Goal: Task Accomplishment & Management: Manage account settings

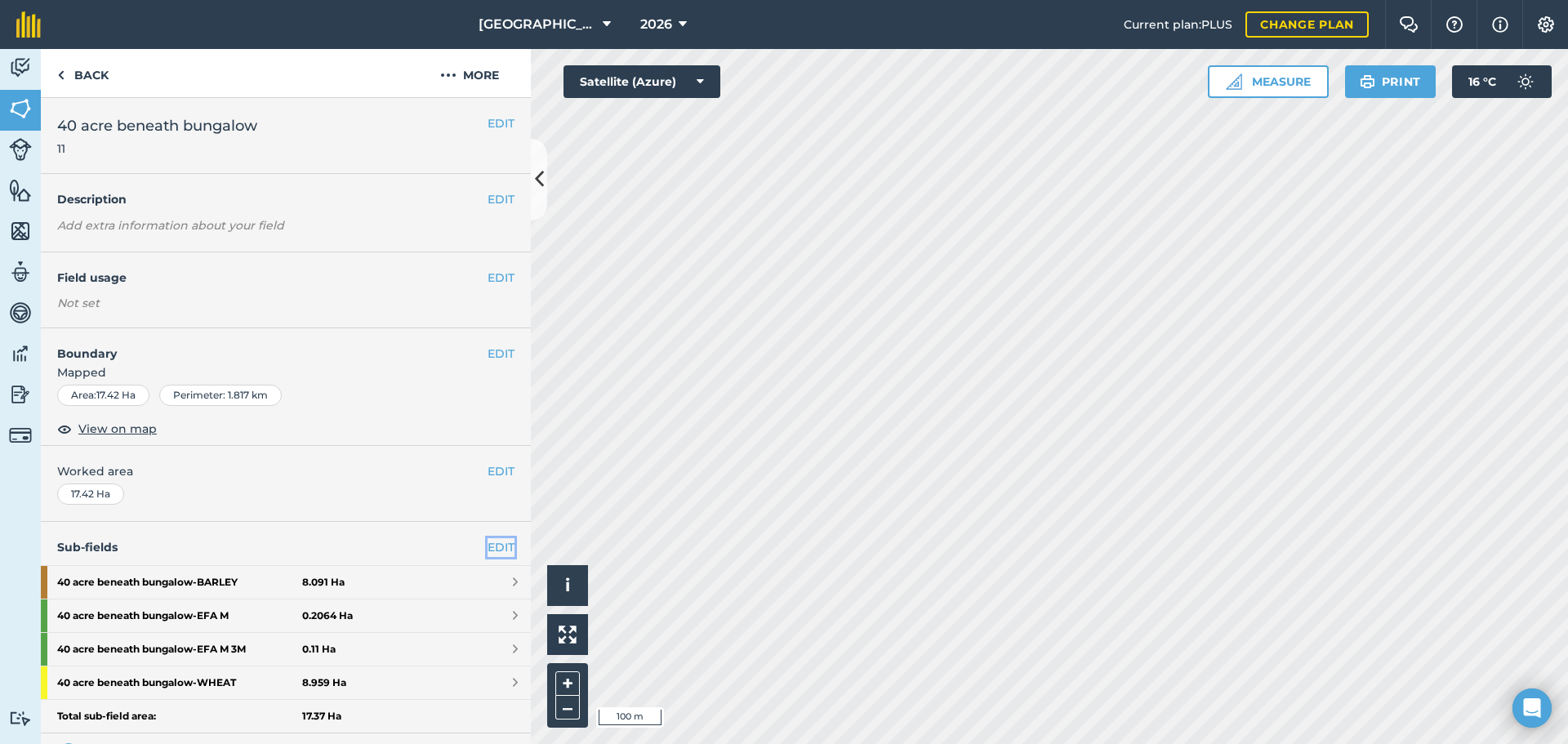
click at [487, 552] on link "EDIT" at bounding box center [500, 546] width 27 height 18
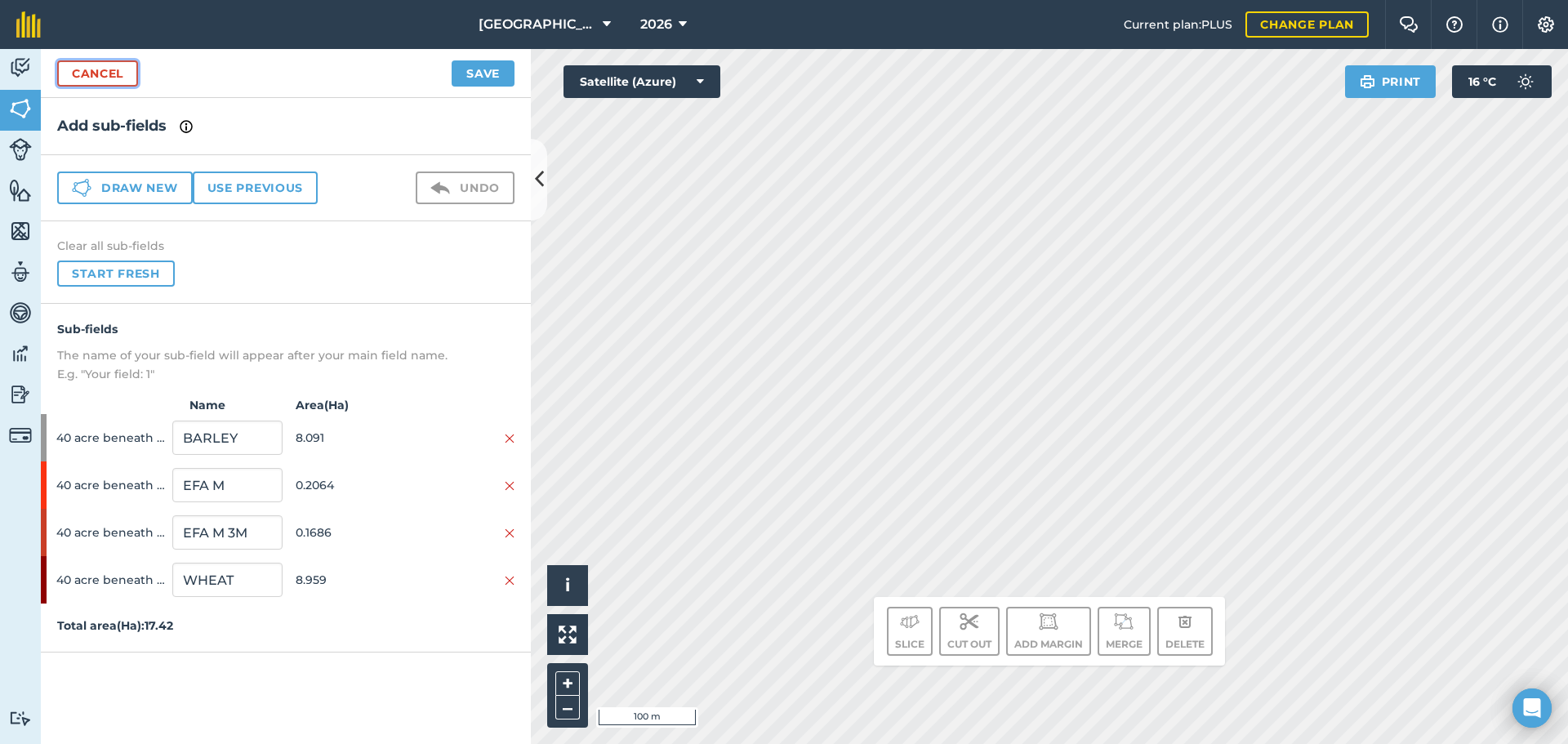
click at [98, 81] on link "Cancel" at bounding box center [98, 73] width 81 height 26
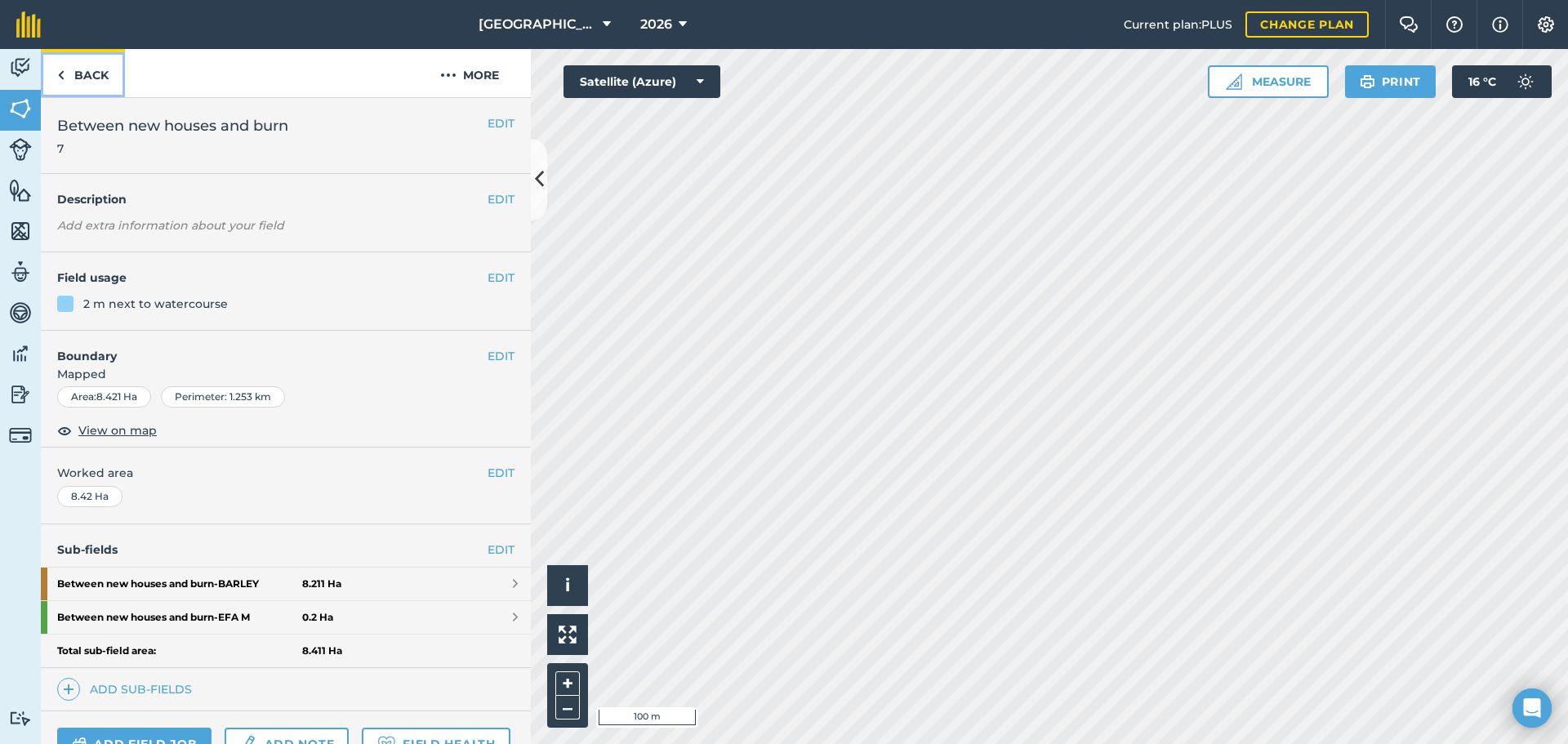
click at [110, 82] on link "Back" at bounding box center [83, 72] width 85 height 48
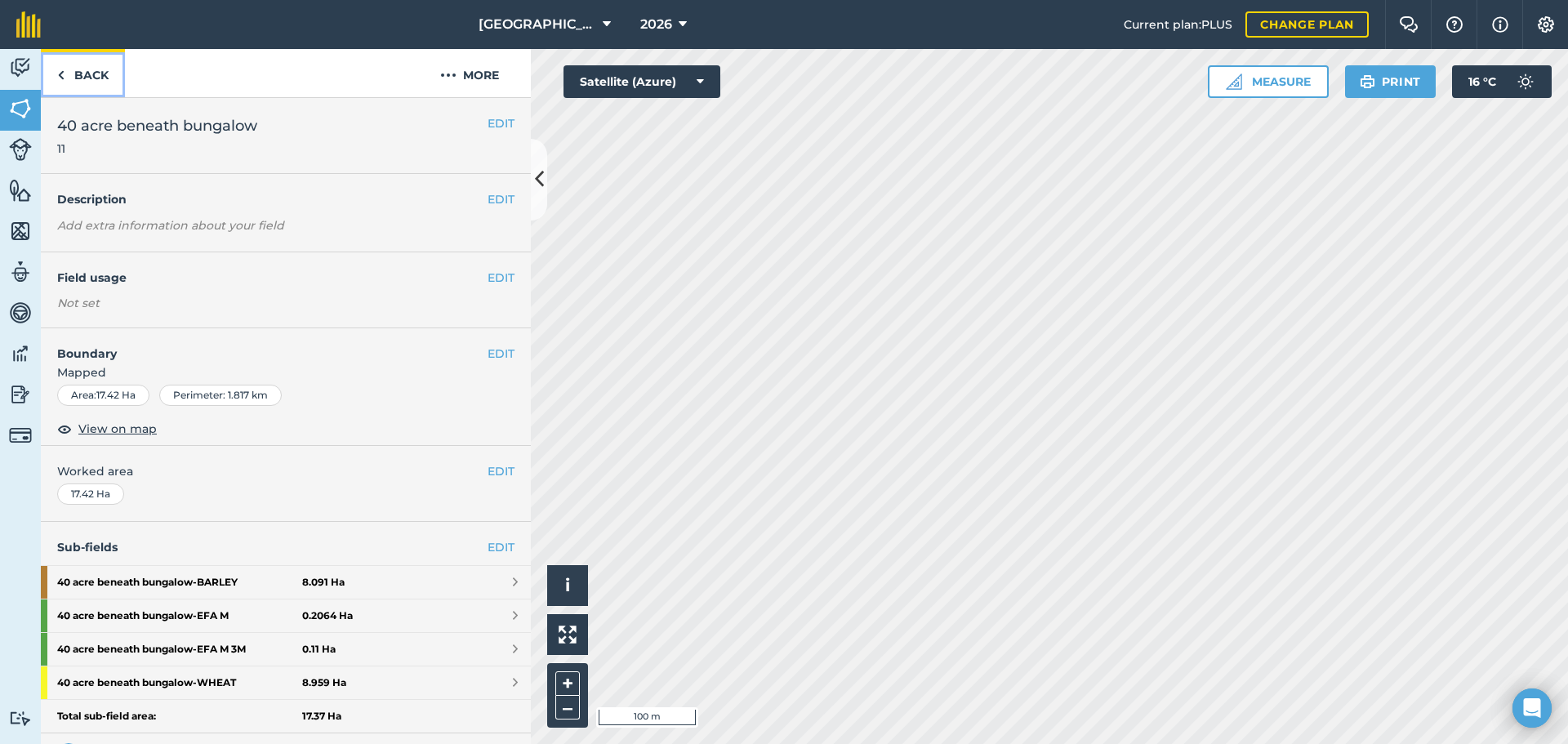
click at [110, 82] on link "Back" at bounding box center [83, 72] width 85 height 48
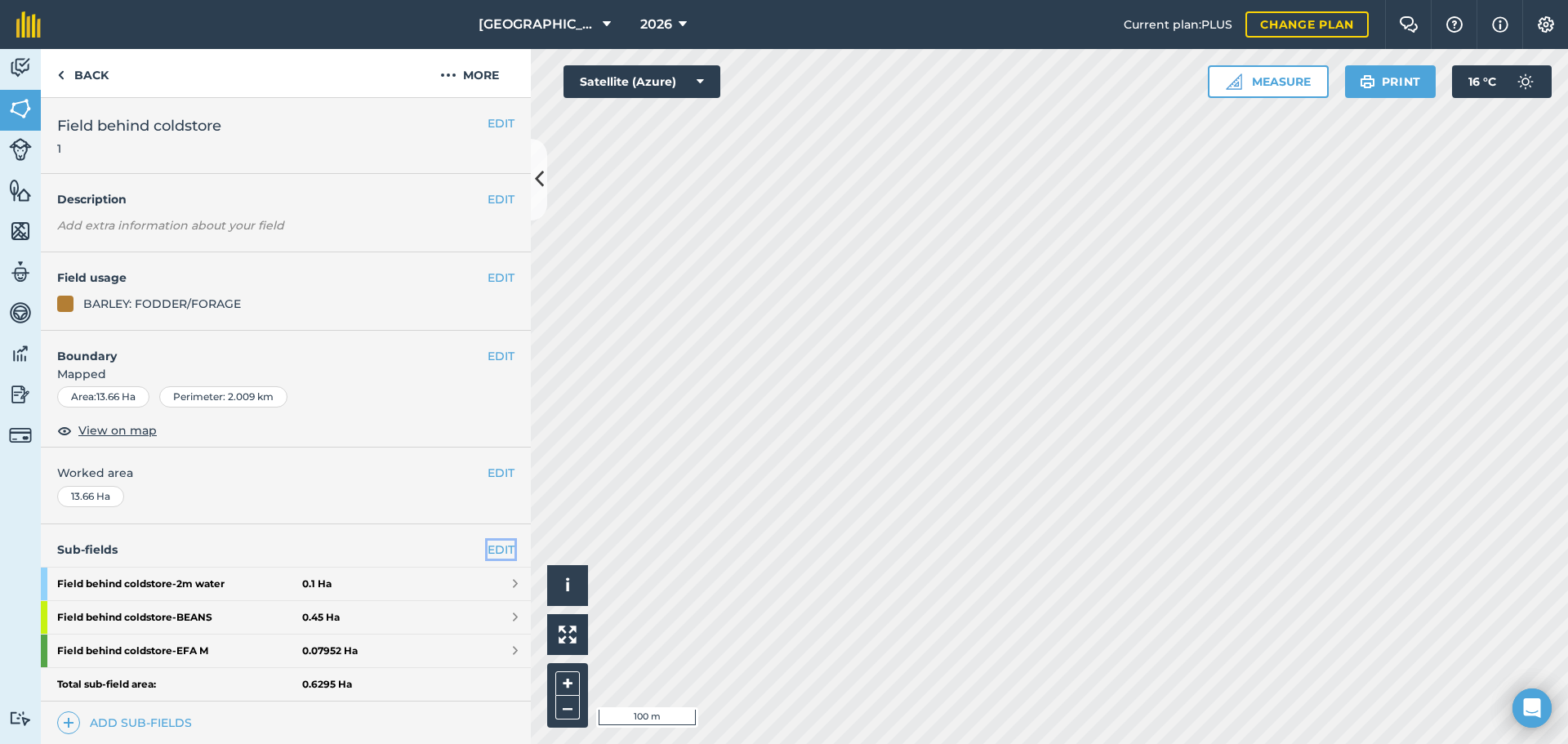
click at [487, 542] on link "EDIT" at bounding box center [500, 549] width 27 height 18
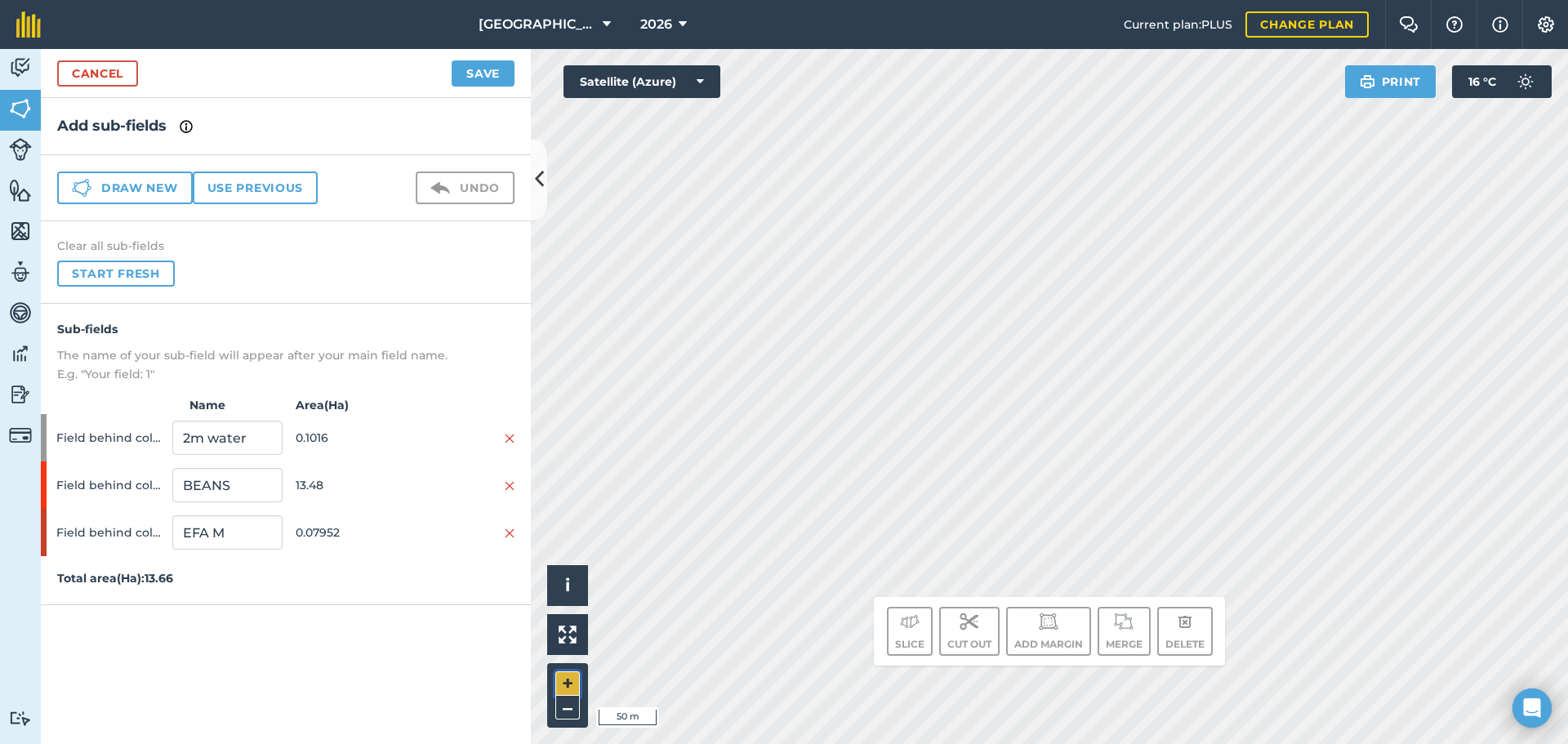
click at [566, 677] on button "+" at bounding box center [567, 683] width 24 height 24
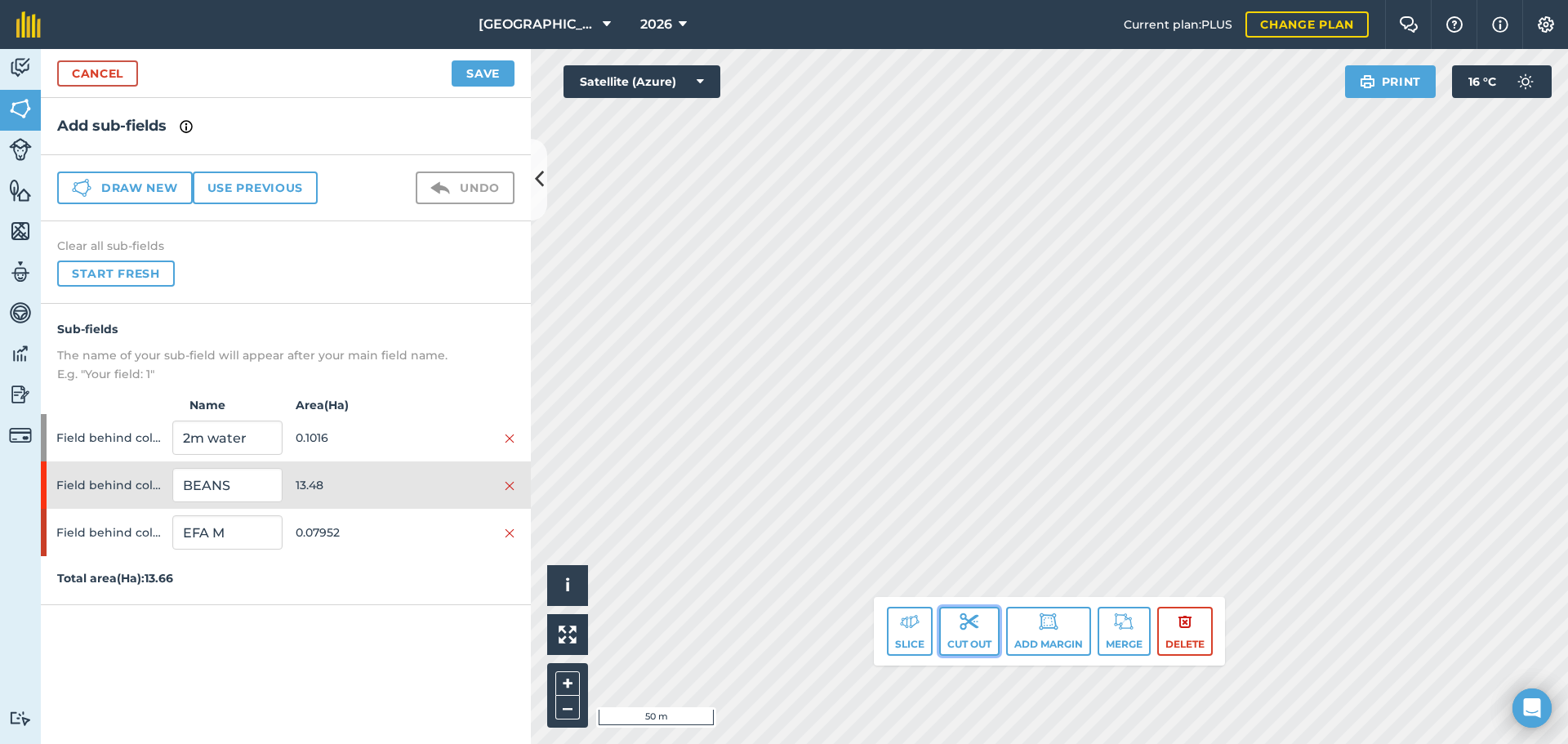
click at [947, 636] on button "Cut out" at bounding box center [969, 631] width 60 height 49
click at [901, 631] on button "Slice" at bounding box center [910, 631] width 45 height 49
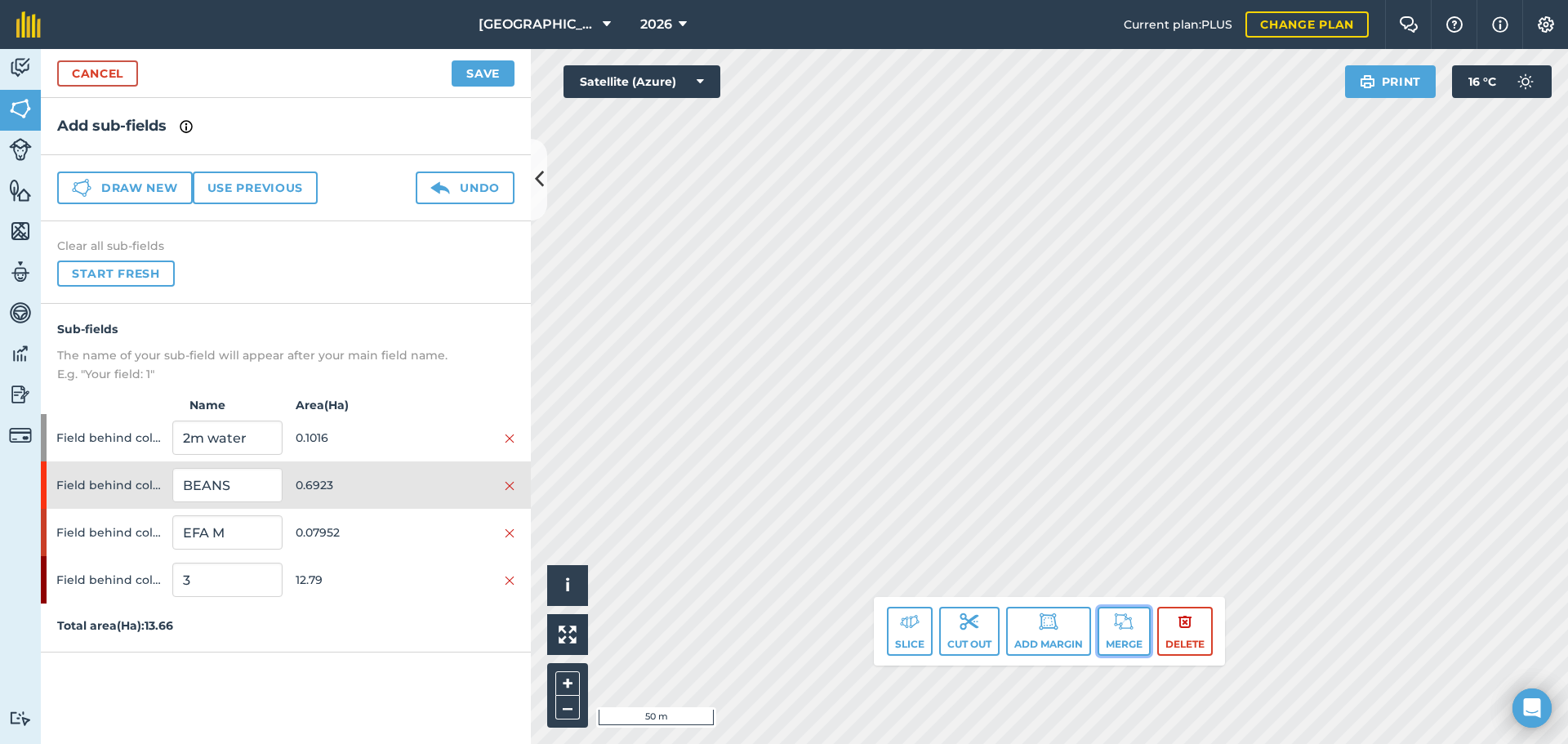
click at [1113, 616] on button "Merge" at bounding box center [1123, 631] width 53 height 49
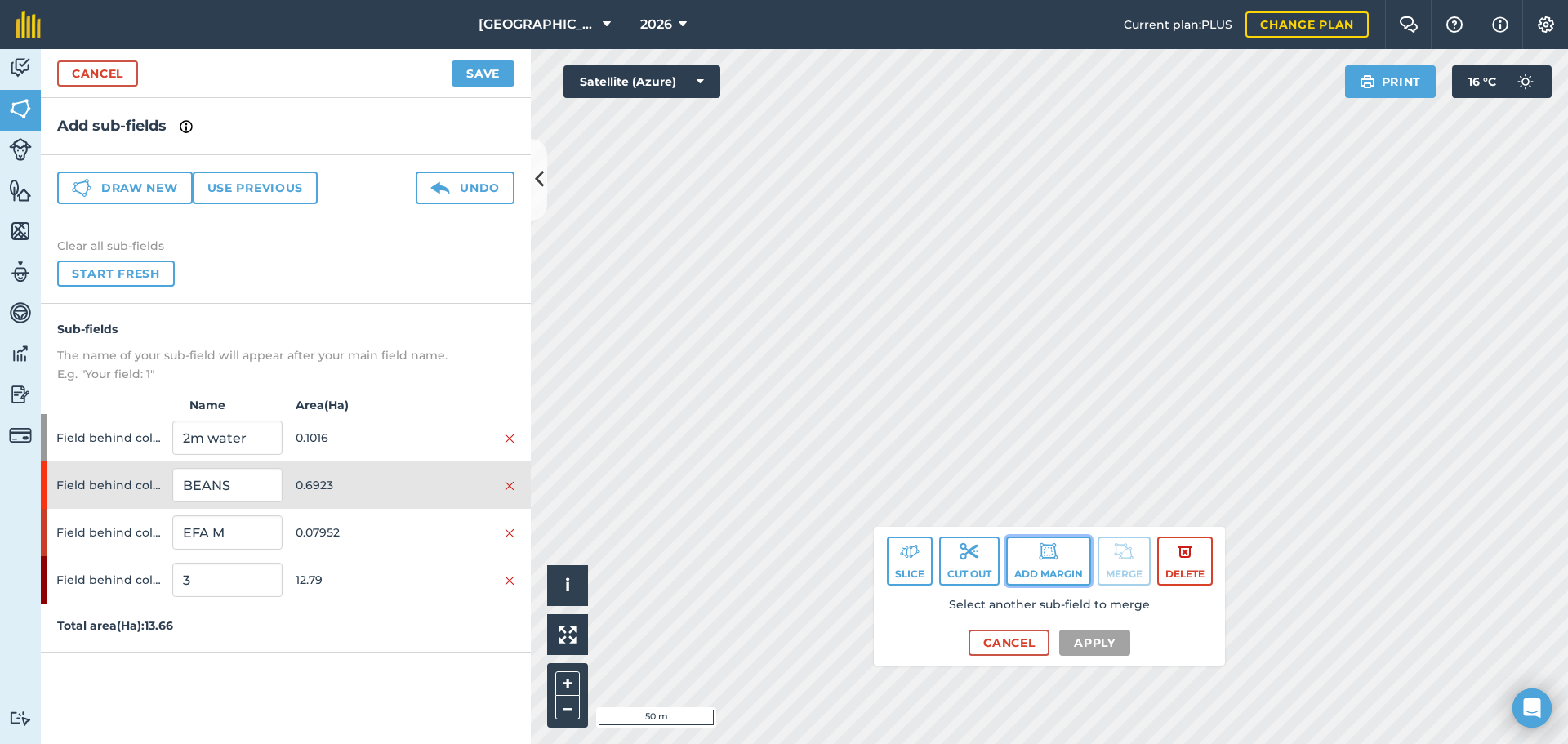
click at [1057, 556] on img at bounding box center [1049, 551] width 19 height 19
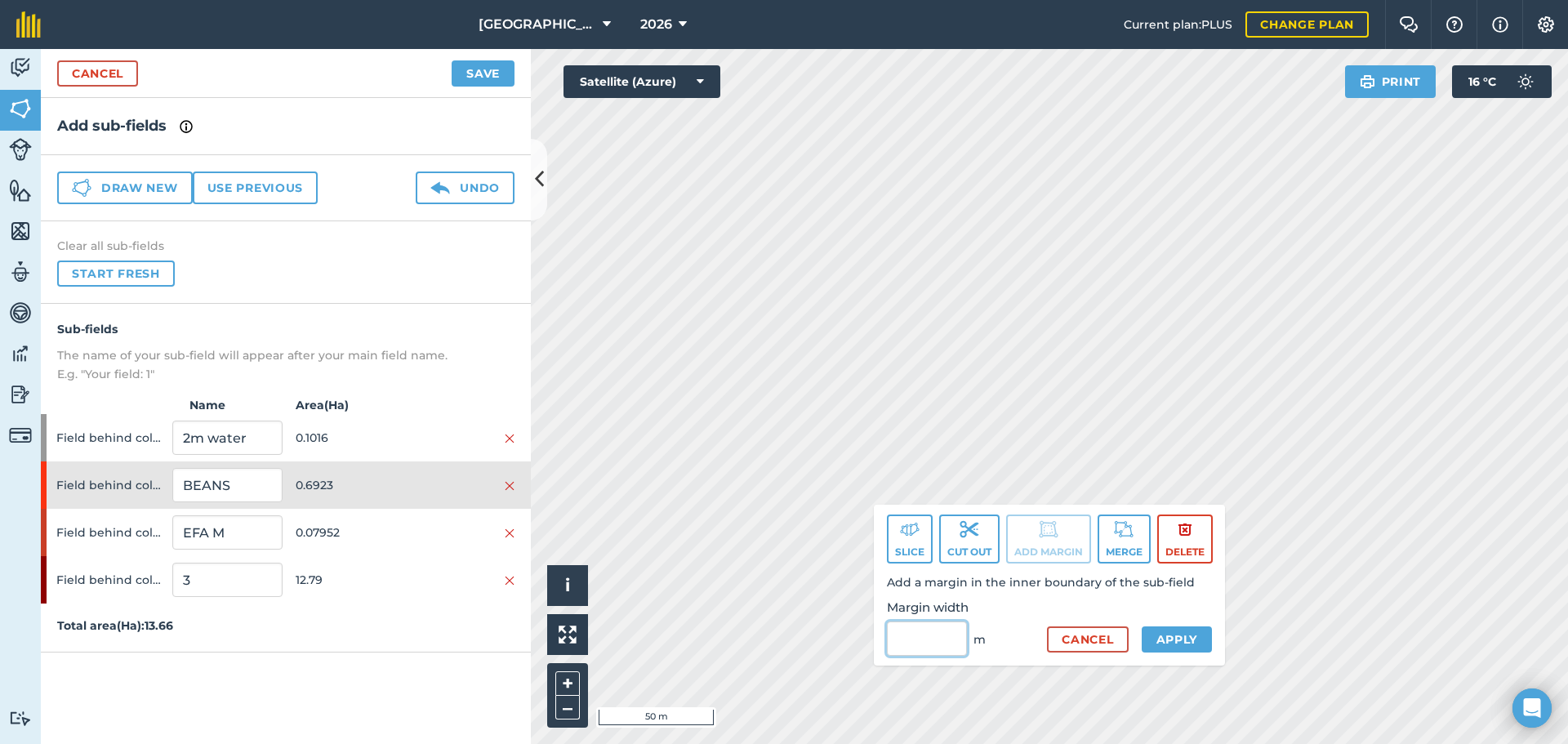
click at [927, 654] on input "Margin width" at bounding box center [927, 638] width 80 height 34
type input "1"
click at [1194, 629] on button "Apply" at bounding box center [1178, 639] width 71 height 26
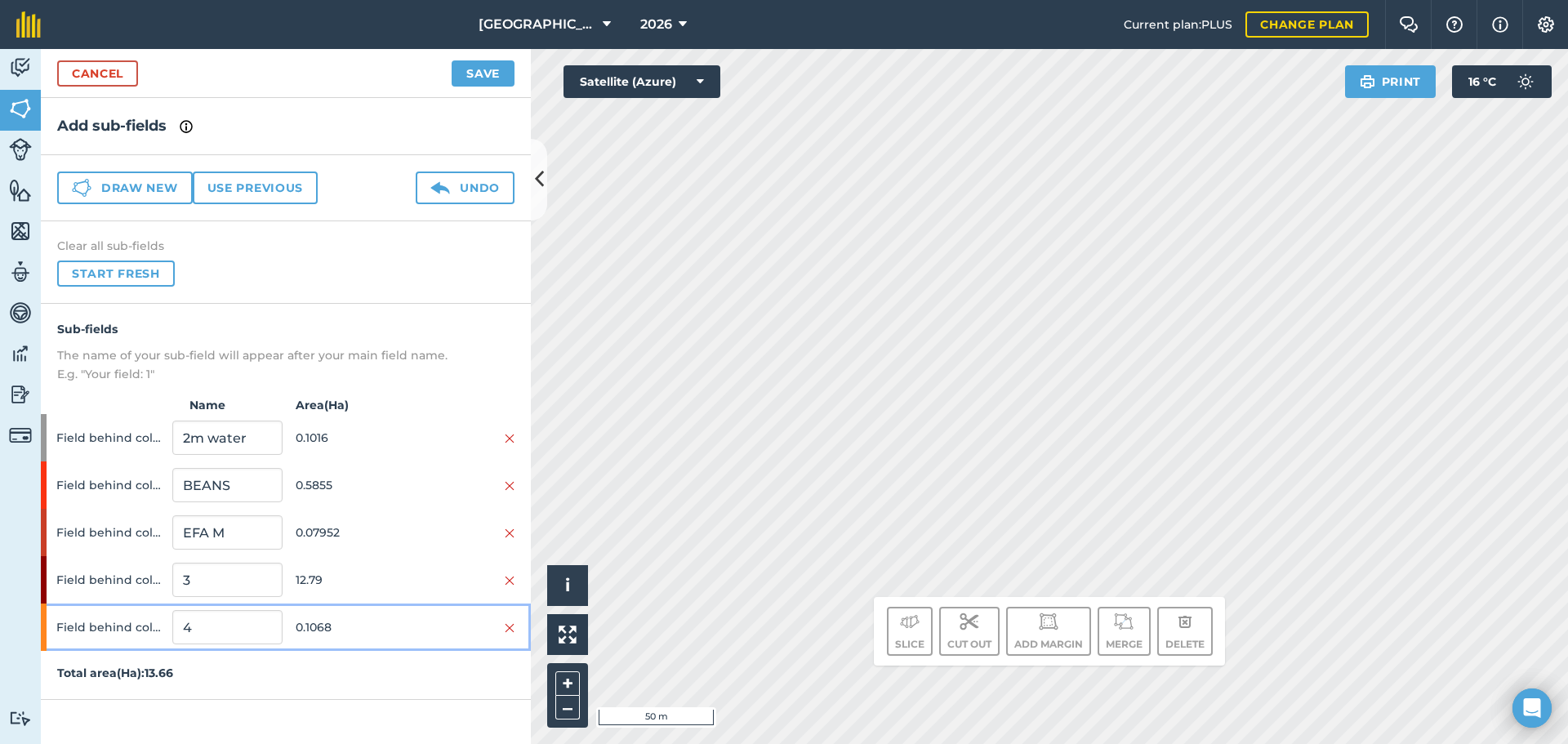
click at [311, 623] on span "0.1068" at bounding box center [350, 627] width 110 height 31
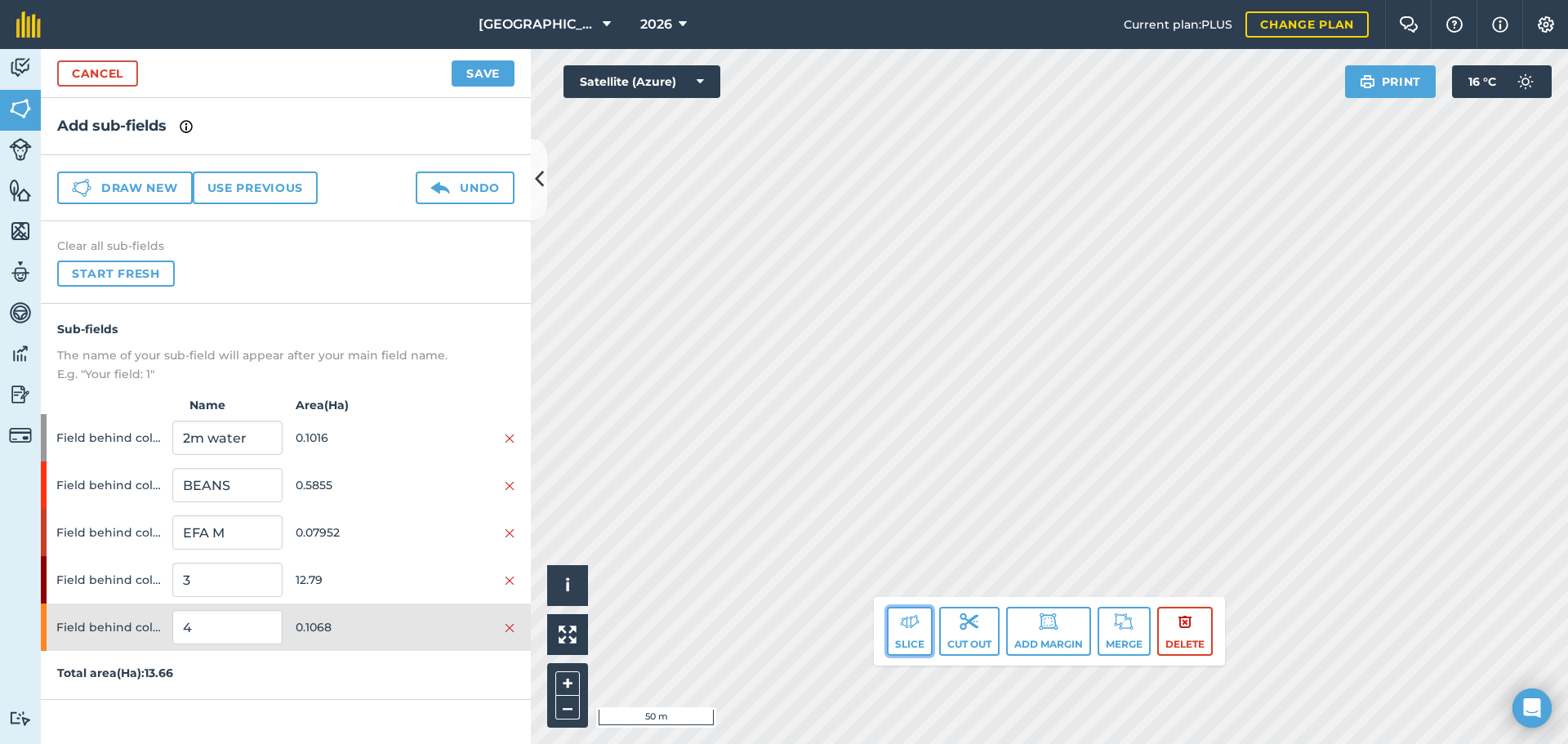
click at [902, 632] on button "Slice" at bounding box center [910, 631] width 45 height 49
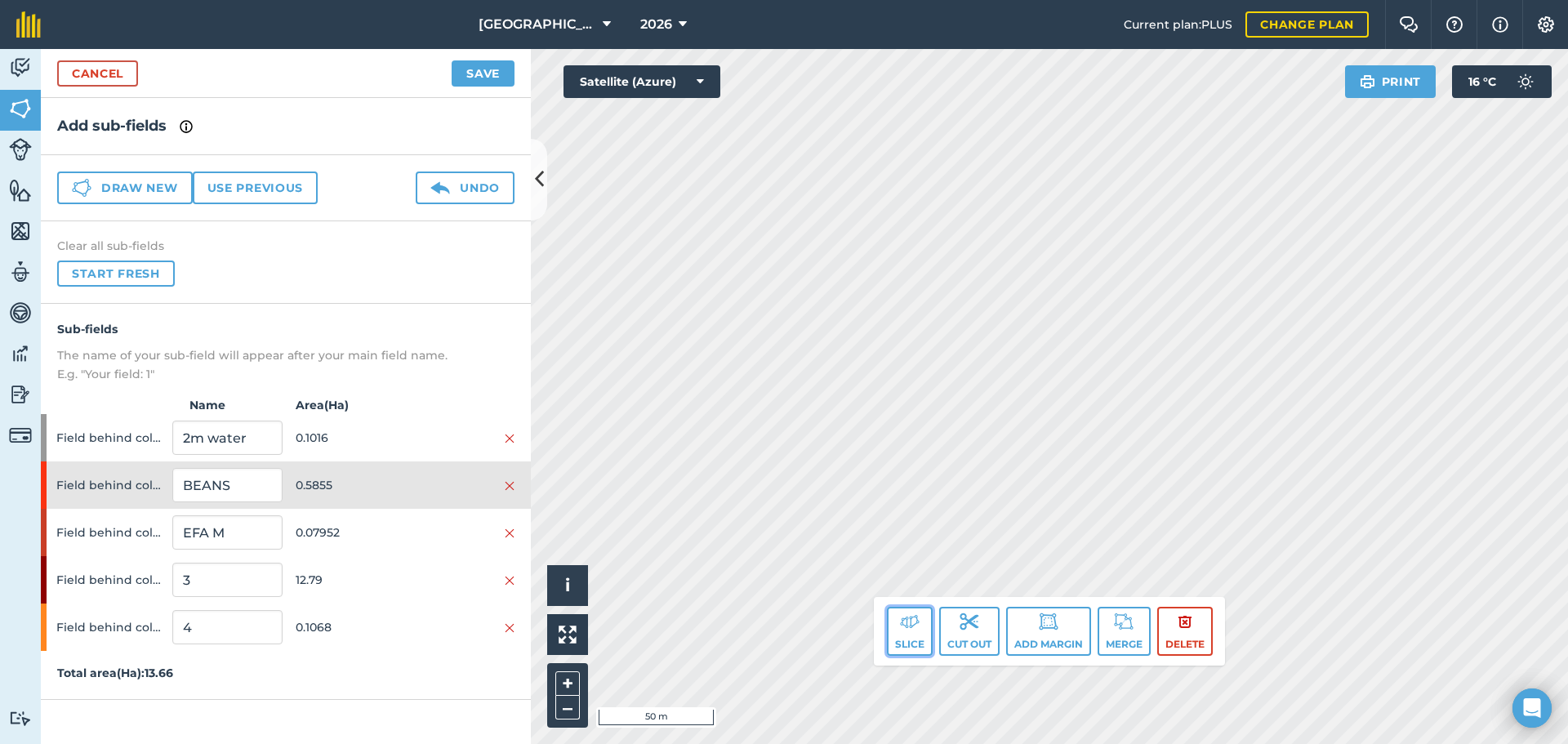
click at [891, 634] on button "Slice" at bounding box center [910, 631] width 45 height 49
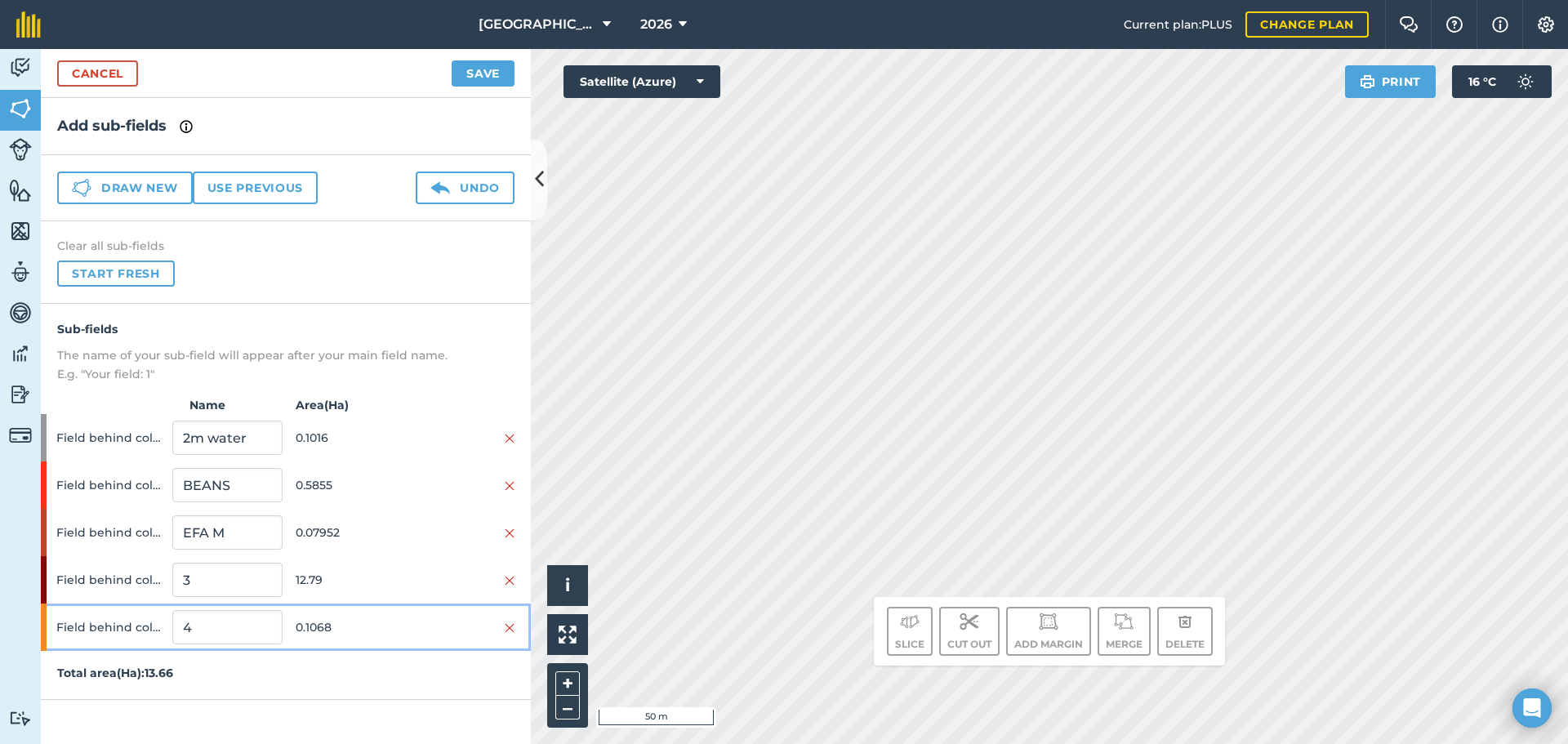
click at [339, 621] on span "0.1068" at bounding box center [350, 627] width 110 height 31
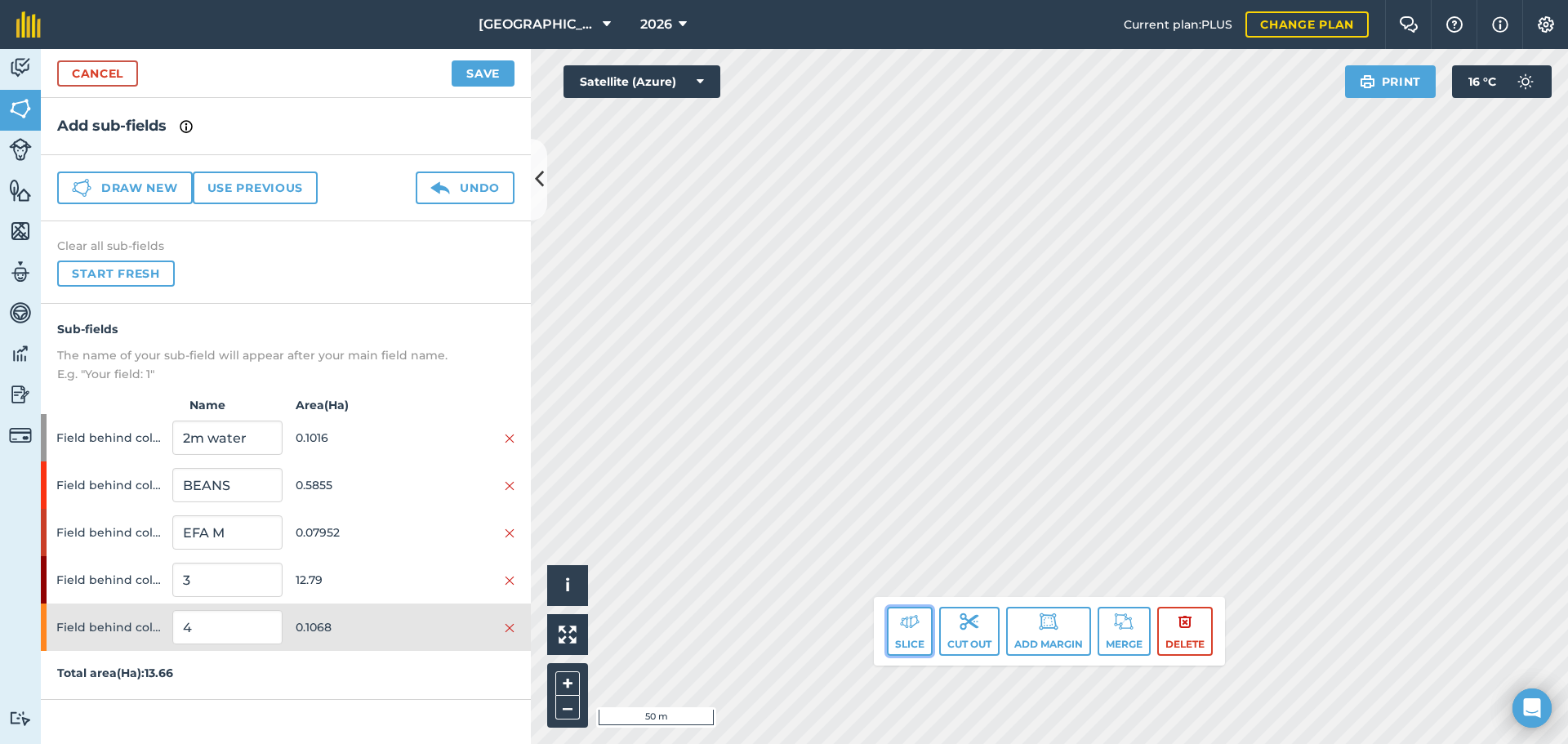
click at [903, 620] on img at bounding box center [910, 621] width 19 height 19
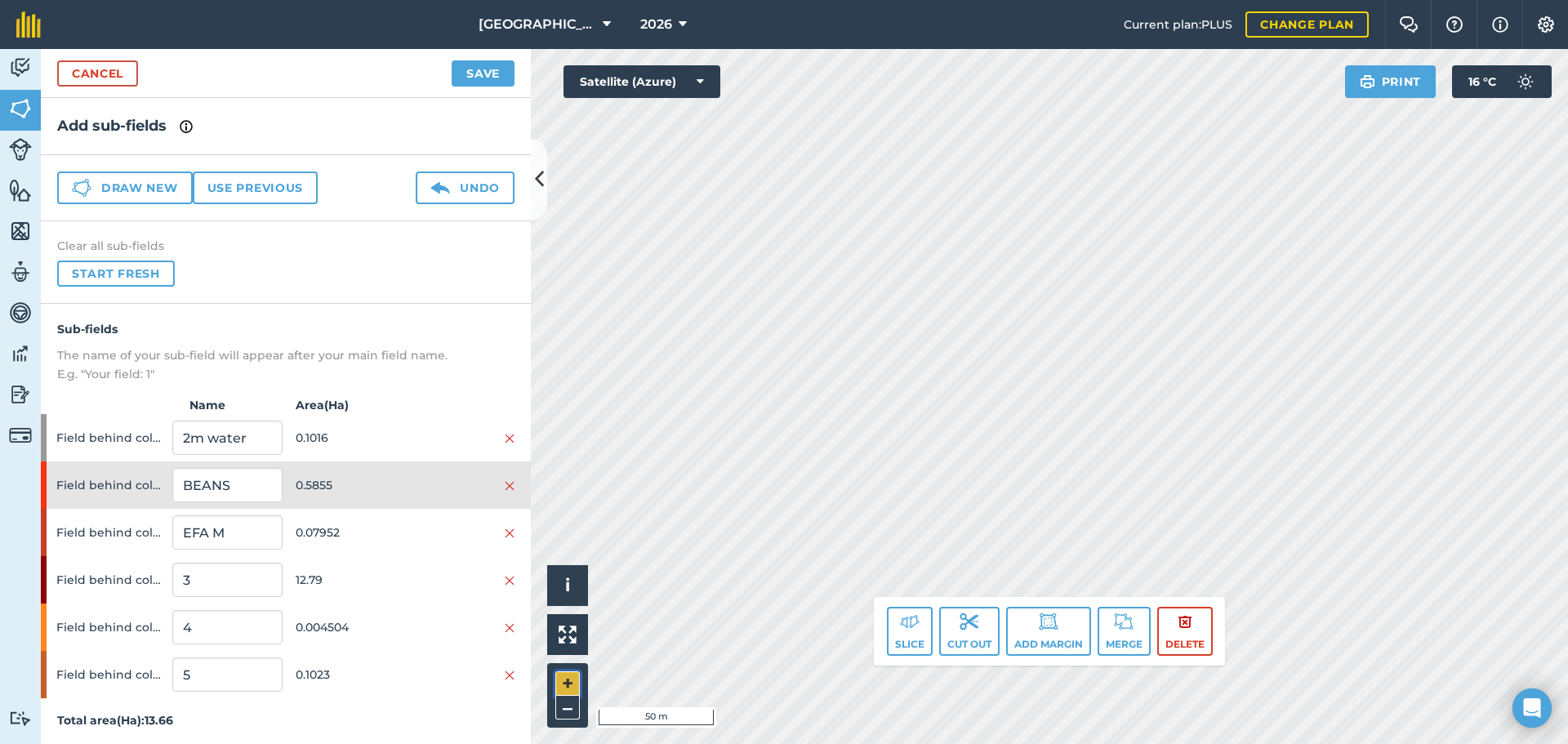
click at [577, 679] on button "+" at bounding box center [567, 683] width 24 height 24
click at [889, 619] on button "Slice" at bounding box center [910, 631] width 45 height 49
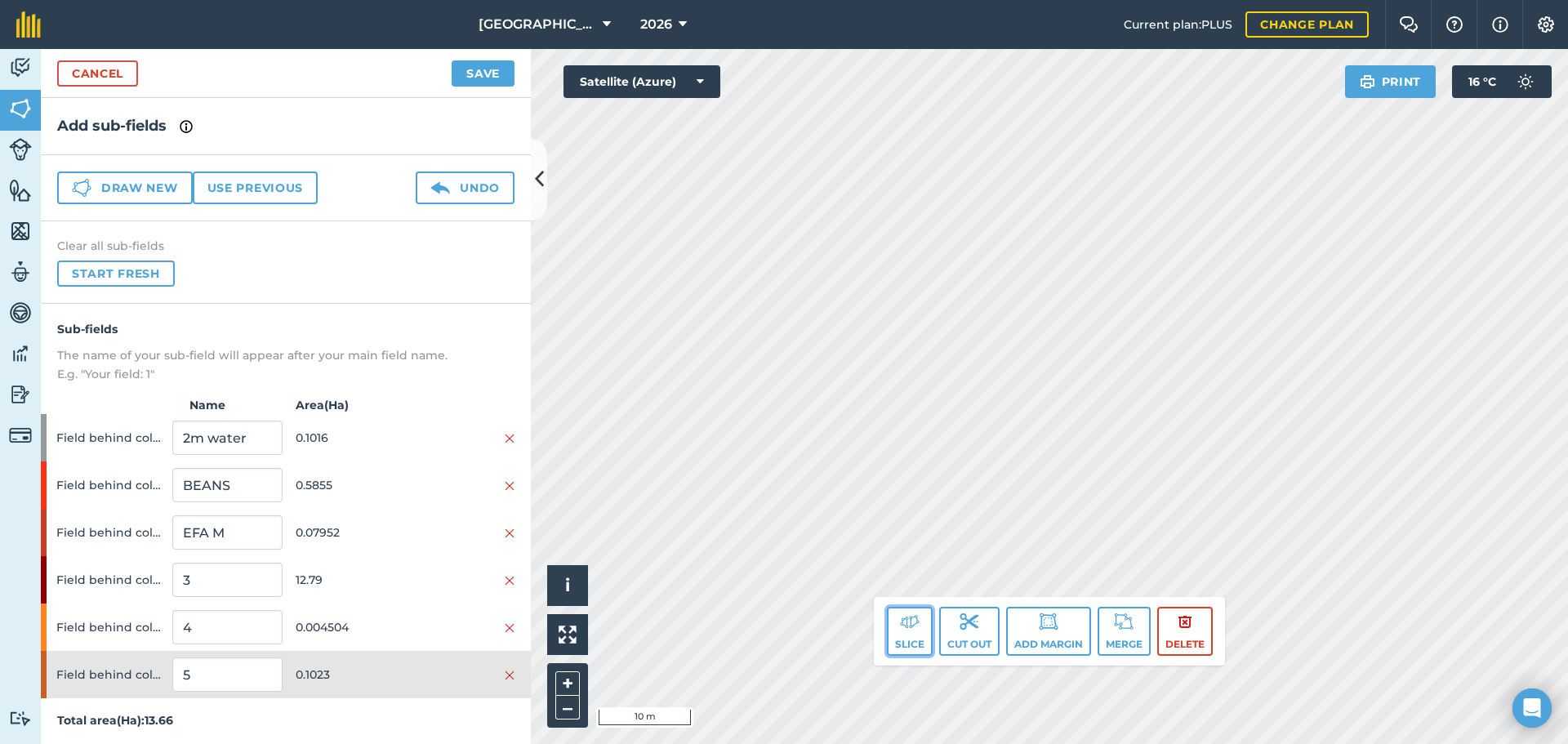
click at [912, 629] on img at bounding box center [910, 621] width 19 height 19
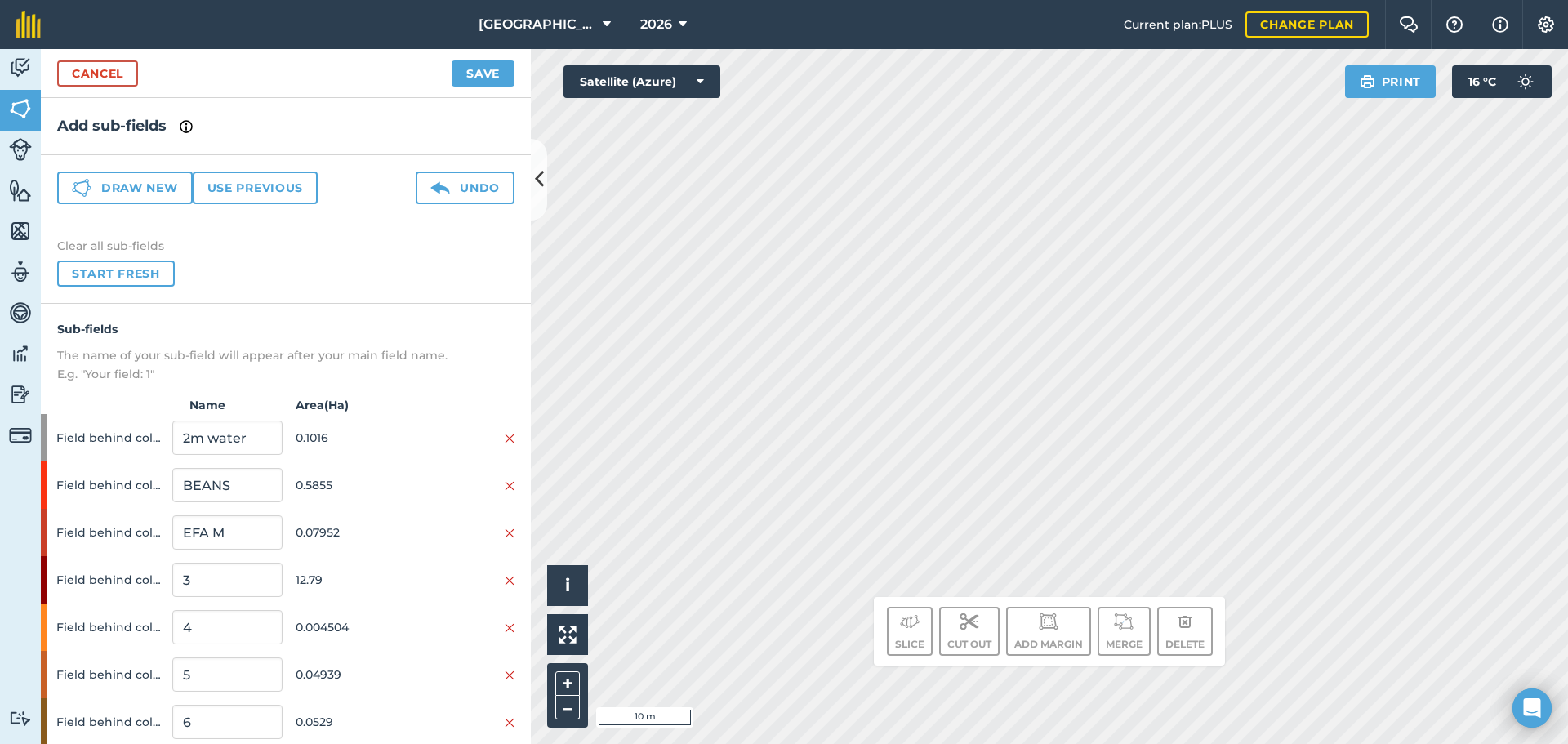
click at [1206, 402] on div "Click to start drawing. Line must start & end outside boundary i © 2025 TomTom,…" at bounding box center [1049, 396] width 1037 height 694
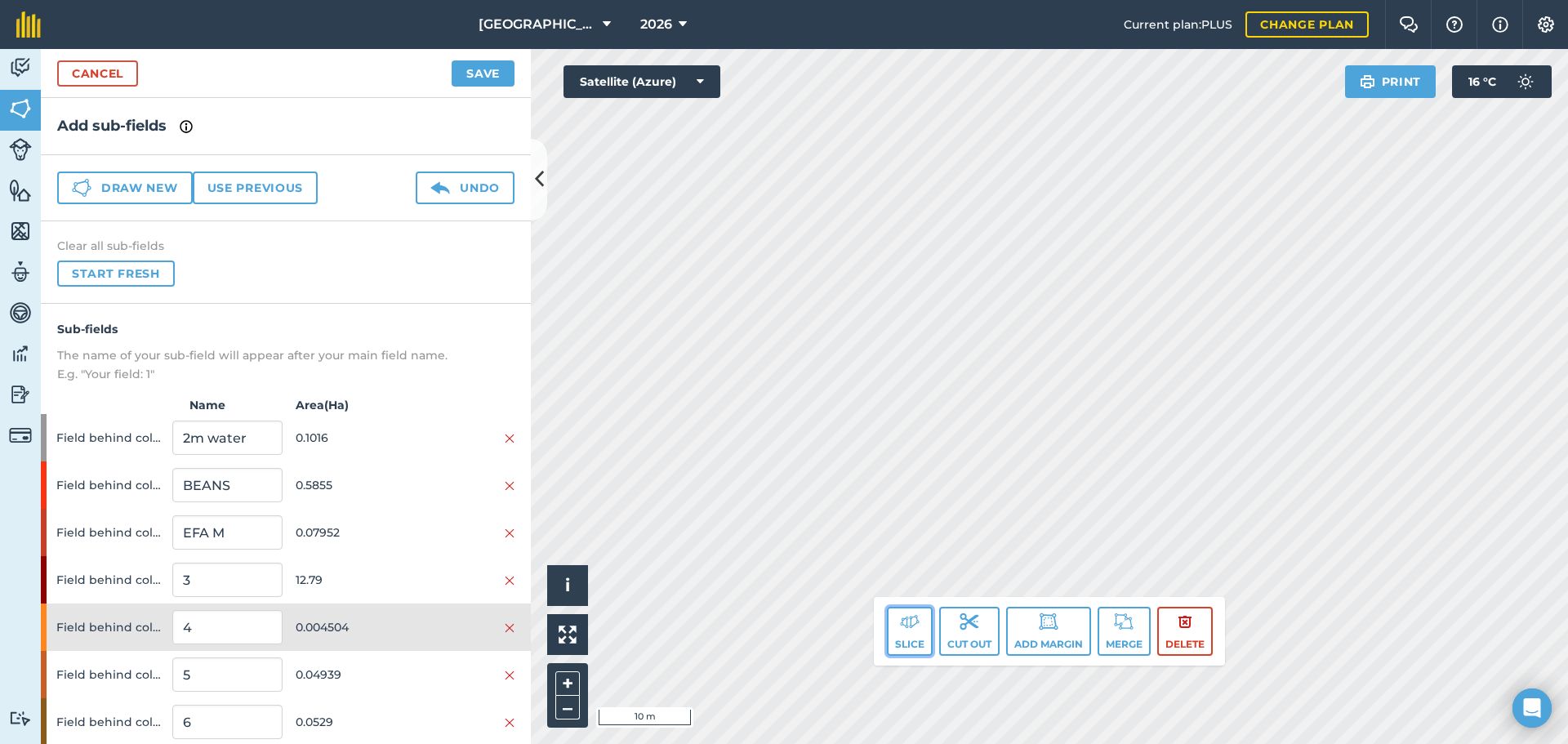
click at [913, 622] on img at bounding box center [910, 621] width 19 height 19
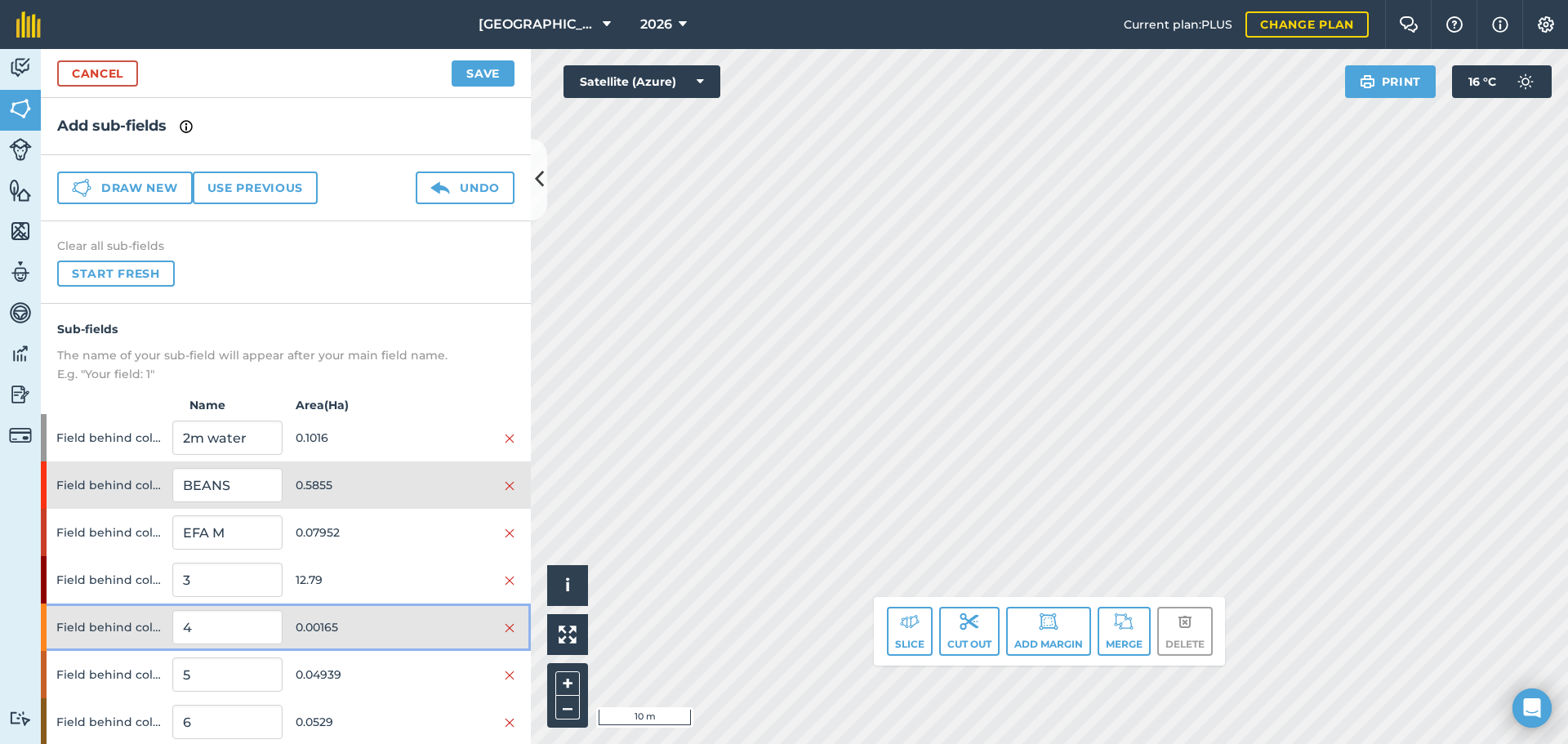
click at [390, 636] on span "0.00165" at bounding box center [350, 627] width 110 height 31
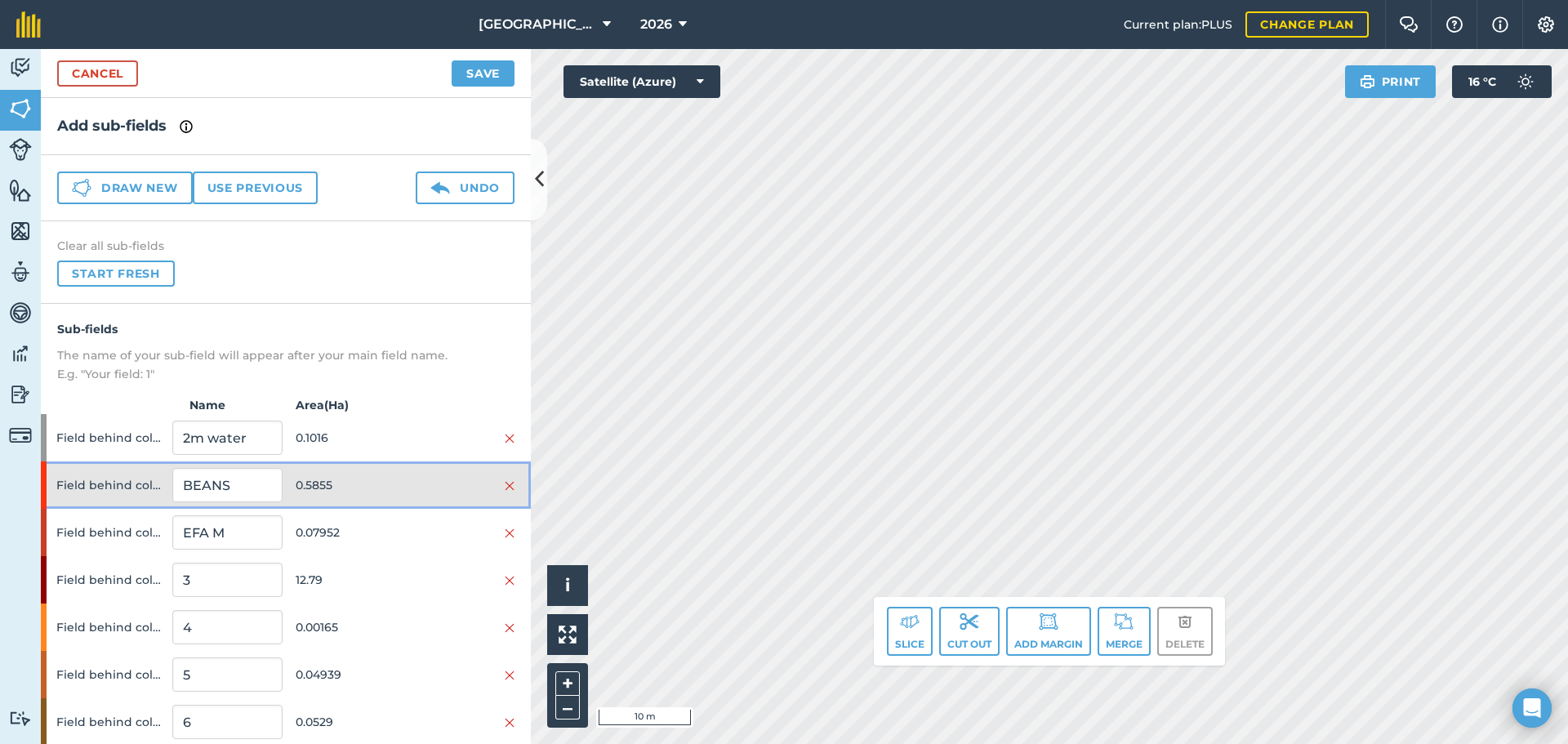
click at [380, 467] on div "Field behind coldstore BEANS 0.5855" at bounding box center [286, 484] width 490 height 47
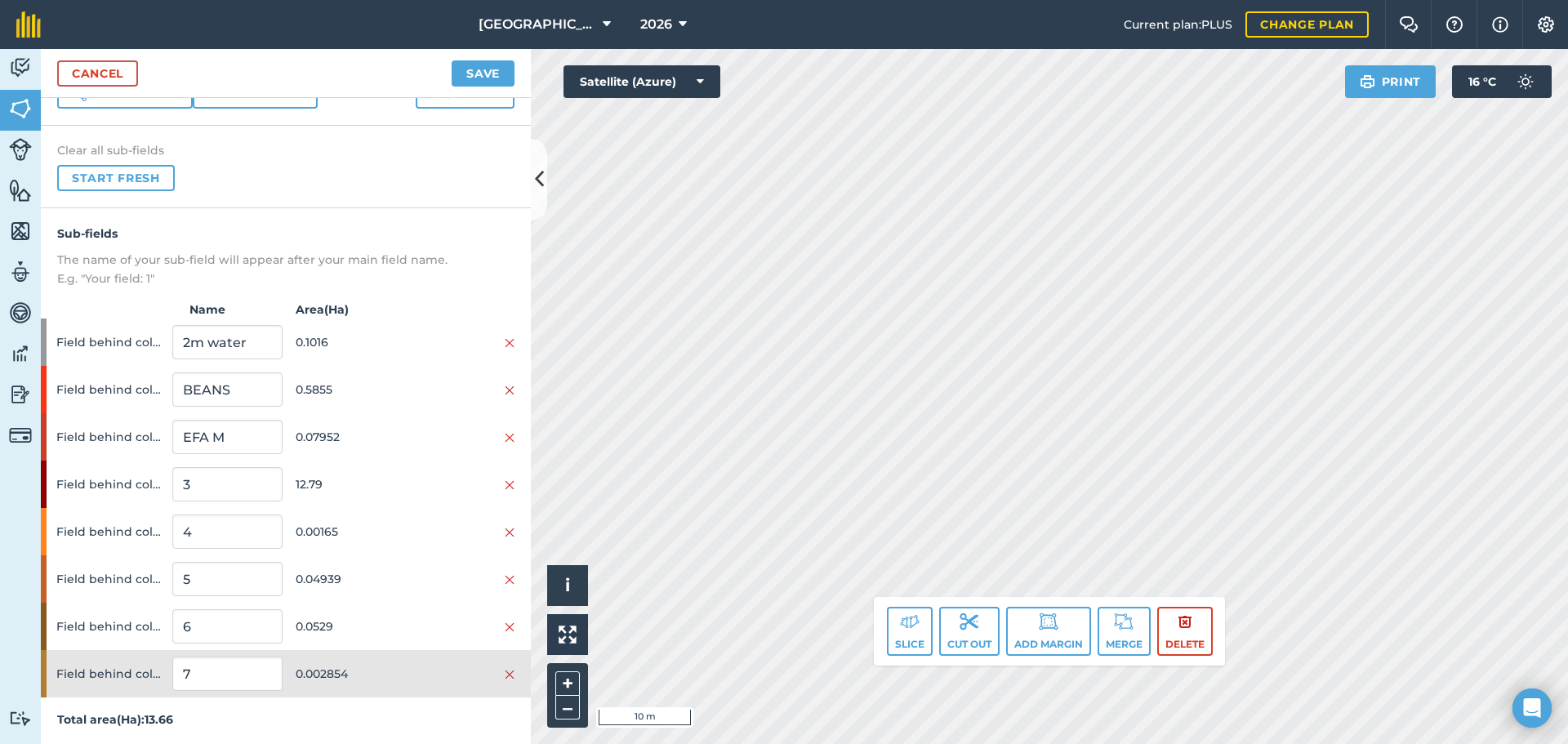
scroll to position [98, 0]
click at [364, 666] on span "0.002854" at bounding box center [350, 671] width 110 height 31
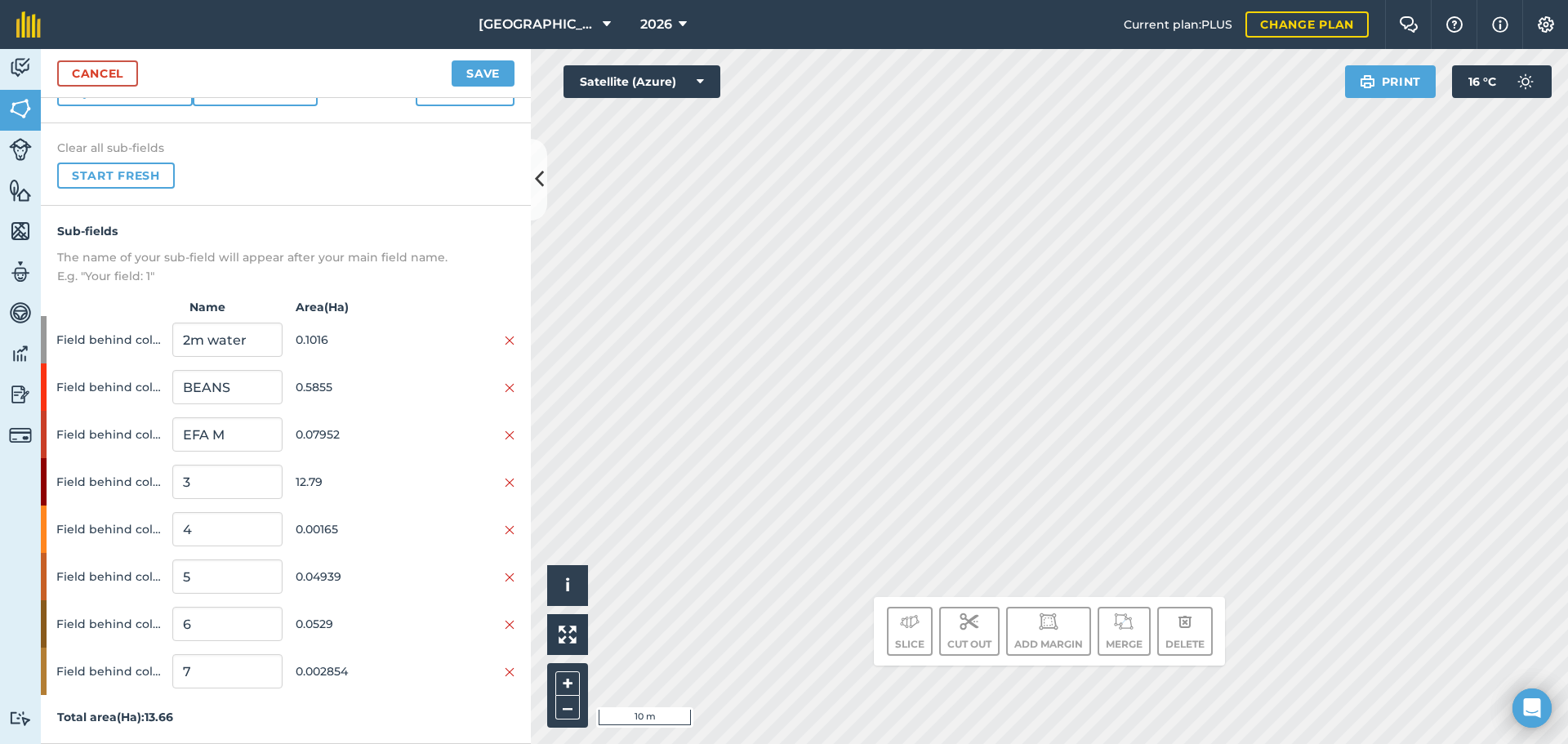
click at [1144, 743] on html "[GEOGRAPHIC_DATA] 2026 Current plan : PLUS Change plan Farm Chat Help Info Sett…" at bounding box center [784, 372] width 1568 height 744
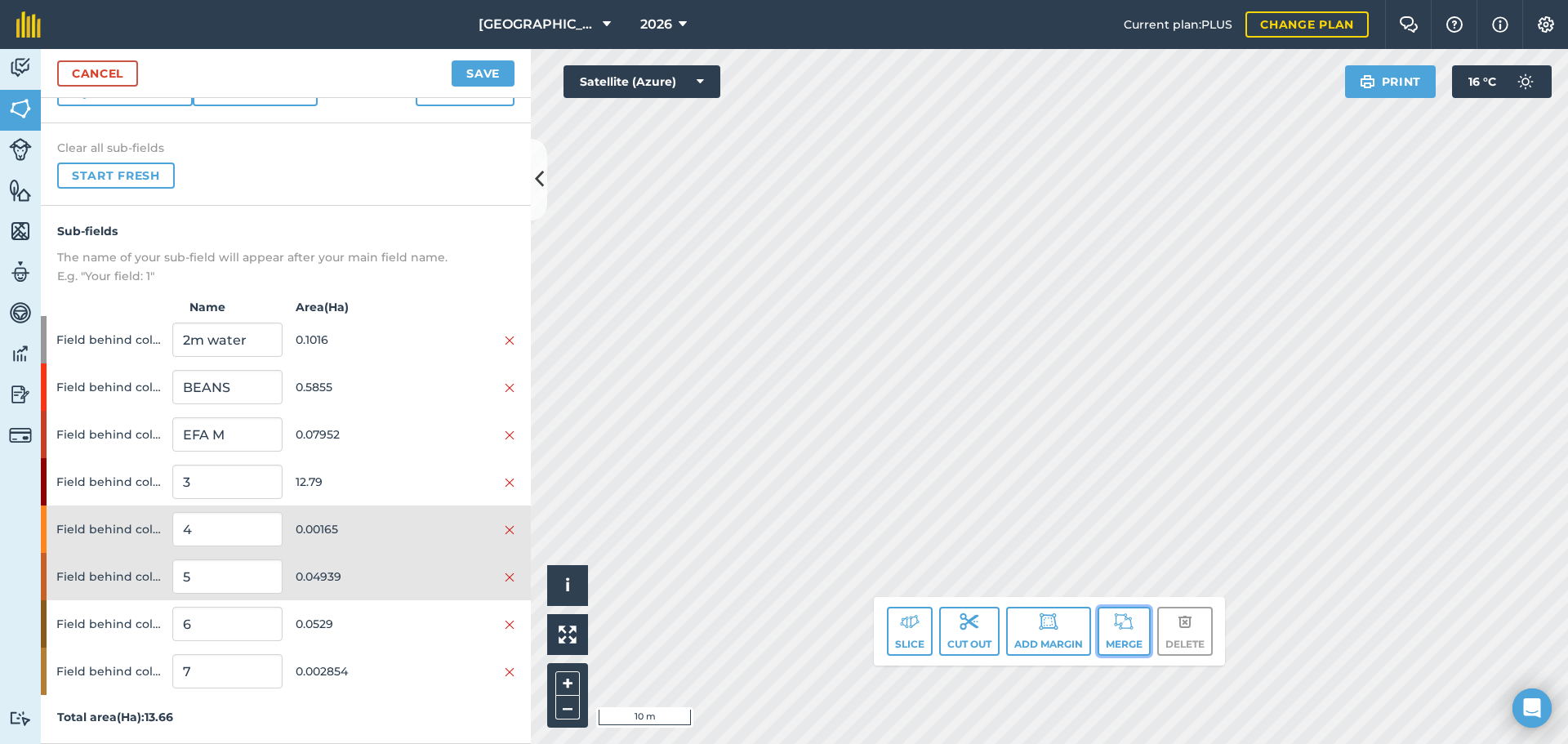
click at [1114, 619] on img at bounding box center [1123, 621] width 19 height 19
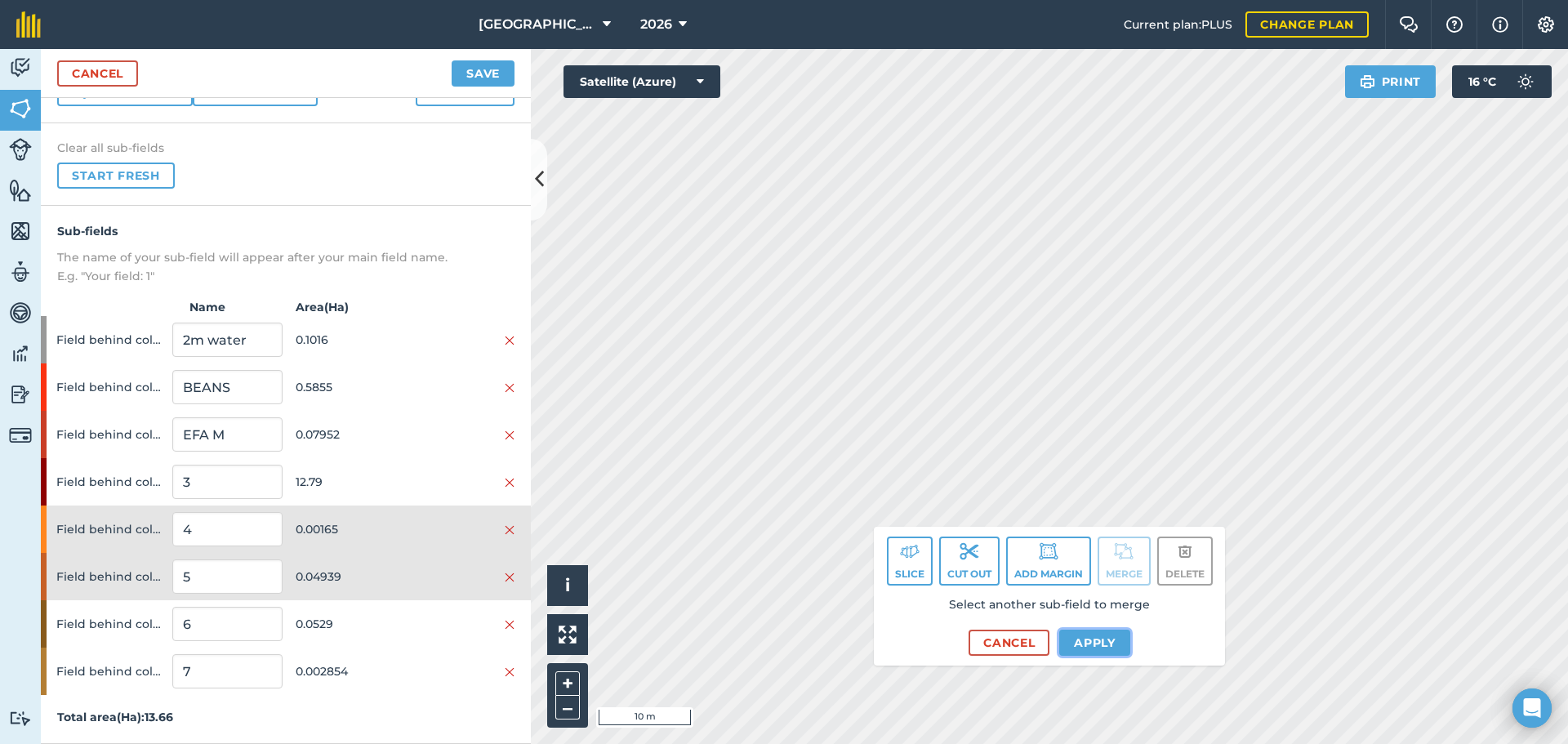
click at [1083, 639] on button "Apply" at bounding box center [1095, 642] width 71 height 26
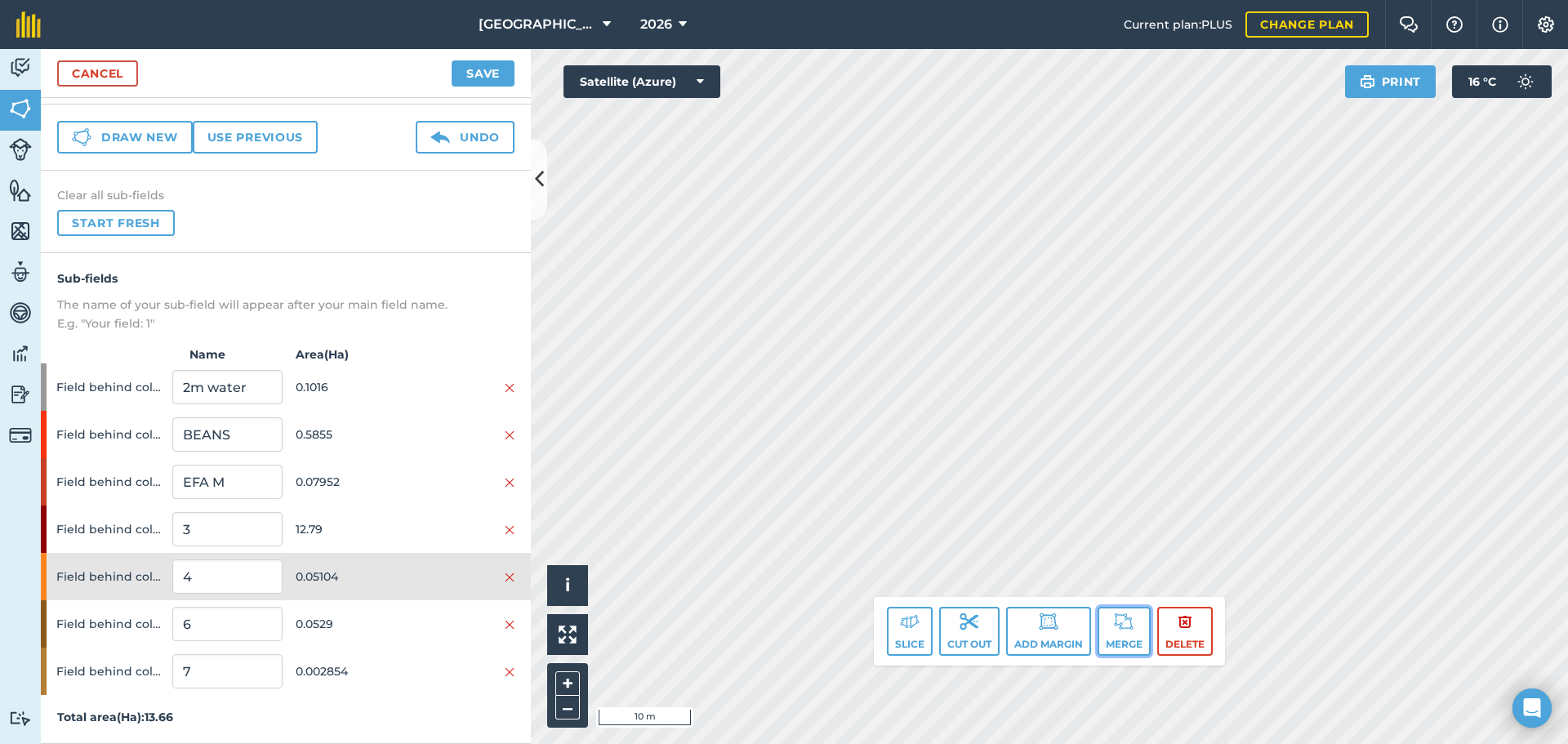
click at [1132, 629] on img at bounding box center [1123, 621] width 19 height 19
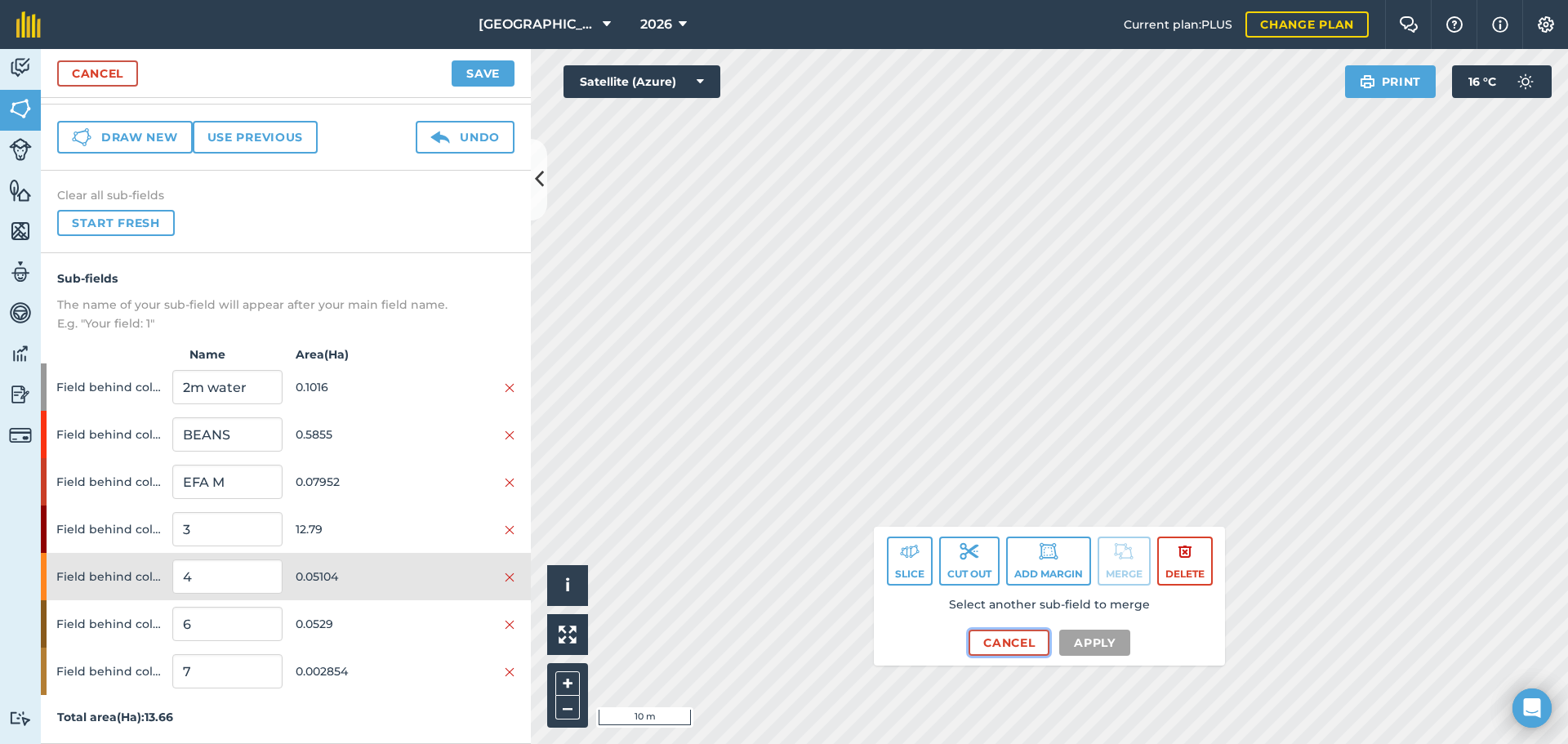
click at [1012, 649] on button "Cancel" at bounding box center [1008, 642] width 81 height 26
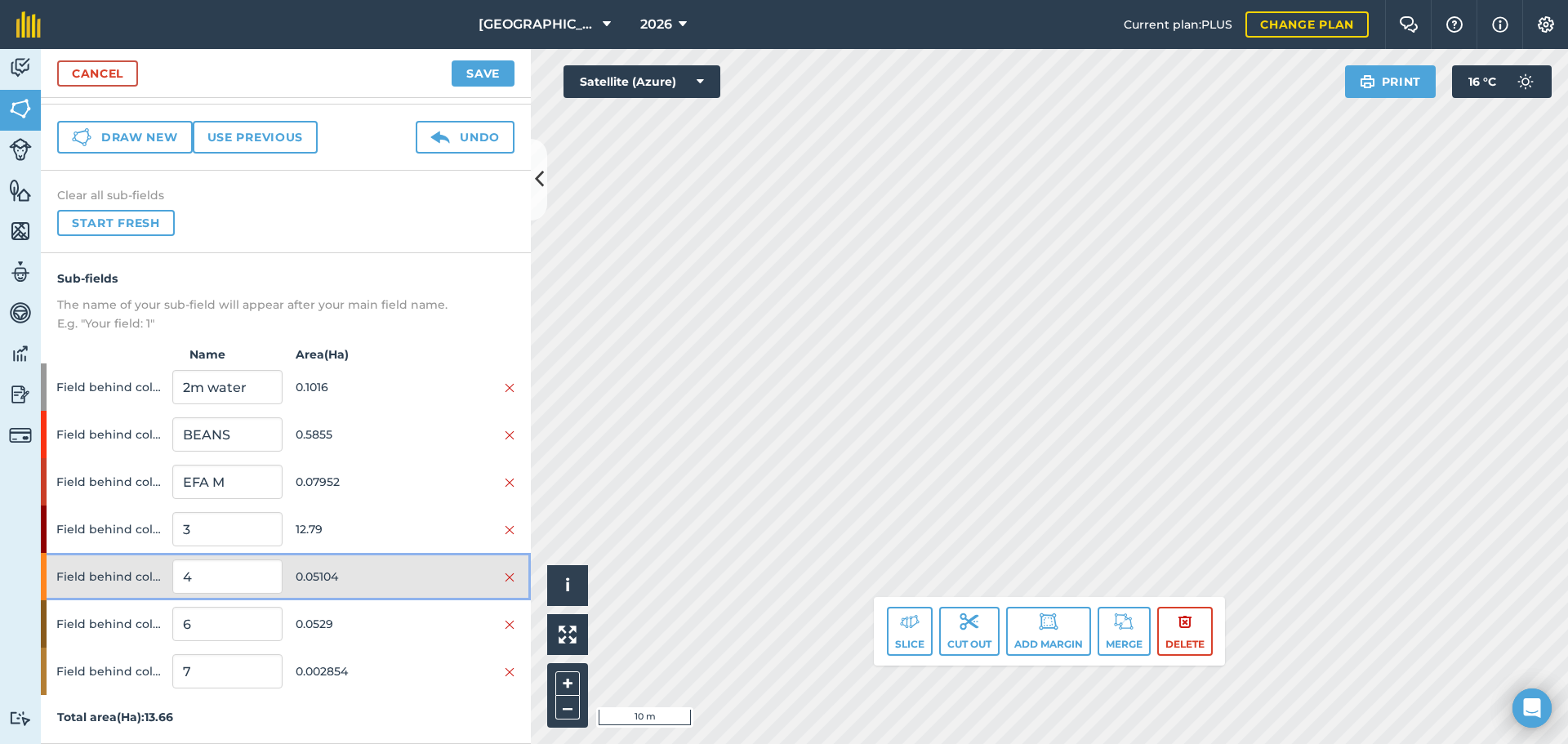
click at [403, 596] on div "Field behind coldstore 4 0.05104" at bounding box center [286, 576] width 490 height 47
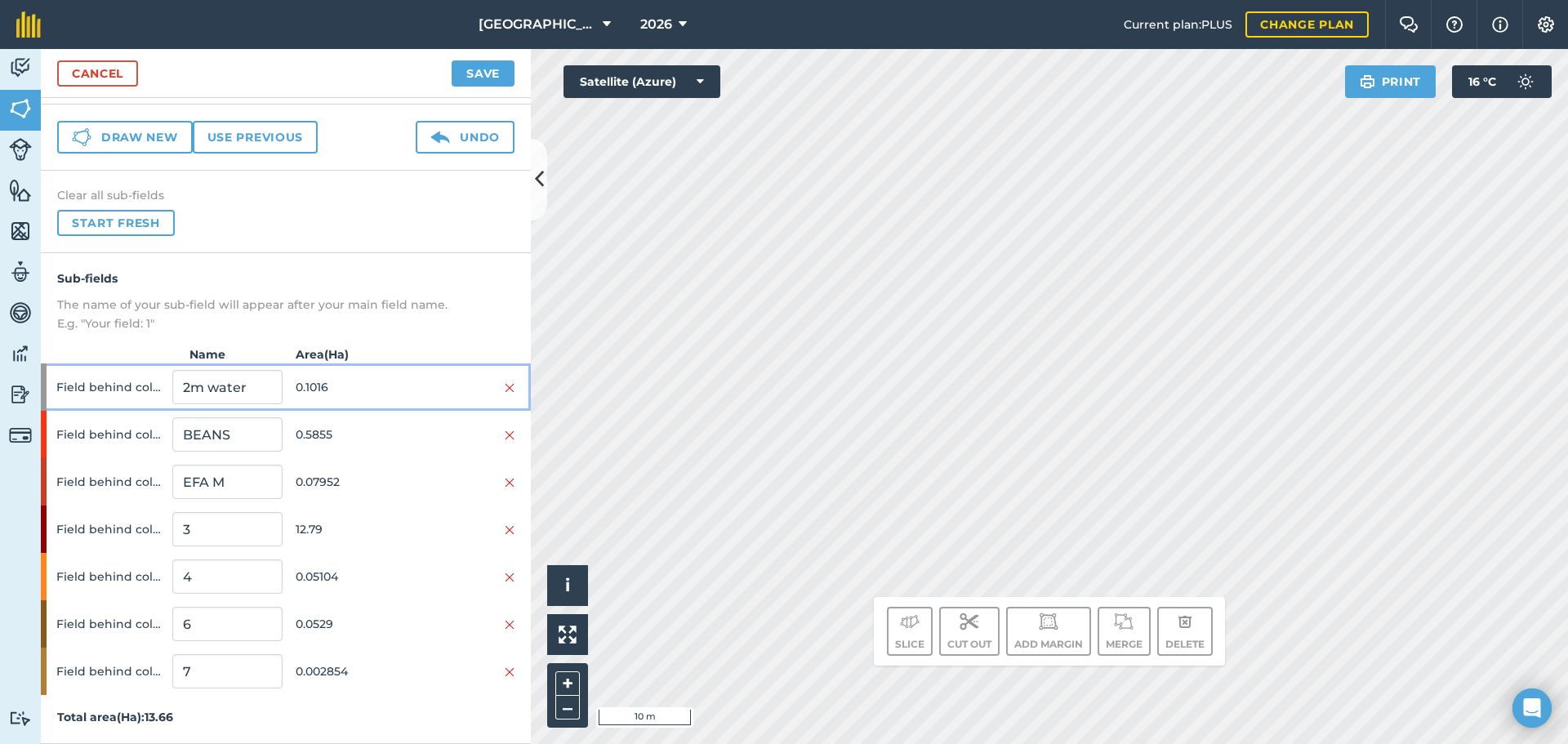
click at [330, 382] on span "0.1016" at bounding box center [350, 387] width 110 height 31
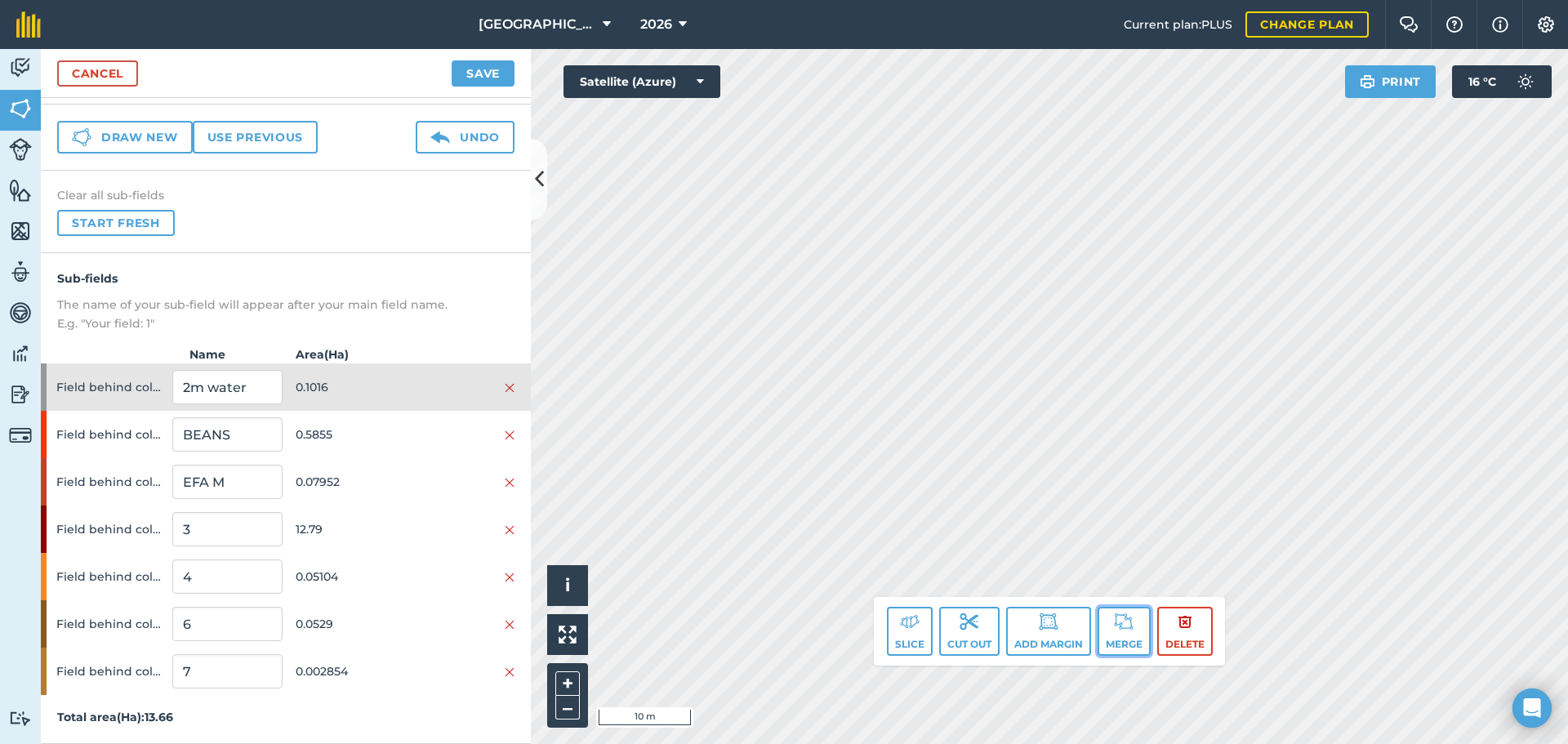
click at [1126, 639] on button "Merge" at bounding box center [1123, 631] width 53 height 49
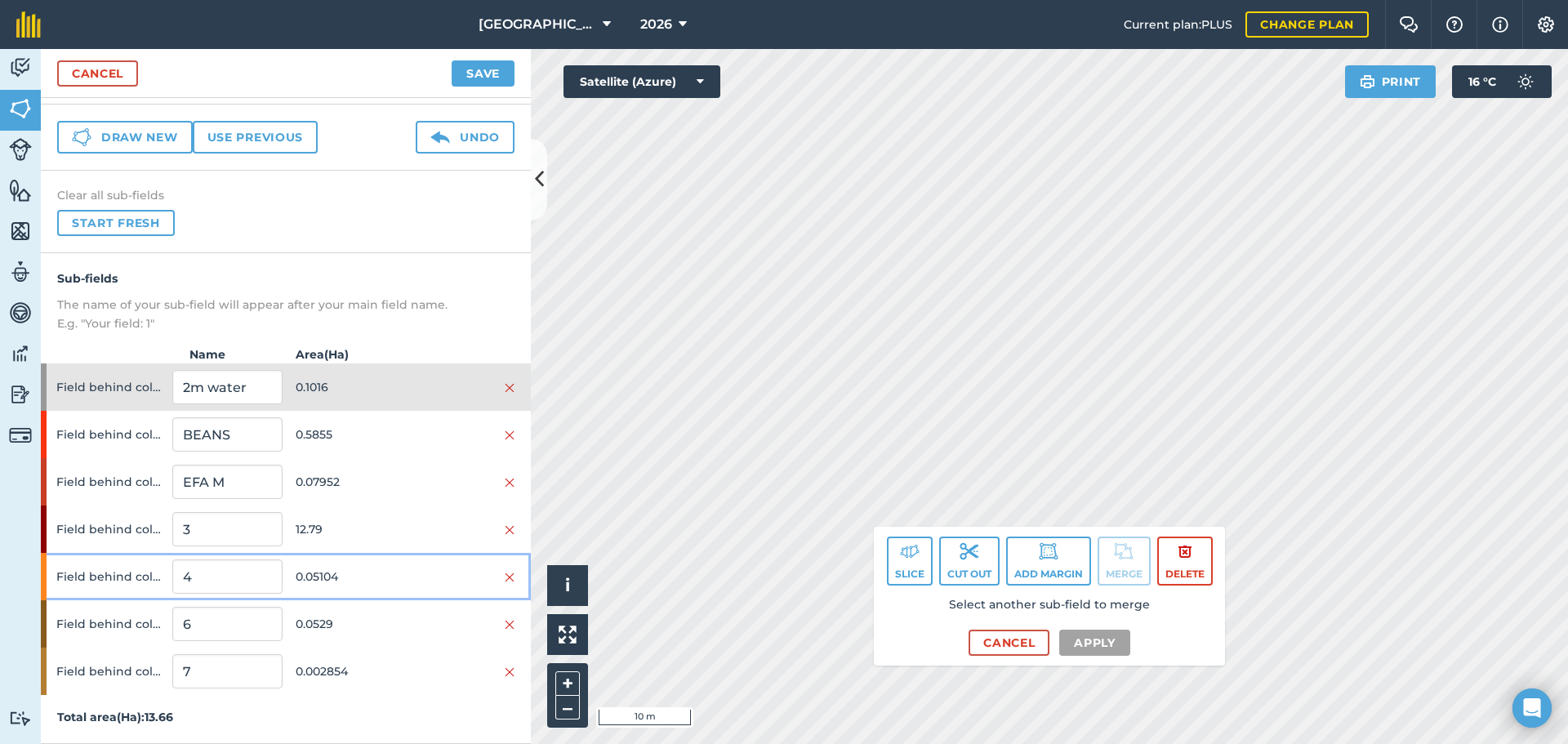
click at [321, 579] on span "0.05104" at bounding box center [350, 577] width 110 height 31
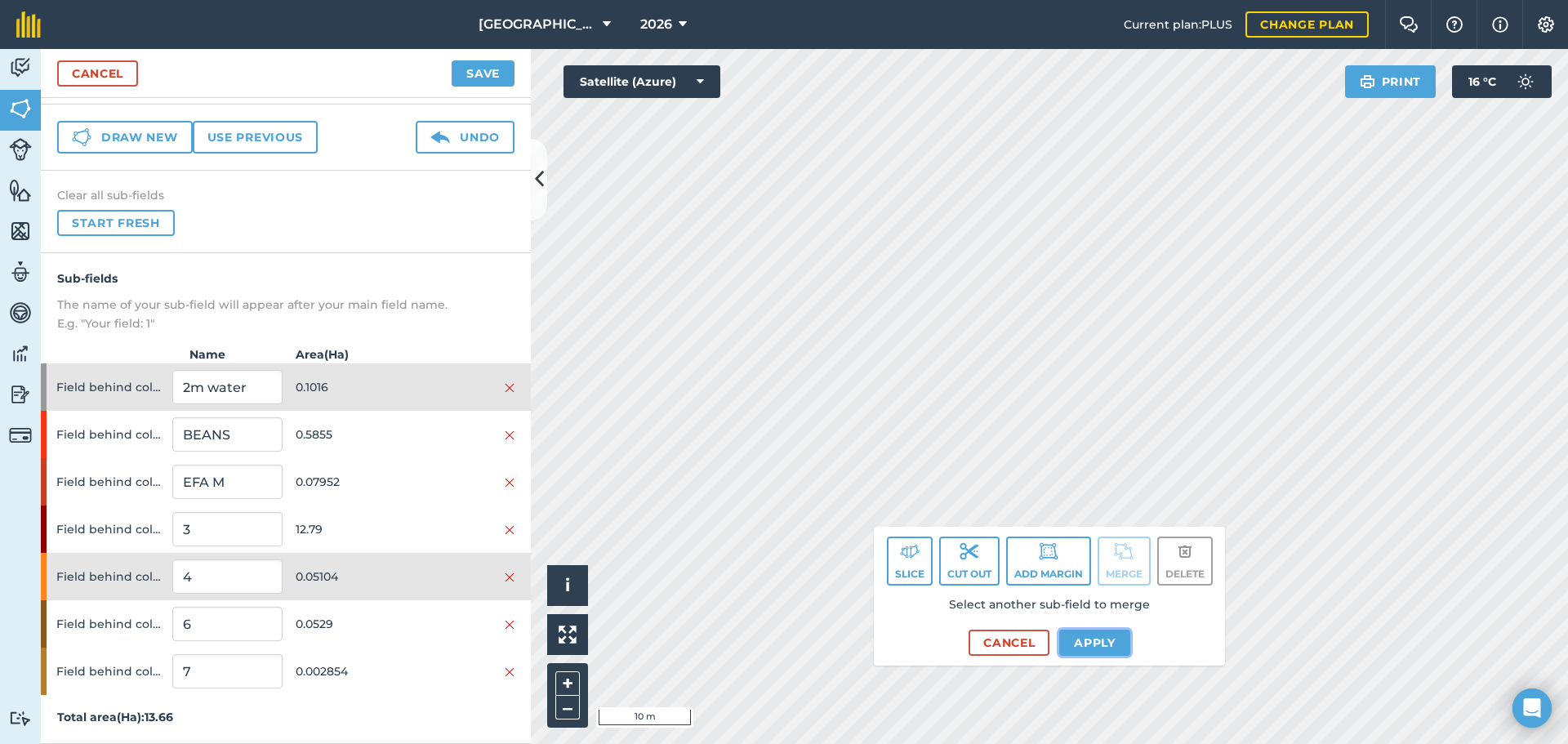
click at [1093, 654] on button "Apply" at bounding box center [1095, 642] width 71 height 26
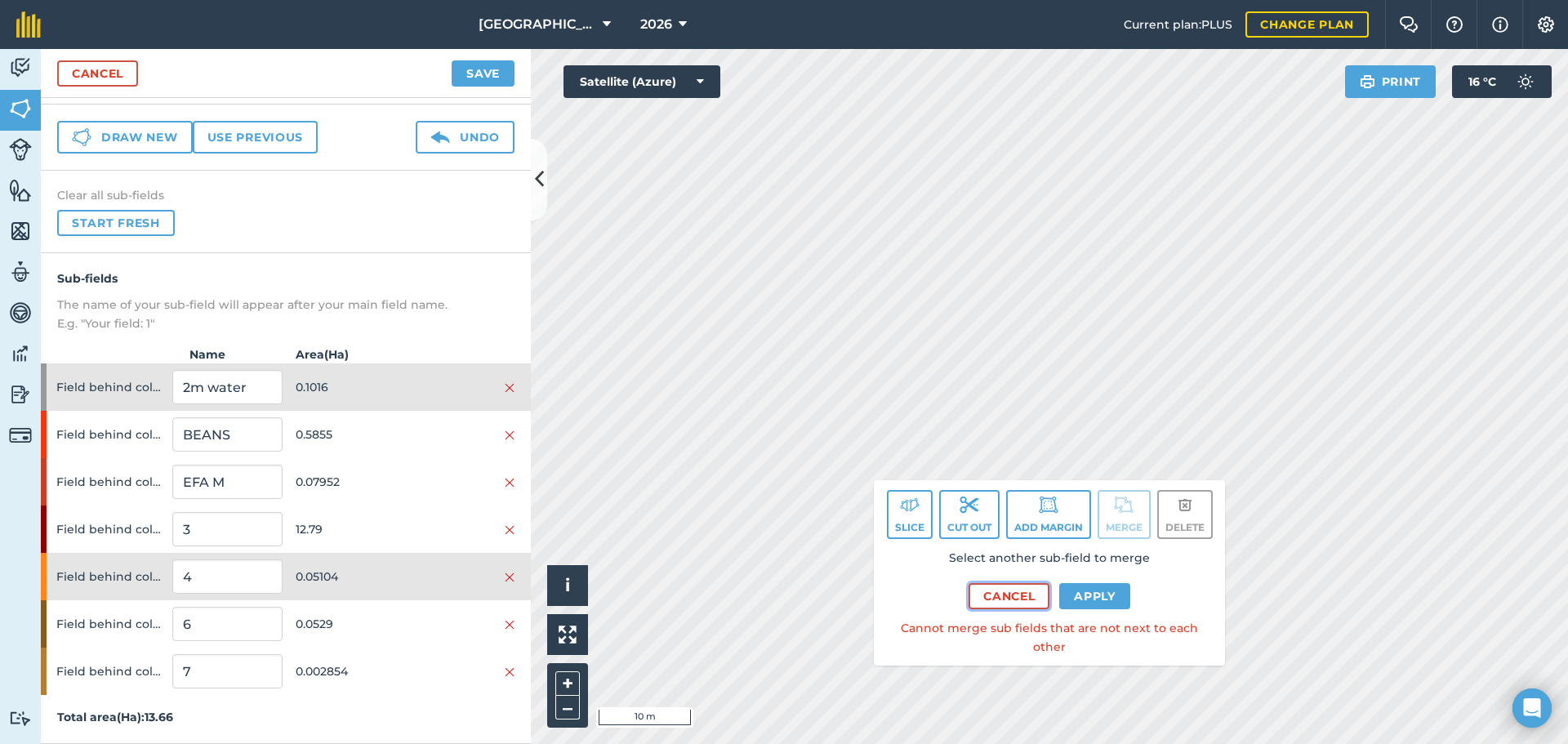
click at [1004, 609] on button "Cancel" at bounding box center [1008, 596] width 81 height 26
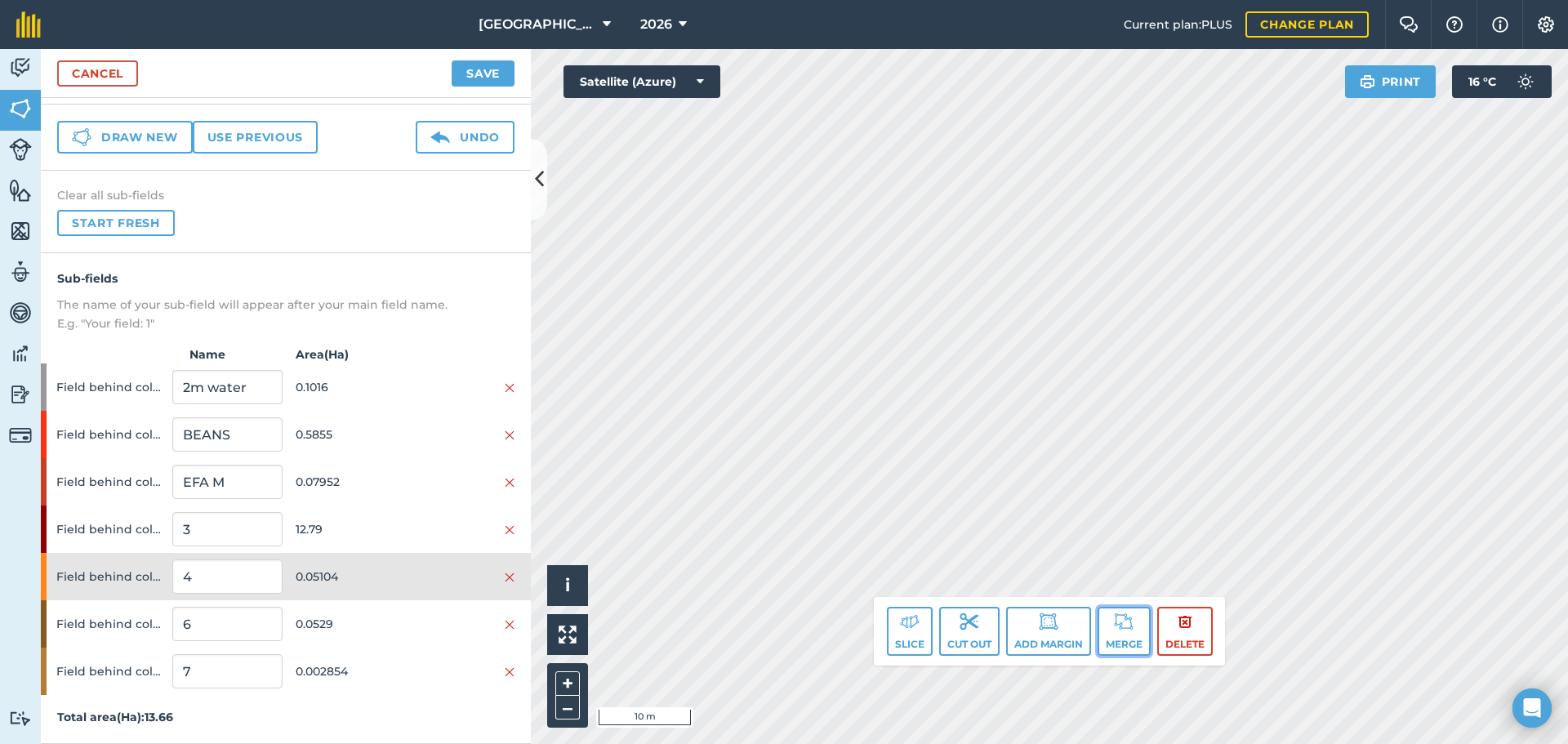
click at [1118, 616] on img at bounding box center [1123, 621] width 19 height 19
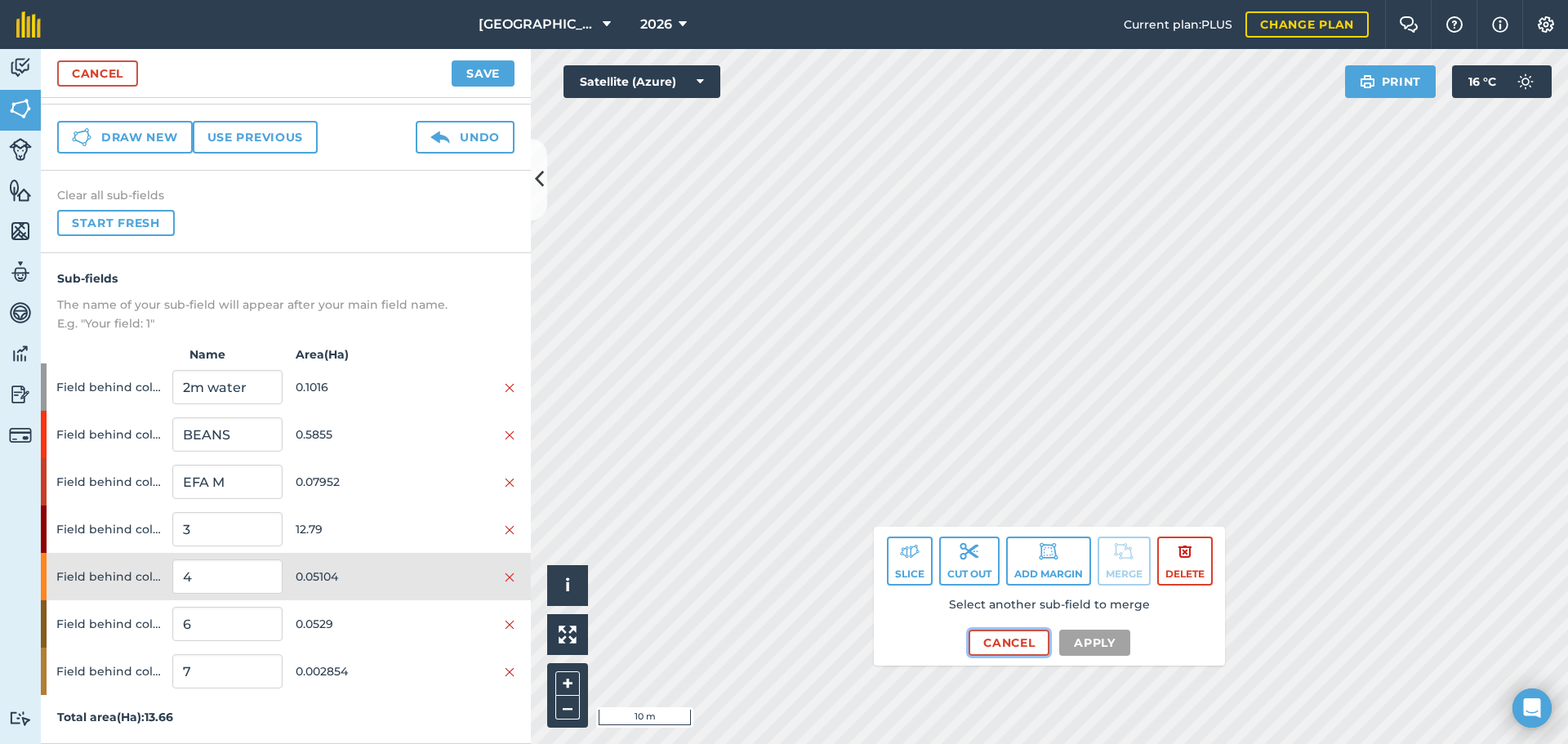
click at [995, 648] on button "Cancel" at bounding box center [1008, 642] width 81 height 26
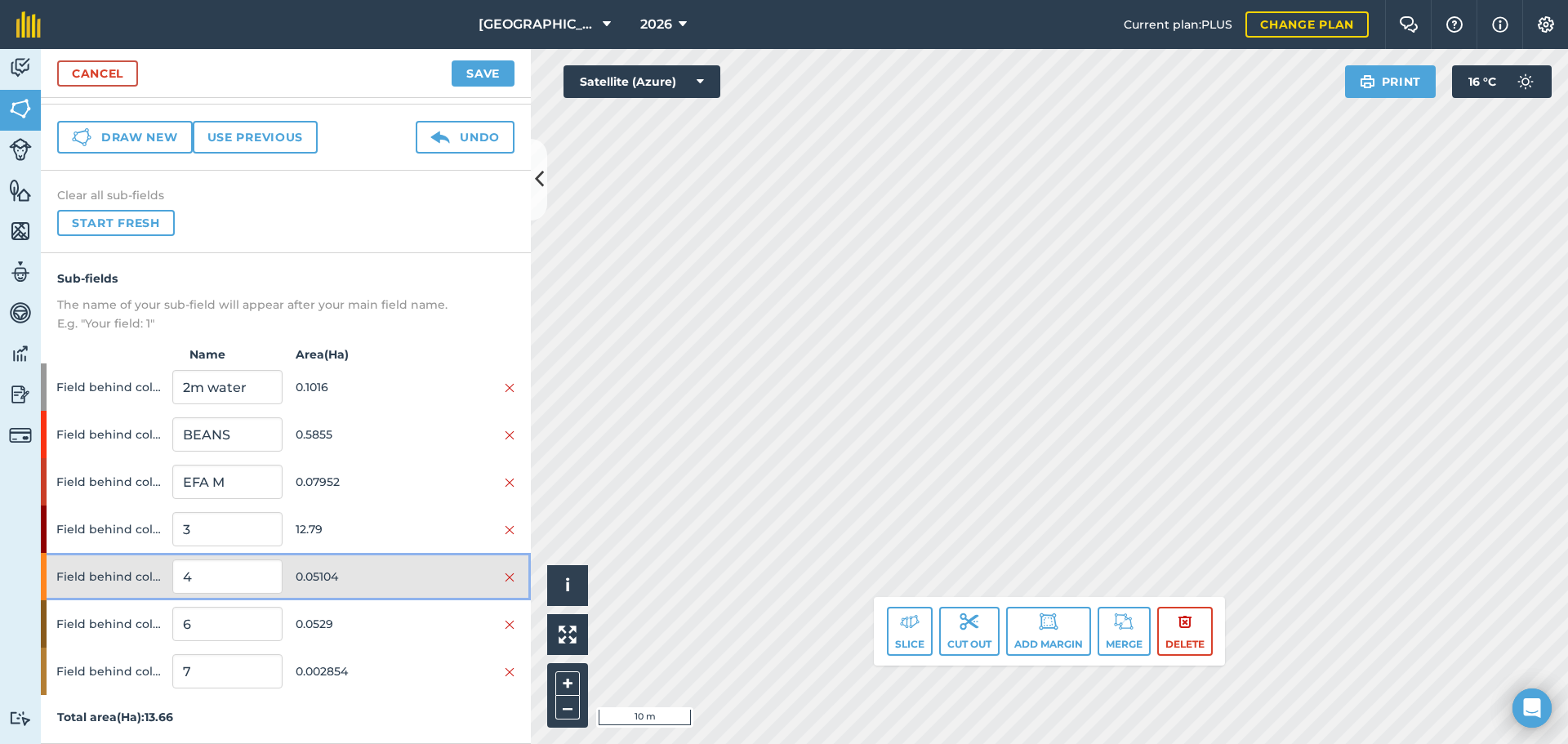
click at [364, 571] on span "0.05104" at bounding box center [350, 577] width 110 height 31
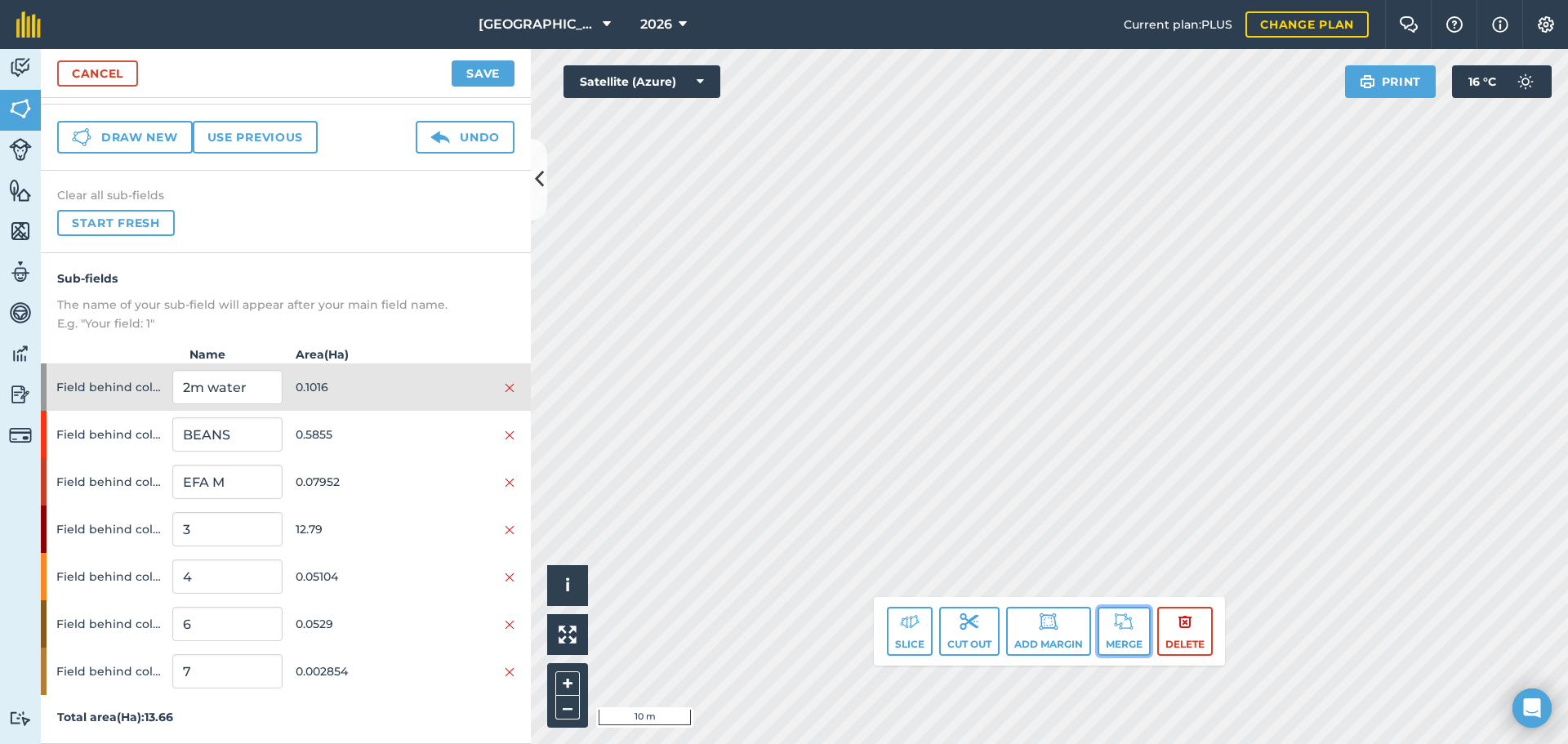
click at [1112, 616] on button "Merge" at bounding box center [1123, 631] width 53 height 49
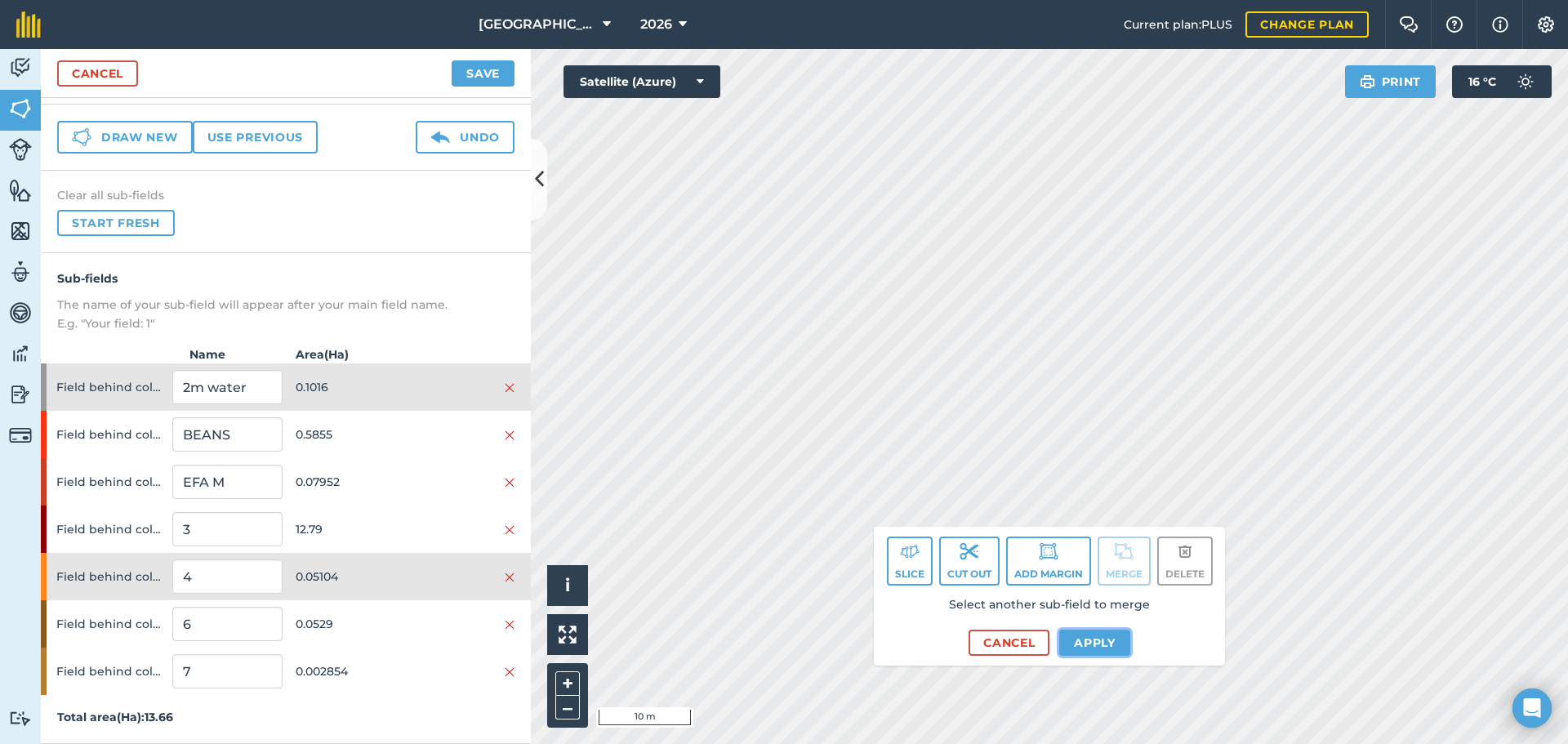
click at [1075, 632] on button "Apply" at bounding box center [1095, 642] width 71 height 26
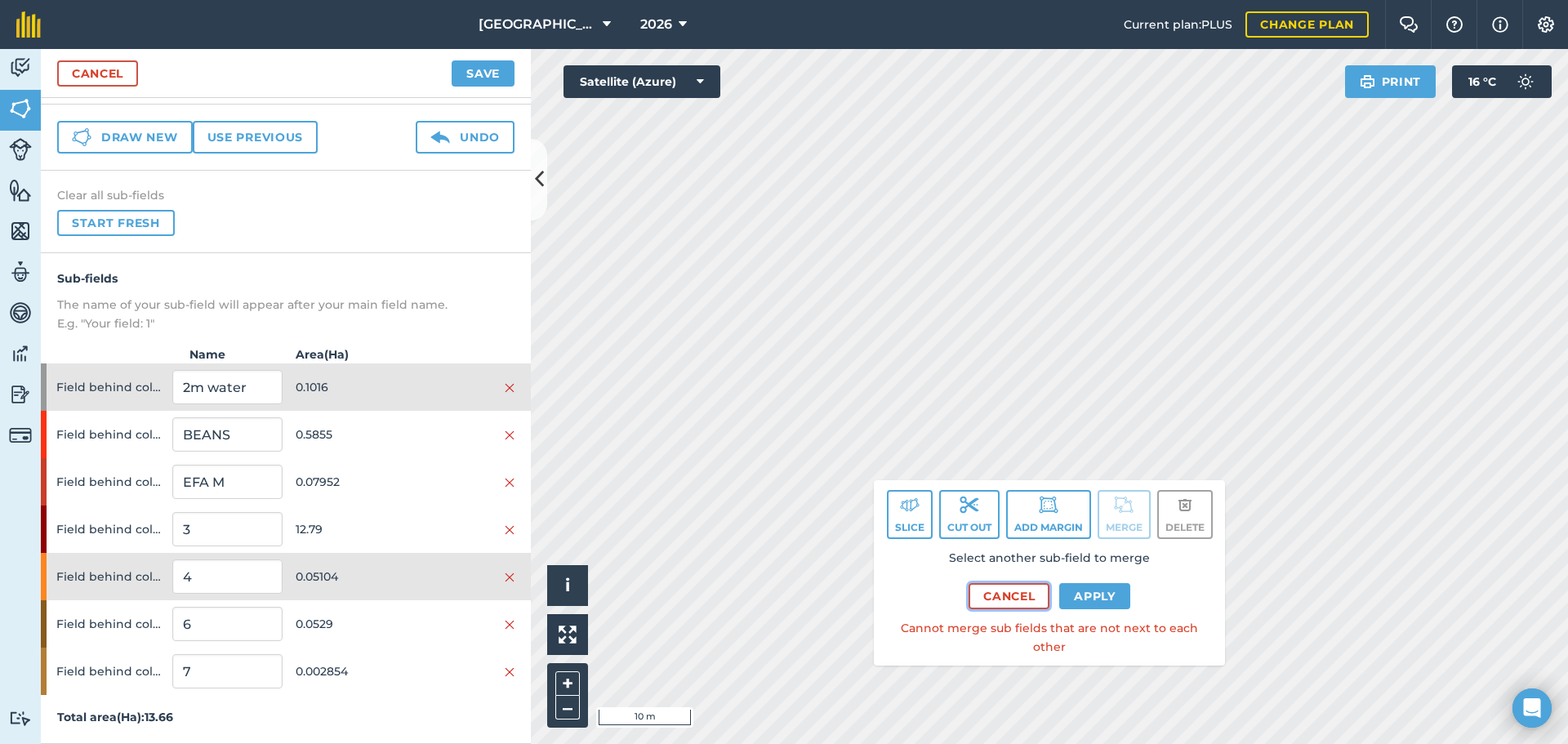
click at [1007, 609] on button "Cancel" at bounding box center [1008, 596] width 81 height 26
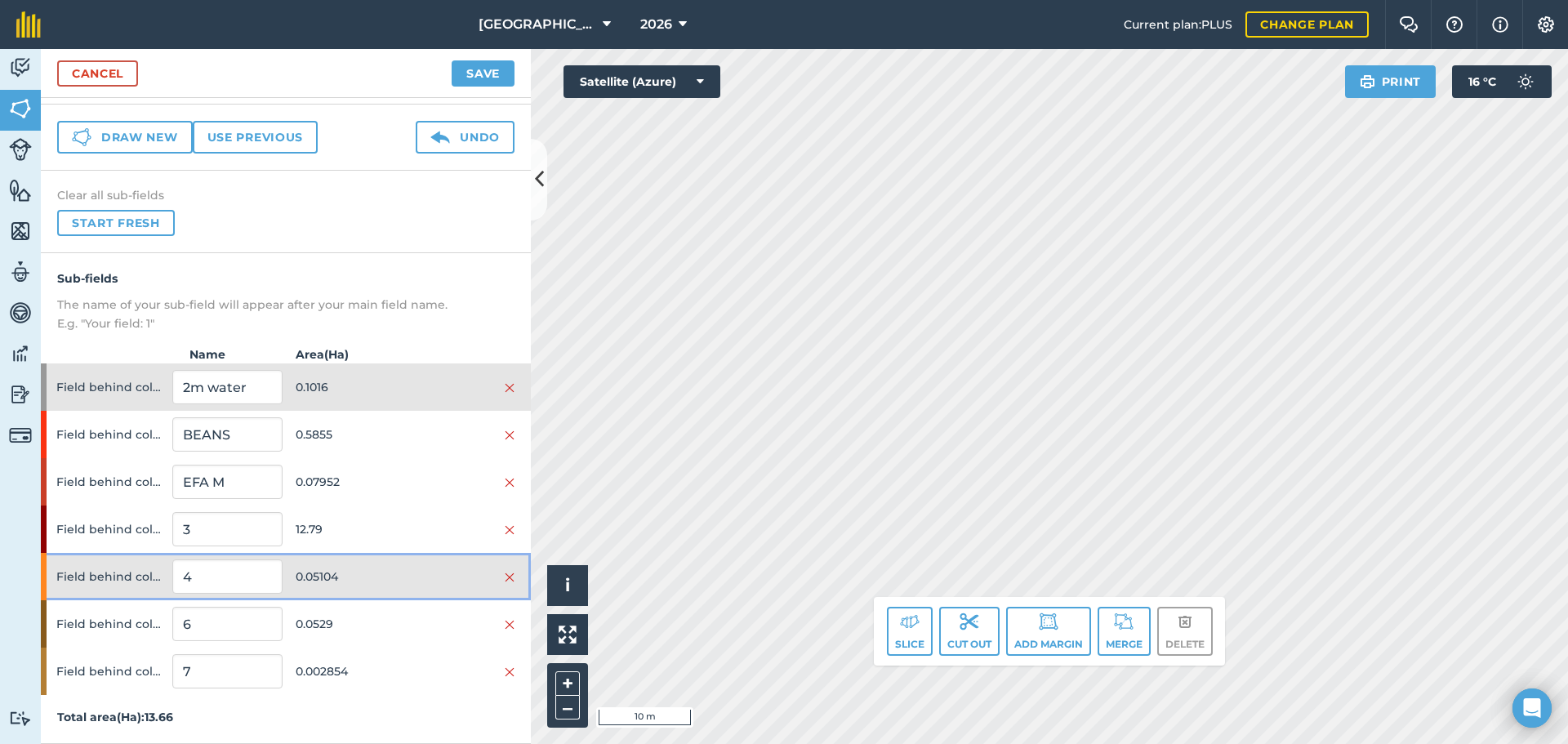
click at [438, 591] on div "Field behind coldstore 4 0.05104" at bounding box center [286, 576] width 490 height 47
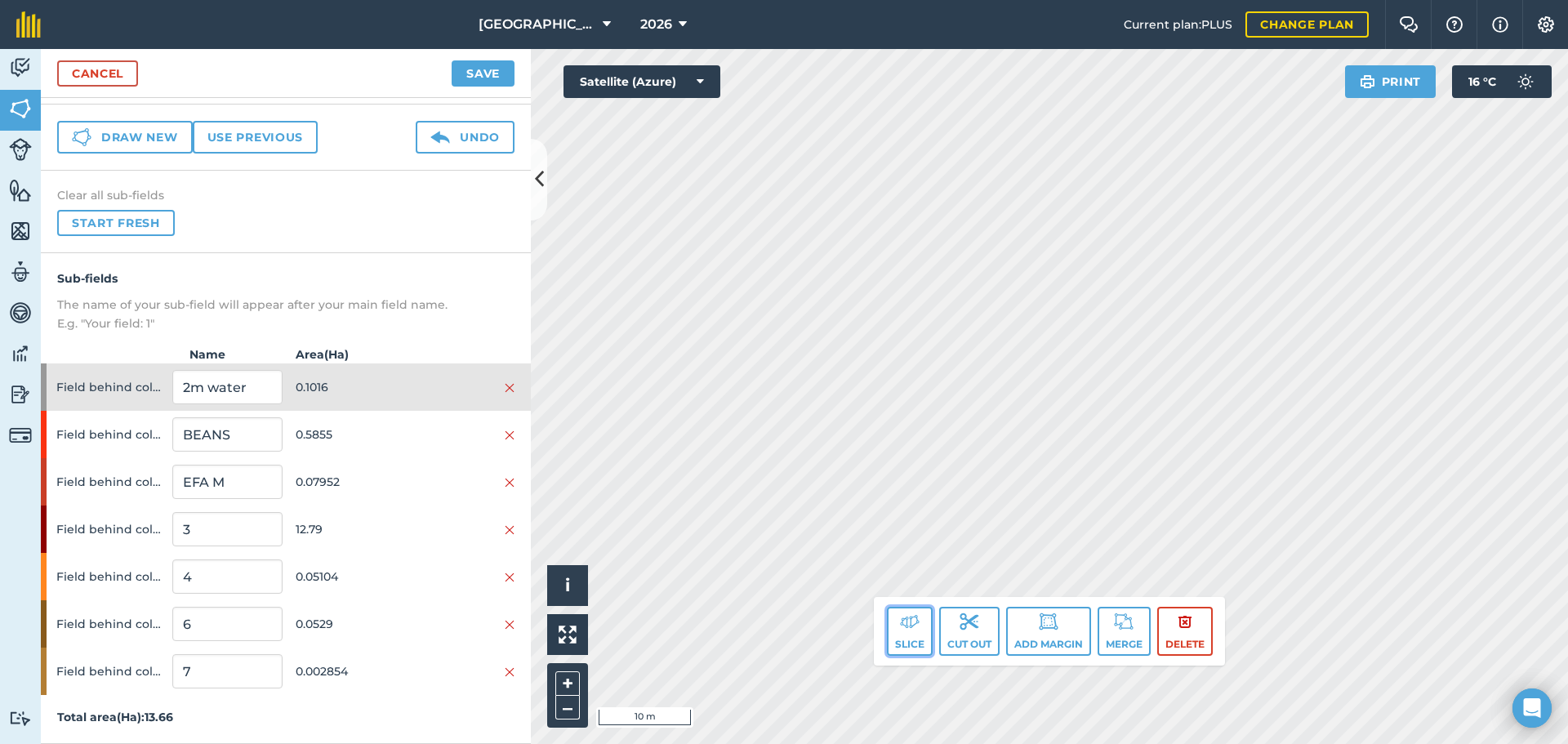
click at [914, 629] on img at bounding box center [910, 621] width 19 height 19
click at [900, 621] on img at bounding box center [910, 621] width 19 height 19
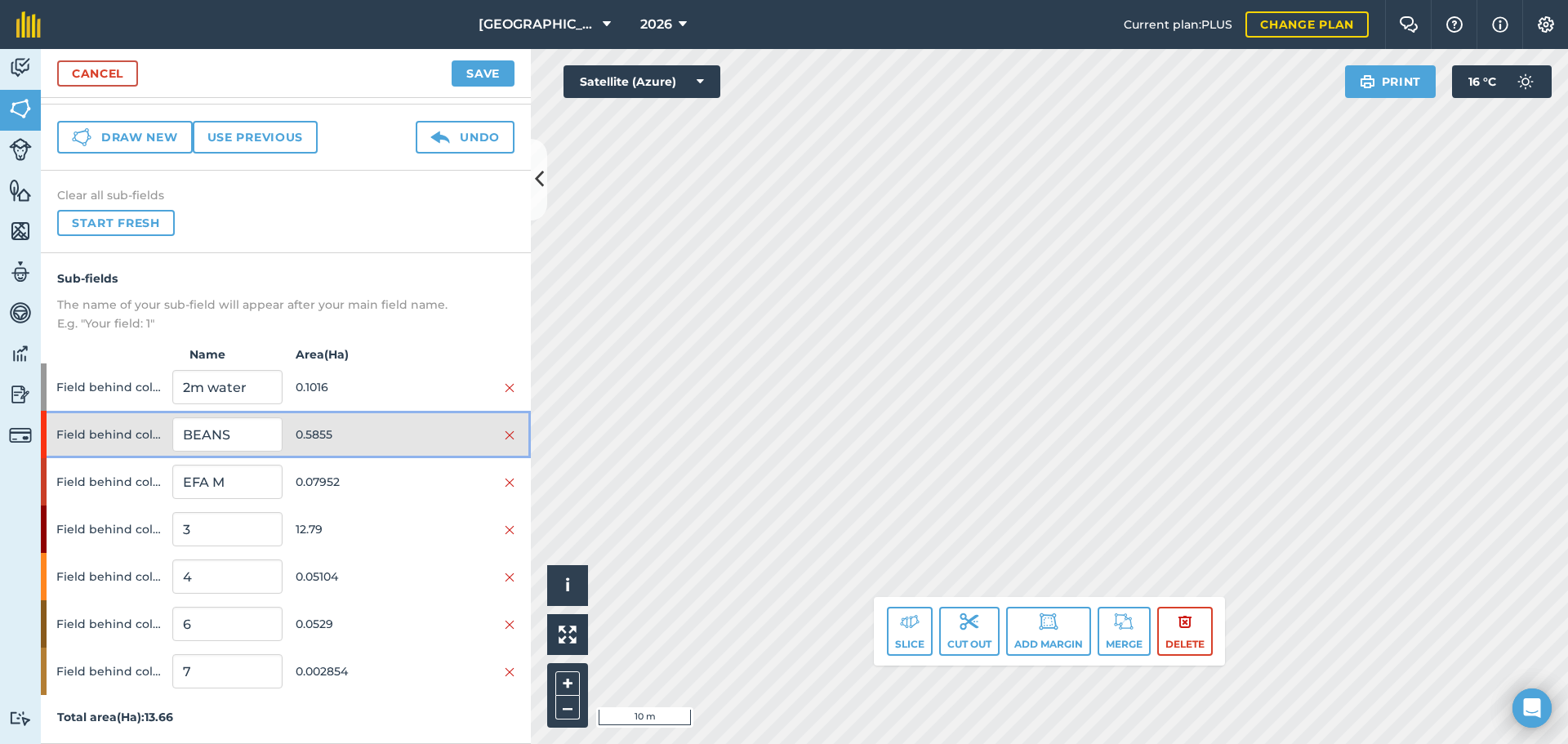
click at [409, 429] on div at bounding box center [460, 434] width 110 height 18
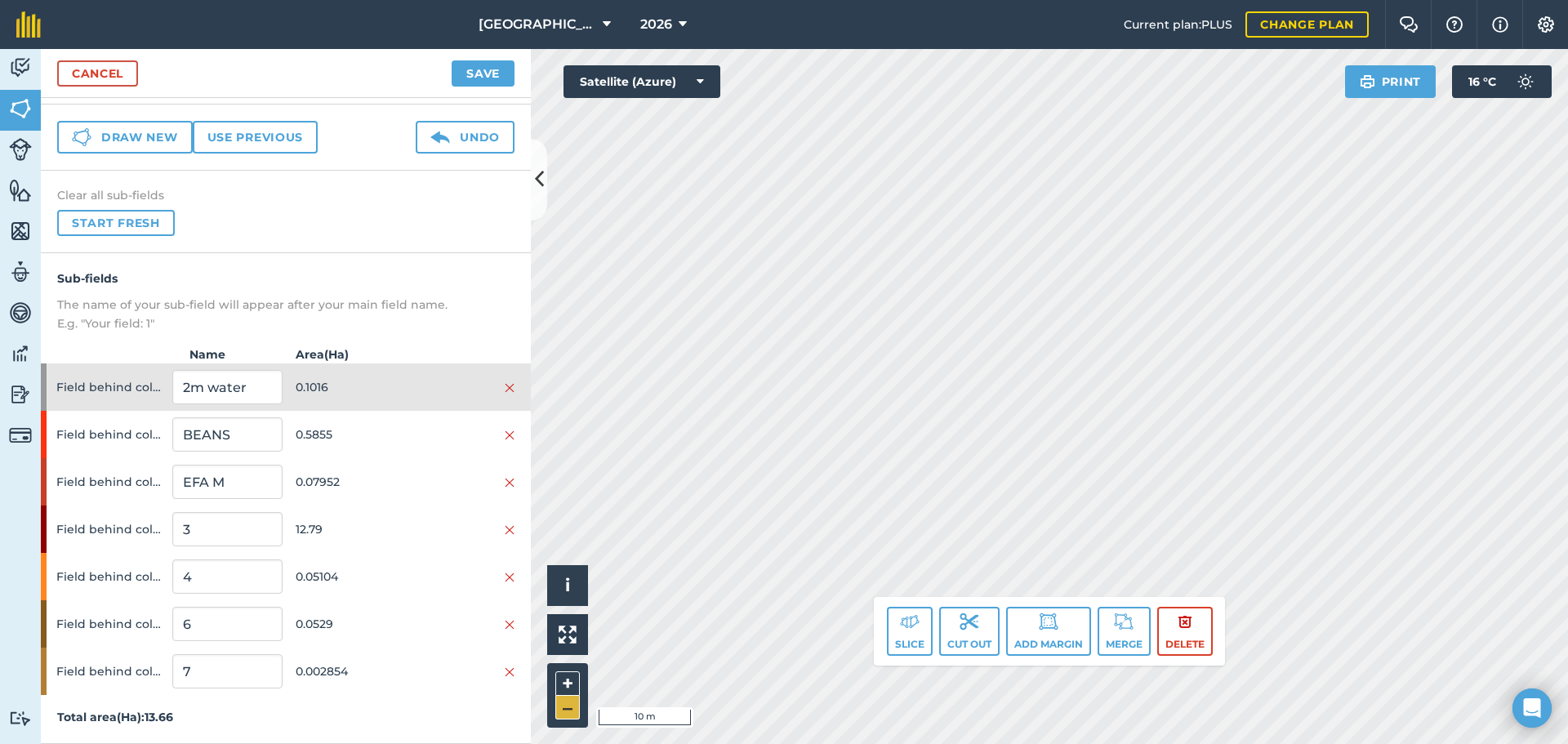
drag, startPoint x: 572, startPoint y: 720, endPoint x: 572, endPoint y: 709, distance: 11.0
click at [572, 709] on div "+ –" at bounding box center [567, 695] width 41 height 64
click at [572, 709] on button "–" at bounding box center [567, 707] width 24 height 24
click at [899, 613] on div "Click to start drawing. Line must start & end outside boundary i © 2025 TomTom,…" at bounding box center [1049, 396] width 1037 height 694
click at [875, 648] on div "Click to start drawing. Line must start & end outside boundary i © 2025 TomTom,…" at bounding box center [1049, 396] width 1037 height 694
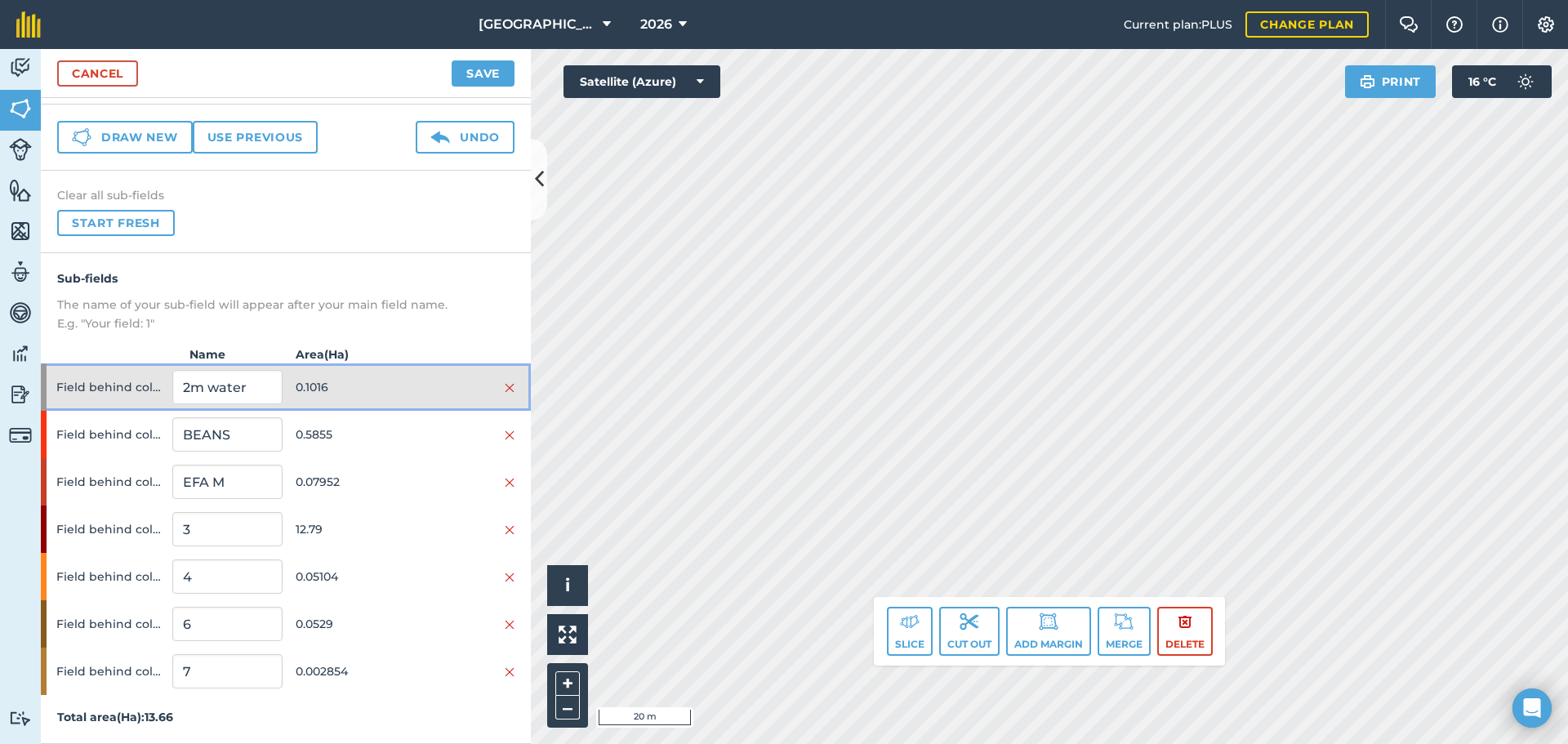
click at [330, 379] on span "0.1016" at bounding box center [350, 387] width 110 height 31
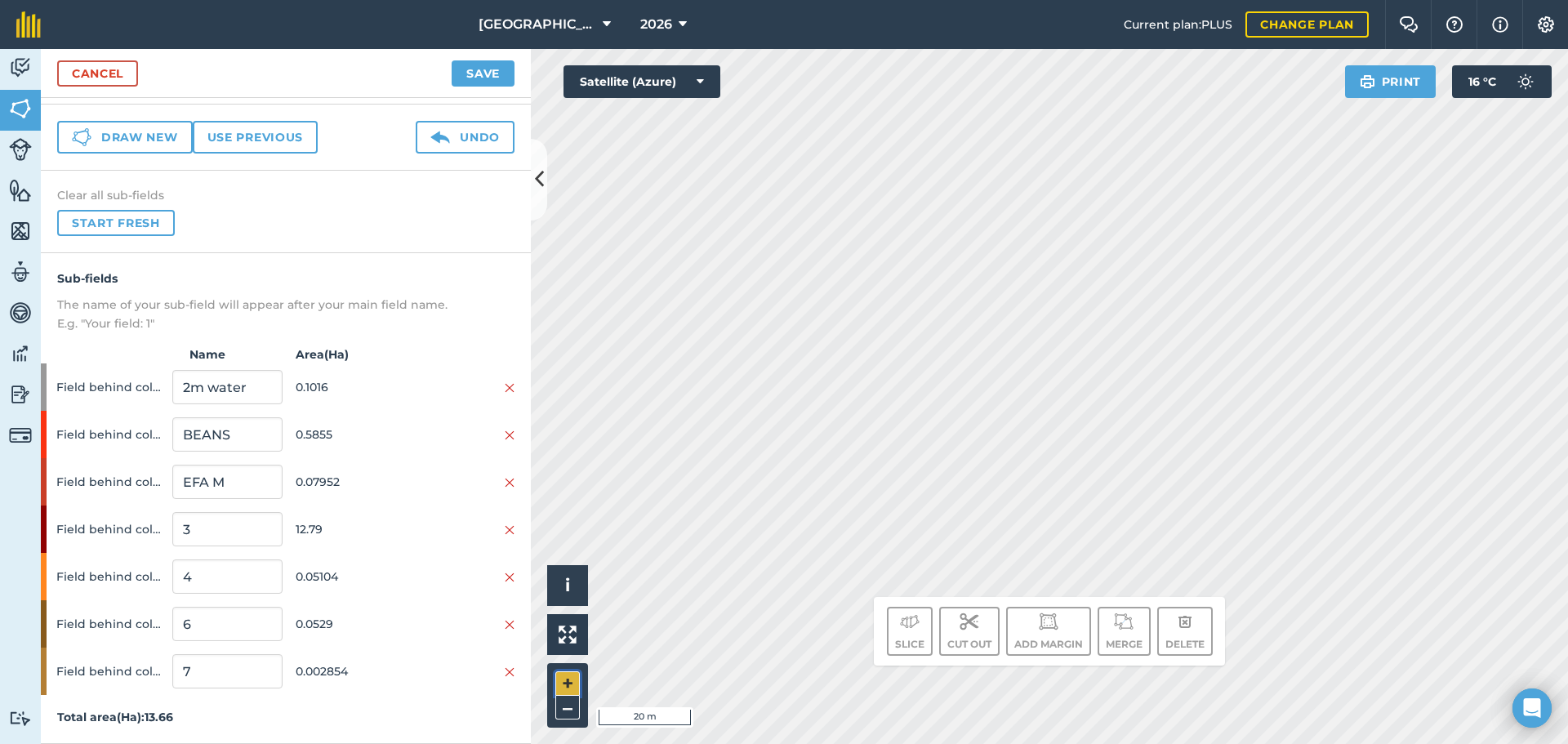
click at [568, 683] on button "+" at bounding box center [567, 683] width 24 height 24
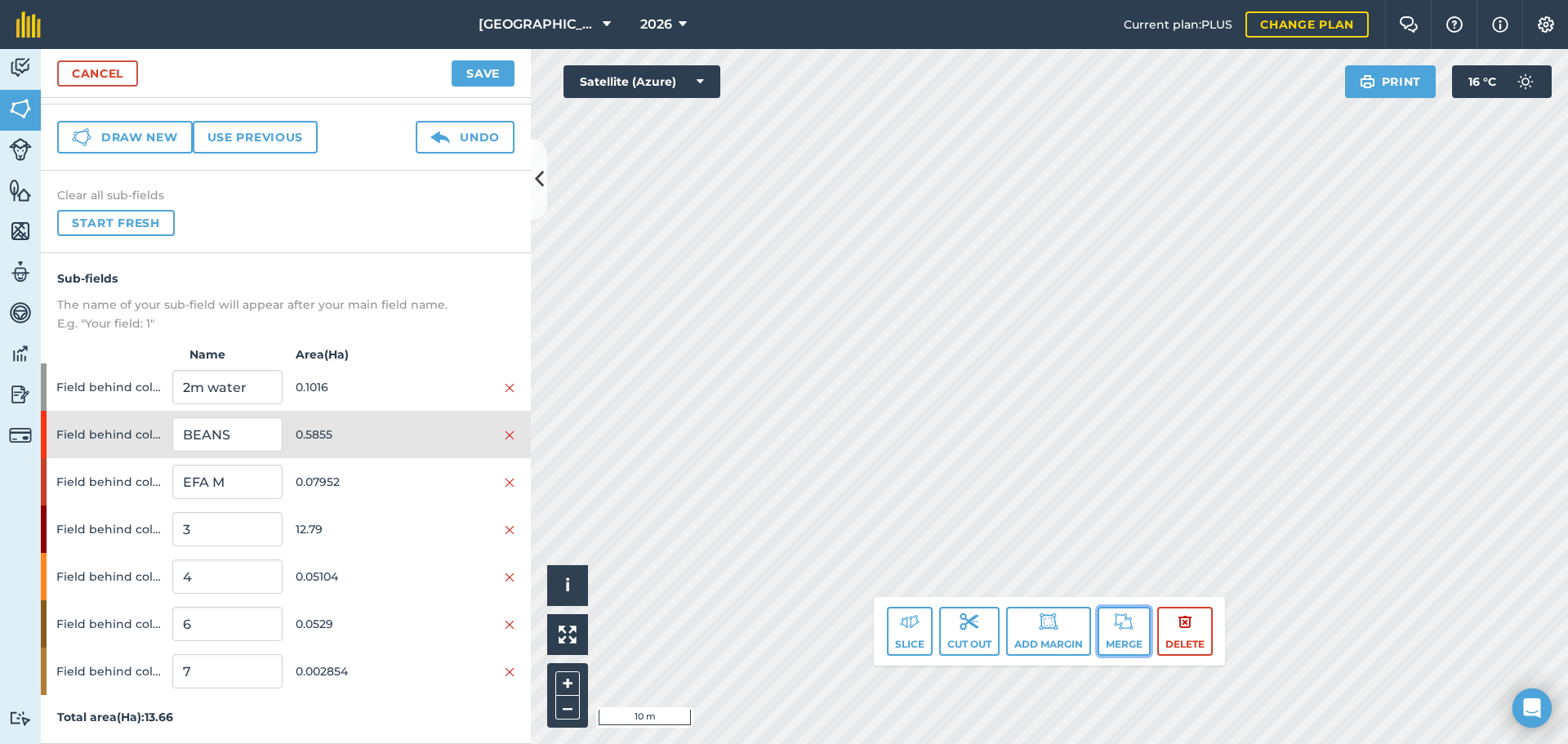
click at [1112, 623] on button "Merge" at bounding box center [1123, 631] width 53 height 49
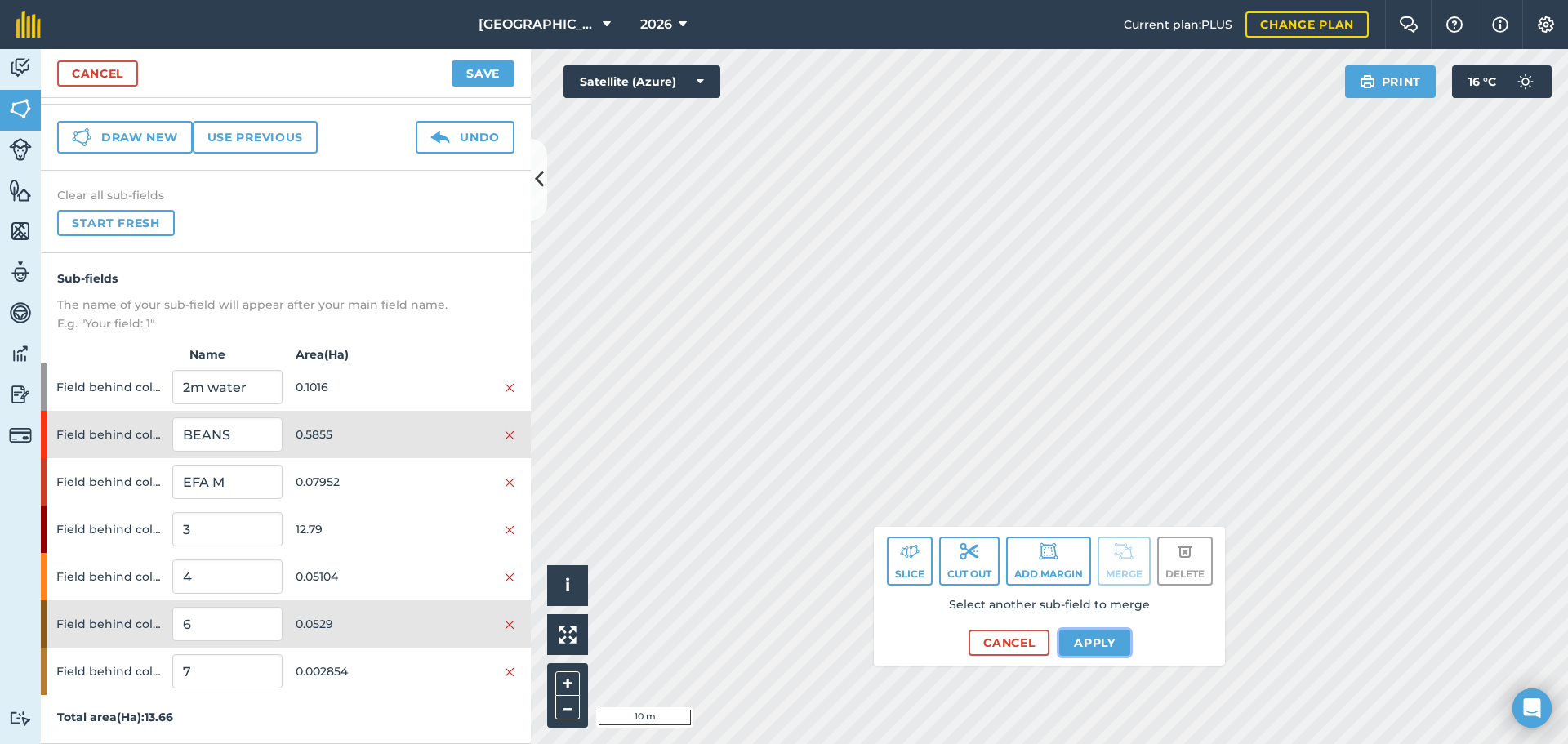
click at [1072, 647] on button "Apply" at bounding box center [1095, 642] width 71 height 26
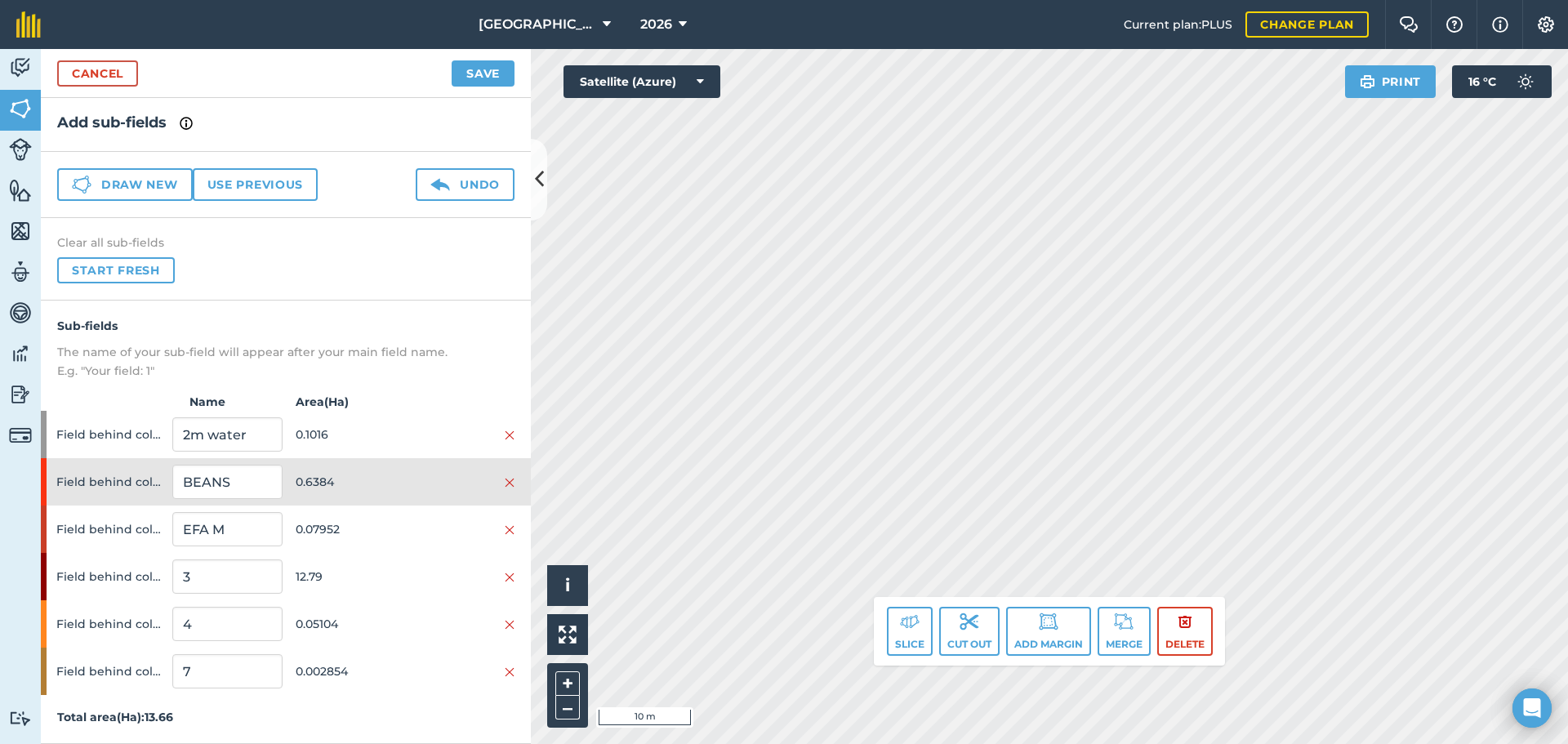
click at [1480, 0] on html "[GEOGRAPHIC_DATA] 2026 Current plan : PLUS Change plan Farm Chat Help Info Sett…" at bounding box center [784, 372] width 1568 height 744
click at [1395, 32] on div "[GEOGRAPHIC_DATA] 2026 Current plan : PLUS Change plan Farm Chat Help Info Sett…" at bounding box center [784, 372] width 1568 height 744
click at [1137, 609] on button "Merge" at bounding box center [1123, 631] width 53 height 49
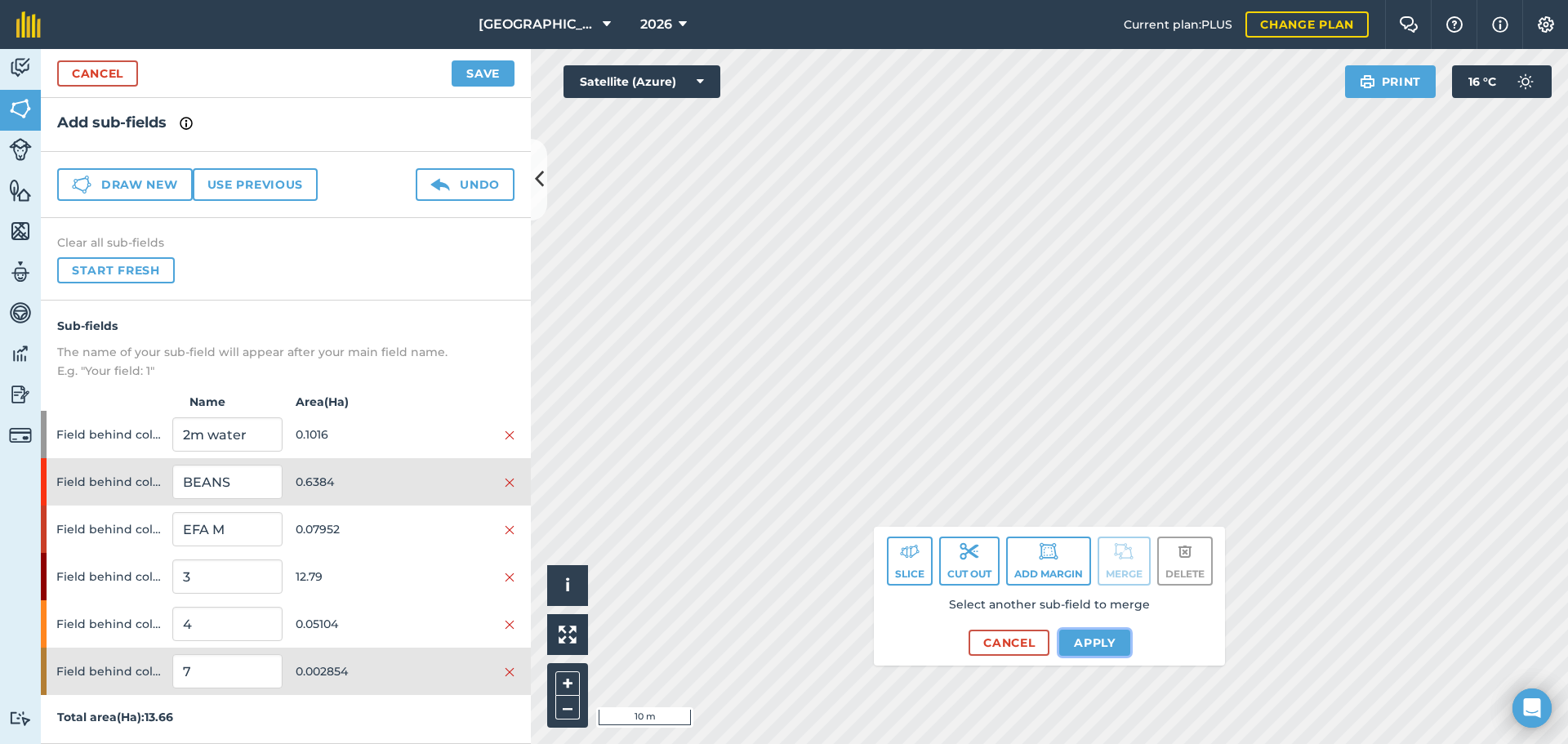
click at [1095, 641] on button "Apply" at bounding box center [1095, 642] width 71 height 26
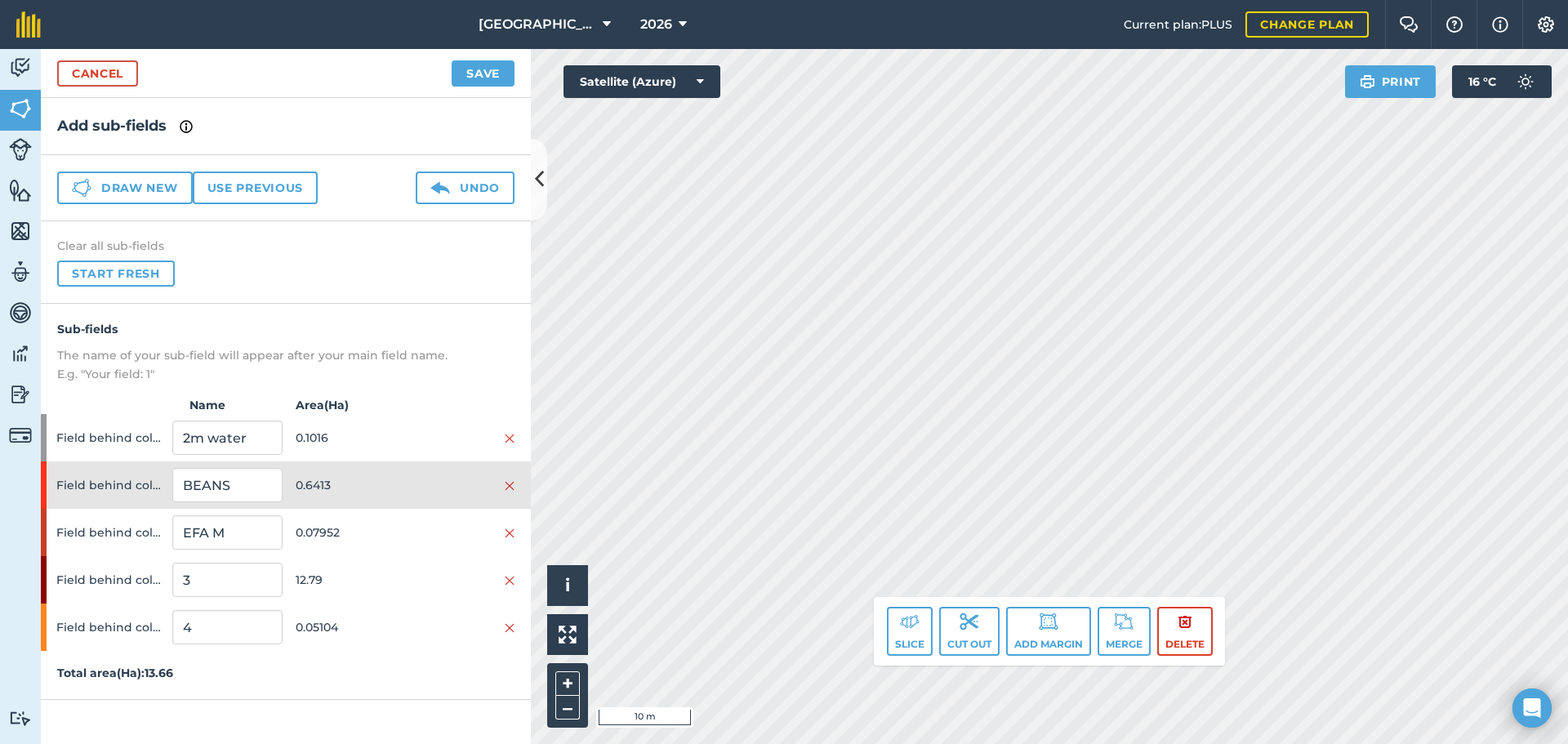
scroll to position [0, 0]
click at [1118, 639] on button "Merge" at bounding box center [1123, 631] width 53 height 49
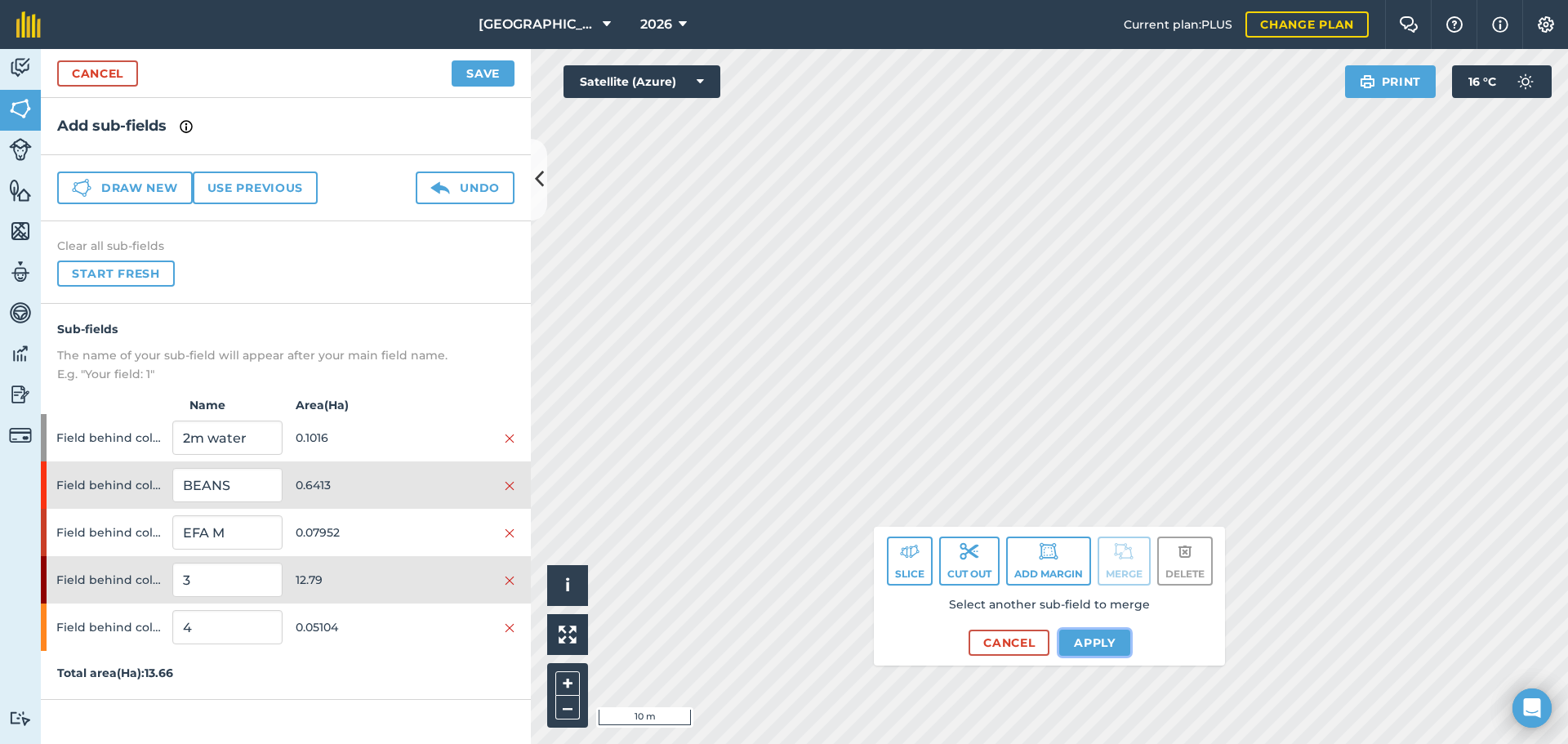
click at [1110, 641] on button "Apply" at bounding box center [1095, 642] width 71 height 26
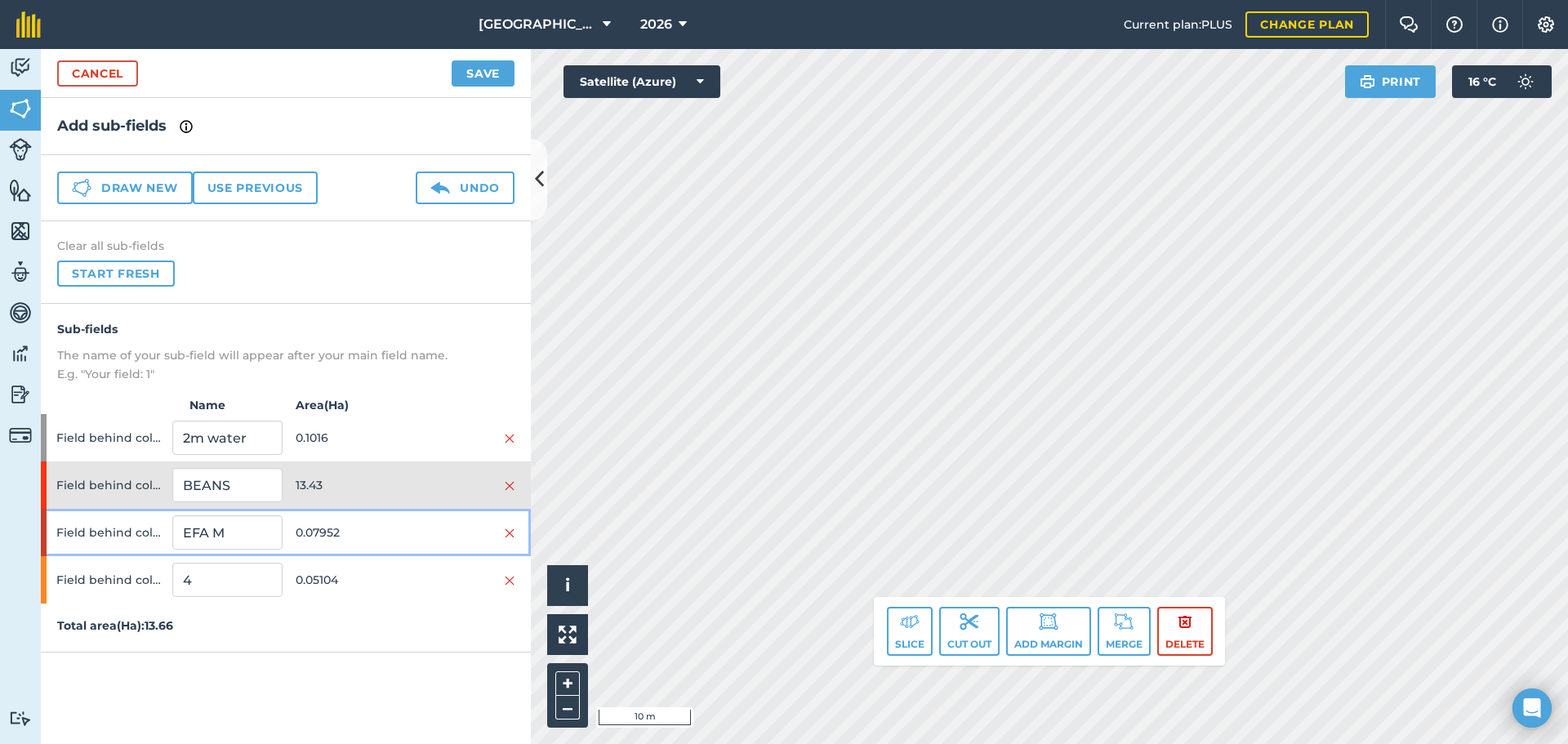
click at [337, 524] on span "0.07952" at bounding box center [350, 532] width 110 height 31
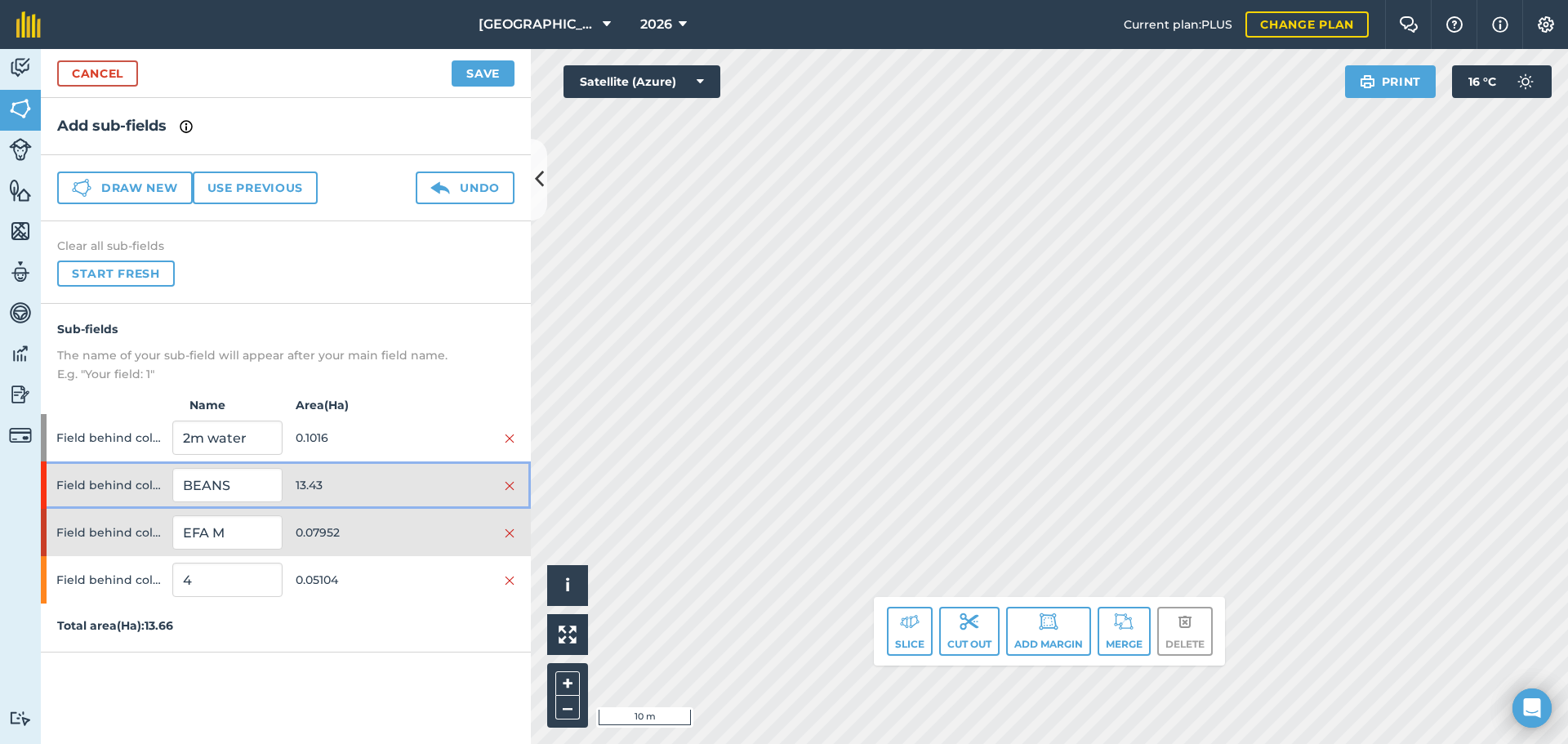
click at [343, 481] on span "13.43" at bounding box center [350, 485] width 110 height 31
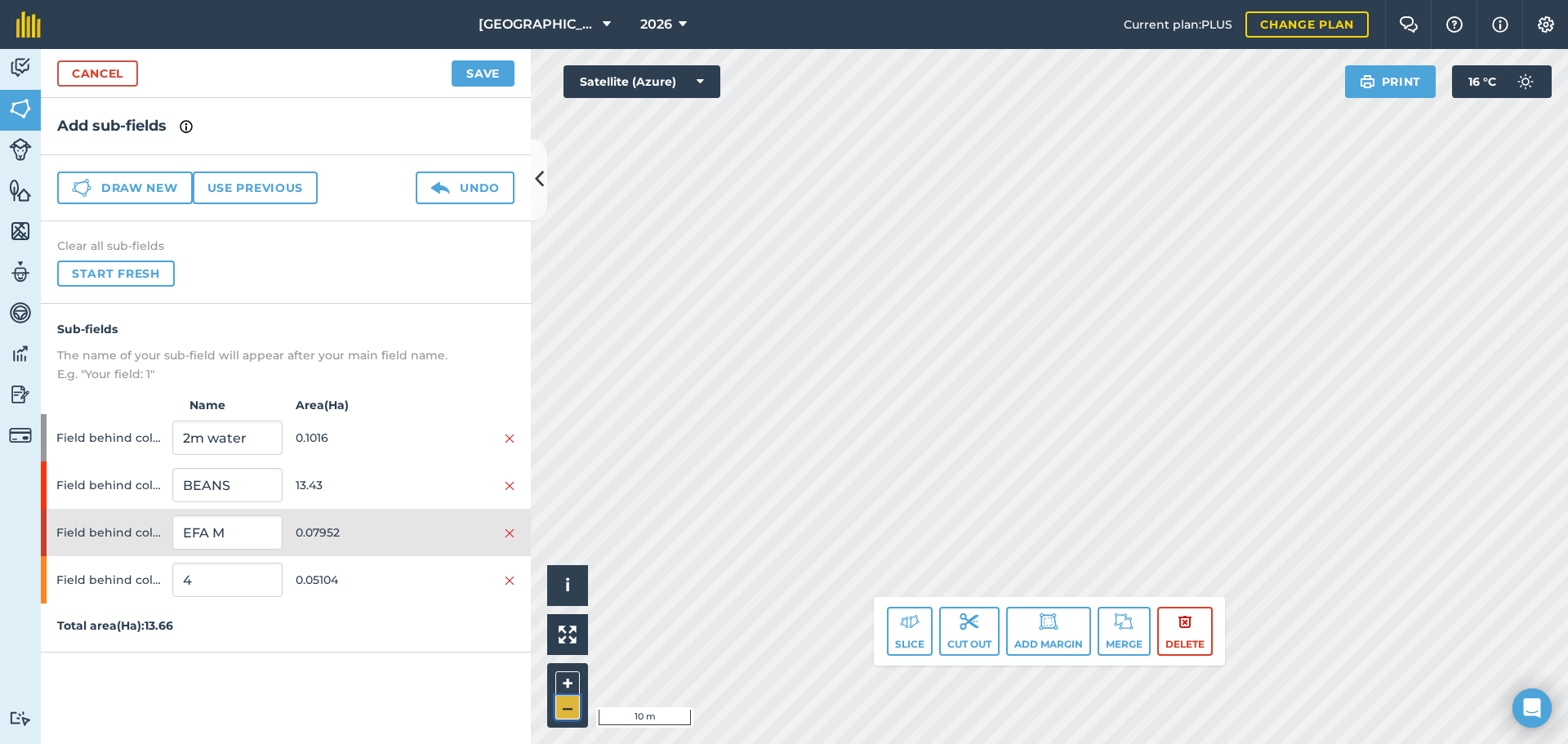
click at [572, 703] on button "–" at bounding box center [567, 707] width 24 height 24
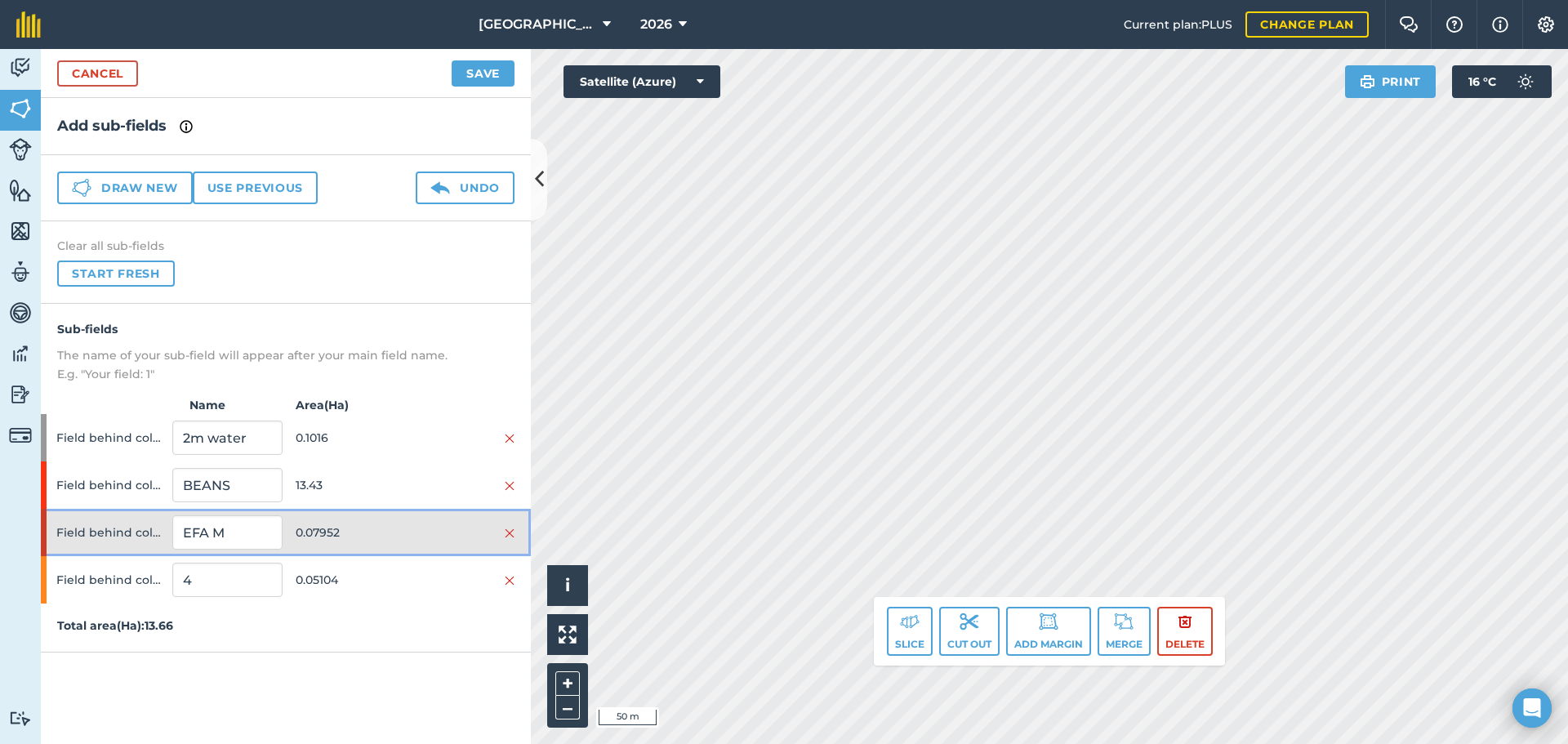
click at [379, 532] on span "0.07952" at bounding box center [350, 532] width 110 height 31
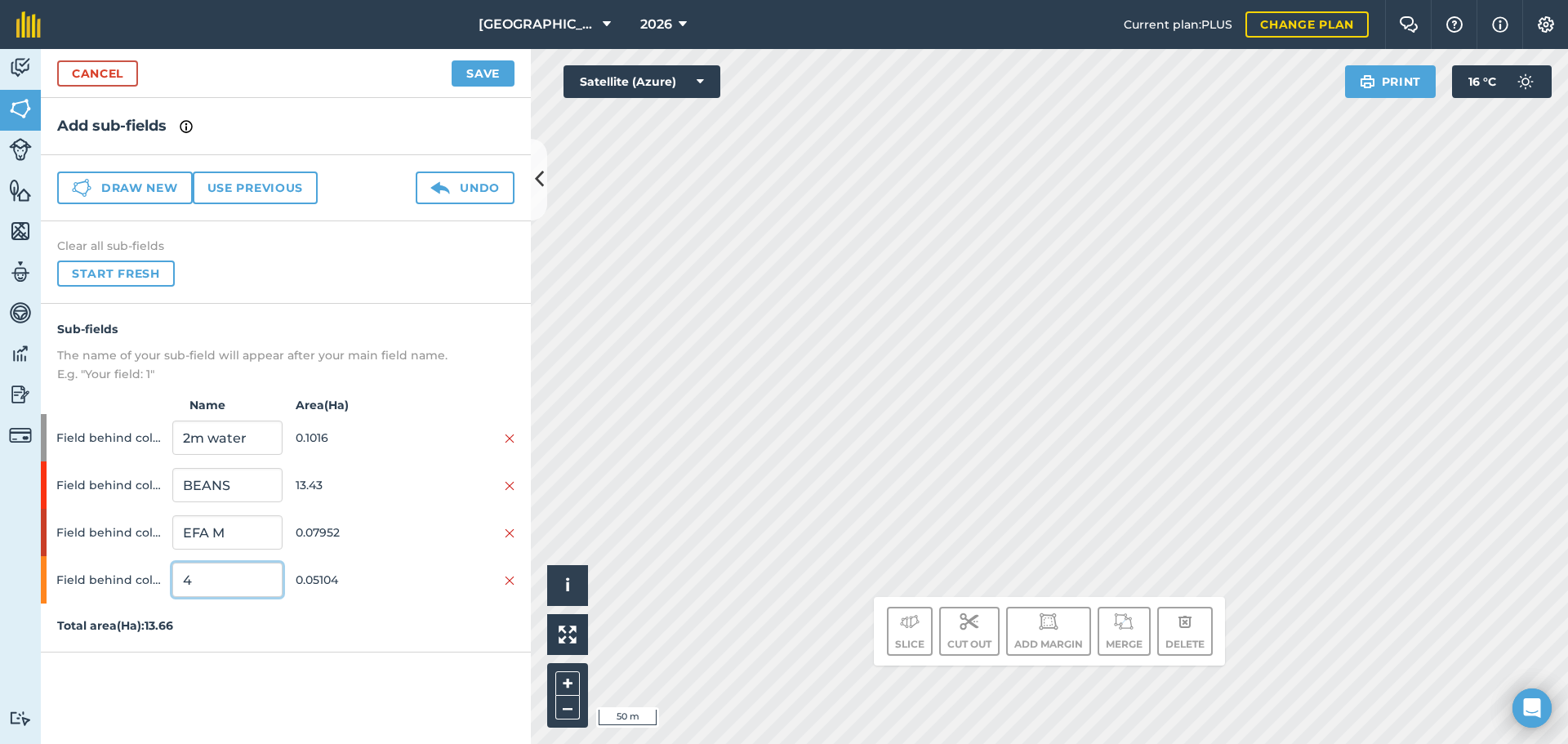
click at [230, 580] on input "4" at bounding box center [227, 579] width 110 height 34
type input "EFA 1 M"
click at [478, 77] on button "Save" at bounding box center [483, 73] width 63 height 26
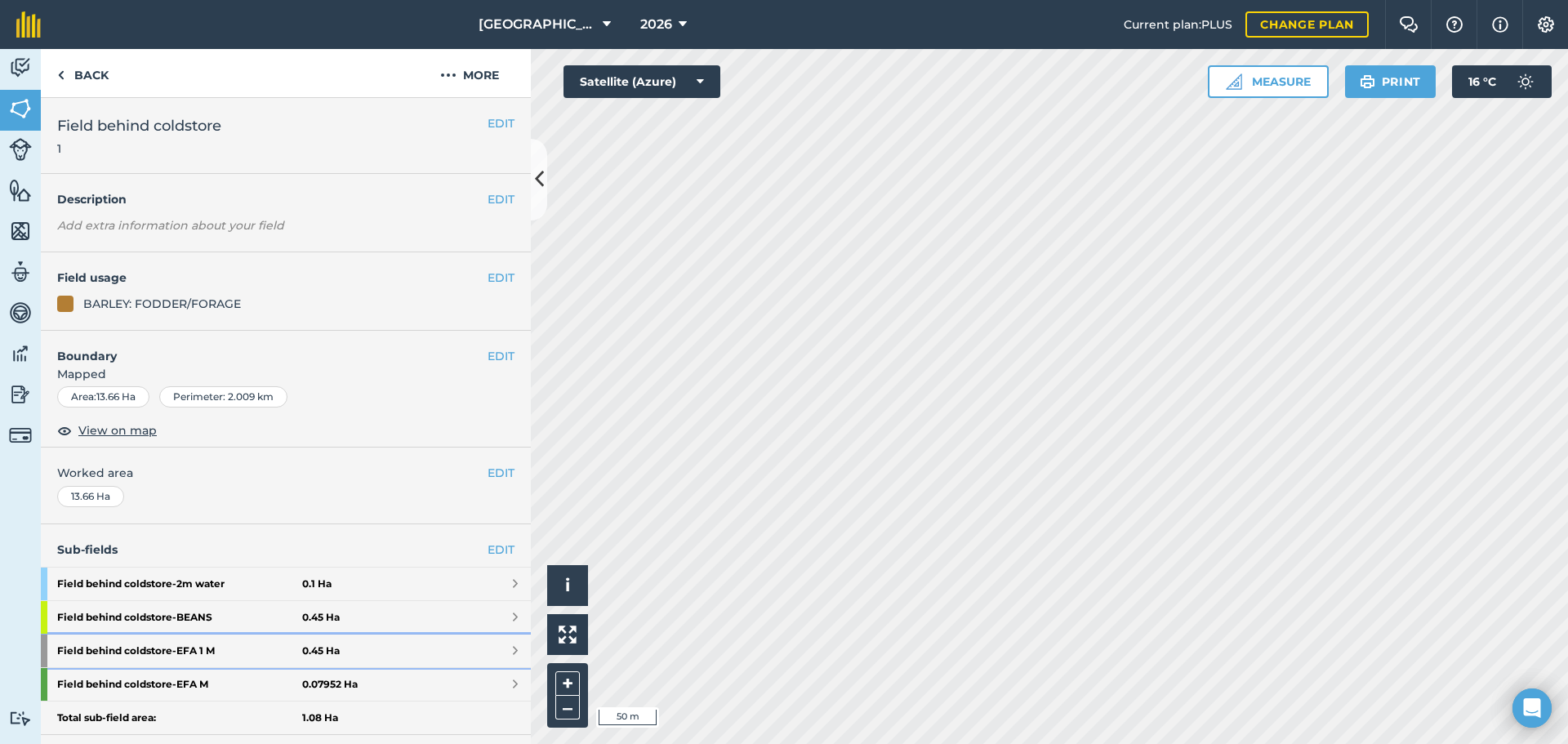
click at [281, 653] on strong "Field behind coldstore - EFA 1 M" at bounding box center [180, 650] width 245 height 32
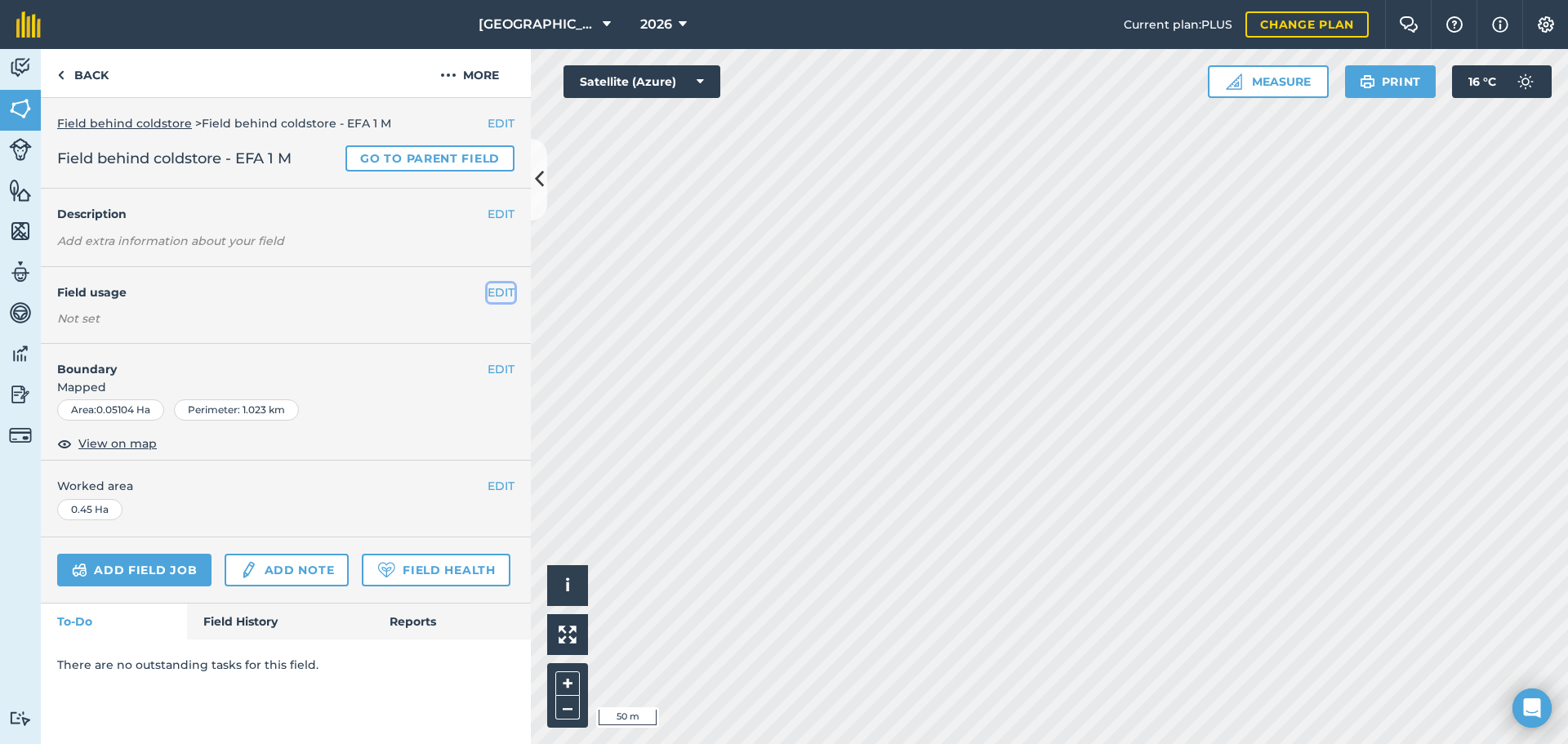
click at [497, 299] on button "EDIT" at bounding box center [500, 292] width 27 height 18
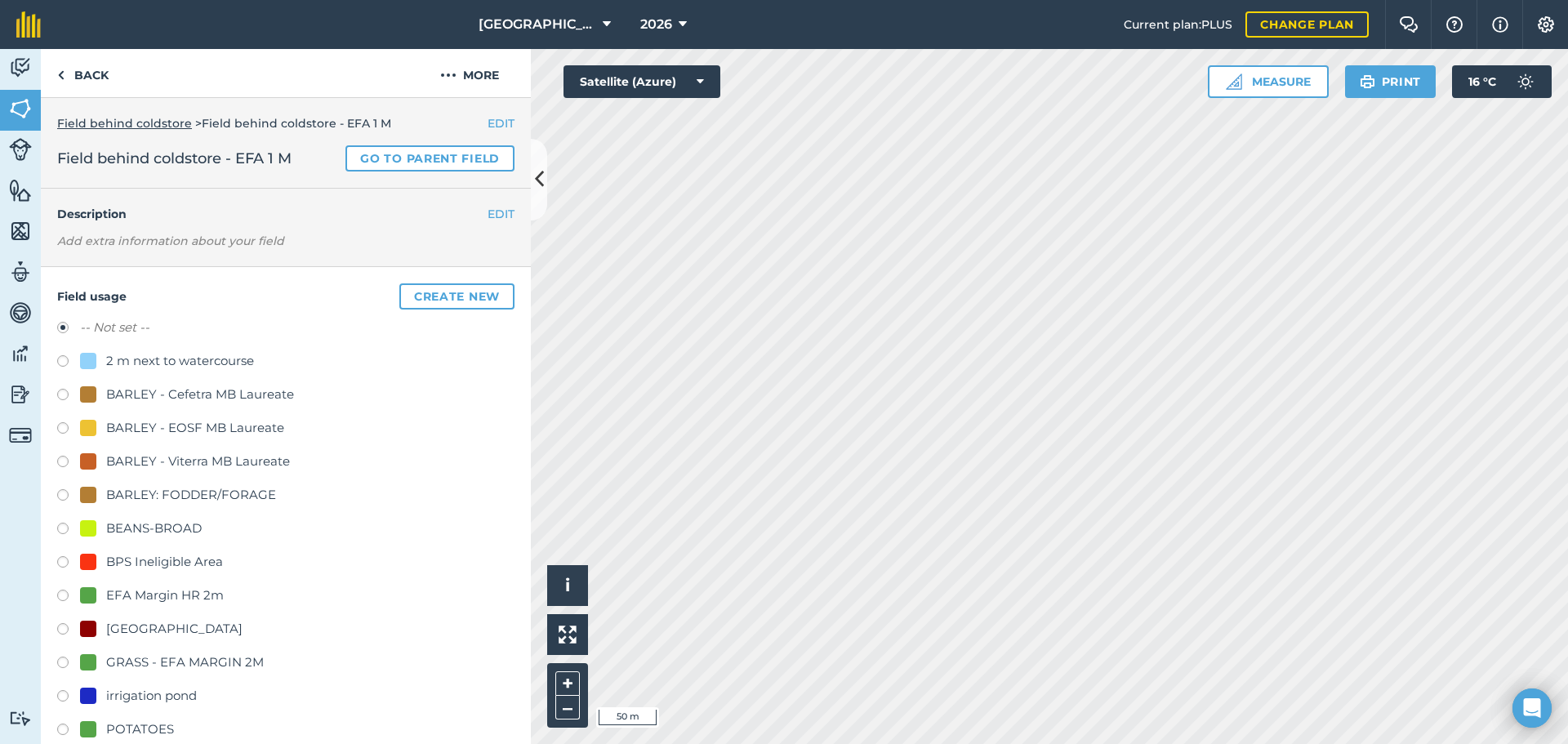
click at [174, 653] on div "GRASS - EFA MARGIN 2M" at bounding box center [185, 662] width 158 height 19
radio input "true"
radio input "false"
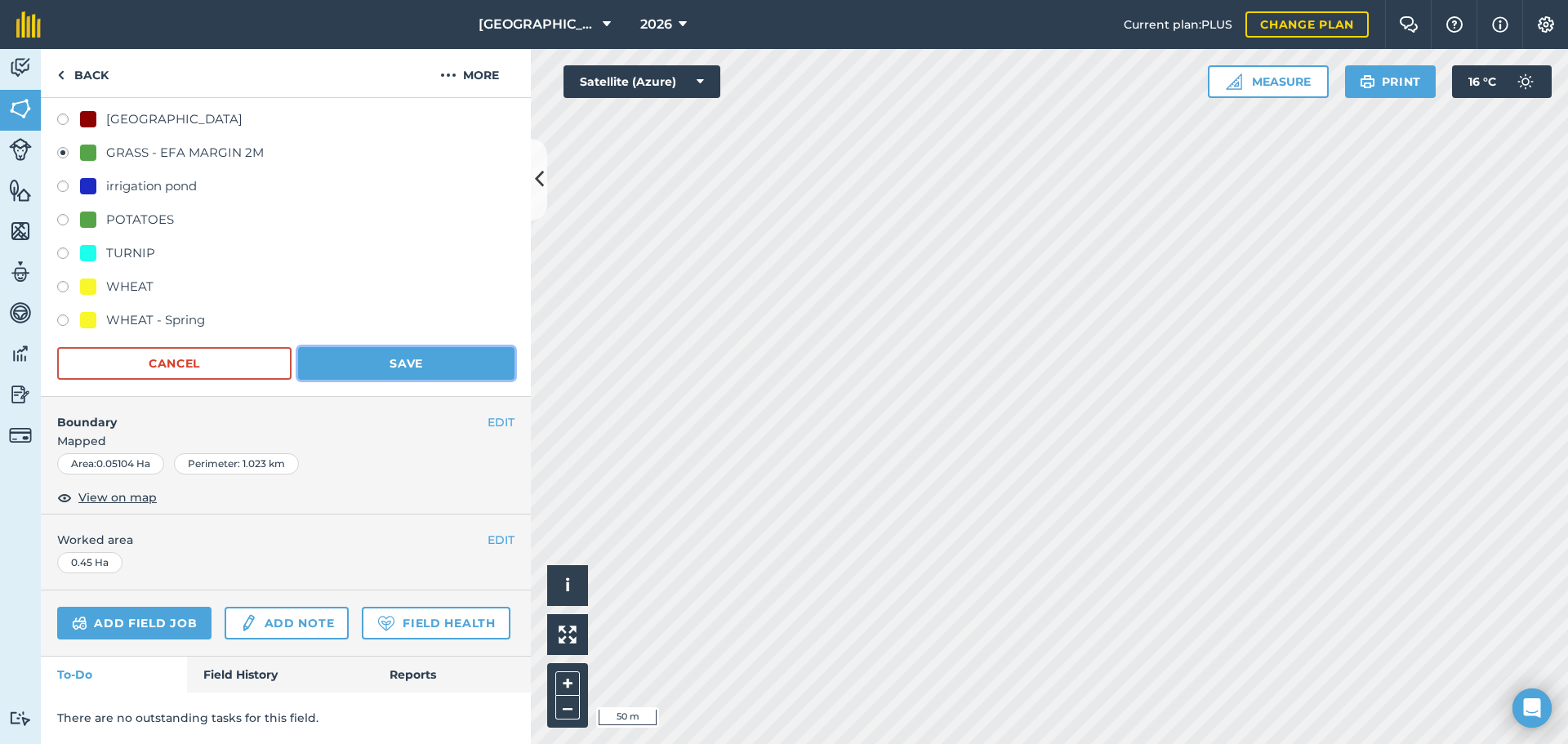
click at [400, 347] on button "Save" at bounding box center [406, 362] width 216 height 32
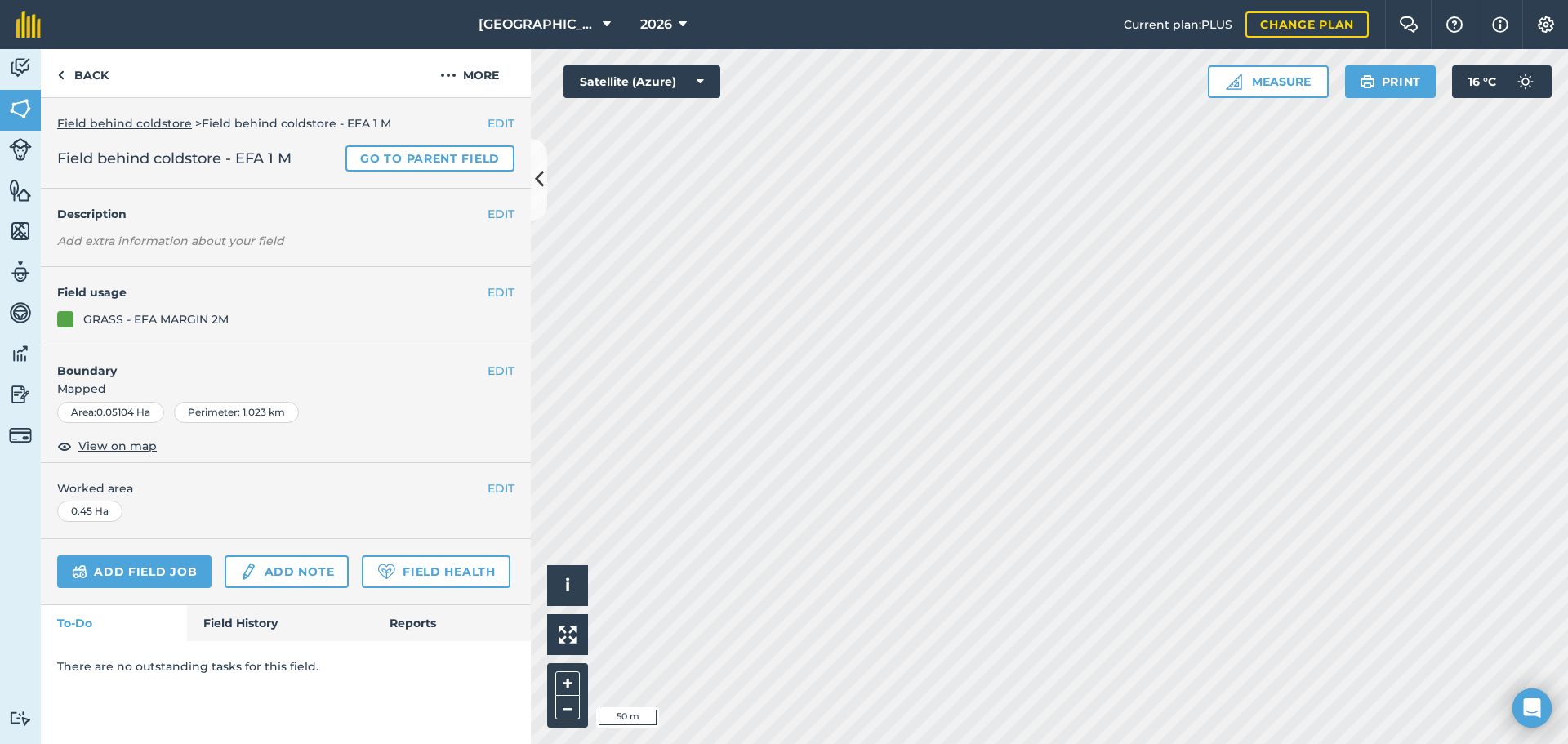
scroll to position [0, 0]
click at [85, 62] on link "Back" at bounding box center [83, 72] width 85 height 48
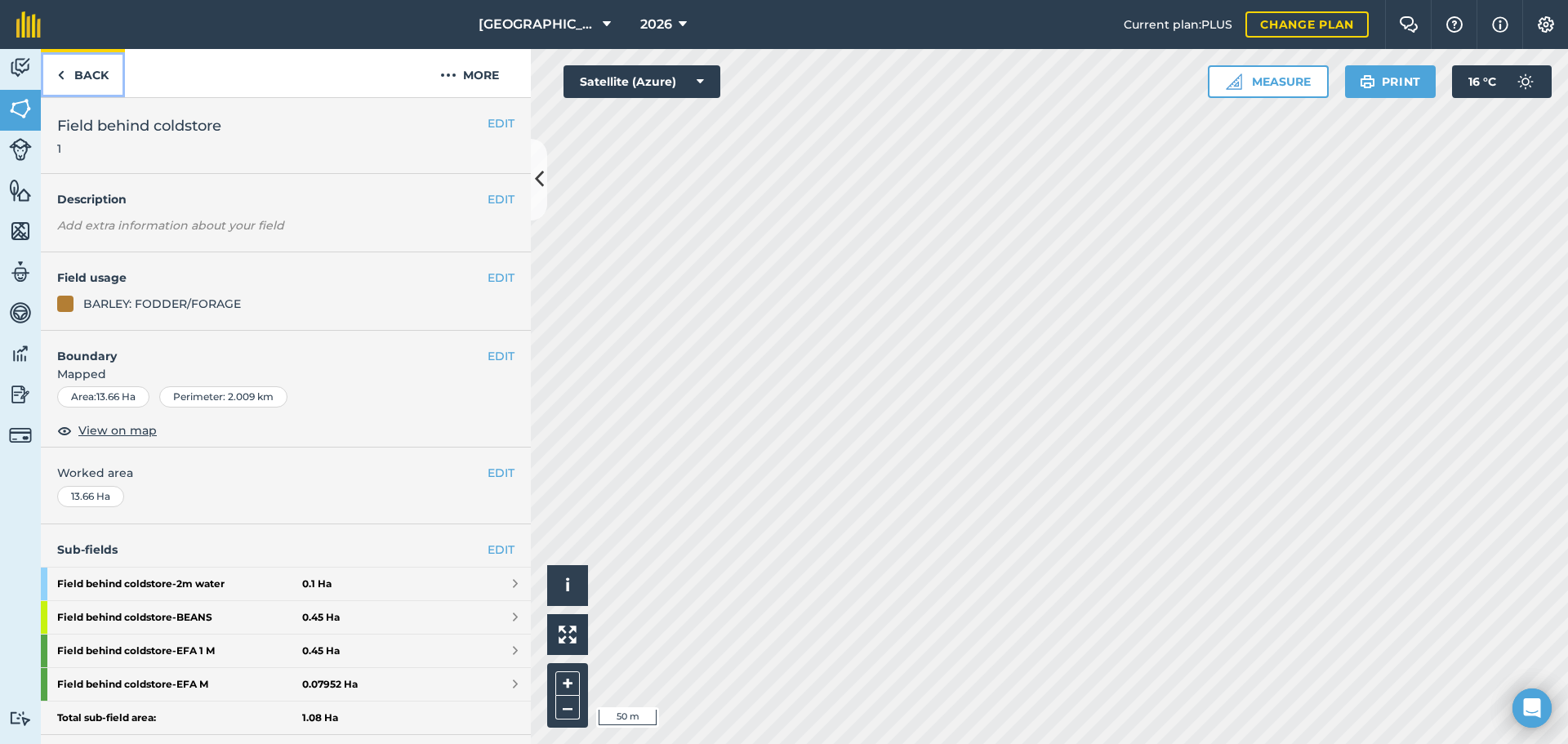
click at [85, 62] on link "Back" at bounding box center [83, 72] width 85 height 48
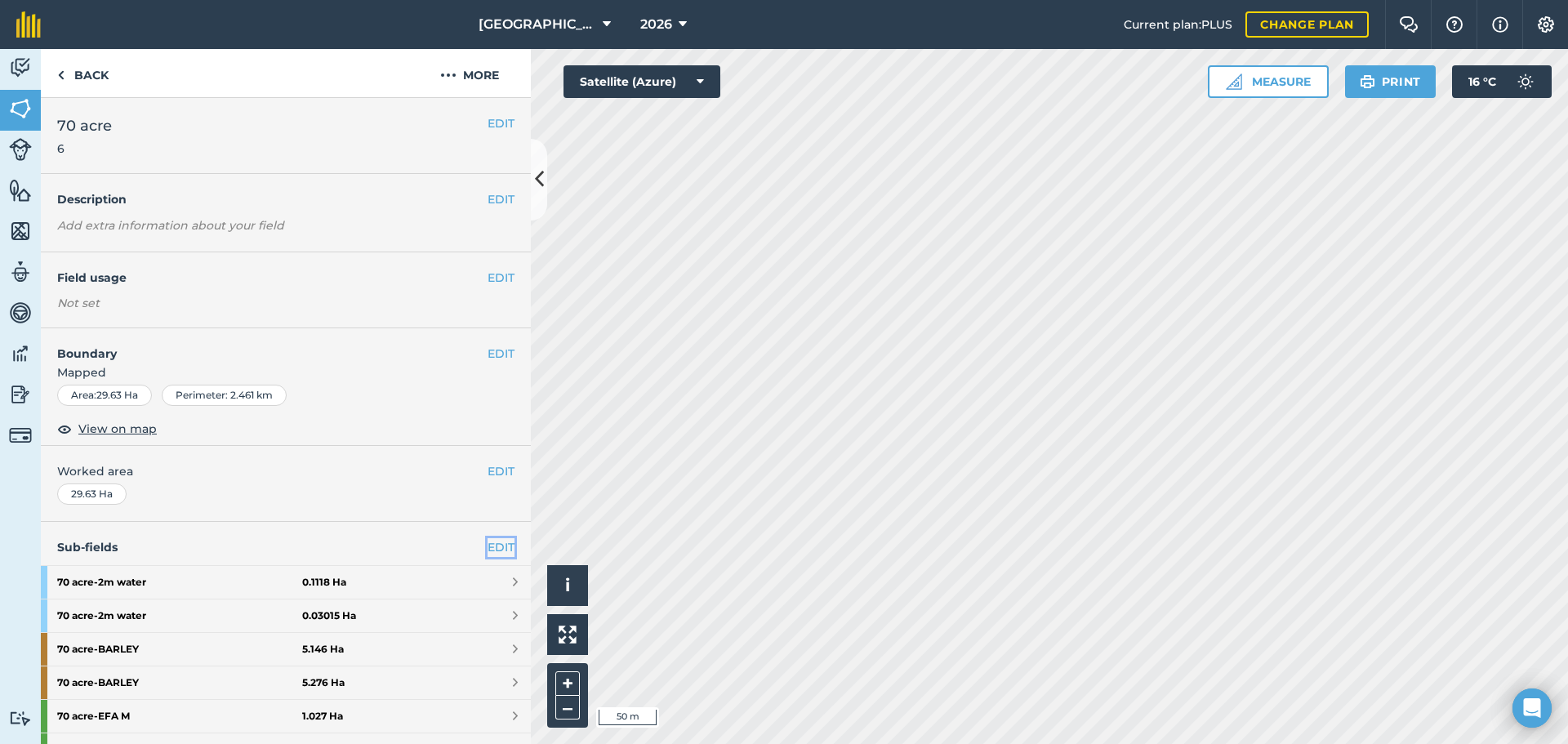
click at [493, 544] on link "EDIT" at bounding box center [500, 546] width 27 height 18
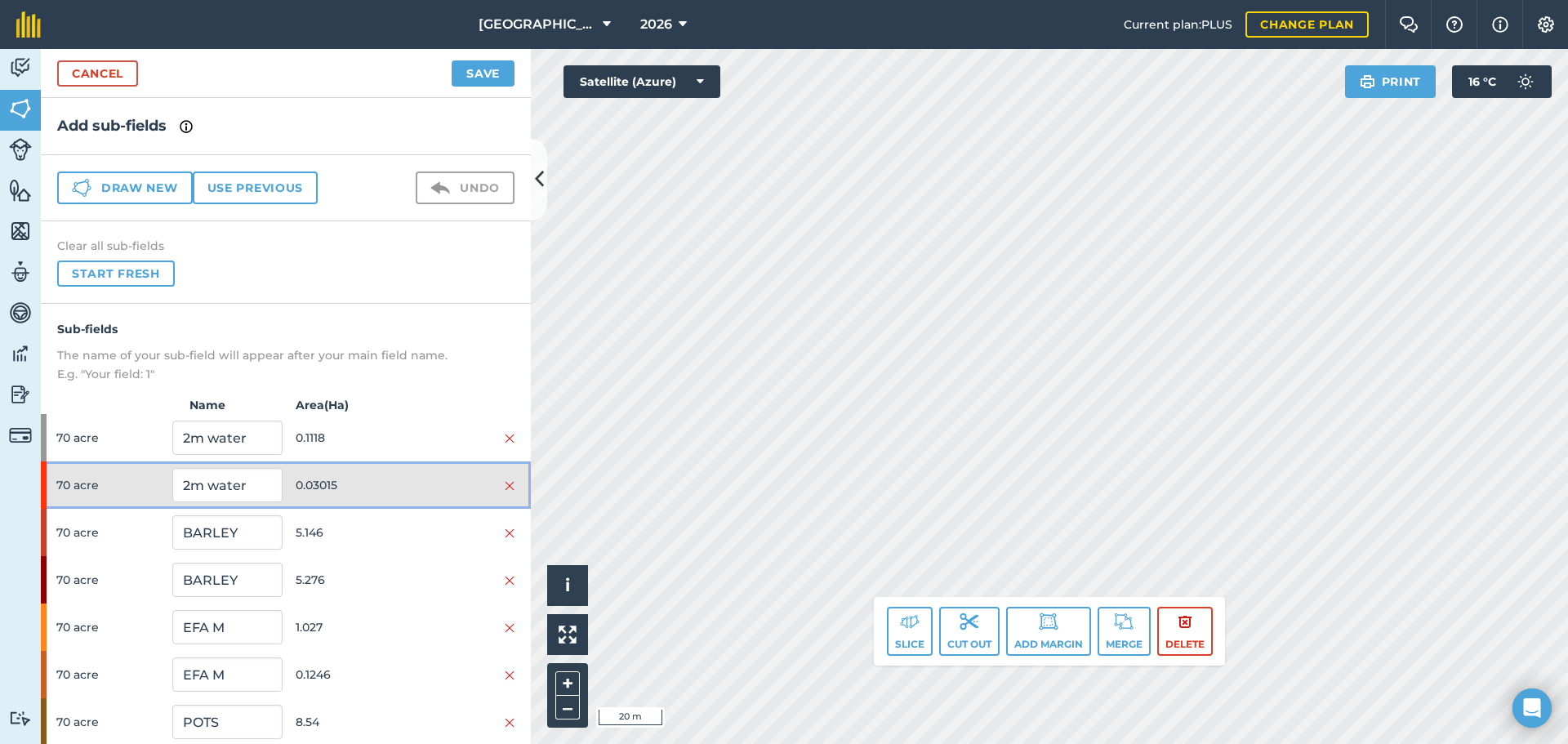
click at [354, 486] on span "0.03015" at bounding box center [350, 485] width 110 height 31
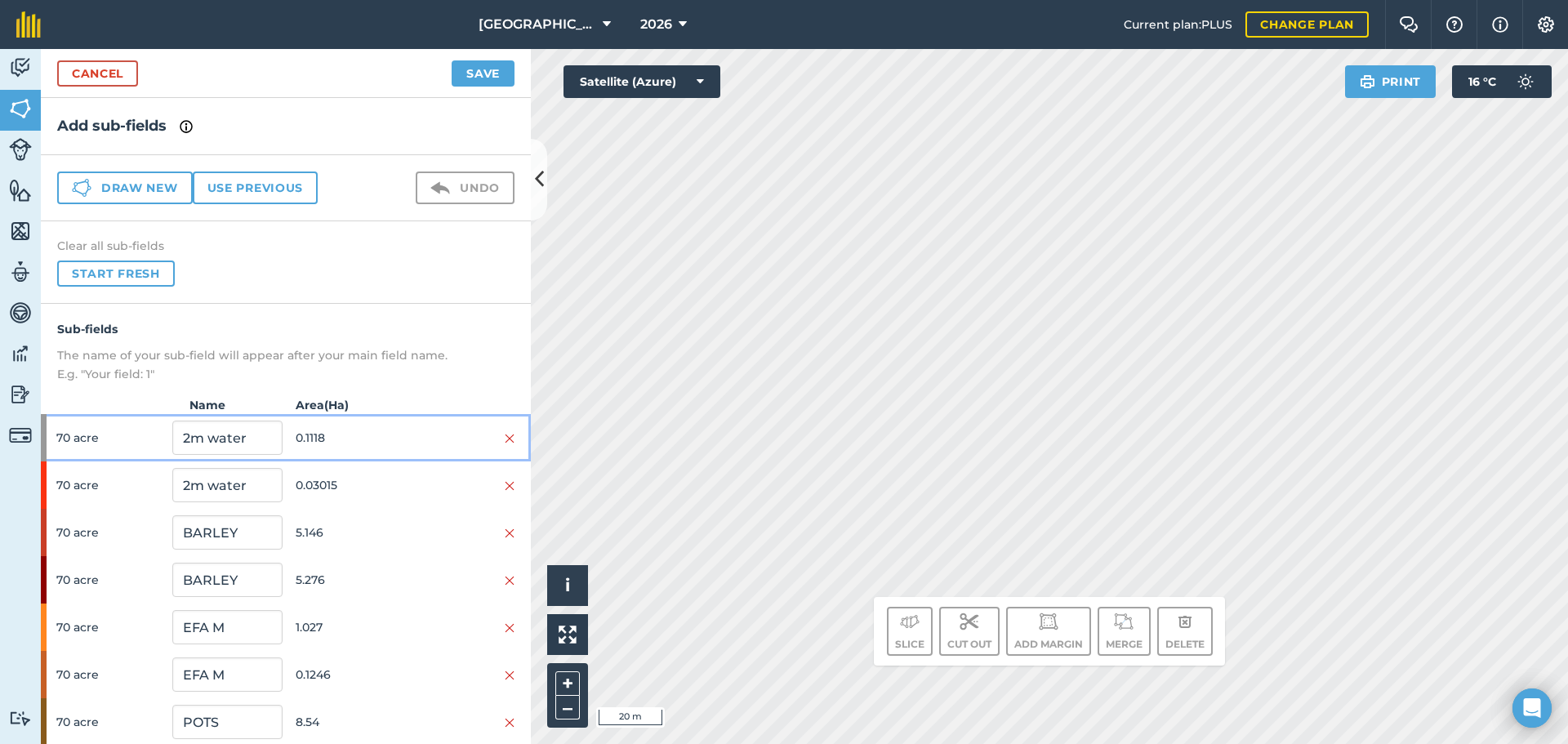
click at [350, 439] on span "0.1118" at bounding box center [350, 437] width 110 height 31
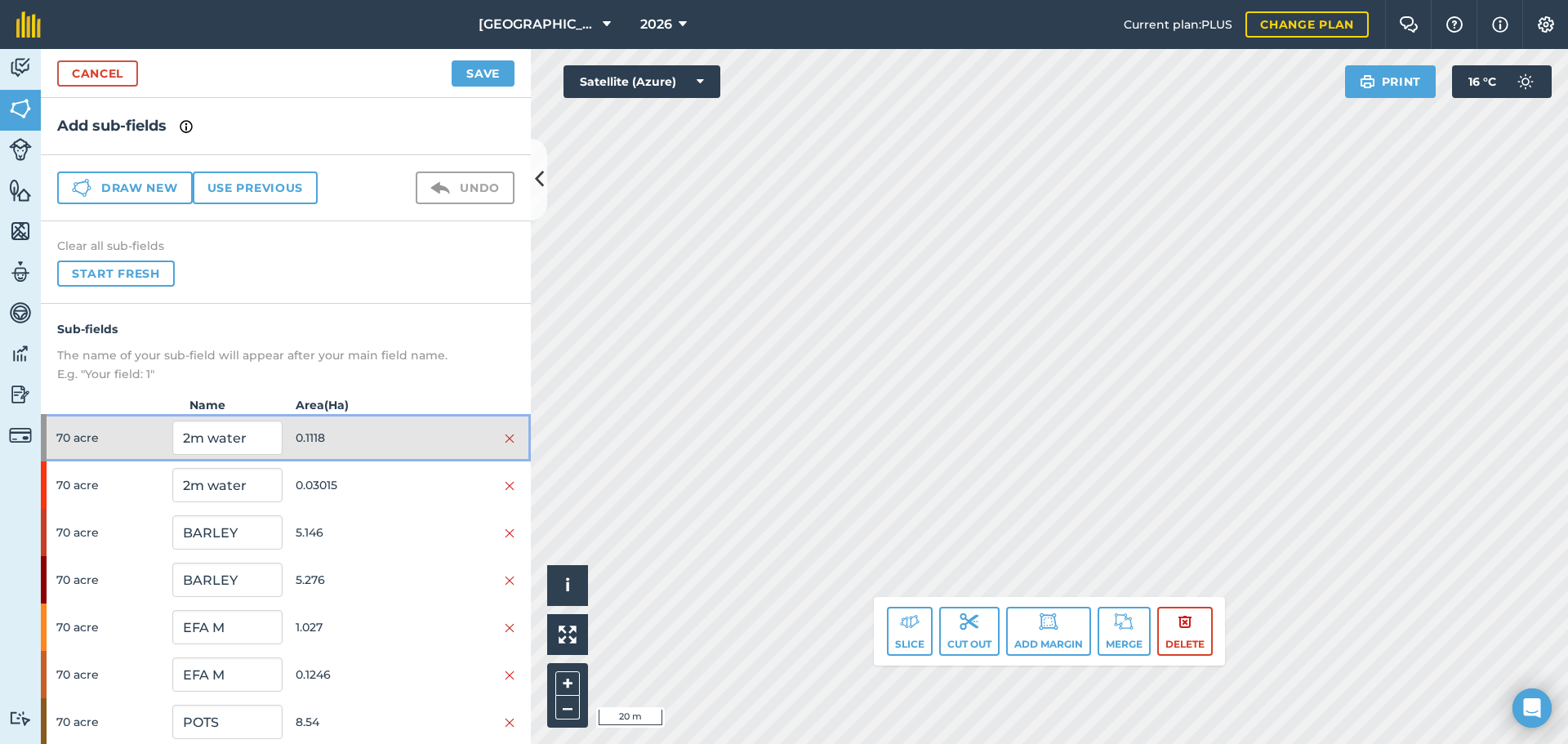
click at [350, 439] on span "0.1118" at bounding box center [350, 437] width 110 height 31
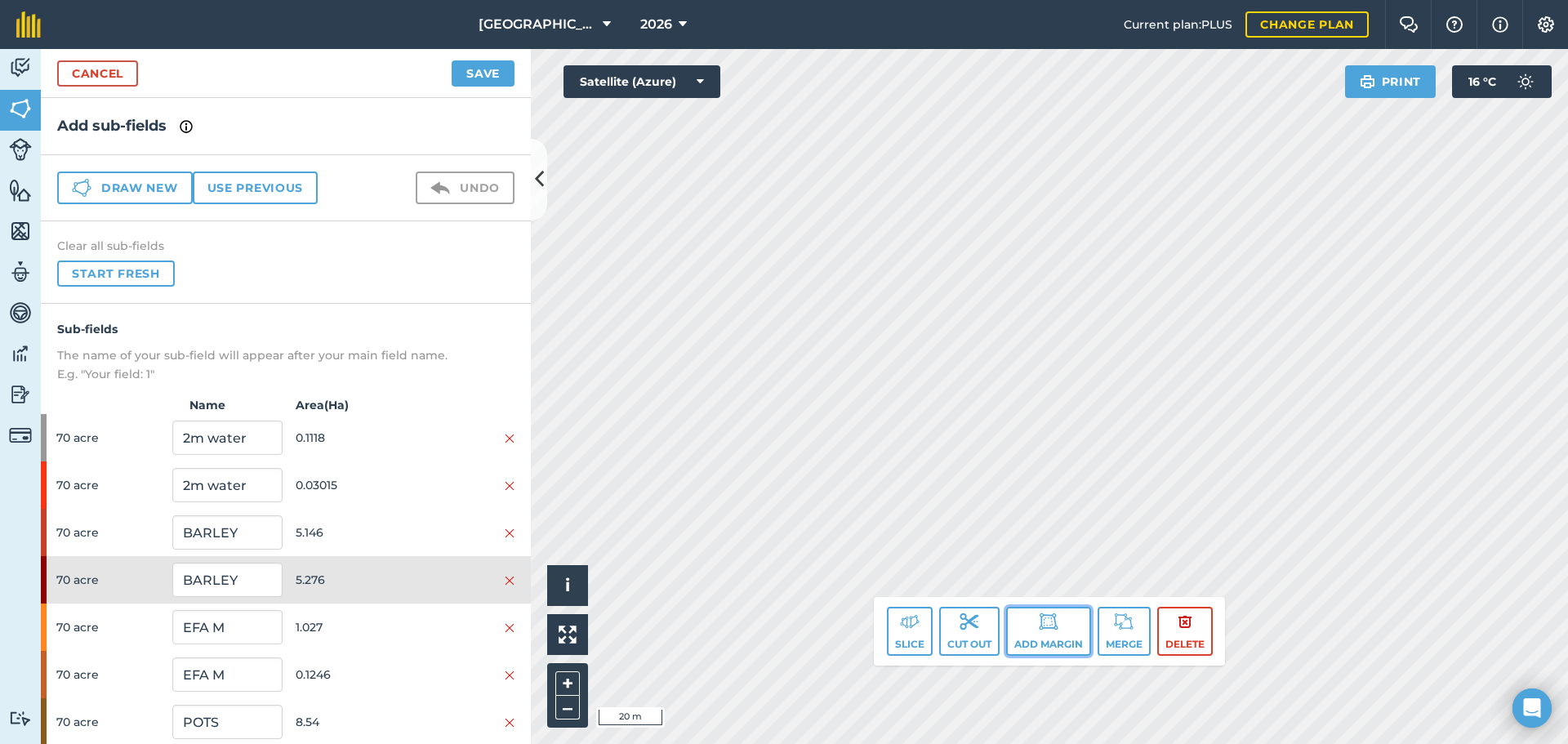
click at [1058, 627] on button "Add margin" at bounding box center [1048, 631] width 85 height 49
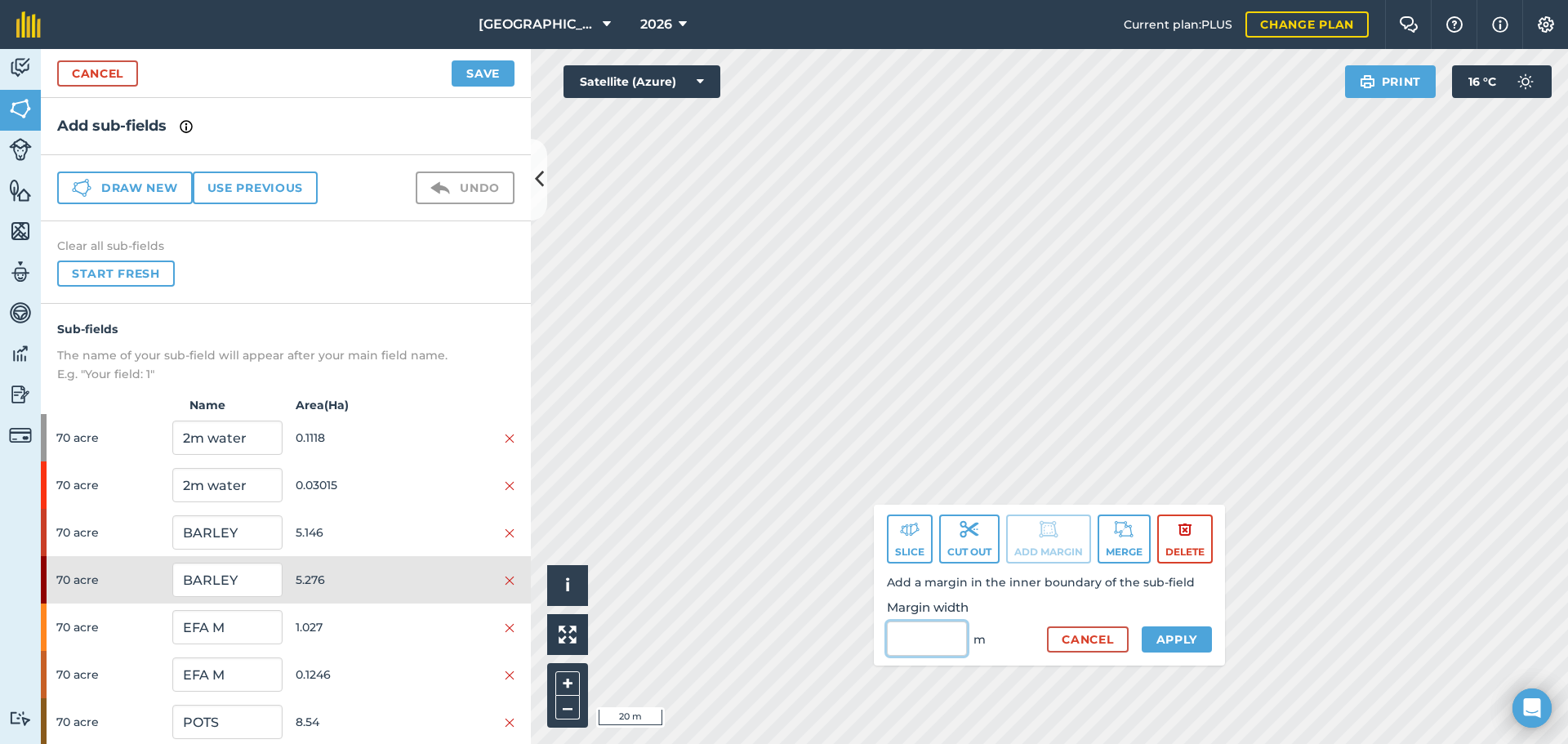
click at [908, 645] on input "Margin width" at bounding box center [927, 638] width 80 height 34
type input "1"
click at [1174, 629] on button "Apply" at bounding box center [1178, 639] width 71 height 26
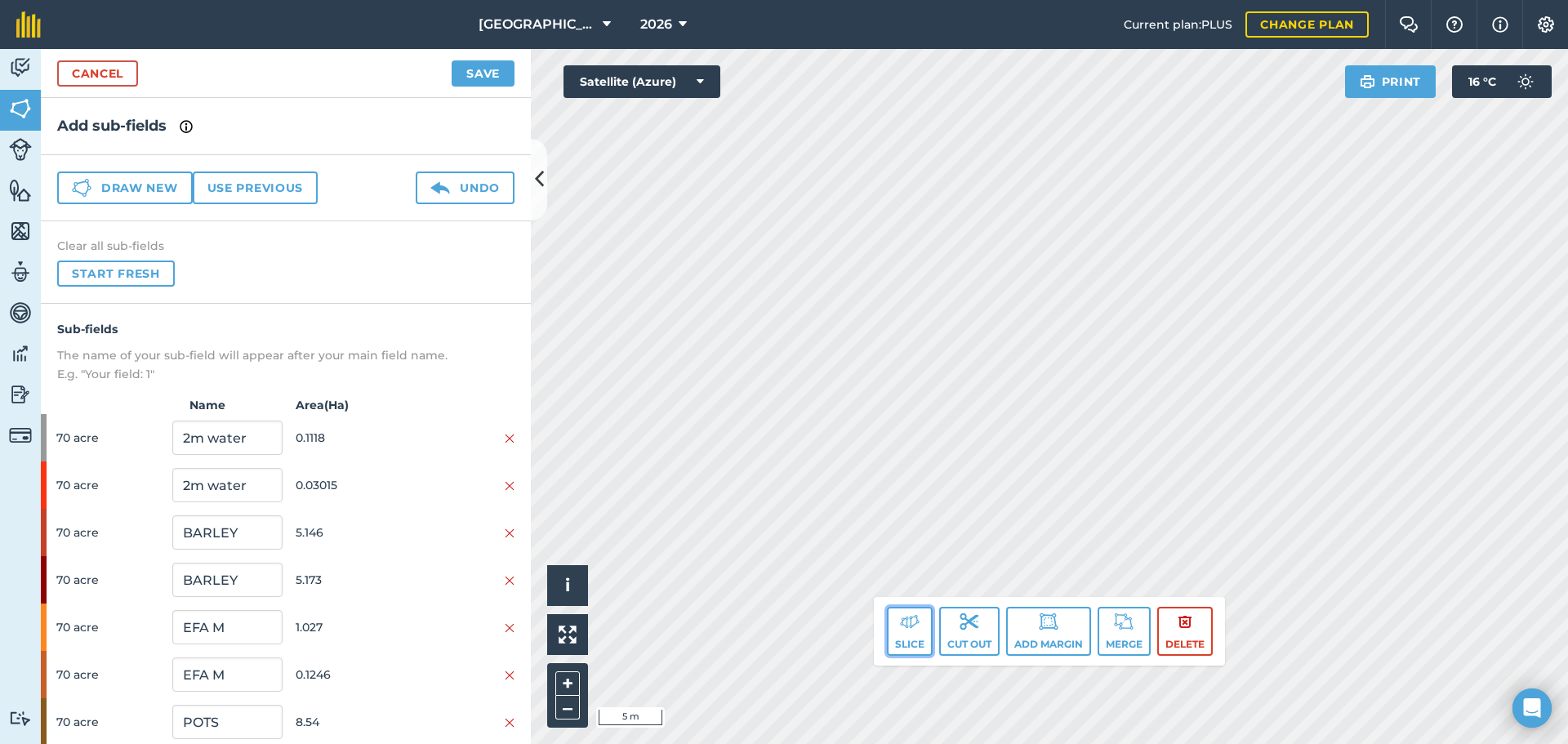
click at [890, 644] on button "Slice" at bounding box center [910, 631] width 45 height 49
click at [918, 629] on button "Slice" at bounding box center [910, 631] width 45 height 49
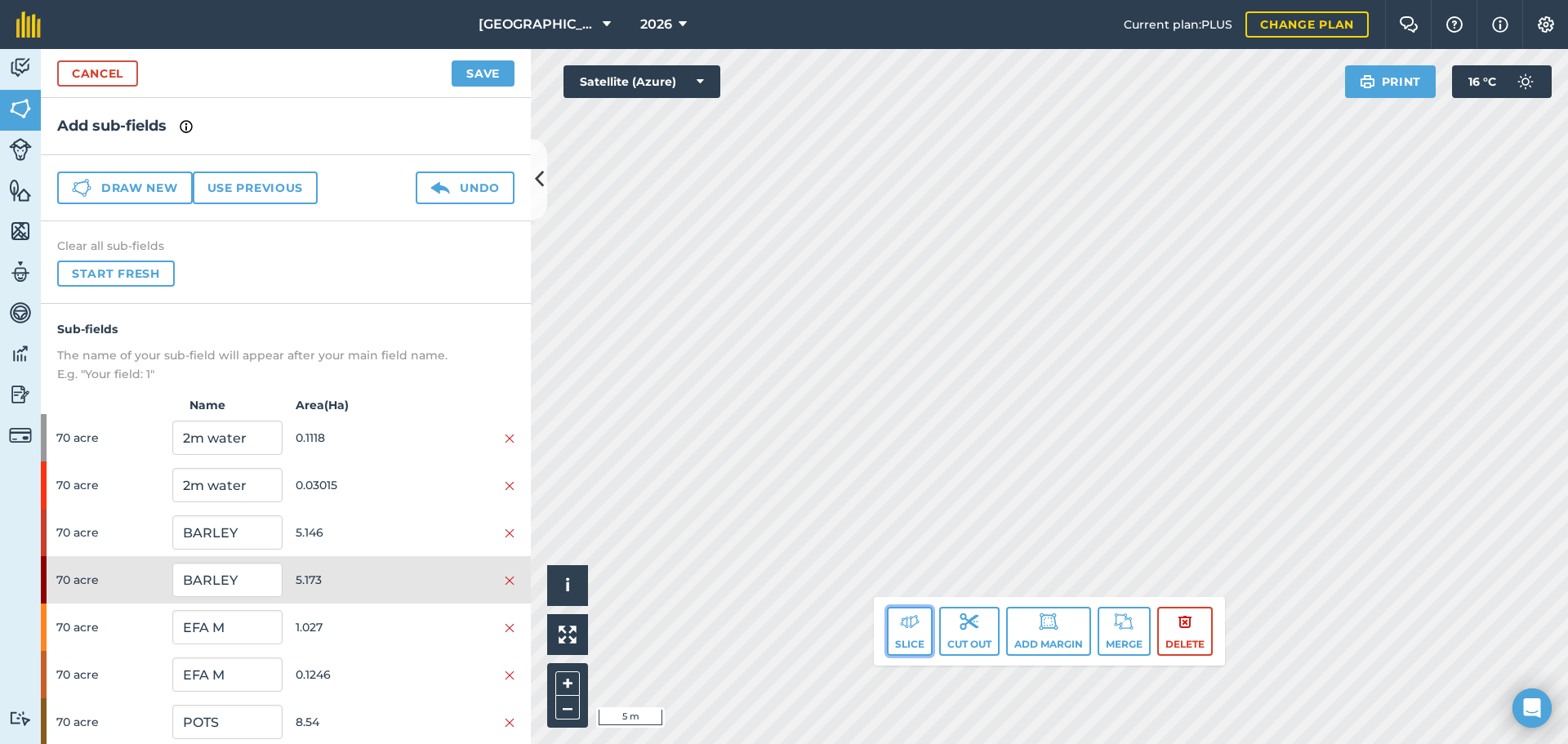
click at [920, 638] on button "Slice" at bounding box center [910, 631] width 45 height 49
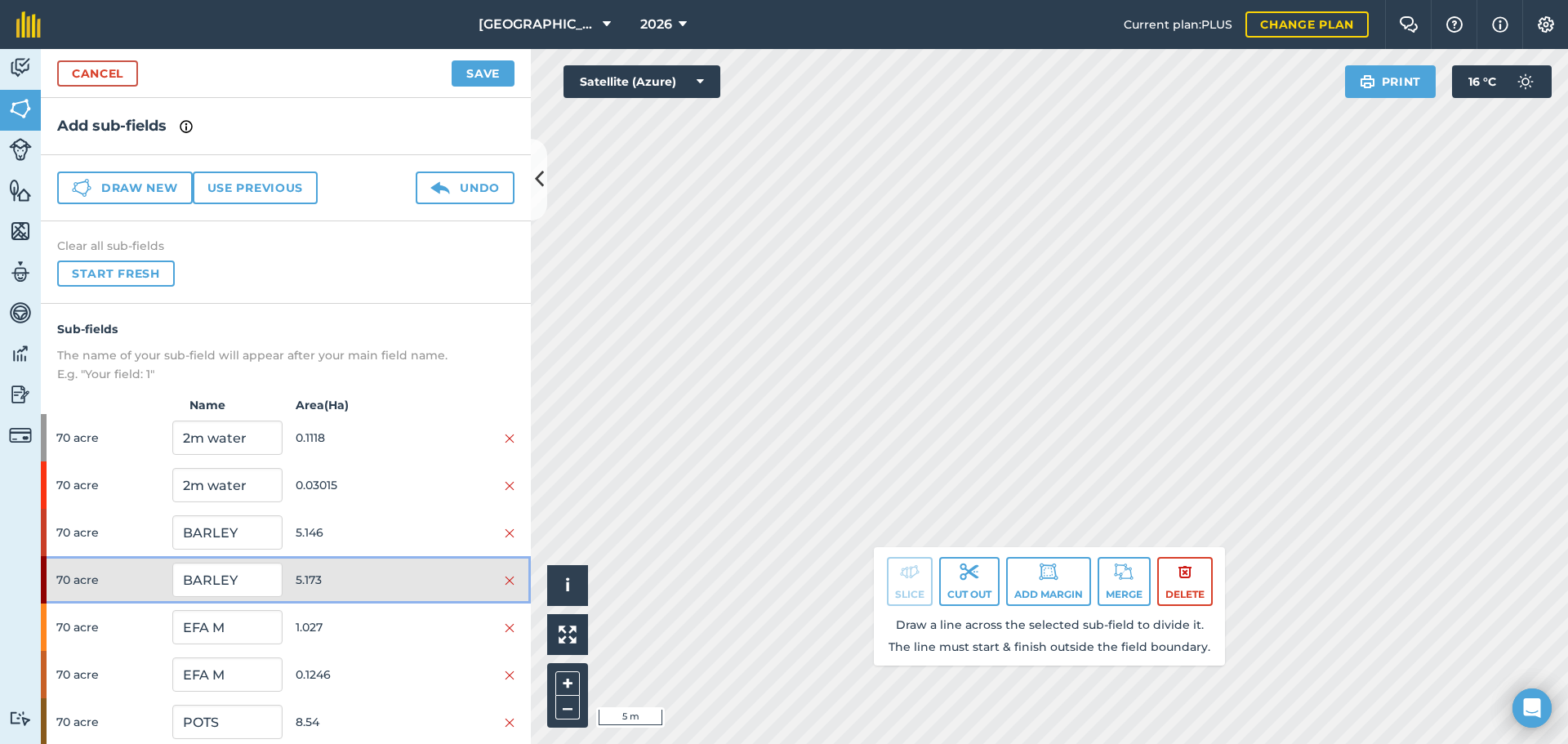
click at [324, 568] on span "5.173" at bounding box center [350, 579] width 110 height 31
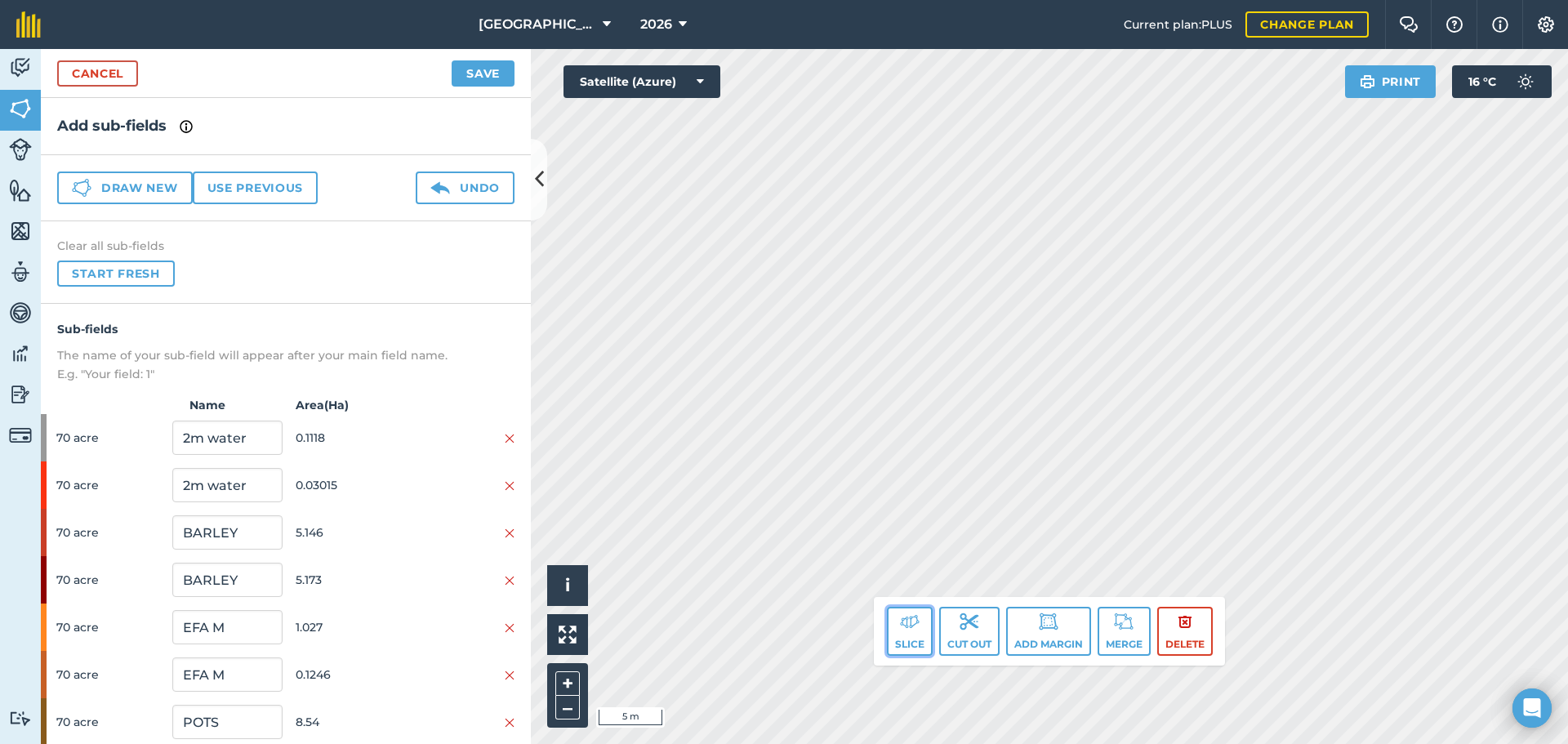
click at [917, 628] on img at bounding box center [910, 621] width 19 height 19
click at [905, 623] on img at bounding box center [910, 621] width 19 height 19
click at [913, 624] on img at bounding box center [910, 621] width 19 height 19
click at [906, 634] on button "Slice" at bounding box center [910, 631] width 45 height 49
click at [1327, 24] on div "[GEOGRAPHIC_DATA] 2026 Current plan : PLUS Change plan Farm Chat Help Info Sett…" at bounding box center [784, 372] width 1568 height 744
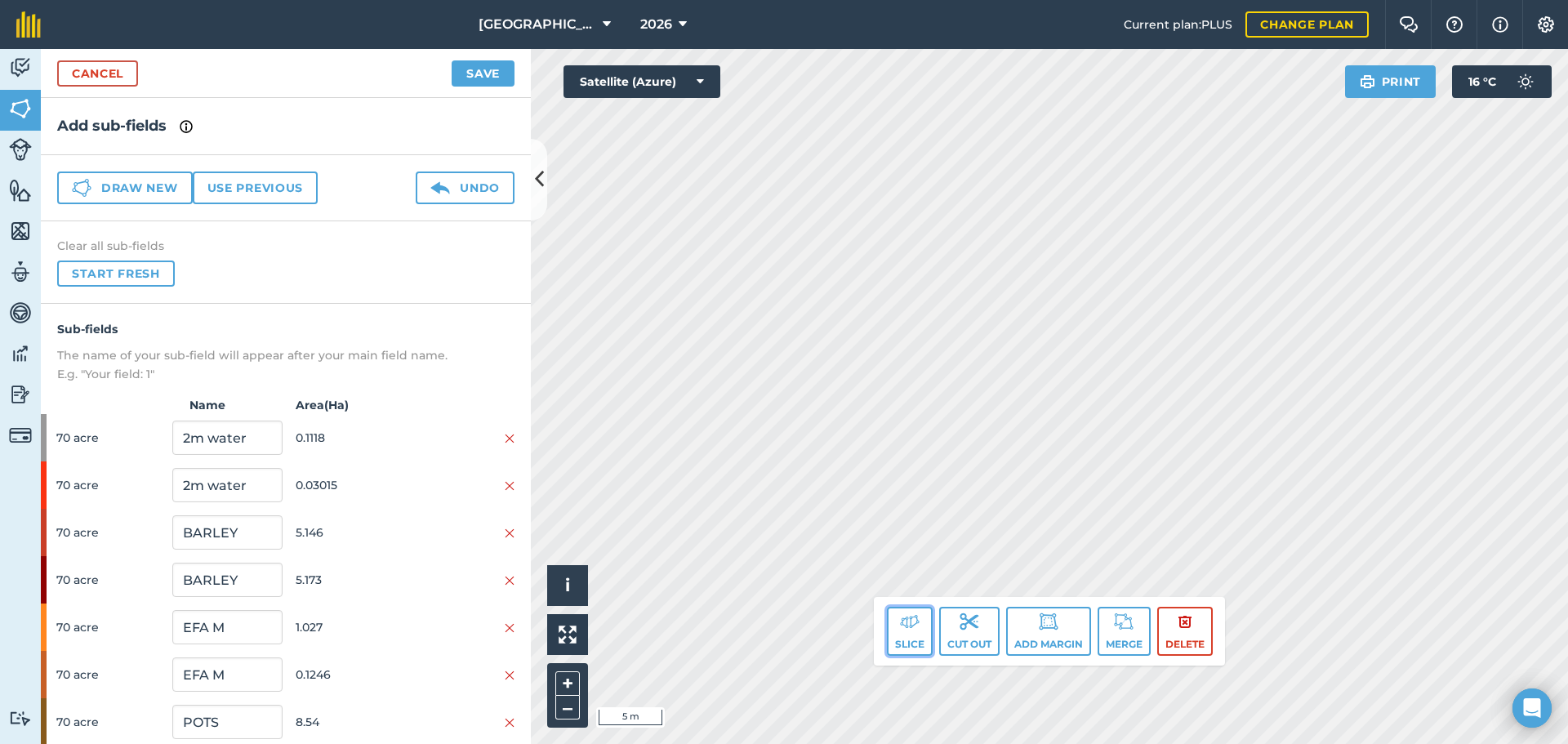
click at [905, 641] on button "Slice" at bounding box center [910, 631] width 45 height 49
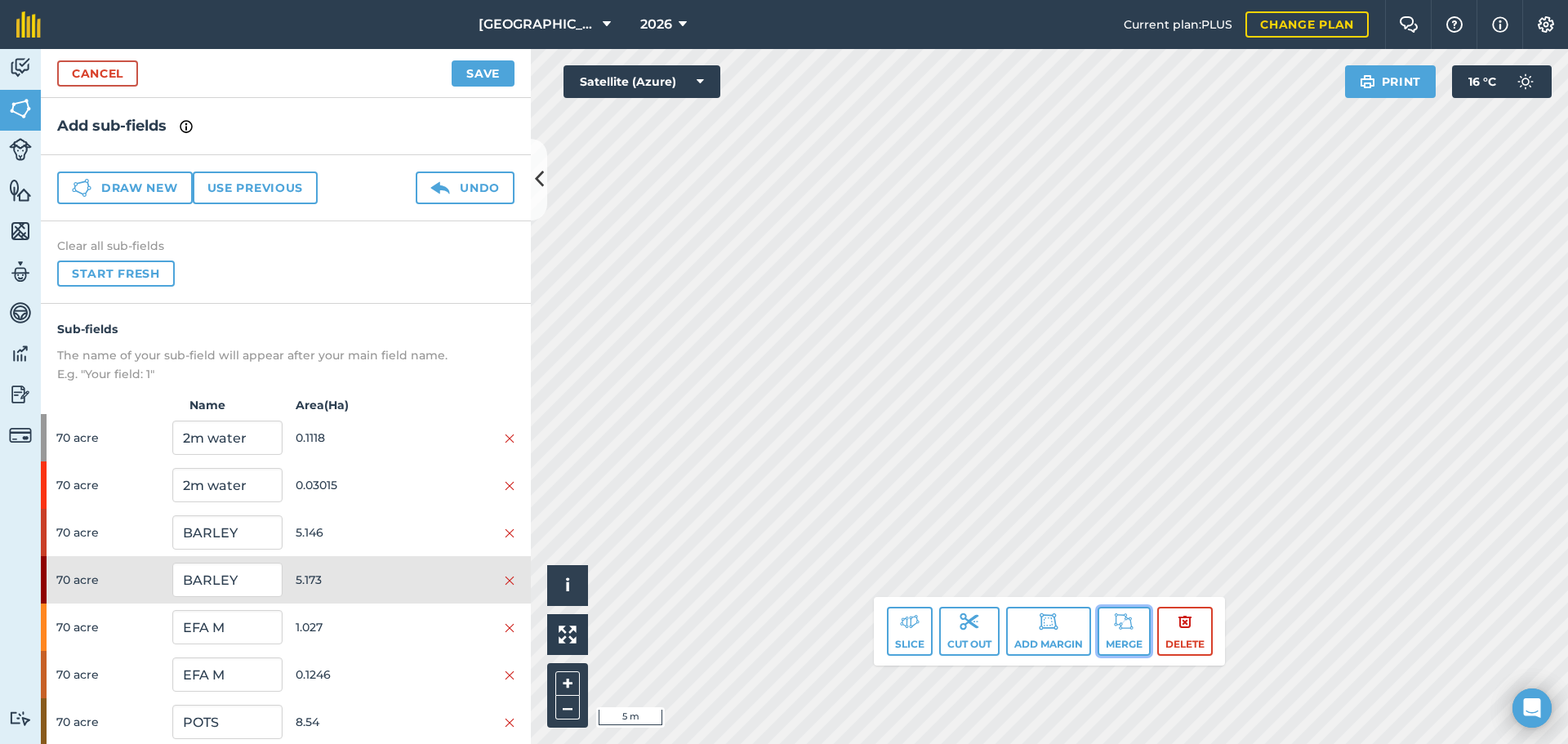
click at [1106, 623] on button "Merge" at bounding box center [1123, 631] width 53 height 49
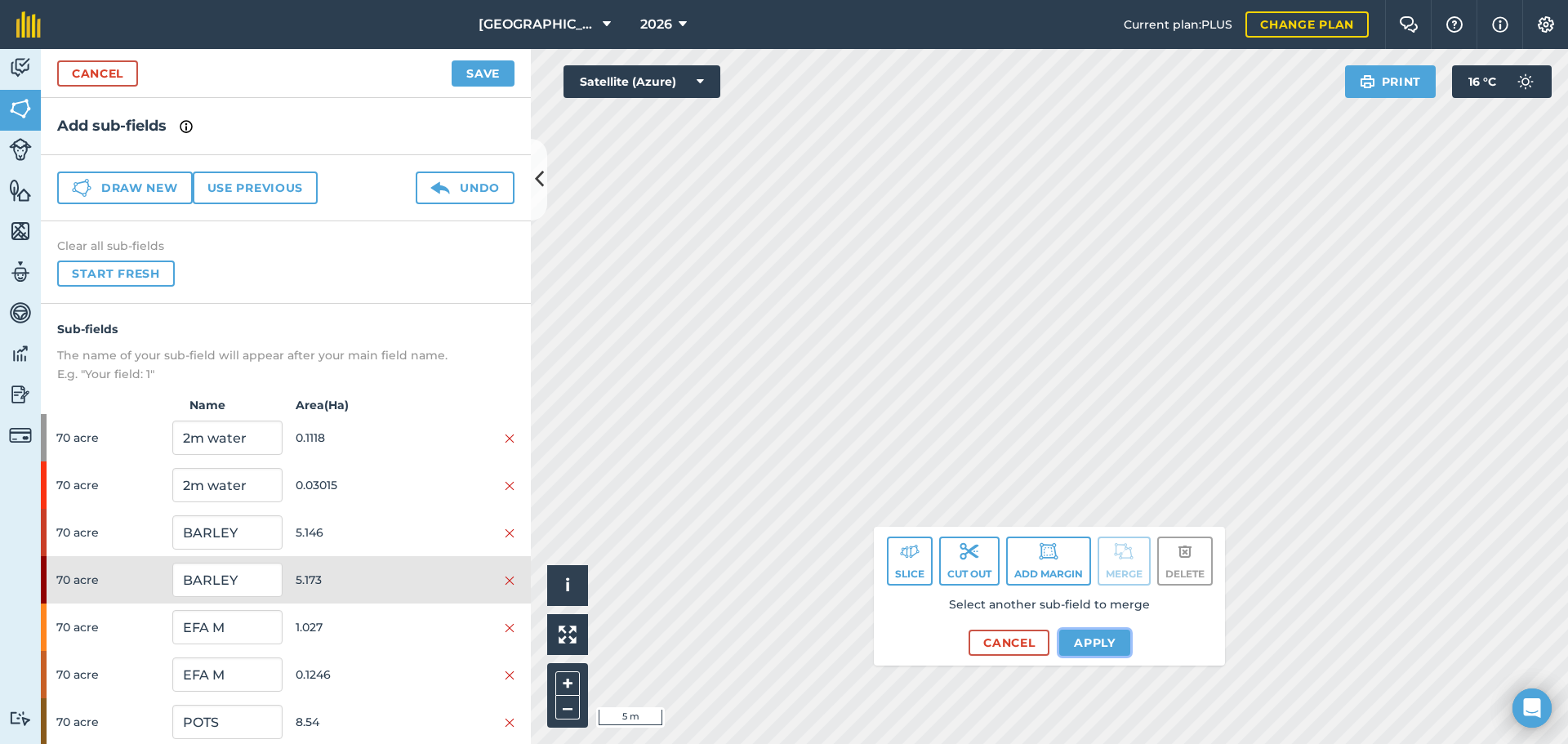
click at [1079, 641] on button "Apply" at bounding box center [1095, 642] width 71 height 26
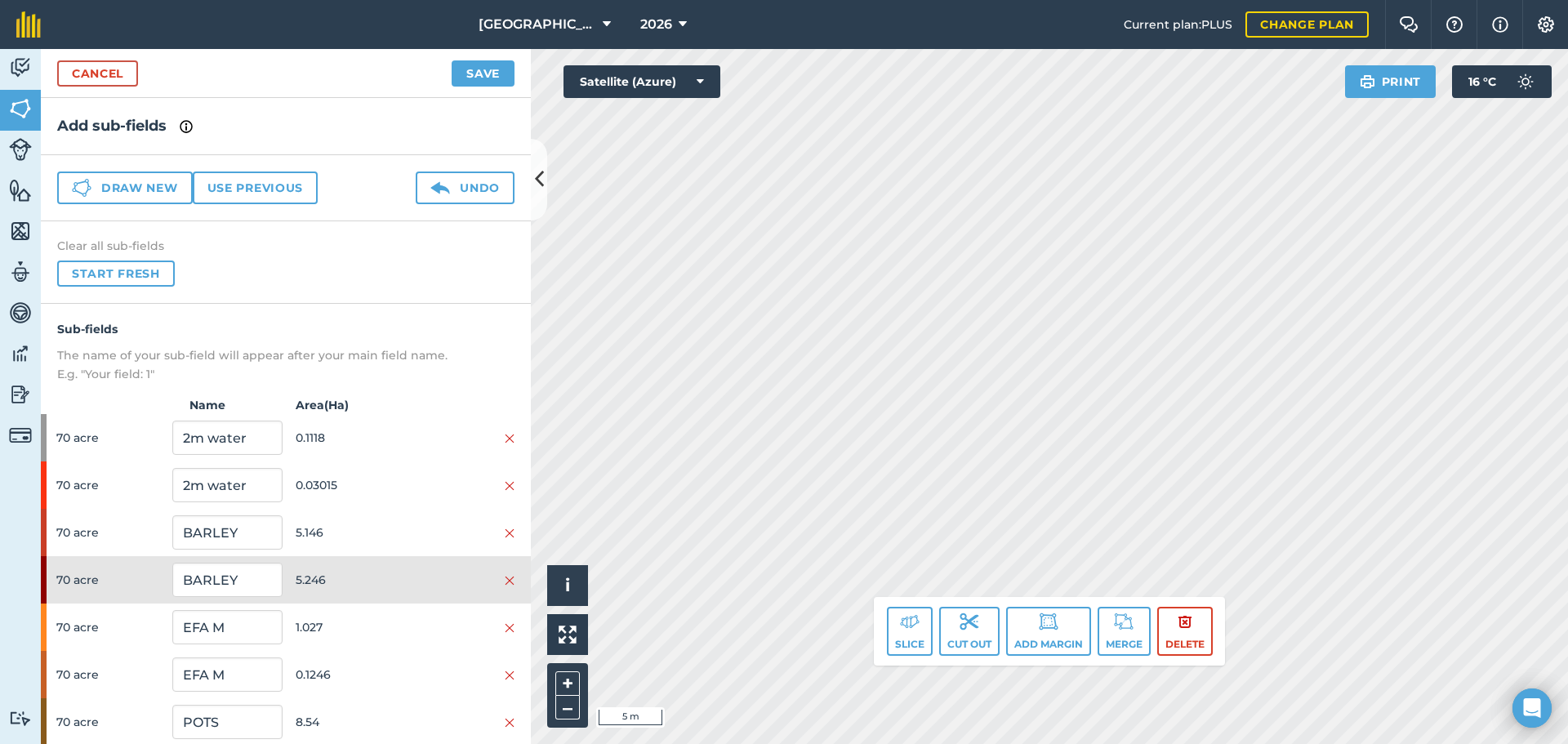
click at [933, 641] on div "Click to start drawing. Line must start & end outside boundary i © 2025 TomTom,…" at bounding box center [1049, 396] width 1037 height 694
click at [984, 743] on html "[GEOGRAPHIC_DATA] 2026 Current plan : PLUS Change plan Farm Chat Help Info Sett…" at bounding box center [784, 372] width 1568 height 744
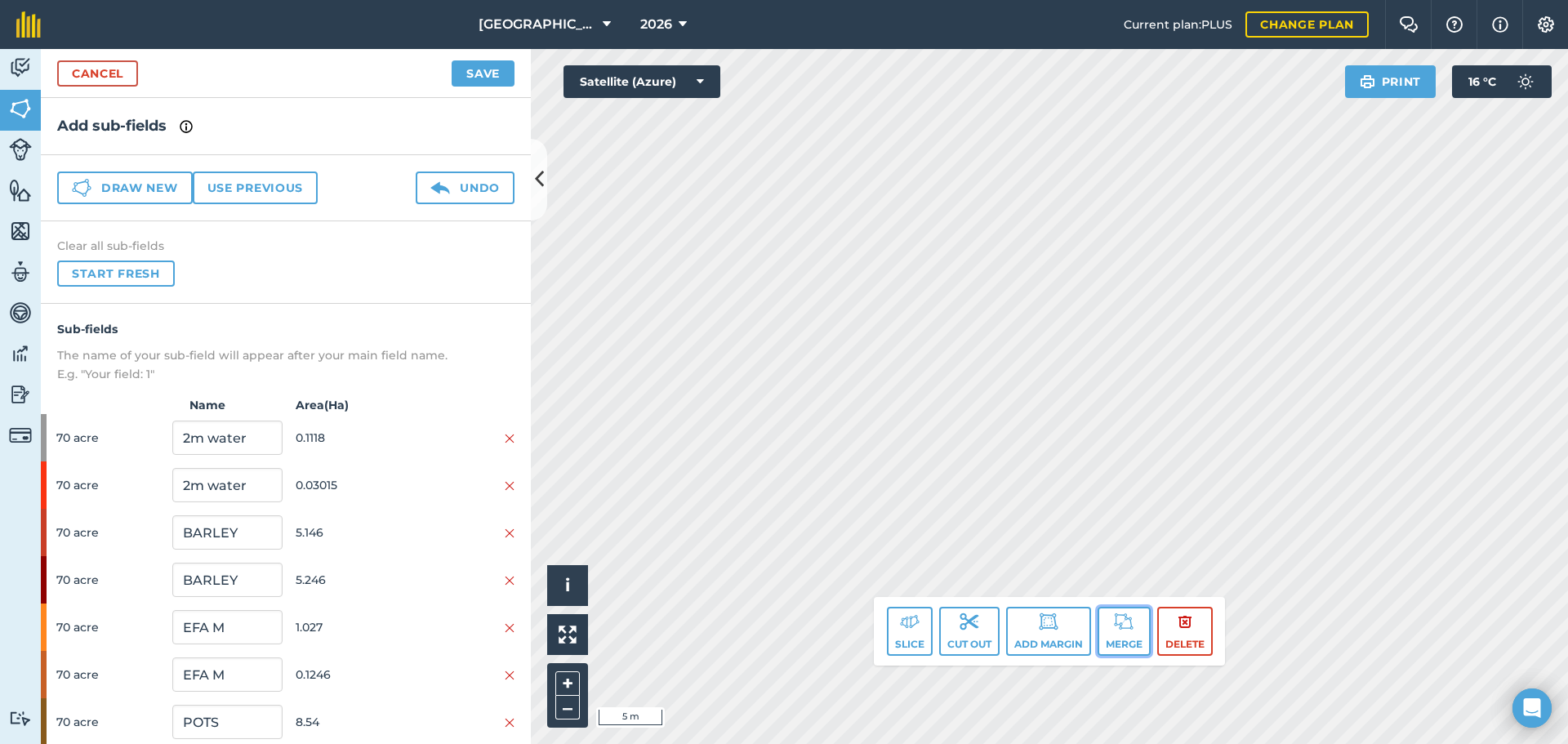
click at [1134, 616] on img at bounding box center [1123, 621] width 19 height 19
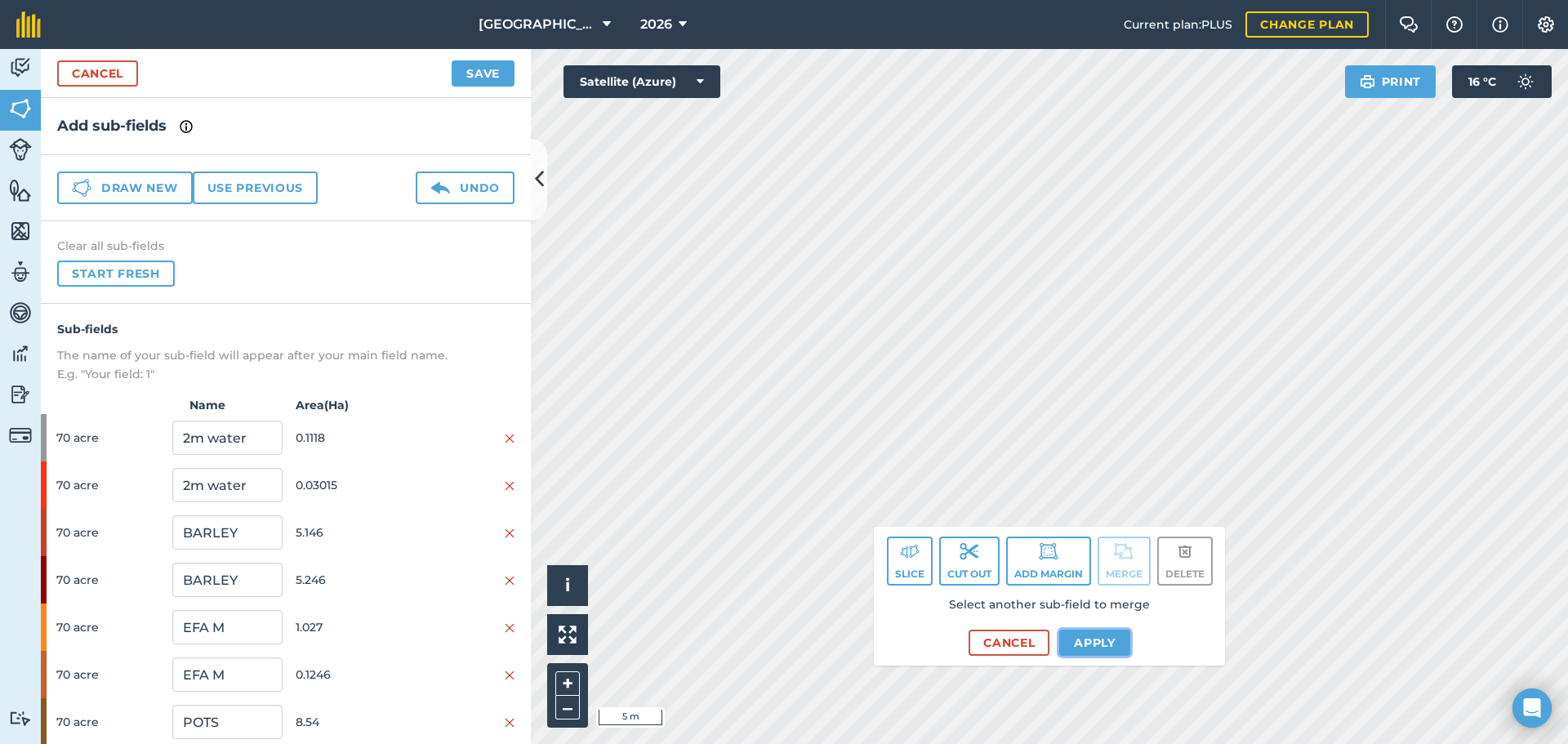
click at [1077, 647] on button "Apply" at bounding box center [1095, 642] width 71 height 26
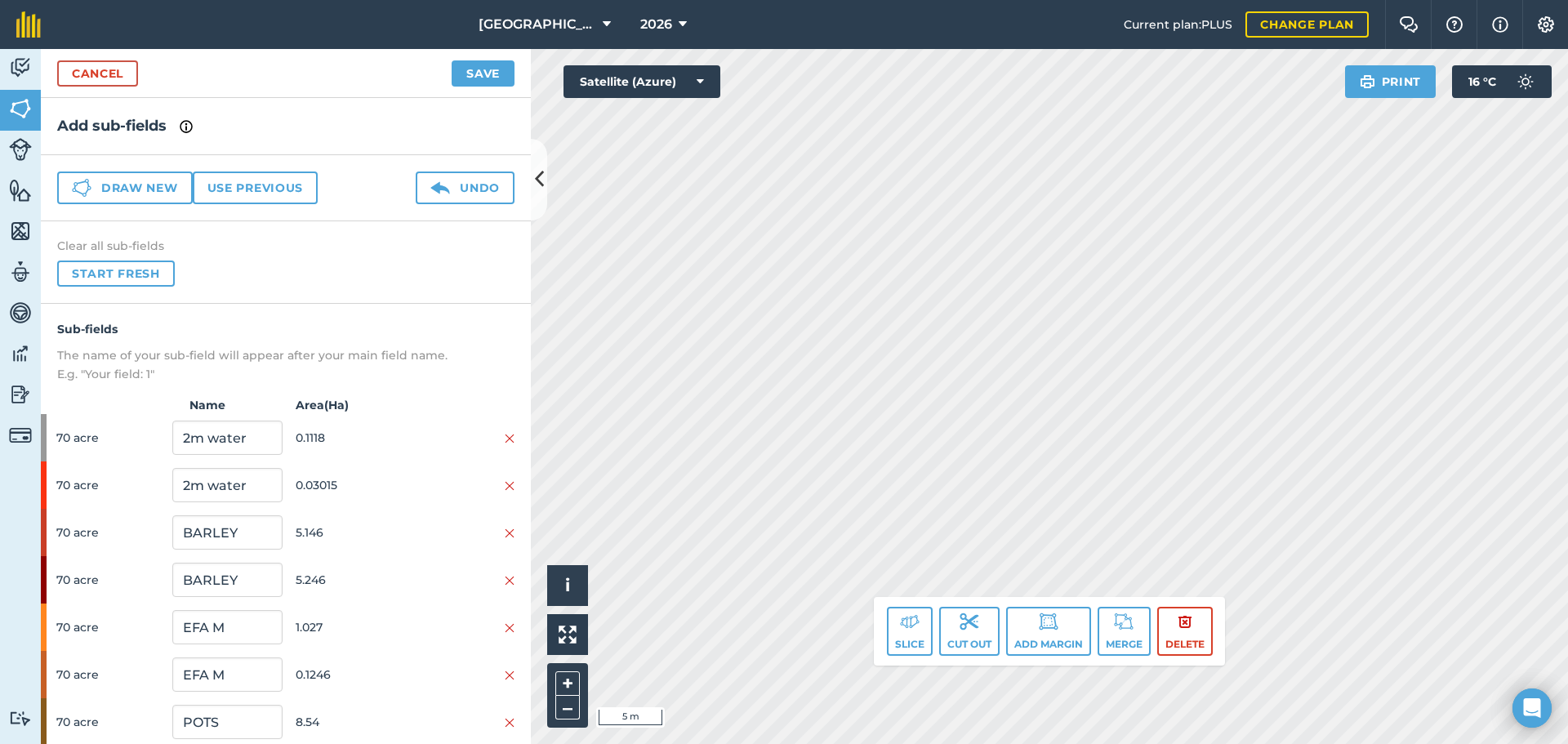
click at [1168, 37] on div "[GEOGRAPHIC_DATA] 2026 Current plan : PLUS Change plan Farm Chat Help Info Sett…" at bounding box center [784, 372] width 1568 height 744
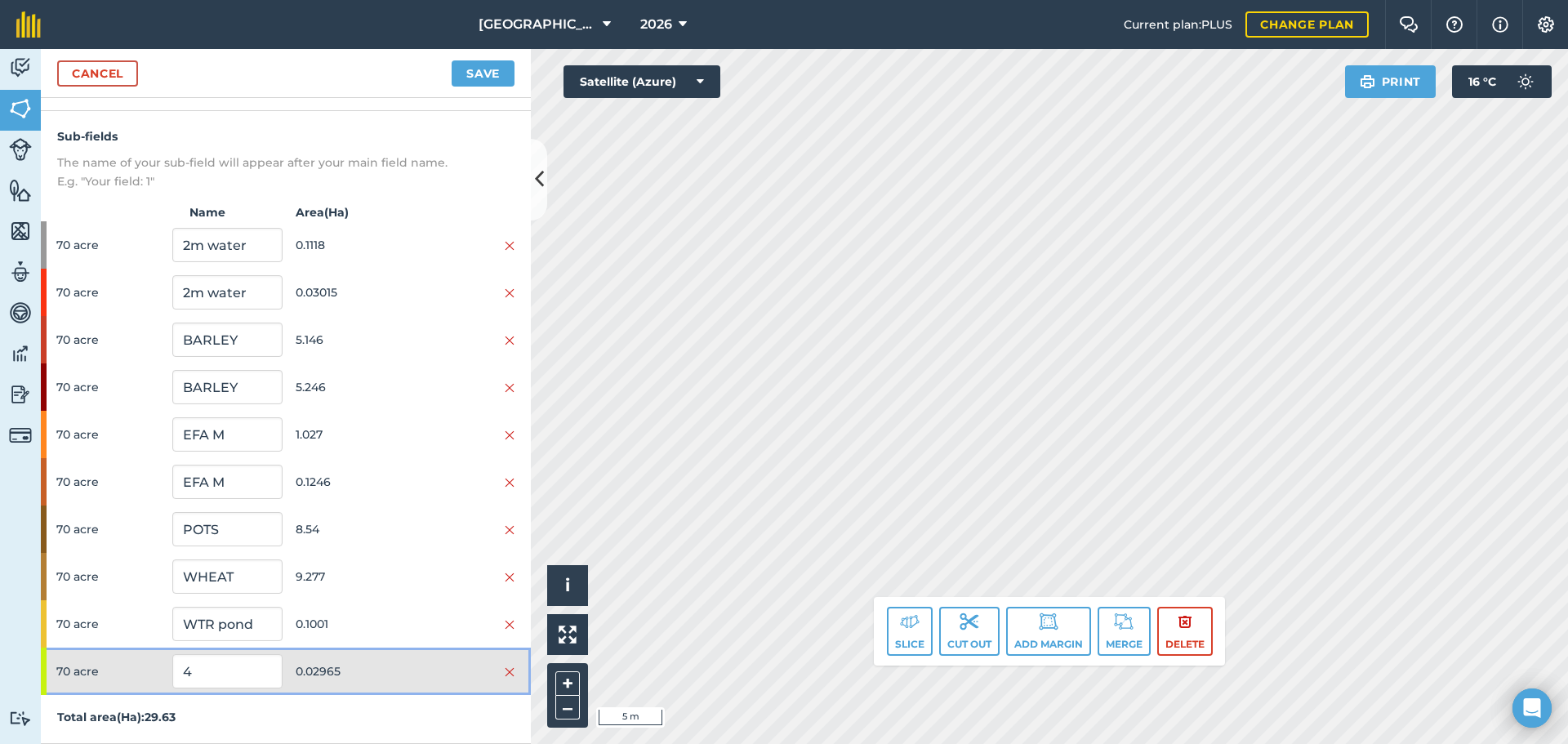
click at [349, 664] on span "0.02965" at bounding box center [350, 671] width 110 height 31
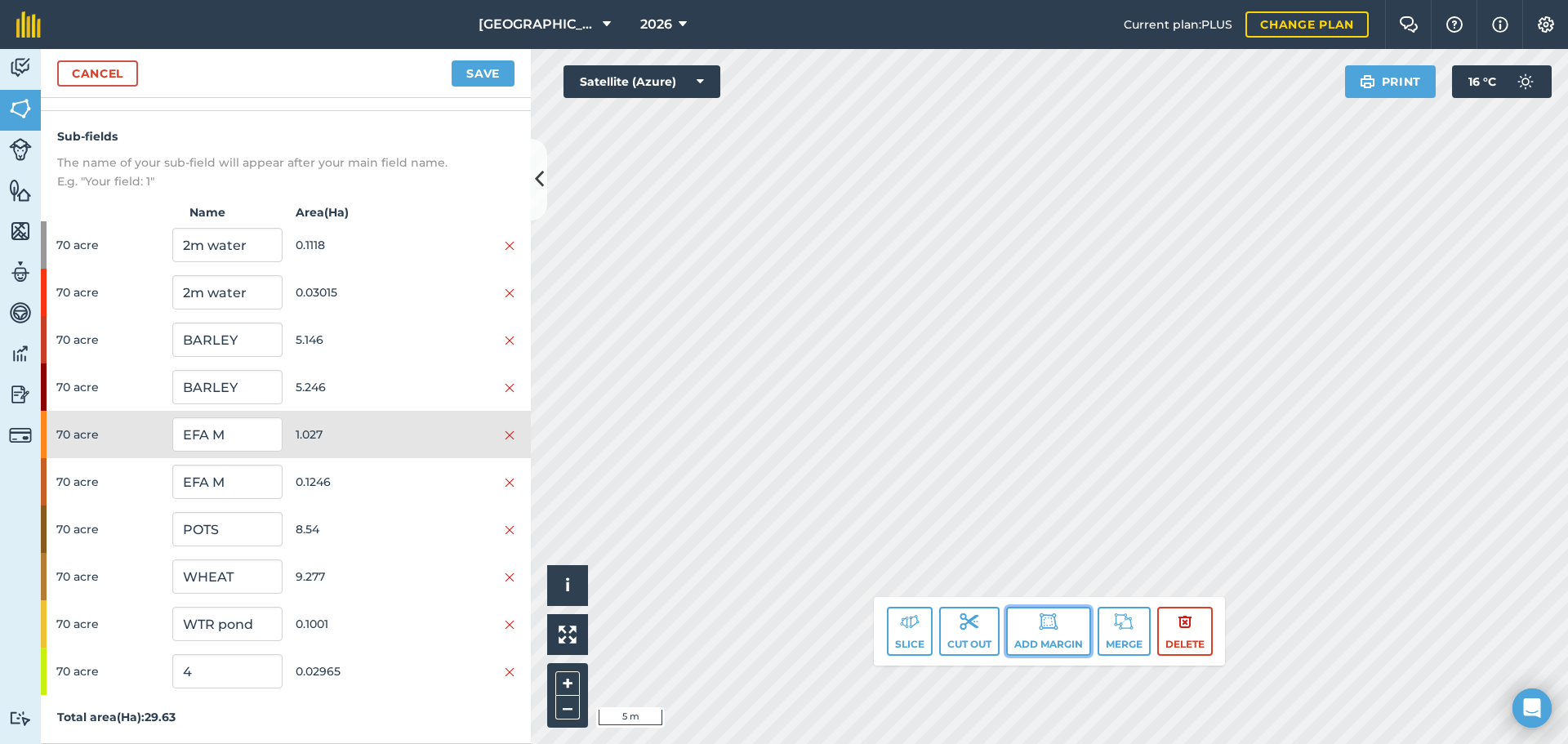
click at [1048, 626] on img at bounding box center [1049, 621] width 19 height 19
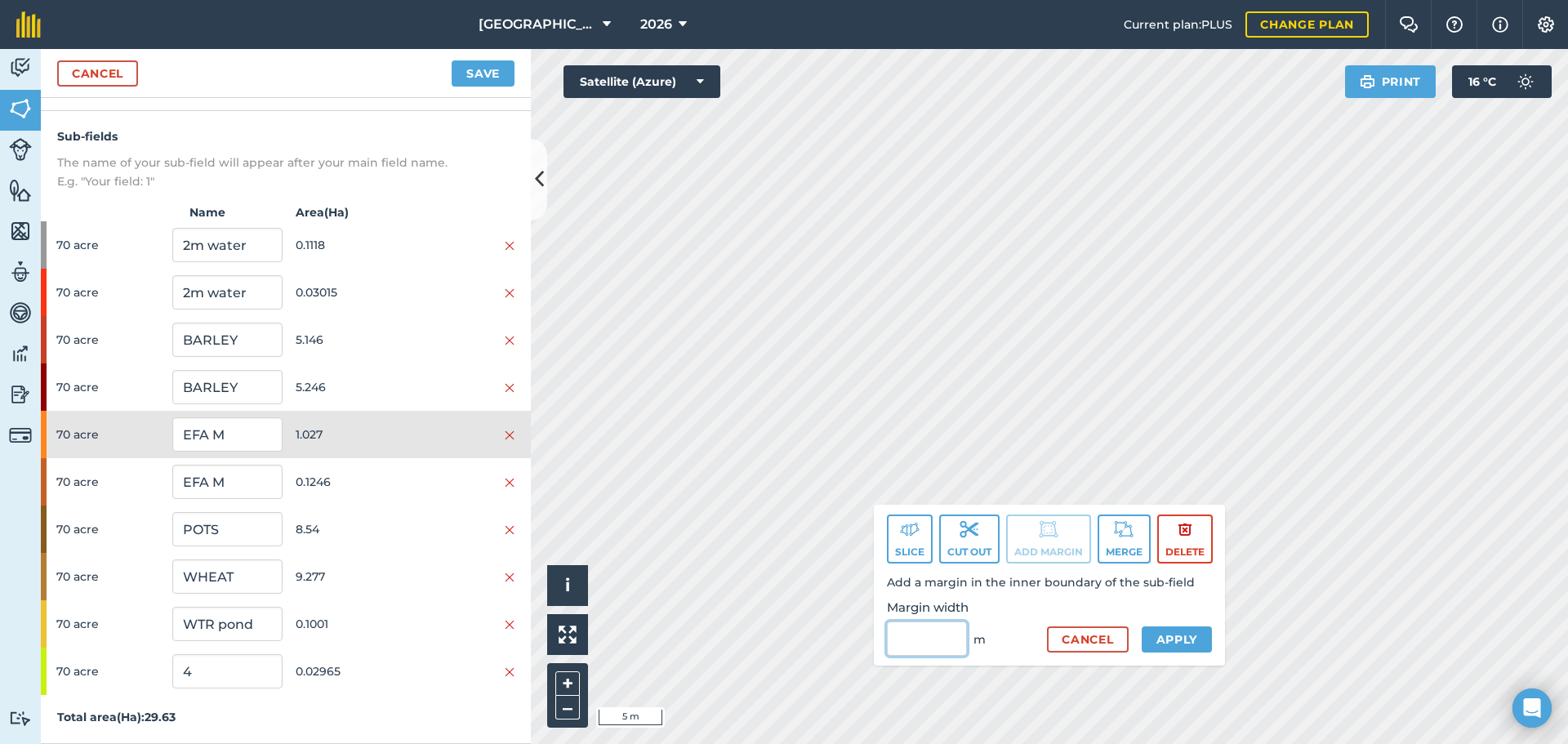
click at [933, 639] on input "Margin width" at bounding box center [927, 638] width 80 height 34
type input "1"
click at [1148, 645] on button "Apply" at bounding box center [1178, 639] width 71 height 26
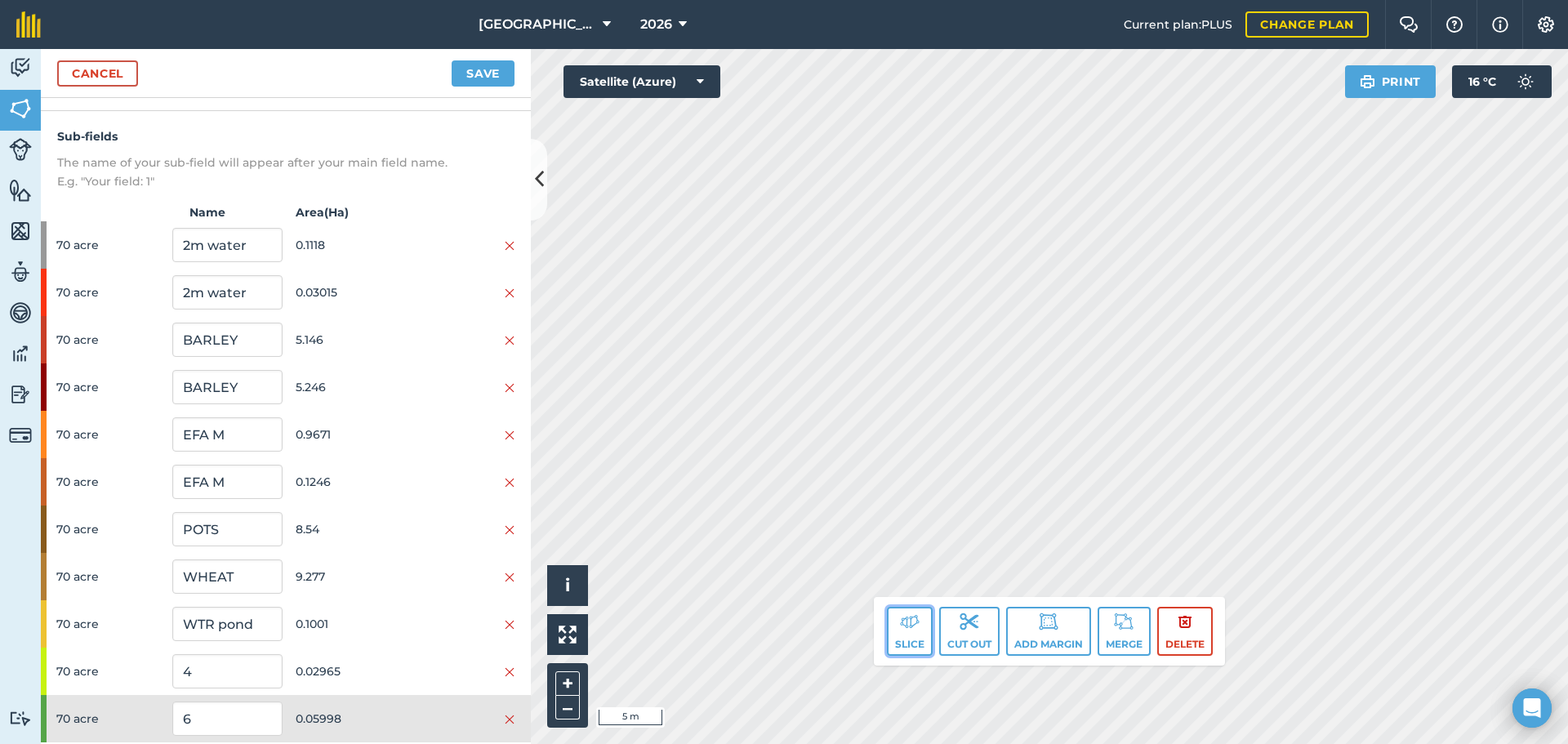
click at [913, 629] on img at bounding box center [910, 621] width 19 height 19
click at [909, 622] on img at bounding box center [910, 621] width 19 height 19
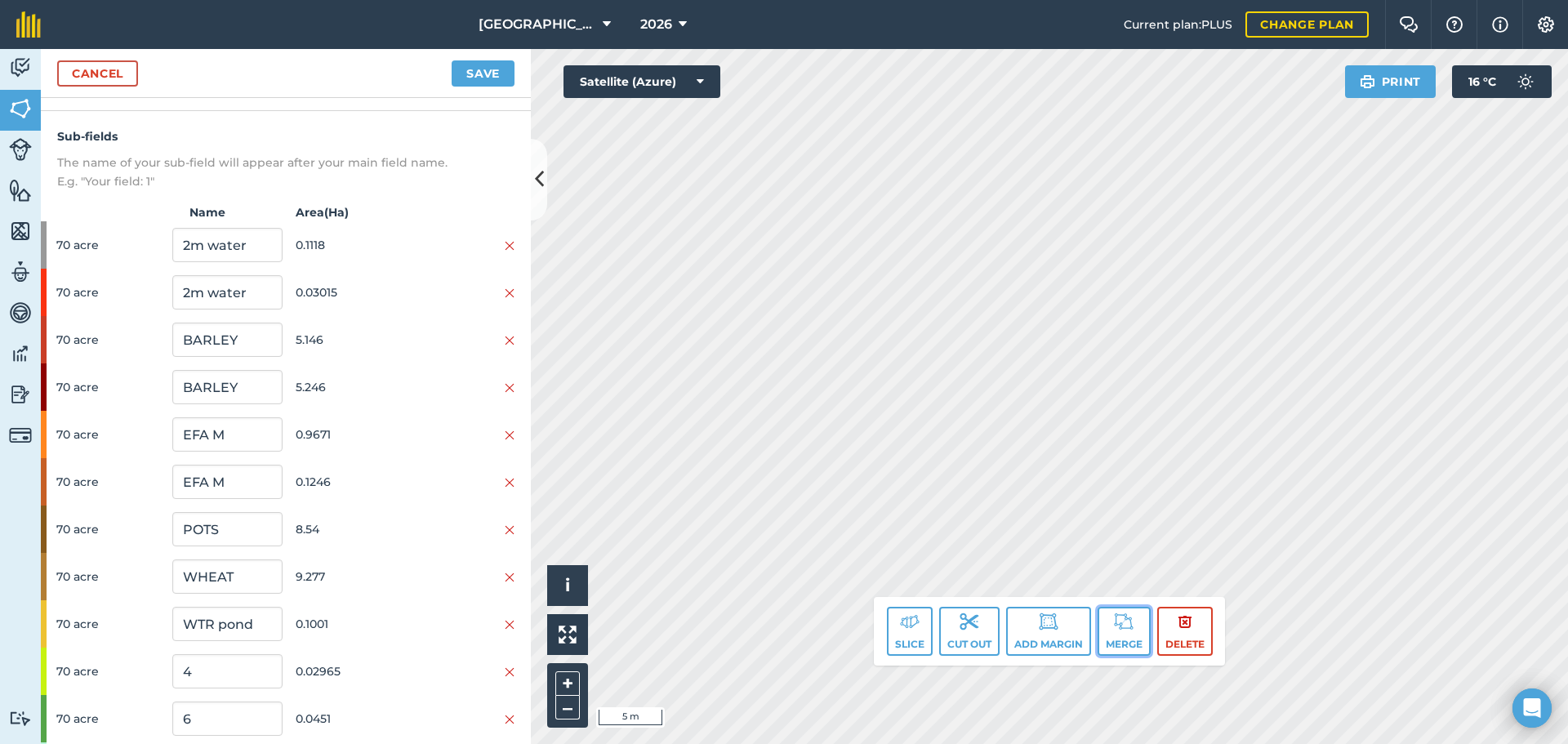
click at [1101, 629] on button "Merge" at bounding box center [1123, 631] width 53 height 49
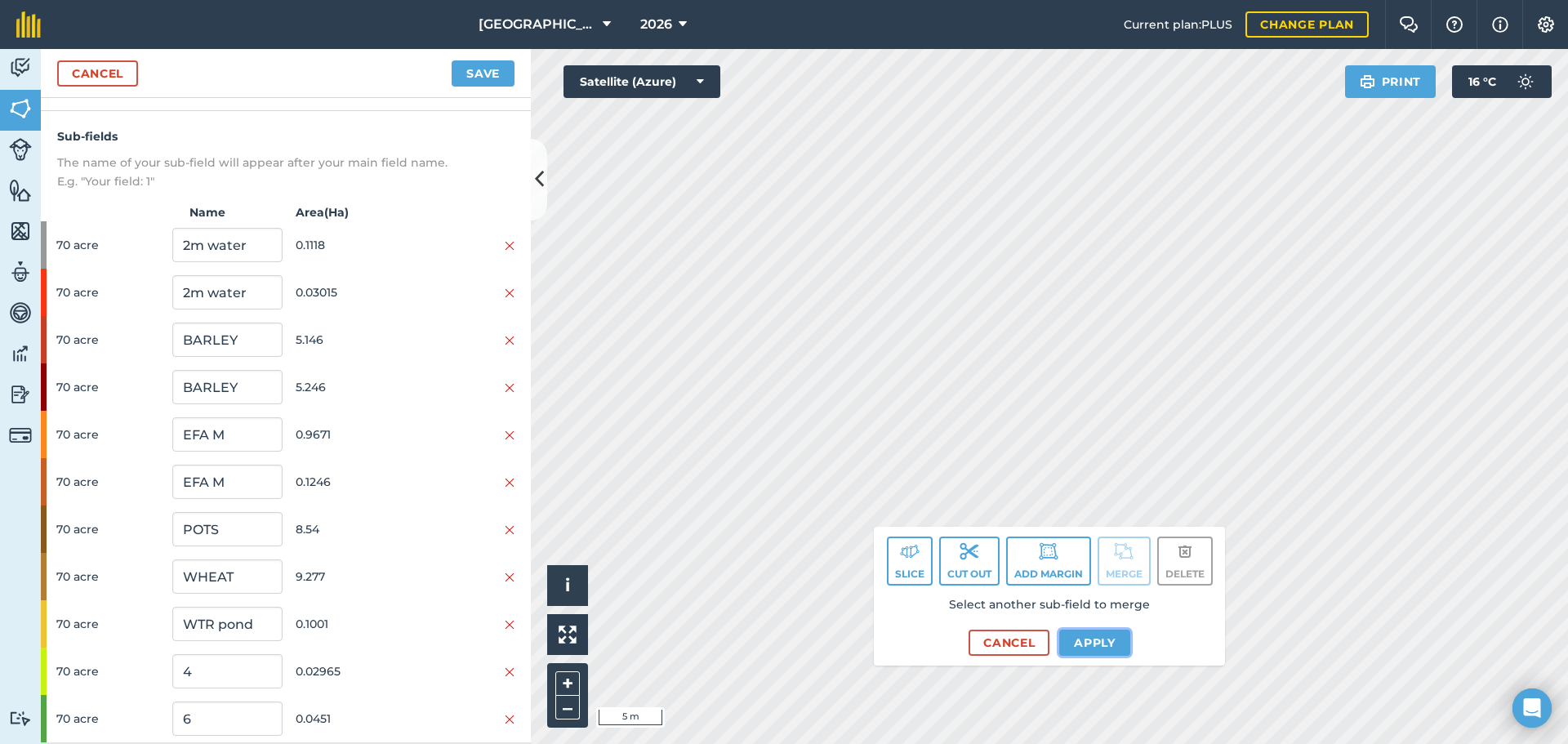
click at [1076, 641] on button "Apply" at bounding box center [1095, 642] width 71 height 26
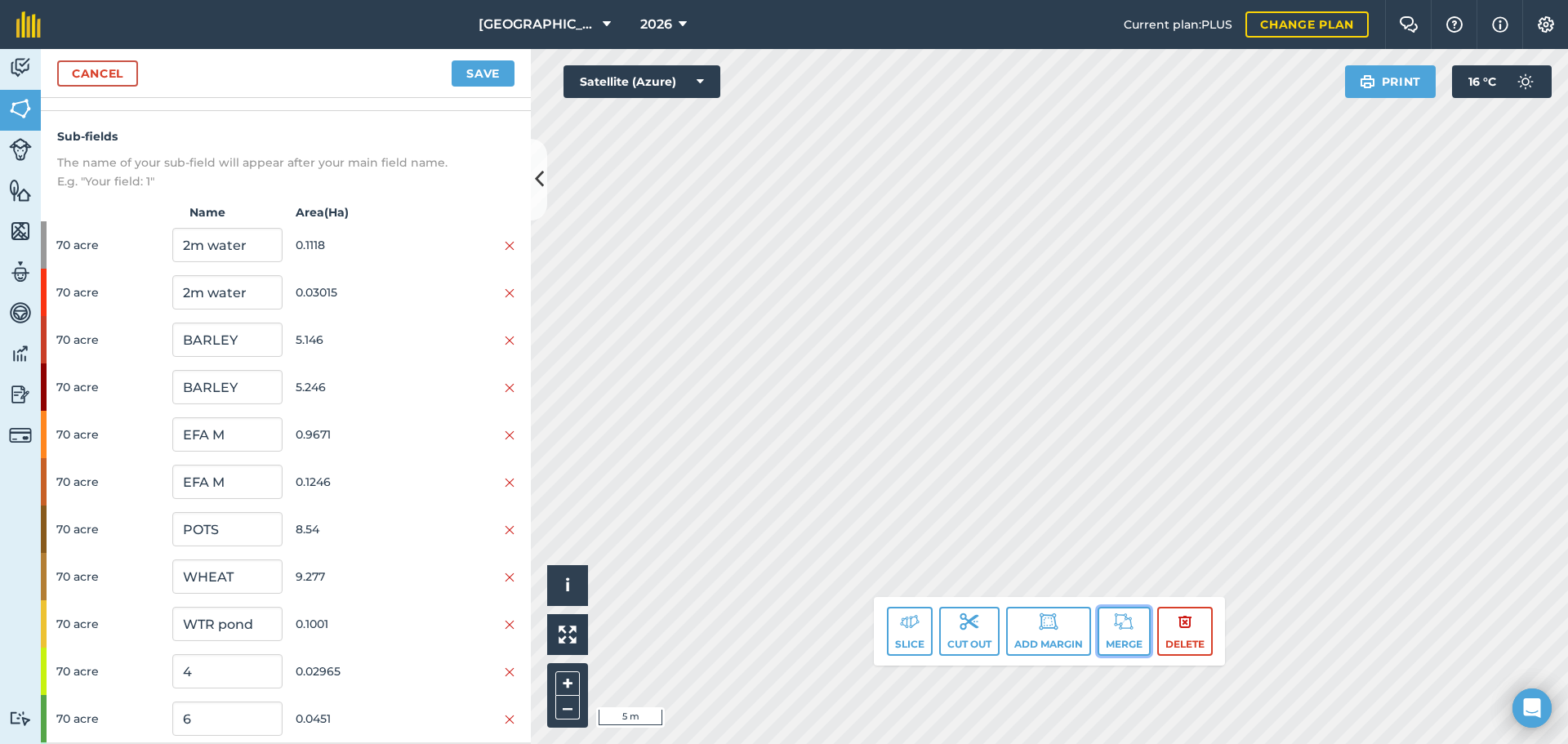
click at [1114, 619] on img at bounding box center [1123, 621] width 19 height 19
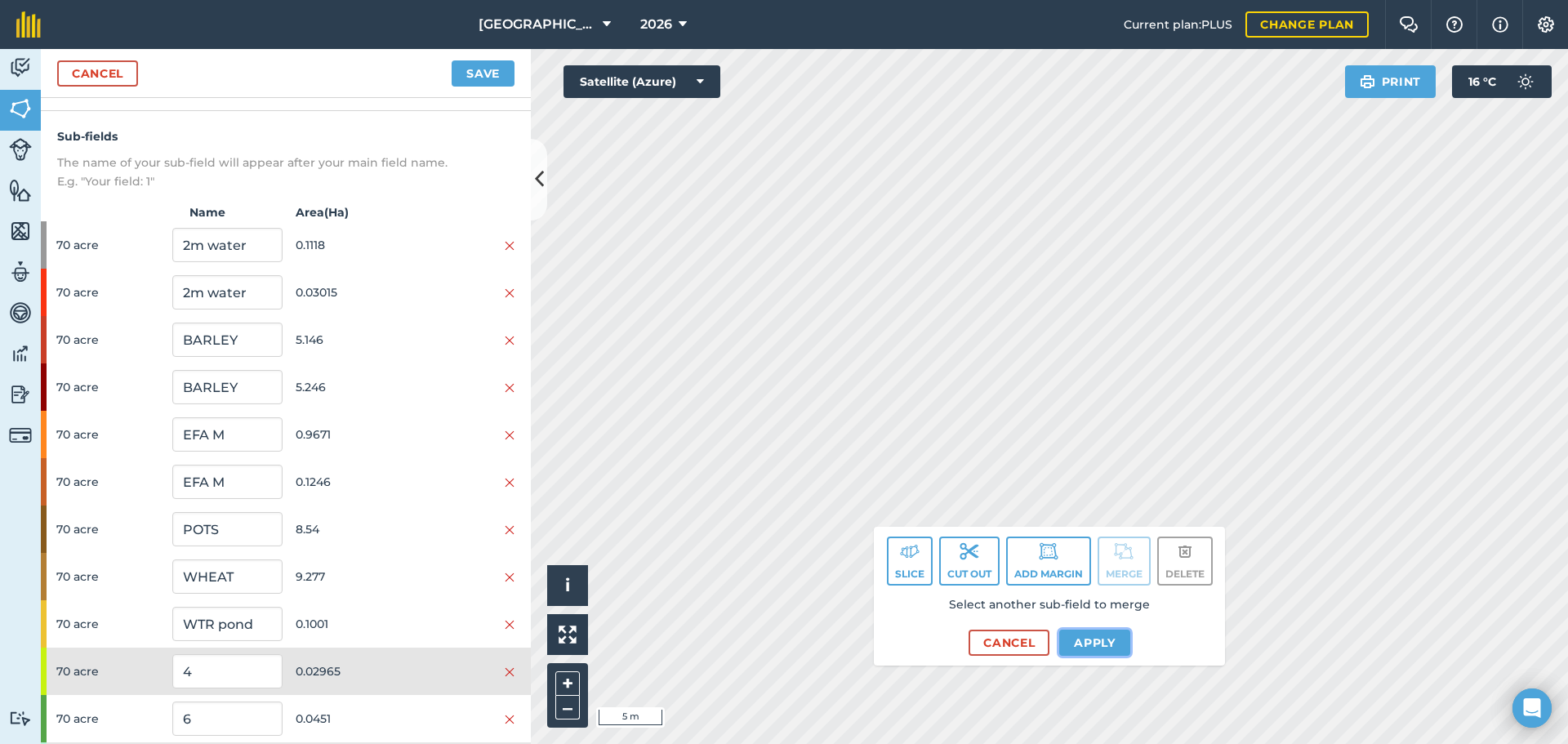
click at [1077, 641] on button "Apply" at bounding box center [1095, 642] width 71 height 26
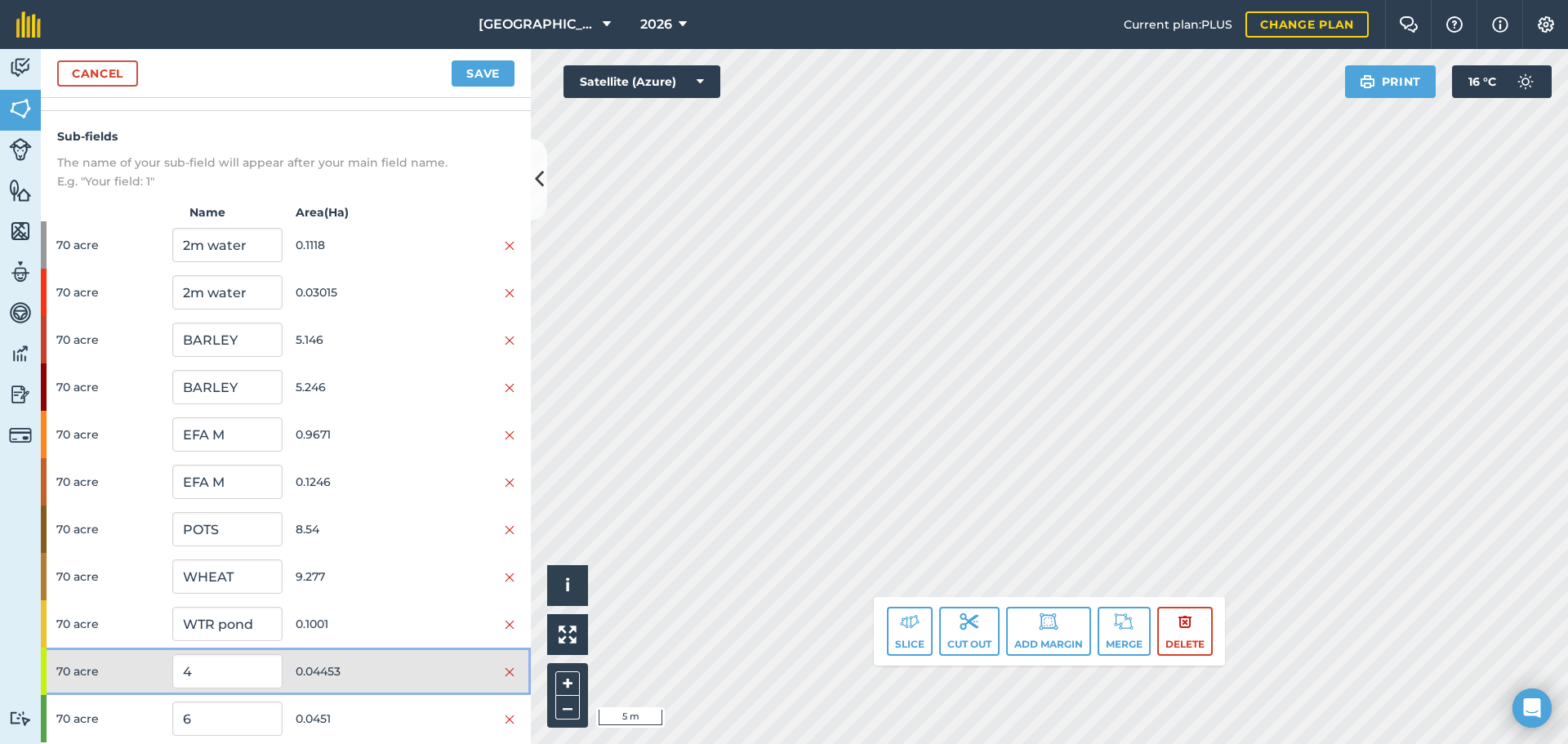
click at [390, 659] on span "0.04453" at bounding box center [350, 671] width 110 height 31
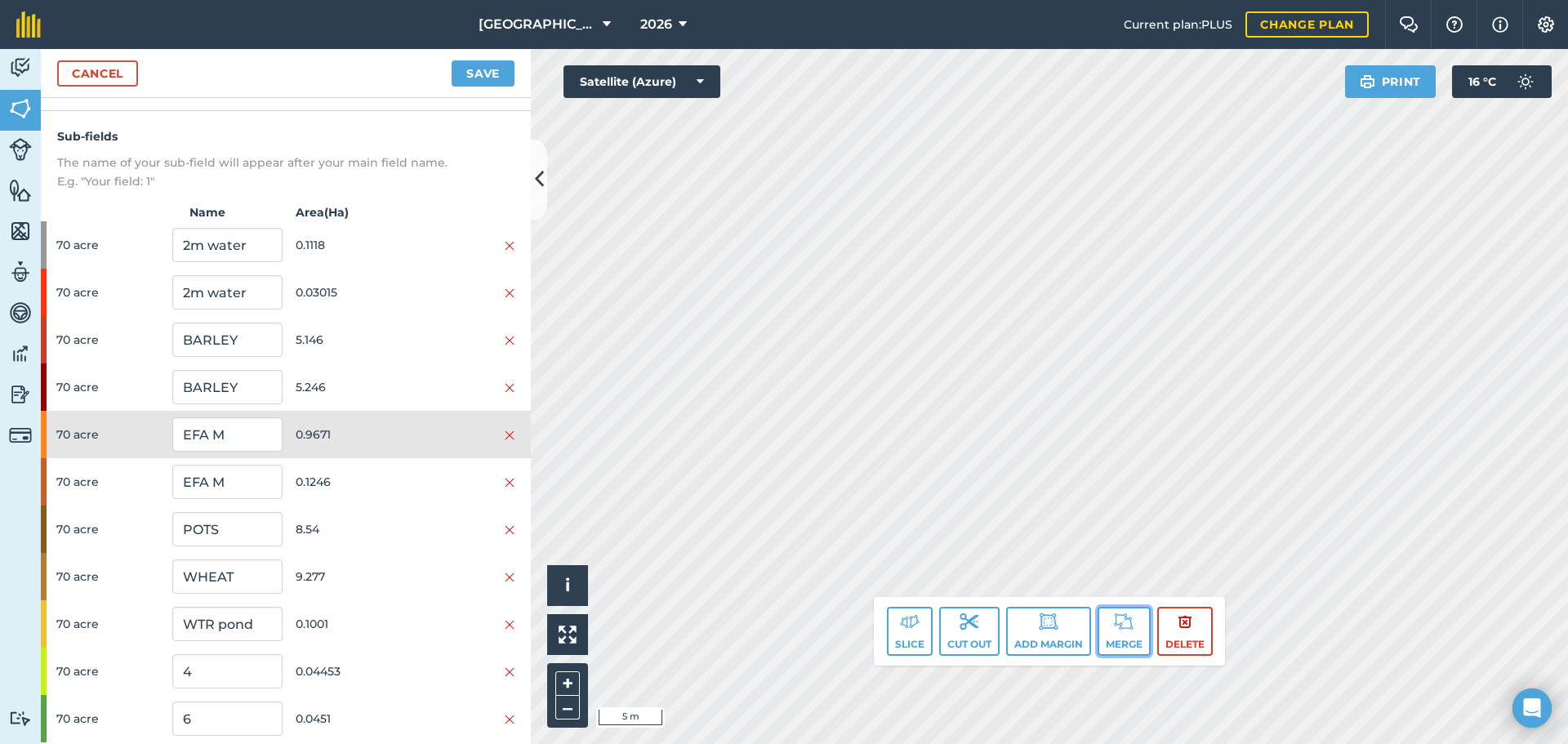
click at [1134, 634] on button "Merge" at bounding box center [1123, 631] width 53 height 49
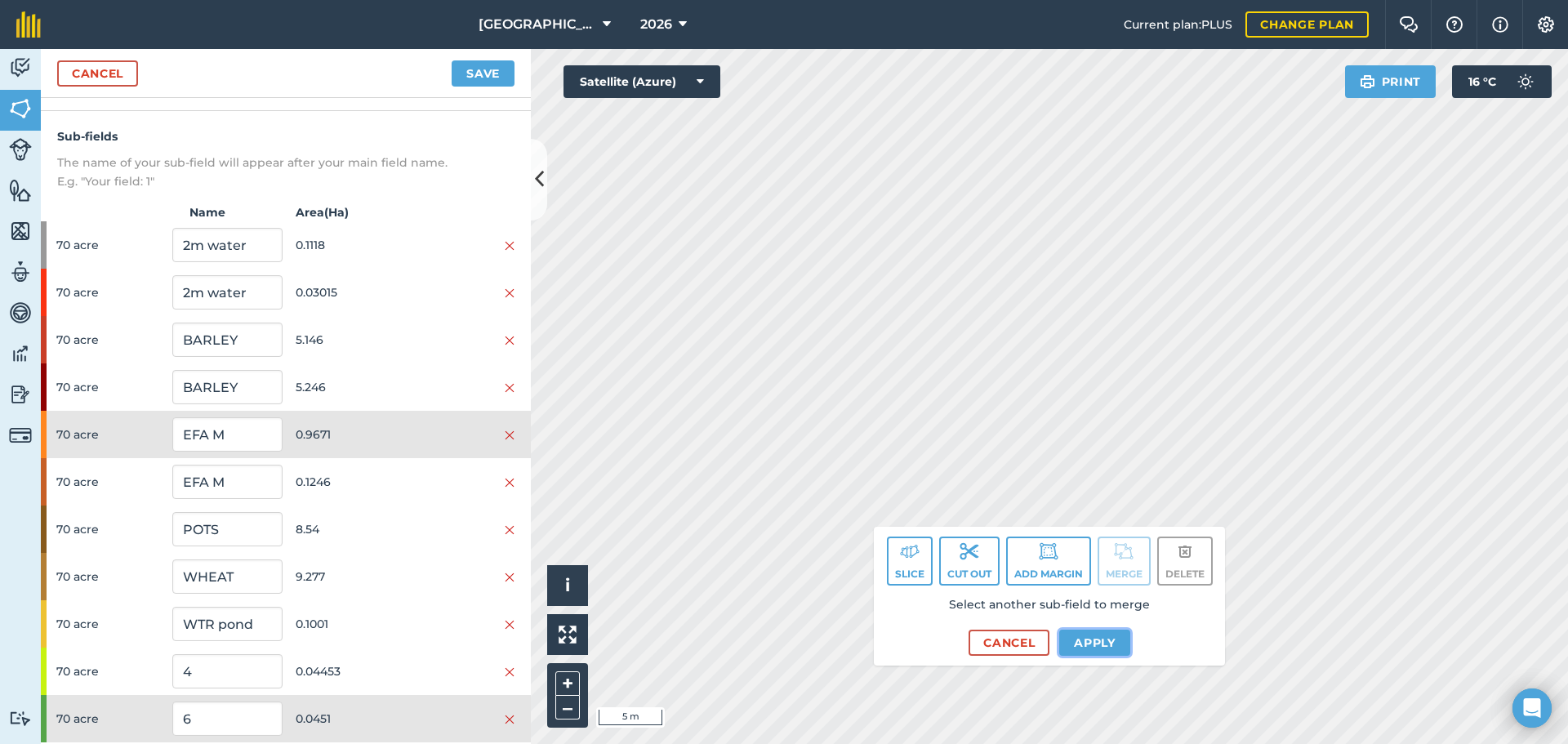
click at [1095, 645] on button "Apply" at bounding box center [1095, 642] width 71 height 26
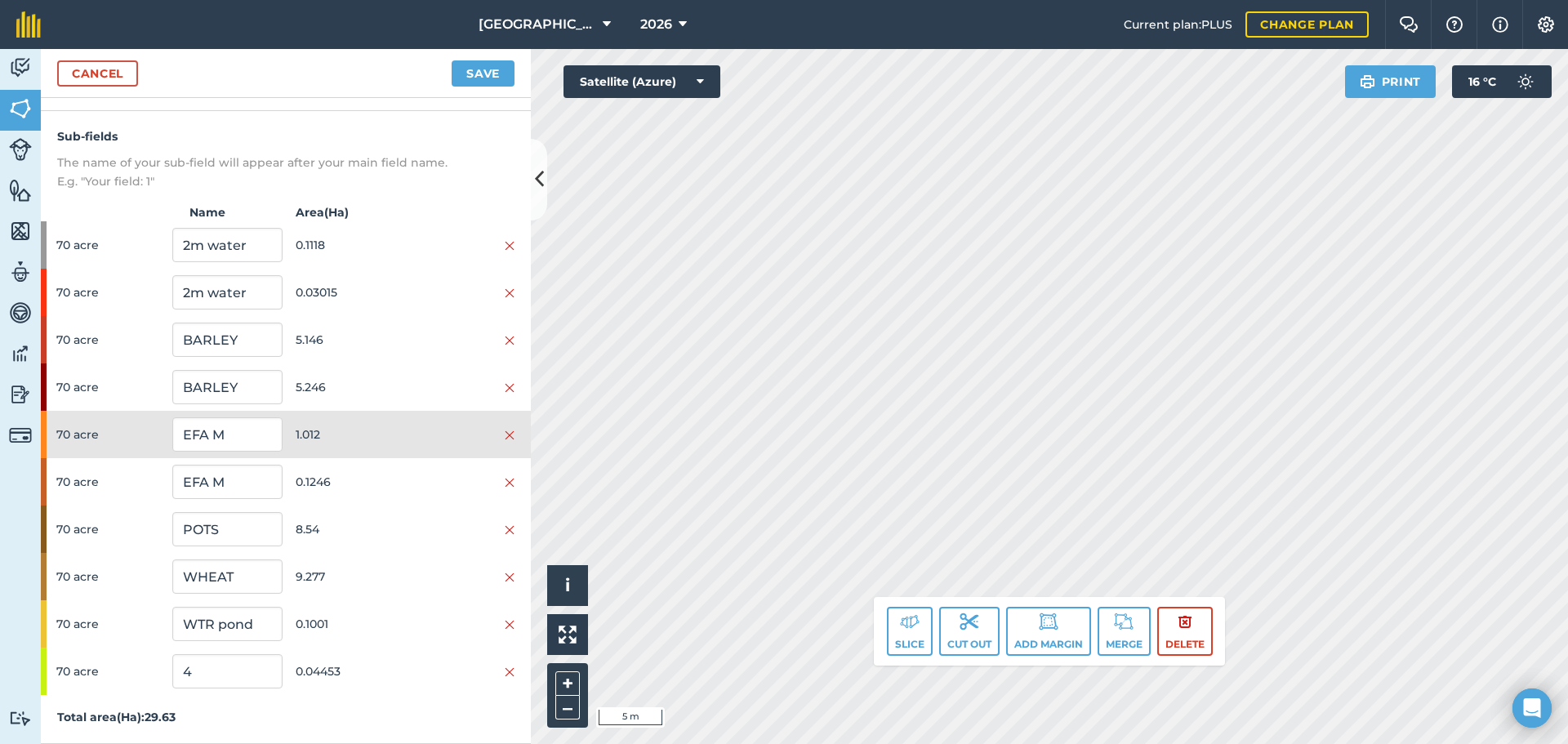
click at [1165, 743] on html "[GEOGRAPHIC_DATA] 2026 Current plan : PLUS Change plan Farm Chat Help Info Sett…" at bounding box center [784, 372] width 1568 height 744
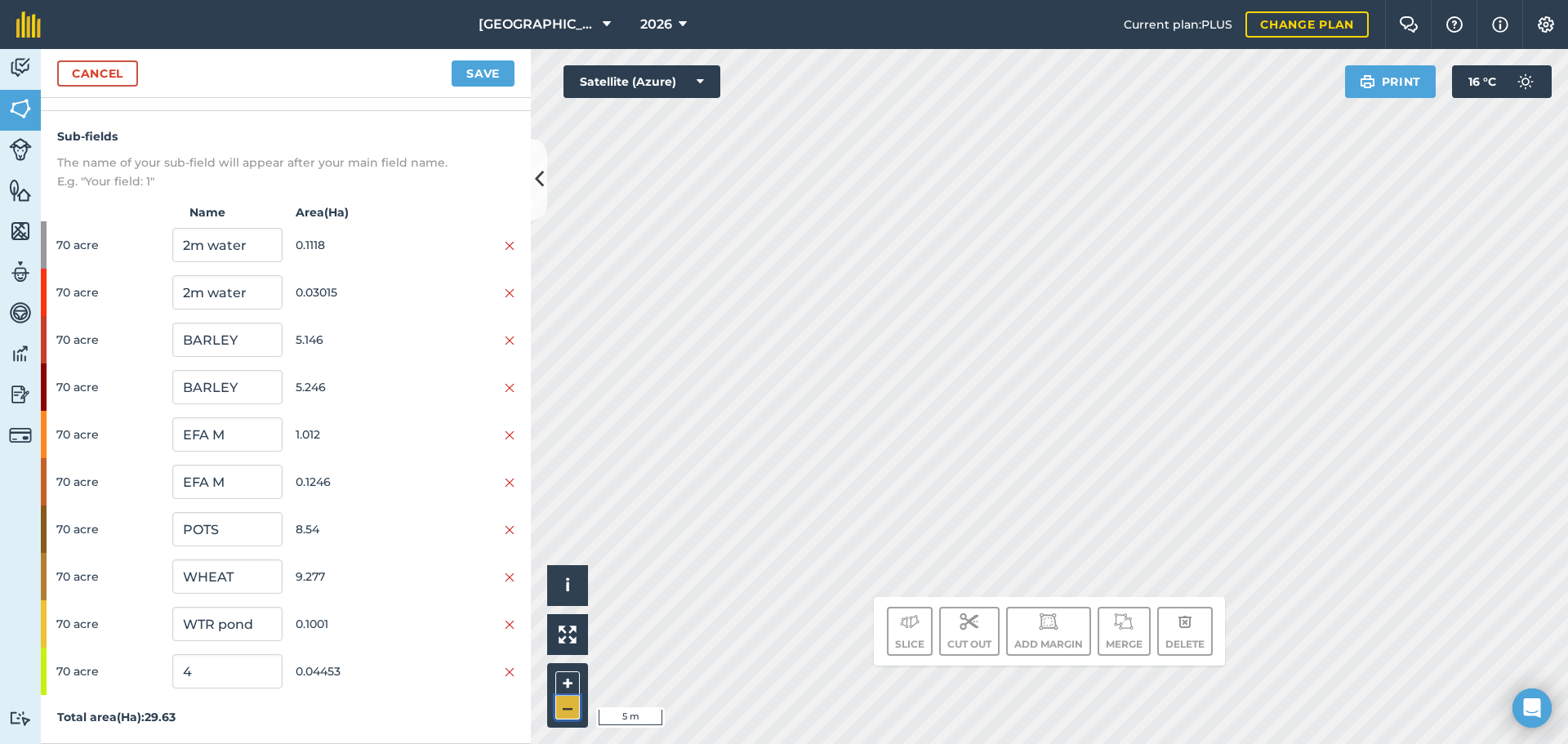
click at [568, 708] on button "–" at bounding box center [567, 707] width 24 height 24
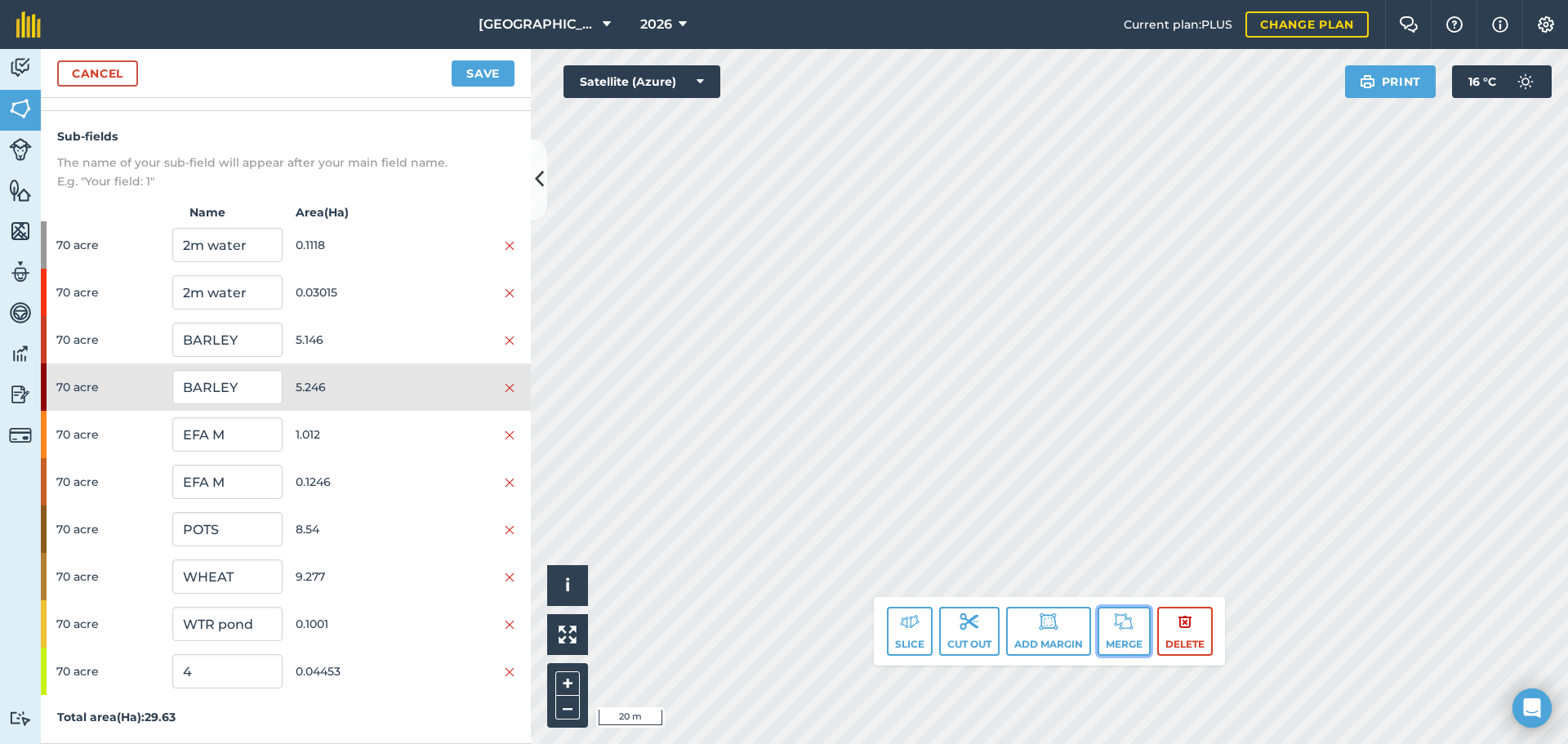
click at [1131, 628] on img at bounding box center [1123, 621] width 19 height 19
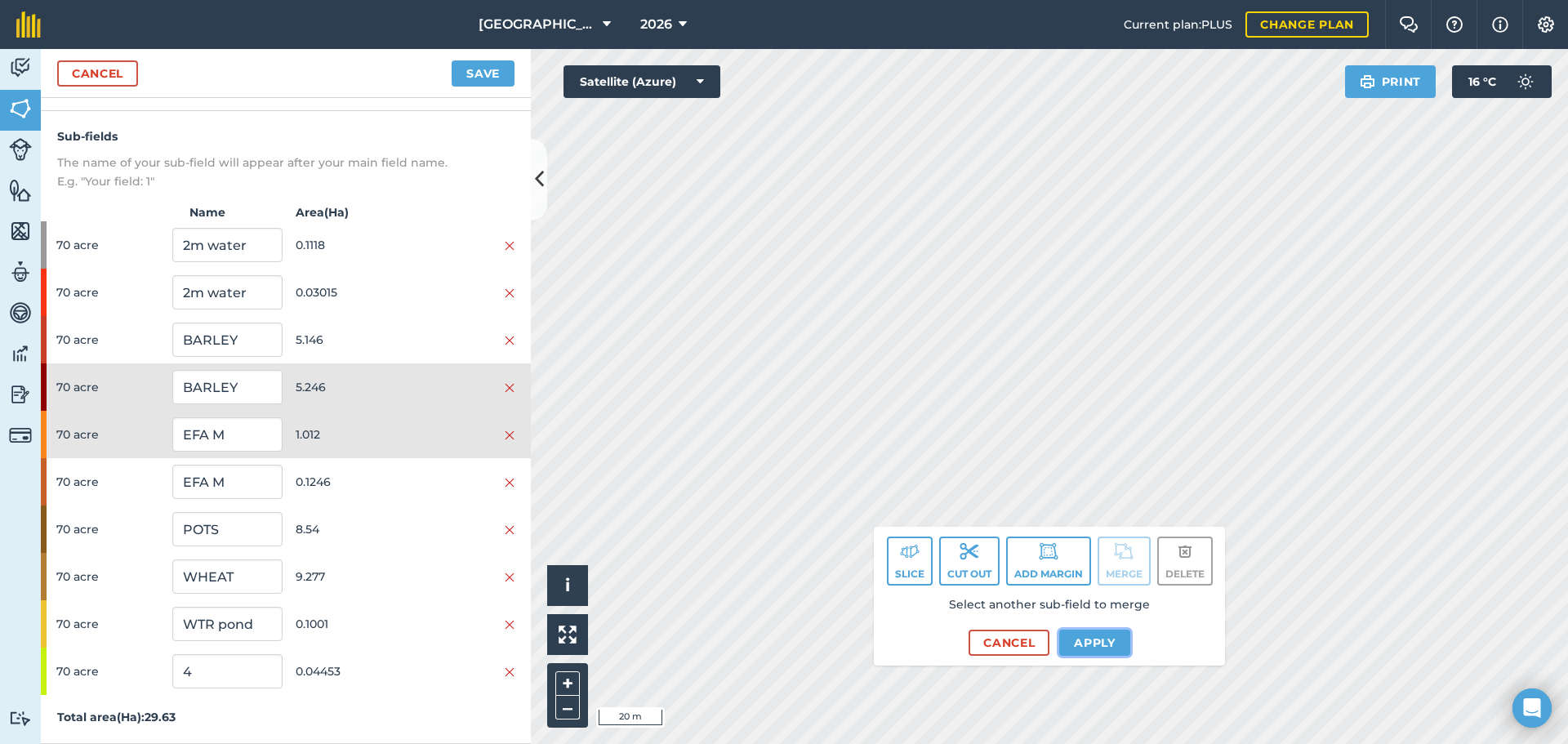
click at [1062, 640] on button "Apply" at bounding box center [1095, 642] width 71 height 26
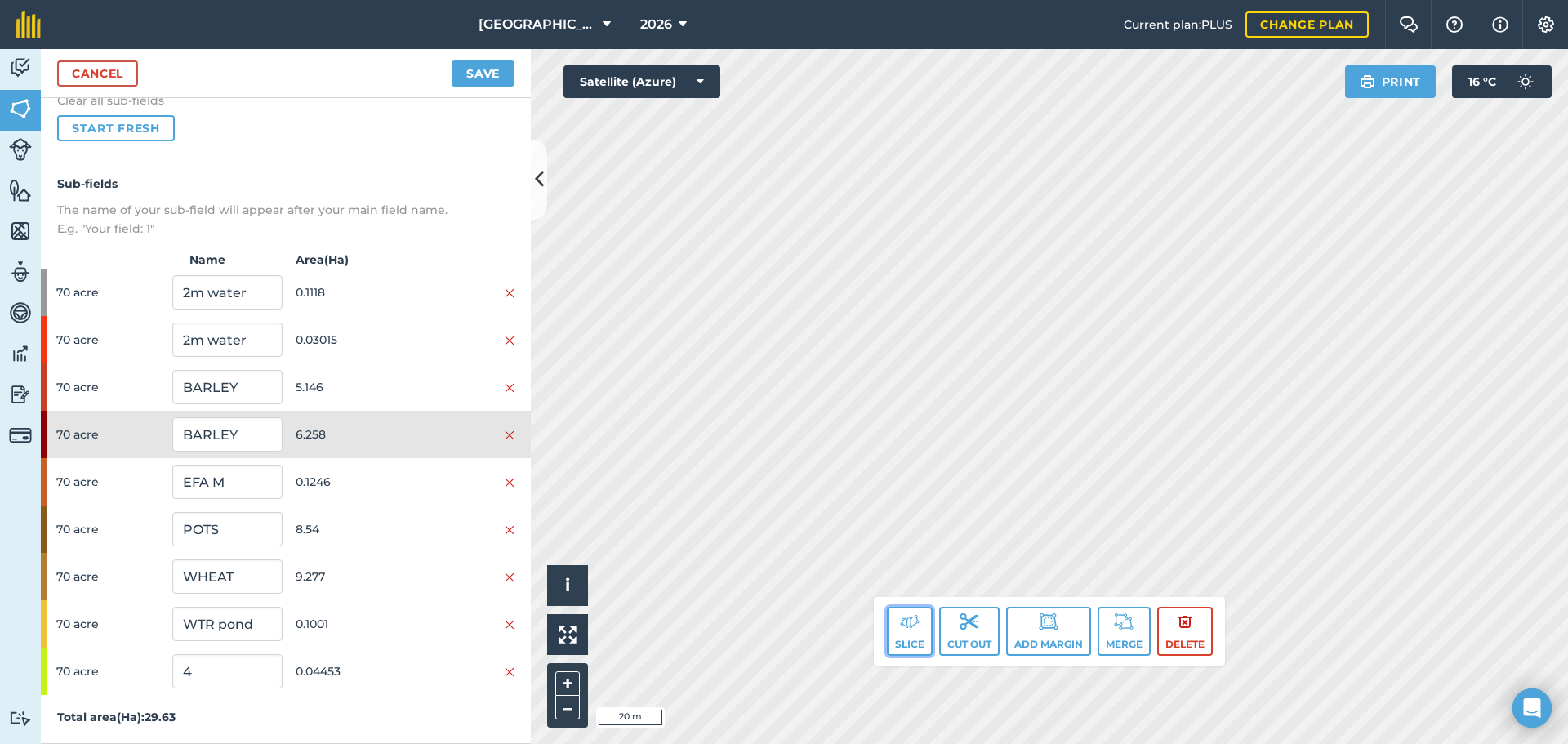
click at [906, 638] on button "Slice" at bounding box center [910, 631] width 45 height 49
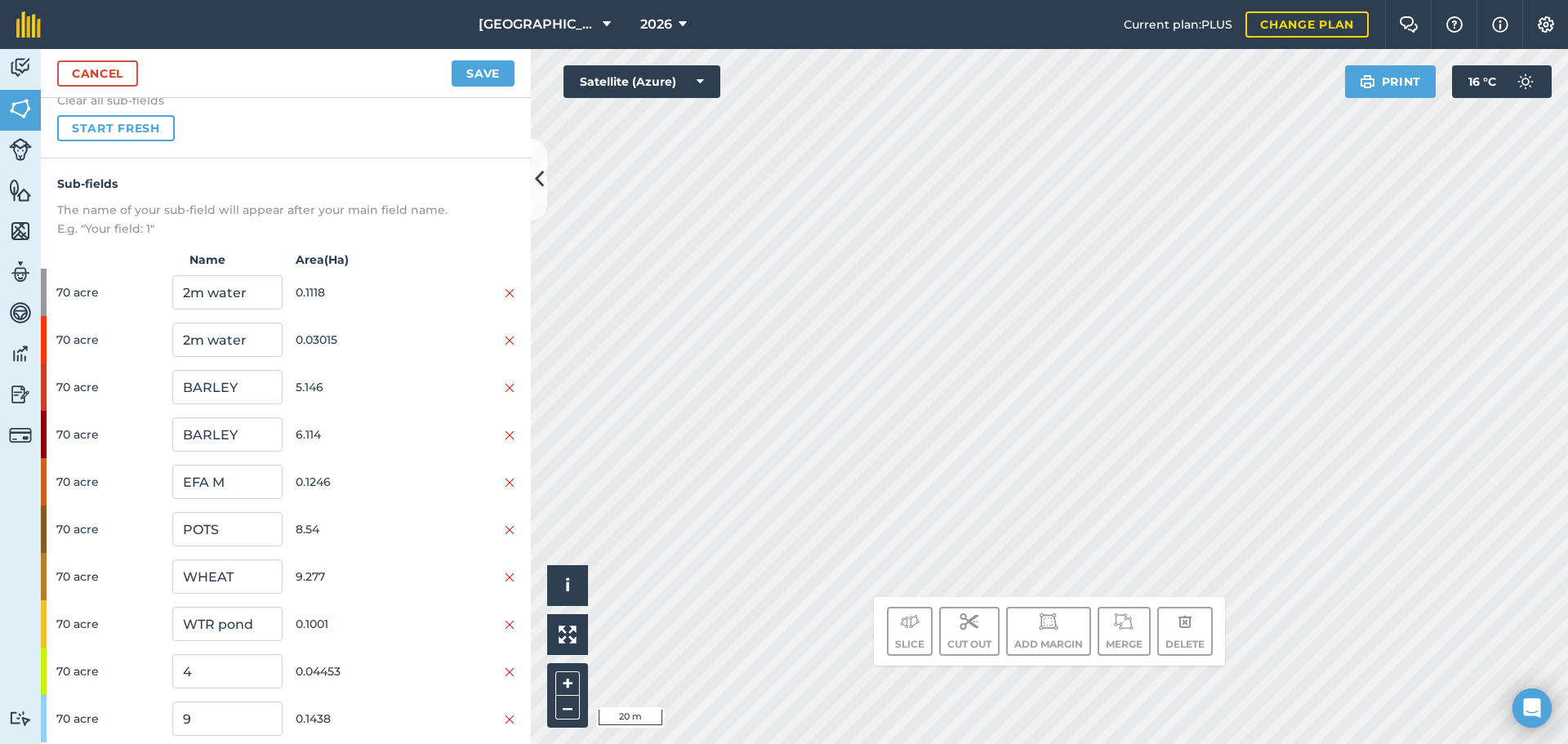
scroll to position [193, 0]
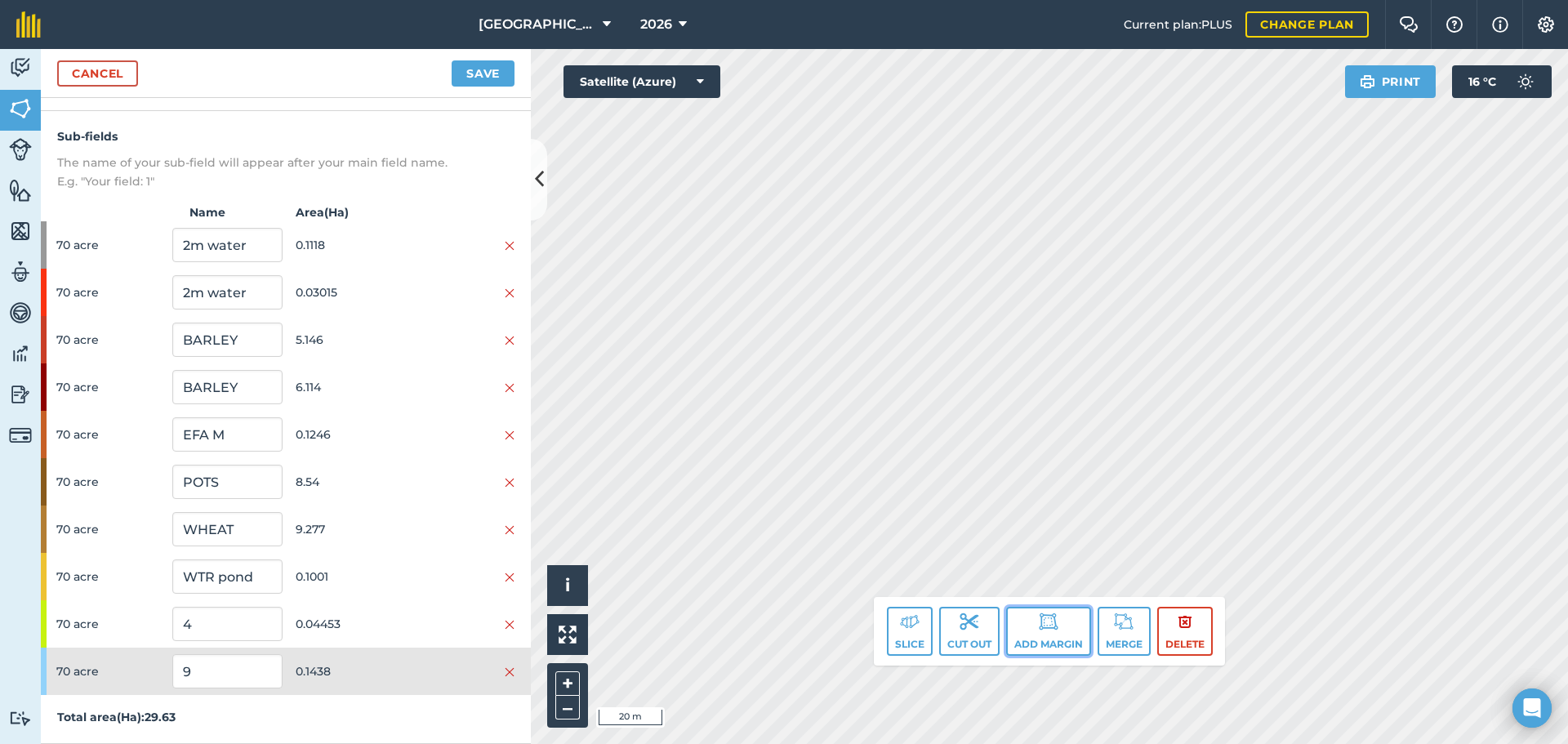
click at [1042, 635] on button "Add margin" at bounding box center [1048, 631] width 85 height 49
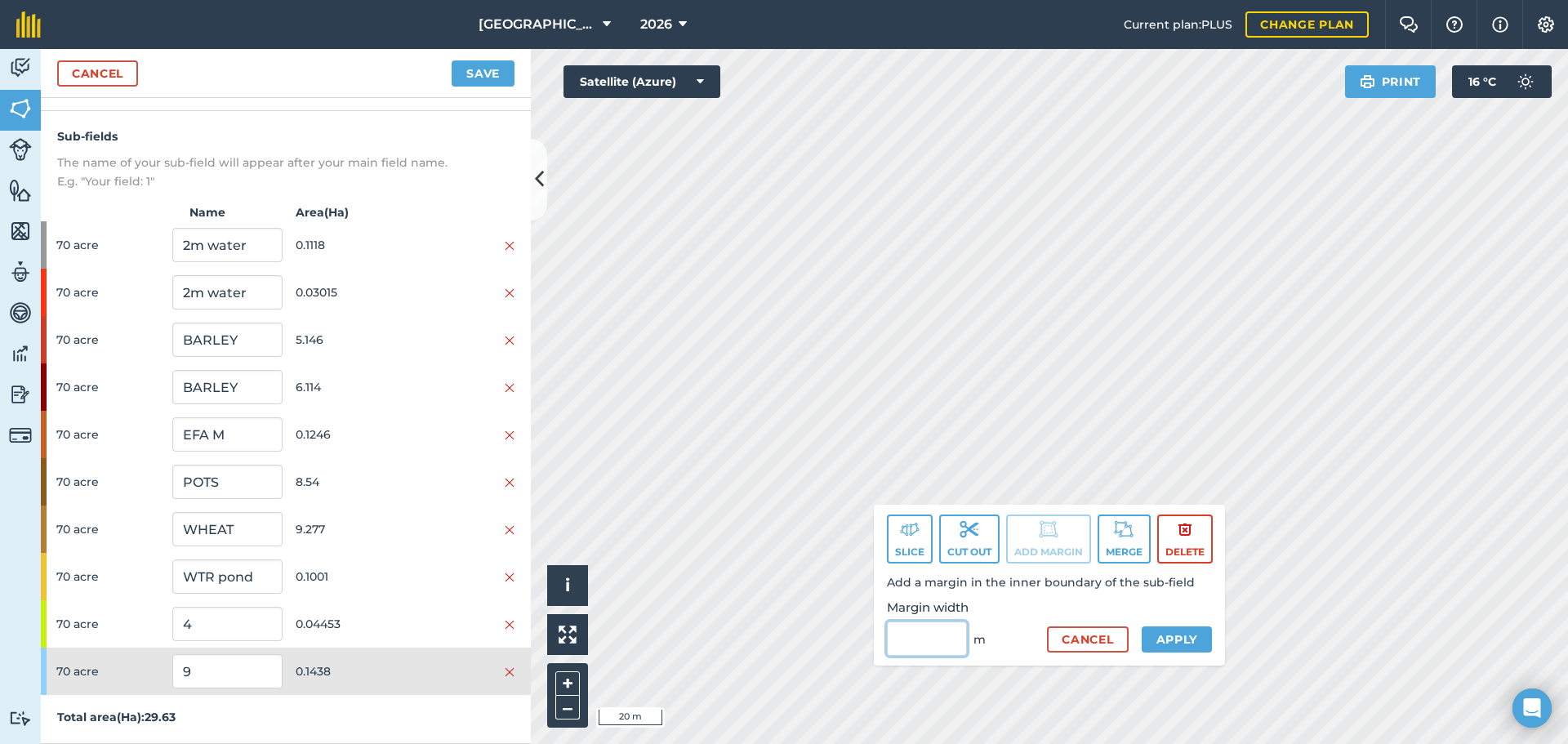
click at [934, 634] on input "Margin width" at bounding box center [927, 638] width 80 height 34
type input "3"
click at [1170, 635] on button "Apply" at bounding box center [1178, 639] width 71 height 26
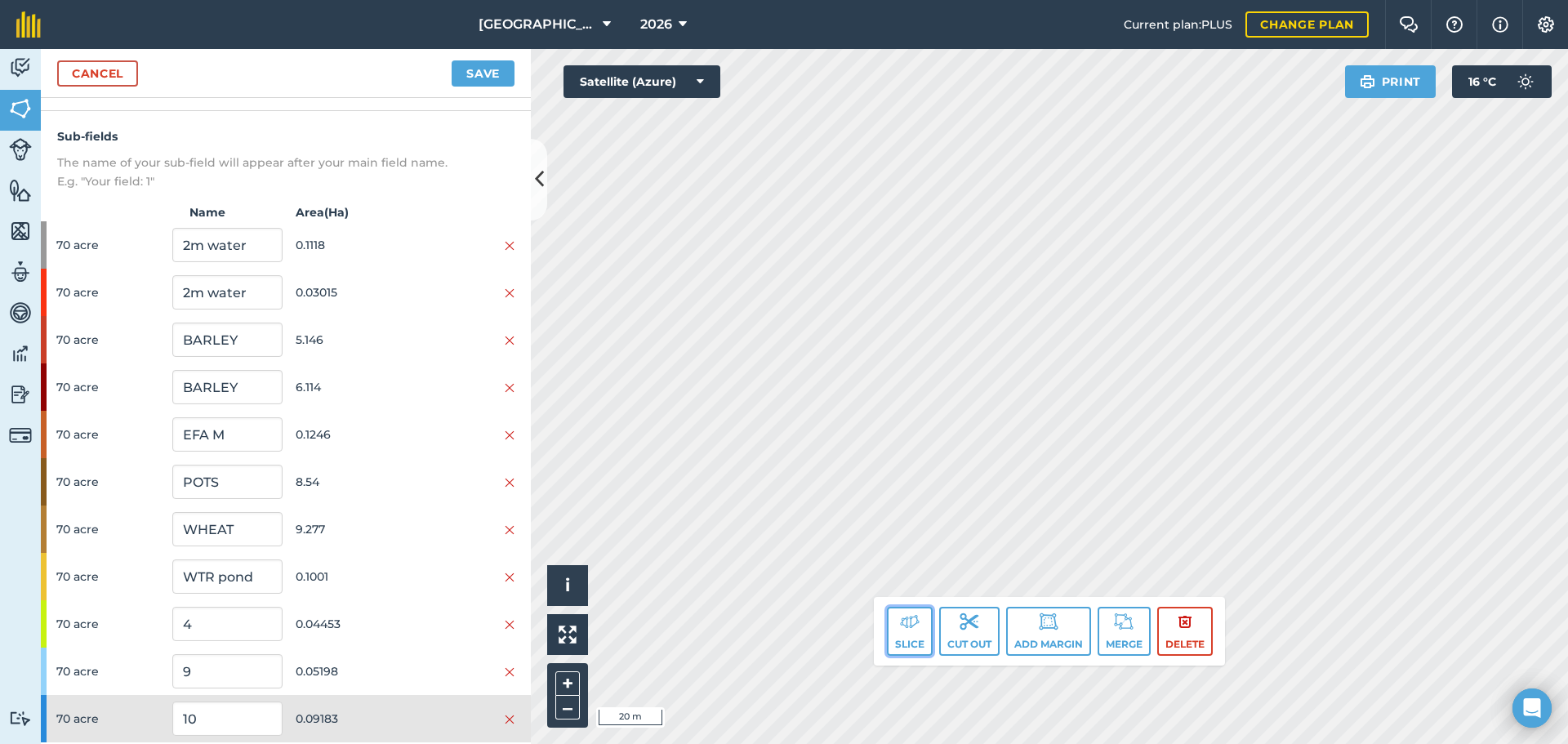
click at [900, 628] on img at bounding box center [910, 621] width 19 height 19
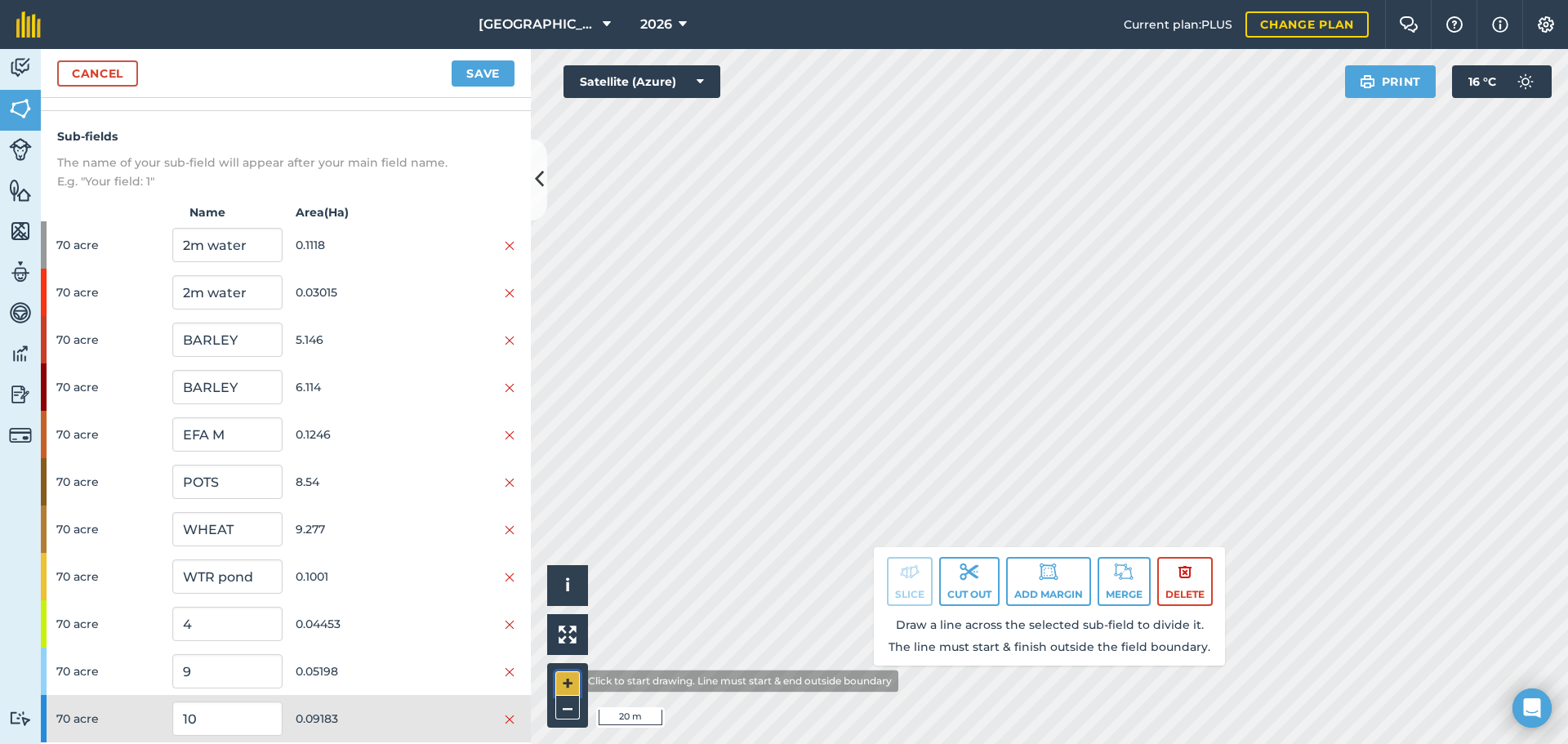
click at [569, 680] on button "+" at bounding box center [567, 683] width 24 height 24
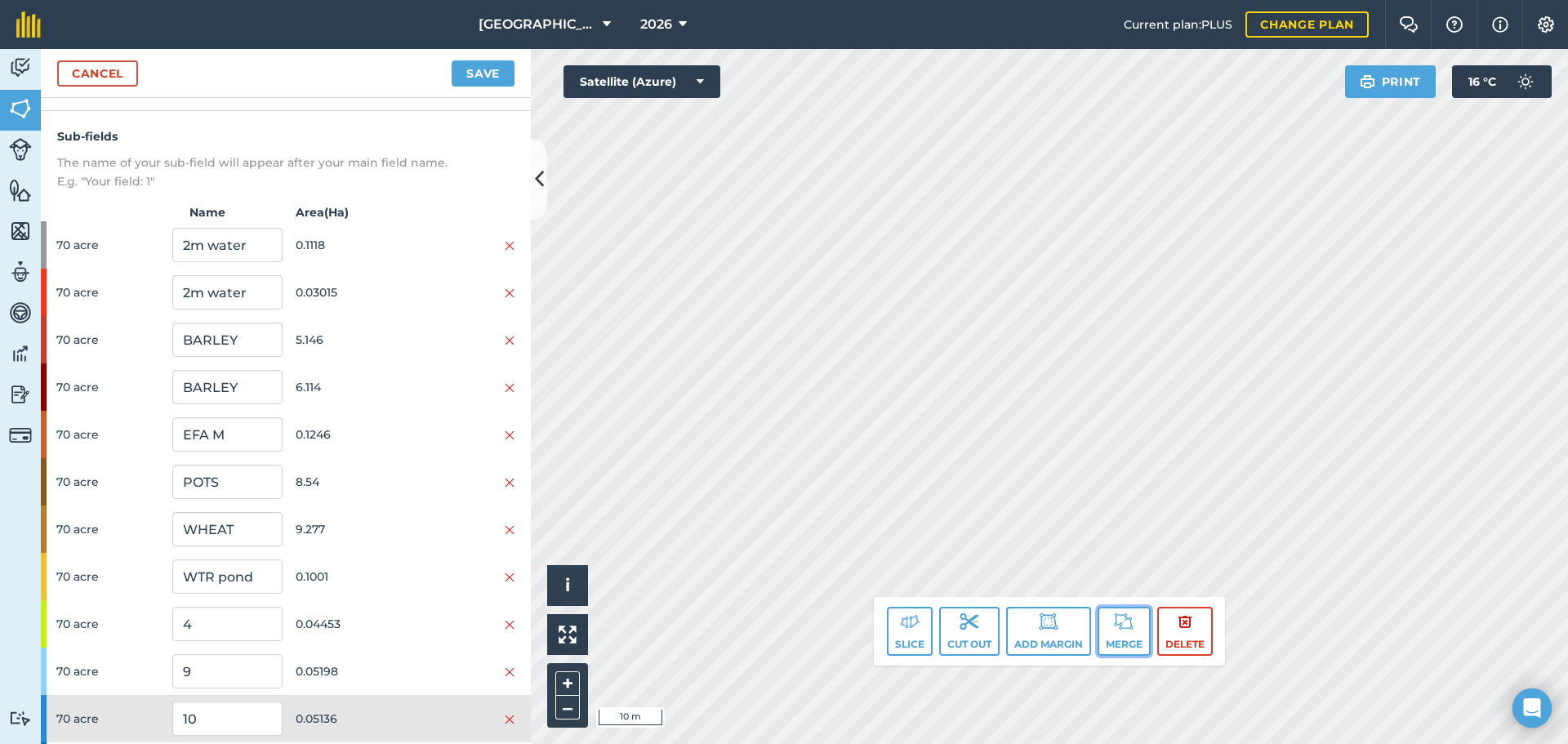
click at [1127, 614] on img at bounding box center [1123, 621] width 19 height 19
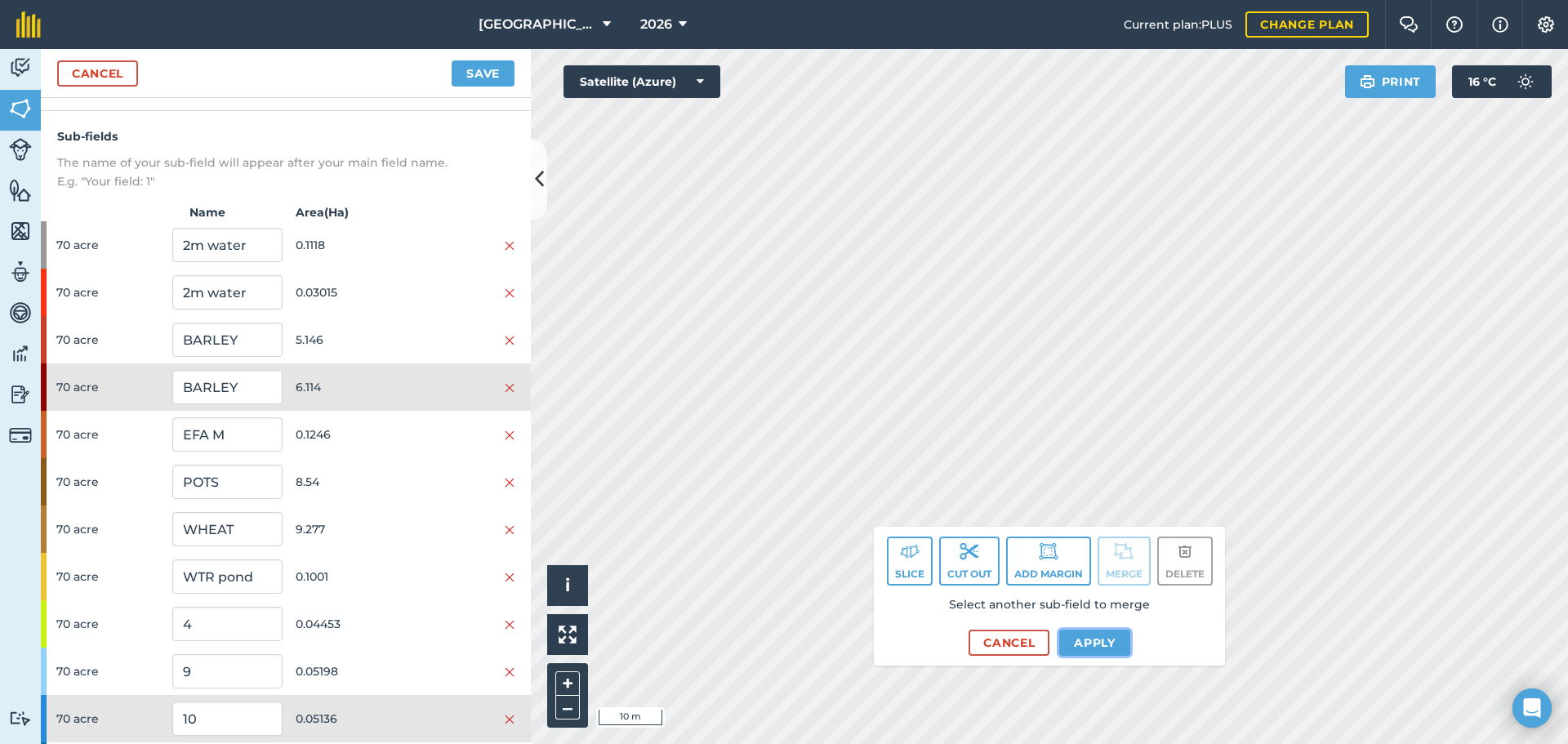
click at [1098, 641] on button "Apply" at bounding box center [1095, 642] width 71 height 26
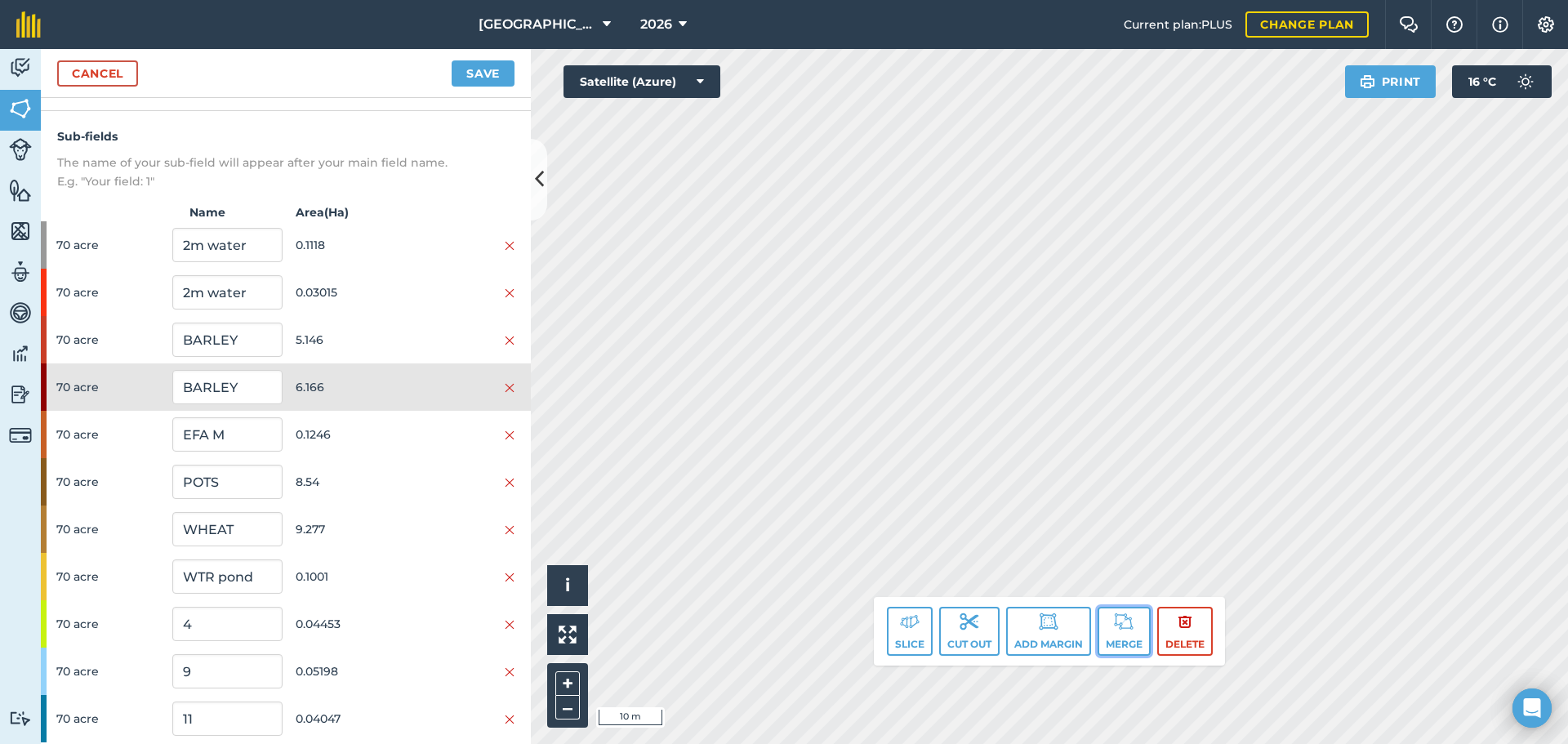
click at [1117, 632] on button "Merge" at bounding box center [1123, 631] width 53 height 49
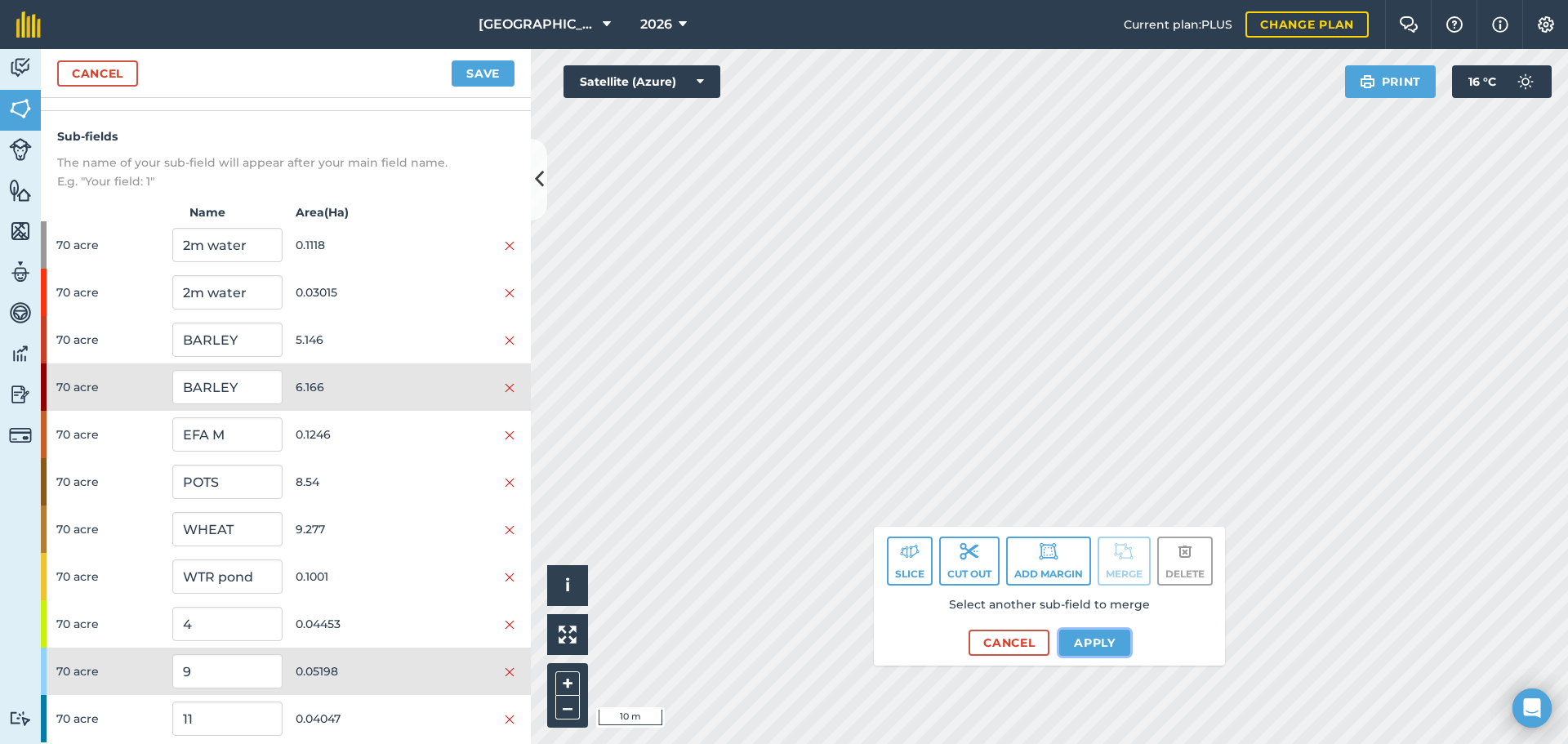
click at [1075, 646] on button "Apply" at bounding box center [1095, 642] width 71 height 26
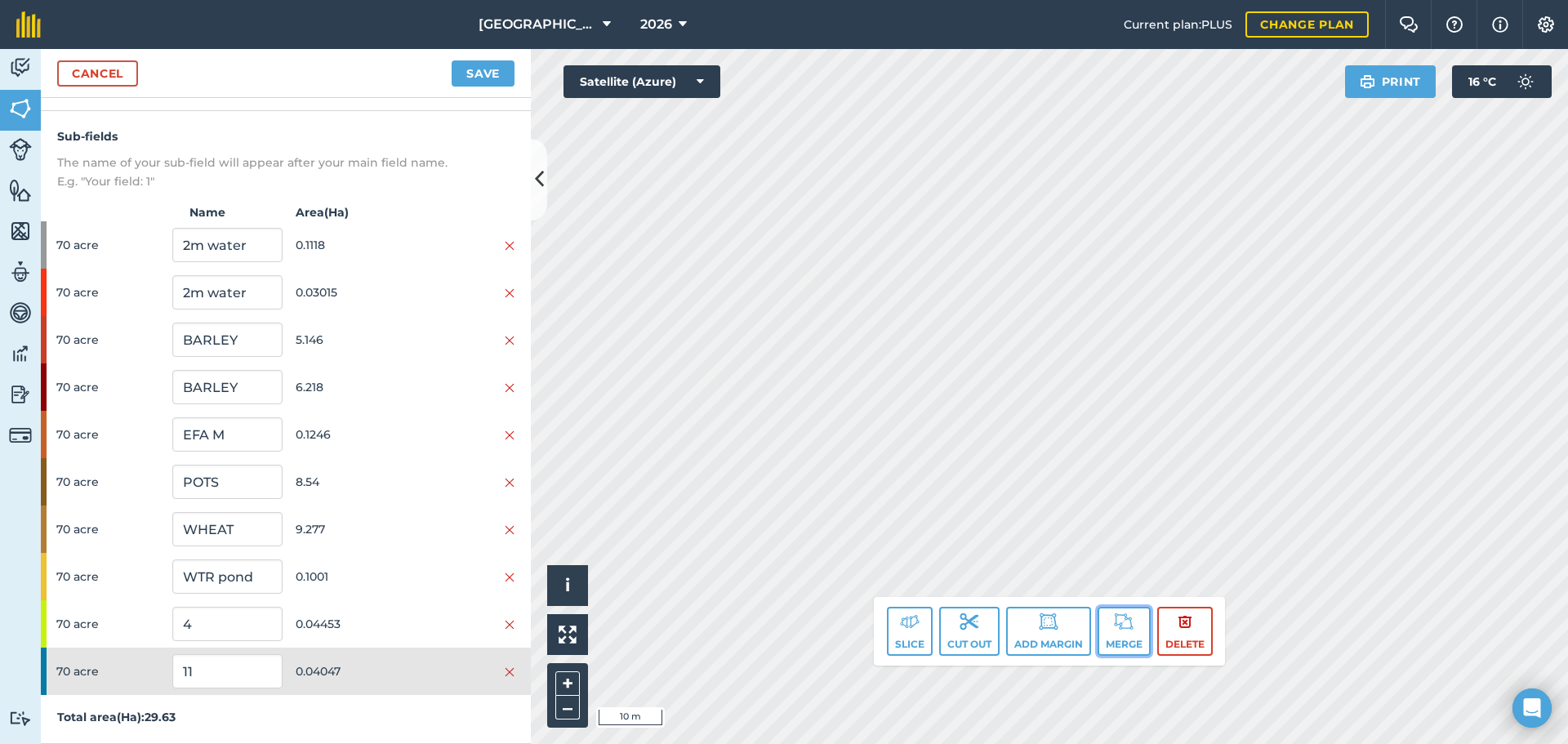
click at [1103, 627] on button "Merge" at bounding box center [1123, 631] width 53 height 49
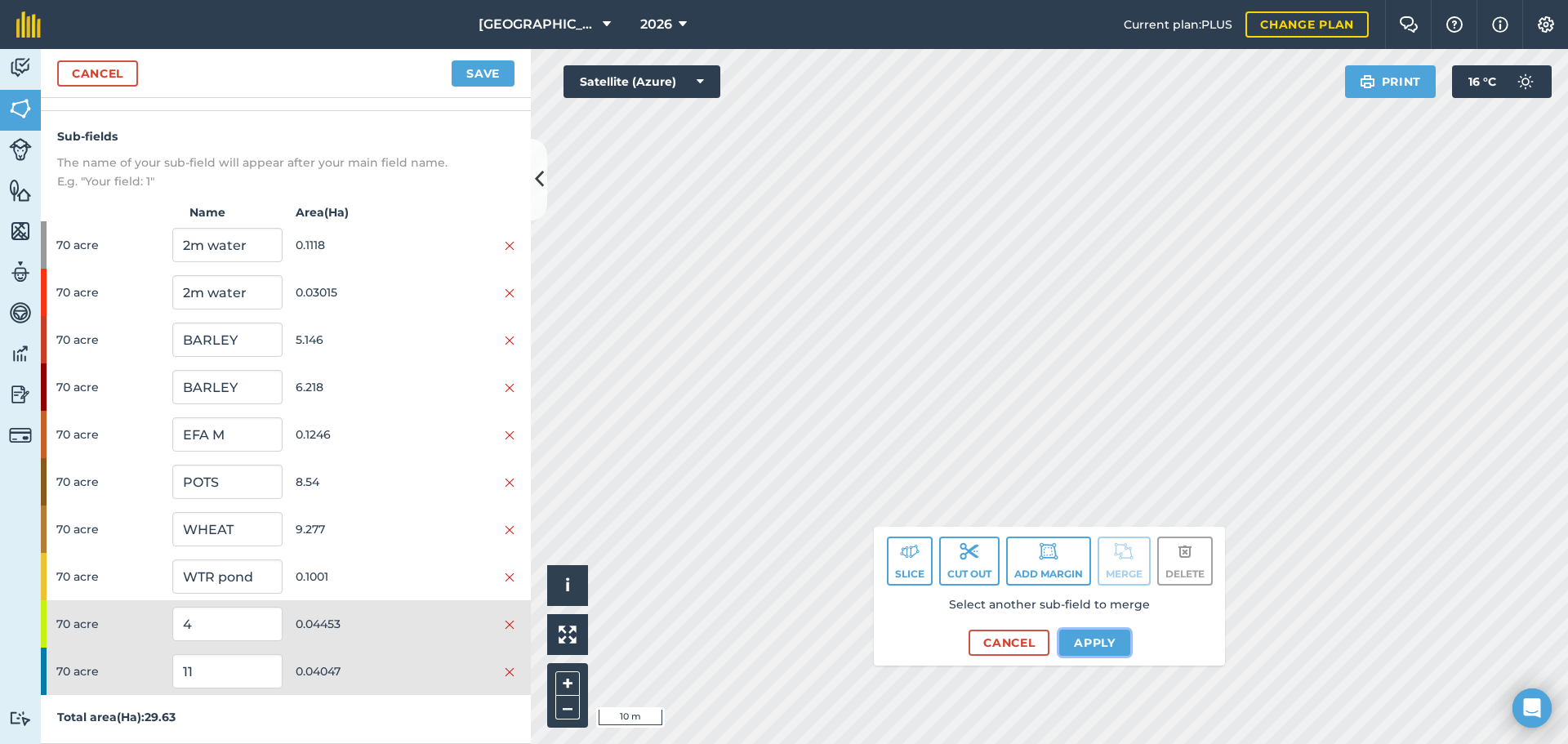
click at [1075, 642] on button "Apply" at bounding box center [1095, 642] width 71 height 26
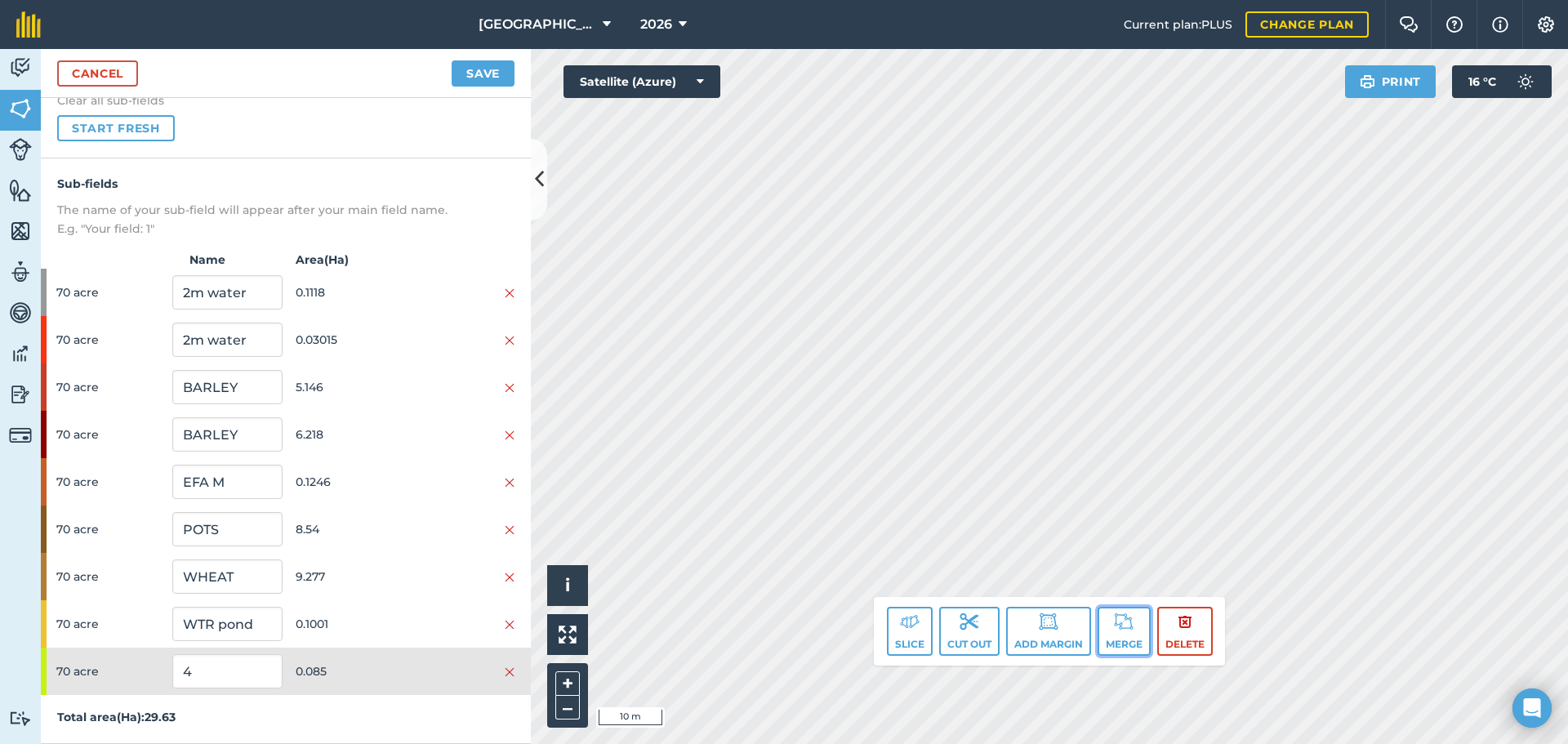
click at [1135, 619] on button "Merge" at bounding box center [1123, 631] width 53 height 49
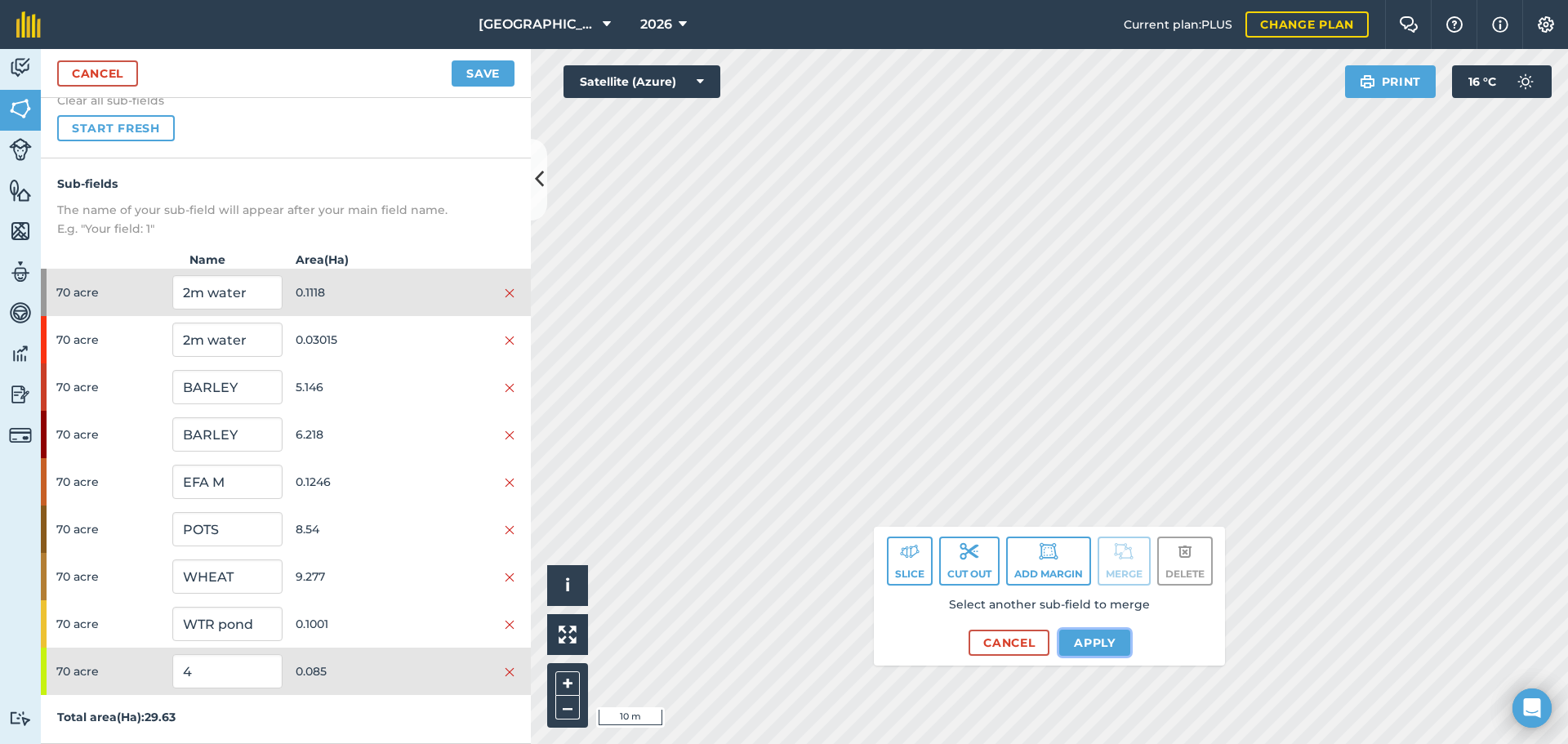
click at [1082, 632] on button "Apply" at bounding box center [1095, 642] width 71 height 26
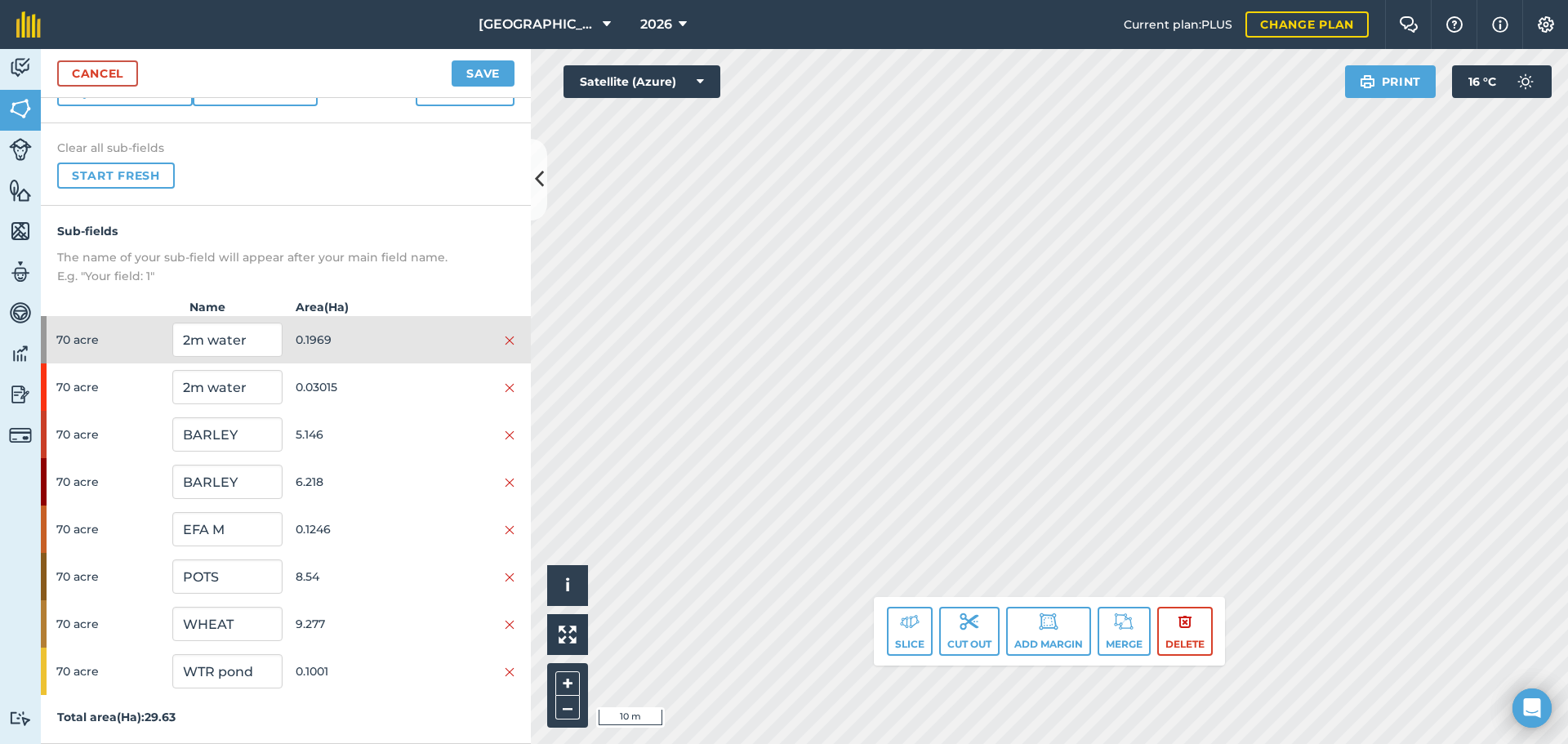
scroll to position [98, 0]
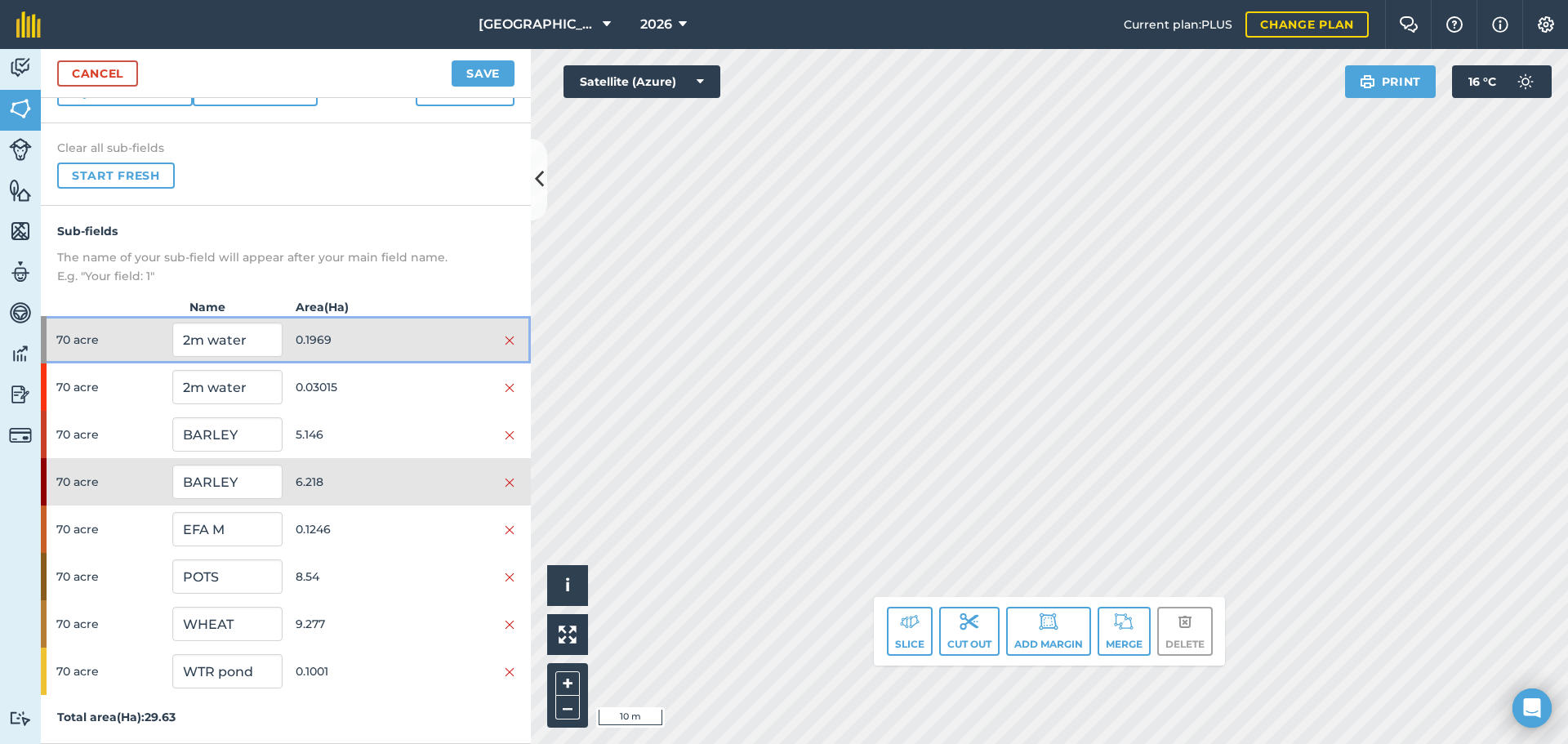
click at [405, 344] on div at bounding box center [460, 339] width 110 height 18
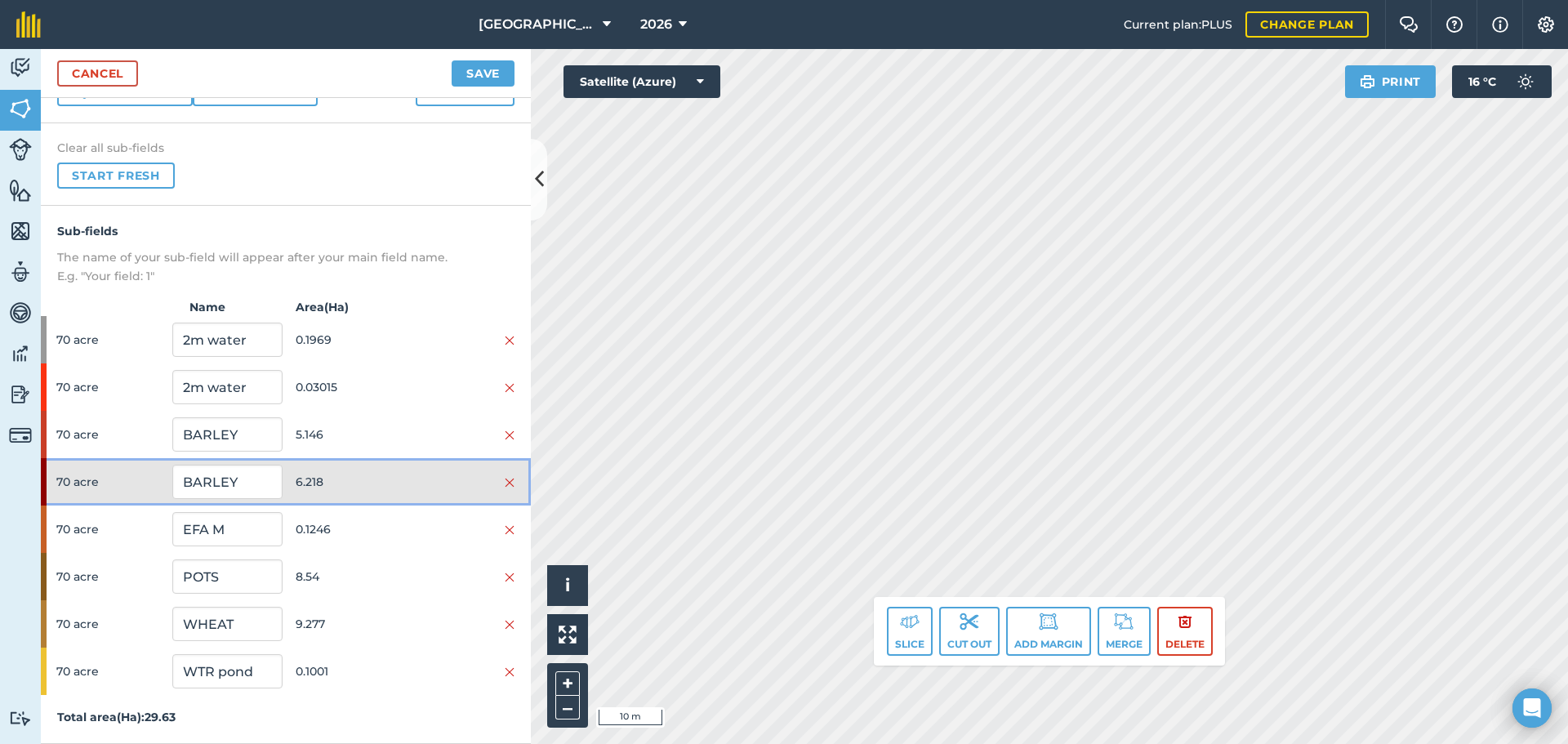
click at [378, 491] on span "6.218" at bounding box center [350, 482] width 110 height 31
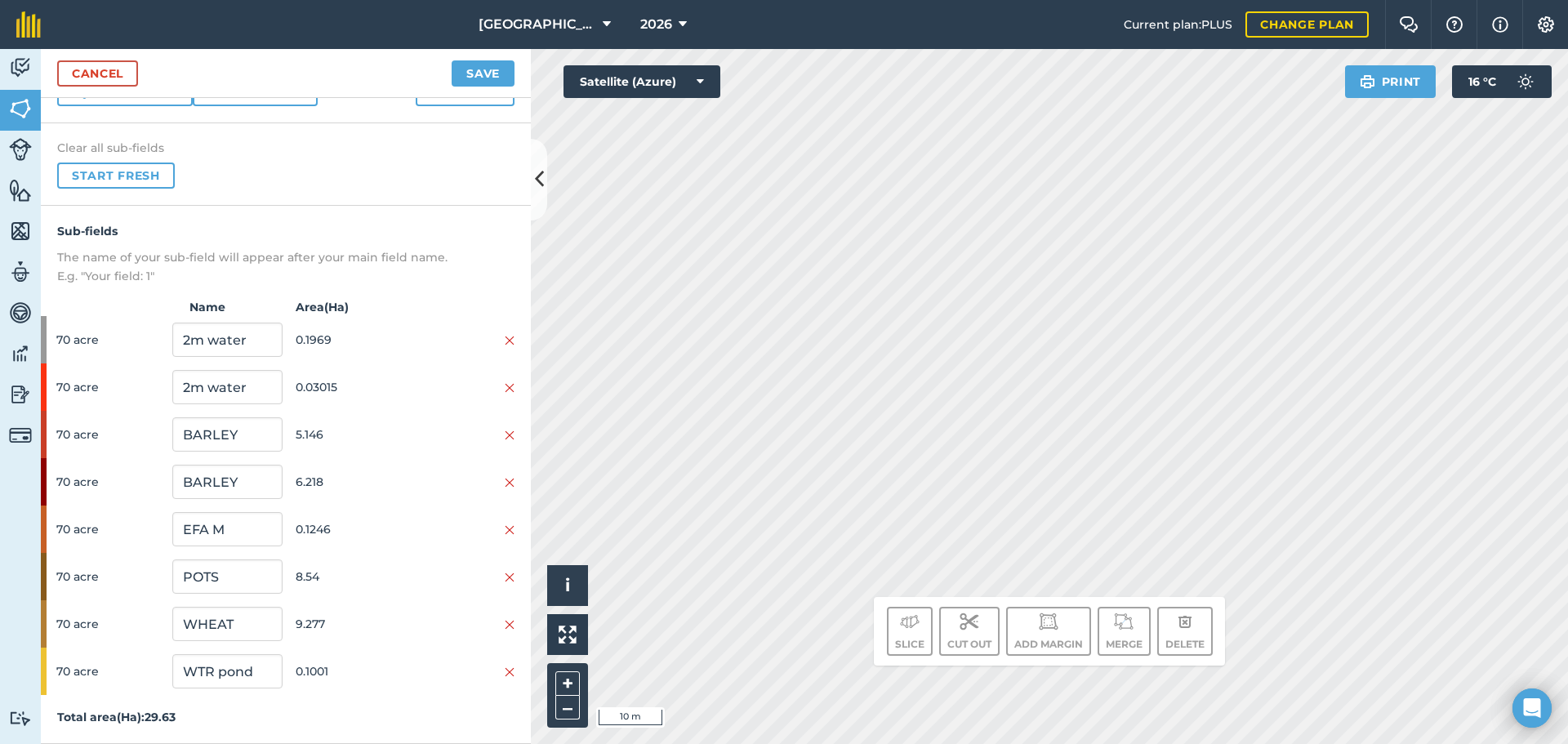
click at [370, 546] on div "Activity Fields Livestock Features Maps Team Vehicles Data Reporting Billing Tu…" at bounding box center [784, 396] width 1568 height 694
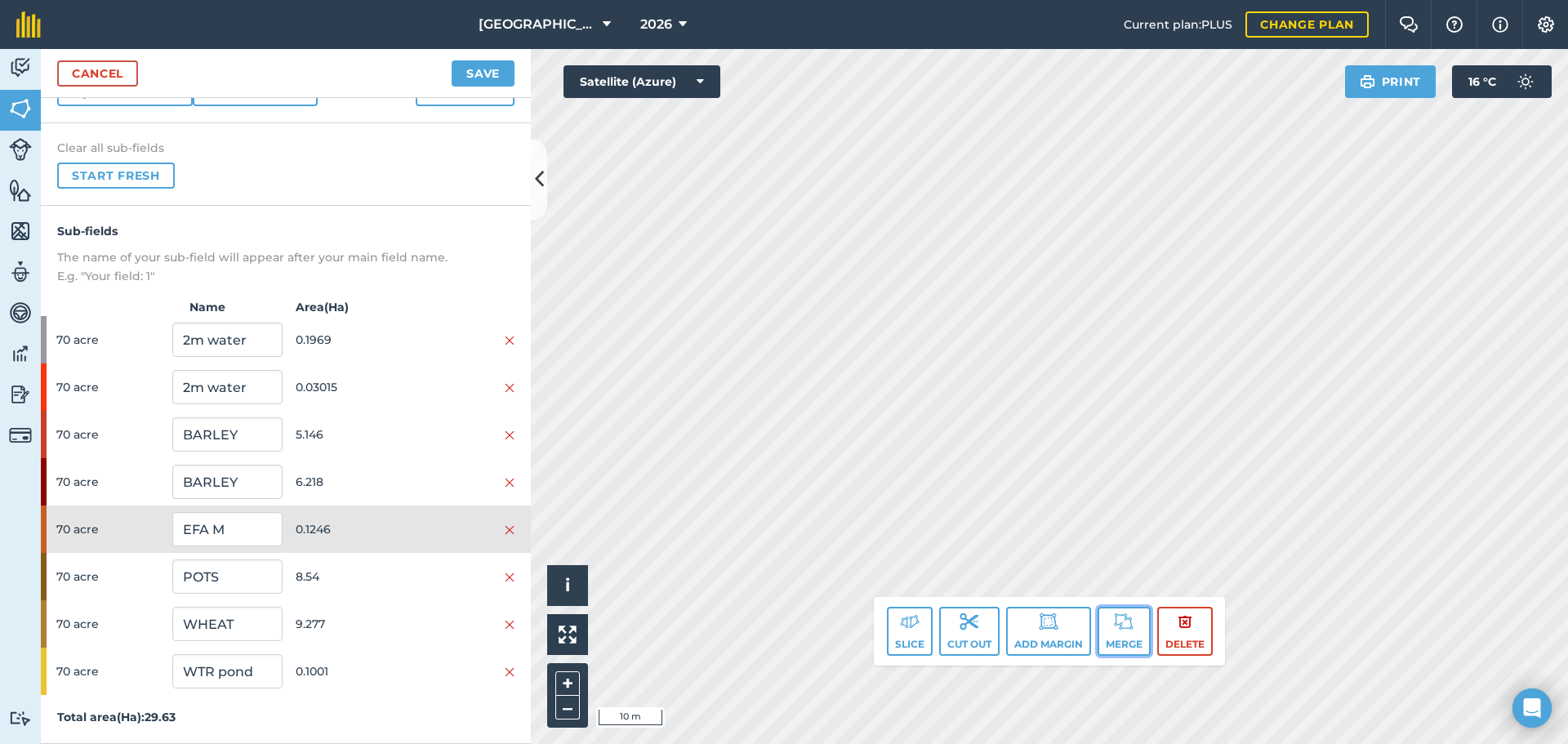
click at [1135, 615] on button "Merge" at bounding box center [1123, 631] width 53 height 49
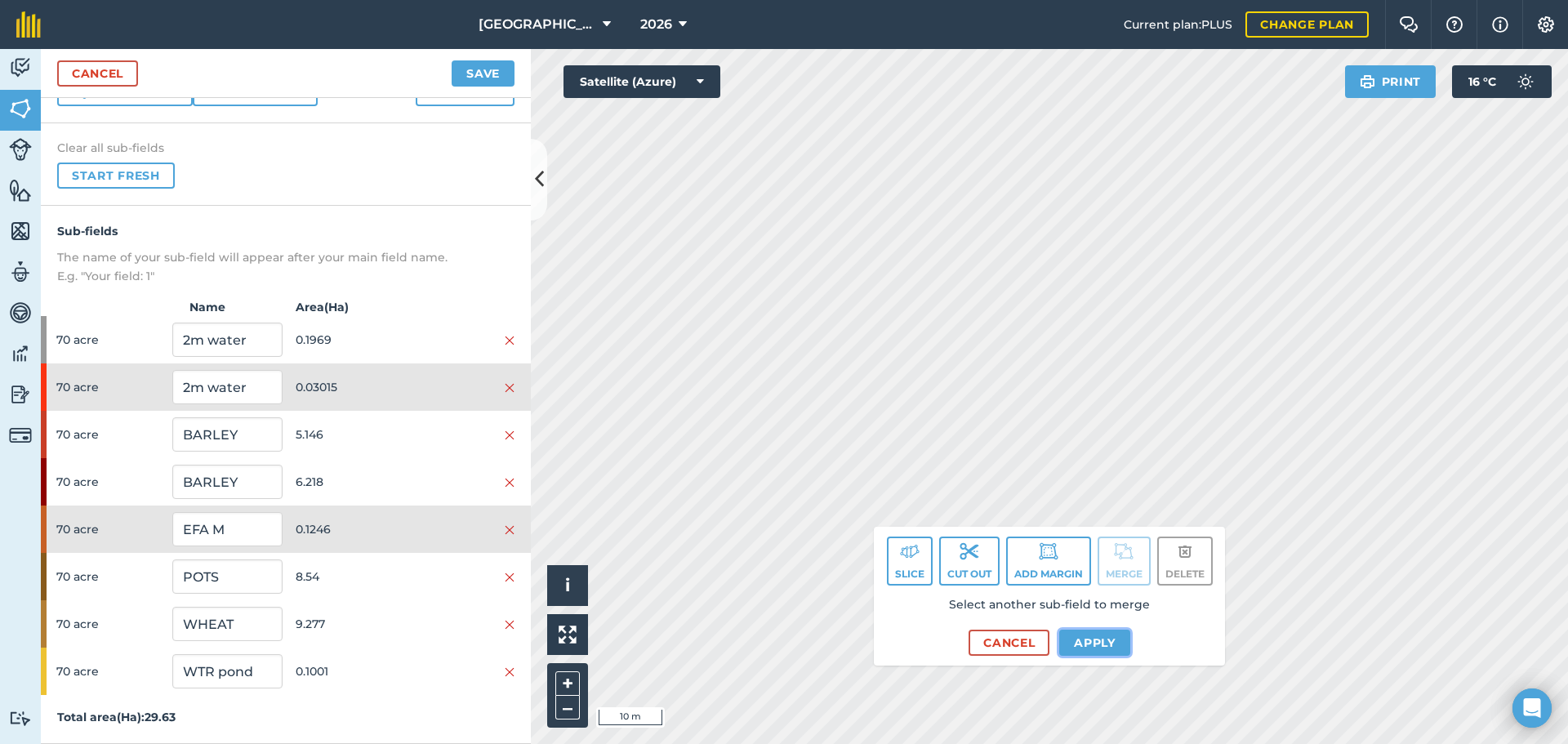
click at [1083, 647] on button "Apply" at bounding box center [1095, 642] width 71 height 26
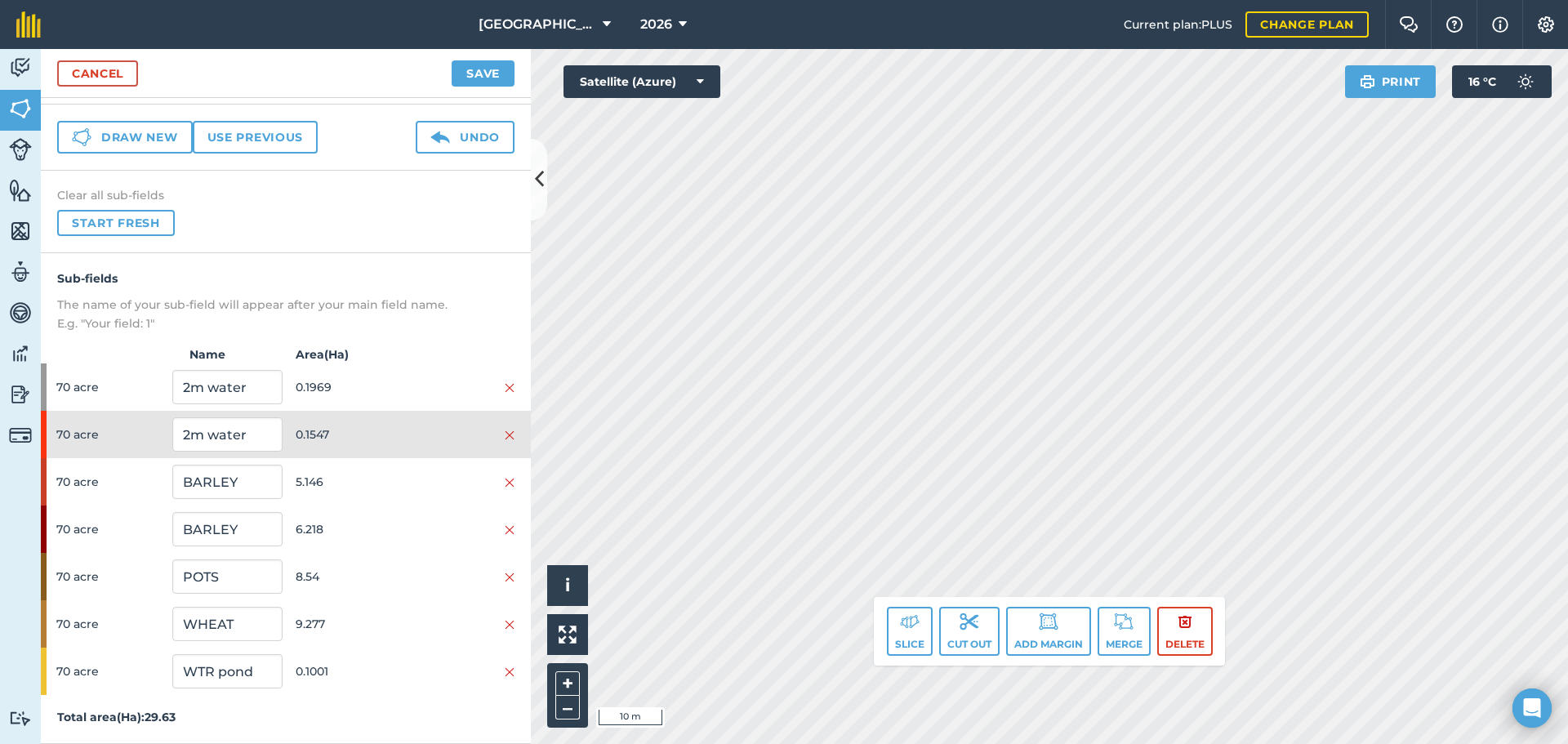
scroll to position [51, 0]
click at [1117, 639] on button "Merge" at bounding box center [1123, 631] width 53 height 49
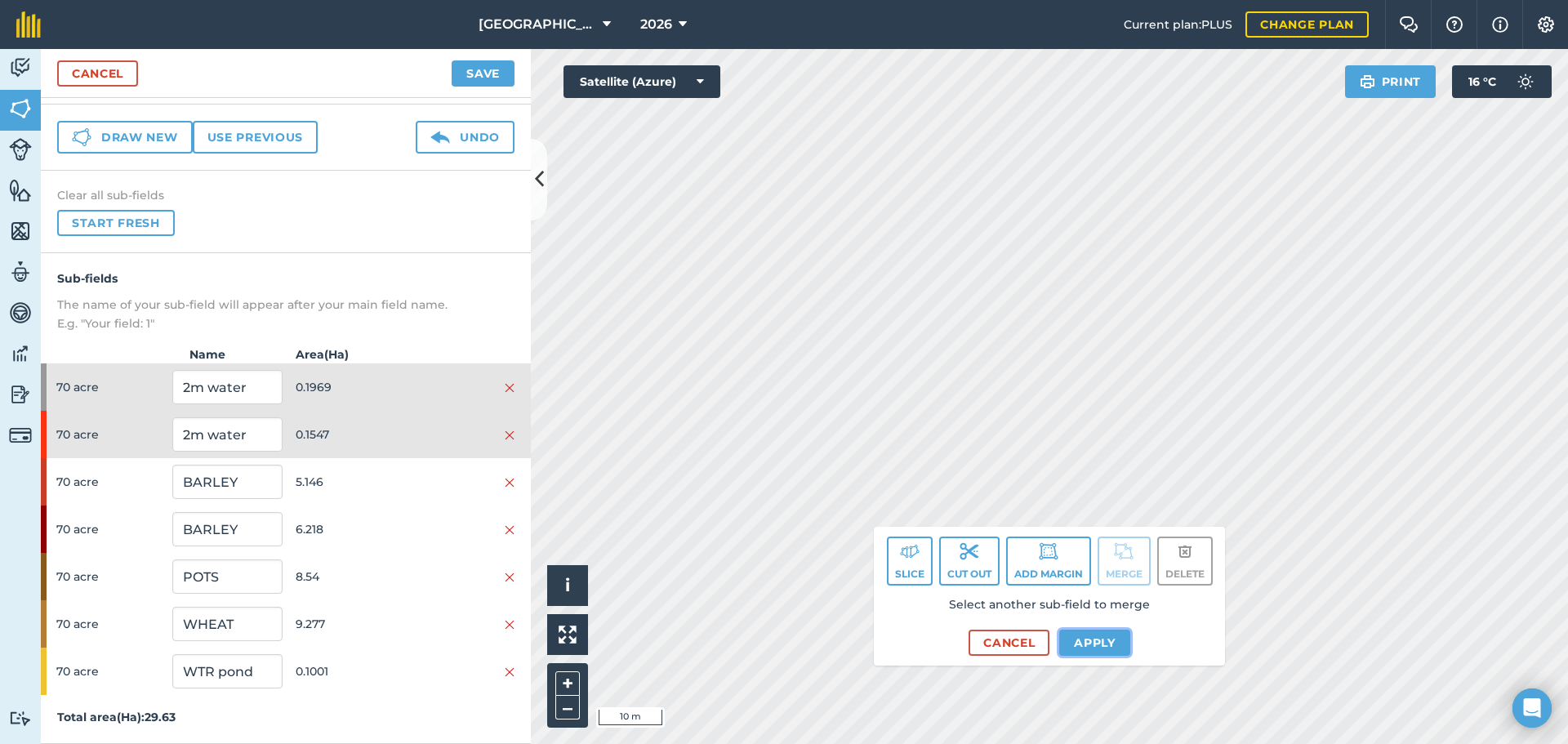
click at [1106, 631] on button "Apply" at bounding box center [1095, 642] width 71 height 26
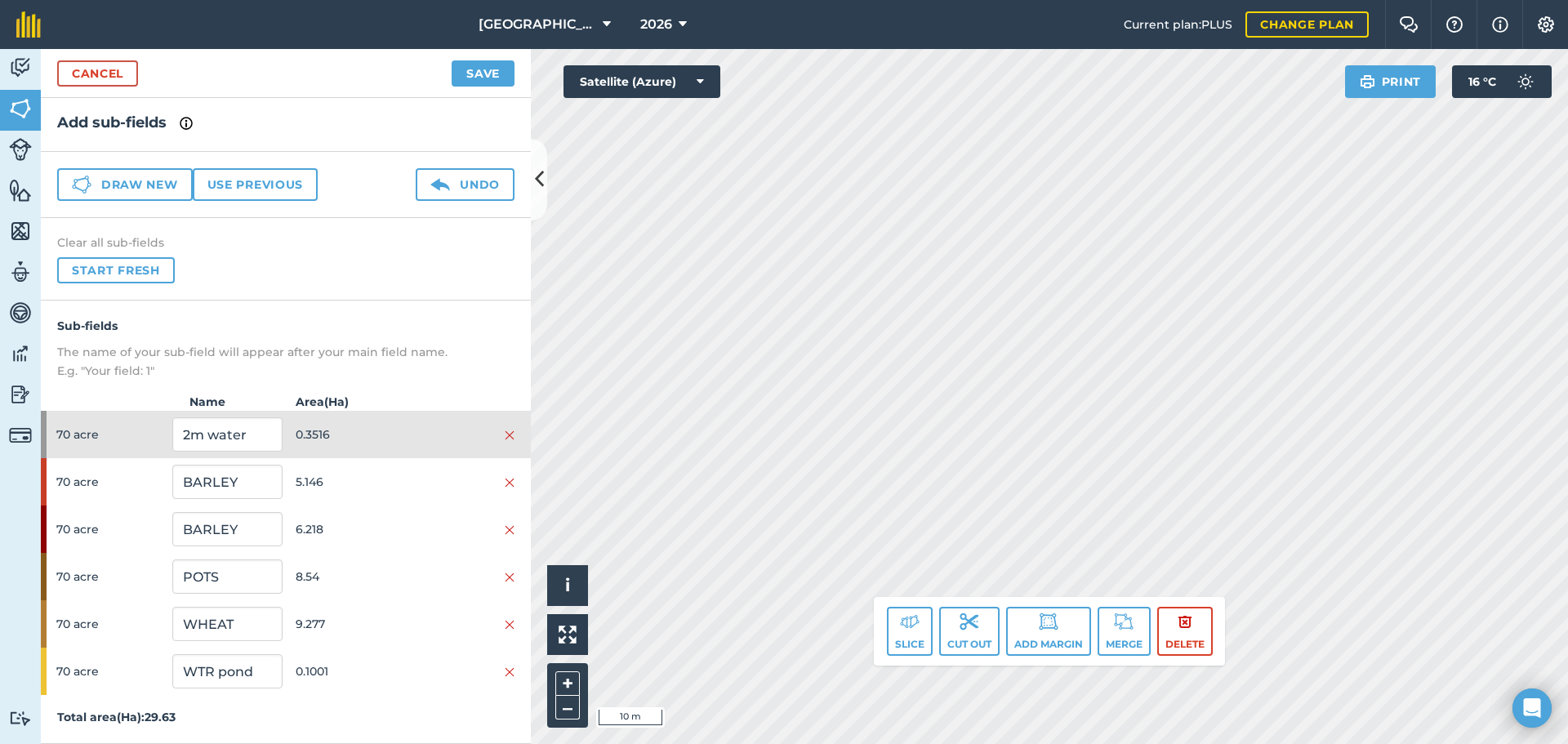
scroll to position [3, 0]
click at [236, 426] on input "2m water" at bounding box center [227, 434] width 110 height 34
type input "EFA M"
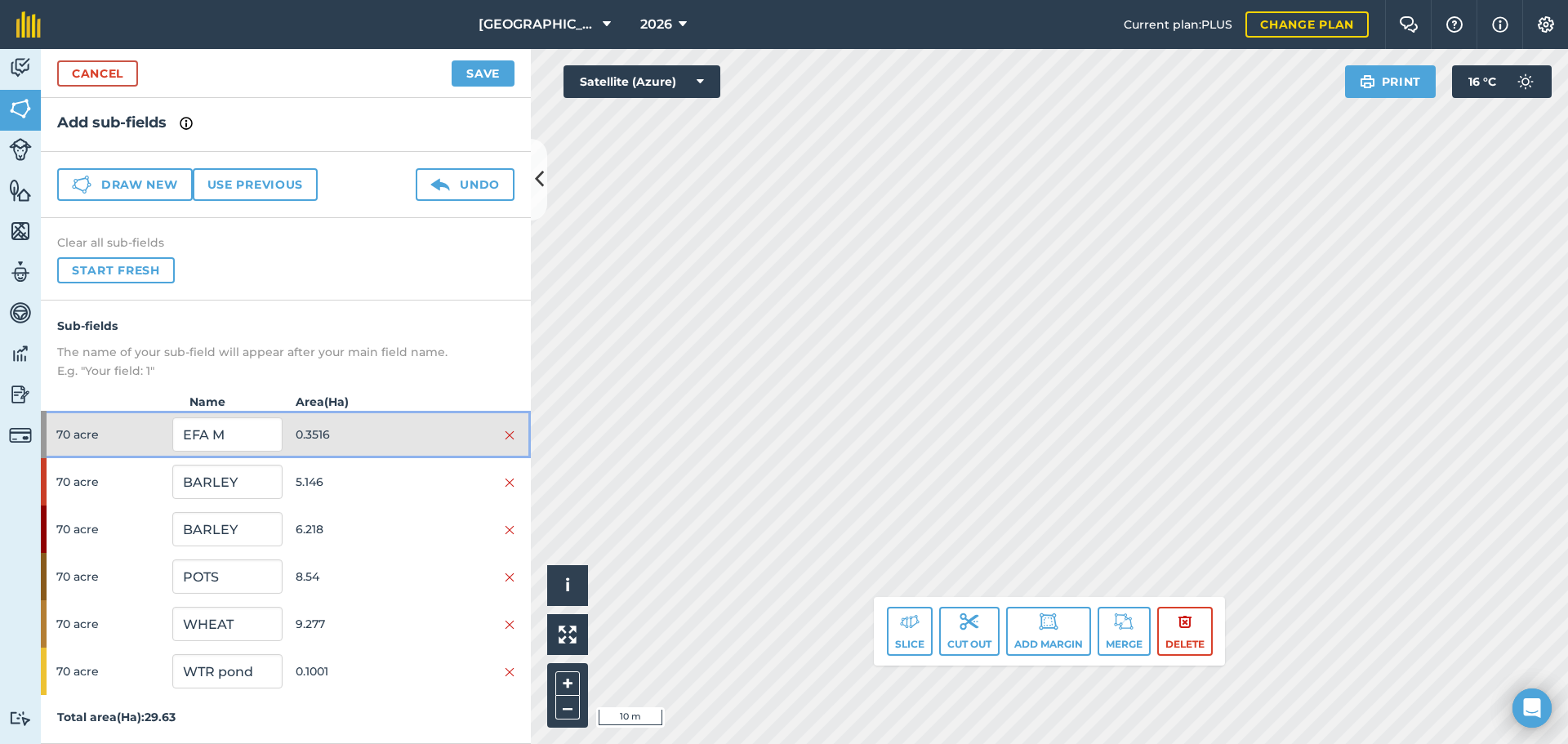
click at [386, 440] on span "0.3516" at bounding box center [350, 435] width 110 height 31
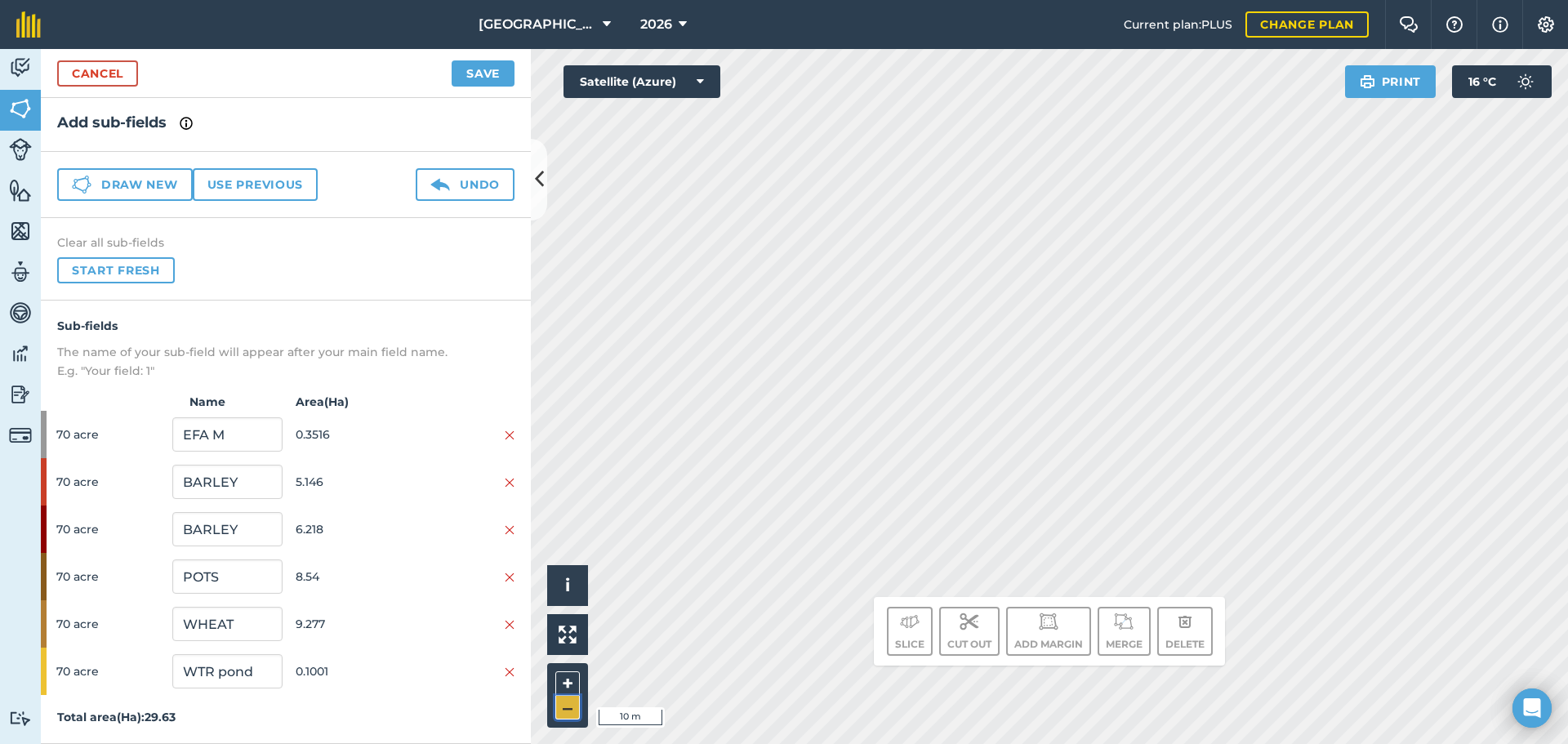
click at [564, 709] on button "–" at bounding box center [567, 707] width 24 height 24
drag, startPoint x: 564, startPoint y: 709, endPoint x: 575, endPoint y: 706, distance: 11.4
click at [570, 707] on button "–" at bounding box center [567, 707] width 24 height 24
click at [484, 75] on button "Save" at bounding box center [483, 73] width 63 height 26
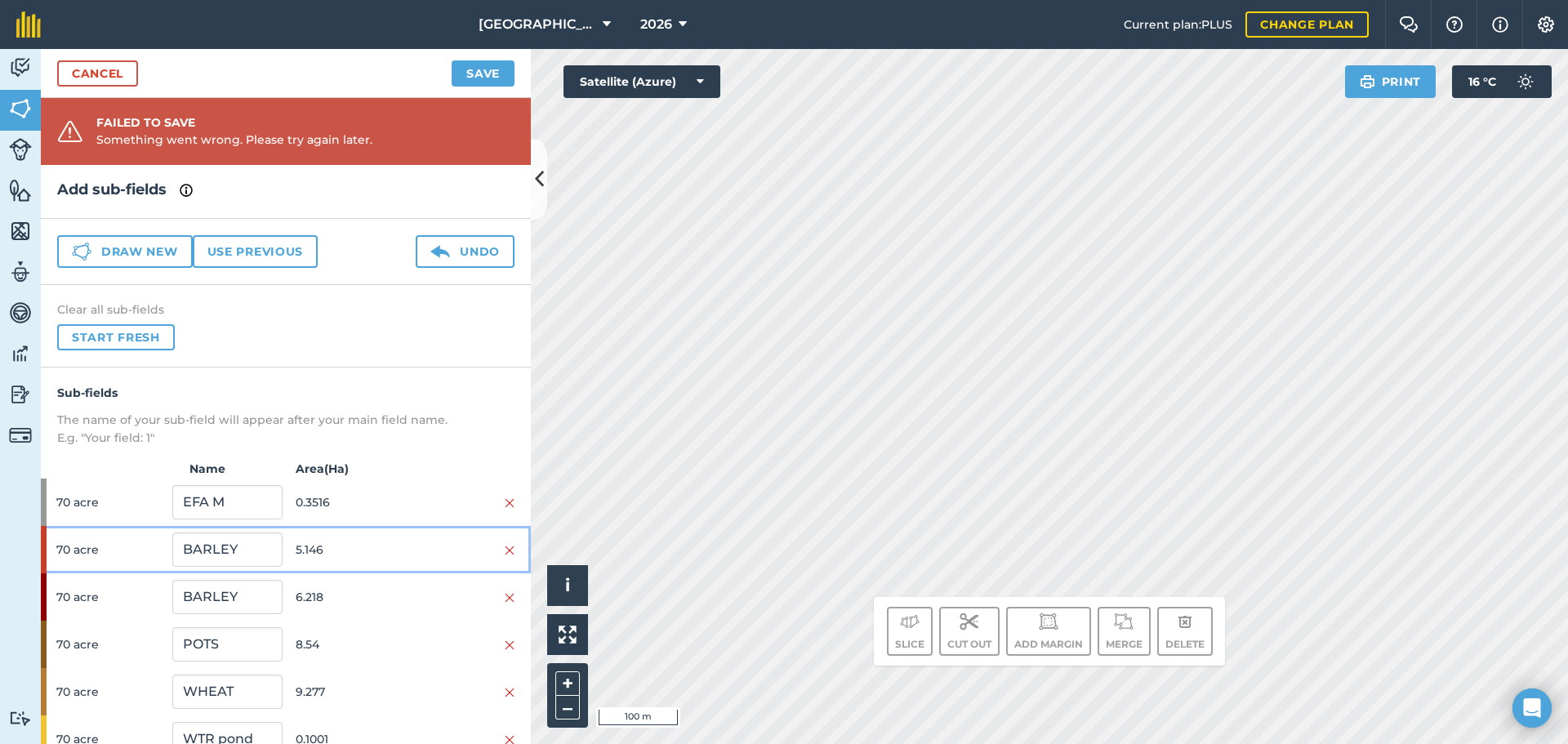
click at [416, 525] on div "70 acre BARLEY 5.146" at bounding box center [286, 549] width 490 height 47
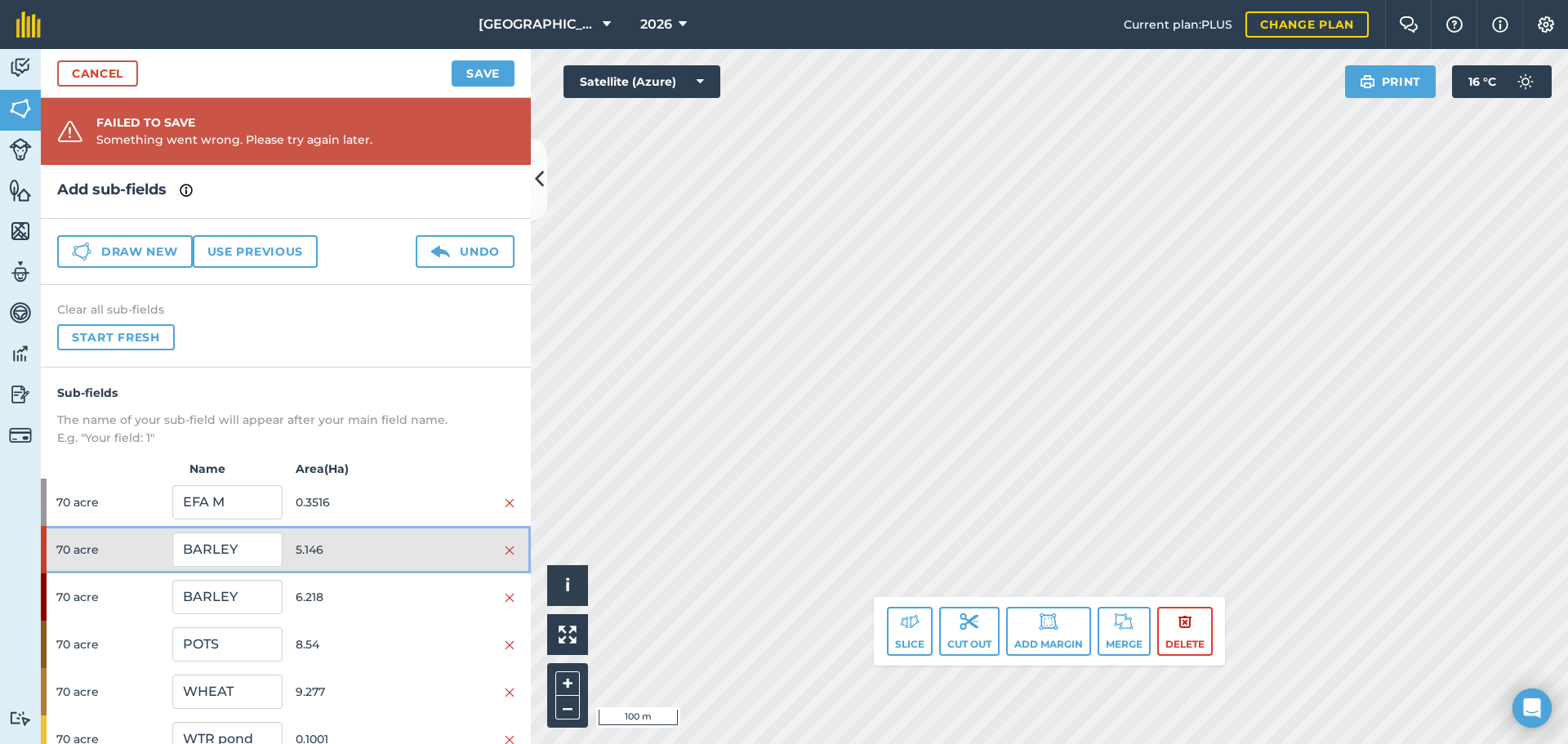
click at [421, 544] on div at bounding box center [460, 549] width 110 height 18
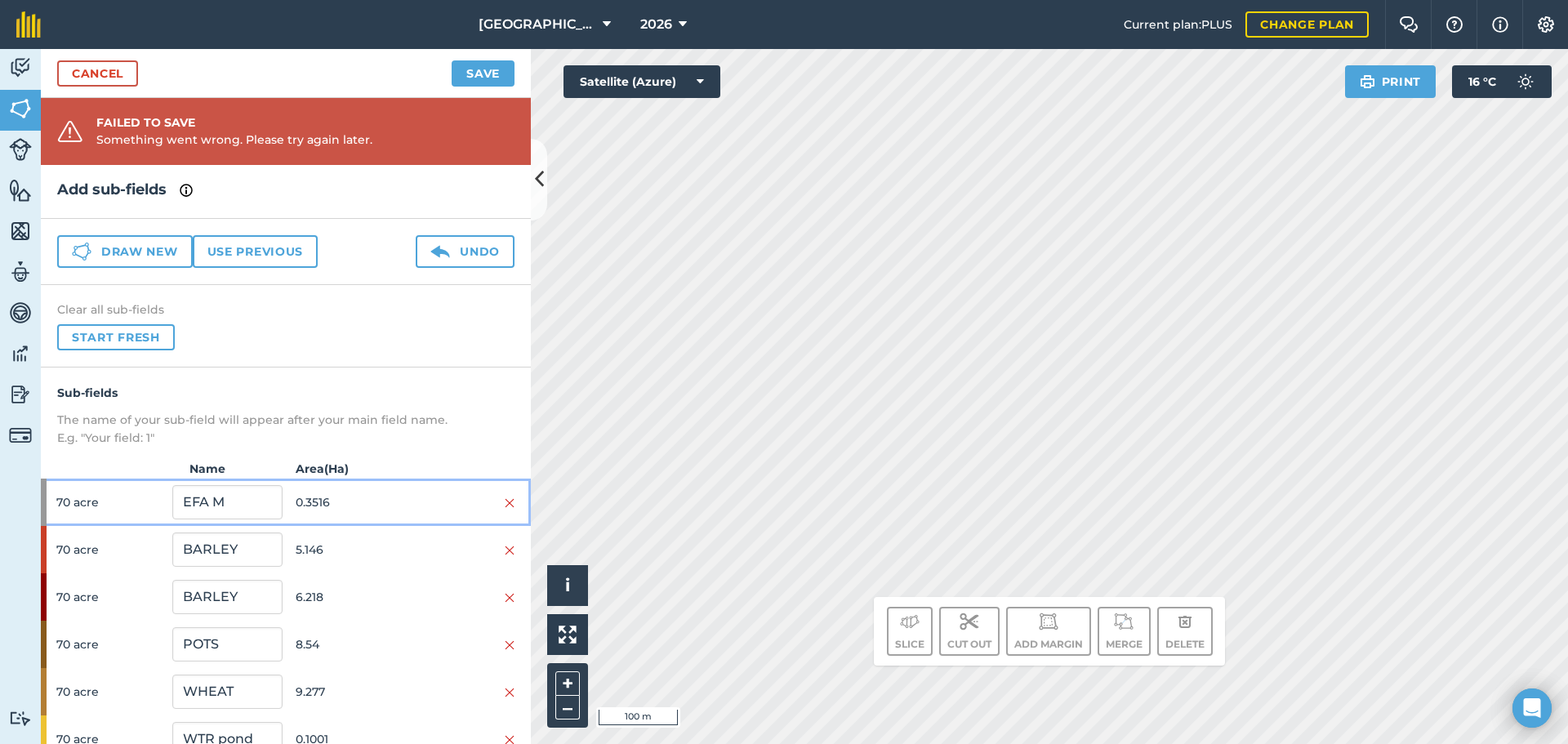
click at [421, 508] on div at bounding box center [460, 502] width 110 height 18
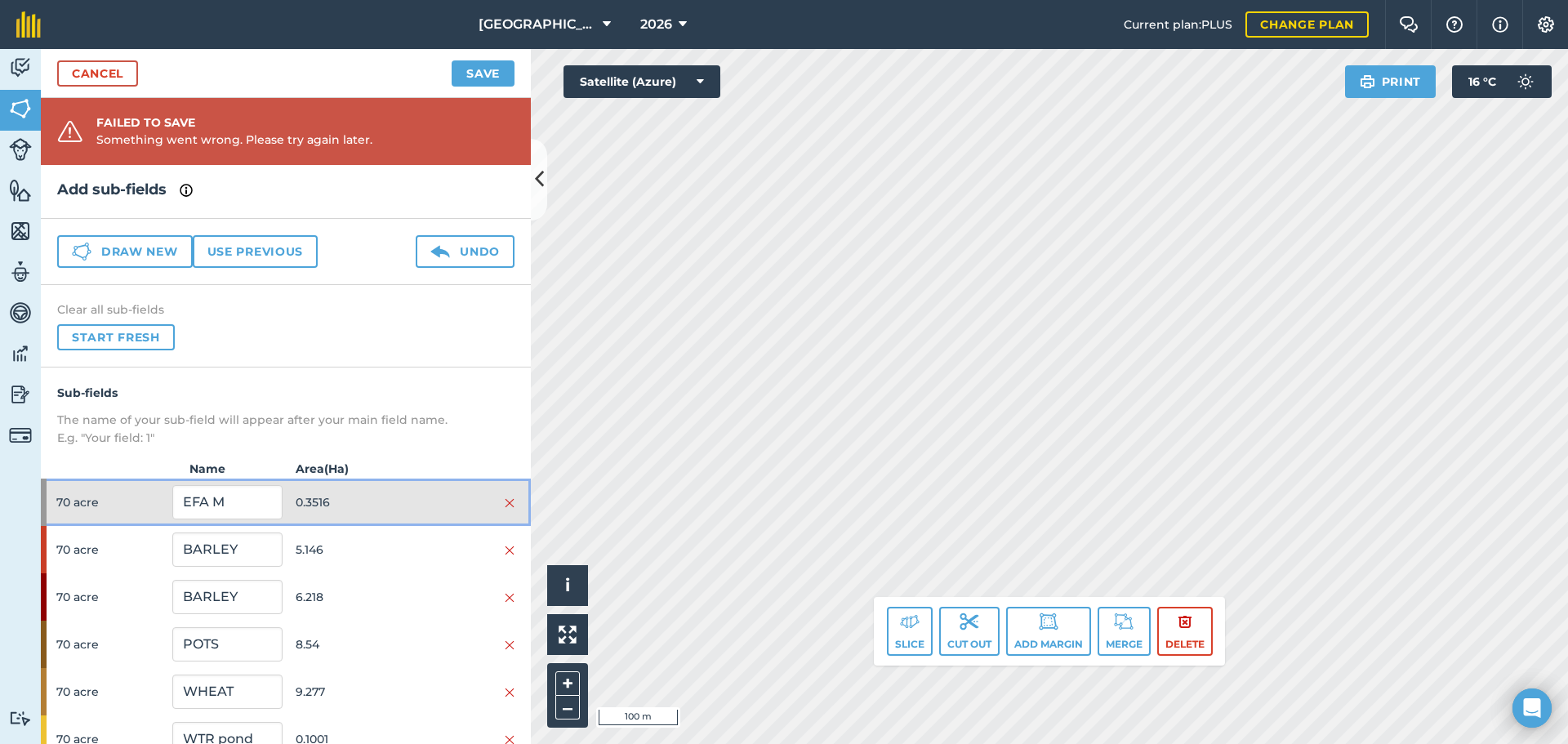
click at [421, 508] on div at bounding box center [460, 502] width 110 height 18
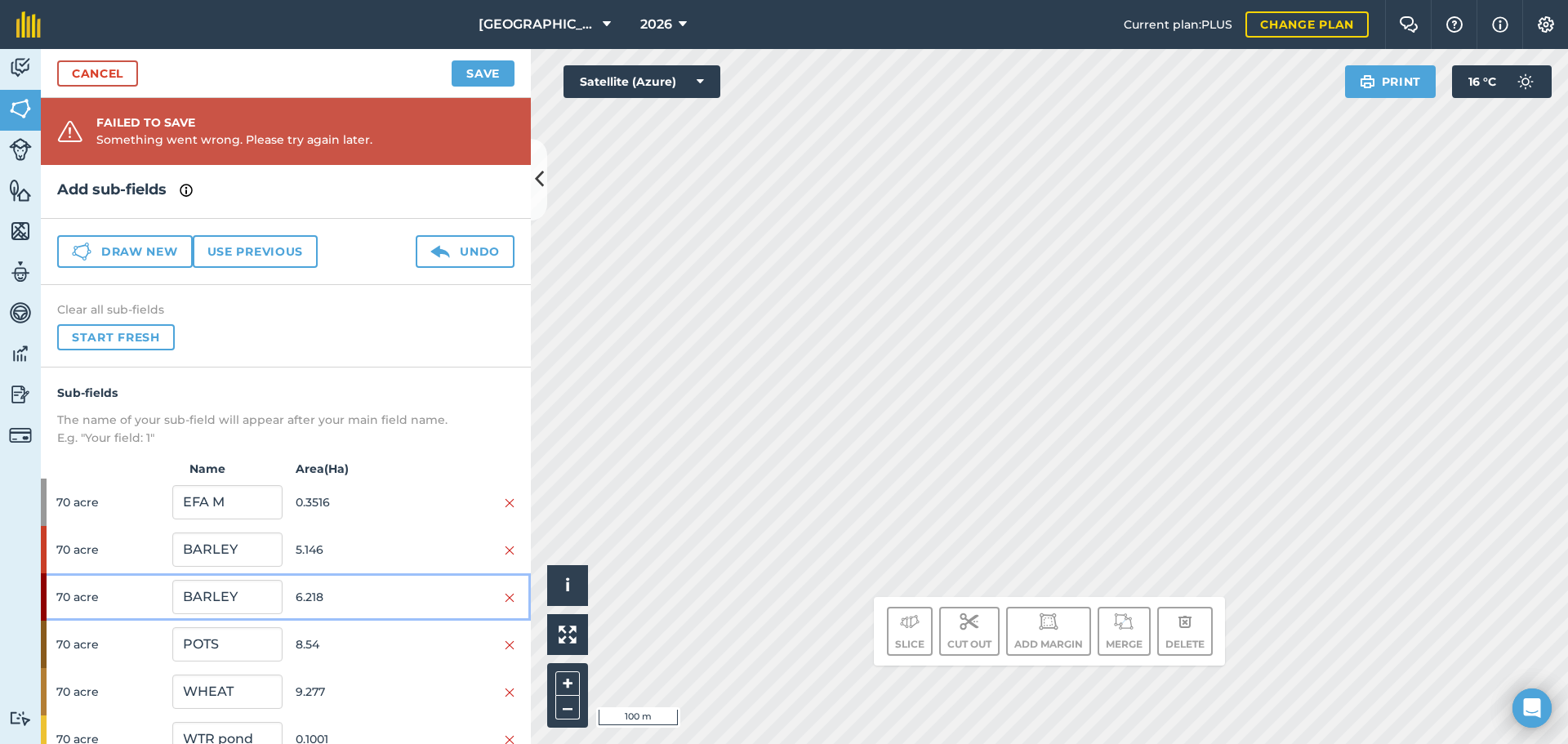
click at [413, 609] on div "70 acre BARLEY 6.218" at bounding box center [286, 597] width 490 height 47
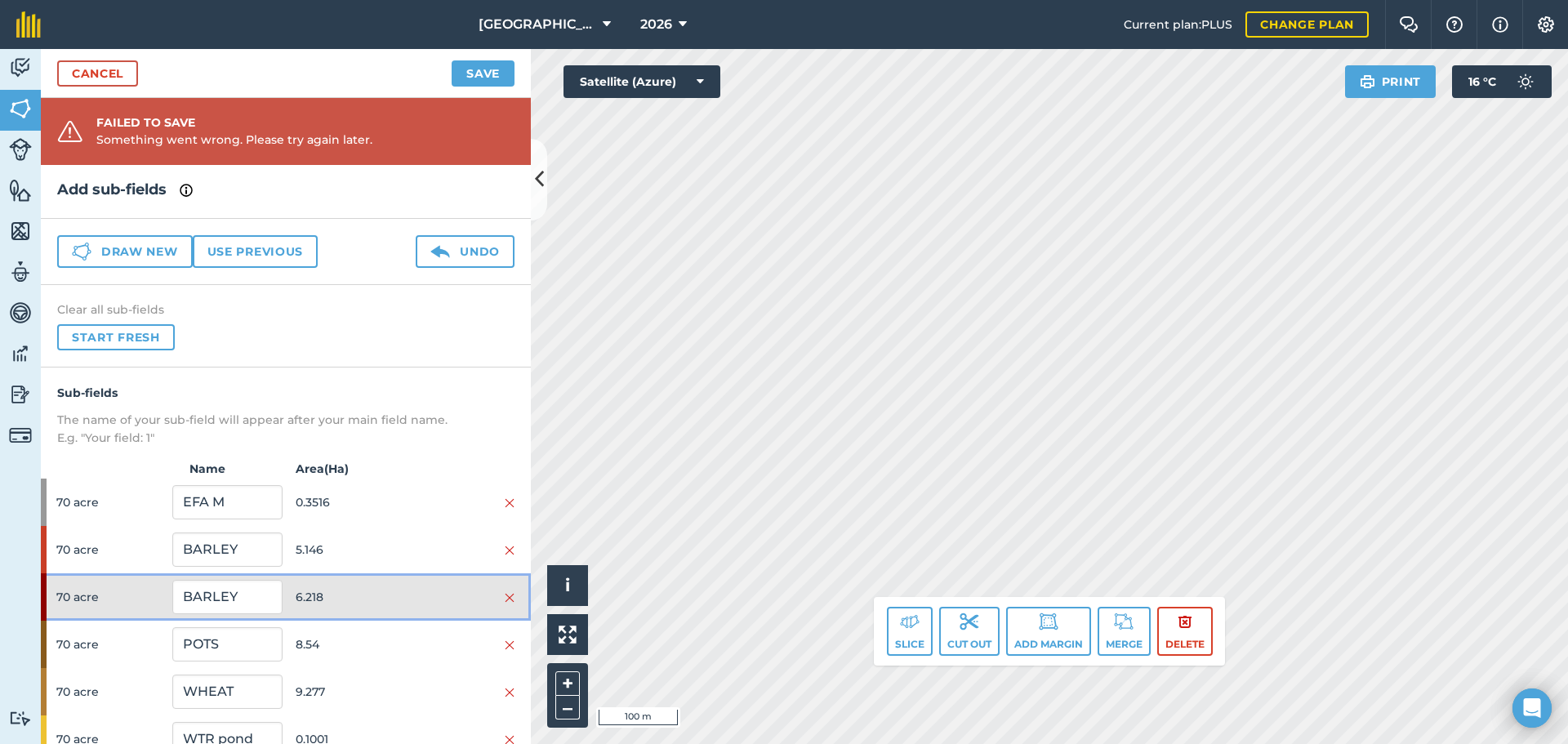
click at [413, 604] on div at bounding box center [460, 597] width 110 height 18
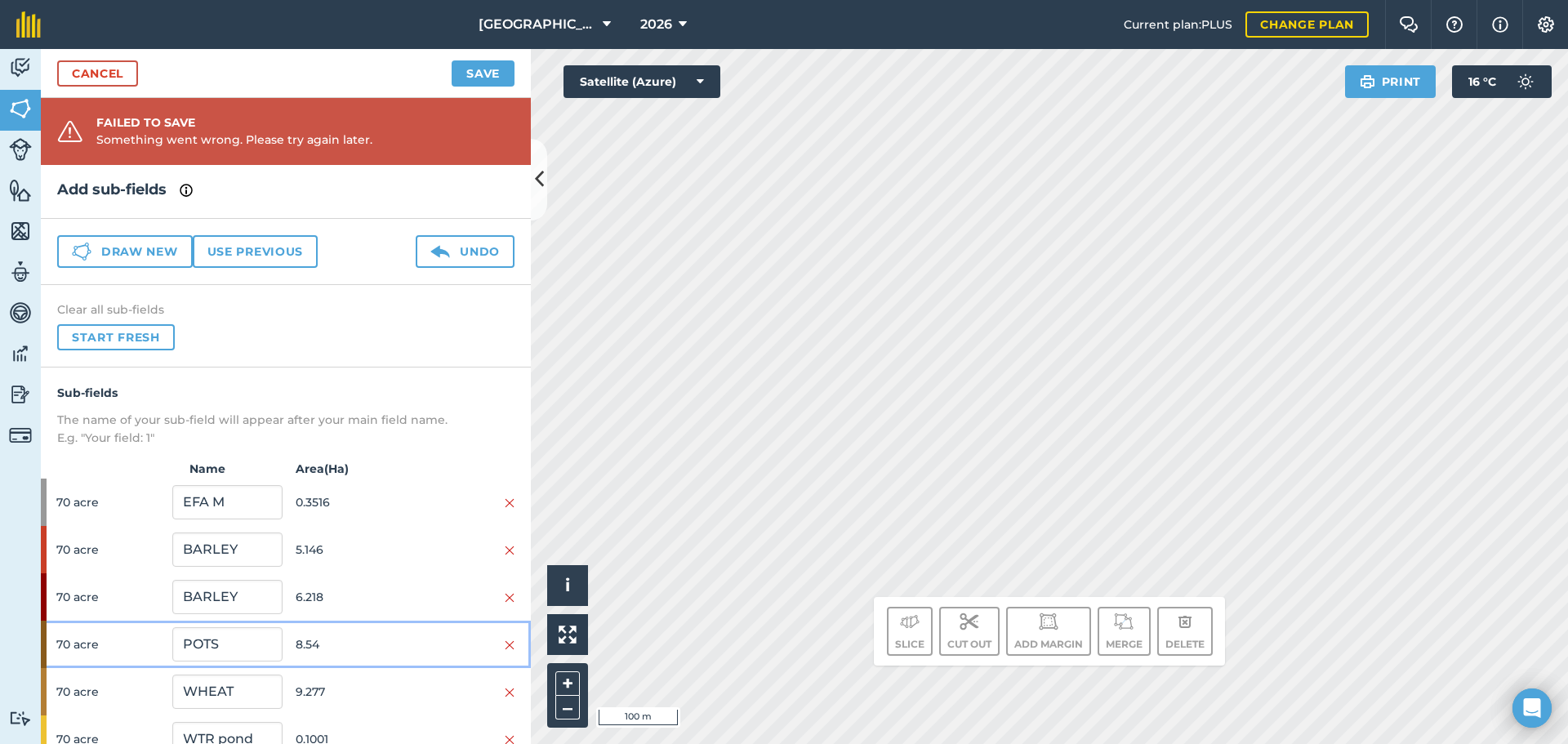
click at [399, 632] on div "70 acre POTS 8.54" at bounding box center [286, 644] width 490 height 47
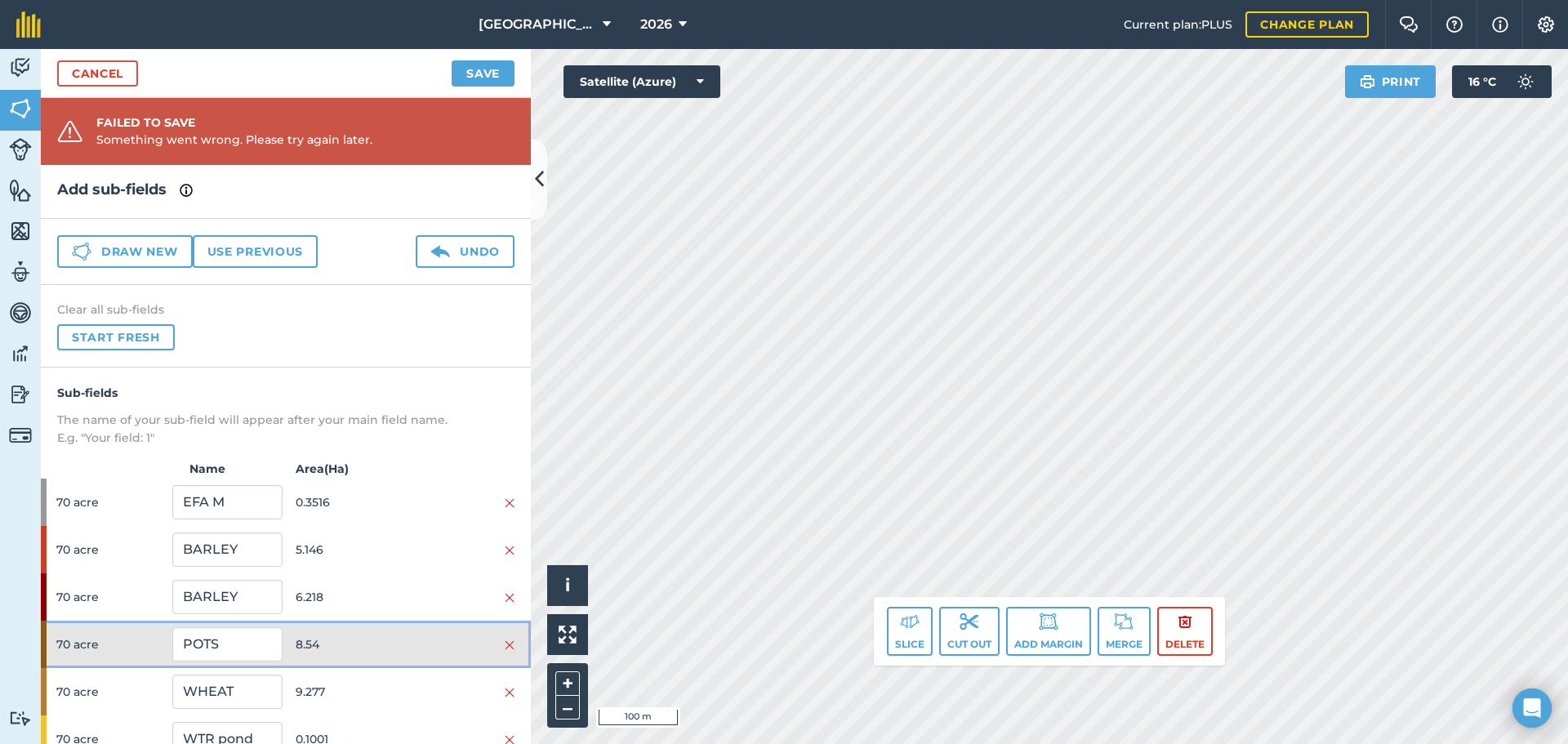
click at [399, 632] on div "70 acre POTS 8.54" at bounding box center [286, 644] width 490 height 47
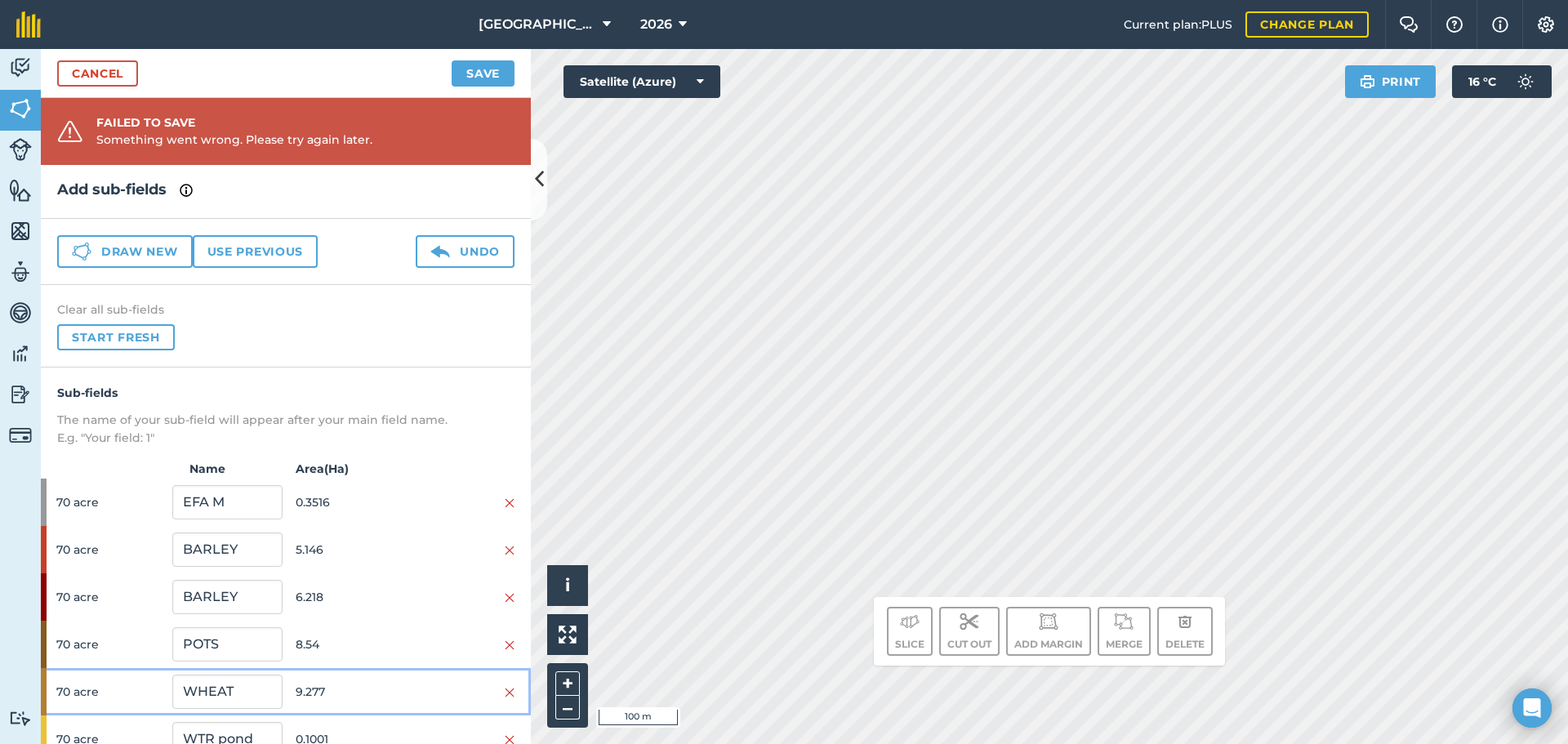
click at [379, 703] on span "9.277" at bounding box center [350, 692] width 110 height 31
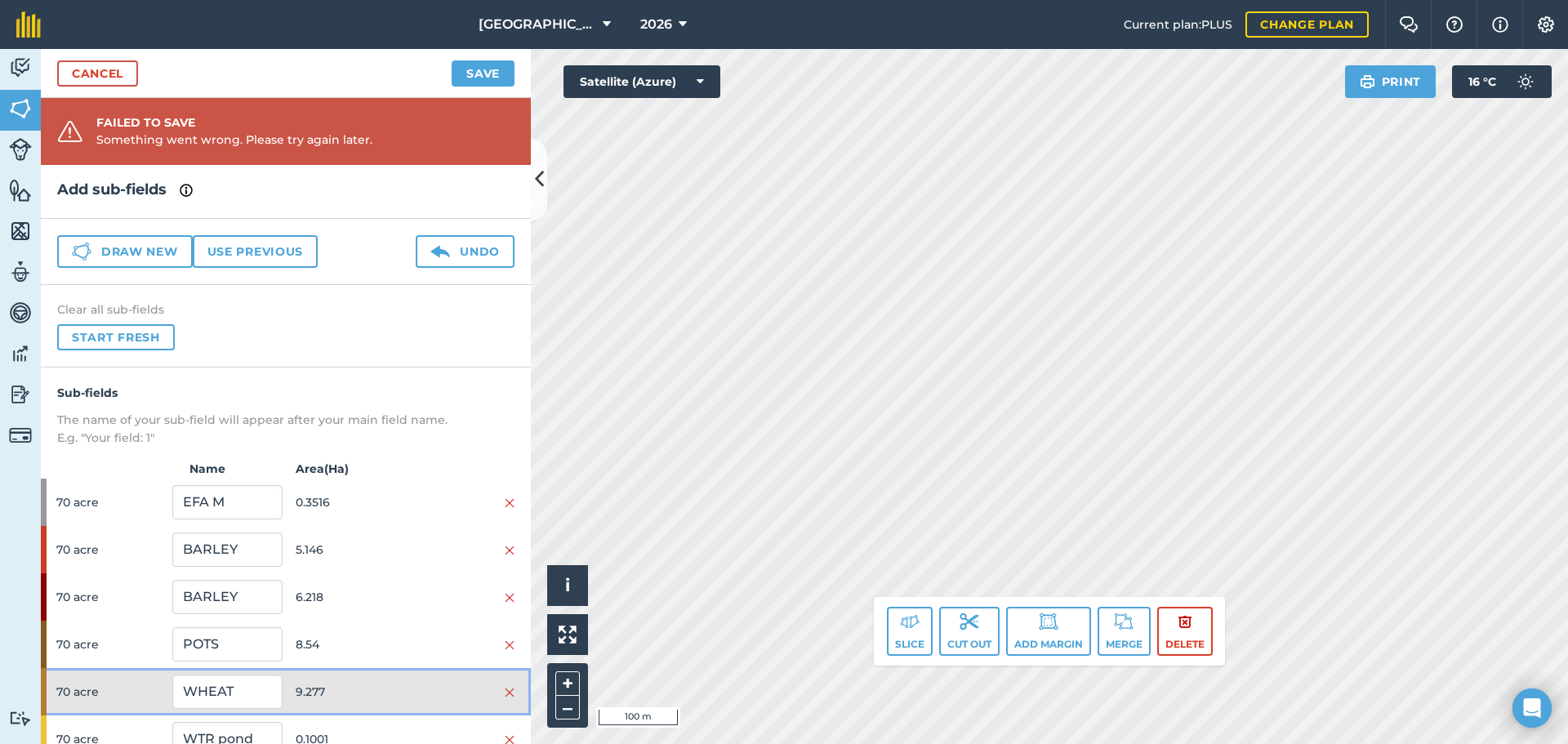
click at [379, 703] on span "9.277" at bounding box center [350, 692] width 110 height 31
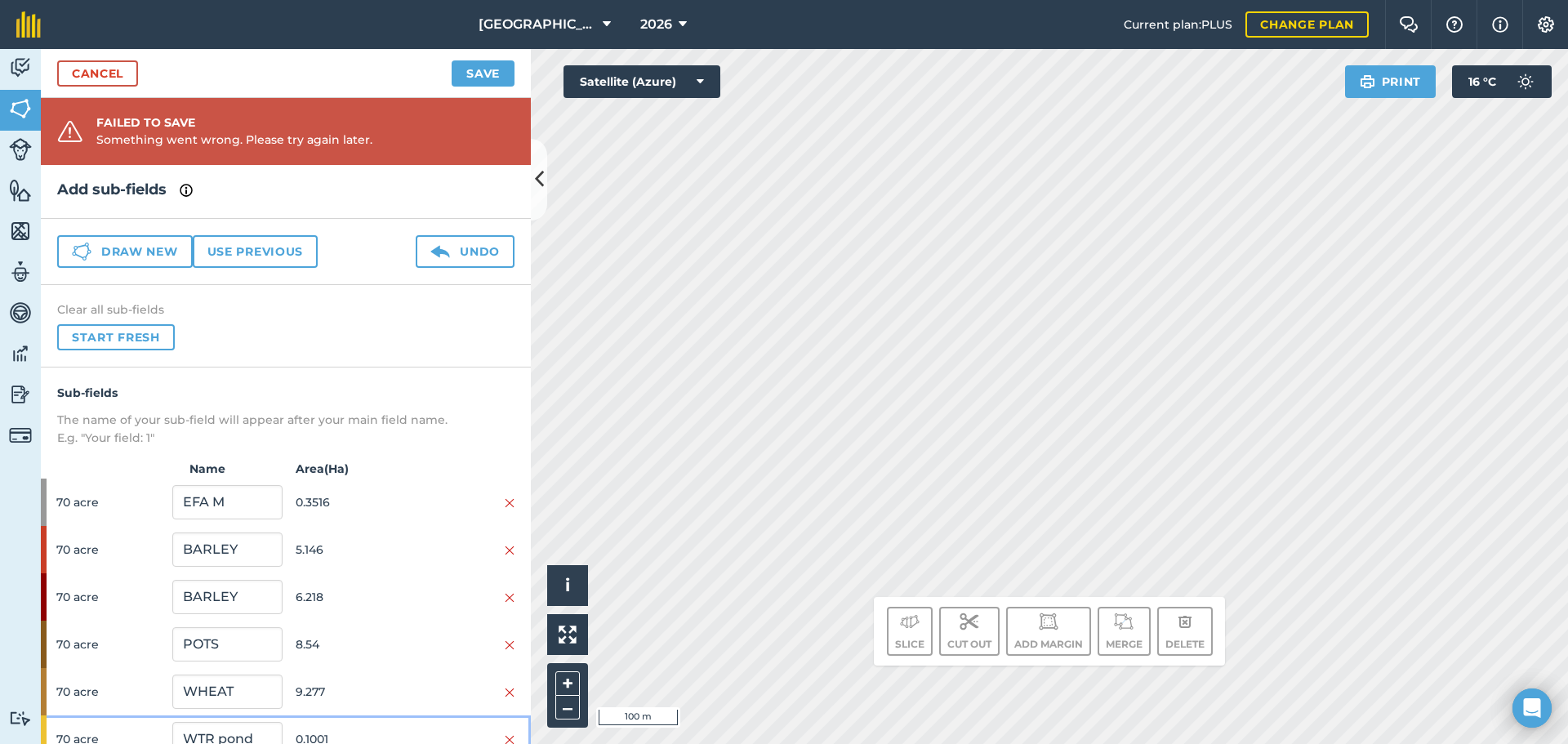
click at [361, 734] on span "0.1001" at bounding box center [350, 739] width 110 height 31
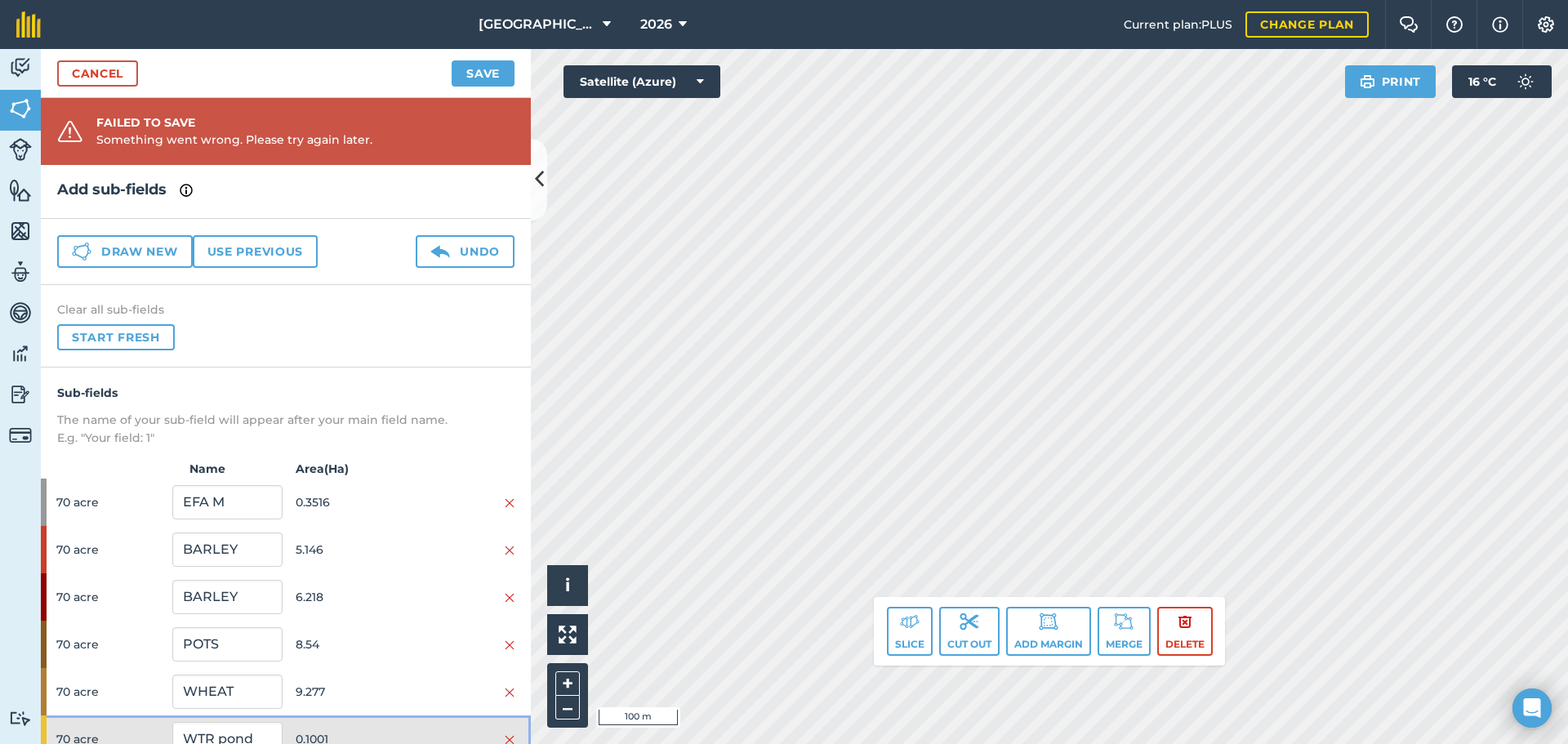
click at [360, 734] on span "0.1001" at bounding box center [350, 739] width 110 height 31
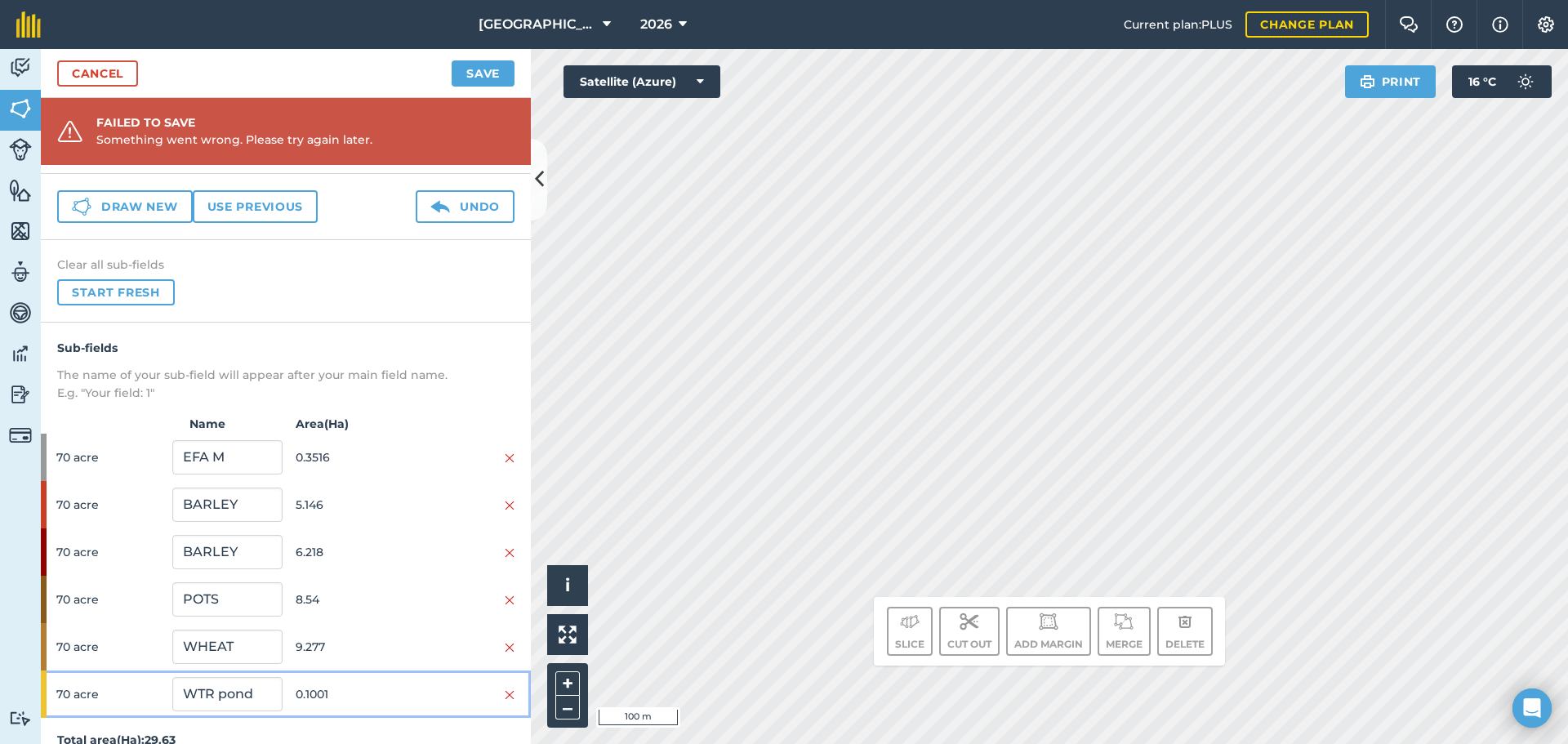
scroll to position [71, 0]
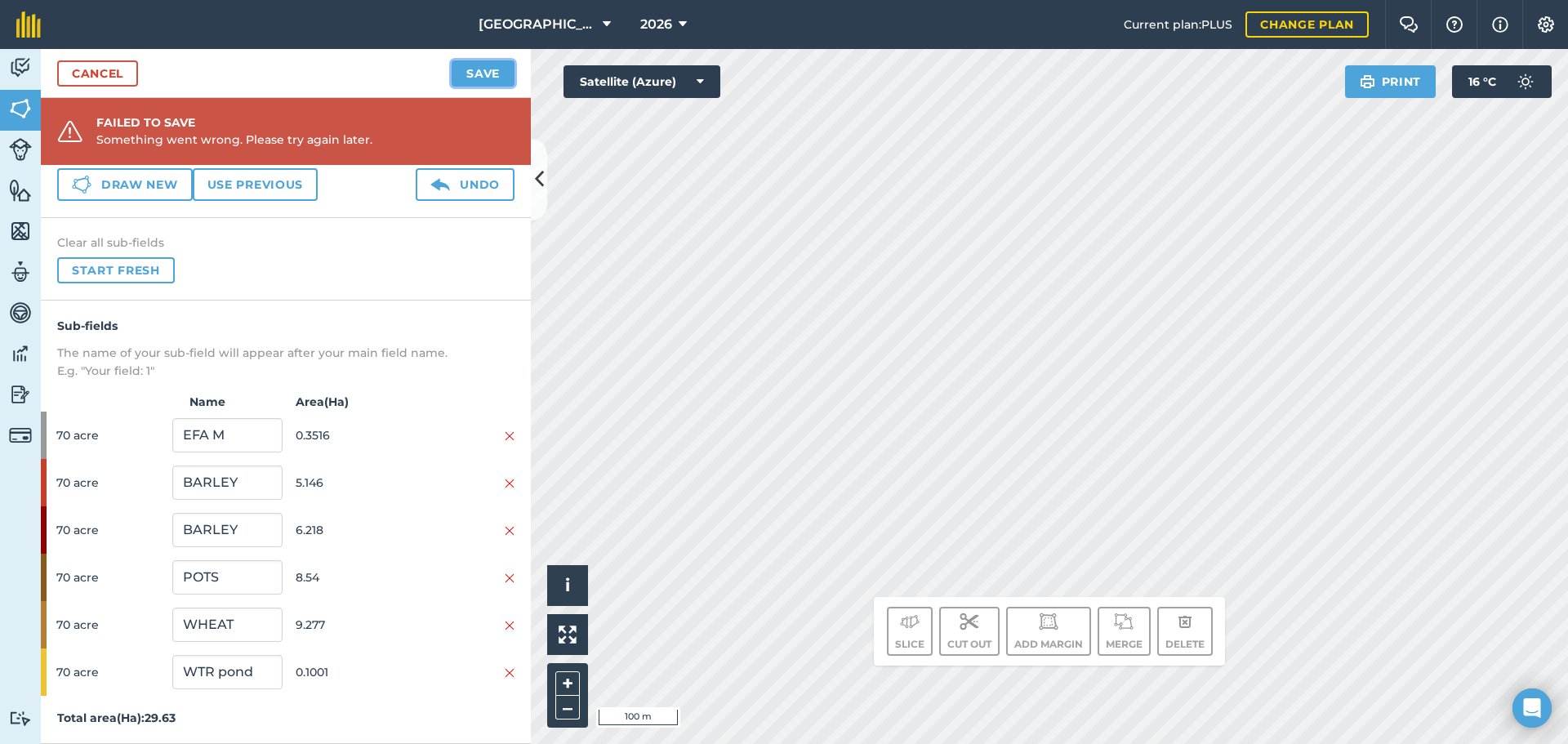
click at [471, 77] on button "Save" at bounding box center [483, 73] width 63 height 26
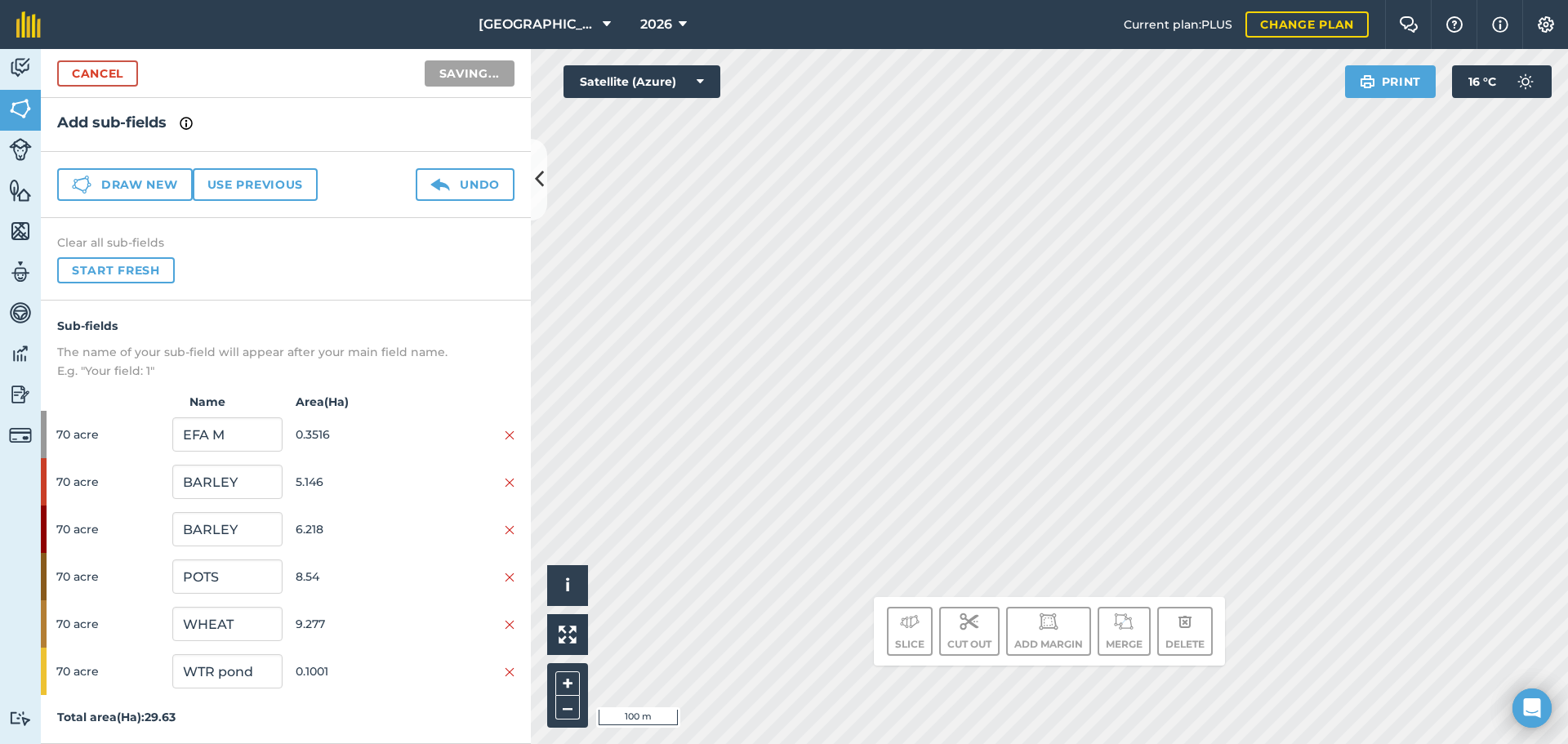
scroll to position [3, 0]
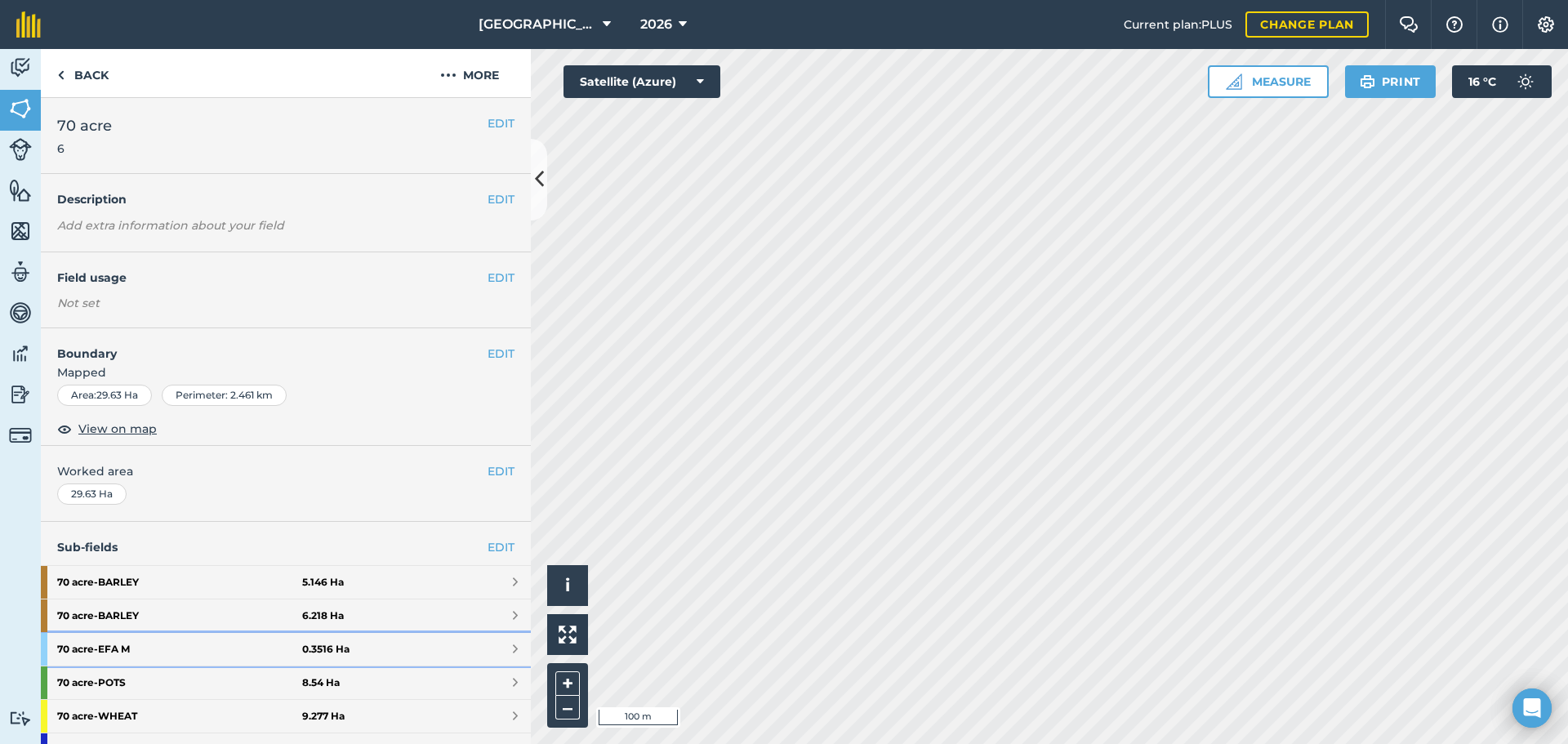
click at [384, 649] on link "70 acre - EFA M 0.3516 Ha" at bounding box center [286, 648] width 490 height 32
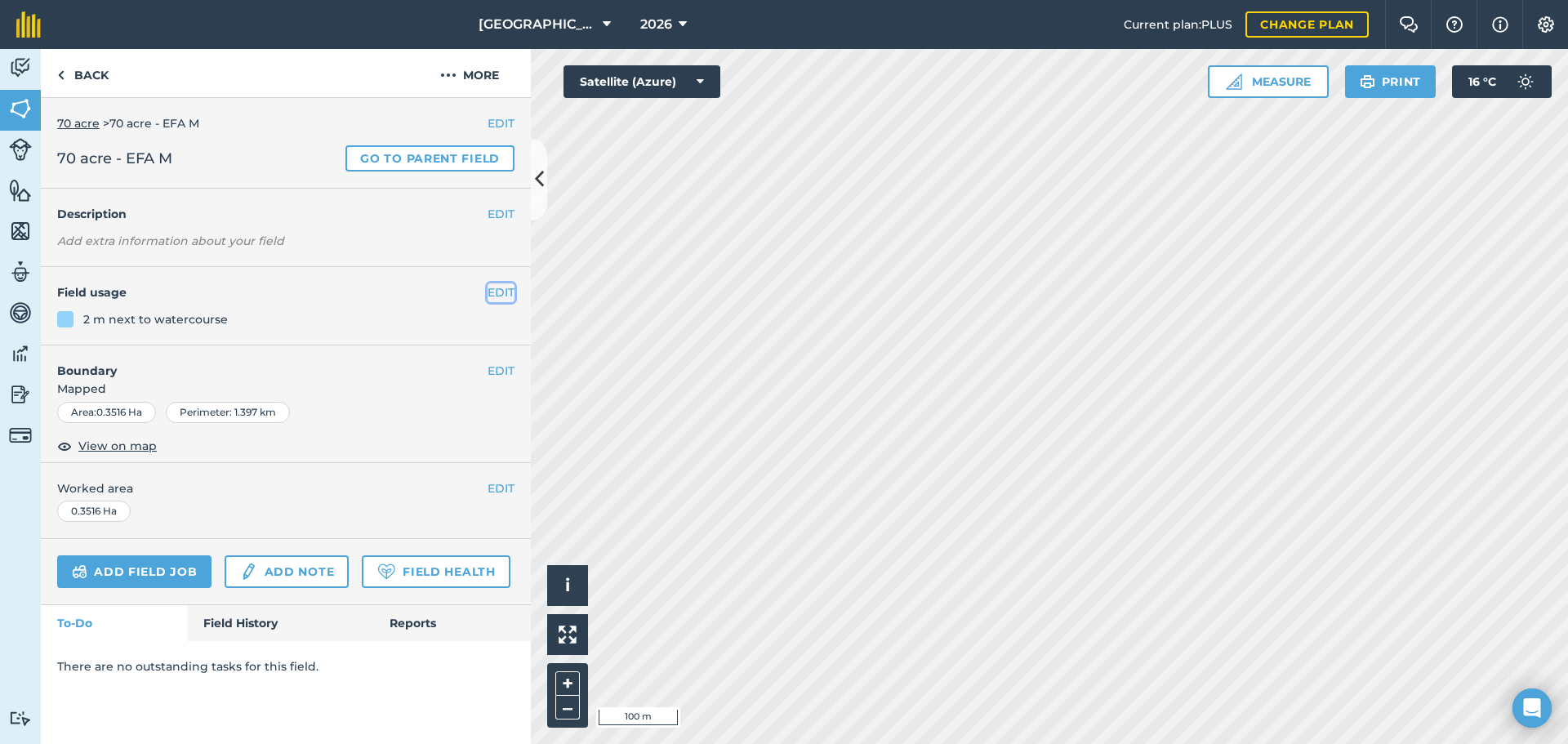
click at [493, 287] on button "EDIT" at bounding box center [500, 292] width 27 height 18
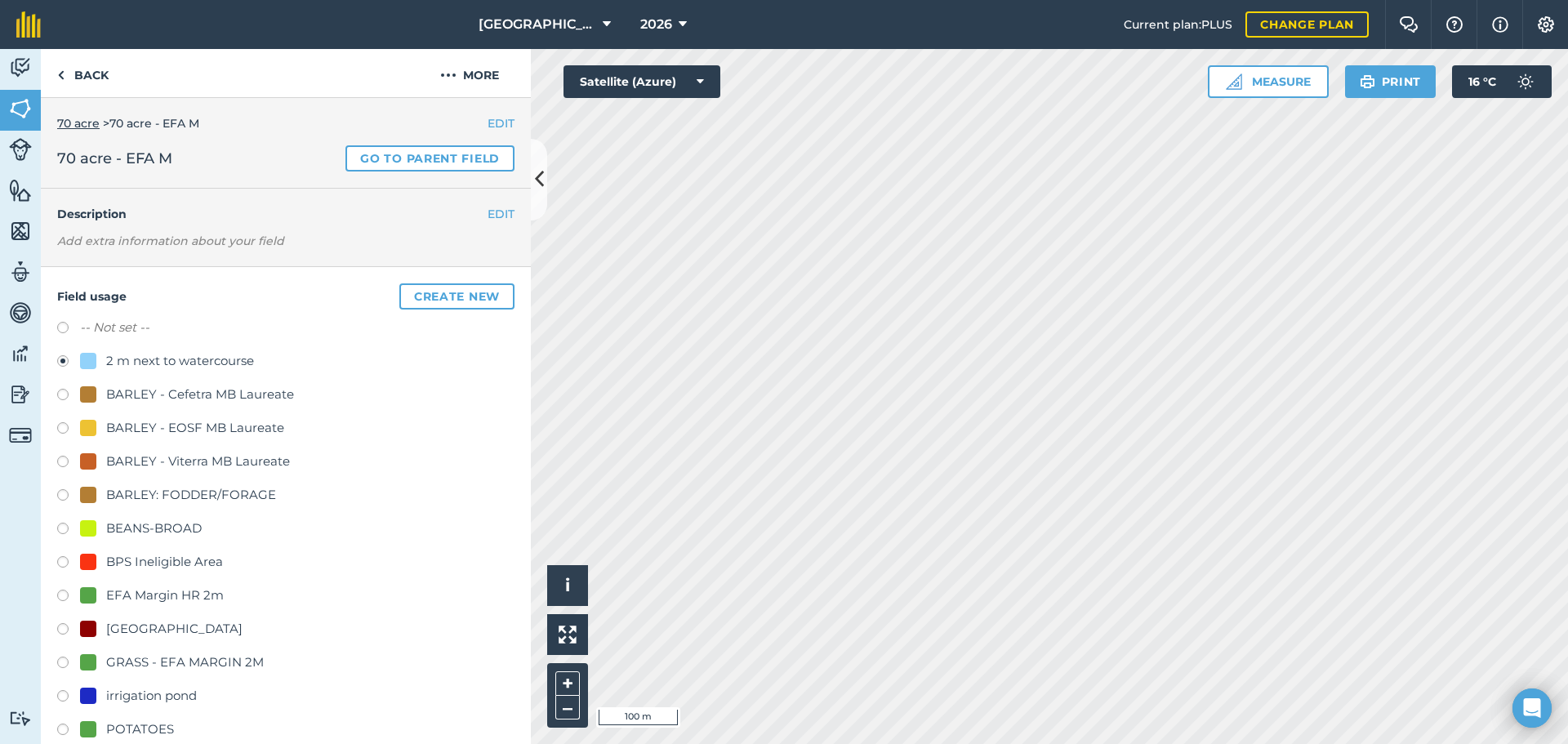
click at [178, 661] on div "GRASS - EFA MARGIN 2M" at bounding box center [185, 662] width 158 height 19
radio input "true"
radio input "false"
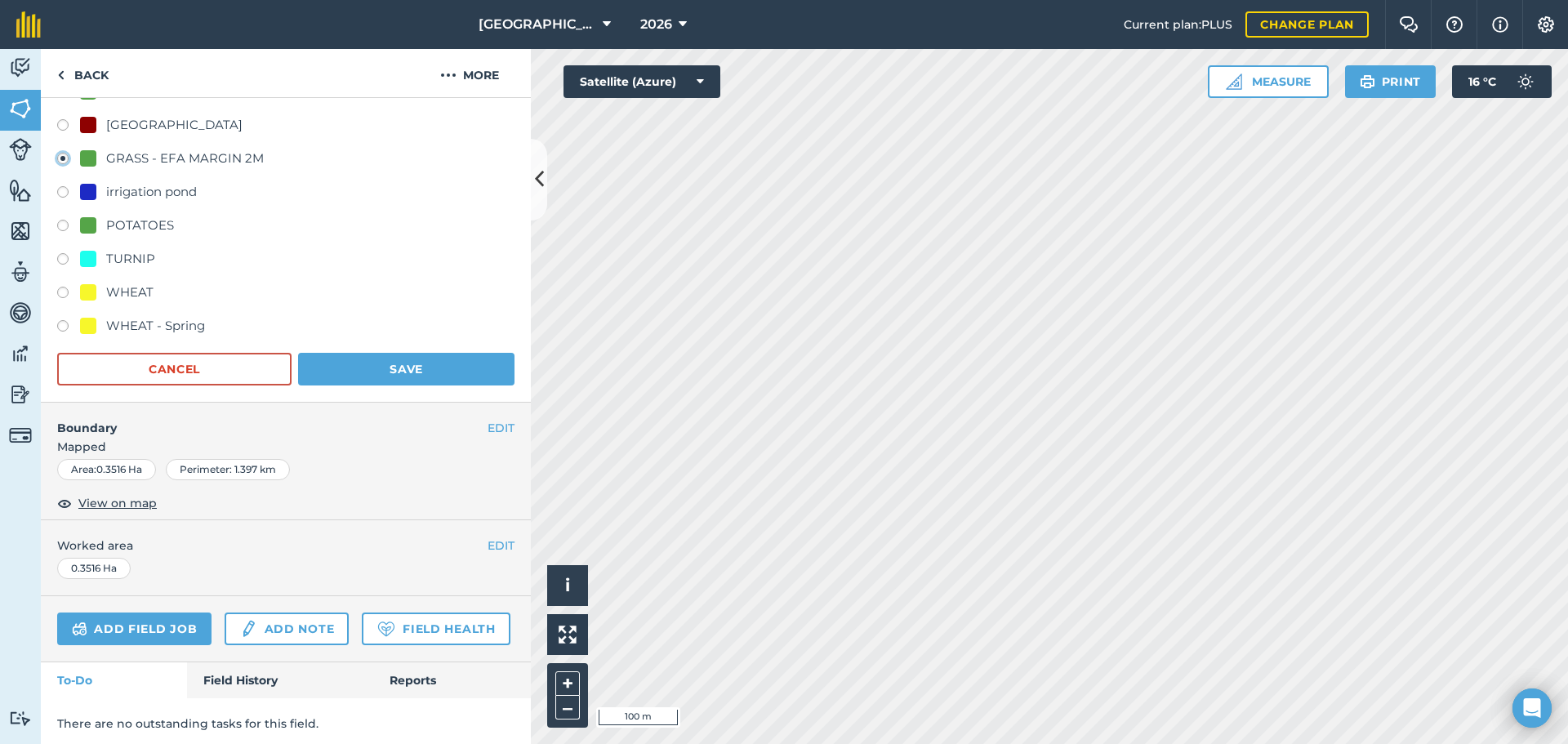
scroll to position [555, 0]
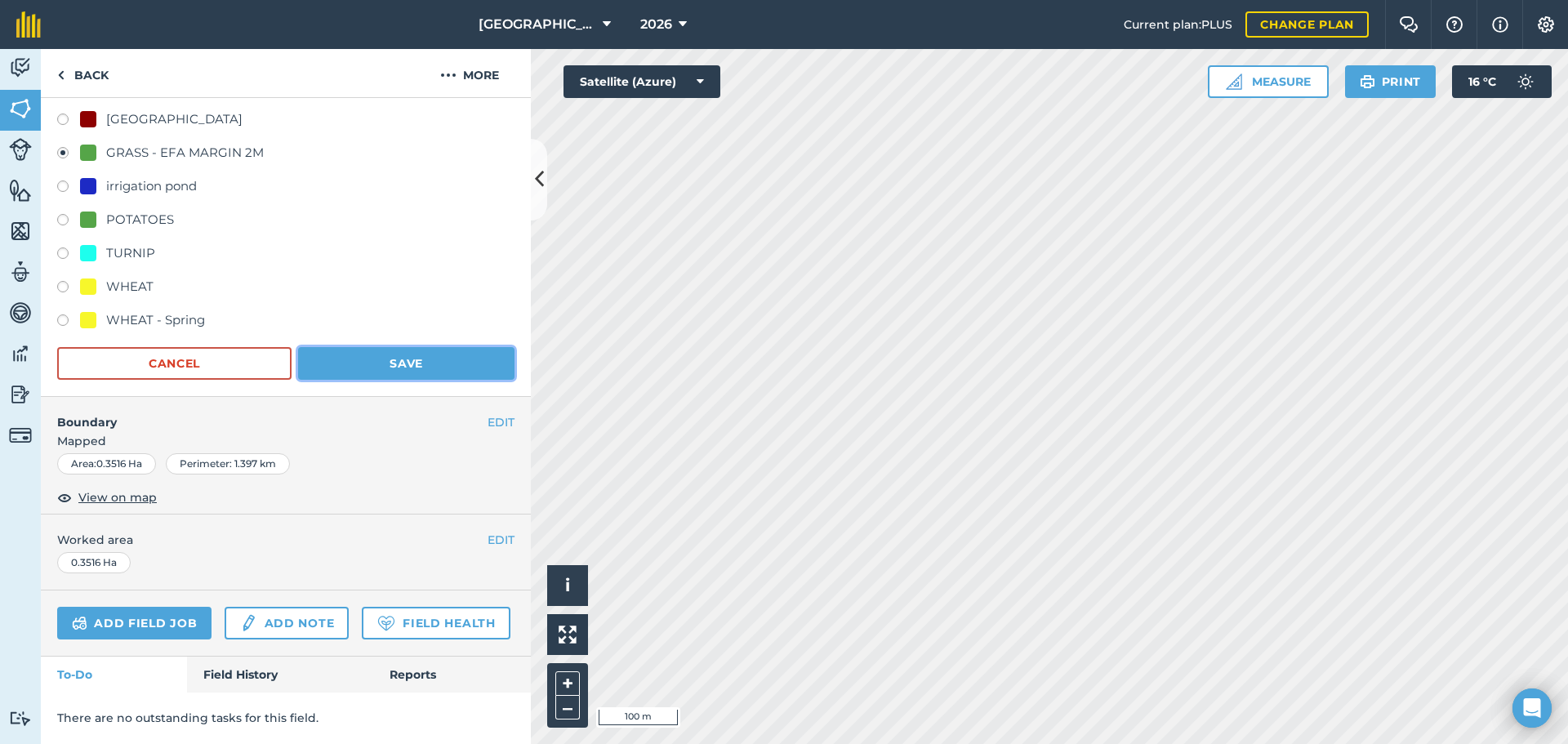
click at [350, 347] on button "Save" at bounding box center [406, 362] width 216 height 32
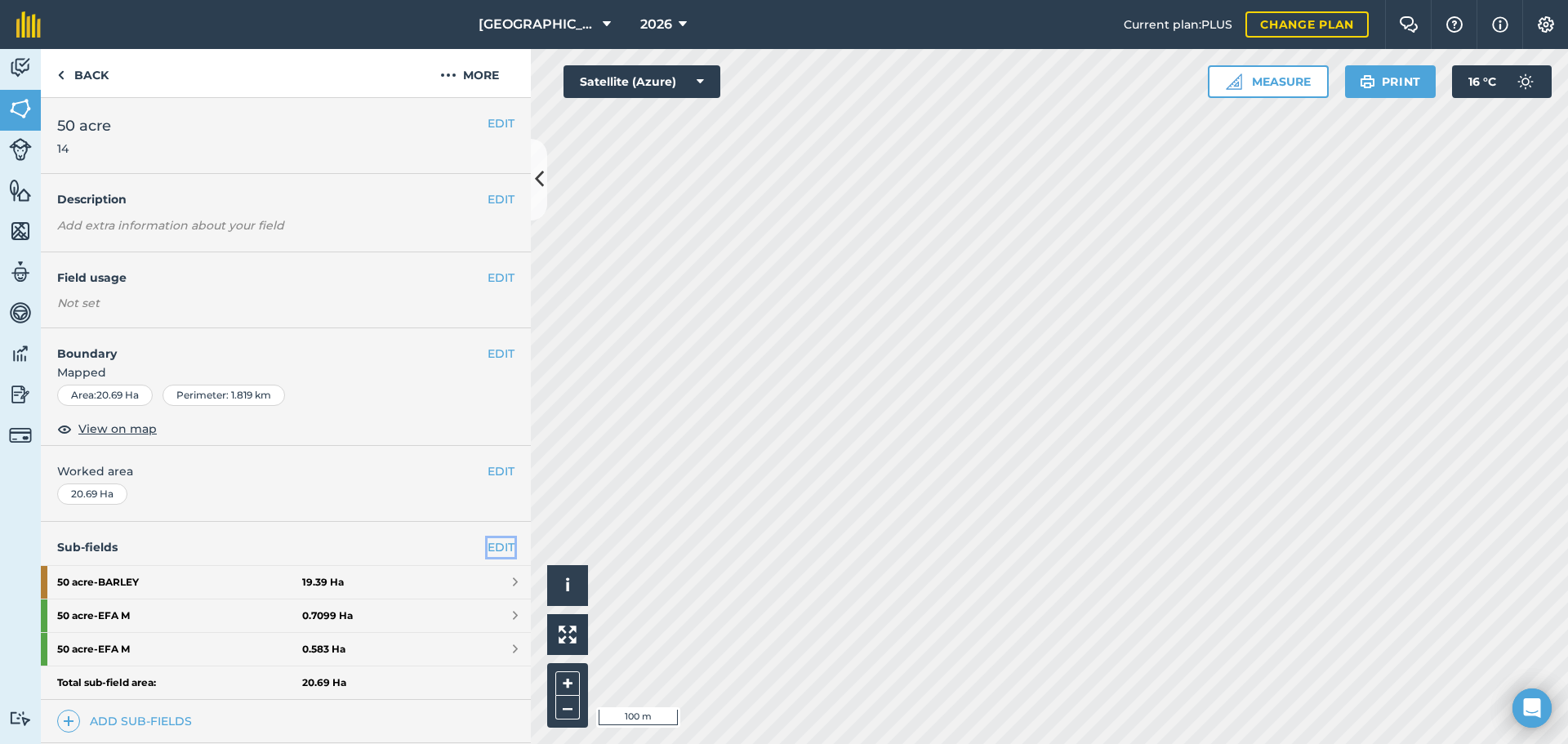
click at [487, 544] on link "EDIT" at bounding box center [500, 546] width 27 height 18
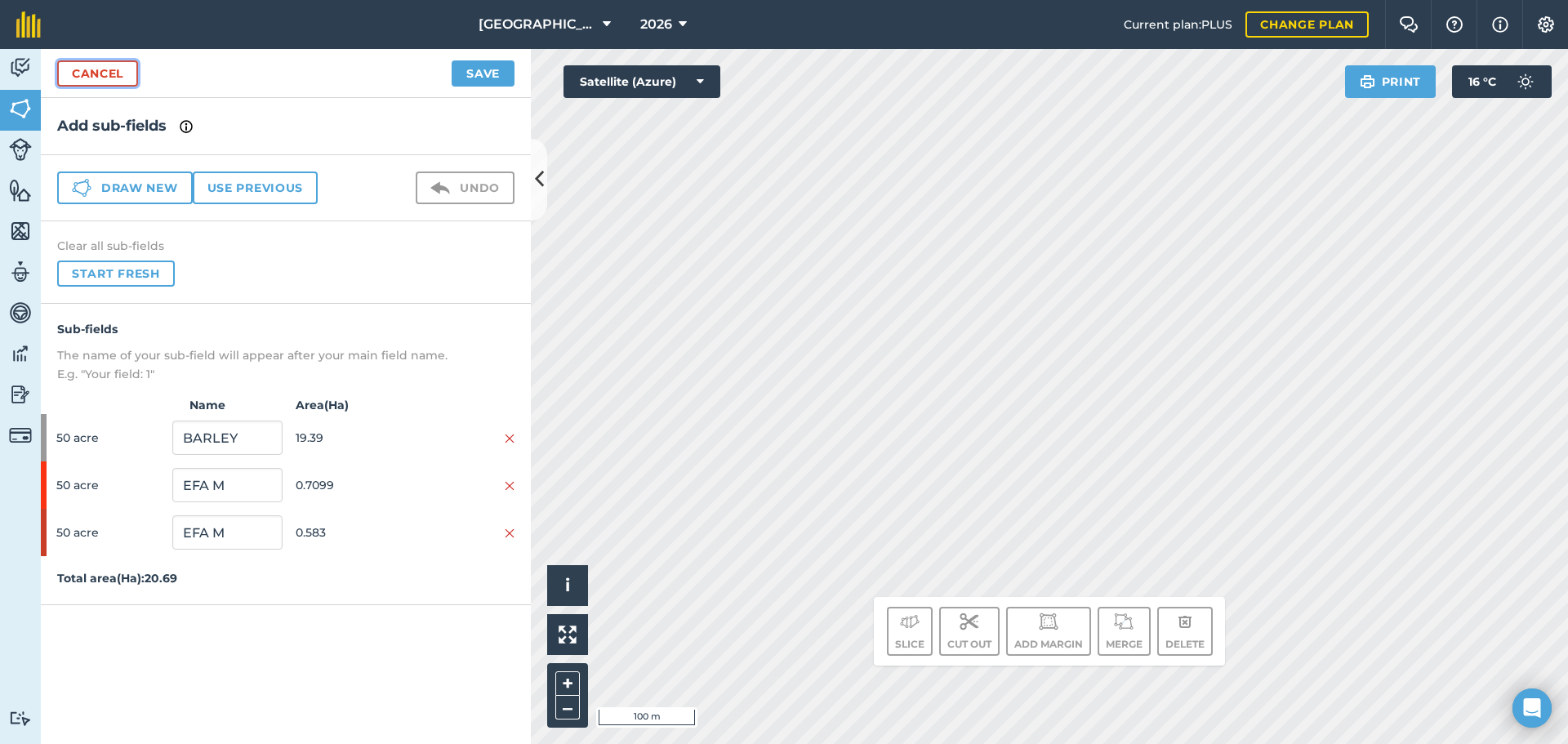
click at [102, 66] on link "Cancel" at bounding box center [98, 73] width 81 height 26
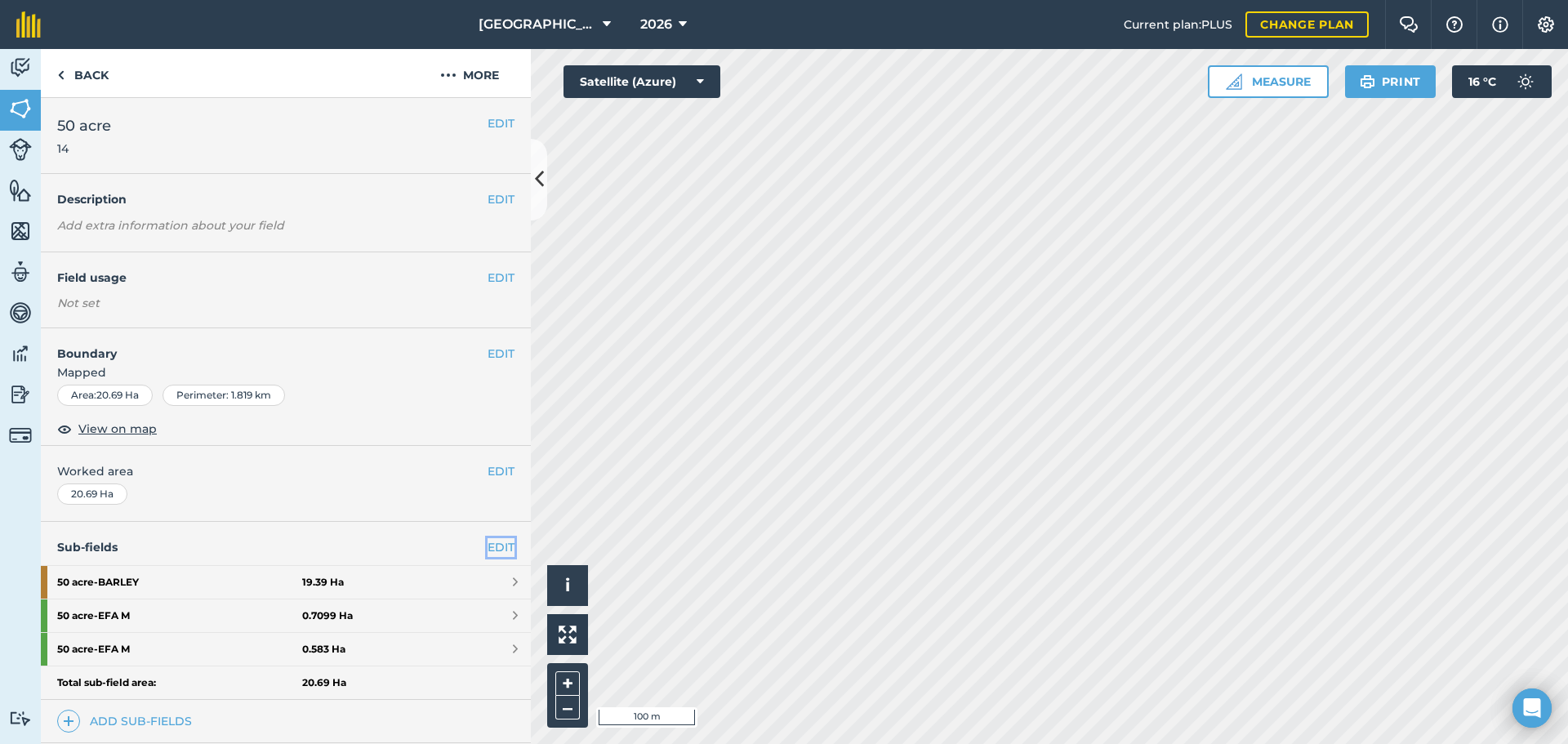
click at [489, 544] on link "EDIT" at bounding box center [500, 546] width 27 height 18
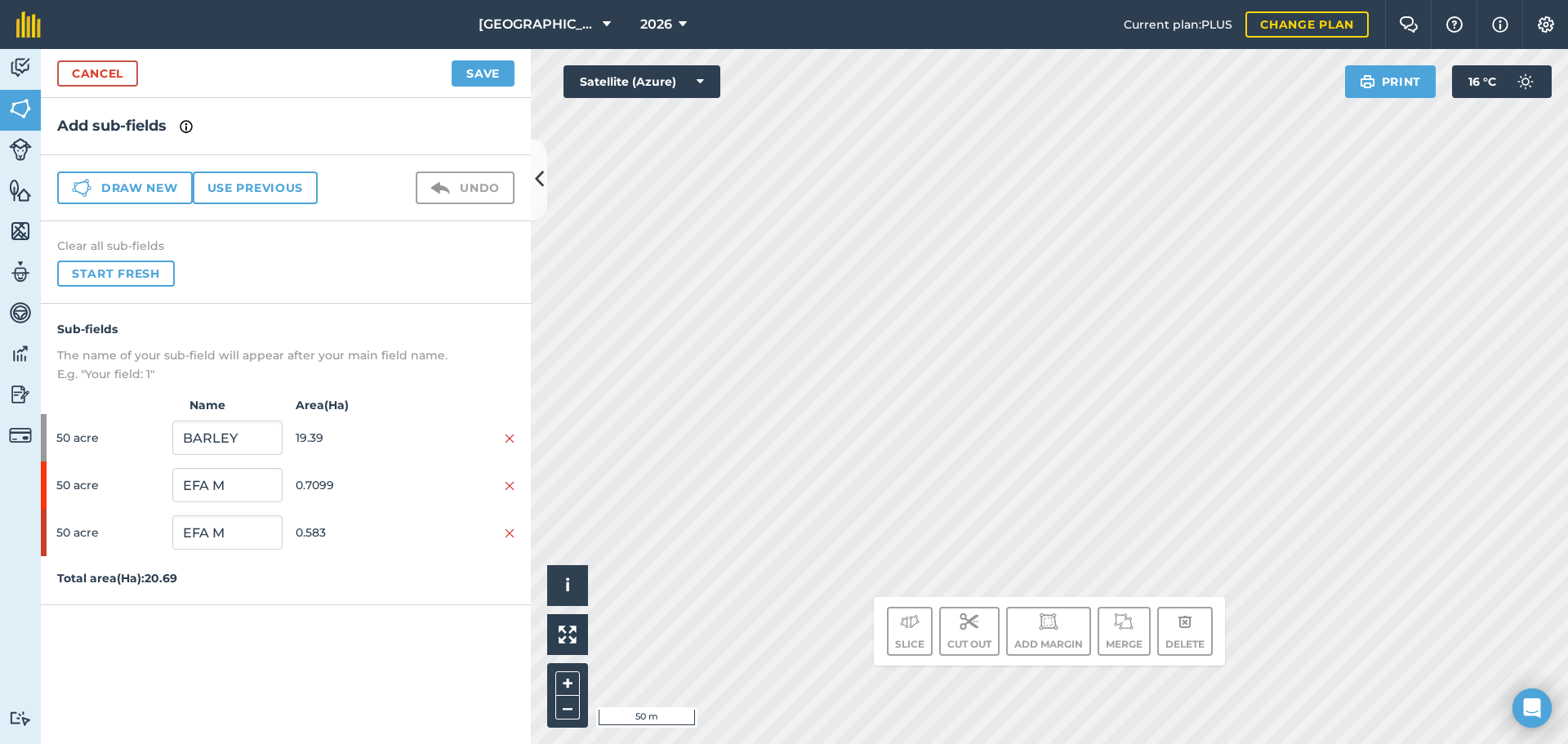
click at [896, 604] on div "Click to start drawing. Line must start & end outside boundary i © 2025 TomTom,…" at bounding box center [1049, 396] width 1037 height 694
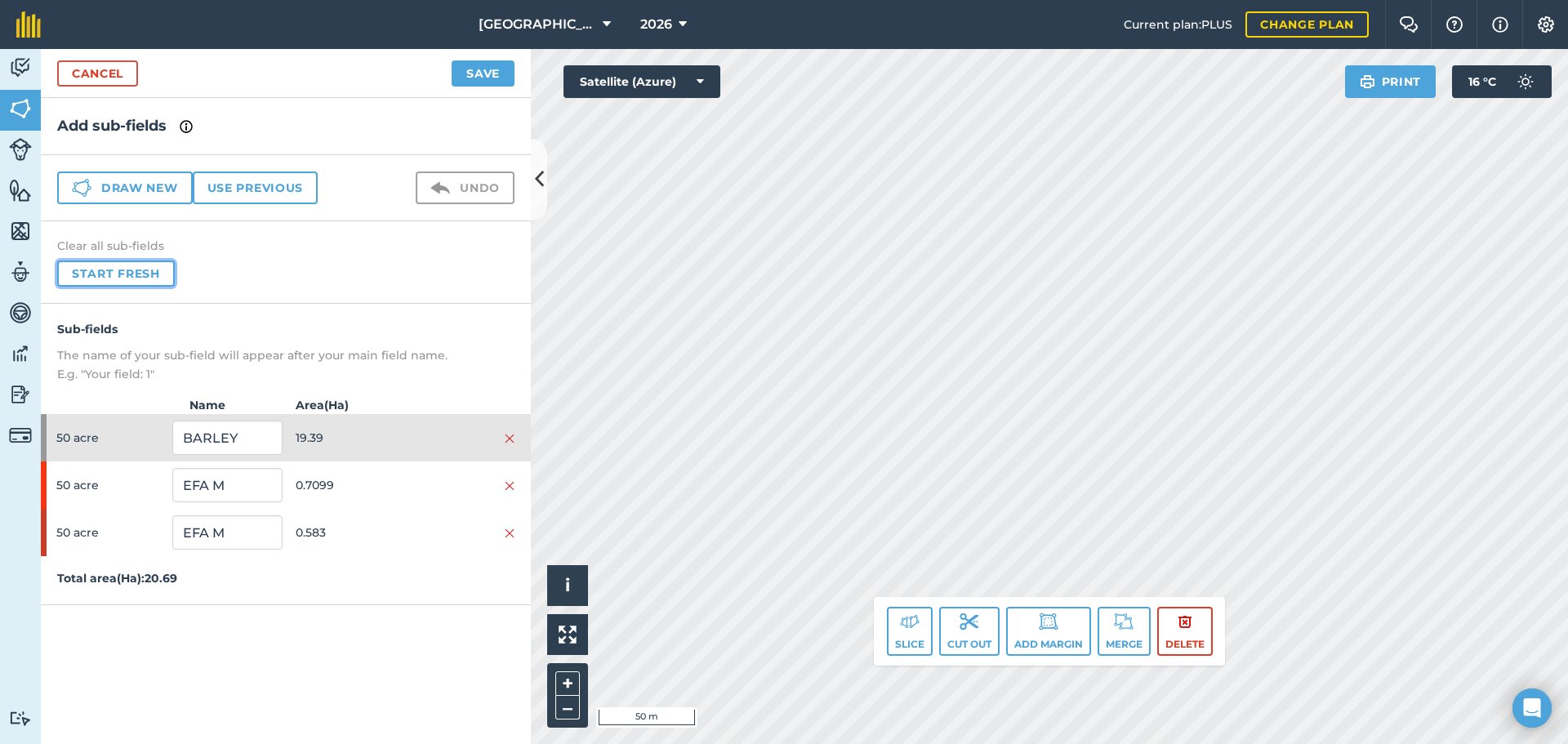
click at [109, 283] on button "Start fresh" at bounding box center [116, 274] width 118 height 26
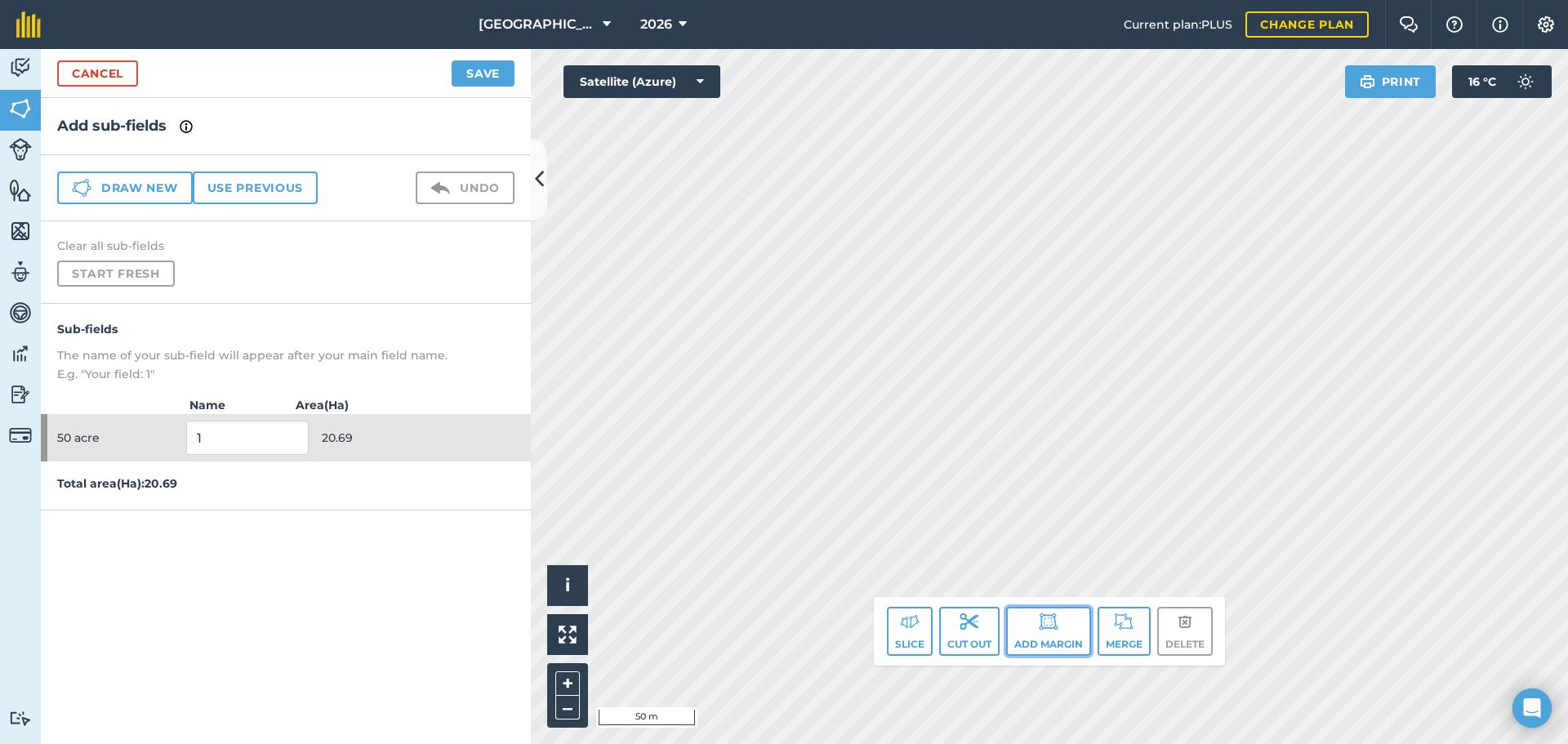
click at [1060, 626] on button "Add margin" at bounding box center [1048, 631] width 85 height 49
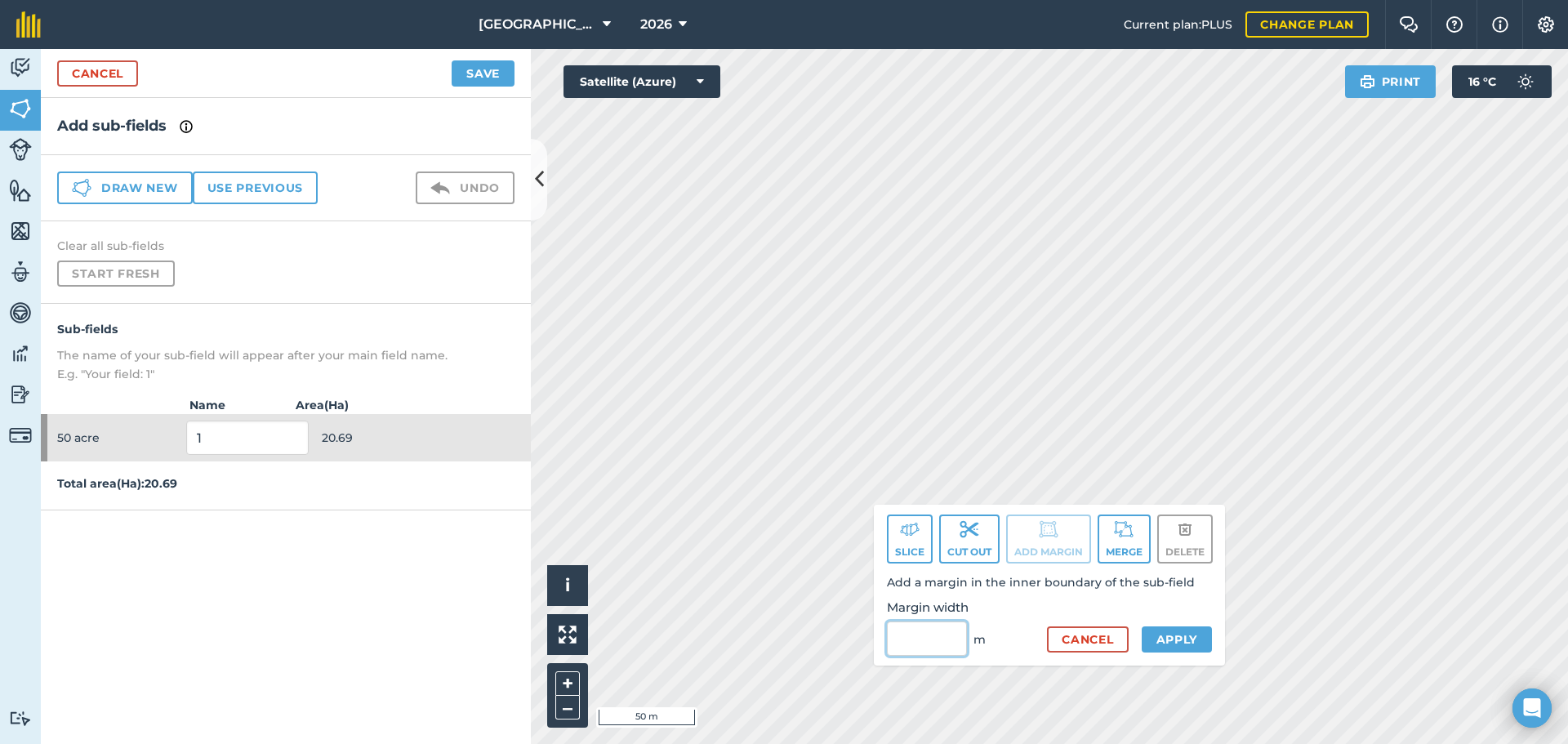
click at [888, 632] on input "Margin width" at bounding box center [927, 638] width 80 height 34
type input "3"
click at [1151, 632] on button "Apply" at bounding box center [1178, 639] width 71 height 26
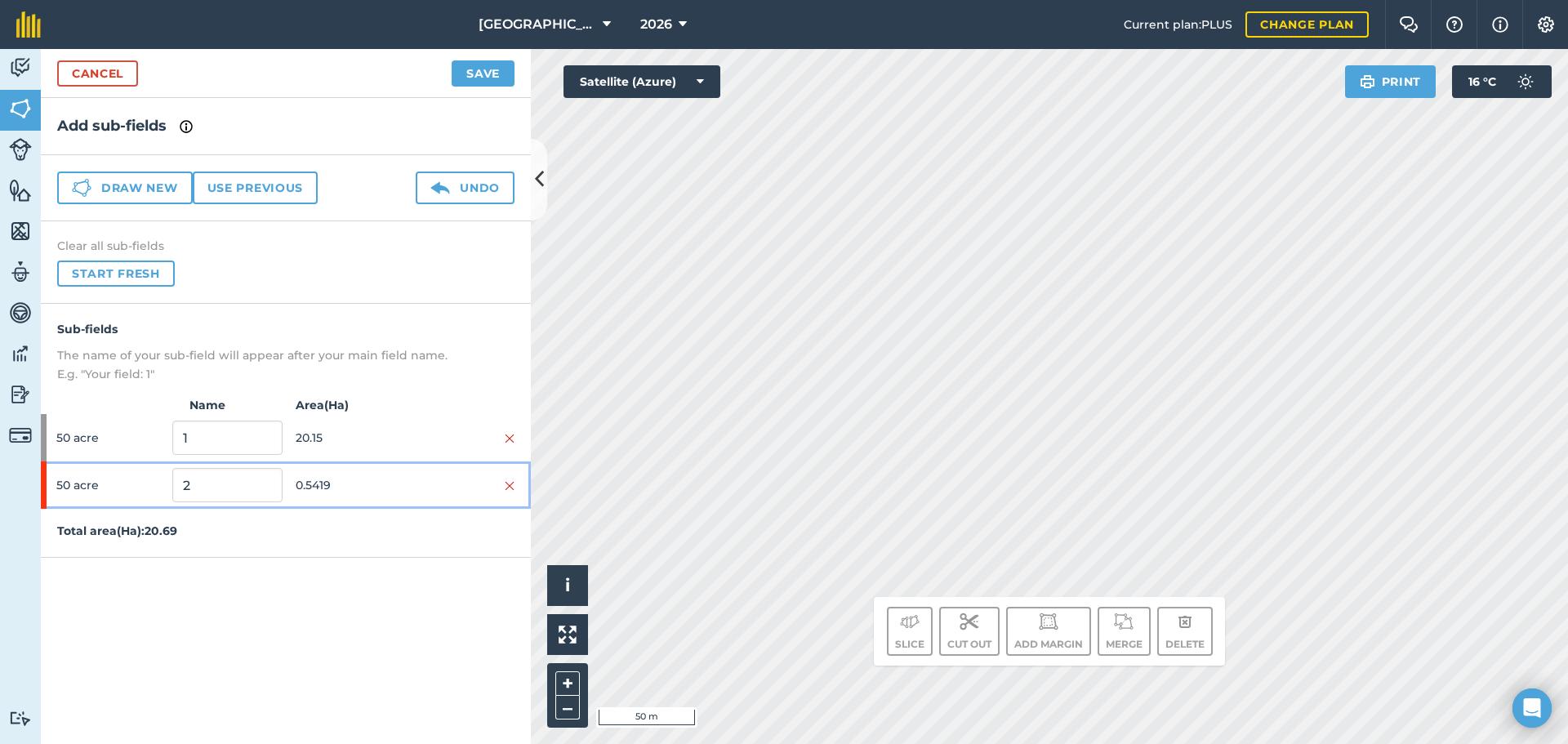
click at [411, 482] on div at bounding box center [460, 484] width 110 height 18
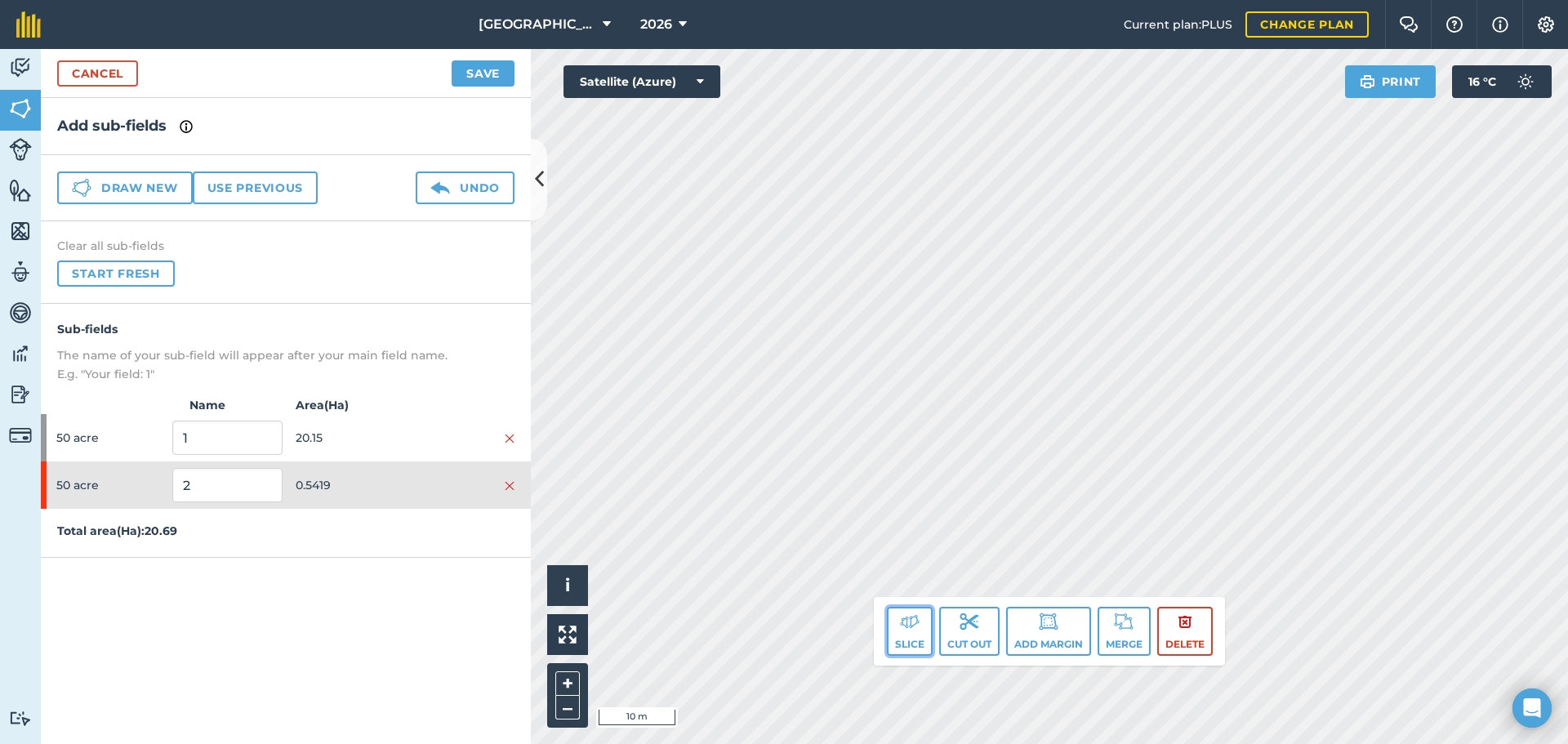
click at [897, 631] on button "Slice" at bounding box center [910, 631] width 45 height 49
click at [906, 616] on img at bounding box center [910, 621] width 19 height 19
click at [900, 619] on img at bounding box center [910, 621] width 19 height 19
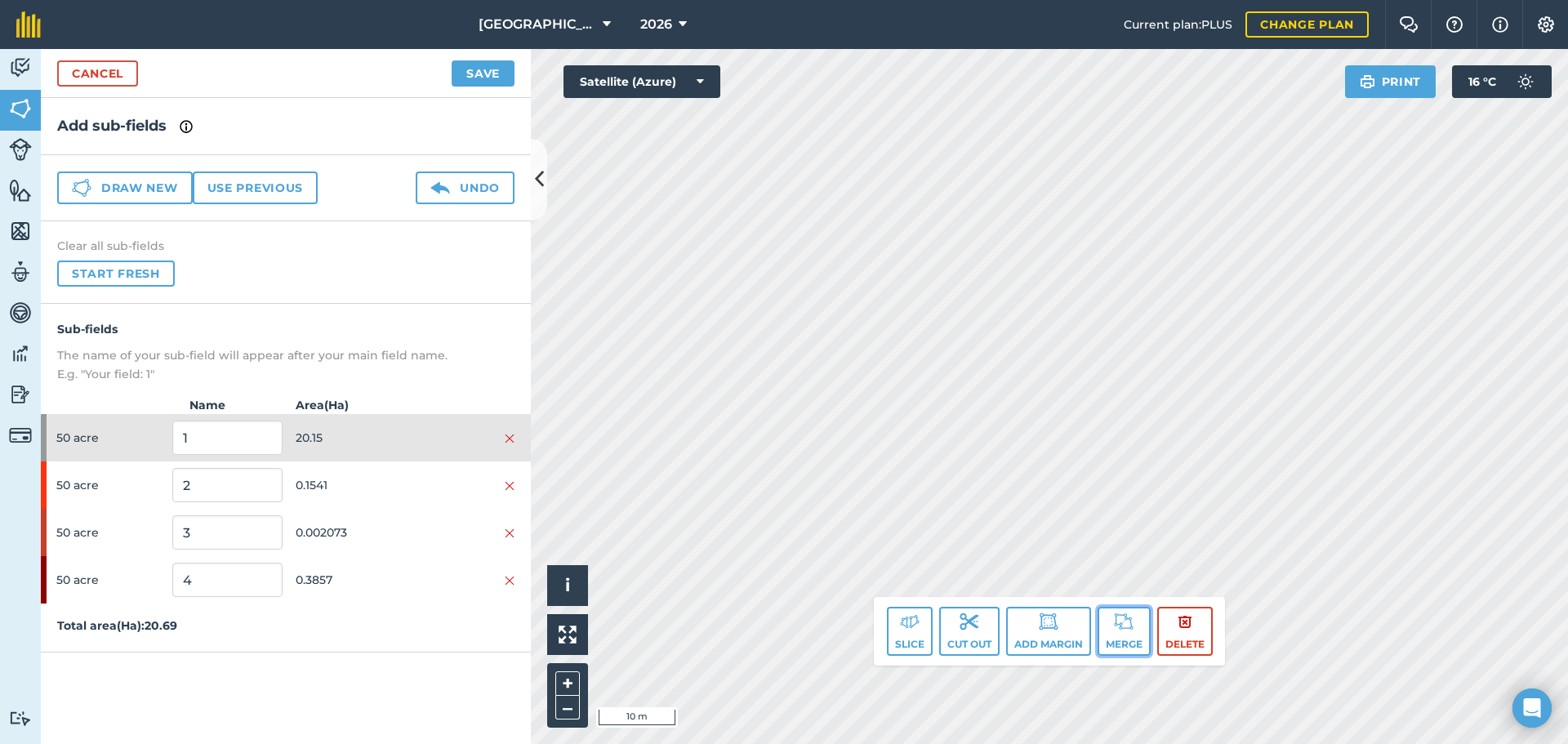
click at [1109, 647] on button "Merge" at bounding box center [1123, 631] width 53 height 49
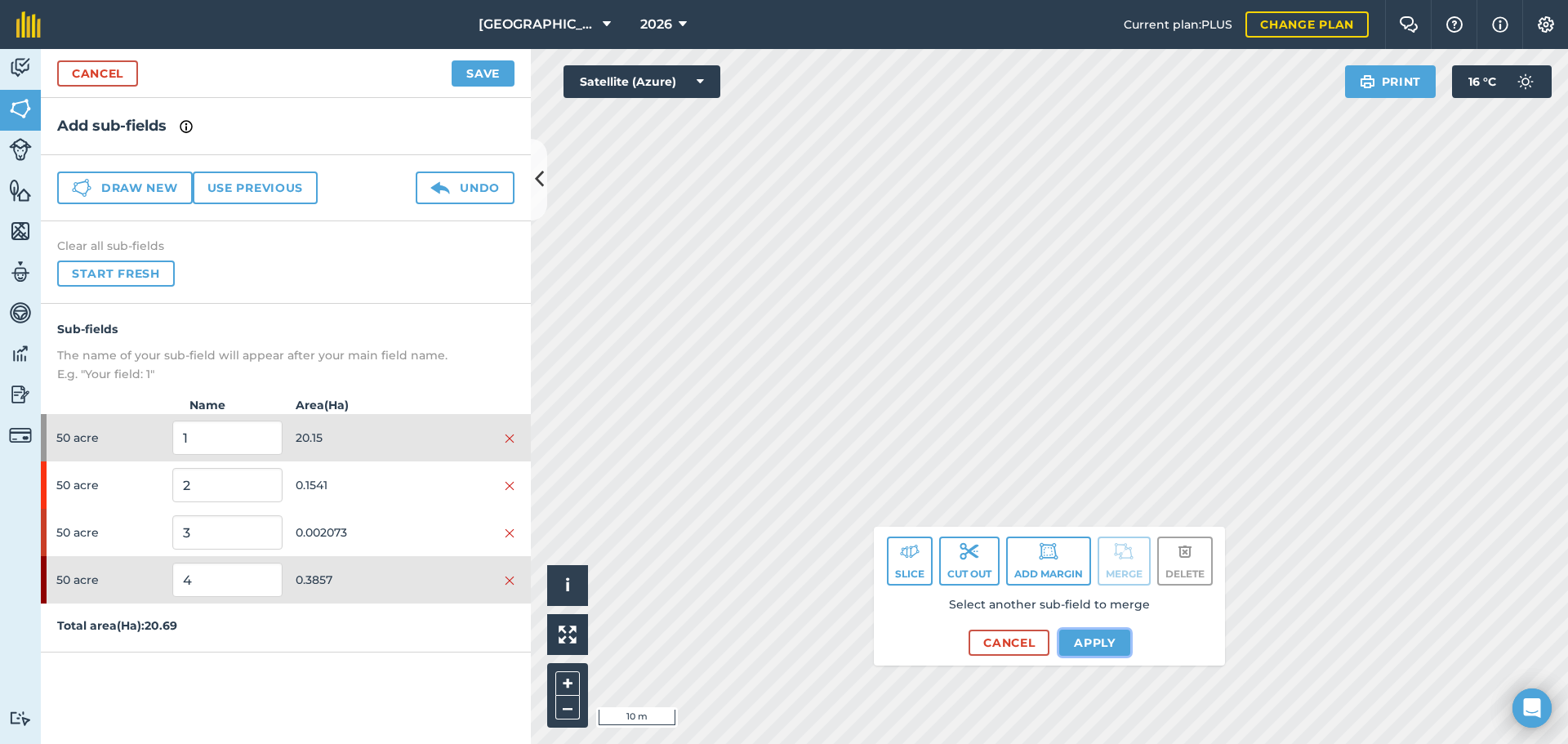
click at [1093, 653] on button "Apply" at bounding box center [1095, 642] width 71 height 26
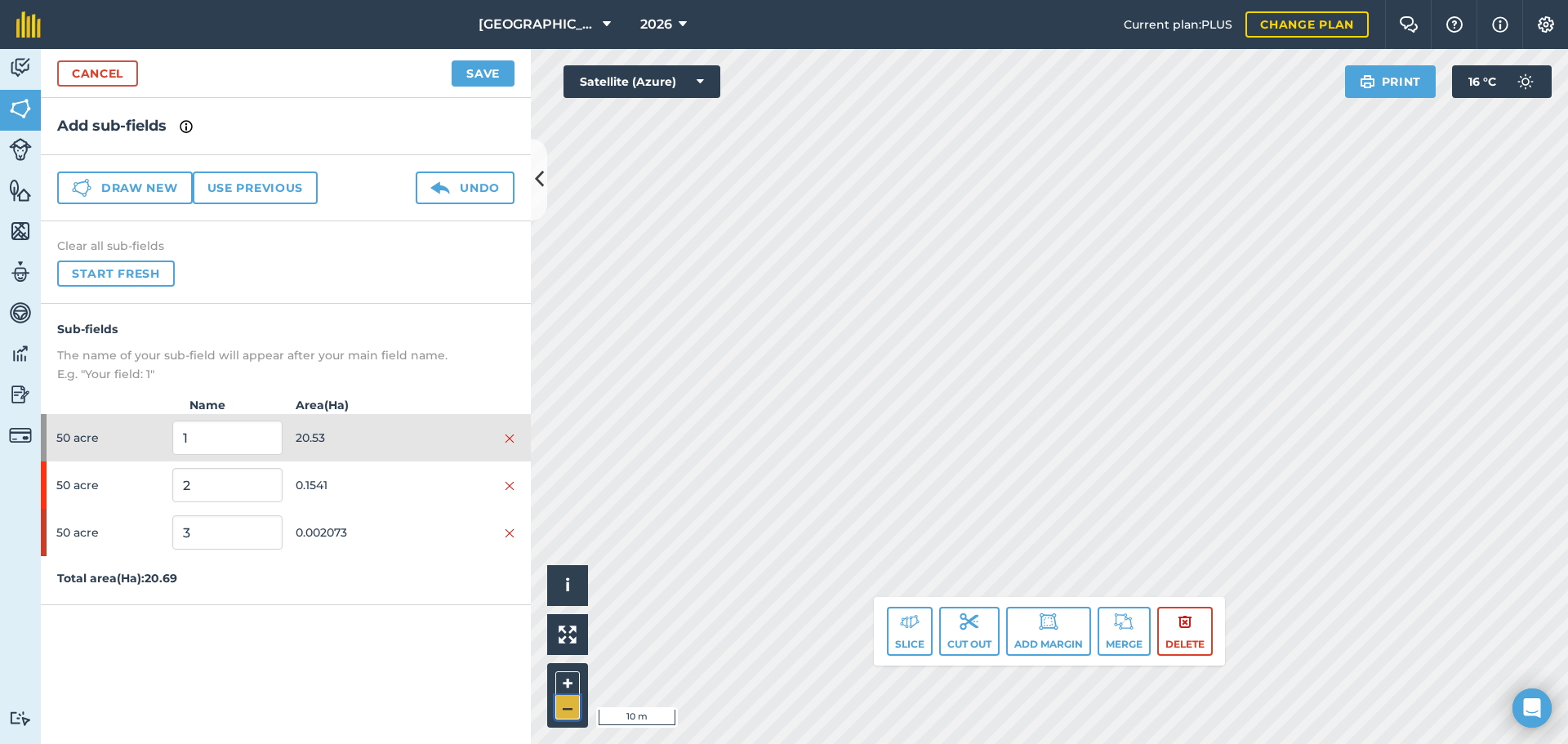
click at [564, 707] on button "–" at bounding box center [567, 707] width 24 height 24
click at [648, 16] on div "[GEOGRAPHIC_DATA] 2026 Current plan : PLUS Change plan Farm Chat Help Info Sett…" at bounding box center [784, 372] width 1568 height 744
click at [568, 693] on button "+" at bounding box center [567, 683] width 24 height 24
click at [499, 189] on button "Undo" at bounding box center [465, 187] width 98 height 32
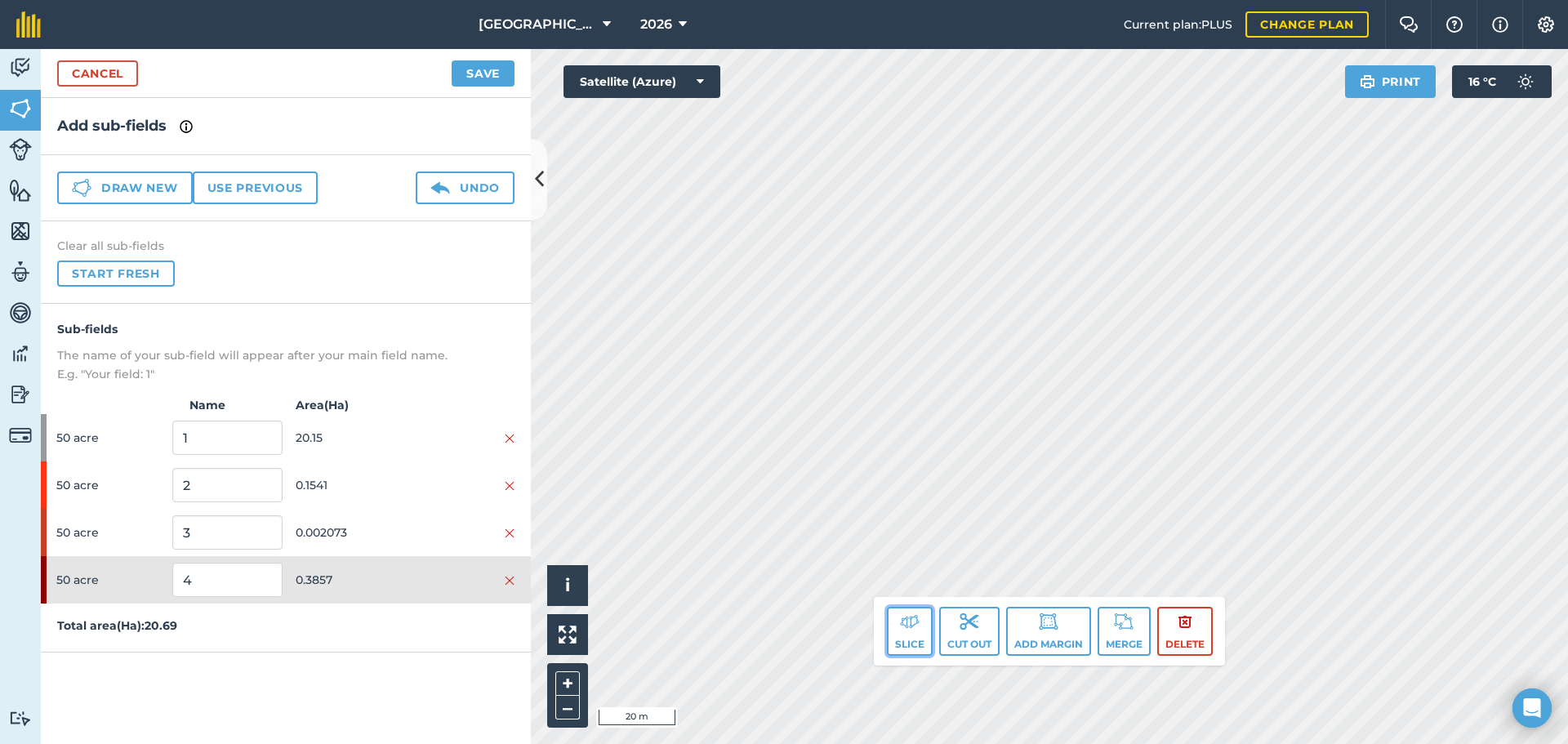
click at [898, 641] on button "Slice" at bounding box center [910, 631] width 45 height 49
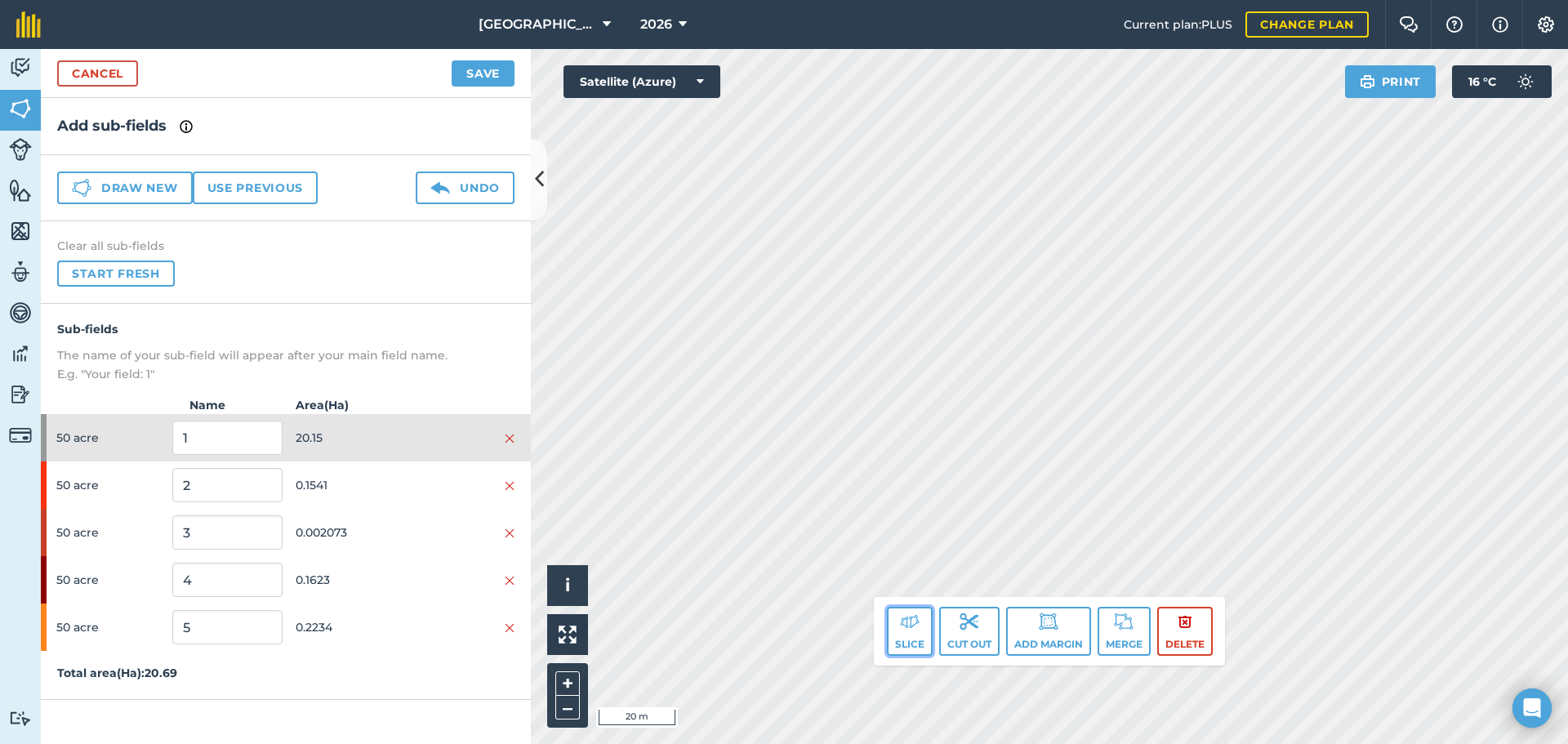
click at [896, 616] on button "Slice" at bounding box center [910, 631] width 45 height 49
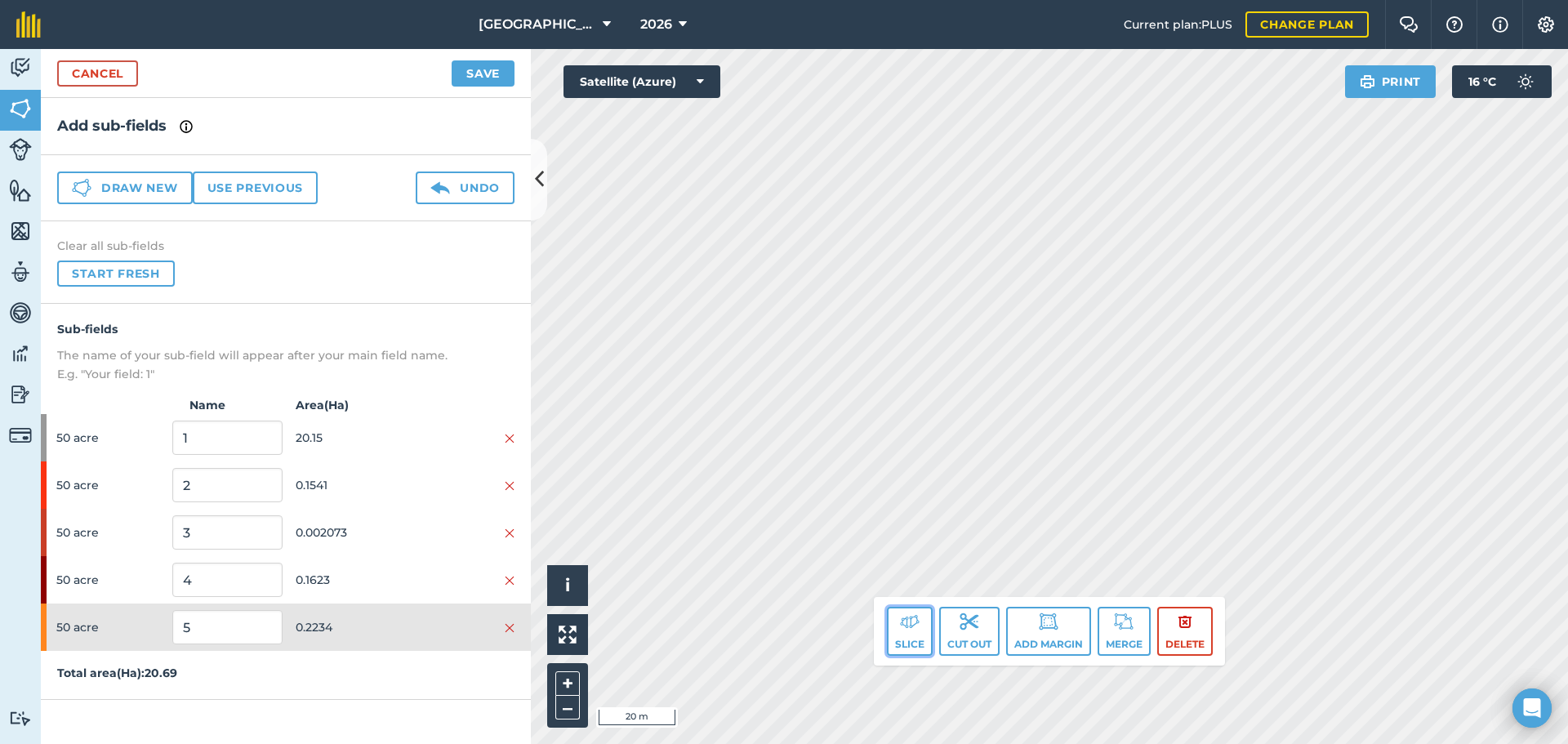
click at [920, 639] on button "Slice" at bounding box center [910, 631] width 45 height 49
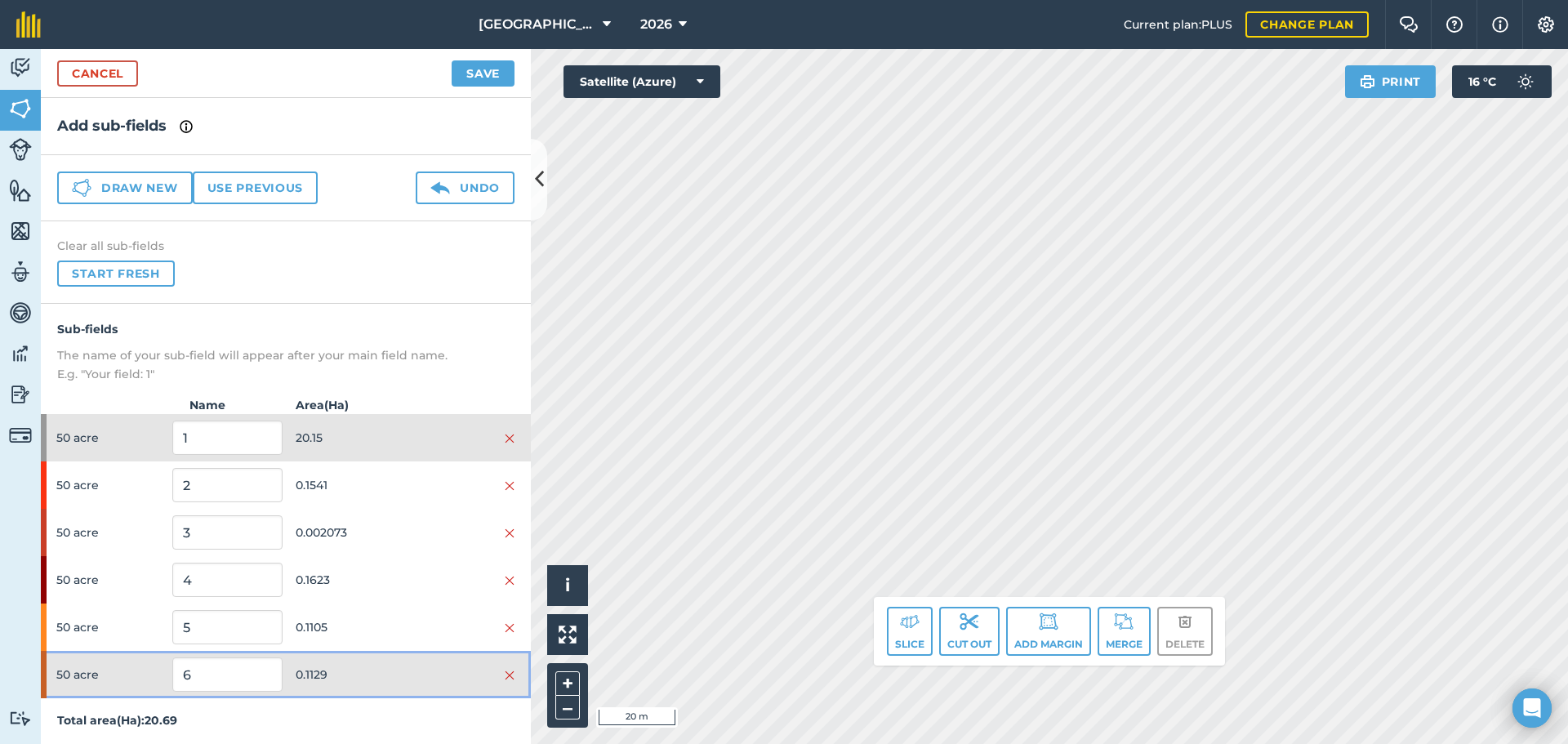
click at [434, 667] on div at bounding box center [460, 674] width 110 height 18
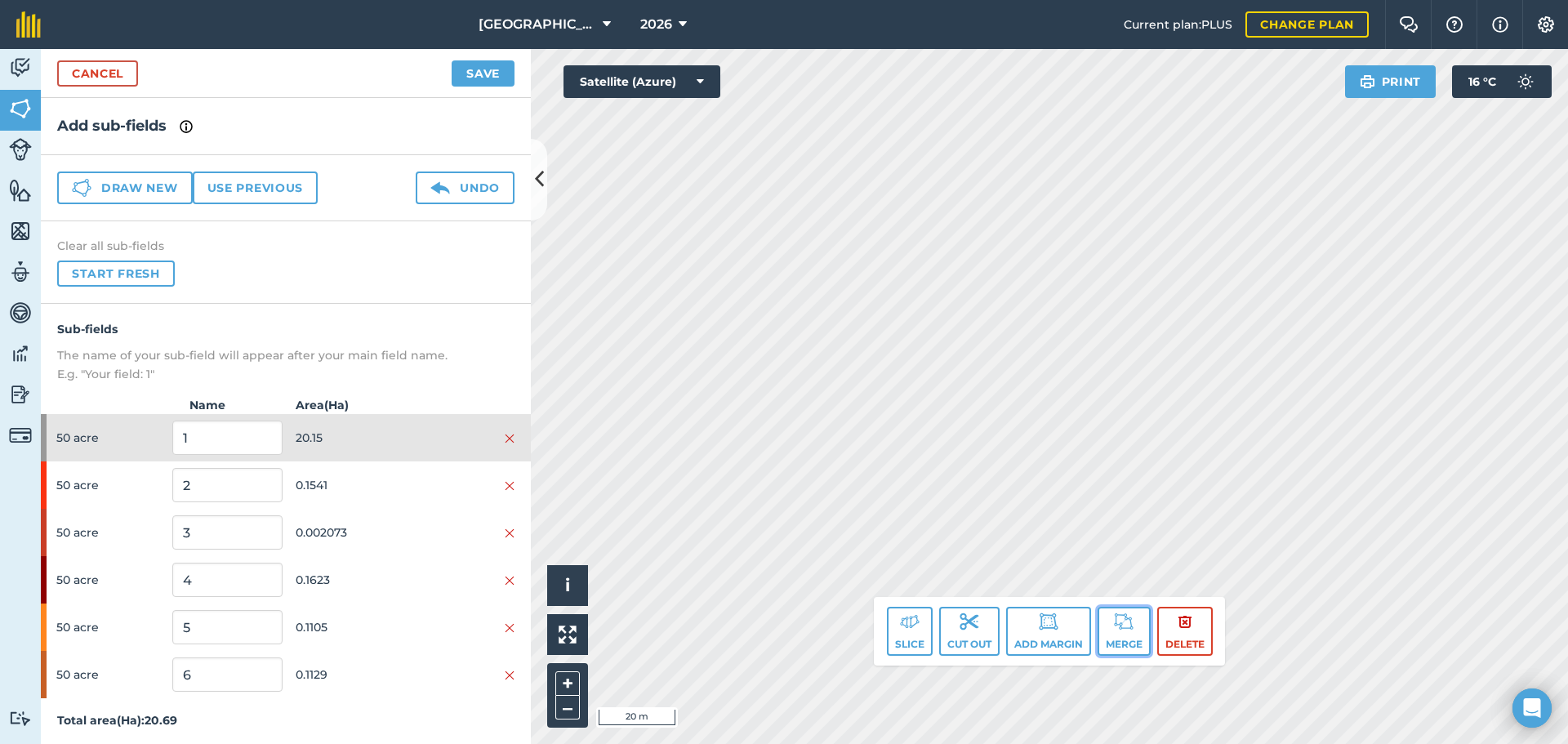
click at [1107, 634] on button "Merge" at bounding box center [1123, 631] width 53 height 49
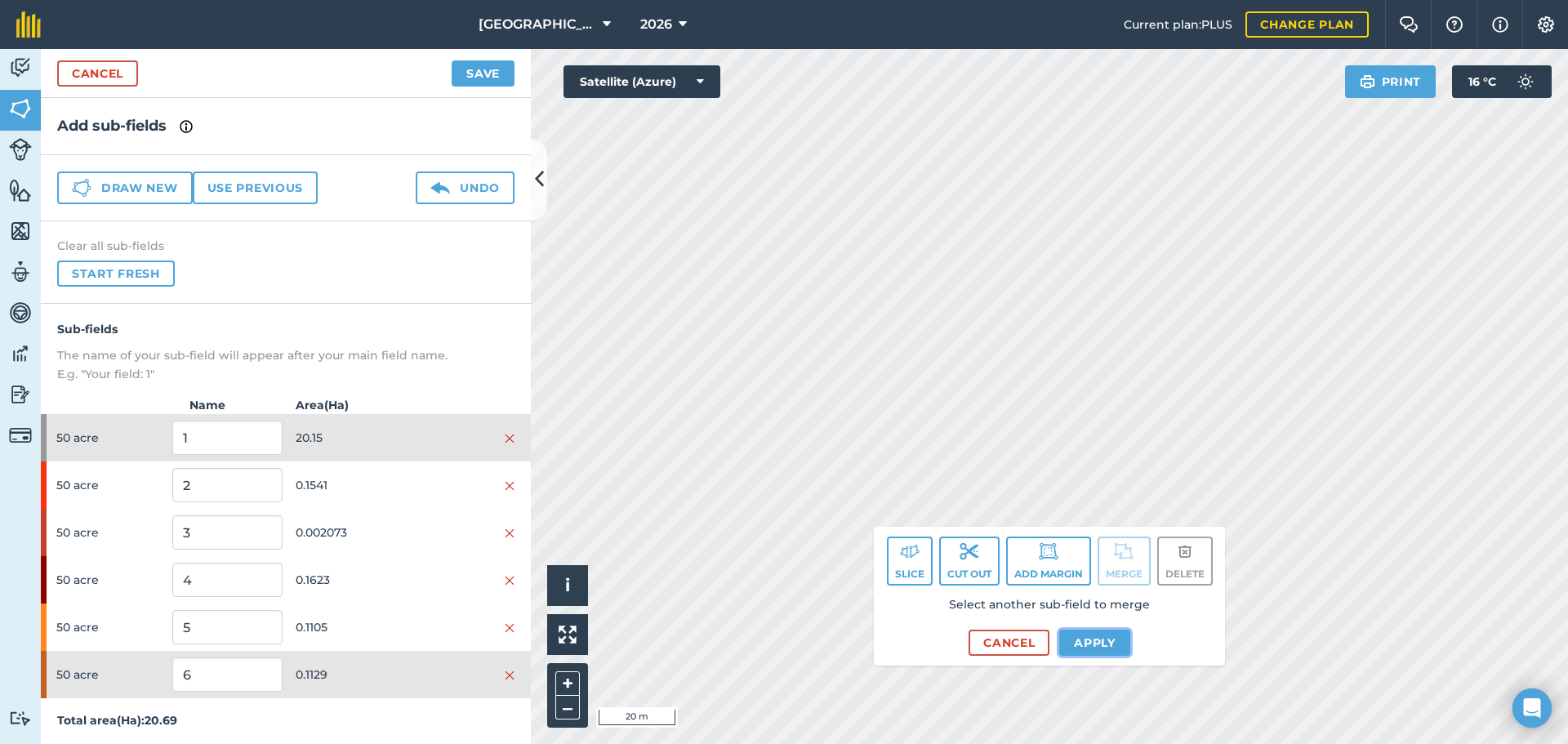
click at [1100, 653] on button "Apply" at bounding box center [1095, 642] width 71 height 26
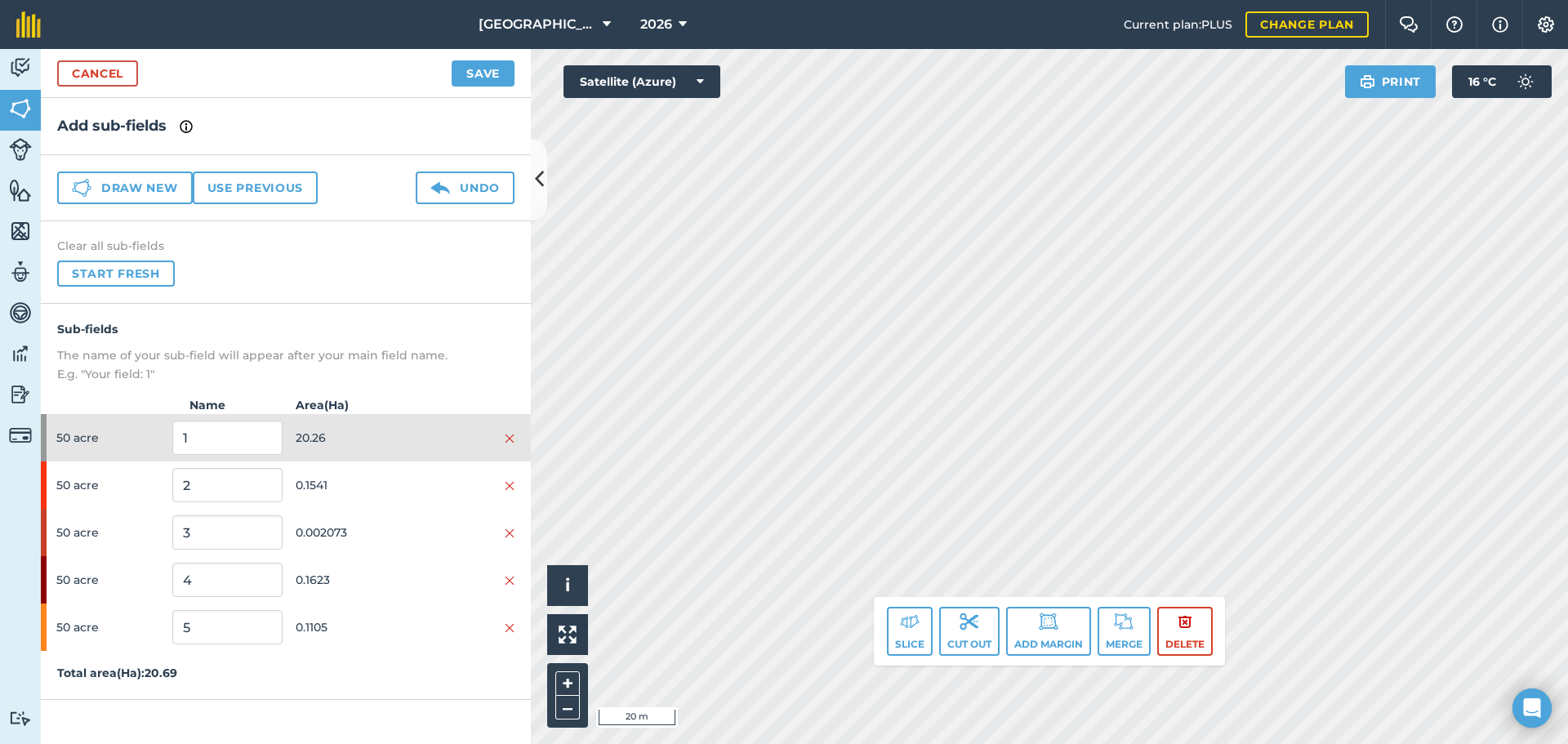
click at [752, 743] on html "[GEOGRAPHIC_DATA] 2026 Current plan : PLUS Change plan Farm Chat Help Info Sett…" at bounding box center [784, 372] width 1568 height 744
click at [1128, 623] on img at bounding box center [1123, 621] width 19 height 19
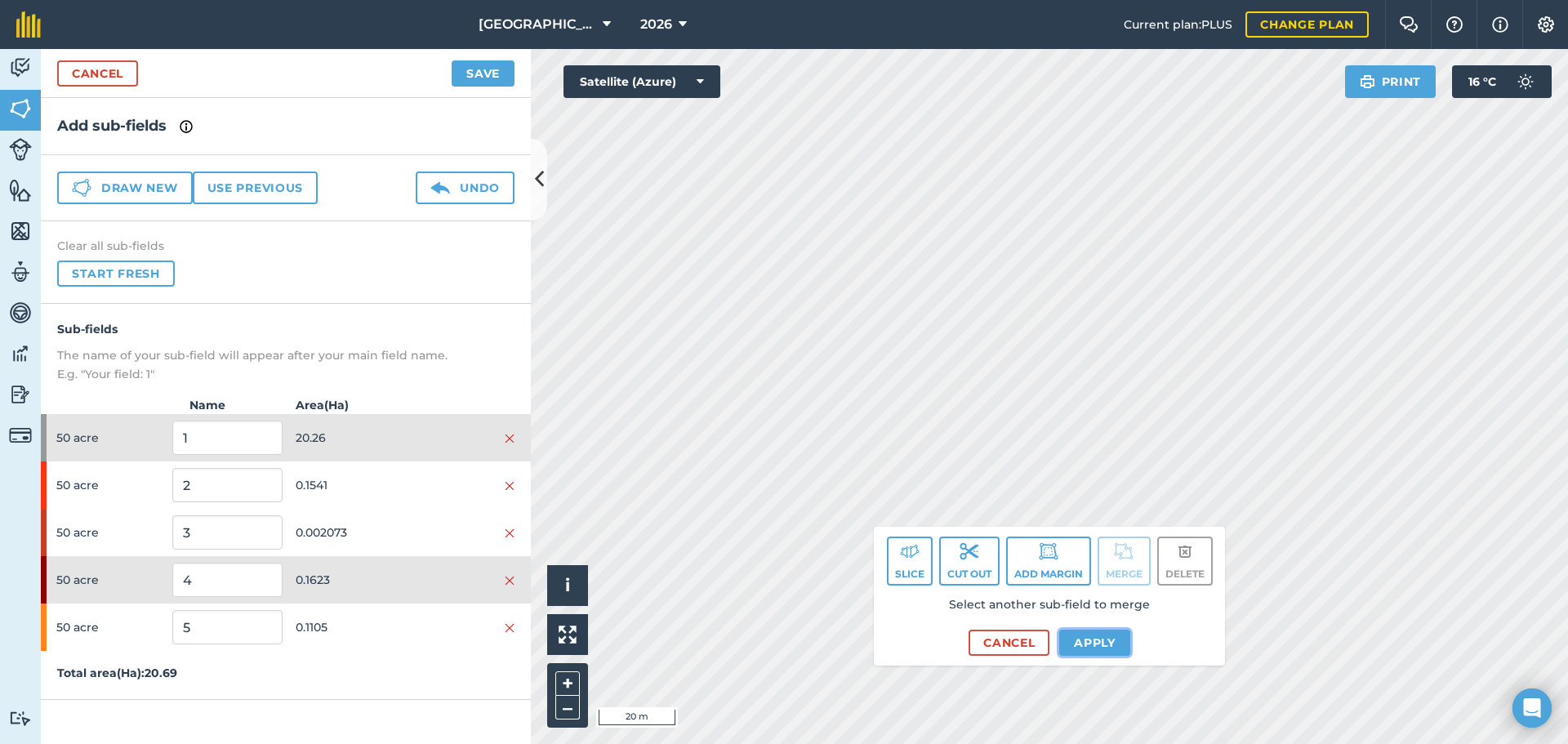
click at [1102, 649] on button "Apply" at bounding box center [1095, 642] width 71 height 26
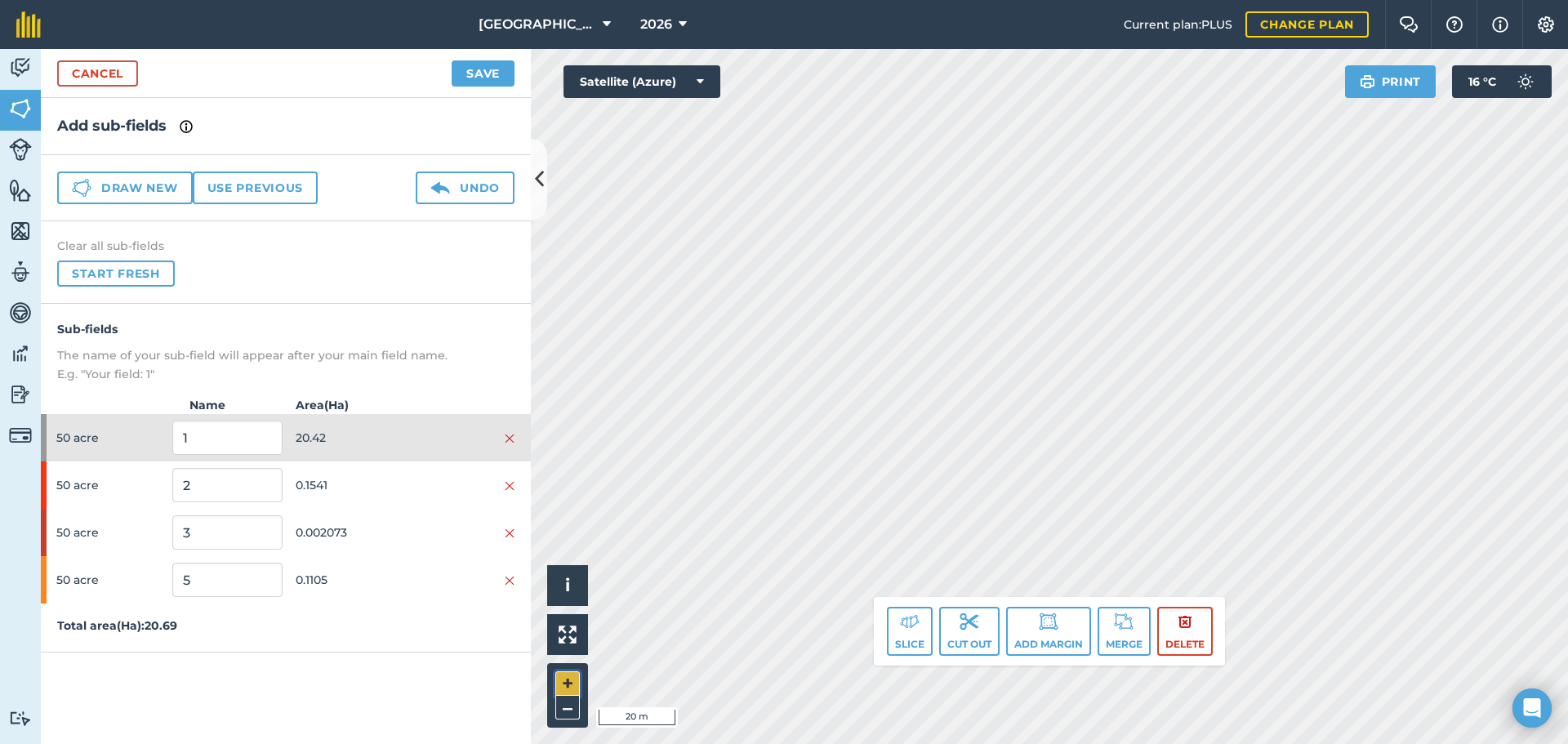
click at [565, 687] on button "+" at bounding box center [567, 683] width 24 height 24
click at [1112, 639] on button "Merge" at bounding box center [1123, 631] width 53 height 49
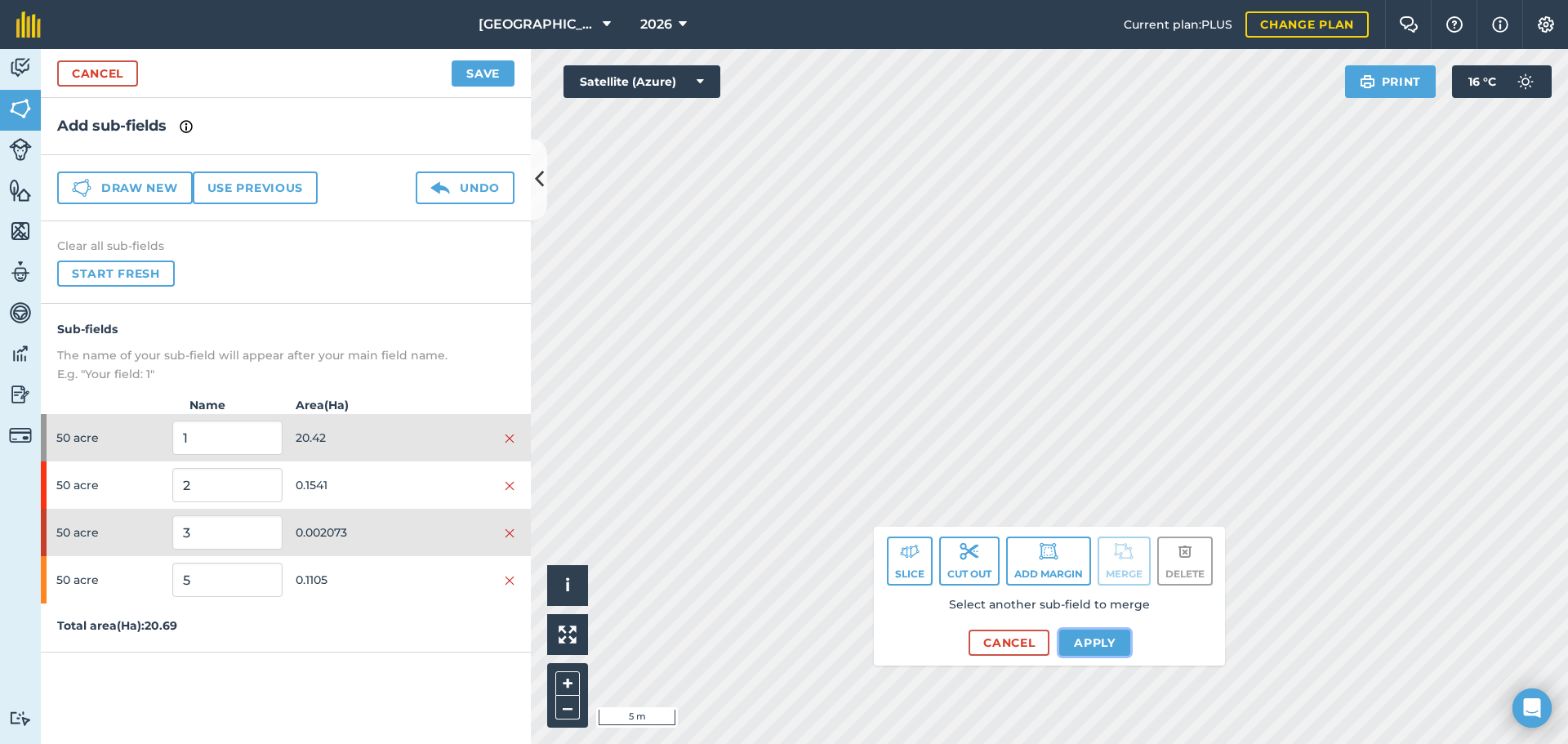
click at [1073, 634] on button "Apply" at bounding box center [1095, 642] width 71 height 26
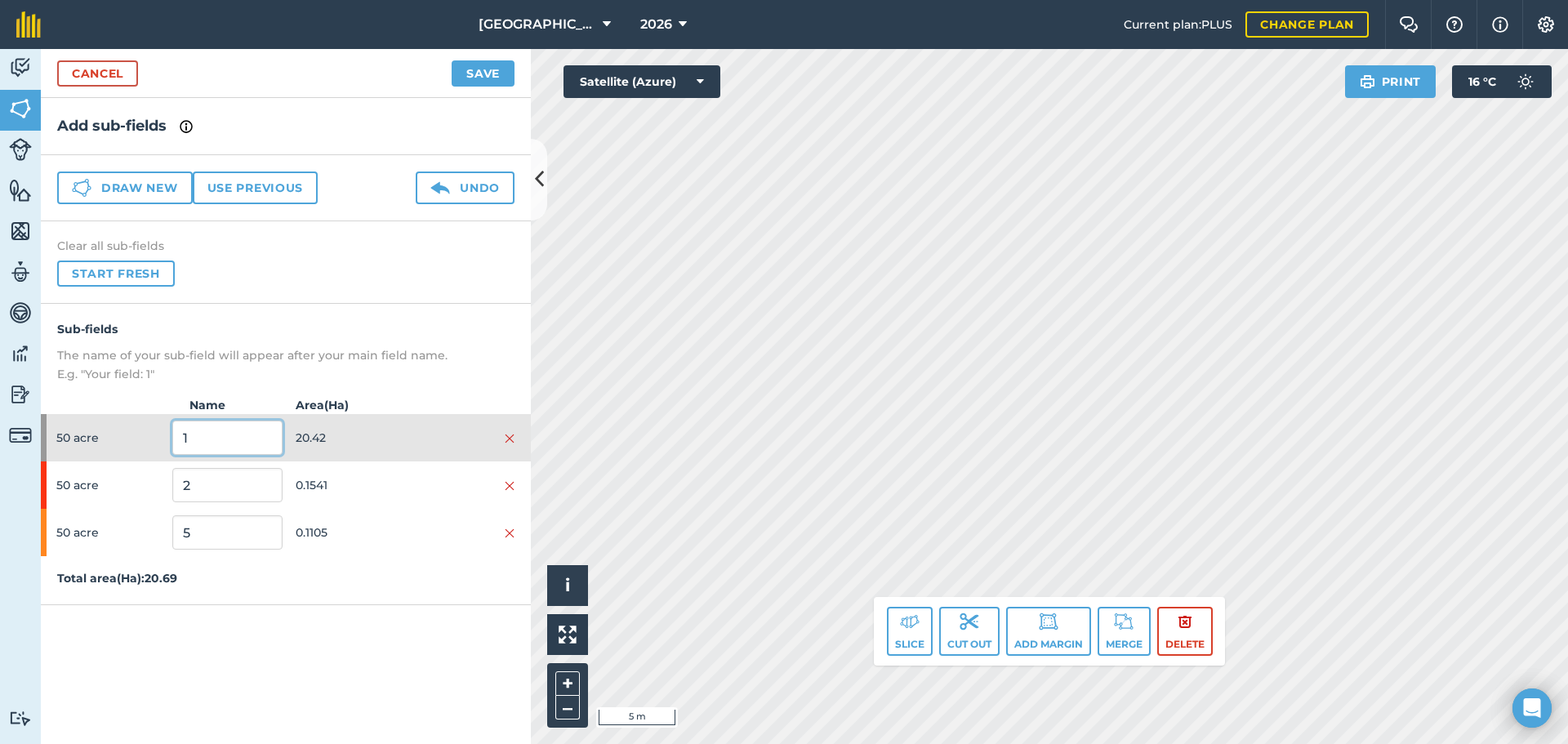
click at [247, 439] on input "1" at bounding box center [227, 437] width 110 height 34
type input "BARLEY"
click at [193, 470] on input "2" at bounding box center [227, 484] width 110 height 34
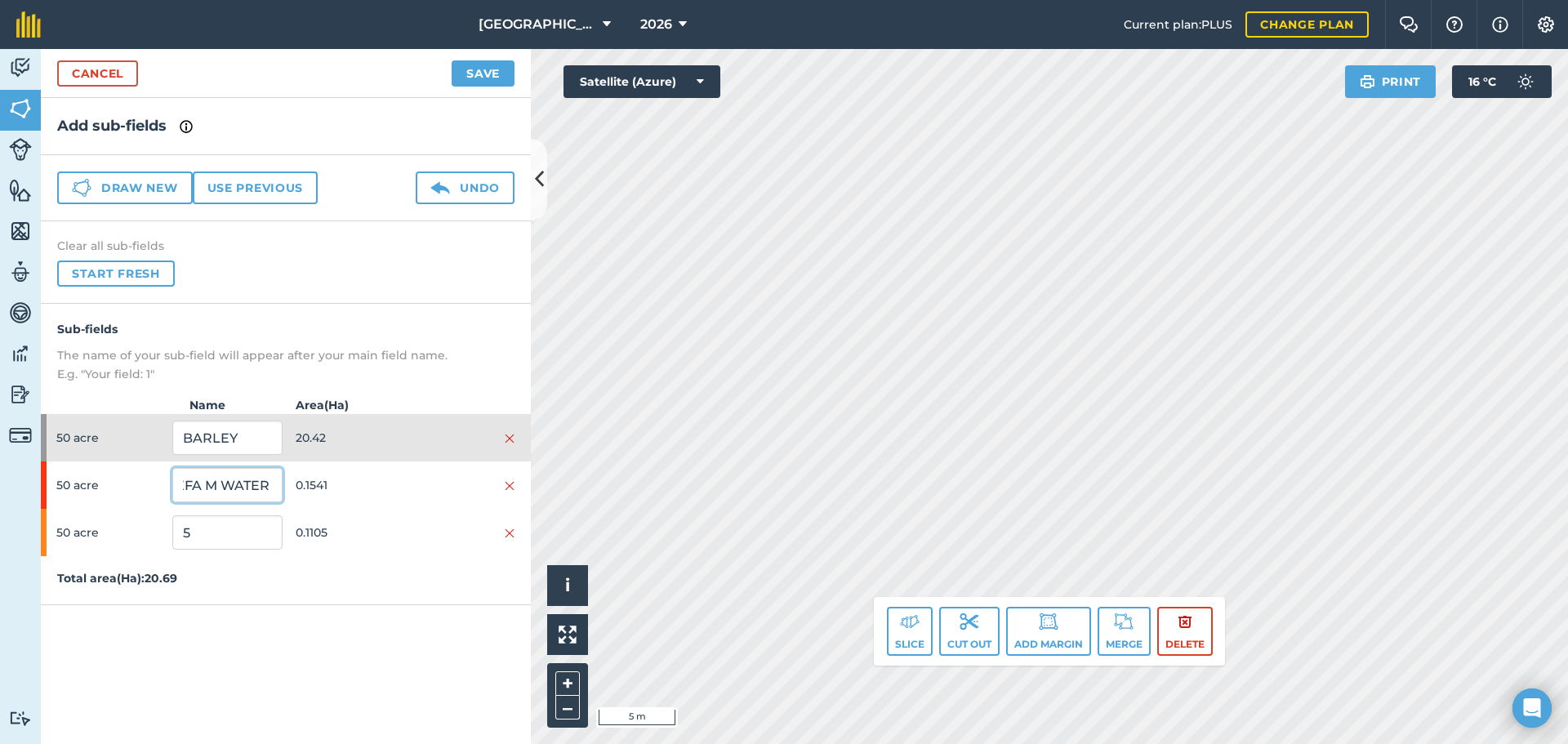
scroll to position [0, 10]
type input "EFA M WATER 3M"
click at [200, 525] on input "5" at bounding box center [227, 531] width 110 height 34
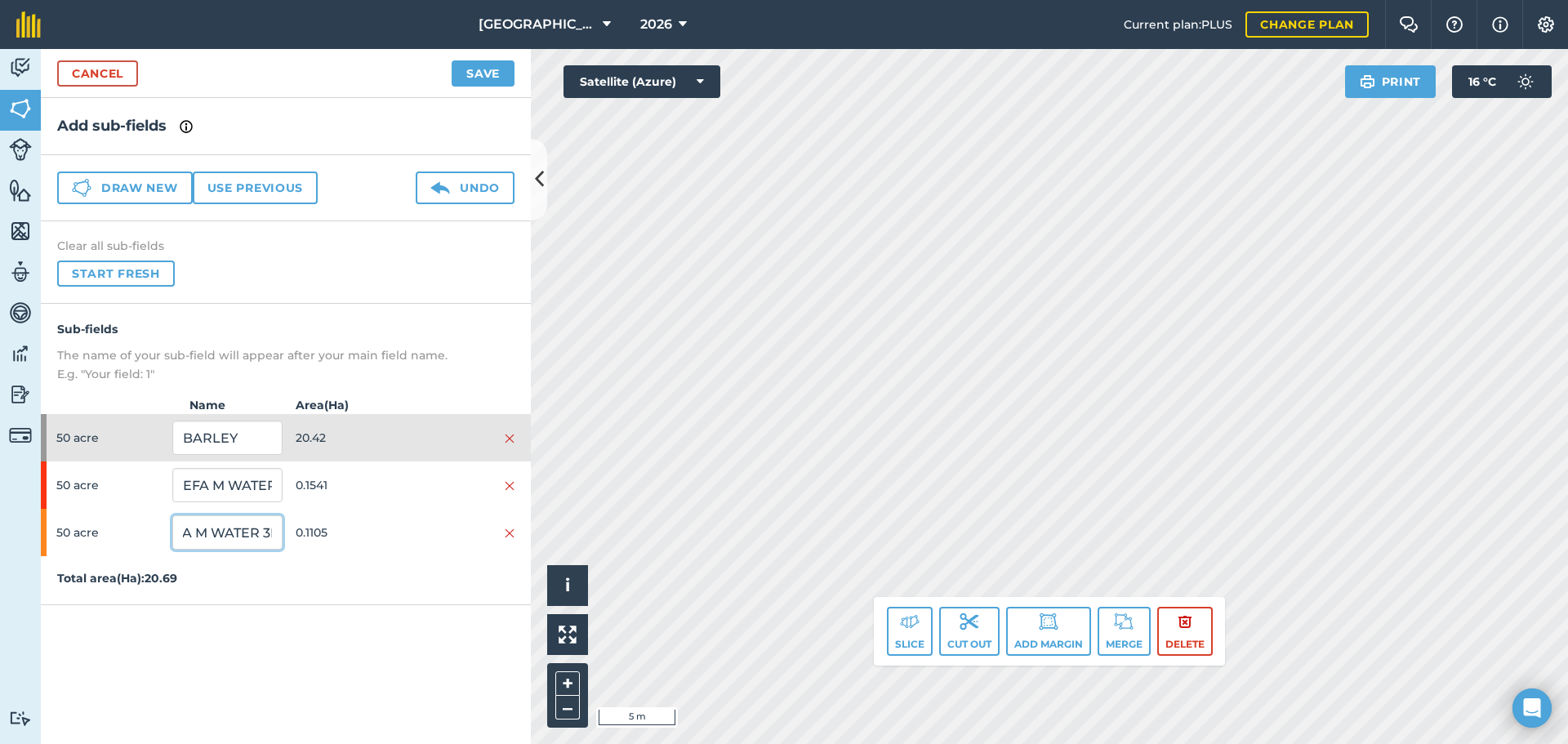
scroll to position [0, 31]
type input "EFA M WATER 3M"
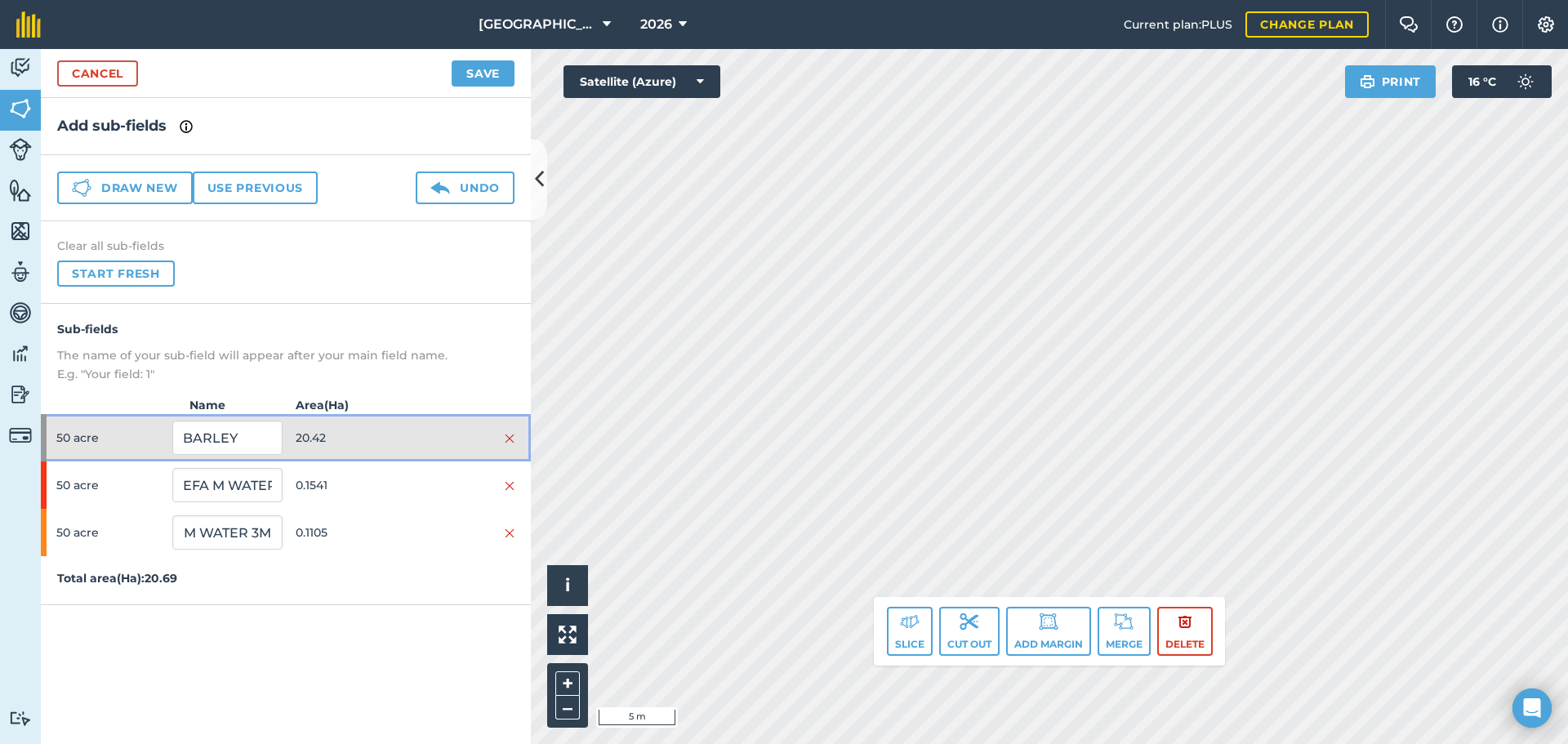
scroll to position [0, 0]
click at [416, 446] on div at bounding box center [460, 437] width 110 height 18
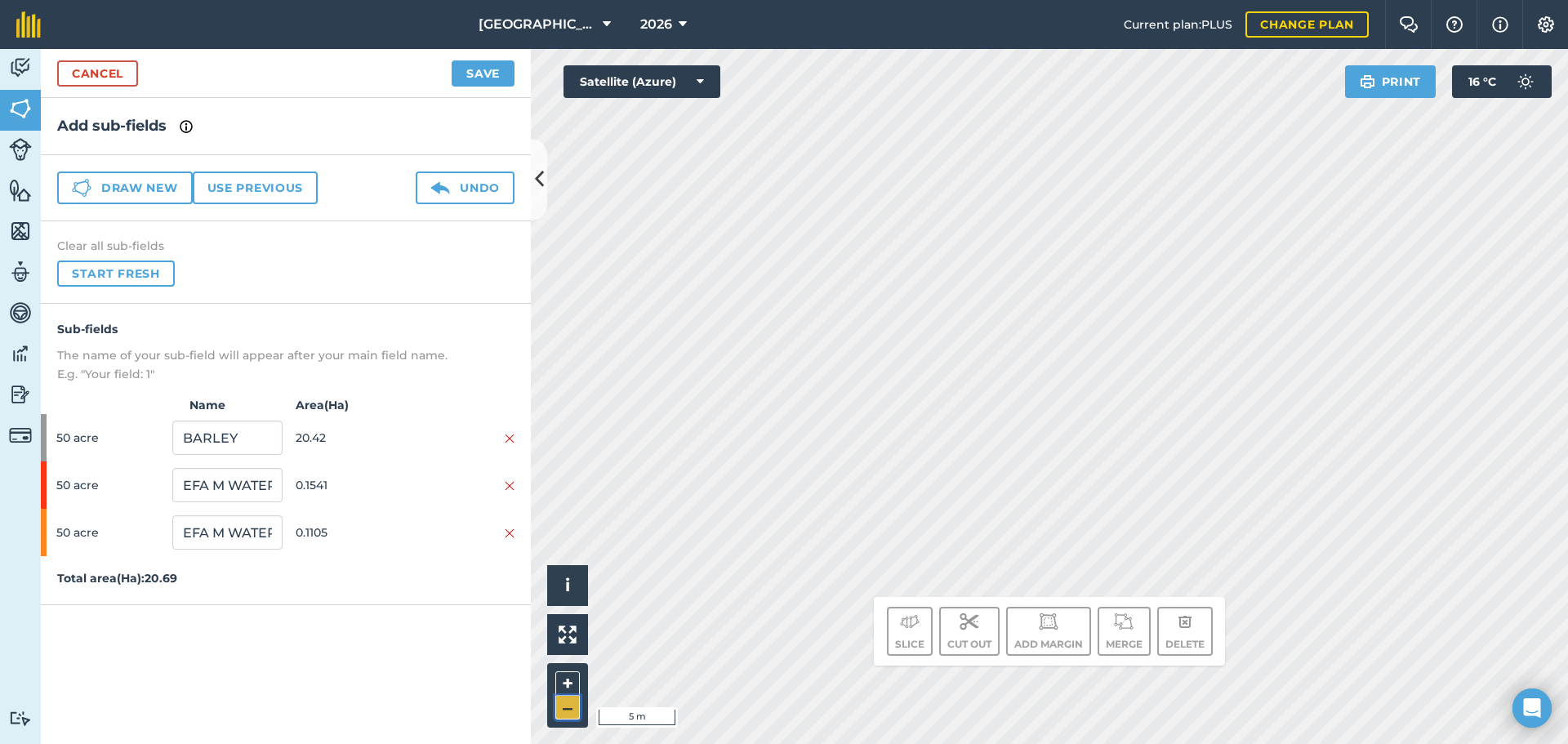
click at [570, 698] on button "–" at bounding box center [567, 707] width 24 height 24
click at [882, 623] on div "Click to start drawing. Line must start & end outside boundary i © 2025 TomTom,…" at bounding box center [1049, 396] width 1037 height 694
click at [499, 64] on button "Save" at bounding box center [483, 73] width 63 height 26
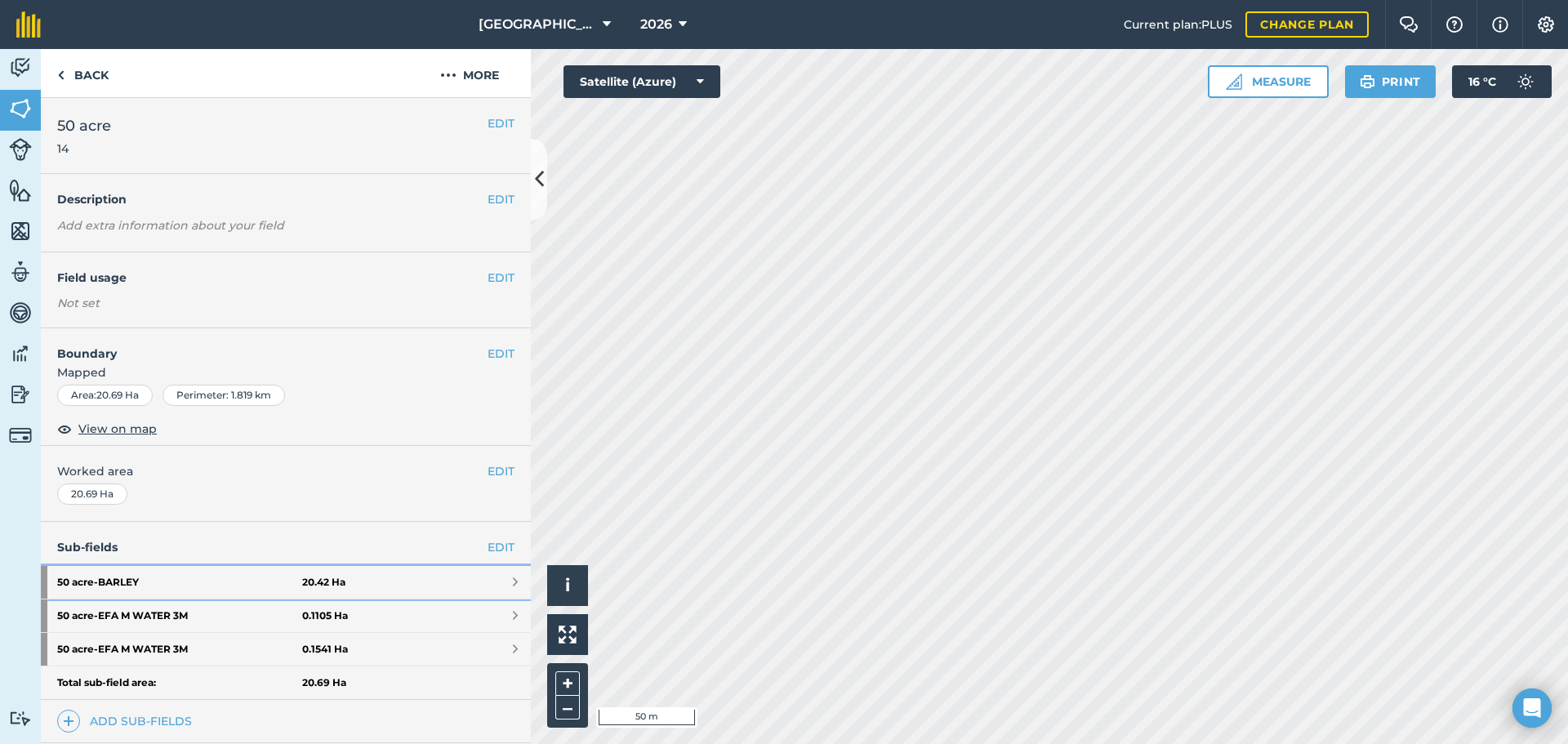
click at [383, 582] on link "50 acre - BARLEY 20.42 Ha" at bounding box center [286, 581] width 490 height 32
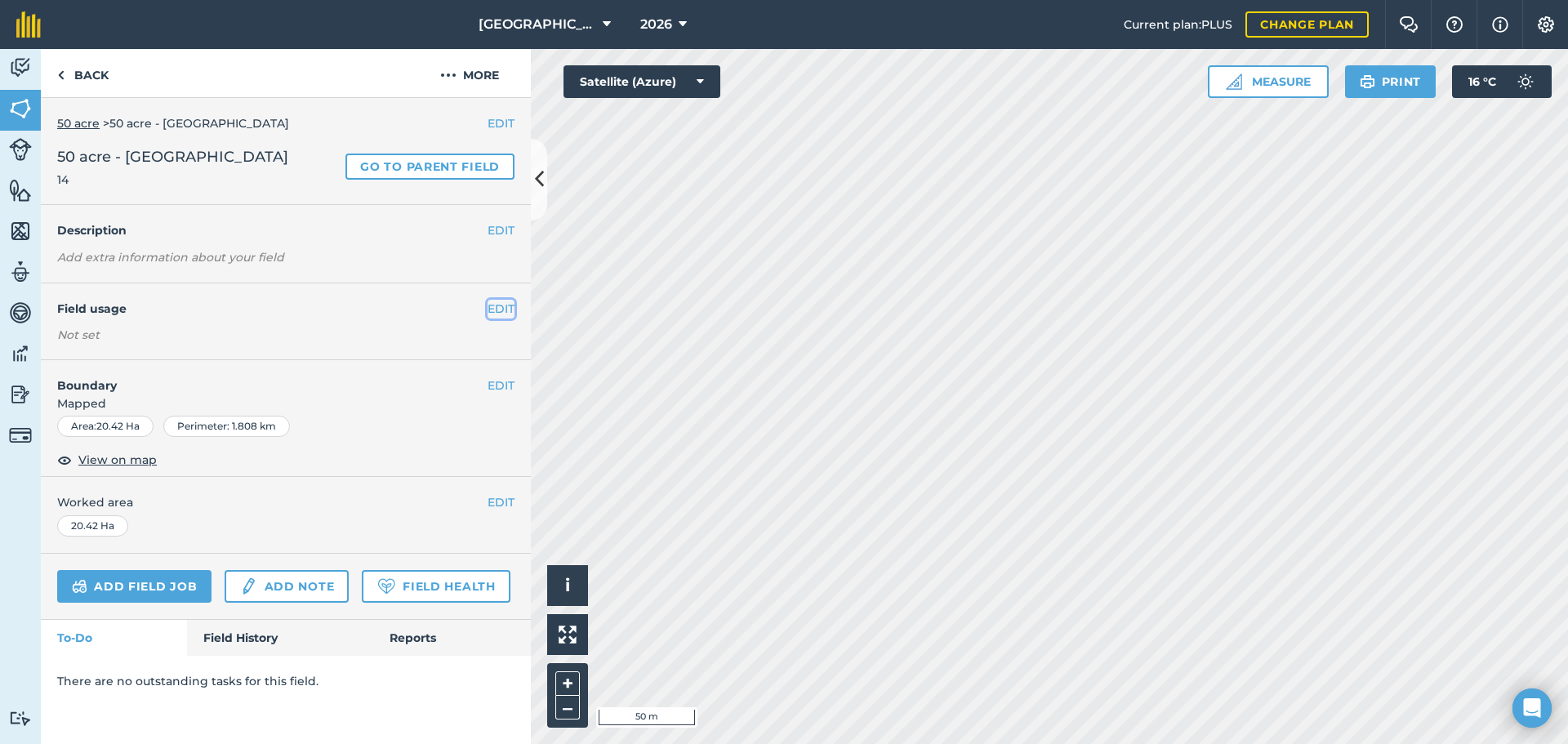
click at [512, 312] on button "EDIT" at bounding box center [500, 308] width 27 height 18
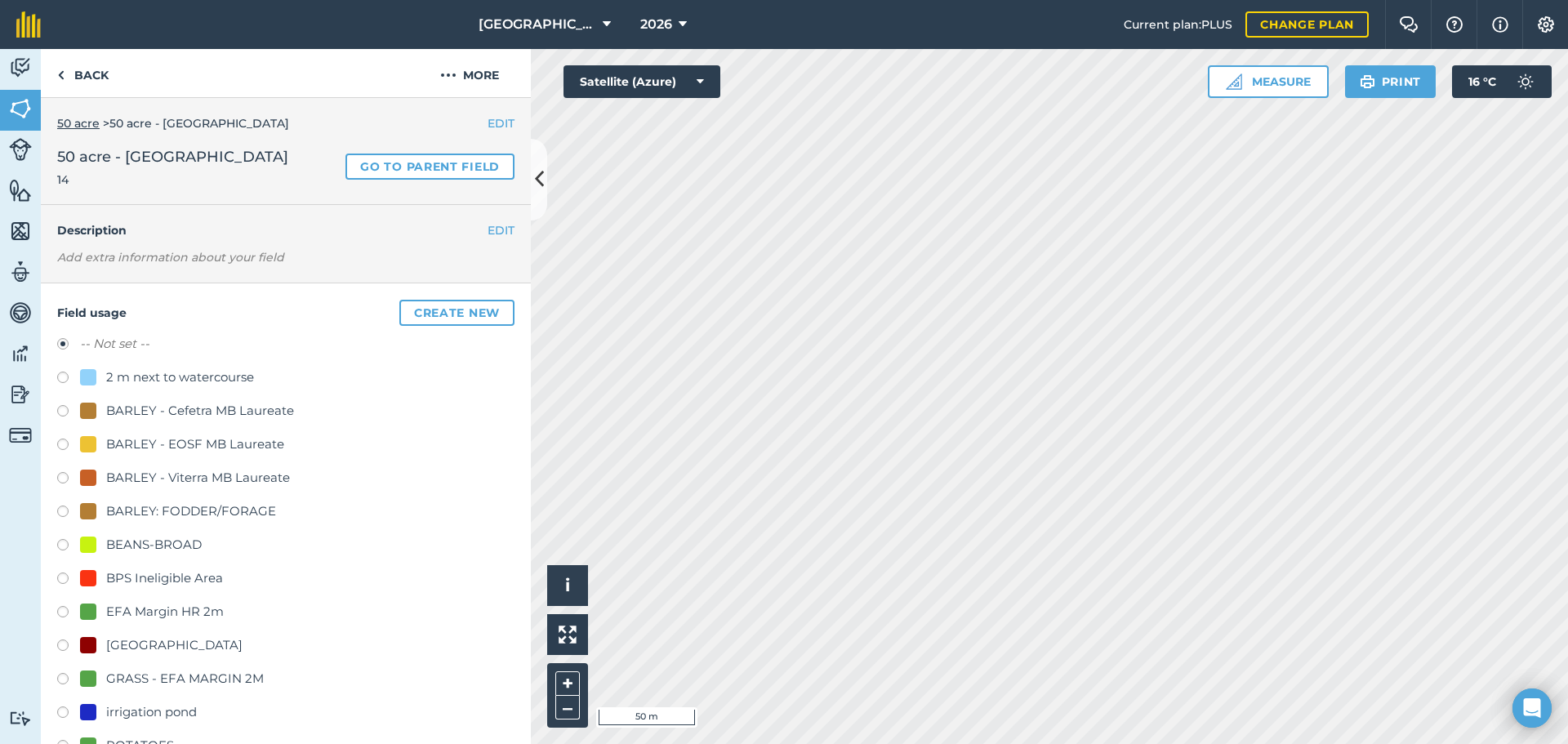
click at [237, 512] on div "BARLEY: FODDER/FORAGE" at bounding box center [191, 511] width 170 height 19
radio input "true"
radio input "false"
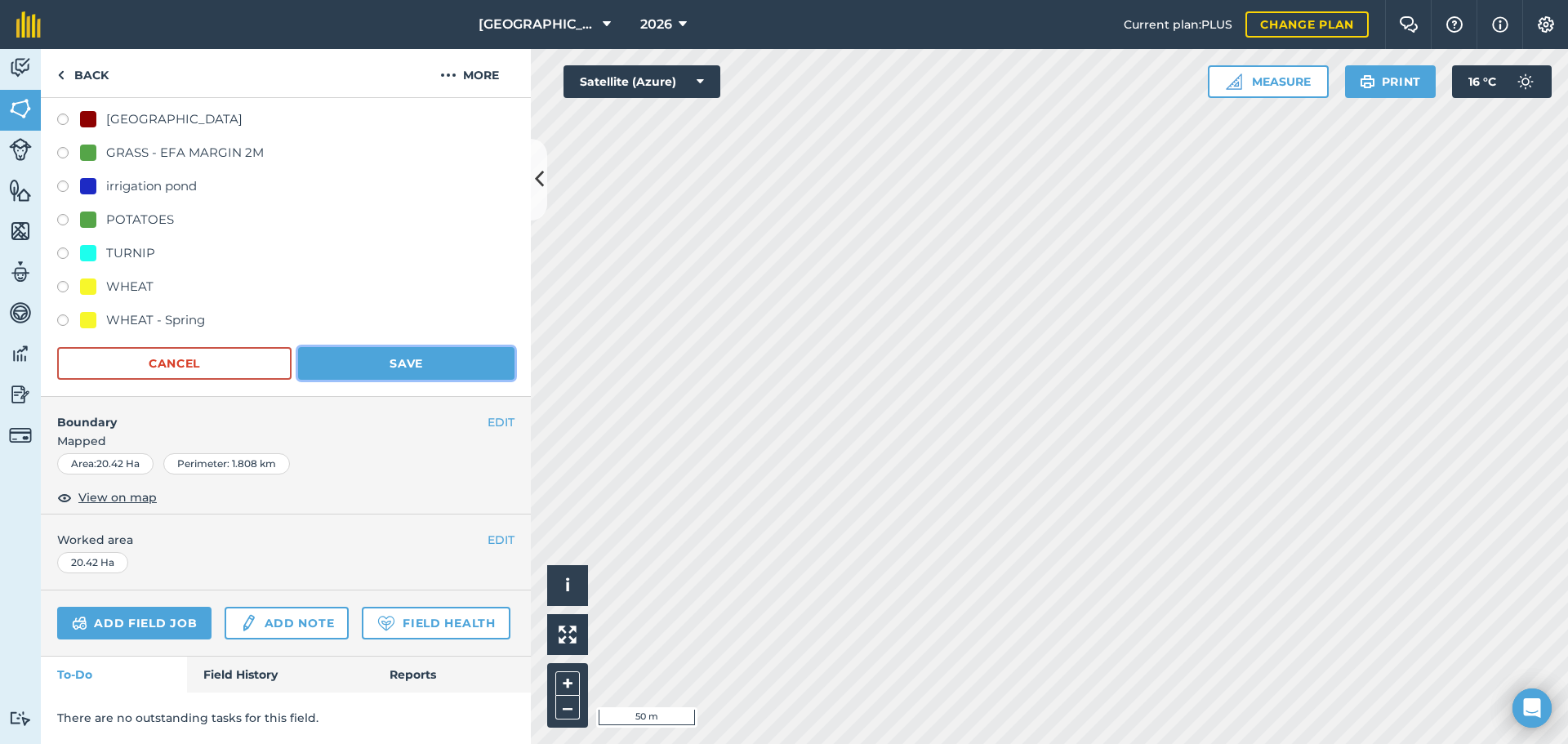
click at [408, 347] on button "Save" at bounding box center [406, 362] width 216 height 32
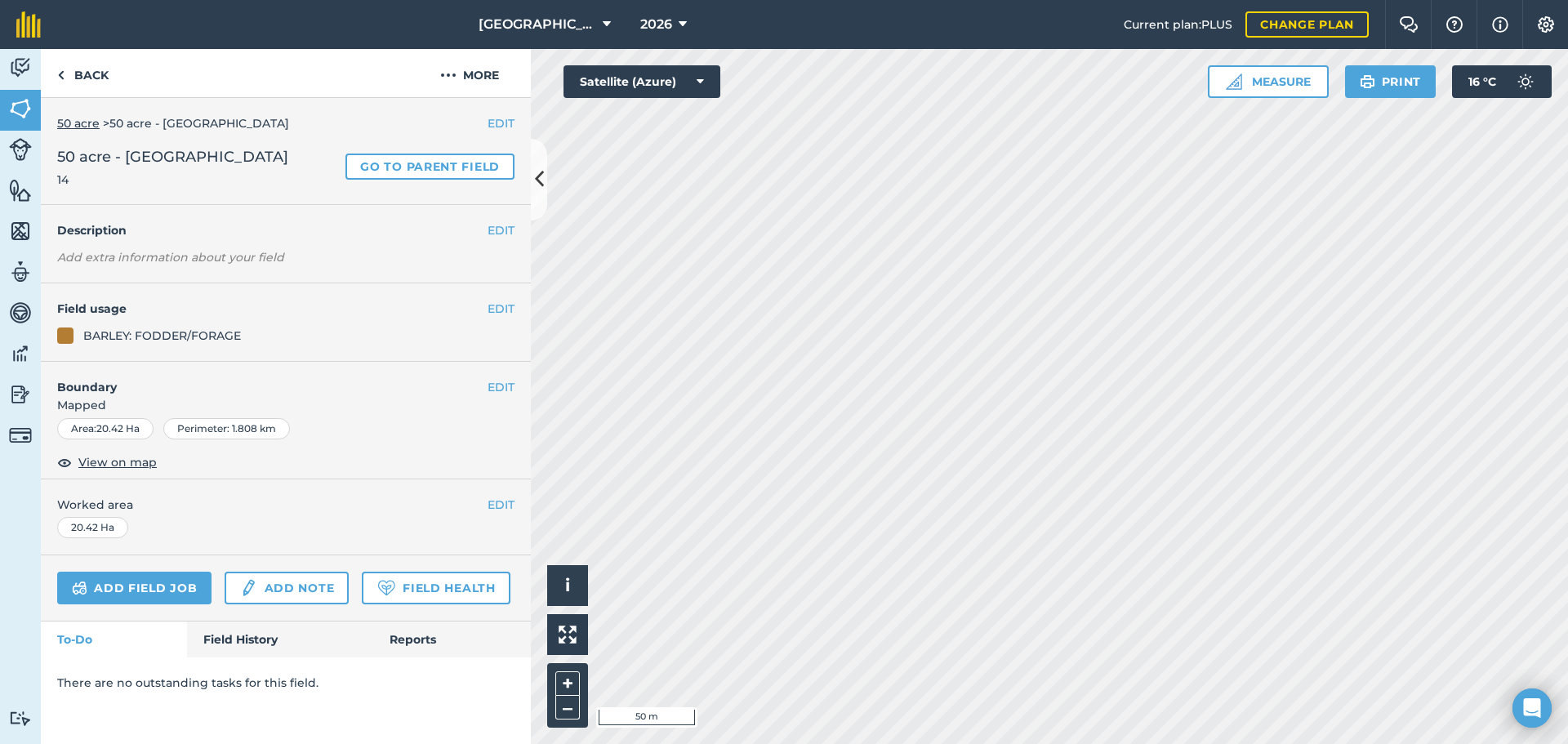
scroll to position [0, 0]
click at [85, 78] on link "Back" at bounding box center [83, 72] width 85 height 48
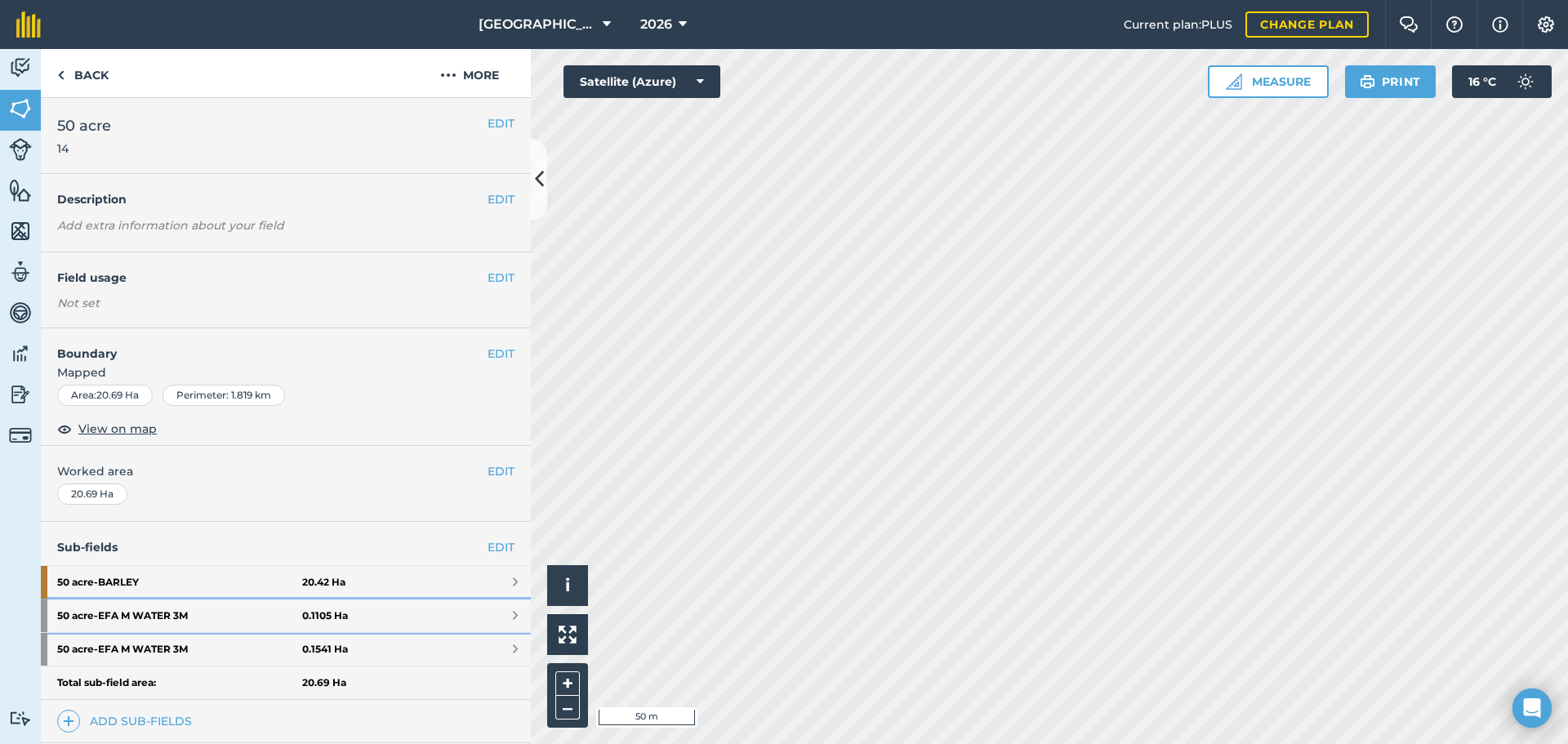
click at [379, 616] on link "50 acre - EFA M WATER 3M 0.1105 Ha" at bounding box center [286, 615] width 490 height 32
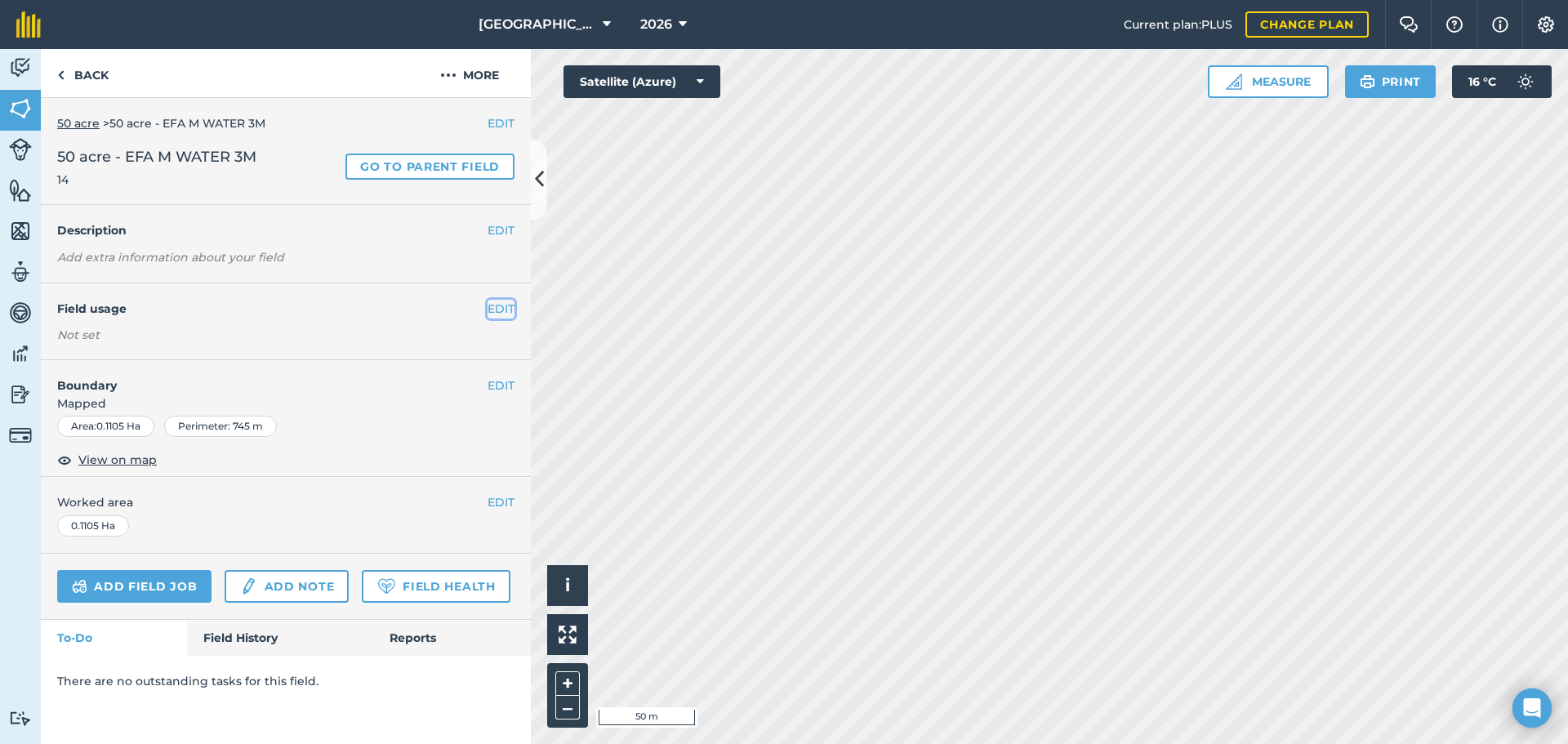
click at [499, 308] on button "EDIT" at bounding box center [500, 308] width 27 height 18
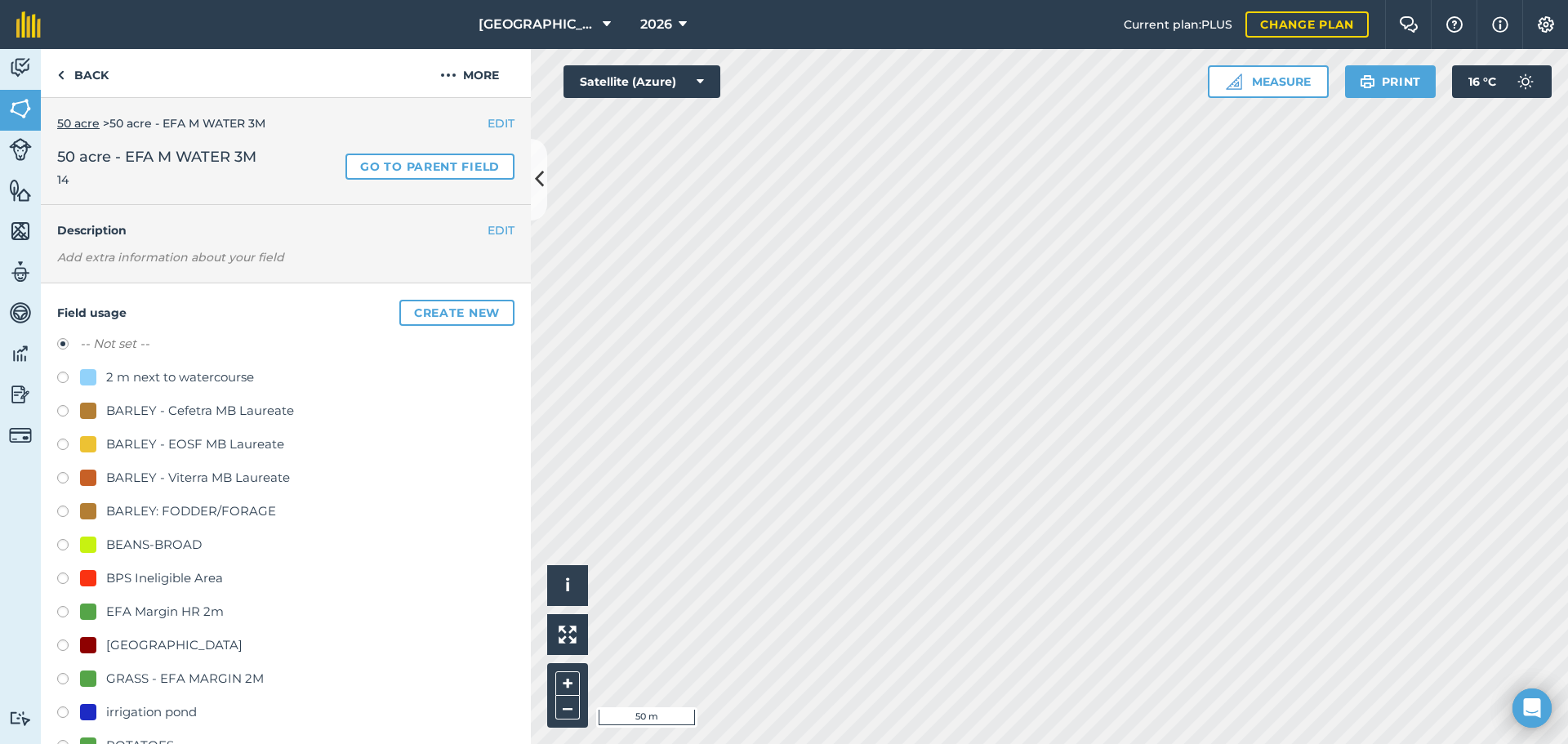
click at [134, 683] on div "GRASS - EFA MARGIN 2M" at bounding box center [185, 678] width 158 height 19
radio input "true"
radio input "false"
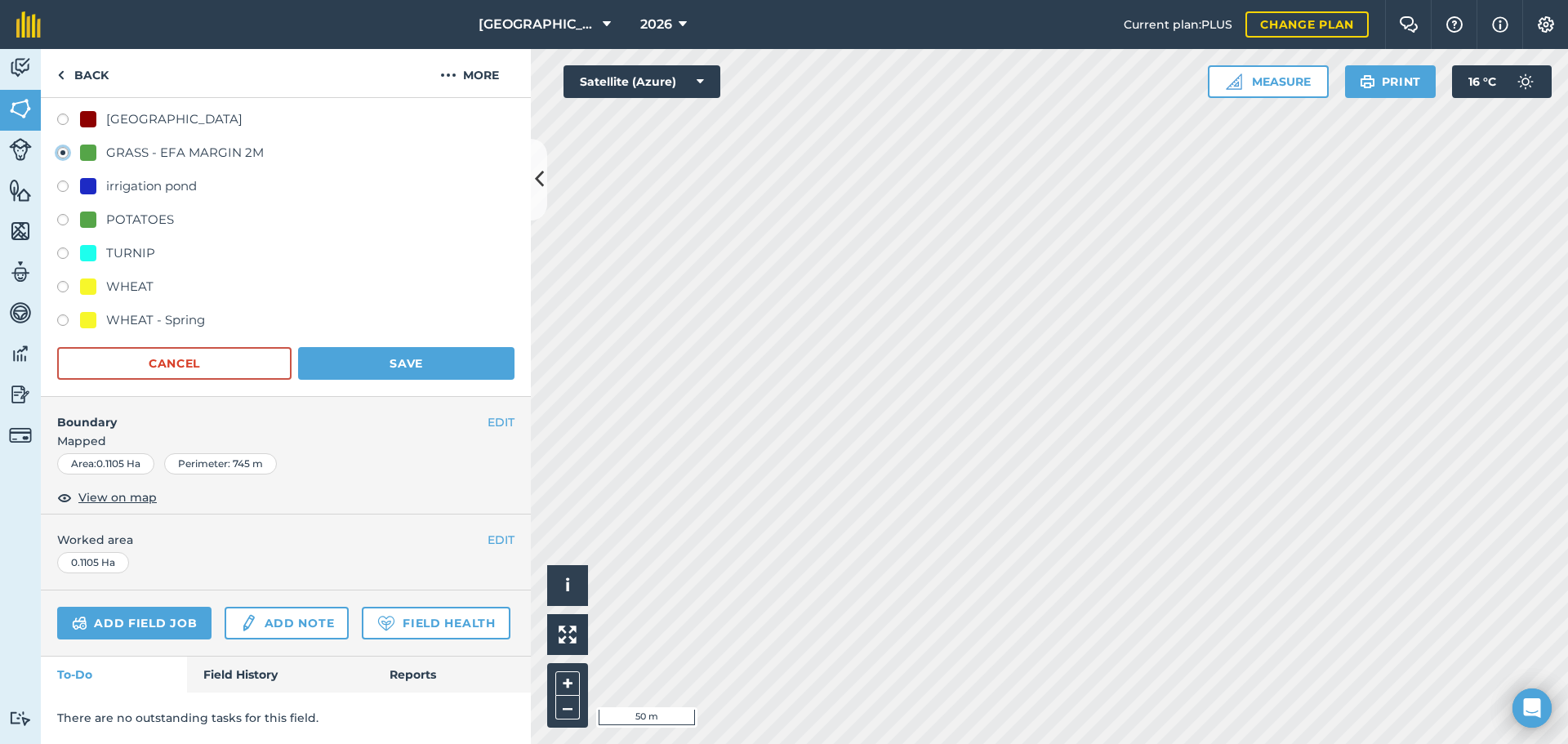
scroll to position [565, 0]
click at [439, 347] on button "Save" at bounding box center [406, 362] width 216 height 32
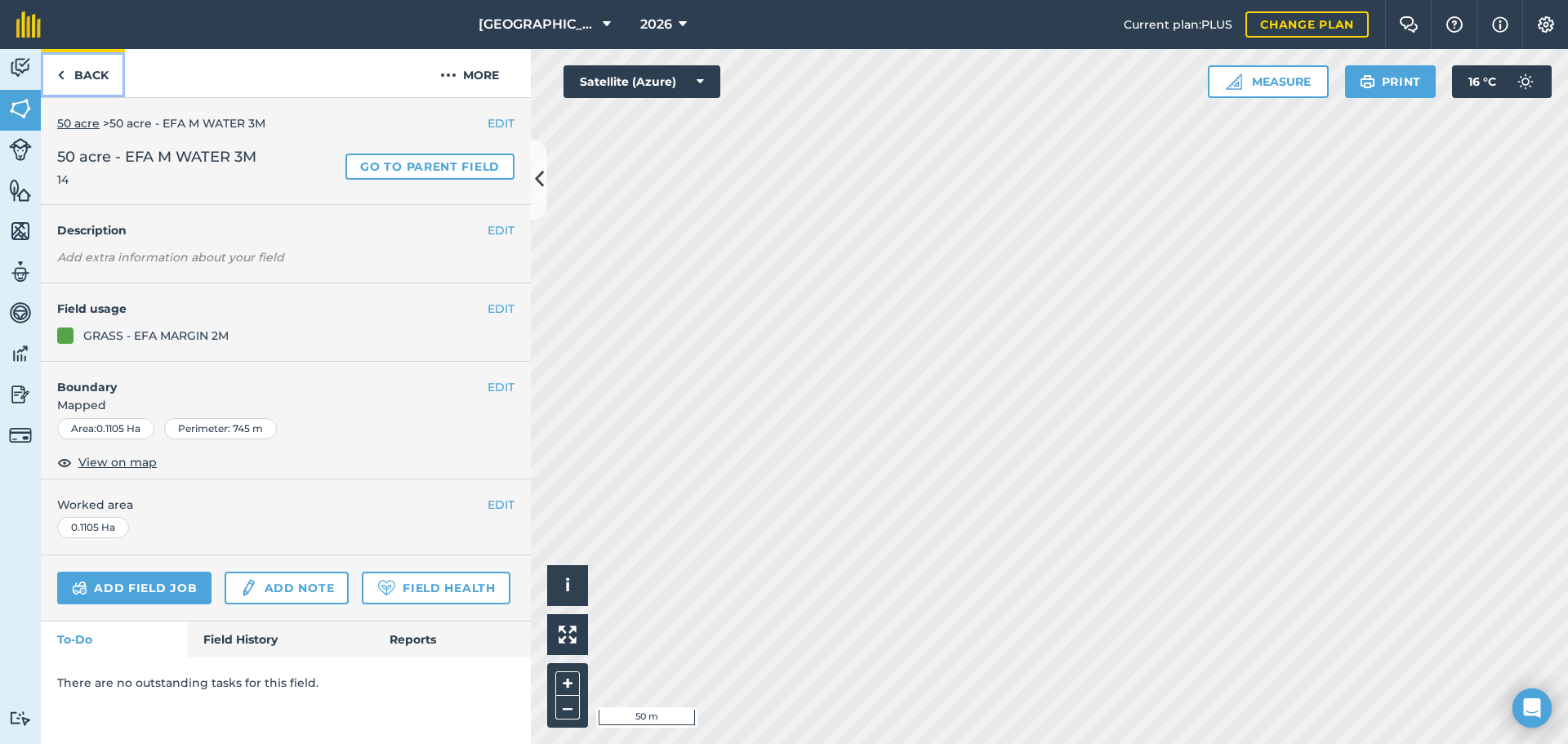
click at [84, 73] on link "Back" at bounding box center [83, 72] width 85 height 48
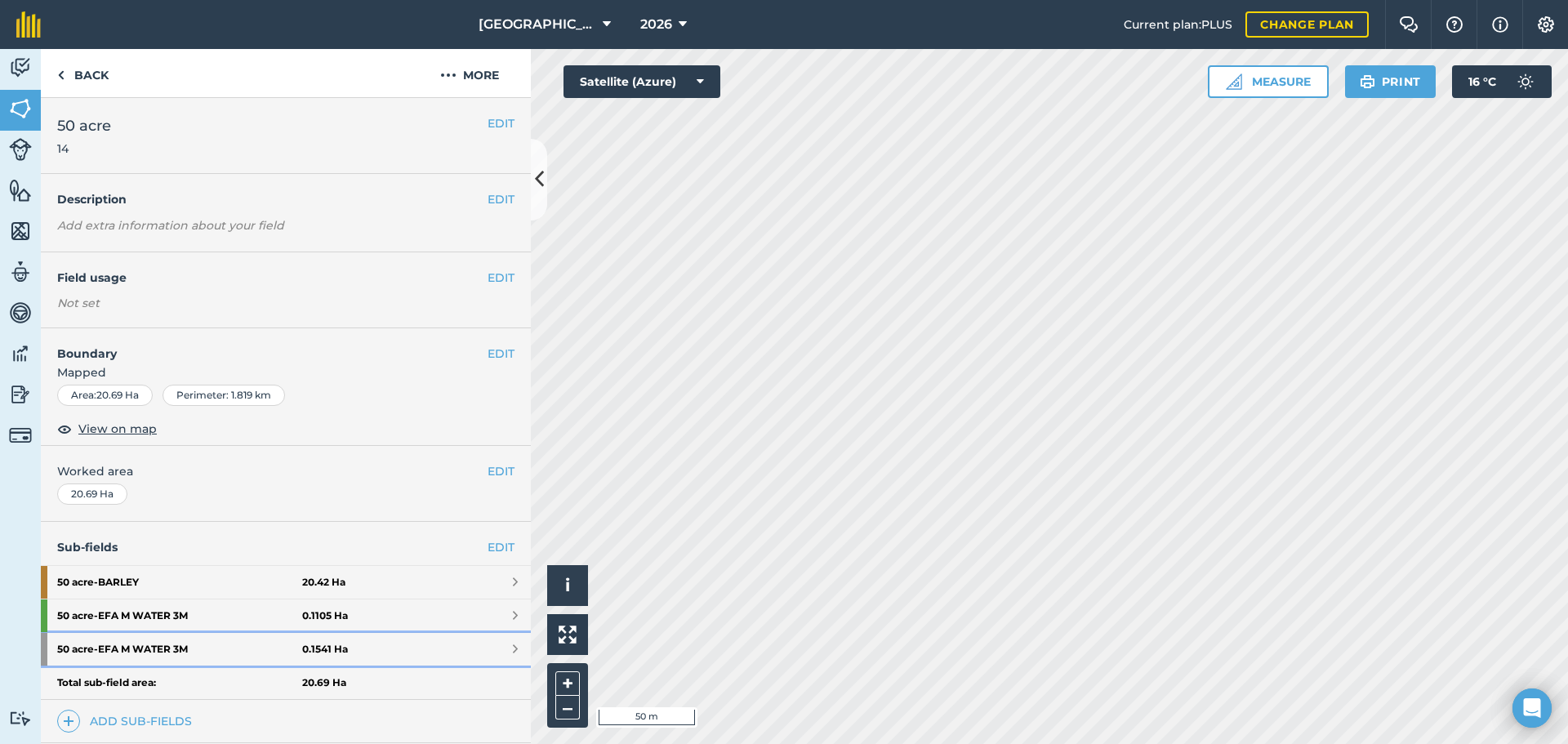
click at [269, 651] on strong "50 acre - EFA M WATER 3M" at bounding box center [180, 648] width 245 height 32
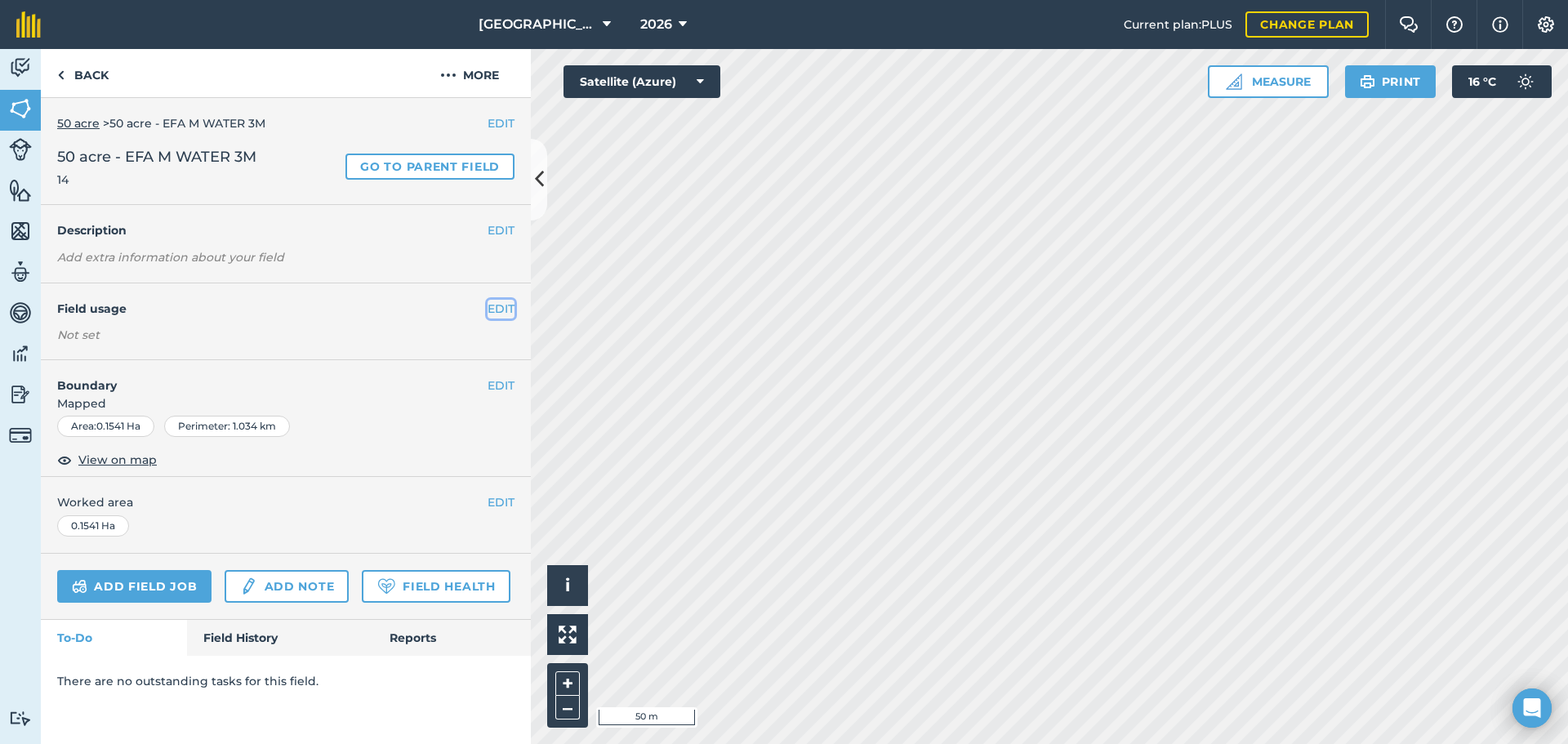
click at [495, 301] on button "EDIT" at bounding box center [500, 308] width 27 height 18
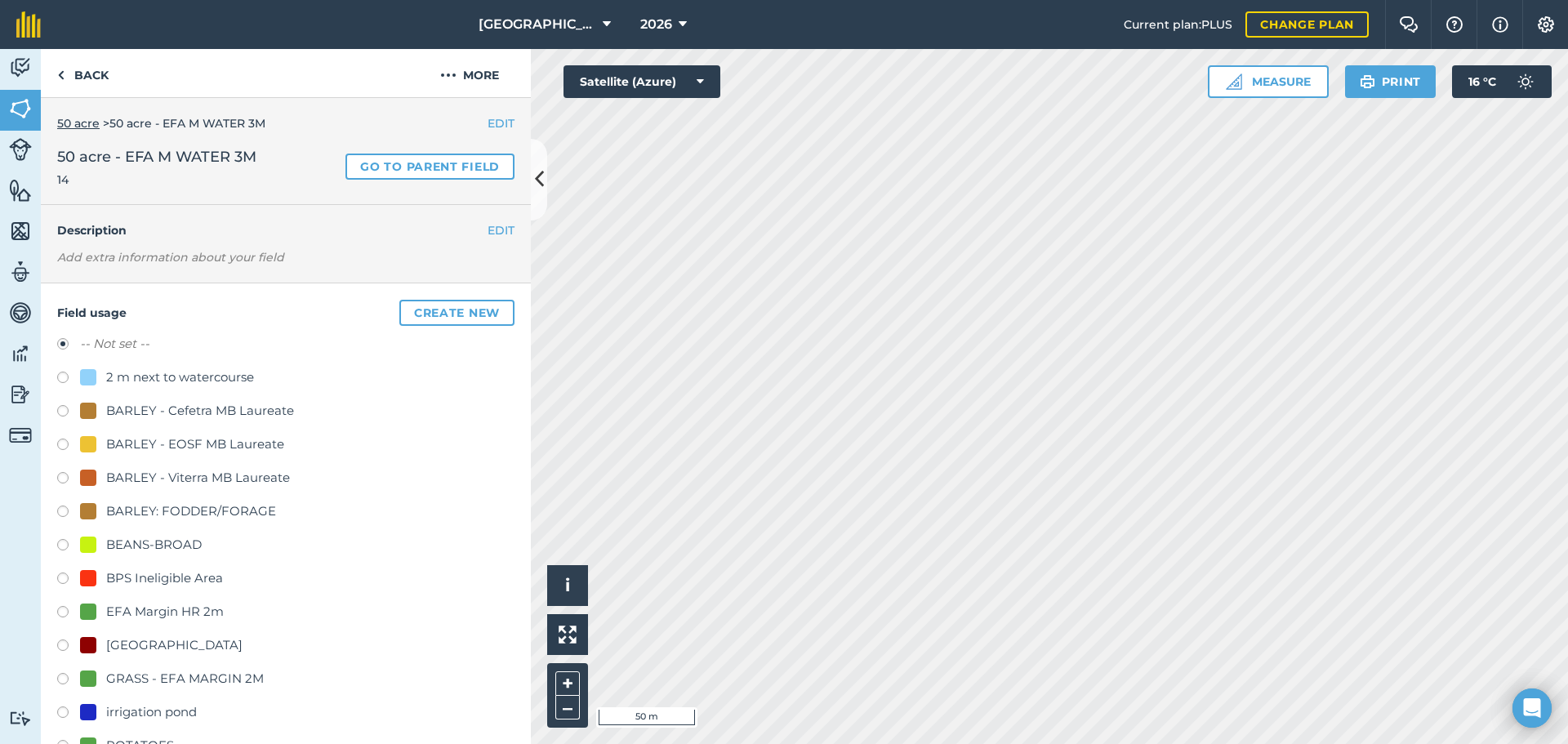
click at [171, 674] on div "GRASS - EFA MARGIN 2M" at bounding box center [185, 678] width 158 height 19
radio input "true"
radio input "false"
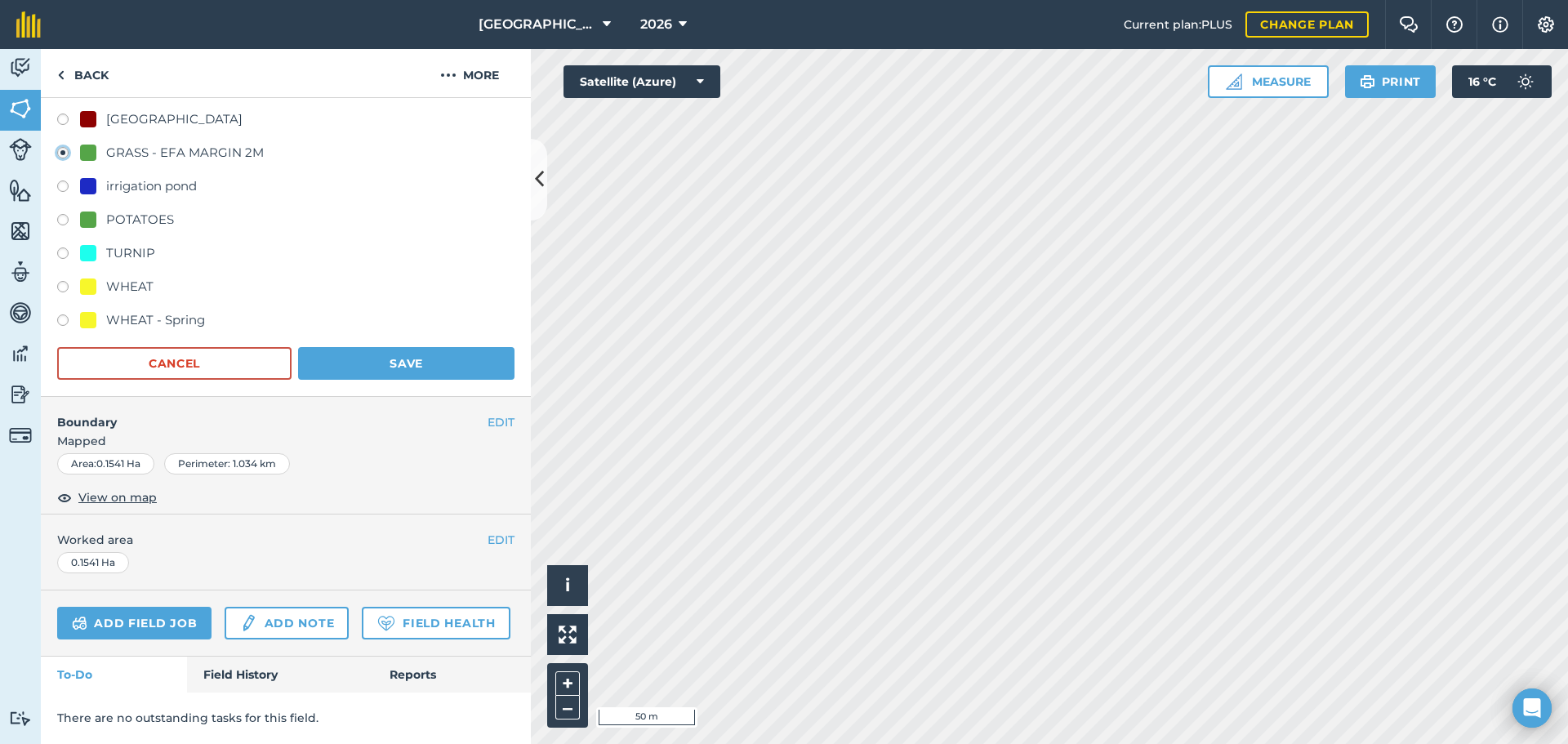
scroll to position [565, 0]
click at [384, 347] on button "Save" at bounding box center [406, 362] width 216 height 32
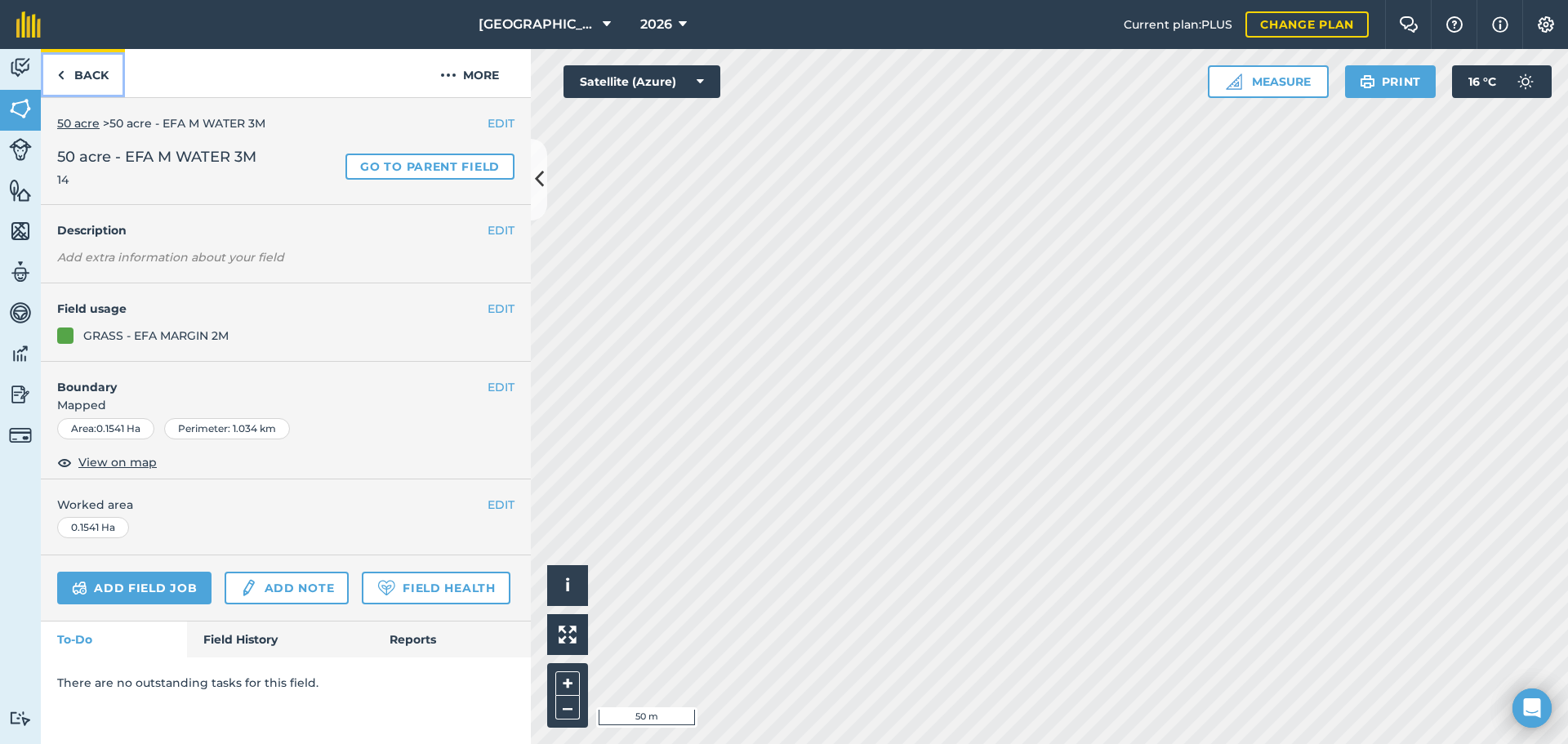
click at [76, 67] on link "Back" at bounding box center [83, 72] width 85 height 48
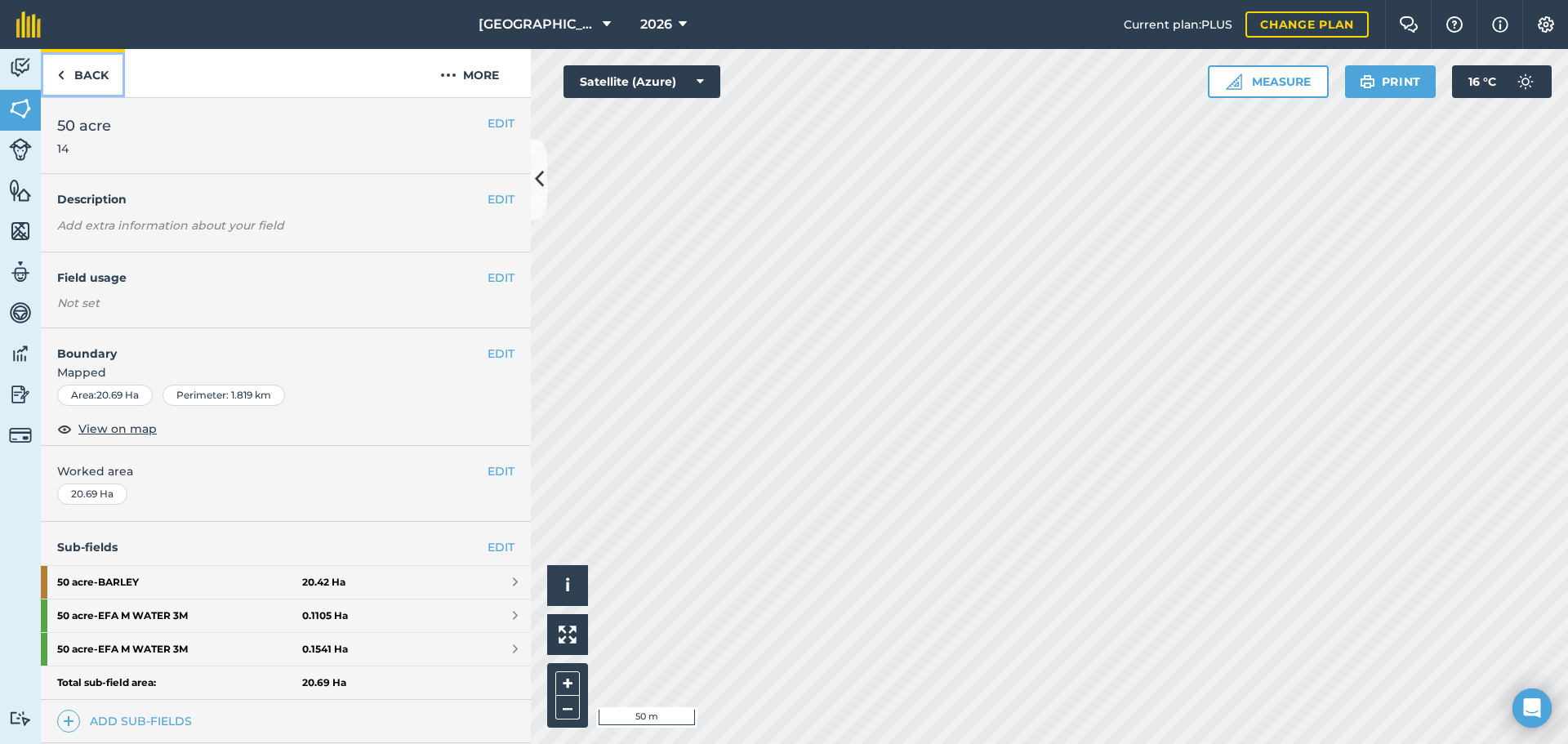
click at [76, 67] on link "Back" at bounding box center [83, 72] width 85 height 48
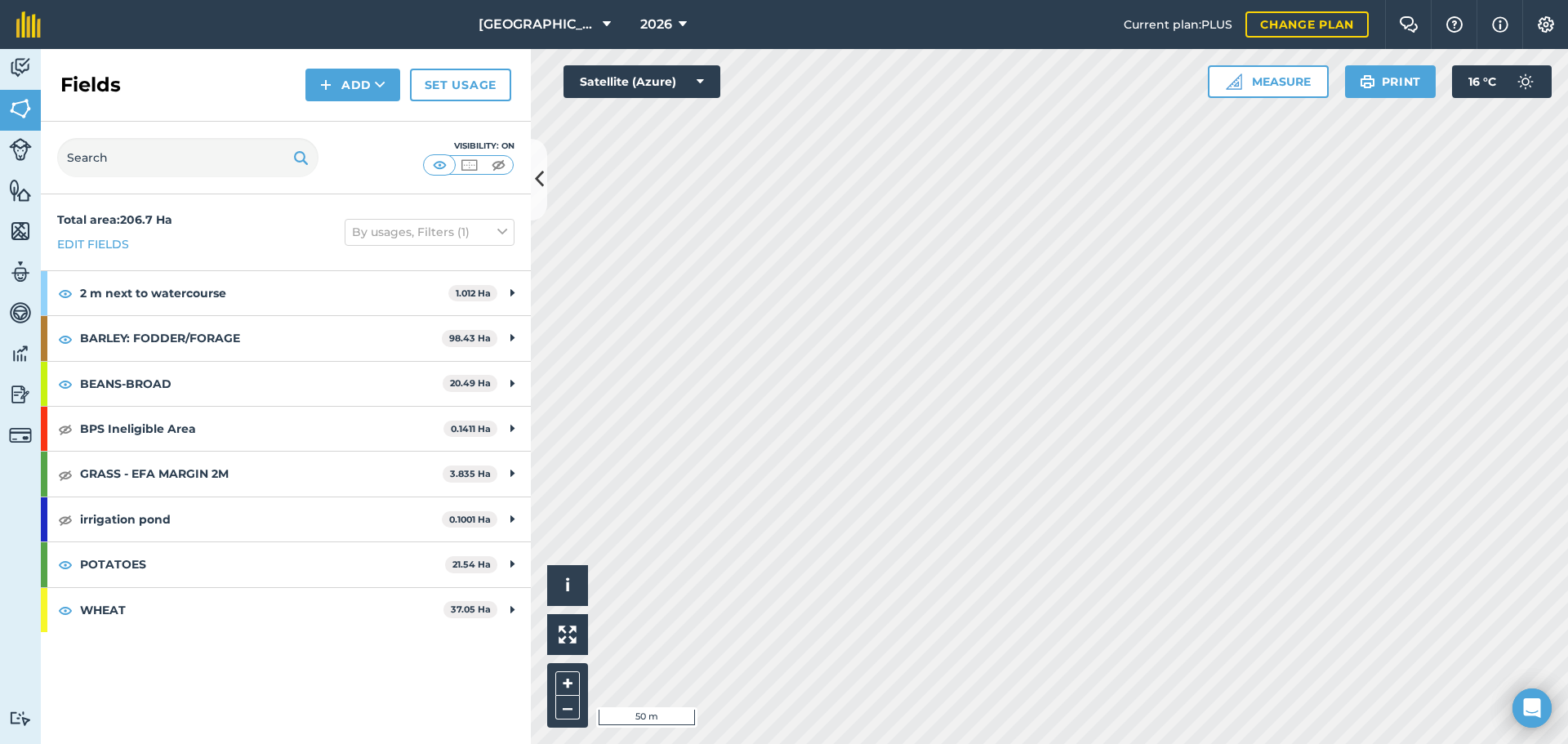
click at [985, 2] on div "[GEOGRAPHIC_DATA] 2026 Current plan : PLUS Change plan Farm Chat Help Info Sett…" at bounding box center [784, 372] width 1568 height 744
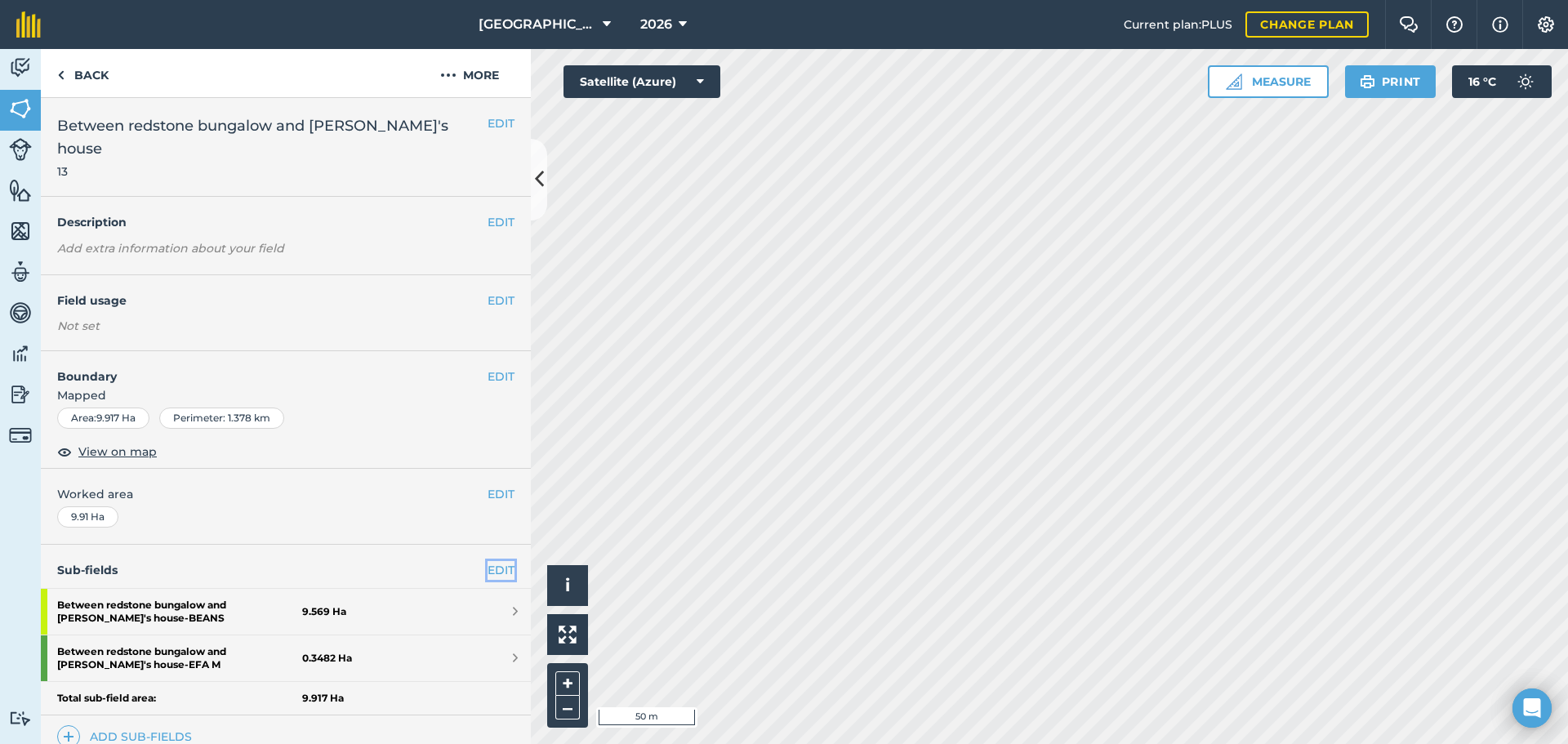
click at [488, 561] on link "EDIT" at bounding box center [500, 570] width 27 height 18
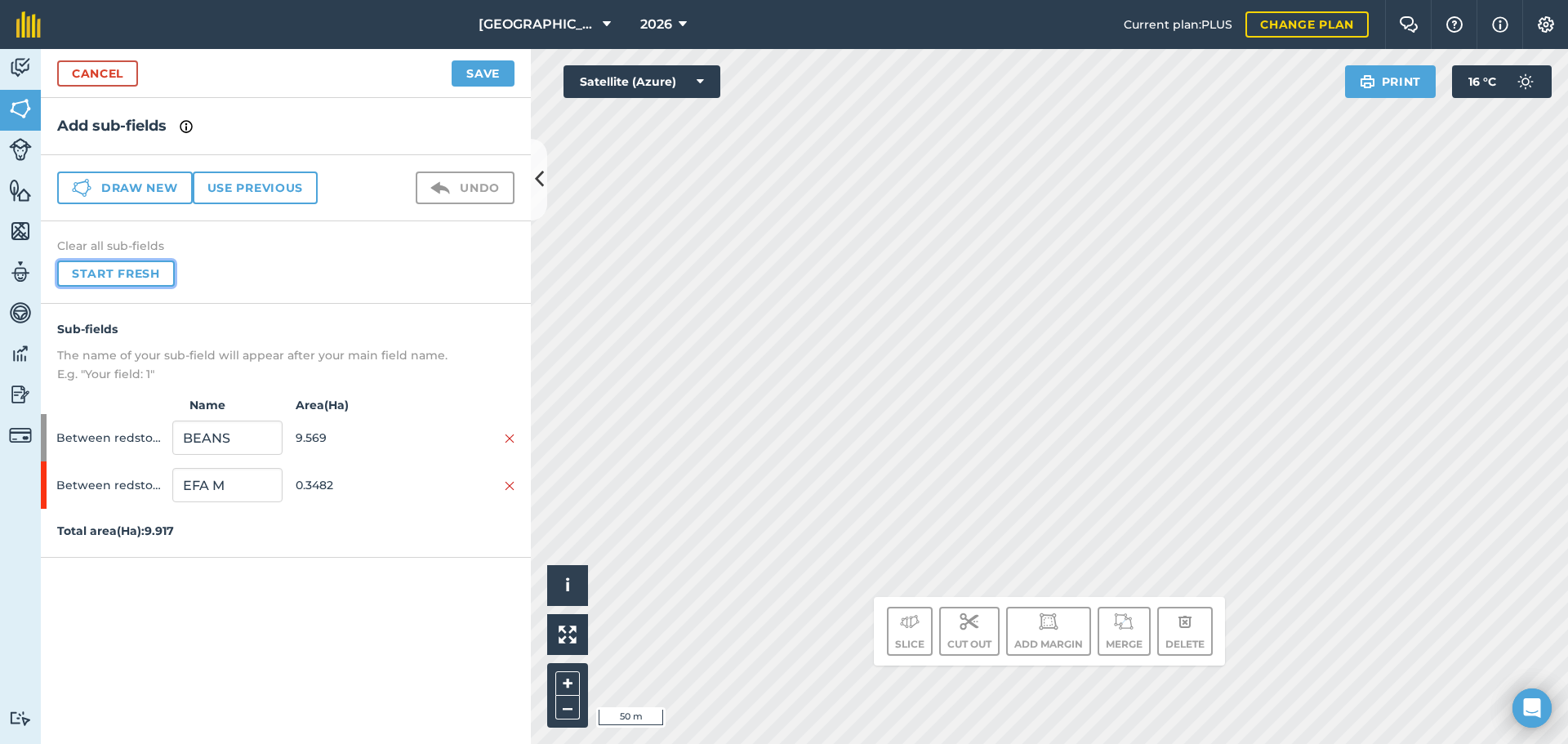
click at [159, 269] on button "Start fresh" at bounding box center [116, 274] width 118 height 26
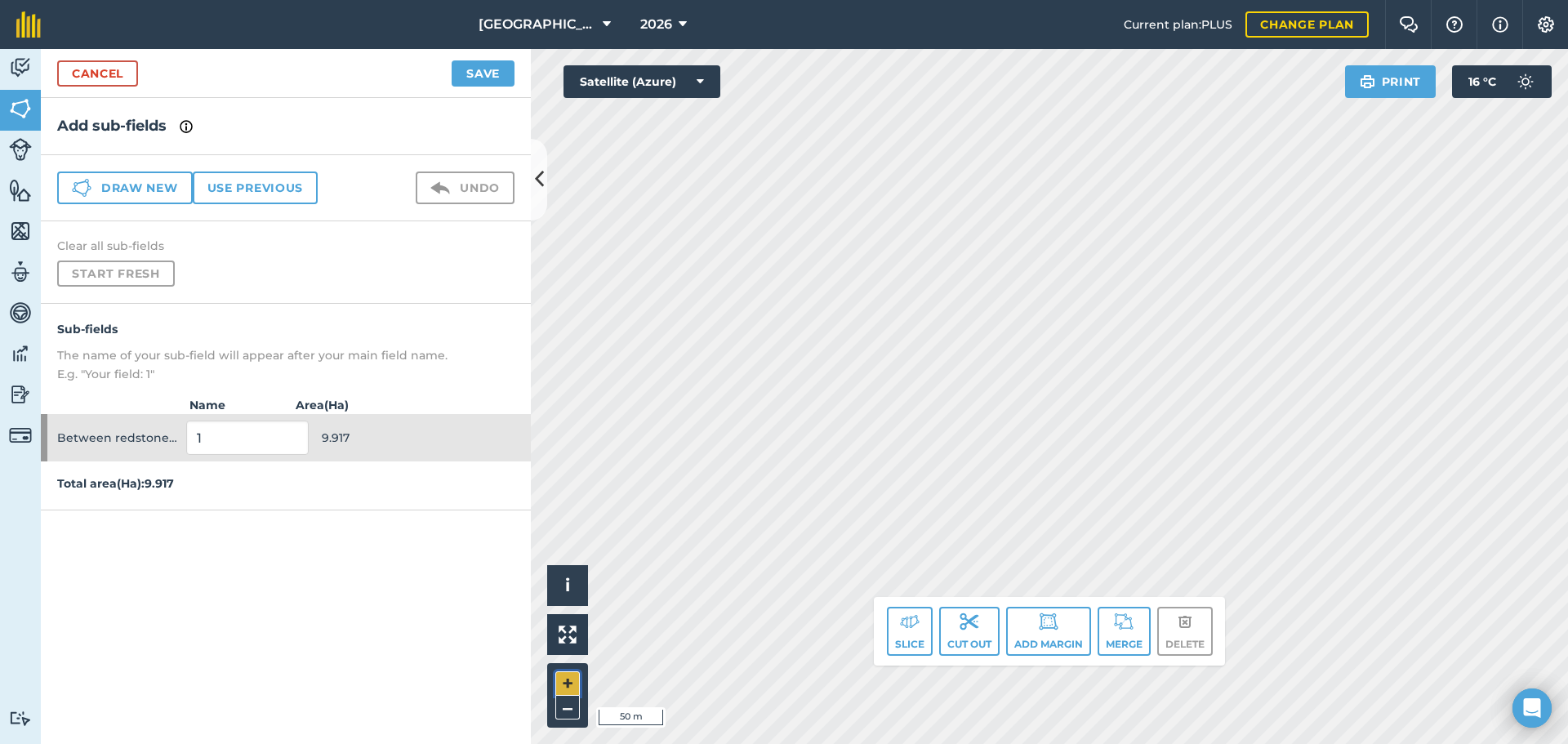
click at [567, 680] on button "+" at bounding box center [567, 683] width 24 height 24
click at [1019, 640] on button "Add margin" at bounding box center [1048, 631] width 85 height 49
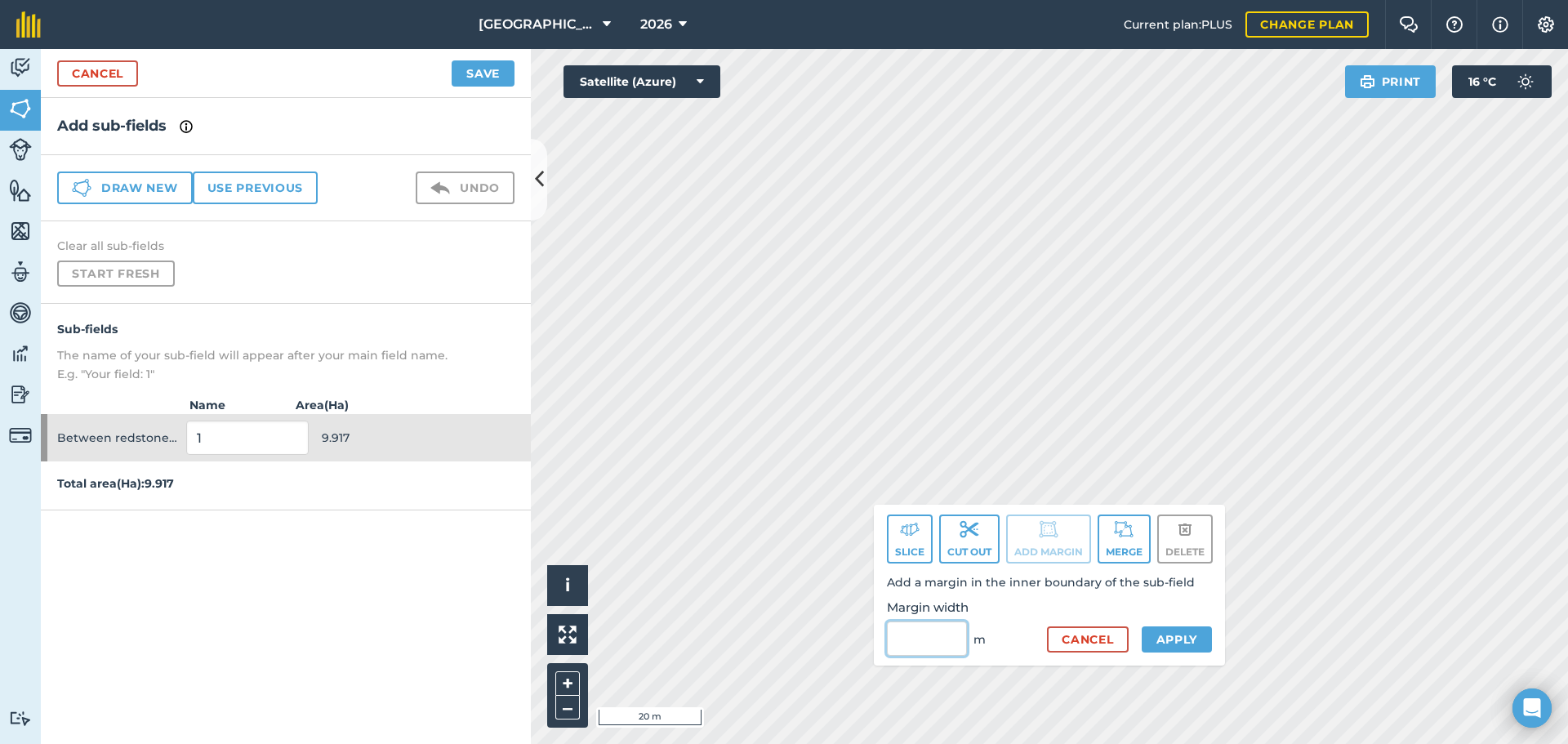
click at [927, 647] on input "Margin width" at bounding box center [927, 638] width 80 height 34
type input "3"
click at [1160, 639] on button "Apply" at bounding box center [1178, 639] width 71 height 26
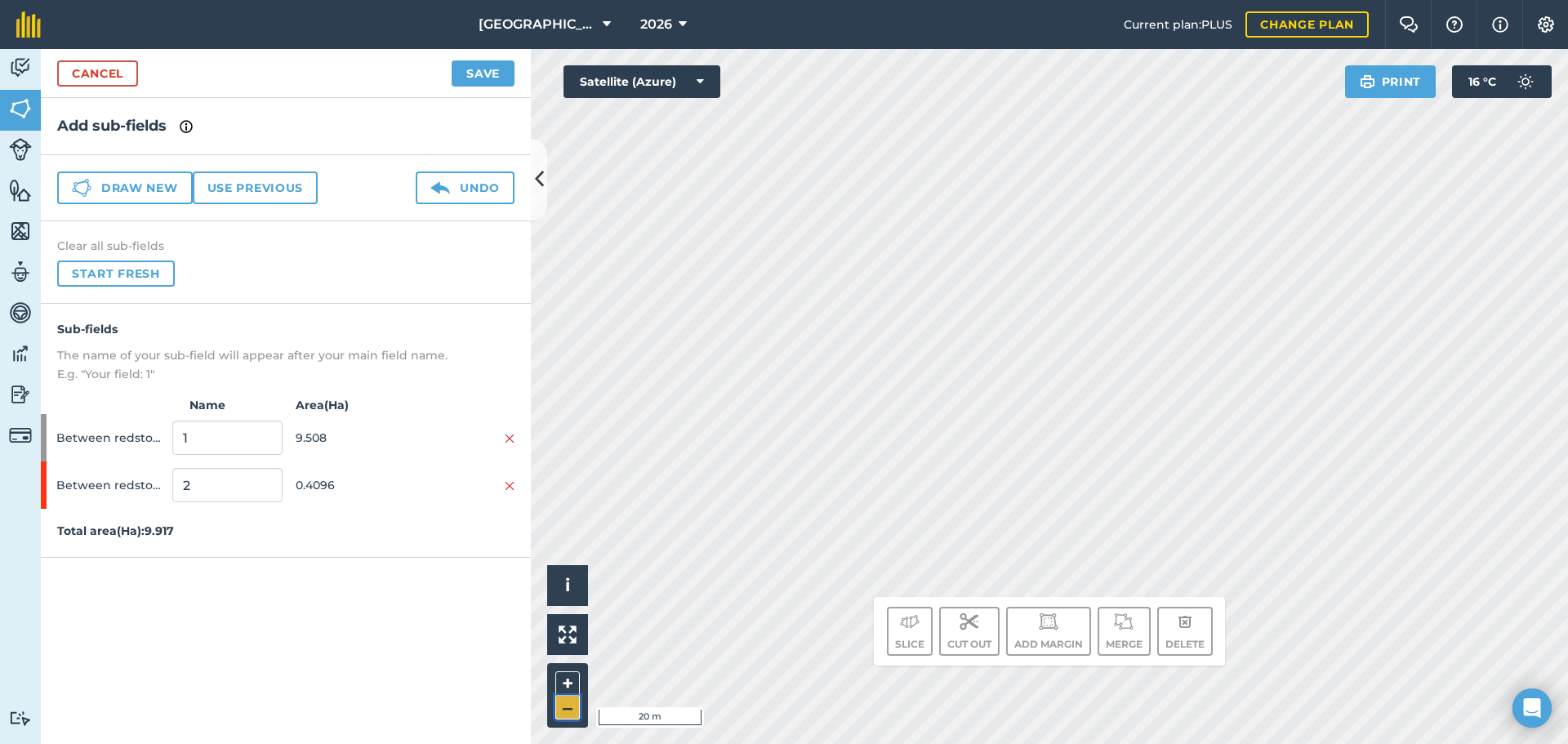
click at [570, 707] on button "–" at bounding box center [567, 707] width 24 height 24
click at [573, 683] on button "+" at bounding box center [567, 683] width 24 height 24
drag, startPoint x: 573, startPoint y: 683, endPoint x: 582, endPoint y: 668, distance: 17.5
click at [574, 681] on button "+" at bounding box center [567, 683] width 24 height 24
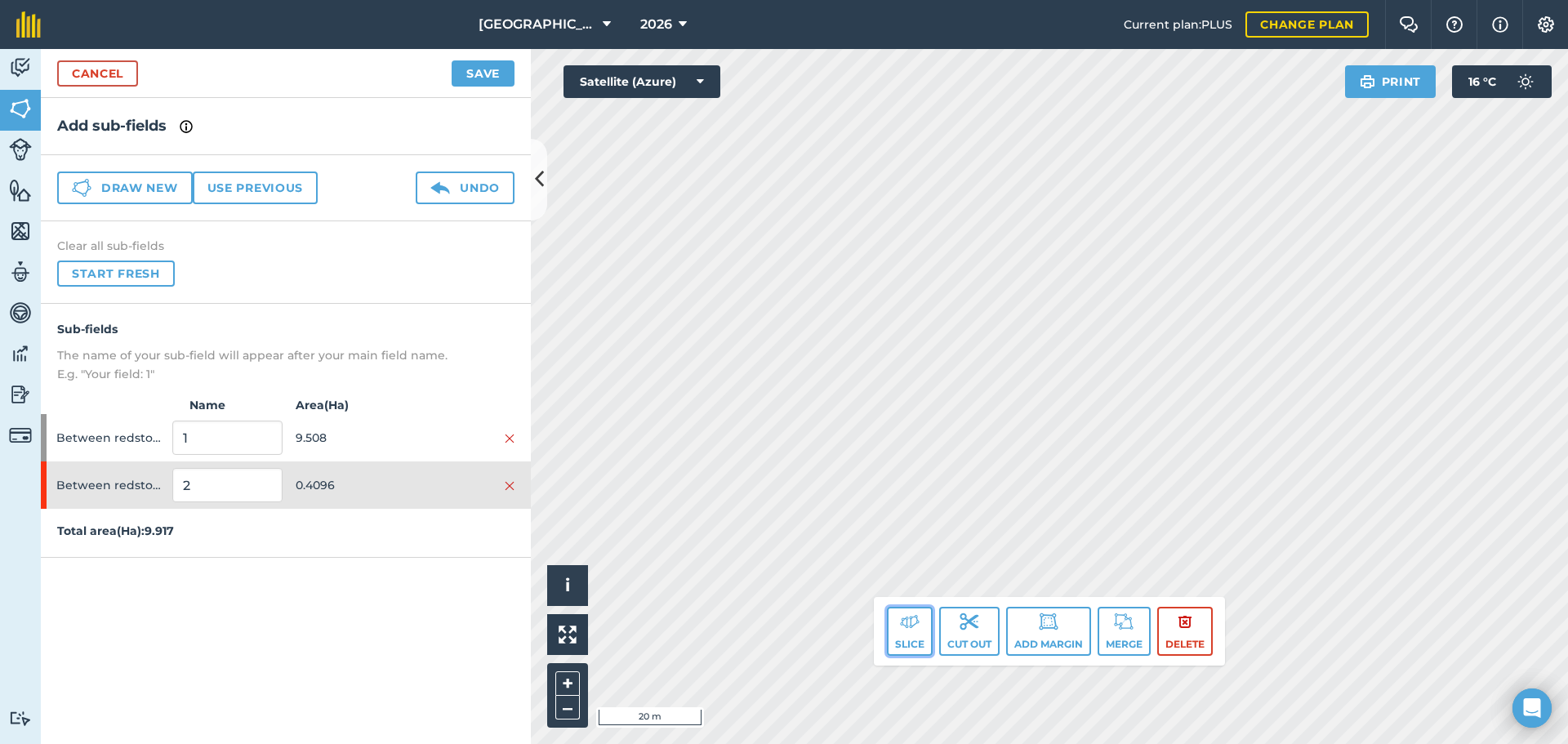
click at [896, 611] on button "Slice" at bounding box center [910, 631] width 45 height 49
click at [900, 618] on img at bounding box center [910, 621] width 19 height 19
click at [912, 634] on button "Slice" at bounding box center [910, 631] width 45 height 49
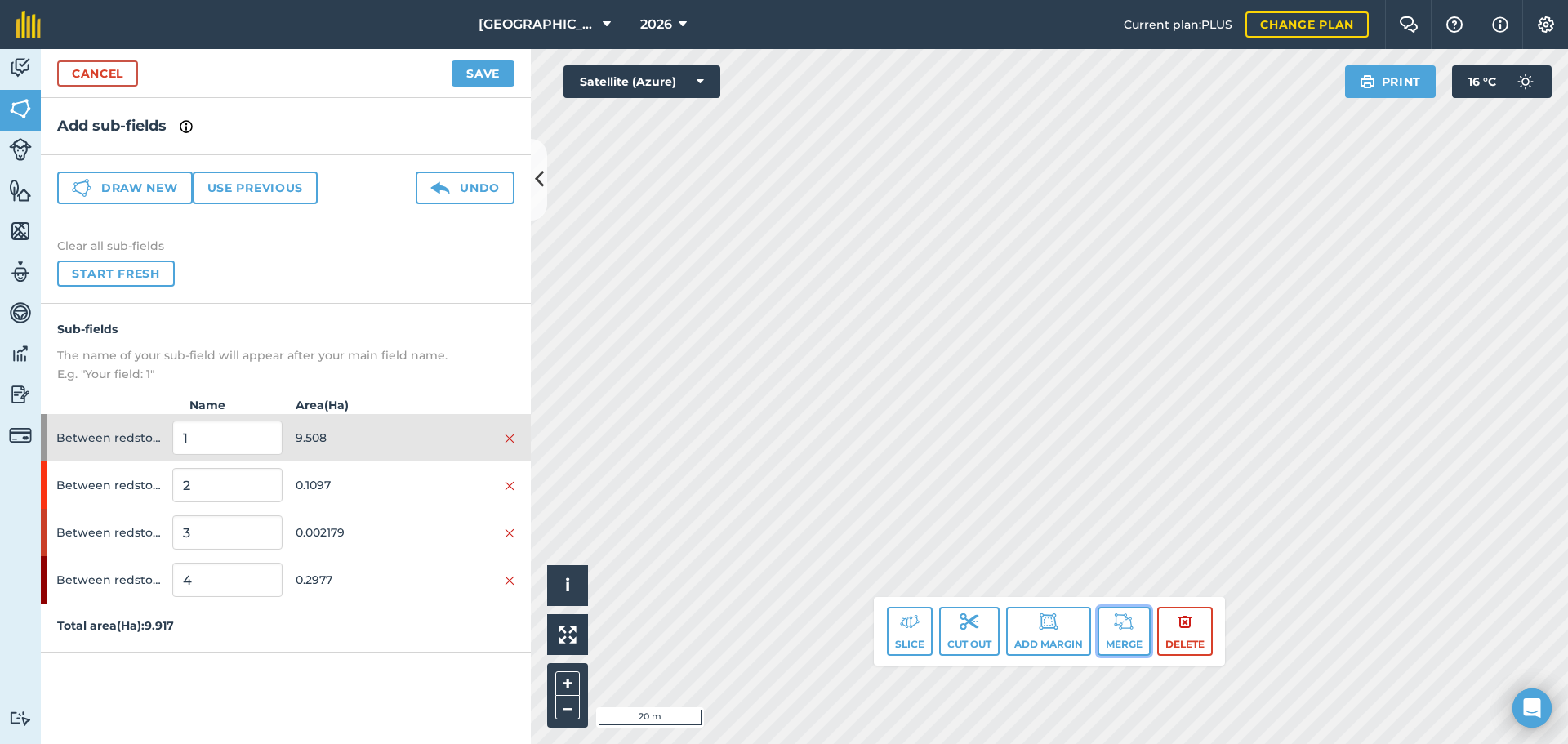
click at [1138, 637] on button "Merge" at bounding box center [1123, 631] width 53 height 49
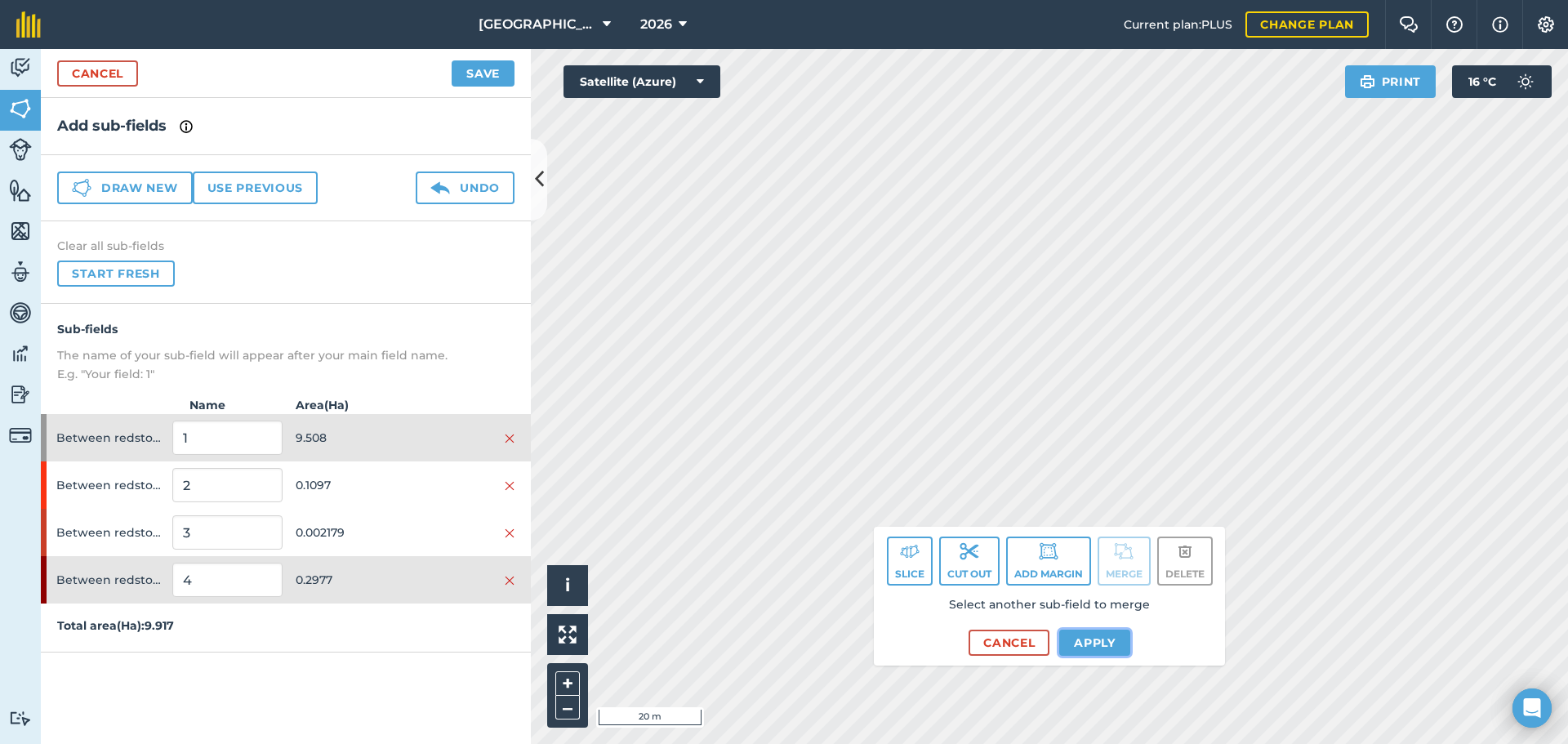
click at [1091, 640] on button "Apply" at bounding box center [1095, 642] width 71 height 26
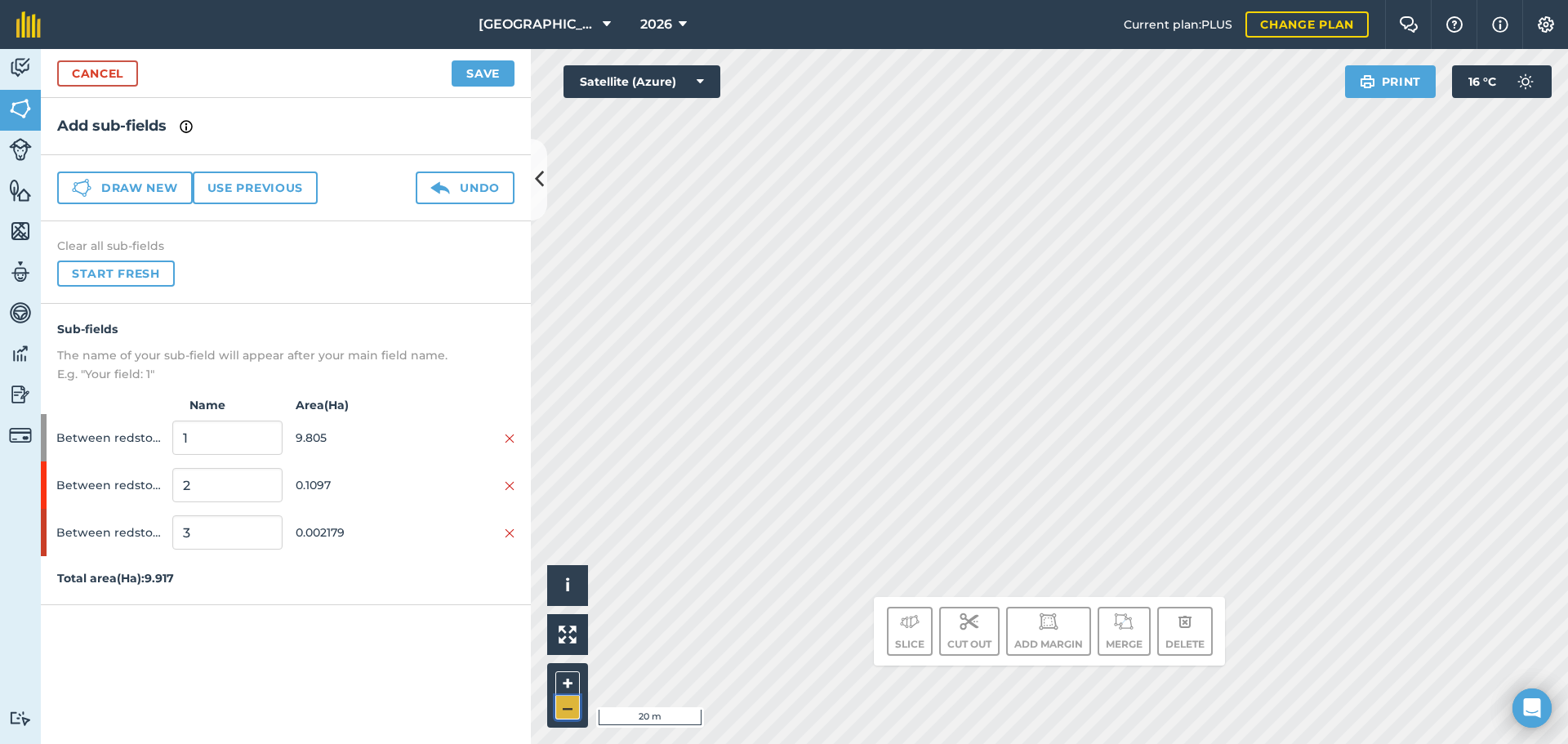
click at [562, 712] on button "–" at bounding box center [567, 707] width 24 height 24
click at [232, 444] on input "1" at bounding box center [227, 437] width 110 height 34
click at [232, 441] on input "1" at bounding box center [227, 437] width 110 height 34
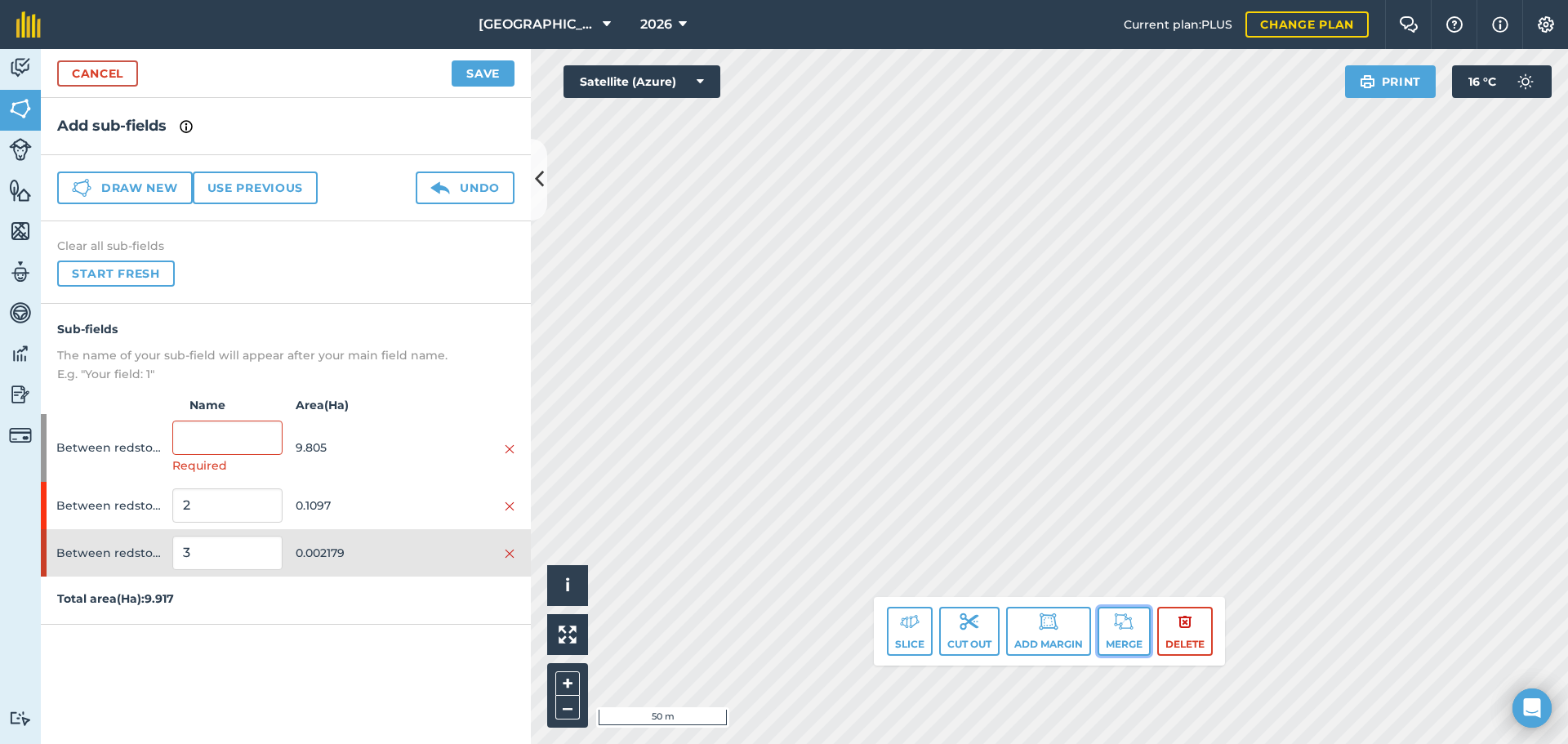
click at [1112, 614] on button "Merge" at bounding box center [1123, 631] width 53 height 49
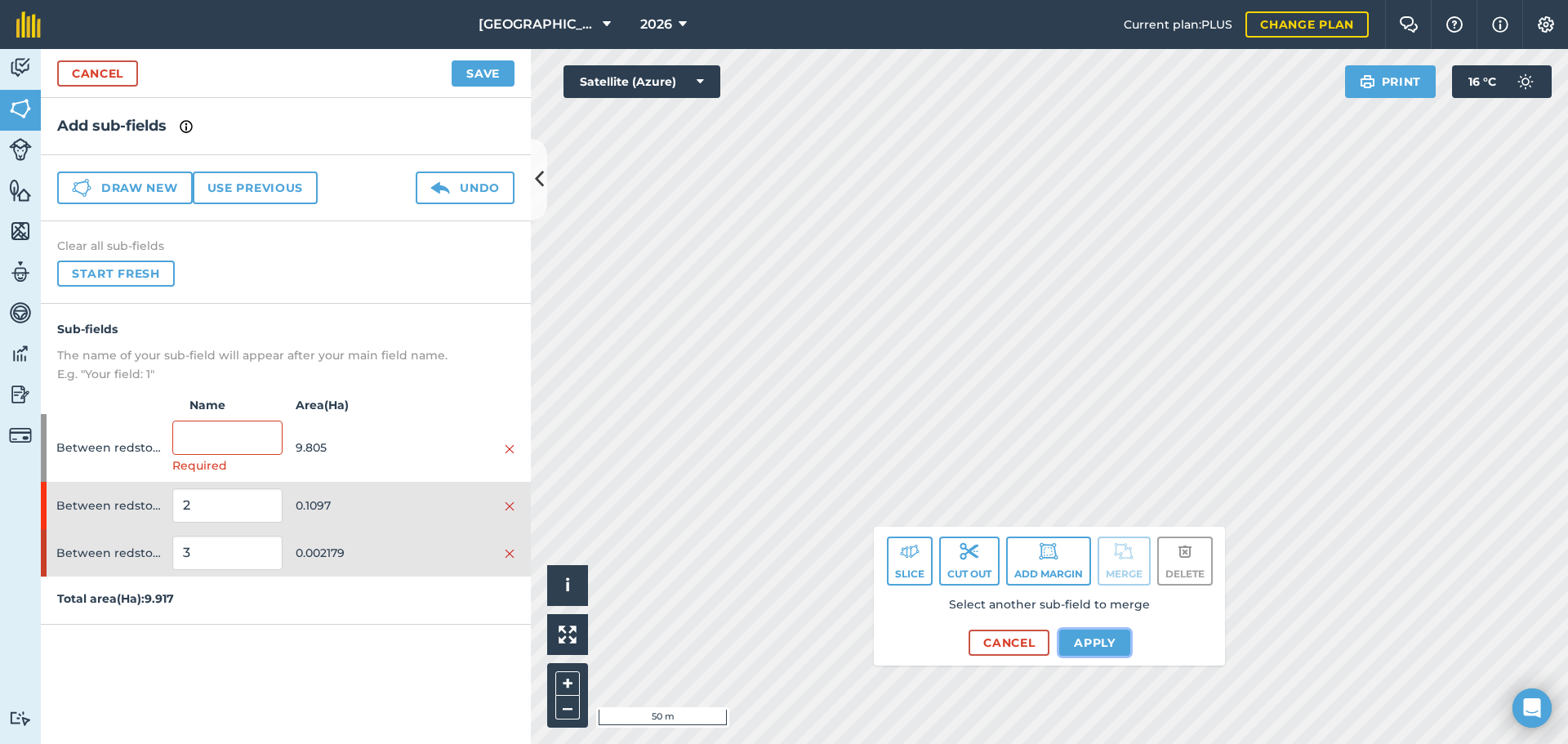
click at [1103, 648] on button "Apply" at bounding box center [1095, 642] width 71 height 26
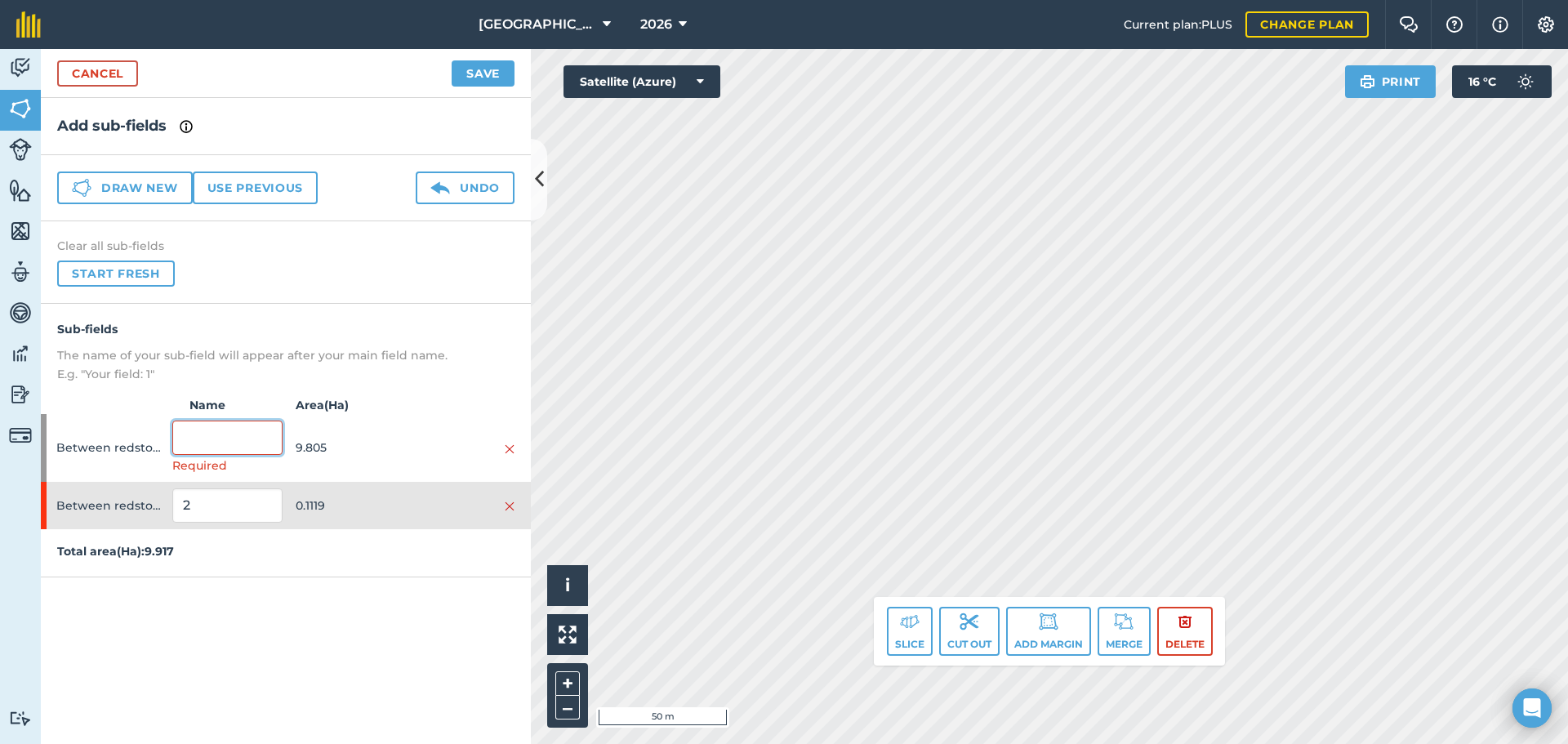
click at [203, 443] on input "text" at bounding box center [227, 437] width 110 height 34
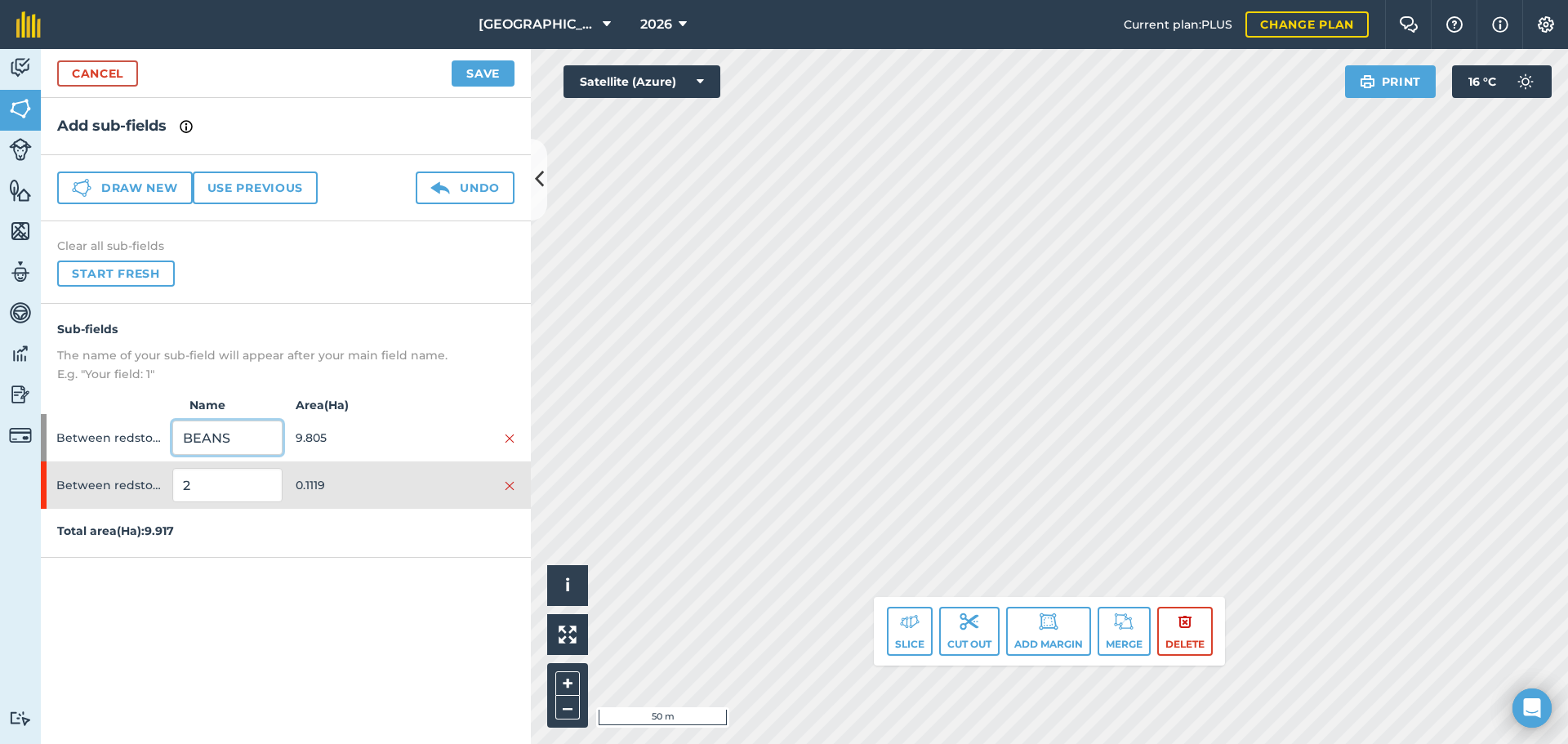
type input "BEANS"
click at [205, 482] on input "2" at bounding box center [227, 484] width 110 height 34
type input "EFA M 3M"
click at [474, 85] on button "Save" at bounding box center [483, 73] width 63 height 26
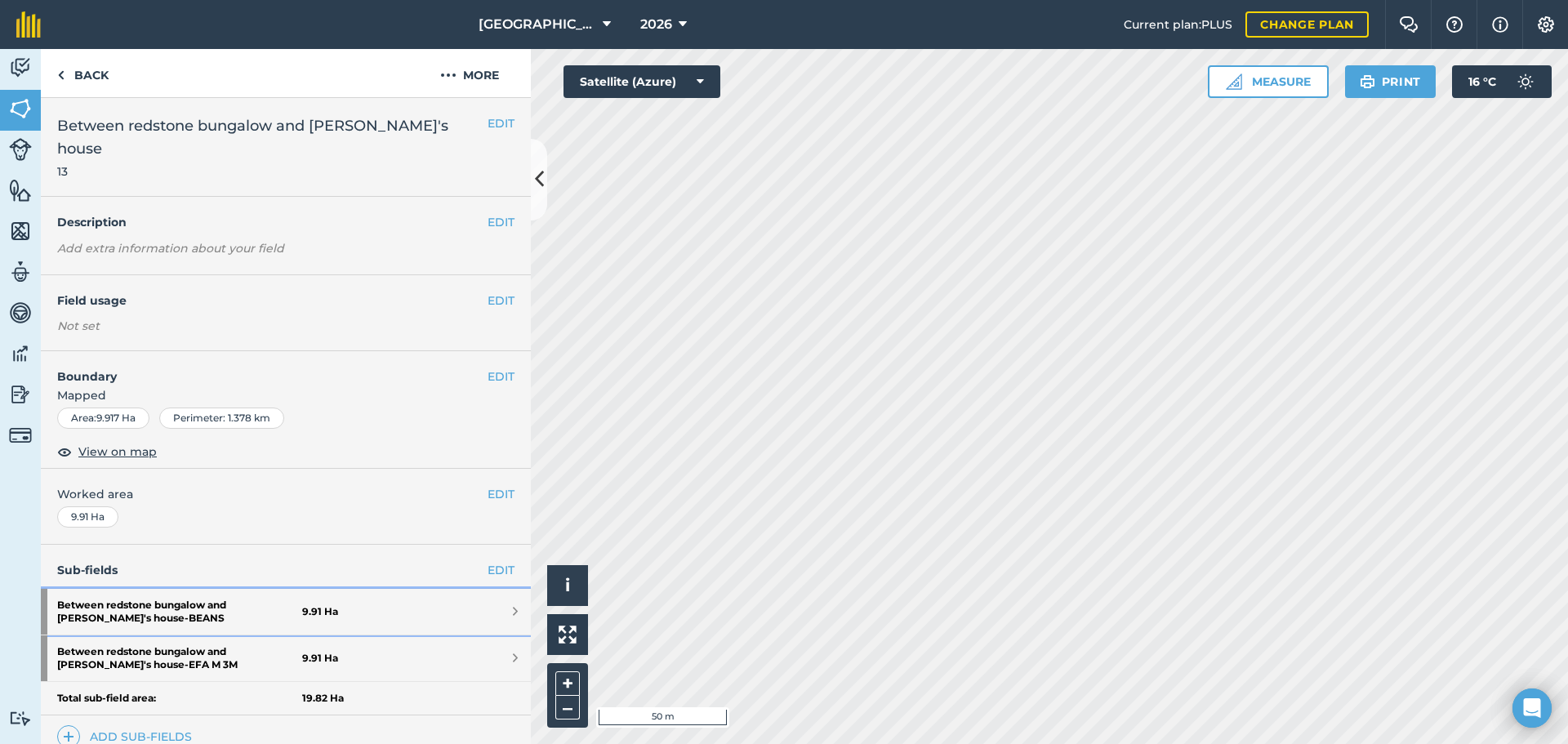
click at [486, 589] on link "Between redstone bungalow and [PERSON_NAME]'s house - BEANS 9.91 Ha" at bounding box center [286, 612] width 490 height 45
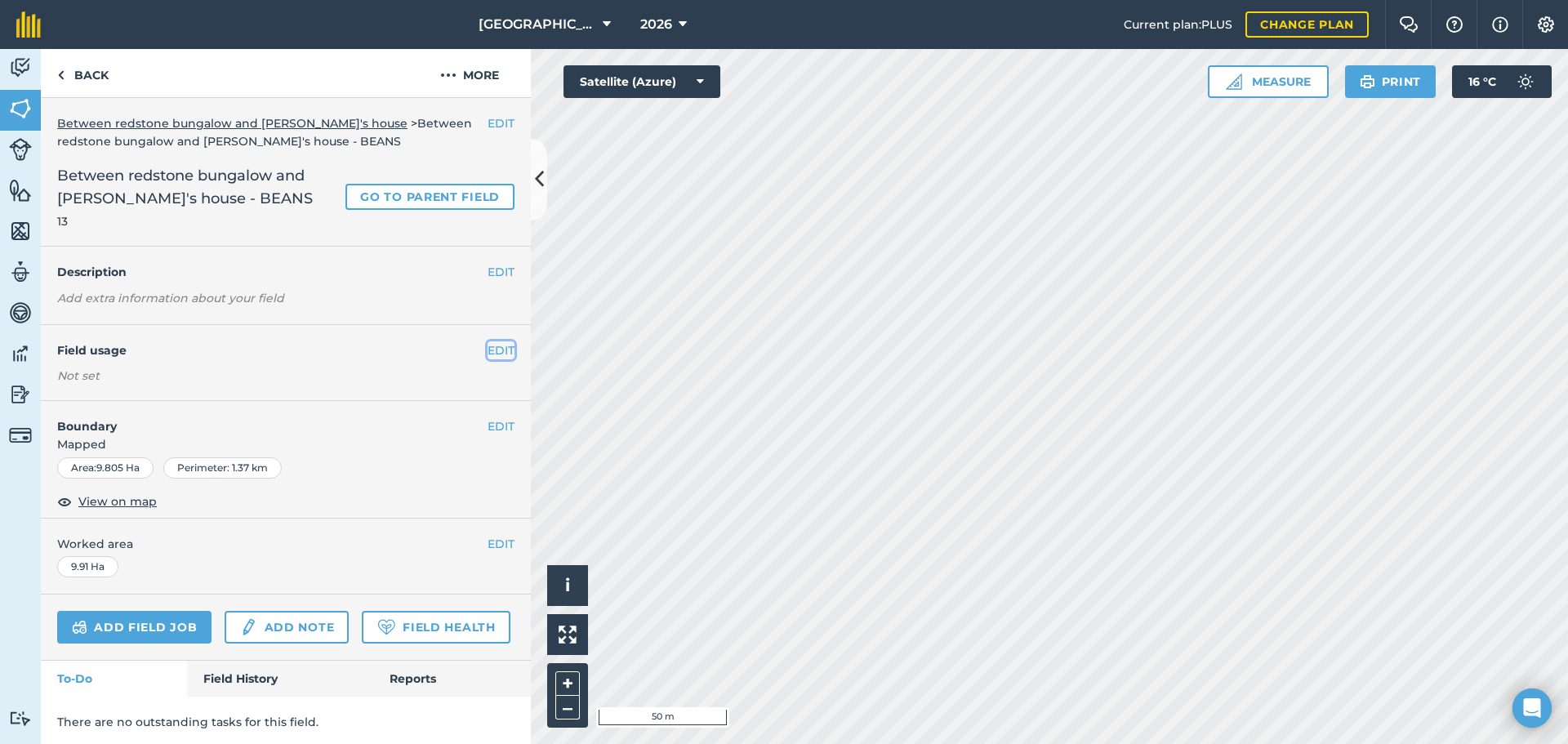
click at [487, 350] on button "EDIT" at bounding box center [500, 350] width 27 height 18
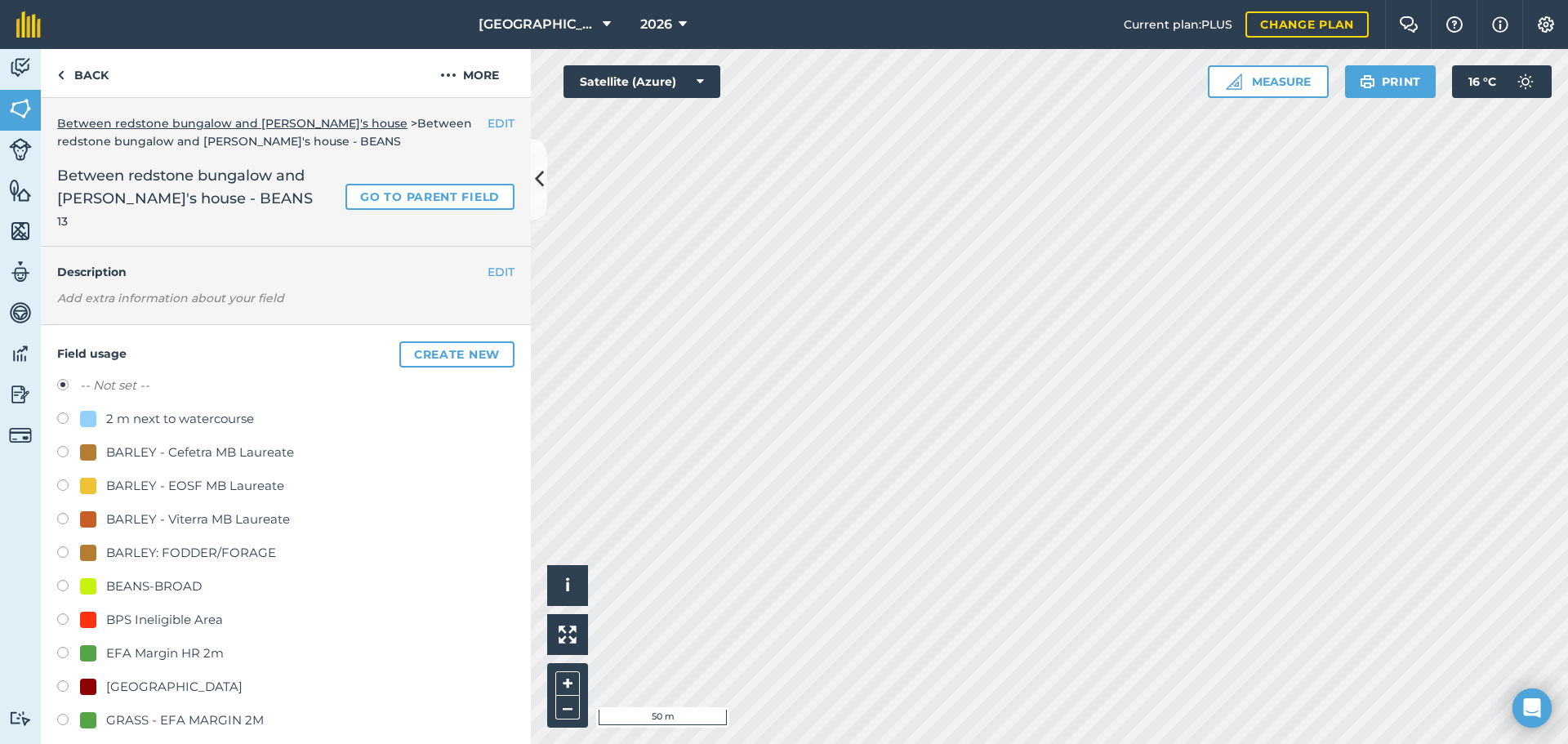
click at [166, 578] on div "BEANS-BROAD" at bounding box center [154, 586] width 96 height 19
radio input "true"
radio input "false"
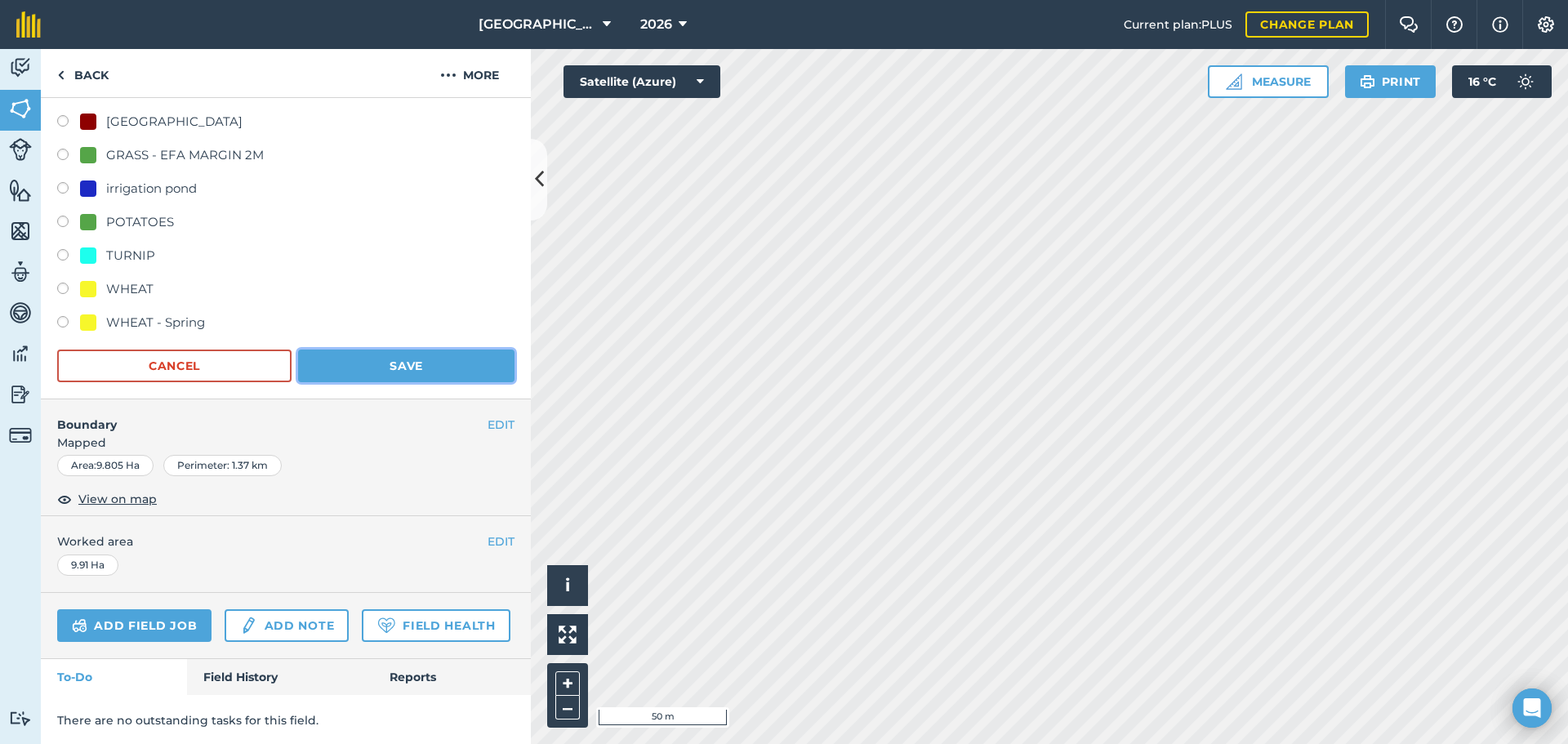
click at [384, 364] on button "Save" at bounding box center [406, 365] width 216 height 32
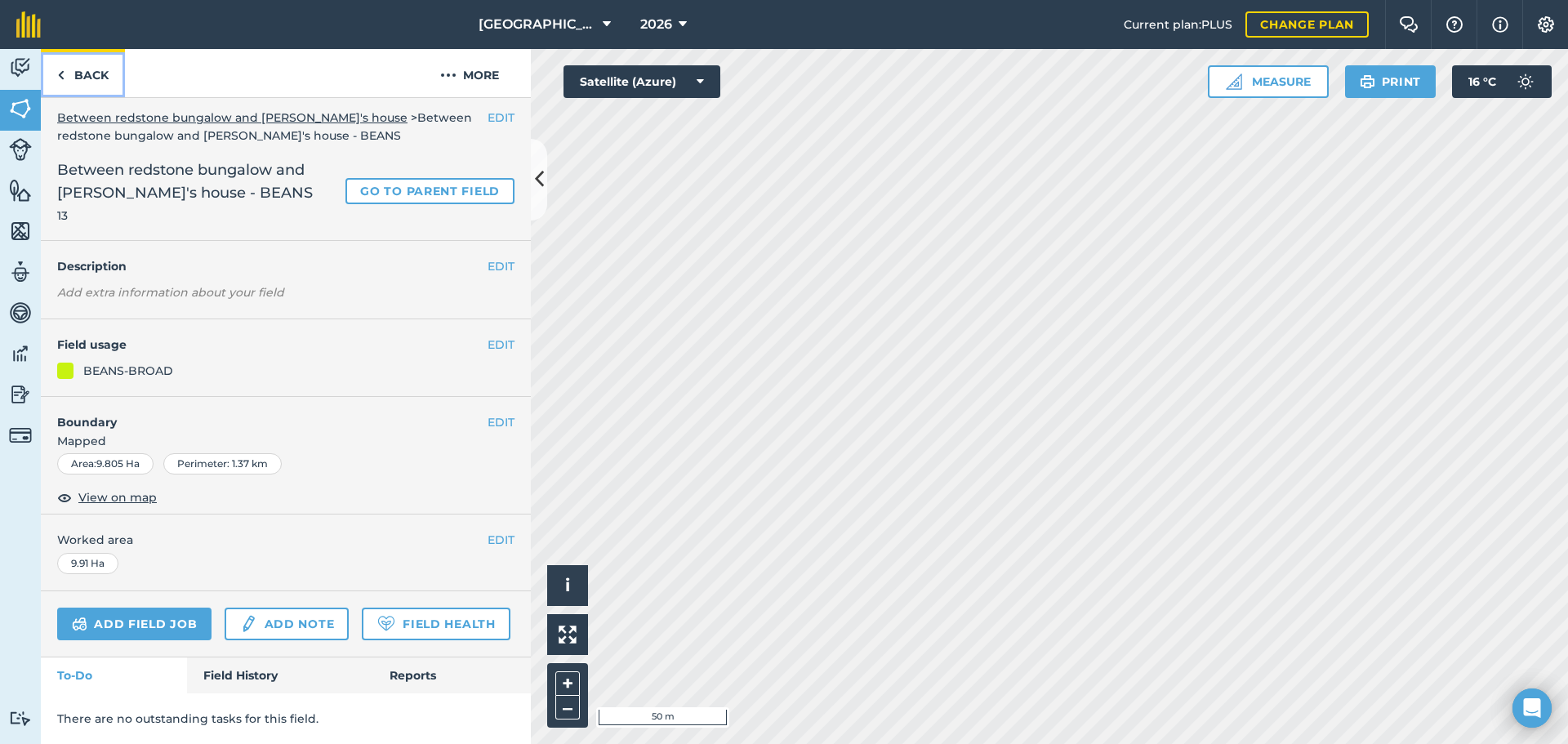
click at [98, 49] on link "Back" at bounding box center [83, 72] width 85 height 48
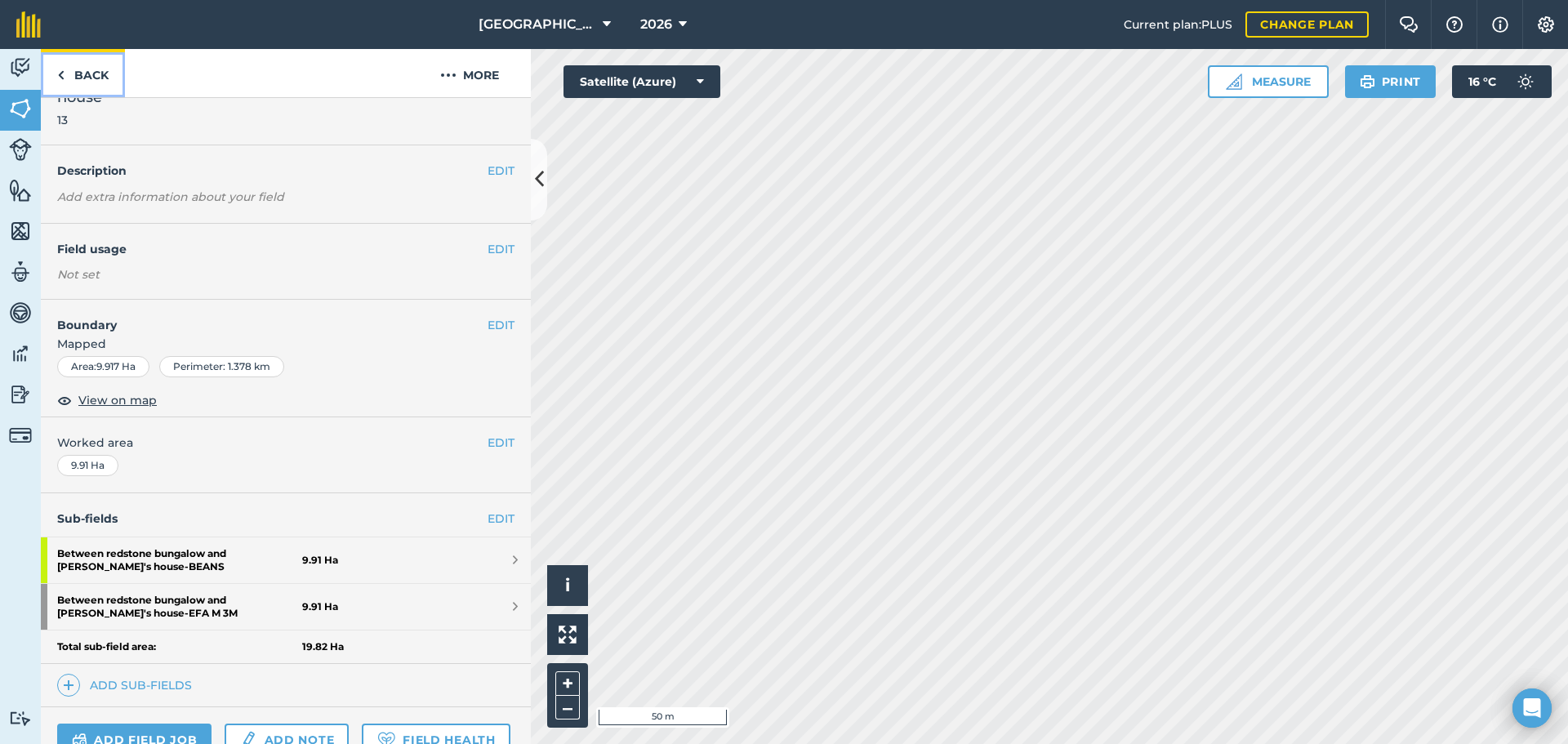
scroll to position [190, 0]
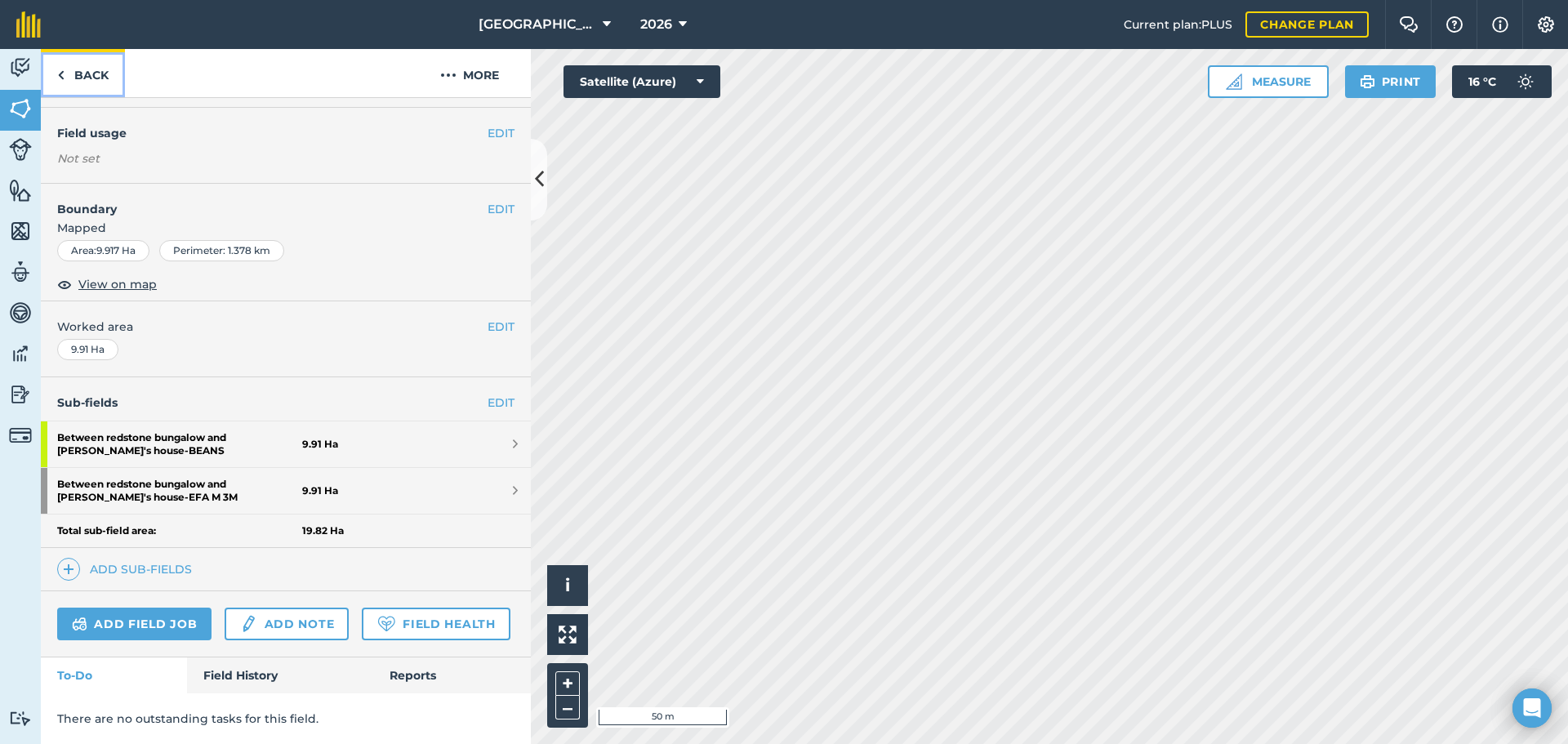
click at [98, 50] on link "Back" at bounding box center [83, 72] width 85 height 48
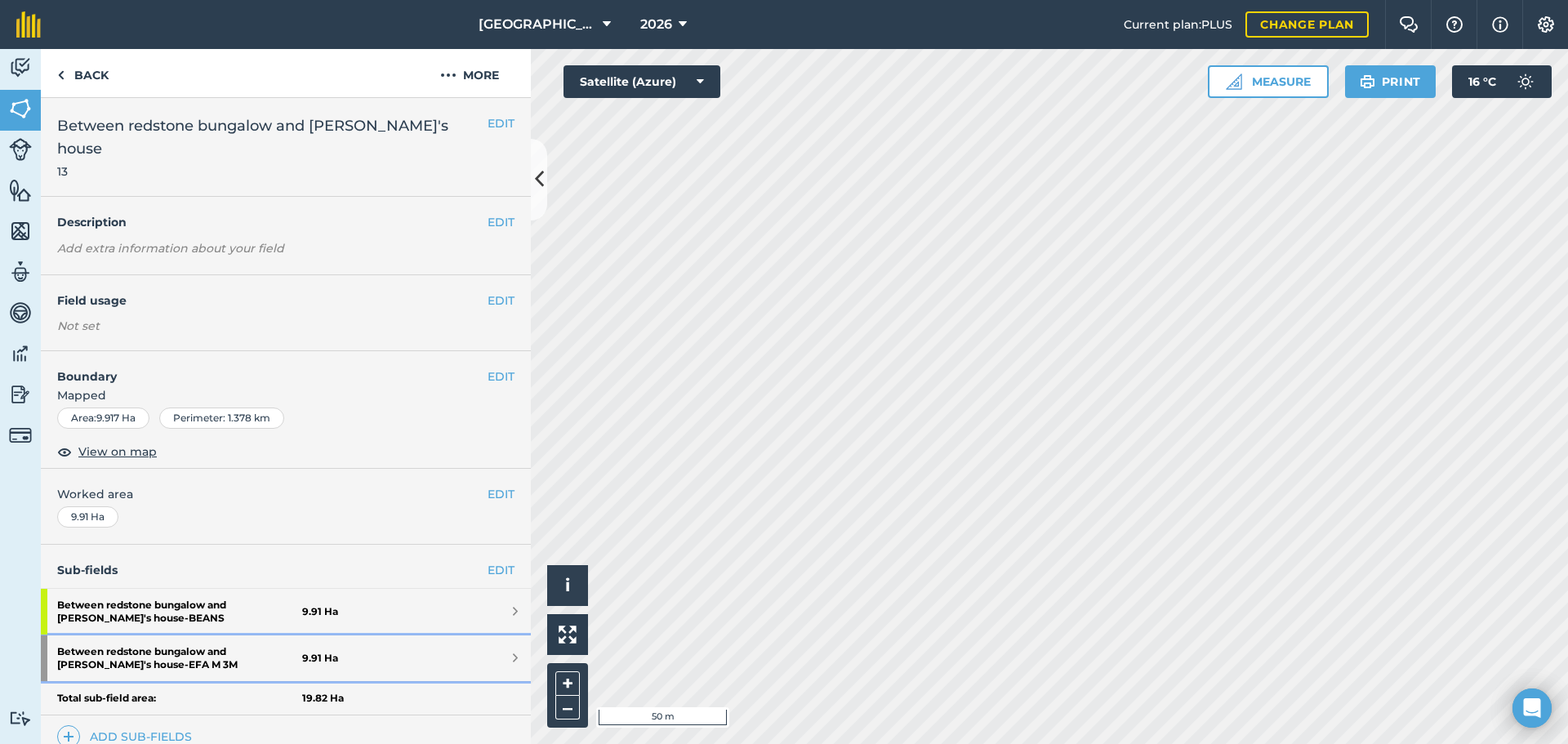
click at [449, 635] on link "Between redstone bungalow and [PERSON_NAME]'s house - EFA M 3M 9.91 Ha" at bounding box center [286, 658] width 490 height 45
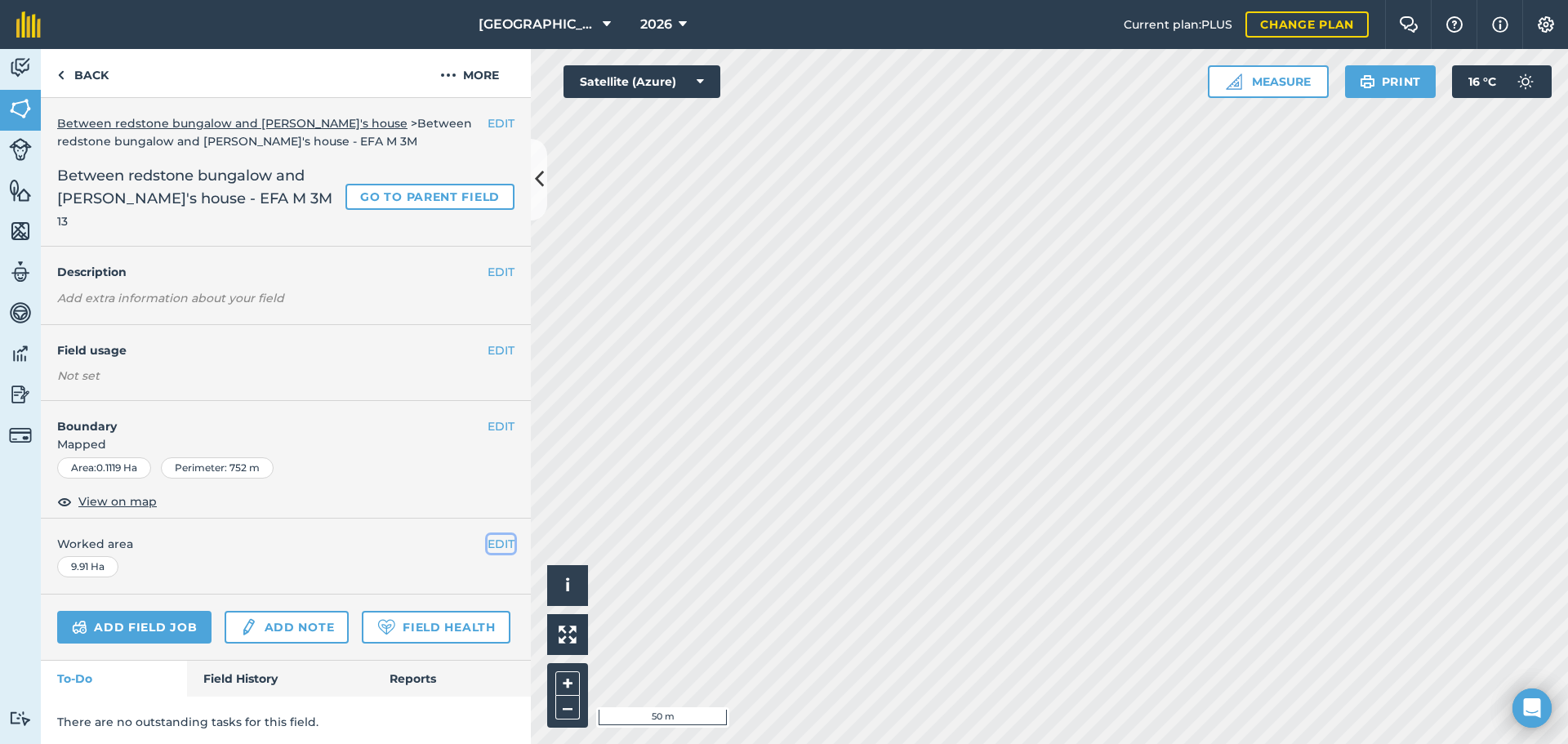
click at [487, 551] on button "EDIT" at bounding box center [500, 544] width 27 height 18
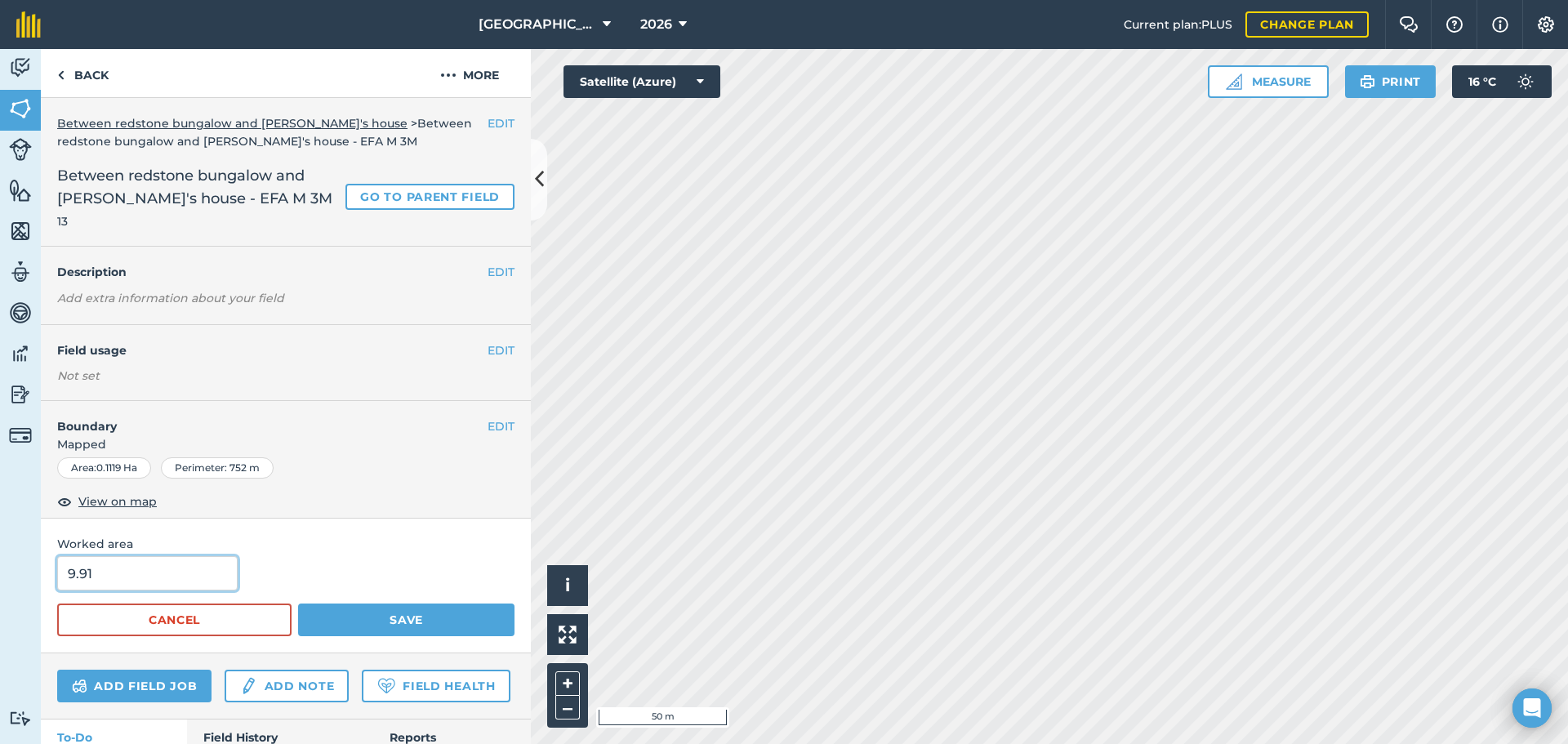
click at [160, 567] on input "9.91" at bounding box center [147, 572] width 180 height 34
click at [160, 568] on input "9.91" at bounding box center [147, 572] width 180 height 34
type input "0.1119"
click at [336, 619] on button "Save" at bounding box center [406, 619] width 216 height 32
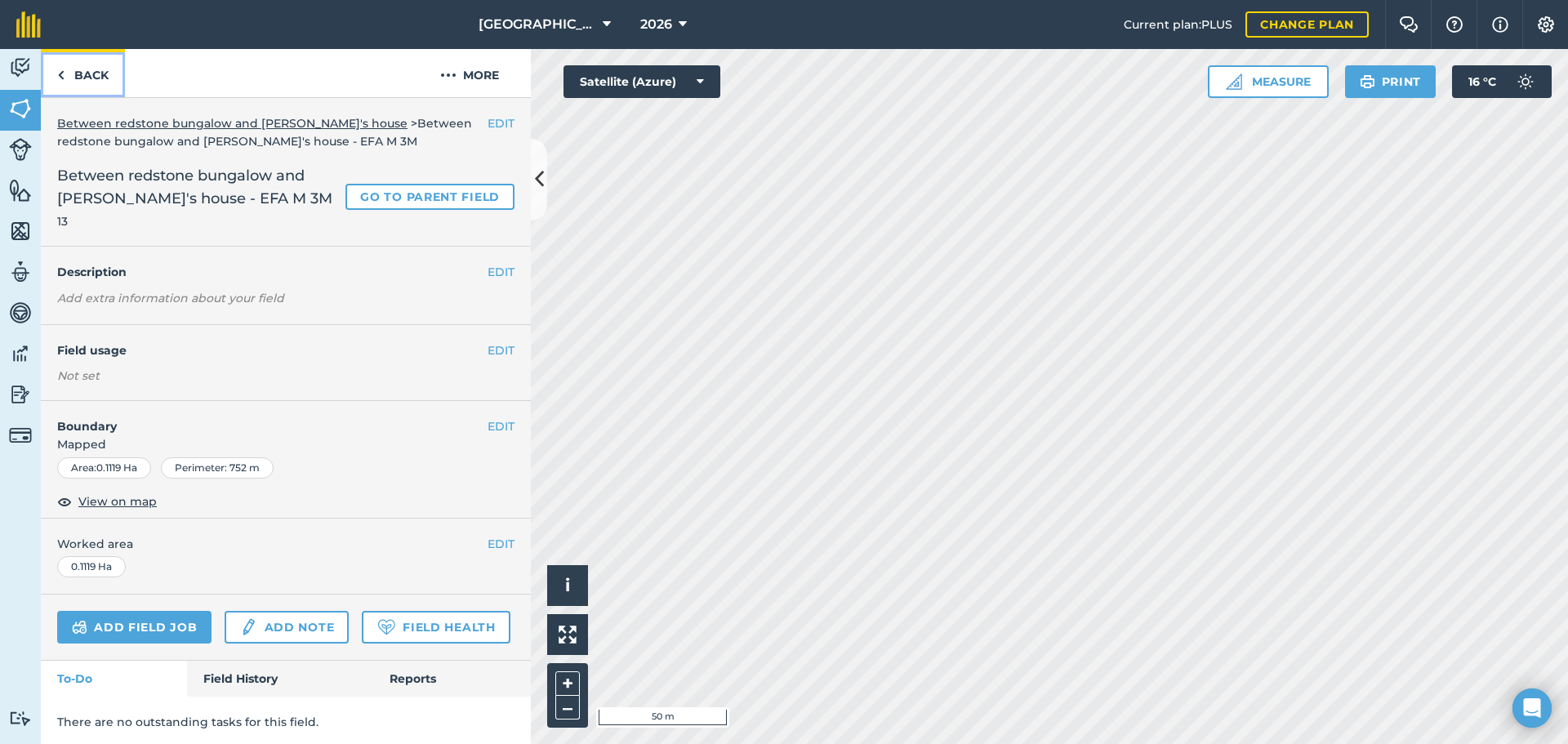
click at [88, 75] on link "Back" at bounding box center [83, 72] width 85 height 48
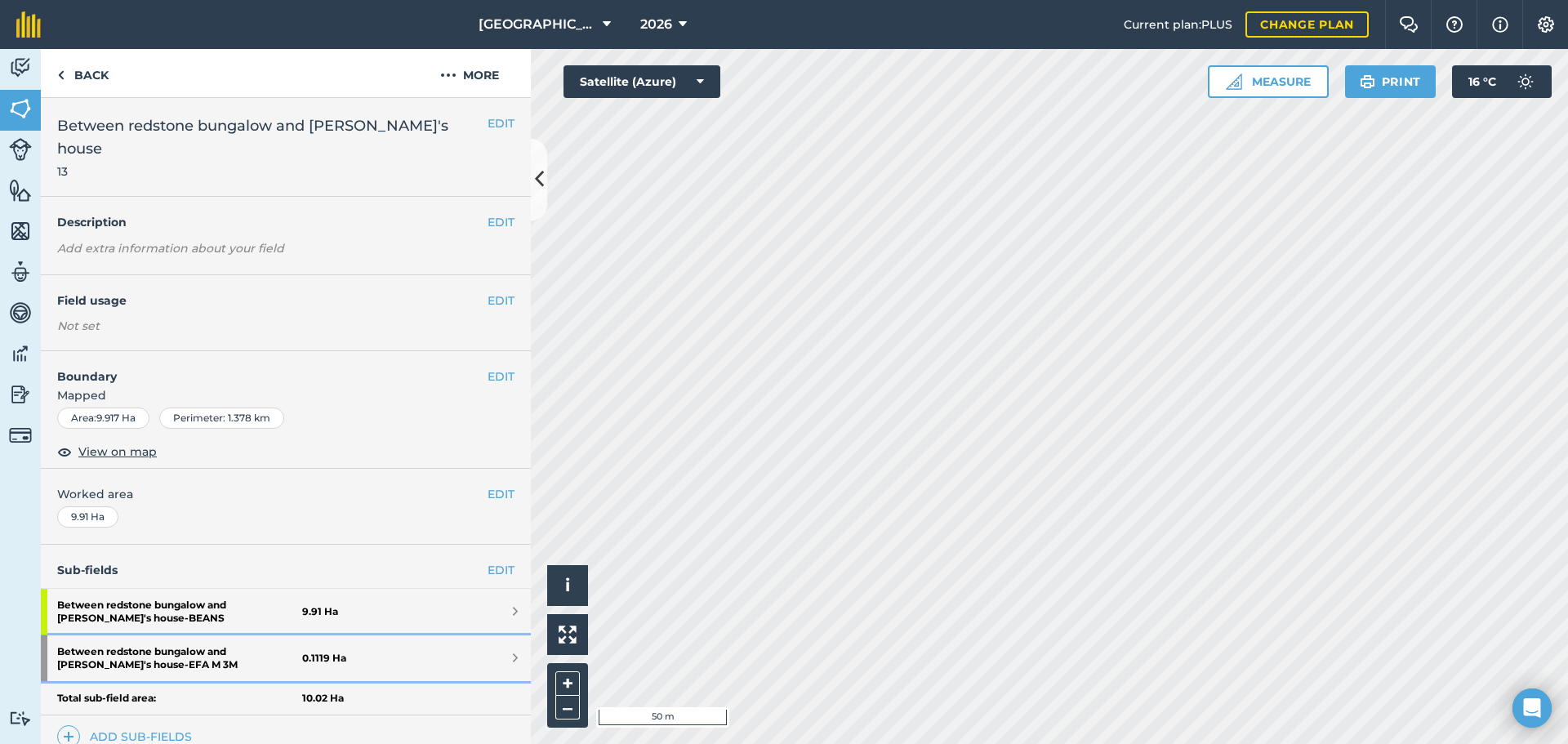
click at [195, 635] on strong "Between redstone bungalow and [PERSON_NAME]'s house - EFA M 3M" at bounding box center [180, 658] width 245 height 45
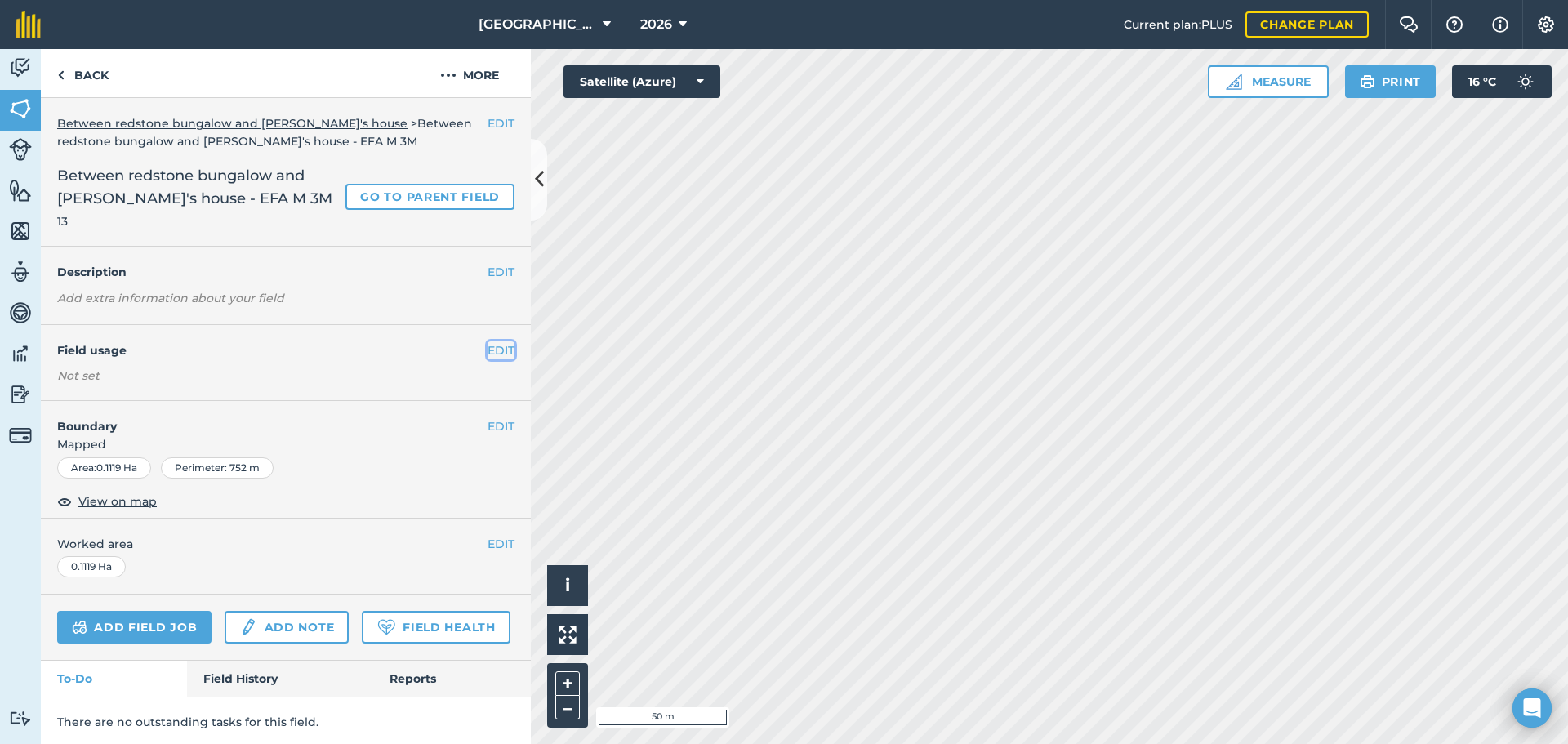
click at [487, 343] on button "EDIT" at bounding box center [500, 350] width 27 height 18
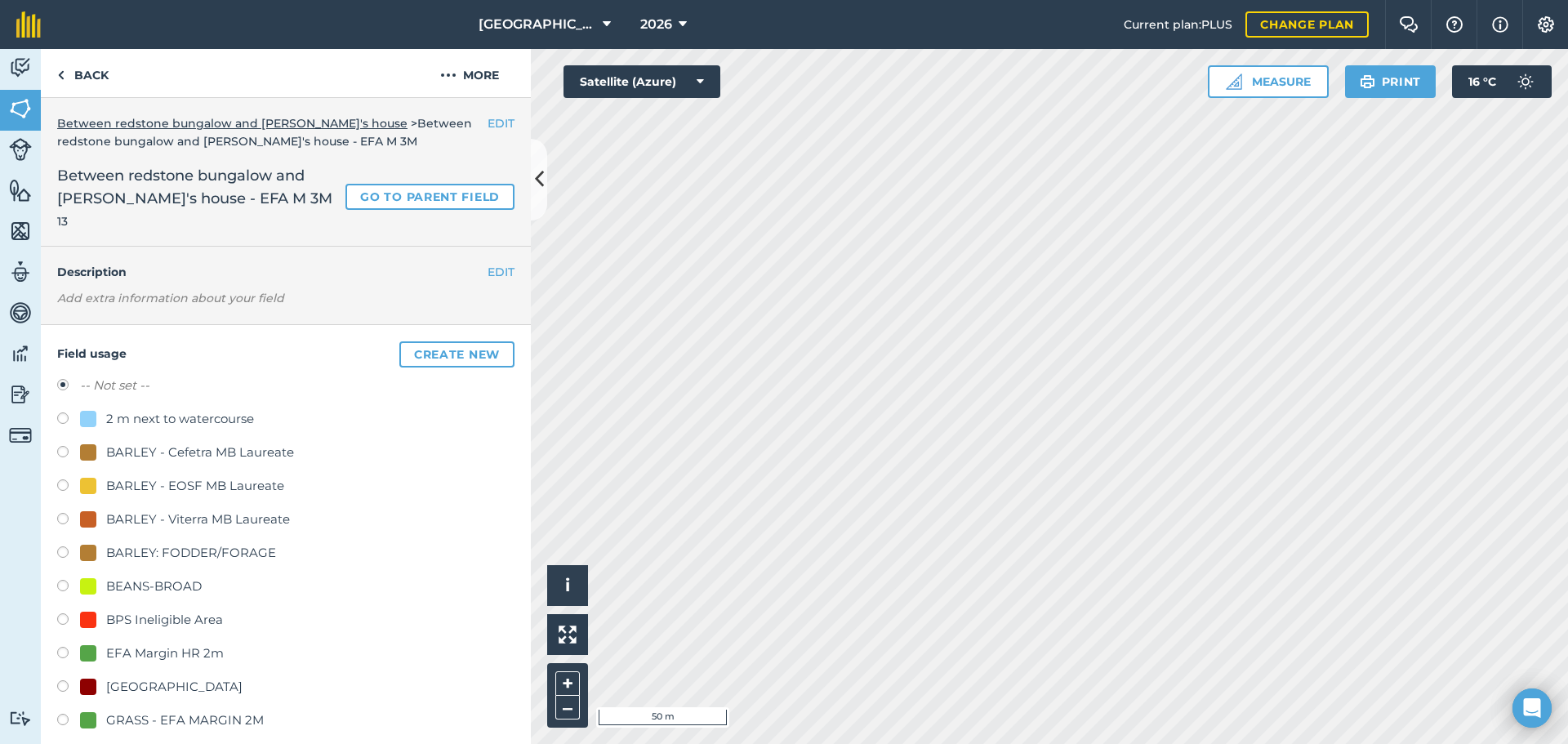
click at [193, 714] on div "GRASS - EFA MARGIN 2M" at bounding box center [185, 720] width 158 height 19
radio input "true"
radio input "false"
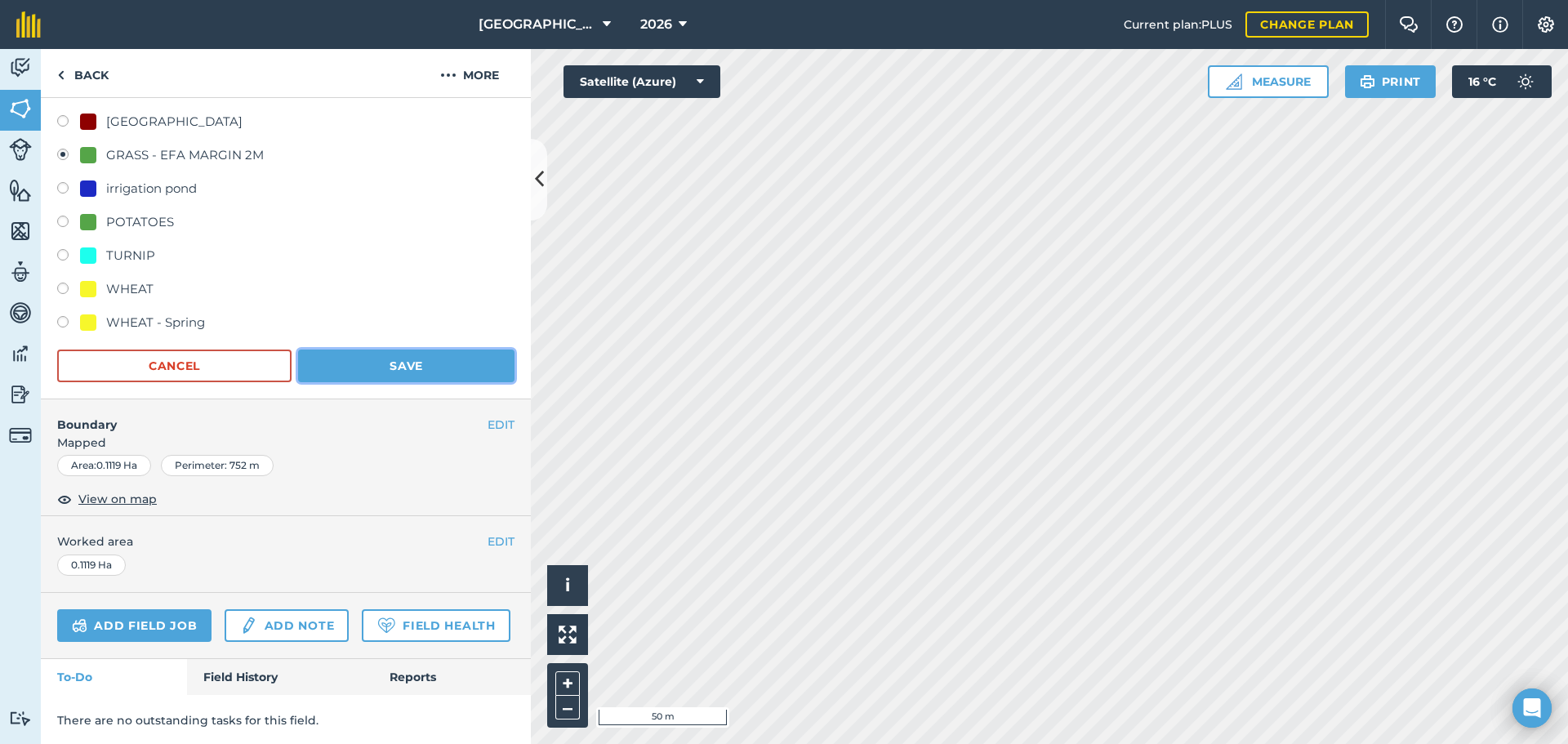
click at [411, 368] on button "Save" at bounding box center [406, 365] width 216 height 32
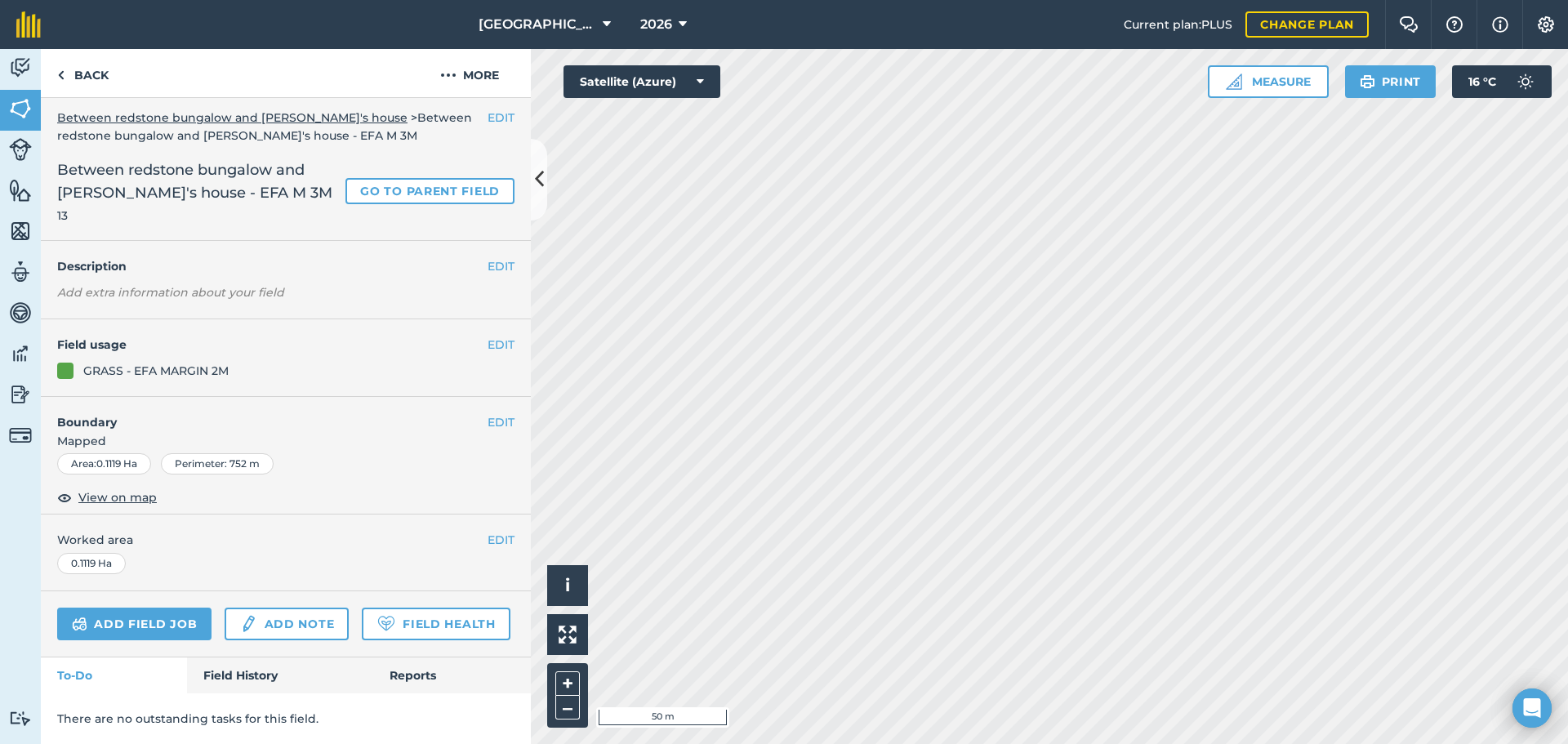
scroll to position [51, 0]
click at [81, 78] on link "Back" at bounding box center [83, 72] width 85 height 48
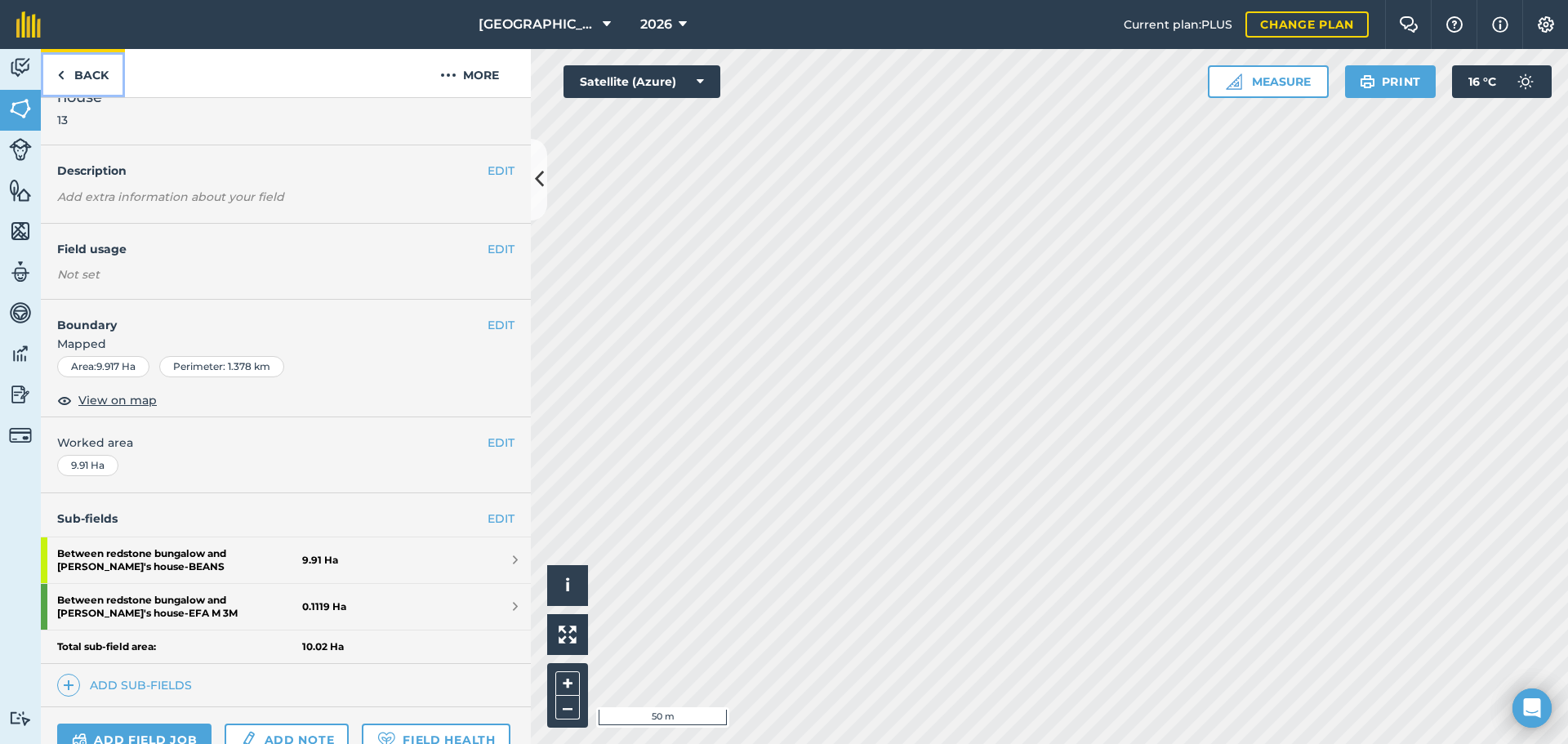
scroll to position [190, 0]
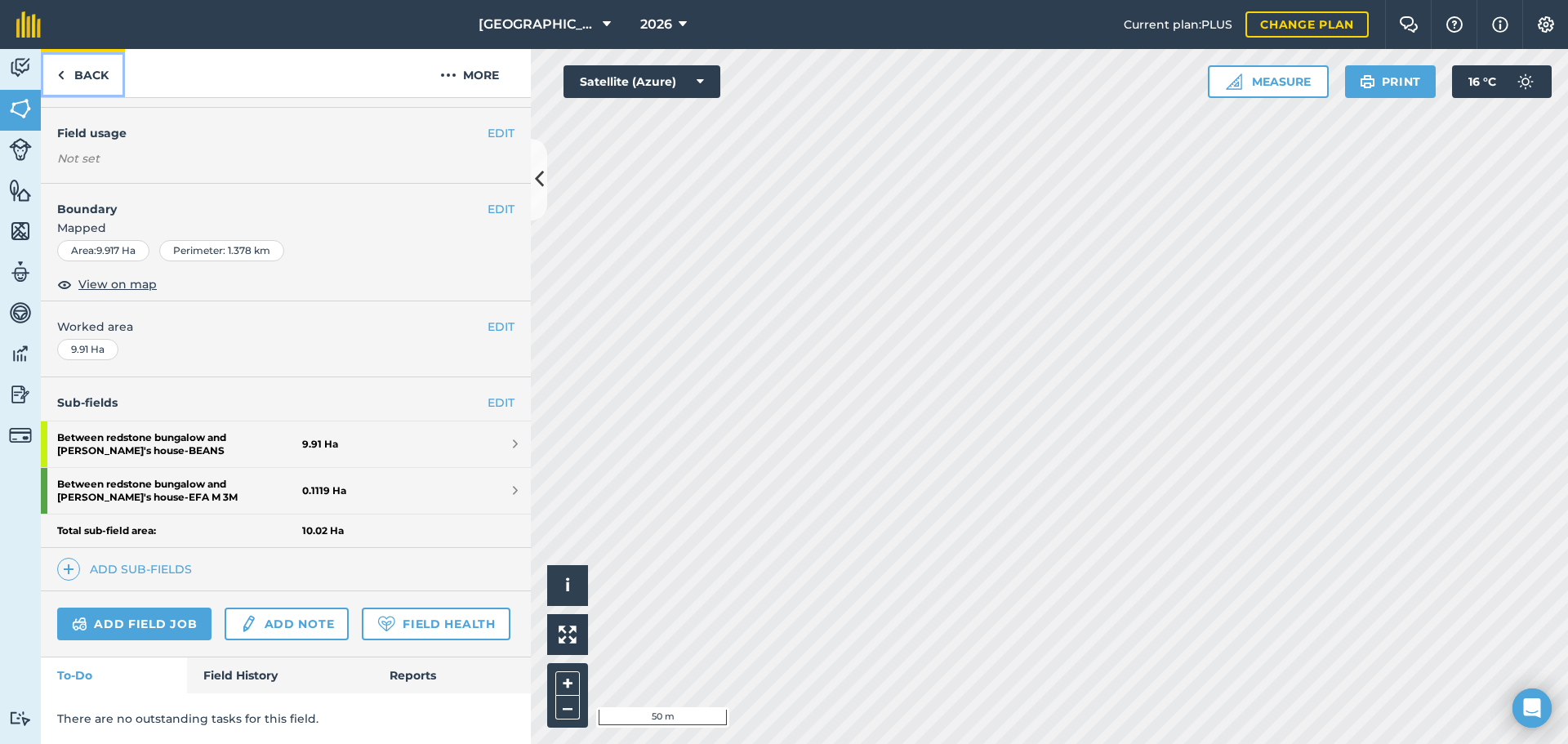
click at [81, 78] on link "Back" at bounding box center [83, 72] width 85 height 48
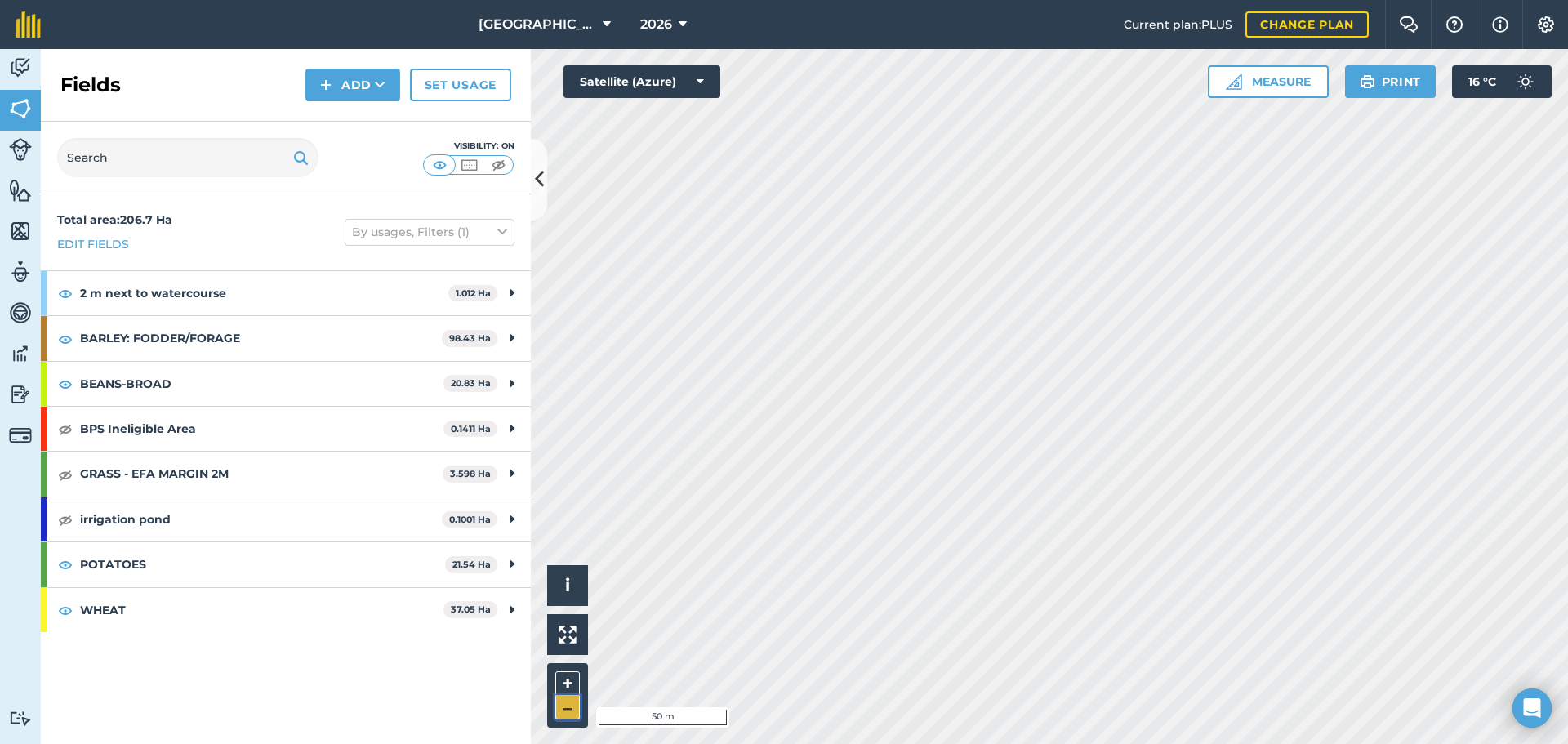
click at [568, 711] on button "–" at bounding box center [567, 707] width 24 height 24
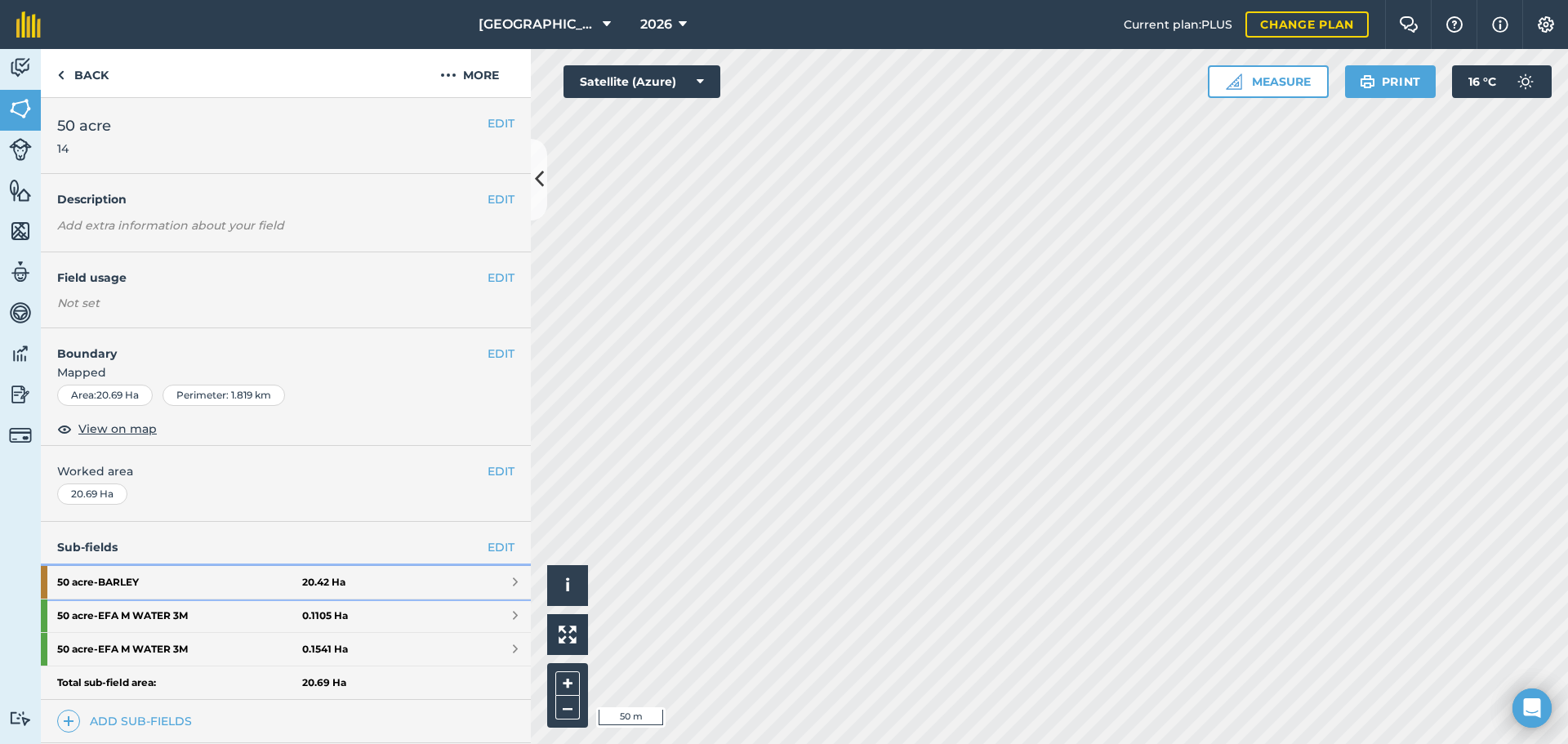
click at [480, 568] on link "50 acre - BARLEY 20.42 Ha" at bounding box center [286, 581] width 490 height 32
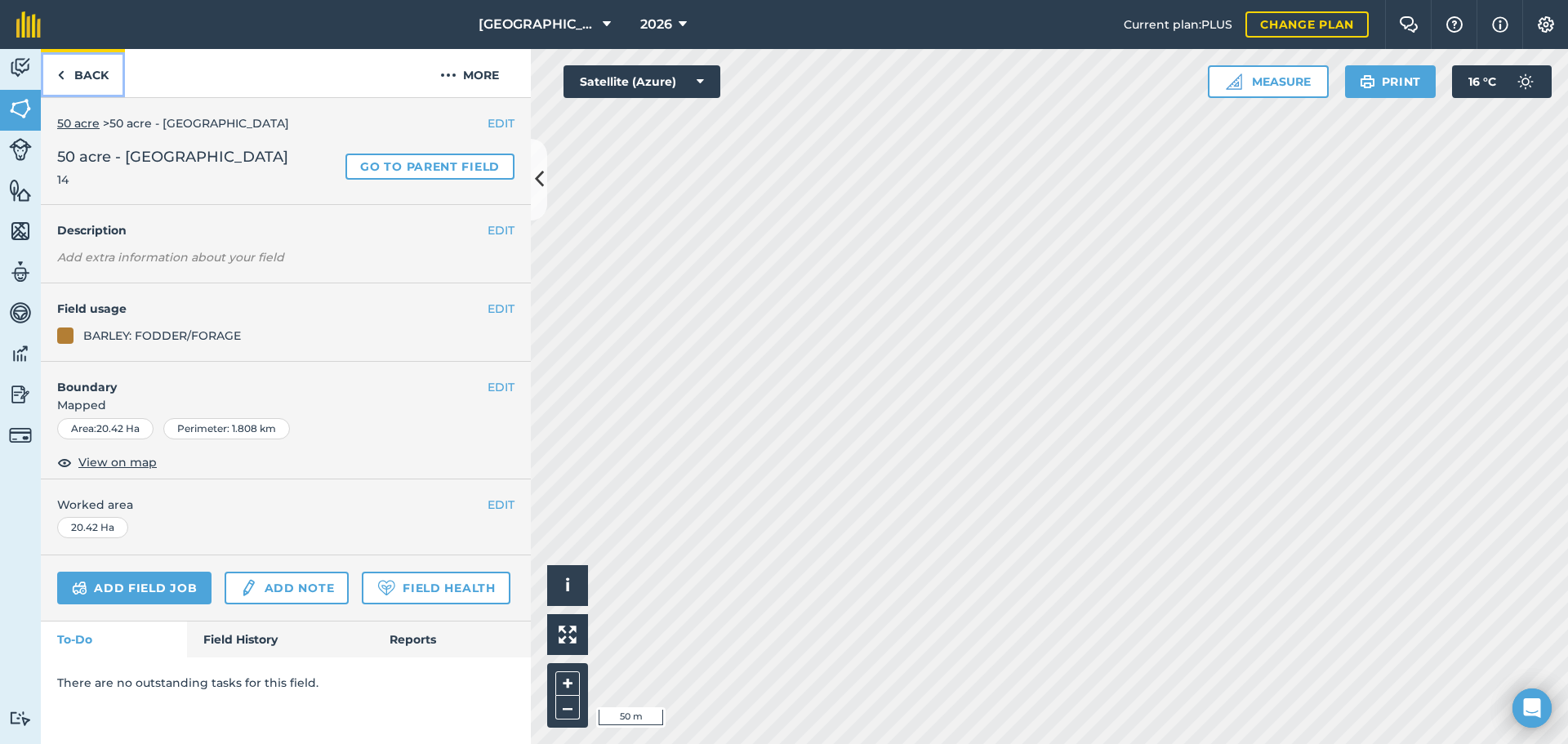
click at [112, 78] on link "Back" at bounding box center [83, 72] width 85 height 48
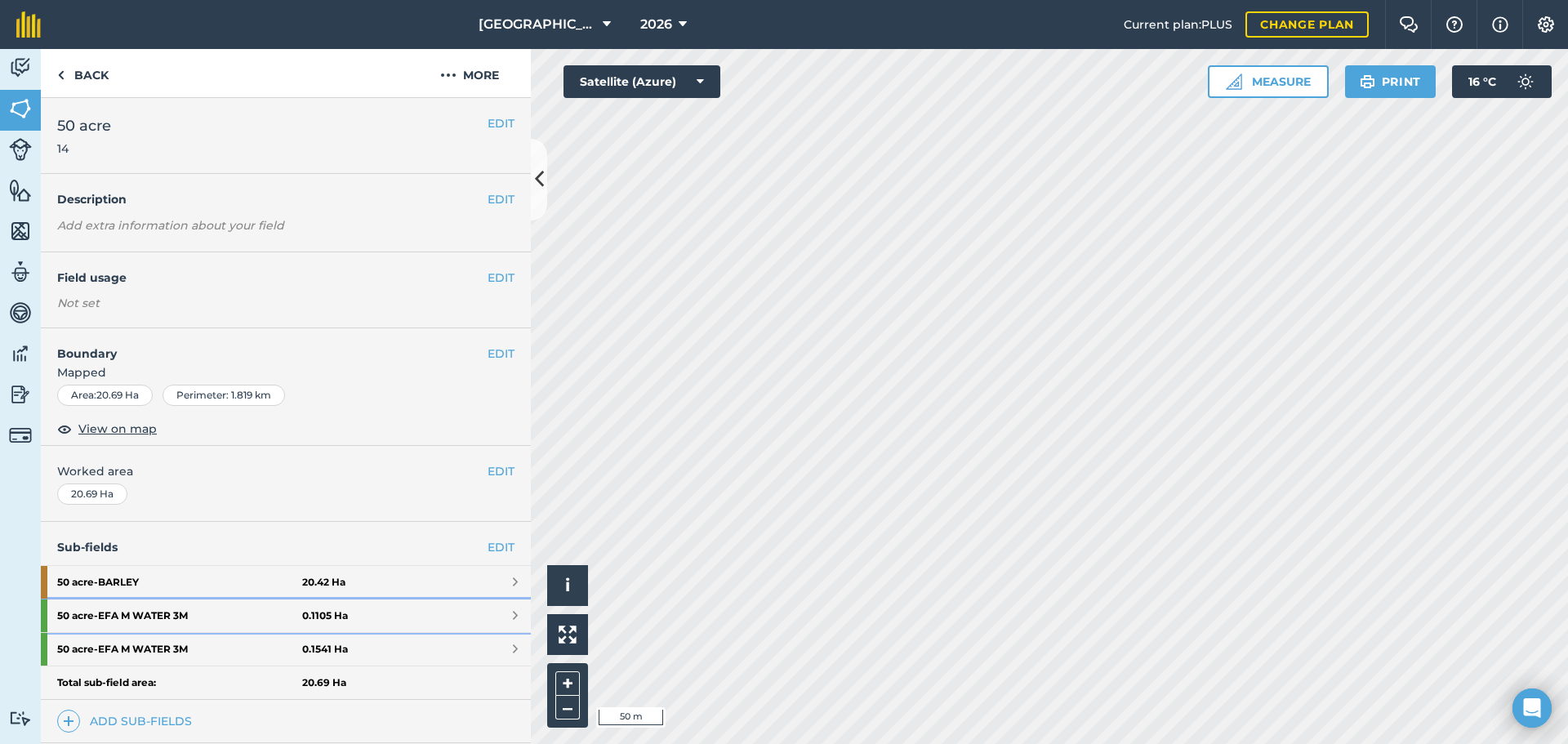
click at [163, 620] on strong "50 acre - EFA M WATER 3M" at bounding box center [180, 615] width 245 height 32
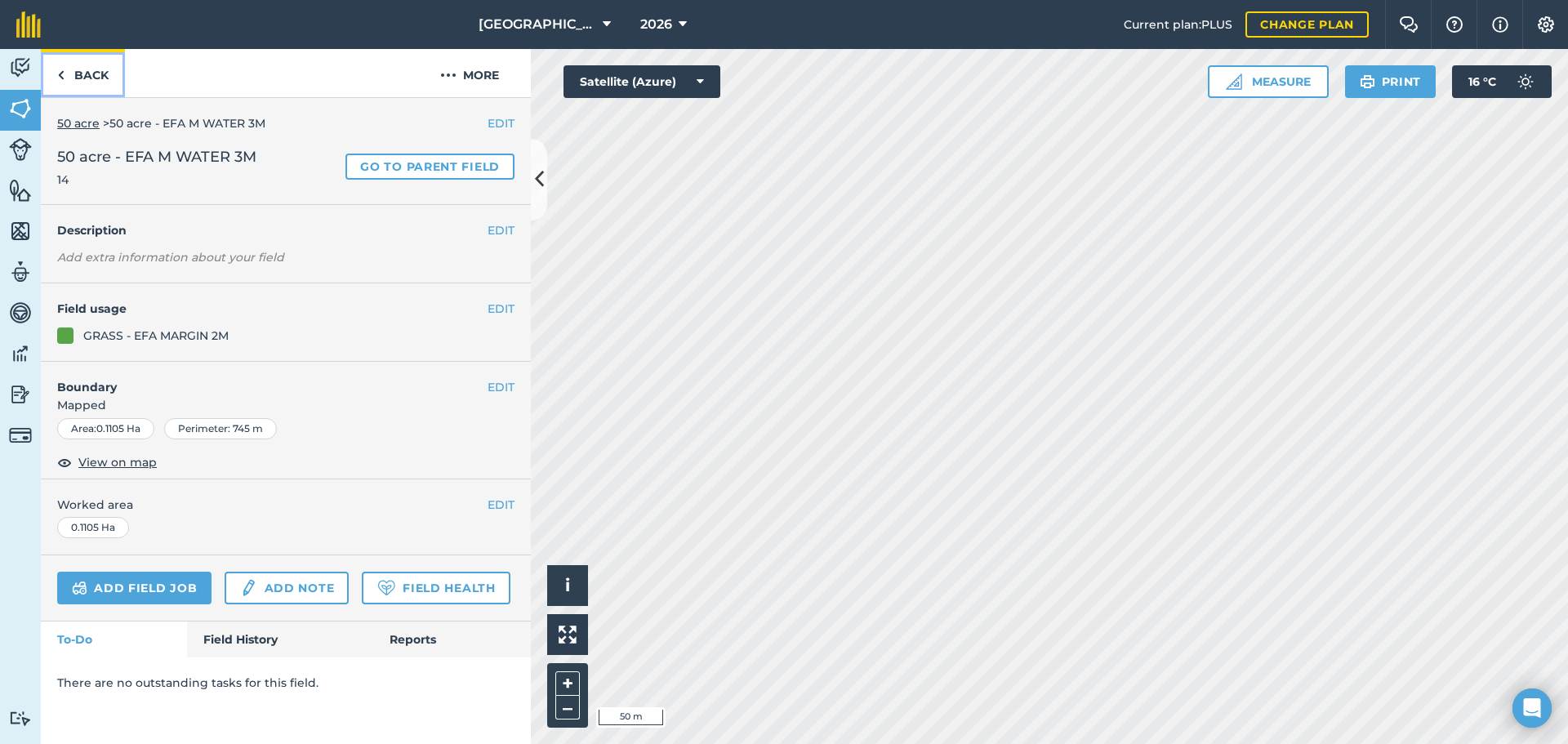
click at [85, 85] on link "Back" at bounding box center [83, 72] width 85 height 48
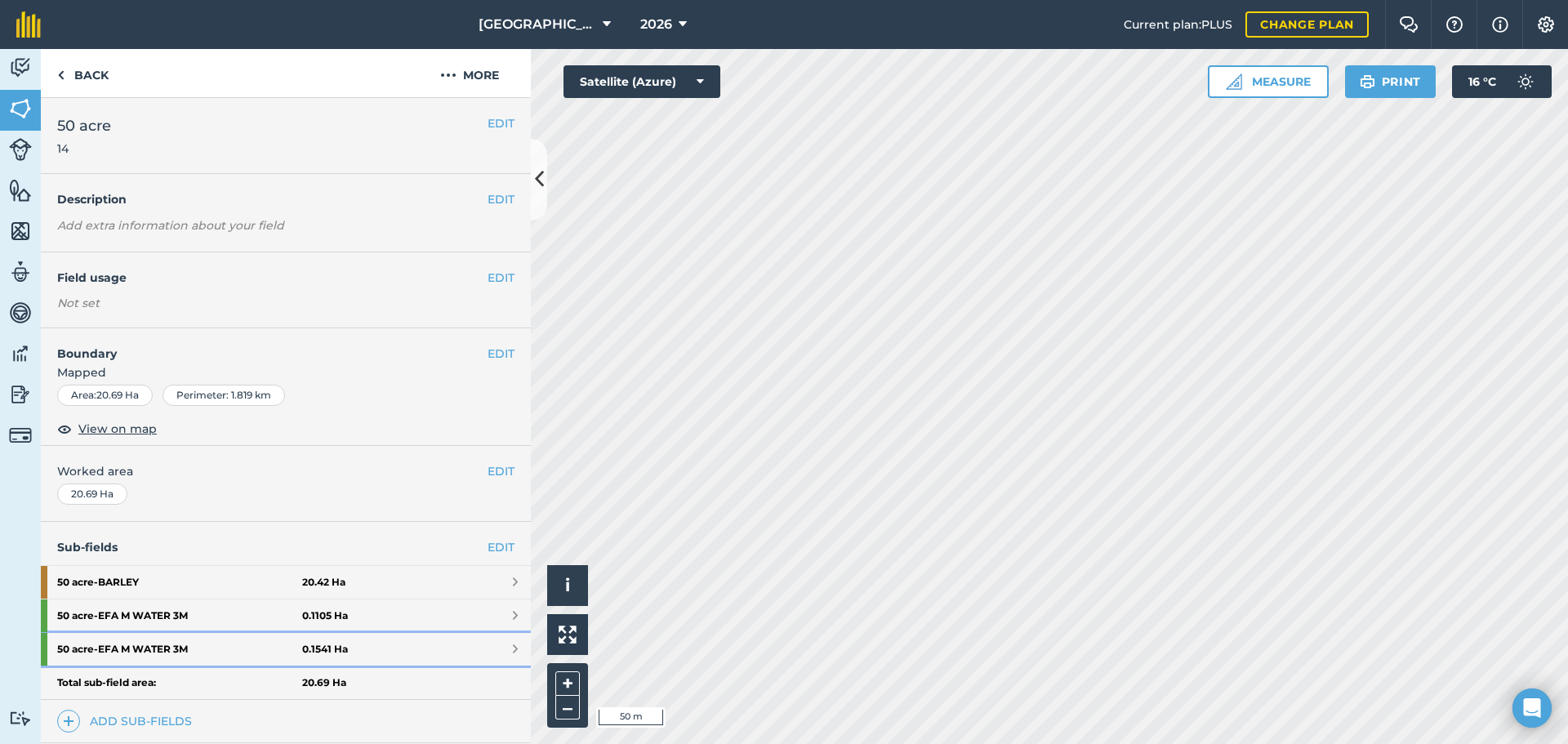
click at [149, 654] on strong "50 acre - EFA M WATER 3M" at bounding box center [180, 648] width 245 height 32
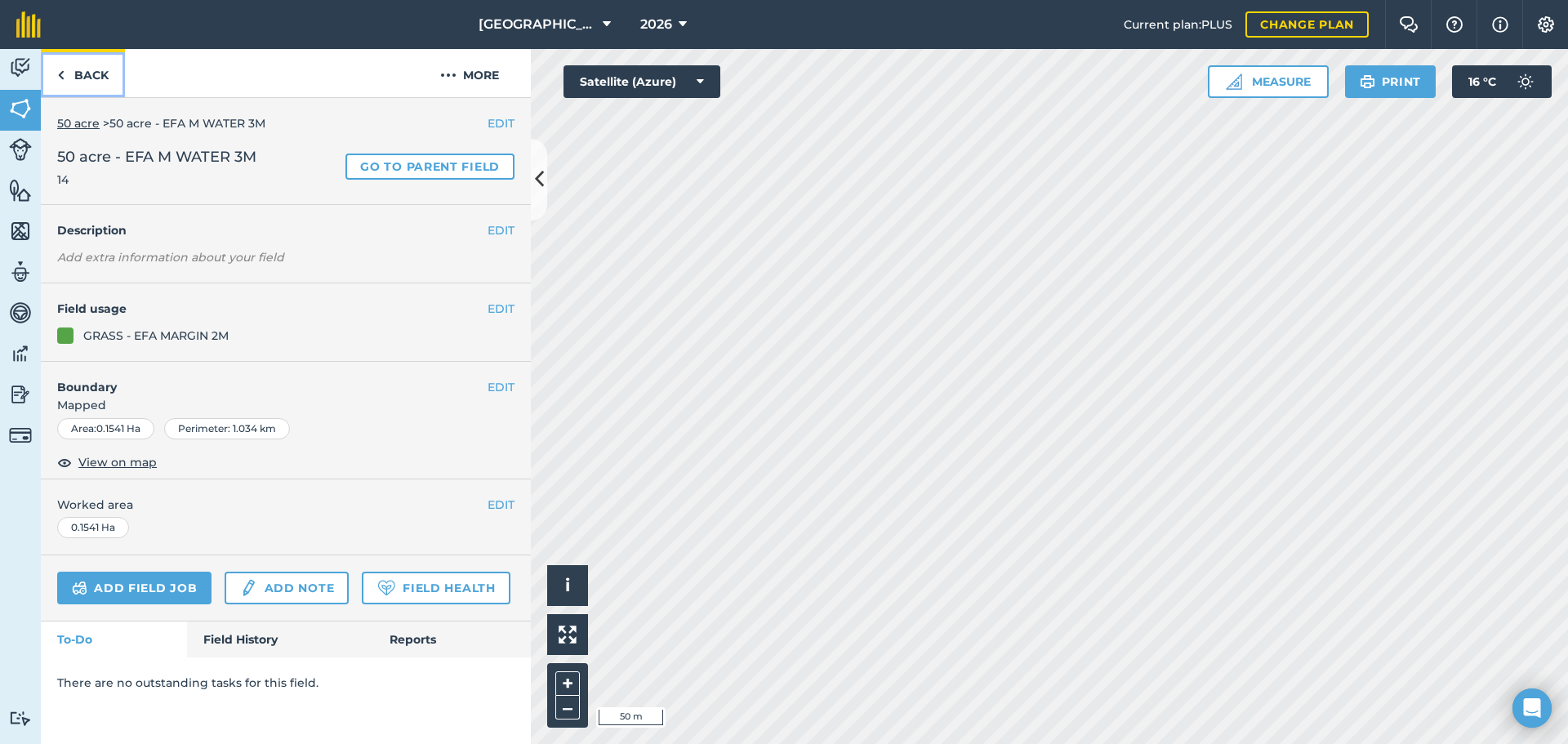
click at [77, 65] on link "Back" at bounding box center [83, 72] width 85 height 48
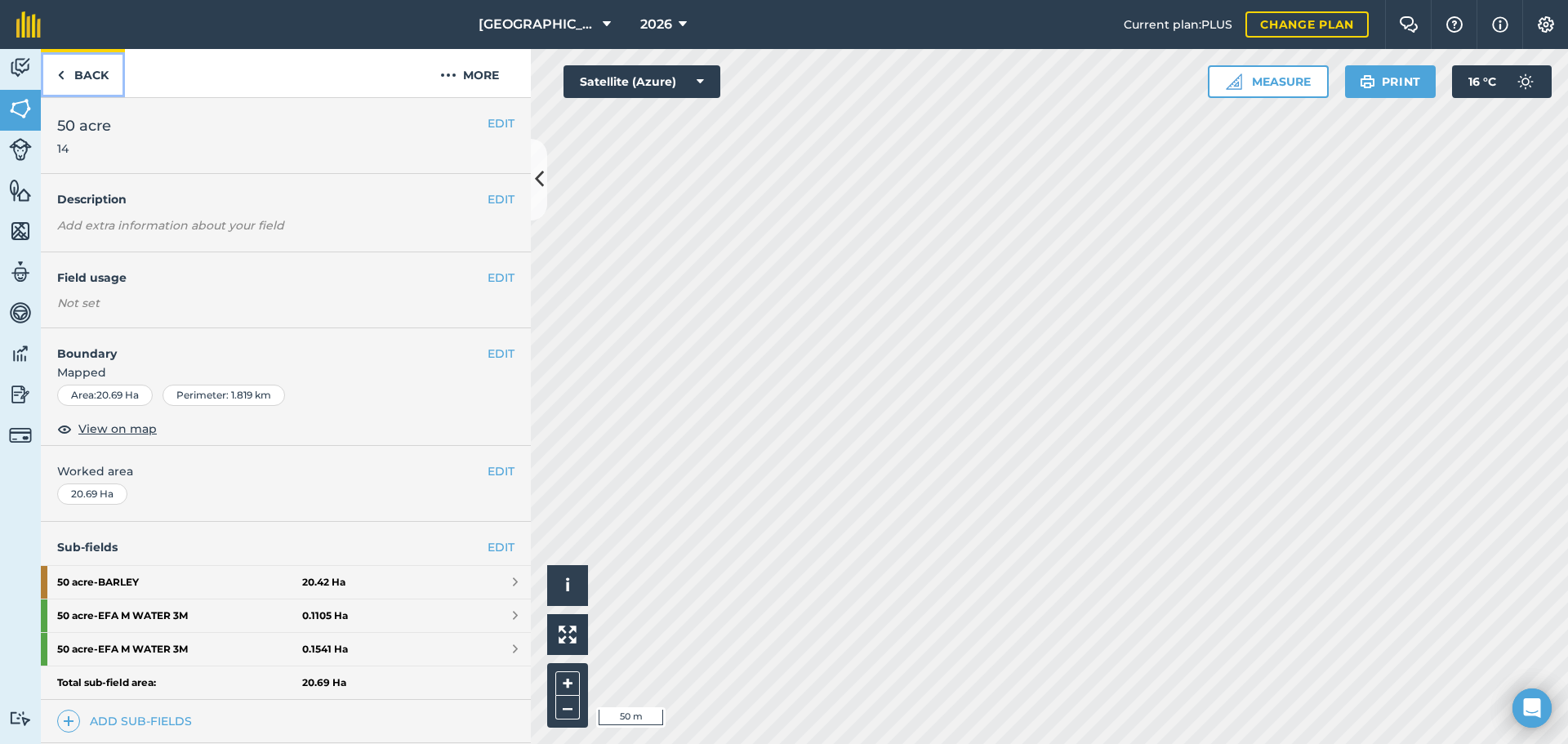
click at [87, 83] on link "Back" at bounding box center [83, 72] width 85 height 48
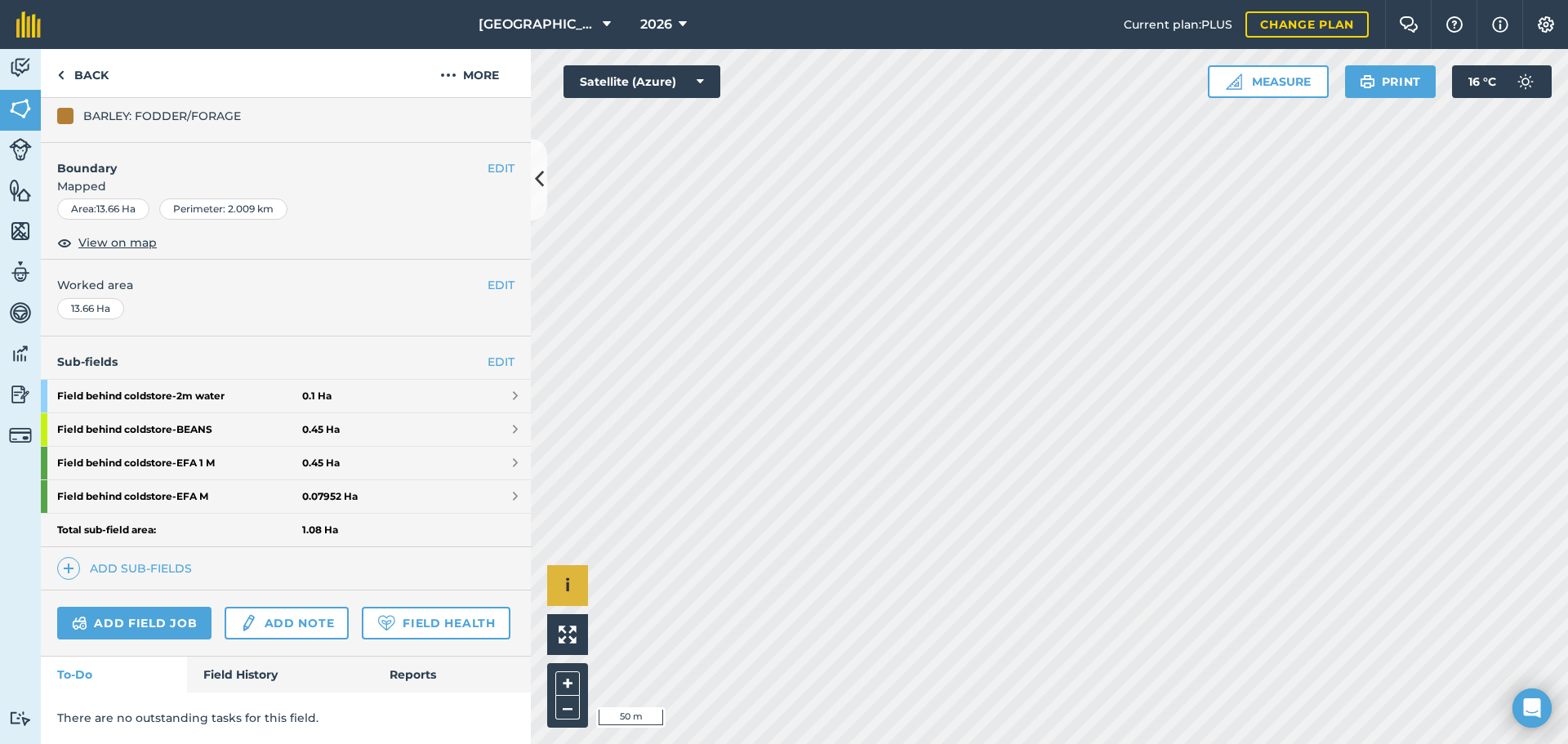
scroll to position [233, 0]
click at [461, 380] on link "Field behind coldstore - 2m water 0.1 Ha" at bounding box center [286, 396] width 490 height 32
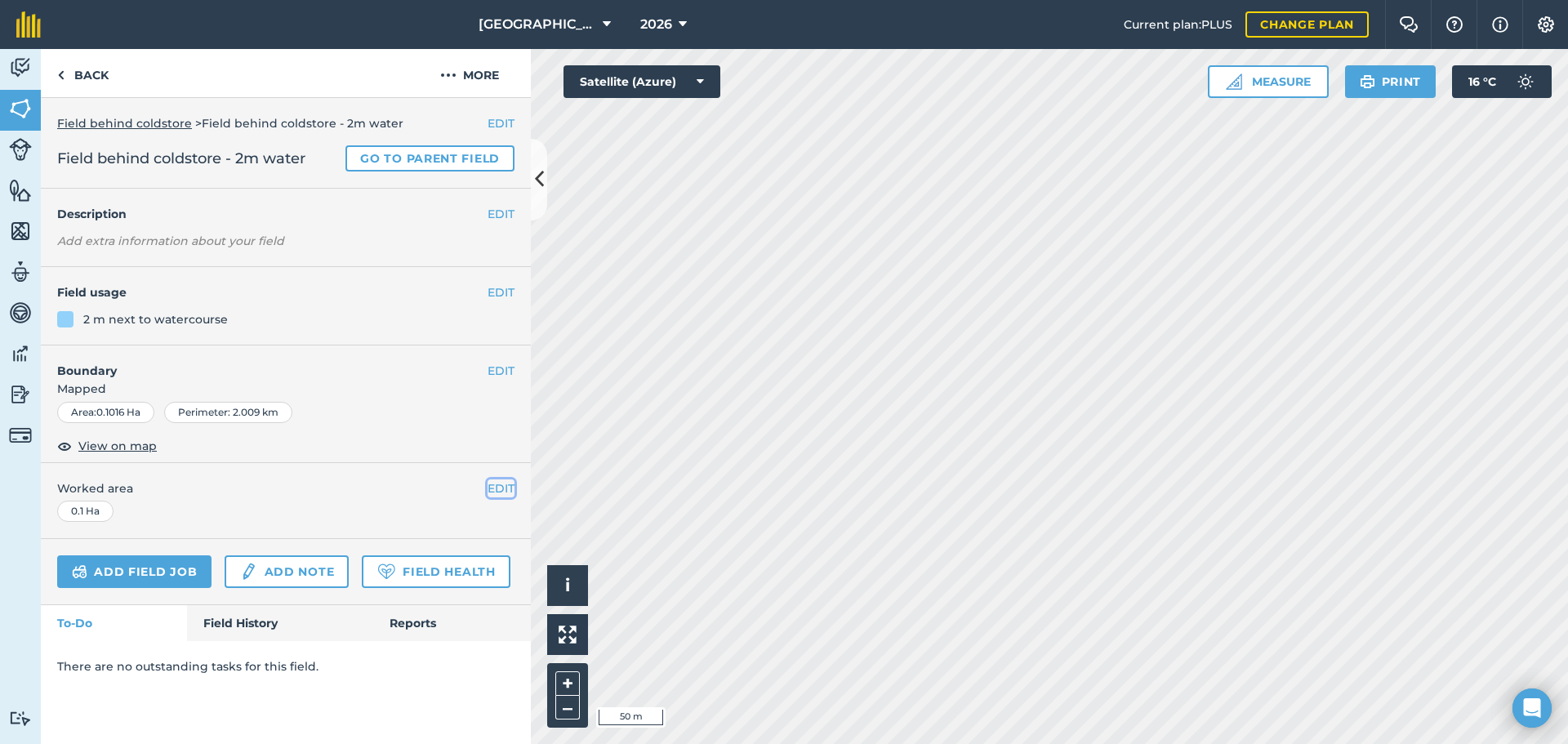
click at [499, 490] on button "EDIT" at bounding box center [500, 488] width 27 height 18
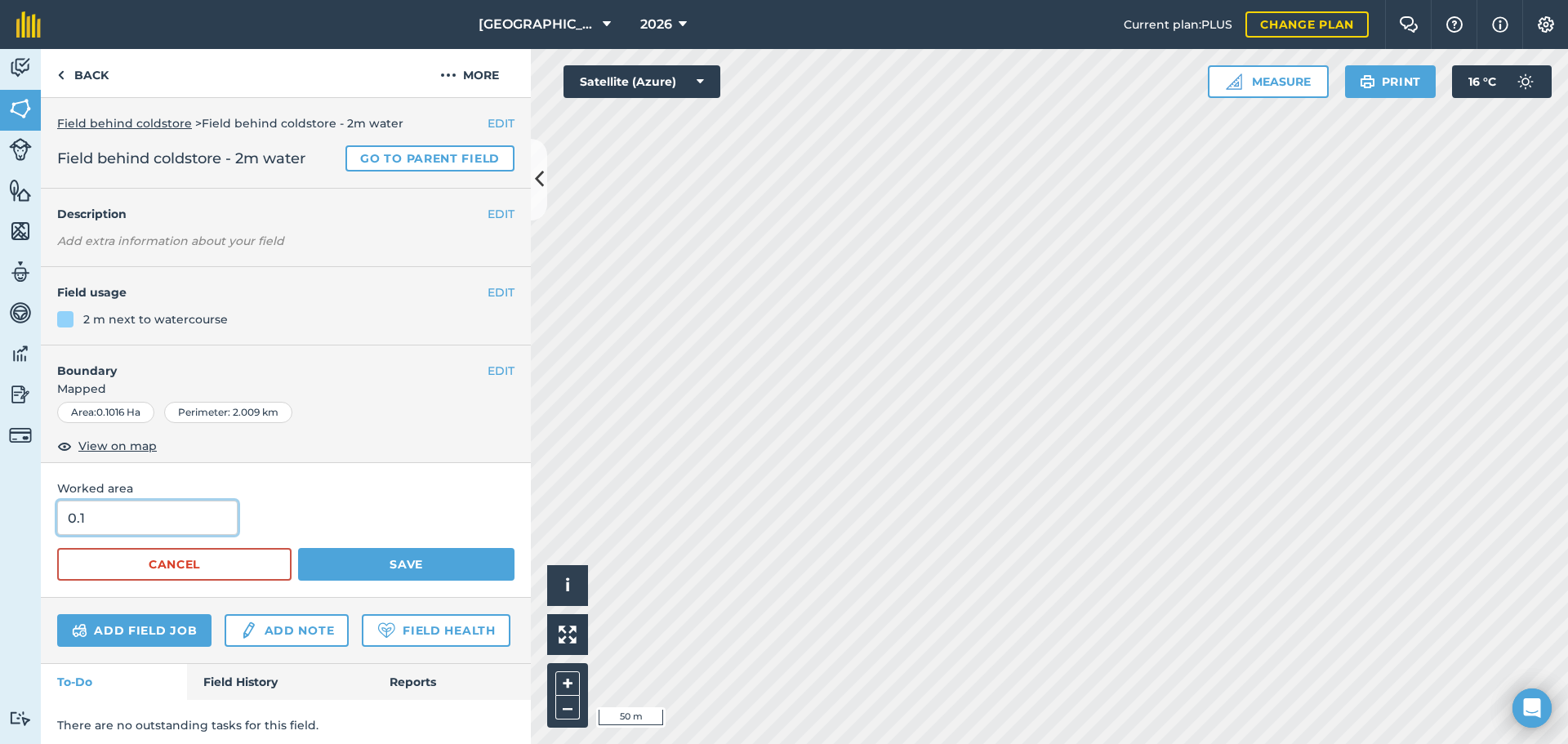
click at [207, 512] on input "0.1" at bounding box center [147, 517] width 180 height 34
type input "0.1016"
click at [350, 572] on button "Save" at bounding box center [406, 564] width 216 height 32
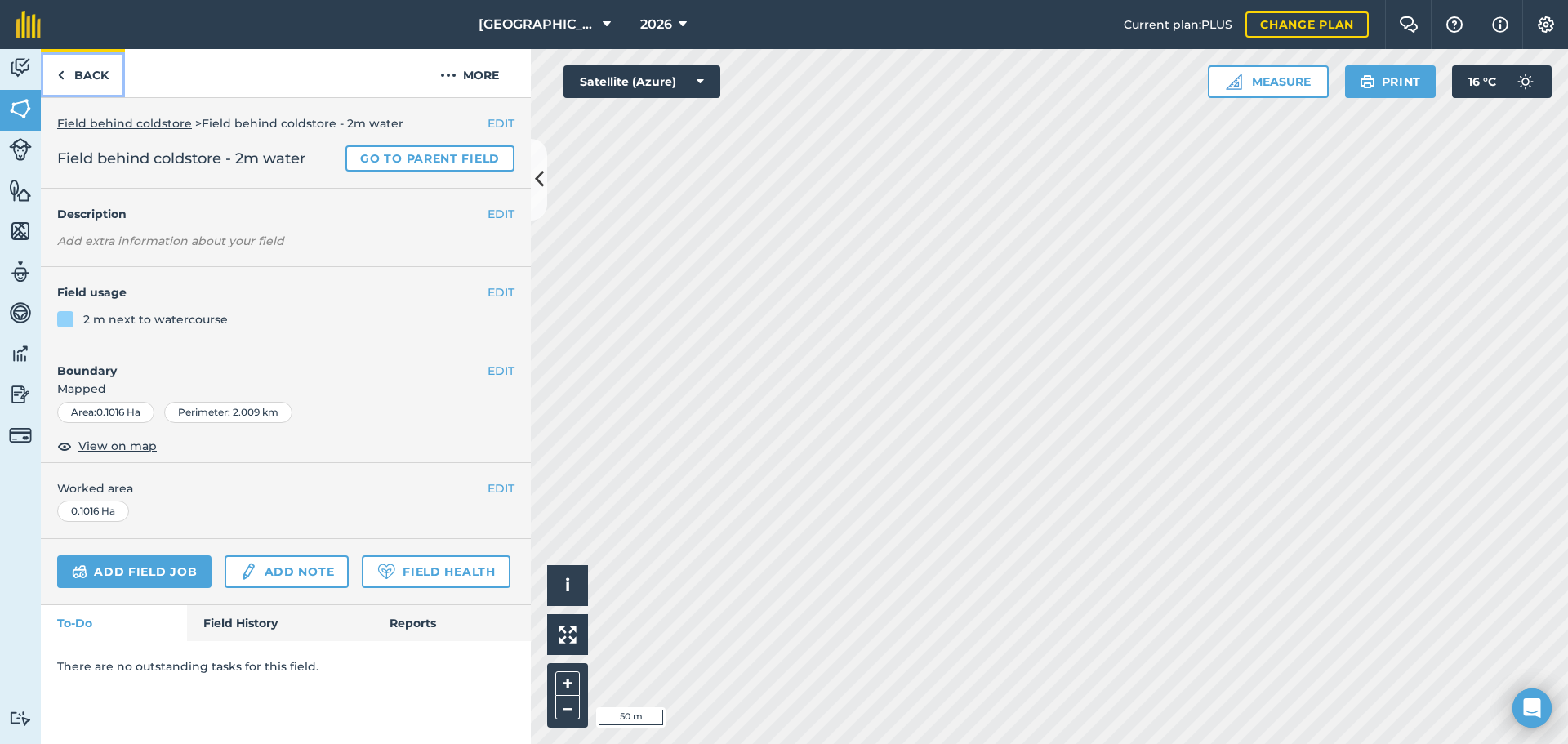
click at [79, 63] on link "Back" at bounding box center [83, 72] width 85 height 48
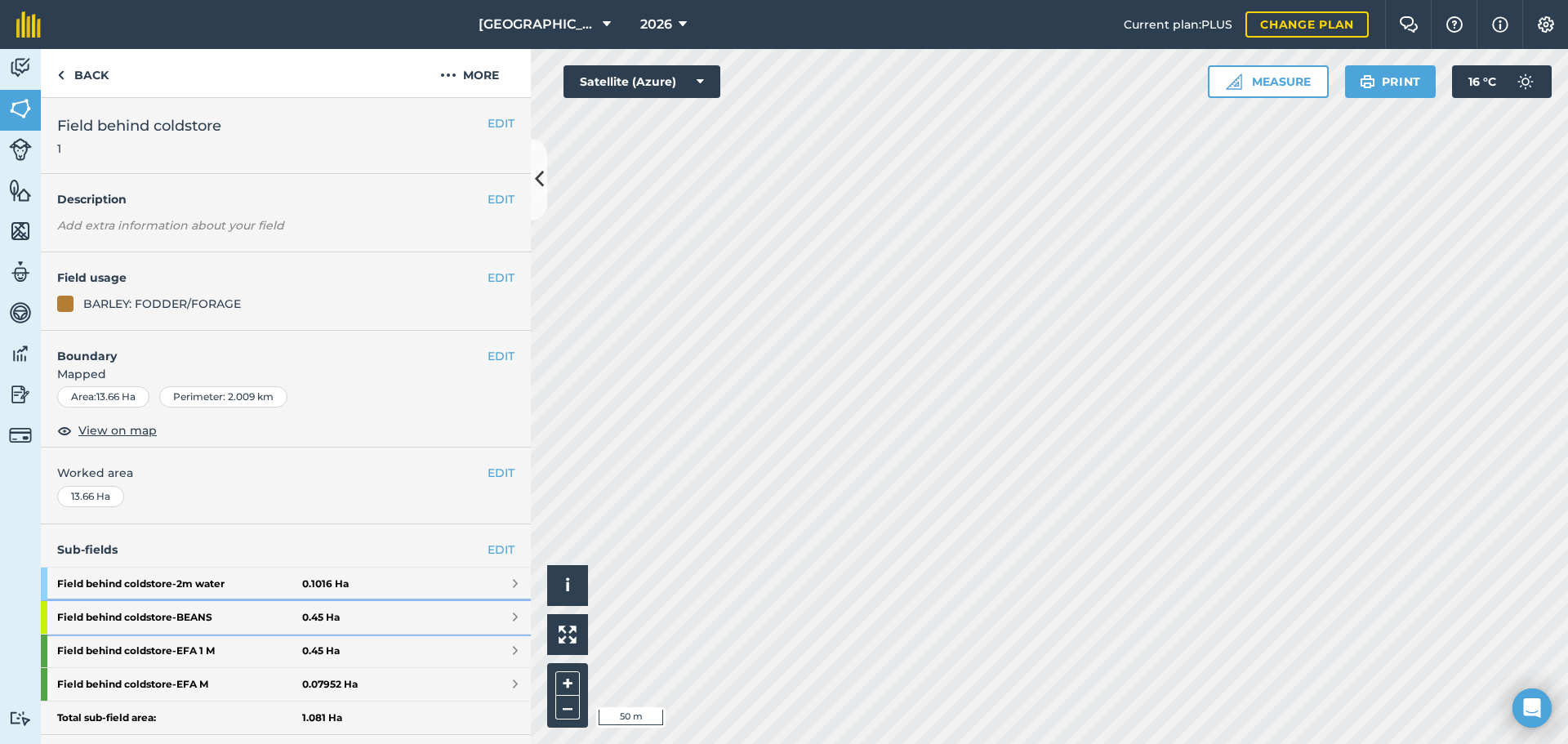
click at [137, 622] on strong "Field behind coldstore - BEANS" at bounding box center [180, 617] width 245 height 32
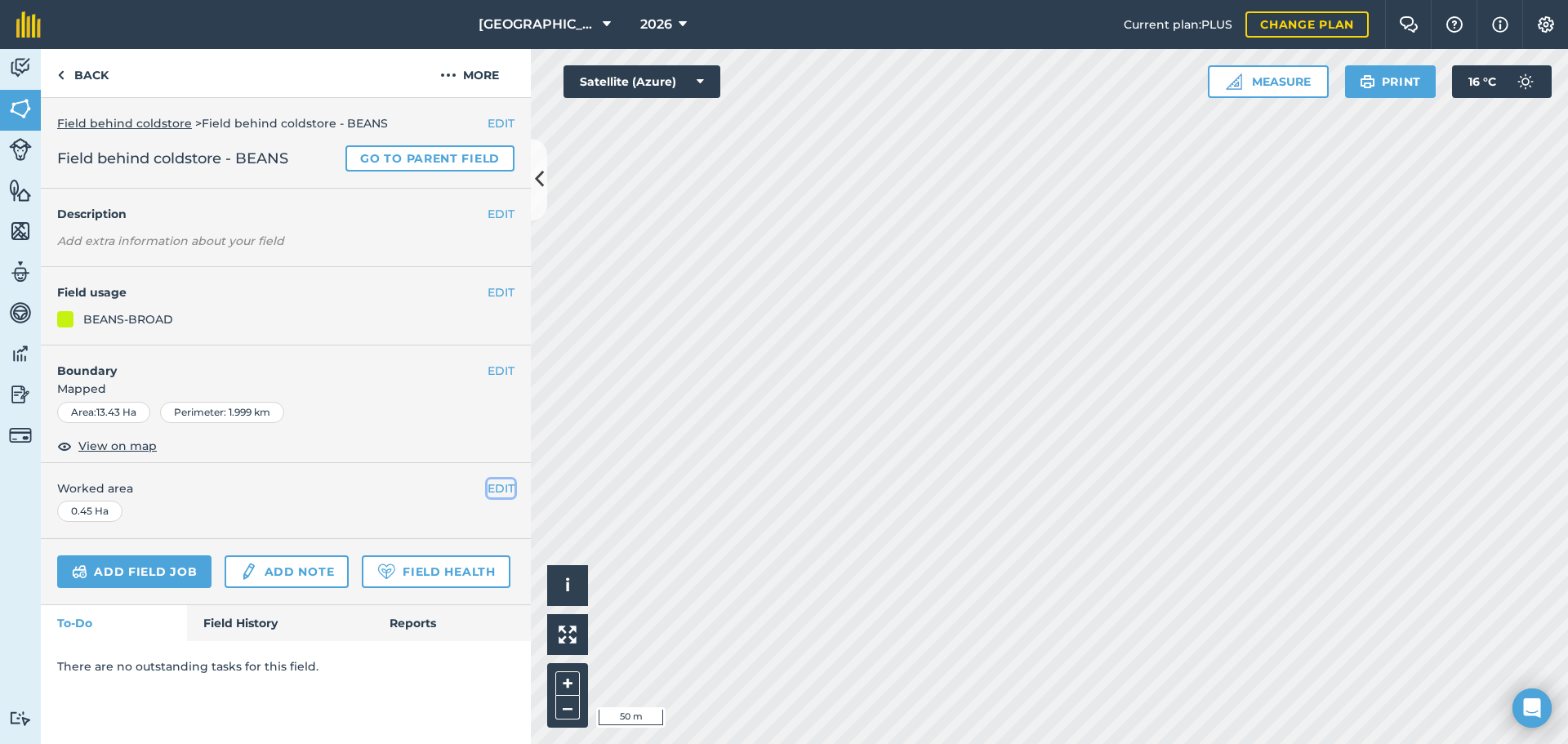
click at [500, 483] on button "EDIT" at bounding box center [500, 488] width 27 height 18
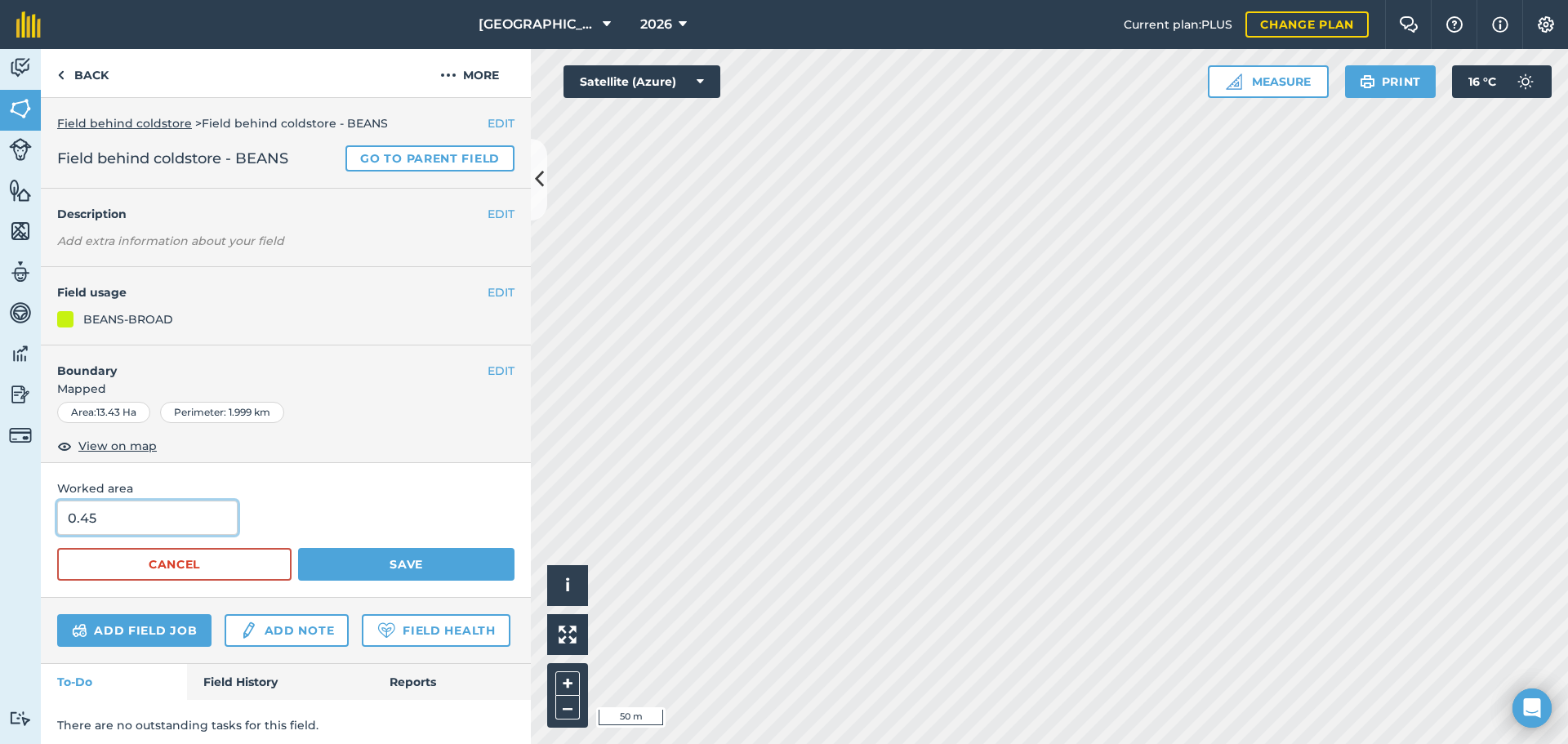
click at [229, 512] on input "0.45" at bounding box center [147, 517] width 180 height 34
type input "13.43"
click at [331, 558] on button "Save" at bounding box center [406, 564] width 216 height 32
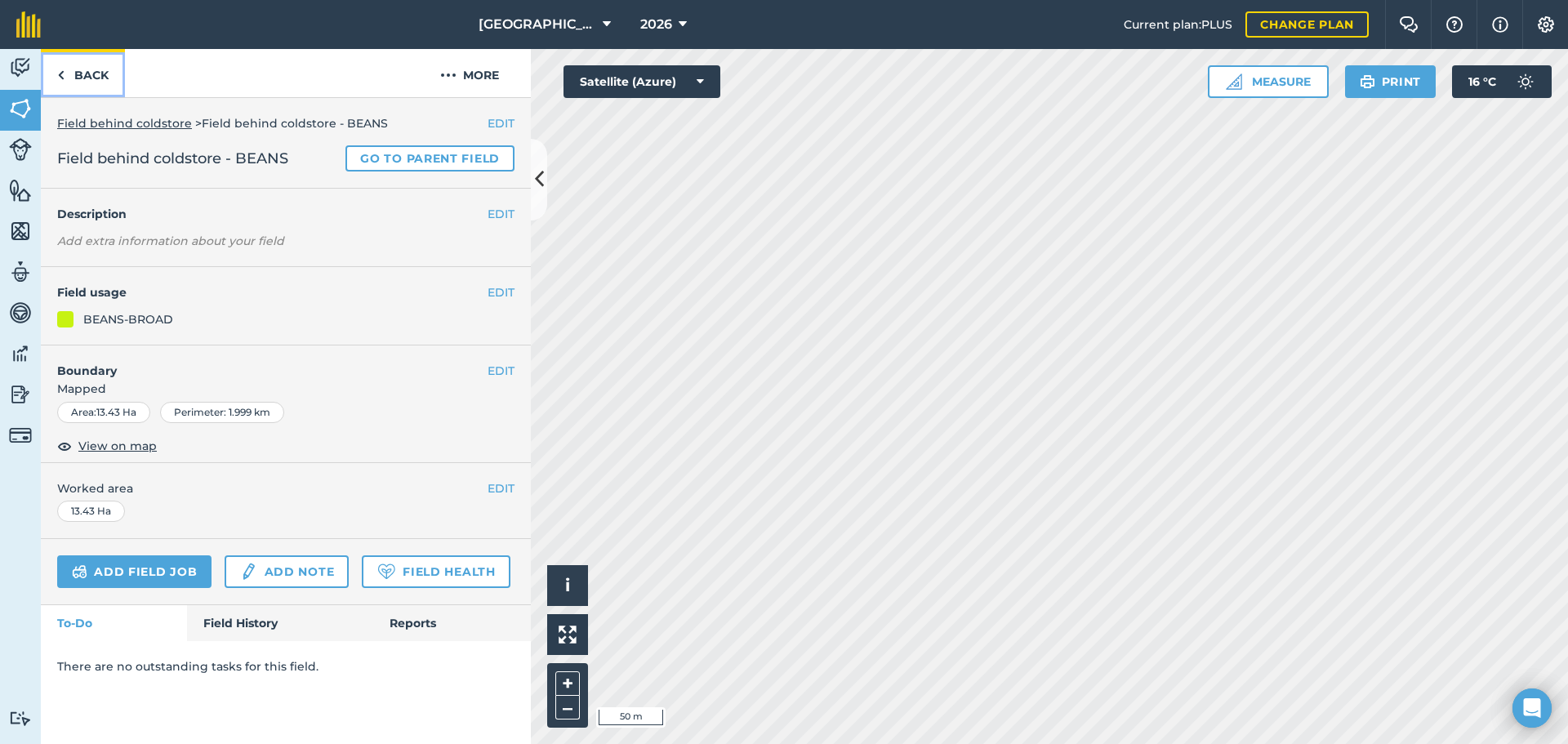
click at [85, 85] on link "Back" at bounding box center [83, 72] width 85 height 48
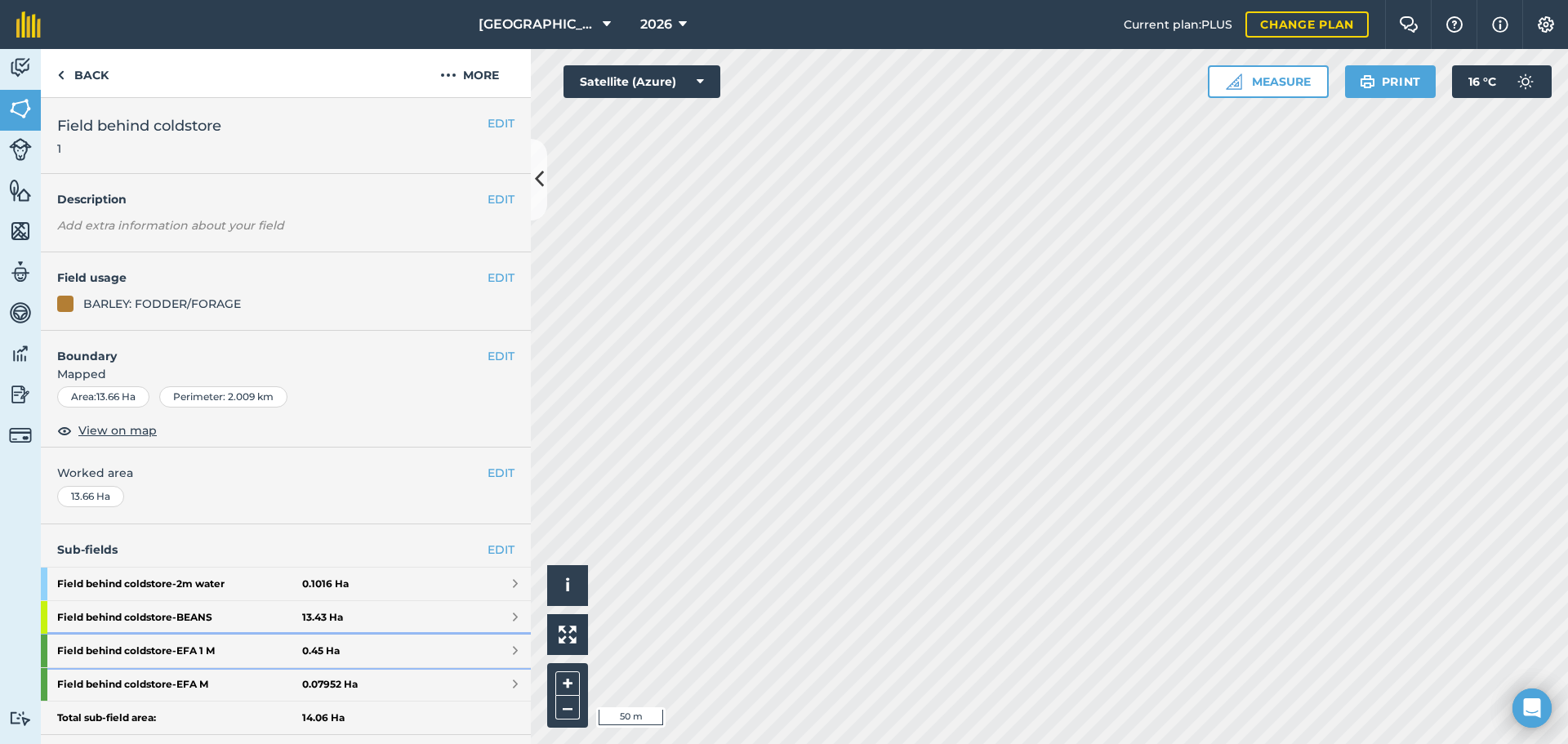
click at [205, 646] on strong "Field behind coldstore - EFA 1 M" at bounding box center [180, 650] width 245 height 32
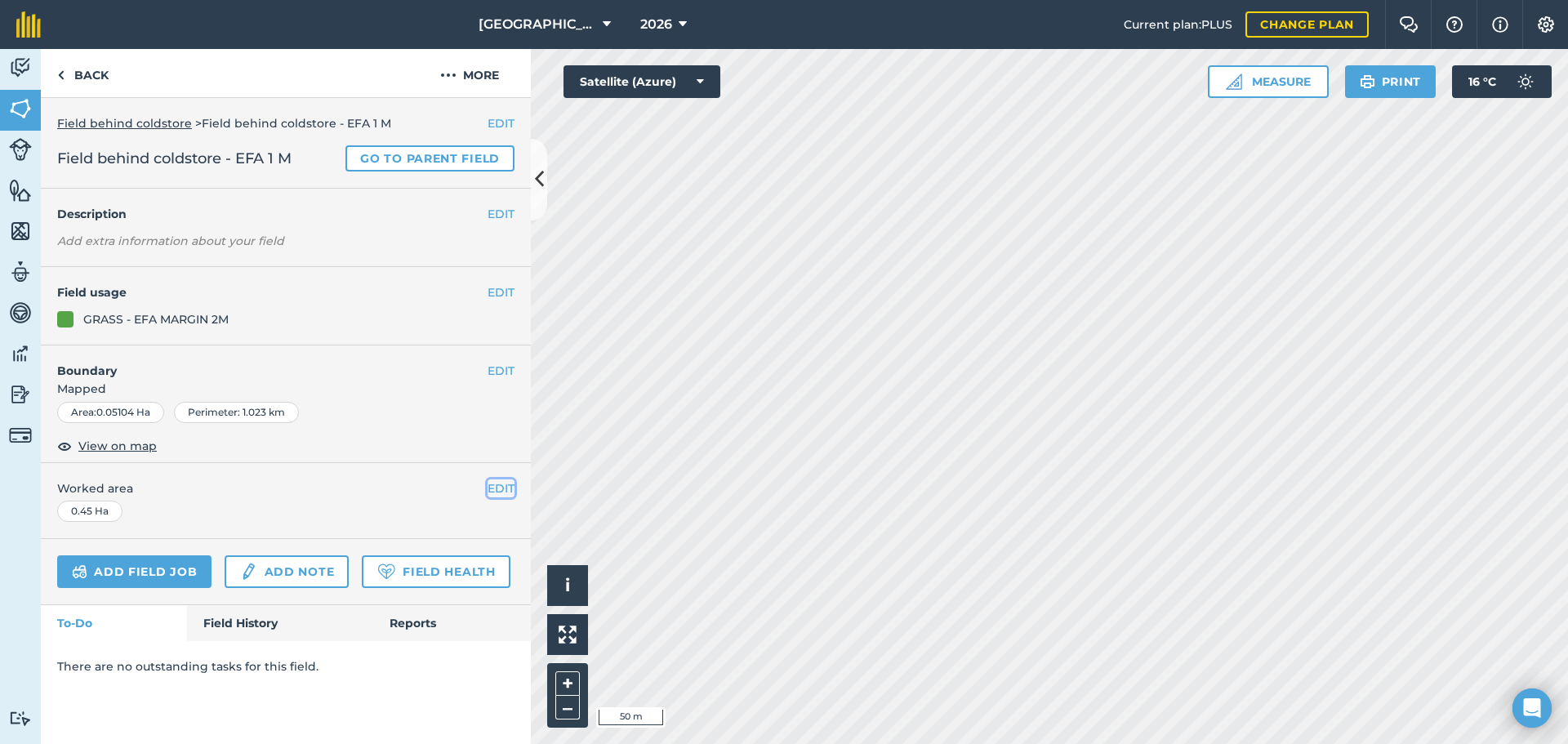
click at [499, 483] on button "EDIT" at bounding box center [500, 488] width 27 height 18
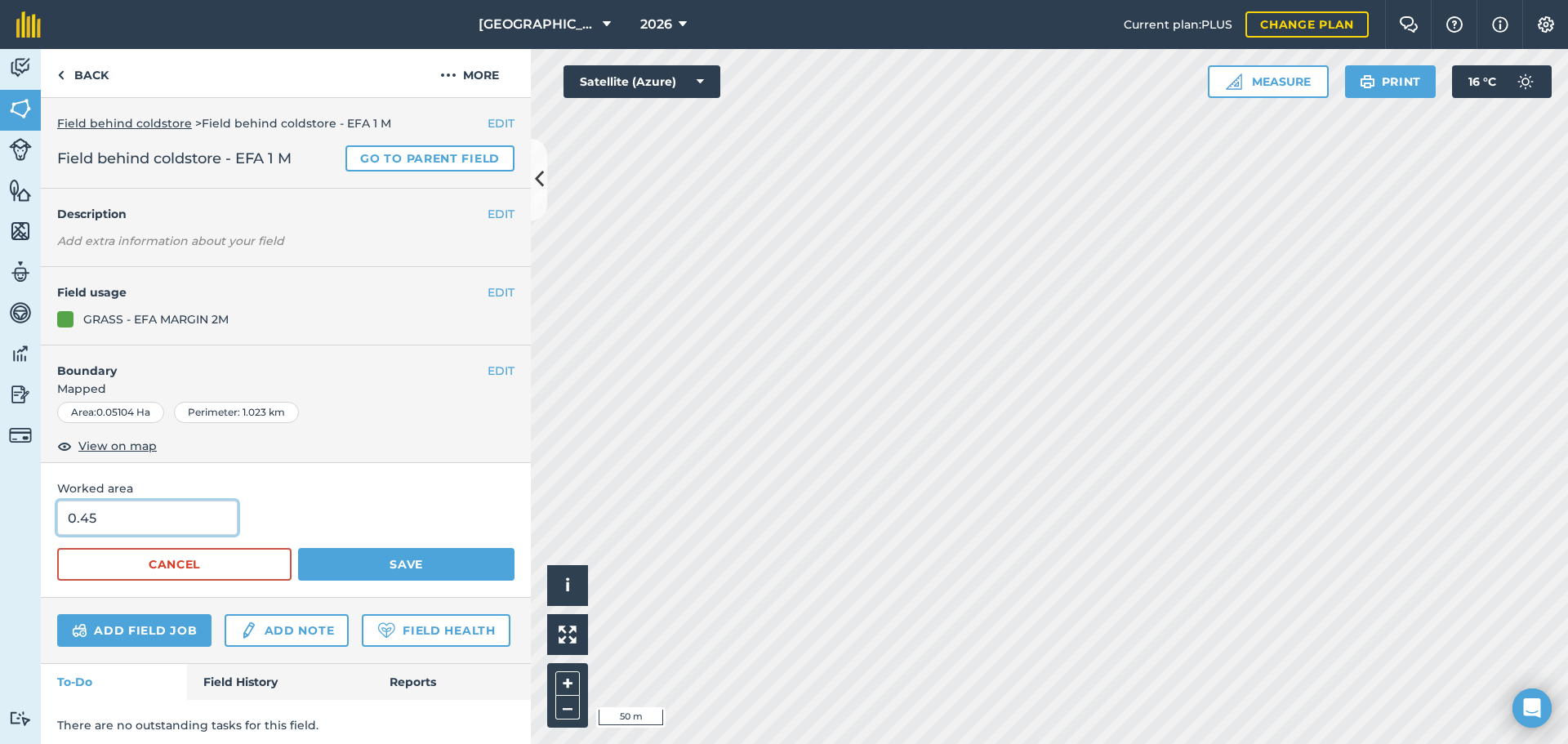
click at [223, 513] on input "0.45" at bounding box center [147, 517] width 180 height 34
type input "0.05104"
click at [370, 580] on button "Save" at bounding box center [406, 564] width 216 height 32
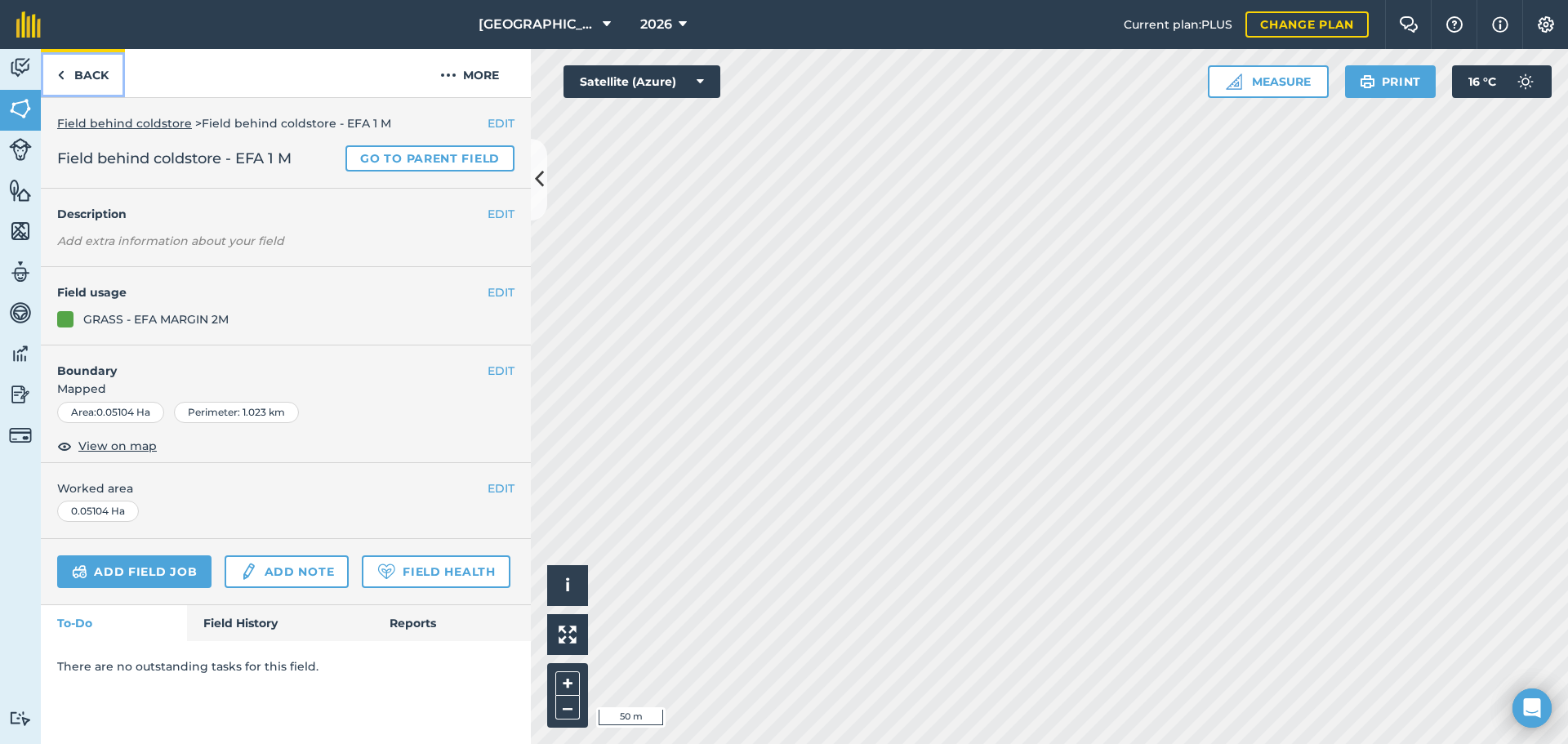
click at [66, 57] on link "Back" at bounding box center [83, 72] width 85 height 48
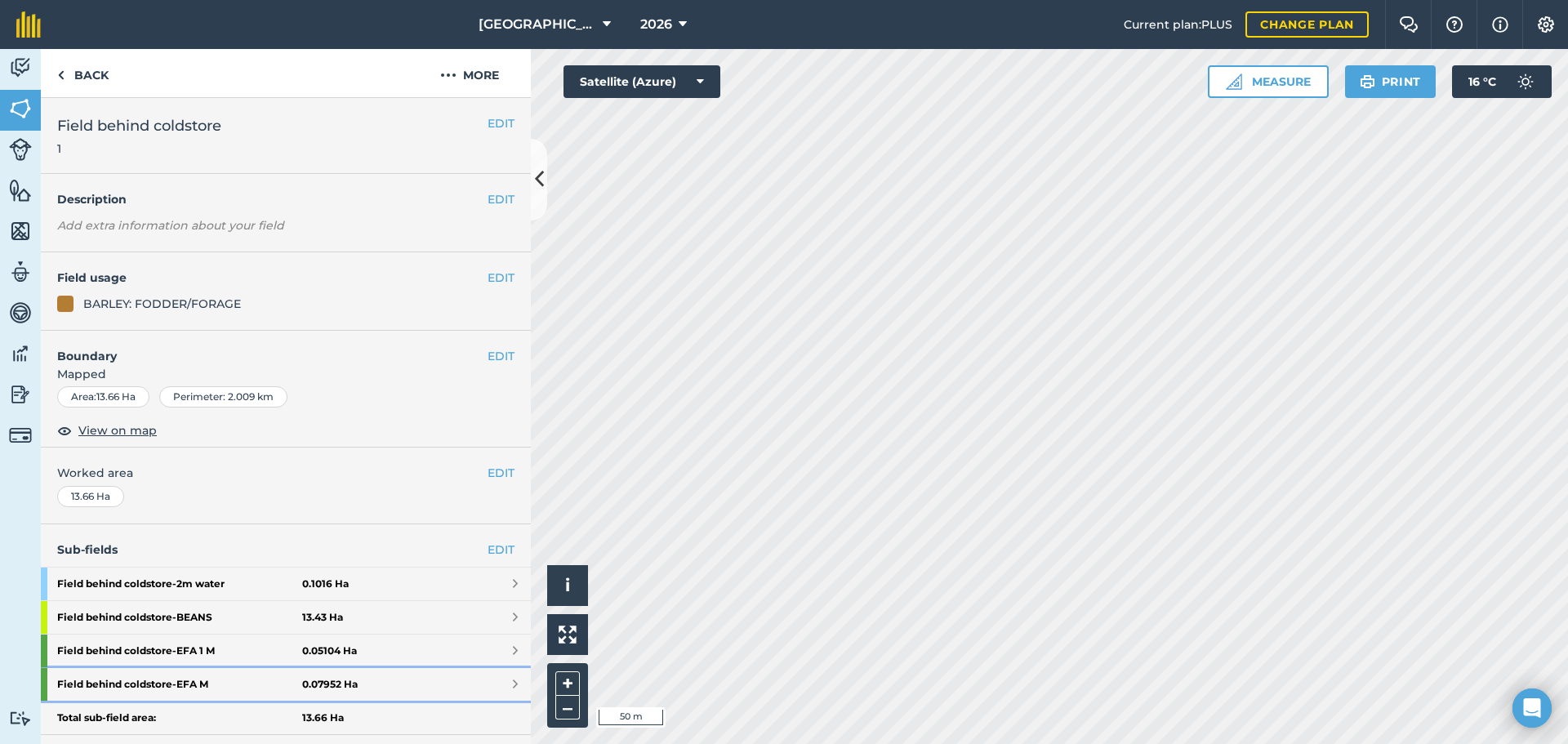
click at [192, 681] on strong "Field behind coldstore - EFA M" at bounding box center [180, 683] width 245 height 32
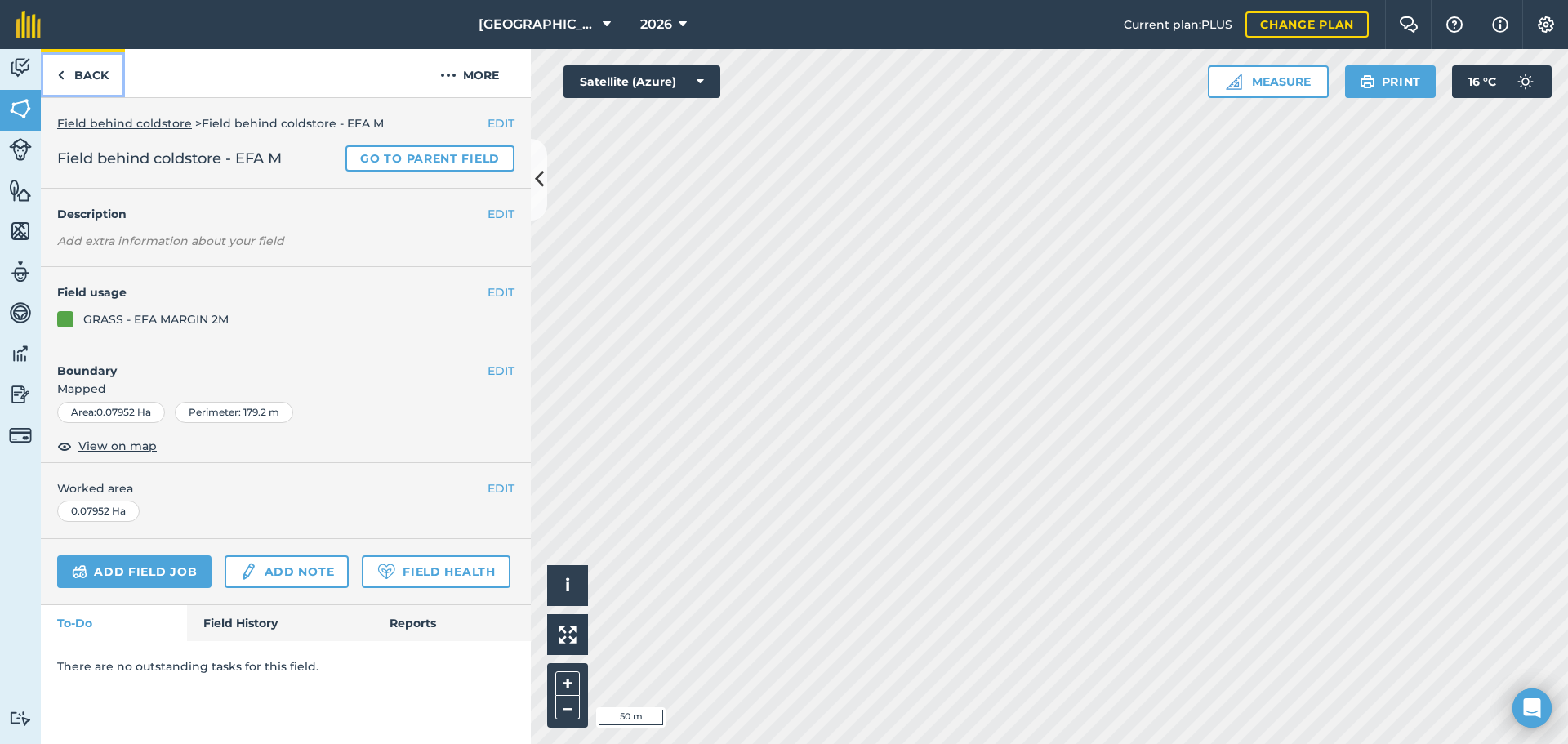
click at [70, 65] on link "Back" at bounding box center [83, 72] width 85 height 48
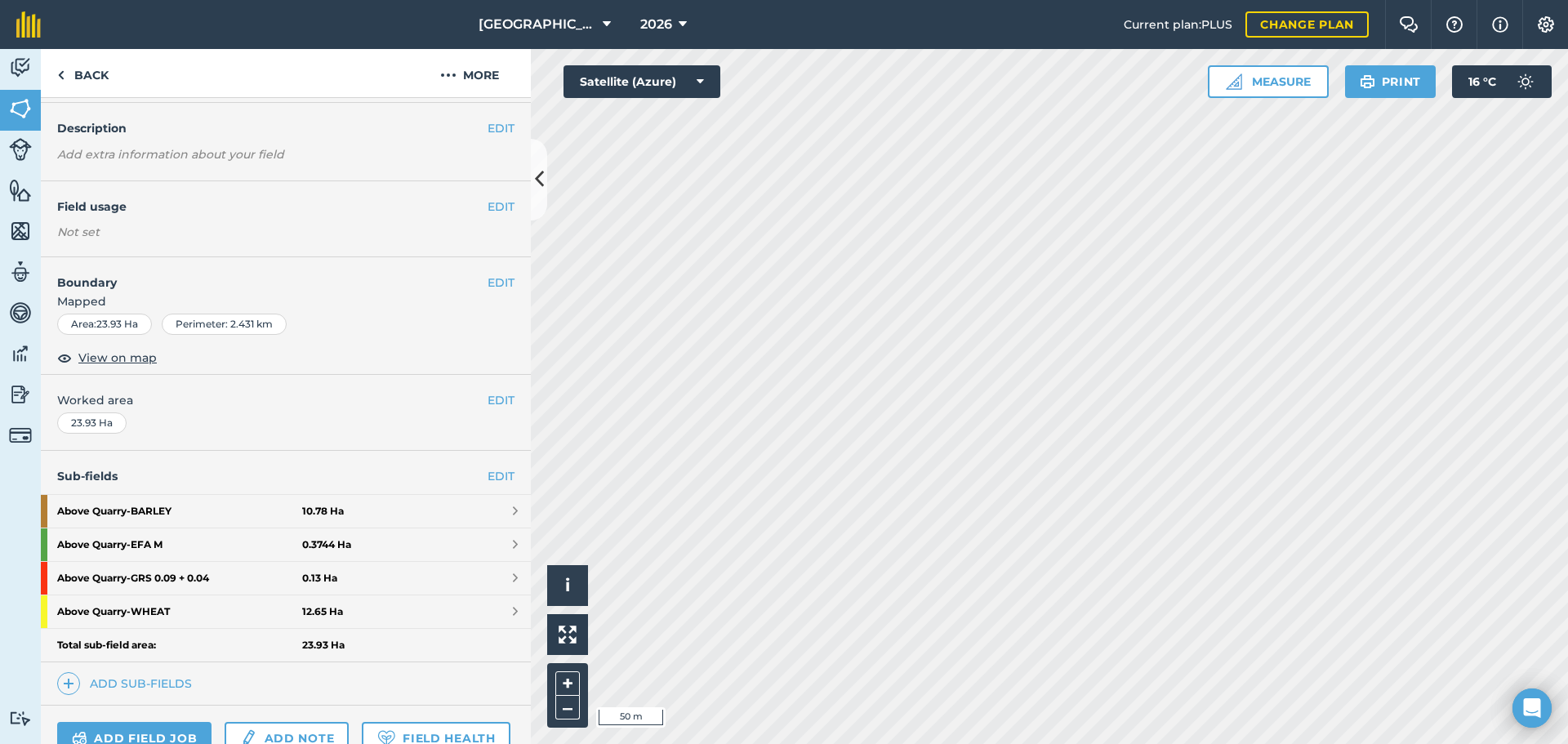
scroll to position [89, 0]
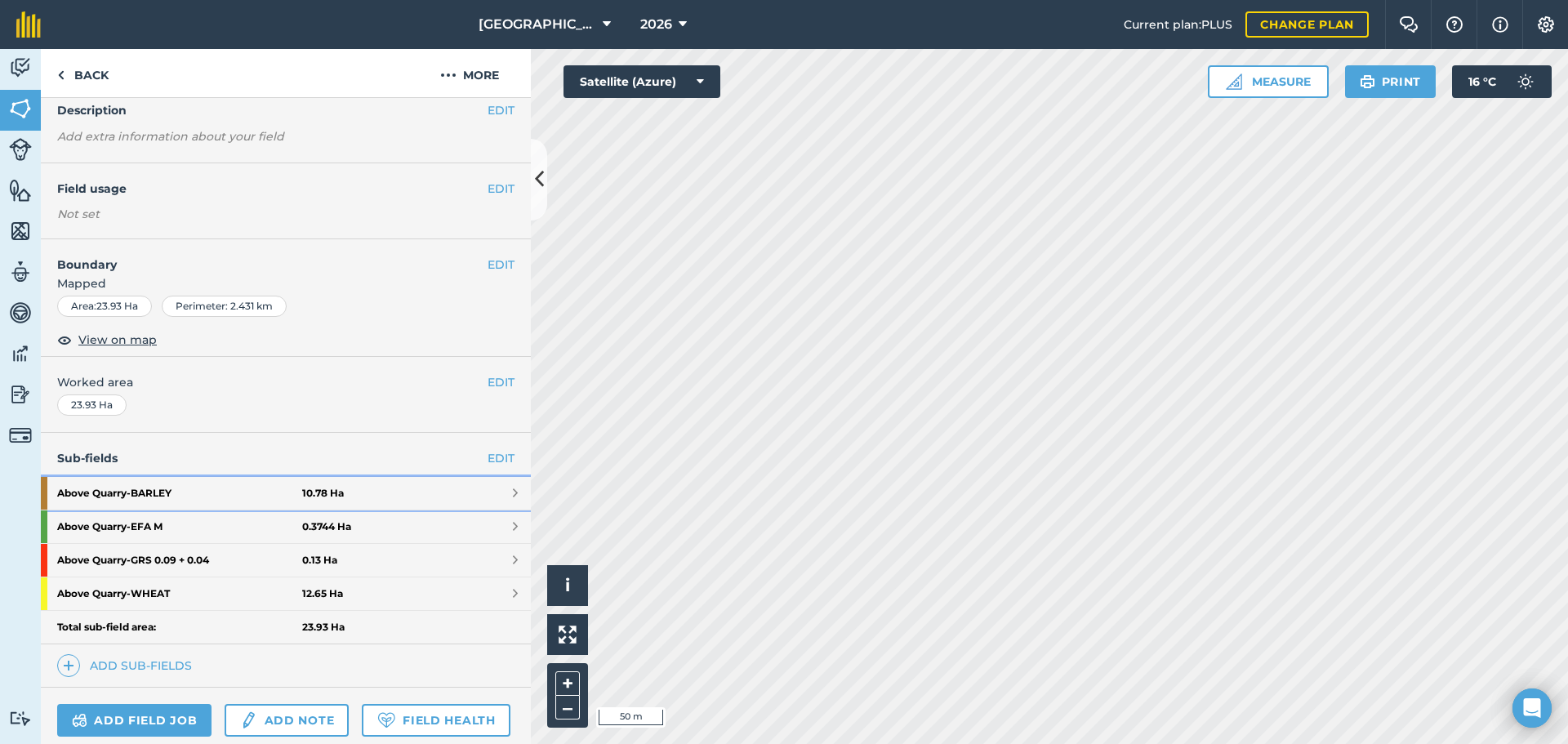
click at [353, 487] on link "Above Quarry - BARLEY 10.78 Ha" at bounding box center [286, 492] width 490 height 32
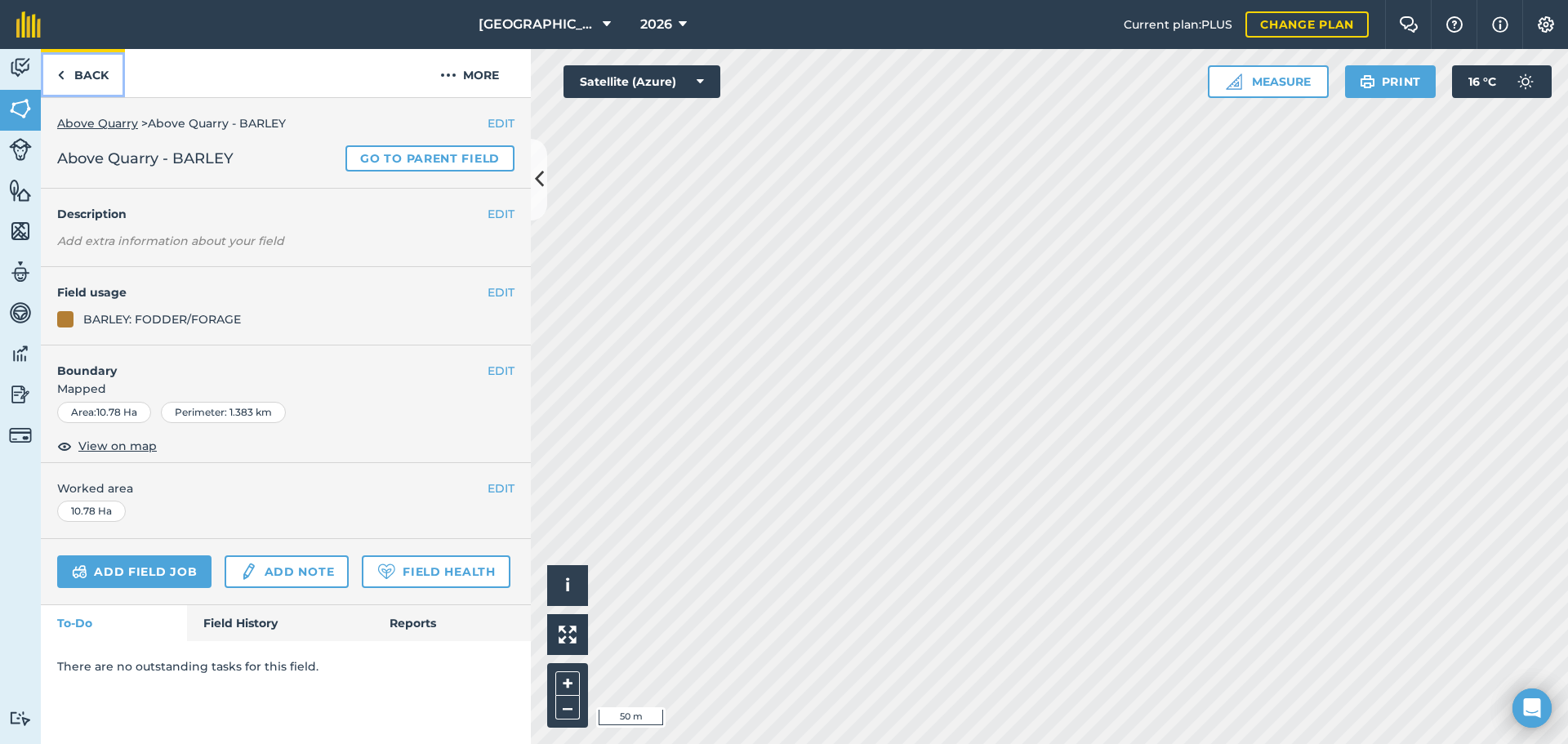
click at [101, 73] on link "Back" at bounding box center [83, 72] width 85 height 48
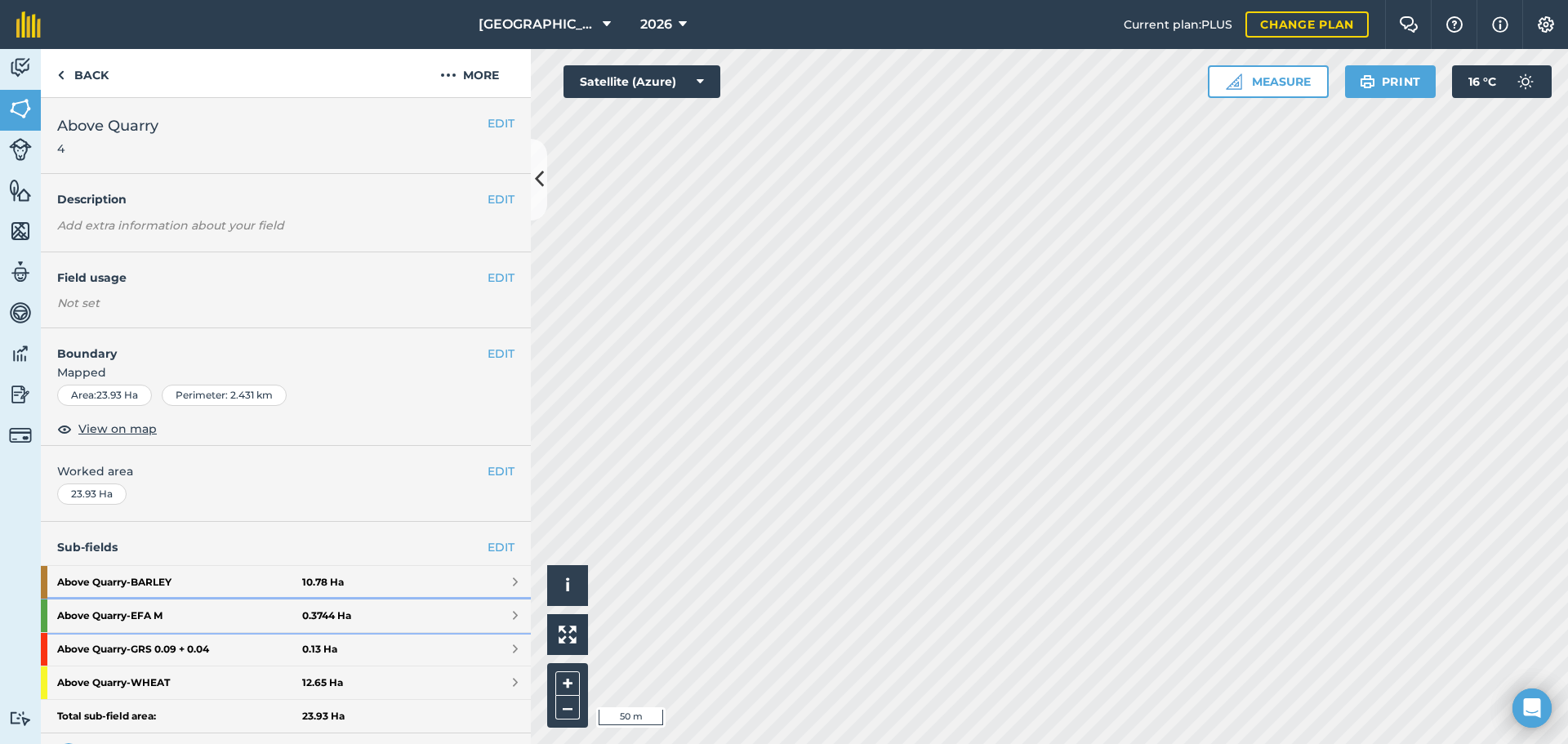
click at [126, 604] on strong "Above Quarry - EFA M" at bounding box center [180, 615] width 245 height 32
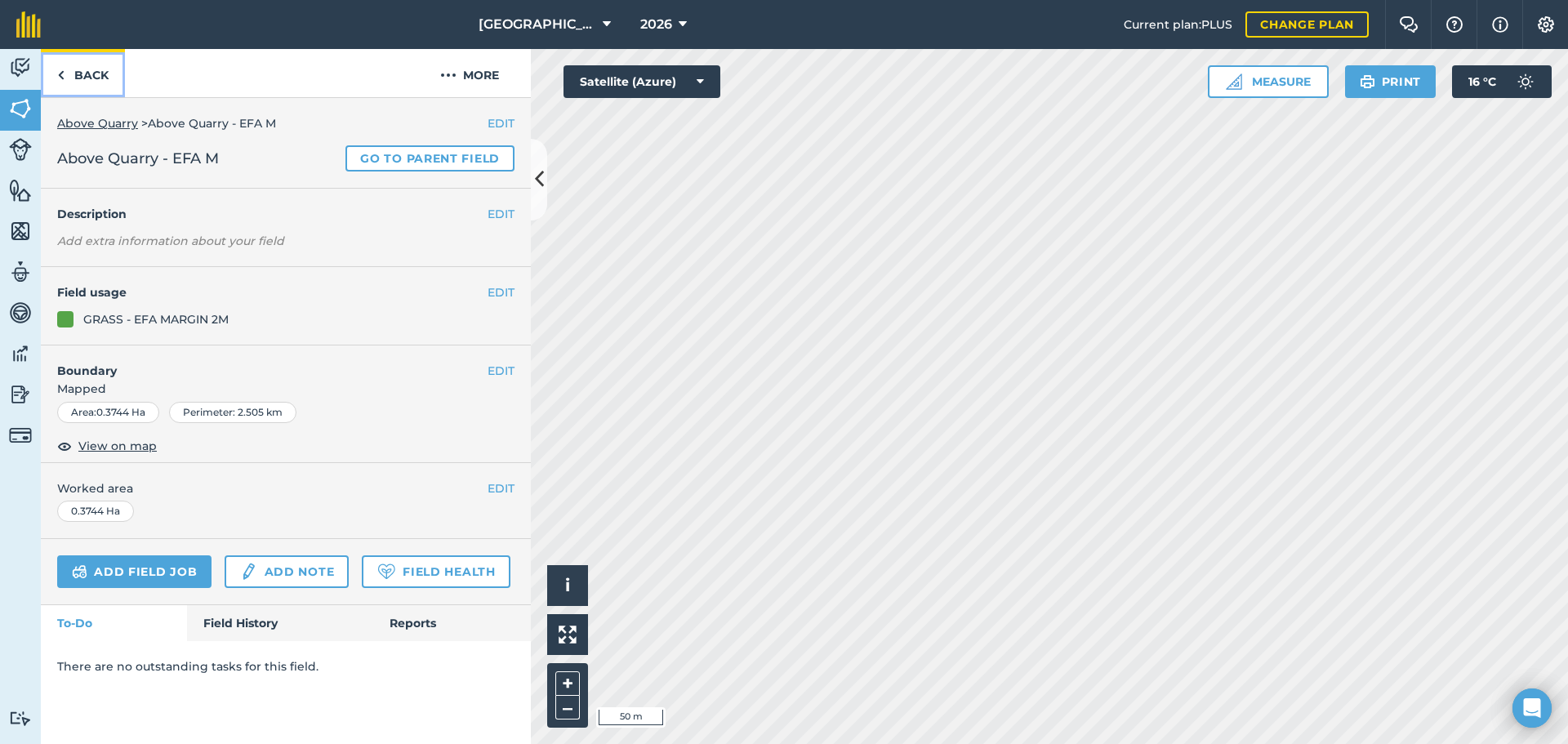
click at [89, 86] on link "Back" at bounding box center [83, 72] width 85 height 48
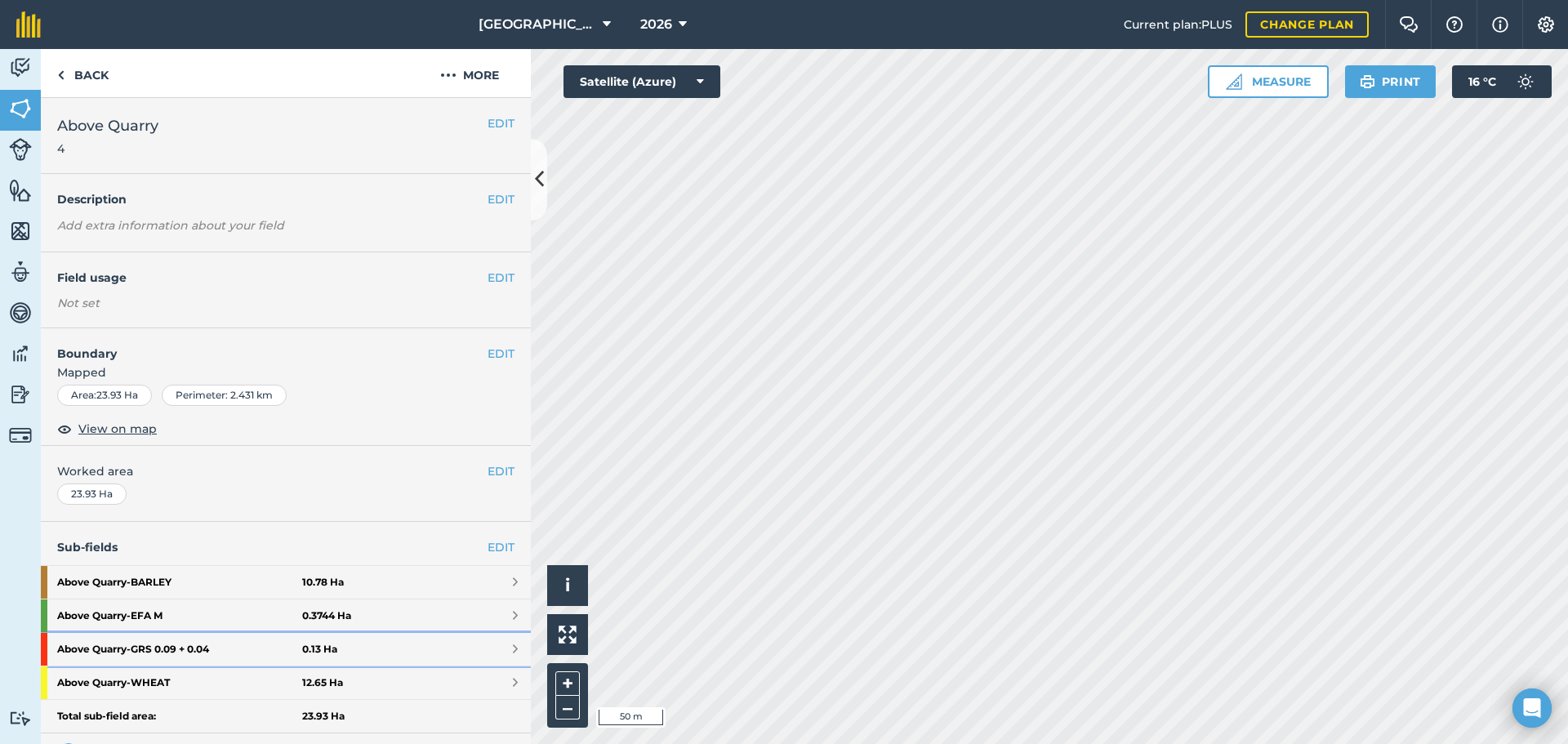
click at [128, 646] on strong "Above Quarry - GRS 0.09 + 0.04" at bounding box center [180, 648] width 245 height 32
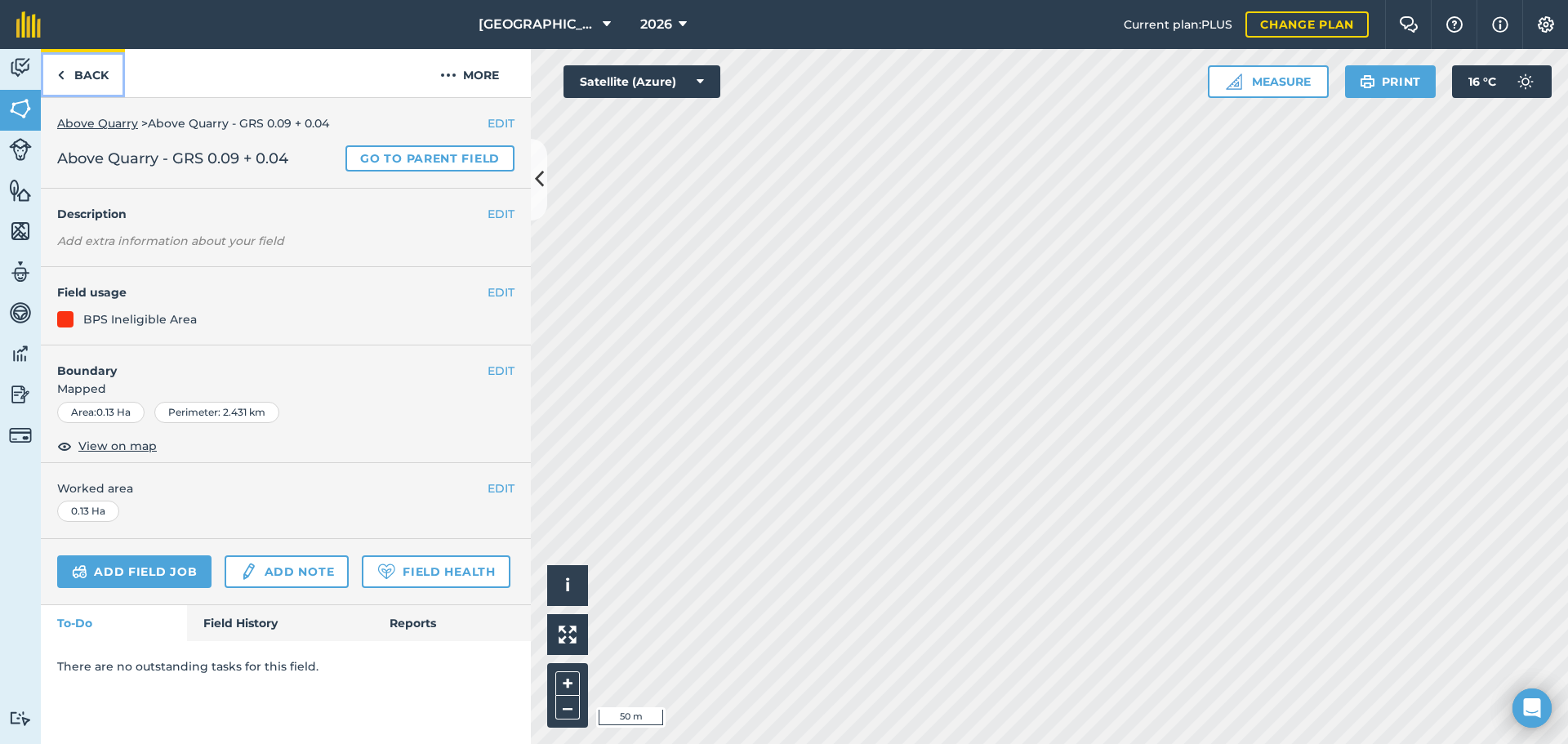
click at [100, 92] on link "Back" at bounding box center [83, 72] width 85 height 48
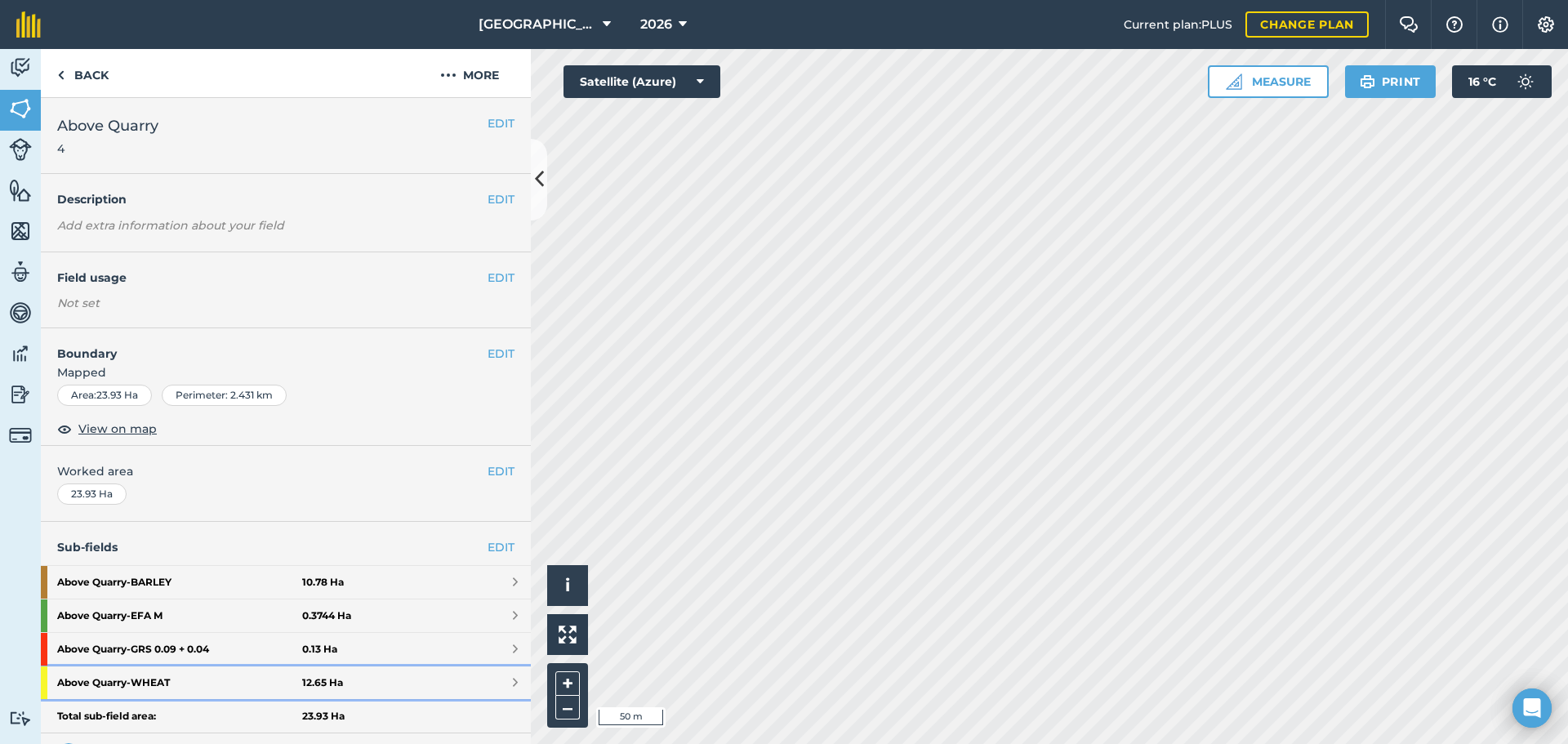
click at [137, 681] on strong "Above Quarry - WHEAT" at bounding box center [180, 682] width 245 height 32
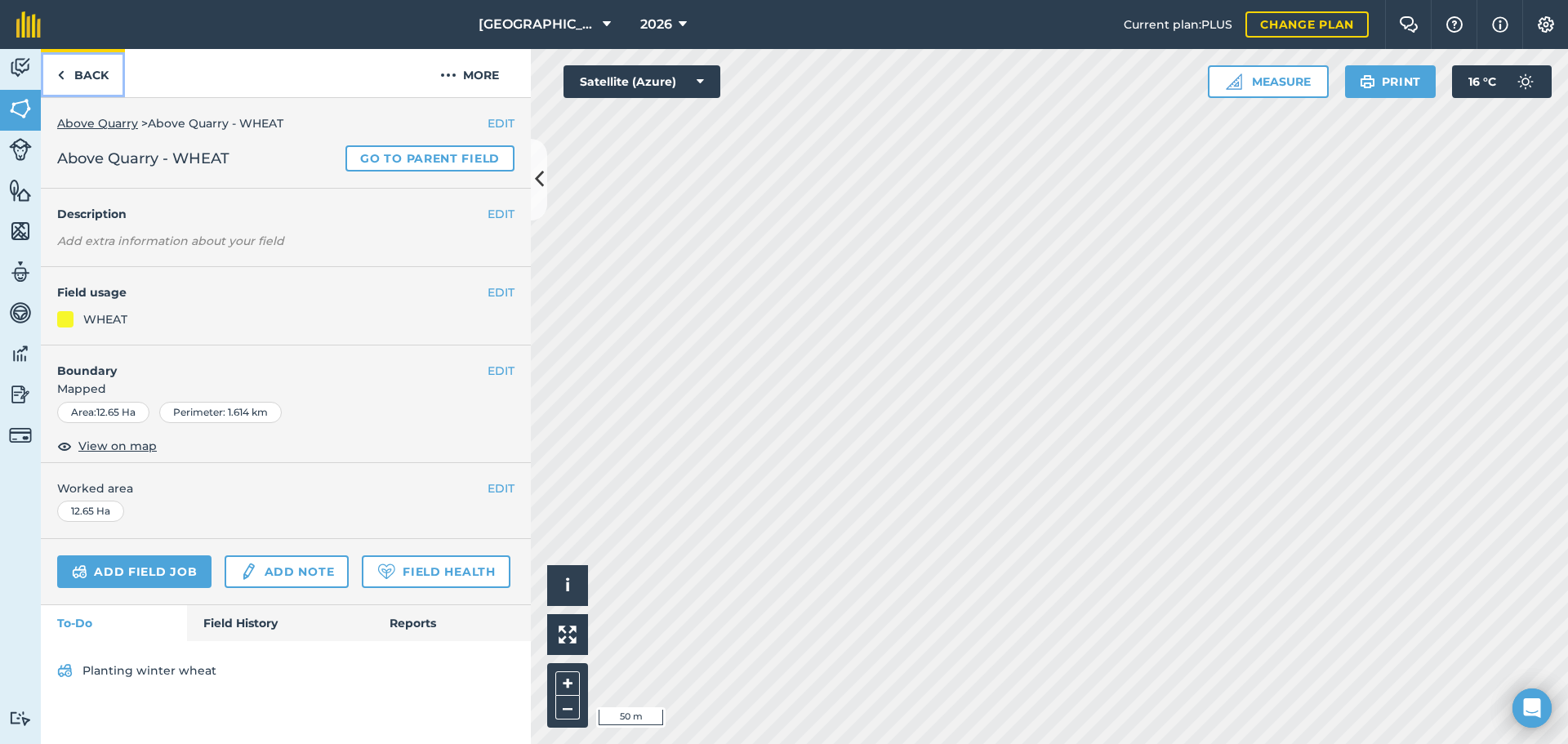
click at [98, 80] on link "Back" at bounding box center [83, 72] width 85 height 48
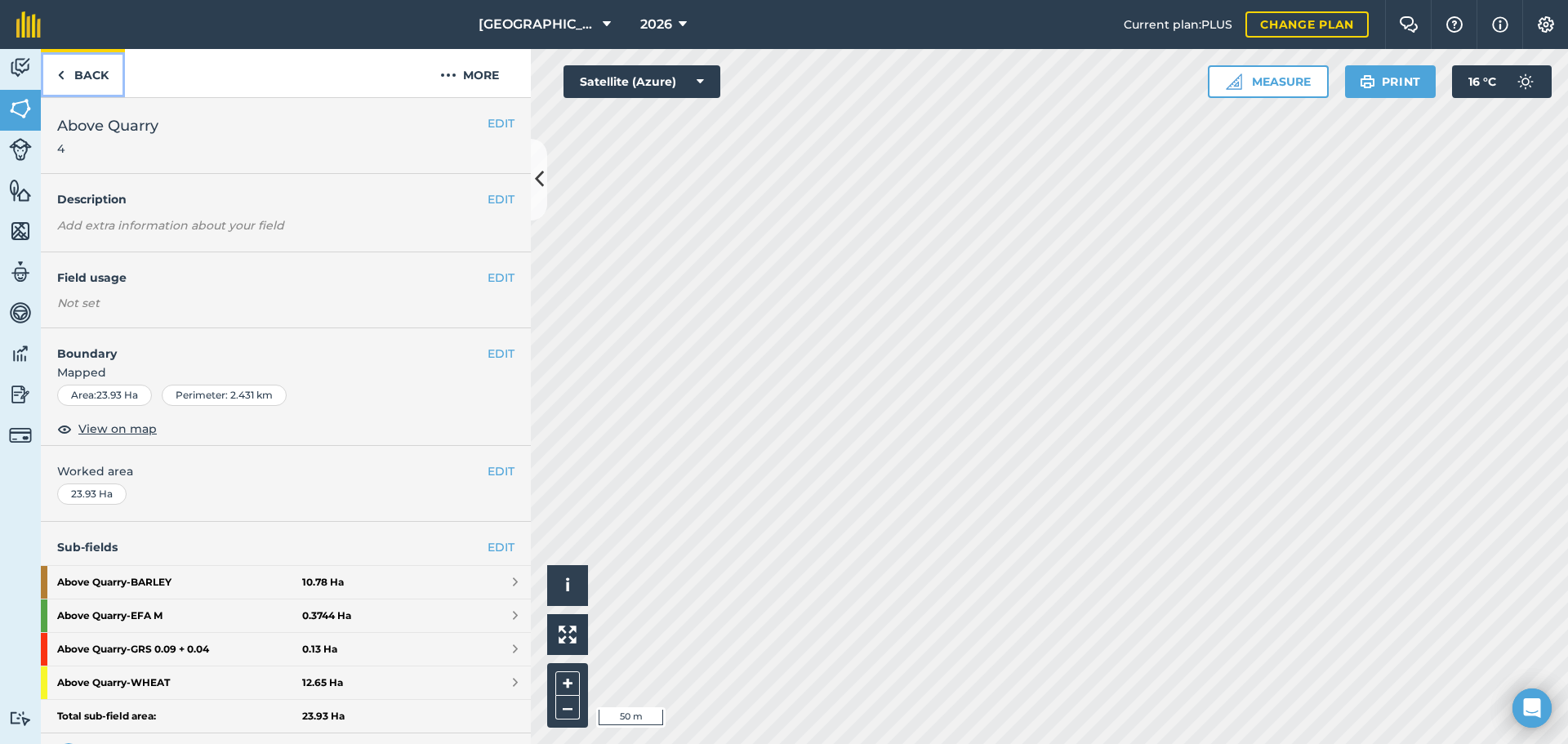
click at [98, 80] on link "Back" at bounding box center [83, 72] width 85 height 48
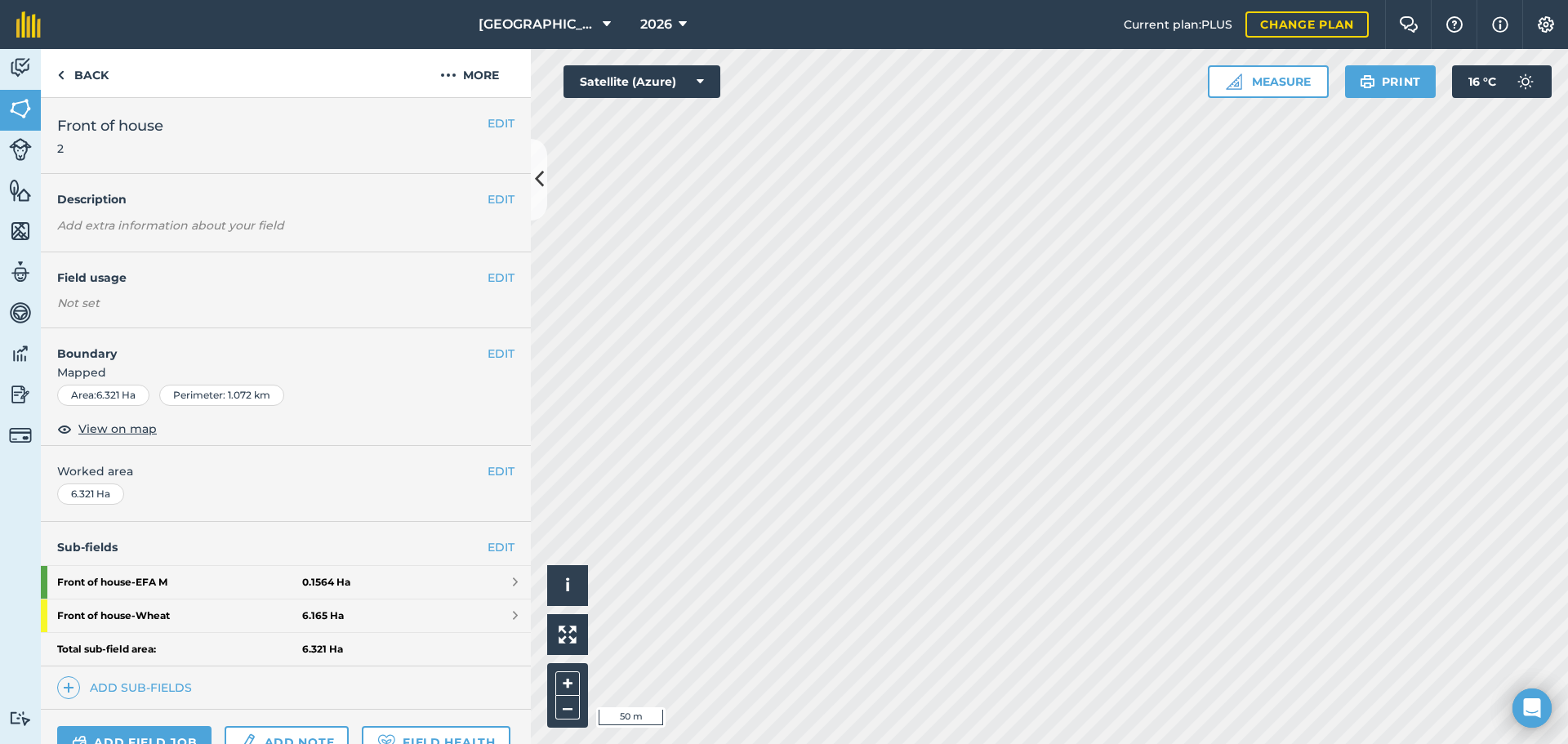
click at [608, 743] on html "[GEOGRAPHIC_DATA] 2026 Current plan : PLUS Change plan Farm Chat Help Info Sett…" at bounding box center [784, 372] width 1568 height 744
click at [427, 618] on link "Beneath quarry - BARLEY 0.32 Ha" at bounding box center [286, 615] width 490 height 32
click at [490, 537] on div "Sub-fields EDIT Beneath quarry - 2m water 0.06 Ha Beneath quarry - [GEOGRAPHIC_…" at bounding box center [286, 615] width 490 height 187
click at [492, 543] on link "EDIT" at bounding box center [500, 546] width 27 height 18
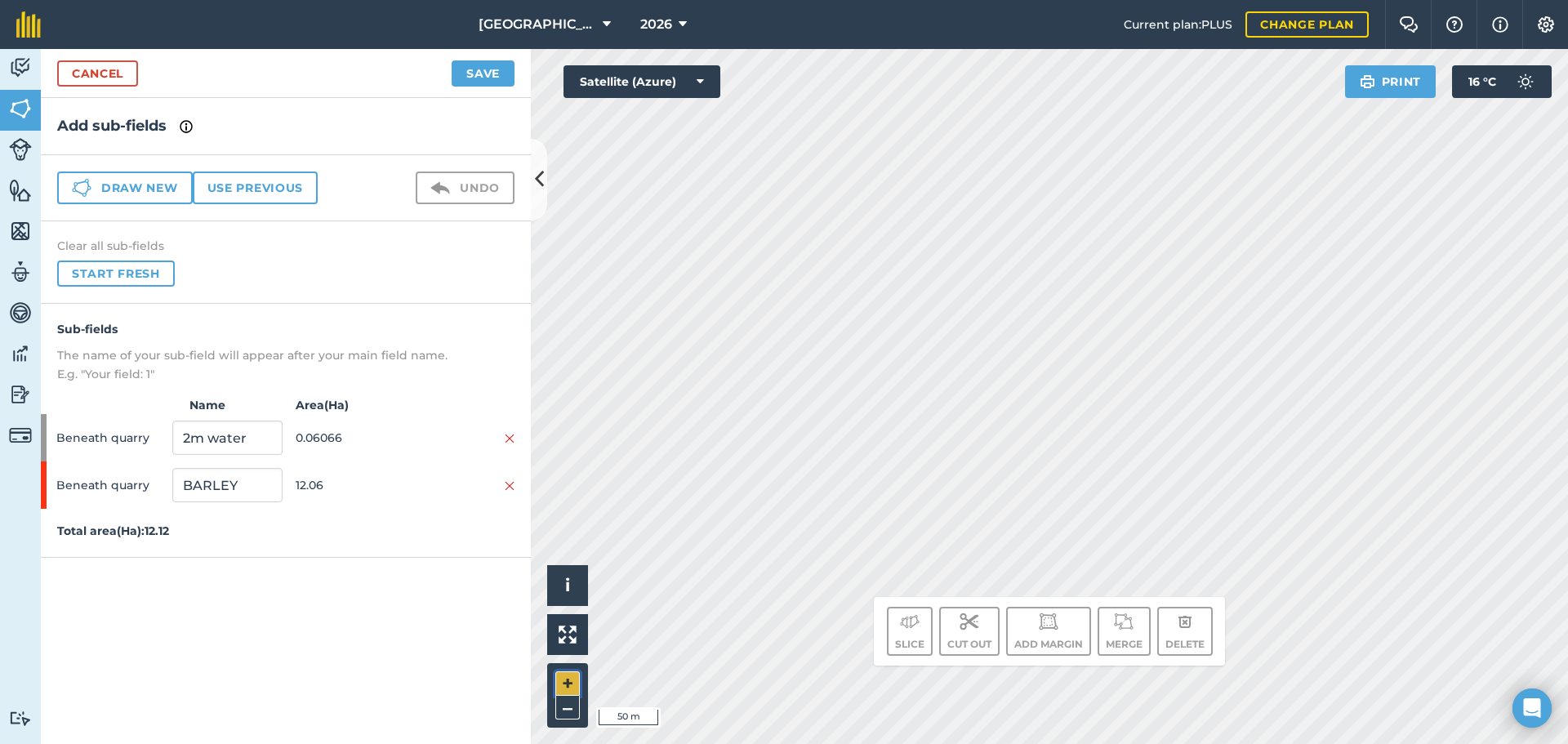
click at [575, 675] on button "+" at bounding box center [567, 683] width 24 height 24
click at [82, 268] on button "Start fresh" at bounding box center [116, 274] width 118 height 26
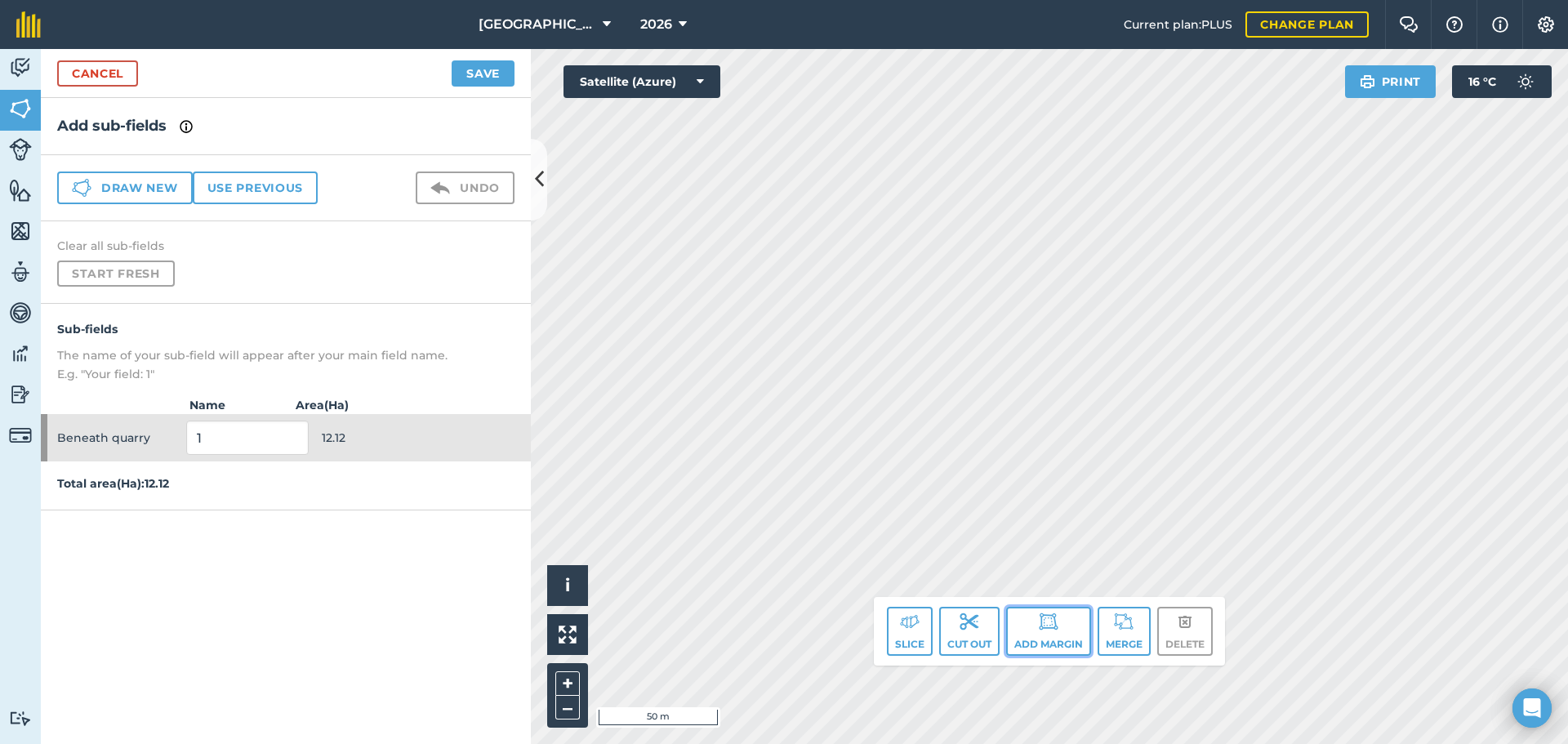
click at [1037, 636] on button "Add margin" at bounding box center [1048, 631] width 85 height 49
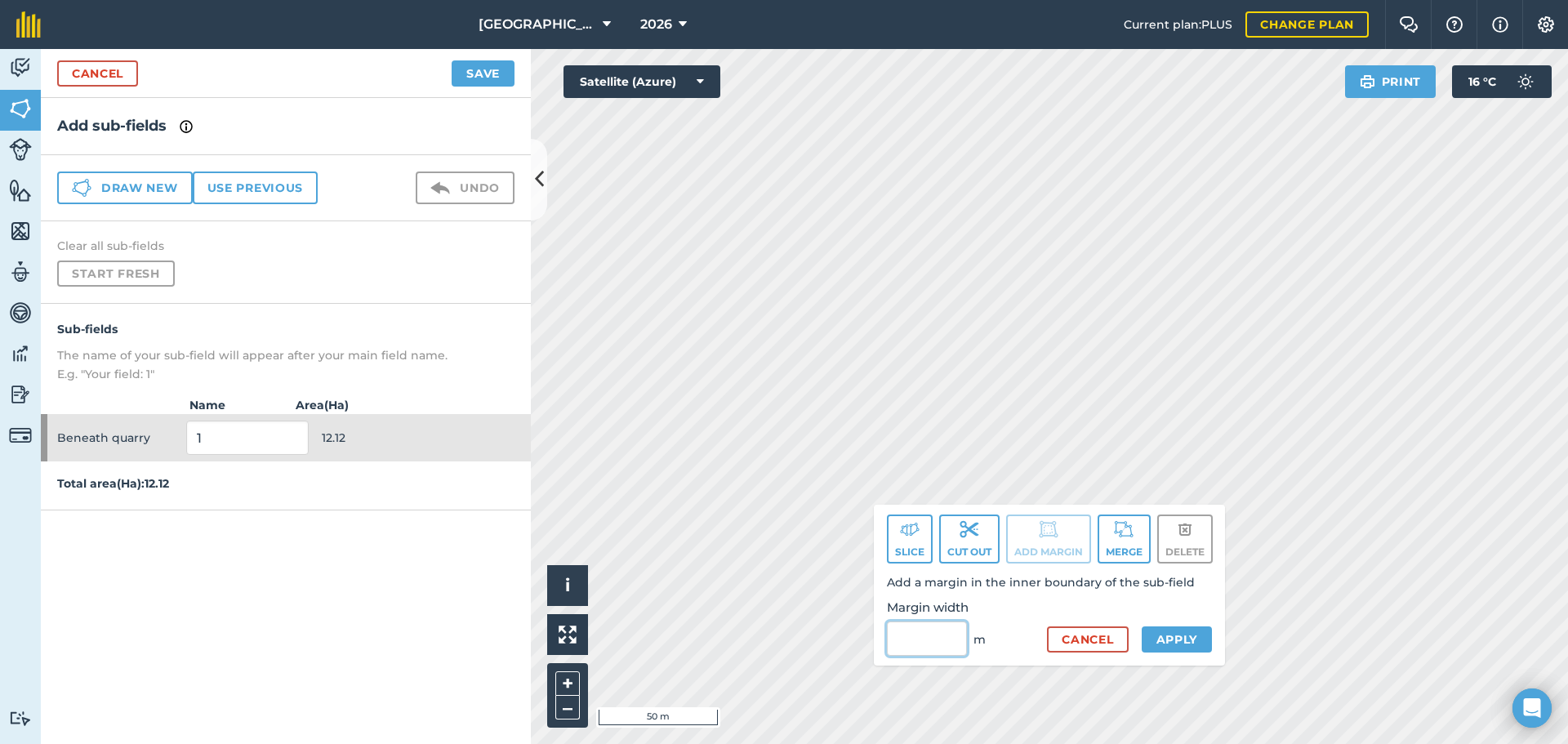
click at [942, 633] on input "Margin width" at bounding box center [927, 638] width 80 height 34
type input "3"
click at [1160, 639] on button "Apply" at bounding box center [1178, 639] width 71 height 26
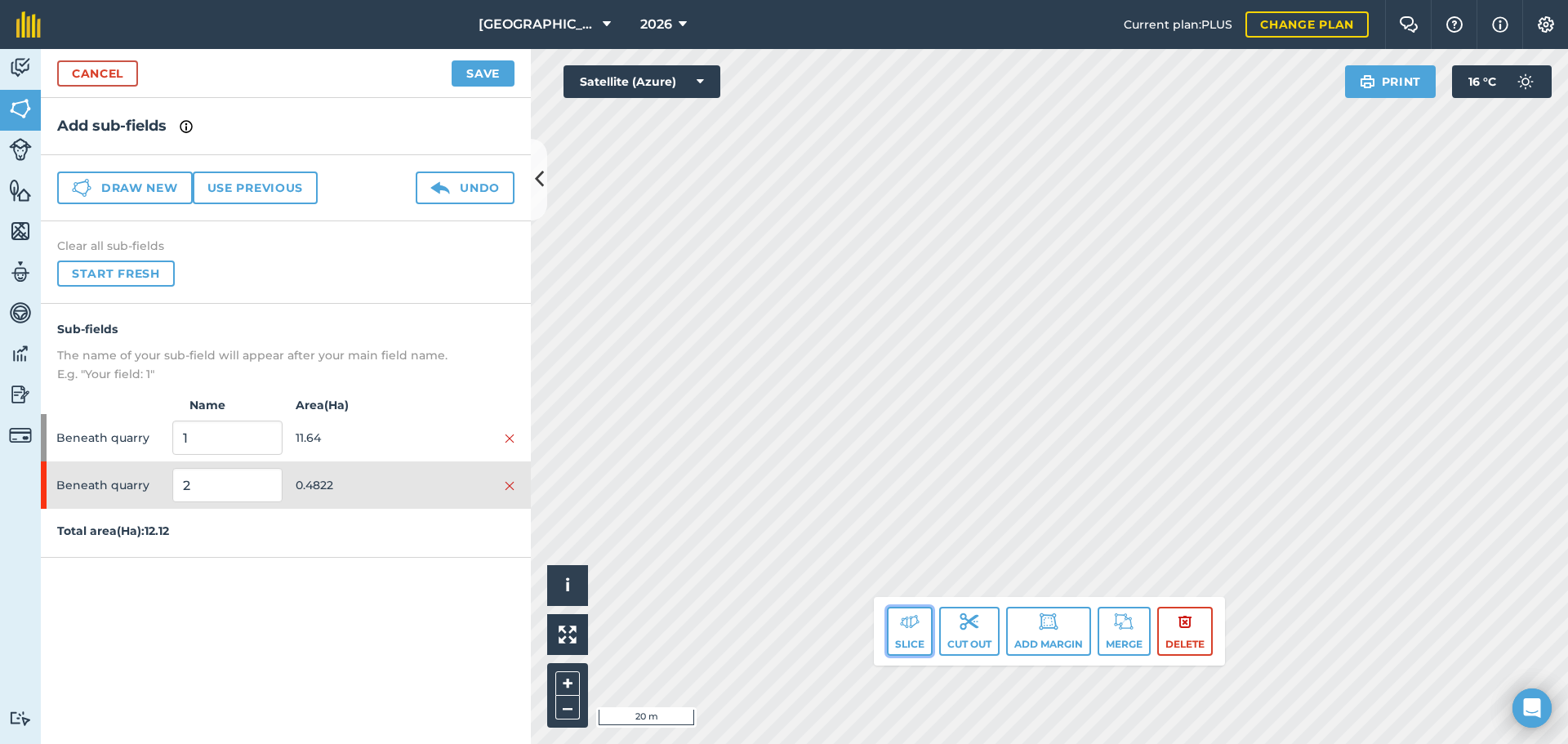
click at [913, 622] on img at bounding box center [910, 621] width 19 height 19
click at [914, 627] on img at bounding box center [910, 621] width 19 height 19
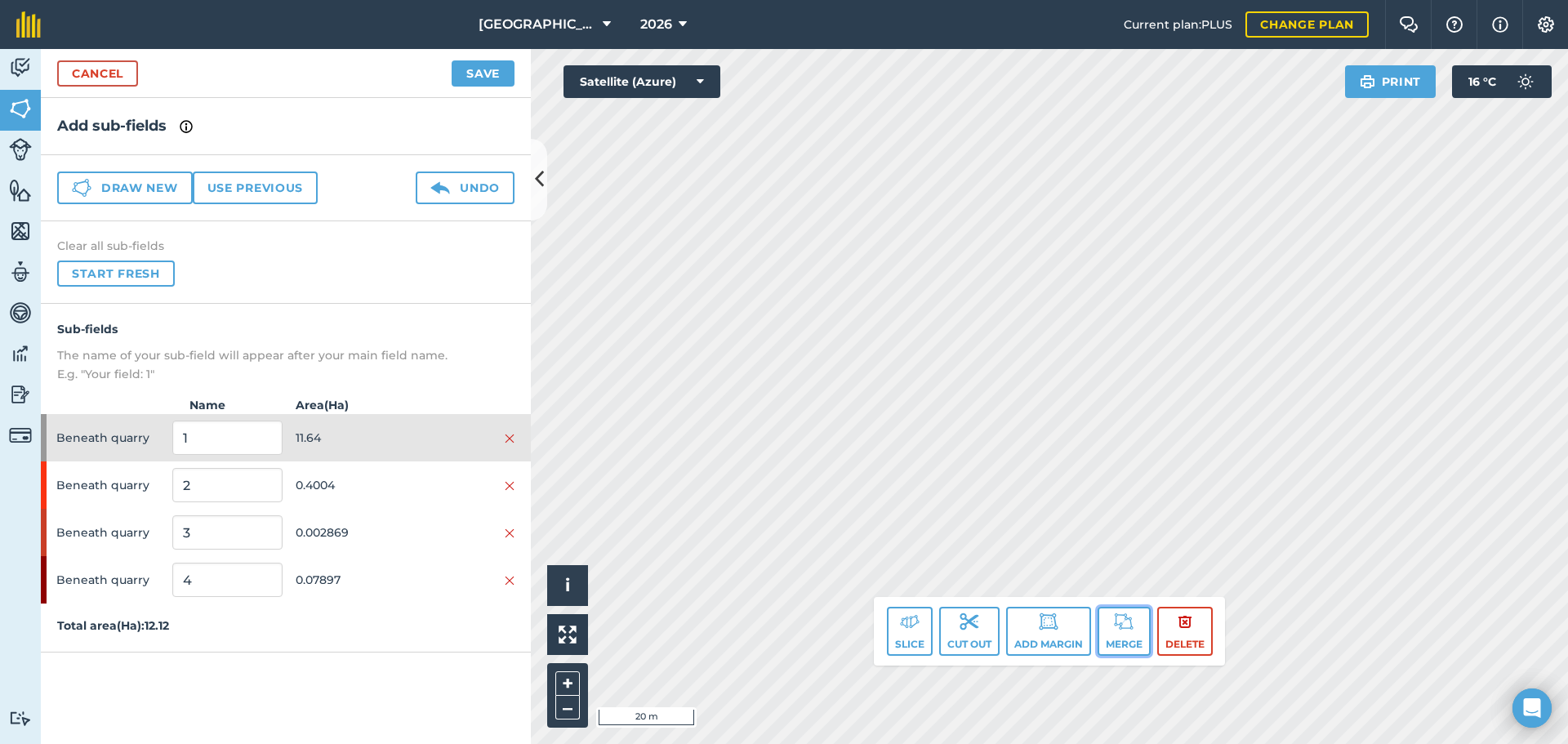
click at [1108, 622] on button "Merge" at bounding box center [1123, 631] width 53 height 49
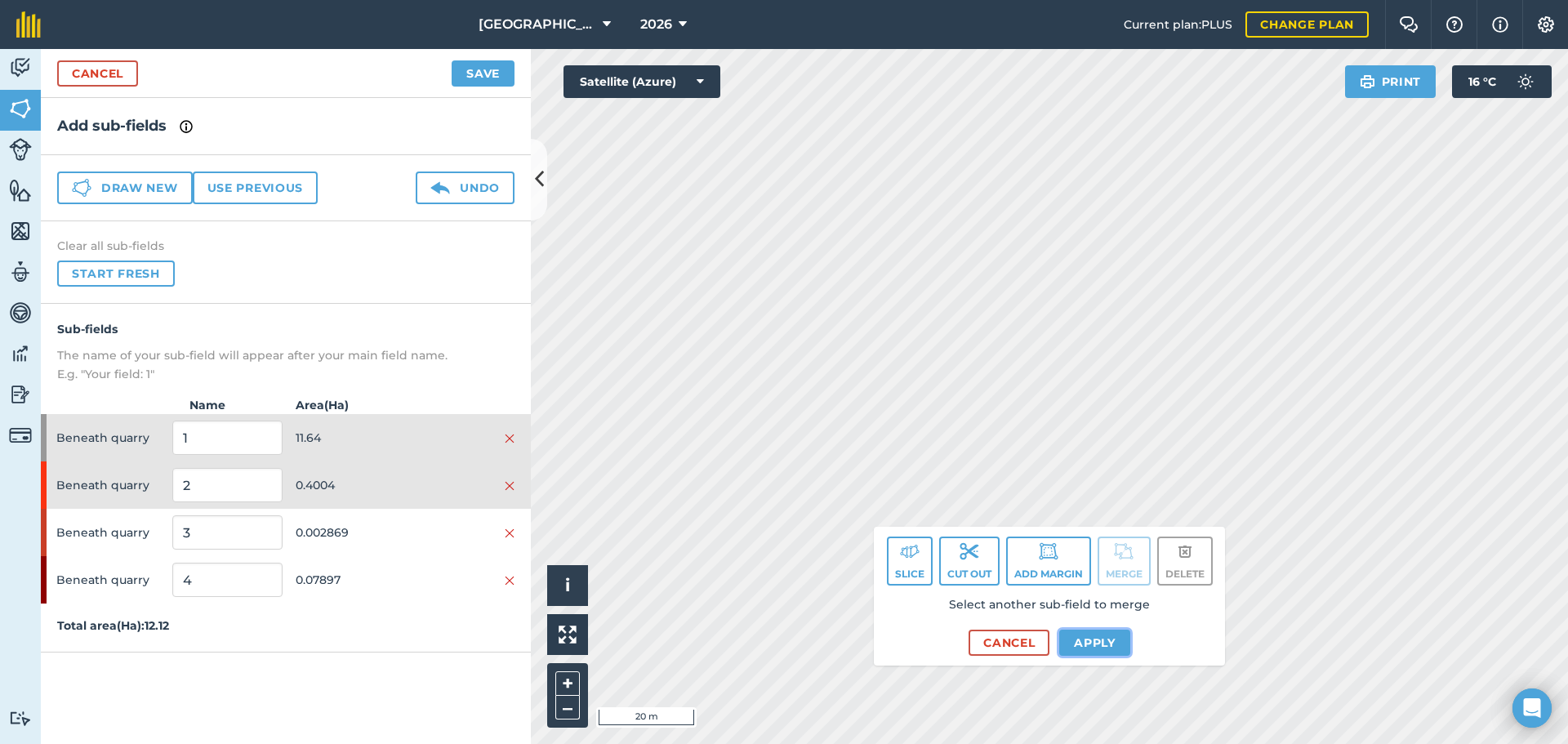
click at [1079, 634] on button "Apply" at bounding box center [1095, 642] width 71 height 26
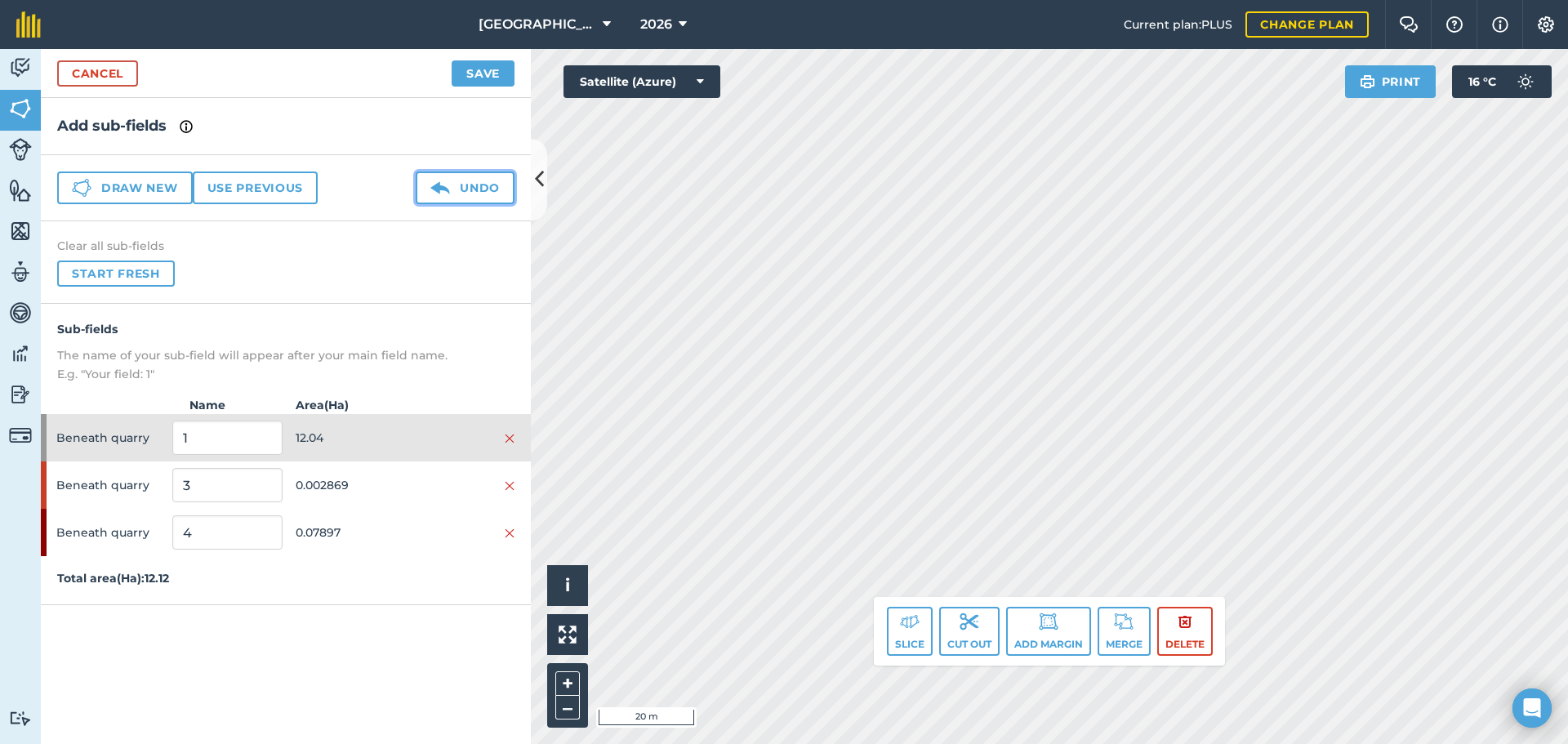
click at [487, 199] on button "Undo" at bounding box center [465, 187] width 98 height 32
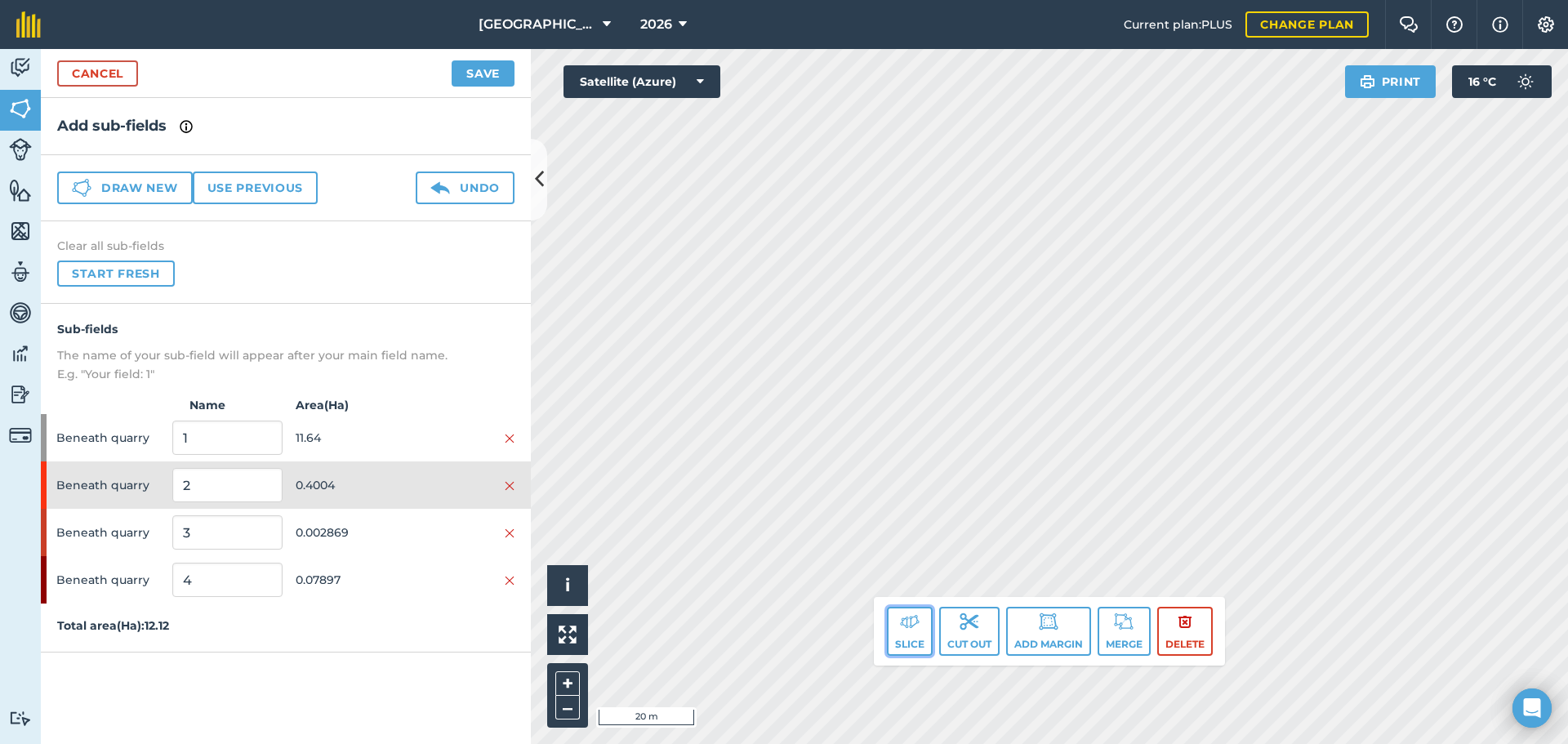
click at [894, 615] on button "Slice" at bounding box center [910, 631] width 45 height 49
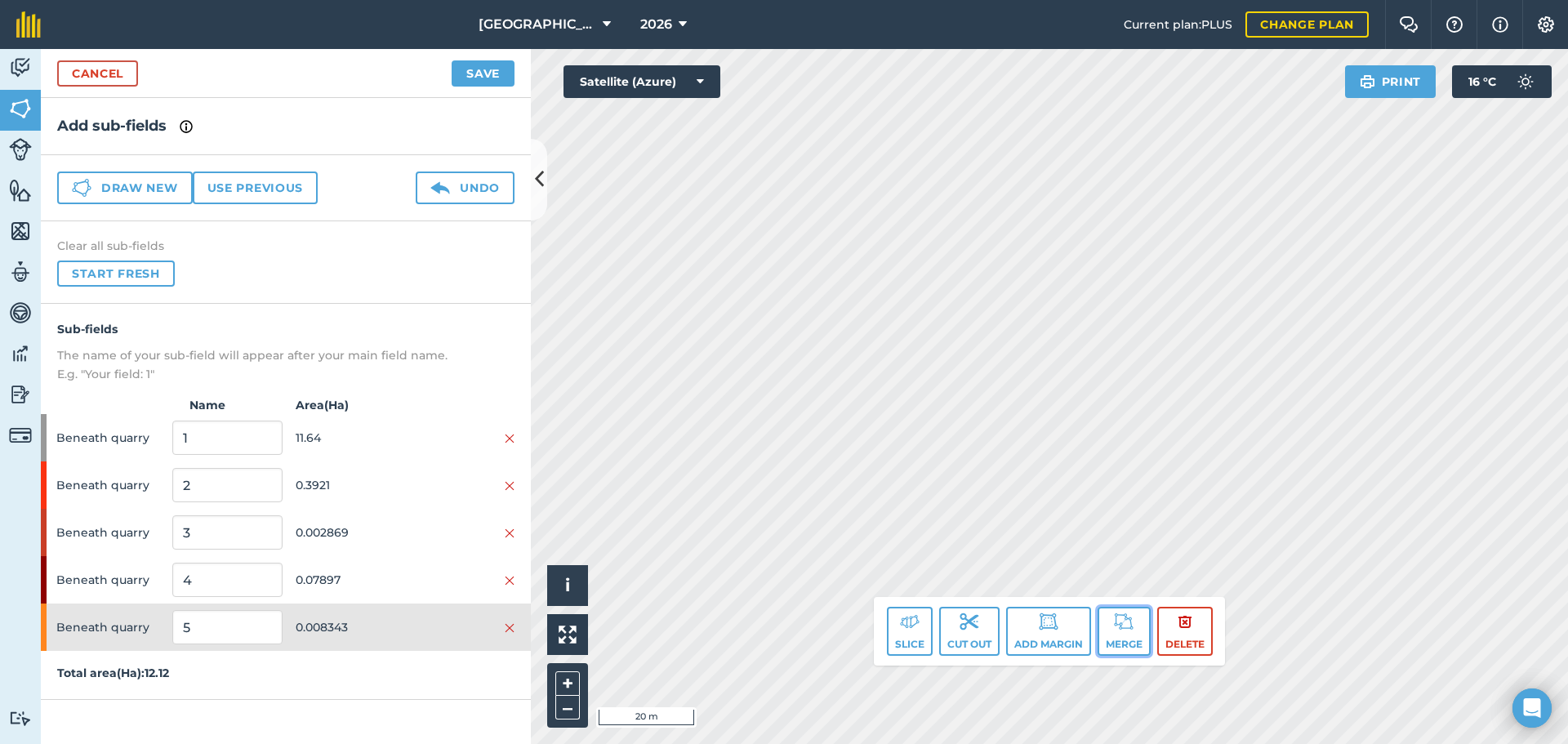
click at [1109, 613] on button "Merge" at bounding box center [1123, 631] width 53 height 49
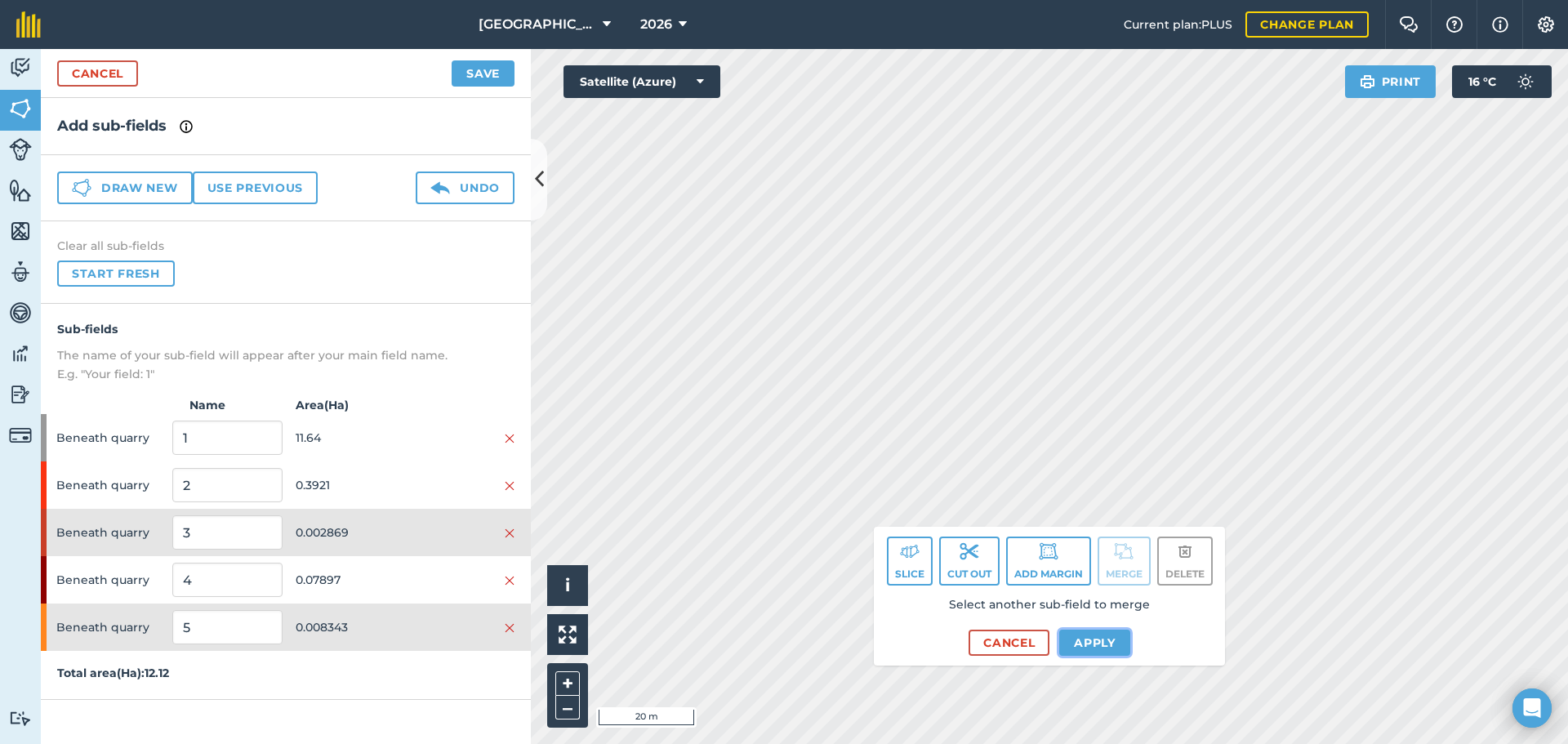
click at [1103, 634] on button "Apply" at bounding box center [1095, 642] width 71 height 26
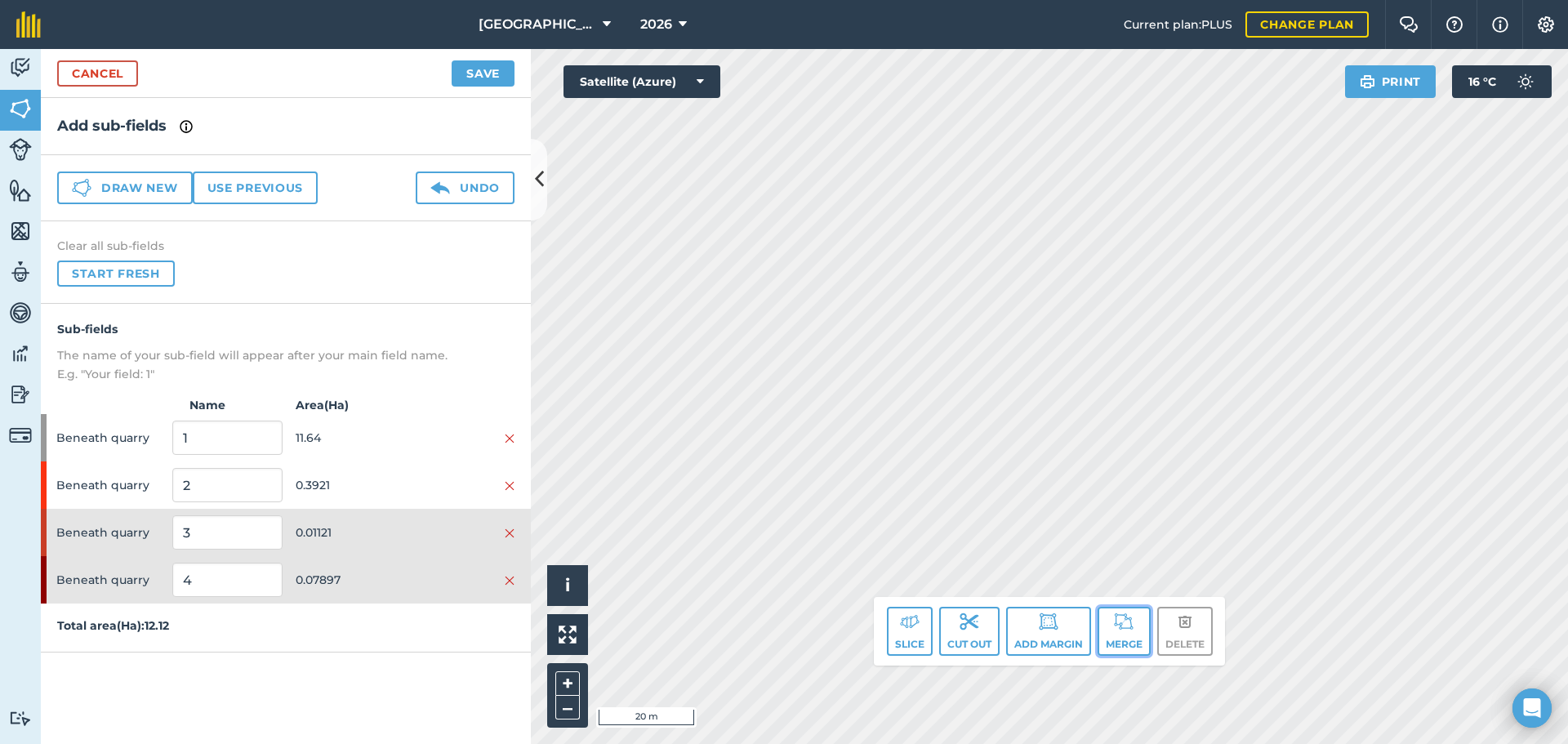
click at [1110, 630] on button "Merge" at bounding box center [1123, 631] width 53 height 49
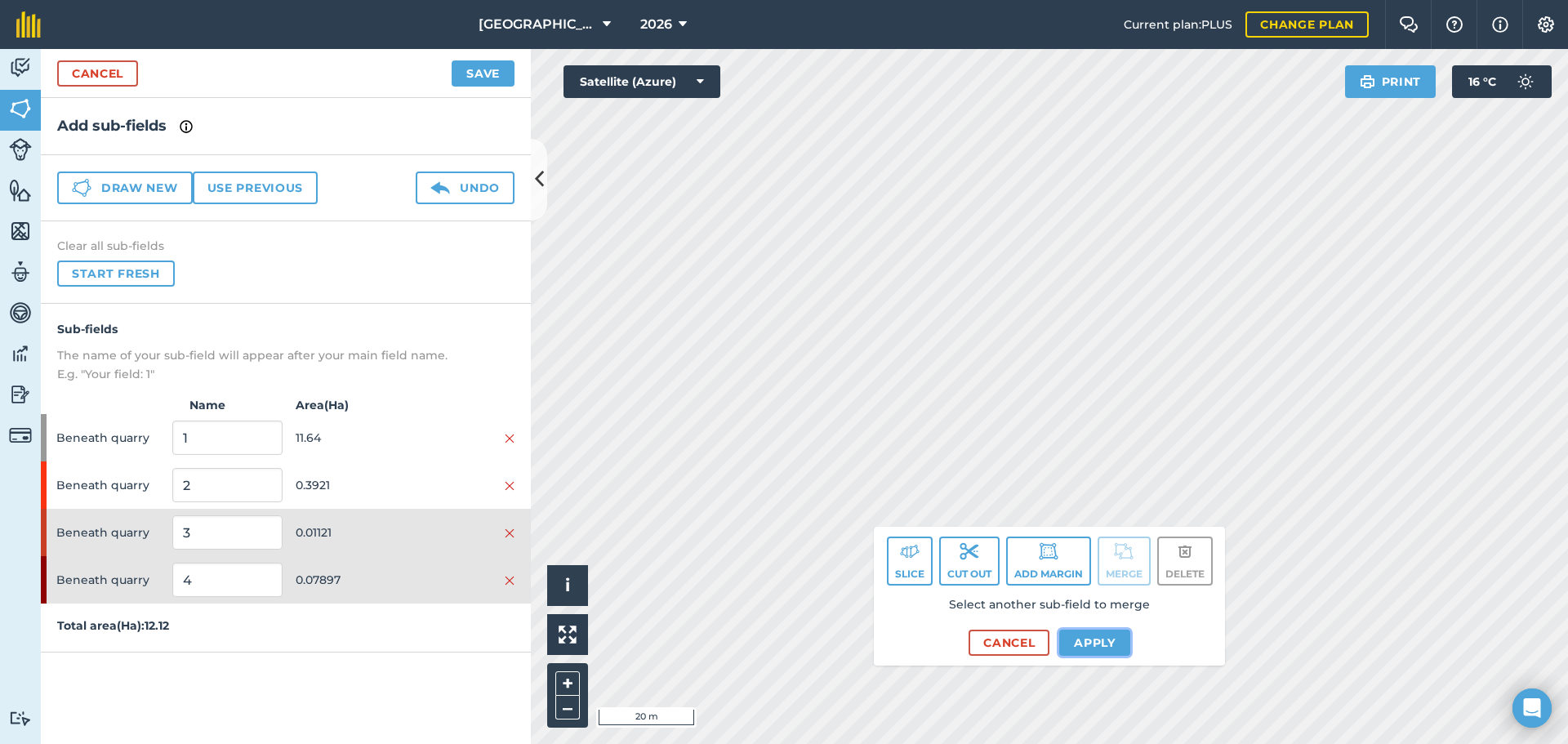
click at [1093, 643] on button "Apply" at bounding box center [1095, 642] width 71 height 26
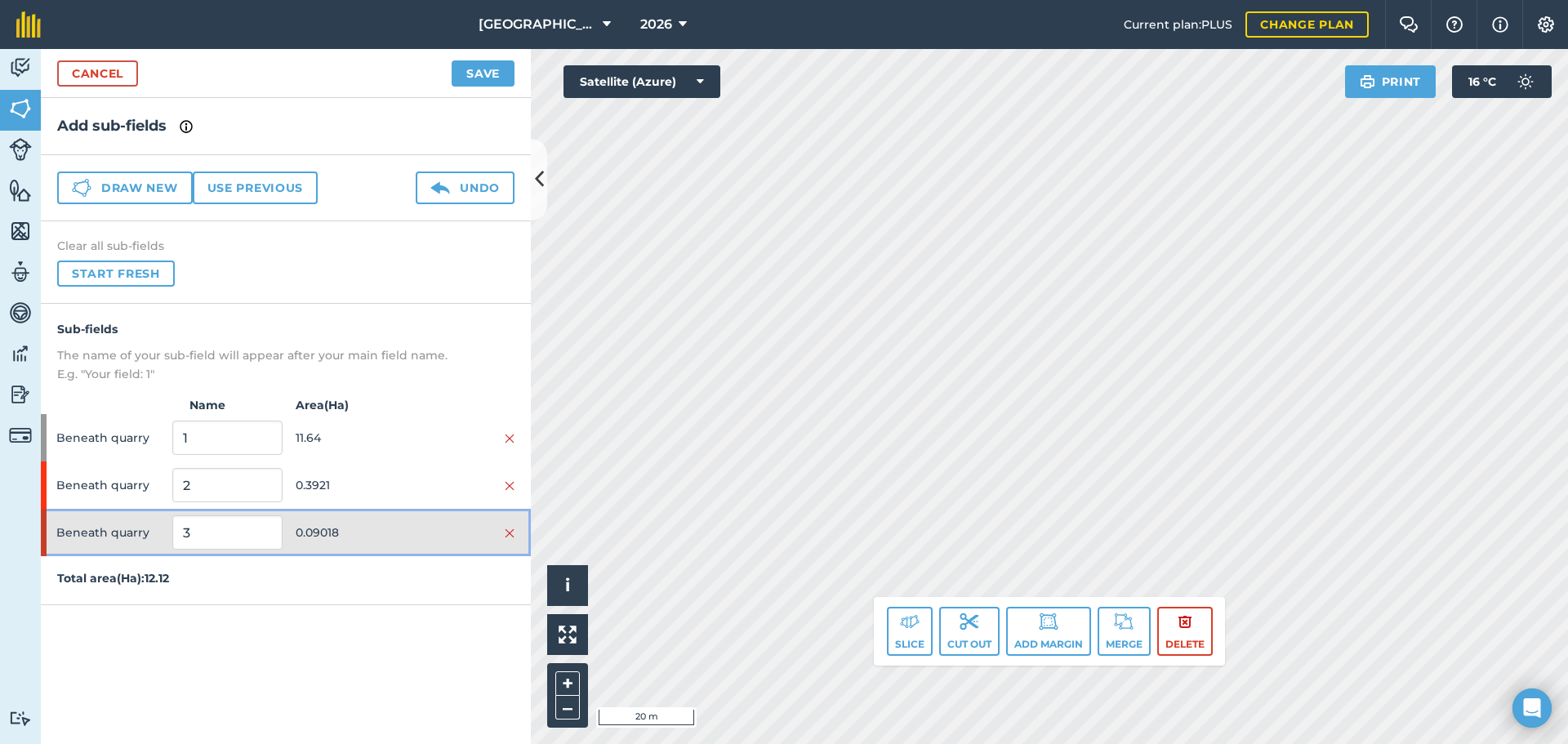
click at [351, 543] on span "0.09018" at bounding box center [350, 532] width 110 height 31
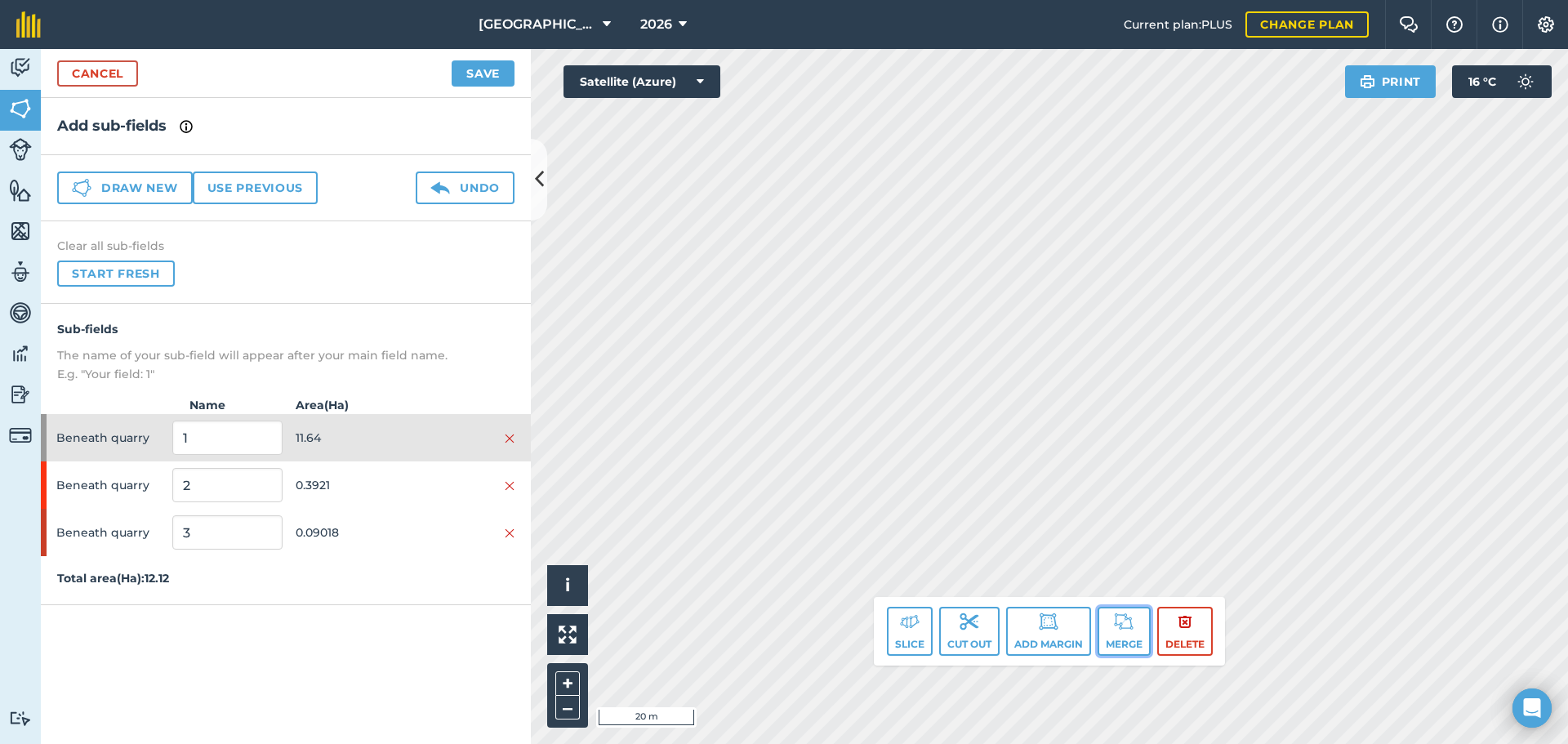
click at [1136, 641] on button "Merge" at bounding box center [1123, 631] width 53 height 49
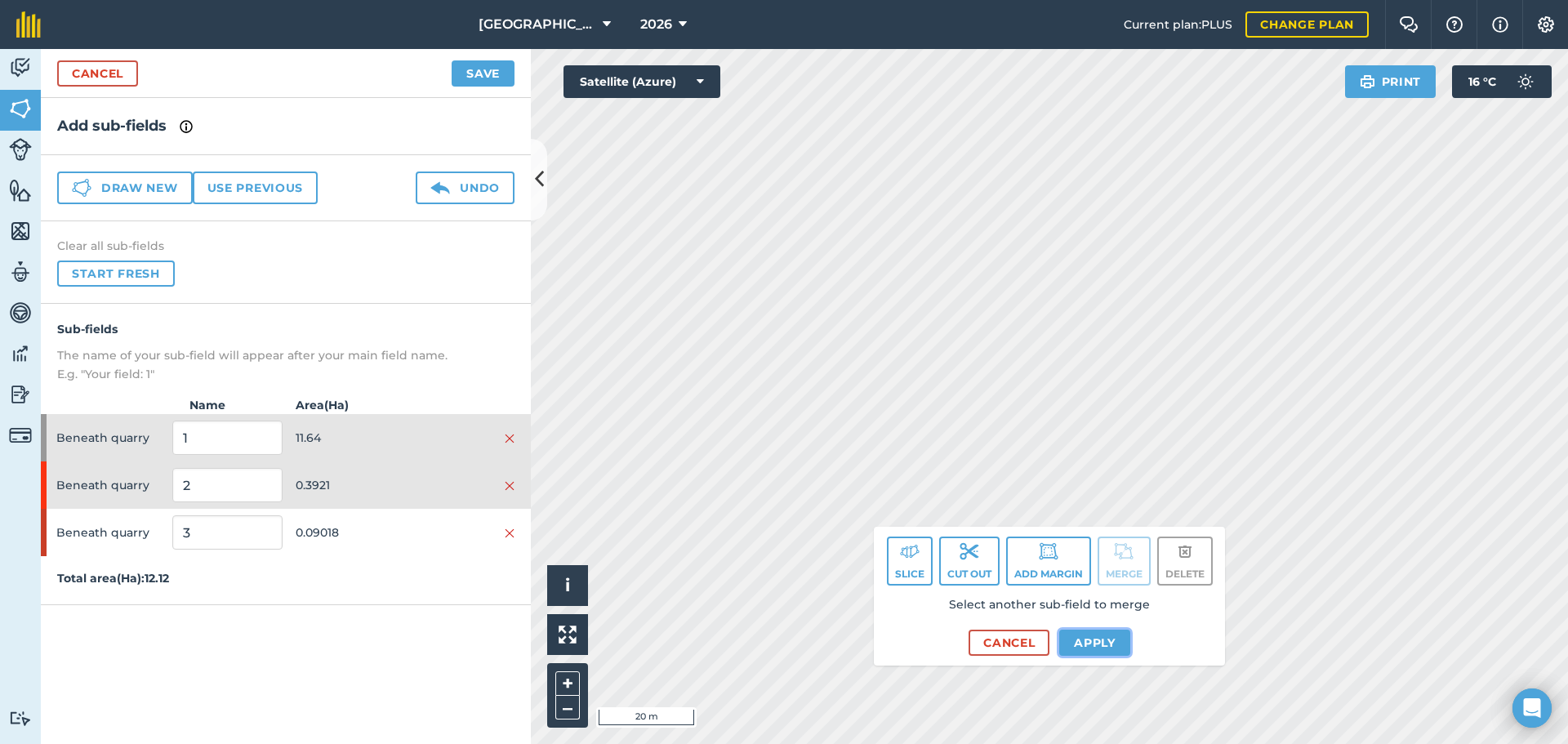
click at [1073, 645] on button "Apply" at bounding box center [1095, 642] width 71 height 26
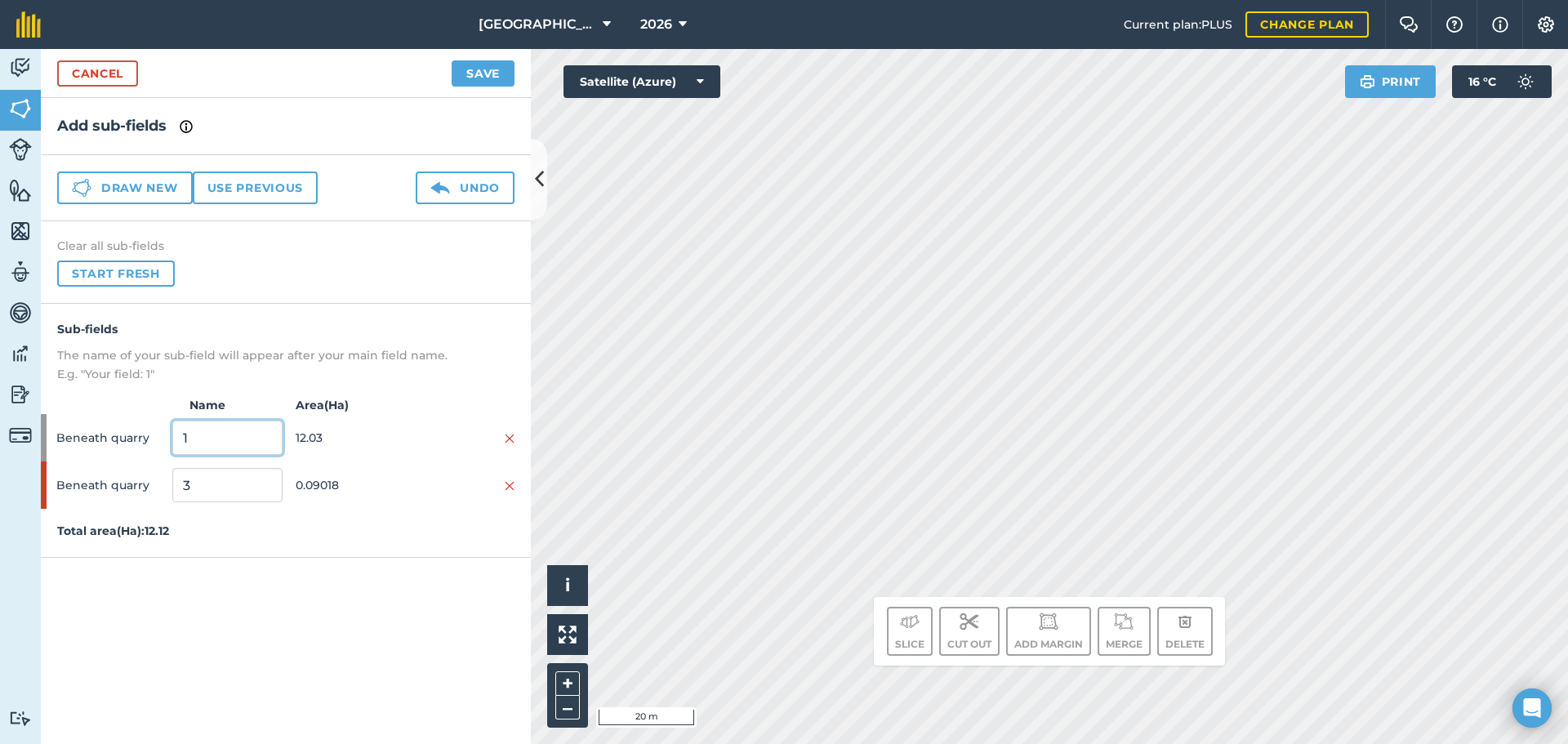
click at [204, 438] on input "1" at bounding box center [227, 437] width 110 height 34
type input "BARLEY"
click at [205, 489] on input "3" at bounding box center [227, 484] width 110 height 34
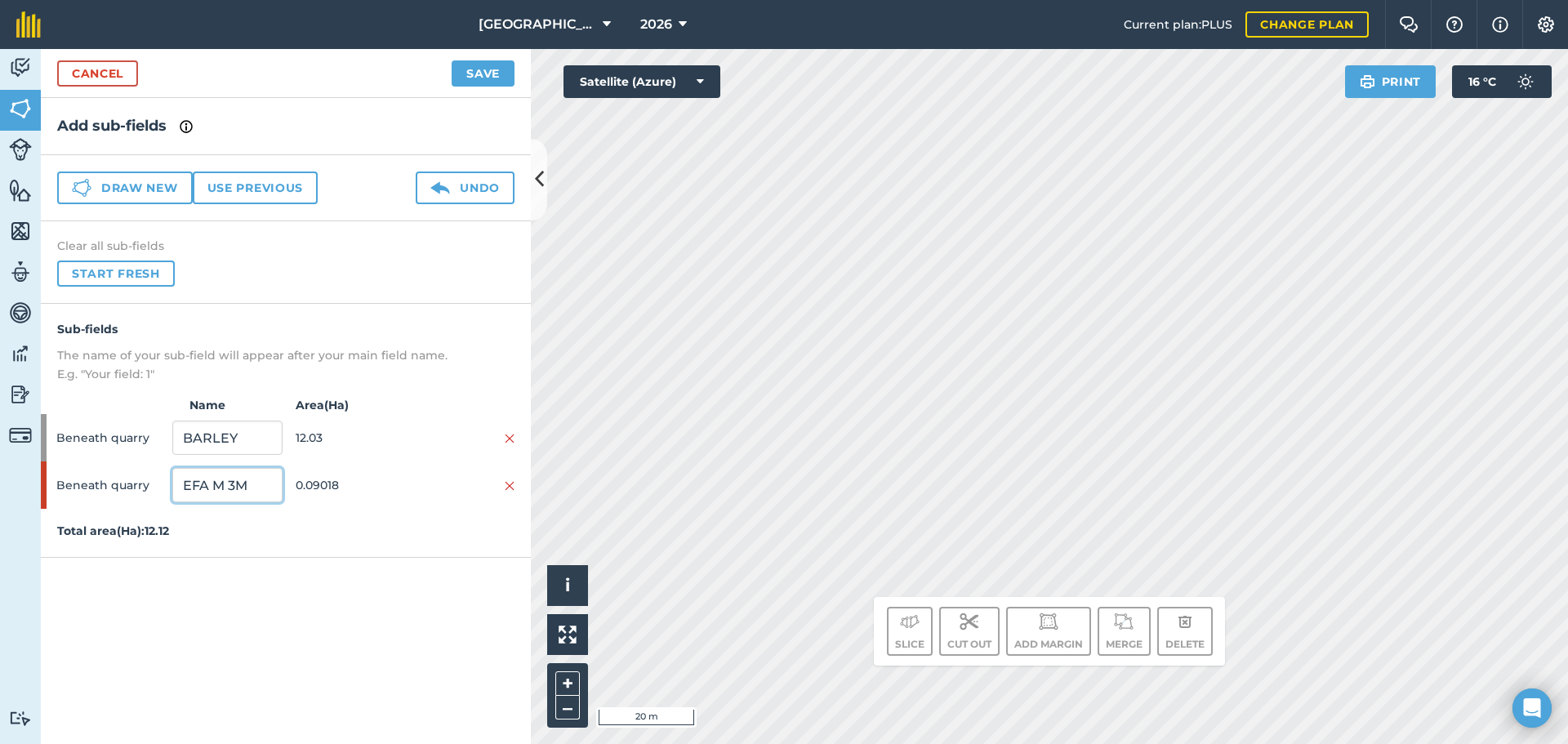
type input "EFA M 3M"
click at [498, 77] on button "Save" at bounding box center [483, 73] width 63 height 26
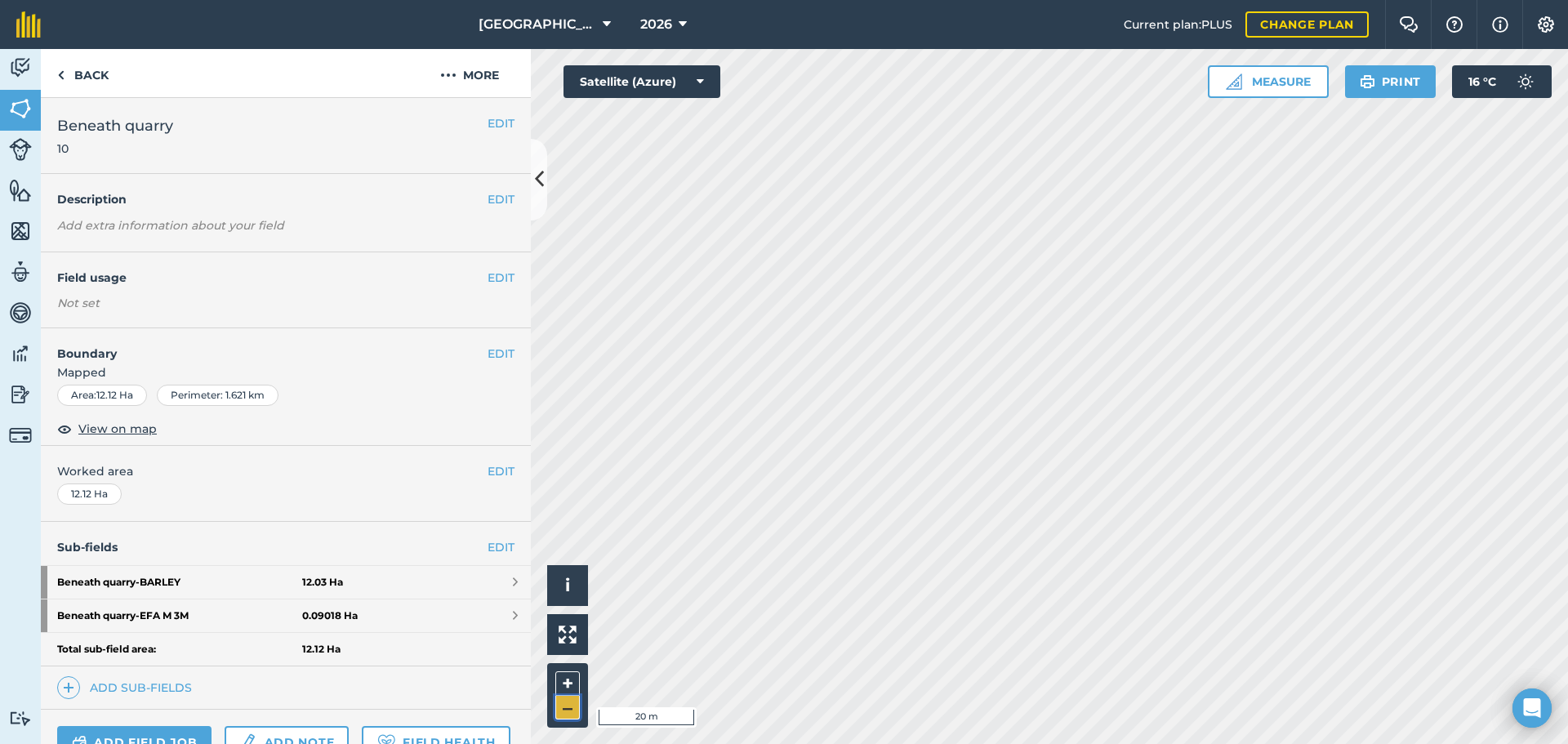
click at [567, 698] on button "–" at bounding box center [567, 707] width 24 height 24
click at [417, 578] on link "Beneath quarry - [GEOGRAPHIC_DATA] 12.03 Ha" at bounding box center [286, 581] width 490 height 32
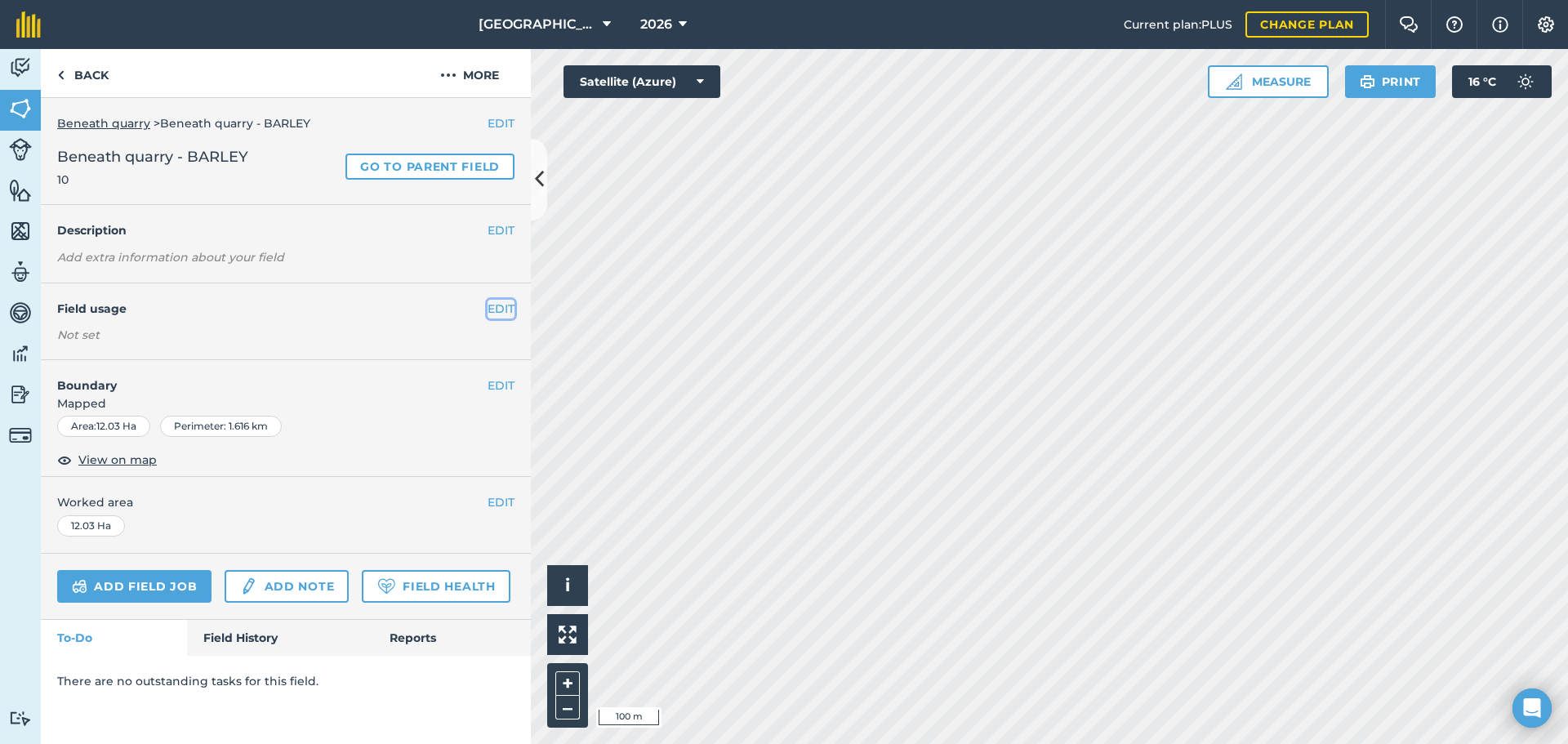
click at [499, 311] on button "EDIT" at bounding box center [500, 308] width 27 height 18
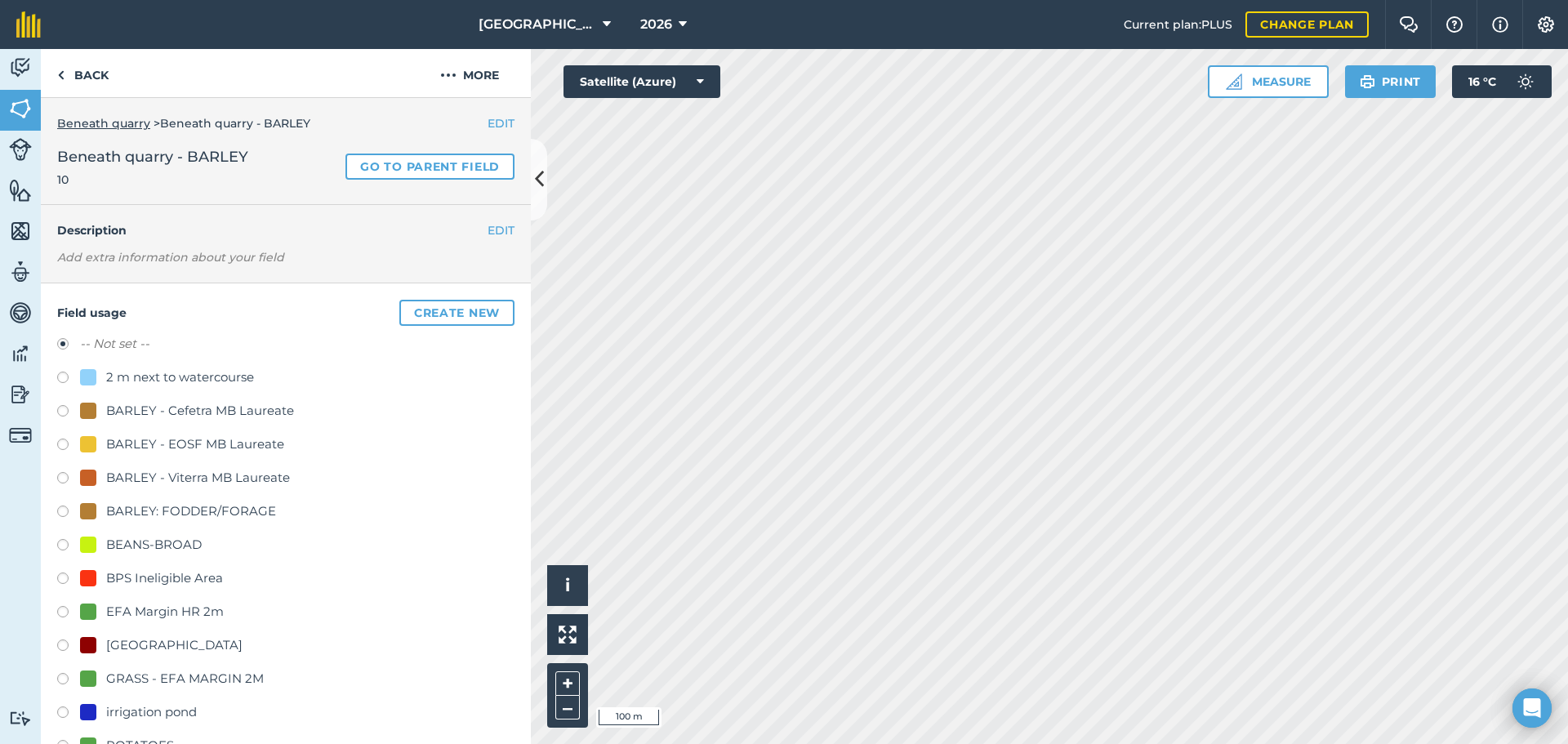
click at [139, 504] on div "BARLEY: FODDER/FORAGE" at bounding box center [191, 511] width 170 height 19
radio input "true"
radio input "false"
click at [530, 382] on div "Activity Fields Livestock Features Maps Team Vehicles Data Reporting Billing Tu…" at bounding box center [784, 396] width 1568 height 694
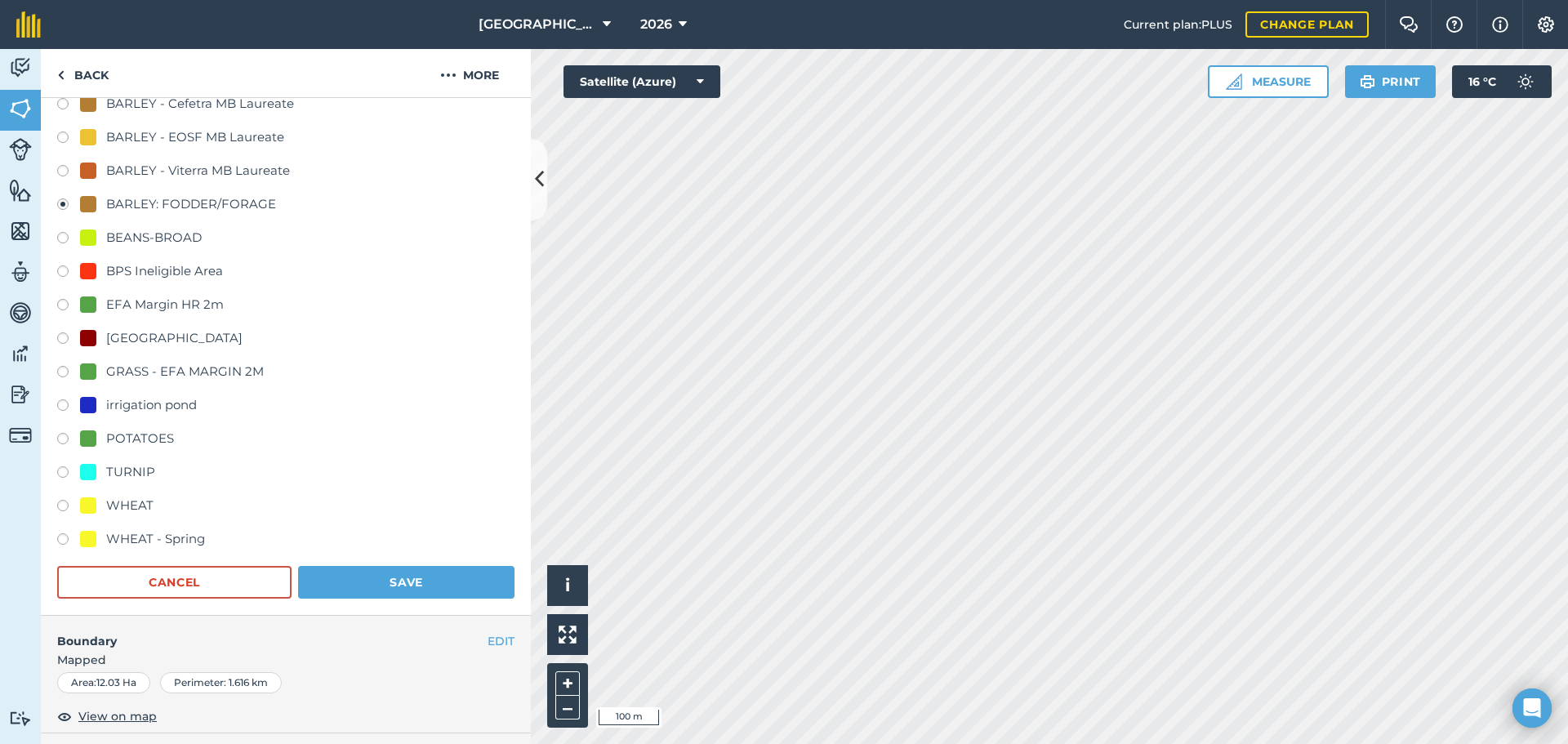
scroll to position [308, 0]
click at [432, 574] on button "Save" at bounding box center [406, 579] width 216 height 32
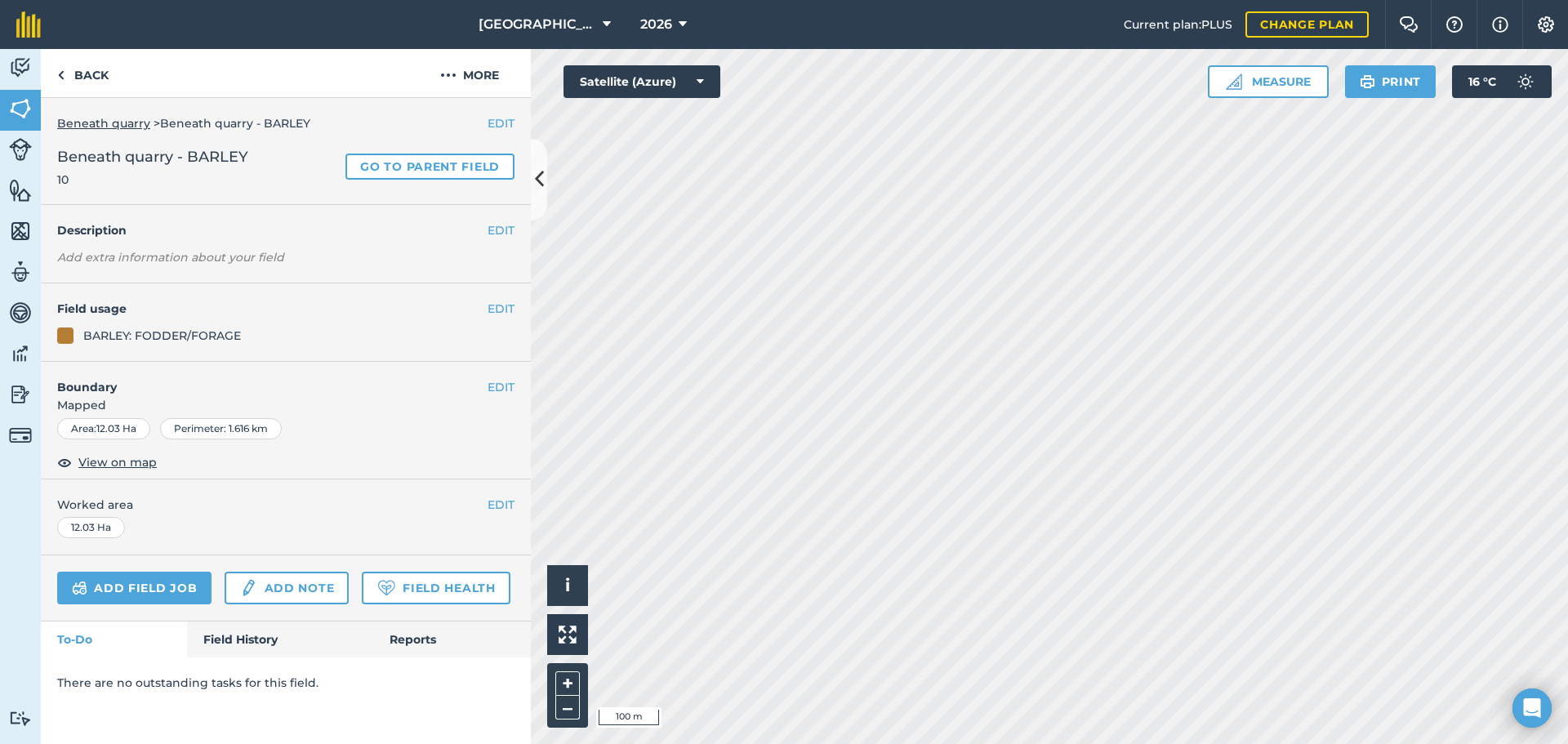
scroll to position [0, 0]
click at [60, 51] on link "Back" at bounding box center [83, 72] width 85 height 48
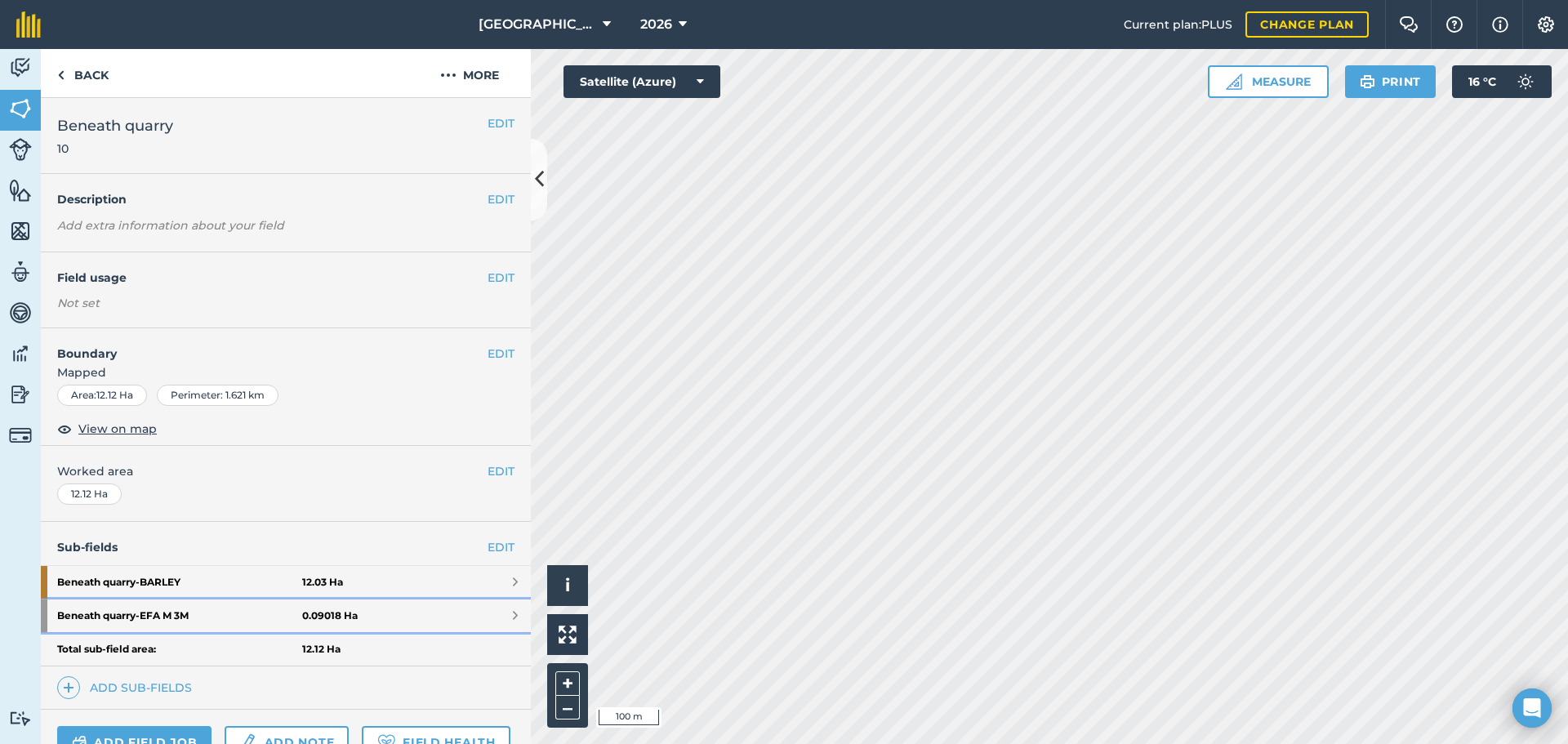
click at [143, 612] on strong "Beneath quarry - EFA M 3M" at bounding box center [180, 615] width 245 height 32
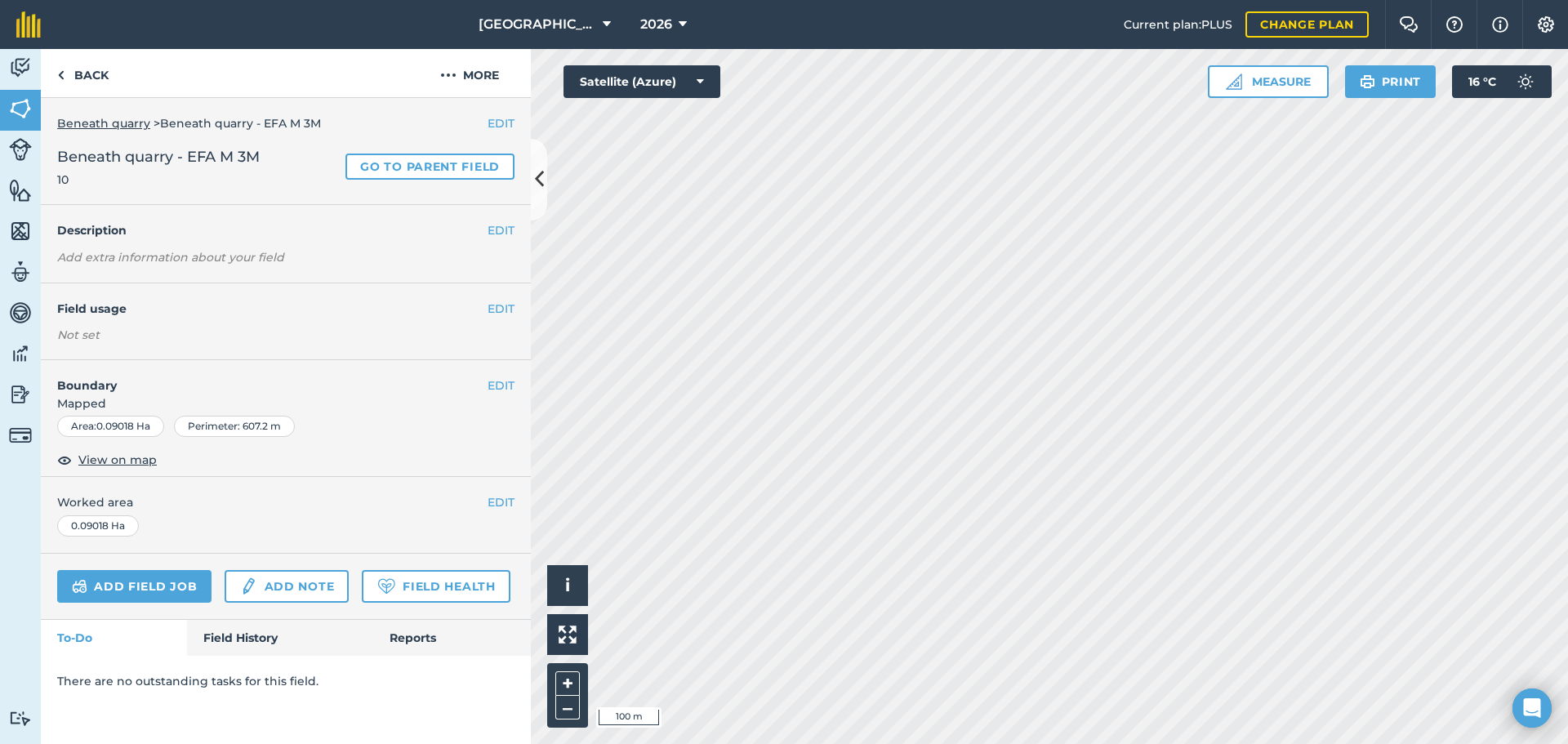
click at [515, 306] on div "EDIT Field usage Not set" at bounding box center [286, 321] width 490 height 76
click at [513, 306] on button "EDIT" at bounding box center [500, 308] width 27 height 18
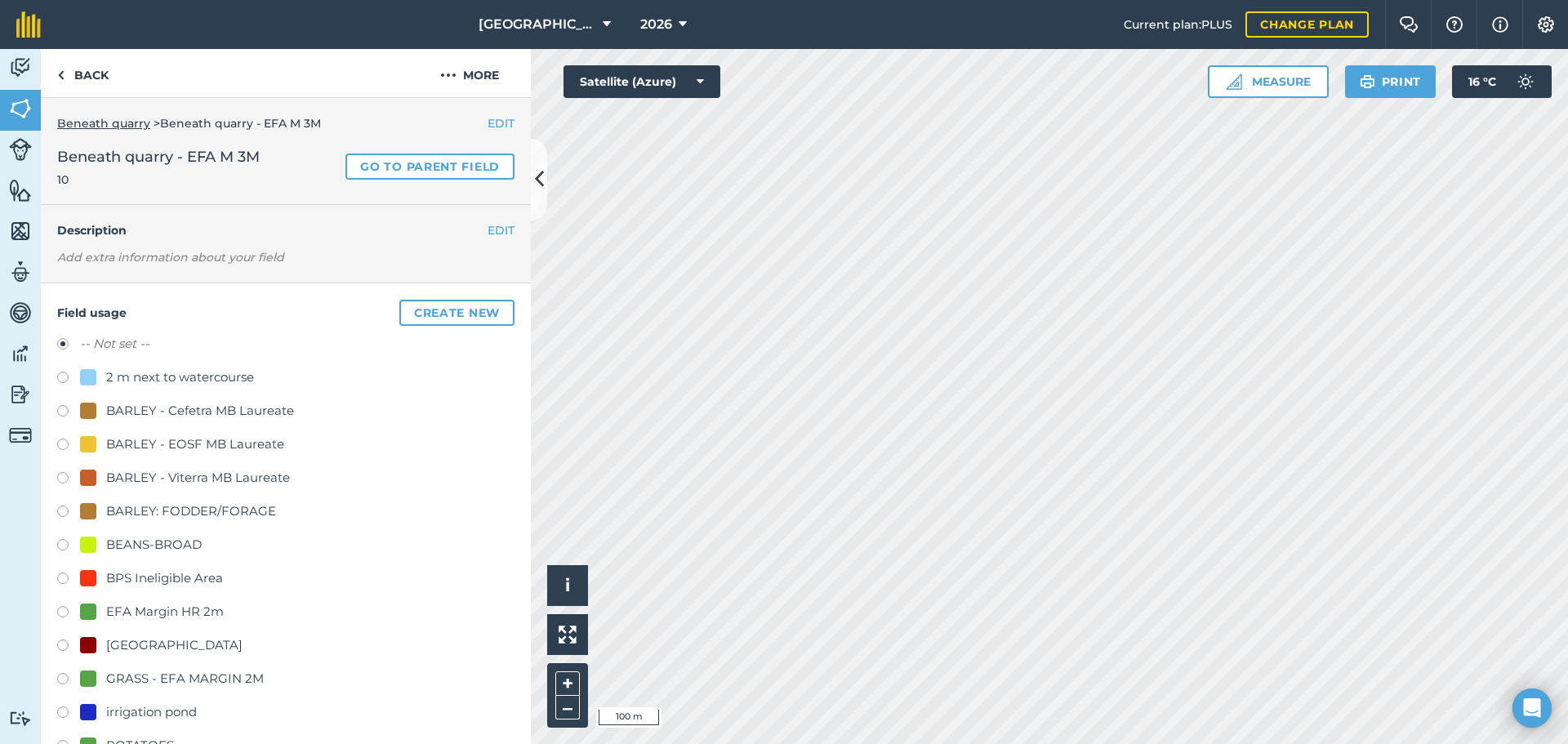
click at [123, 675] on div "GRASS - EFA MARGIN 2M" at bounding box center [185, 678] width 158 height 19
radio input "true"
radio input "false"
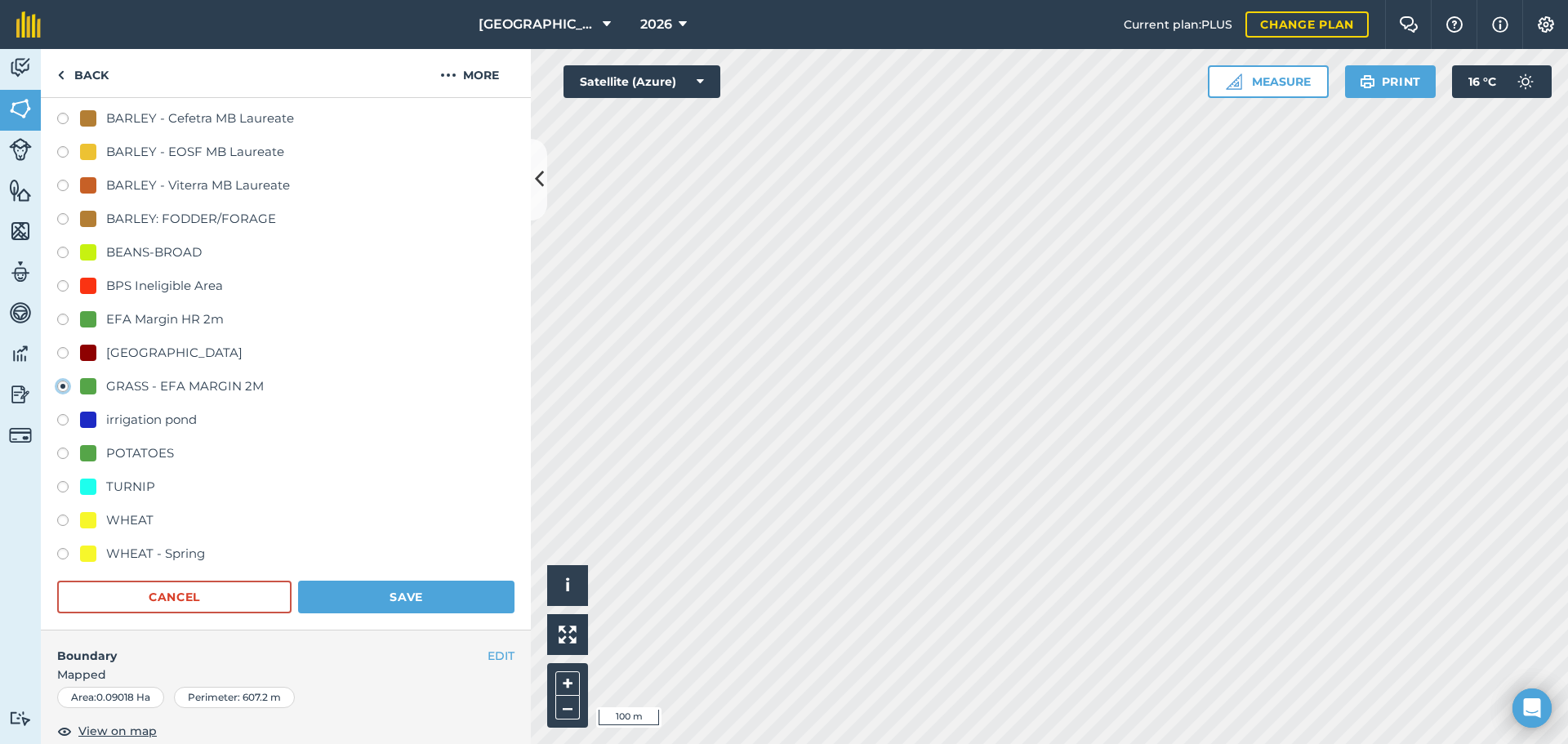
scroll to position [294, 0]
click at [485, 591] on button "Save" at bounding box center [406, 594] width 216 height 32
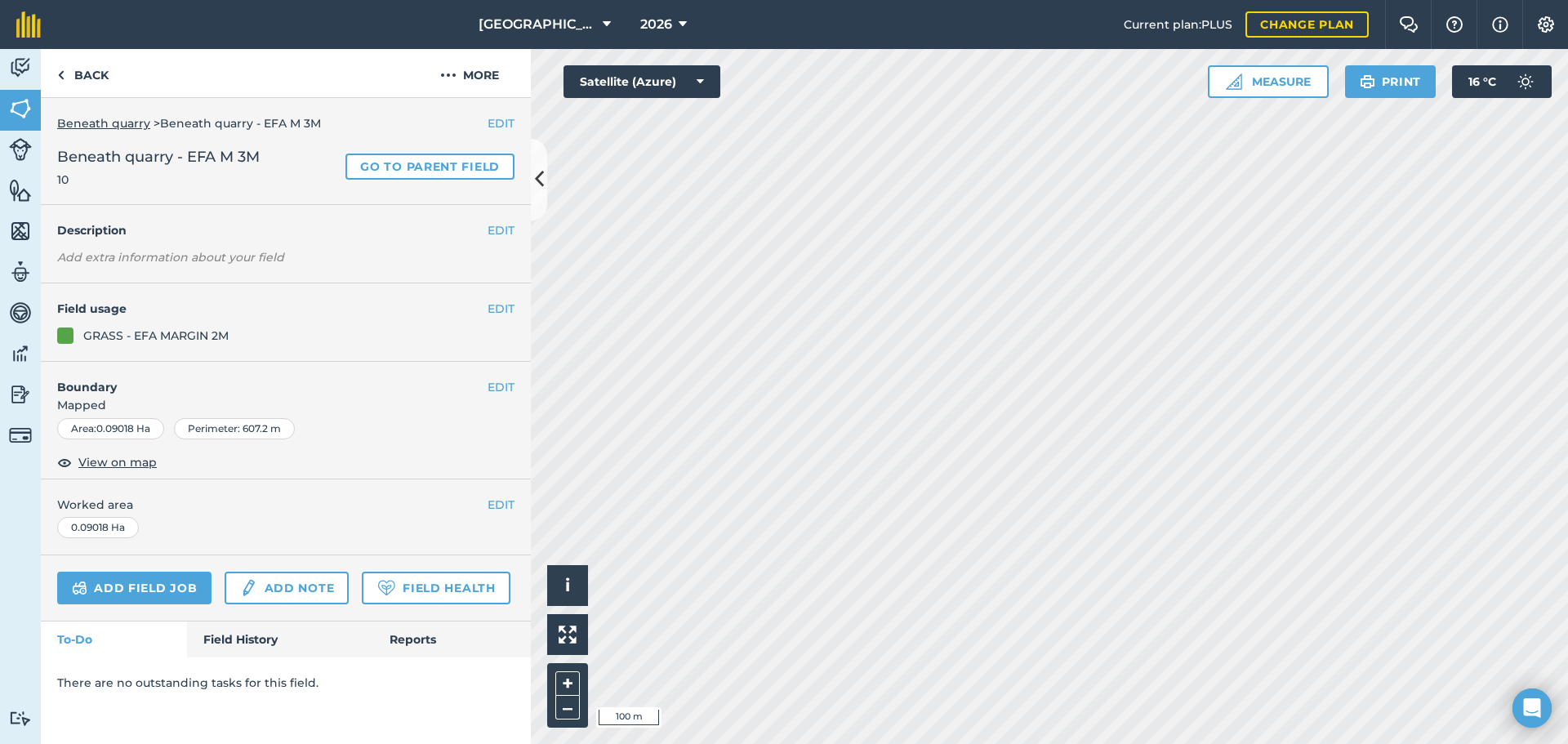
scroll to position [0, 0]
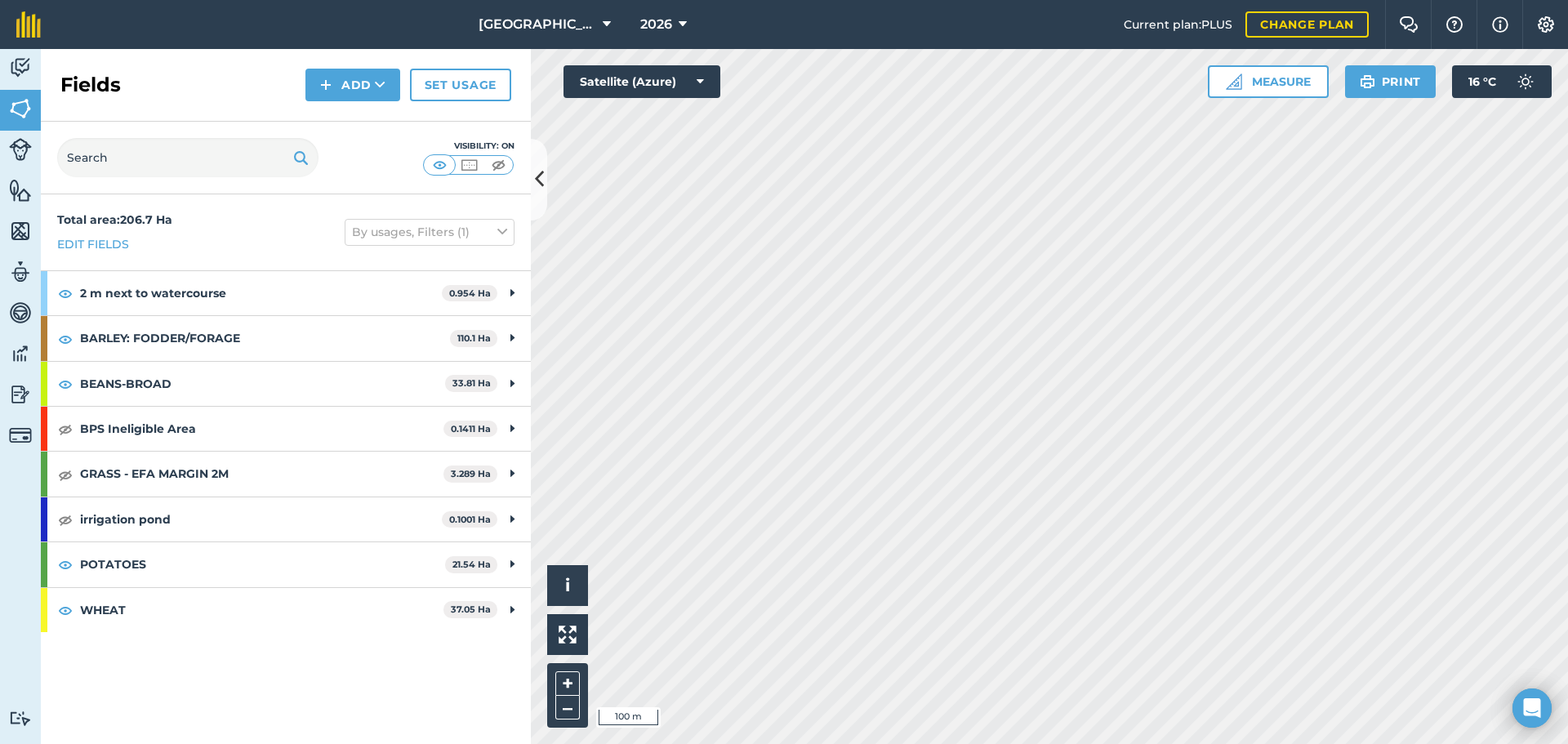
click at [1260, 94] on div "Click to start drawing. Line must start & end outside boundary i © 2025 TomTom,…" at bounding box center [1049, 396] width 1037 height 694
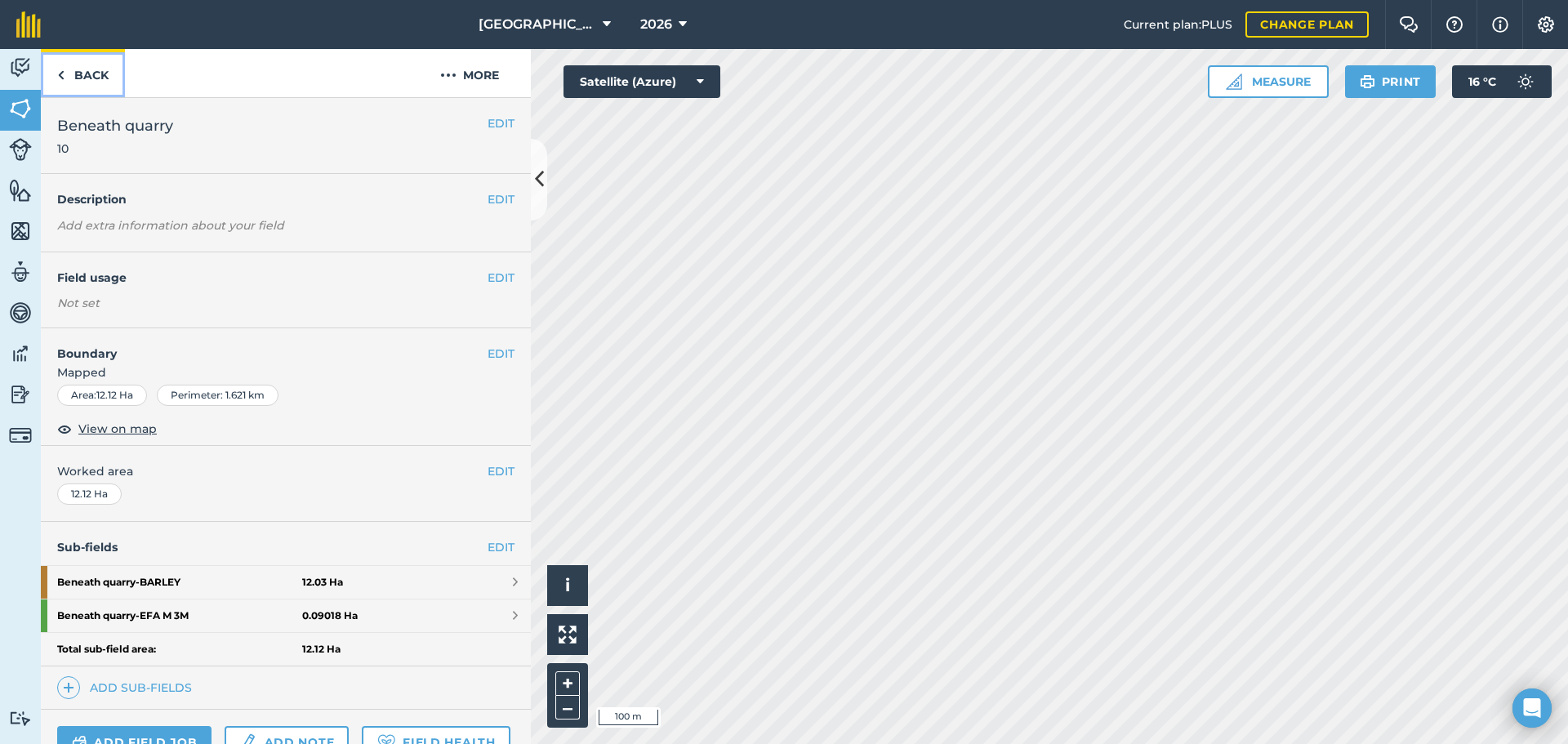
click at [98, 71] on link "Back" at bounding box center [83, 72] width 85 height 48
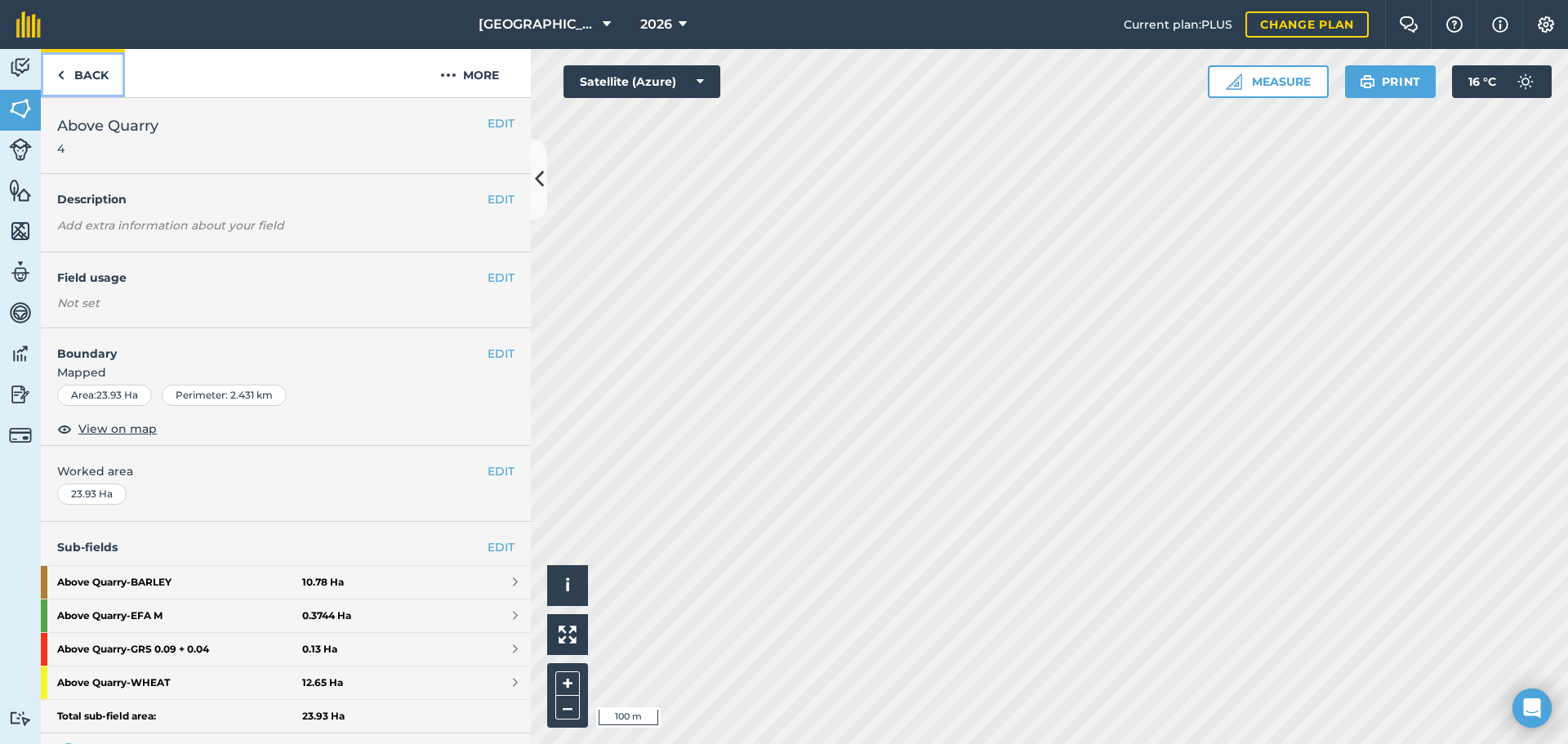
click at [78, 71] on link "Back" at bounding box center [83, 72] width 85 height 48
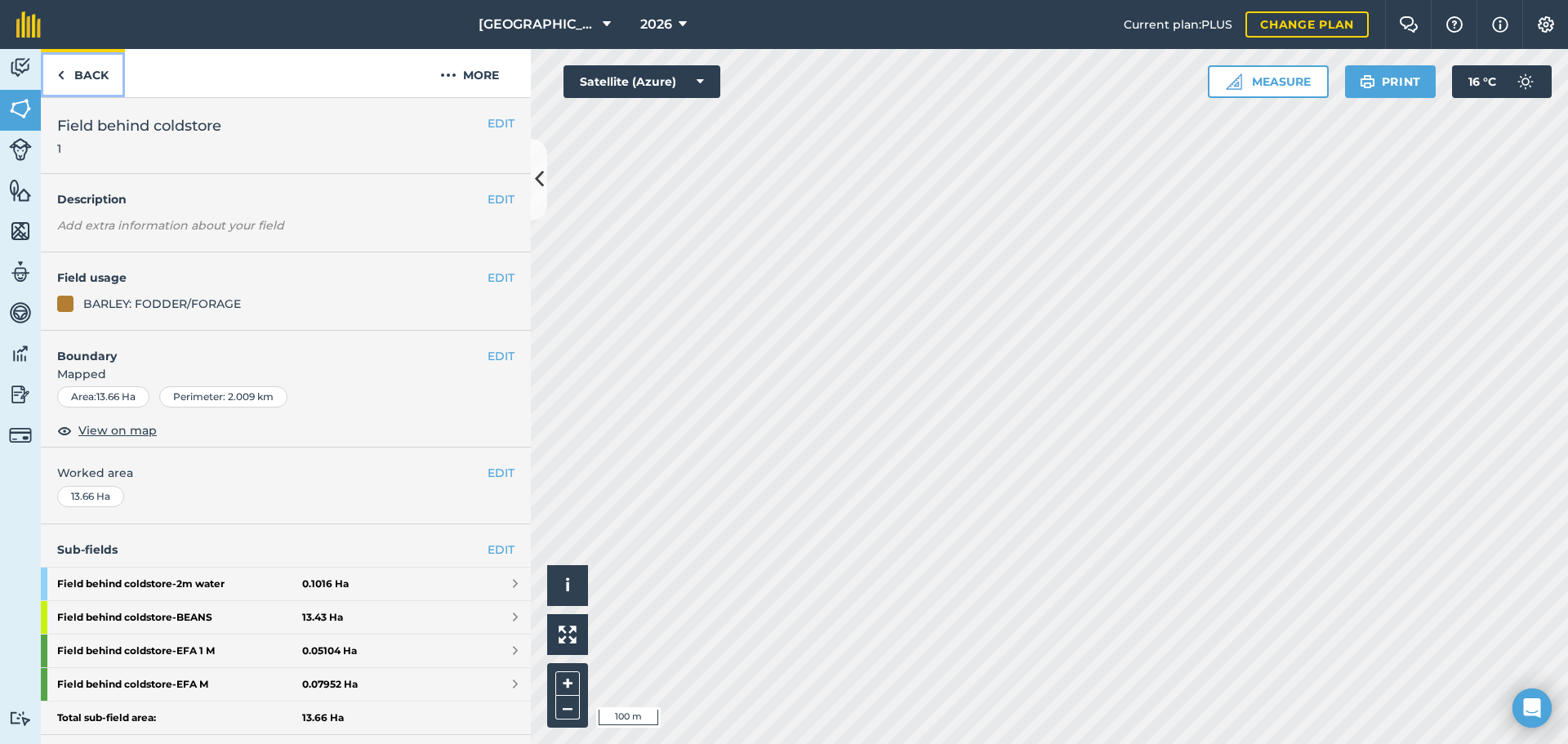
click at [96, 77] on link "Back" at bounding box center [83, 72] width 85 height 48
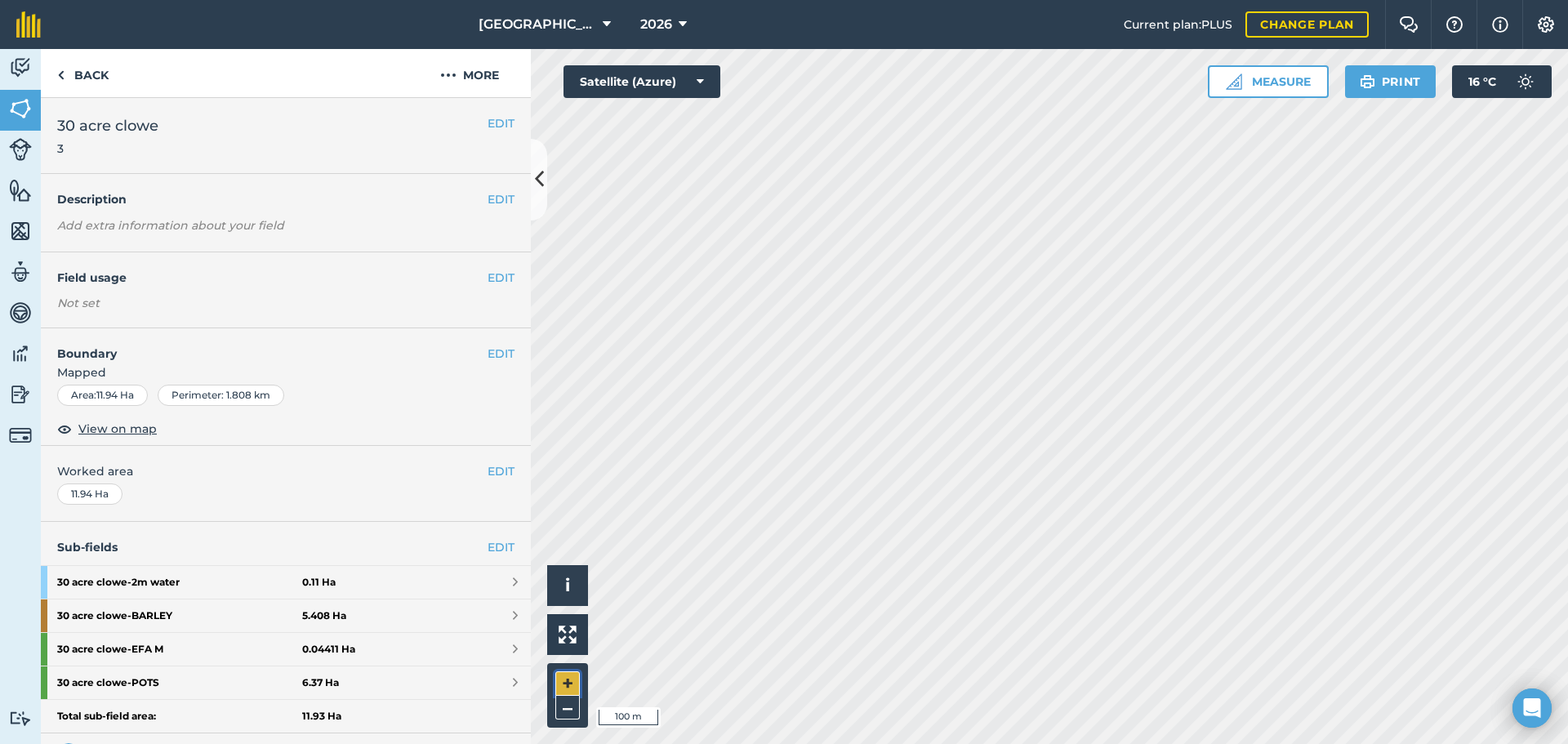
click at [559, 684] on button "+" at bounding box center [567, 683] width 24 height 24
click at [496, 543] on link "EDIT" at bounding box center [500, 546] width 27 height 18
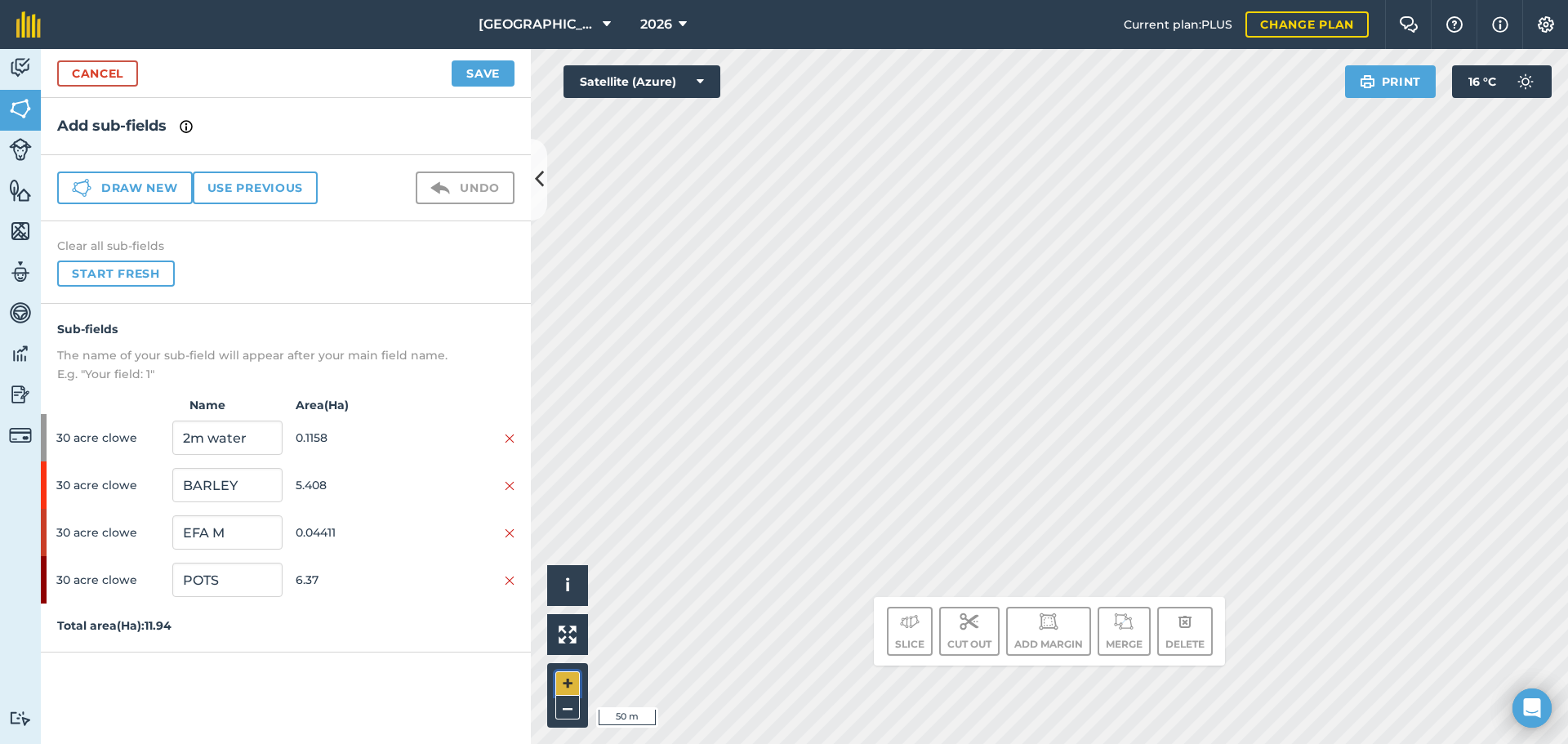
click at [569, 678] on button "+" at bounding box center [567, 683] width 24 height 24
click at [115, 275] on button "Start fresh" at bounding box center [116, 274] width 118 height 26
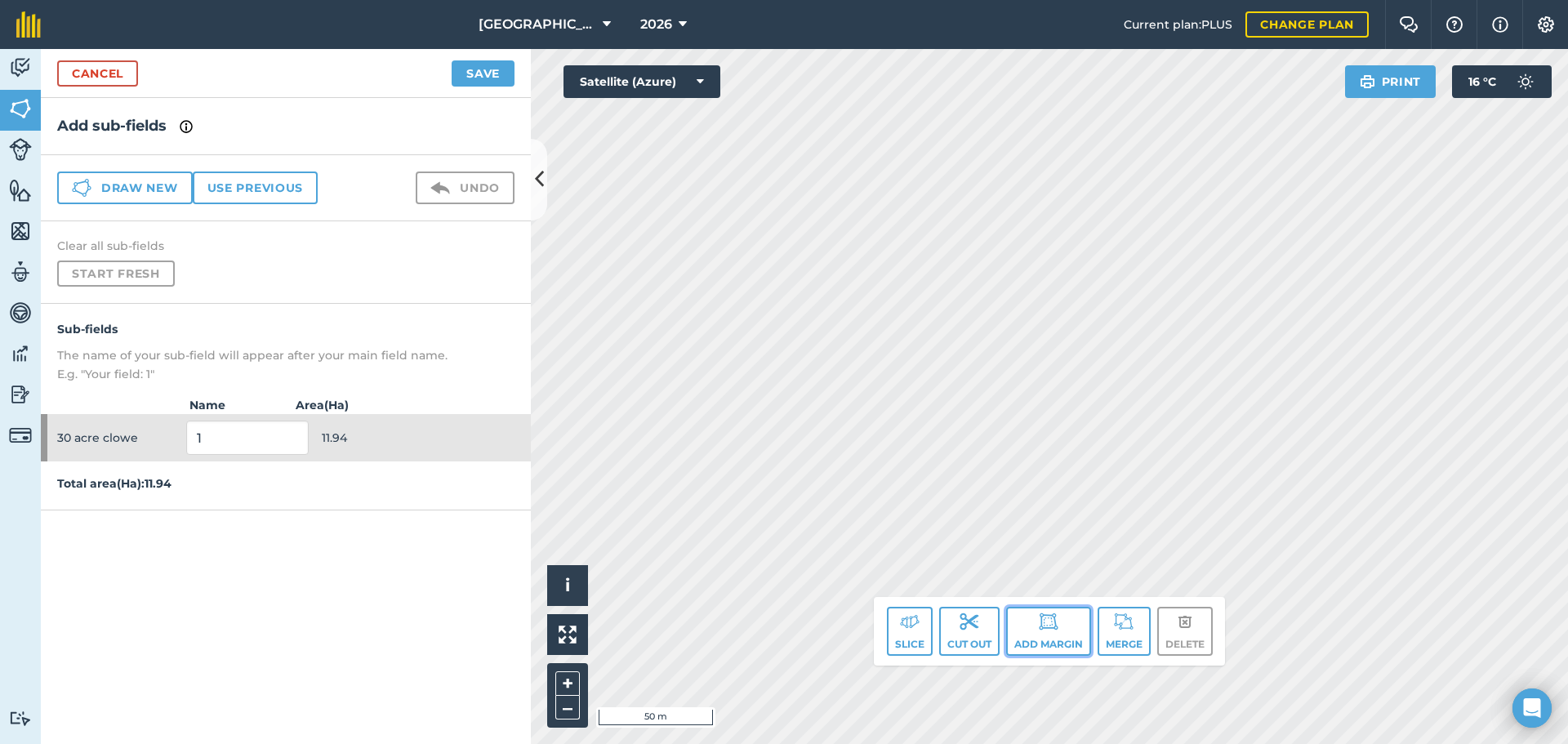
click at [1038, 641] on button "Add margin" at bounding box center [1048, 631] width 85 height 49
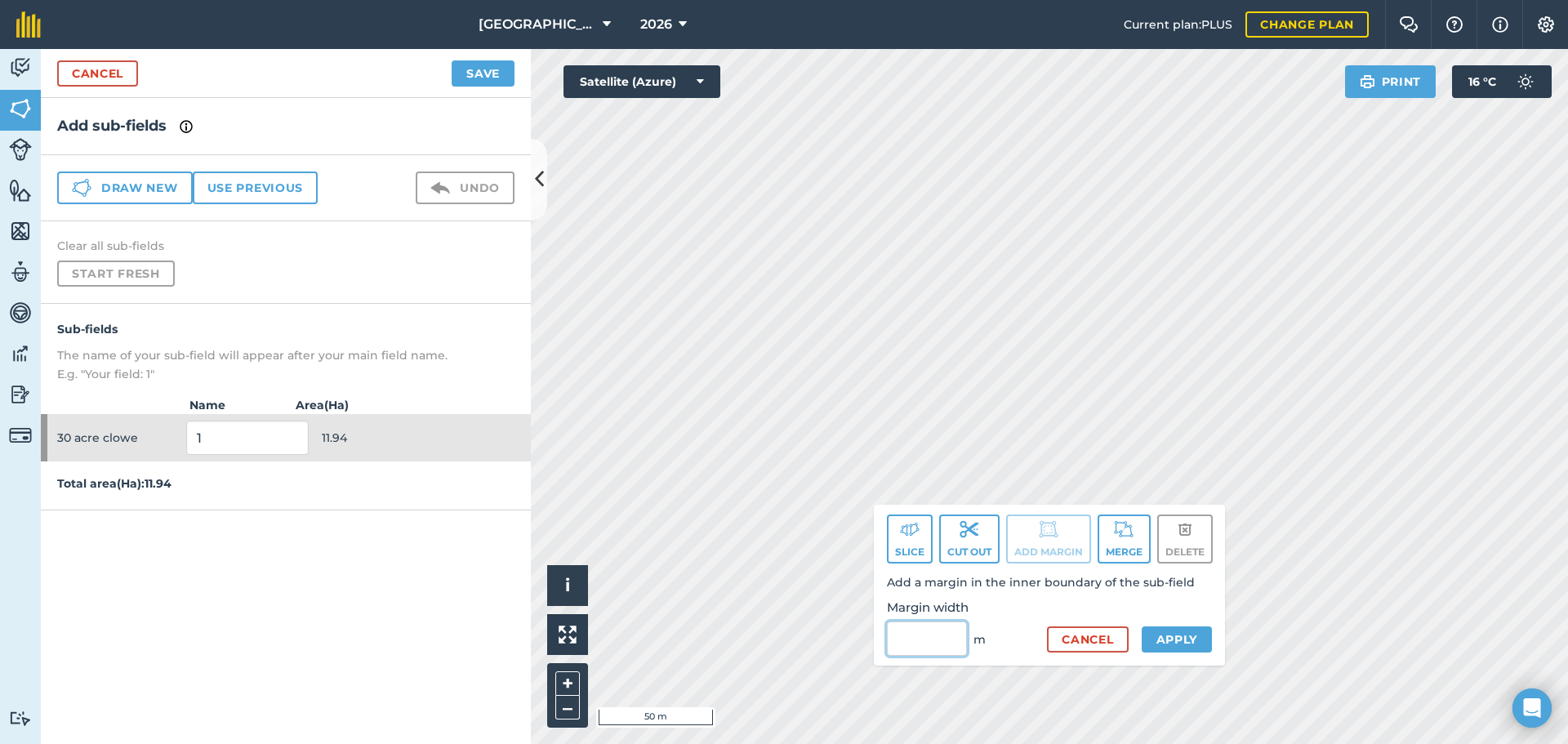
click at [927, 639] on input "Margin width" at bounding box center [927, 638] width 80 height 34
type input "3"
type input "5"
click at [1174, 649] on button "Apply" at bounding box center [1178, 639] width 71 height 26
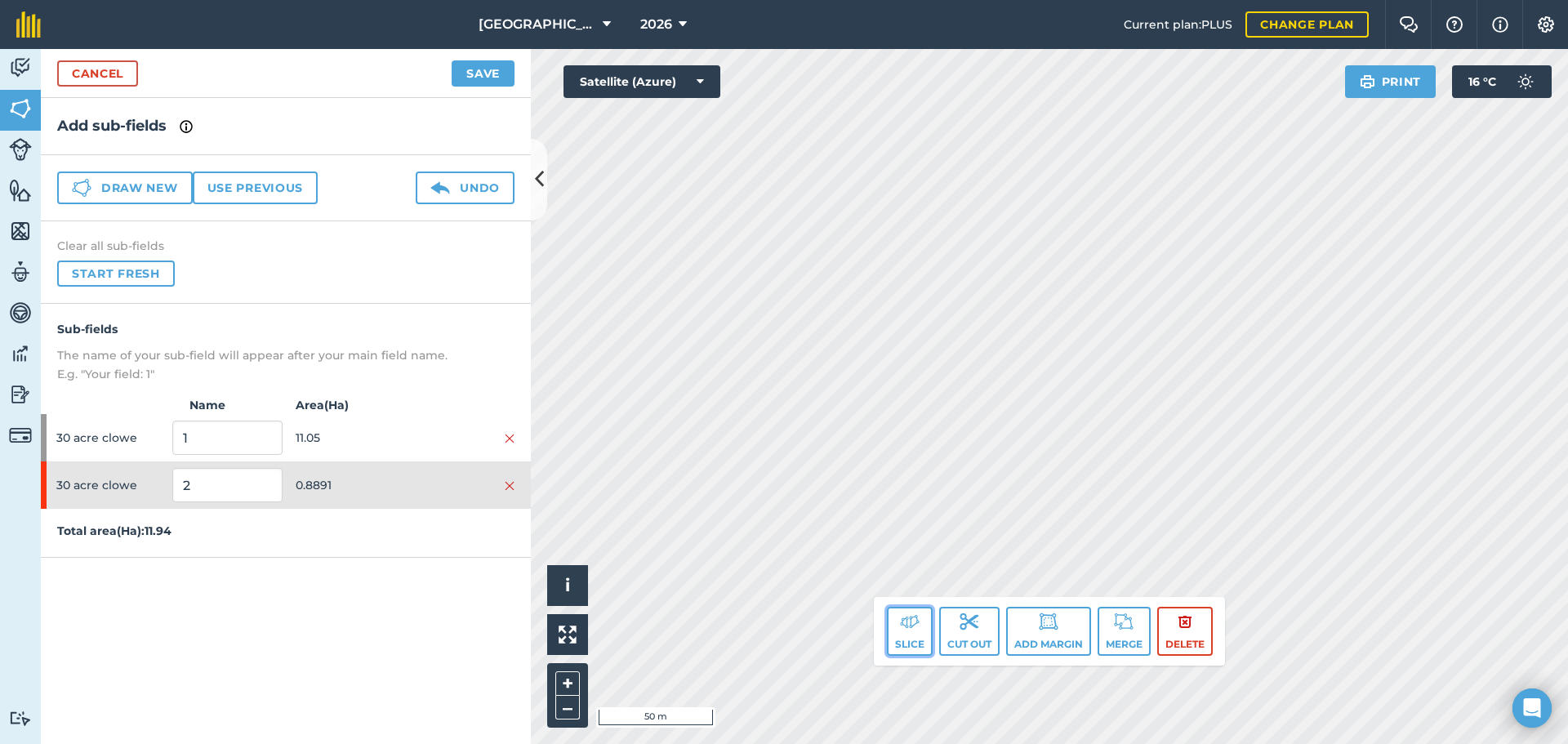
click at [913, 637] on button "Slice" at bounding box center [910, 631] width 45 height 49
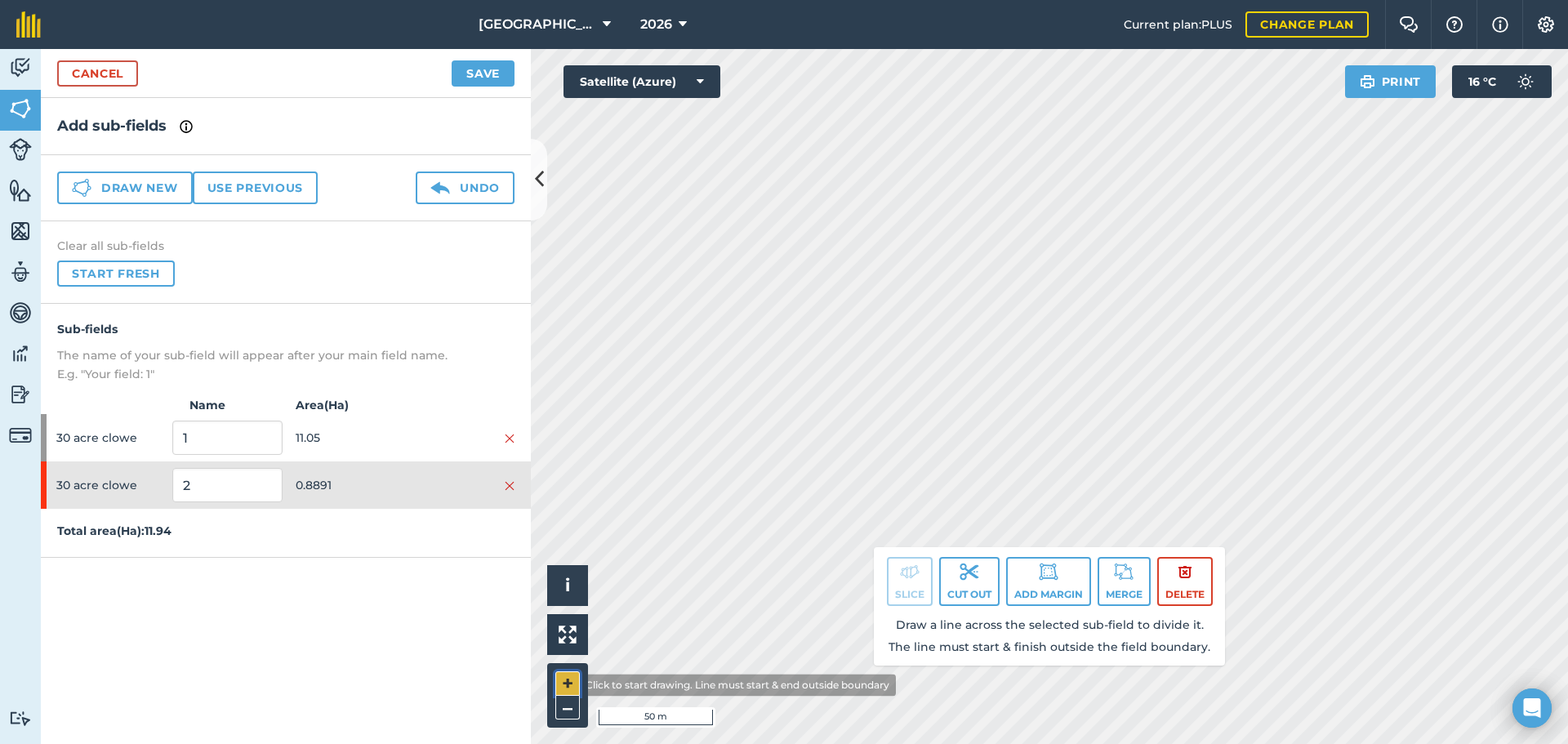
click at [567, 685] on button "+" at bounding box center [567, 683] width 24 height 24
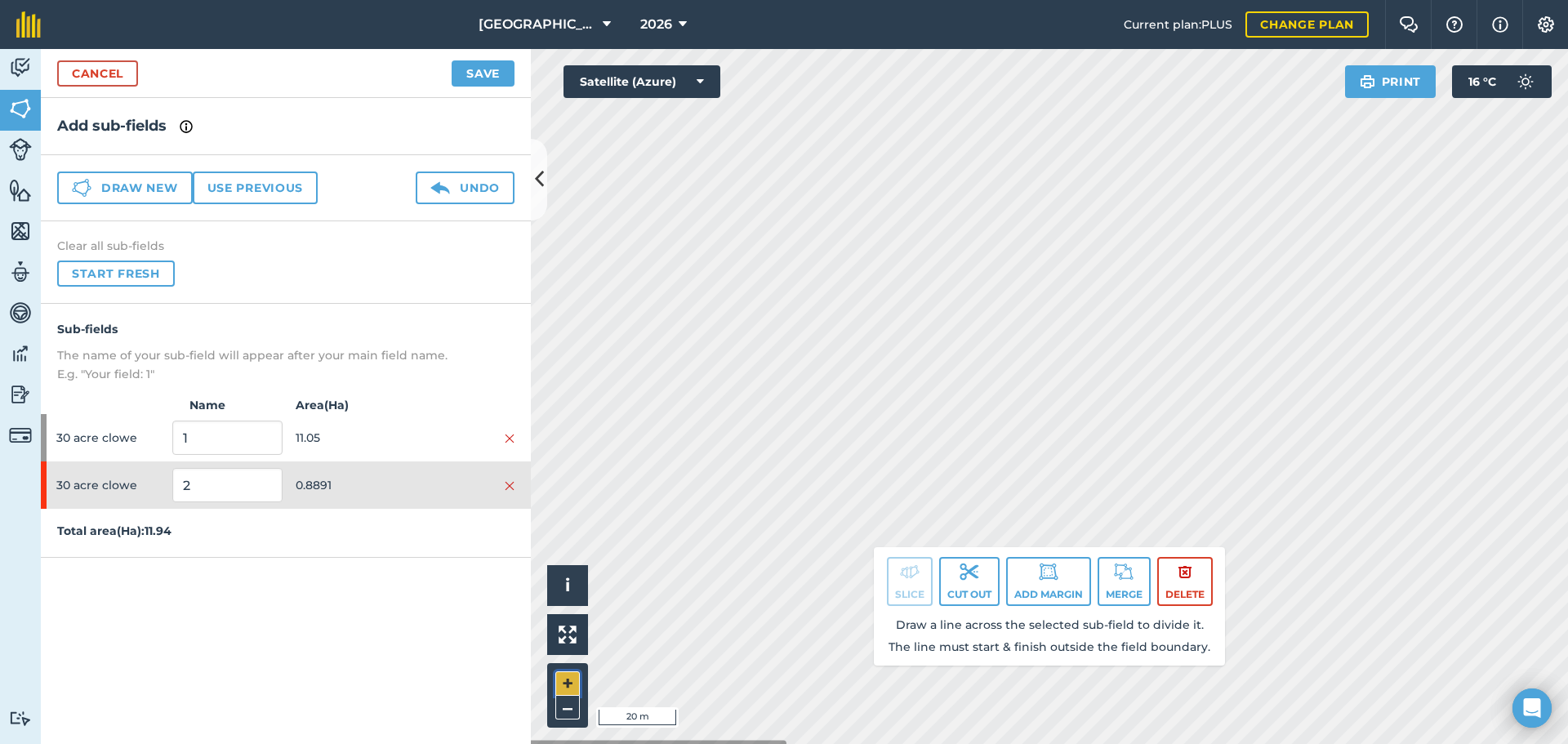
click at [567, 686] on button "+" at bounding box center [567, 683] width 24 height 24
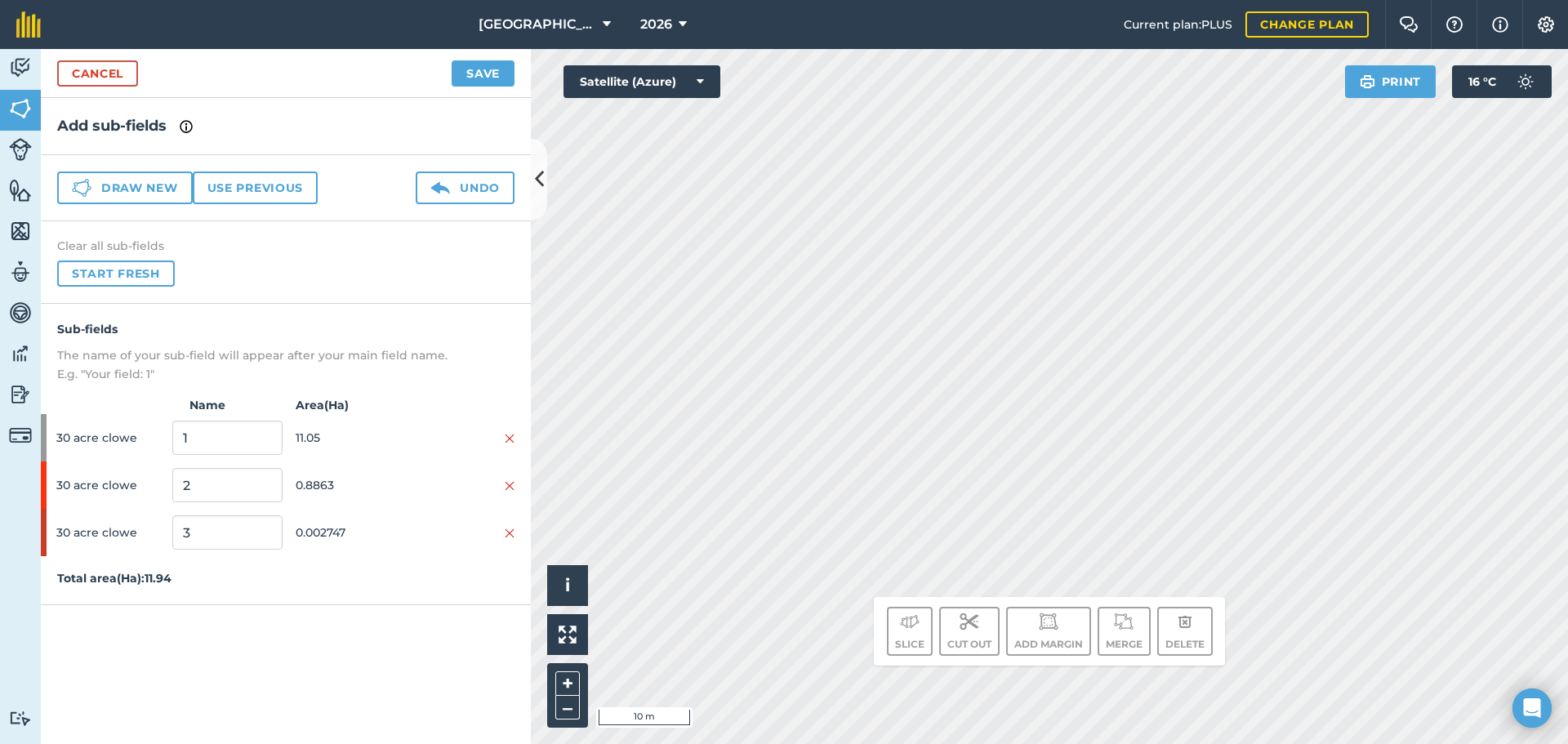
click at [1187, 743] on html "[GEOGRAPHIC_DATA] 2026 Current plan : PLUS Change plan Farm Chat Help Info Sett…" at bounding box center [784, 372] width 1568 height 744
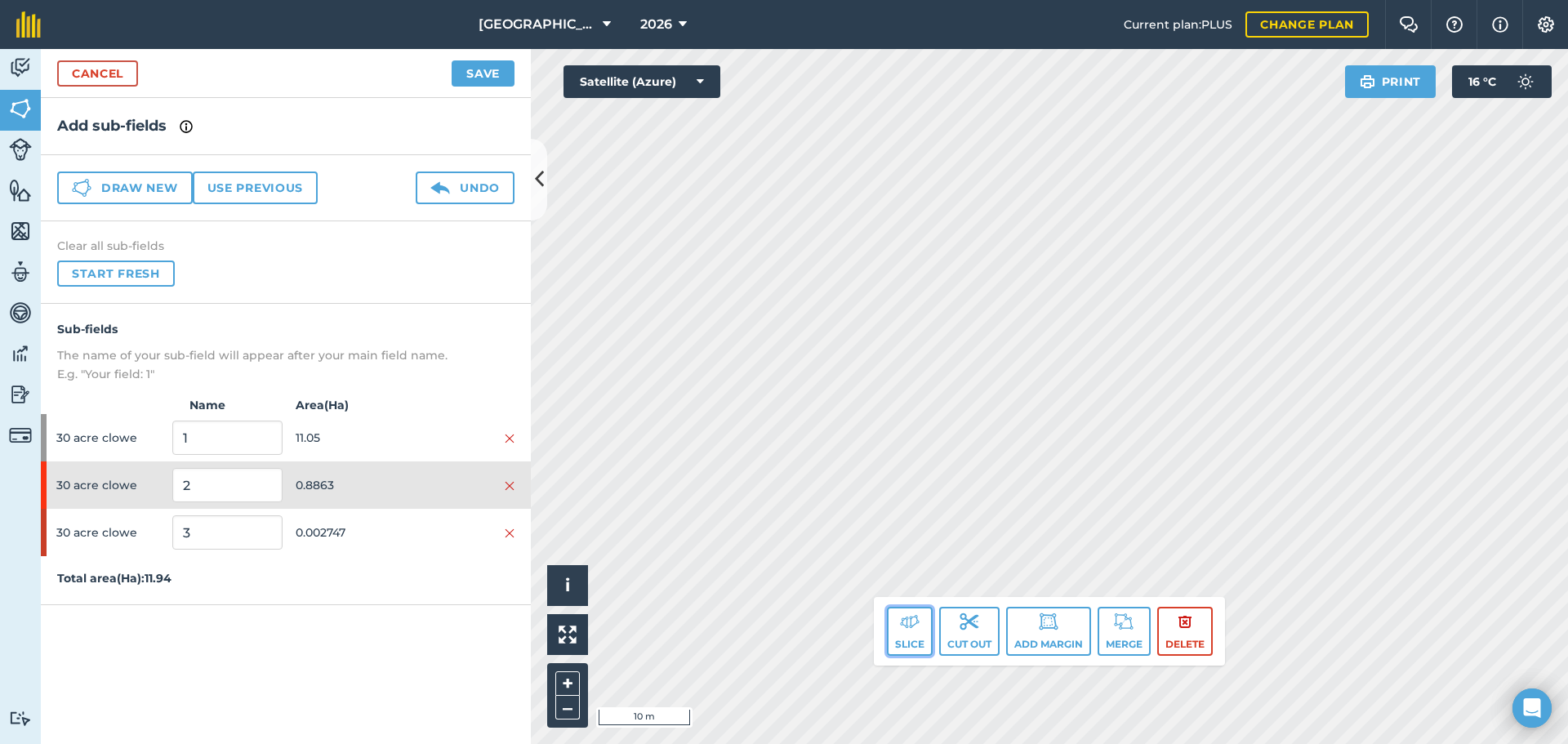
click at [902, 632] on button "Slice" at bounding box center [910, 631] width 45 height 49
click at [893, 650] on button "Slice" at bounding box center [910, 631] width 45 height 49
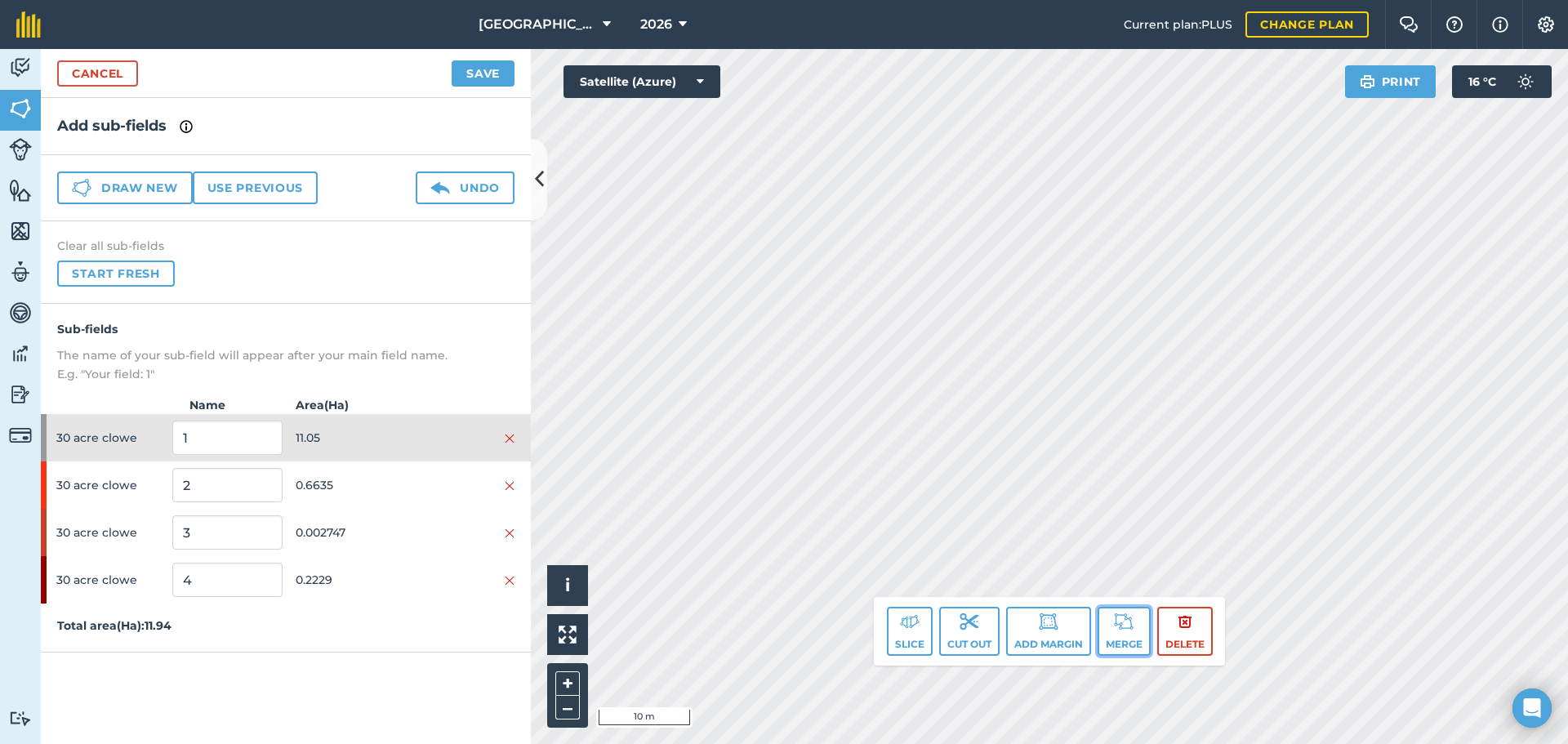
click at [1104, 637] on button "Merge" at bounding box center [1123, 631] width 53 height 49
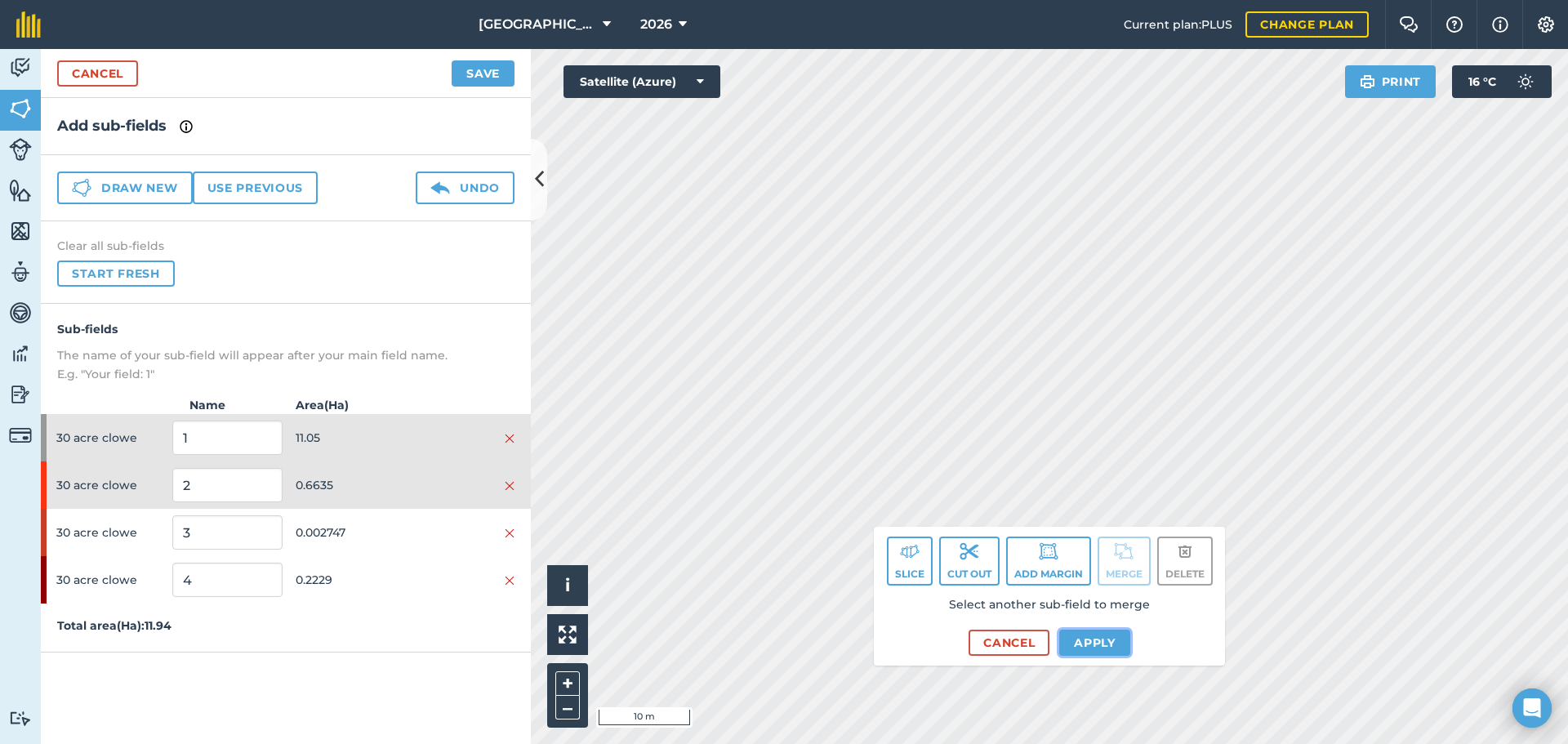
click at [1062, 635] on button "Apply" at bounding box center [1095, 642] width 71 height 26
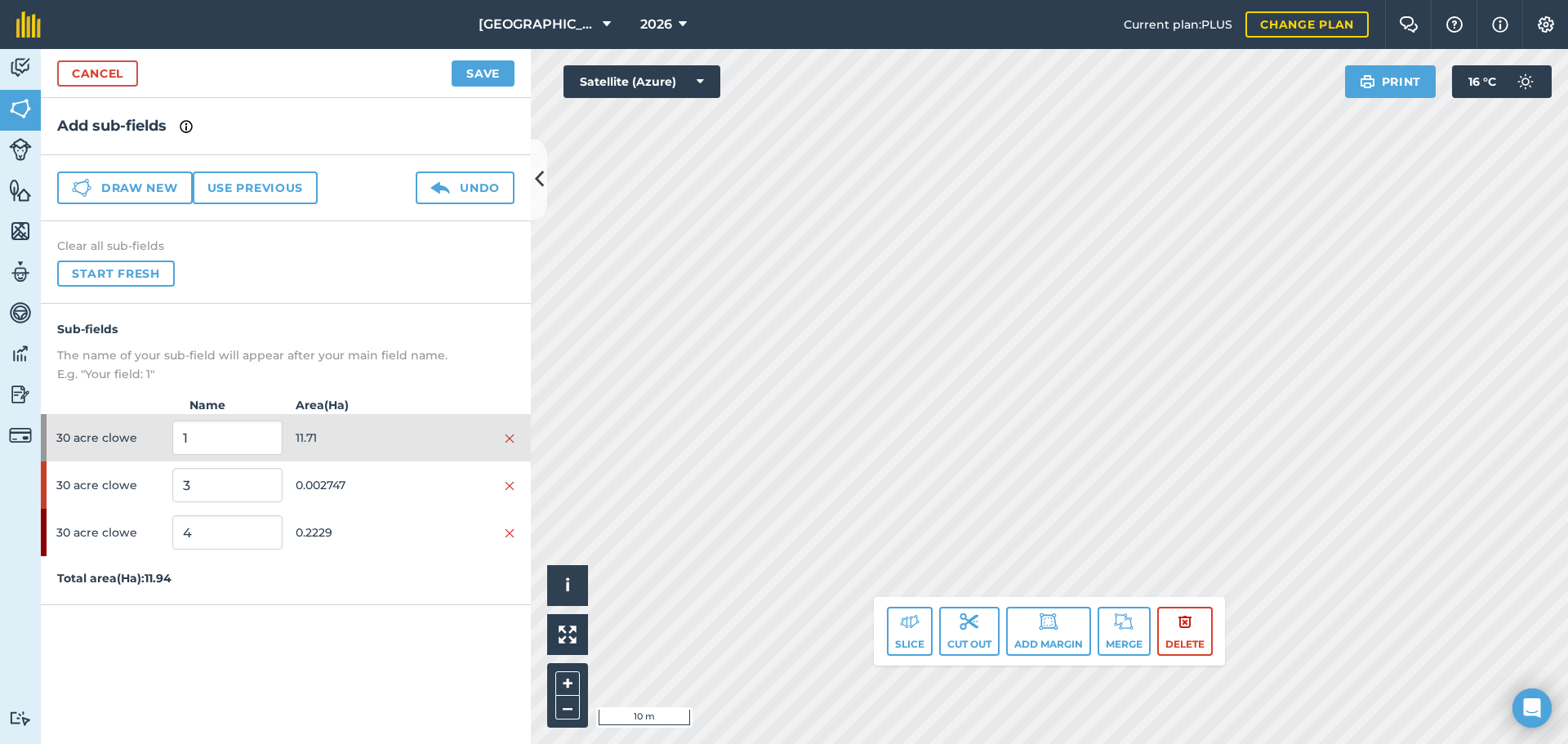
click at [798, 0] on html "[GEOGRAPHIC_DATA] 2026 Current plan : PLUS Change plan Farm Chat Help Info Sett…" at bounding box center [784, 372] width 1568 height 744
click at [757, 47] on div "[GEOGRAPHIC_DATA] 2026 Current plan : PLUS Change plan Farm Chat Help Info Sett…" at bounding box center [784, 372] width 1568 height 744
click at [777, 0] on html "[GEOGRAPHIC_DATA] 2026 Current plan : PLUS Change plan Farm Chat Help Info Sett…" at bounding box center [784, 372] width 1568 height 744
click at [1134, 632] on button "Merge" at bounding box center [1123, 631] width 53 height 49
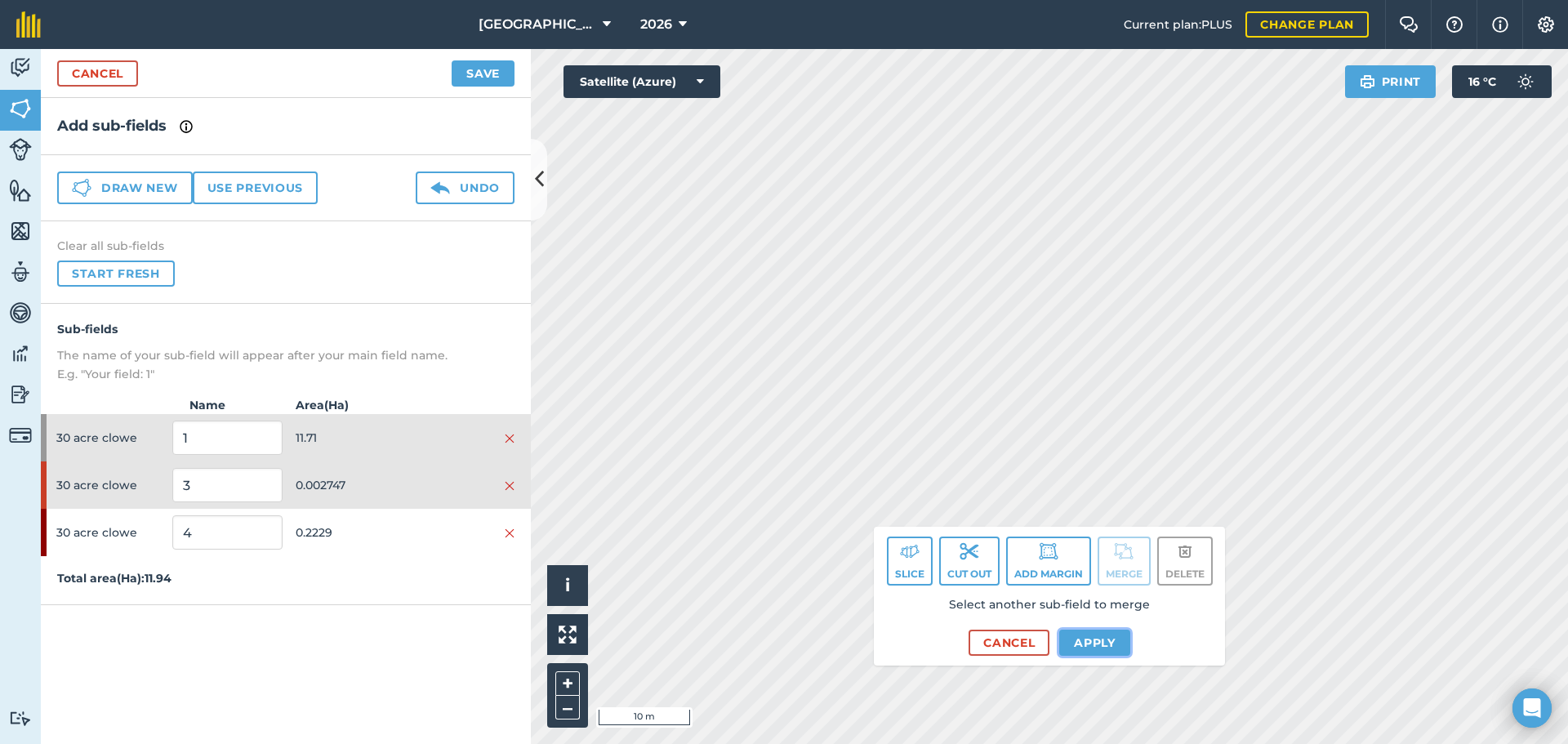
click at [1083, 652] on button "Apply" at bounding box center [1095, 642] width 71 height 26
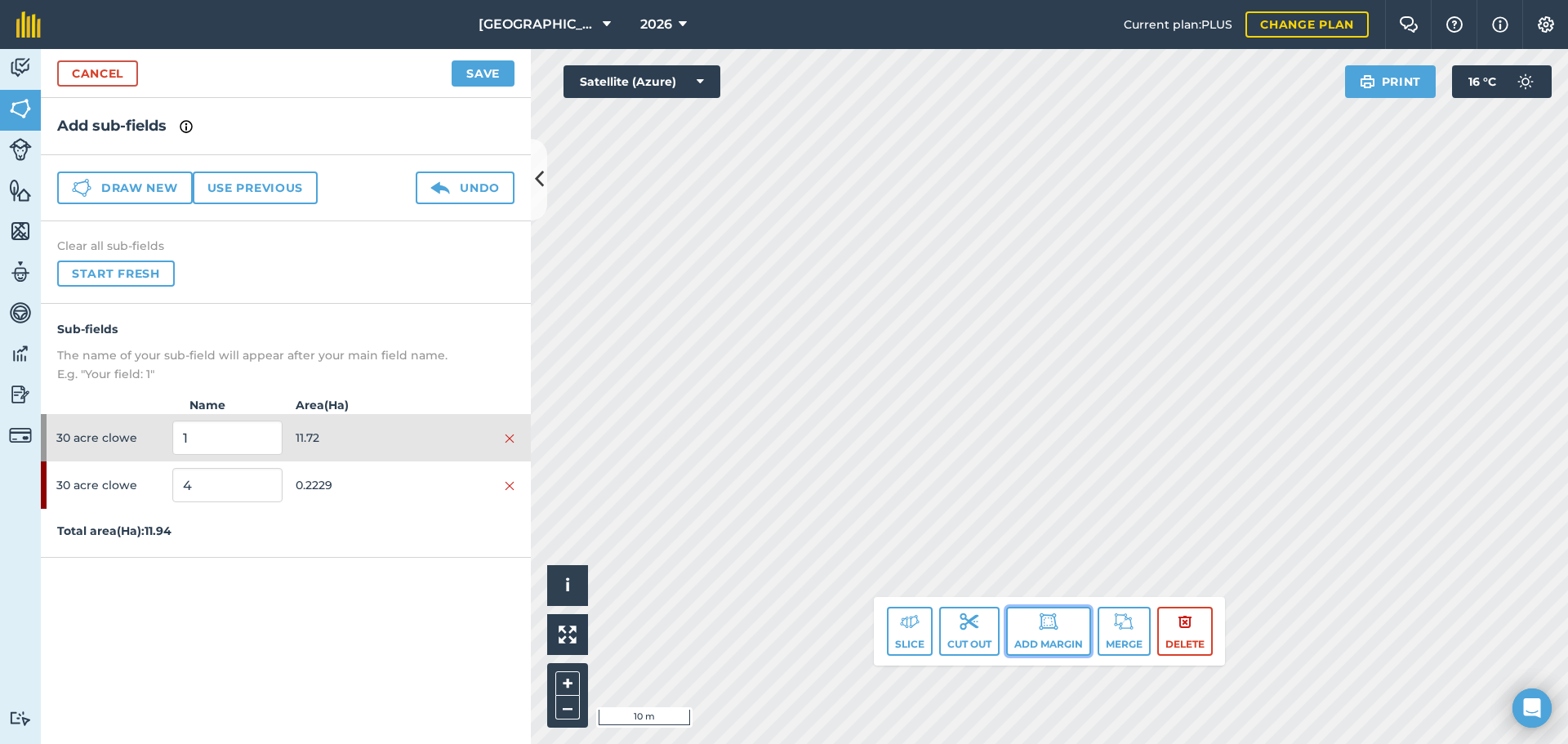
click at [1016, 630] on button "Add margin" at bounding box center [1048, 631] width 85 height 49
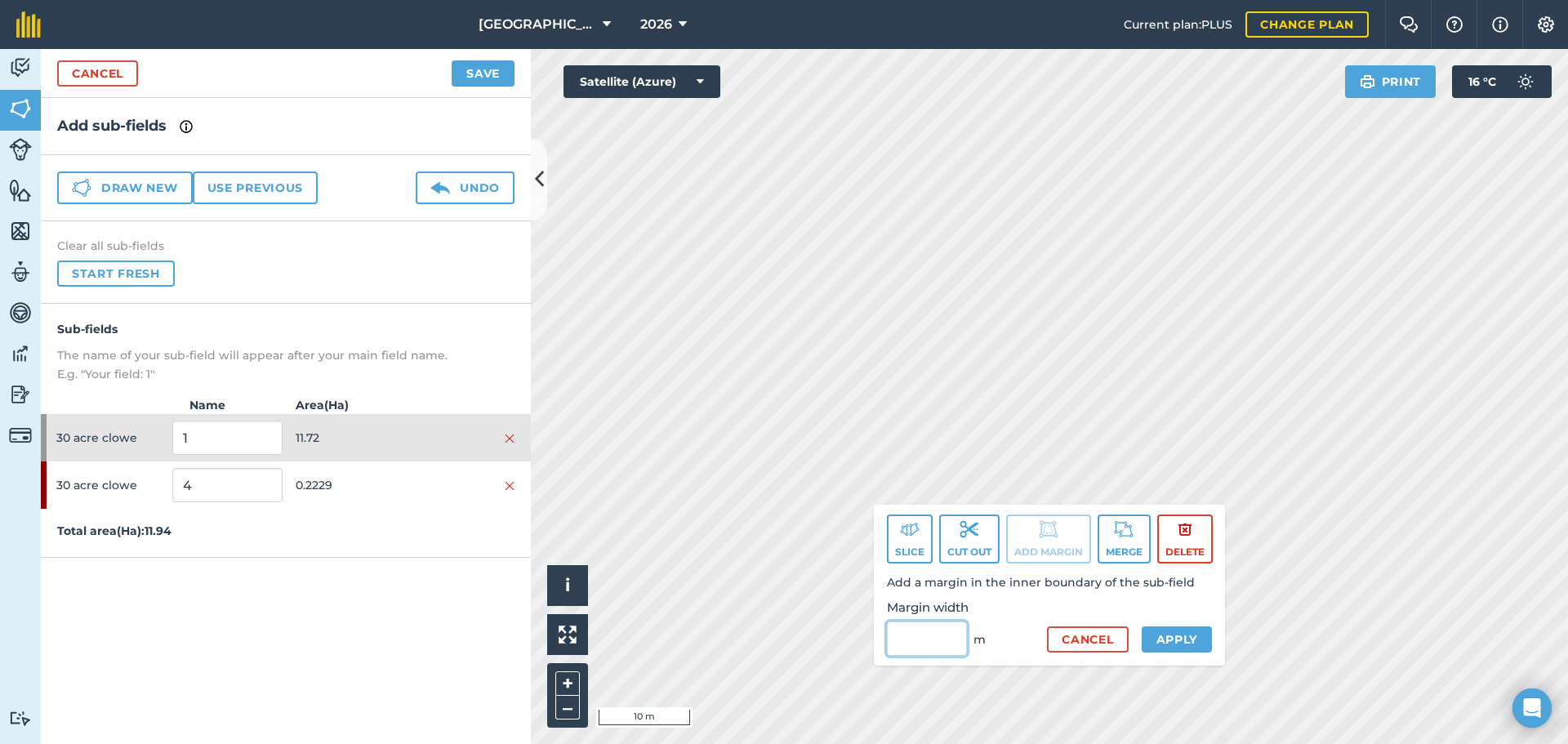
click at [954, 639] on input "Margin width" at bounding box center [927, 638] width 80 height 34
type input "3"
click at [1164, 633] on button "Apply" at bounding box center [1178, 639] width 71 height 26
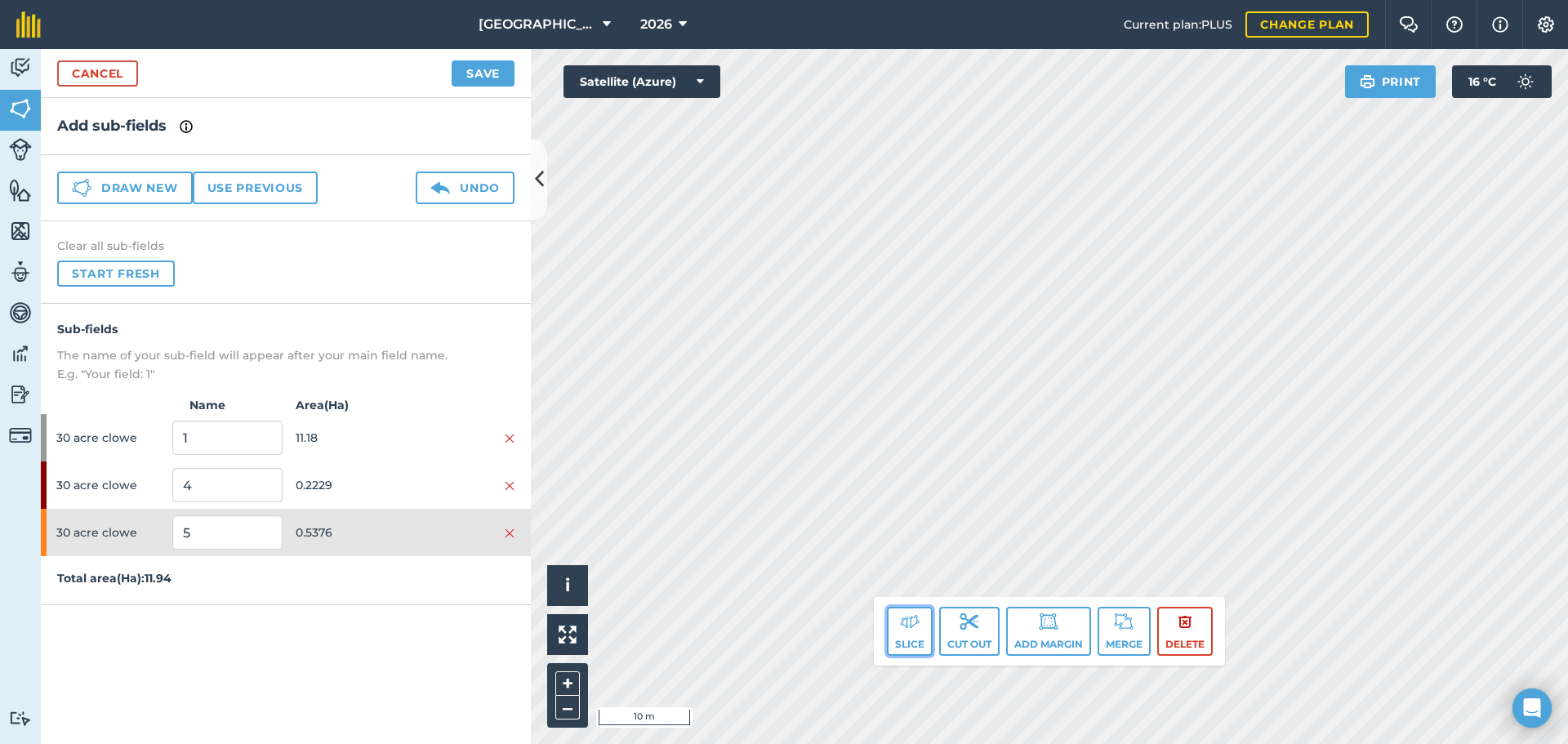
drag, startPoint x: 910, startPoint y: 610, endPoint x: 918, endPoint y: 599, distance: 13.6
click at [910, 611] on button "Slice" at bounding box center [910, 631] width 45 height 49
click at [1013, 5] on div "[GEOGRAPHIC_DATA] 2026 Current plan : PLUS Change plan Farm Chat Help Info Sett…" at bounding box center [784, 372] width 1568 height 744
click at [920, 641] on button "Slice" at bounding box center [910, 631] width 45 height 49
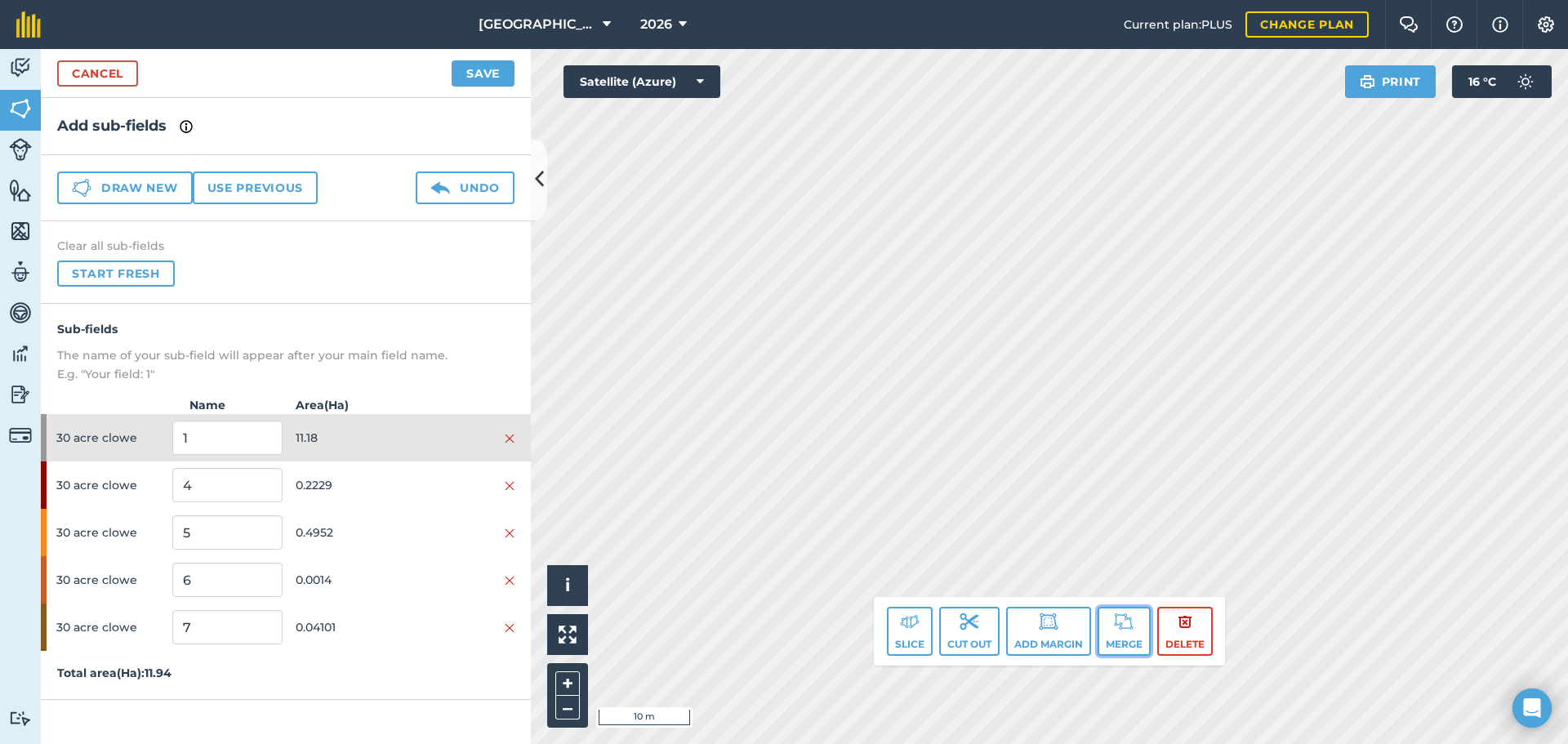
click at [1114, 639] on button "Merge" at bounding box center [1123, 631] width 53 height 49
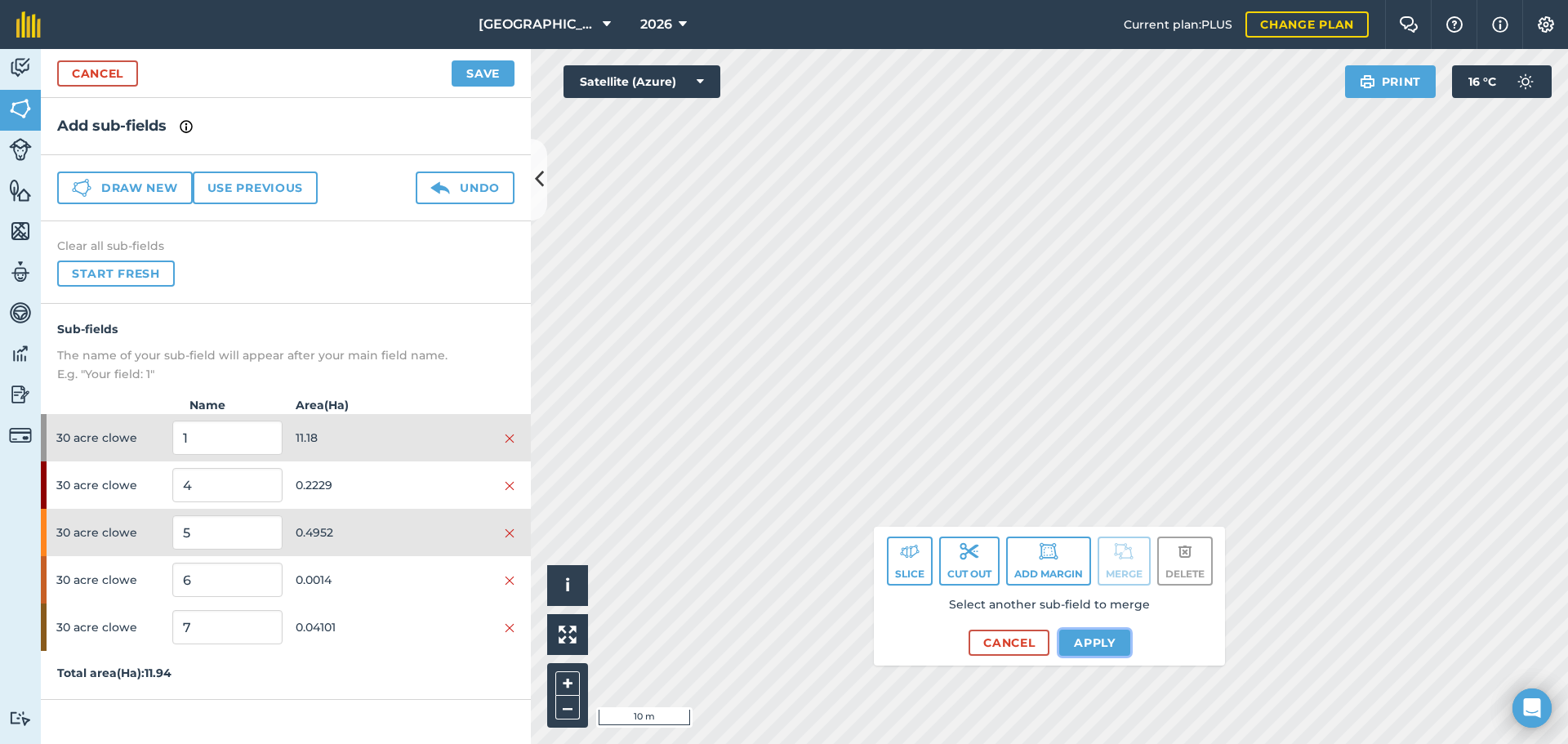
click at [1069, 639] on button "Apply" at bounding box center [1095, 642] width 71 height 26
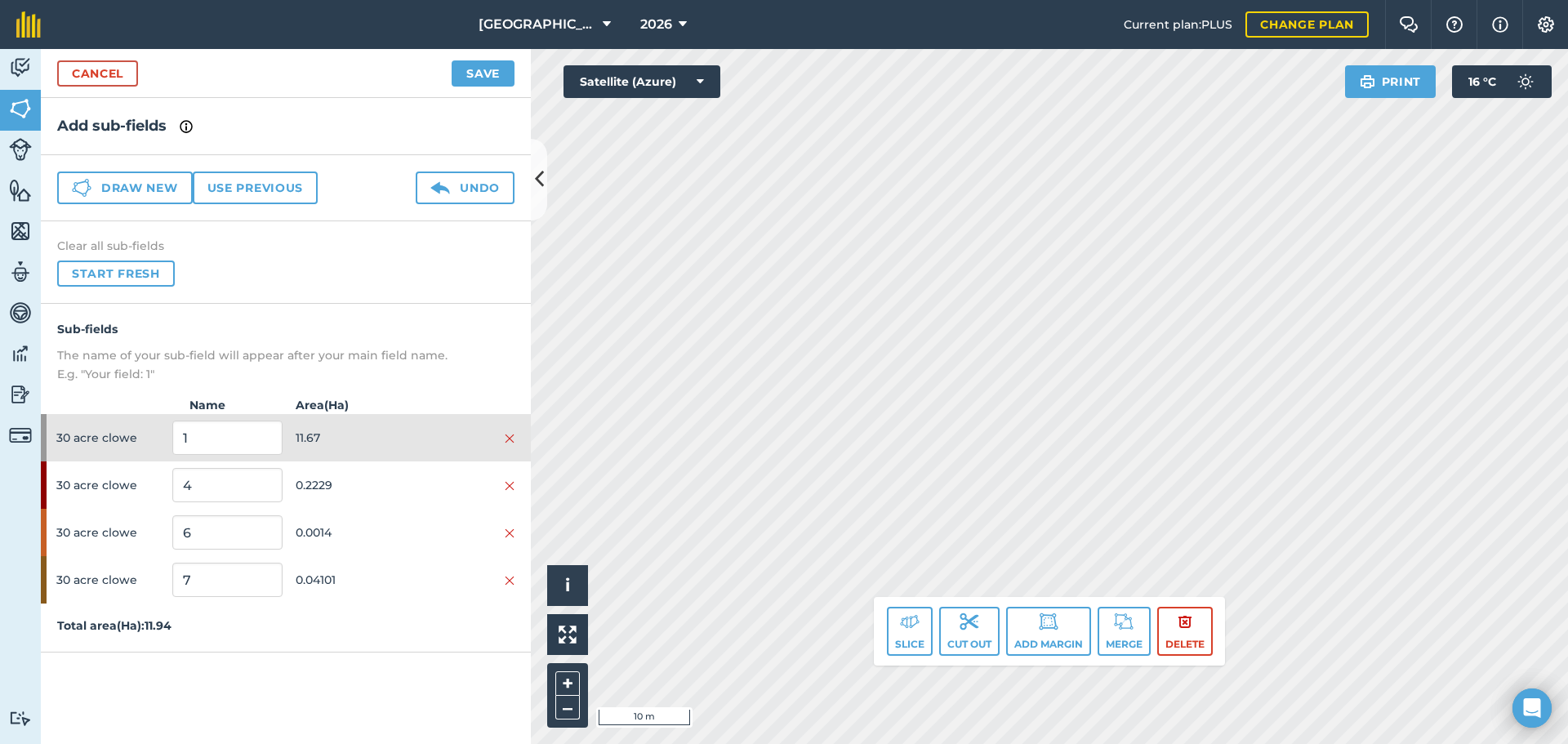
click at [980, 743] on html "[GEOGRAPHIC_DATA] 2026 Current plan : PLUS Change plan Farm Chat Help Info Sett…" at bounding box center [784, 372] width 1568 height 744
click at [1134, 637] on button "Merge" at bounding box center [1123, 631] width 53 height 49
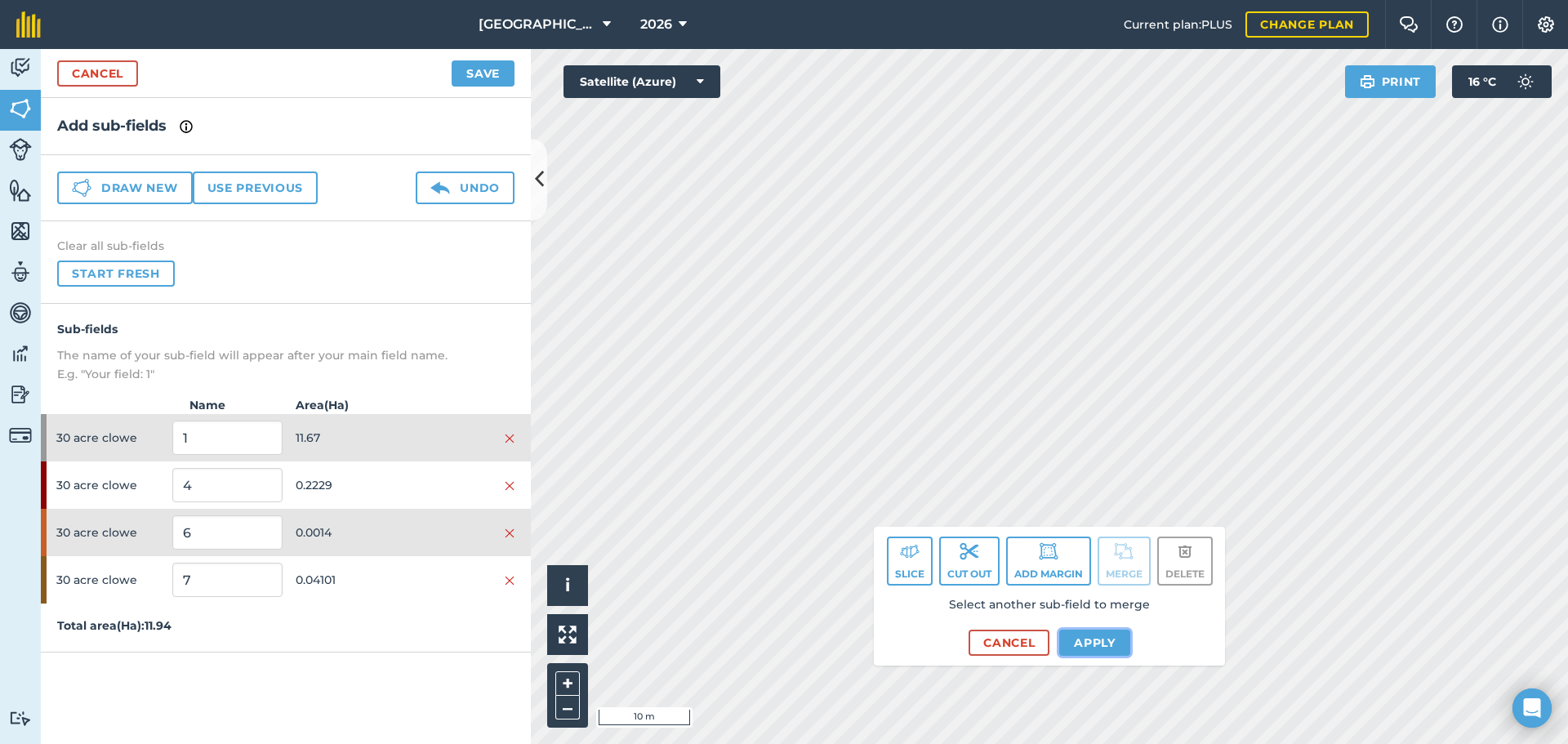
click at [1081, 635] on button "Apply" at bounding box center [1095, 642] width 71 height 26
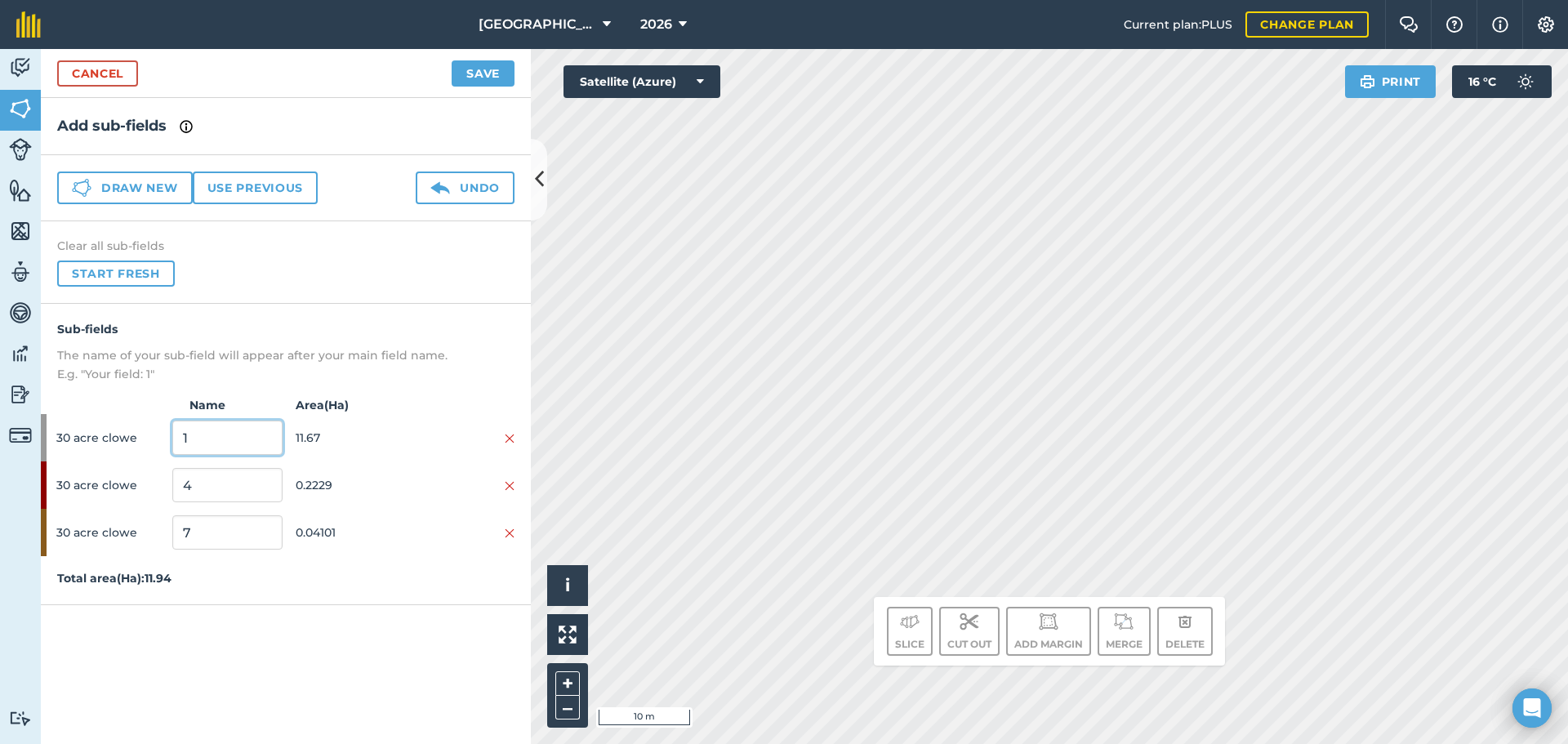
click at [219, 425] on input "1" at bounding box center [227, 437] width 110 height 34
click at [560, 711] on button "–" at bounding box center [567, 707] width 24 height 24
click at [562, 711] on button "–" at bounding box center [567, 707] width 24 height 24
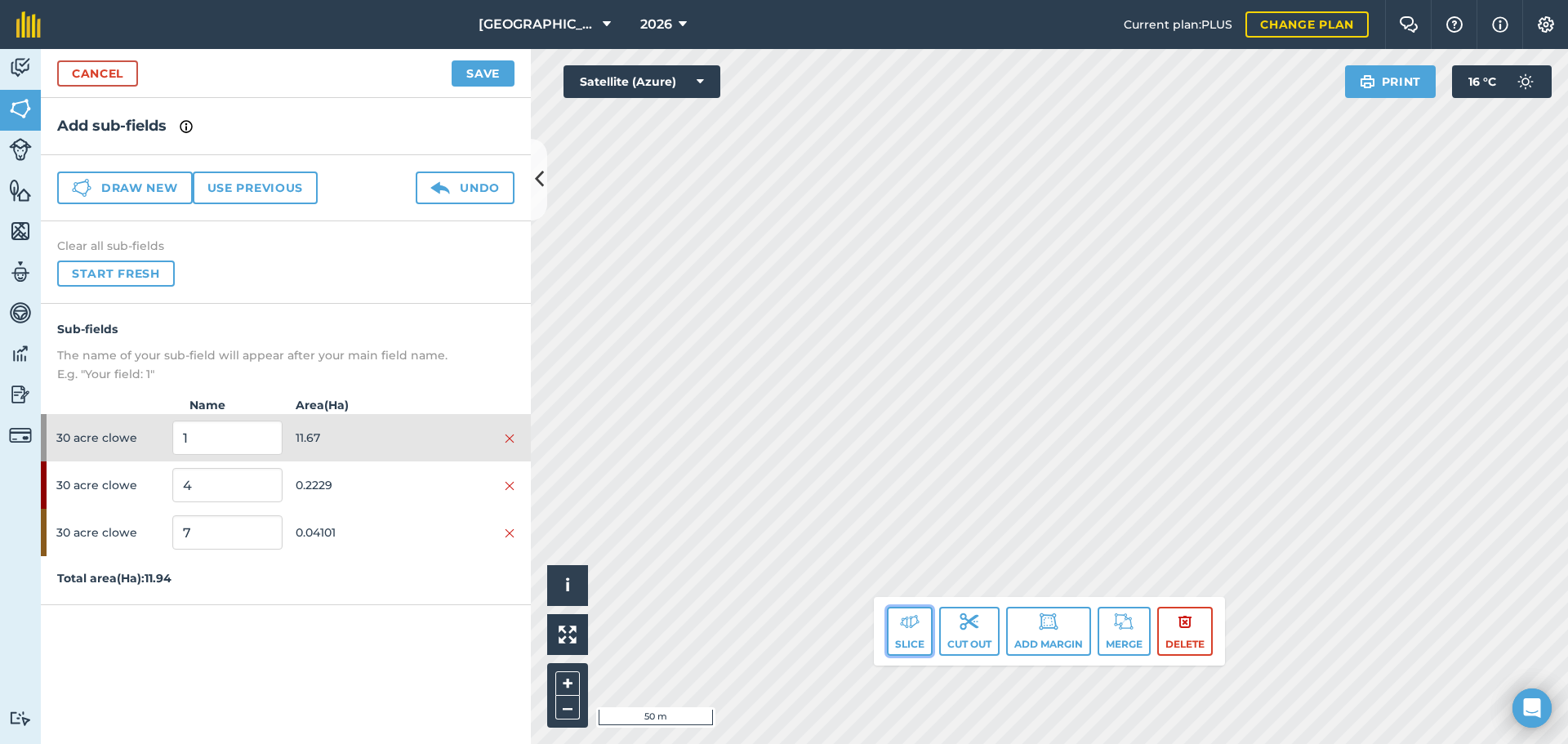
click at [906, 632] on button "Slice" at bounding box center [910, 631] width 45 height 49
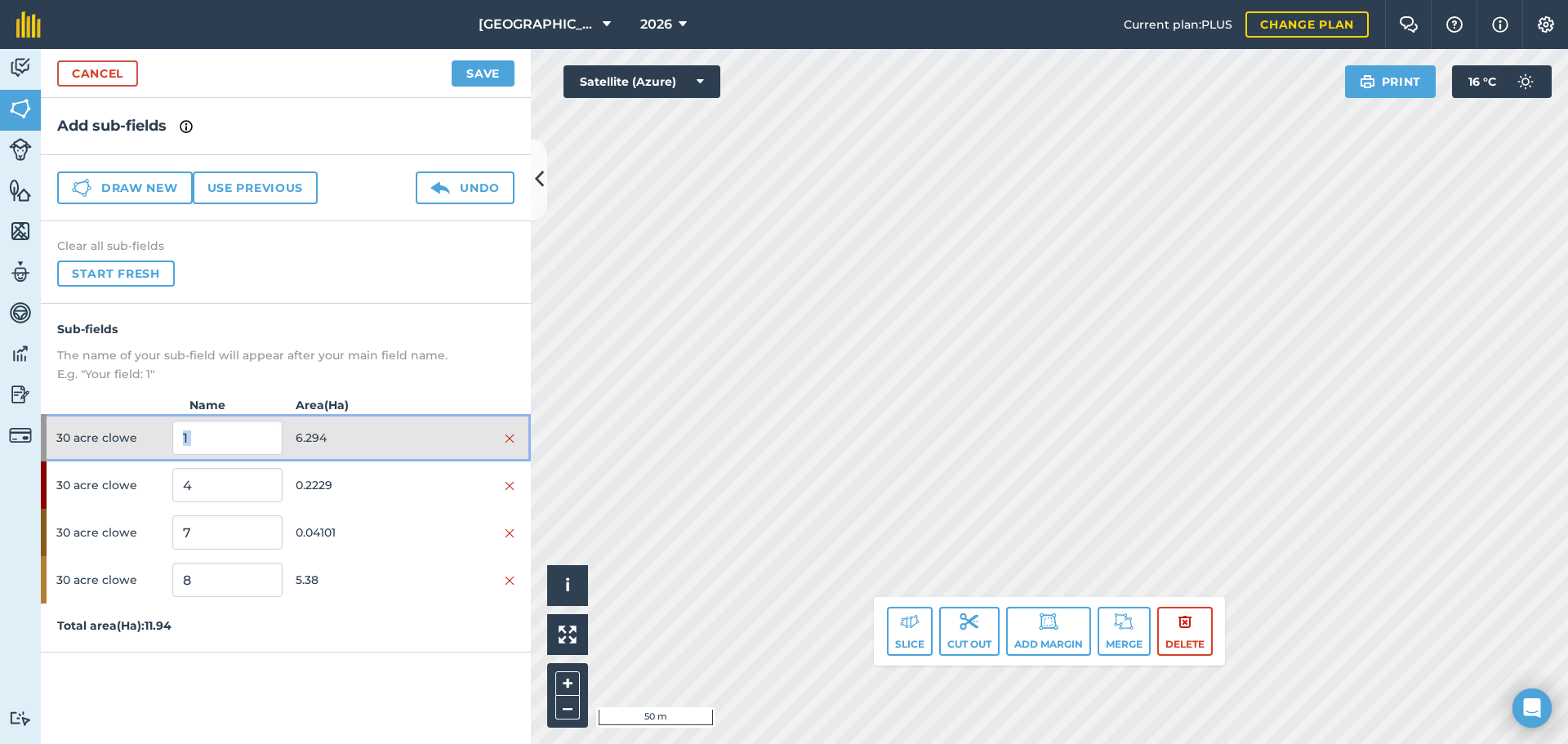
click at [282, 429] on div "30 acre clowe 1 6.294" at bounding box center [286, 437] width 490 height 47
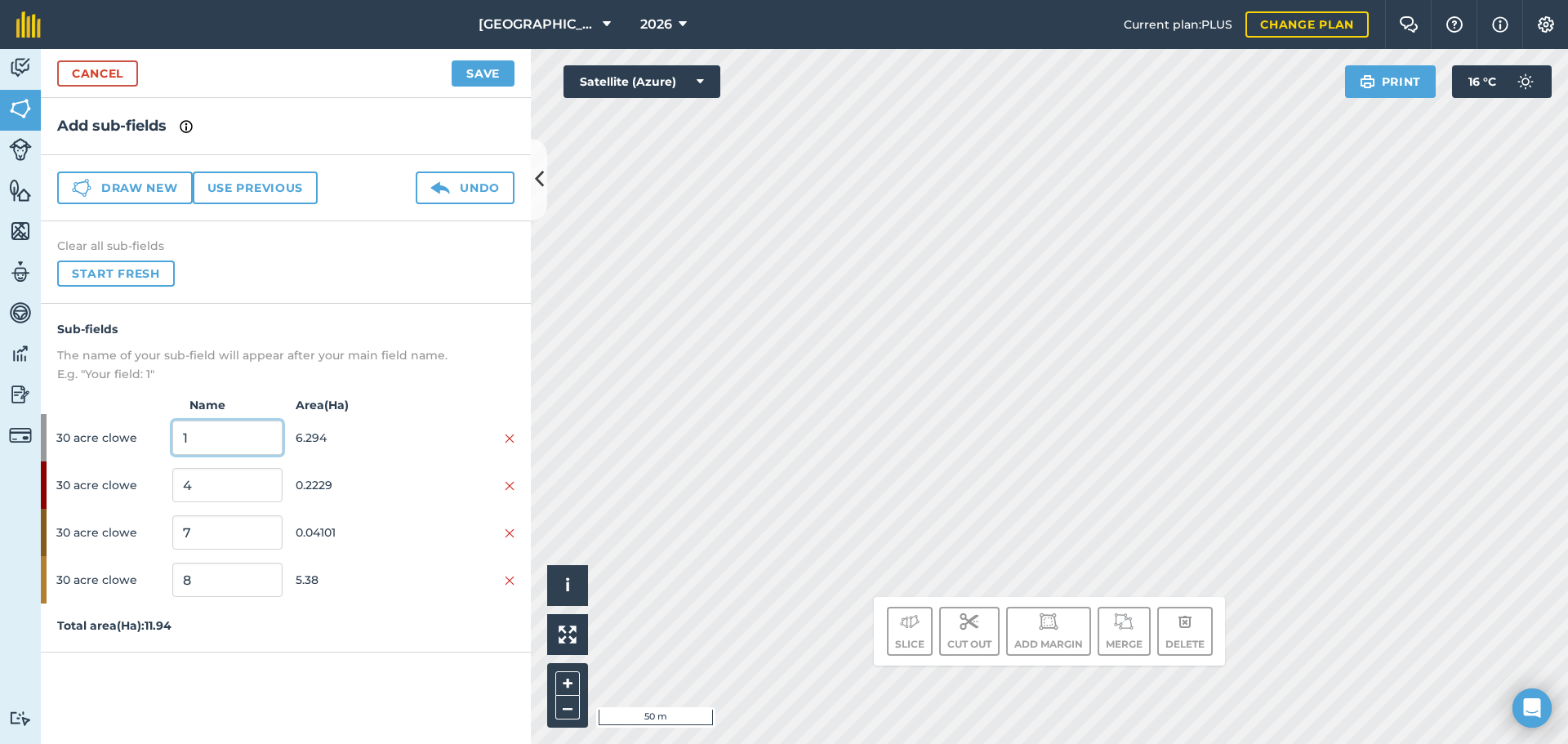
click at [264, 441] on input "1" at bounding box center [227, 437] width 110 height 34
type input "POTATOES"
click at [350, 480] on span "0.2229" at bounding box center [350, 485] width 110 height 31
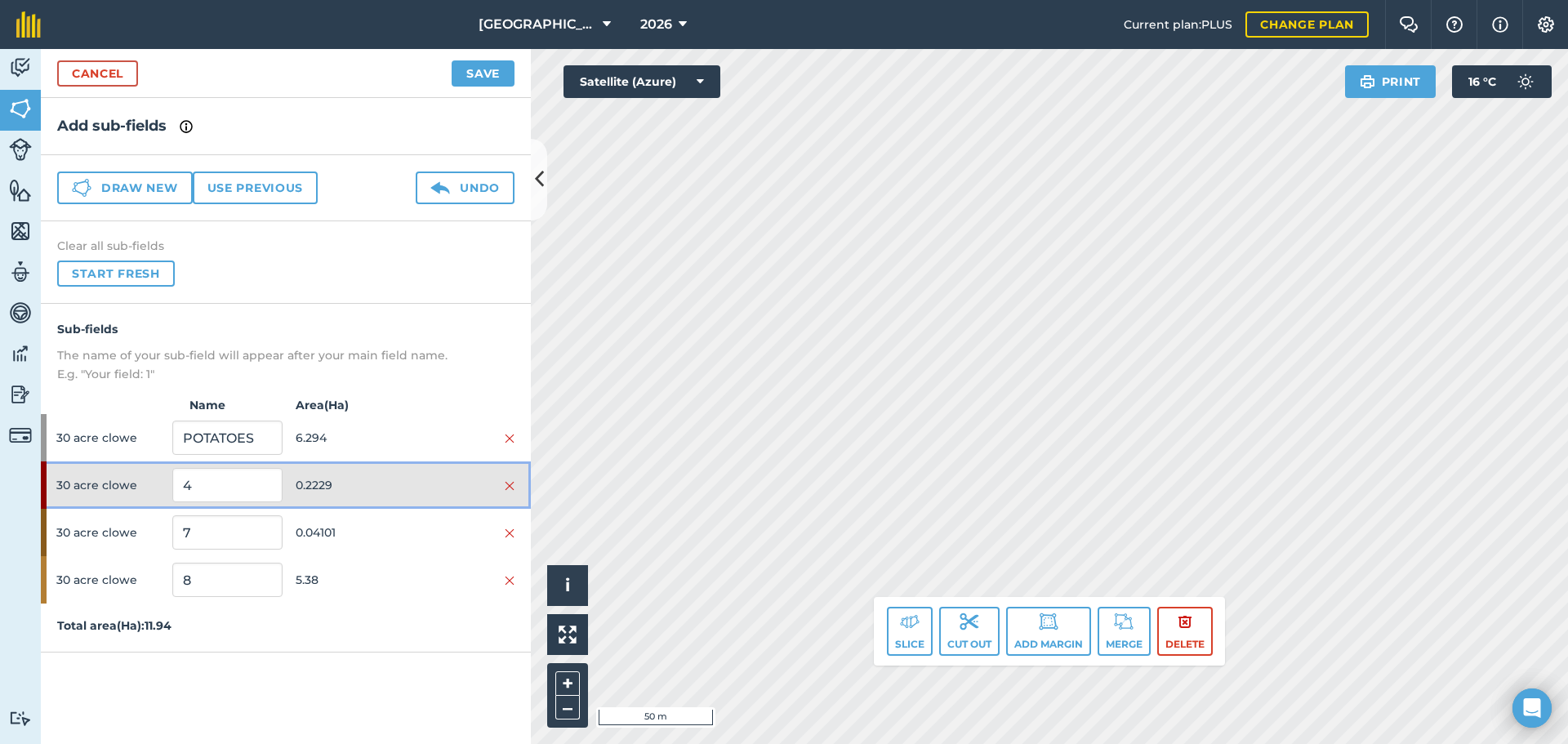
click at [350, 480] on span "0.2229" at bounding box center [350, 485] width 110 height 31
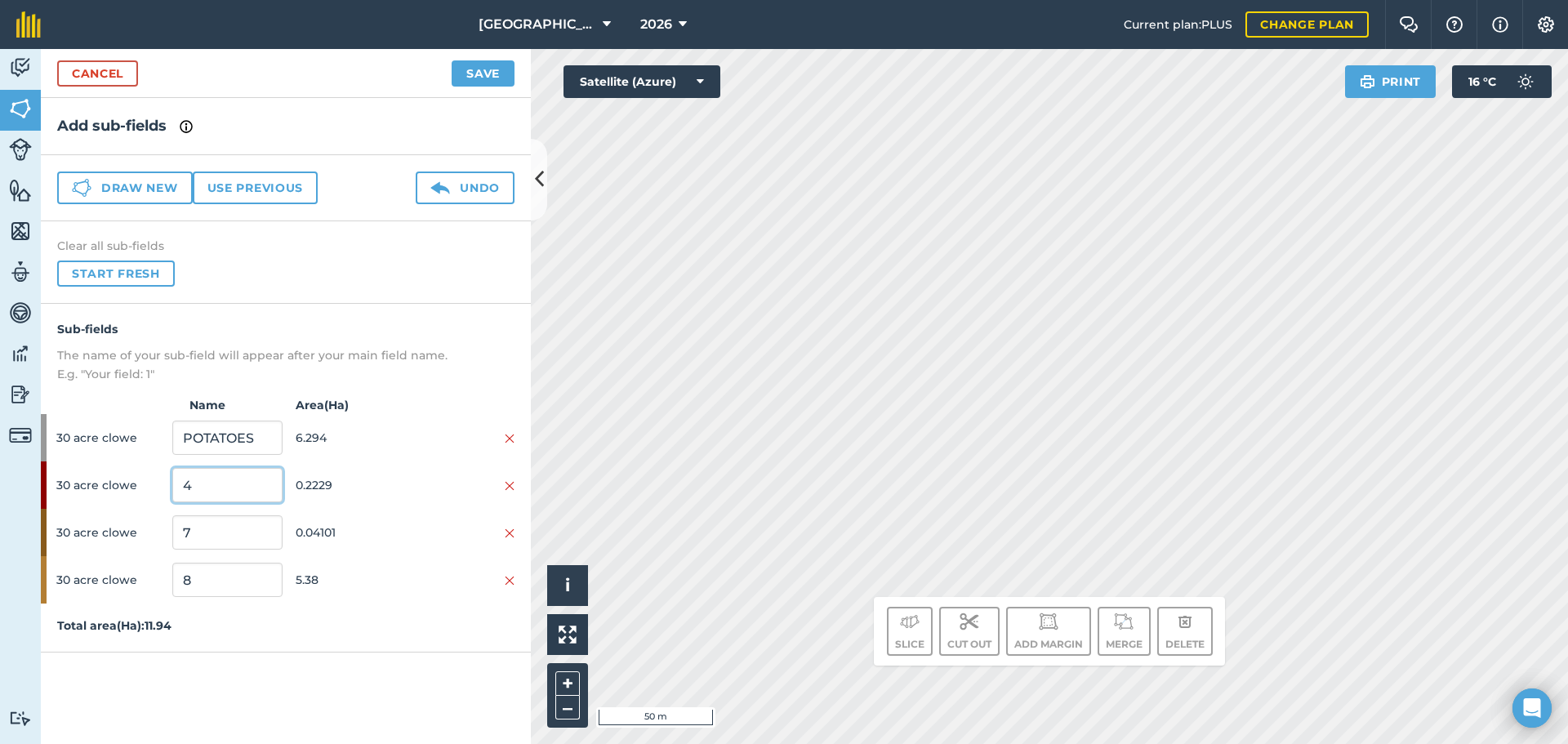
click at [224, 501] on input "4" at bounding box center [227, 484] width 110 height 34
type input "EFA M 5M WATER"
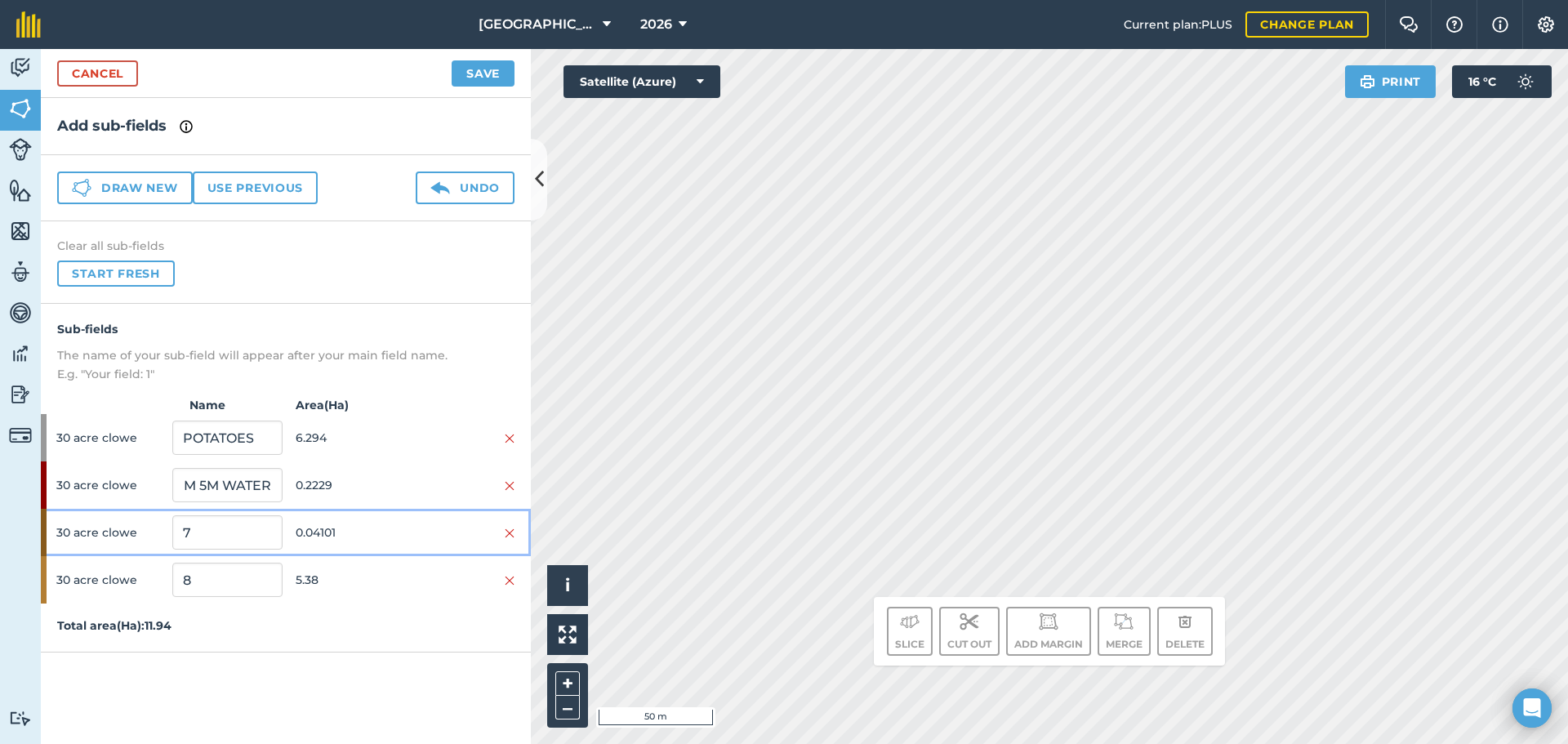
scroll to position [0, 0]
click at [133, 534] on span "30 acre clowe" at bounding box center [112, 532] width 110 height 31
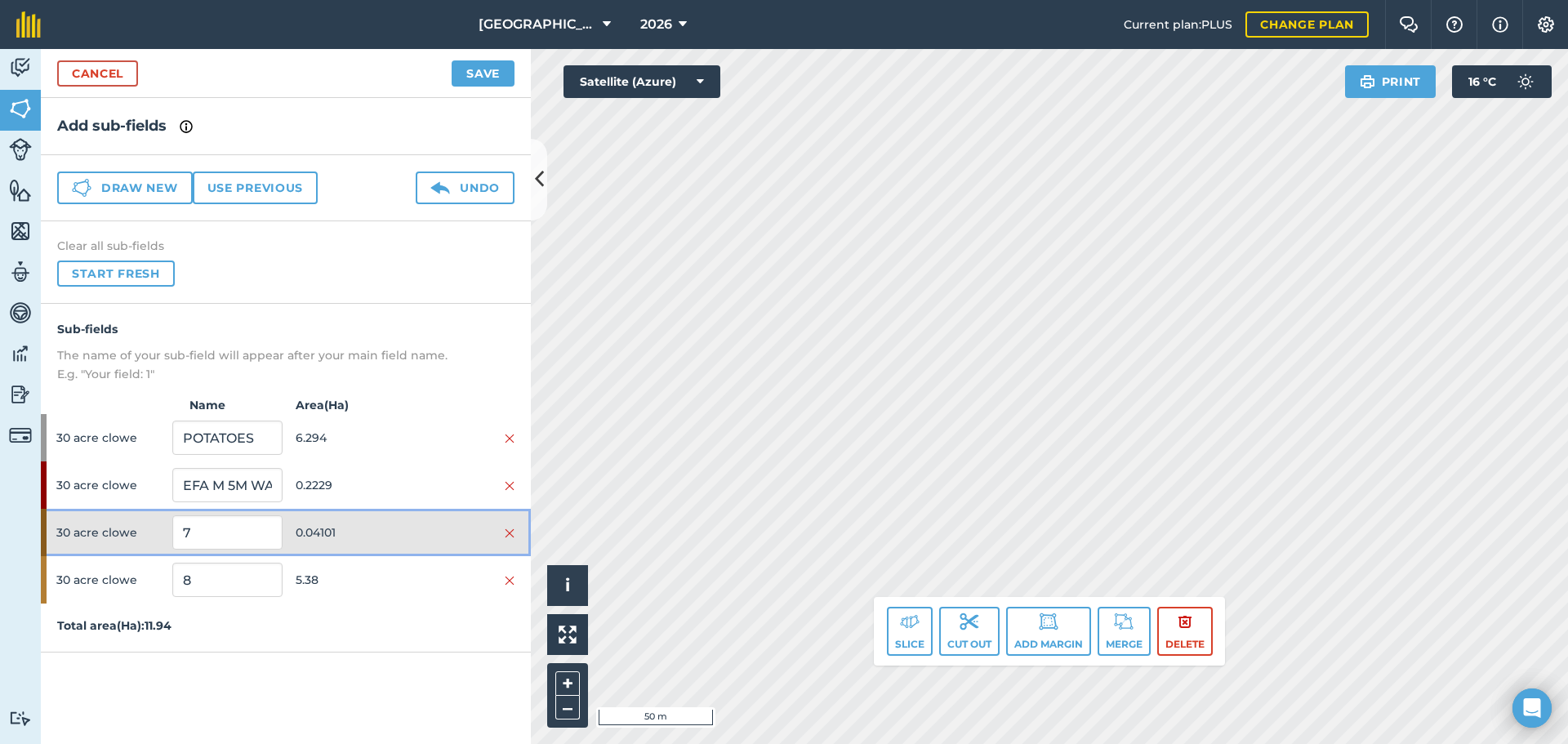
click at [133, 534] on span "30 acre clowe" at bounding box center [112, 532] width 110 height 31
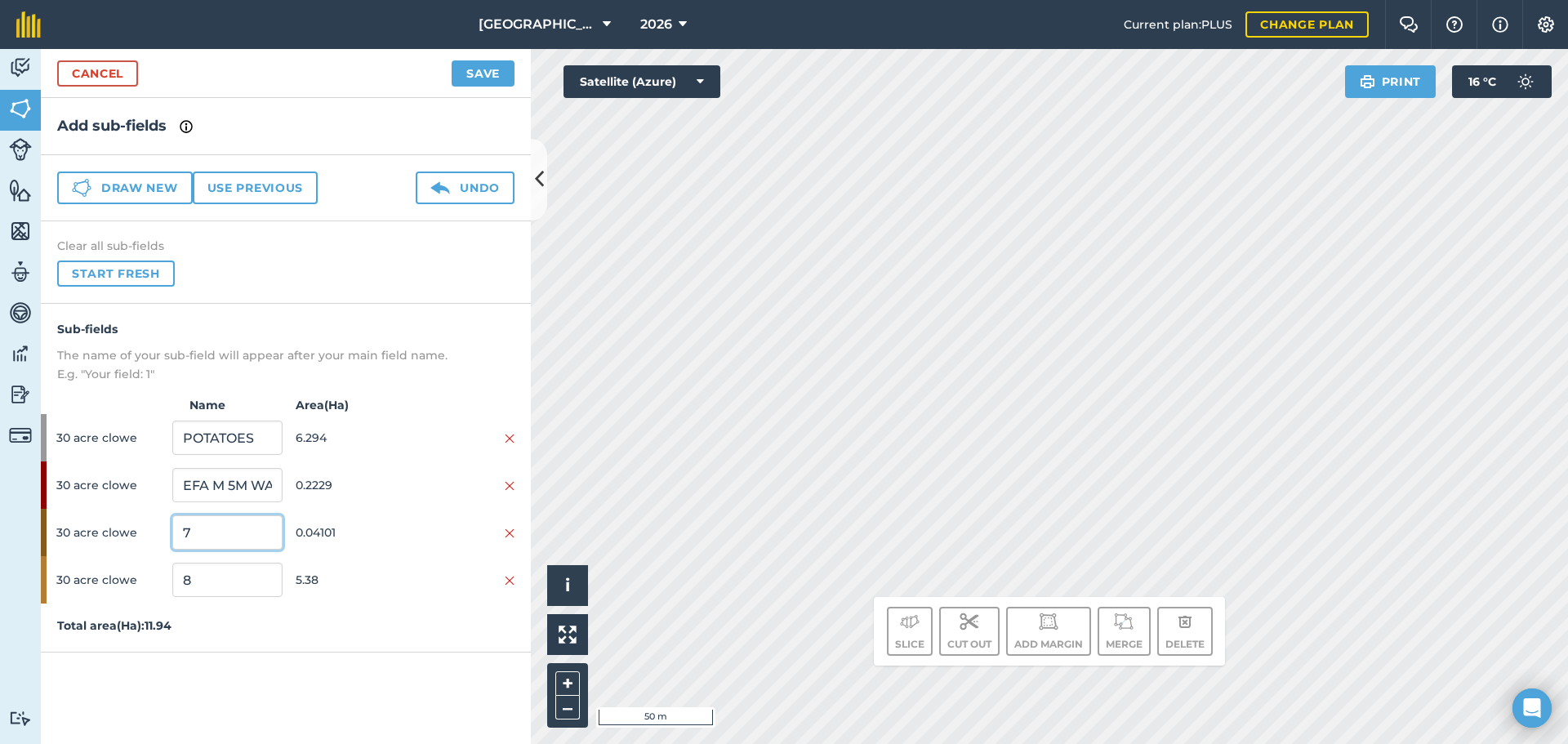
click at [227, 534] on input "7" at bounding box center [227, 531] width 110 height 34
type input "EFA M 3M WATER"
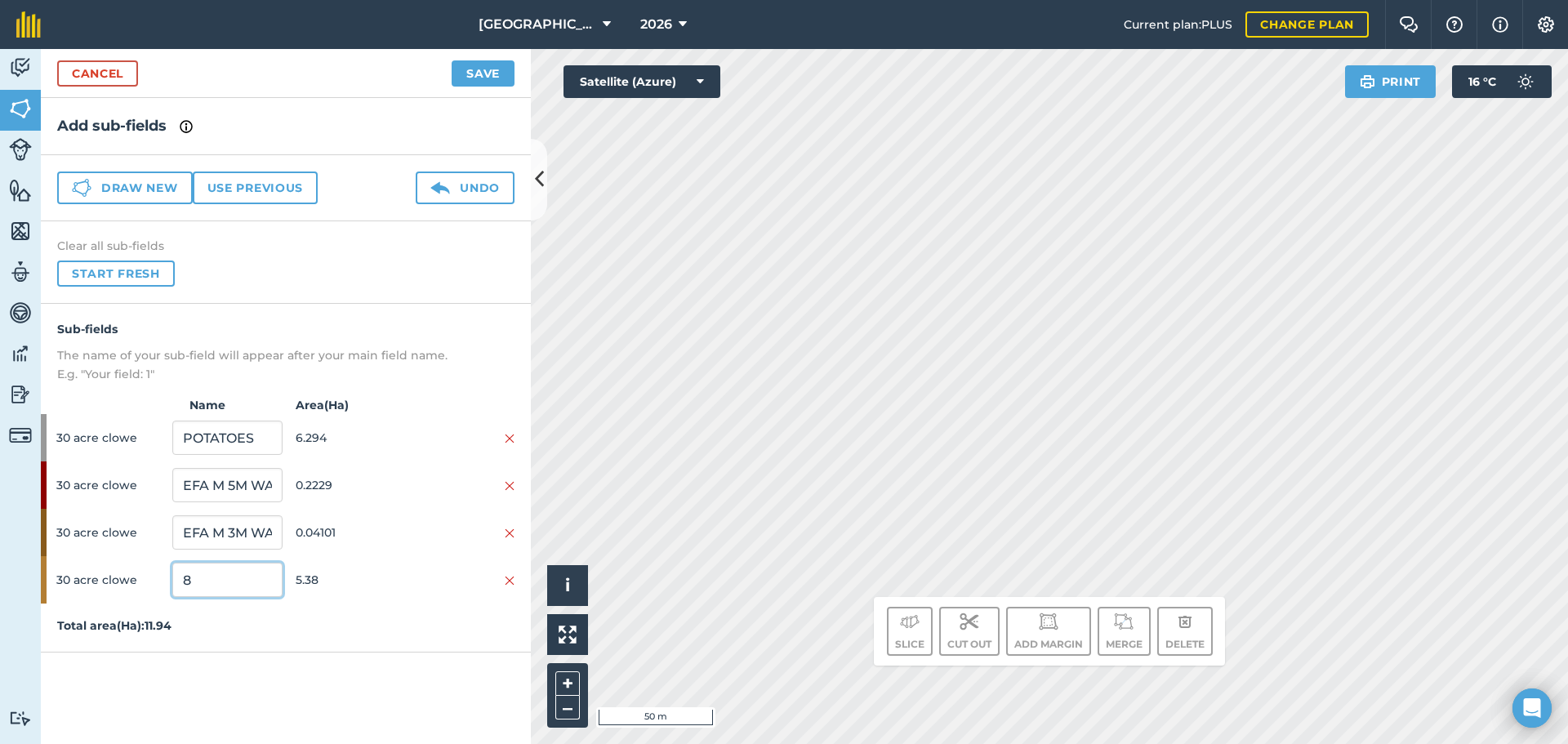
click at [214, 573] on input "8" at bounding box center [227, 579] width 110 height 34
click at [315, 577] on span "5.38" at bounding box center [350, 579] width 110 height 31
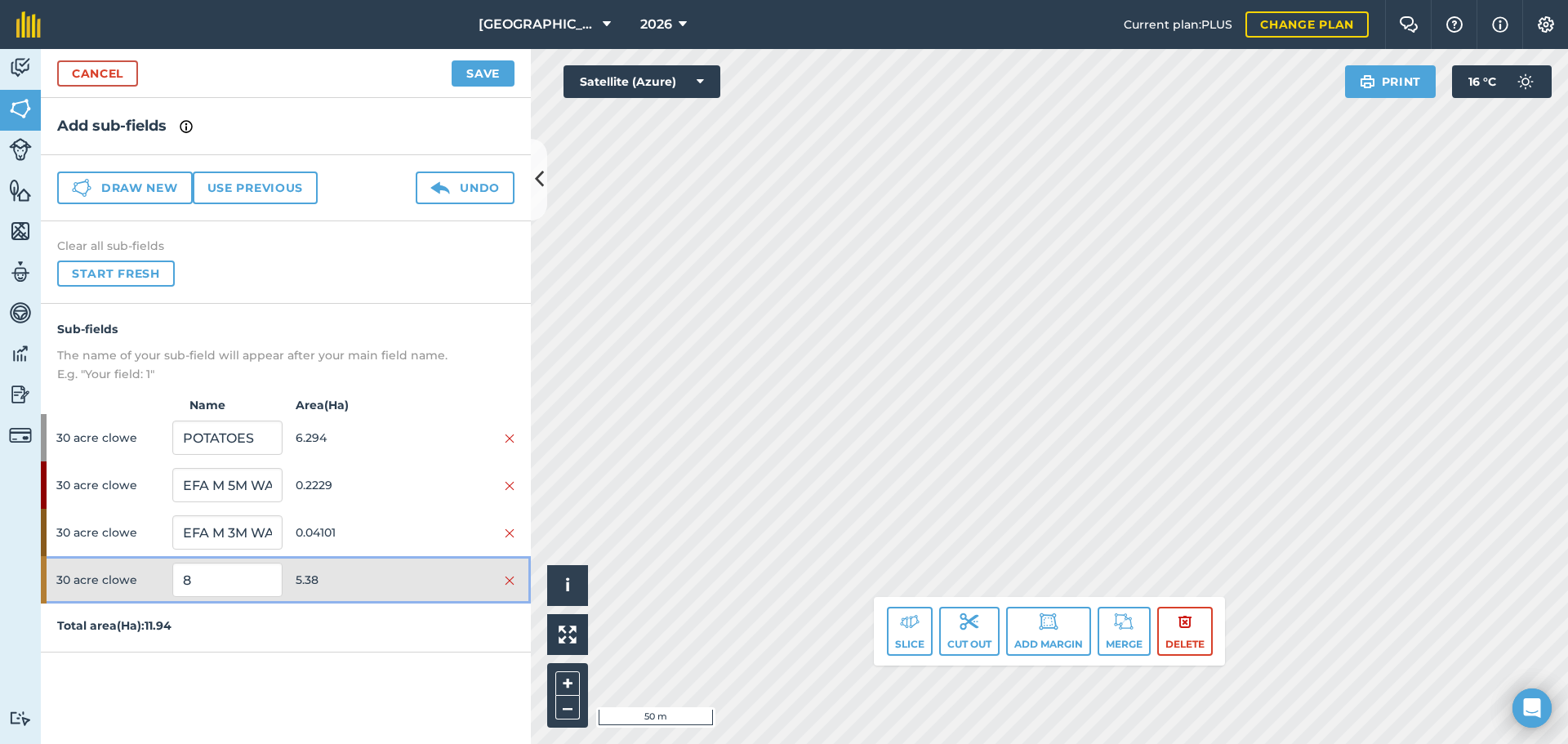
click at [315, 577] on span "5.38" at bounding box center [350, 579] width 110 height 31
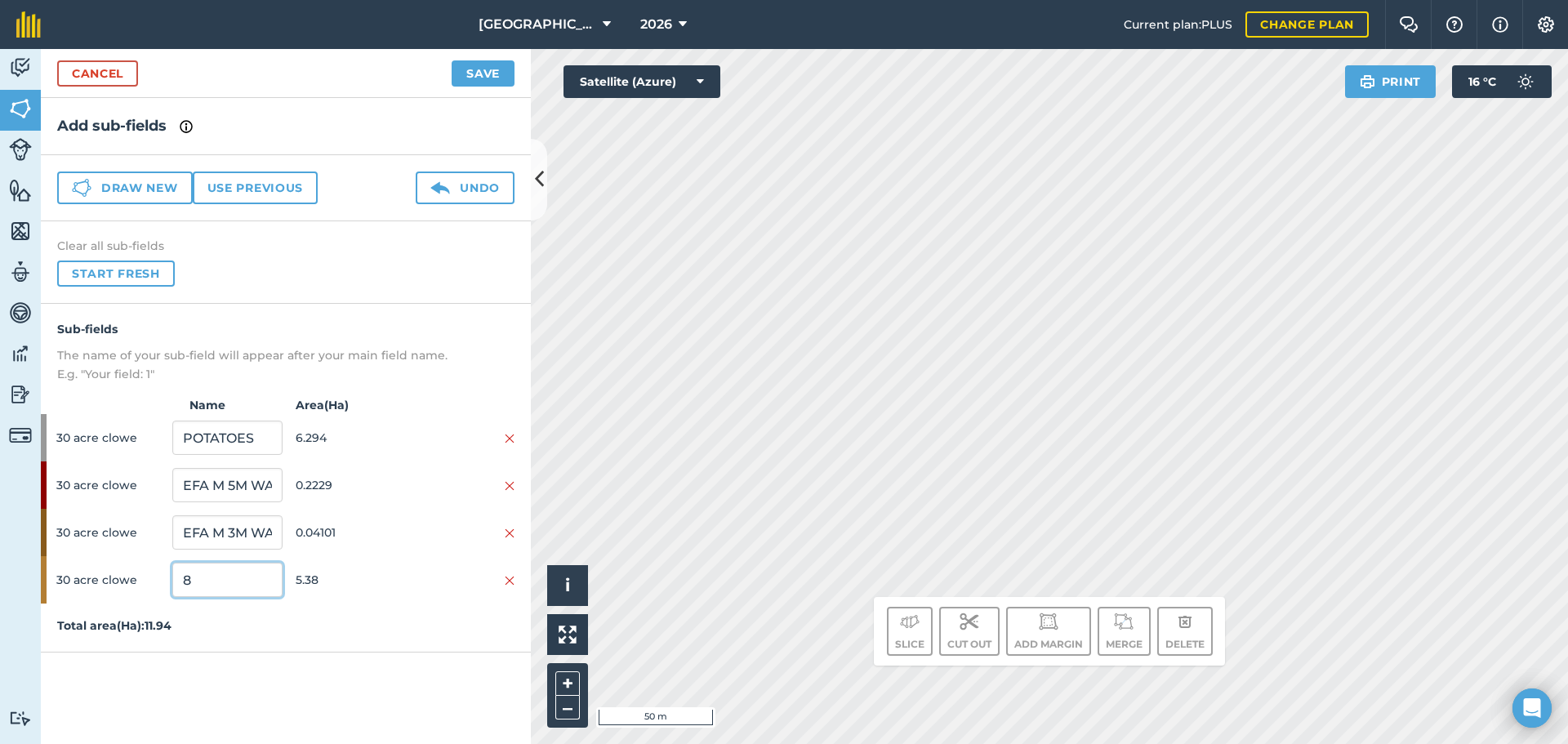
click at [227, 583] on input "8" at bounding box center [227, 579] width 110 height 34
type input "BARLEY"
click at [466, 66] on button "Save" at bounding box center [483, 73] width 63 height 26
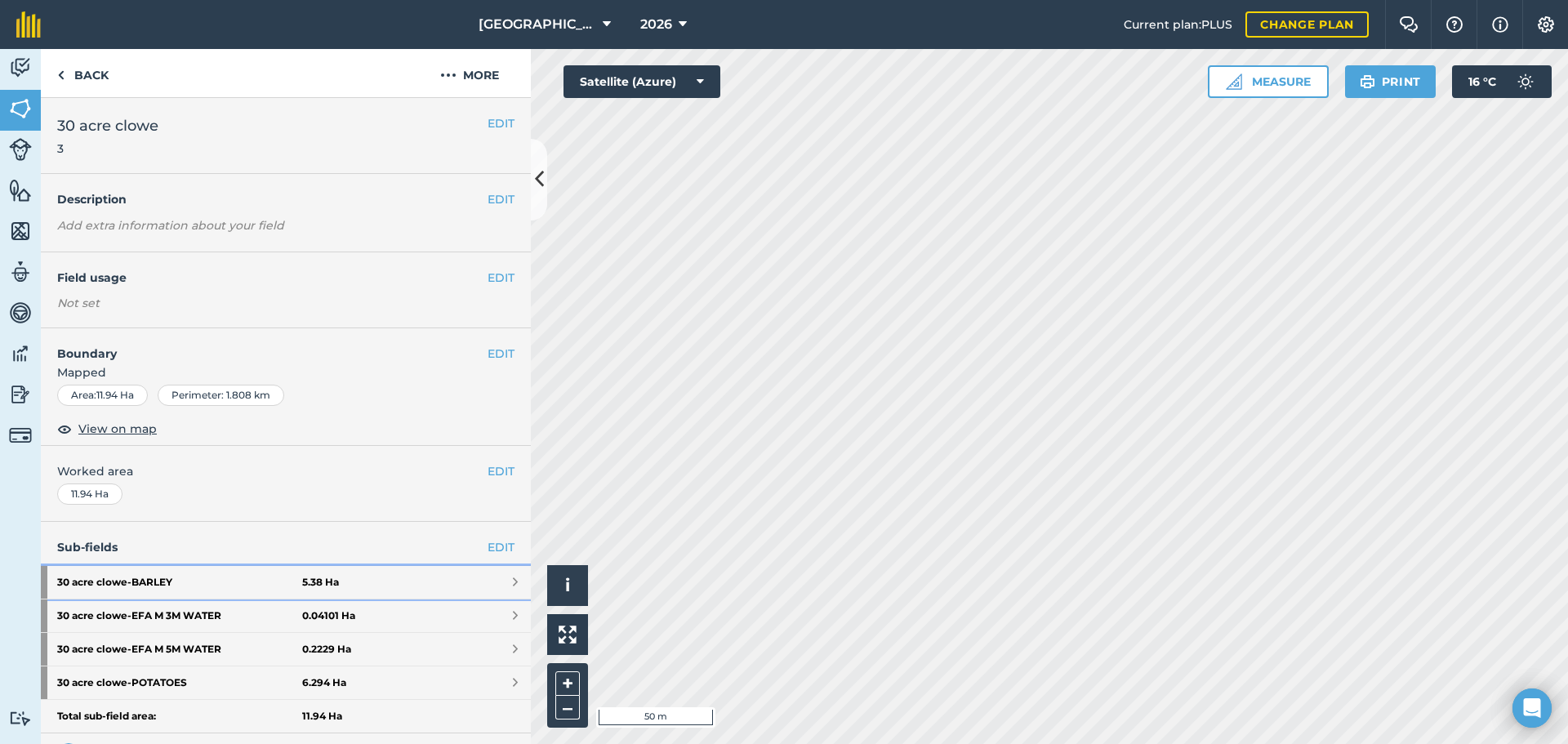
click at [417, 587] on link "30 acre [PERSON_NAME] 5.38 Ha" at bounding box center [286, 581] width 490 height 32
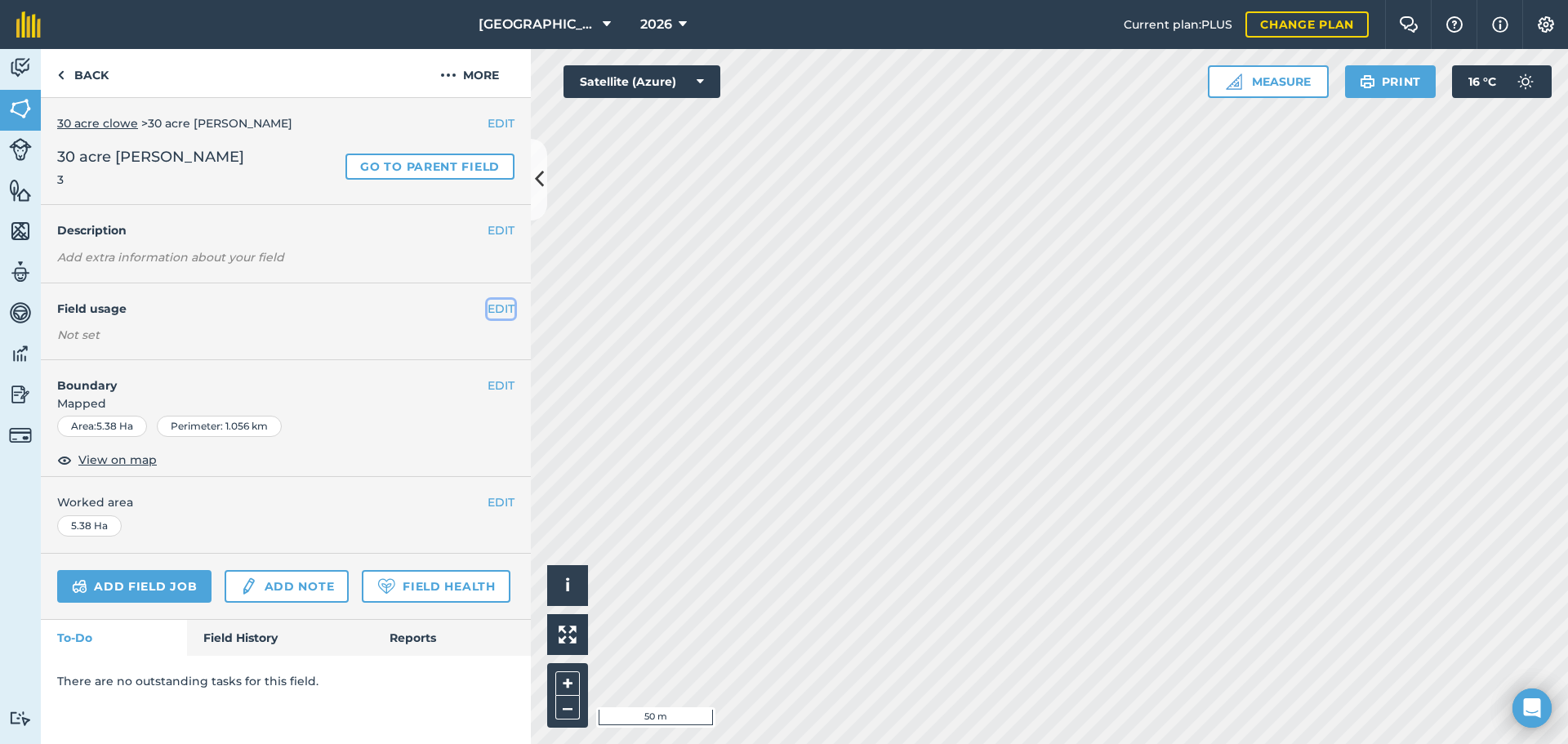
click at [512, 310] on button "EDIT" at bounding box center [500, 308] width 27 height 18
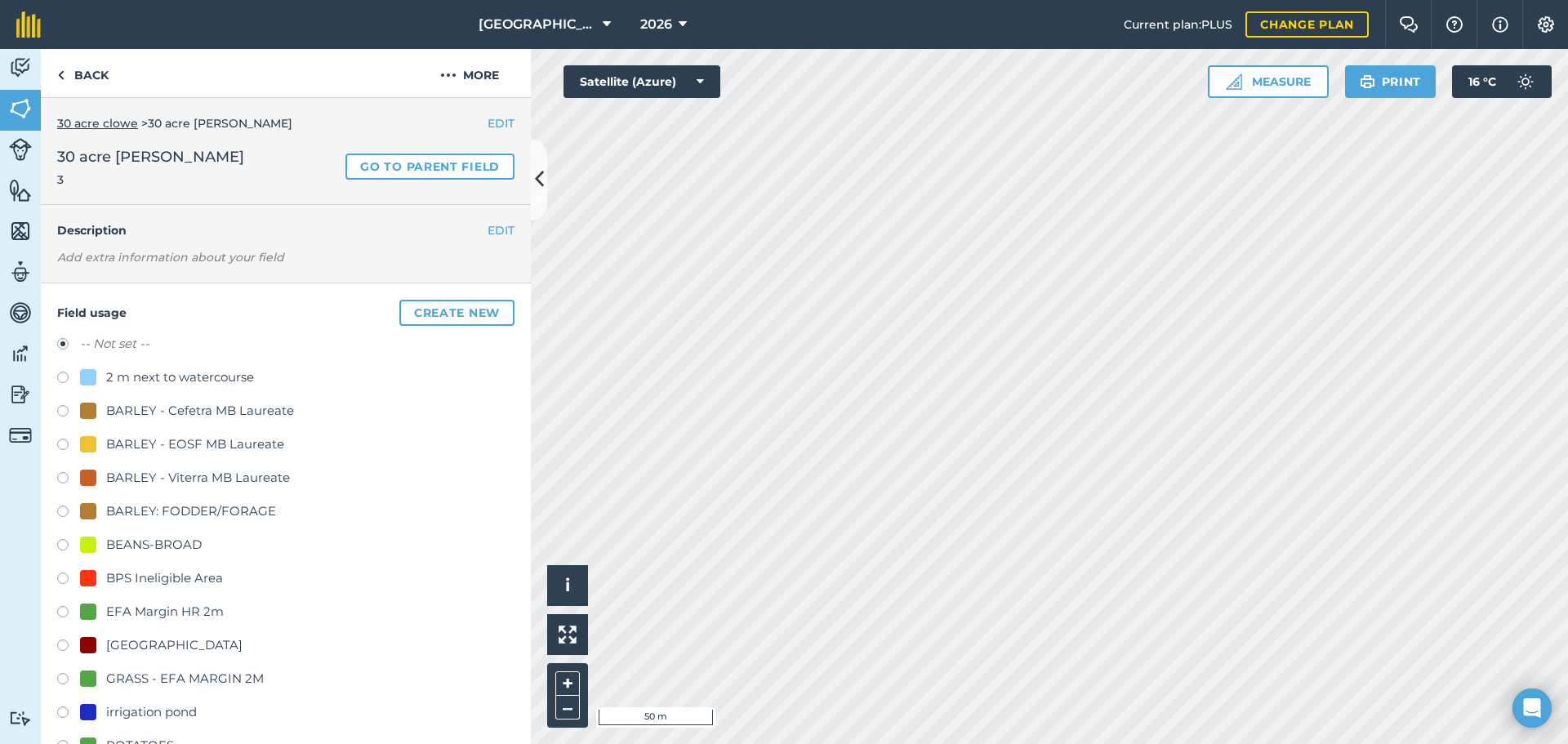
click at [148, 516] on div "BARLEY: FODDER/FORAGE" at bounding box center [191, 511] width 170 height 19
radio input "true"
radio input "false"
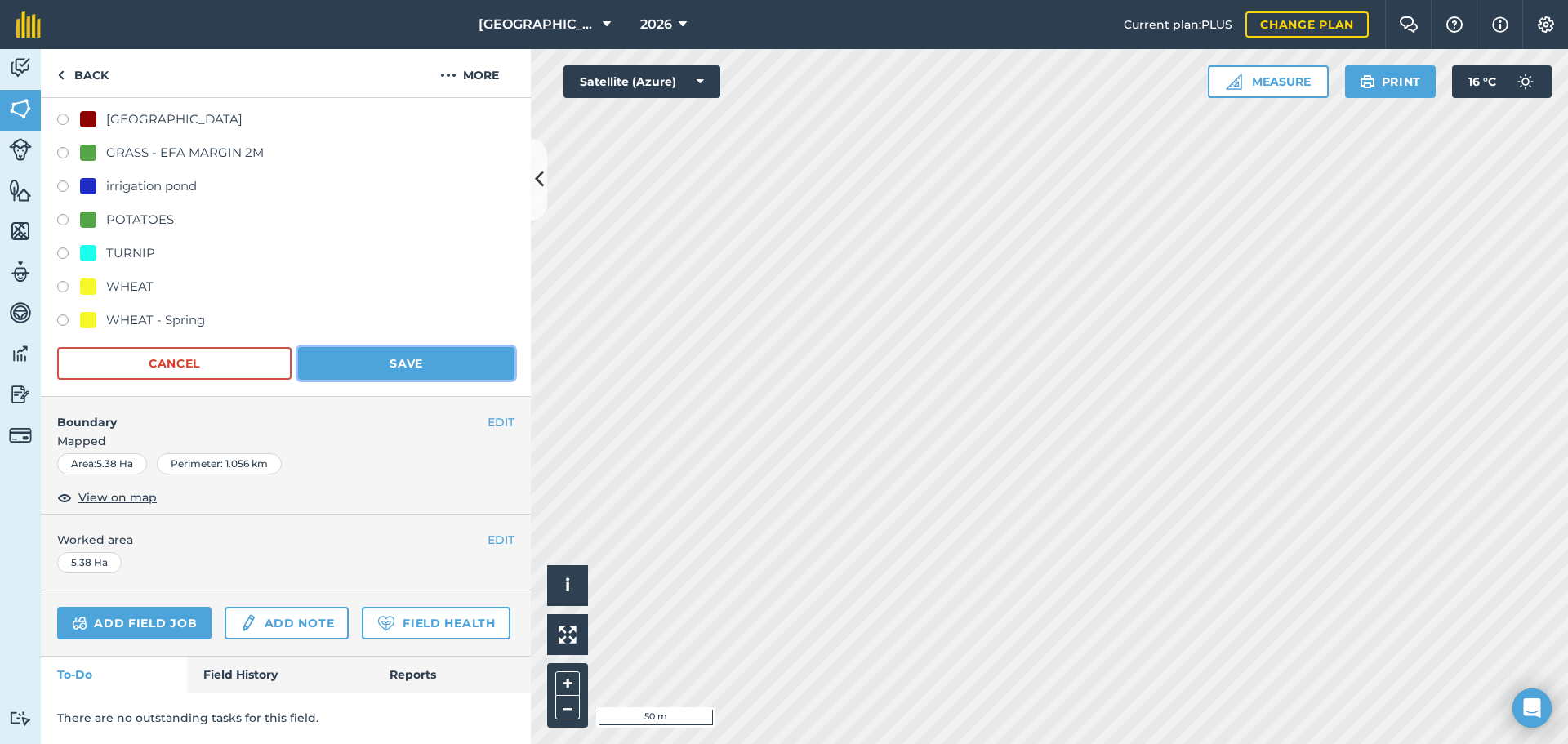
click at [429, 347] on button "Save" at bounding box center [406, 362] width 216 height 32
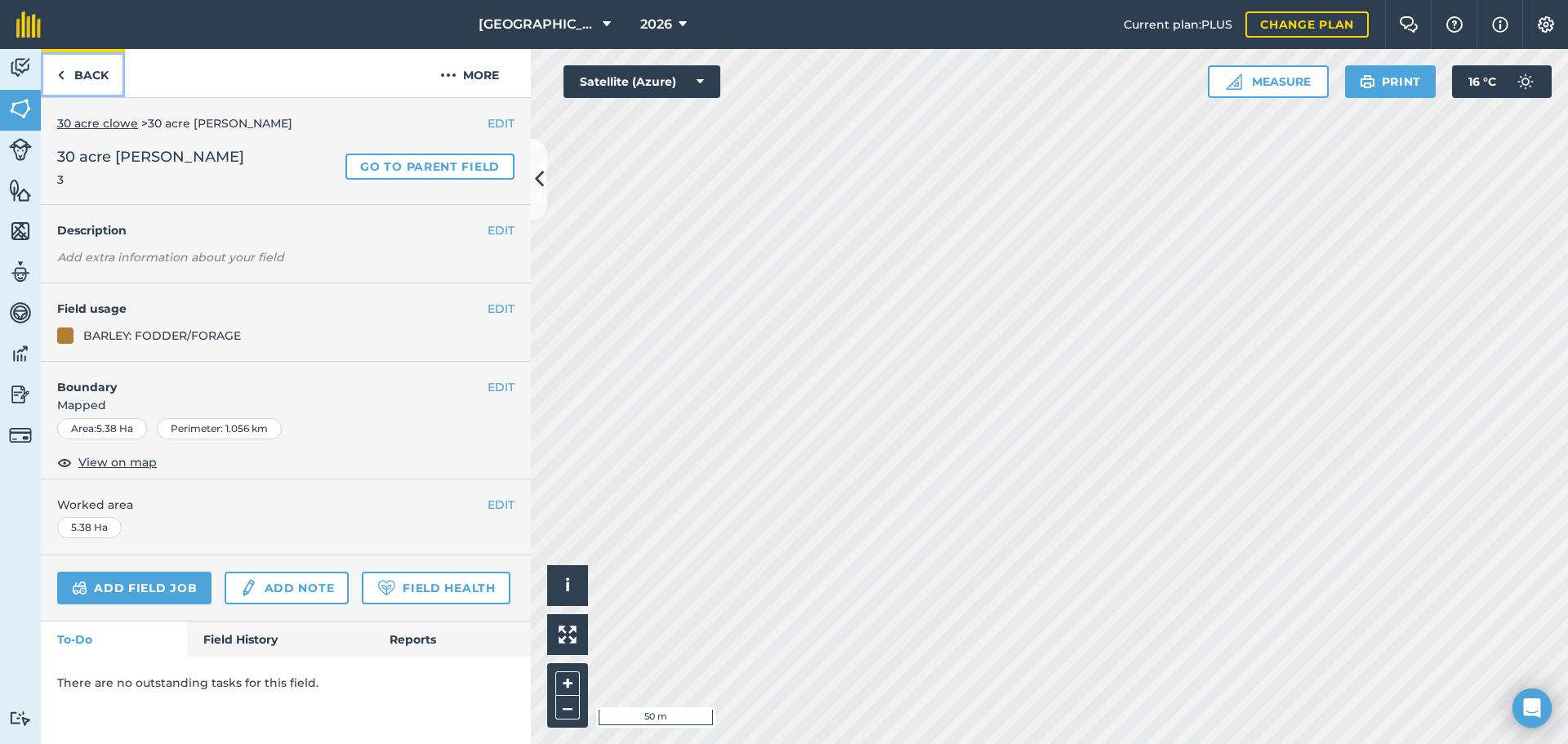
click at [88, 81] on link "Back" at bounding box center [83, 72] width 85 height 48
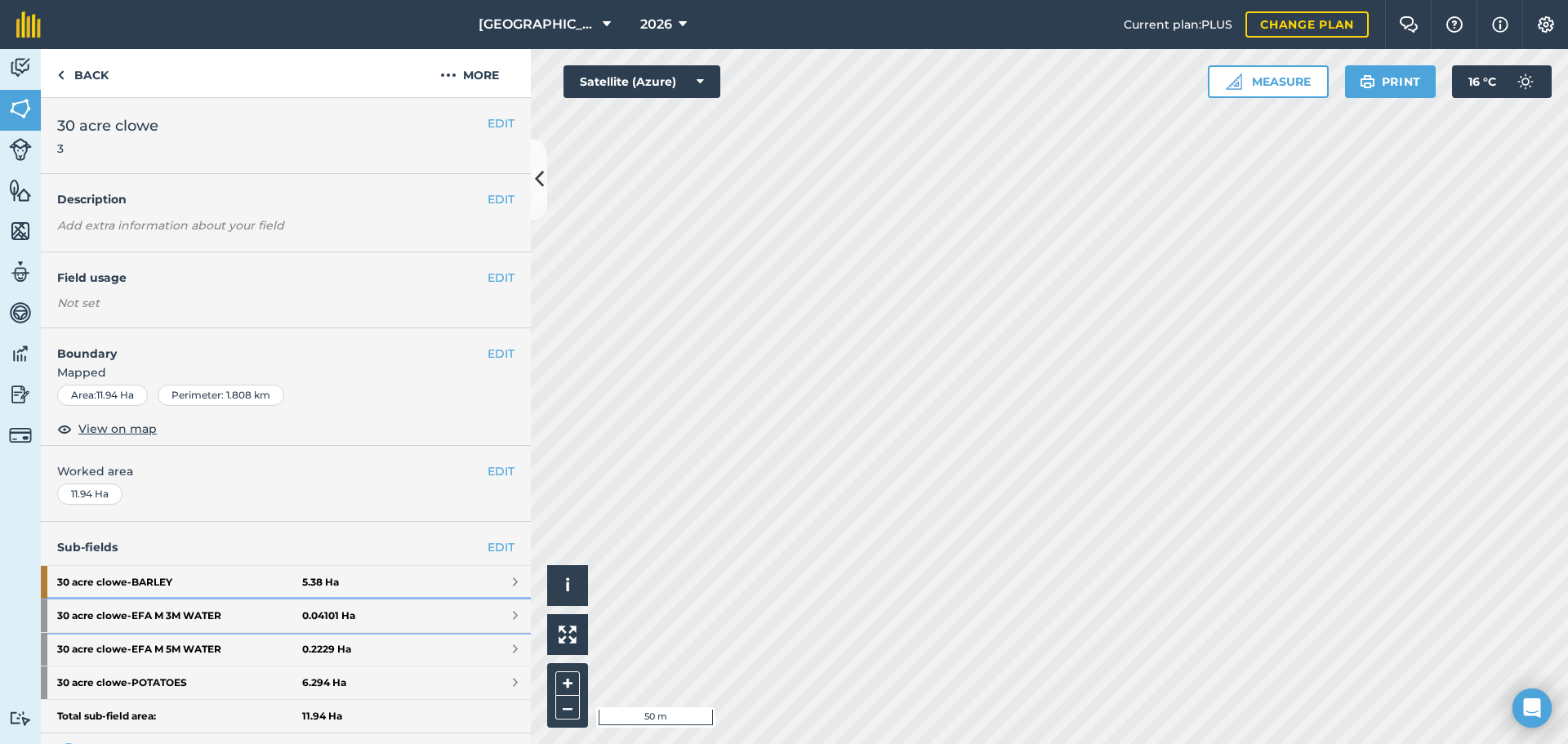
click at [279, 608] on strong "30 acre clowe - EFA M 3M WATER" at bounding box center [180, 615] width 245 height 32
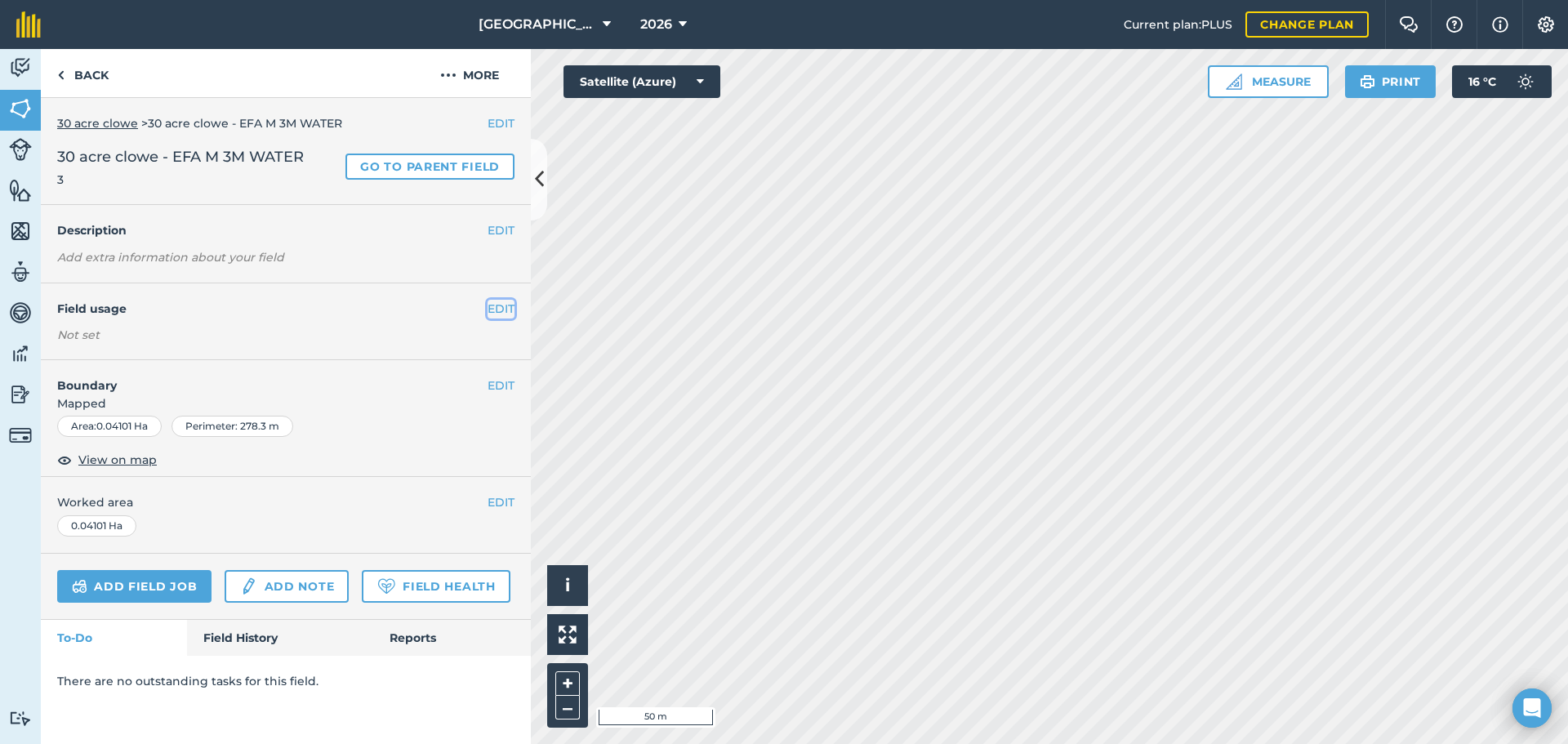
click at [505, 301] on button "EDIT" at bounding box center [500, 308] width 27 height 18
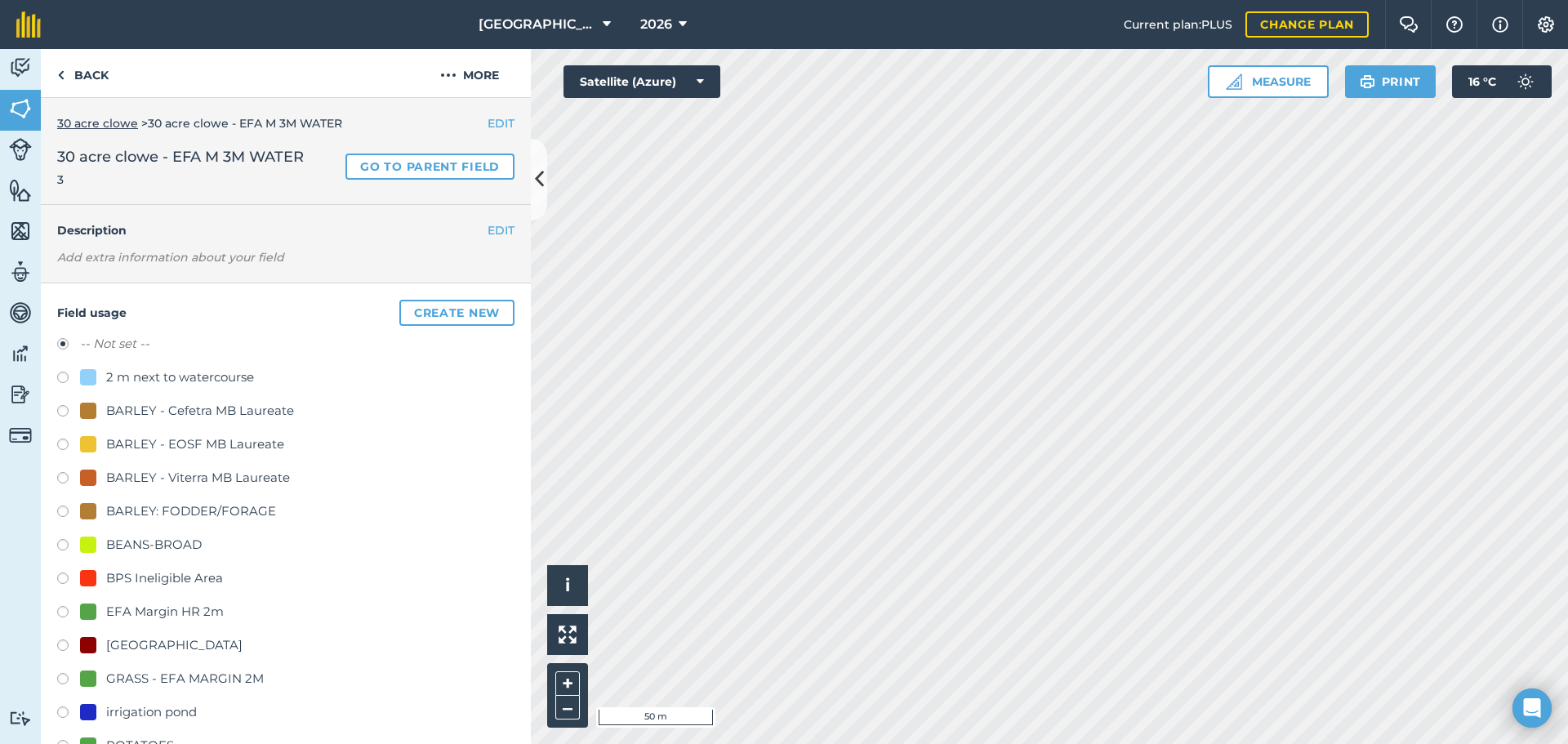
click at [146, 684] on div "GRASS - EFA MARGIN 2M" at bounding box center [185, 678] width 158 height 19
radio input "true"
radio input "false"
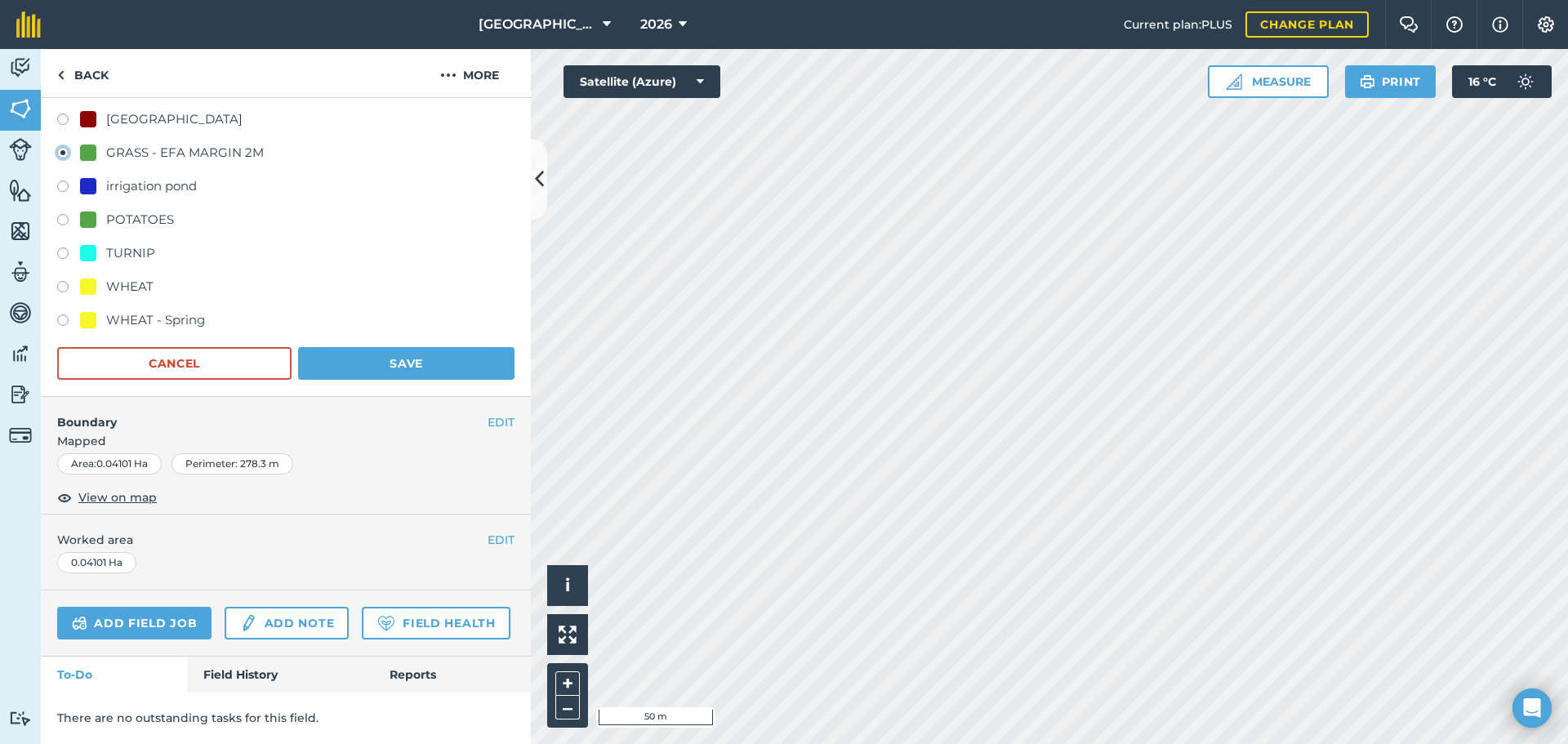
scroll to position [565, 0]
click at [424, 347] on button "Save" at bounding box center [406, 362] width 216 height 32
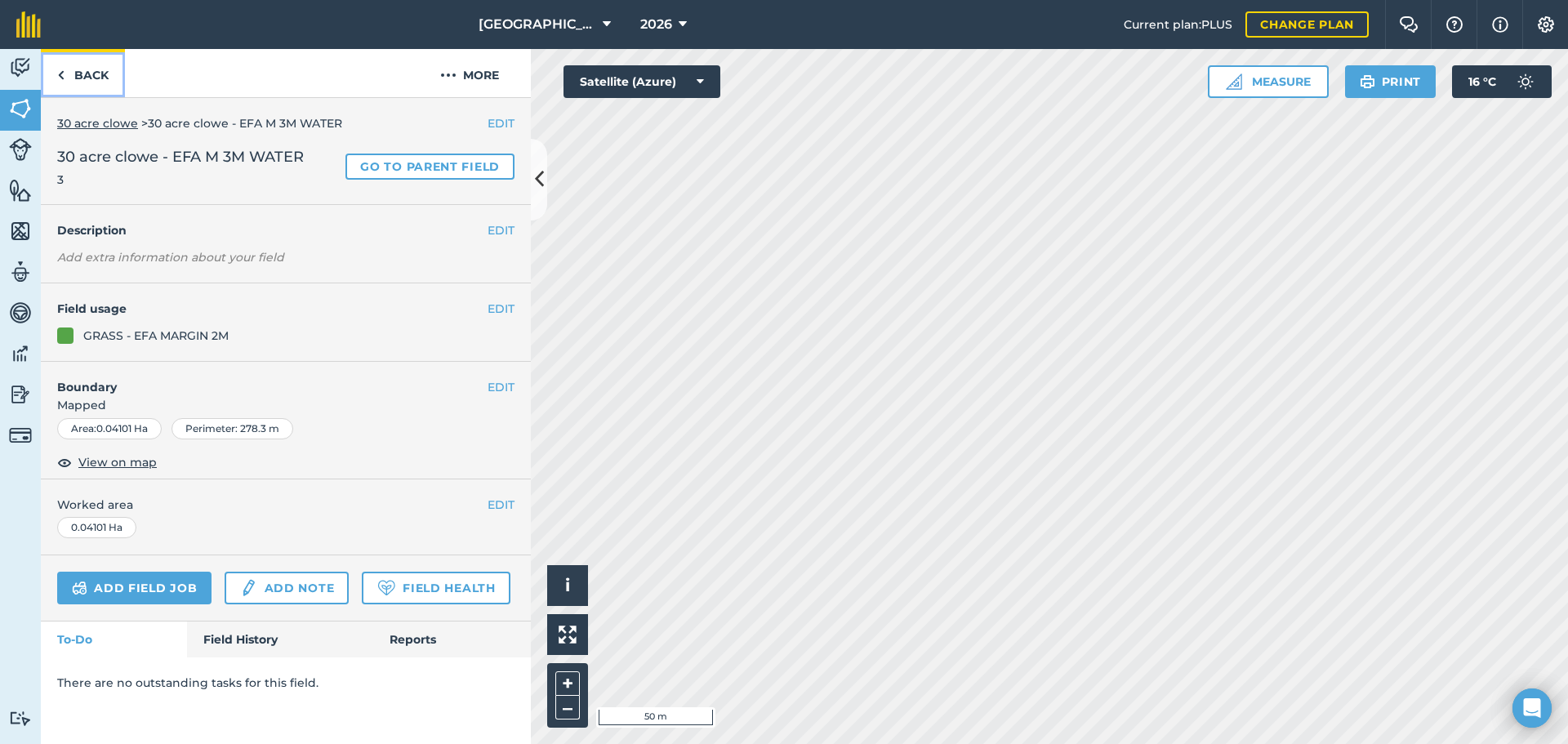
click at [108, 82] on link "Back" at bounding box center [83, 72] width 85 height 48
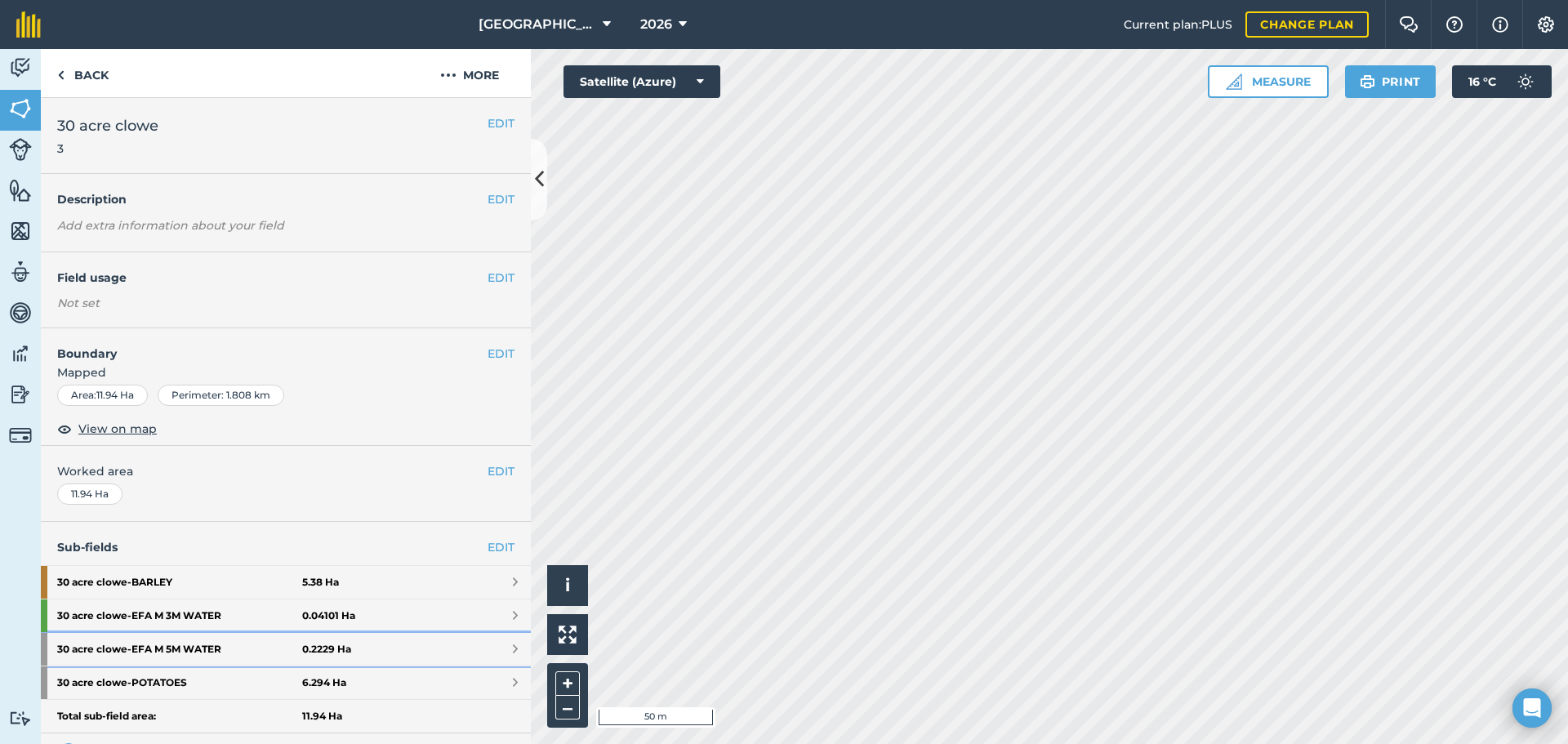
click at [260, 647] on strong "30 acre clowe - EFA M 5M WATER" at bounding box center [180, 648] width 245 height 32
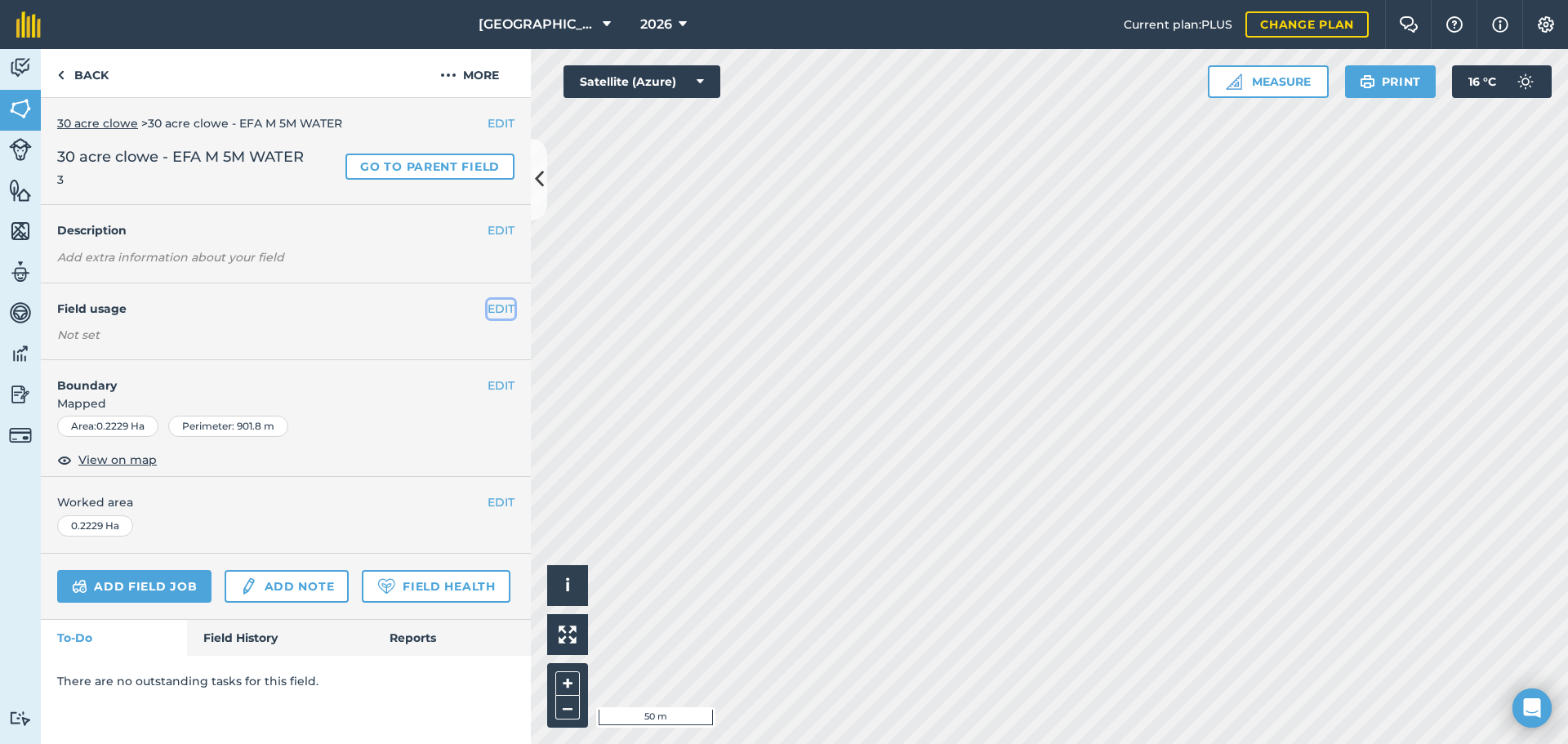
click at [496, 305] on button "EDIT" at bounding box center [500, 308] width 27 height 18
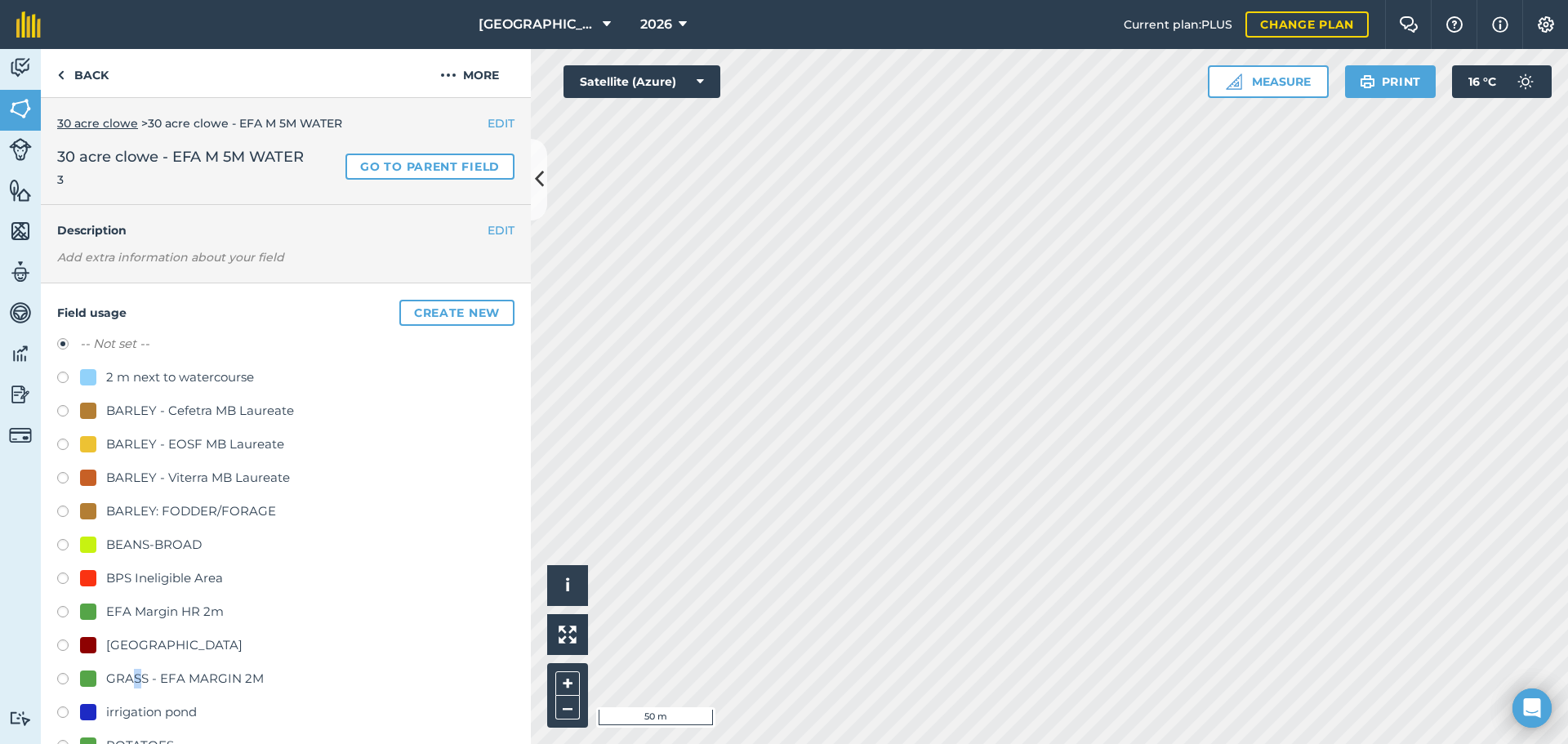
click at [139, 679] on div "GRASS - EFA MARGIN 2M" at bounding box center [185, 678] width 158 height 19
click at [214, 672] on div "GRASS - EFA MARGIN 2M" at bounding box center [185, 678] width 158 height 19
radio input "true"
radio input "false"
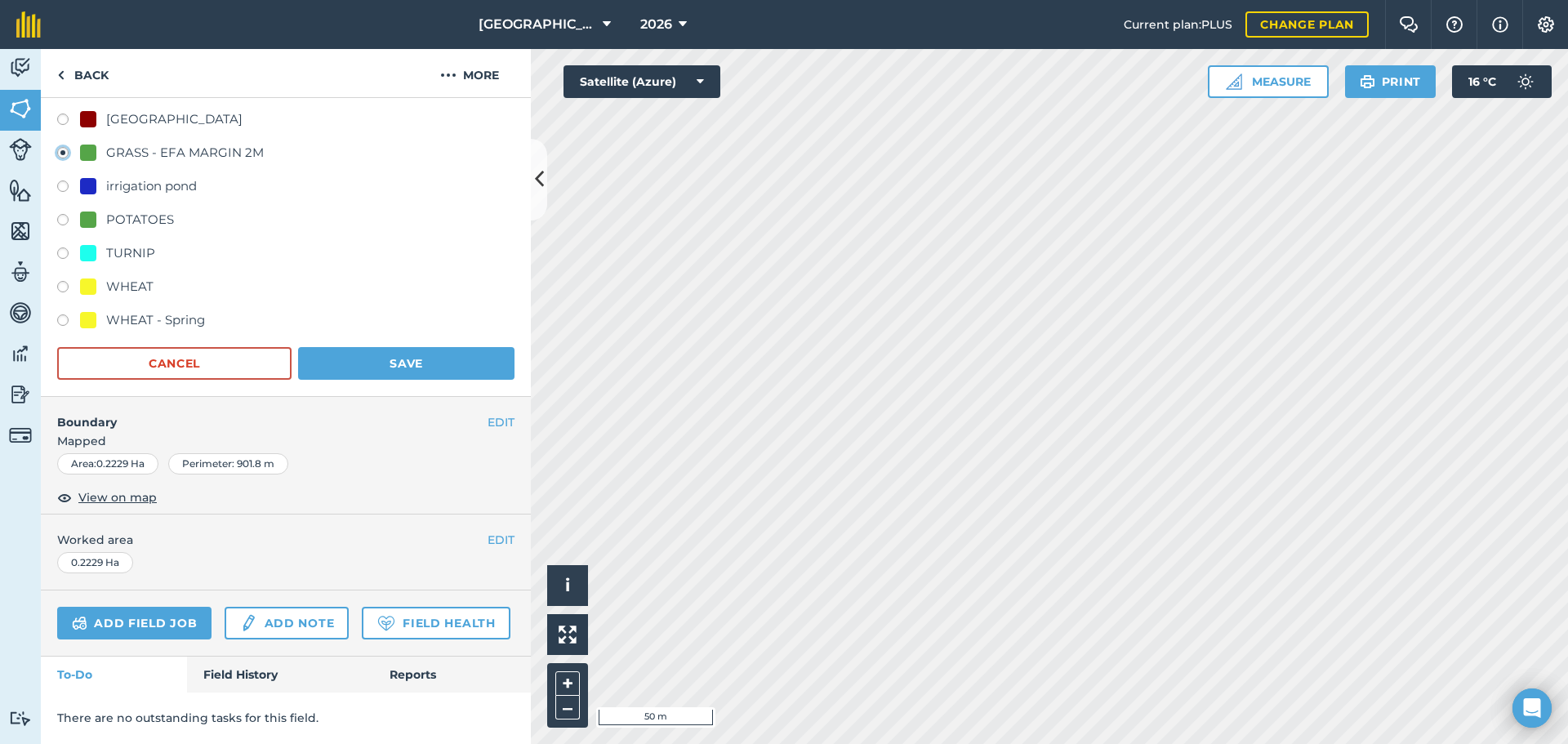
scroll to position [565, 0]
click at [436, 347] on button "Save" at bounding box center [406, 362] width 216 height 32
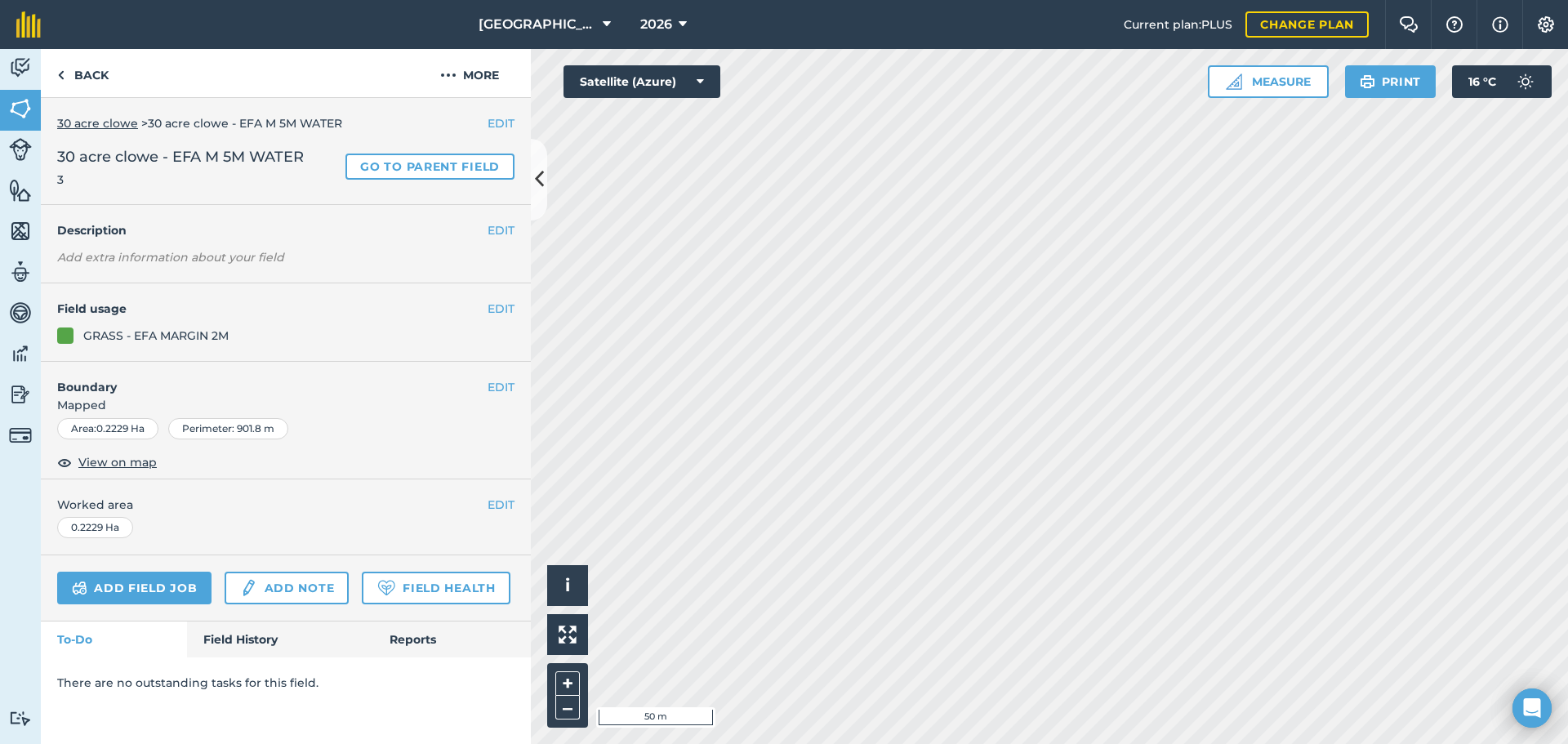
scroll to position [0, 0]
click at [92, 64] on link "Back" at bounding box center [83, 72] width 85 height 48
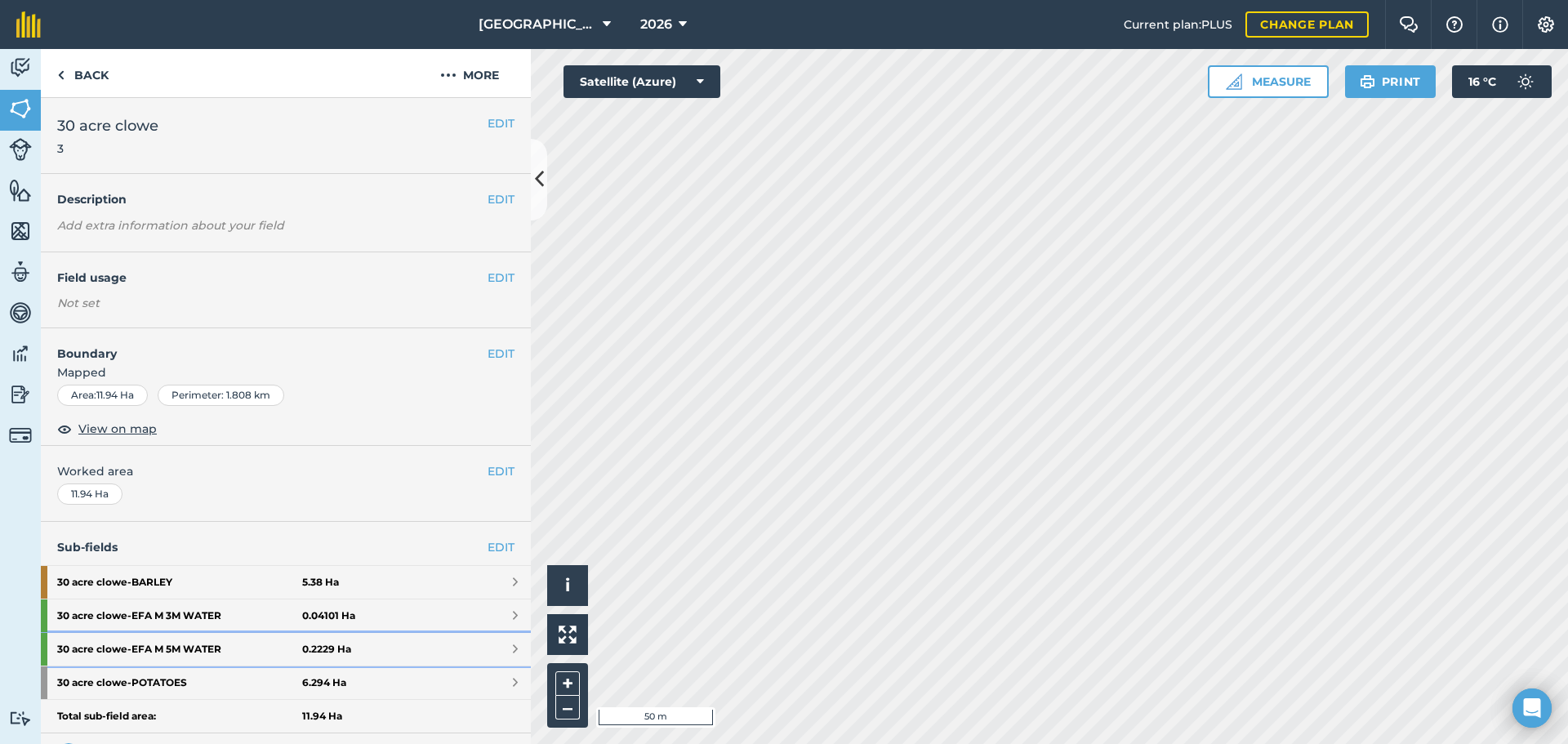
click at [226, 658] on strong "30 acre clowe - EFA M 5M WATER" at bounding box center [180, 648] width 245 height 32
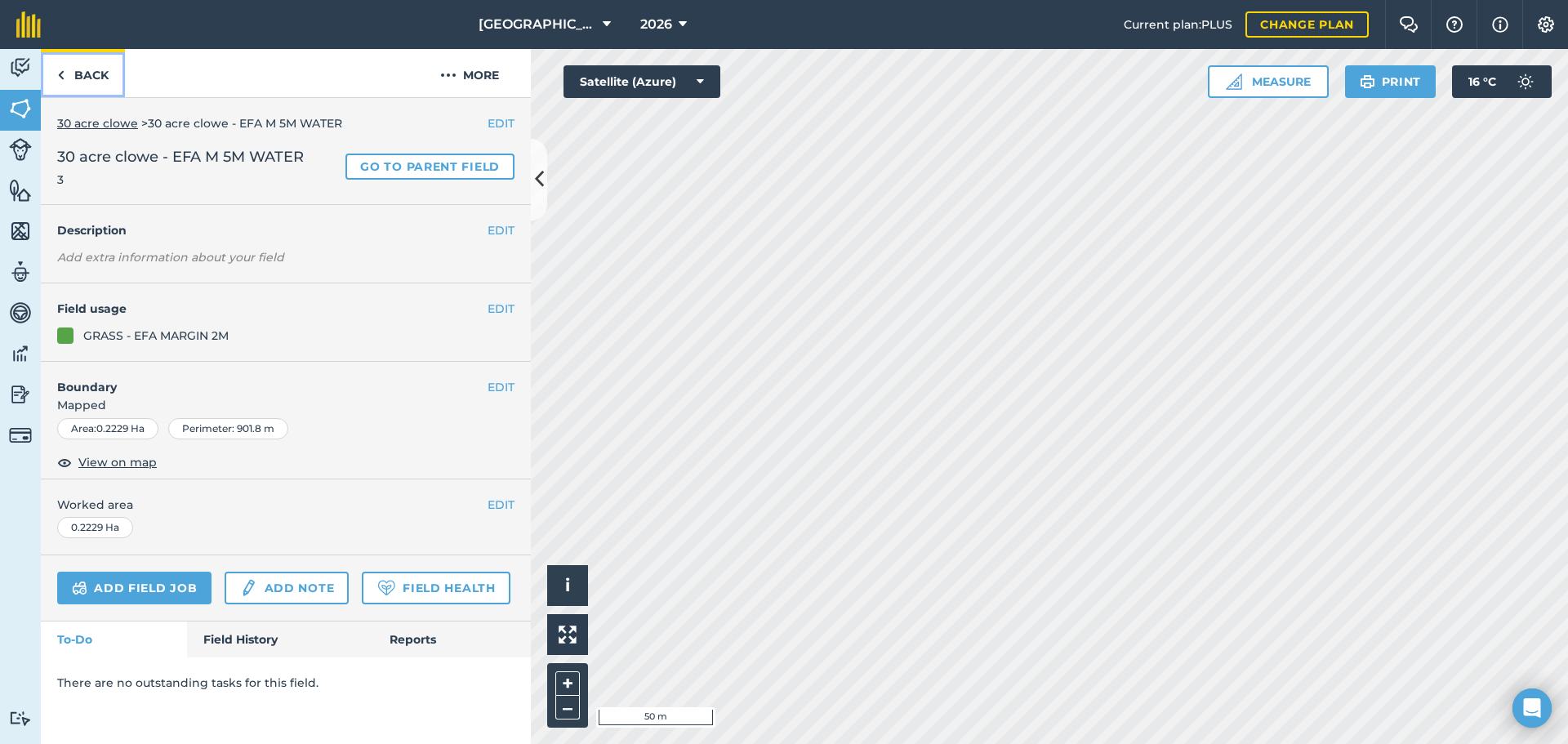
click at [85, 85] on link "Back" at bounding box center [83, 72] width 85 height 48
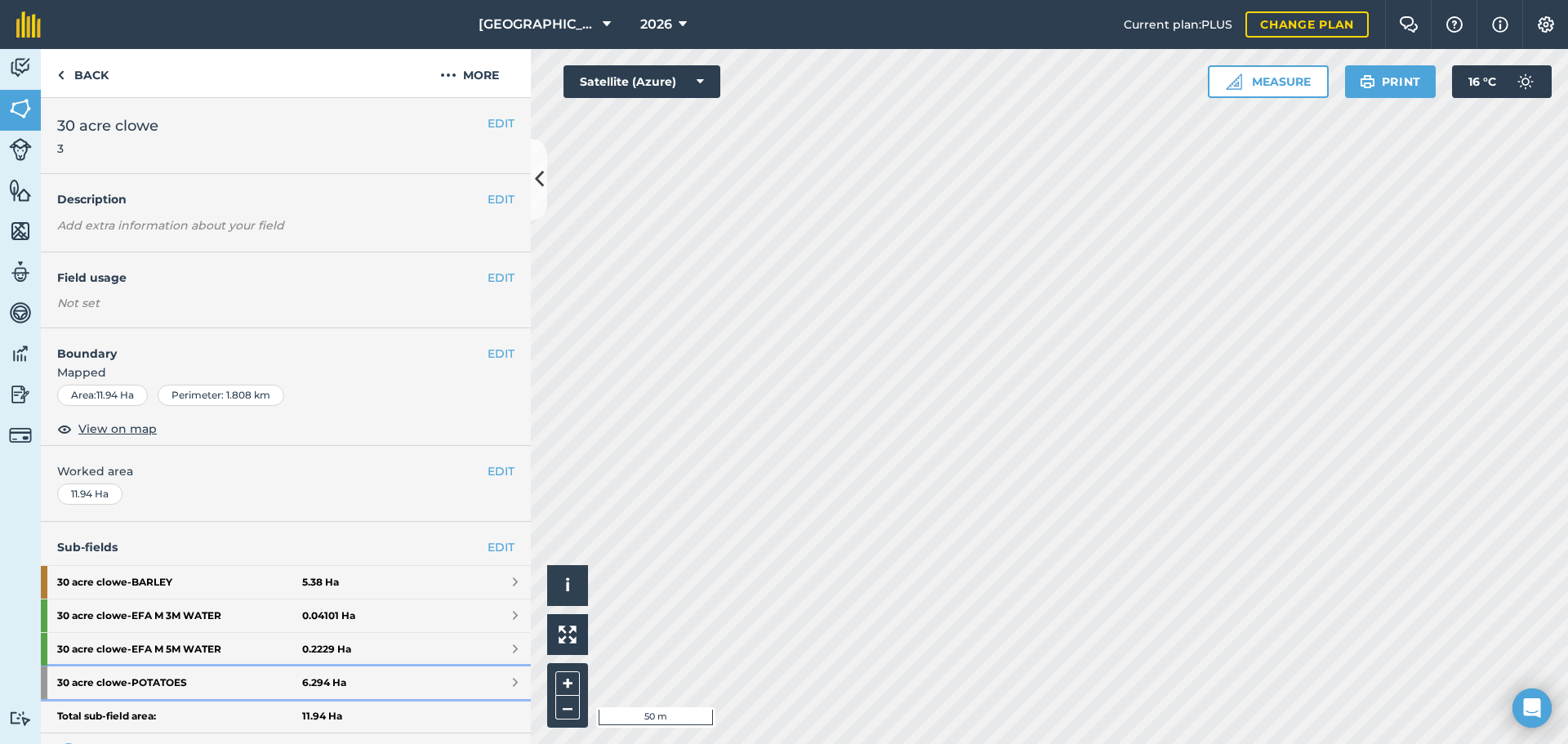
click at [246, 678] on strong "30 acre clowe - POTATOES" at bounding box center [180, 682] width 245 height 32
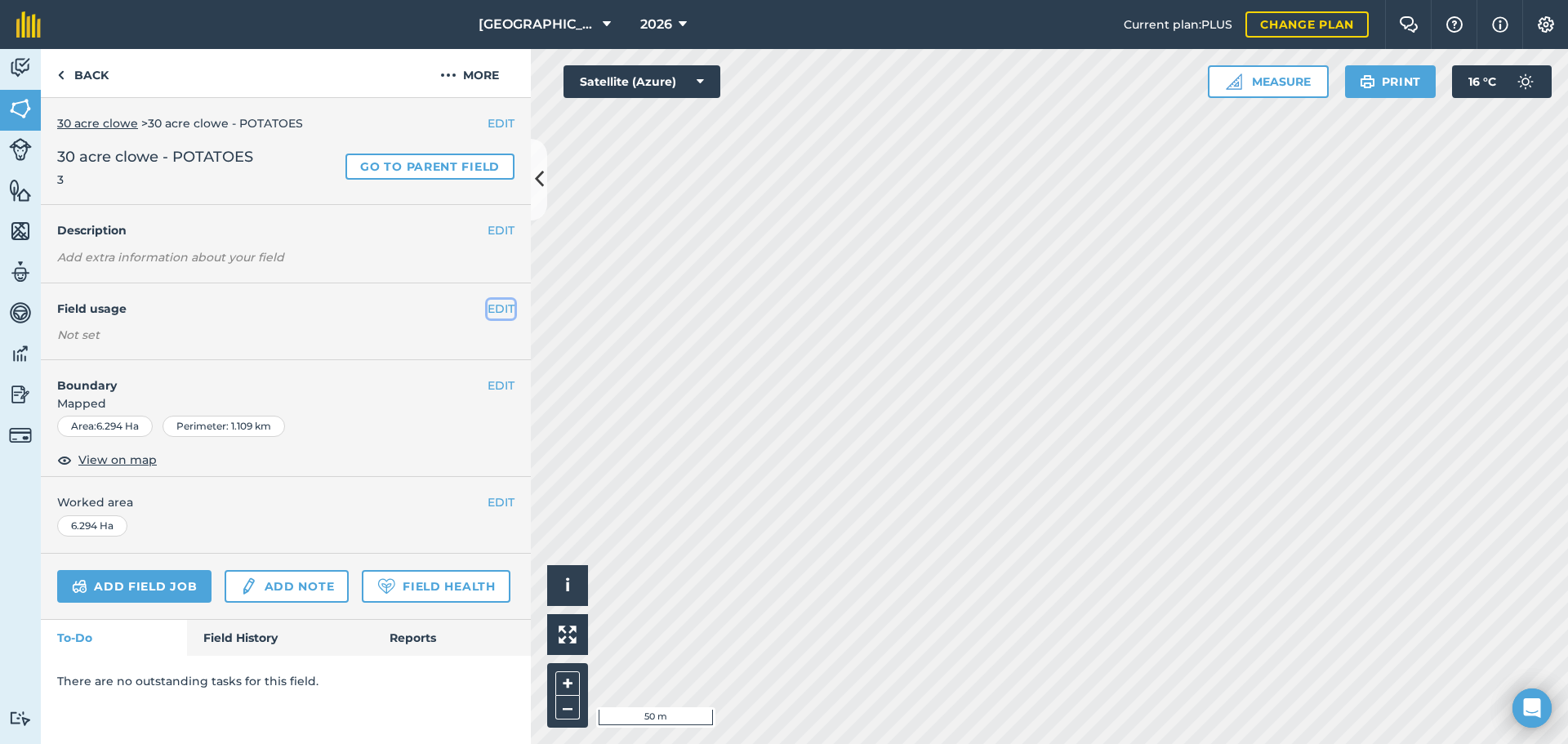
click at [493, 305] on button "EDIT" at bounding box center [500, 308] width 27 height 18
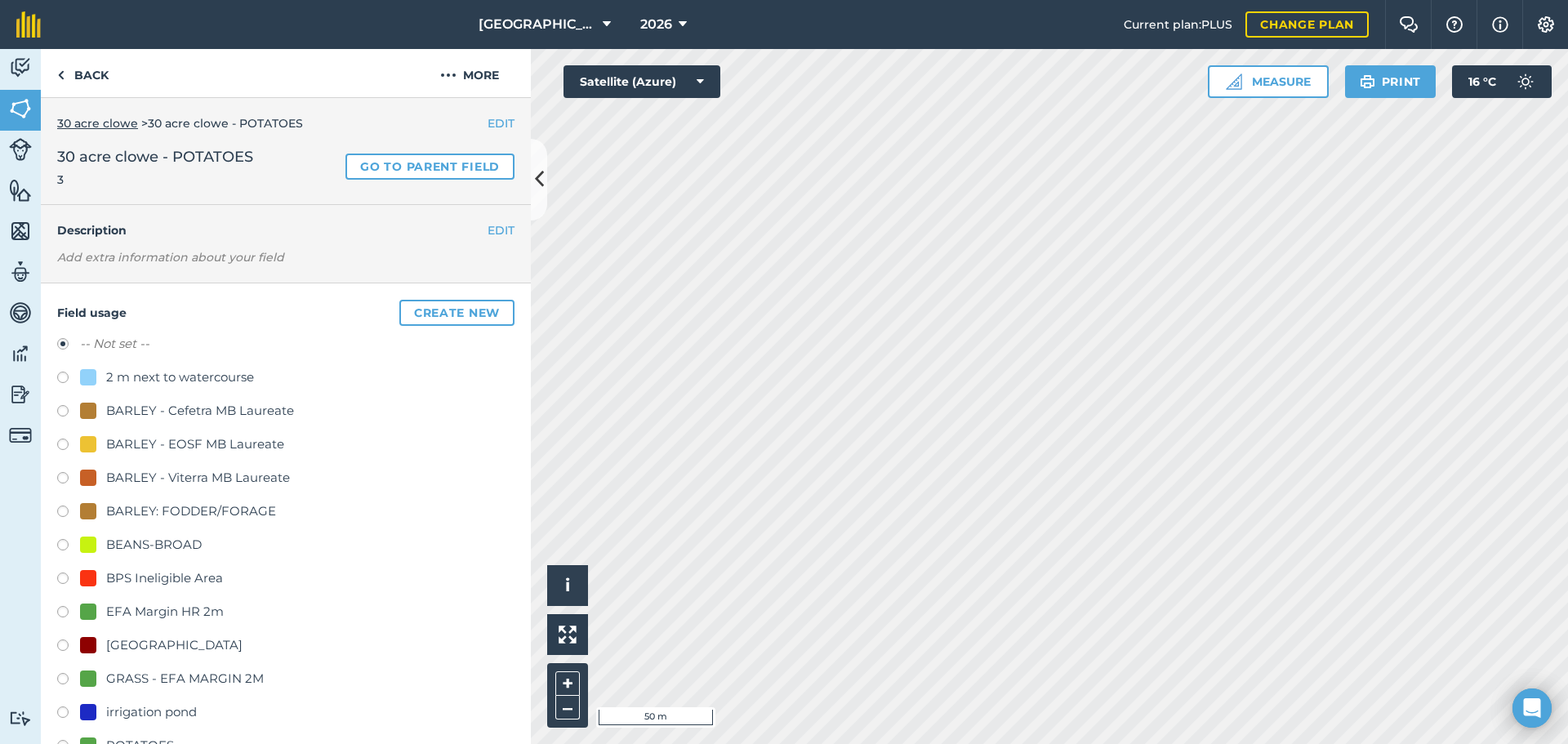
scroll to position [565, 0]
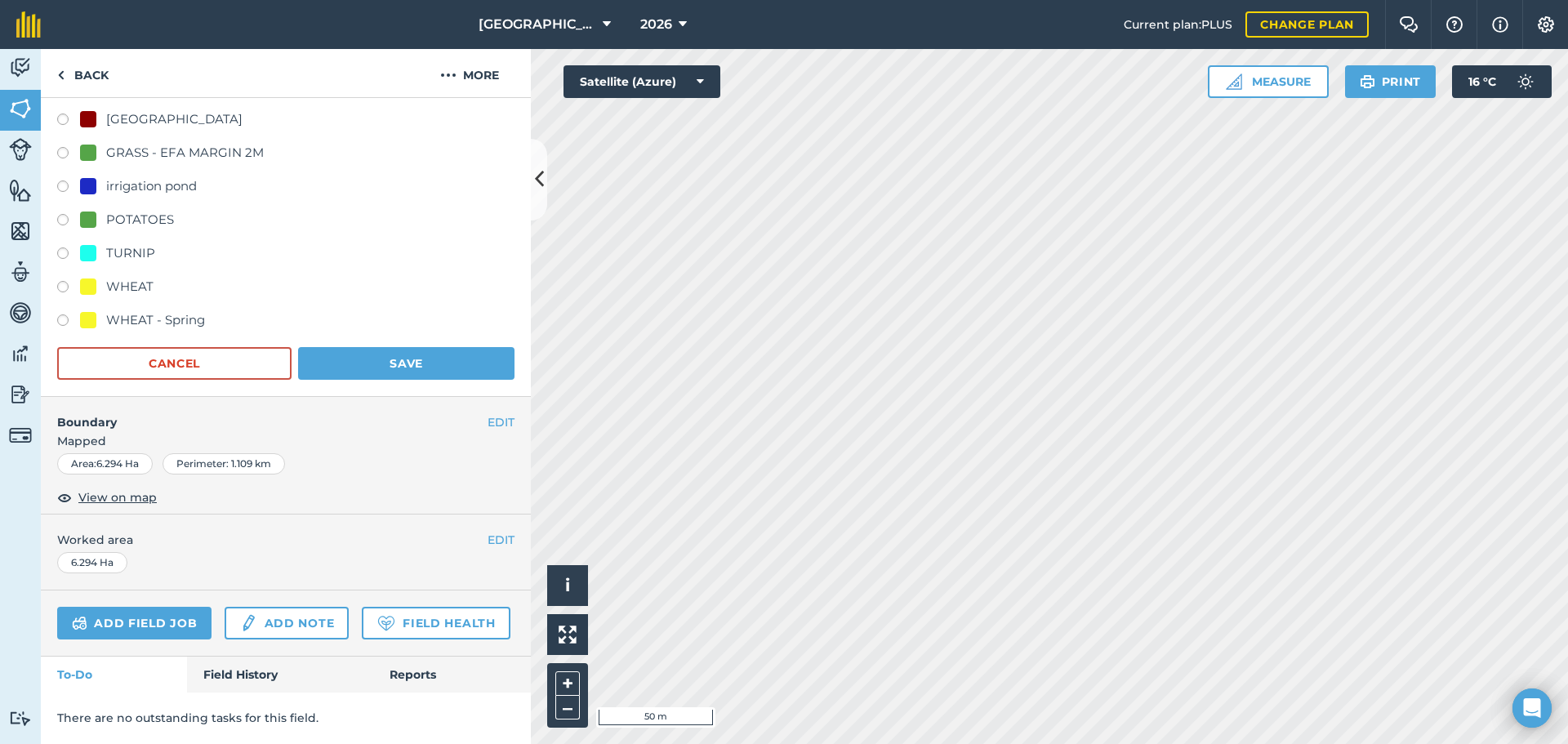
click at [106, 210] on div "POTATOES" at bounding box center [140, 220] width 68 height 19
radio input "true"
radio input "false"
click at [399, 347] on button "Save" at bounding box center [406, 362] width 216 height 32
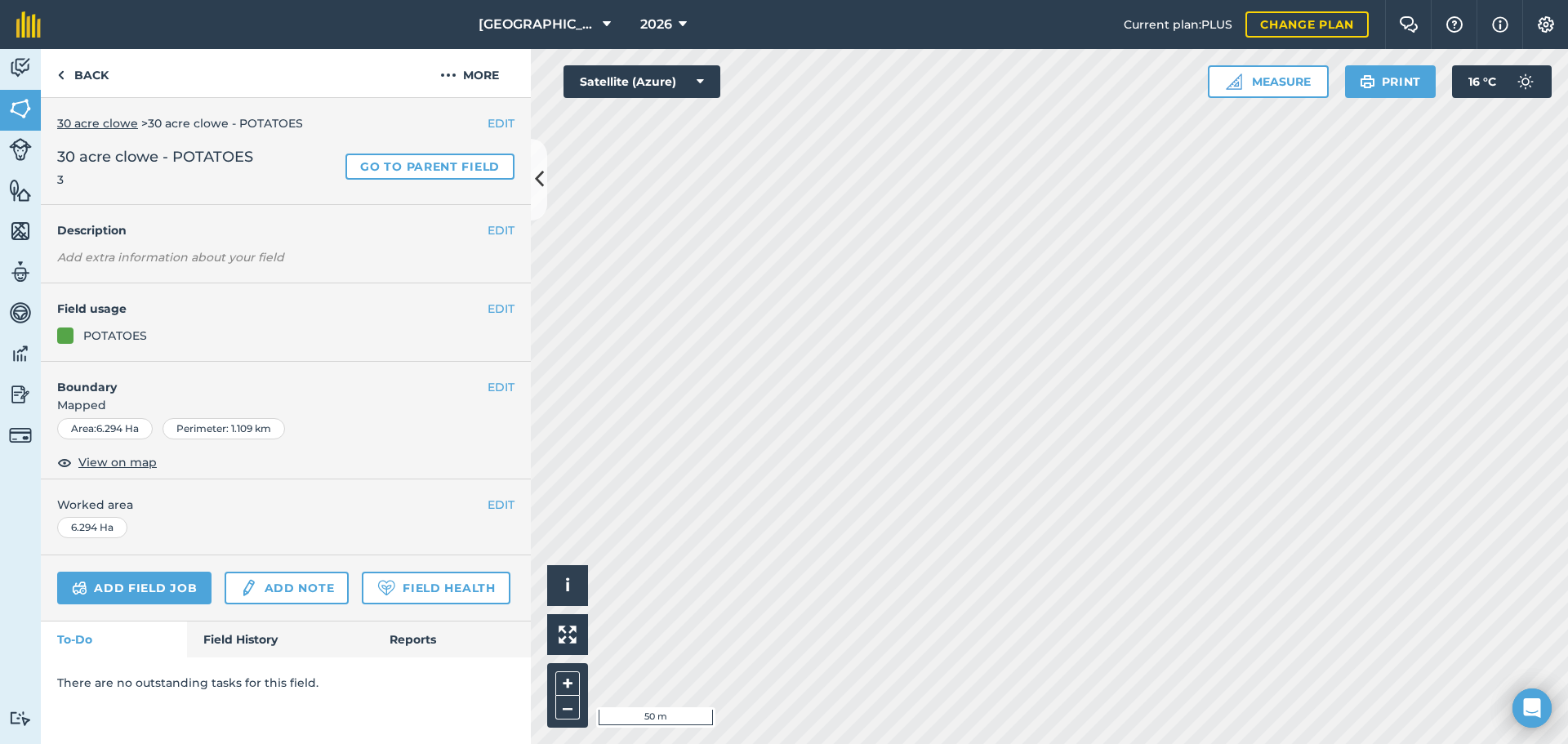
scroll to position [0, 0]
click at [70, 94] on link "Back" at bounding box center [83, 72] width 85 height 48
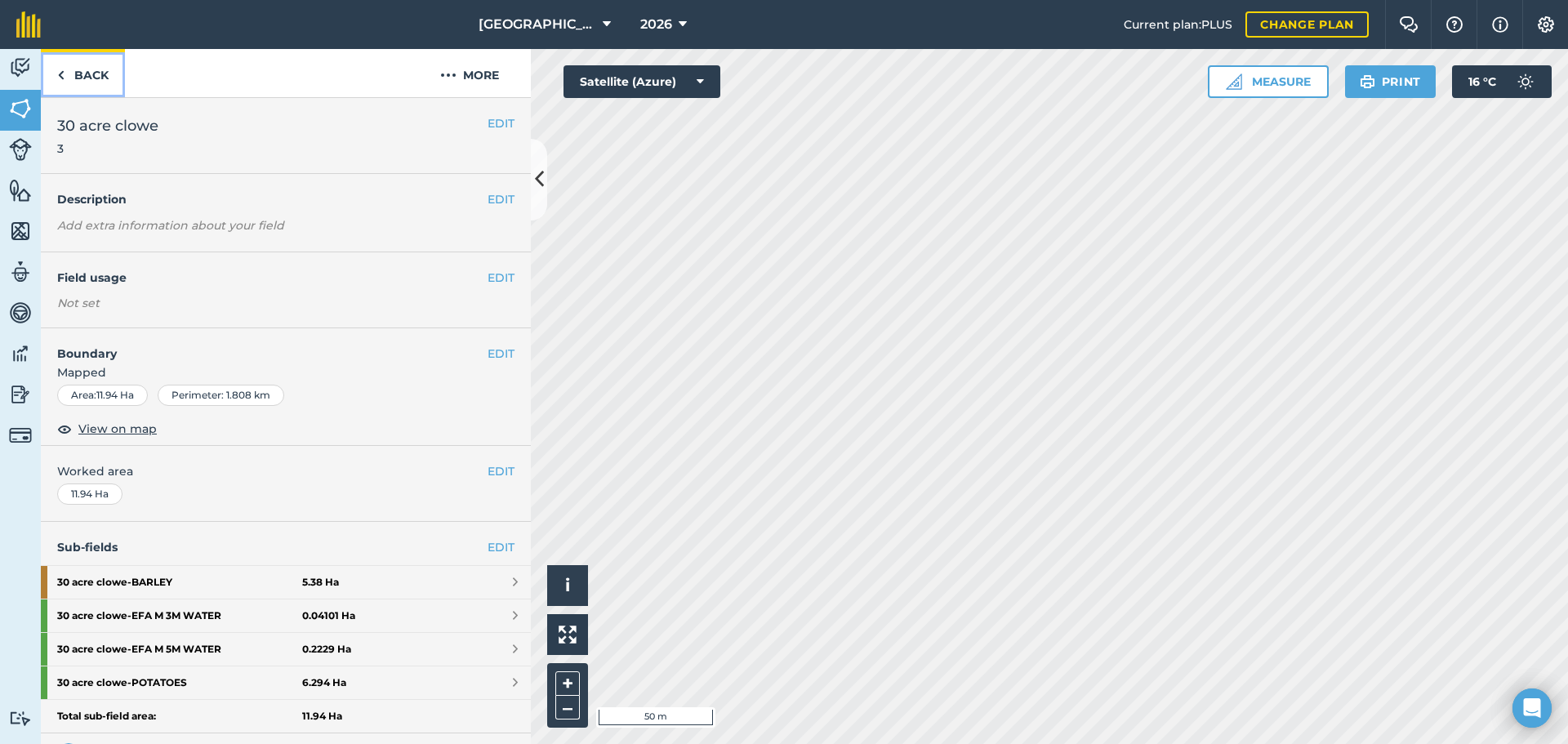
click at [70, 94] on link "Back" at bounding box center [83, 72] width 85 height 48
click at [561, 699] on button "–" at bounding box center [567, 707] width 24 height 24
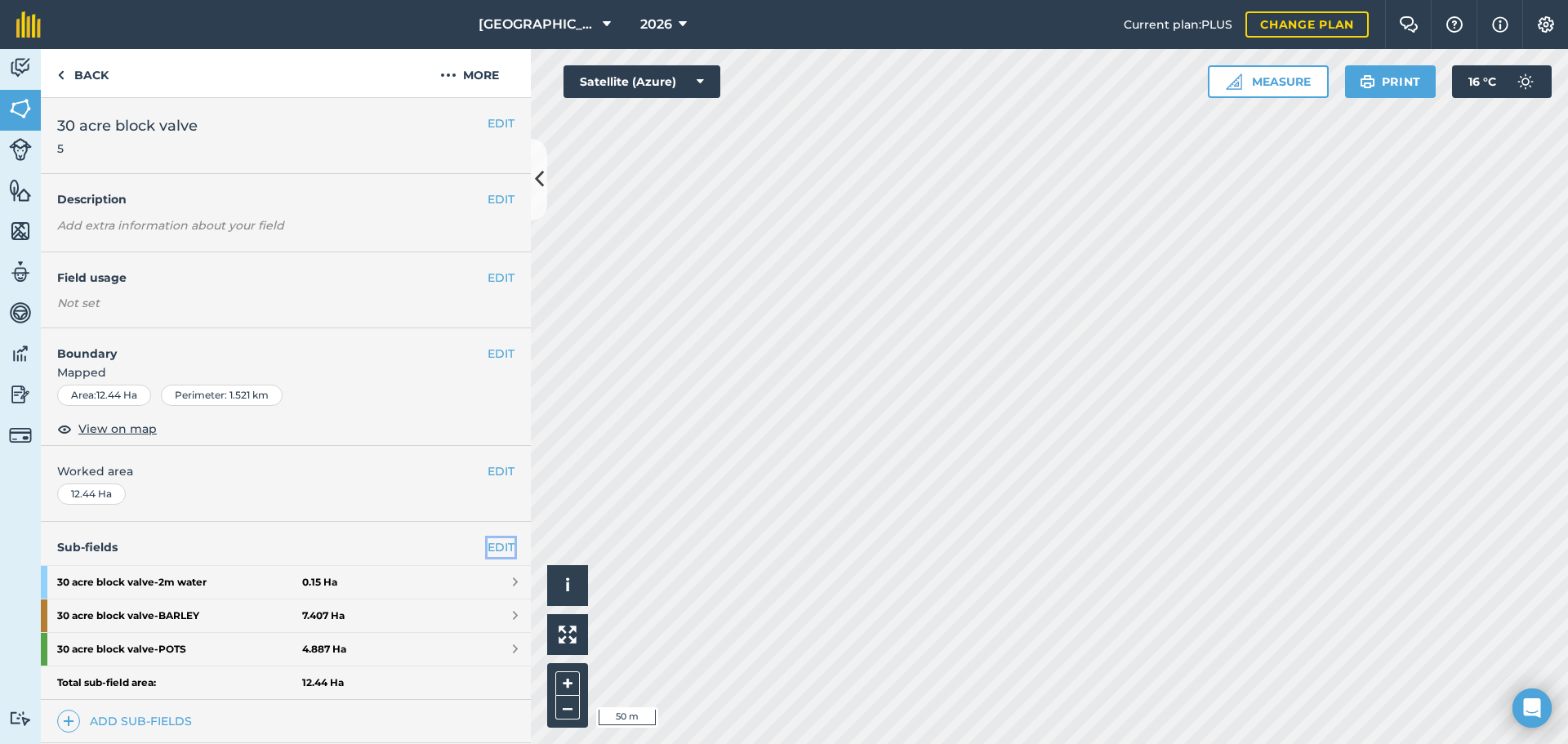
click at [487, 551] on link "EDIT" at bounding box center [500, 546] width 27 height 18
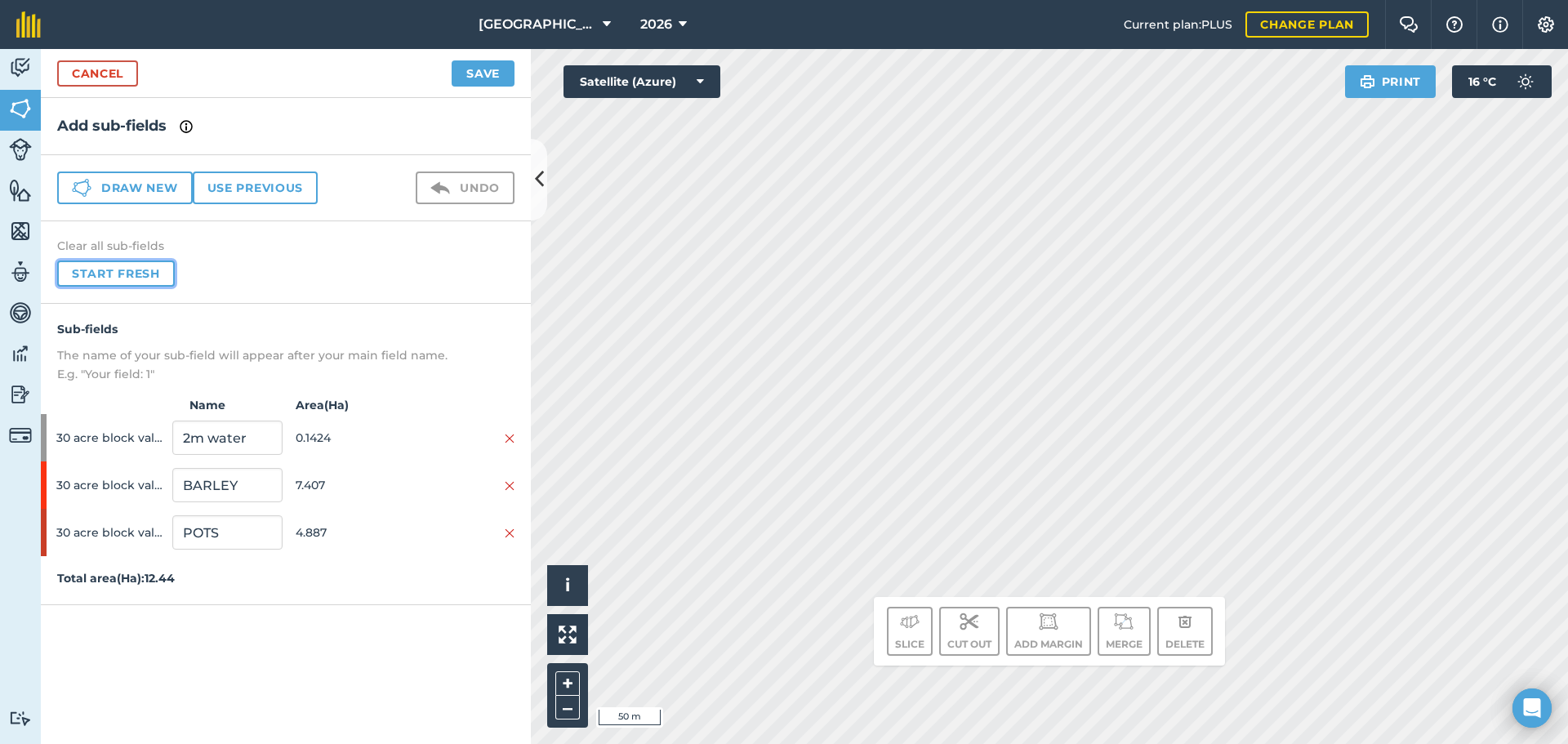
click at [156, 271] on button "Start fresh" at bounding box center [116, 274] width 118 height 26
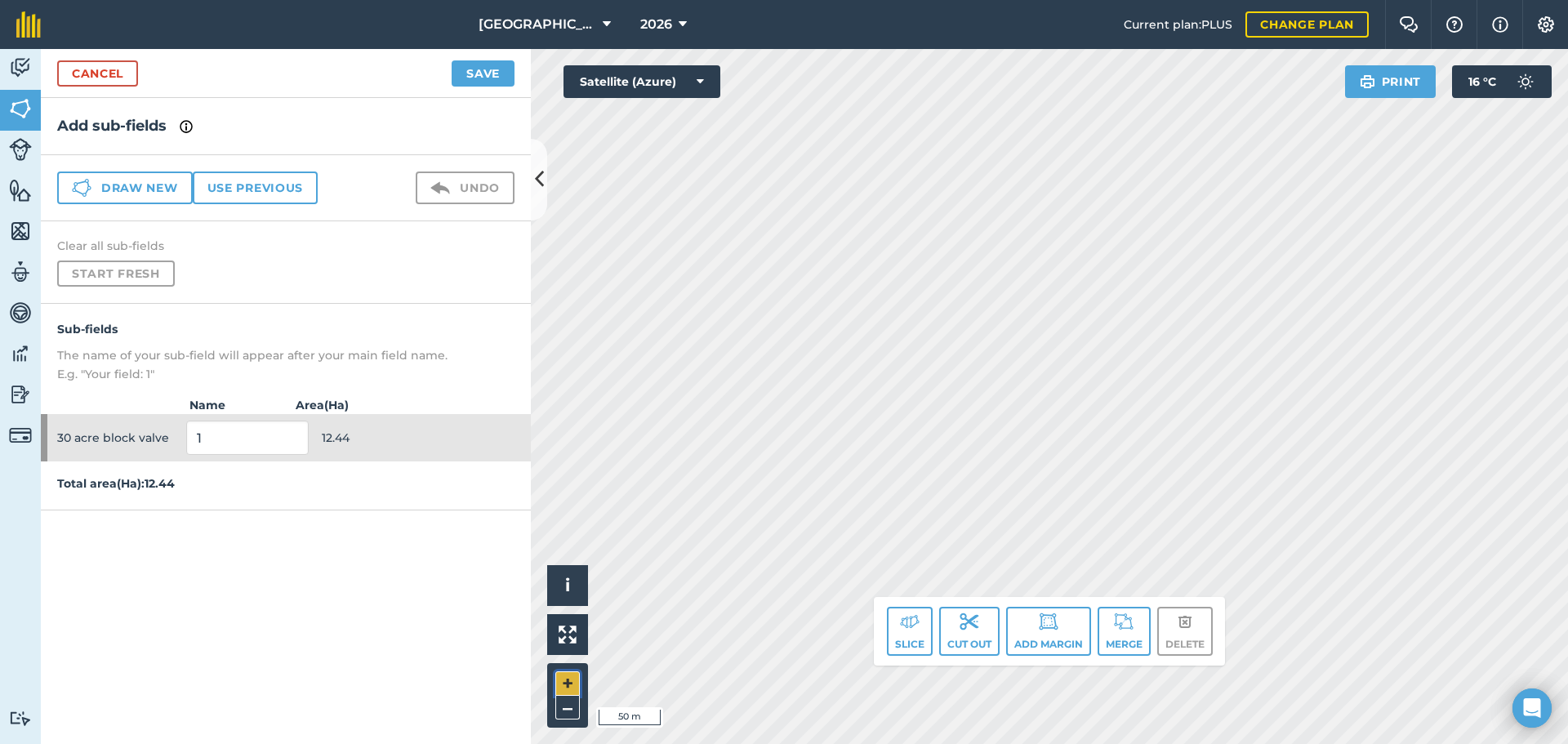
click at [567, 673] on button "+" at bounding box center [567, 683] width 24 height 24
click at [1058, 608] on button "Add margin" at bounding box center [1048, 631] width 85 height 49
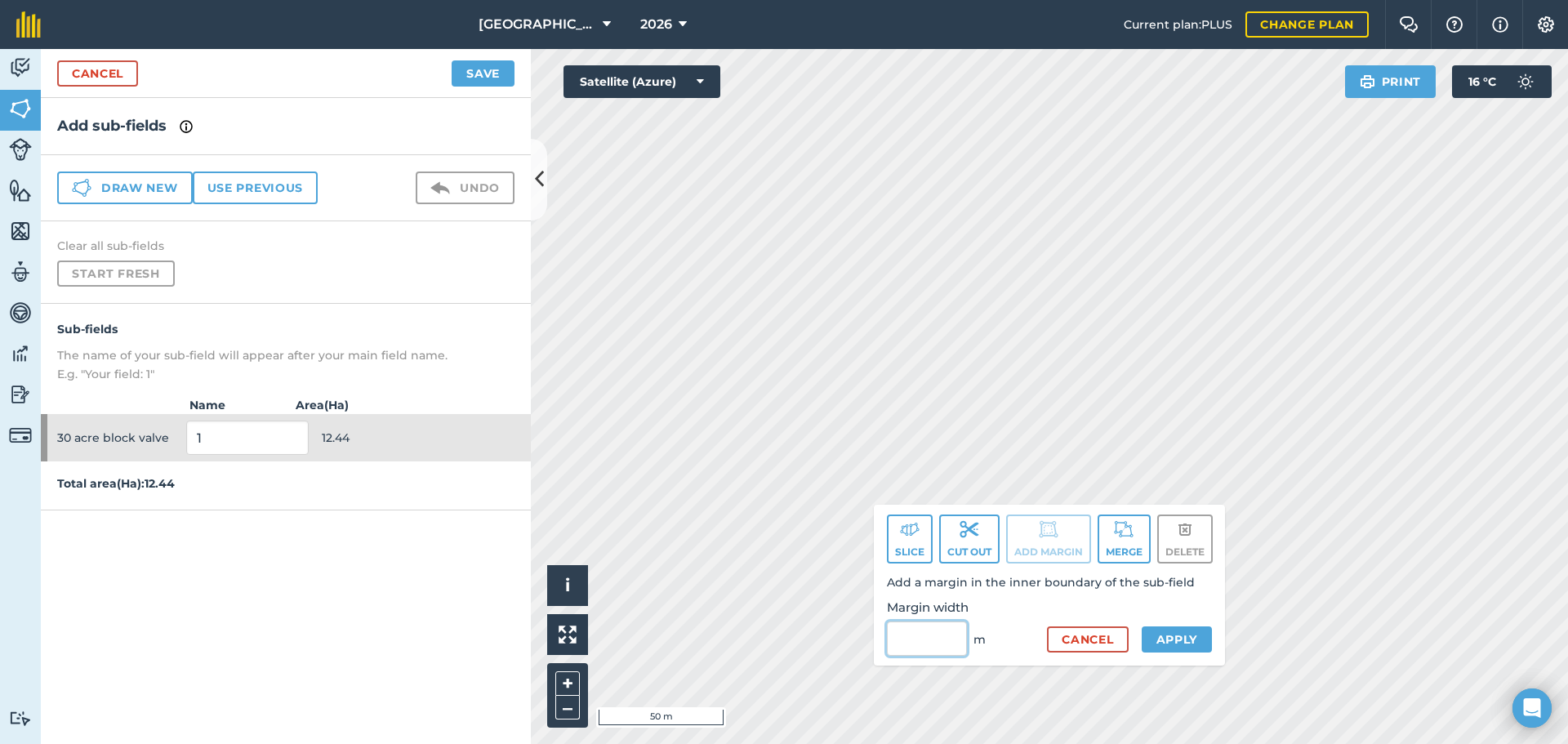
click at [929, 622] on input "Margin width" at bounding box center [927, 638] width 80 height 34
type input "5"
click at [1165, 627] on button "Apply" at bounding box center [1178, 639] width 71 height 26
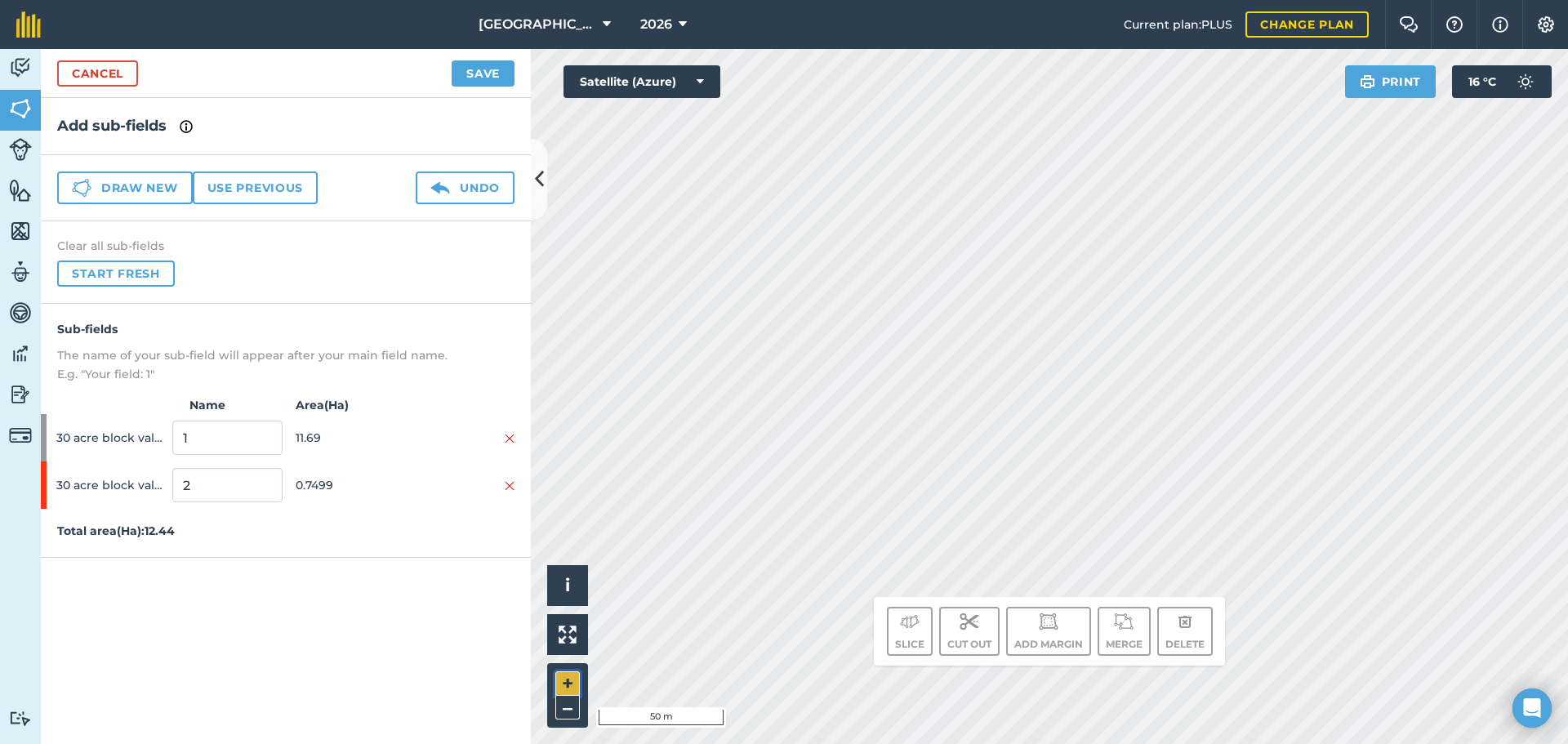
click at [574, 687] on button "+" at bounding box center [567, 683] width 24 height 24
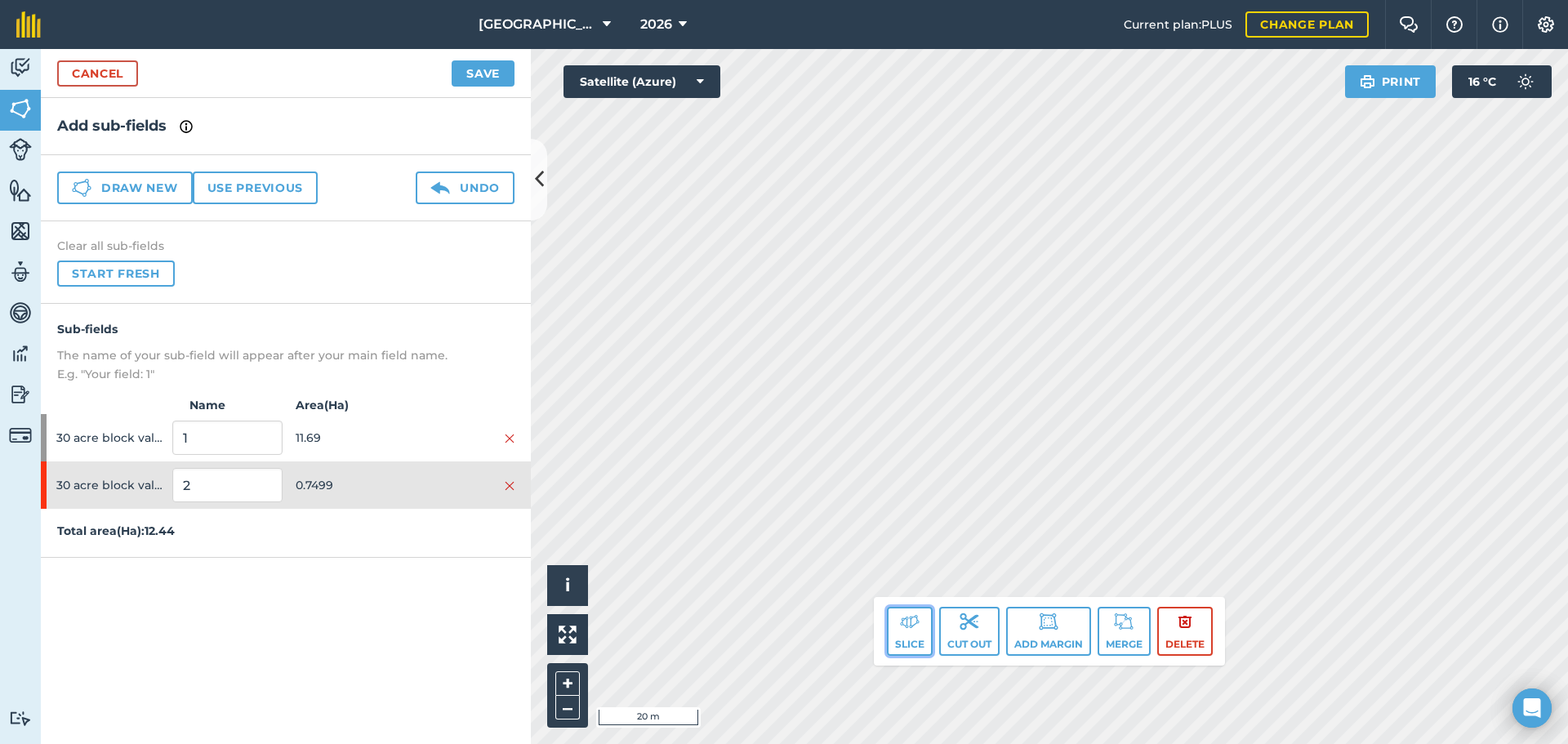
click at [901, 634] on button "Slice" at bounding box center [910, 631] width 45 height 49
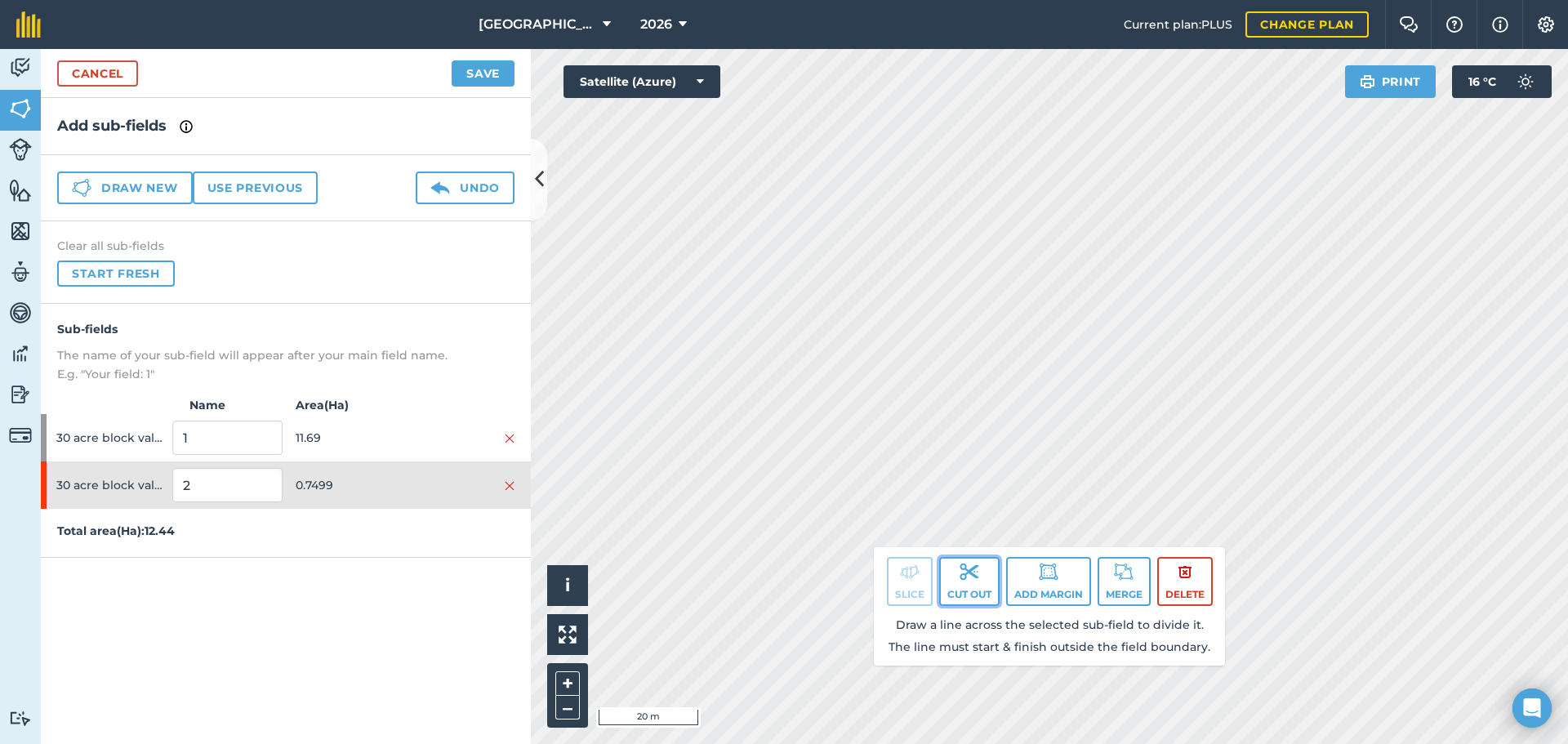
click at [953, 584] on button "Cut out" at bounding box center [969, 581] width 60 height 49
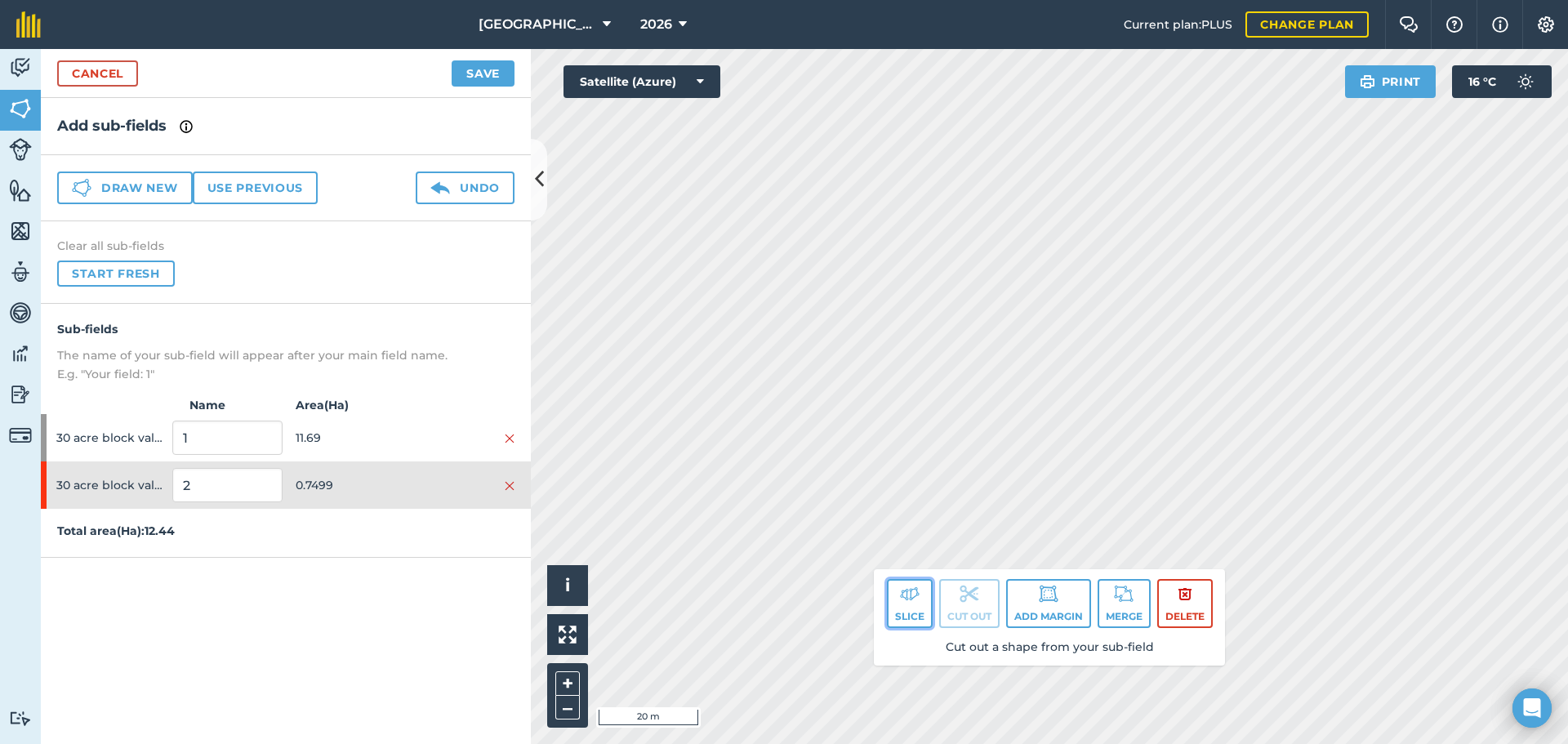
click at [900, 594] on img at bounding box center [910, 593] width 19 height 19
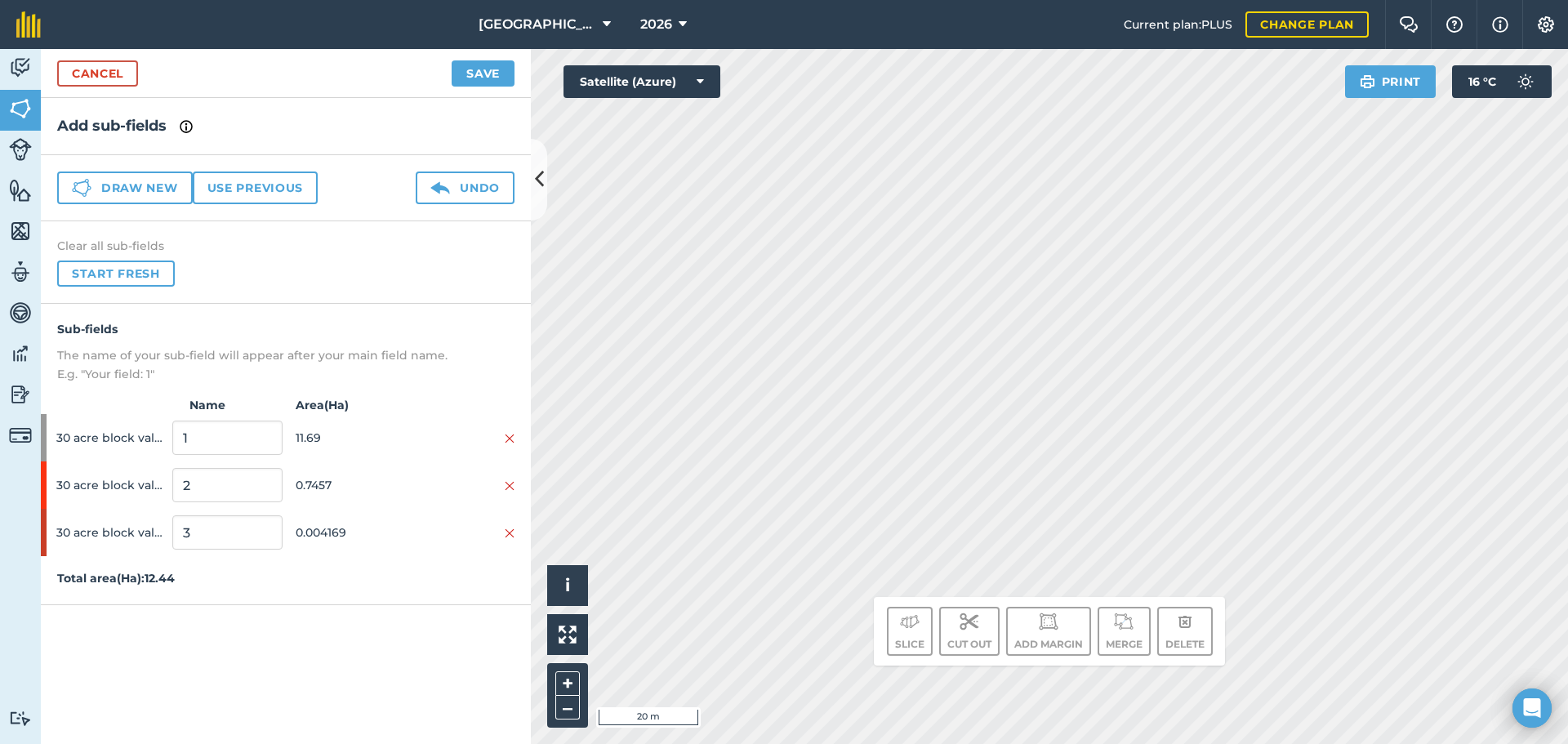
click at [1063, 616] on div "Click to start drawing. Line must start & end outside boundary i © 2025 TomTom,…" at bounding box center [1049, 396] width 1037 height 694
click at [1144, 646] on div "Click to start drawing. Line must start & end outside boundary i © 2025 TomTom,…" at bounding box center [1049, 396] width 1037 height 694
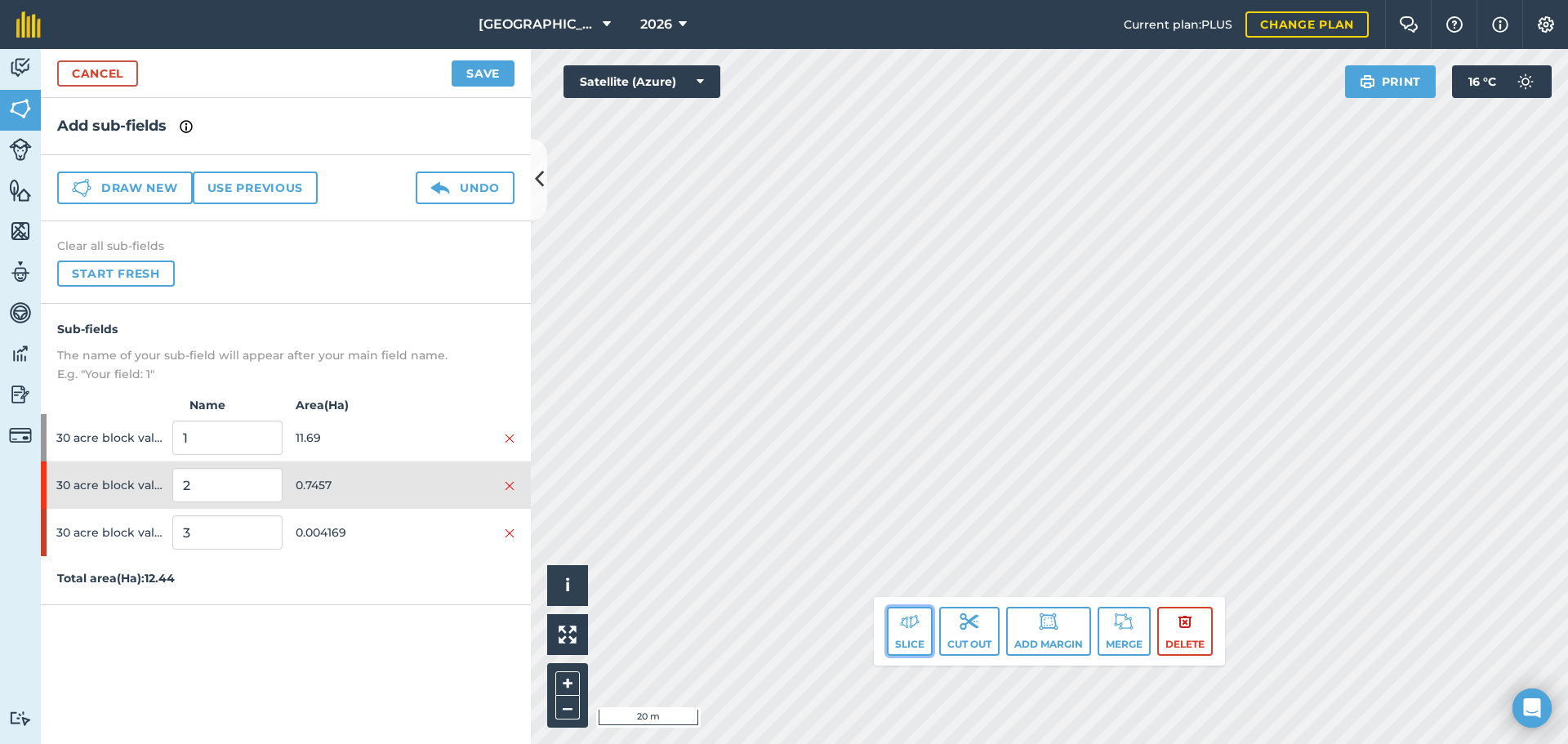
click at [901, 626] on img at bounding box center [910, 621] width 19 height 19
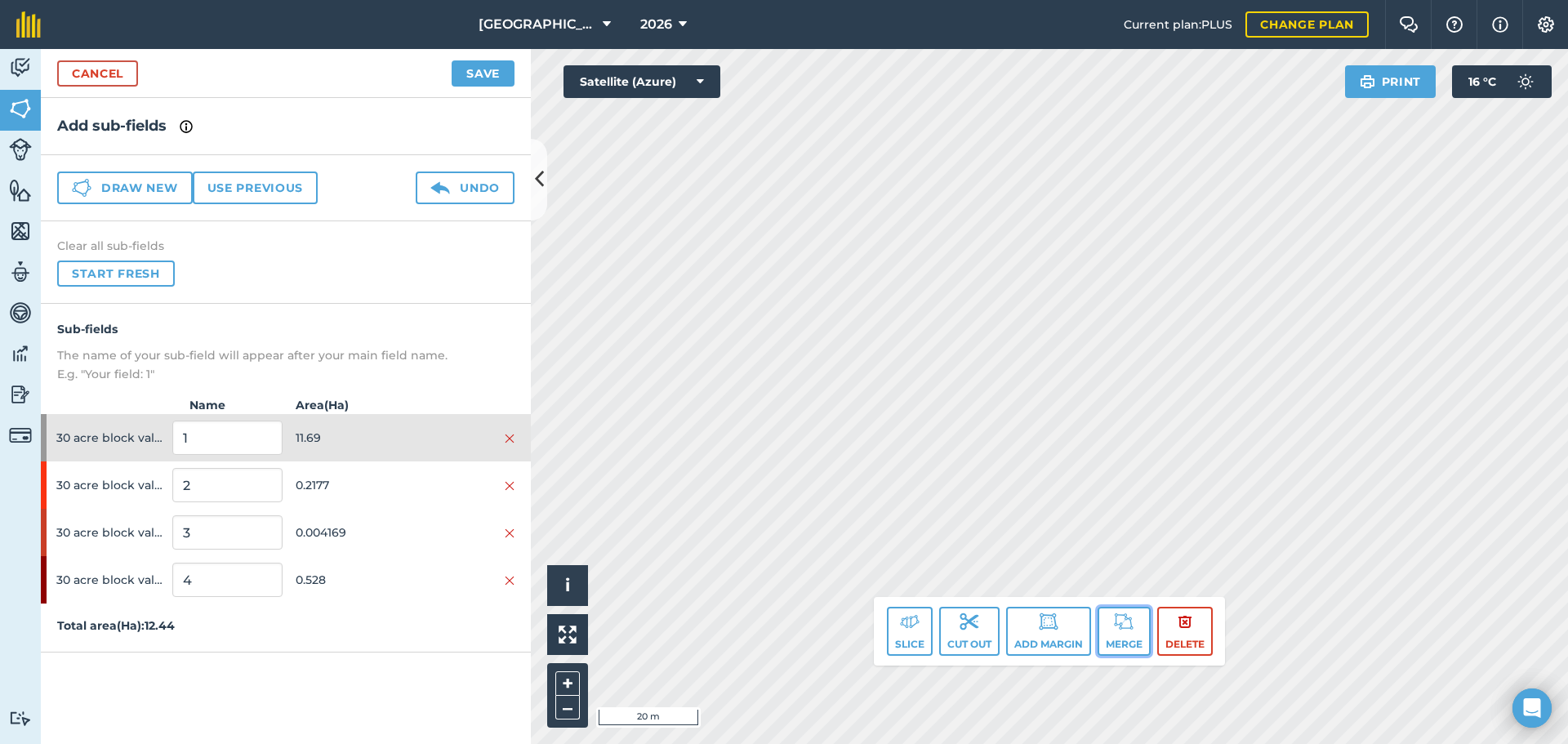
click at [1116, 616] on img at bounding box center [1123, 621] width 19 height 19
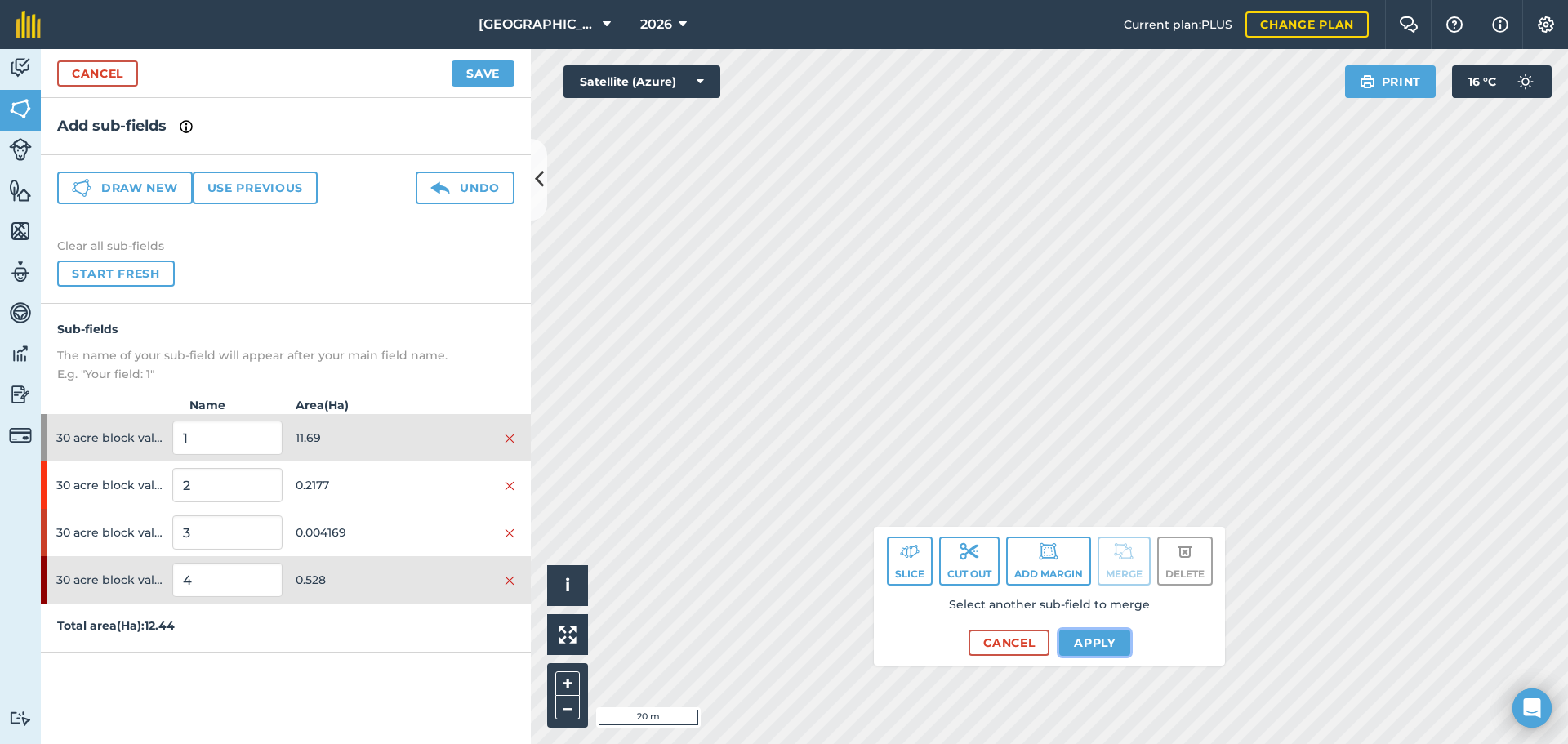
click at [1101, 644] on button "Apply" at bounding box center [1095, 642] width 71 height 26
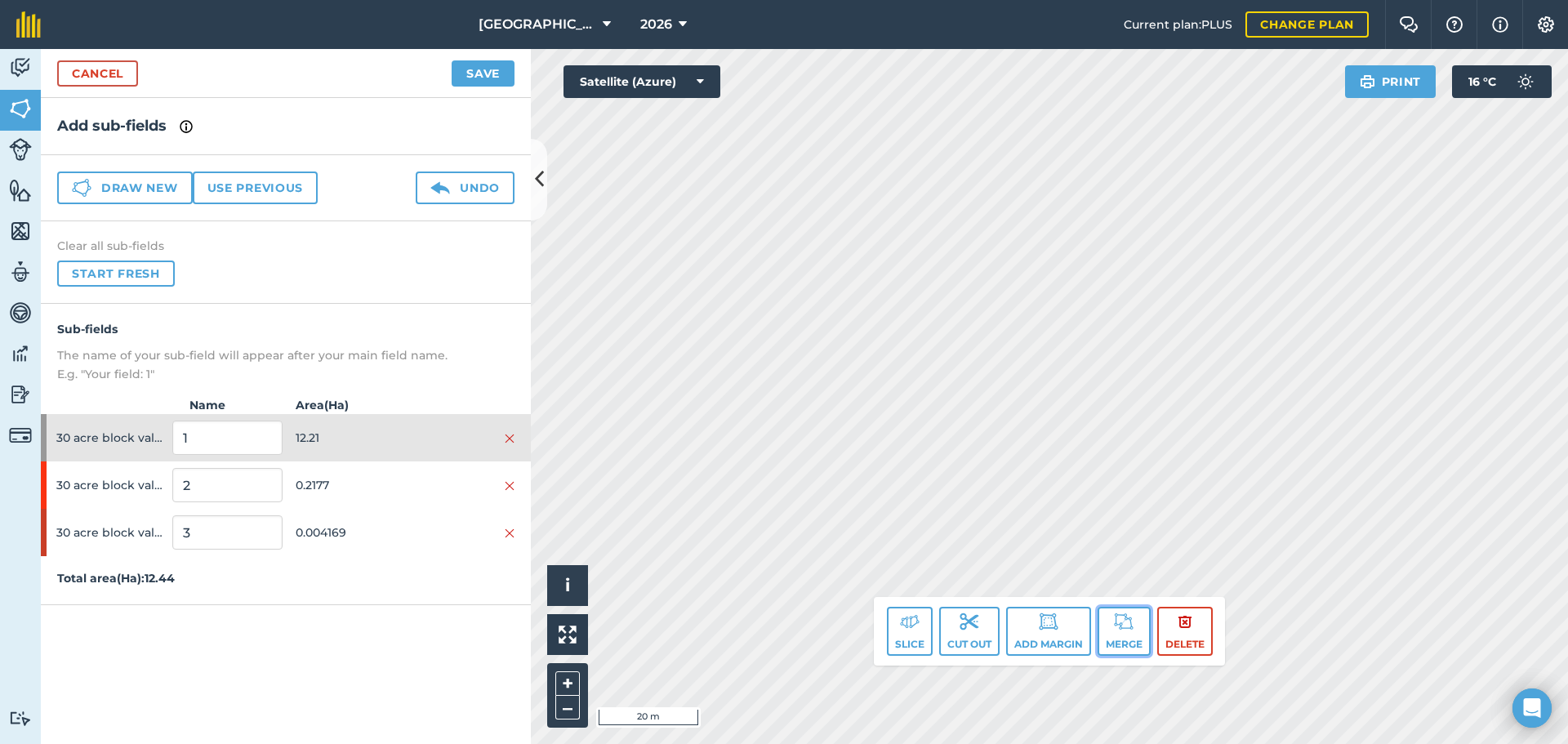
click at [1133, 637] on button "Merge" at bounding box center [1123, 631] width 53 height 49
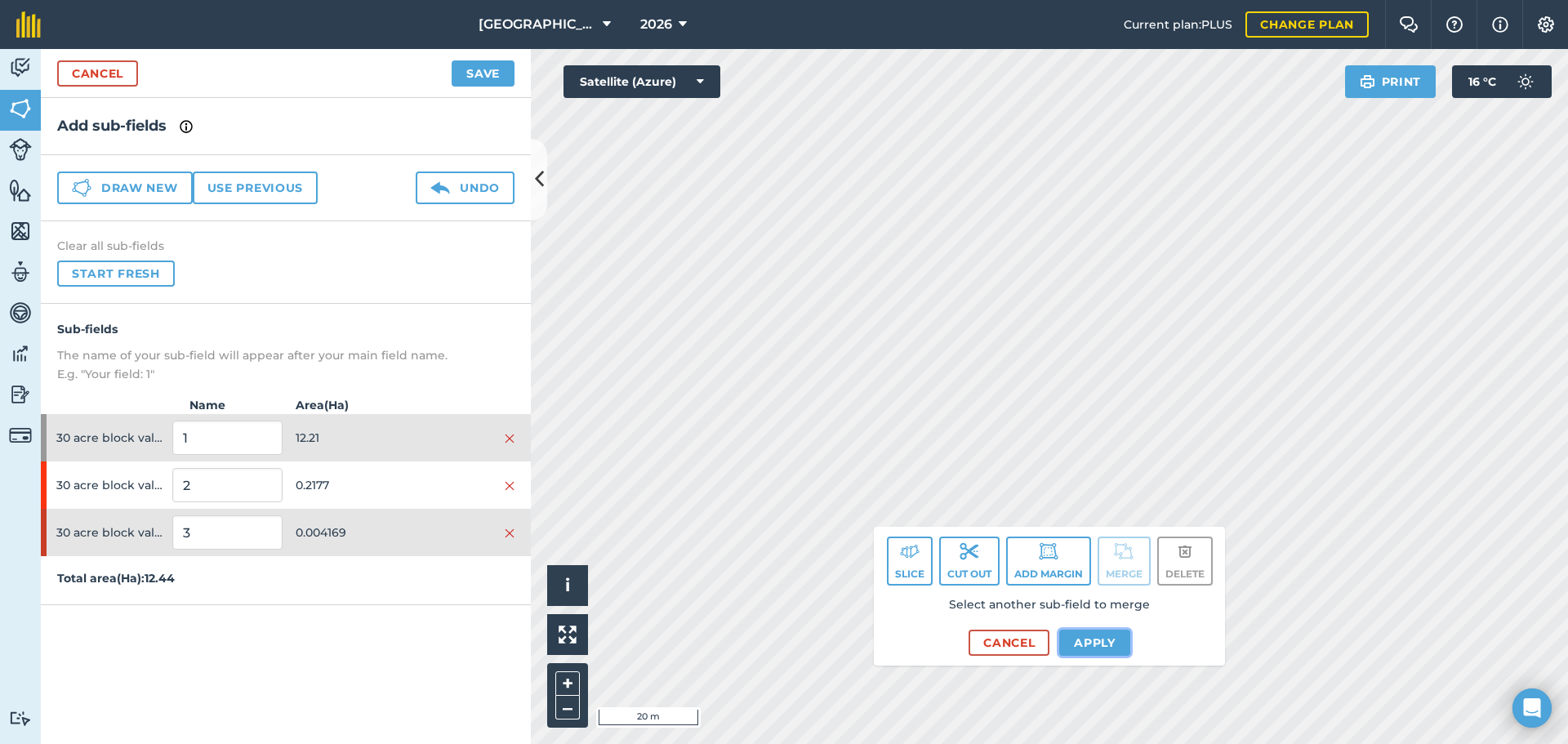
click at [1086, 641] on button "Apply" at bounding box center [1095, 642] width 71 height 26
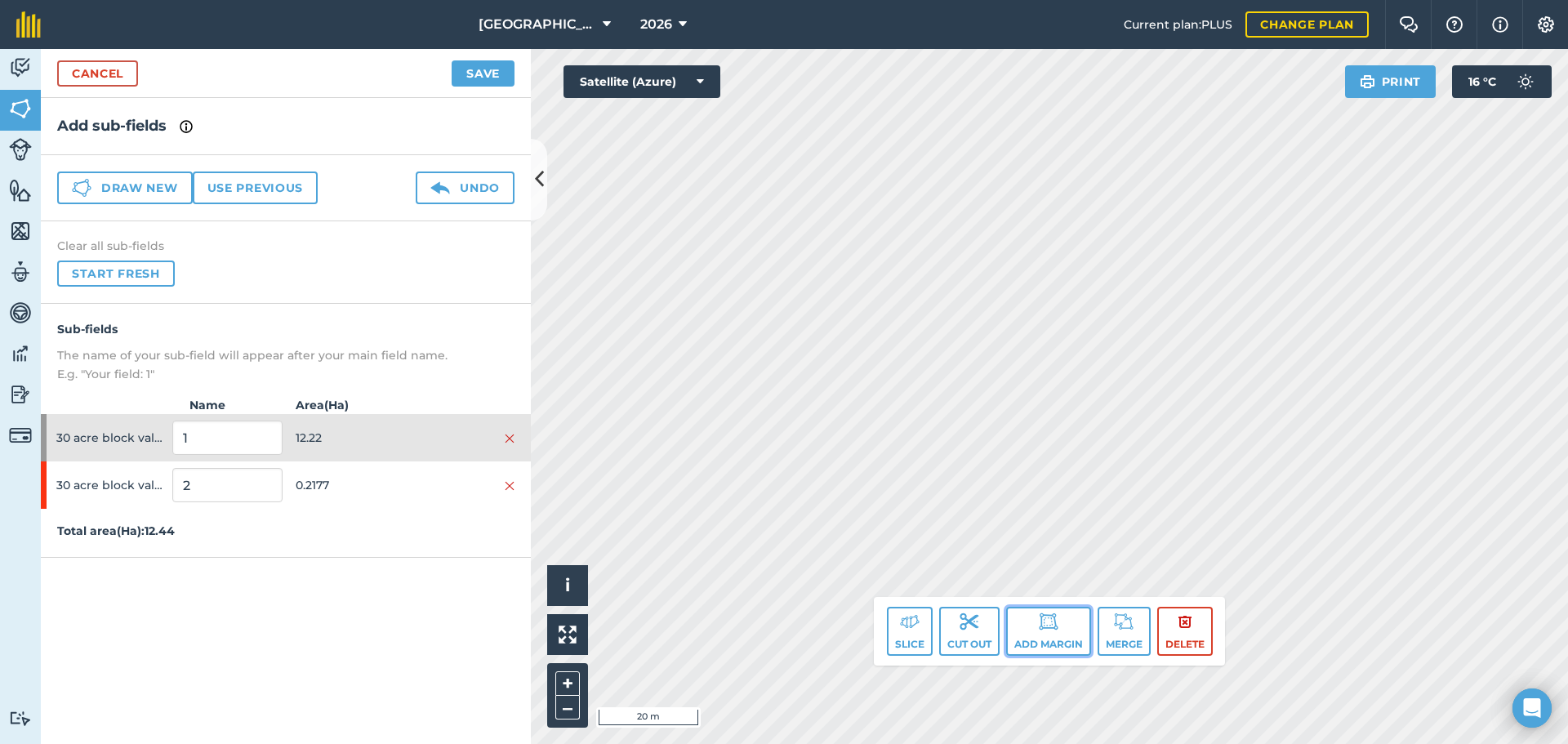
click at [1011, 625] on button "Add margin" at bounding box center [1048, 631] width 85 height 49
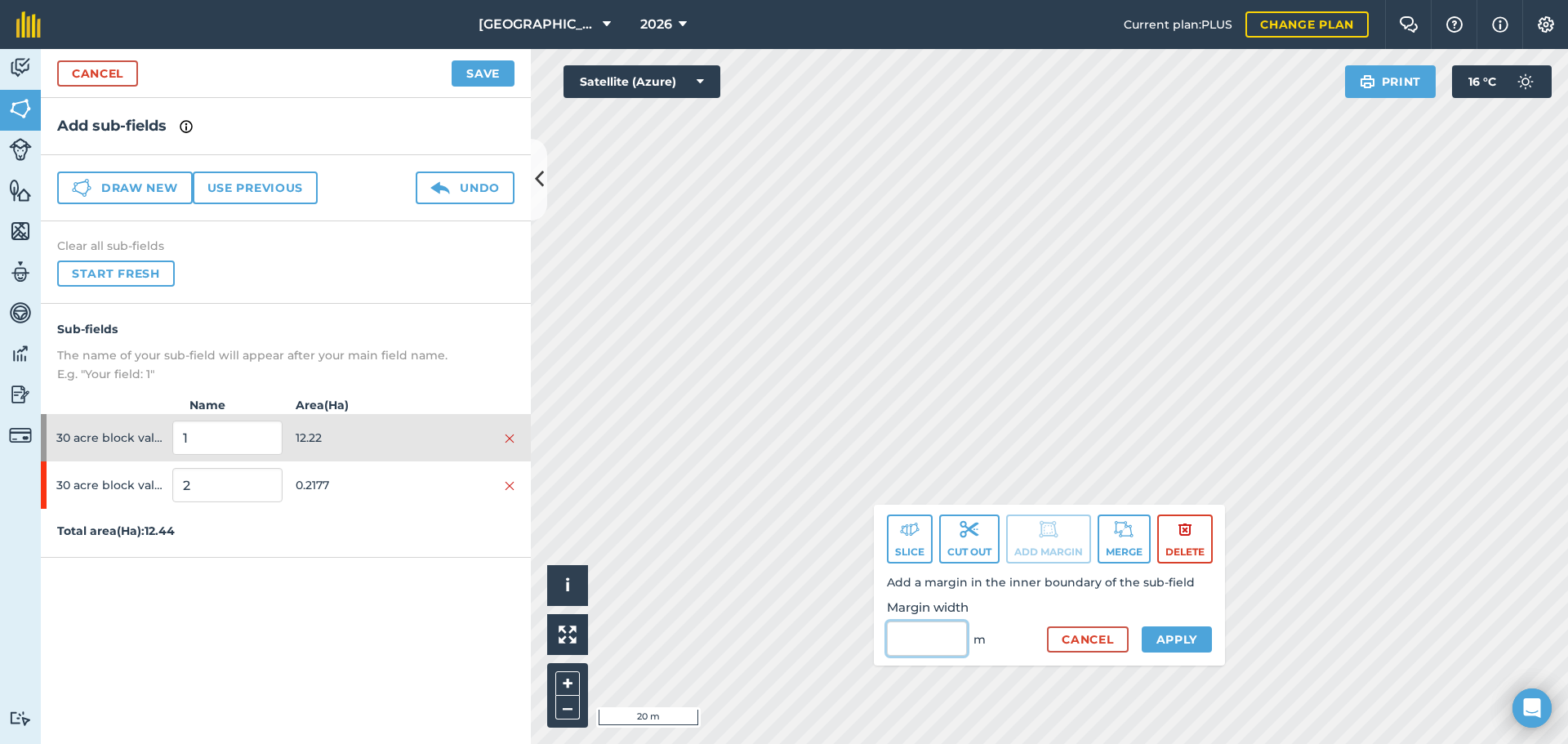
click at [915, 625] on input "Margin width" at bounding box center [927, 638] width 80 height 34
type input "3"
click at [1154, 629] on button "Apply" at bounding box center [1178, 639] width 71 height 26
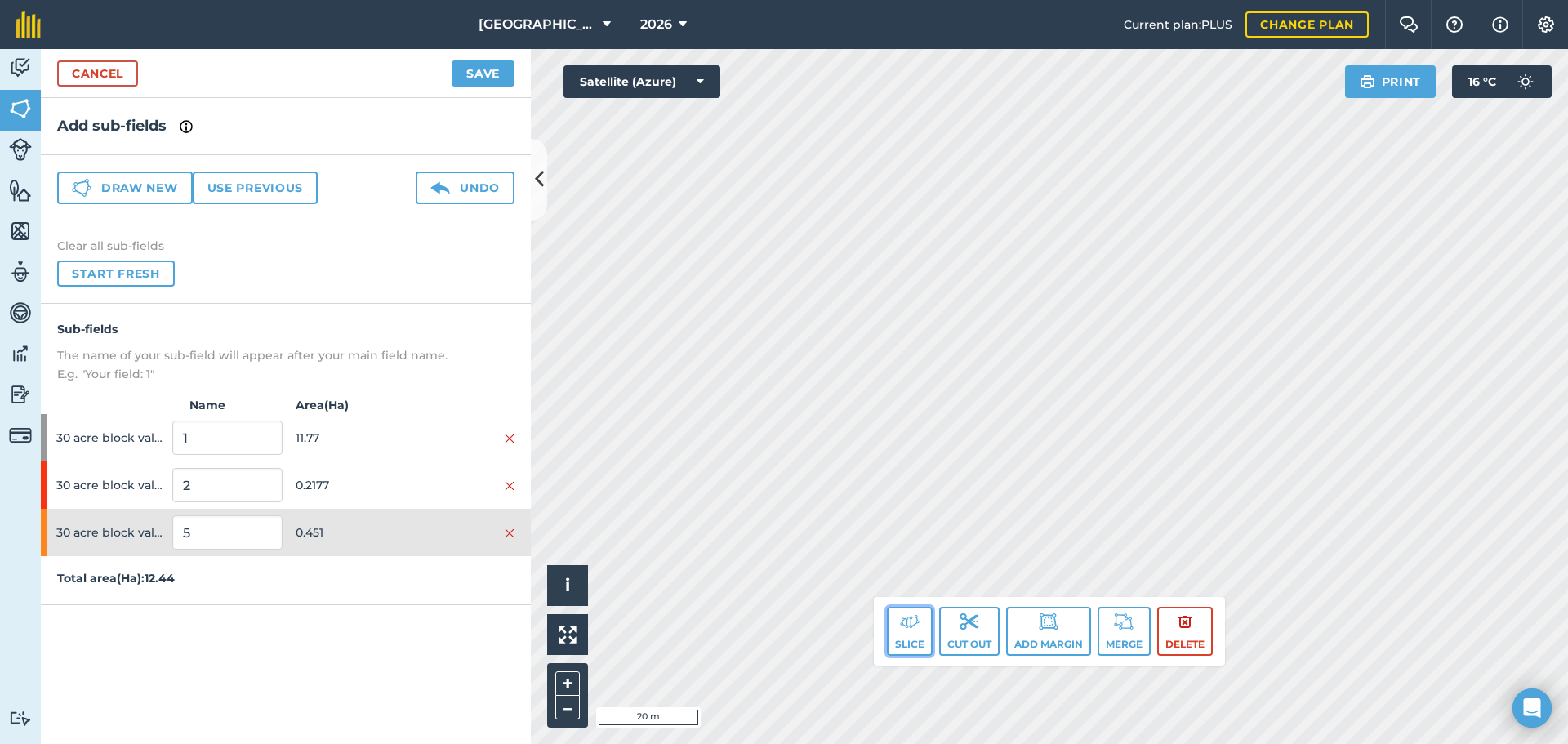
click at [893, 632] on button "Slice" at bounding box center [910, 631] width 45 height 49
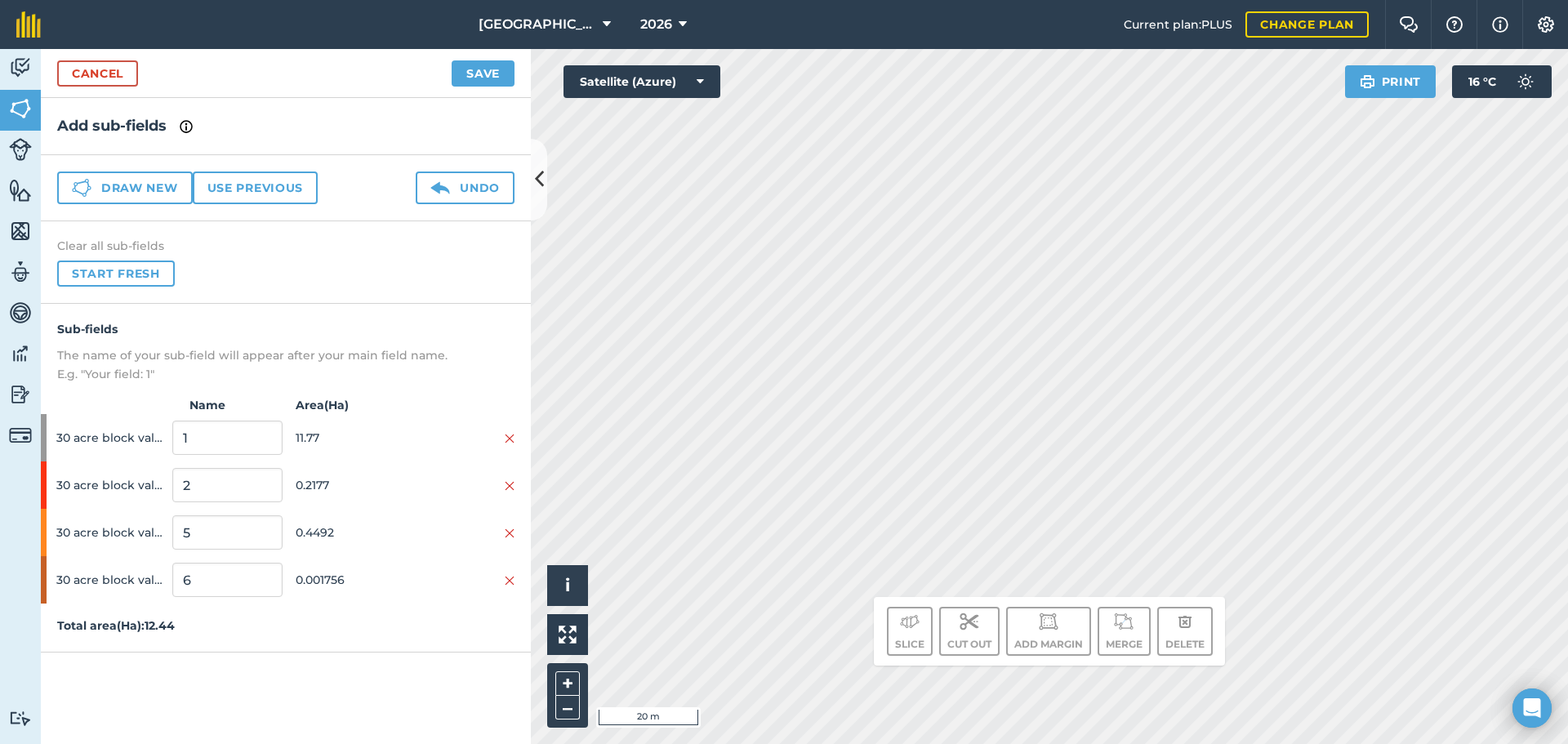
click at [947, 606] on div "Click to start drawing. Line must start & end outside boundary i © 2025 TomTom,…" at bounding box center [1049, 396] width 1037 height 694
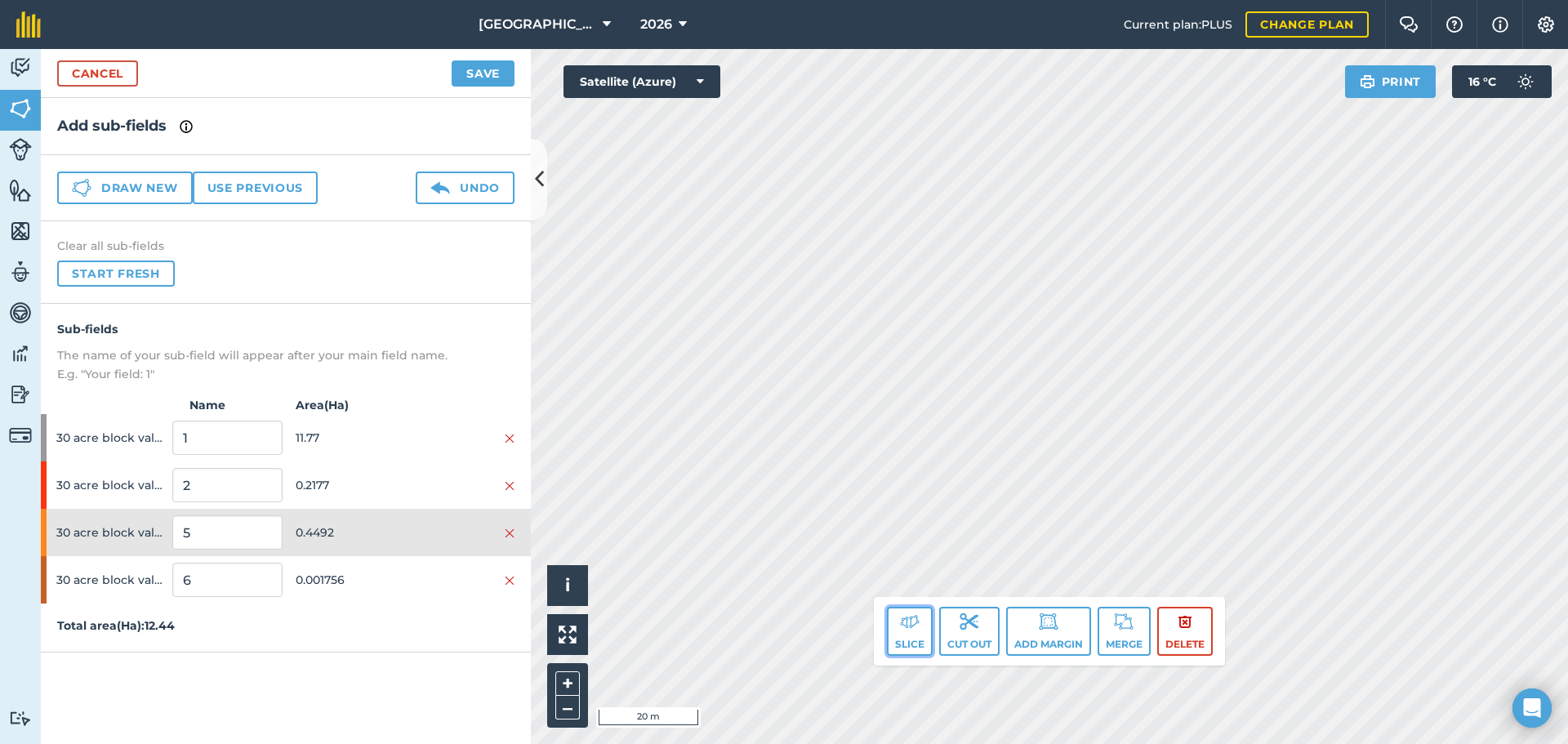
click at [900, 624] on img at bounding box center [910, 621] width 19 height 19
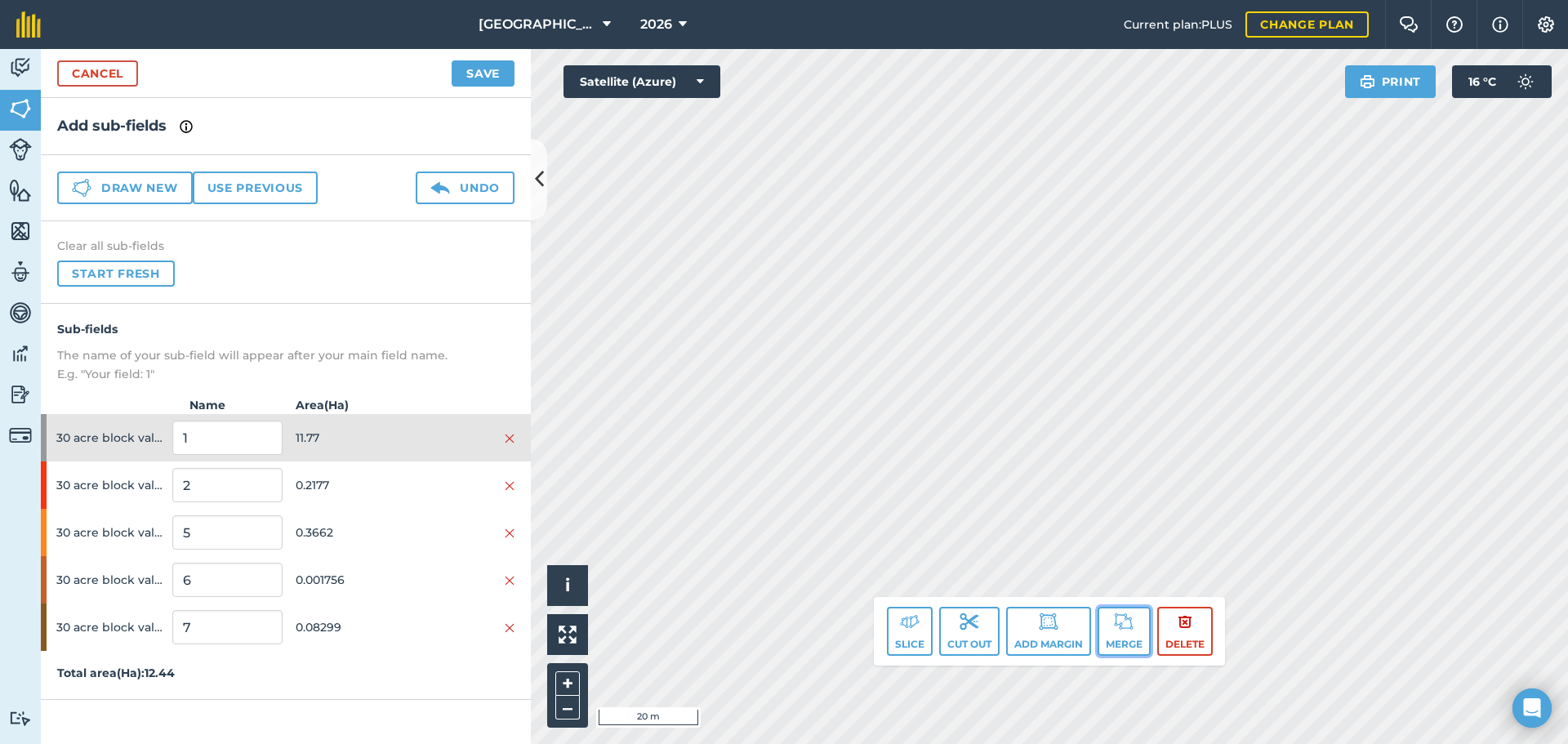
click at [1123, 609] on button "Merge" at bounding box center [1123, 631] width 53 height 49
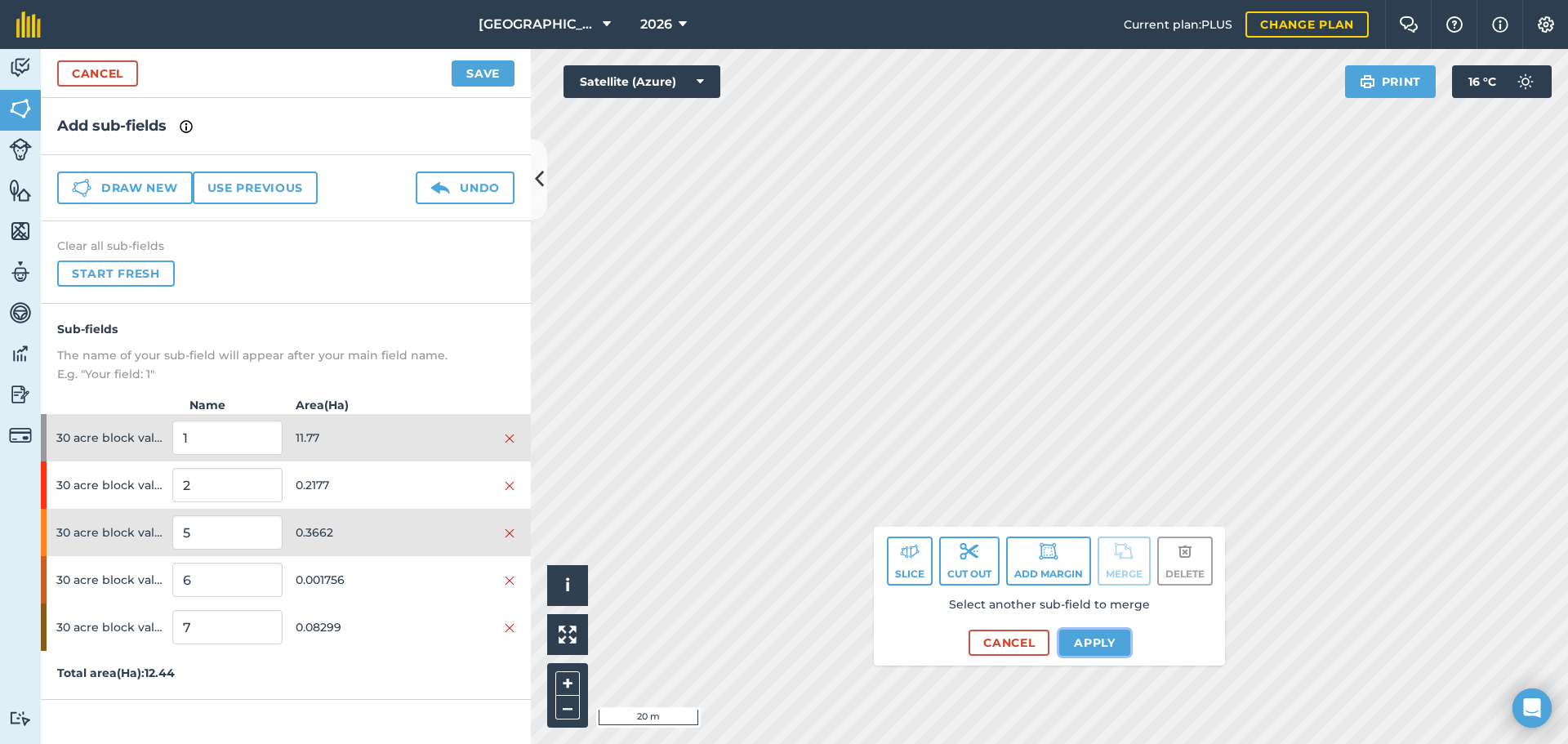
click at [1074, 638] on button "Apply" at bounding box center [1095, 642] width 71 height 26
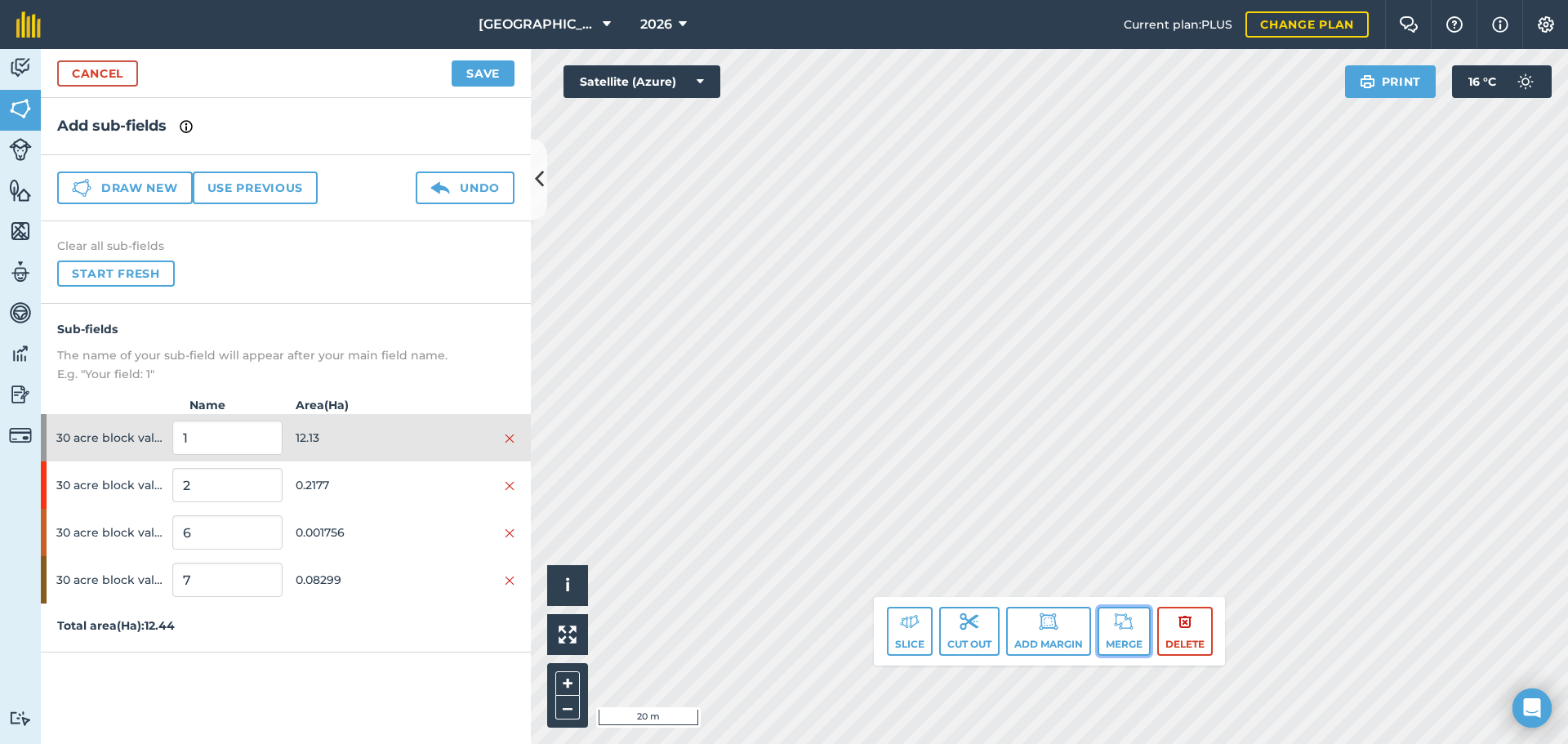
click at [1109, 629] on button "Merge" at bounding box center [1123, 631] width 53 height 49
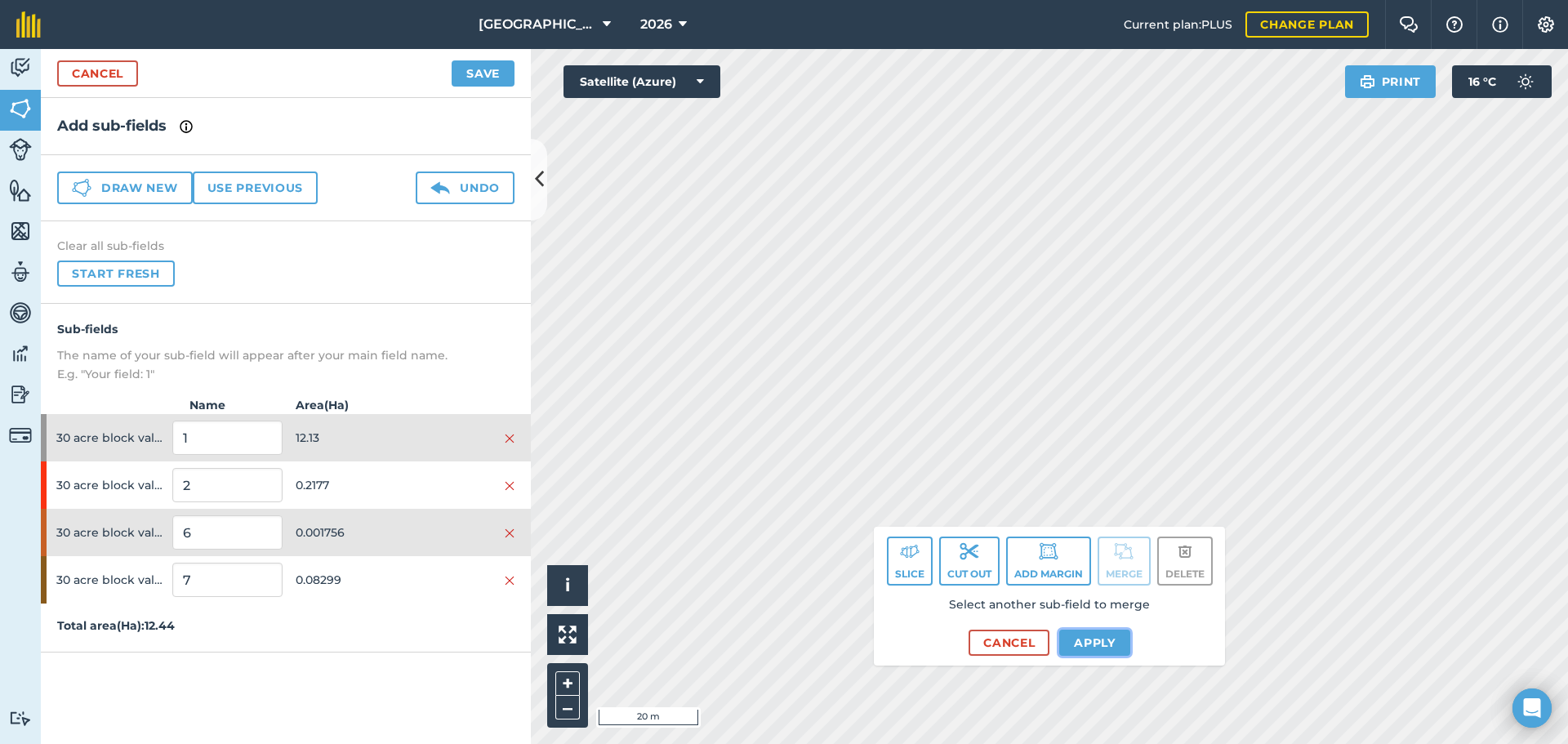
click at [1069, 641] on button "Apply" at bounding box center [1095, 642] width 71 height 26
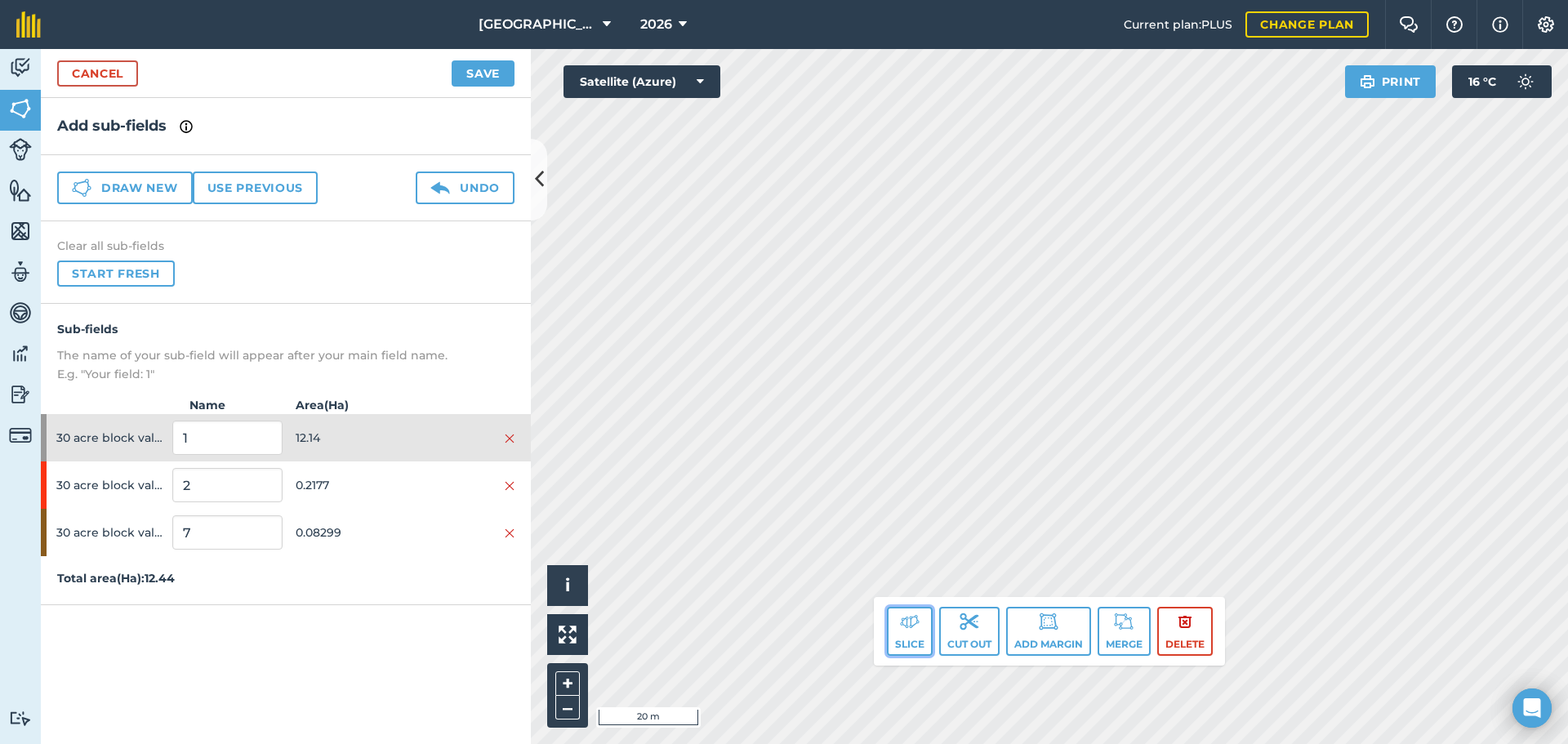
click at [907, 613] on img at bounding box center [910, 621] width 19 height 19
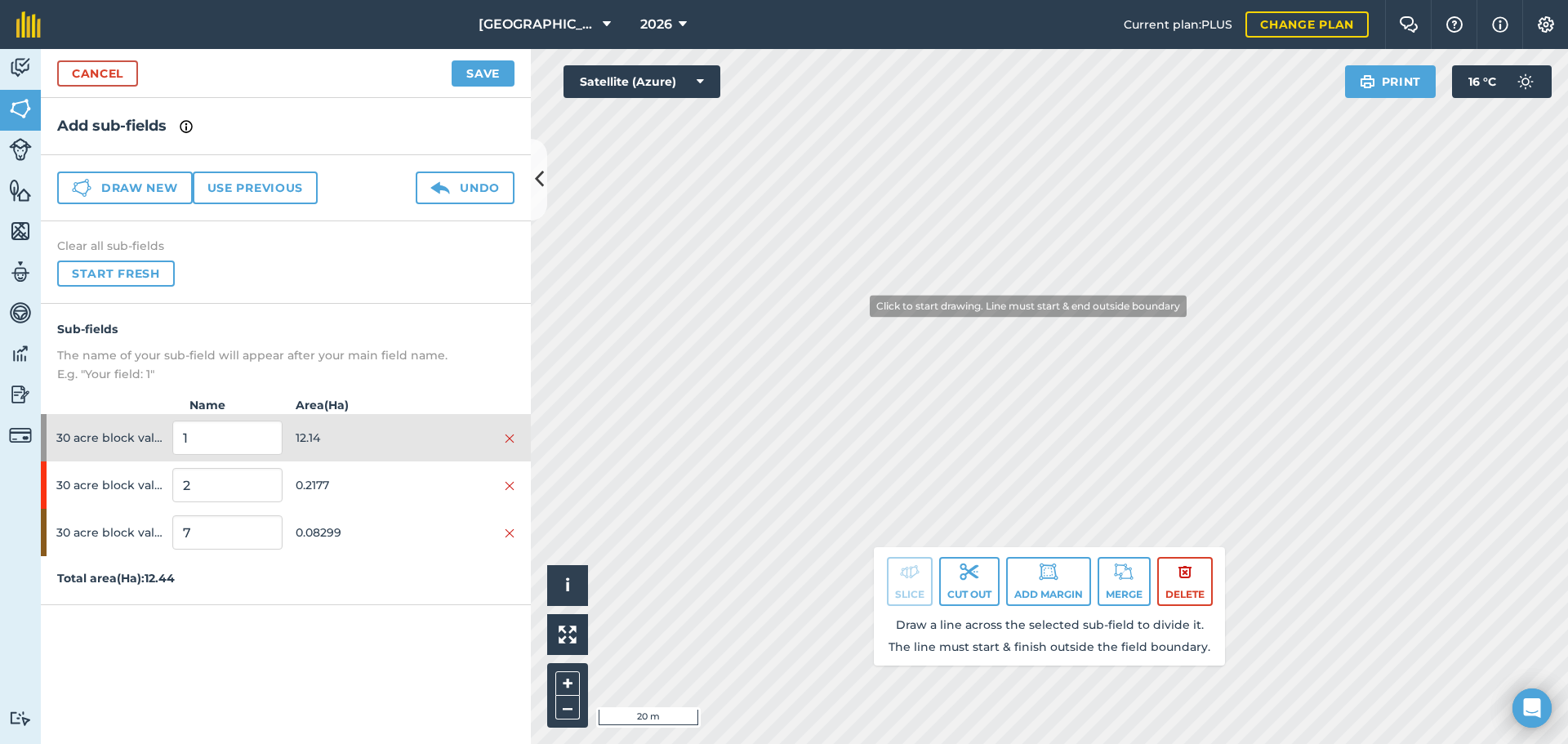
click at [709, 488] on div "Click to start drawing. Line must start & end outside boundary i © 2025 TomTom,…" at bounding box center [1049, 396] width 1037 height 694
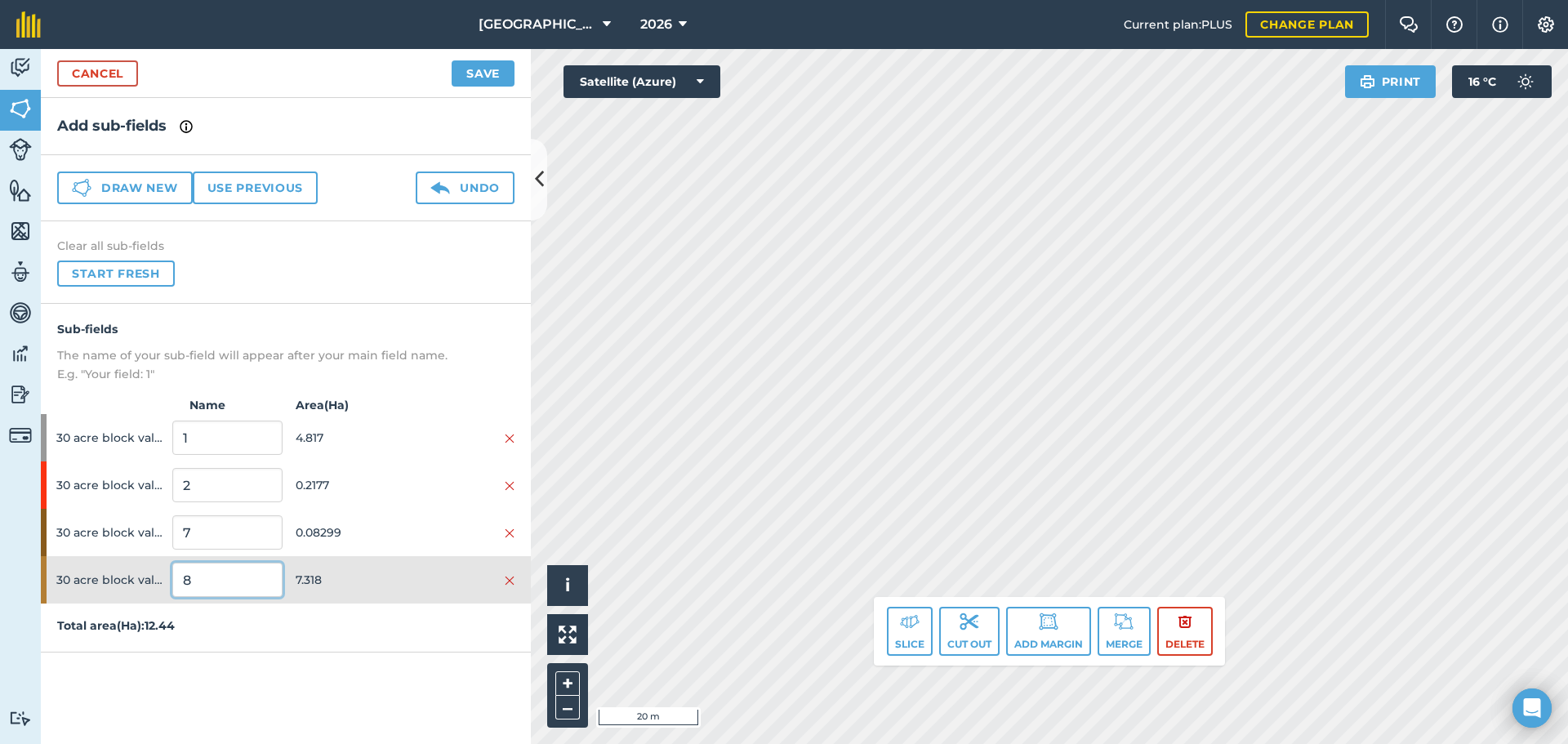
click at [236, 578] on input "8" at bounding box center [227, 579] width 110 height 34
click at [236, 578] on input "8" at bounding box center [227, 579] width 110 height 34
type input "BARLEY"
click at [286, 570] on div "30 acre block valve BARLEY 7.318" at bounding box center [286, 579] width 490 height 47
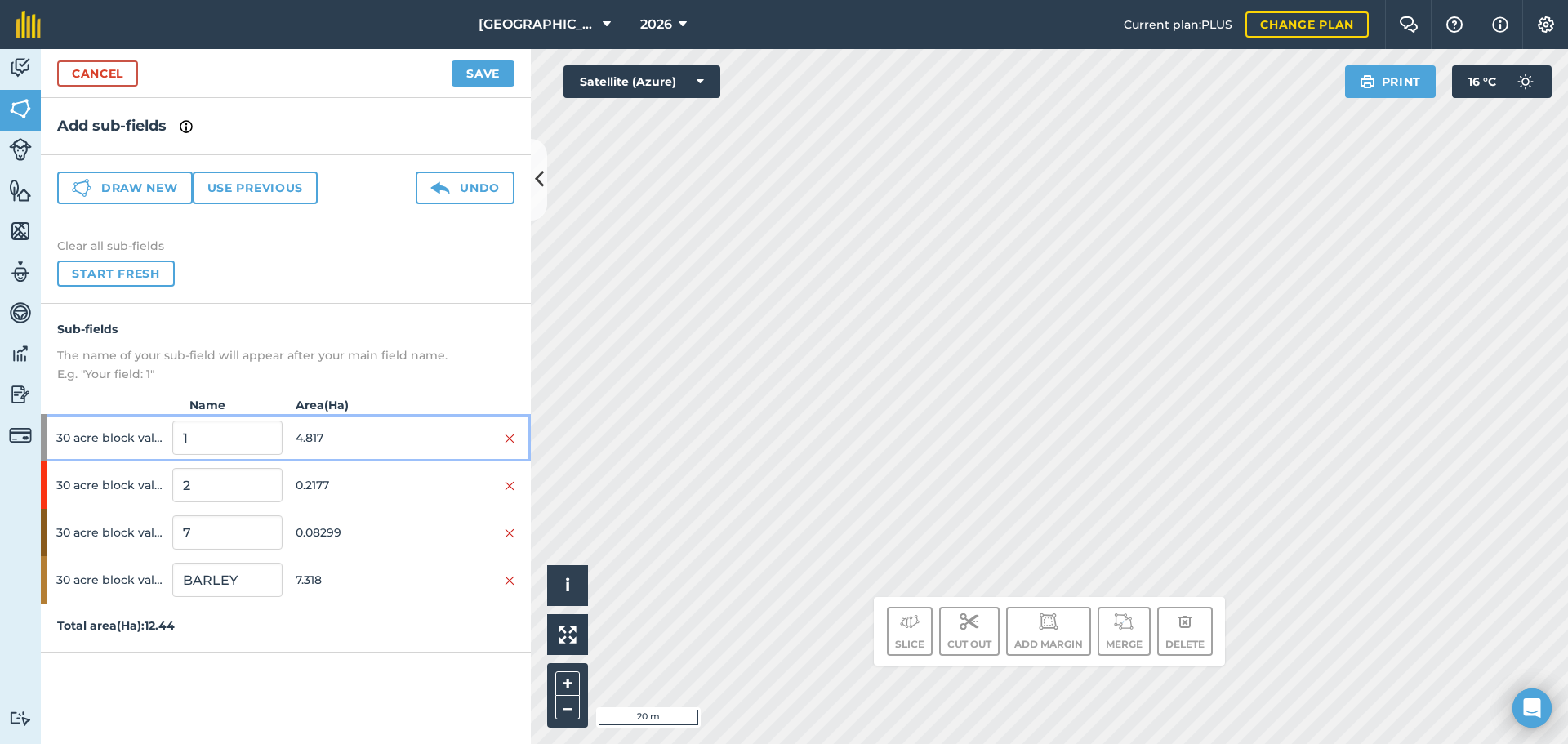
click at [302, 443] on span "4.817" at bounding box center [350, 437] width 110 height 31
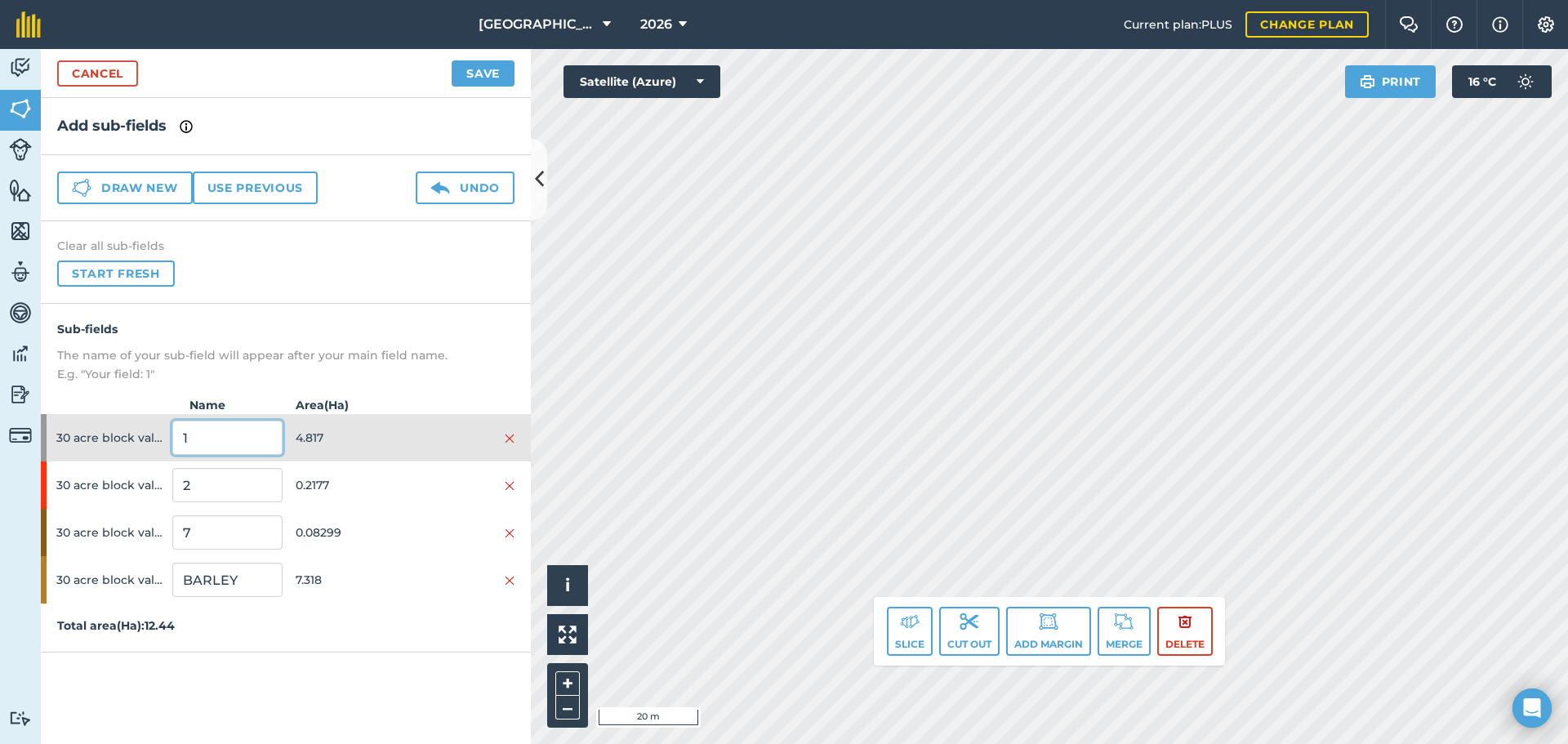
click at [234, 436] on input "1" at bounding box center [227, 437] width 110 height 34
type input "POTATOES"
click at [137, 426] on span "30 acre block valve" at bounding box center [112, 437] width 110 height 31
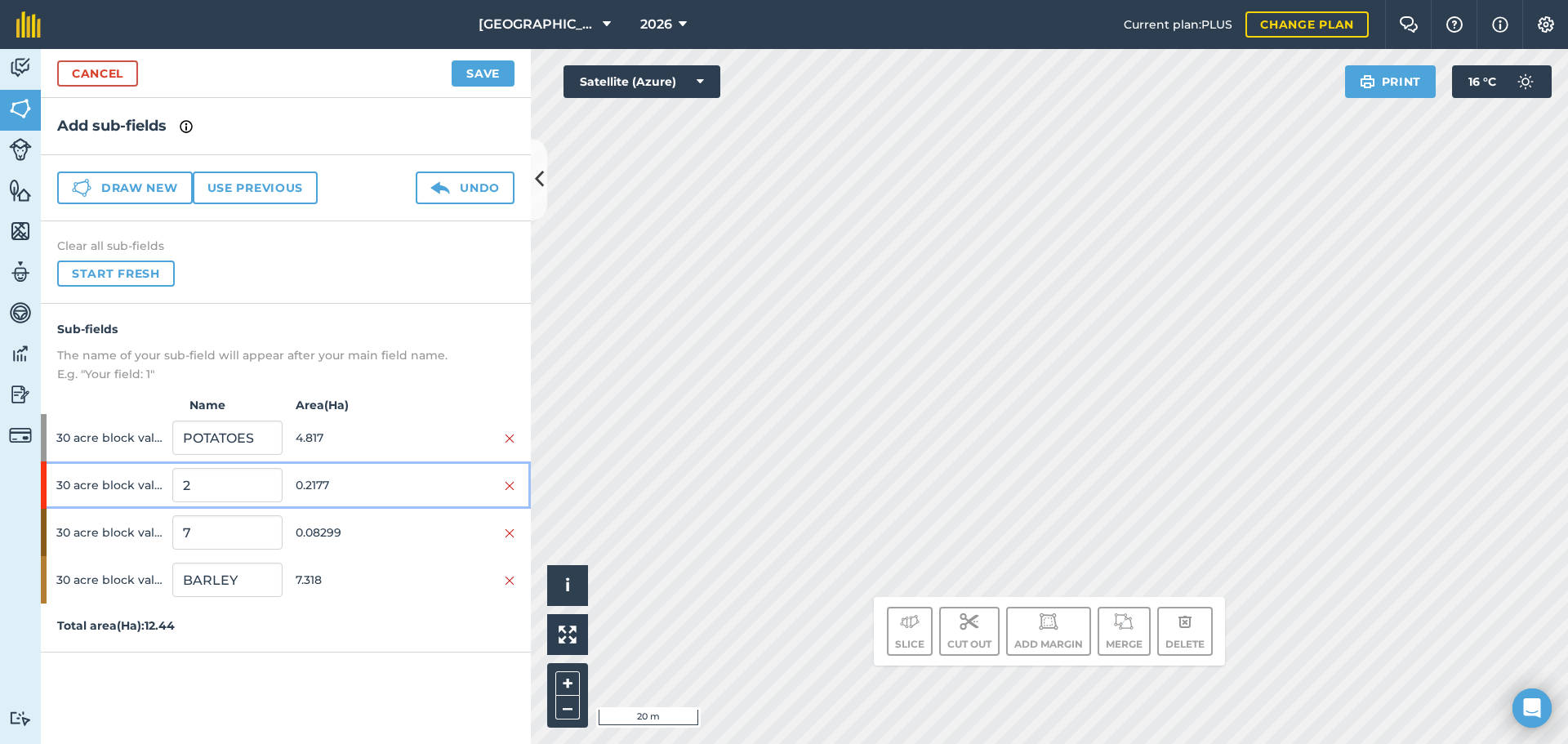
click at [137, 490] on span "30 acre block valve" at bounding box center [112, 485] width 110 height 31
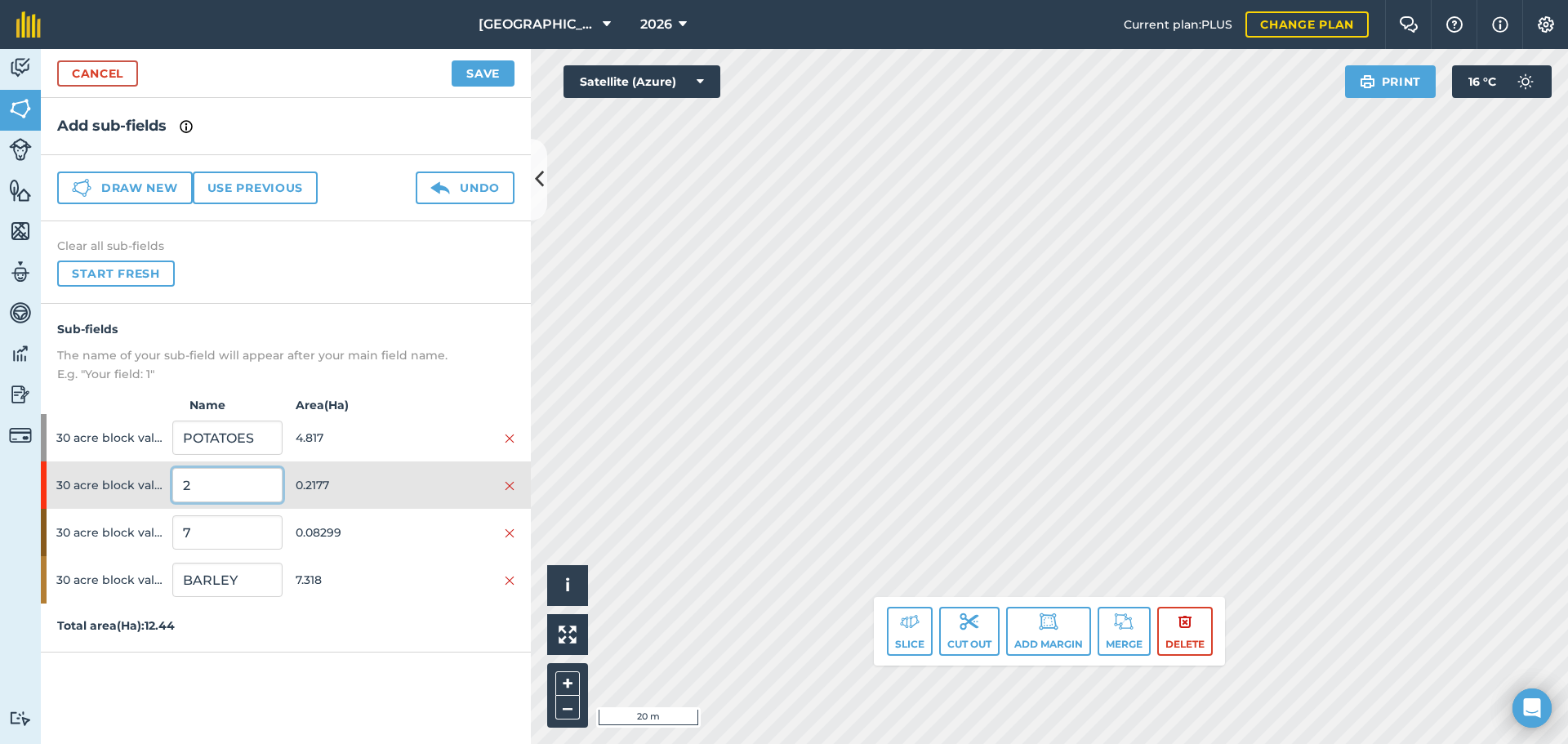
click at [259, 484] on input "2" at bounding box center [227, 484] width 110 height 34
click at [259, 484] on input "2" at bounding box center [227, 484] width 110 height 34
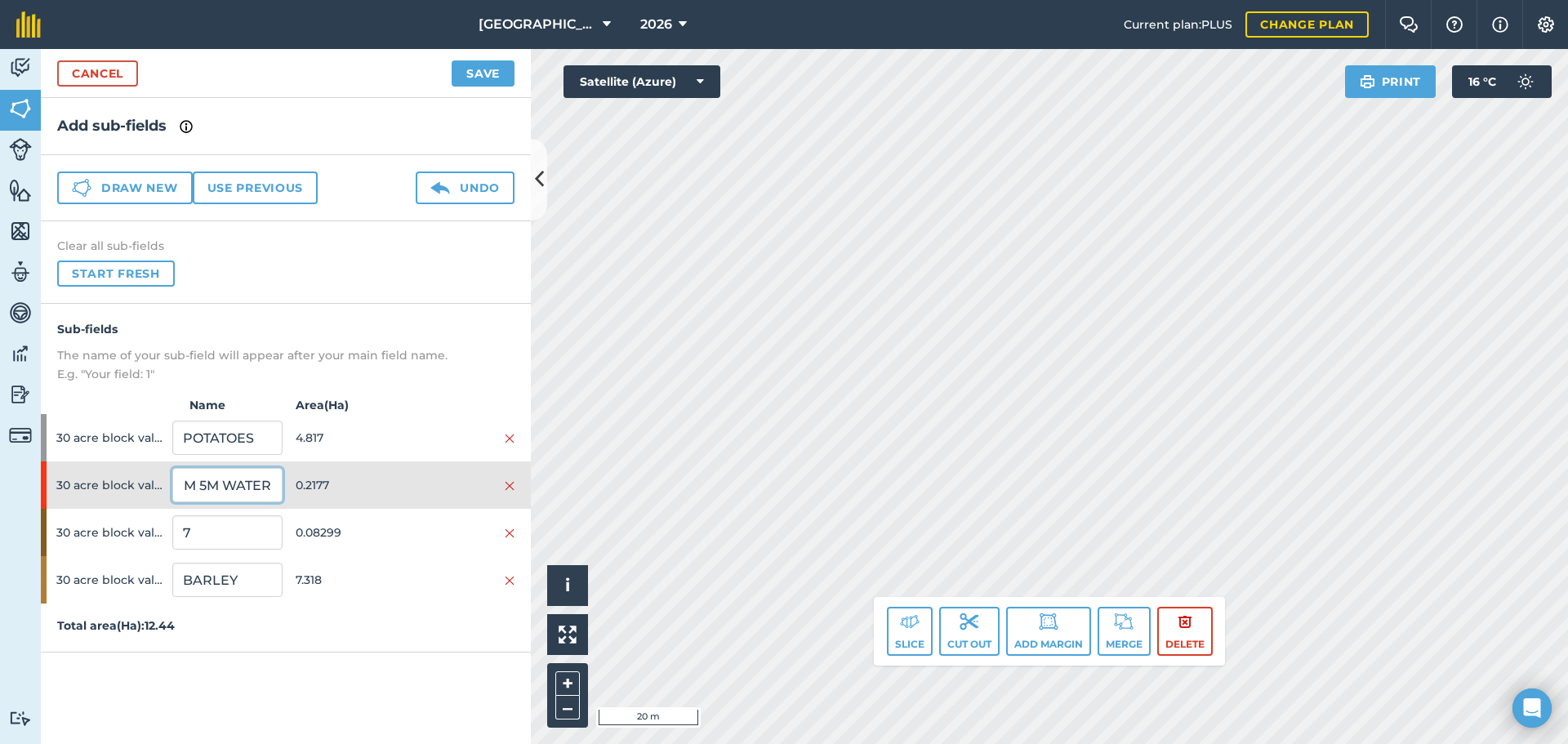
type input "EFA M 5M WATER"
click at [329, 484] on span "0.2177" at bounding box center [350, 485] width 110 height 31
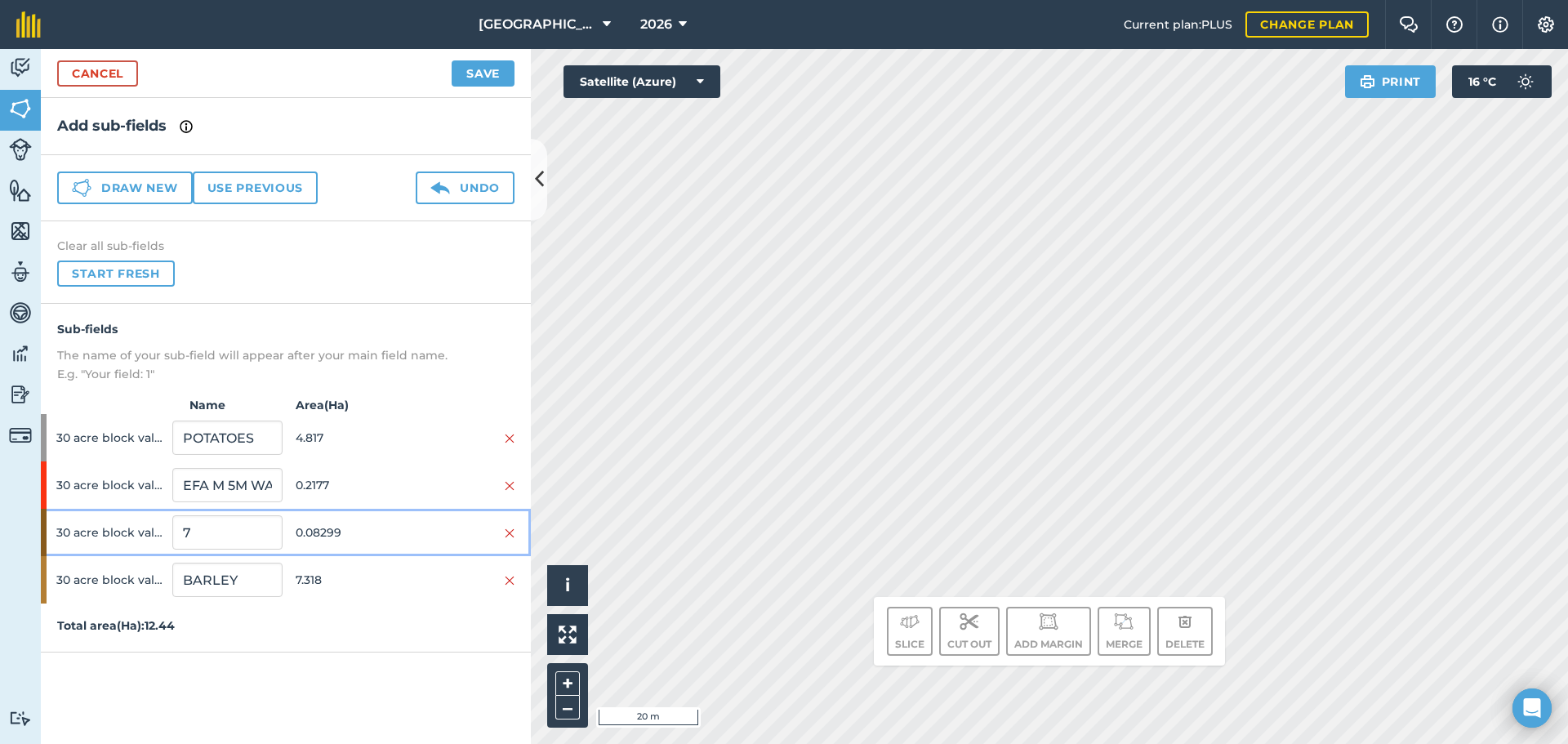
click at [302, 542] on span "0.08299" at bounding box center [350, 532] width 110 height 31
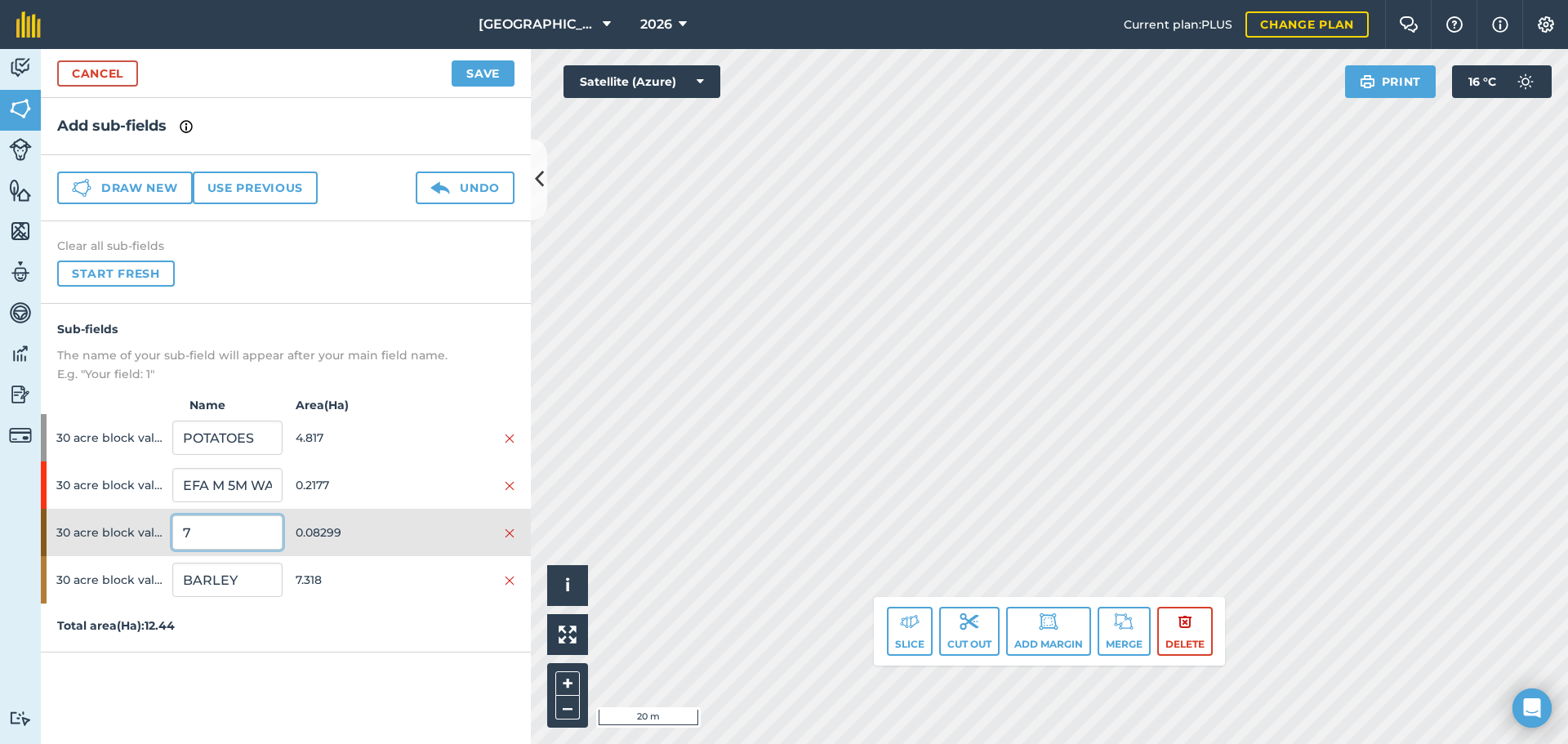
click at [204, 521] on input "7" at bounding box center [227, 531] width 110 height 34
click at [204, 522] on input "7" at bounding box center [227, 531] width 110 height 34
type input "EFA M 3M WATER"
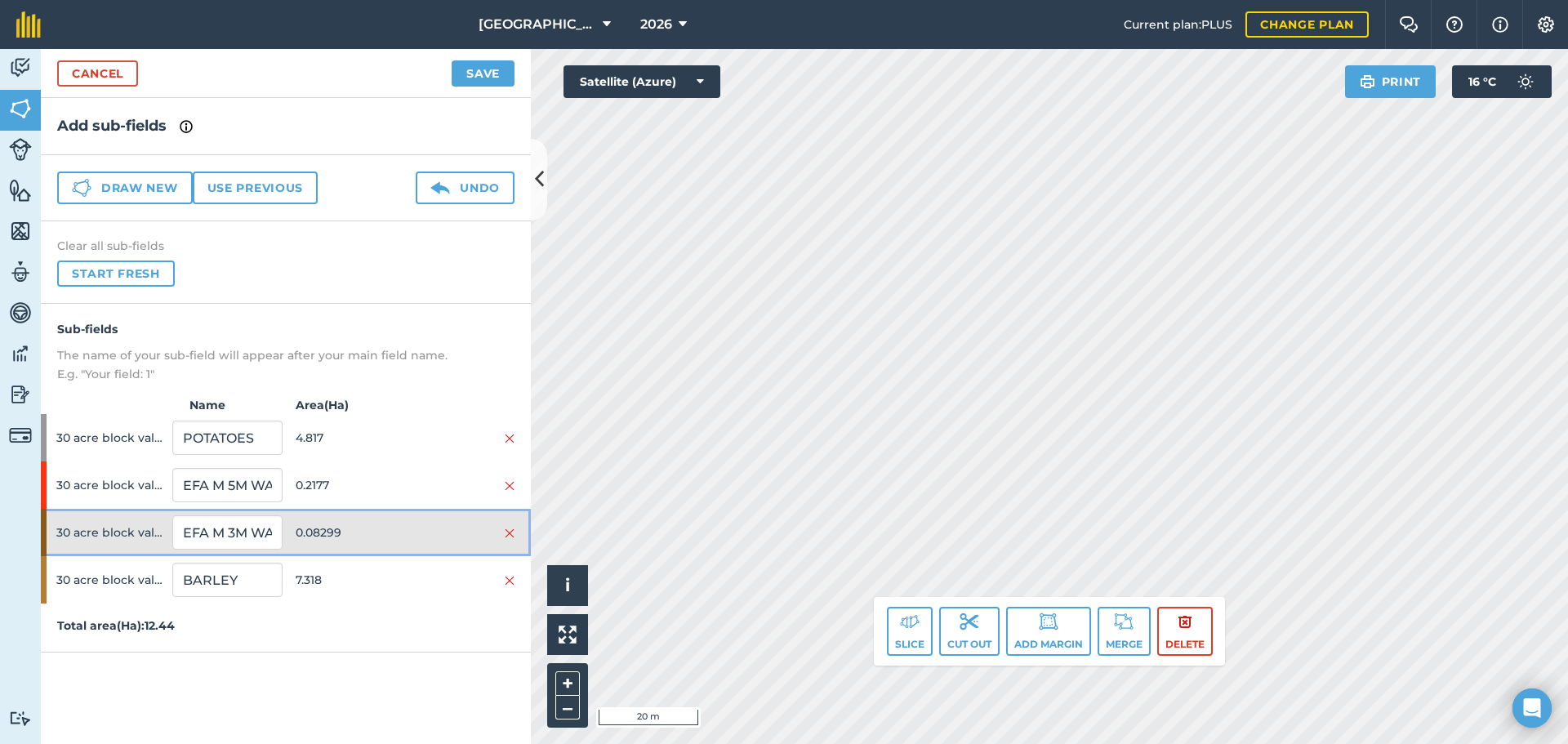
click at [333, 530] on span "0.08299" at bounding box center [350, 532] width 110 height 31
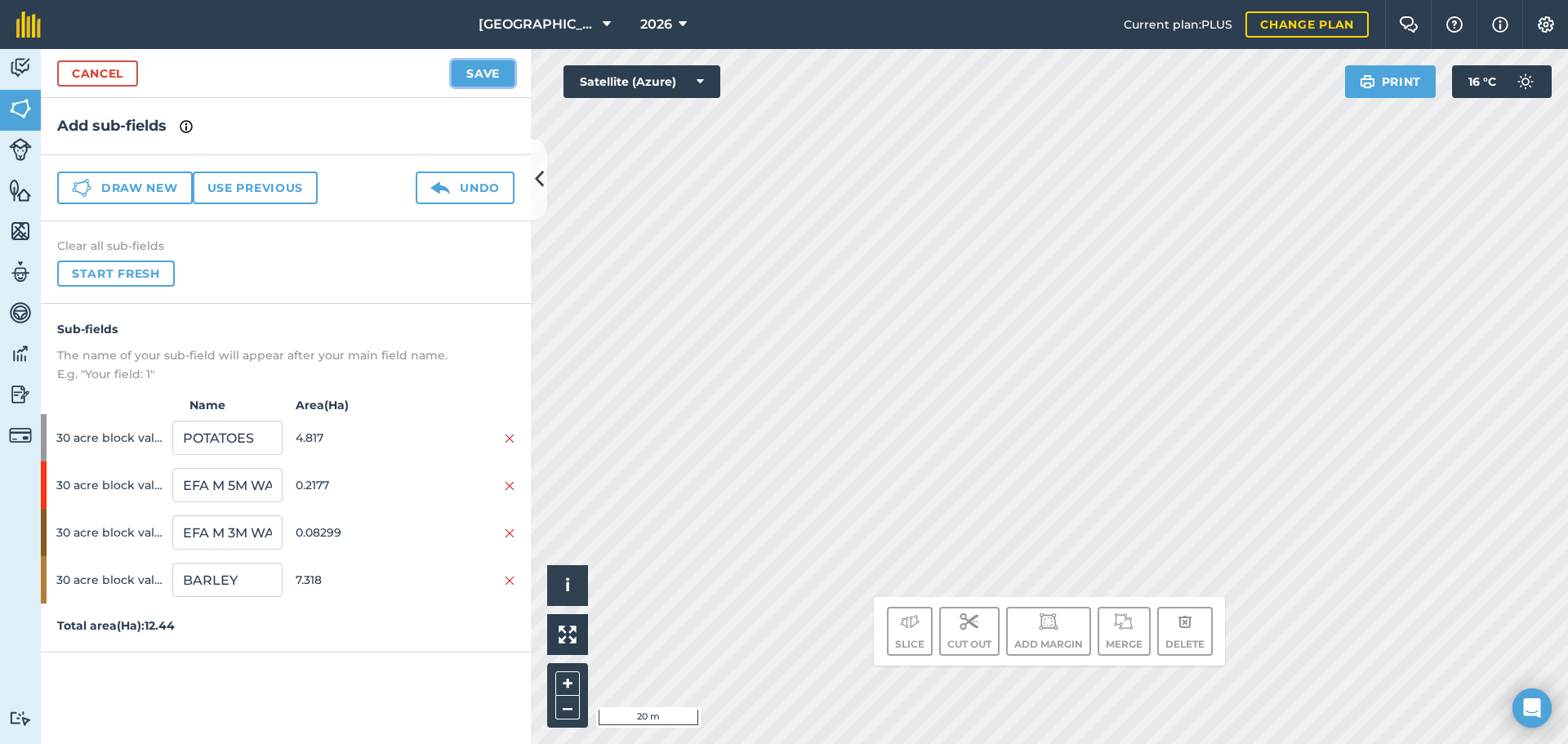
click at [487, 82] on button "Save" at bounding box center [483, 73] width 63 height 26
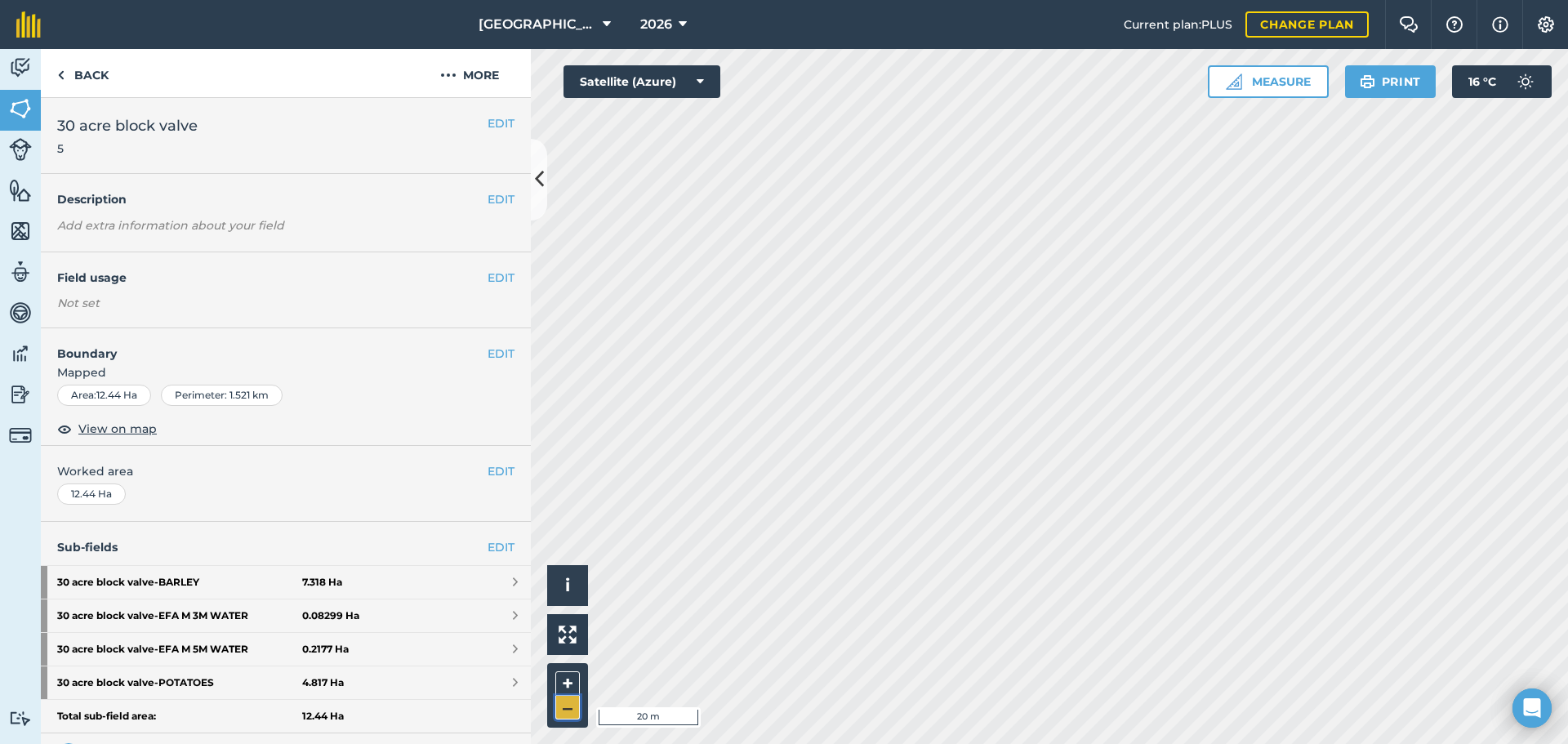
click at [567, 702] on button "–" at bounding box center [567, 707] width 24 height 24
click at [445, 592] on link "30 acre block valve - BARLEY 7.318 Ha" at bounding box center [286, 581] width 490 height 32
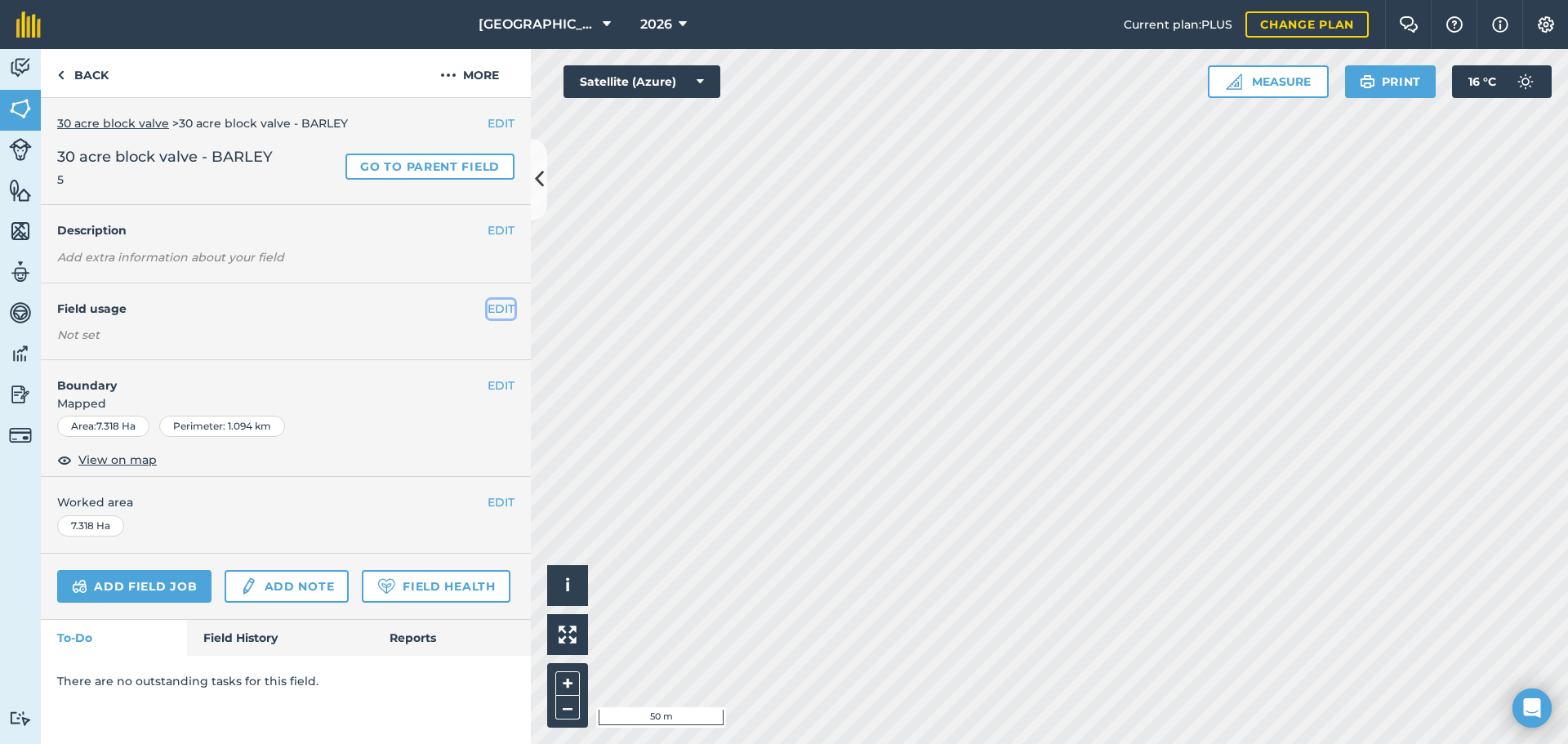
click at [492, 309] on button "EDIT" at bounding box center [500, 308] width 27 height 18
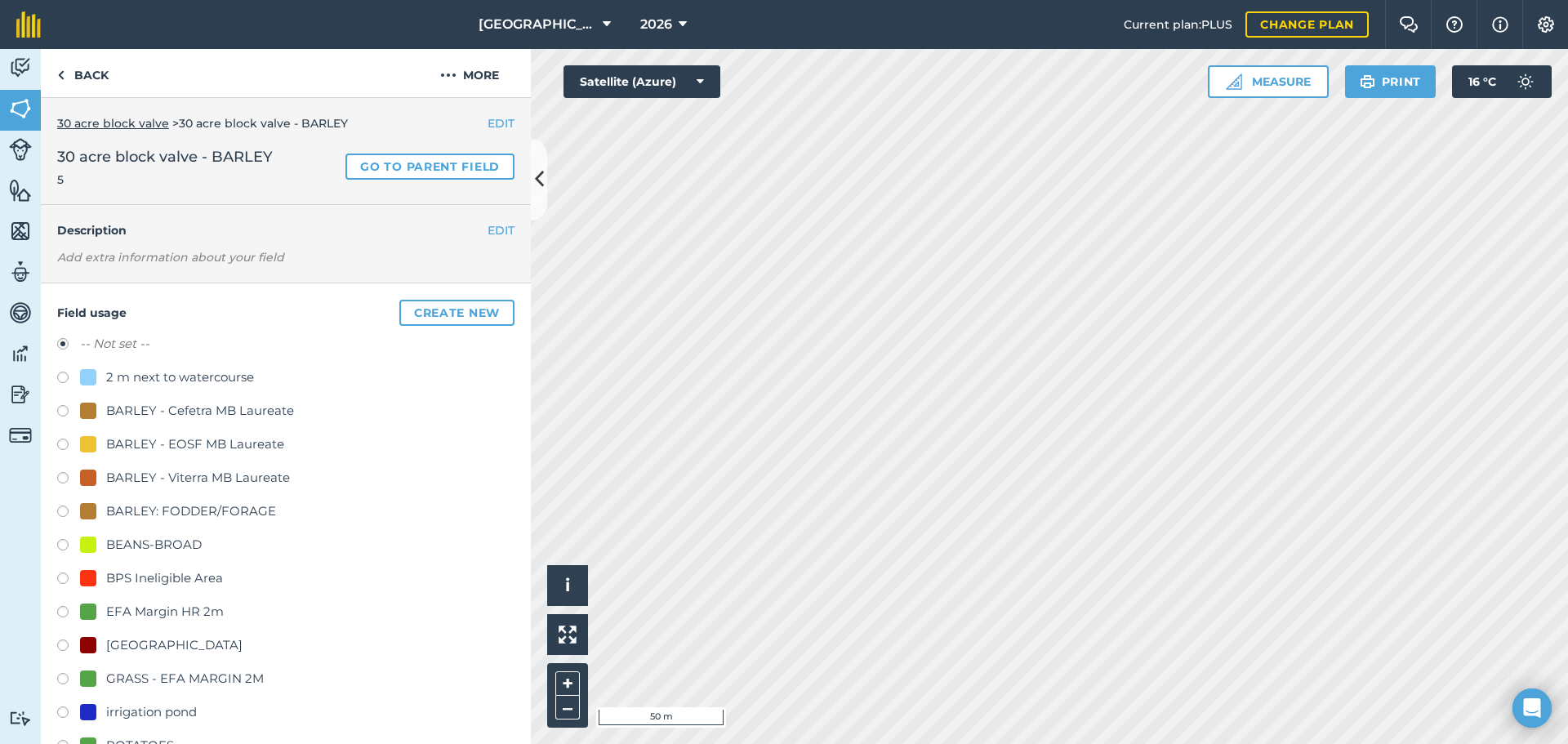
drag, startPoint x: 200, startPoint y: 502, endPoint x: 234, endPoint y: 502, distance: 34.0
click at [201, 502] on div "BARLEY: FODDER/FORAGE" at bounding box center [191, 511] width 170 height 19
radio input "true"
radio input "false"
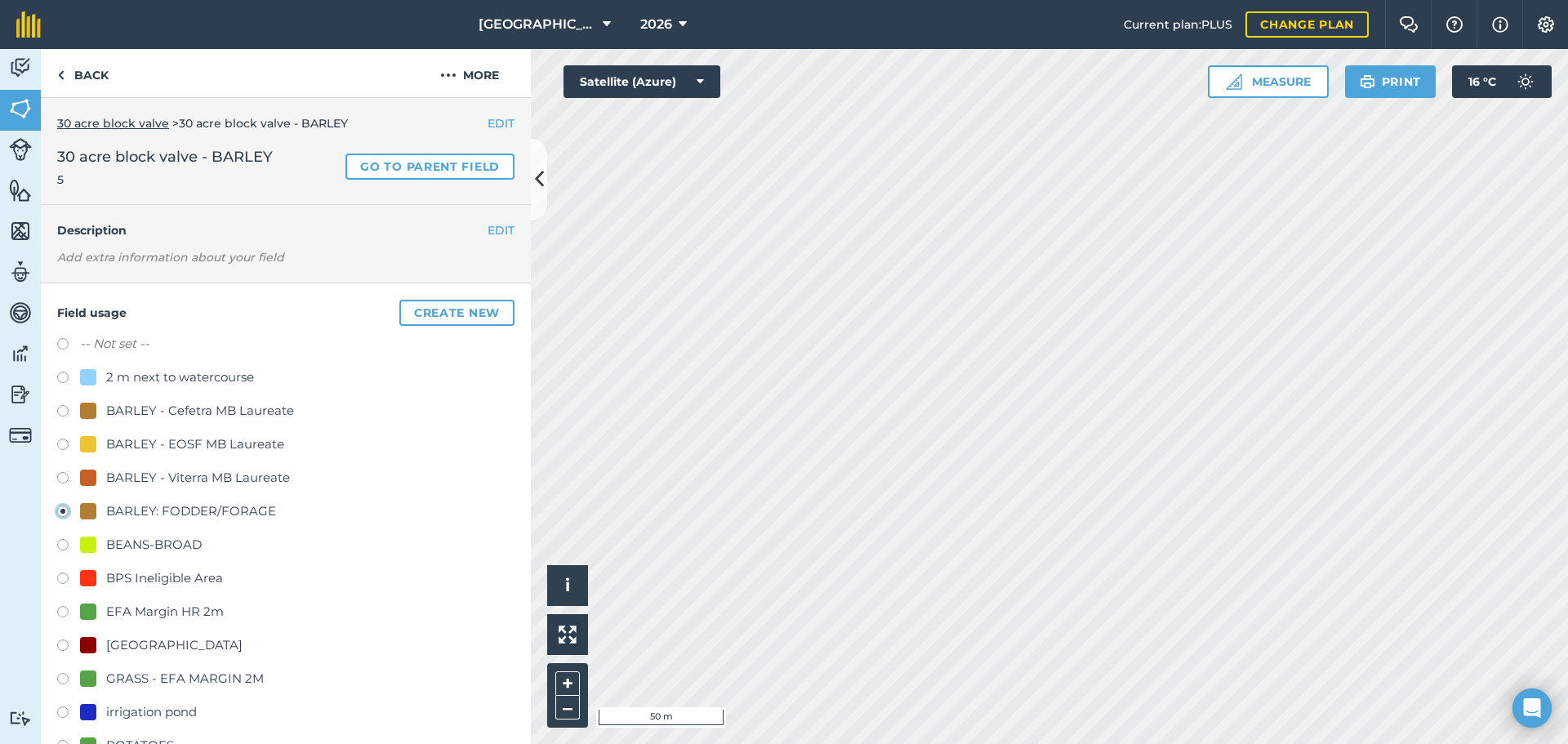
scroll to position [565, 0]
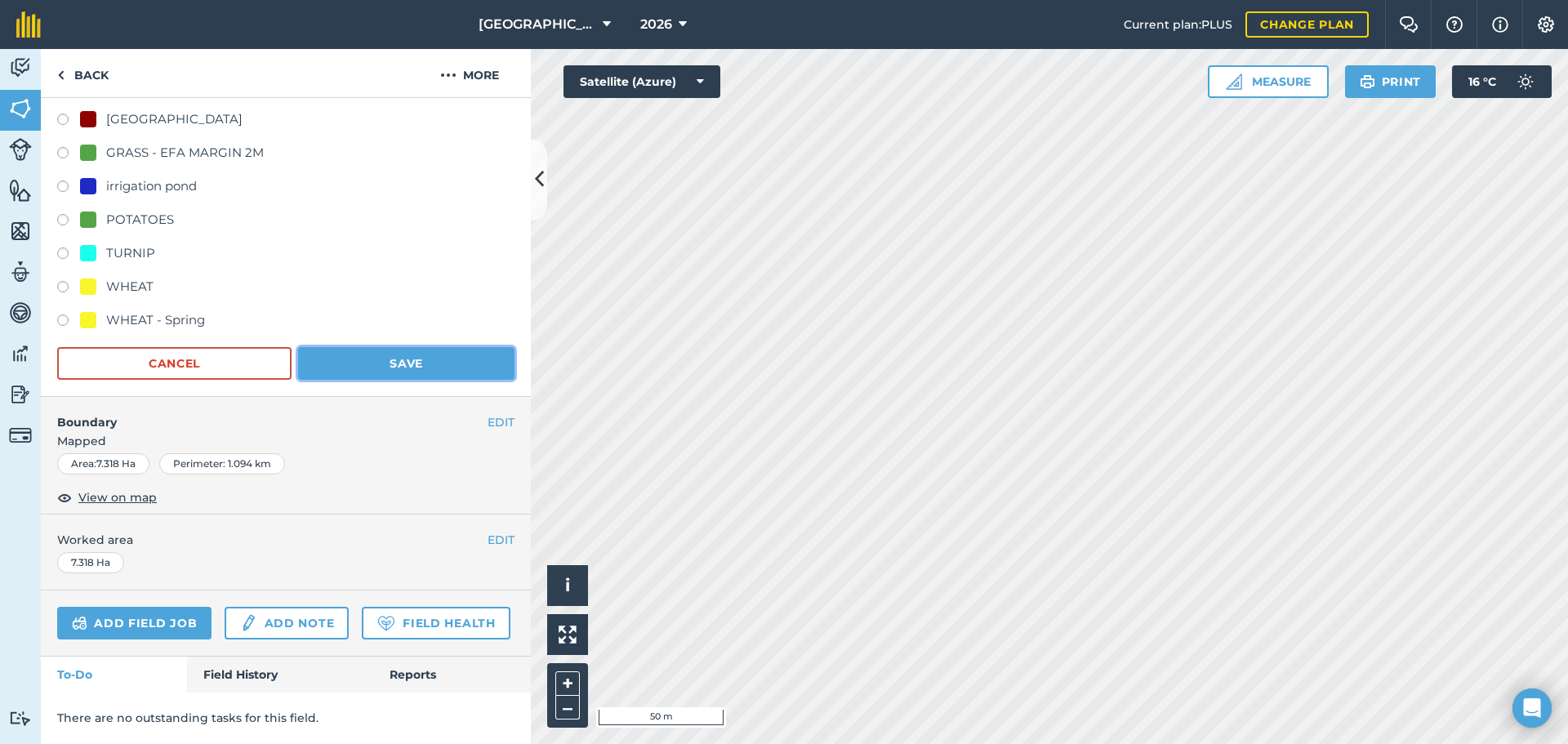
click at [418, 347] on button "Save" at bounding box center [406, 362] width 216 height 32
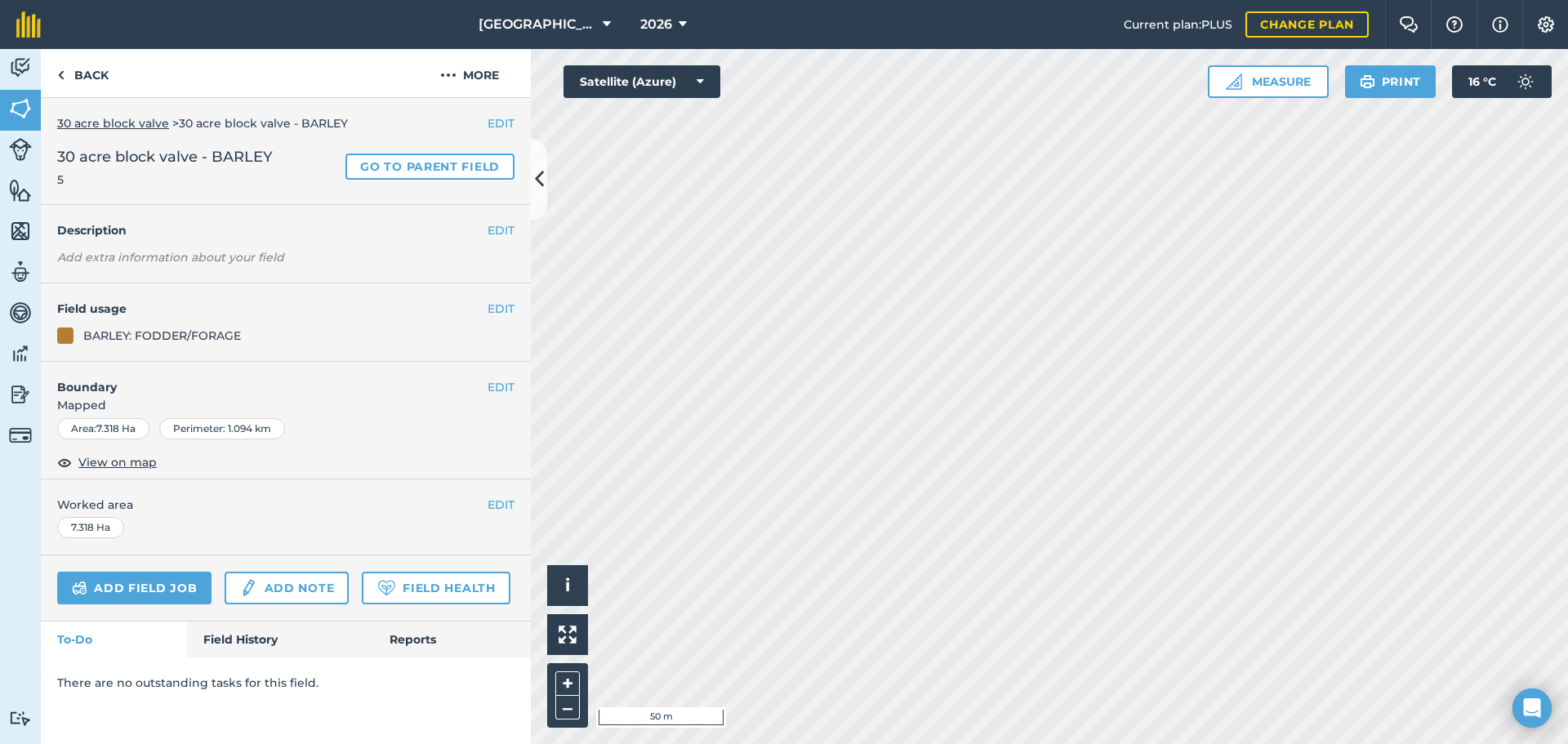
scroll to position [0, 0]
click at [98, 64] on link "Back" at bounding box center [83, 72] width 85 height 48
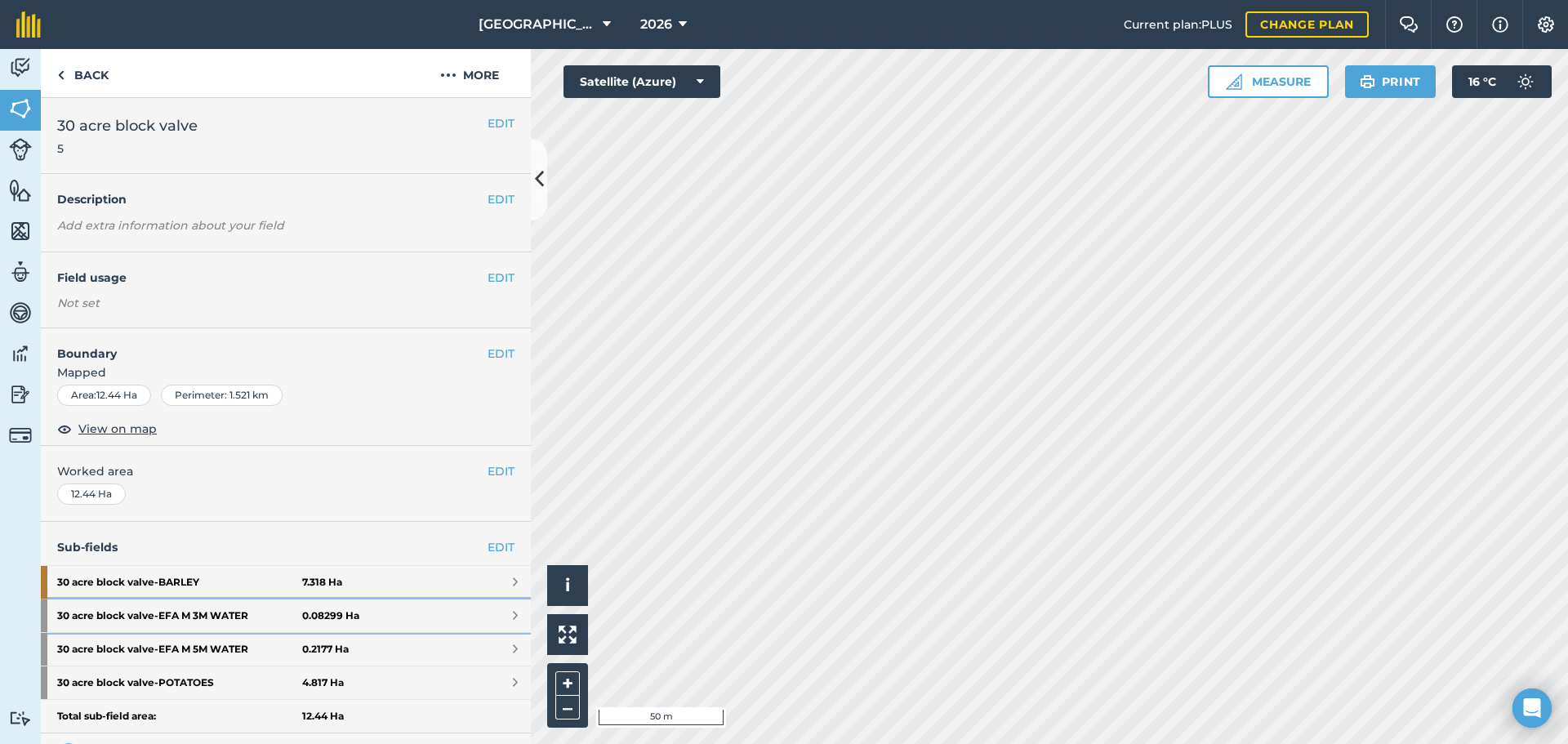
click at [246, 607] on strong "30 acre block valve - EFA M 3M WATER" at bounding box center [180, 615] width 245 height 32
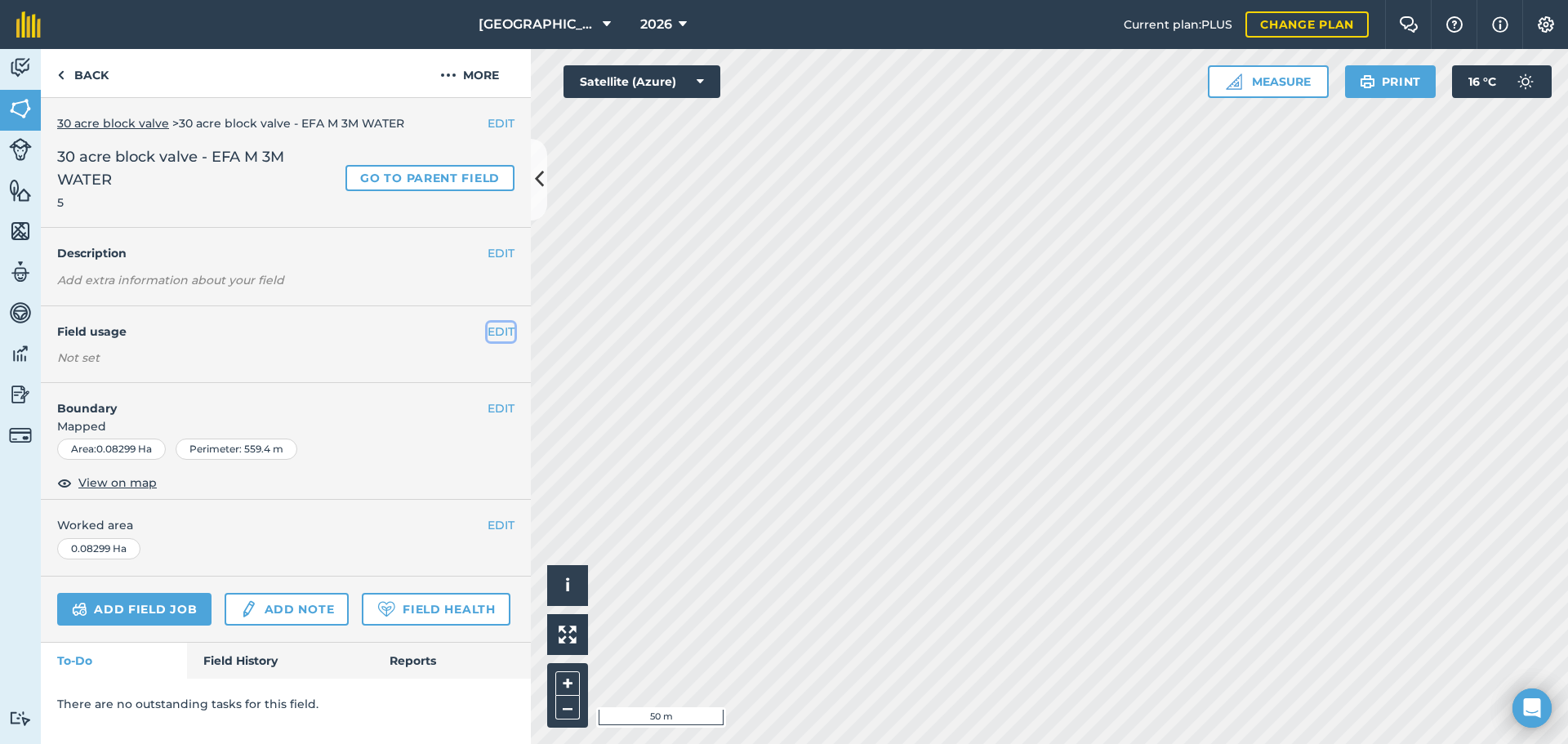
click at [495, 335] on button "EDIT" at bounding box center [500, 331] width 27 height 18
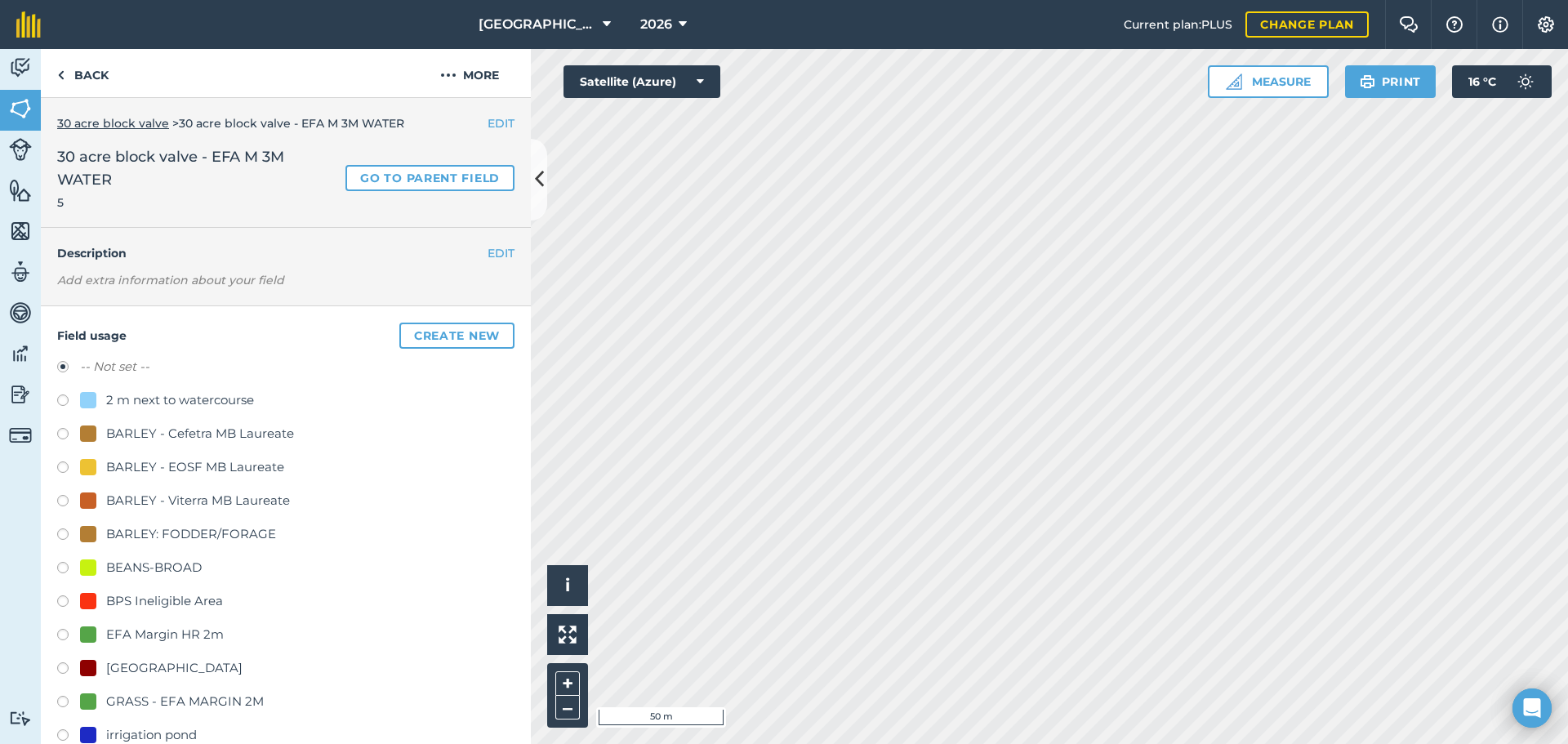
click at [159, 707] on div "GRASS - EFA MARGIN 2M" at bounding box center [185, 701] width 158 height 19
radio input "true"
radio input "false"
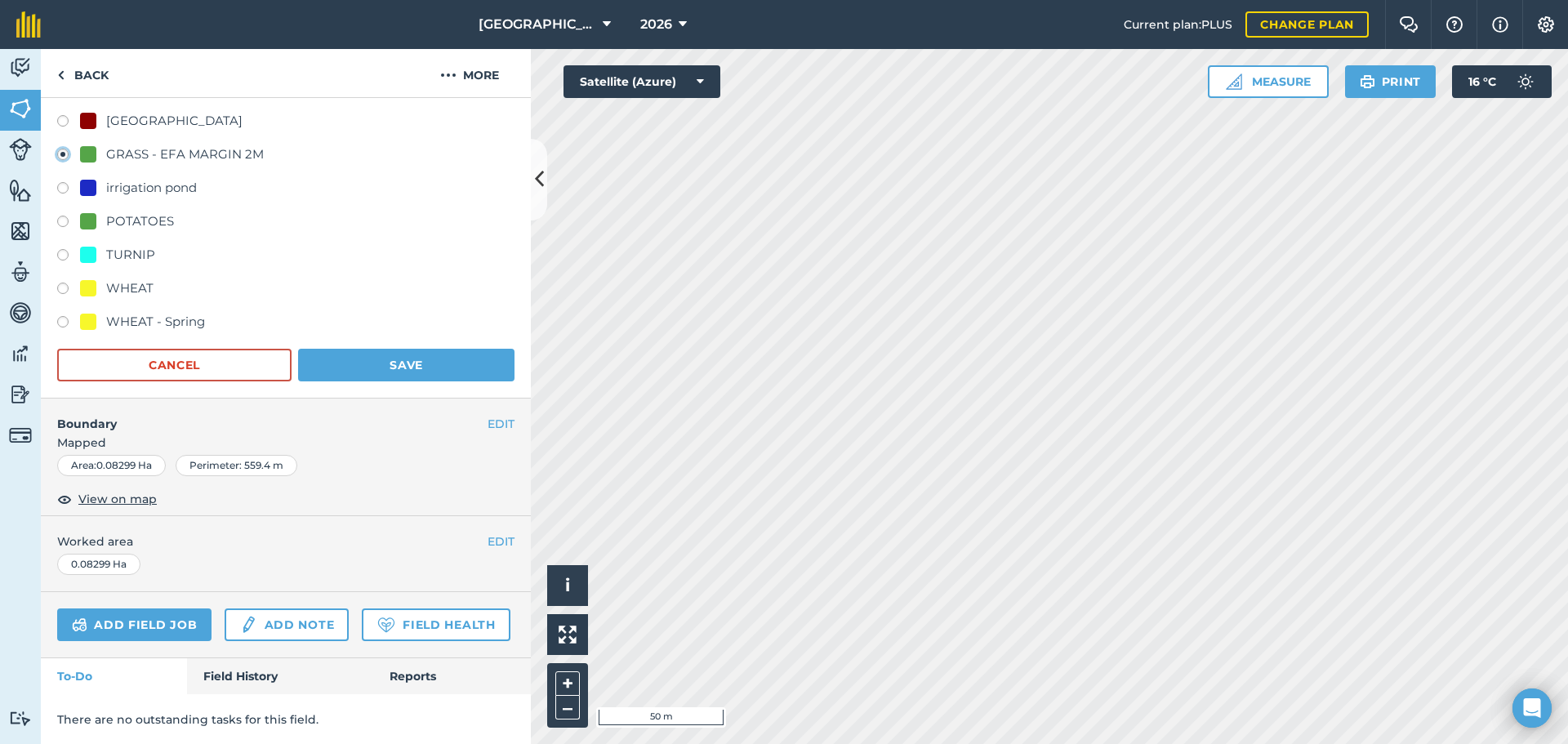
scroll to position [565, 0]
click at [474, 348] on button "Save" at bounding box center [406, 362] width 216 height 32
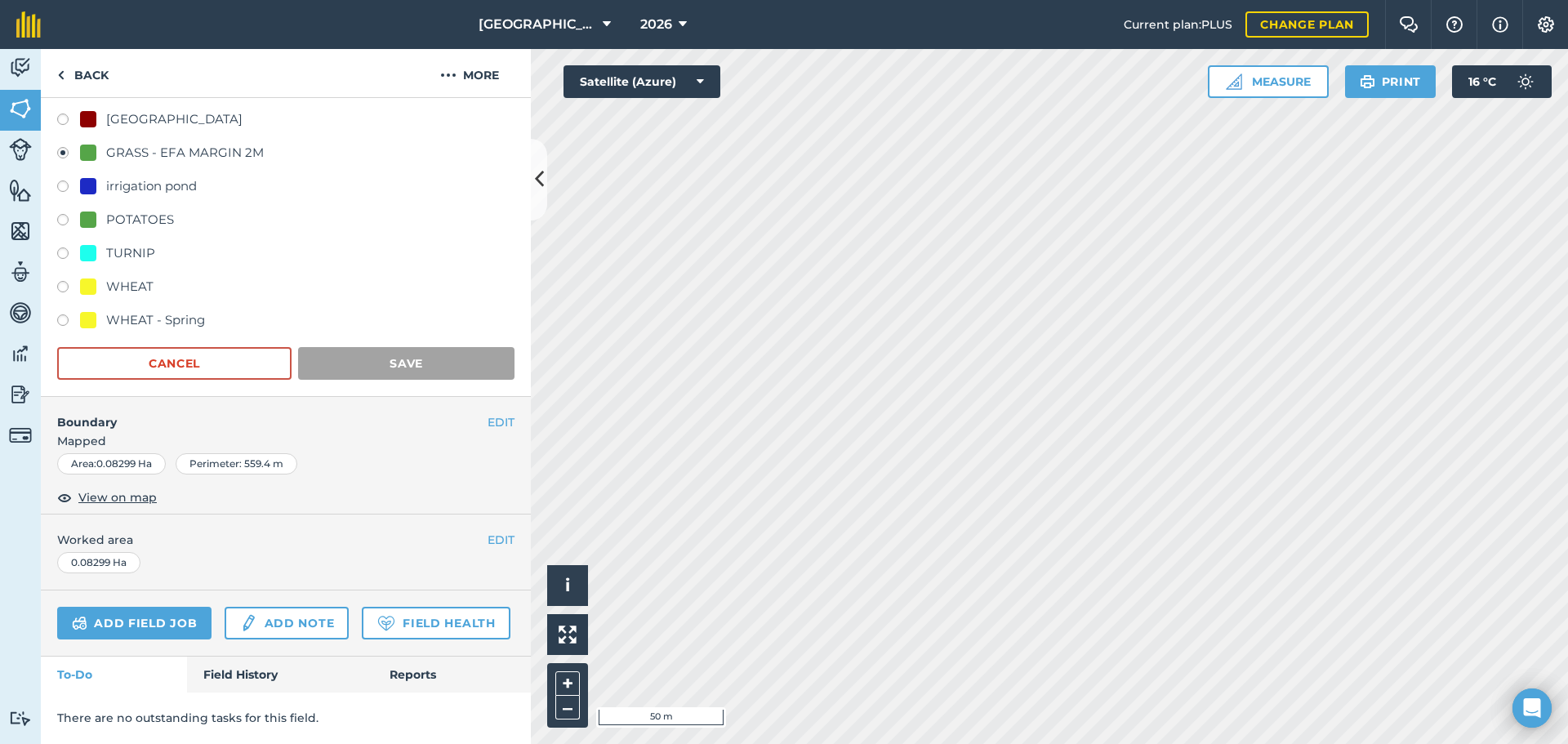
scroll to position [0, 0]
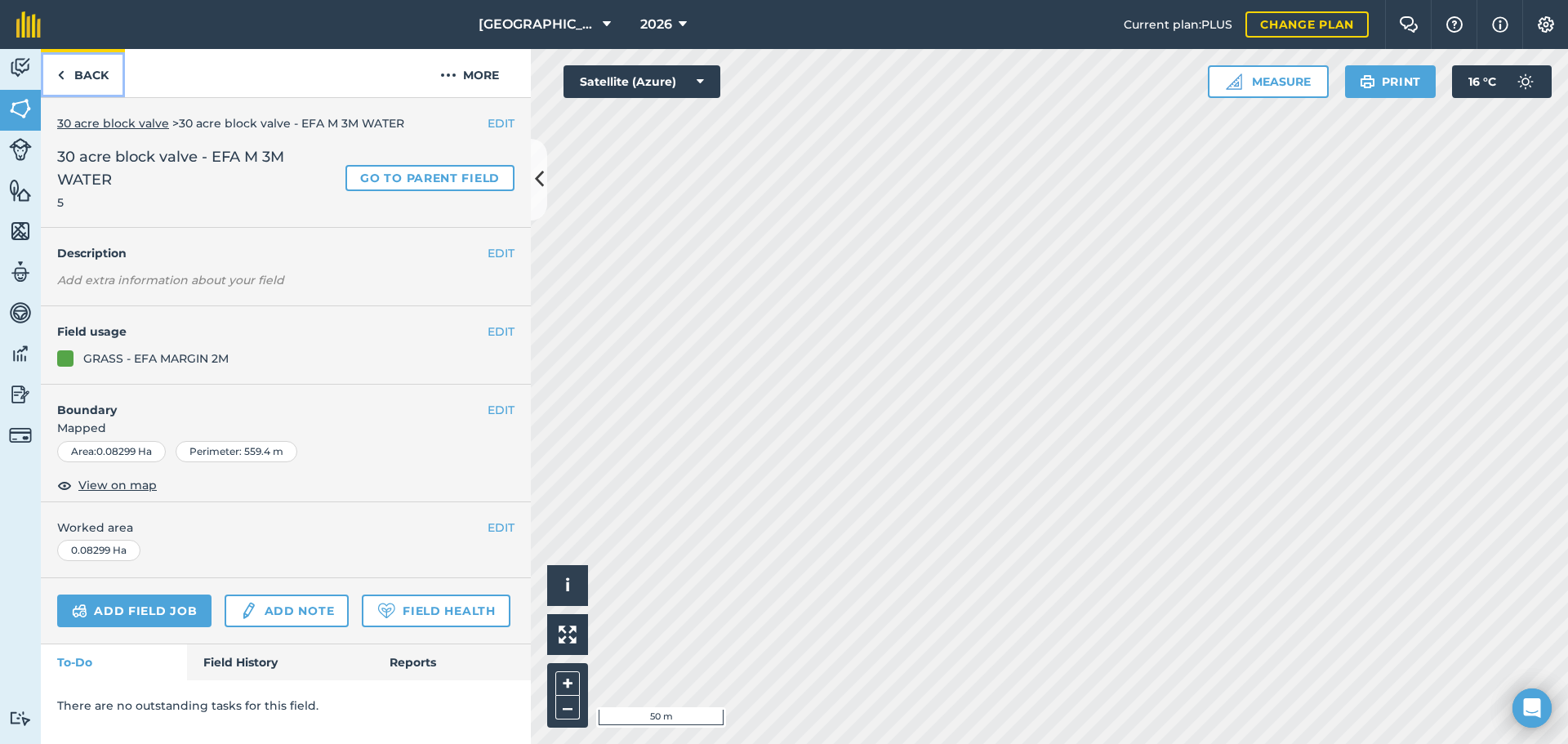
click at [104, 83] on link "Back" at bounding box center [83, 72] width 85 height 48
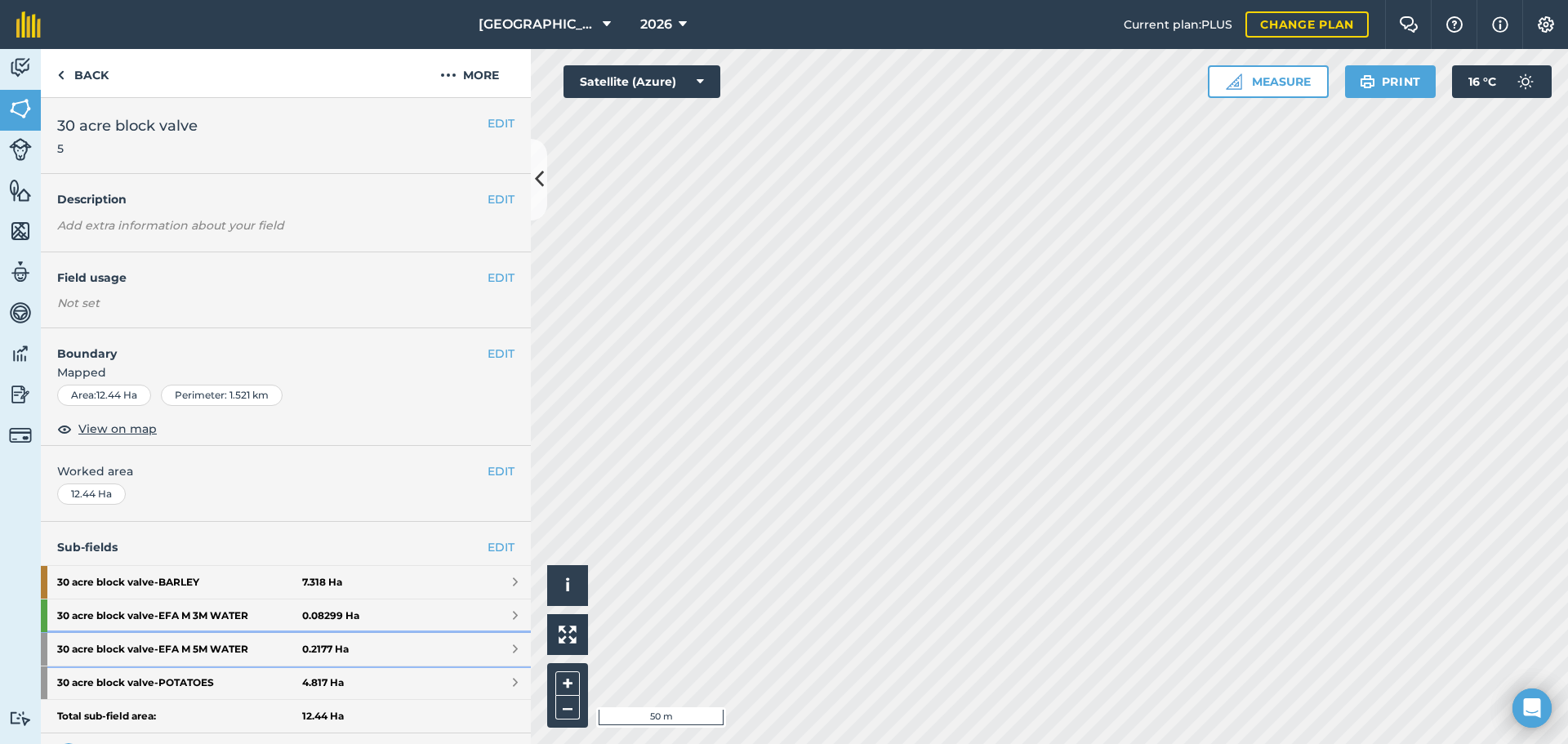
click at [234, 653] on strong "30 acre block valve - EFA M 5M WATER" at bounding box center [180, 648] width 245 height 32
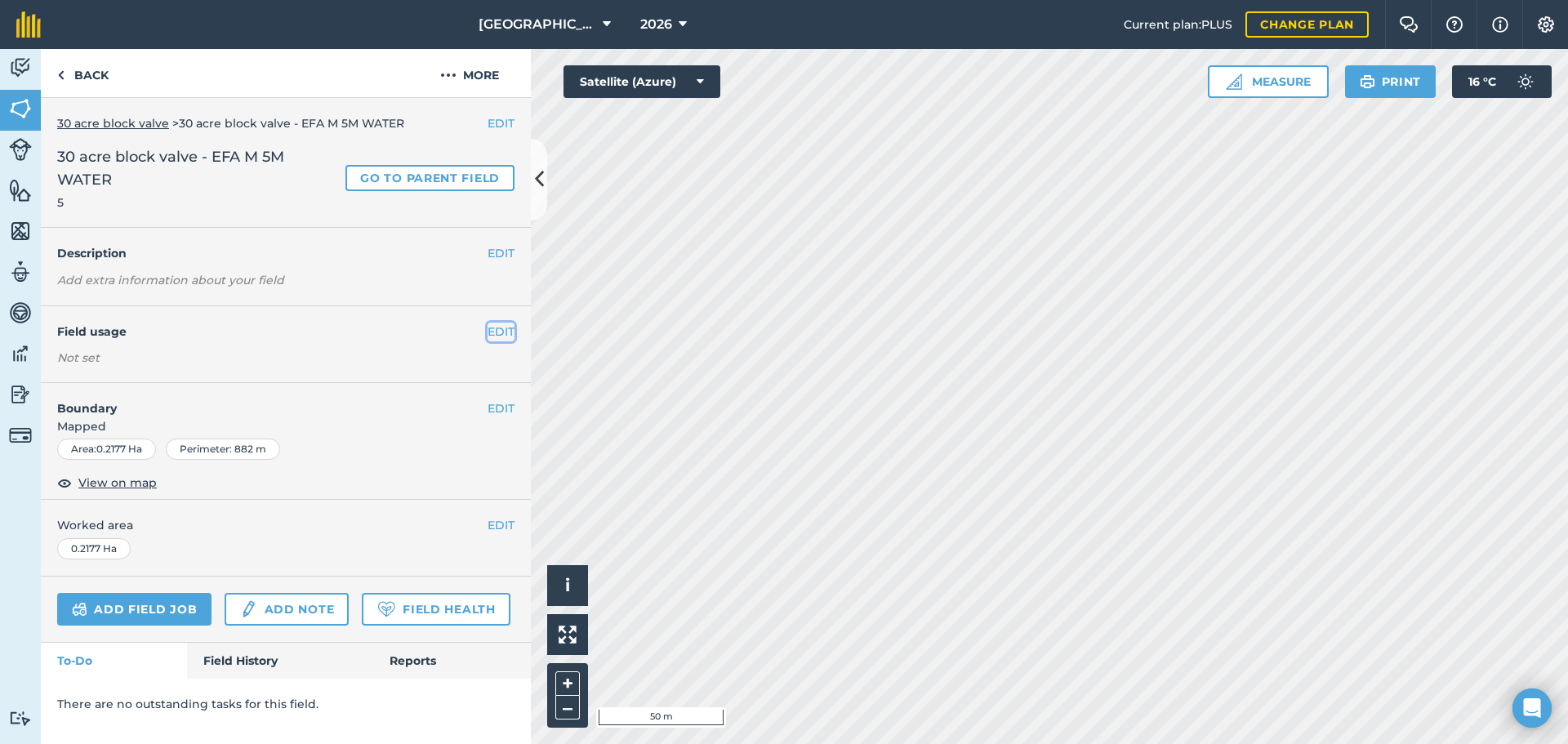
click at [492, 331] on button "EDIT" at bounding box center [500, 331] width 27 height 18
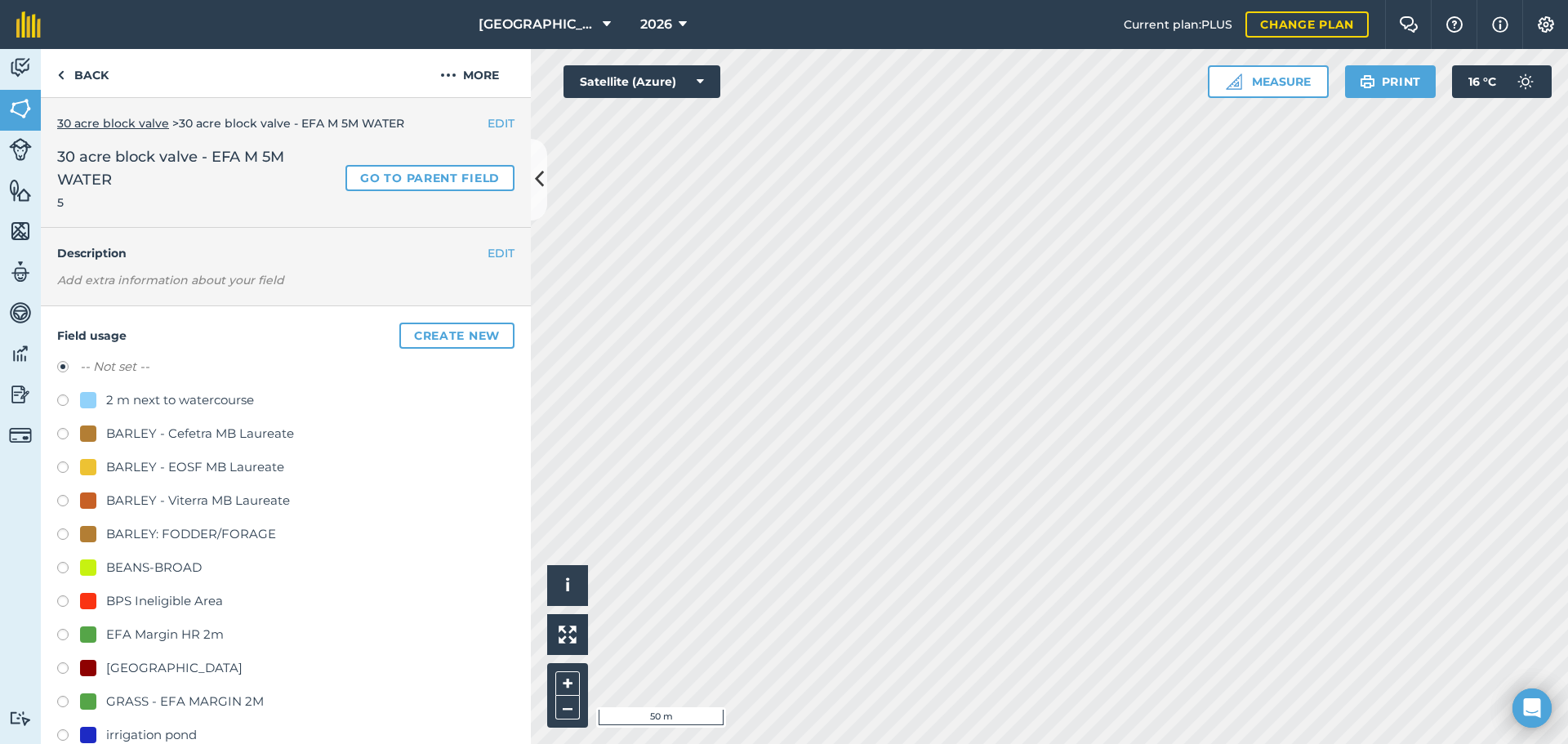
click at [168, 714] on div "GRASS - EFA MARGIN 2M" at bounding box center [286, 703] width 458 height 24
click at [178, 691] on div "-- Not set -- 2 m next to watercourse BARLEY - Cefetra MB Laureate BARLEY - EOS…" at bounding box center [286, 619] width 458 height 525
click at [180, 702] on div "GRASS - EFA MARGIN 2M" at bounding box center [185, 701] width 158 height 19
radio input "true"
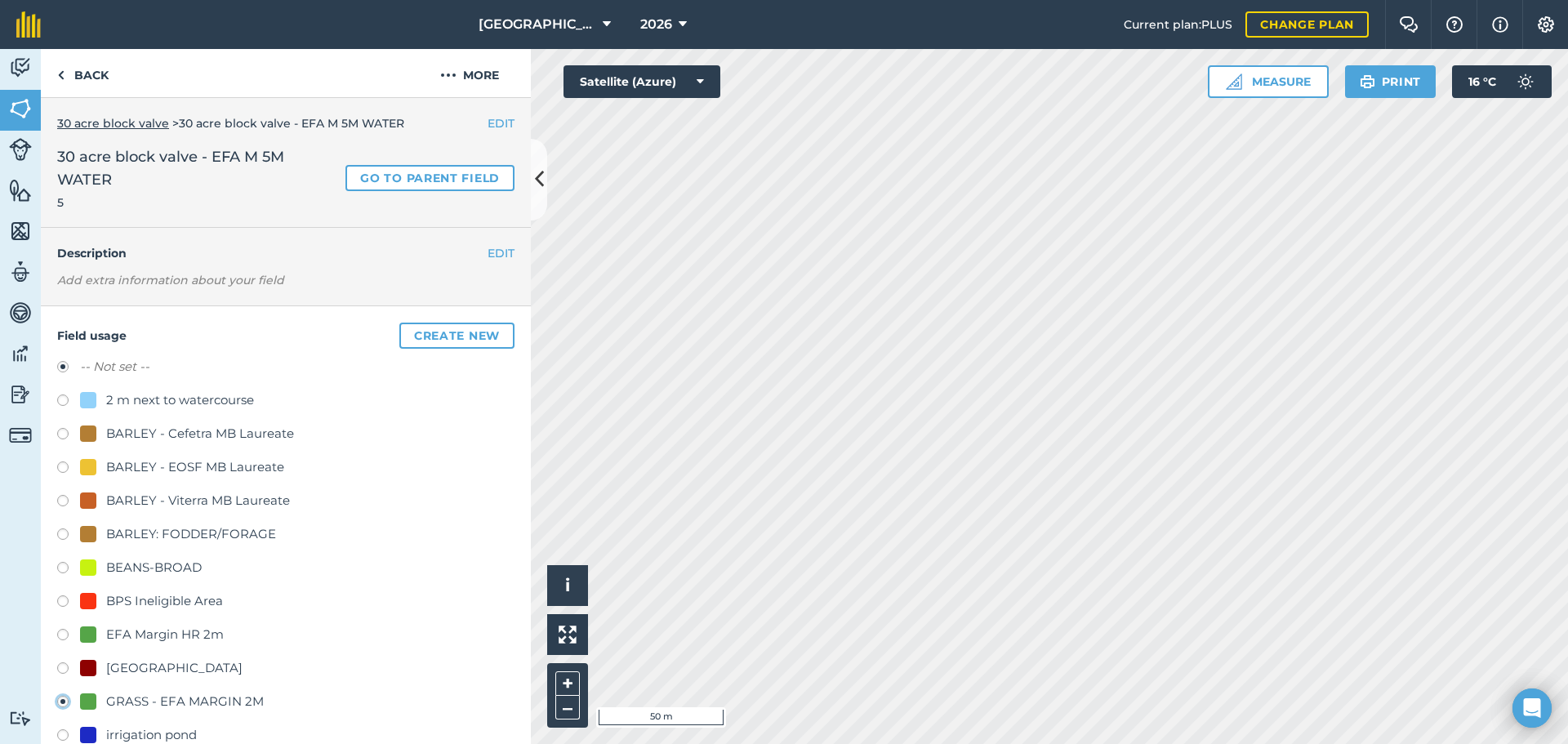
radio input "false"
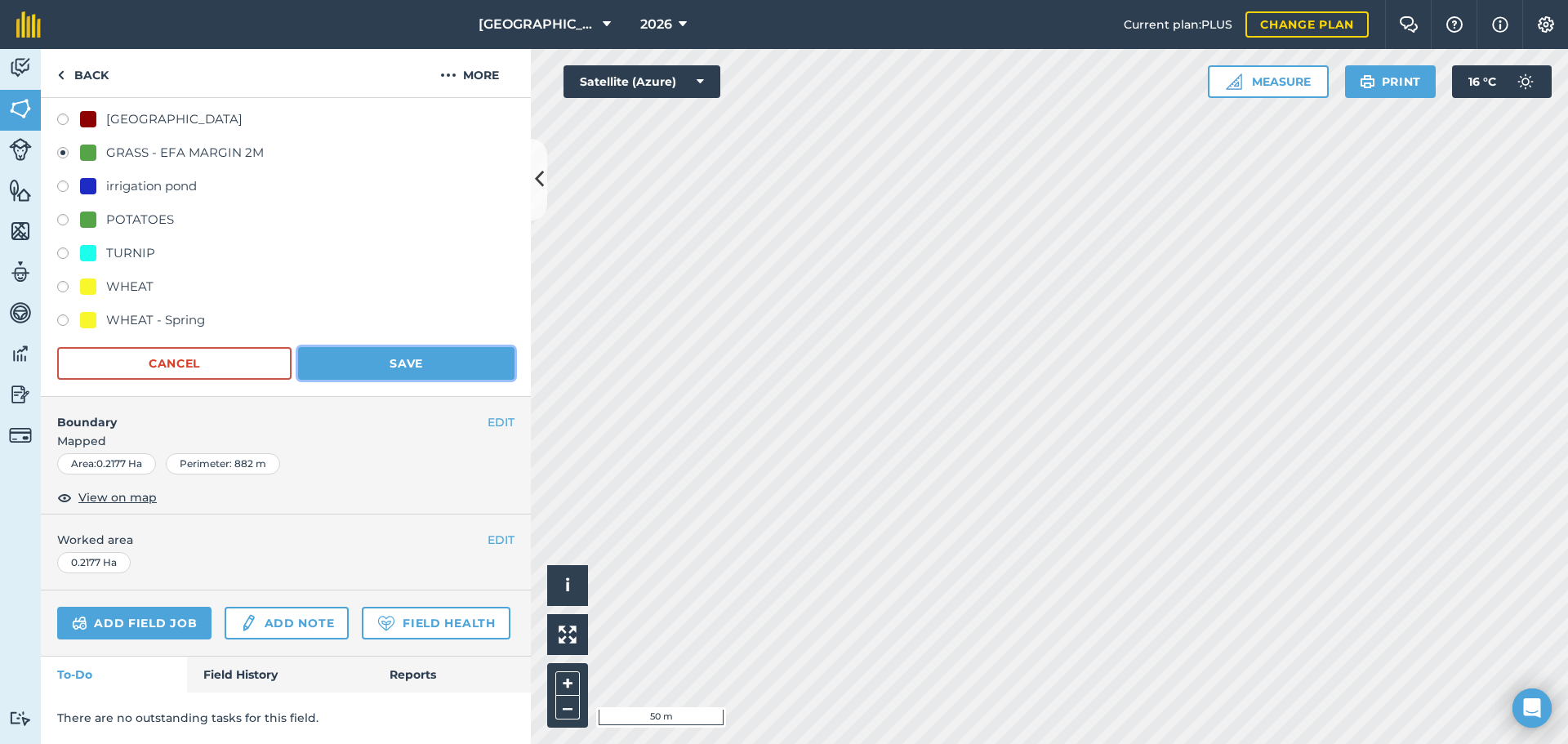
click at [447, 351] on button "Save" at bounding box center [406, 362] width 216 height 32
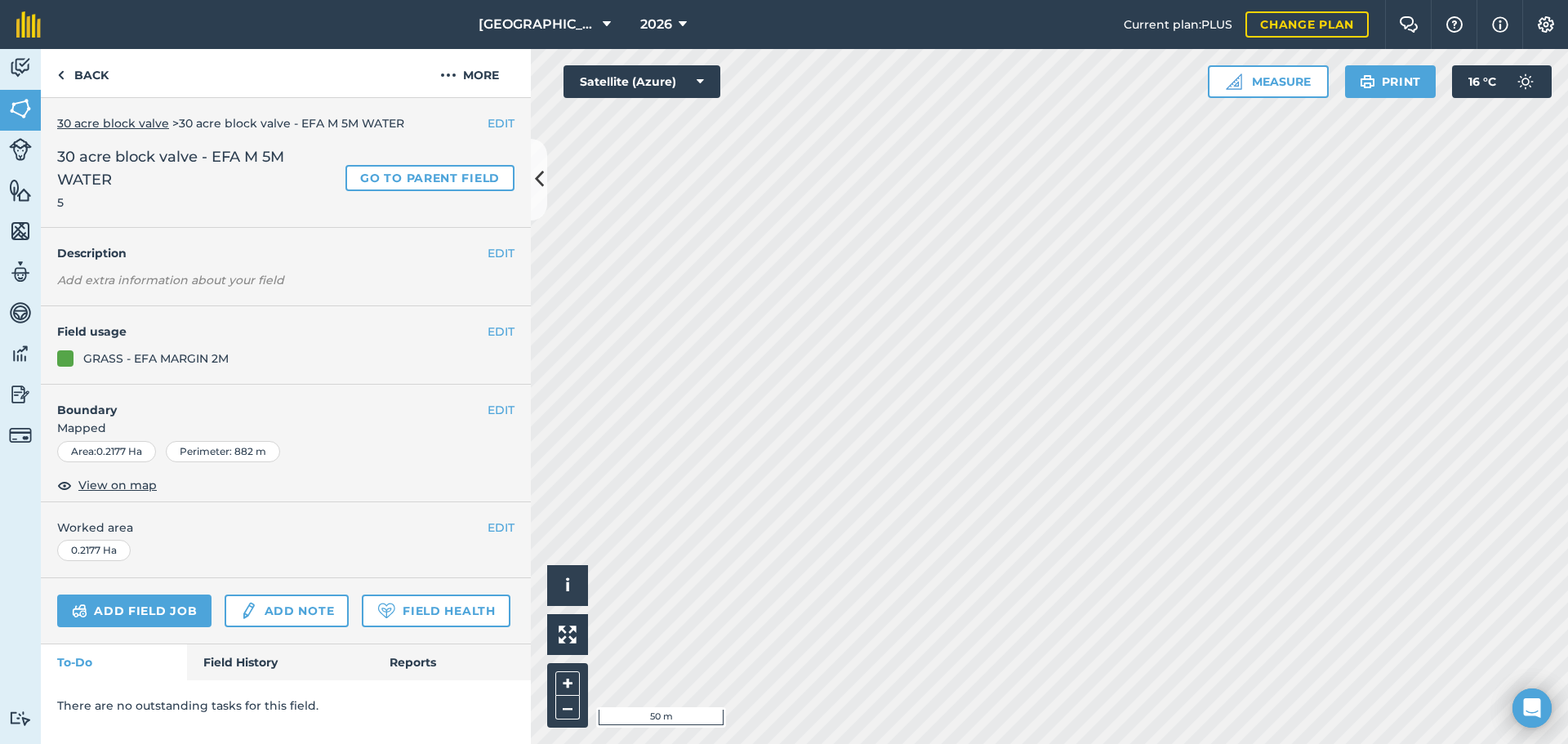
scroll to position [0, 0]
click at [66, 76] on link "Back" at bounding box center [83, 72] width 85 height 48
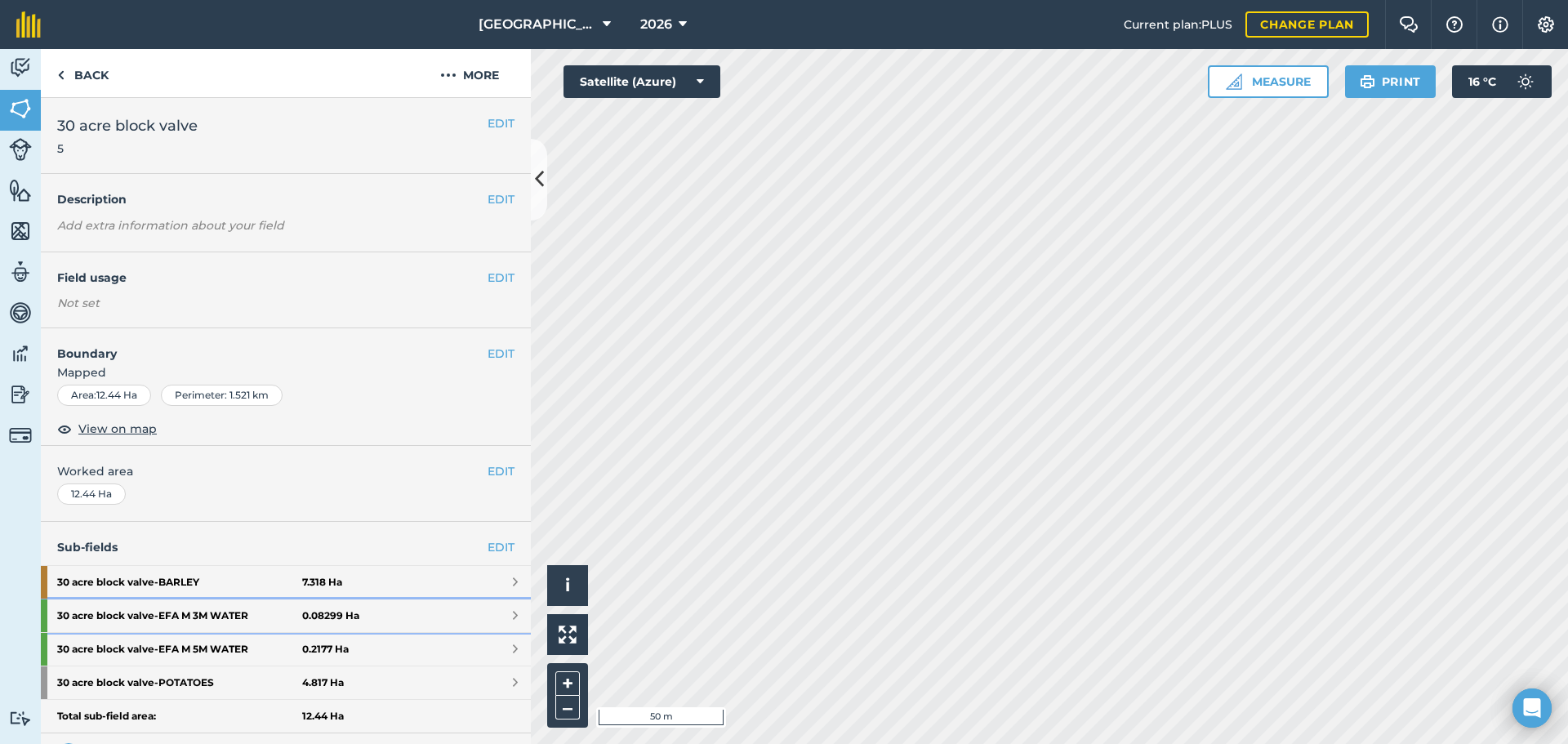
click at [239, 612] on strong "30 acre block valve - EFA M 3M WATER" at bounding box center [180, 615] width 245 height 32
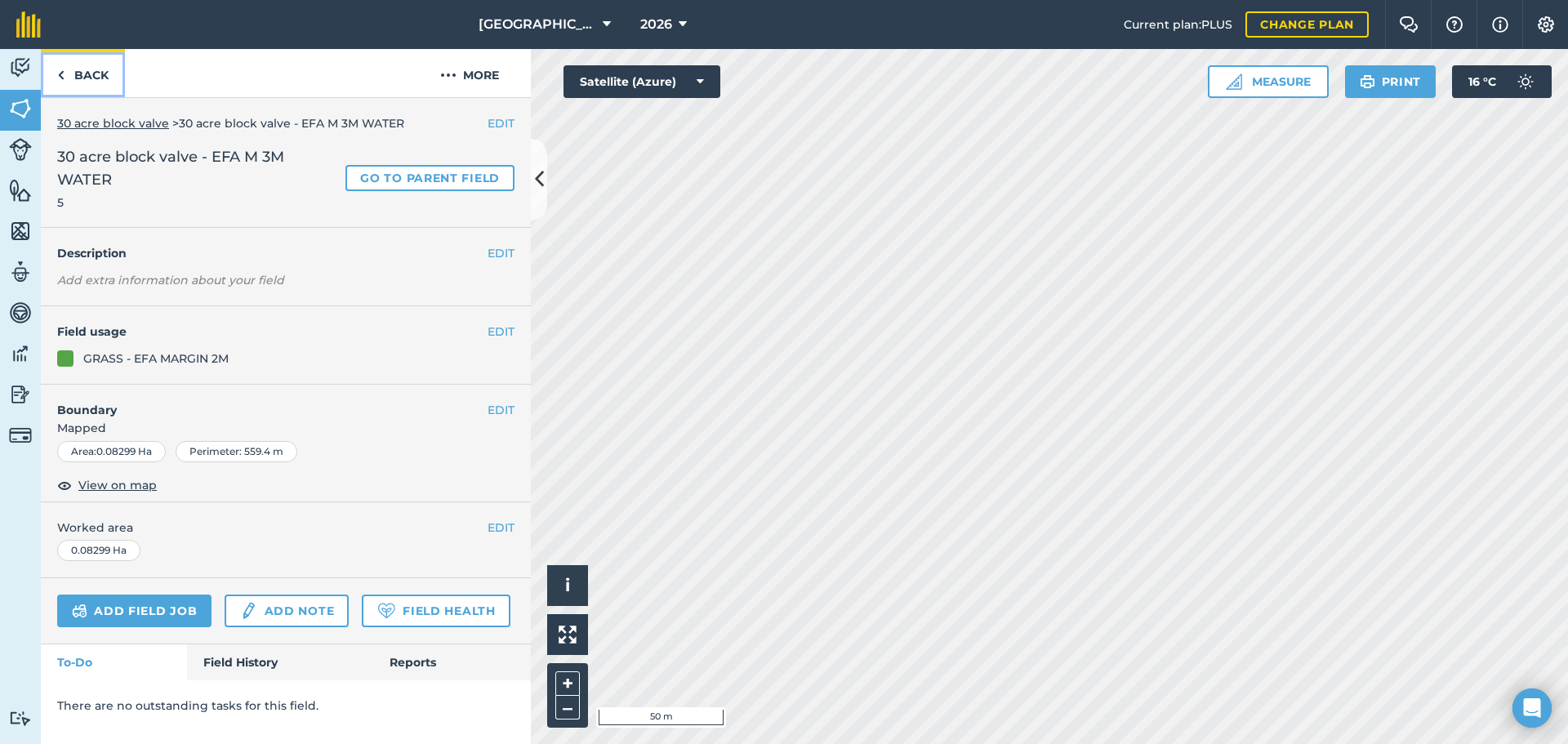
click at [104, 79] on link "Back" at bounding box center [83, 72] width 85 height 48
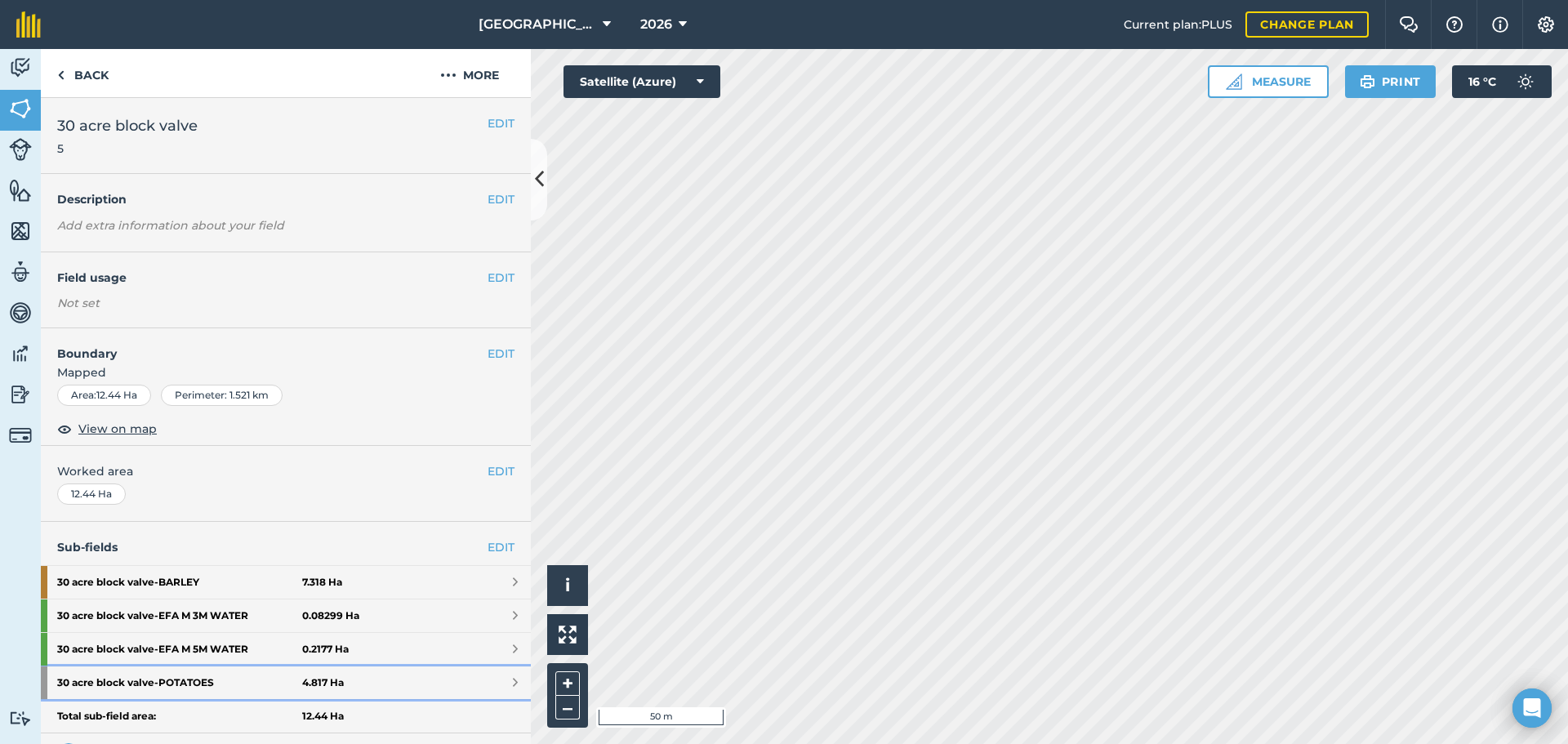
click at [312, 680] on strong "4.817 Ha" at bounding box center [323, 682] width 42 height 13
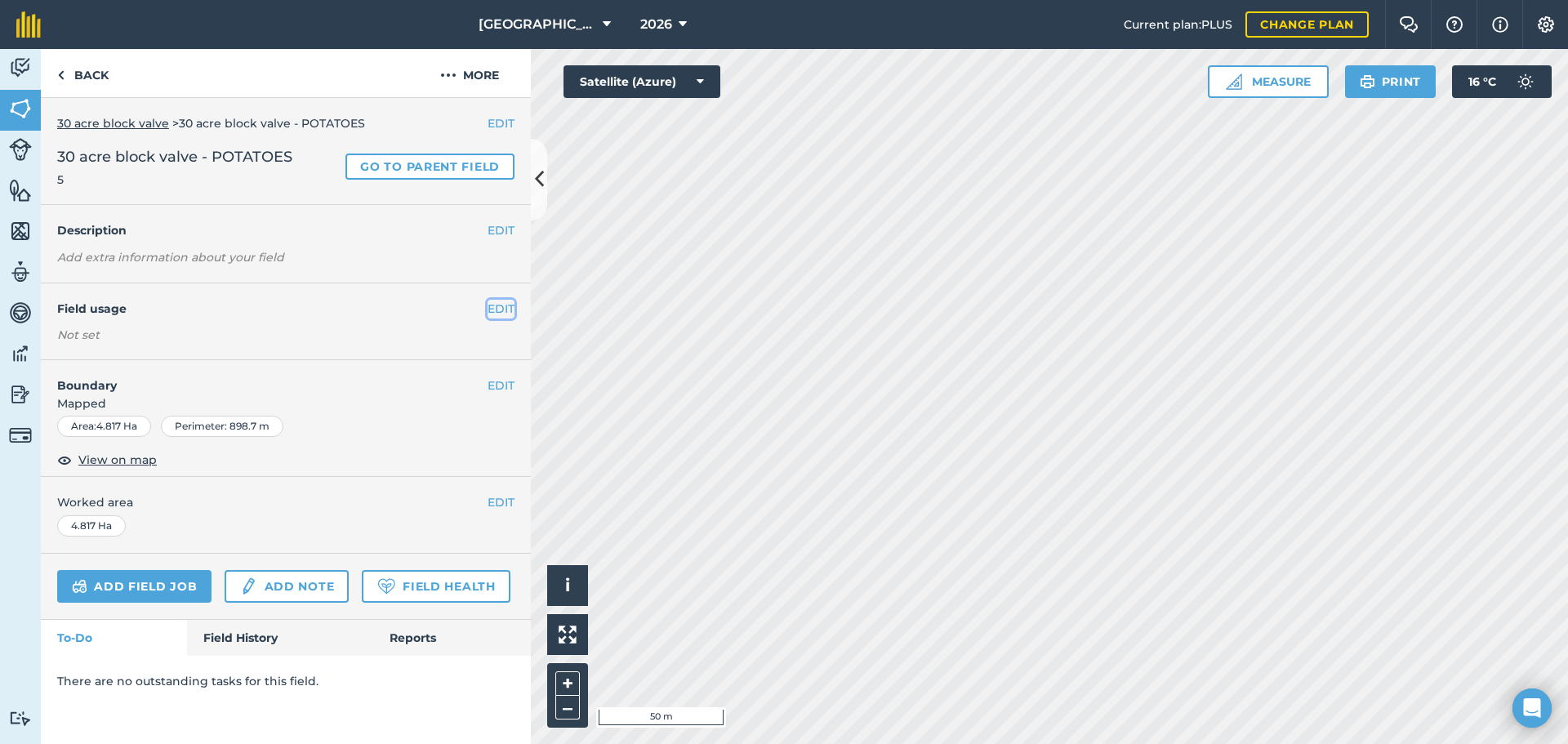
click at [499, 308] on button "EDIT" at bounding box center [500, 308] width 27 height 18
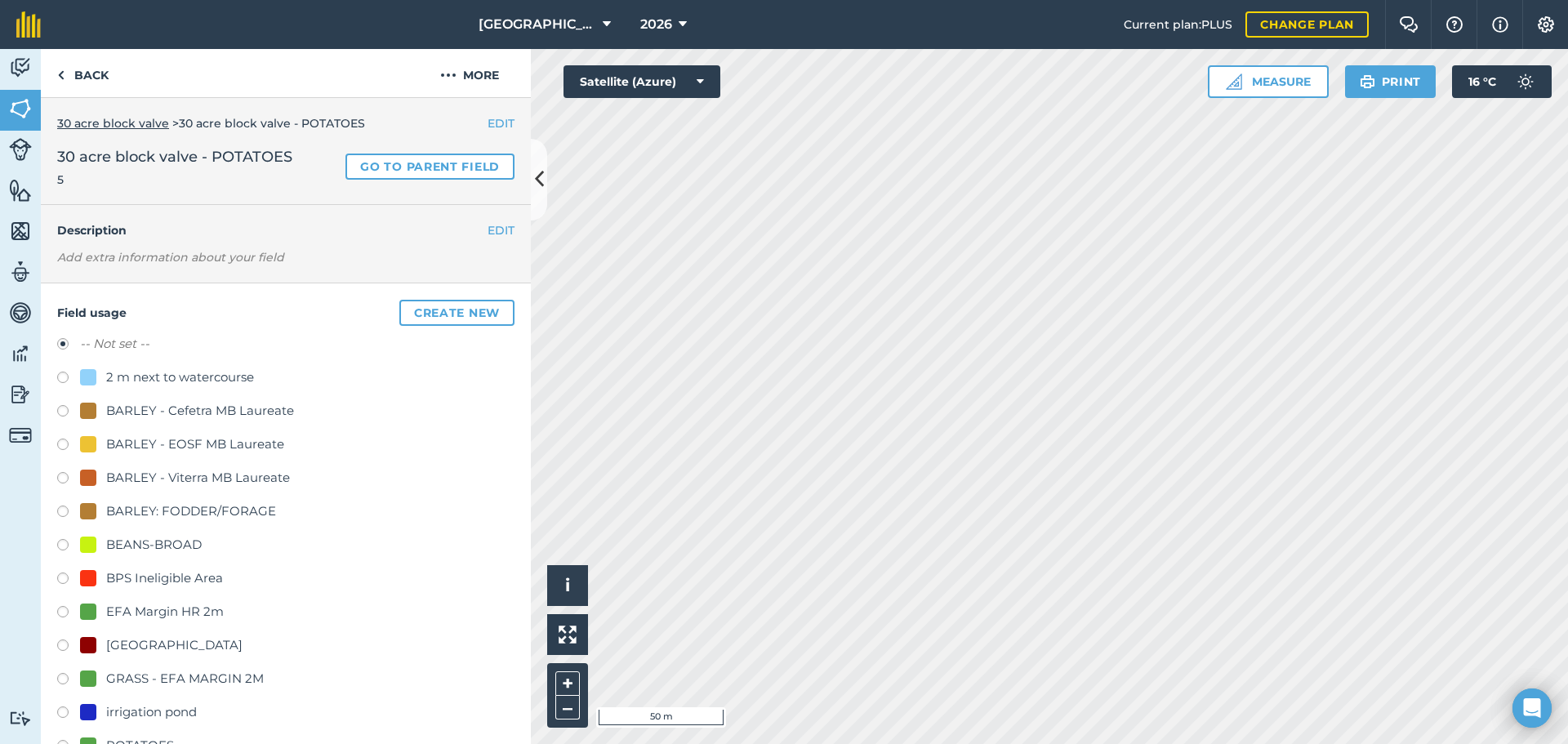
click at [167, 736] on div "POTATOES" at bounding box center [140, 745] width 68 height 19
radio input "true"
radio input "false"
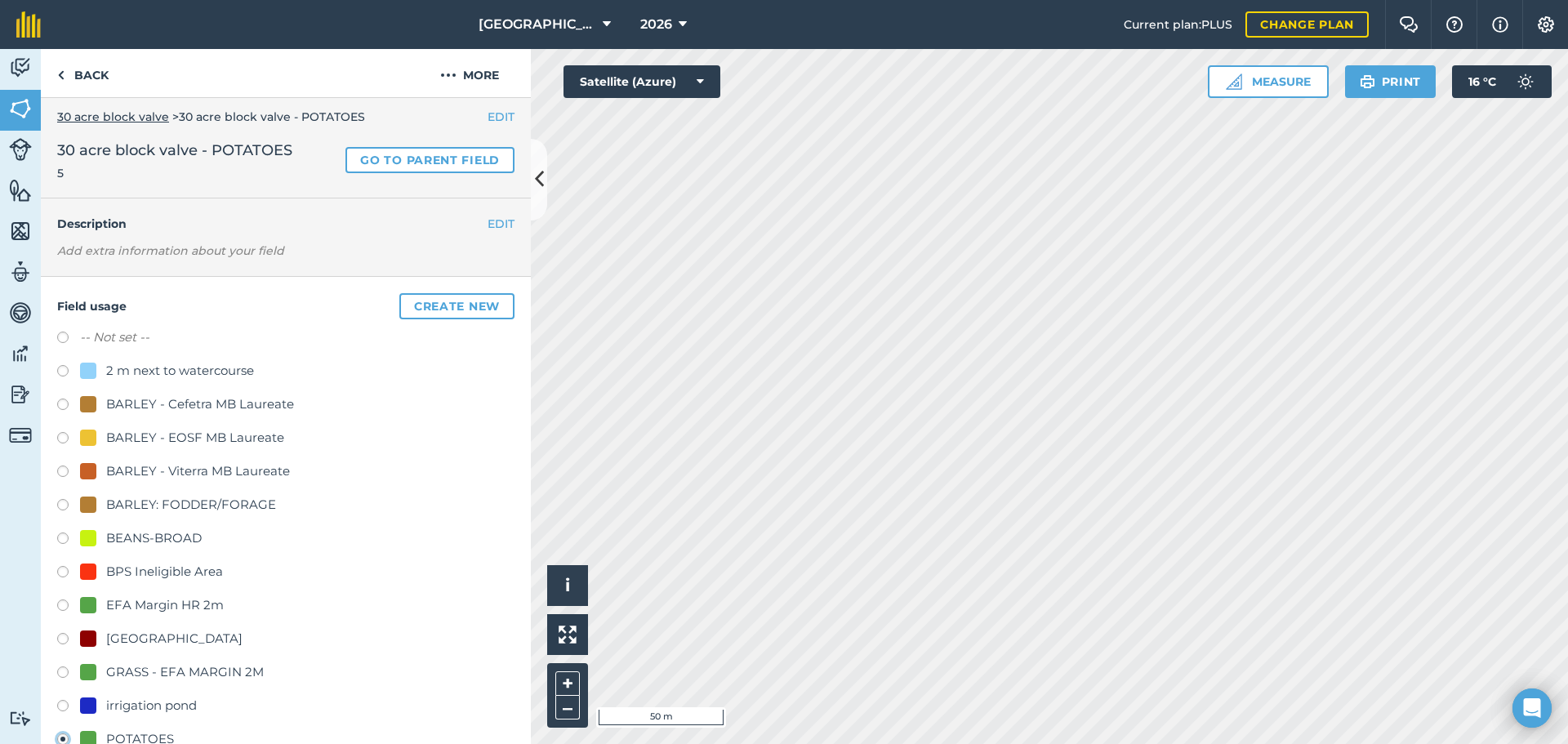
scroll to position [572, 0]
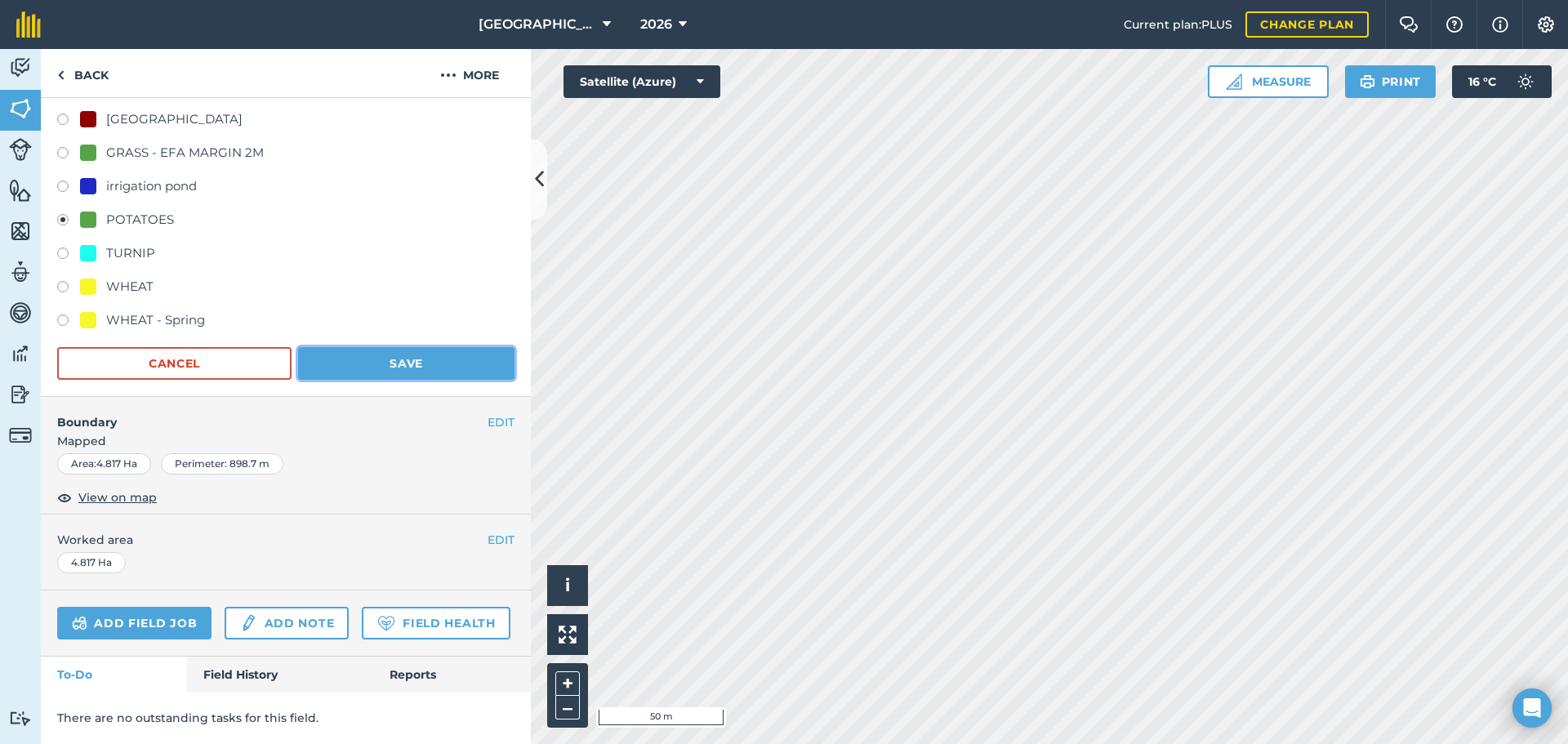
click at [396, 347] on button "Save" at bounding box center [406, 362] width 216 height 32
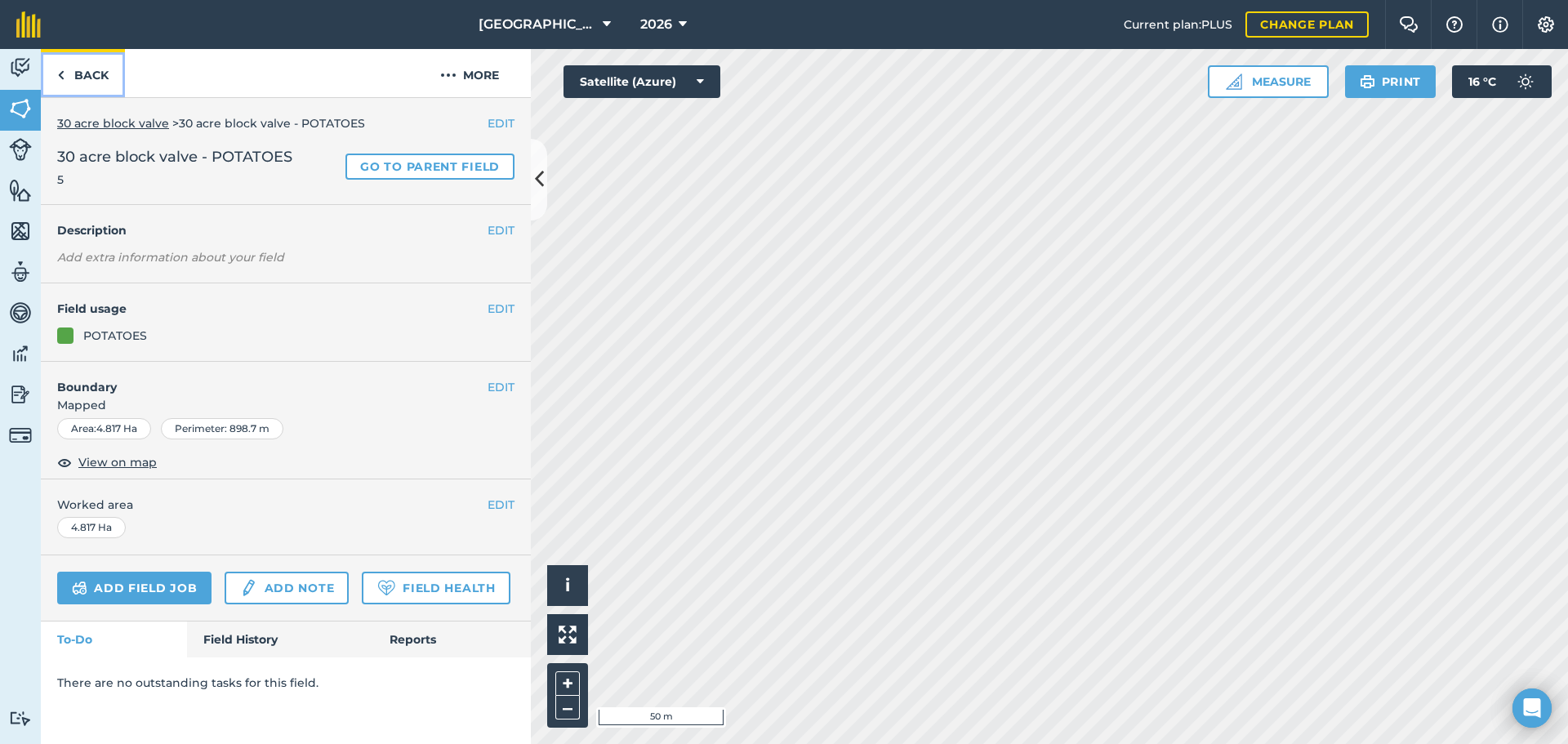
click at [114, 78] on link "Back" at bounding box center [83, 72] width 85 height 48
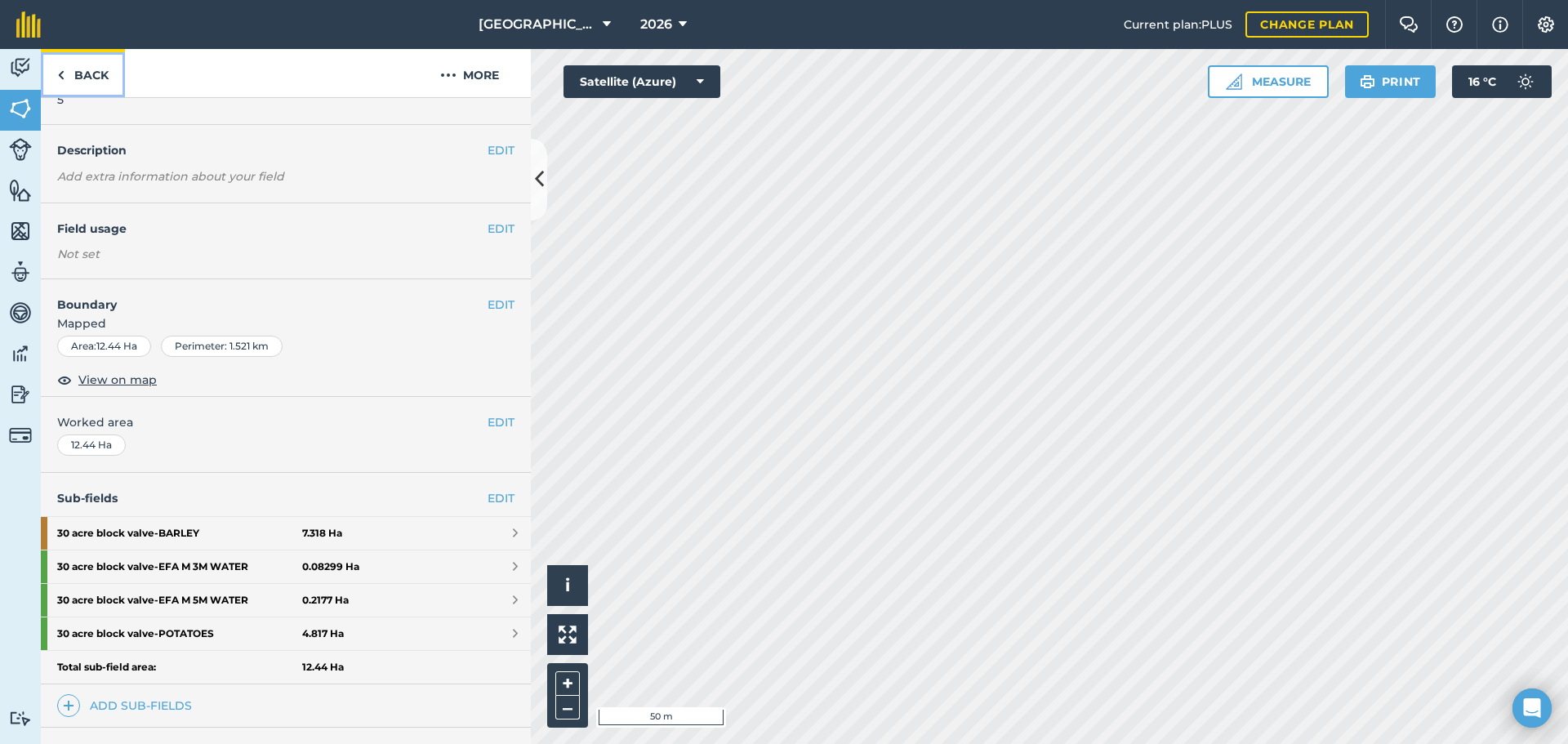
scroll to position [55, 0]
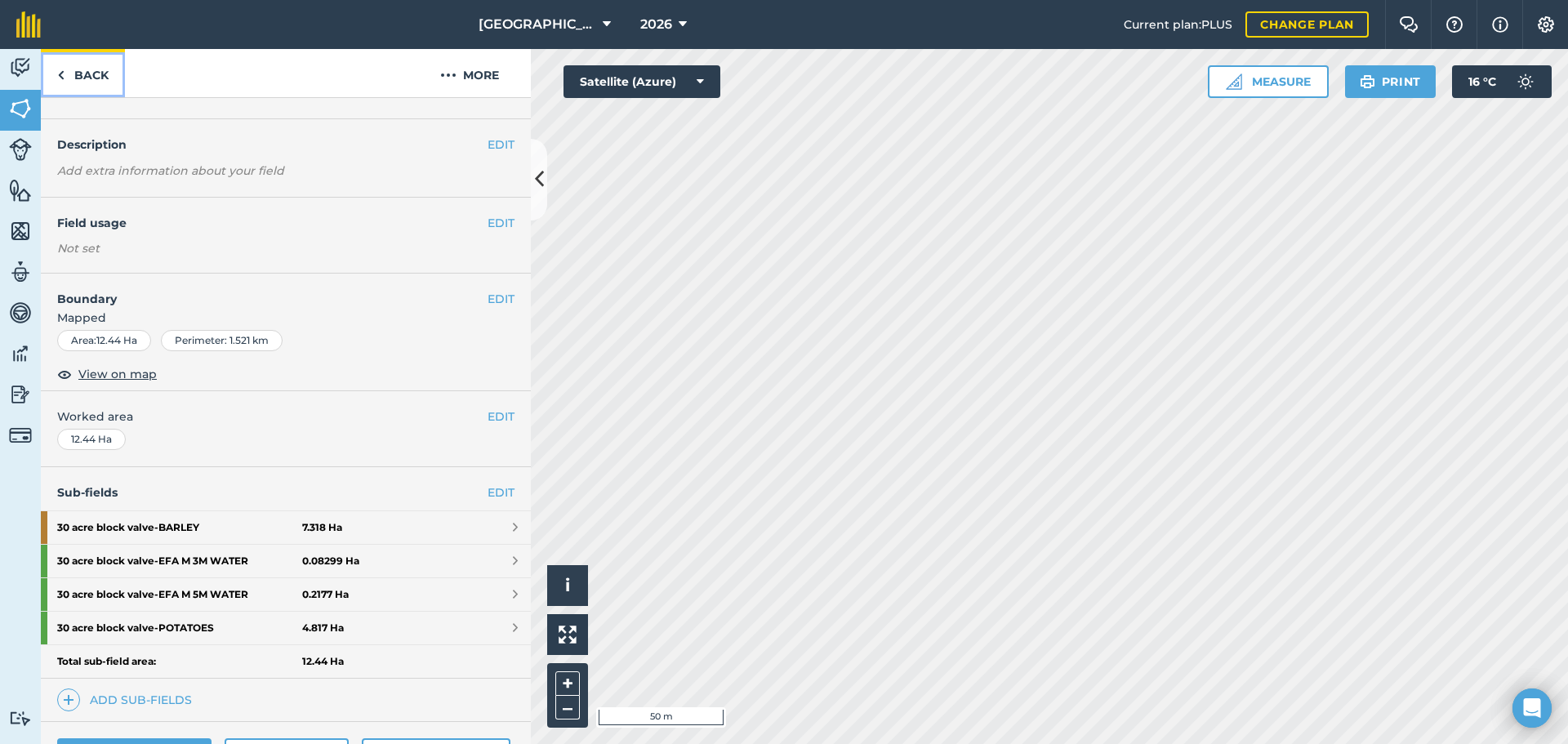
click at [100, 85] on link "Back" at bounding box center [83, 72] width 85 height 48
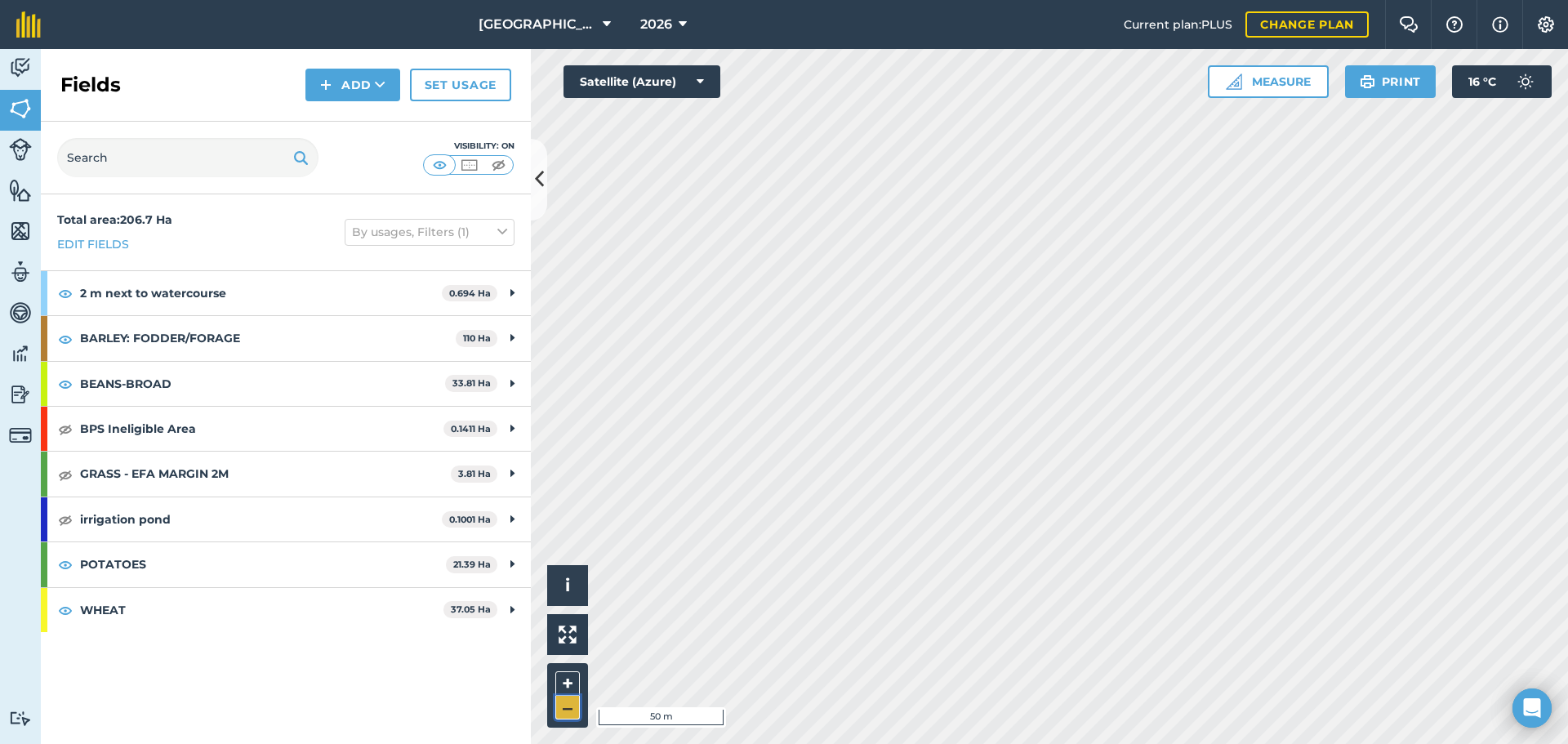
click at [562, 712] on button "–" at bounding box center [567, 707] width 24 height 24
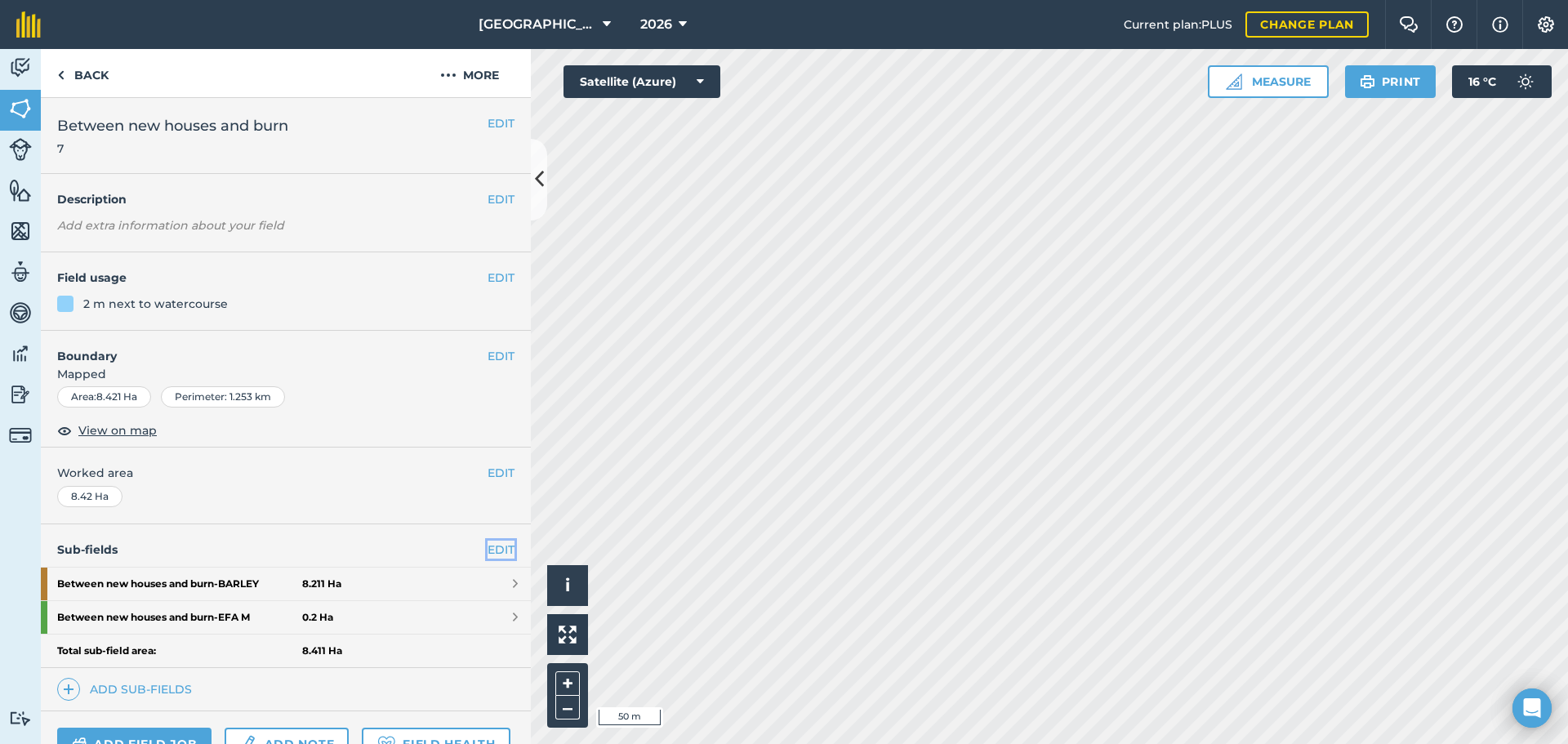
click at [492, 550] on link "EDIT" at bounding box center [500, 549] width 27 height 18
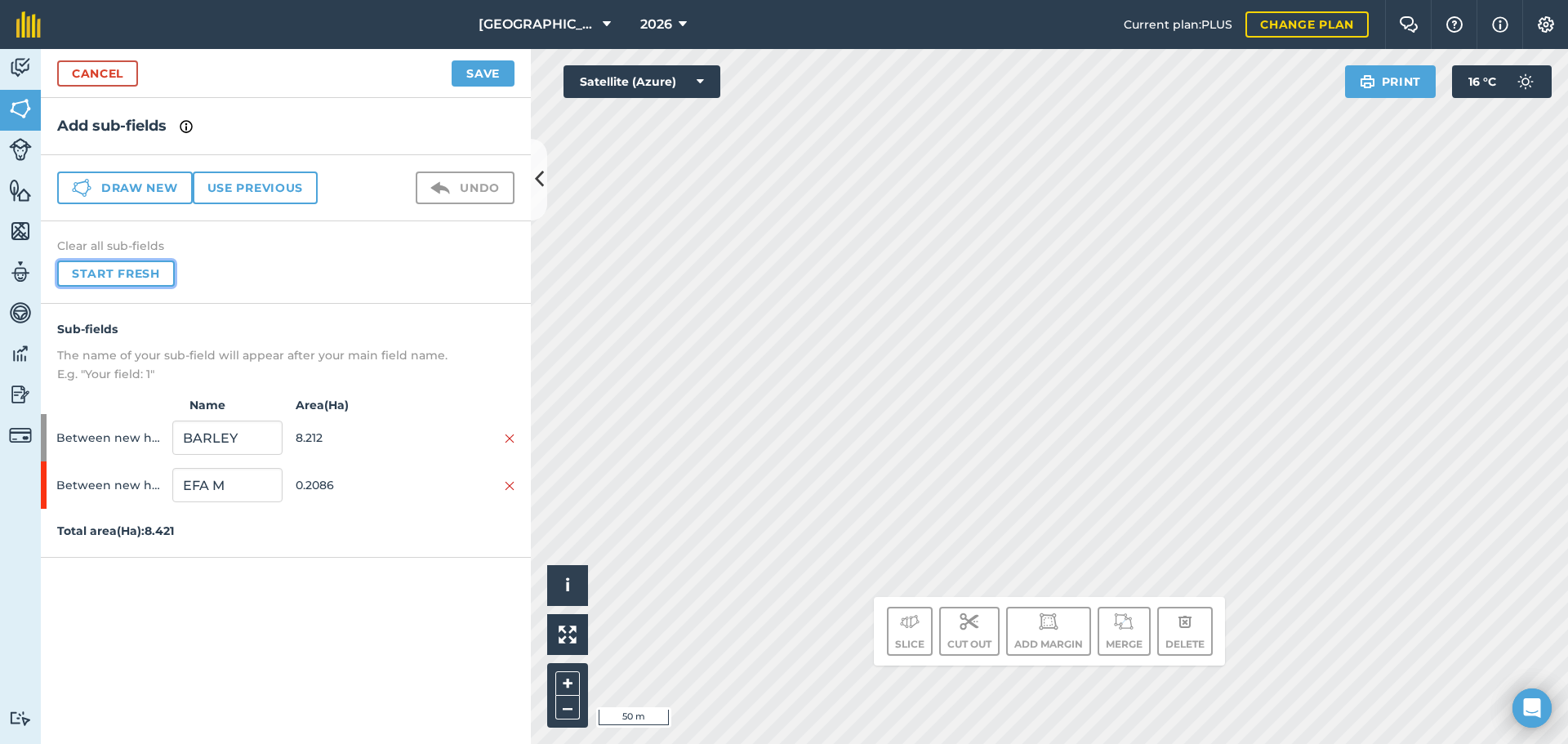
click at [103, 279] on button "Start fresh" at bounding box center [116, 274] width 118 height 26
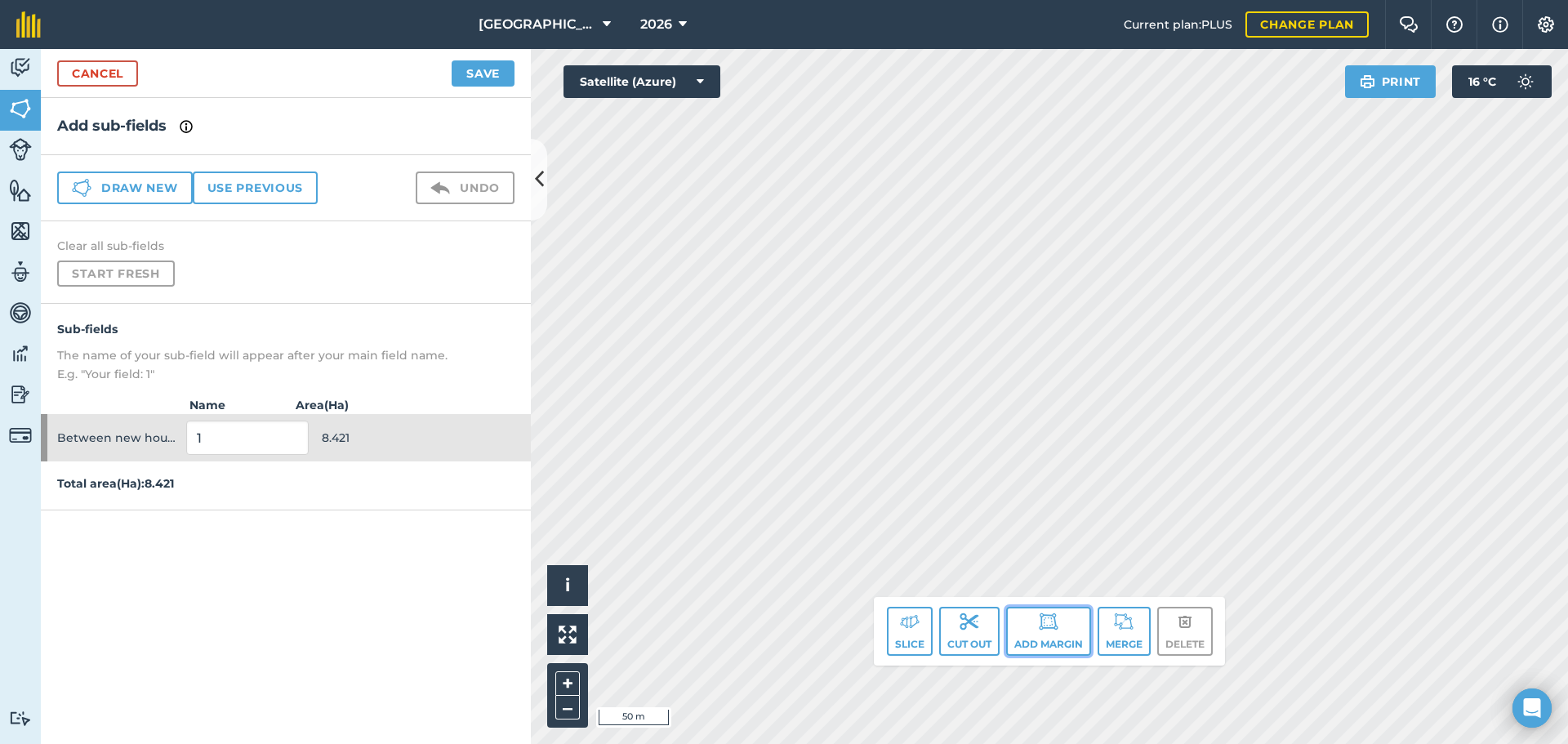
click at [1042, 631] on button "Add margin" at bounding box center [1048, 631] width 85 height 49
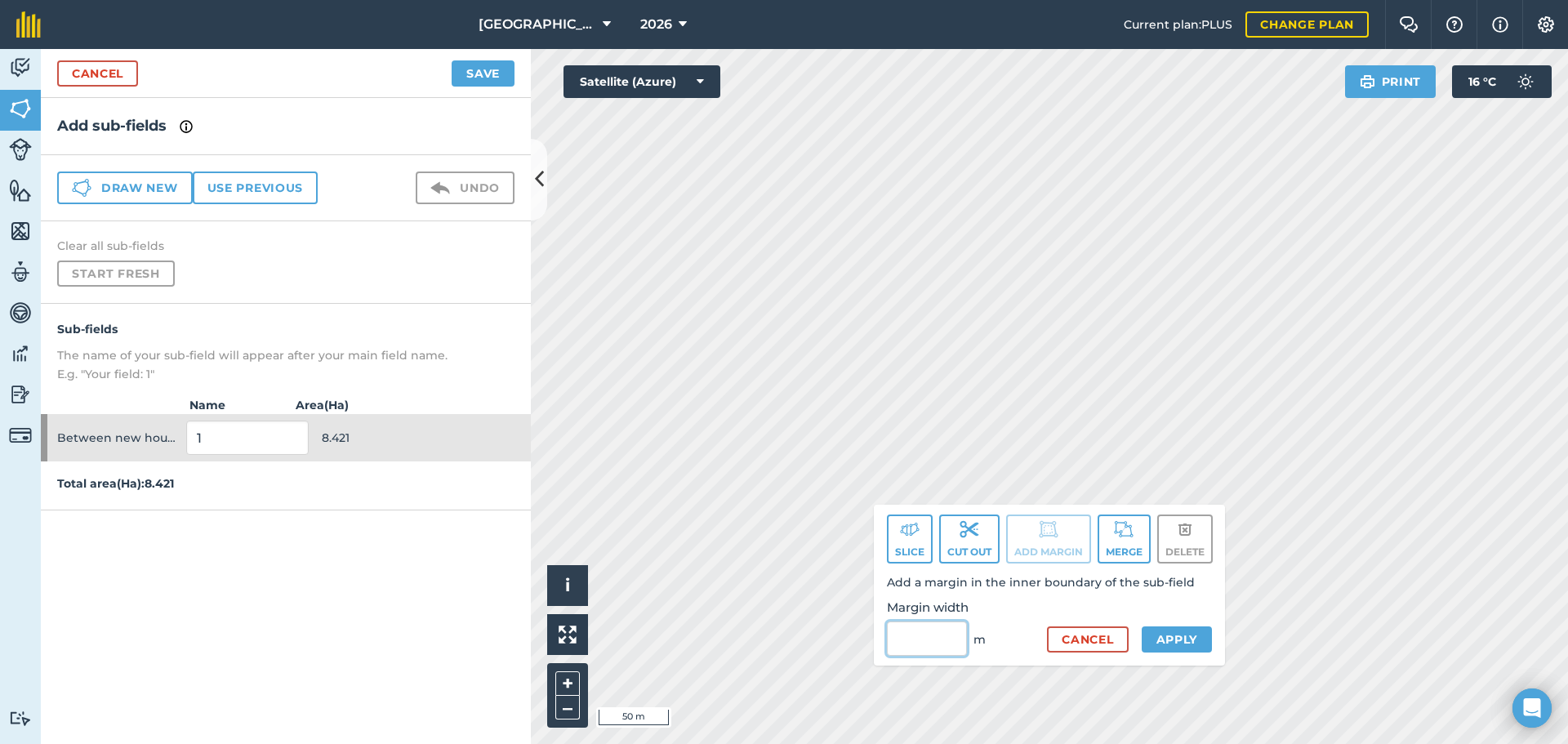
click at [943, 642] on input "Margin width" at bounding box center [927, 638] width 80 height 34
type input "3"
click at [1197, 645] on button "Apply" at bounding box center [1178, 639] width 71 height 26
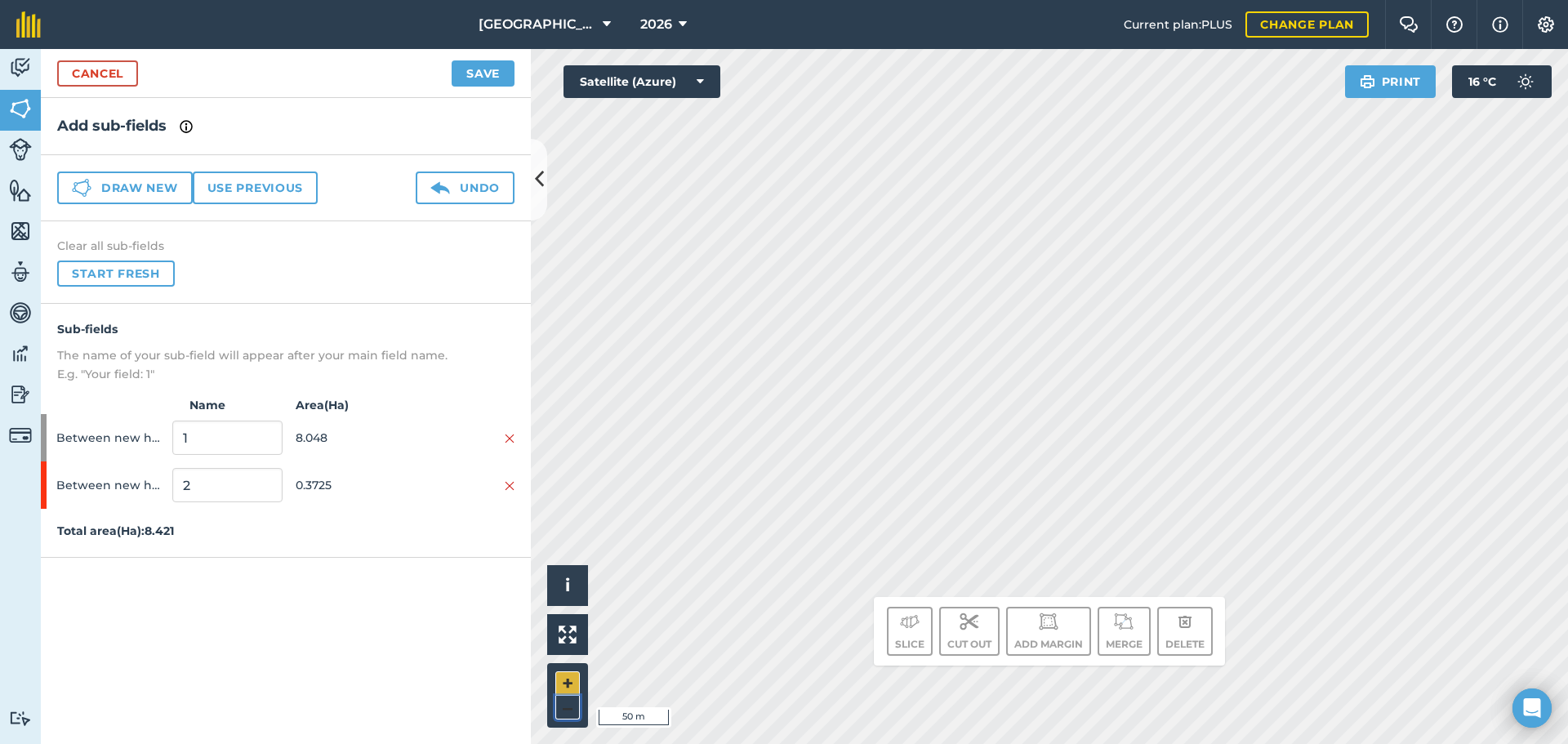
click at [556, 693] on div "+ –" at bounding box center [567, 695] width 41 height 64
click at [557, 693] on button "+" at bounding box center [567, 683] width 24 height 24
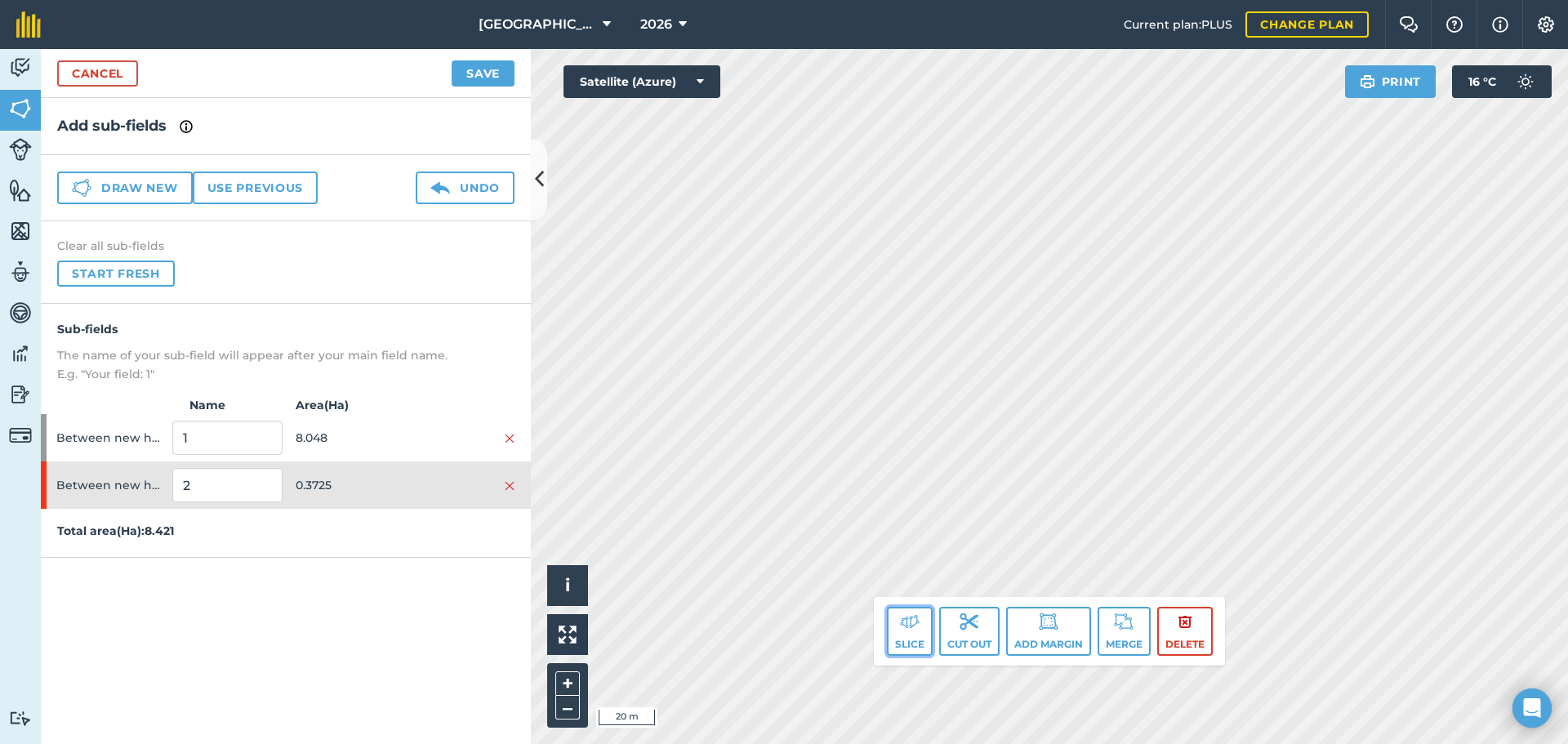
click at [925, 636] on button "Slice" at bounding box center [910, 631] width 45 height 49
click at [893, 628] on button "Slice" at bounding box center [910, 631] width 45 height 49
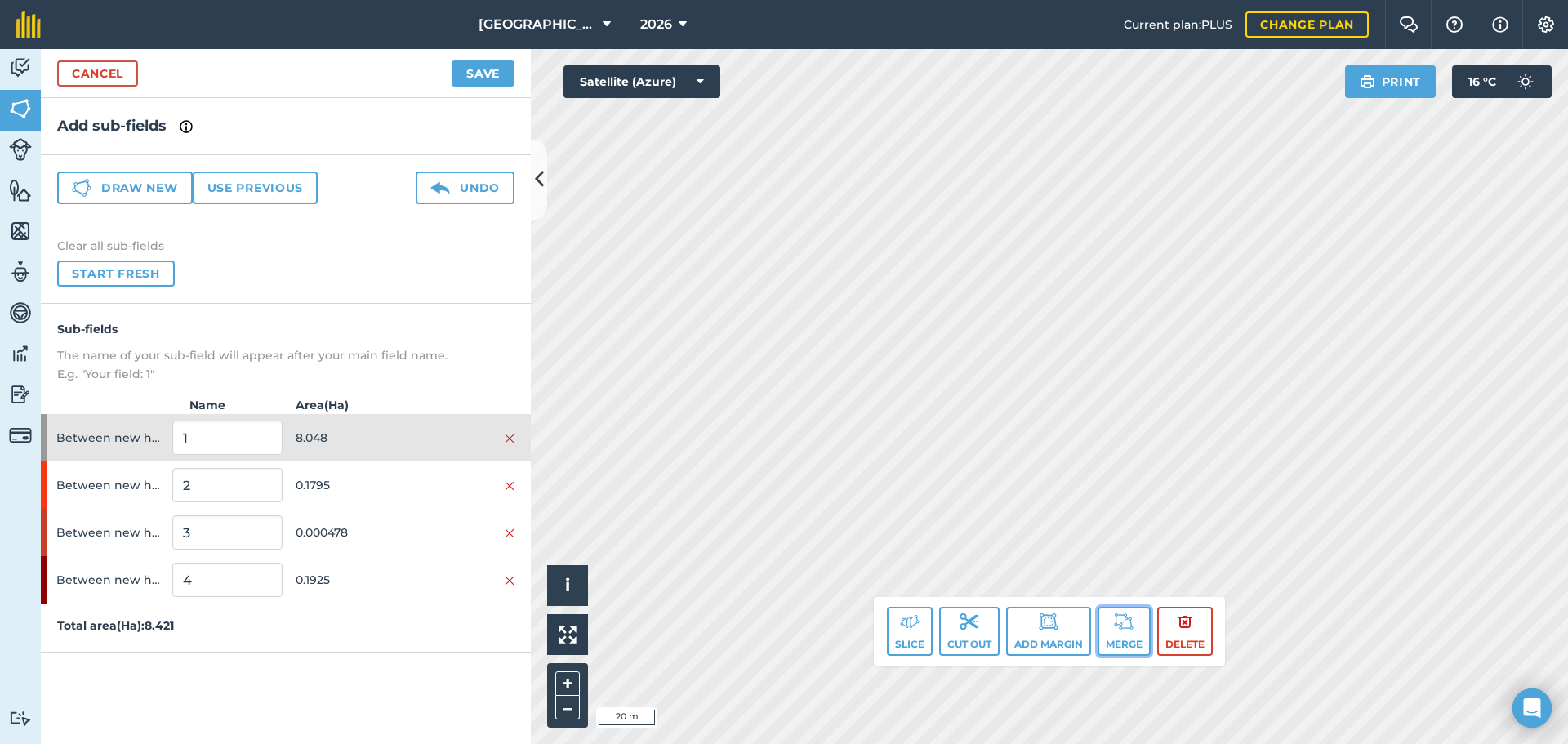
click at [1110, 637] on button "Merge" at bounding box center [1123, 631] width 53 height 49
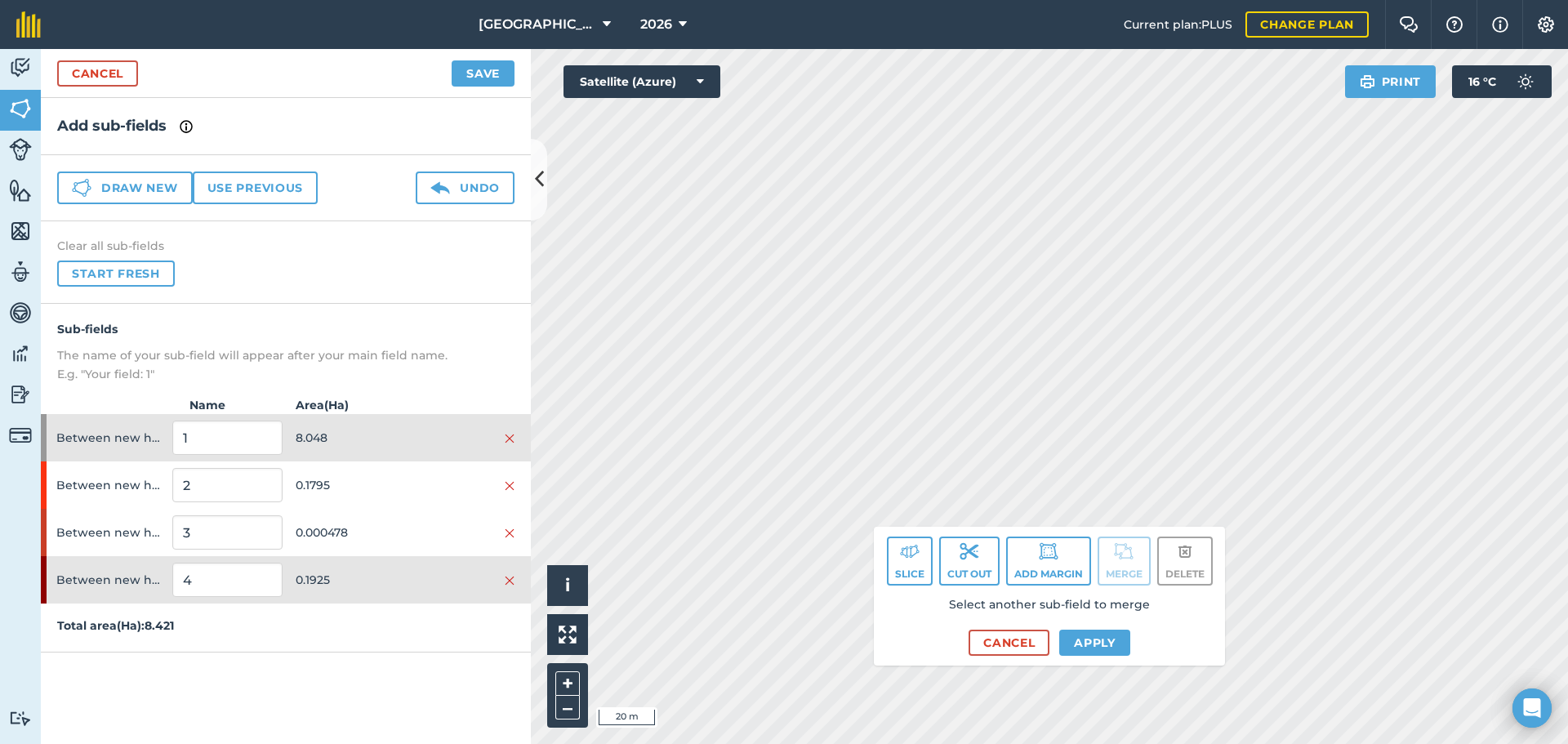
click at [1096, 625] on div "Click to start drawing. Line must start & end outside boundary i © 2025 TomTom,…" at bounding box center [1049, 396] width 1037 height 694
click at [911, 569] on button "Slice" at bounding box center [910, 561] width 45 height 49
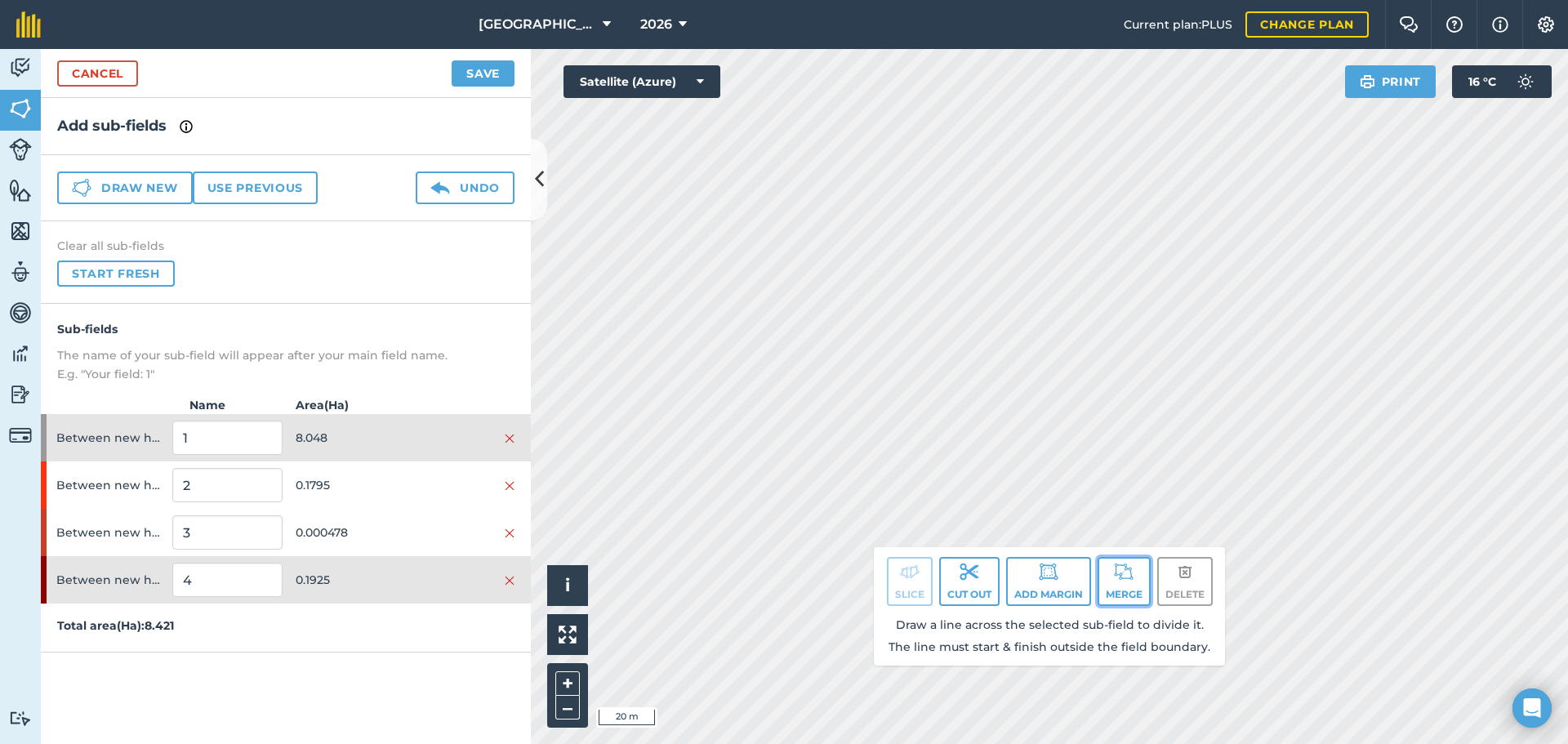
click at [1103, 587] on button "Merge" at bounding box center [1123, 581] width 53 height 49
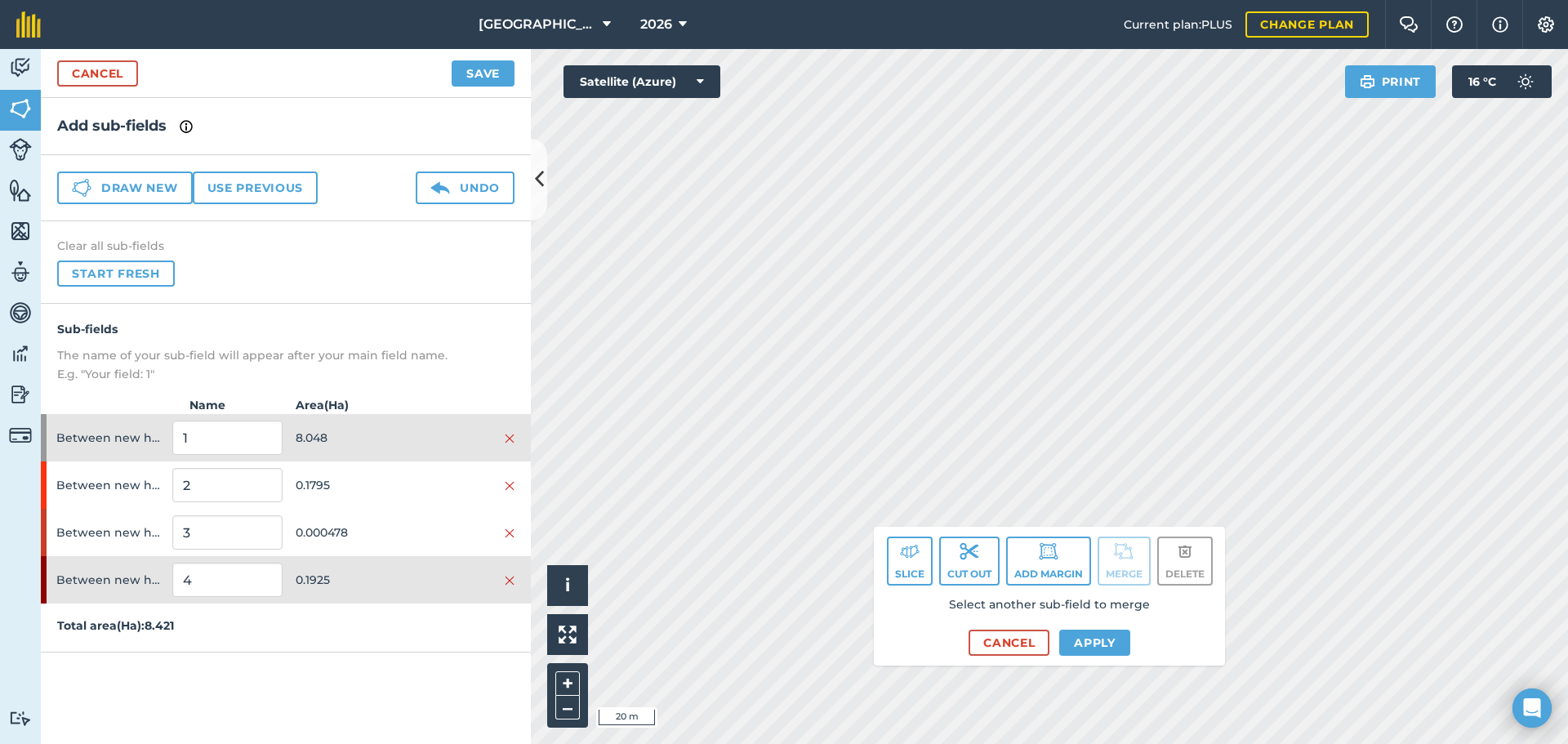
click at [1099, 631] on div "Select another sub-field to merge Cancel Apply" at bounding box center [1049, 625] width 325 height 60
click at [1095, 637] on button "Apply" at bounding box center [1095, 642] width 71 height 26
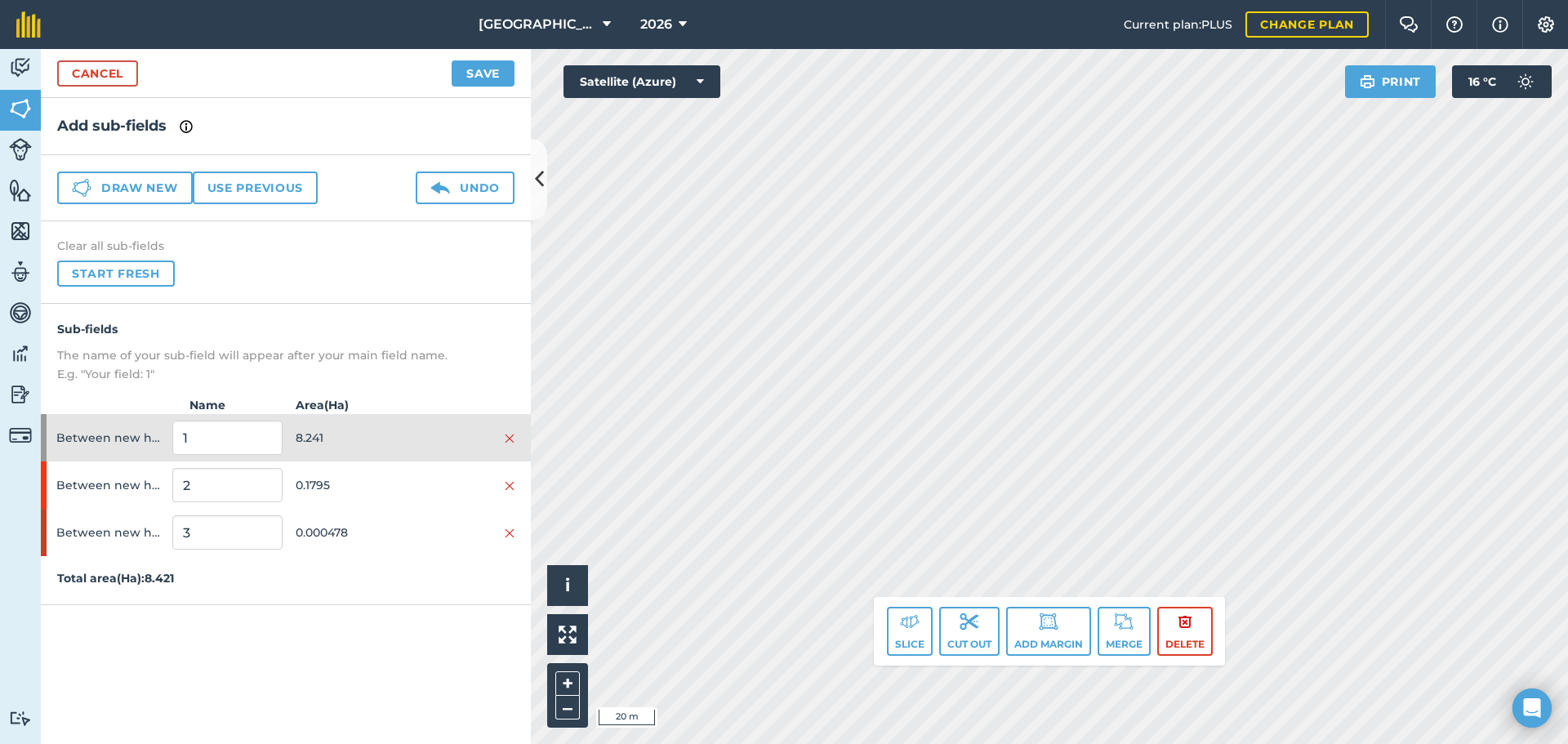
click at [1205, 532] on div "Click to start drawing. Line must start & end outside boundary i © 2025 TomTom,…" at bounding box center [1049, 396] width 1037 height 694
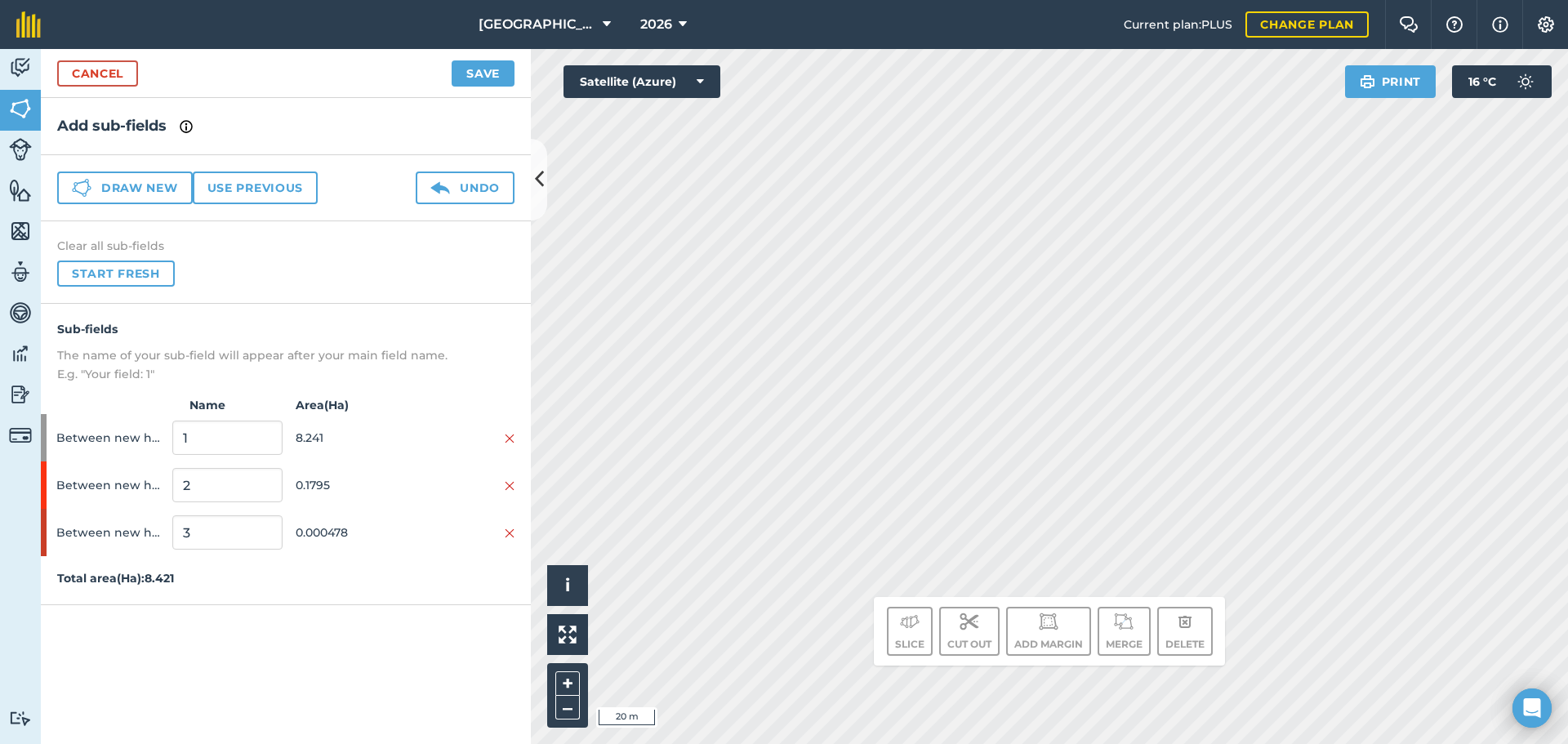
click at [960, 622] on div "Click to start drawing. Line must start & end outside boundary i © 2025 TomTom,…" at bounding box center [1049, 396] width 1037 height 694
click at [553, 690] on div "+ –" at bounding box center [567, 695] width 41 height 64
click at [559, 684] on button "+" at bounding box center [567, 683] width 24 height 24
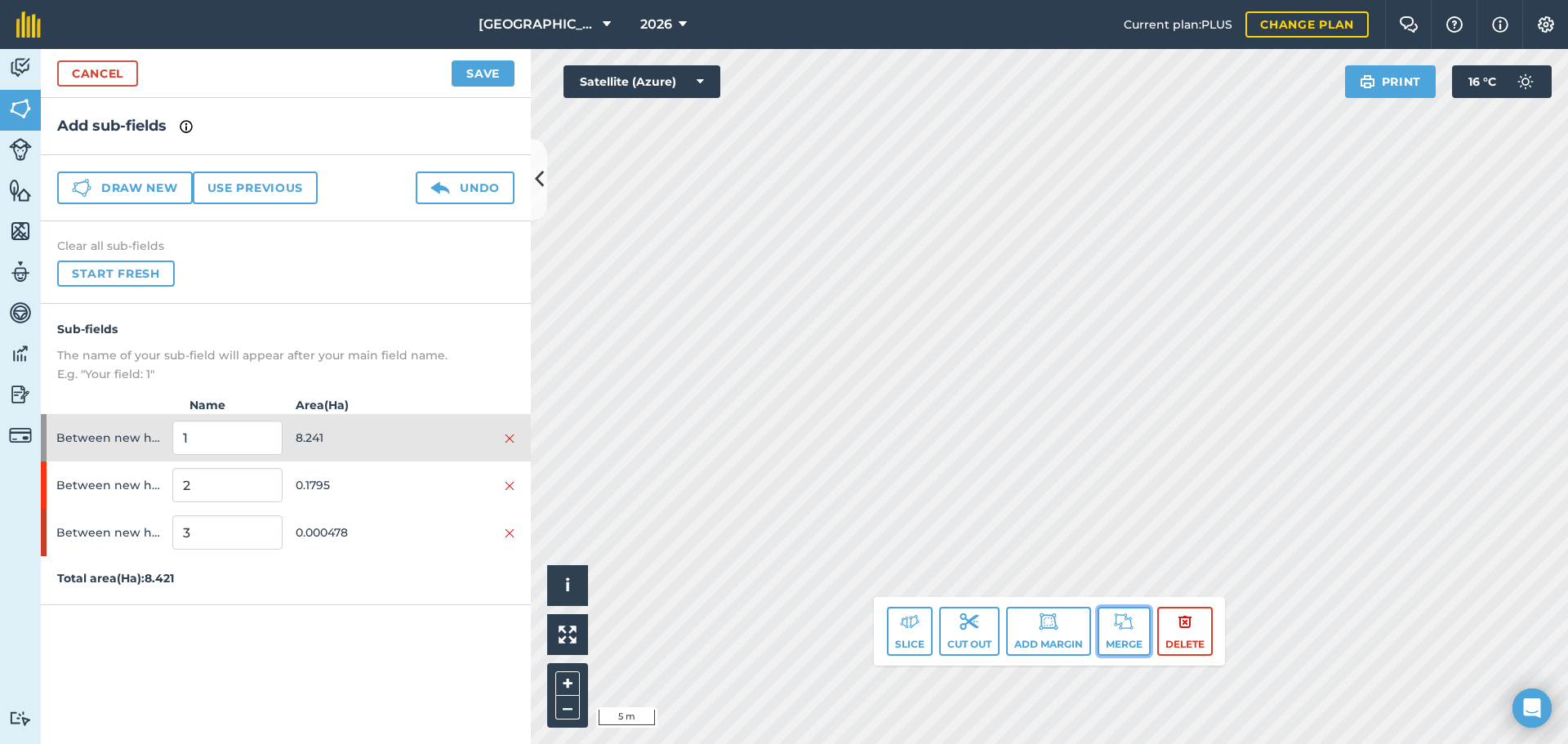
click at [1120, 626] on img at bounding box center [1123, 621] width 19 height 19
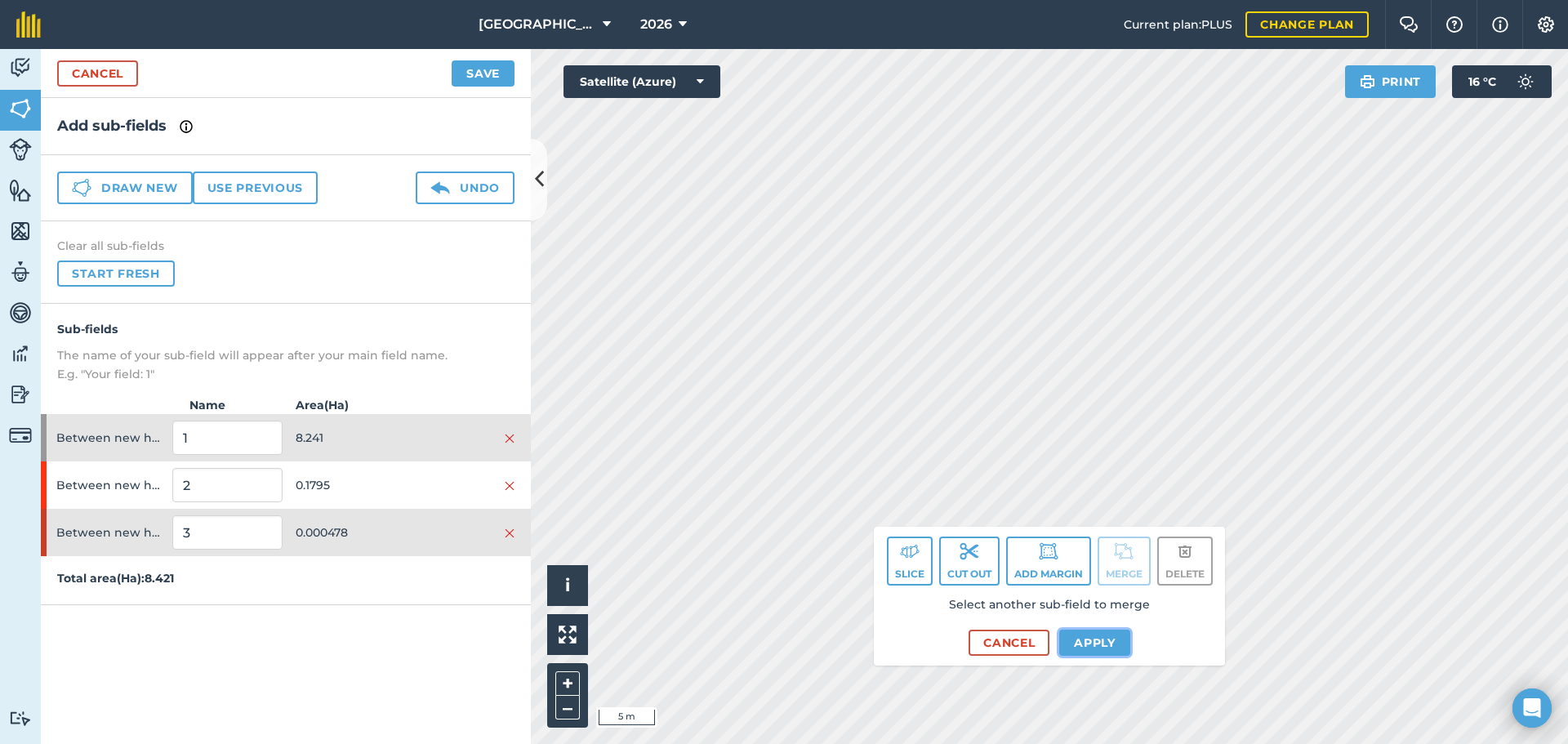
click at [1075, 646] on button "Apply" at bounding box center [1095, 642] width 71 height 26
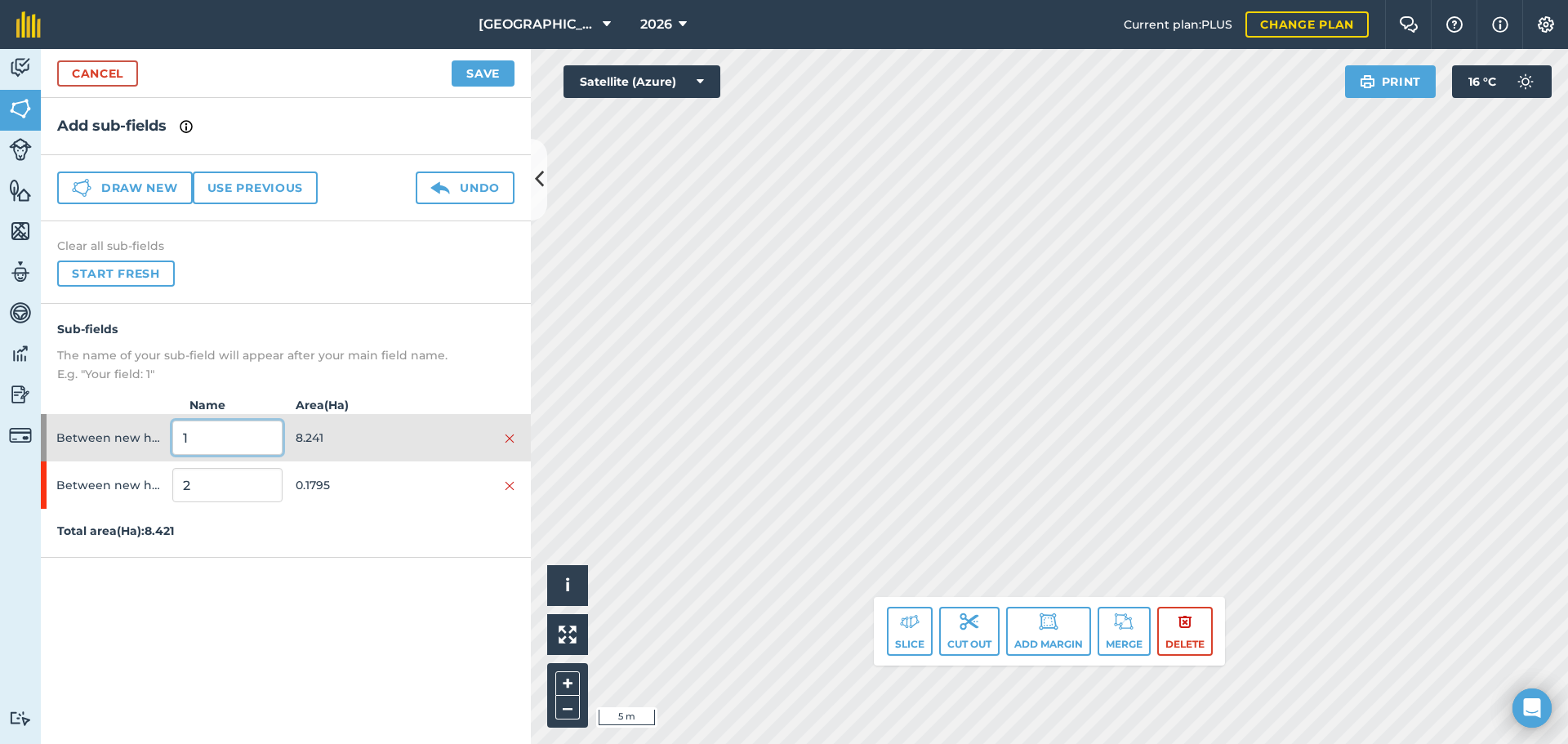
click at [238, 443] on input "1" at bounding box center [227, 437] width 110 height 34
click at [242, 445] on input "1" at bounding box center [227, 437] width 110 height 34
click at [245, 450] on input "1" at bounding box center [227, 437] width 110 height 34
type input "BARLEY"
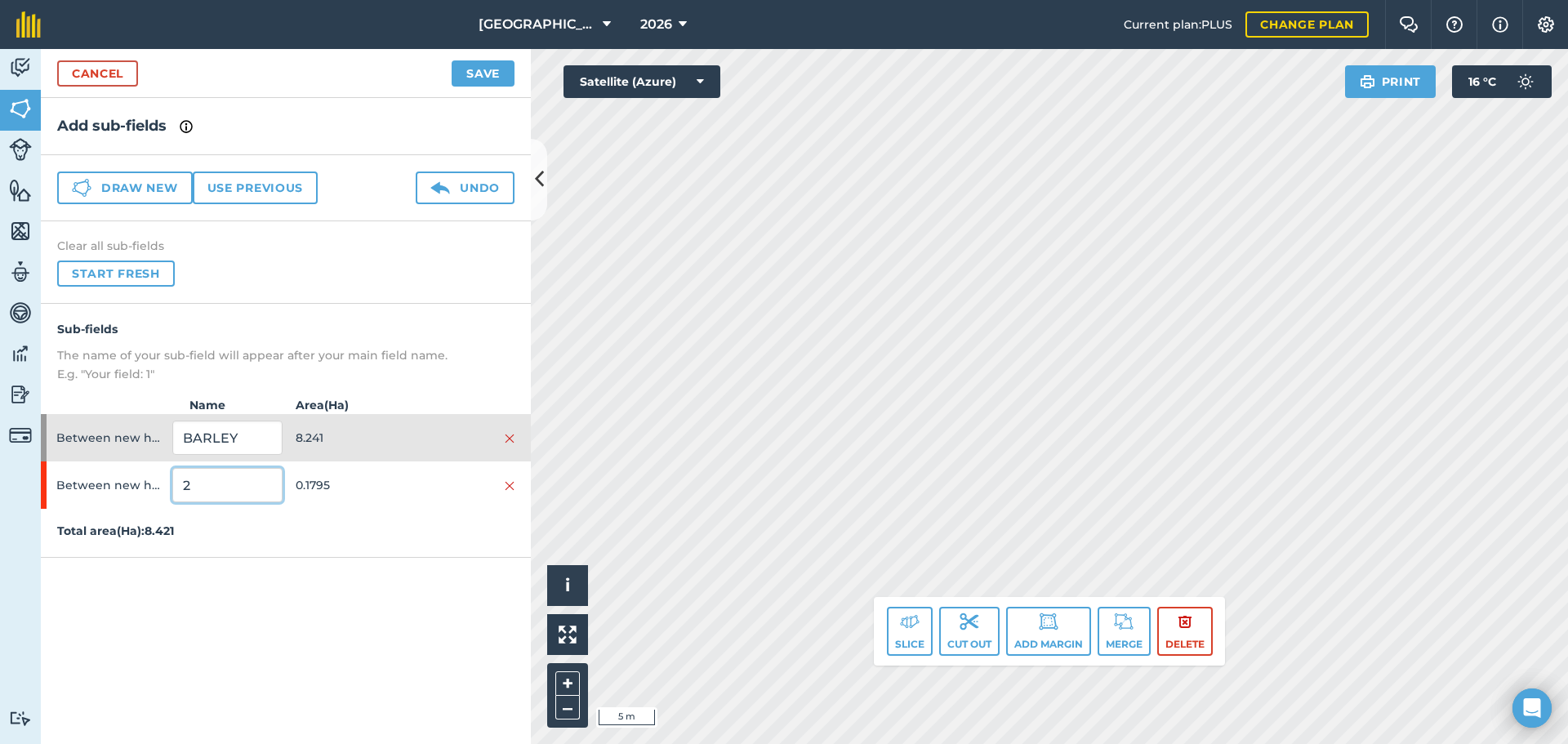
click at [229, 492] on input "2" at bounding box center [227, 484] width 110 height 34
type input "EFA M 3M WATER"
click at [481, 64] on button "Save" at bounding box center [483, 73] width 63 height 26
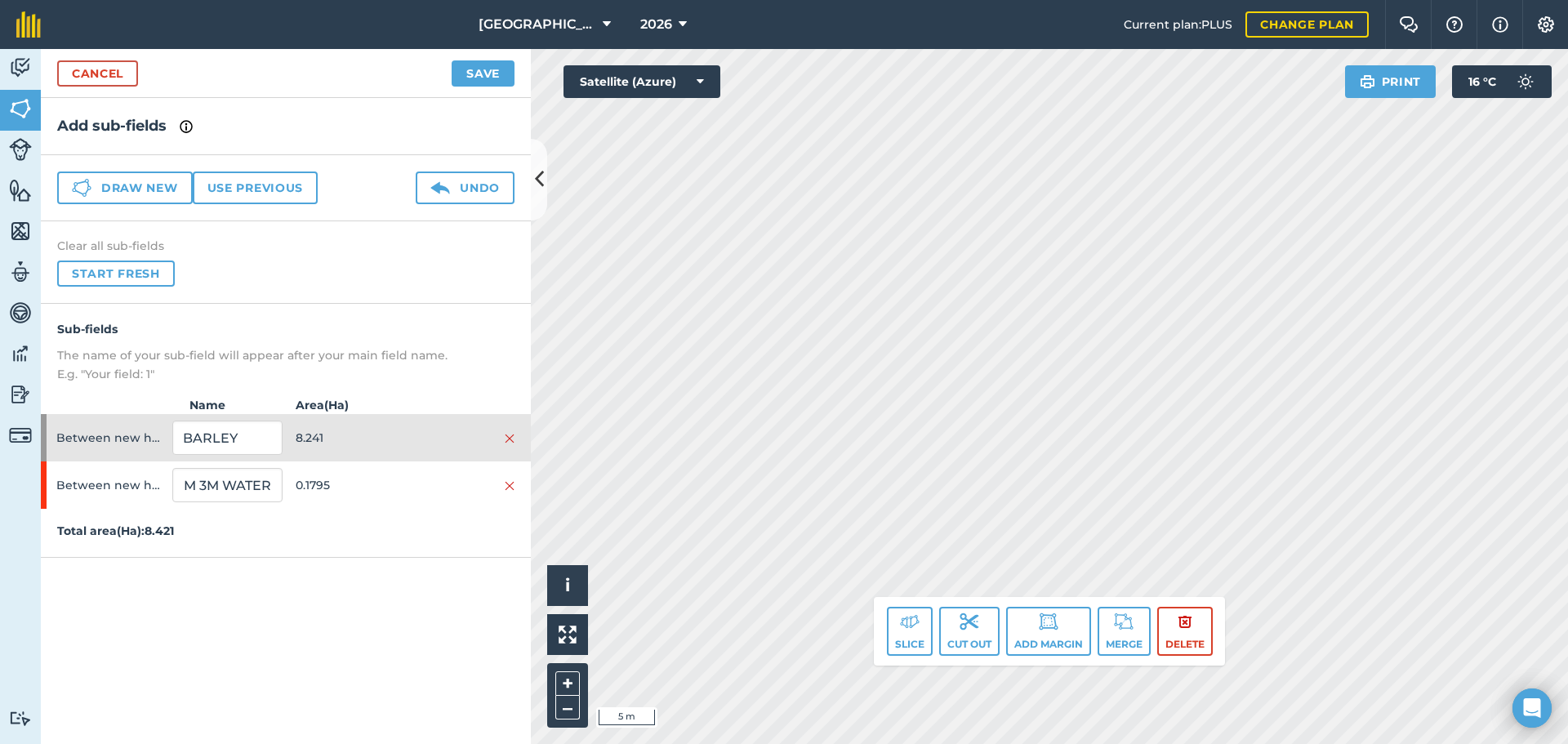
scroll to position [0, 0]
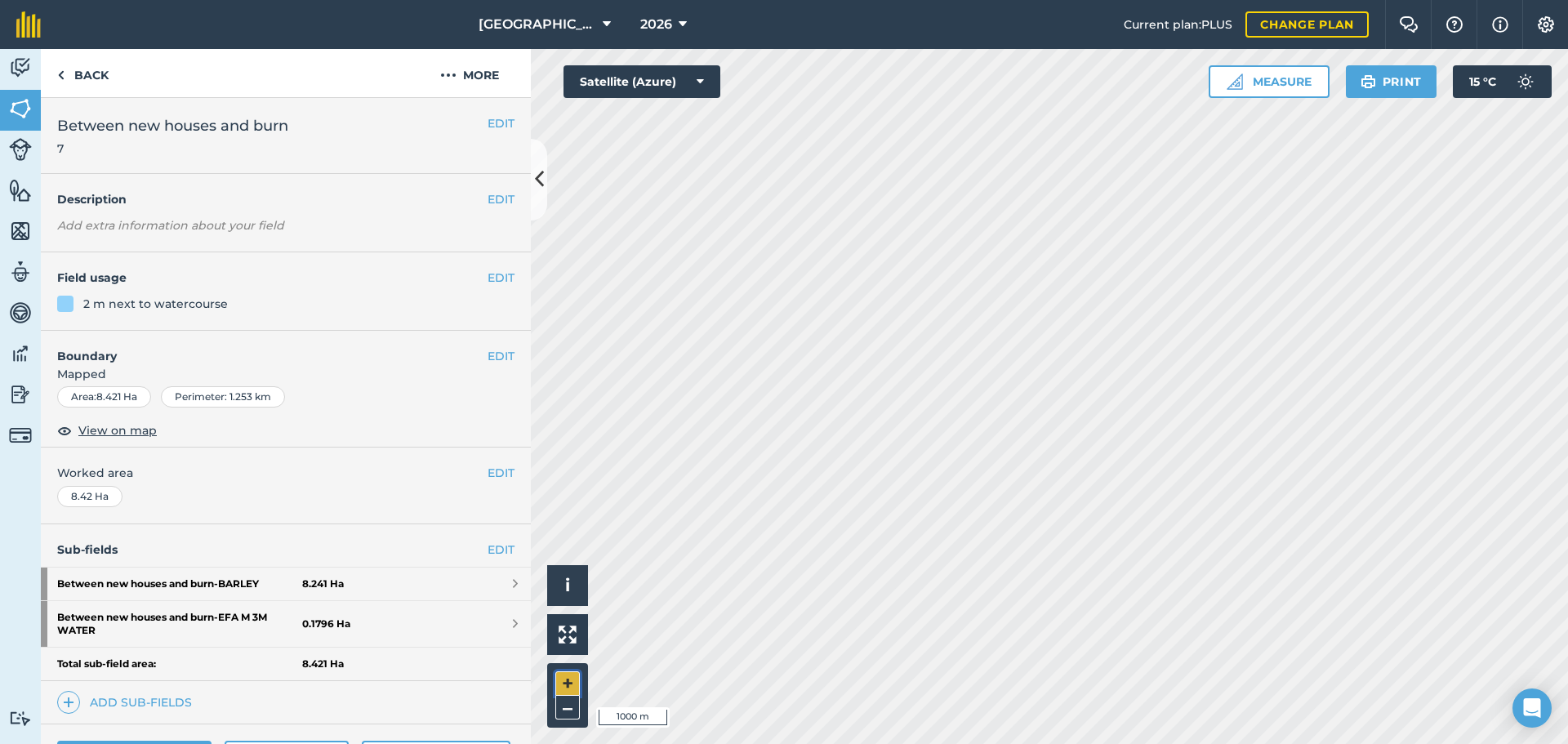
click at [566, 678] on button "+" at bounding box center [567, 683] width 24 height 24
drag, startPoint x: 565, startPoint y: 678, endPoint x: 577, endPoint y: 673, distance: 13.0
click at [568, 677] on button "+" at bounding box center [567, 683] width 24 height 24
click at [566, 671] on button "+" at bounding box center [567, 683] width 24 height 24
click at [567, 671] on button "+" at bounding box center [567, 683] width 24 height 24
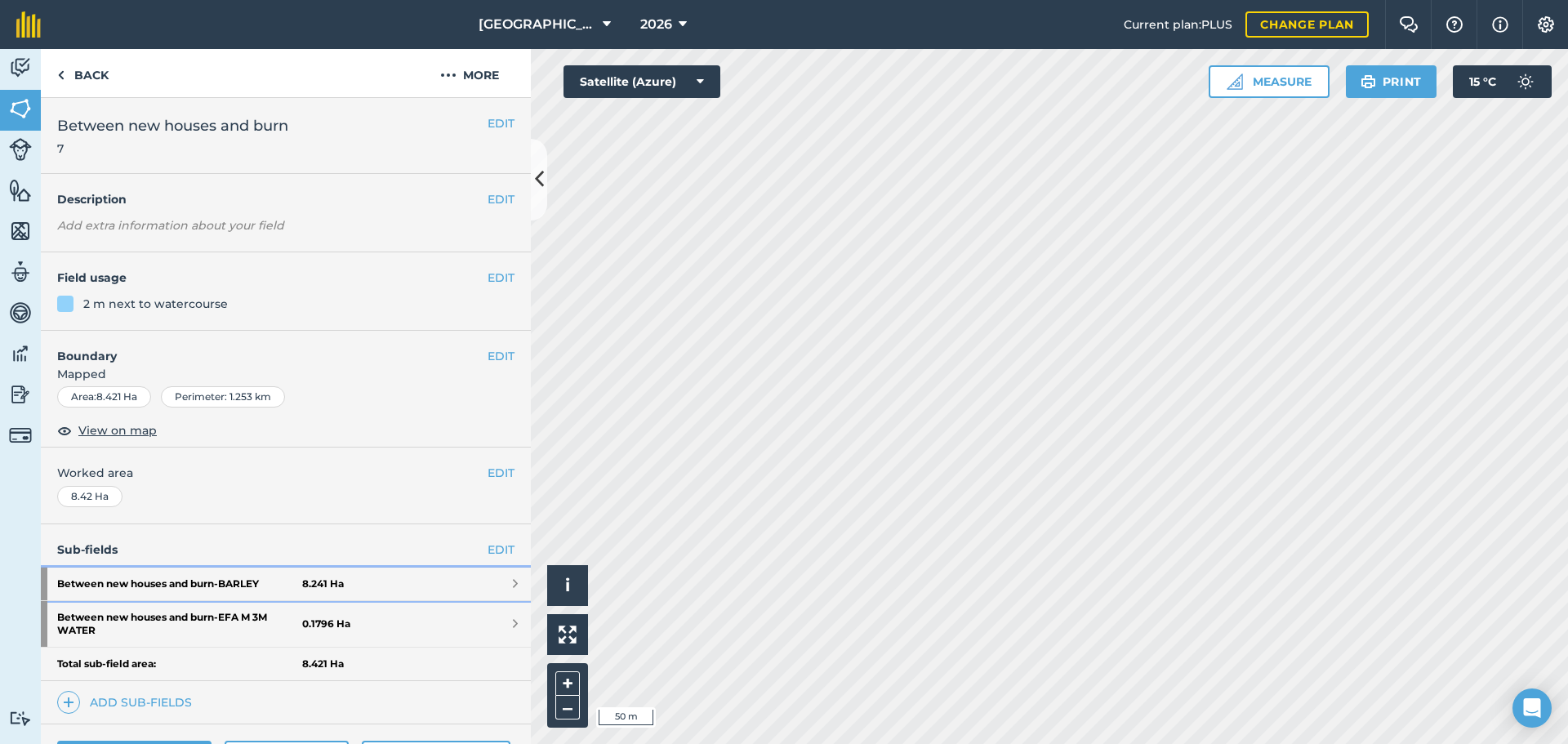
click at [441, 586] on link "Between new houses and burn - BARLEY 8.241 Ha" at bounding box center [286, 583] width 490 height 32
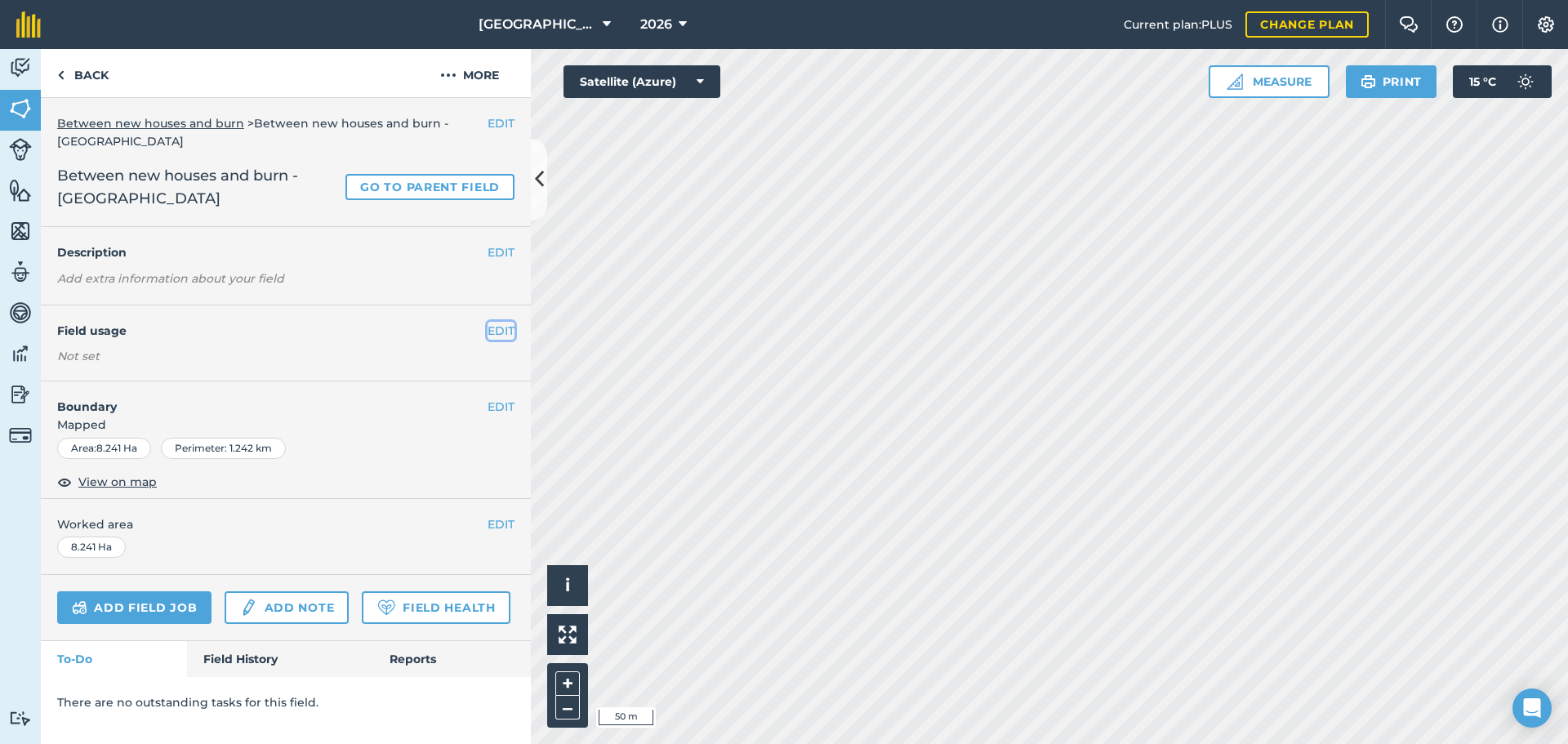
click at [498, 322] on button "EDIT" at bounding box center [500, 330] width 27 height 18
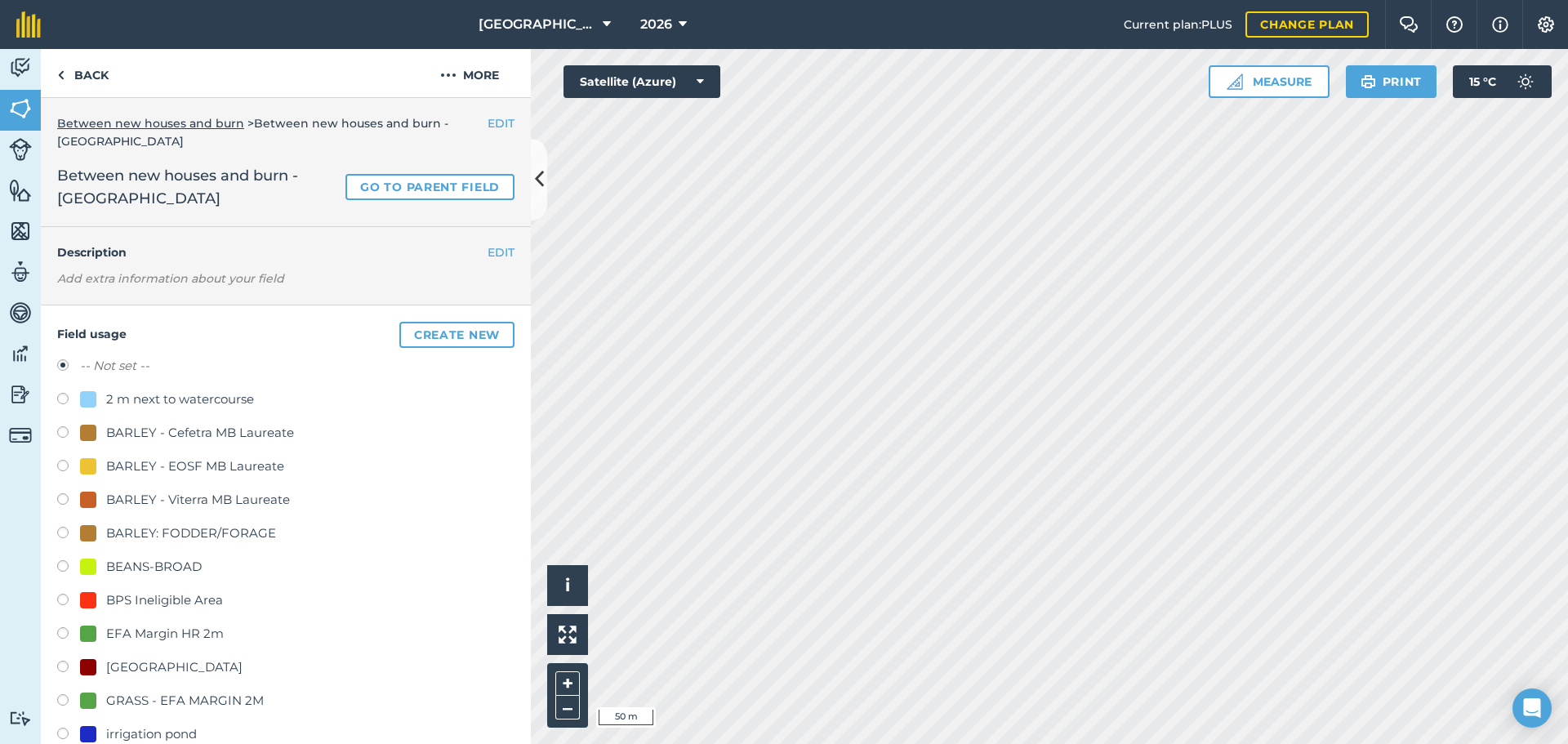
click at [168, 535] on div "BARLEY: FODDER/FORAGE" at bounding box center [191, 533] width 170 height 19
radio input "true"
radio input "false"
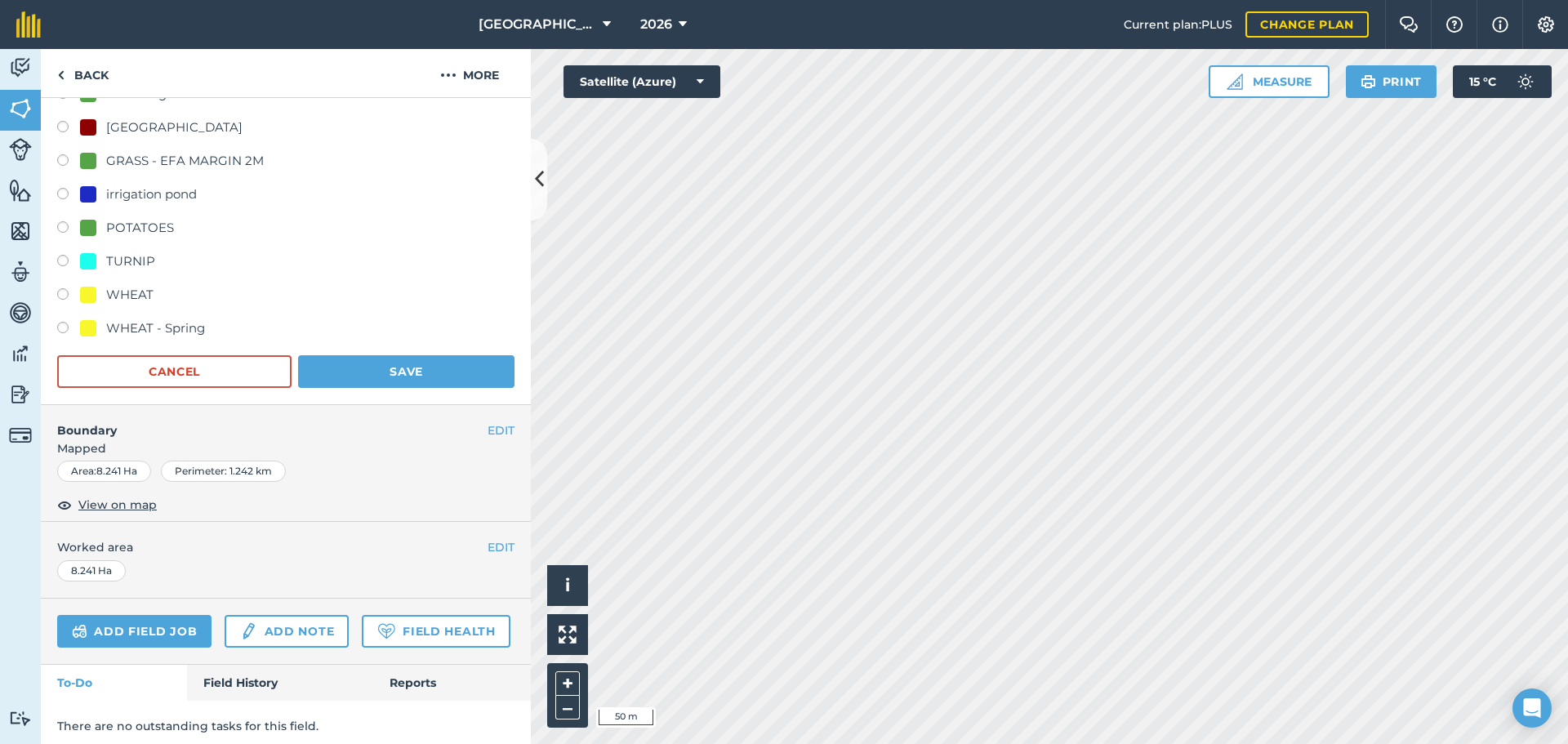
scroll to position [565, 0]
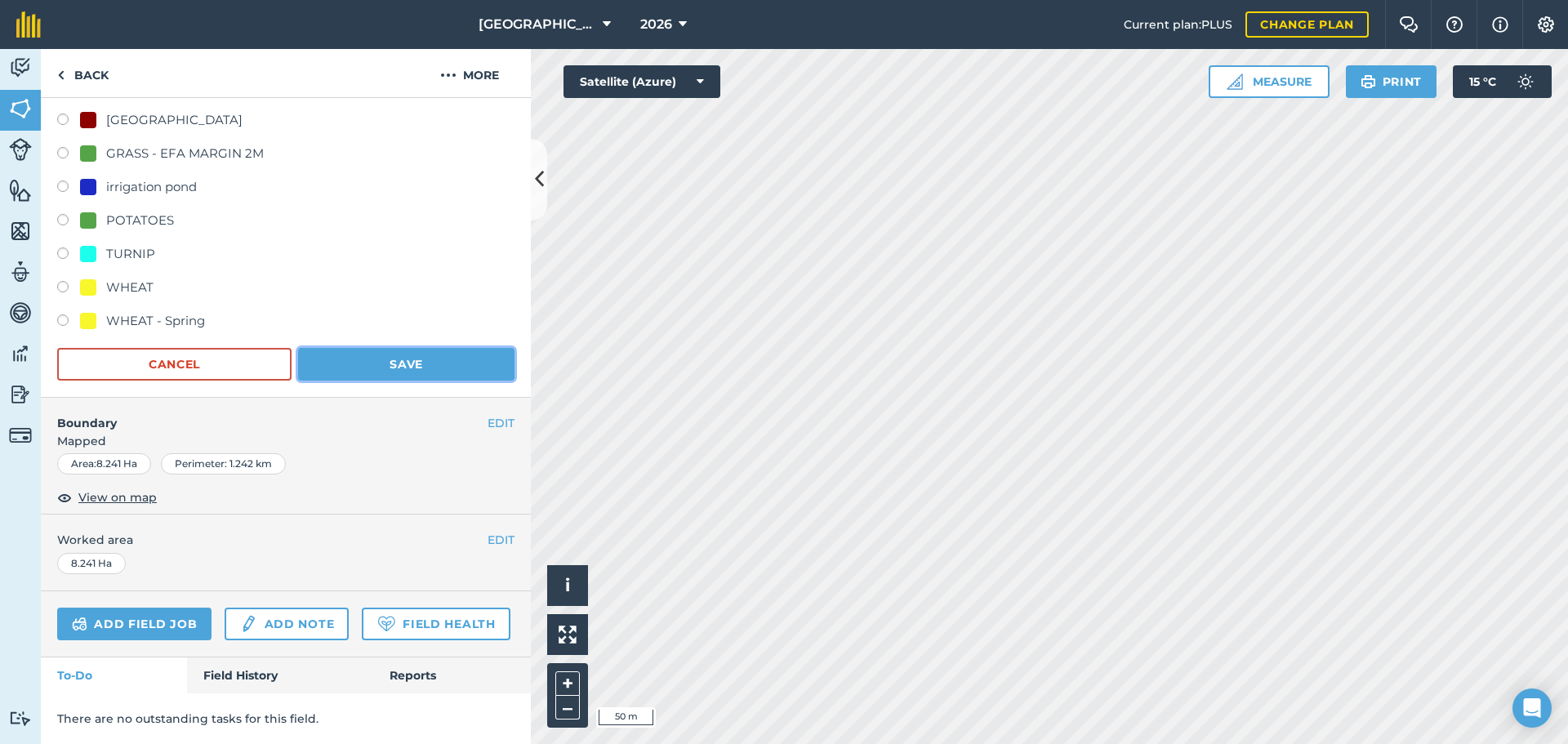
click at [395, 348] on button "Save" at bounding box center [406, 363] width 216 height 32
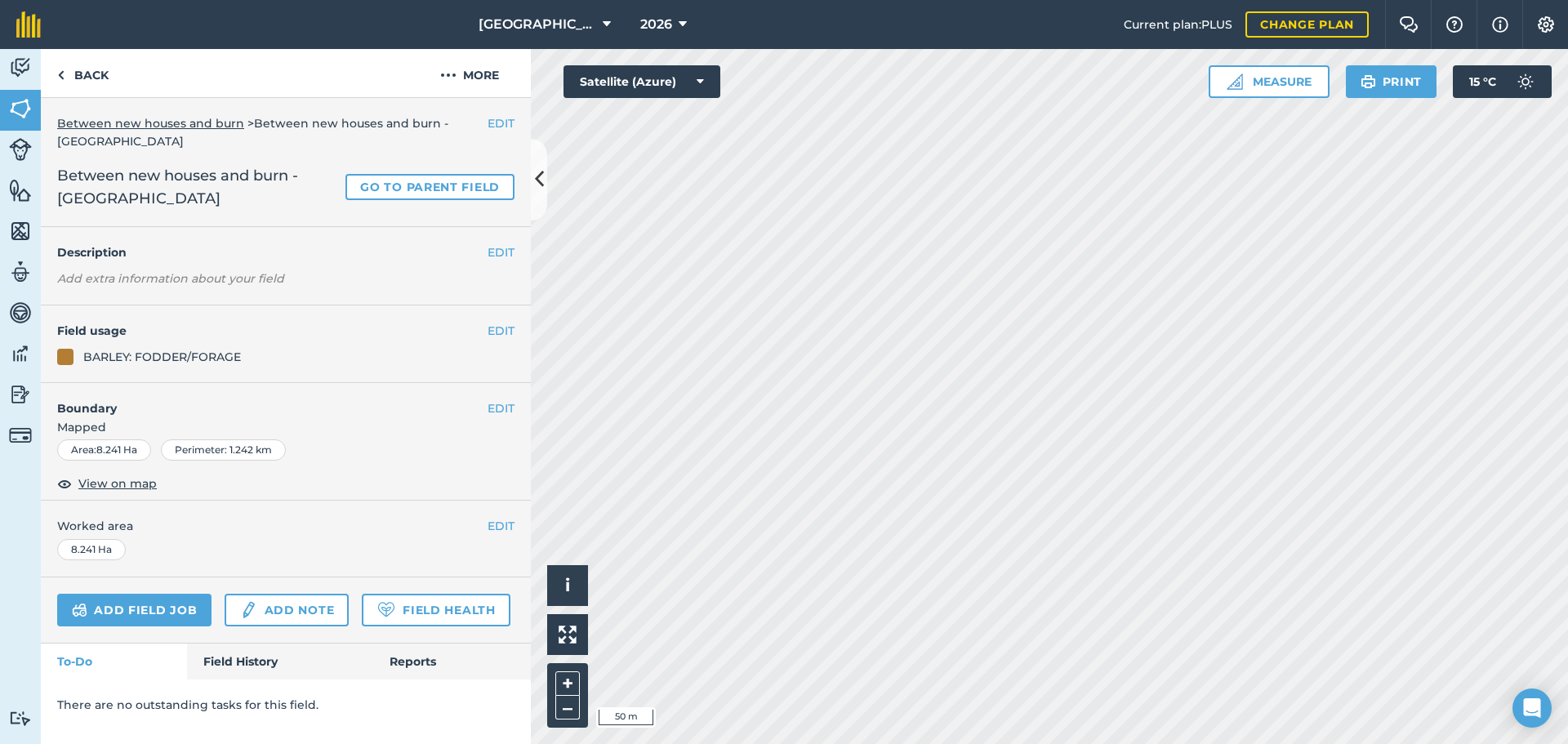
scroll to position [0, 0]
drag, startPoint x: 107, startPoint y: 85, endPoint x: 119, endPoint y: 98, distance: 17.7
click at [106, 86] on link "Back" at bounding box center [83, 72] width 85 height 48
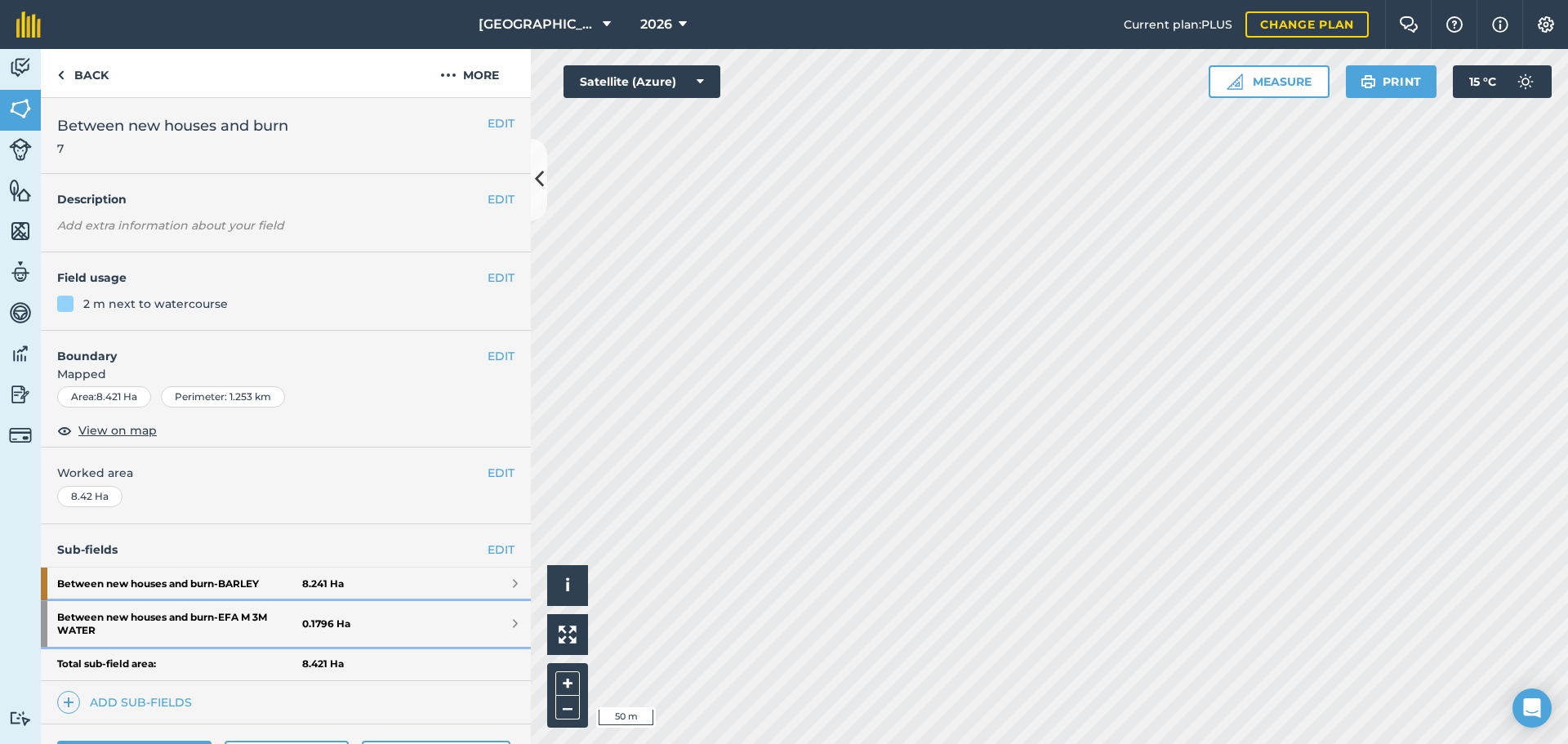
click at [220, 620] on strong "Between new houses and burn - EFA M 3M WATER" at bounding box center [180, 624] width 245 height 45
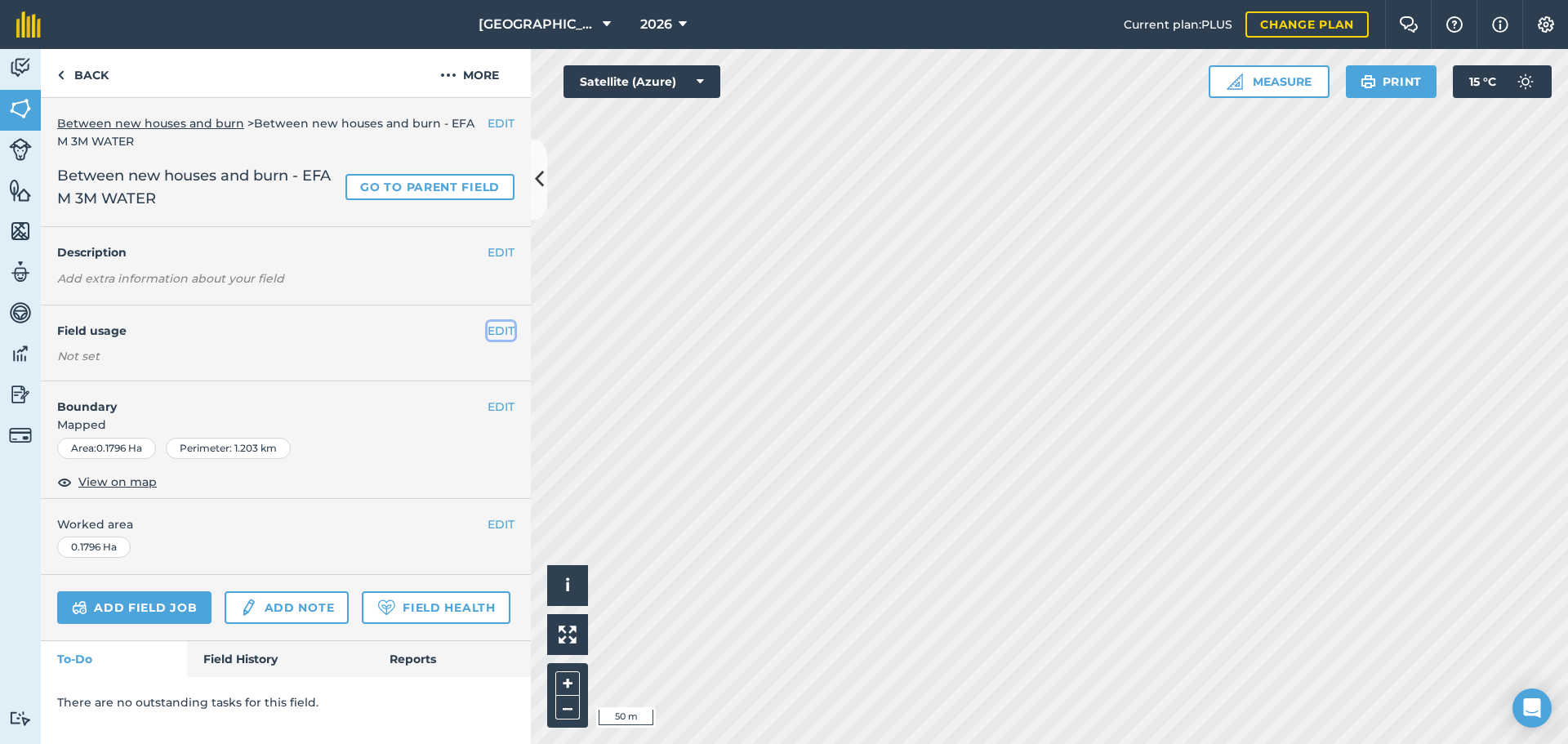
click at [510, 331] on button "EDIT" at bounding box center [500, 330] width 27 height 18
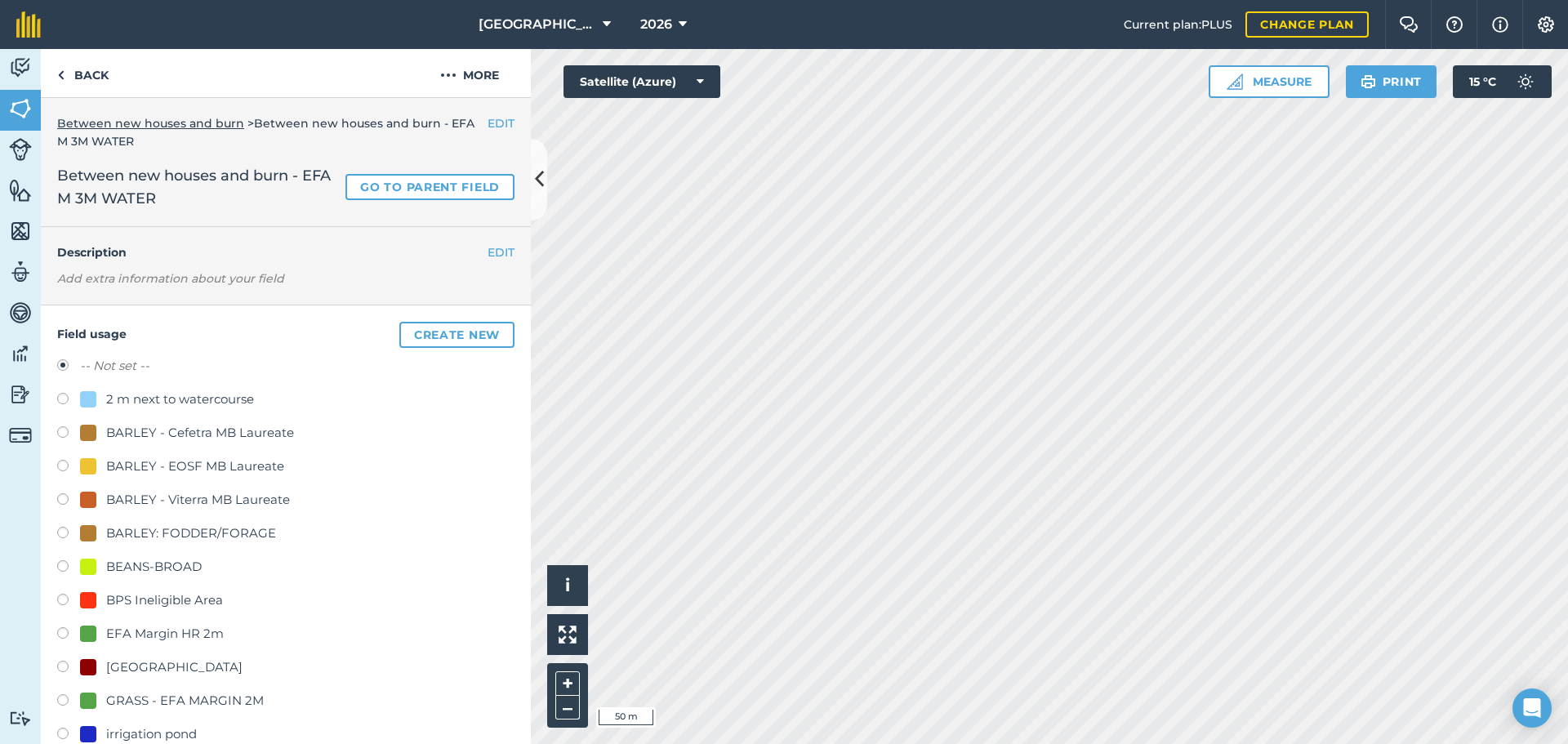
click at [139, 699] on div "GRASS - EFA MARGIN 2M" at bounding box center [185, 700] width 158 height 19
radio input "true"
radio input "false"
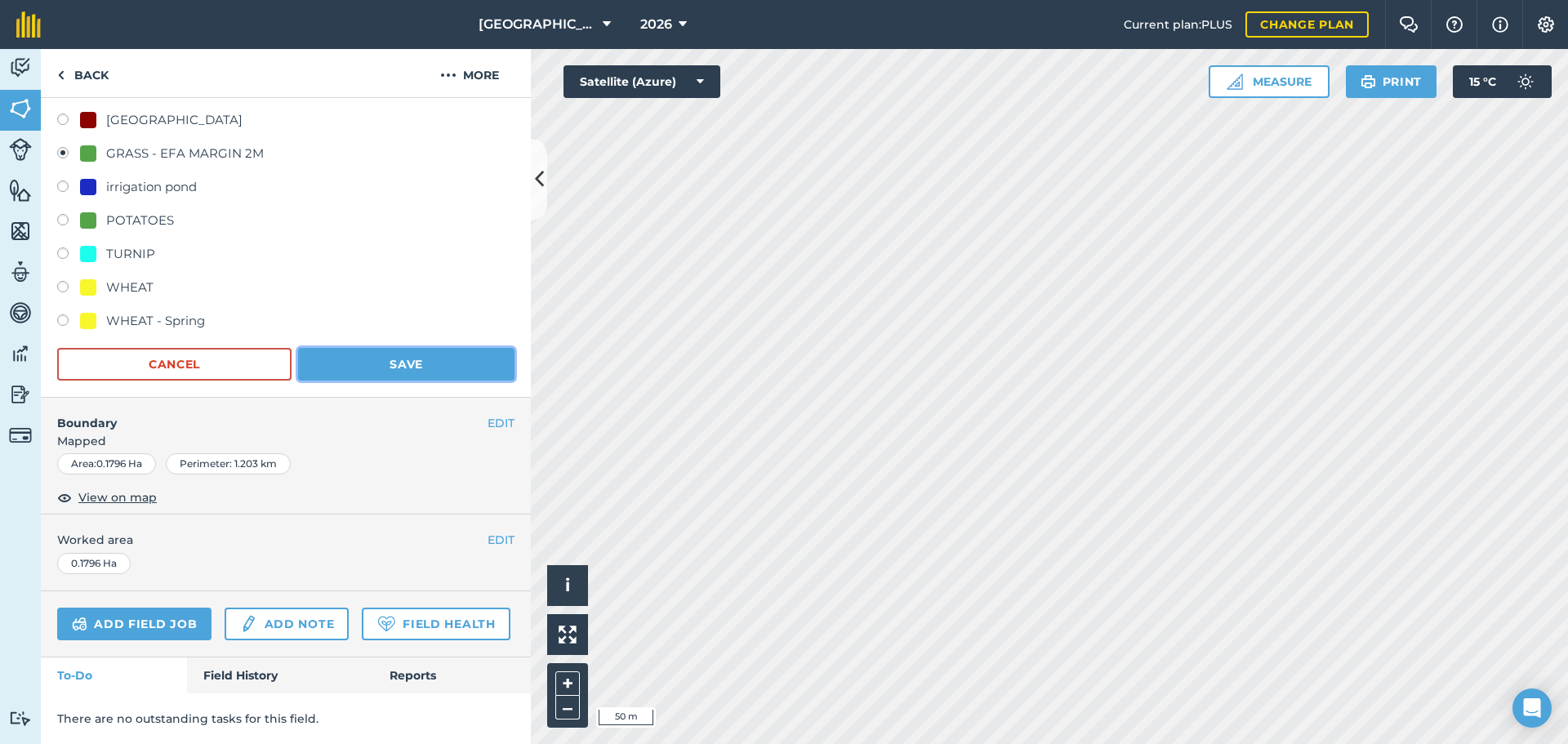
click at [463, 348] on button "Save" at bounding box center [406, 363] width 216 height 32
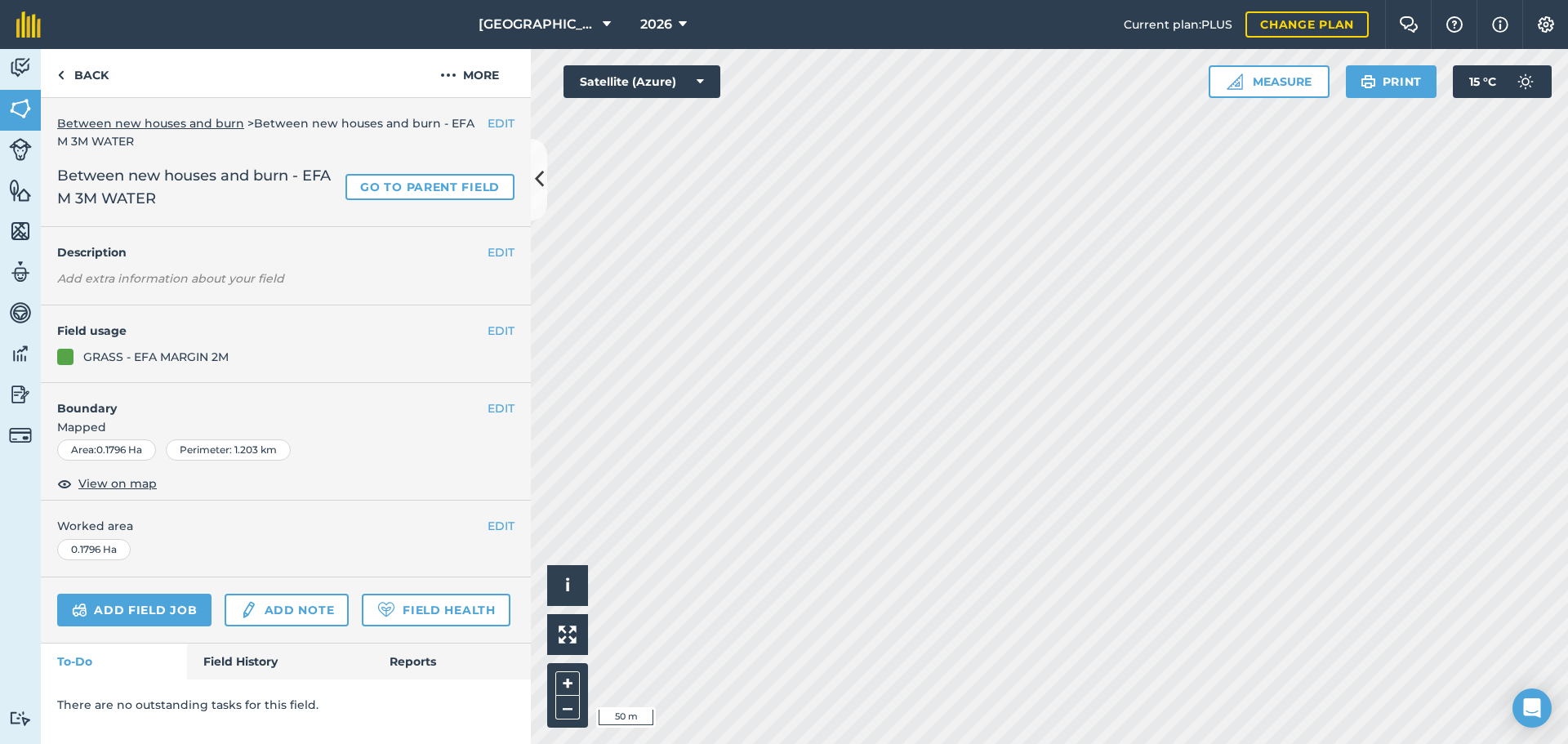
scroll to position [0, 0]
click at [82, 82] on link "Back" at bounding box center [83, 72] width 85 height 48
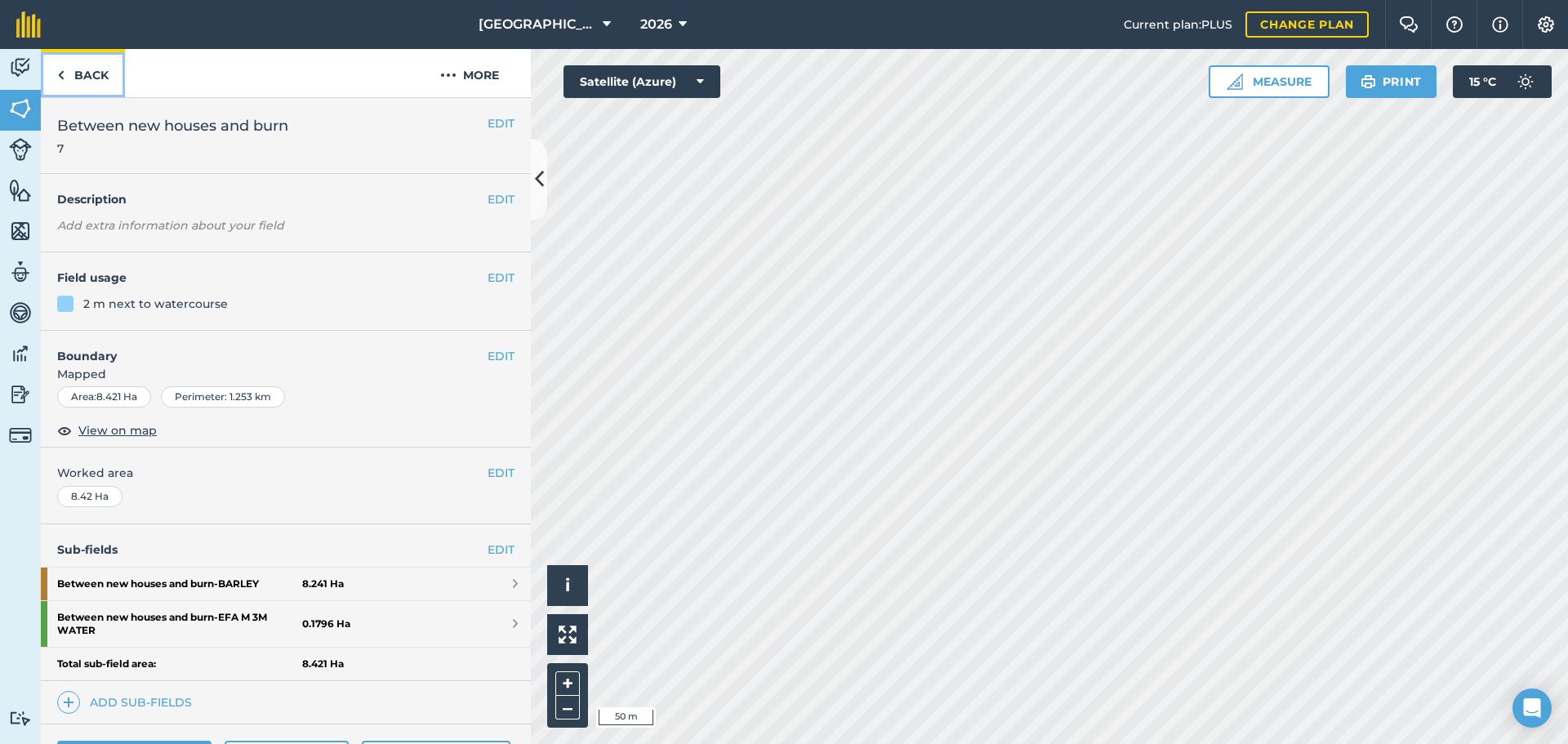
click at [82, 82] on link "Back" at bounding box center [83, 72] width 85 height 48
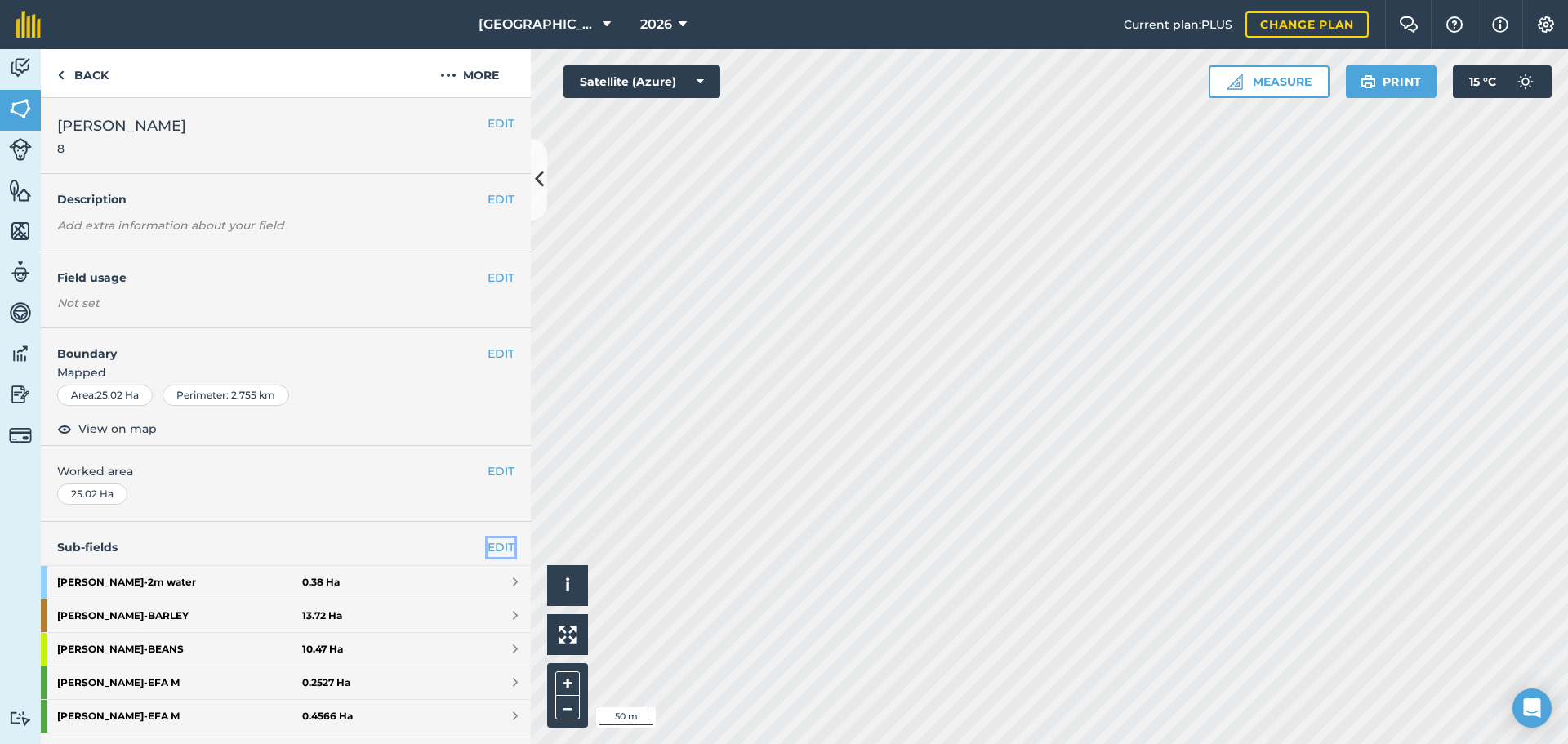
click at [493, 546] on link "EDIT" at bounding box center [500, 546] width 27 height 18
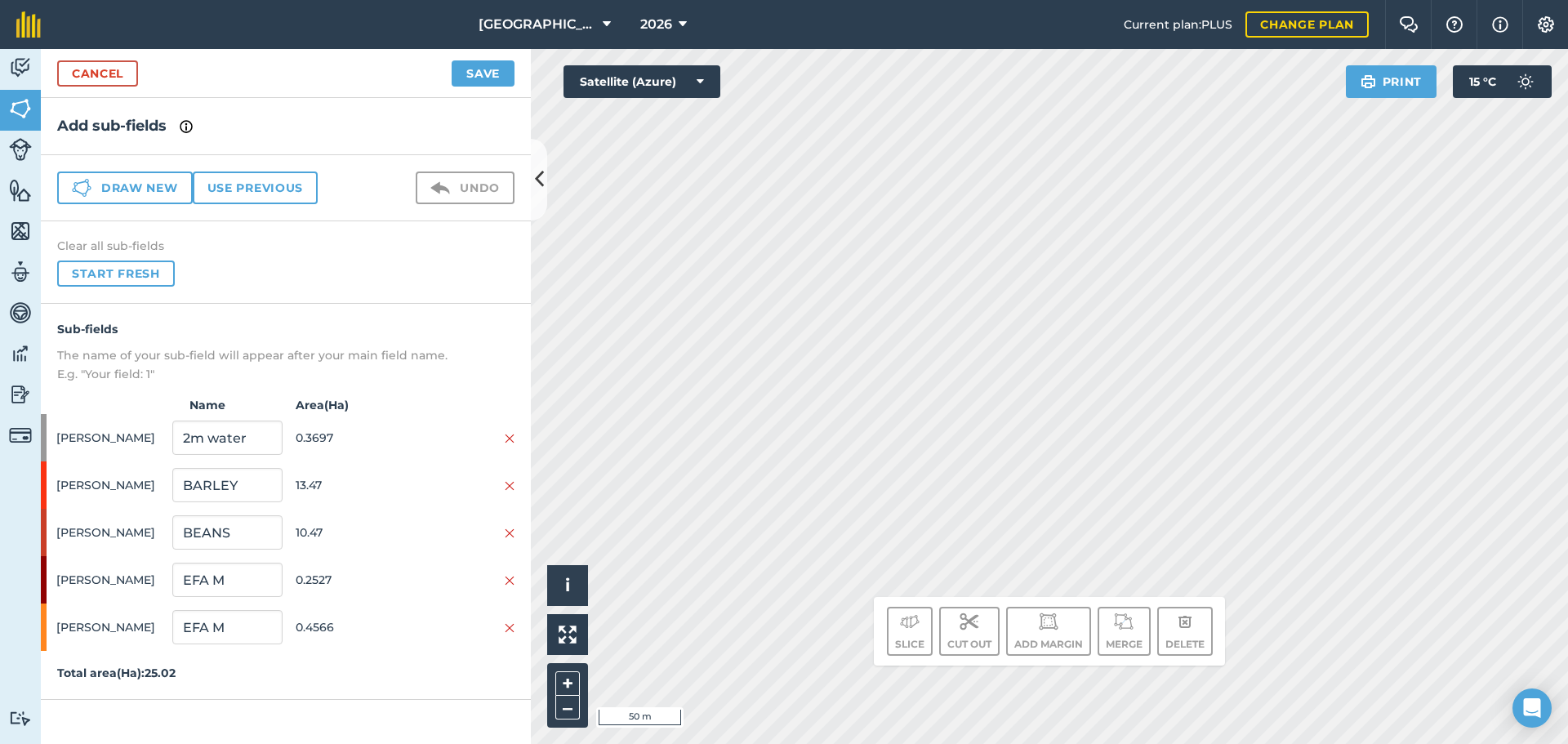
click at [927, 627] on div "Hello i © 2025 TomTom, Microsoft 50 m + – Satellite (Azure) Print 15 ° C Slice …" at bounding box center [1049, 396] width 1037 height 694
click at [97, 273] on button "Start fresh" at bounding box center [116, 274] width 118 height 26
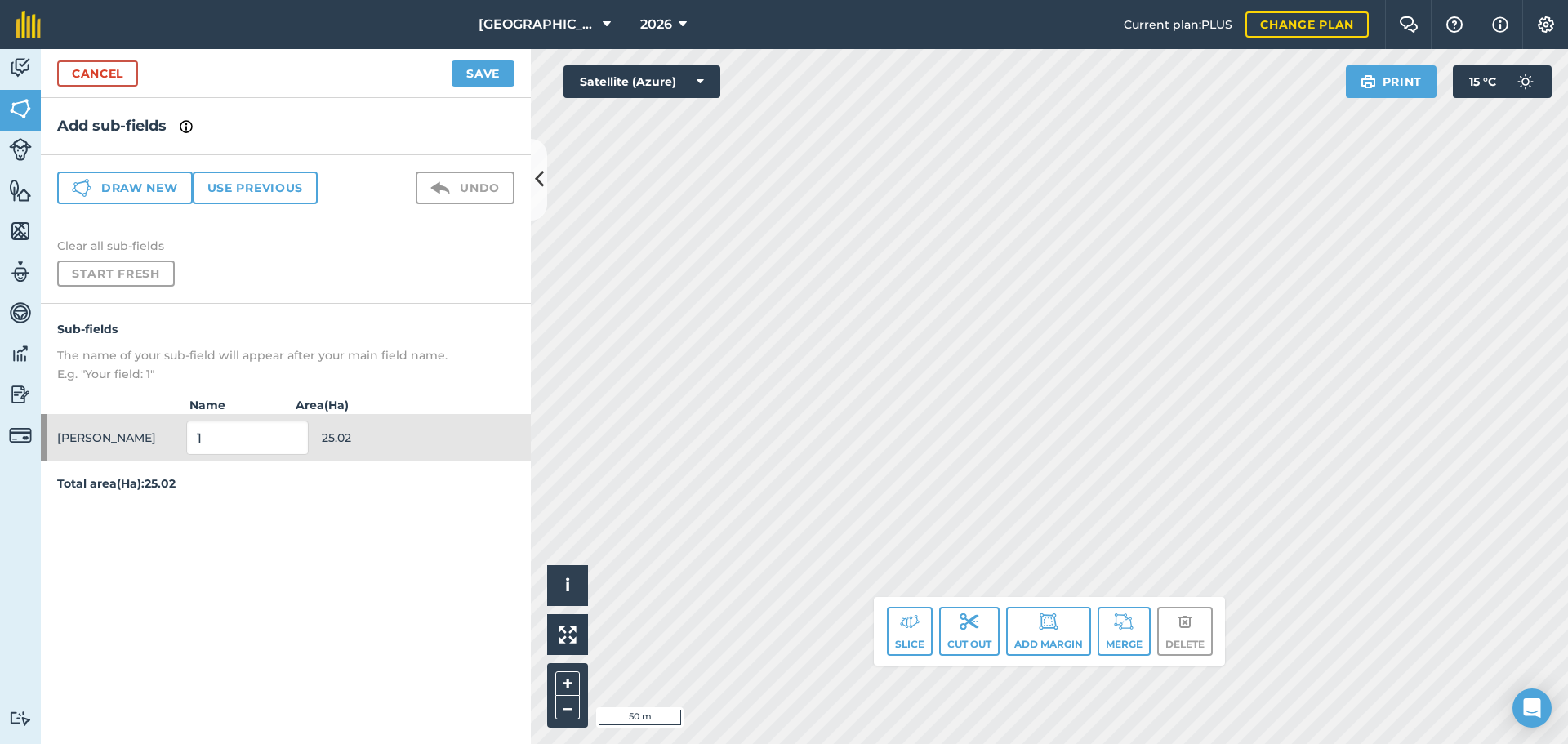
click at [1045, 659] on div "Slice Cut out Add margin Merge Delete" at bounding box center [1049, 631] width 351 height 69
click at [1043, 641] on button "Add margin" at bounding box center [1048, 631] width 85 height 49
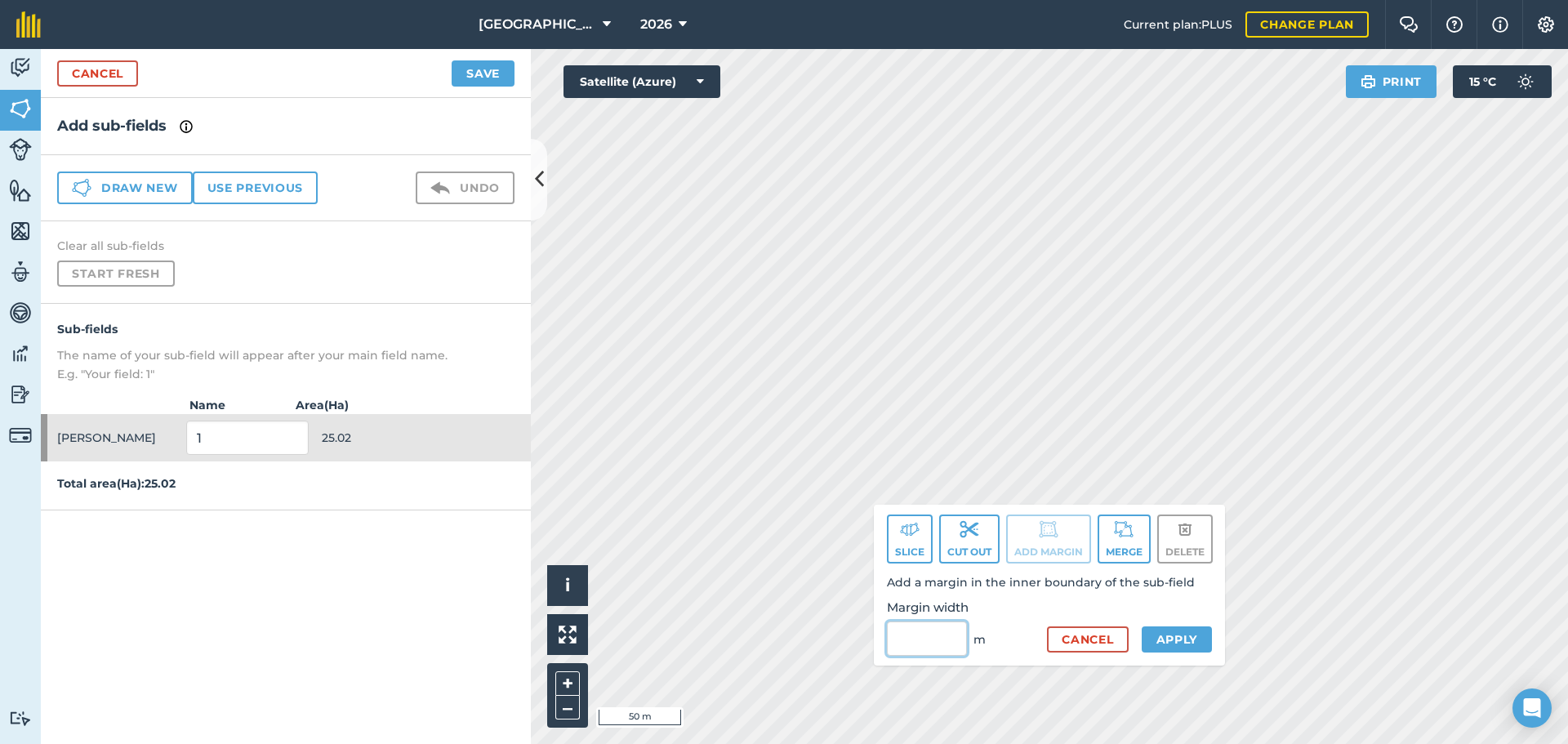
drag, startPoint x: 933, startPoint y: 632, endPoint x: 933, endPoint y: 641, distance: 9.0
click at [933, 639] on input "Margin width" at bounding box center [927, 638] width 80 height 34
type input "5"
click at [1154, 629] on button "Apply" at bounding box center [1178, 639] width 71 height 26
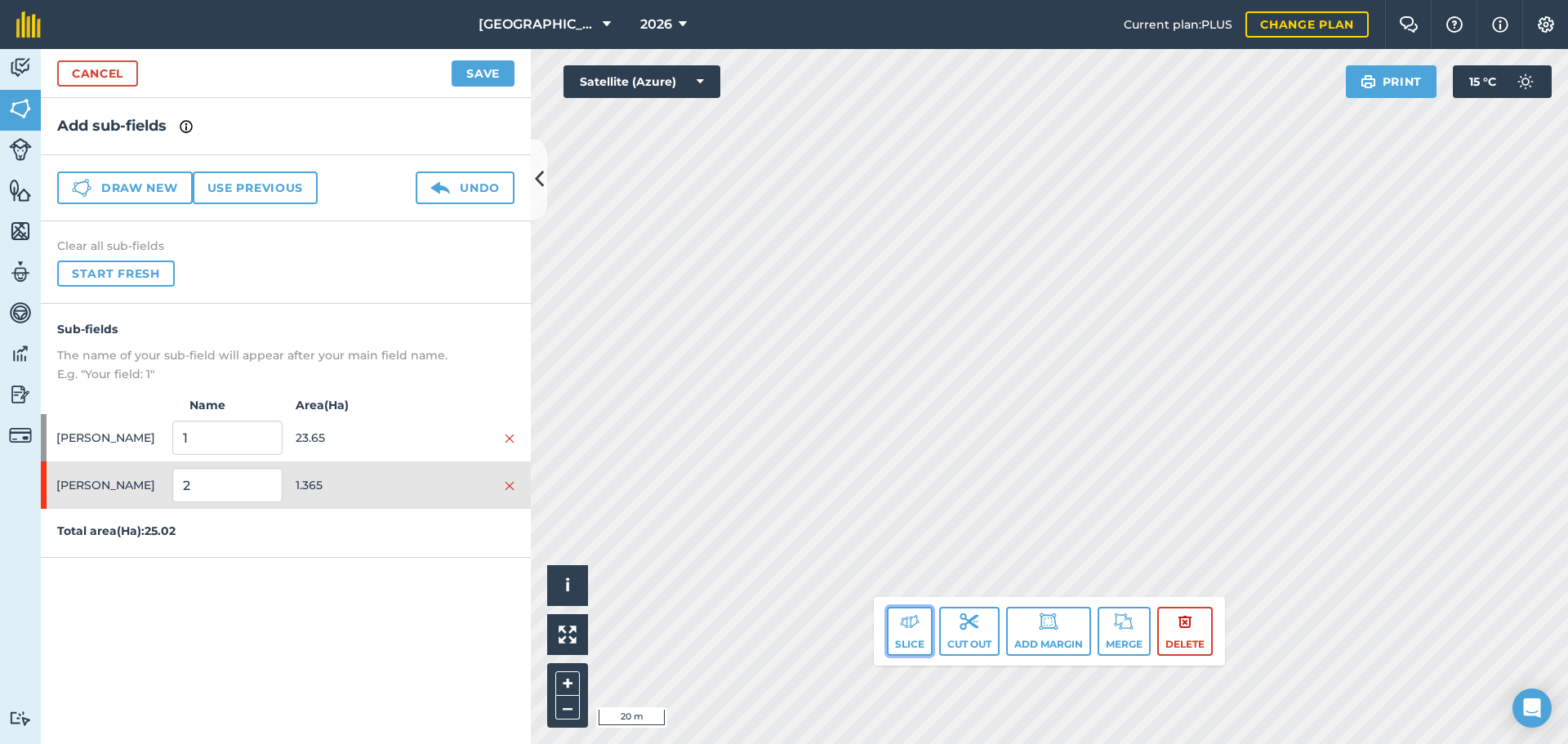
click at [909, 622] on img at bounding box center [910, 621] width 19 height 19
click at [904, 621] on img at bounding box center [910, 621] width 19 height 19
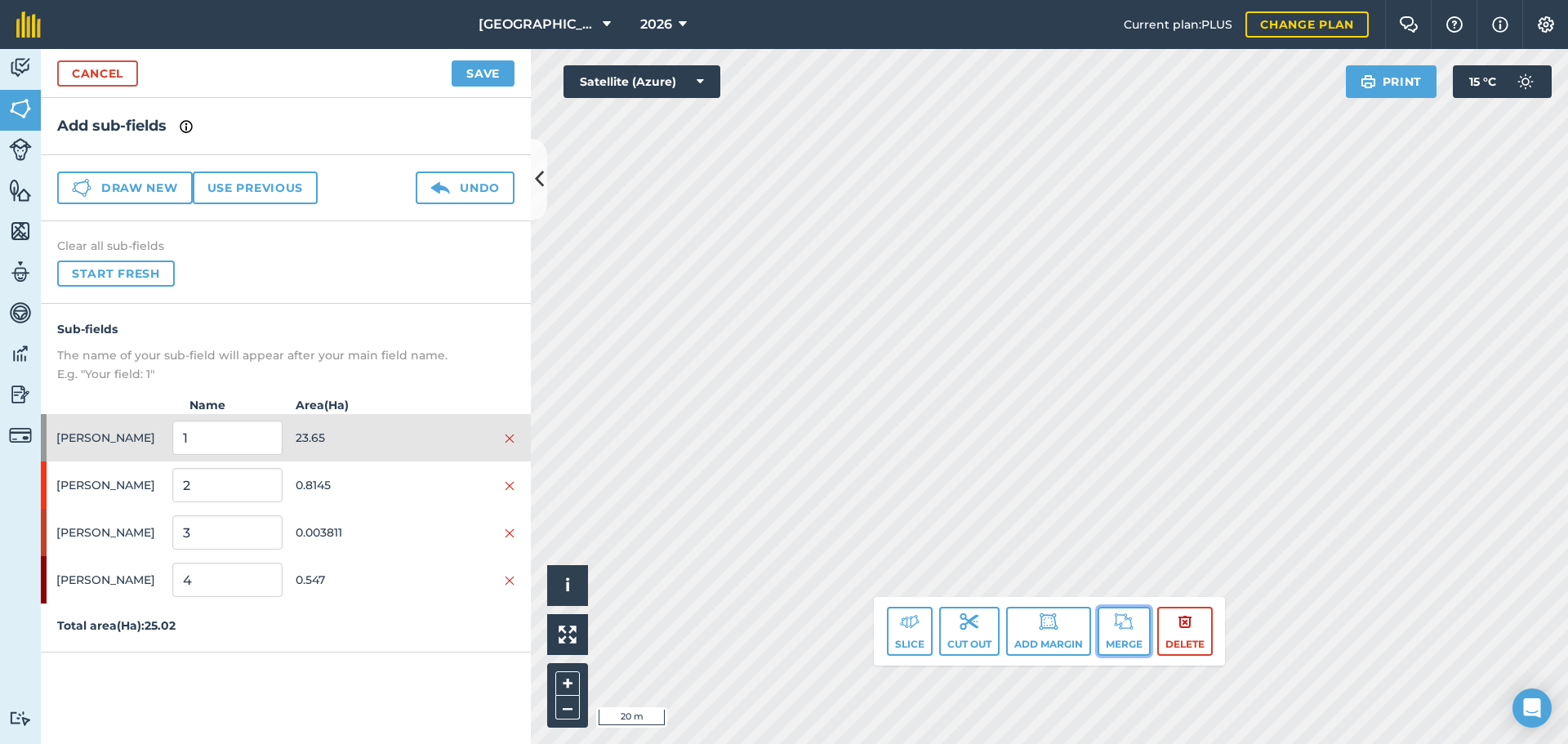
click at [1117, 629] on img at bounding box center [1123, 621] width 19 height 19
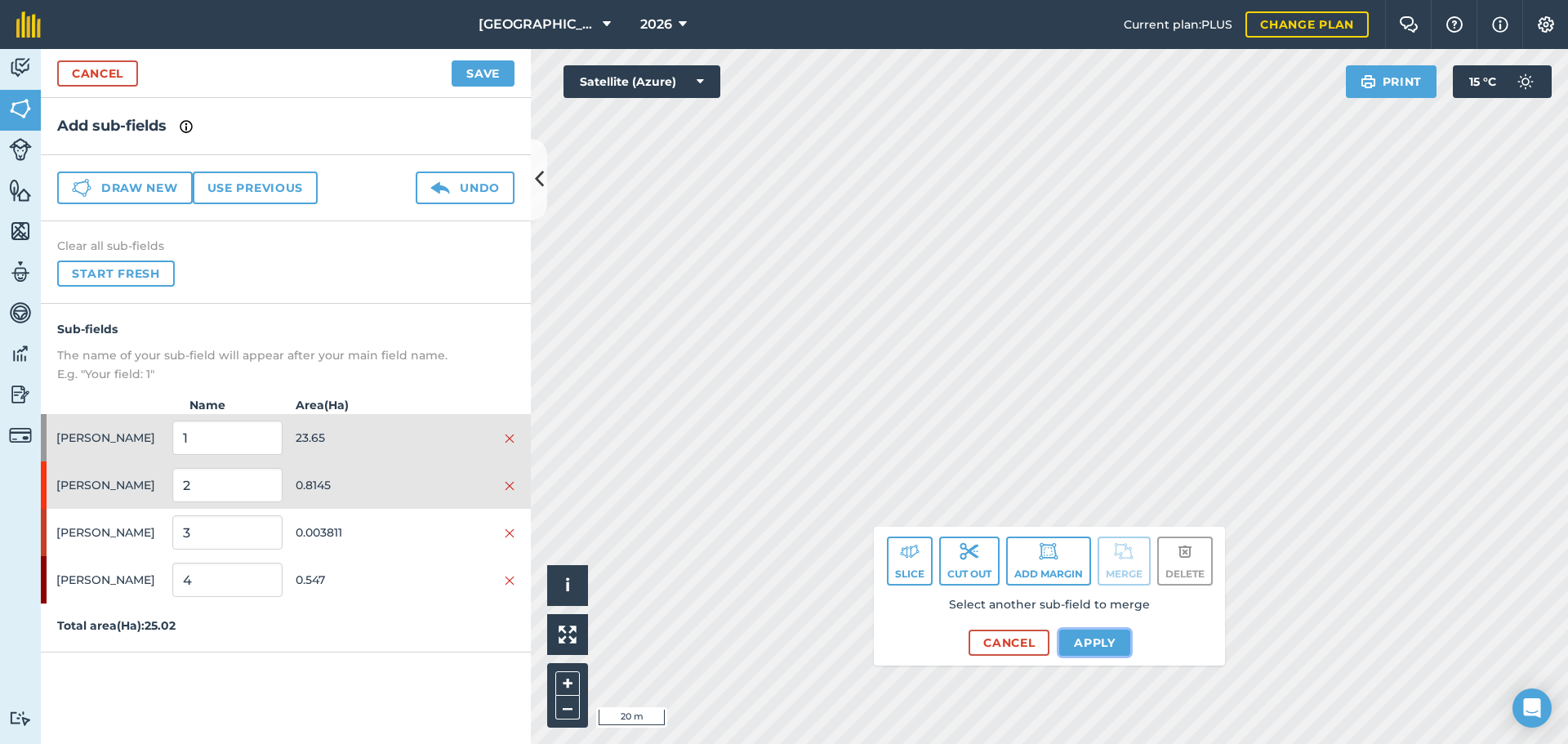
click at [1110, 646] on button "Apply" at bounding box center [1095, 642] width 71 height 26
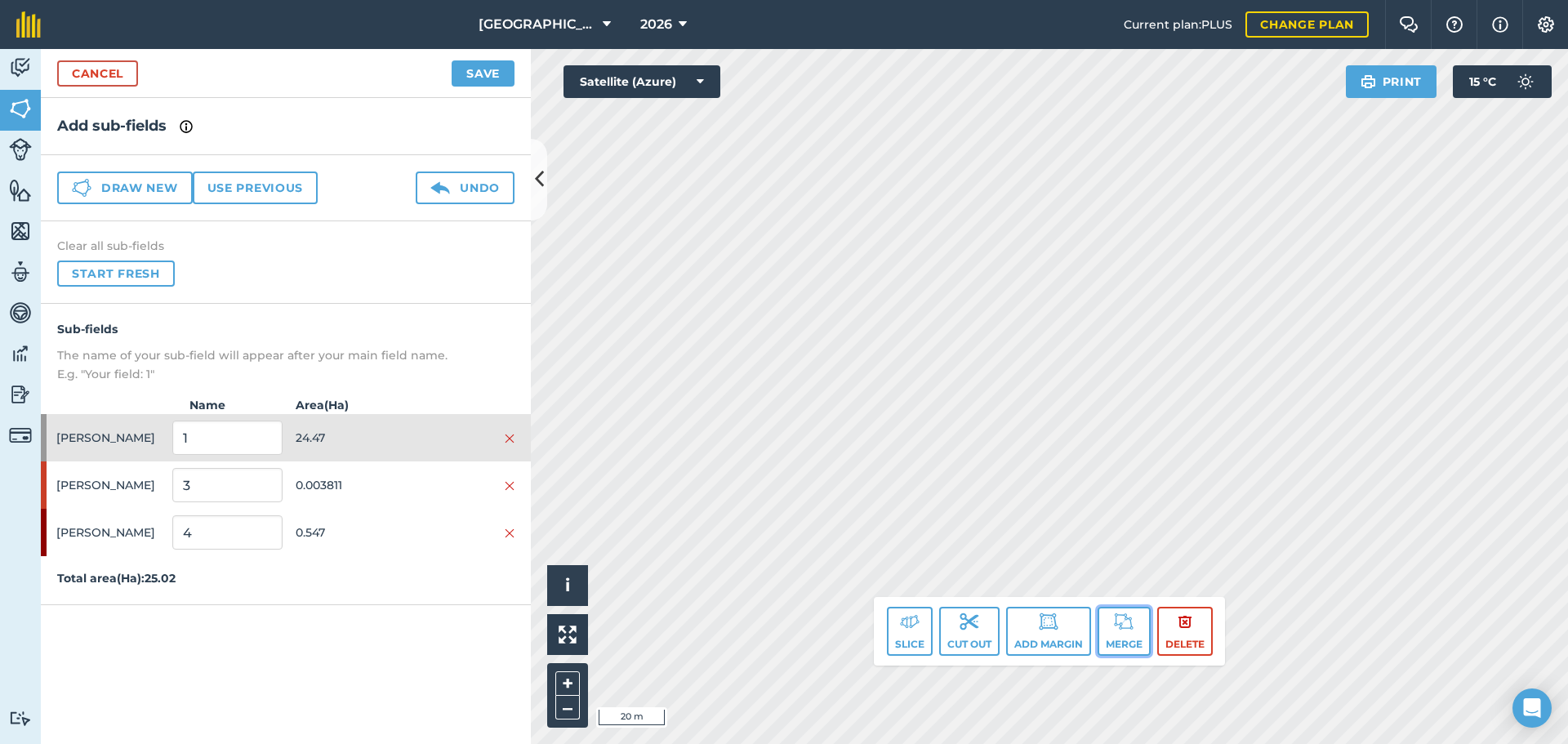
click at [1109, 633] on button "Merge" at bounding box center [1123, 631] width 53 height 49
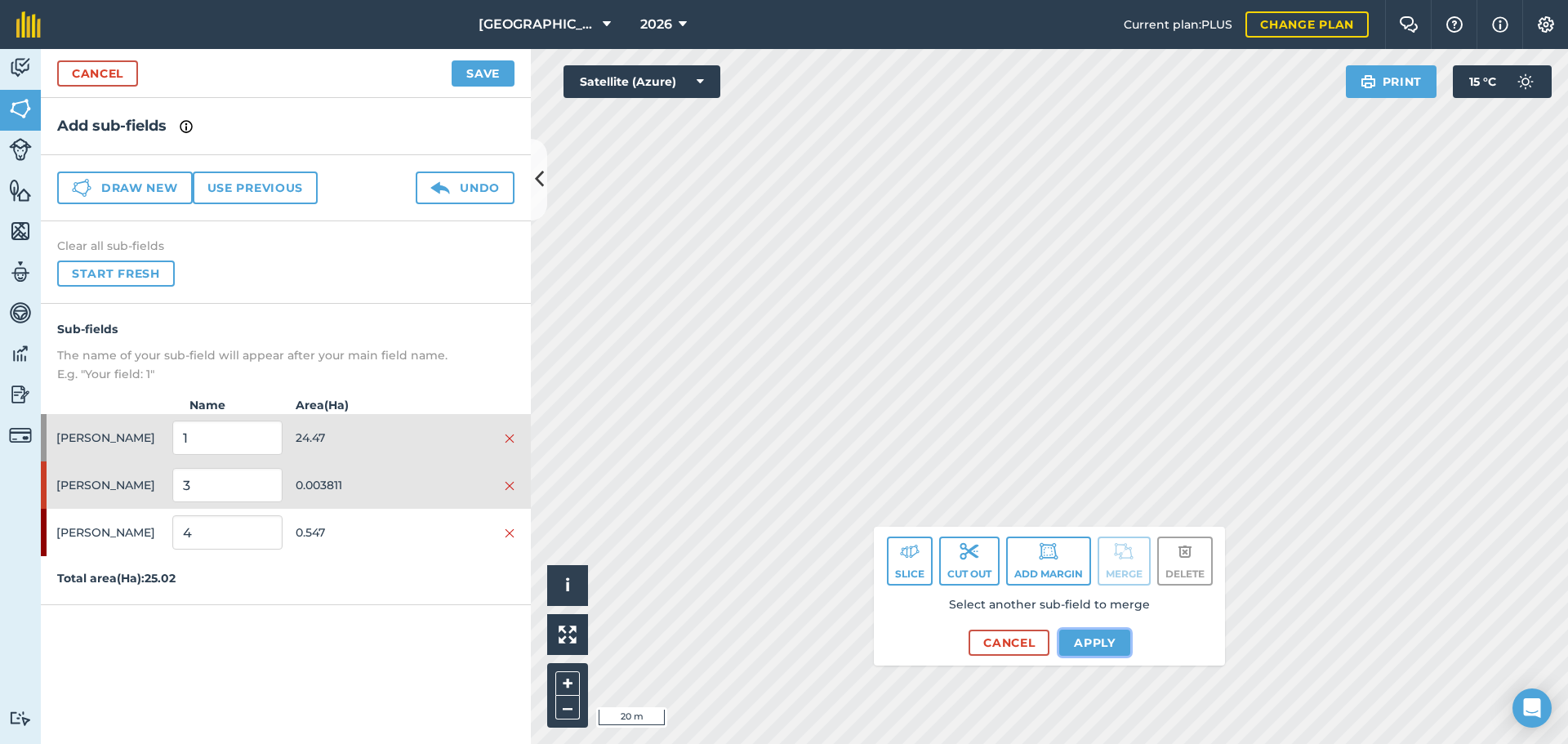
click at [1096, 641] on button "Apply" at bounding box center [1095, 642] width 71 height 26
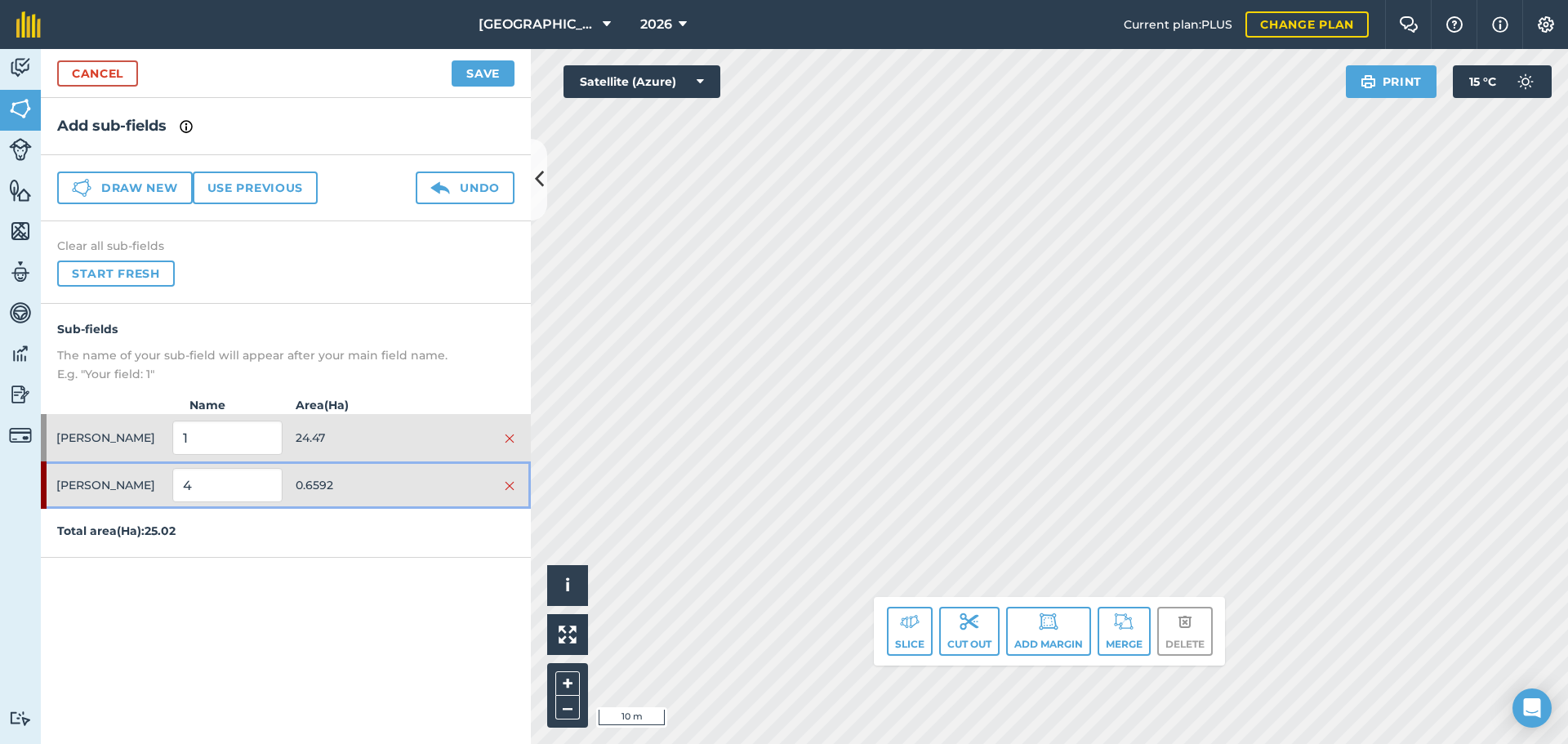
click at [390, 473] on span "0.6592" at bounding box center [350, 485] width 110 height 31
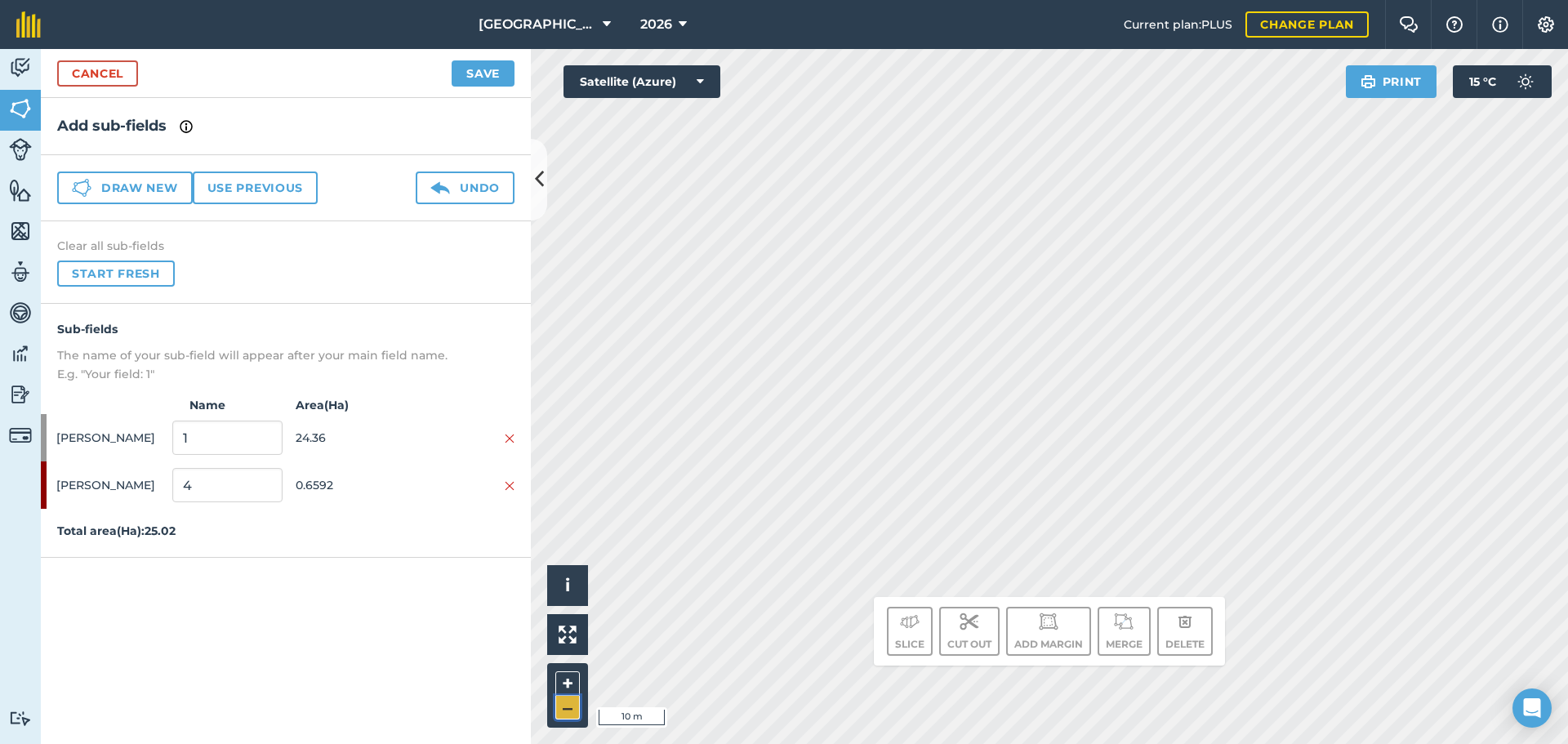
click at [555, 700] on button "–" at bounding box center [567, 707] width 24 height 24
click at [220, 486] on input "4" at bounding box center [227, 484] width 110 height 34
click at [221, 487] on input "4" at bounding box center [227, 484] width 110 height 34
type input "EFA M 5M WATER"
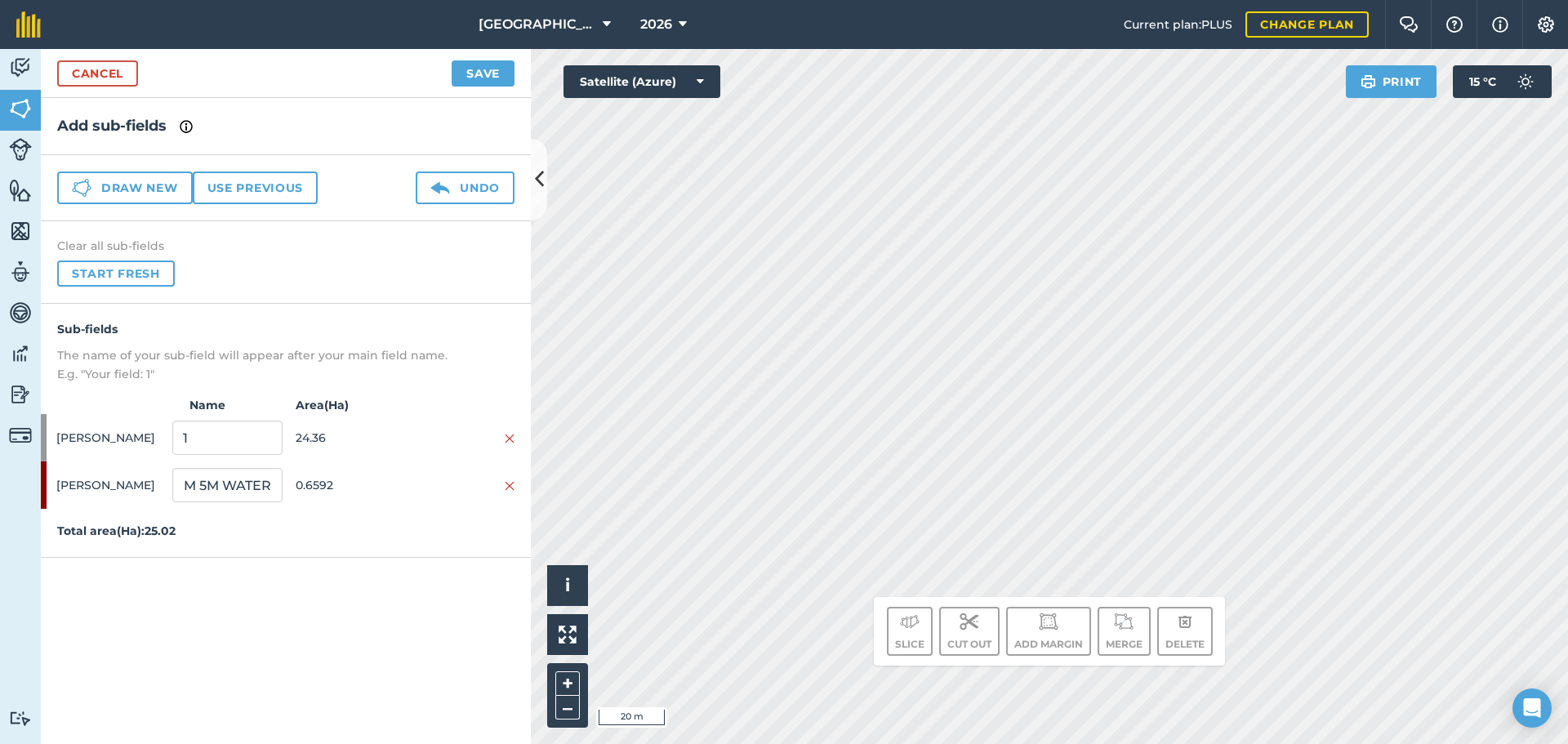
scroll to position [0, 0]
click at [442, 529] on p "Total area ( Ha ): 25.02" at bounding box center [286, 531] width 490 height 18
click at [568, 702] on button "–" at bounding box center [567, 707] width 24 height 24
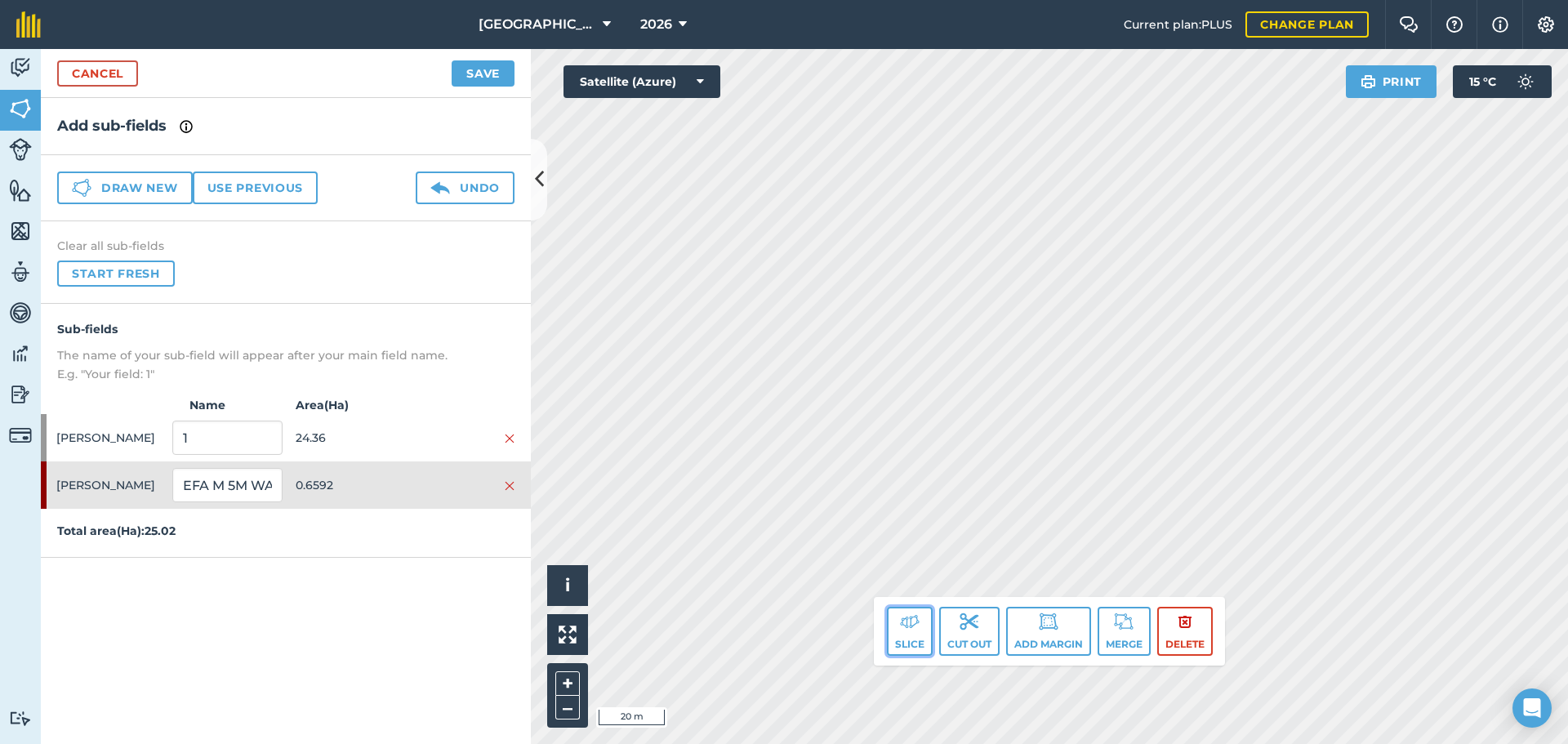
click at [900, 627] on img at bounding box center [910, 621] width 19 height 19
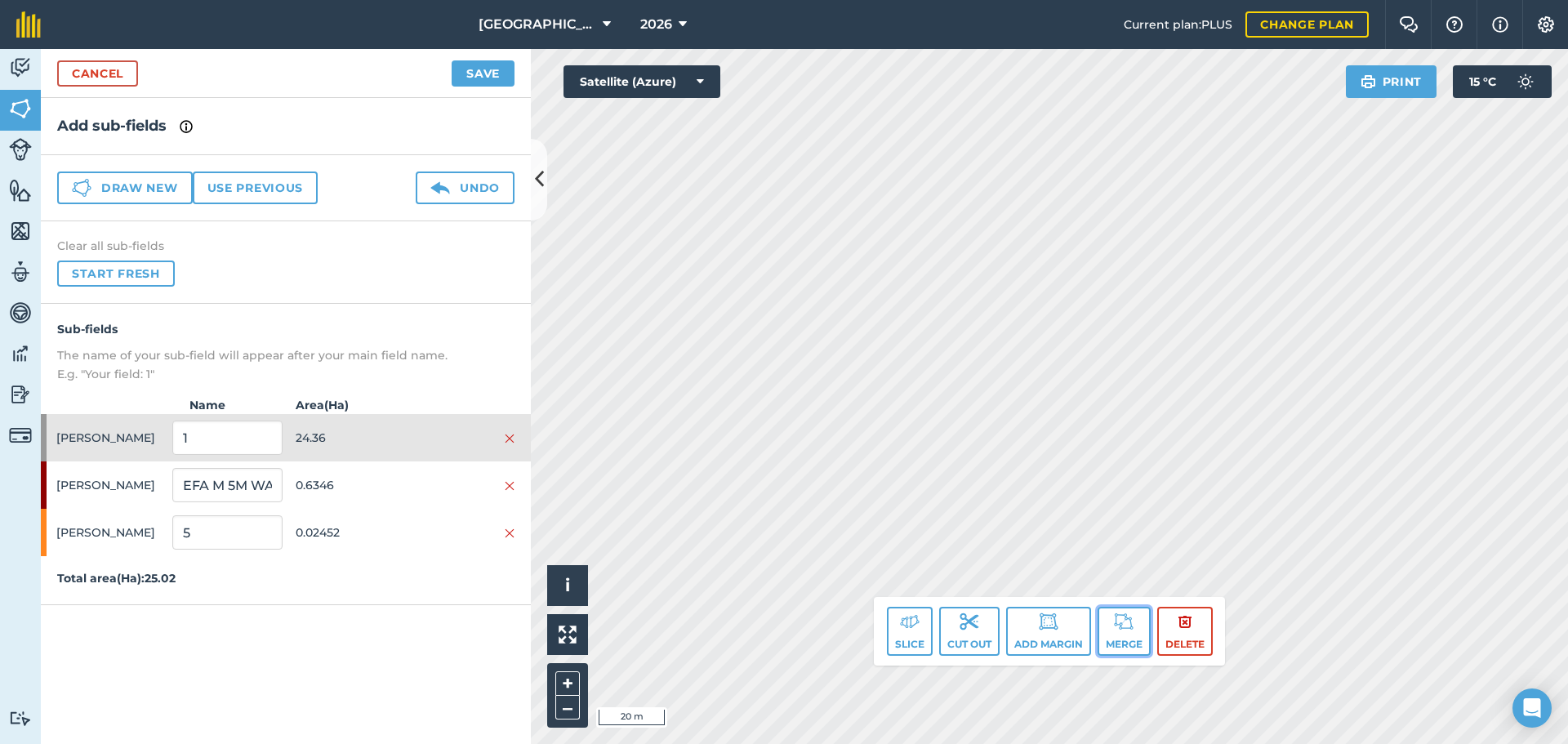
click at [1126, 619] on img at bounding box center [1123, 621] width 19 height 19
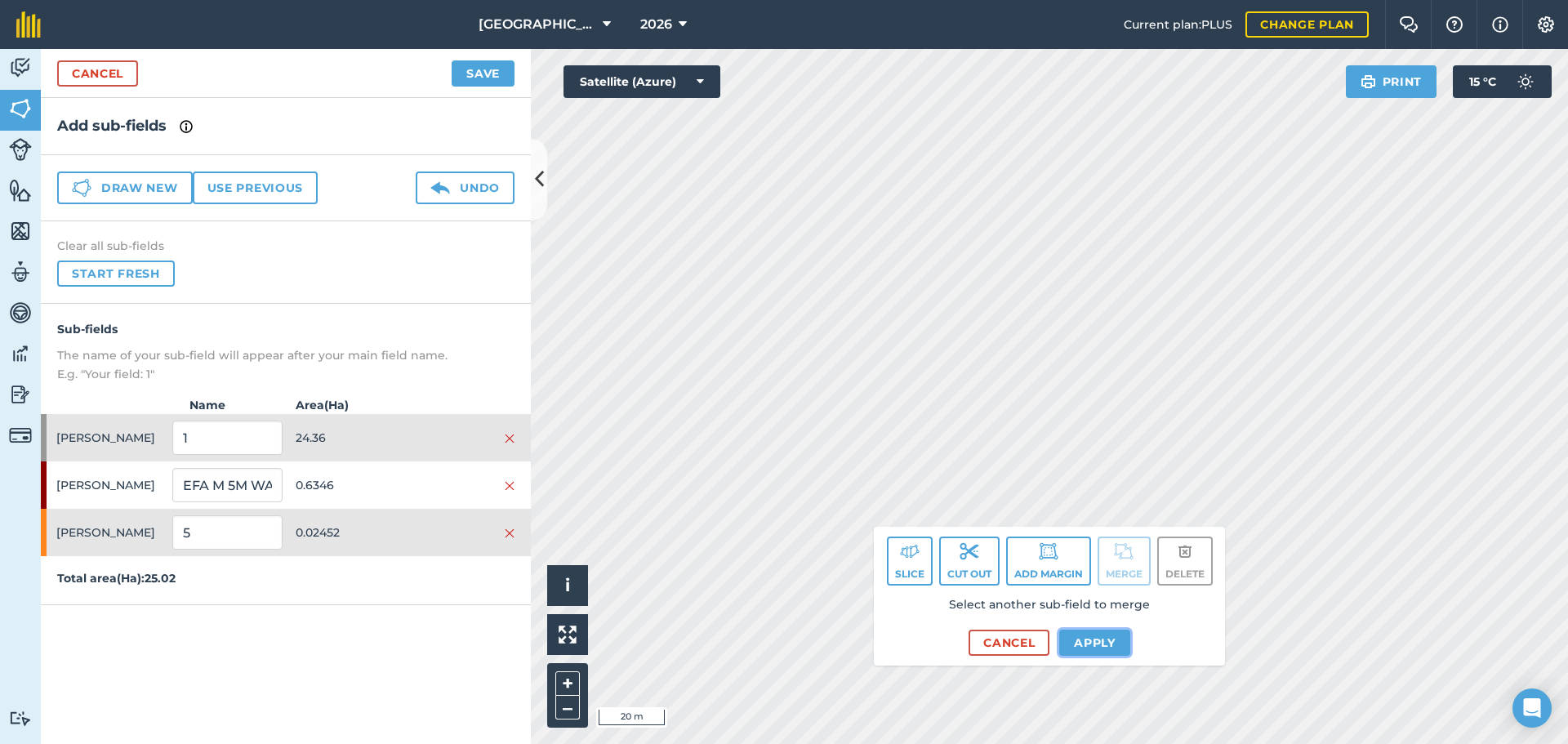
click at [1089, 648] on button "Apply" at bounding box center [1095, 642] width 71 height 26
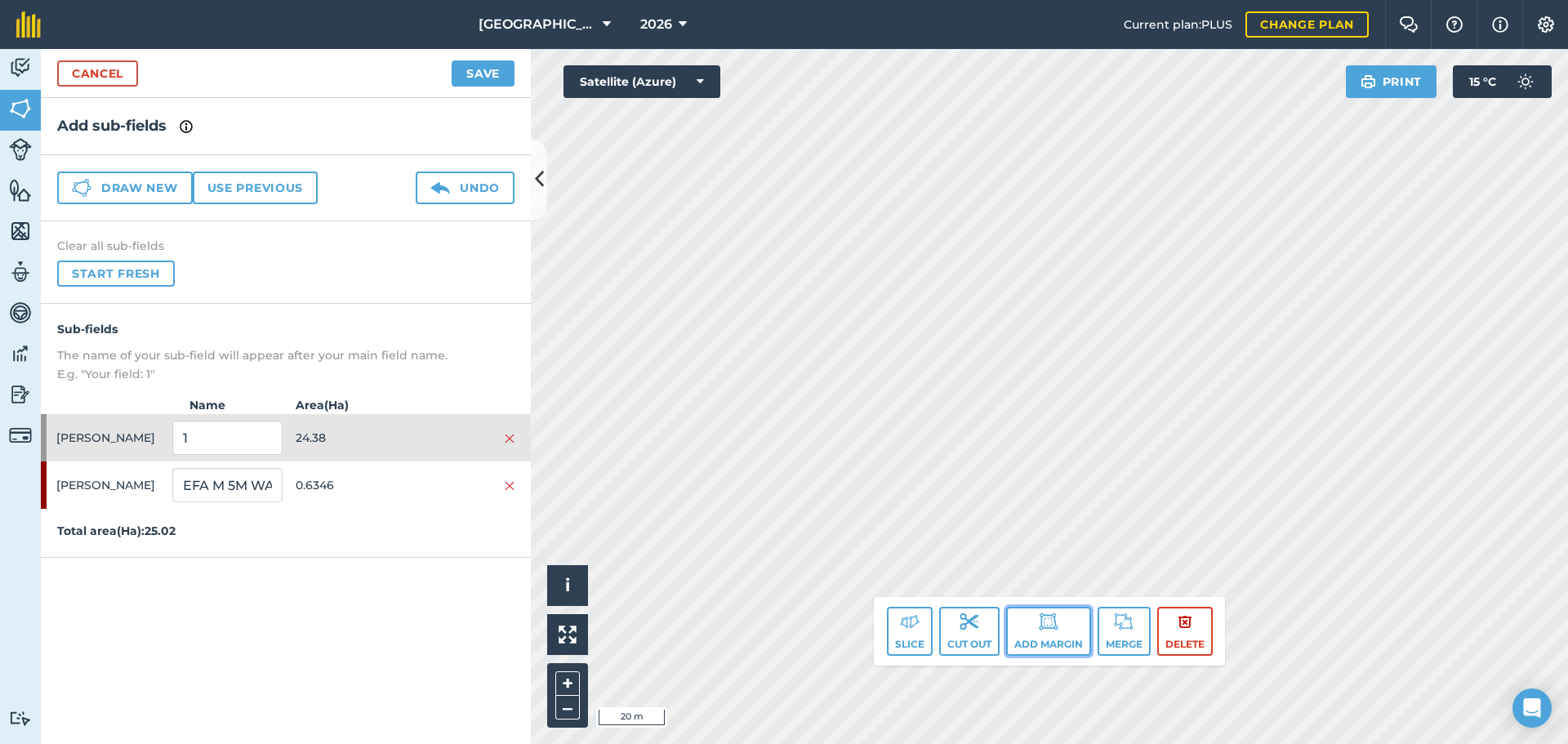
click at [1050, 626] on img at bounding box center [1049, 621] width 19 height 19
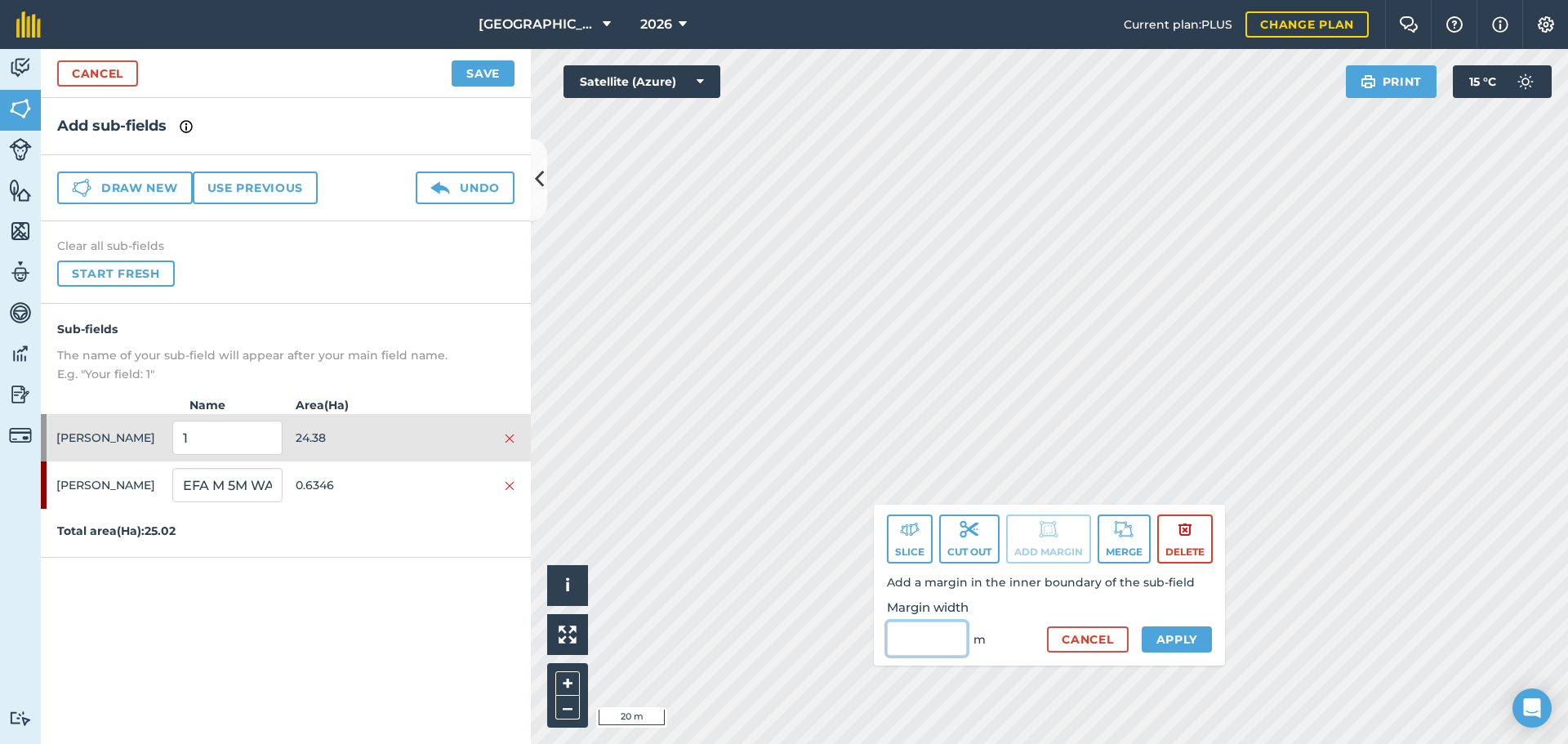
click at [914, 632] on input "Margin width" at bounding box center [927, 638] width 80 height 34
type input "3"
click at [1154, 630] on button "Apply" at bounding box center [1178, 639] width 71 height 26
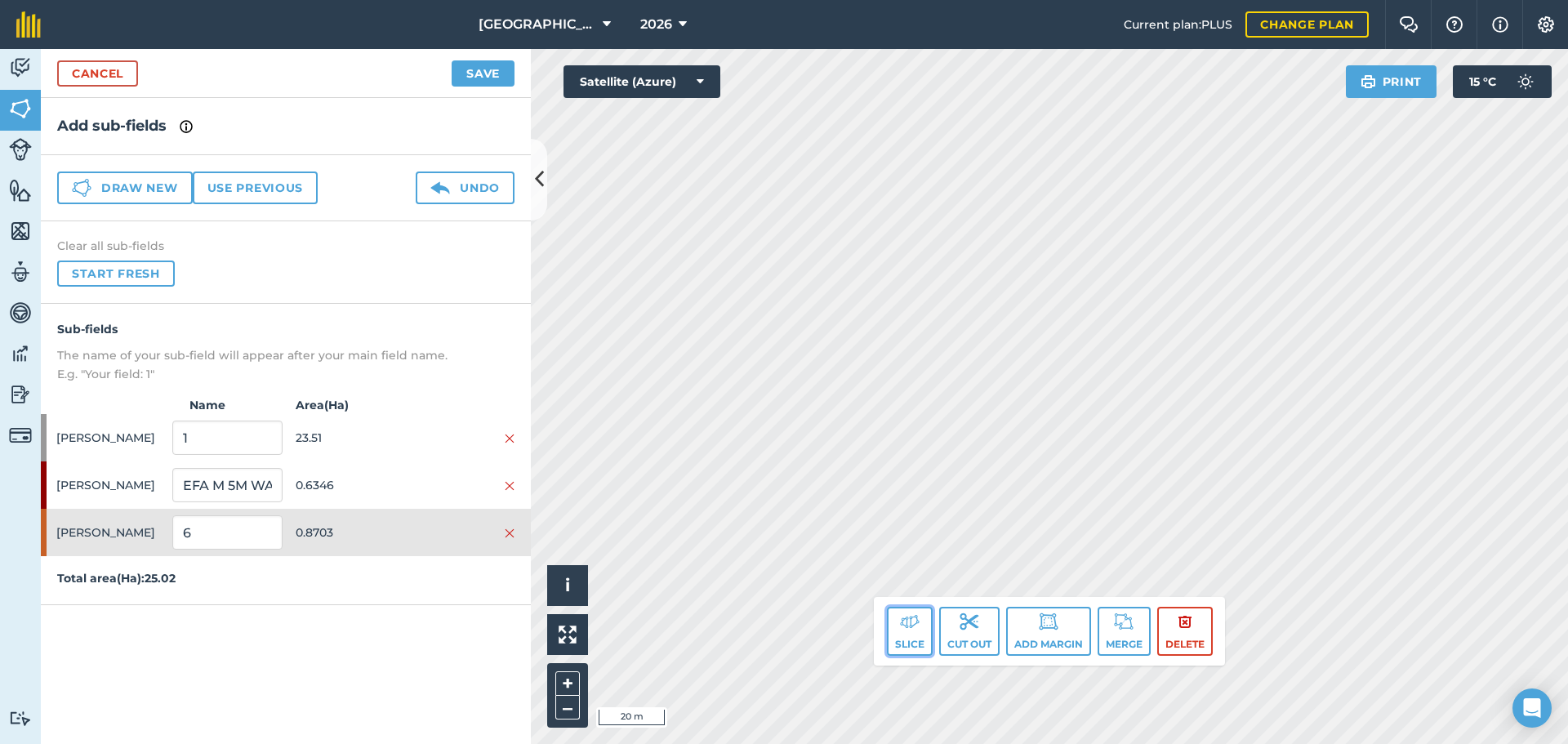
click at [899, 610] on button "Slice" at bounding box center [910, 631] width 45 height 49
click at [900, 631] on button "Slice" at bounding box center [910, 631] width 45 height 49
click at [904, 632] on button "Slice" at bounding box center [910, 631] width 45 height 49
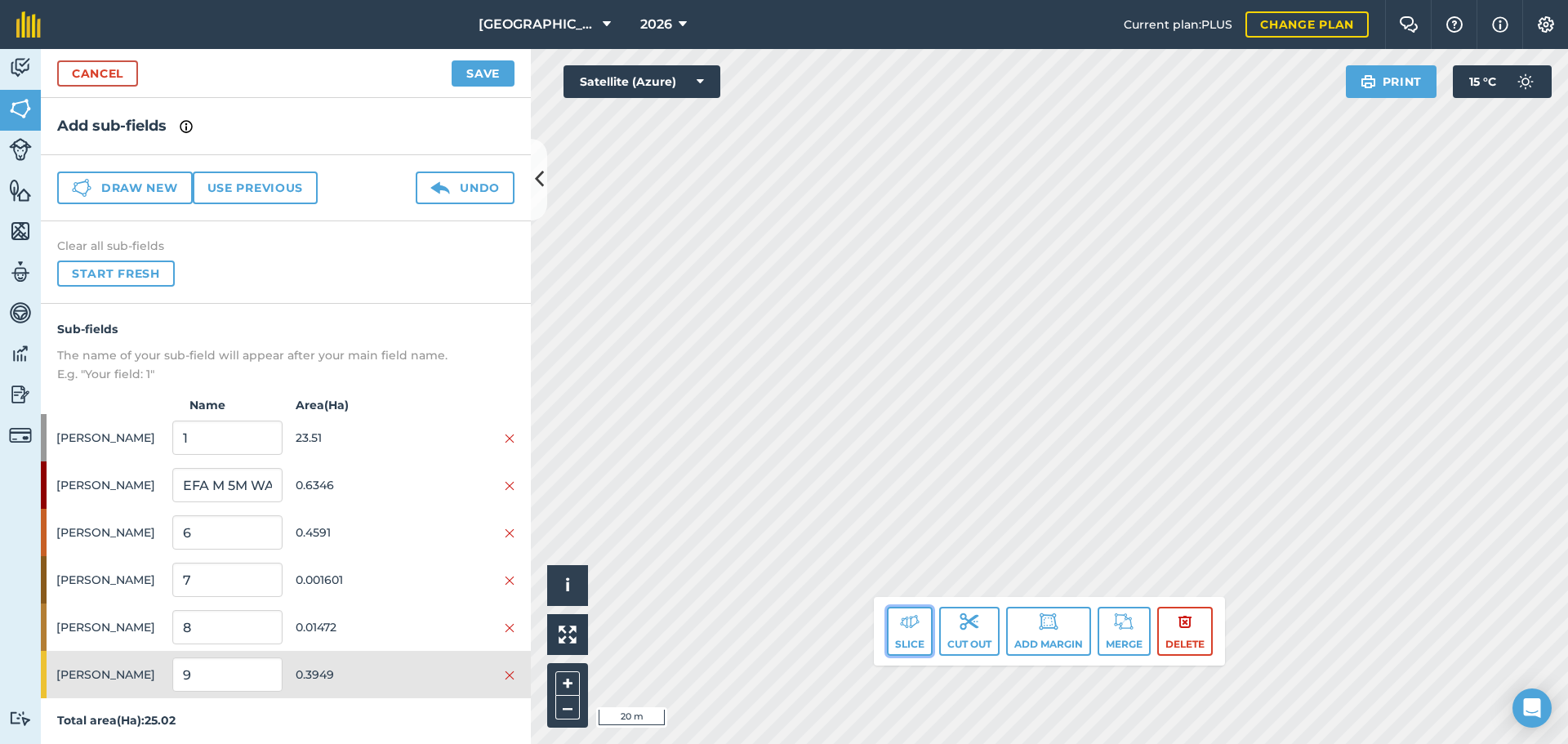
click at [900, 623] on img at bounding box center [910, 621] width 19 height 19
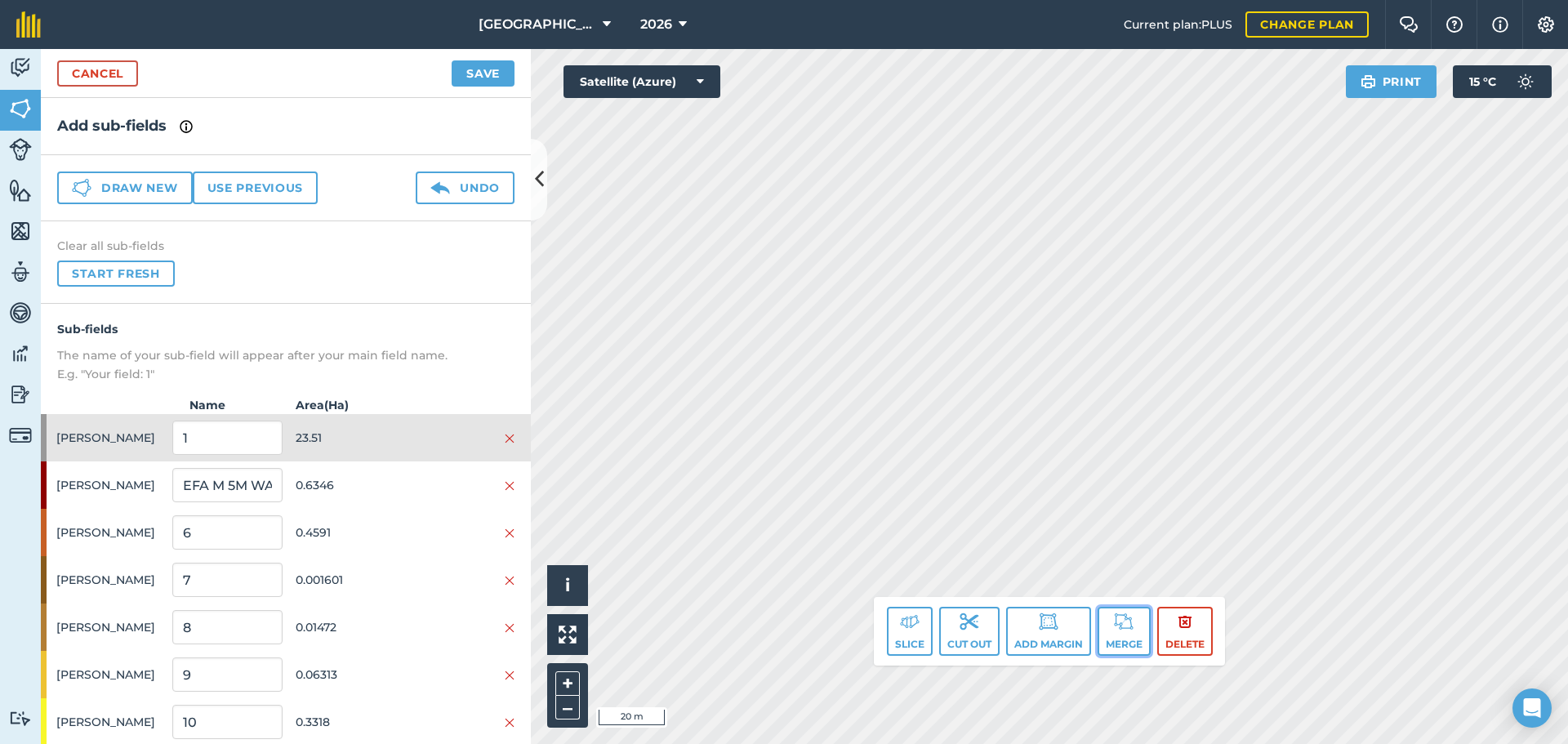
click at [1112, 633] on button "Merge" at bounding box center [1123, 631] width 53 height 49
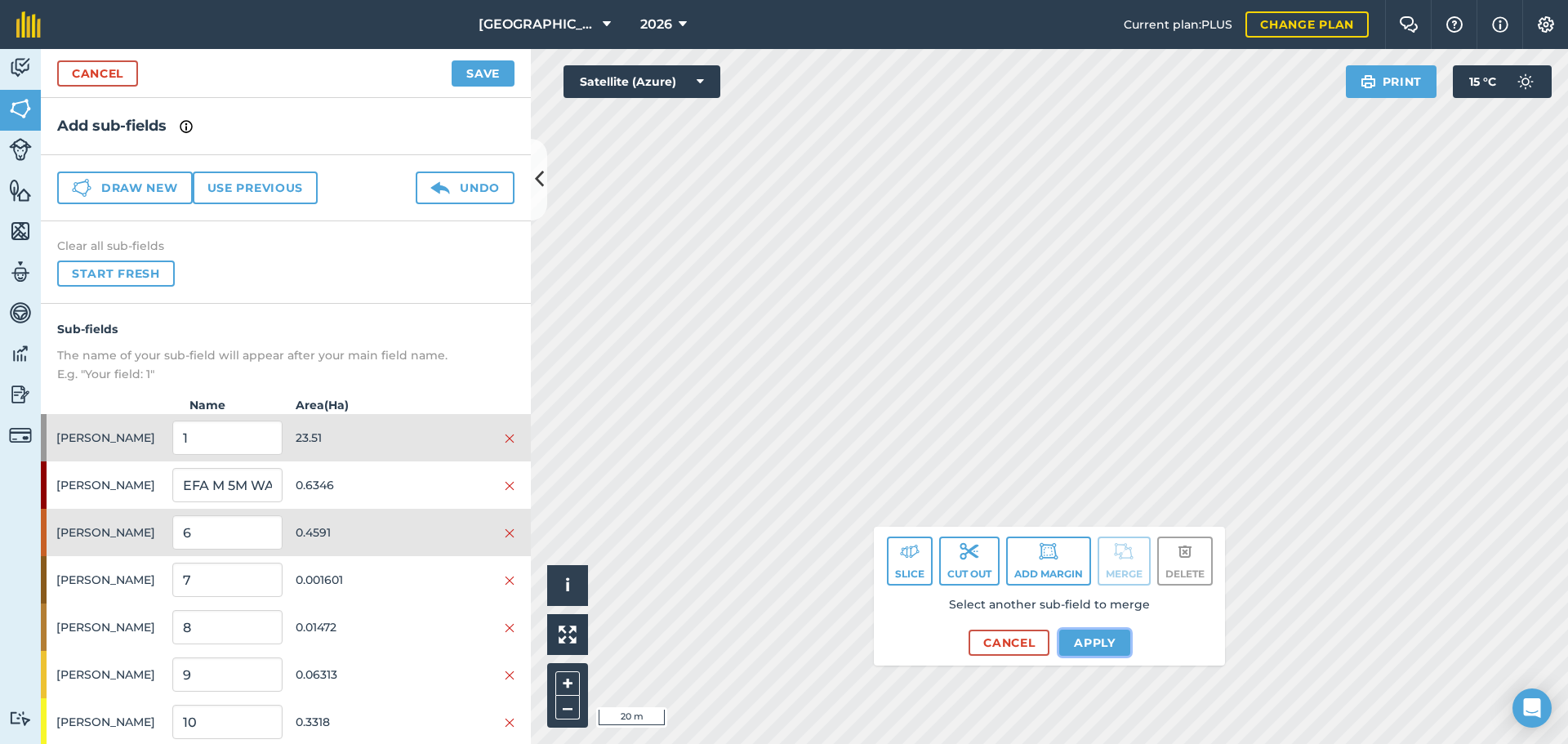
click at [1096, 638] on button "Apply" at bounding box center [1095, 642] width 71 height 26
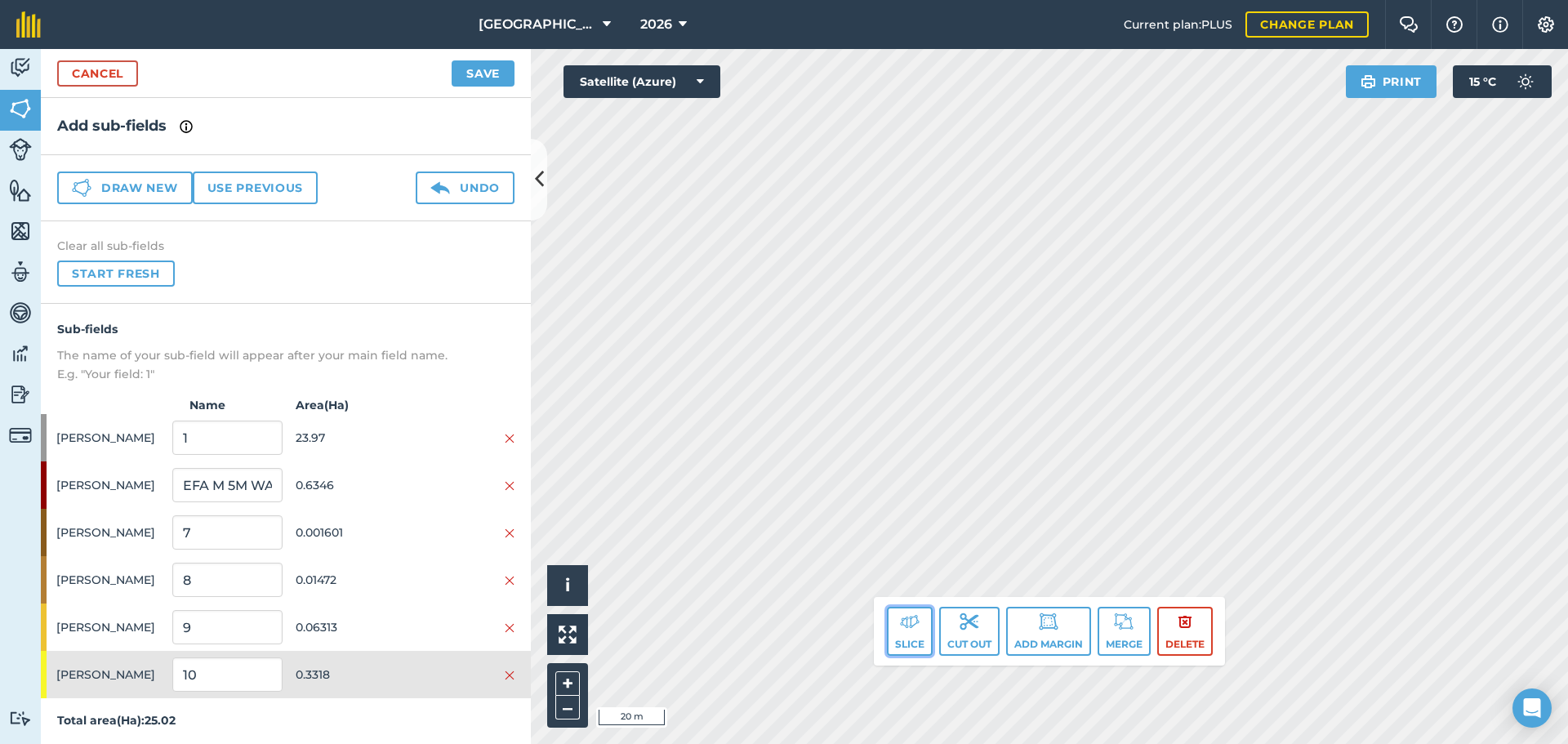
click at [899, 632] on button "Slice" at bounding box center [910, 631] width 45 height 49
click at [927, 626] on button "Slice" at bounding box center [910, 631] width 45 height 49
click at [917, 636] on button "Slice" at bounding box center [910, 631] width 45 height 49
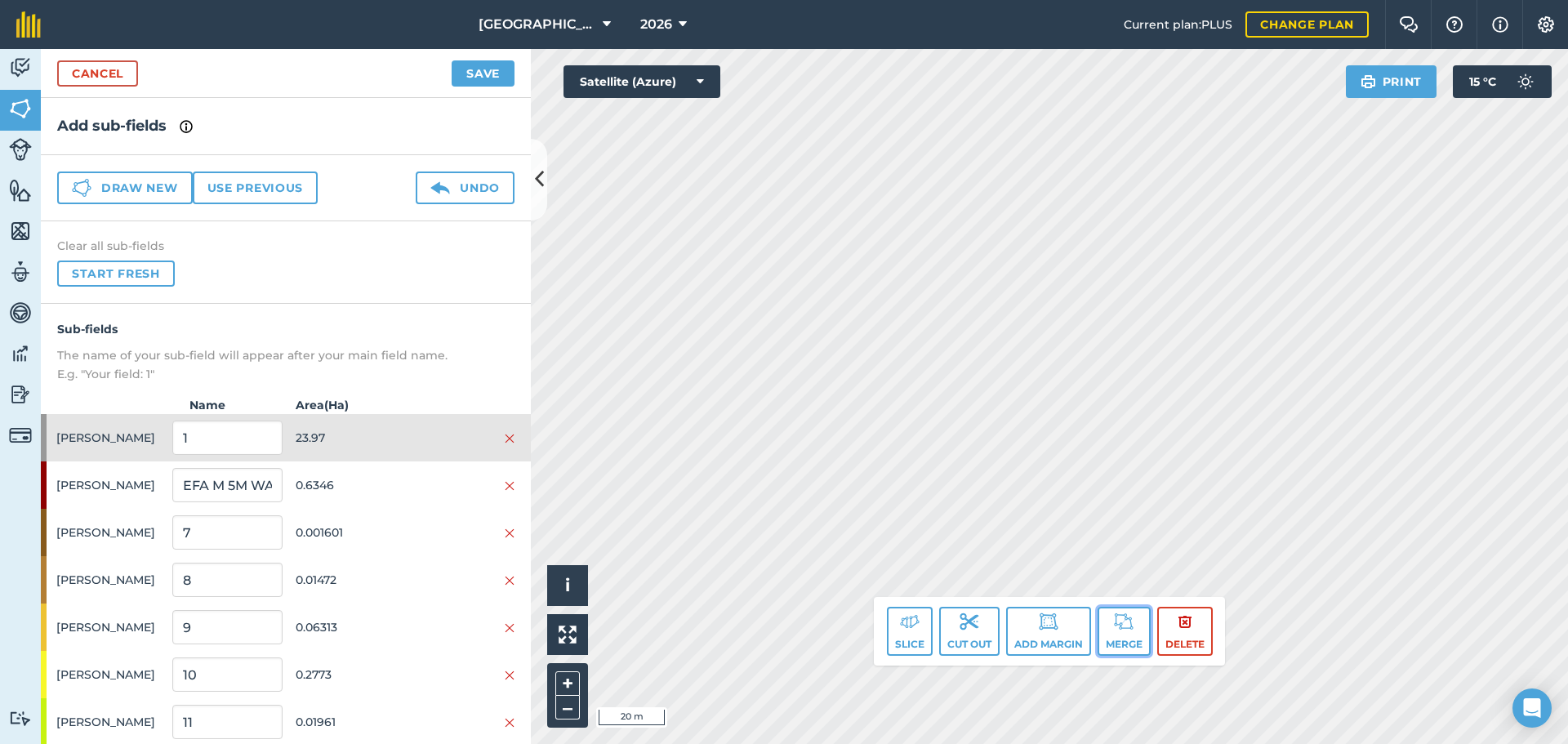
click at [1114, 629] on img at bounding box center [1123, 621] width 19 height 19
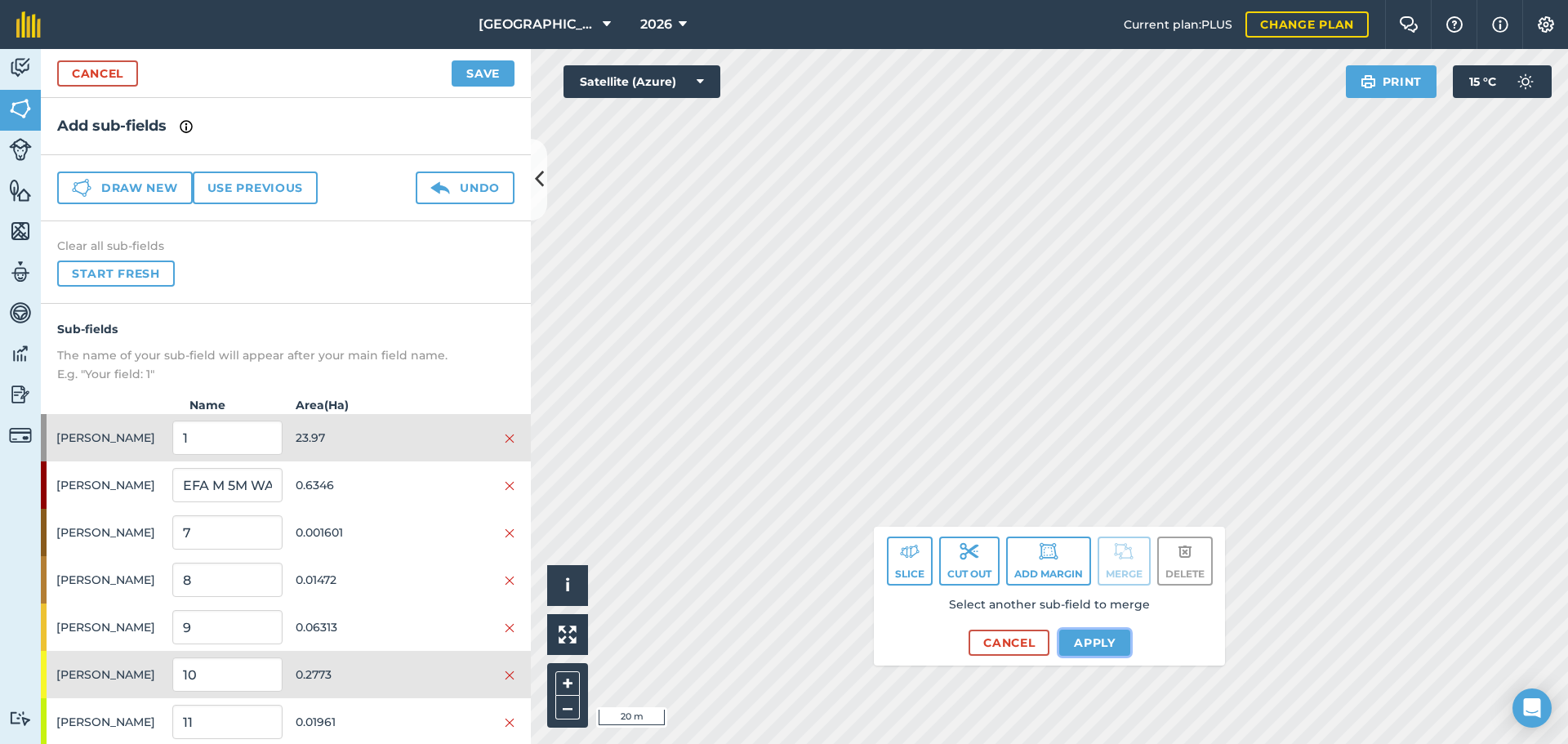
click at [1089, 644] on button "Apply" at bounding box center [1095, 642] width 71 height 26
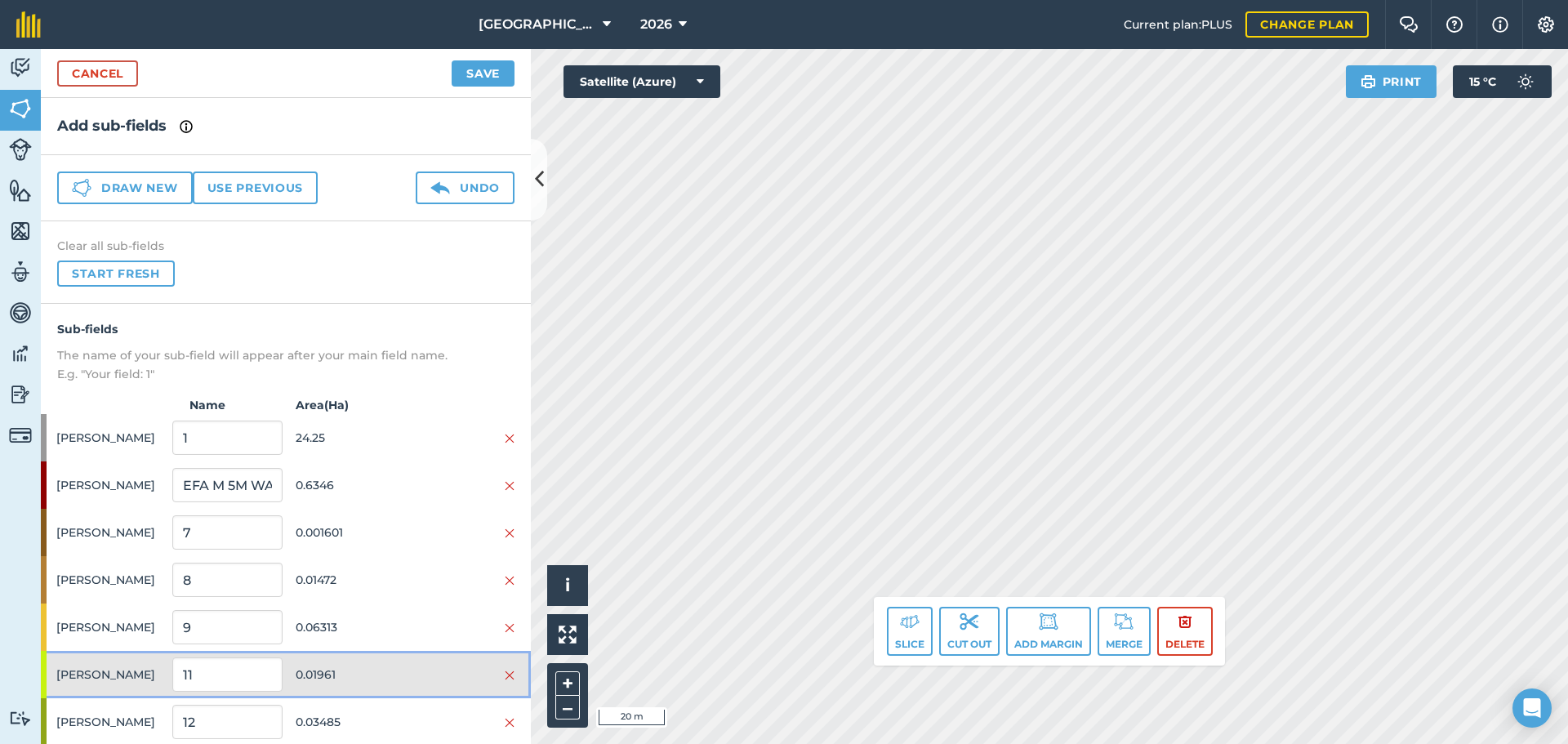
click at [396, 664] on div "Myers 11 0.01961" at bounding box center [286, 674] width 490 height 47
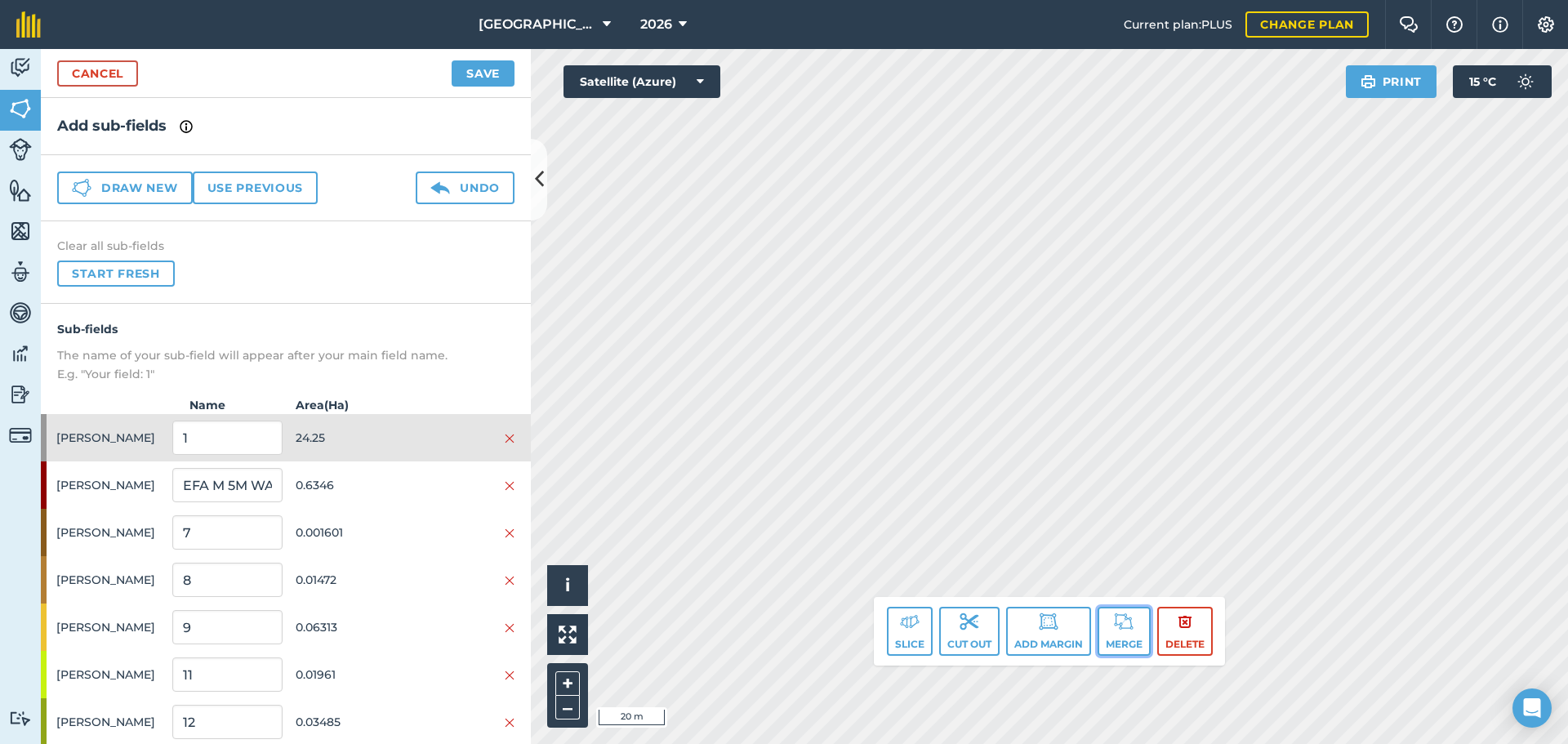
click at [1125, 641] on button "Merge" at bounding box center [1123, 631] width 53 height 49
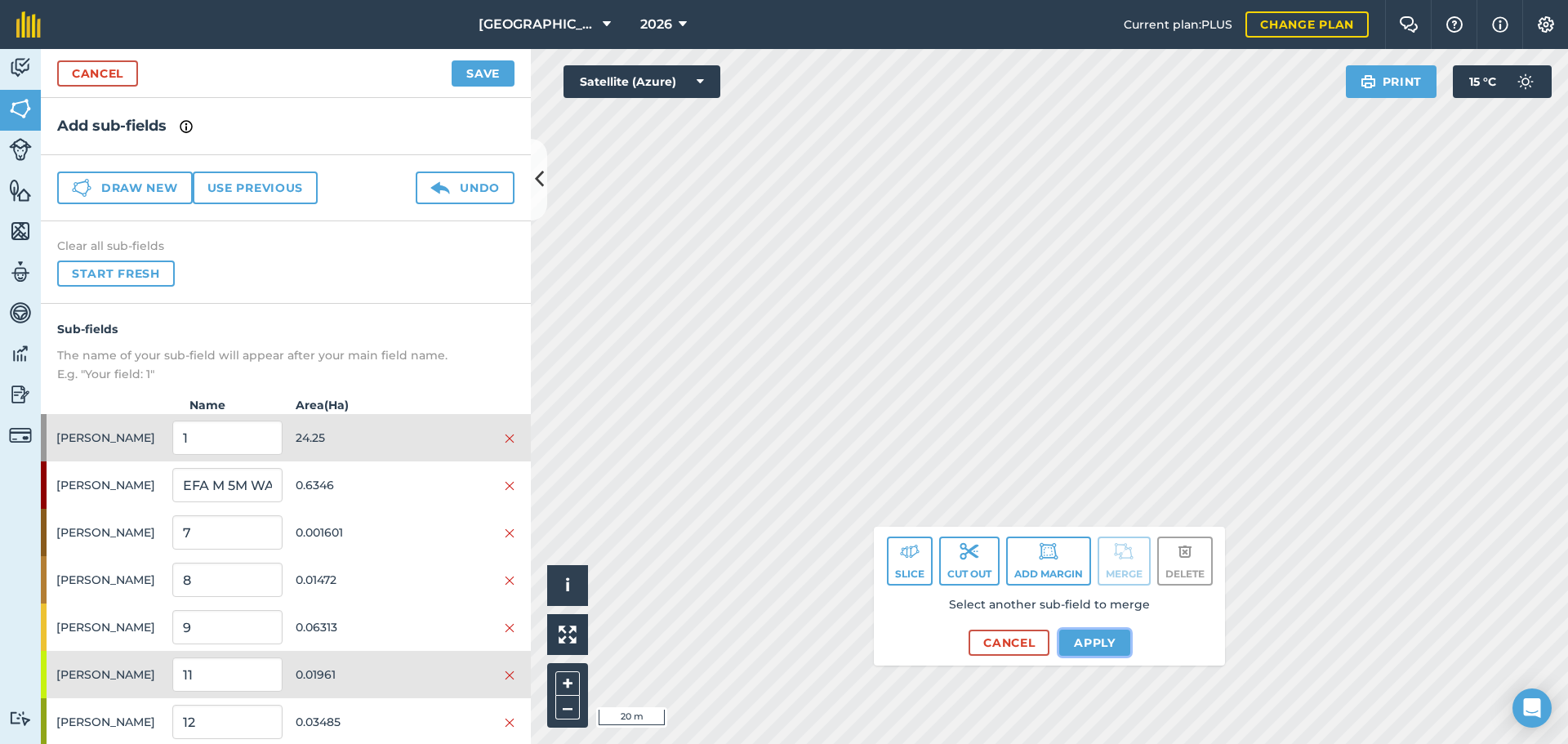
click at [1078, 641] on button "Apply" at bounding box center [1095, 642] width 71 height 26
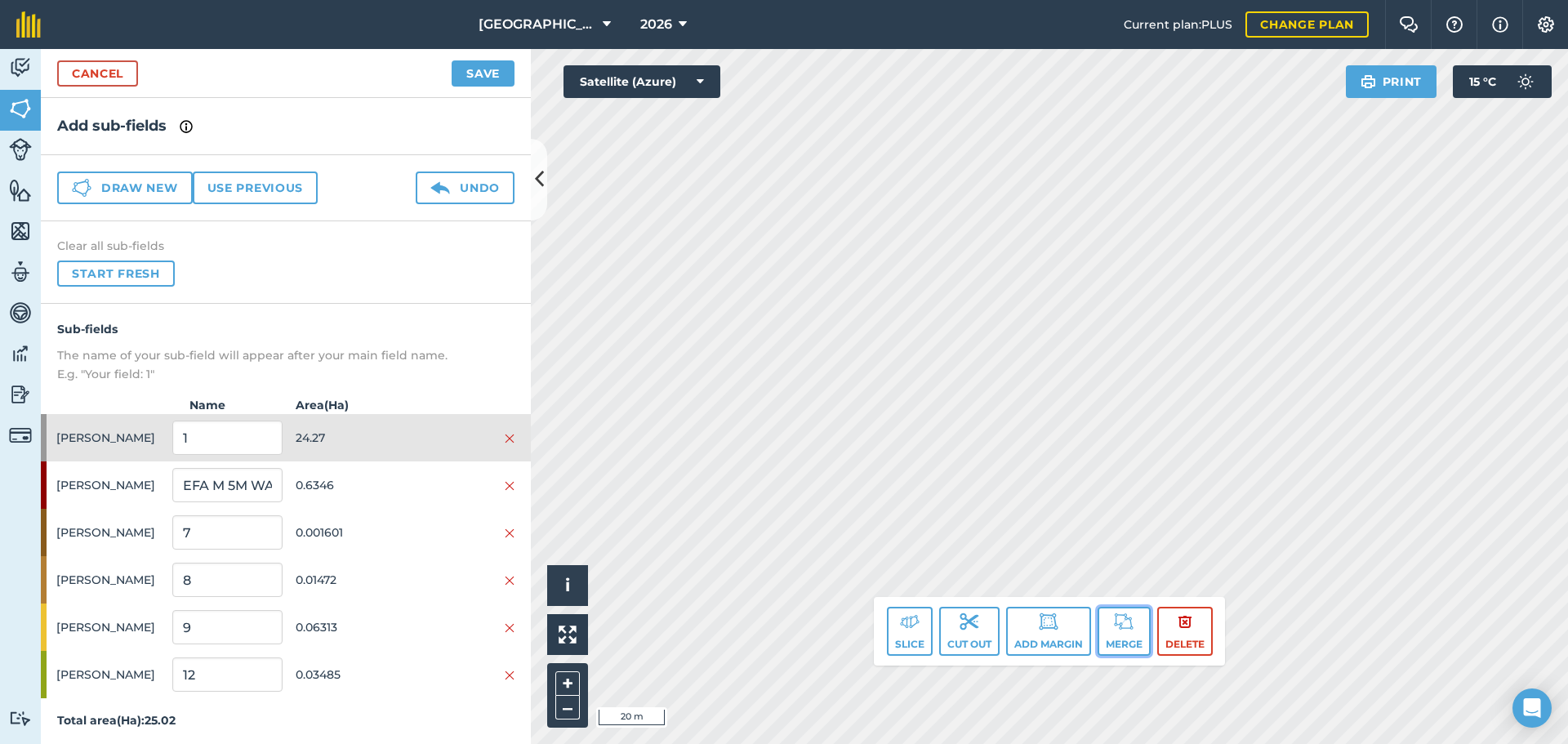
click at [1101, 626] on button "Merge" at bounding box center [1123, 631] width 53 height 49
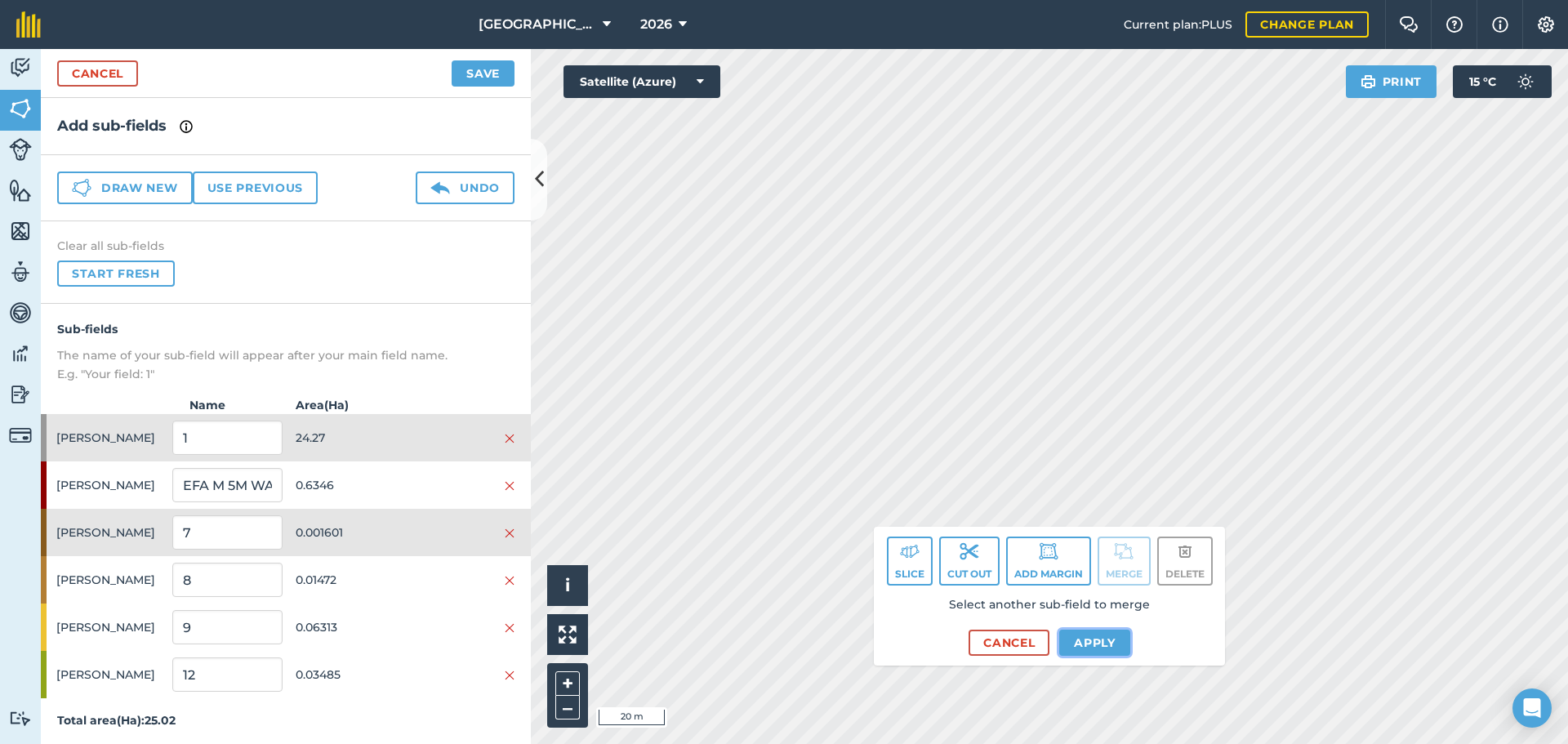
click at [1073, 638] on button "Apply" at bounding box center [1095, 642] width 71 height 26
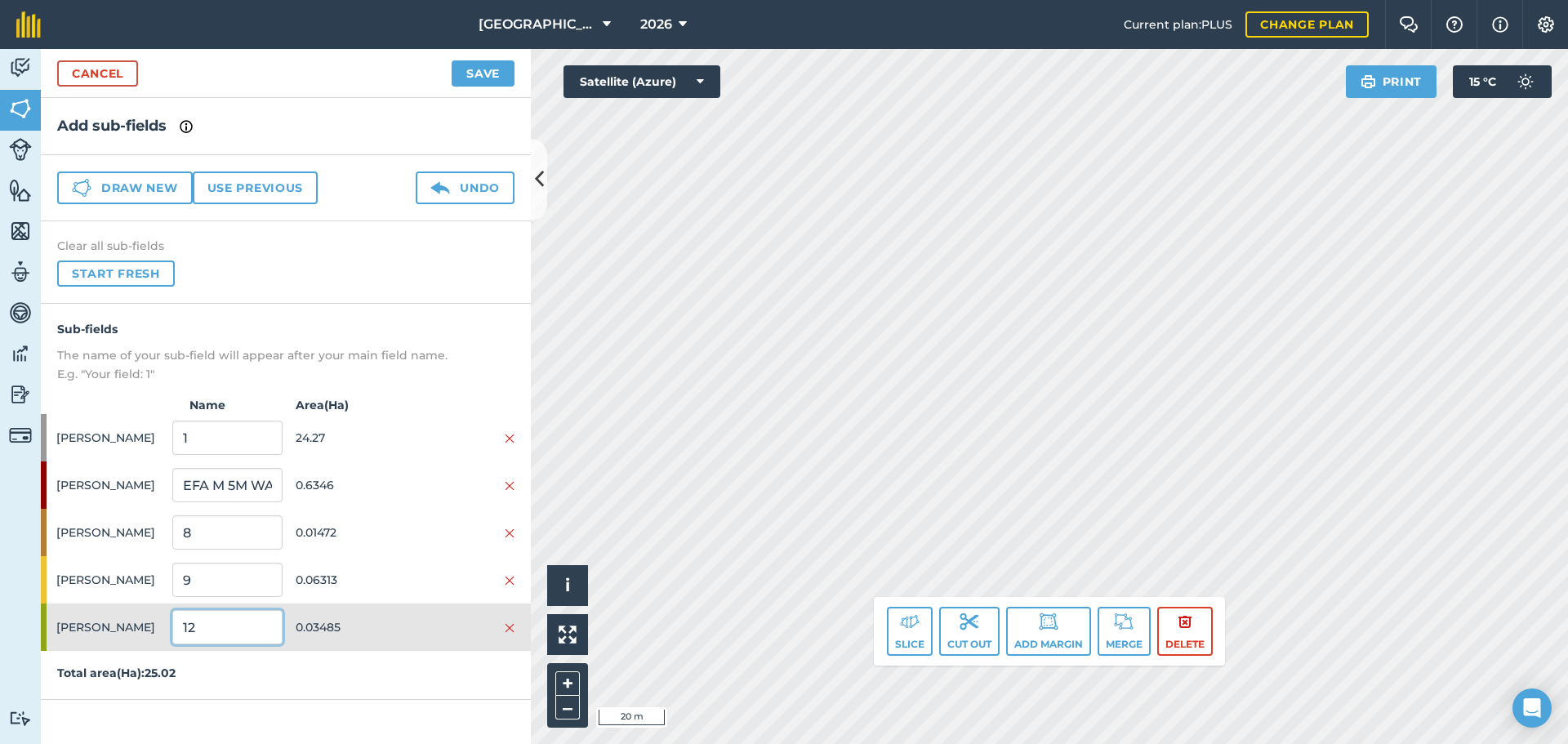
click at [196, 629] on input "12" at bounding box center [227, 626] width 110 height 34
type input "EFA M 3M HEDGE"
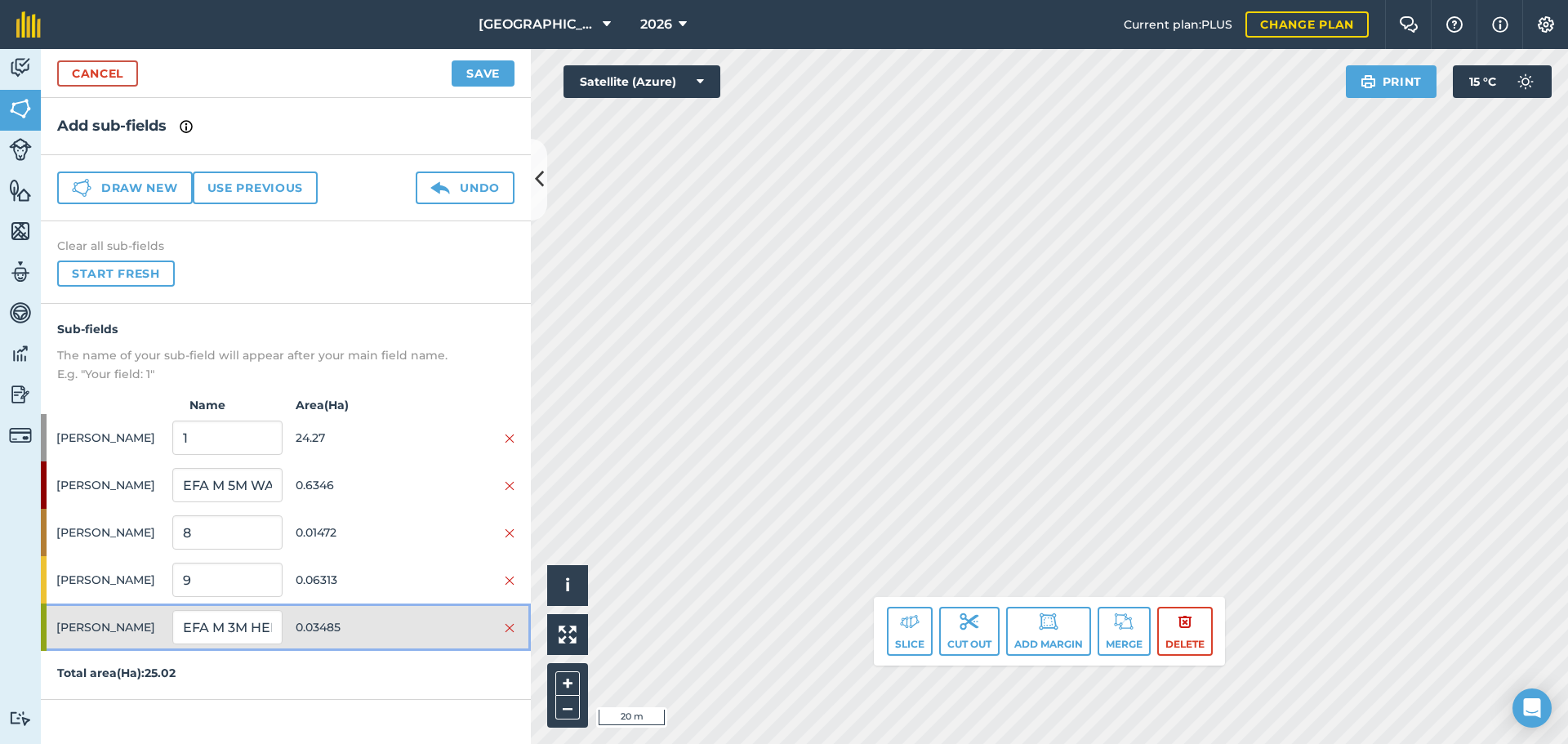
click at [343, 641] on span "0.03485" at bounding box center [350, 627] width 110 height 31
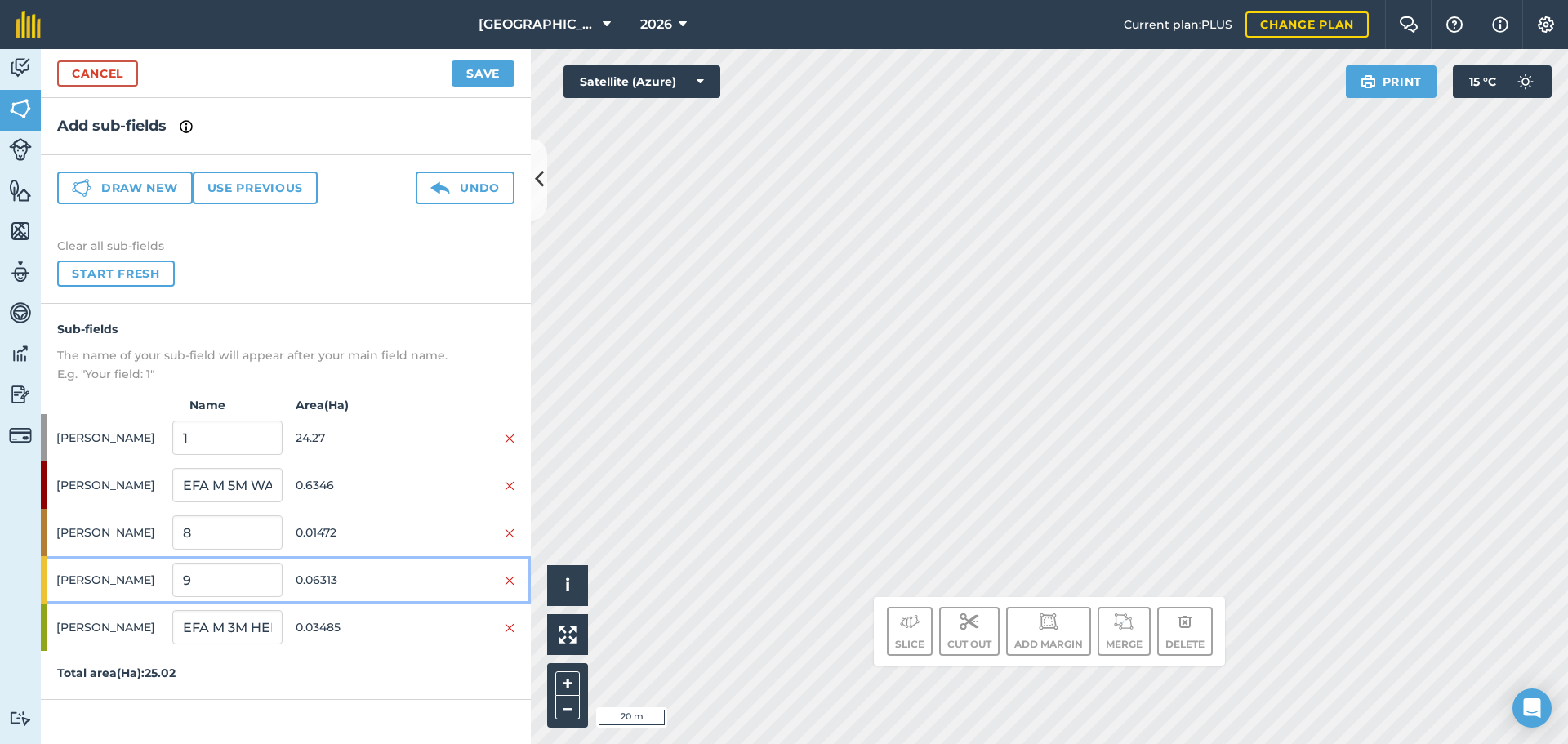
click at [300, 589] on span "0.06313" at bounding box center [350, 579] width 110 height 31
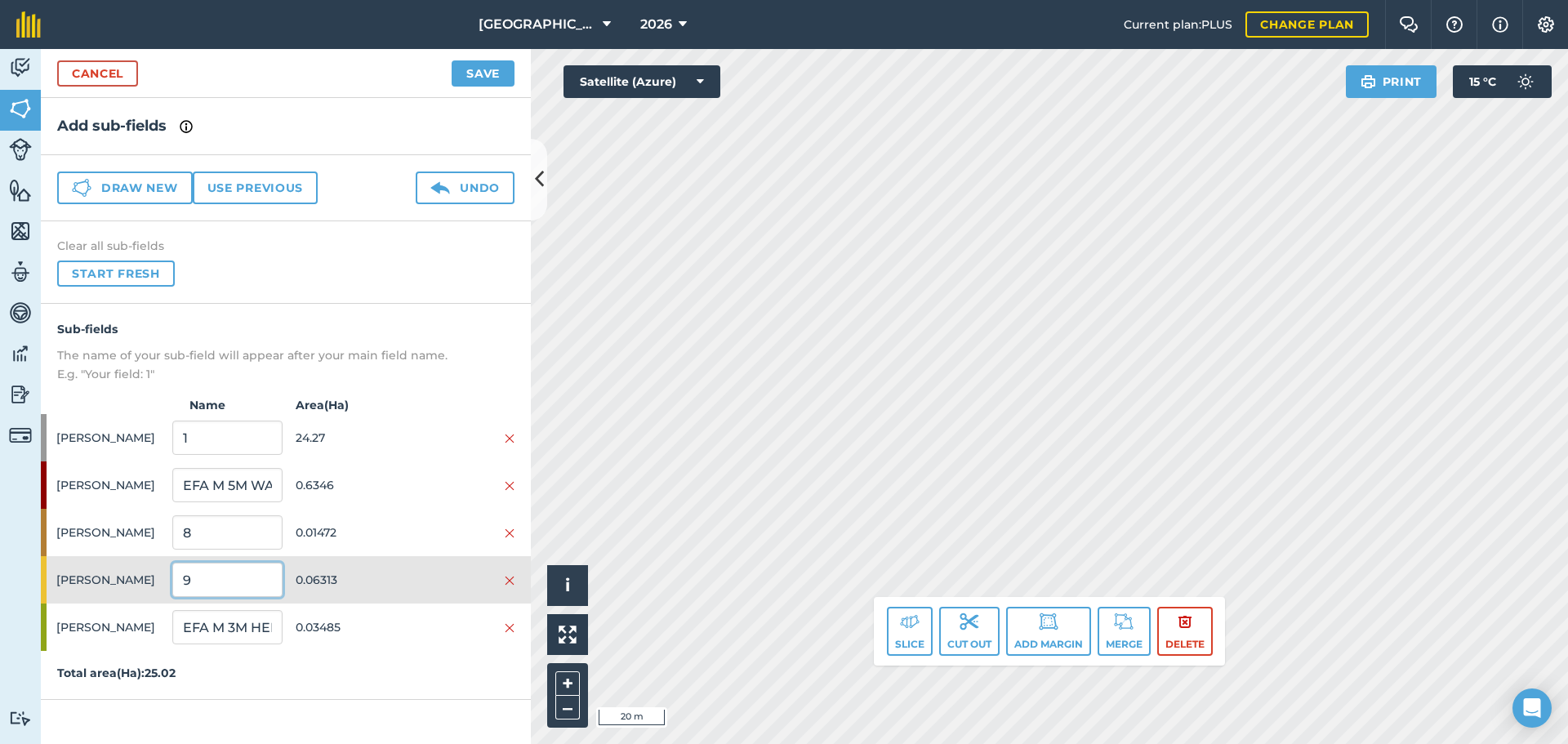
click at [248, 590] on input "9" at bounding box center [227, 579] width 110 height 34
type input "EFA M 3M WATER"
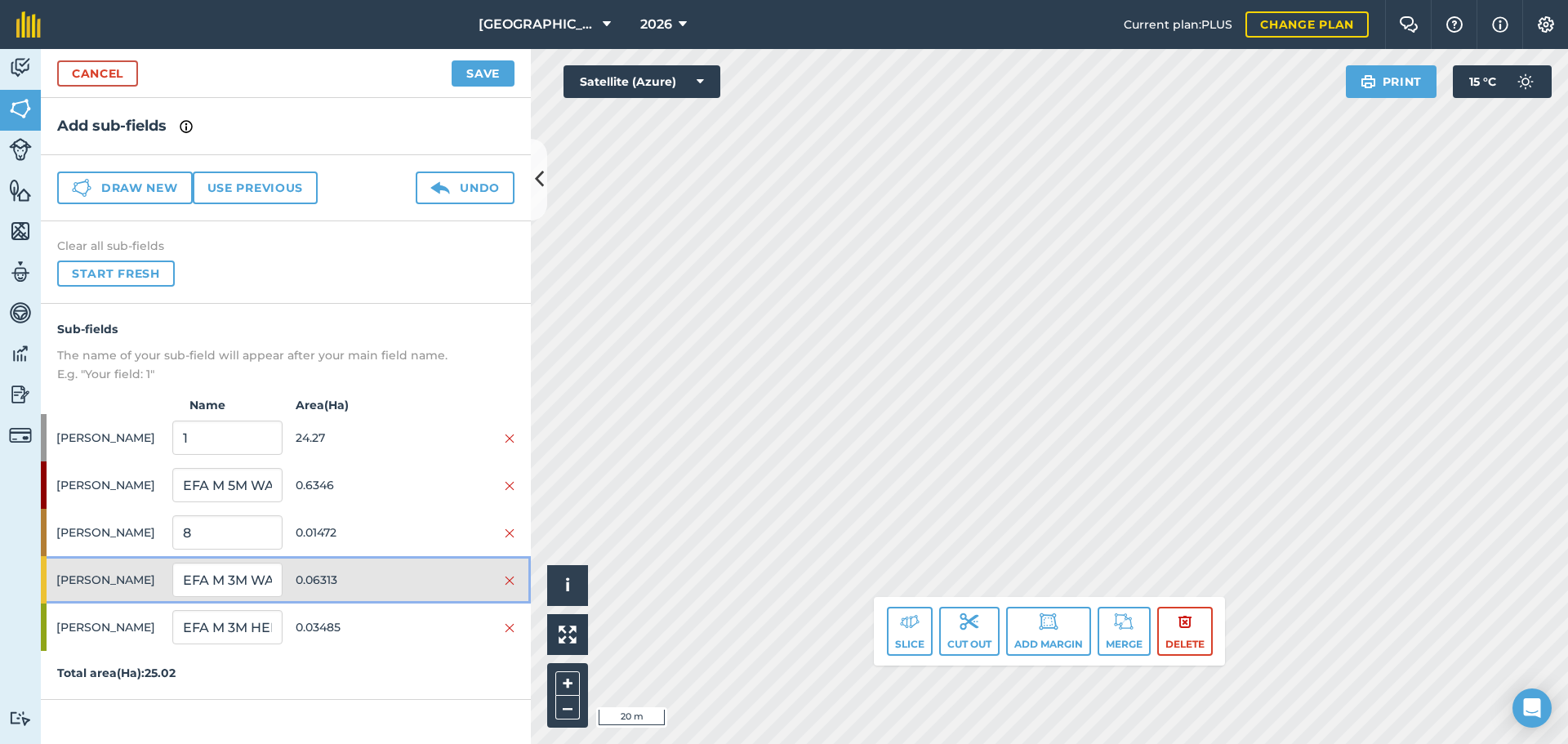
click at [376, 581] on span "0.06313" at bounding box center [350, 579] width 110 height 31
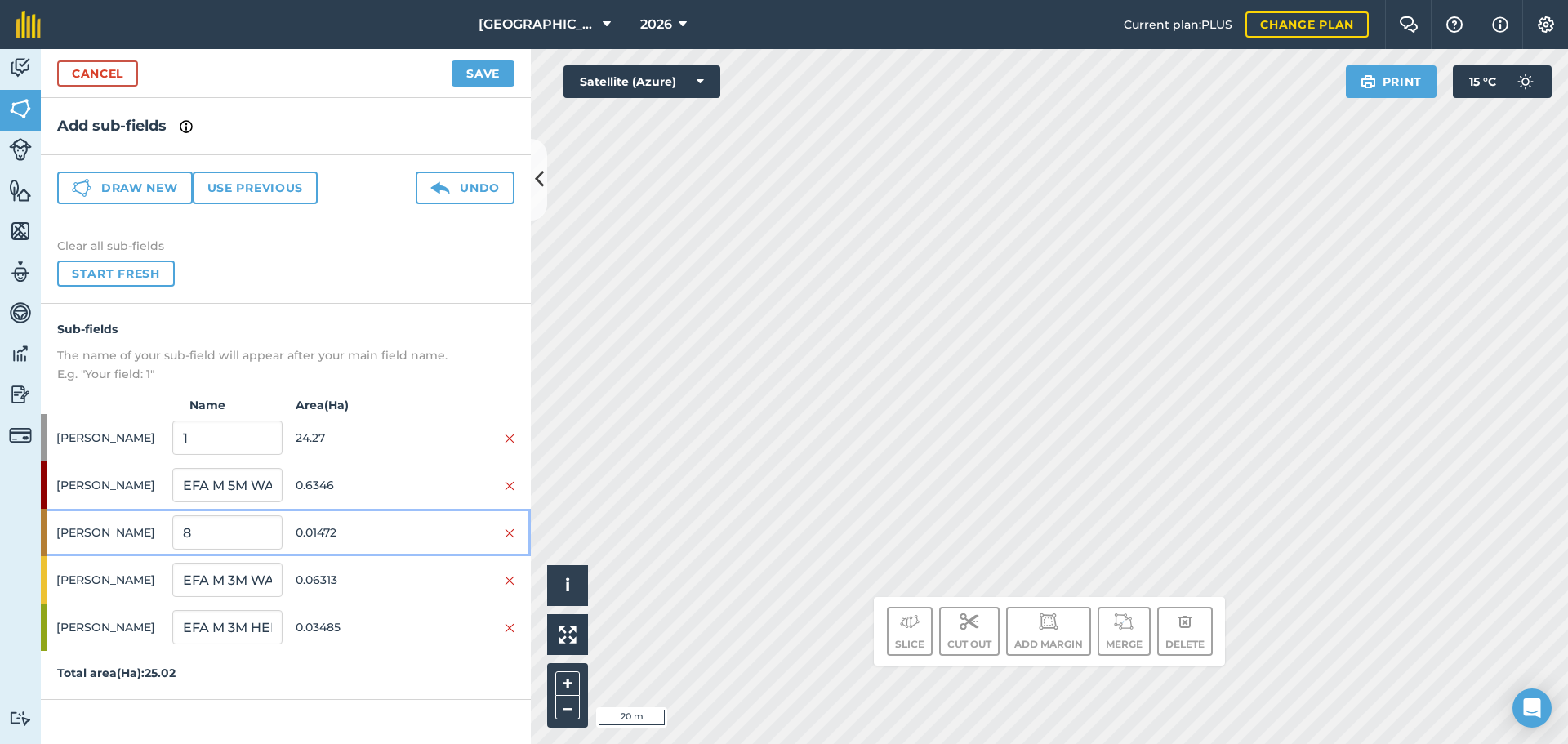
click at [346, 522] on span "0.01472" at bounding box center [350, 532] width 110 height 31
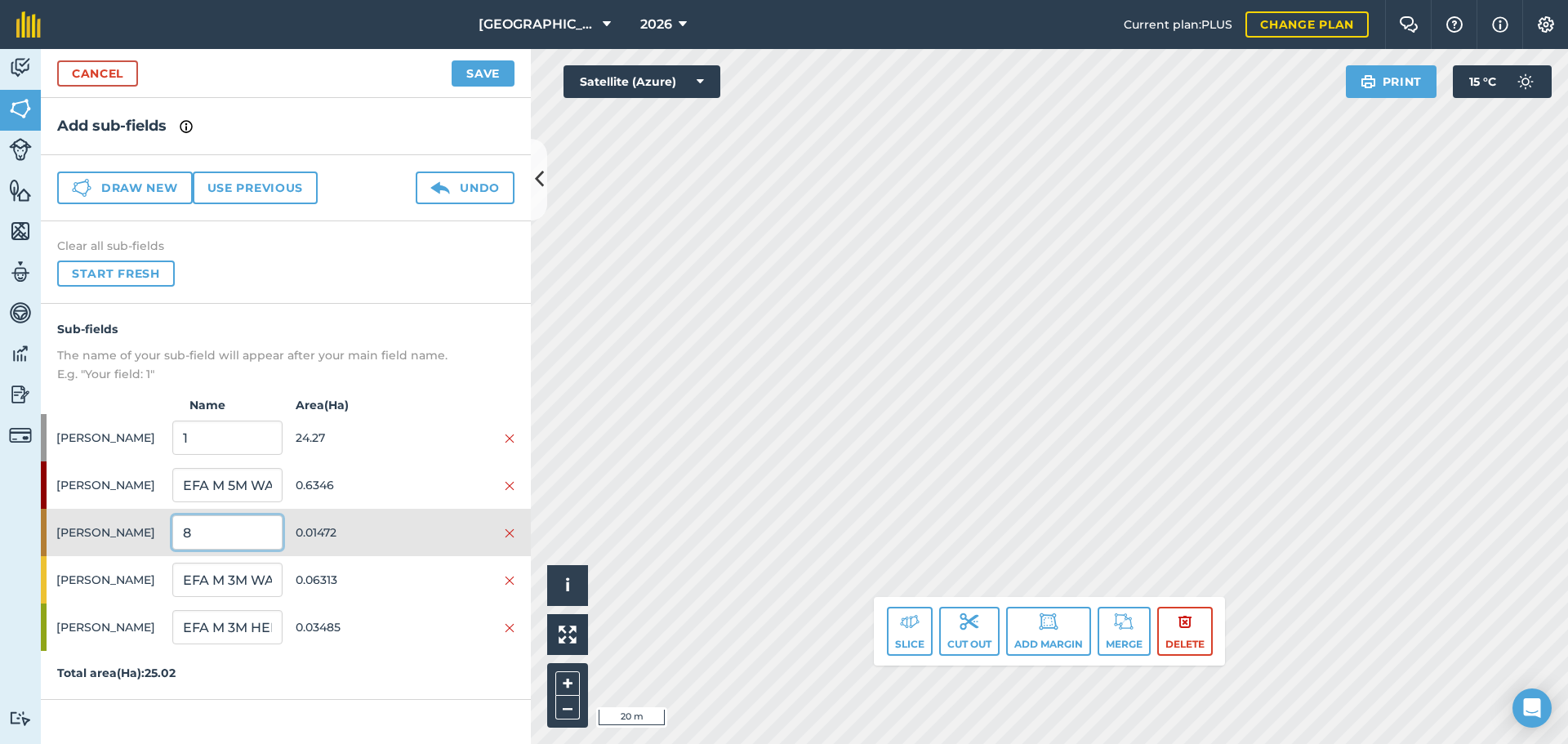
click at [208, 526] on input "8" at bounding box center [227, 531] width 110 height 34
type input "EFA M 3M WATER"
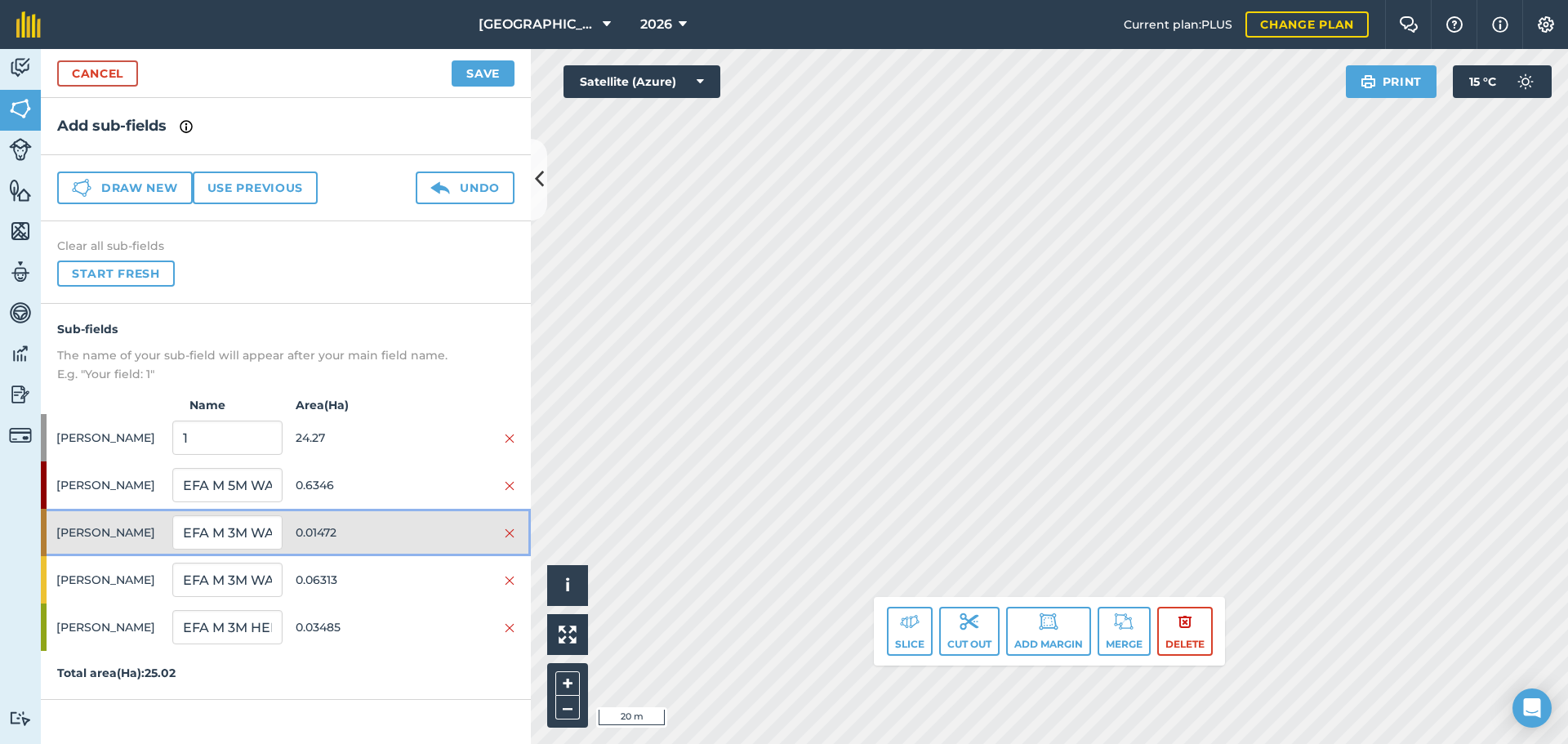
click at [363, 541] on span "0.01472" at bounding box center [350, 532] width 110 height 31
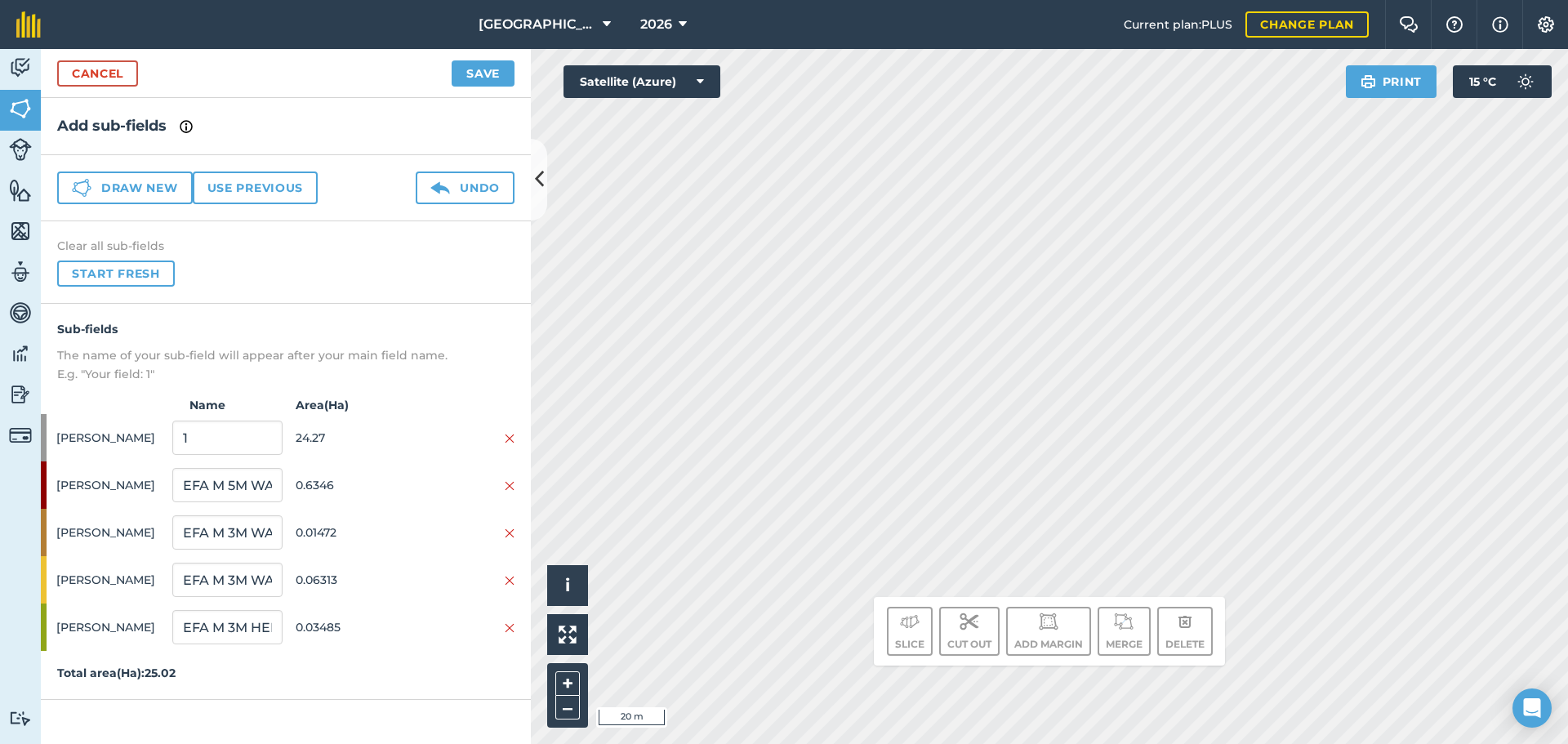
click at [876, 599] on div "Click to start drawing. Line must start & end outside boundary i © 2025 TomTom,…" at bounding box center [1049, 396] width 1037 height 694
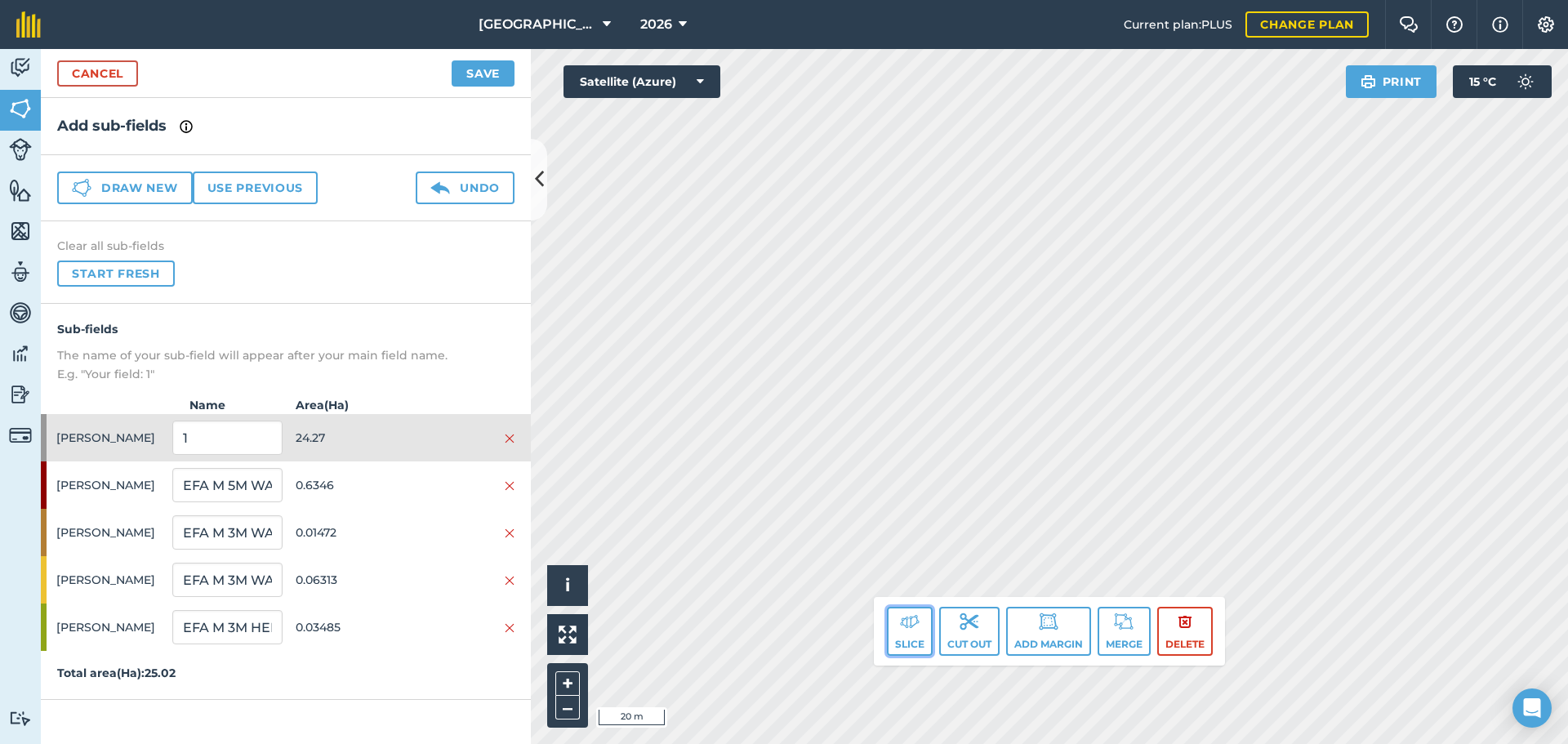
click at [894, 625] on button "Slice" at bounding box center [910, 631] width 45 height 49
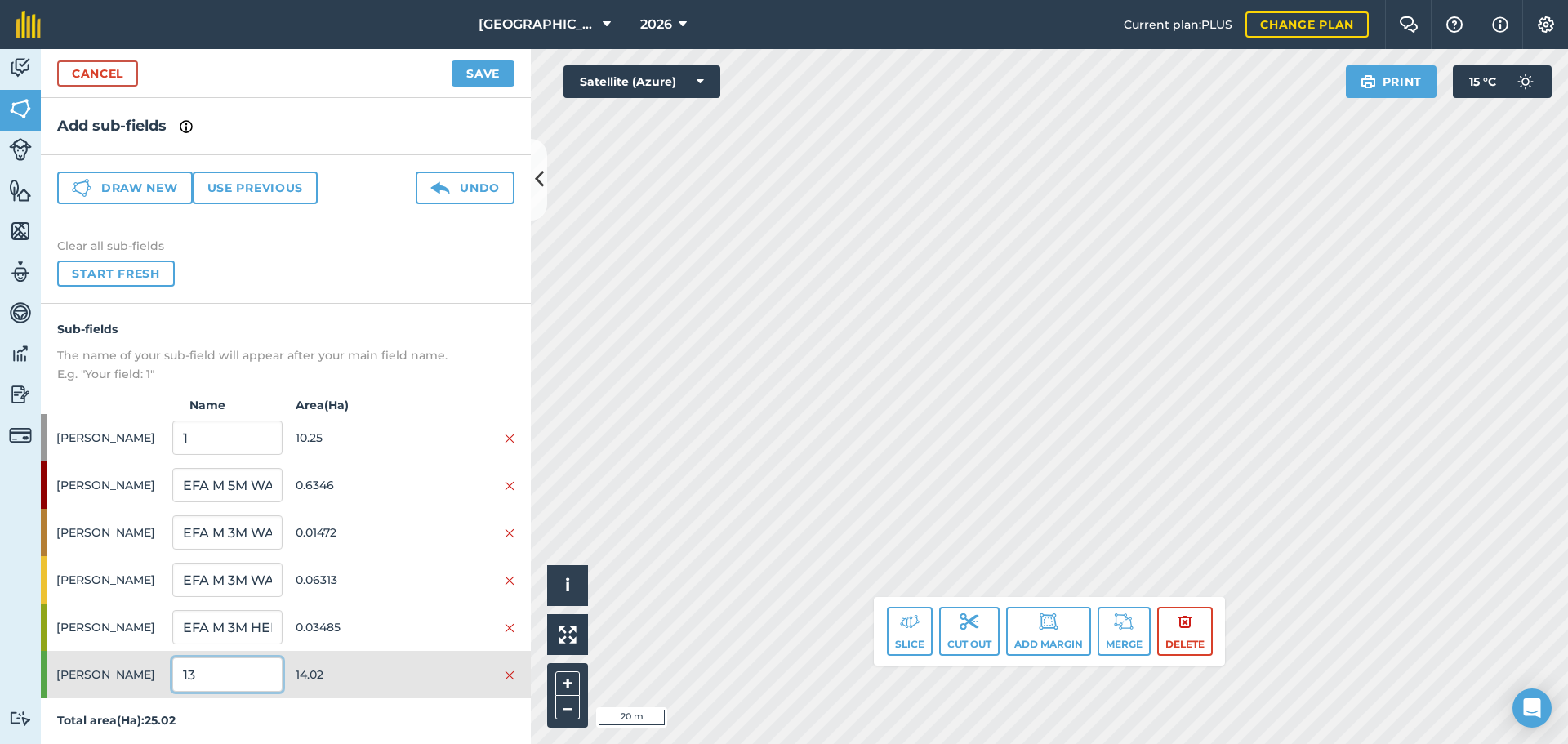
click at [193, 662] on input "13" at bounding box center [227, 673] width 110 height 34
type input "S"
type input "BARLEY"
click at [563, 711] on button "–" at bounding box center [567, 707] width 24 height 24
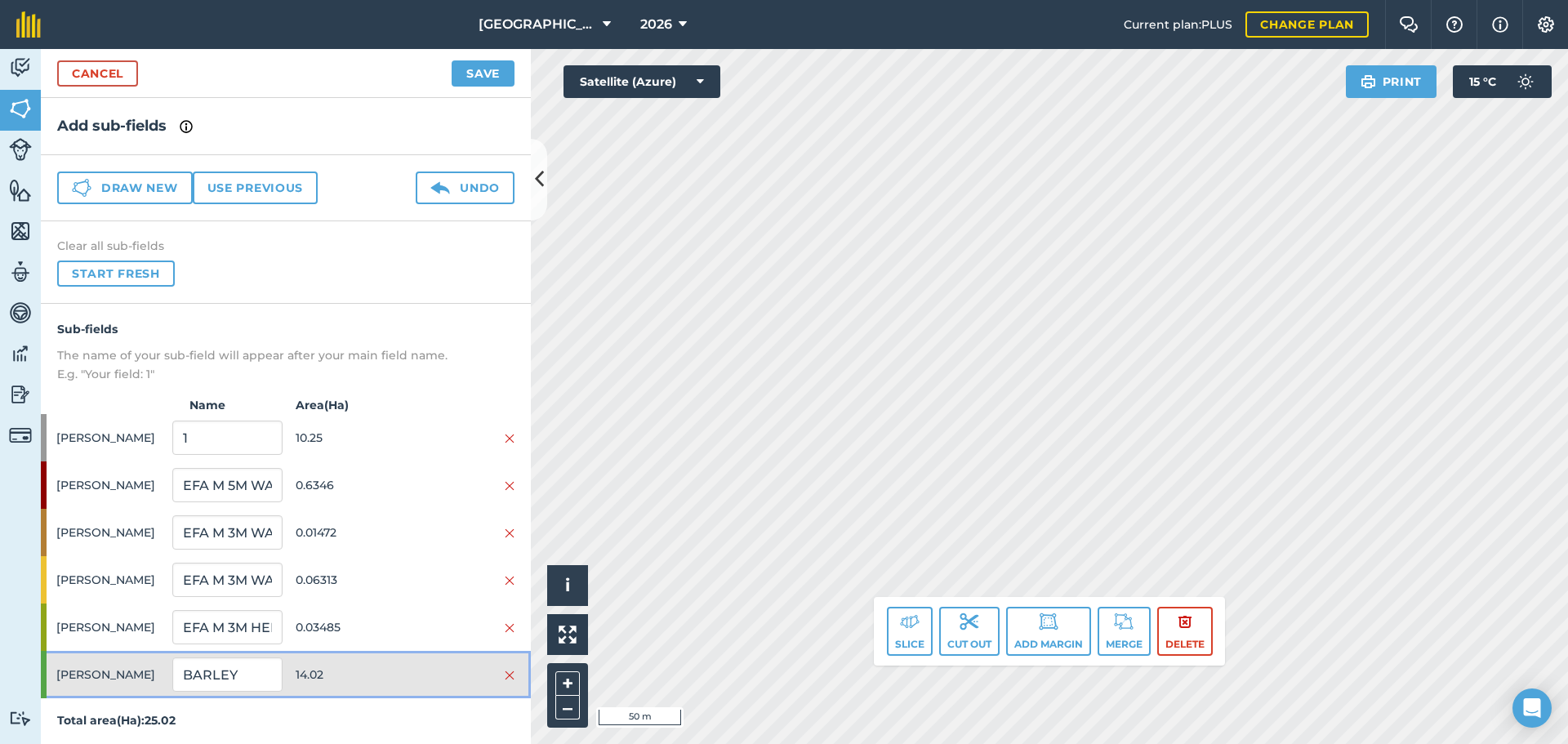
click at [381, 684] on span "14.02" at bounding box center [350, 674] width 110 height 31
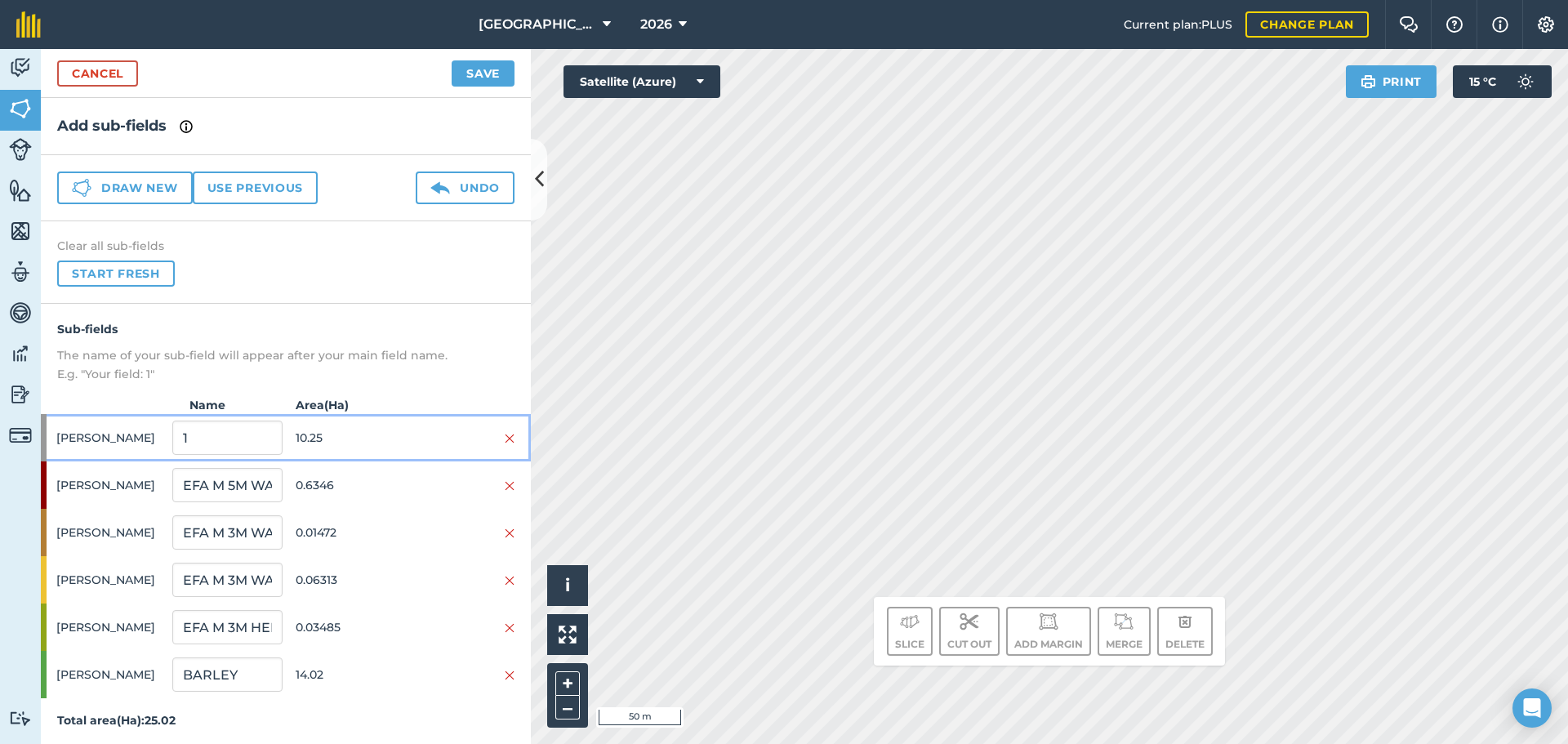
click at [321, 429] on span "10.25" at bounding box center [350, 437] width 110 height 31
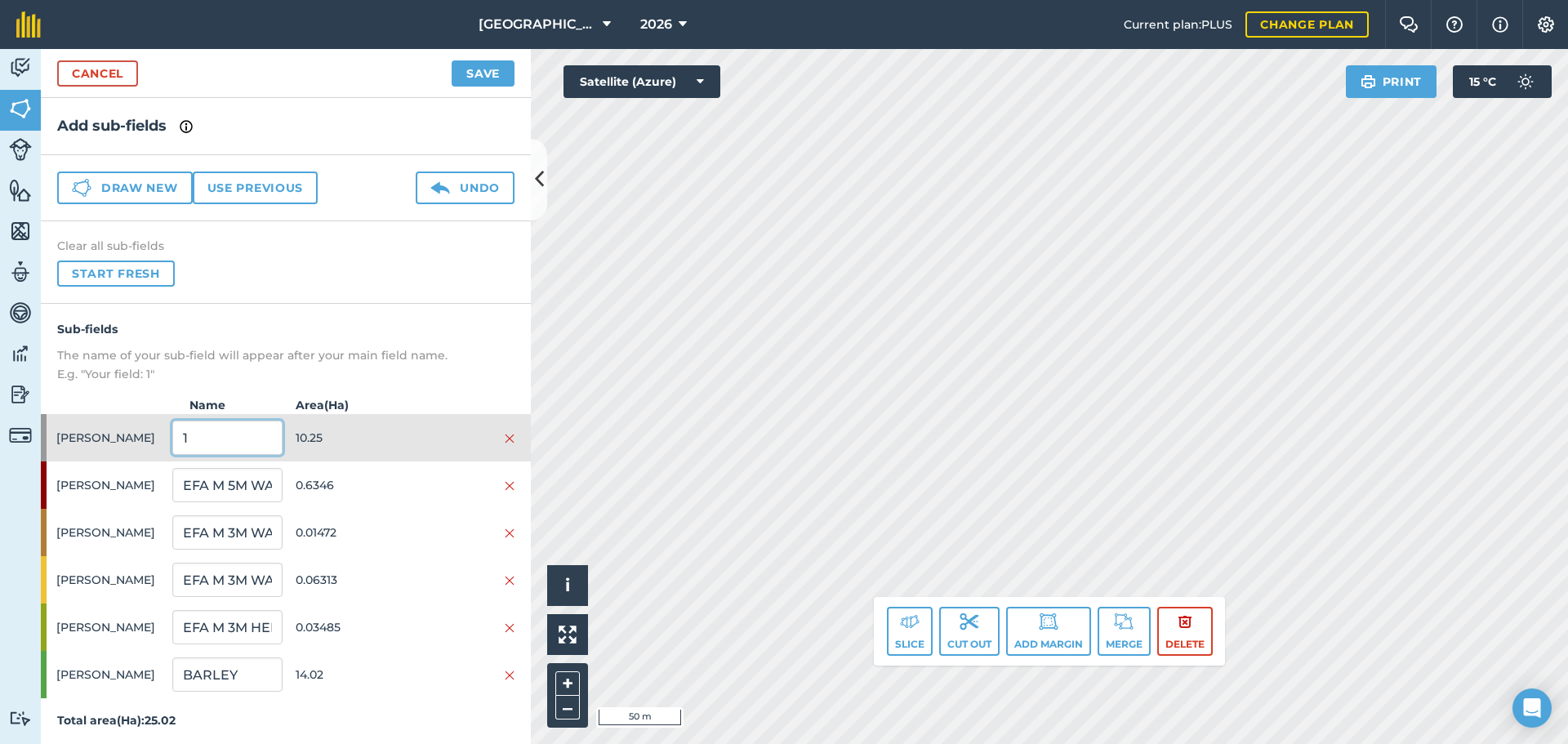
click at [226, 447] on input "1" at bounding box center [227, 437] width 110 height 34
type input "BEANS"
click at [345, 457] on div "Myers BEANS 10.25" at bounding box center [286, 437] width 490 height 47
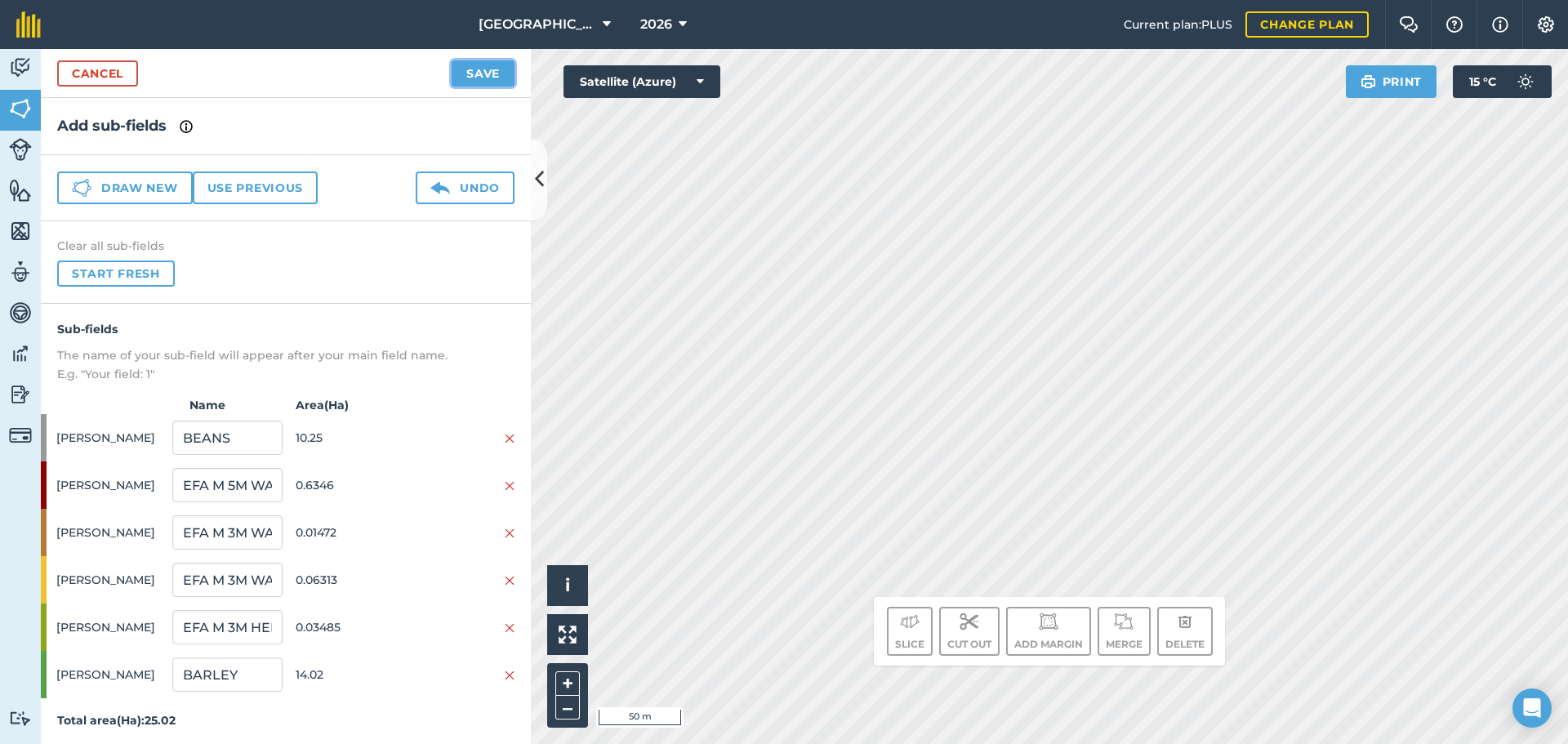
click at [484, 78] on button "Save" at bounding box center [483, 73] width 63 height 26
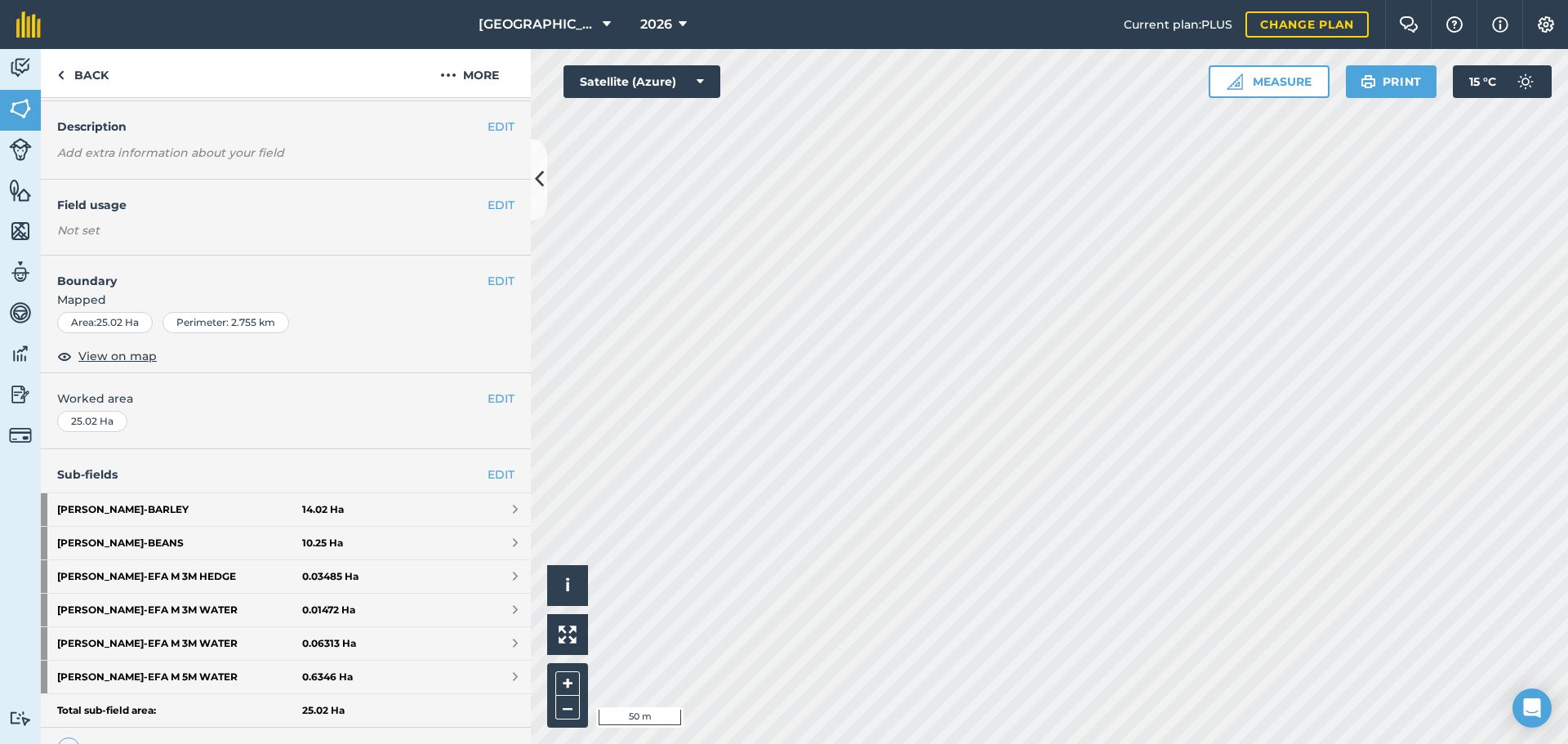
scroll to position [78, 0]
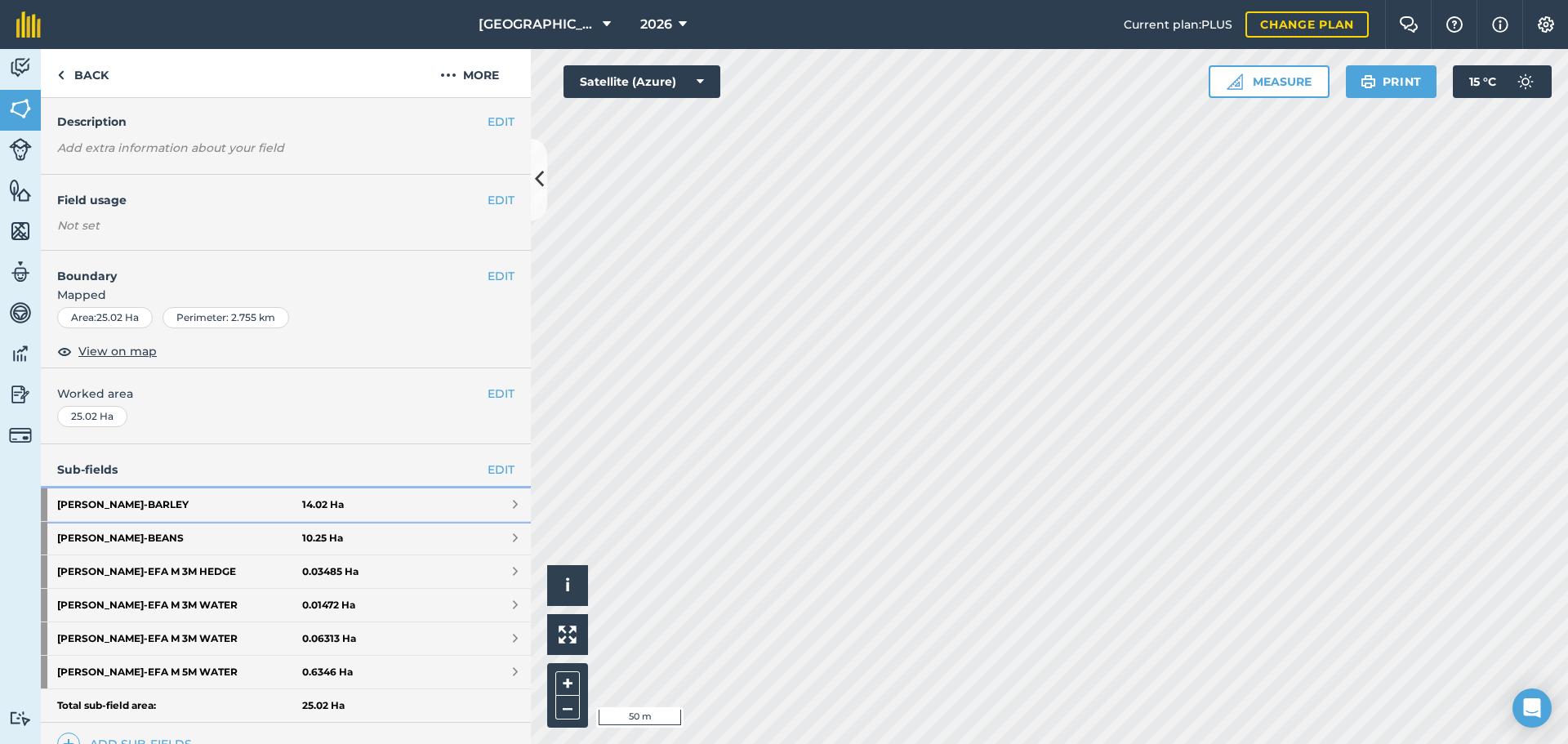
click at [481, 504] on link "Myers - BARLEY 14.02 Ha" at bounding box center [286, 504] width 490 height 32
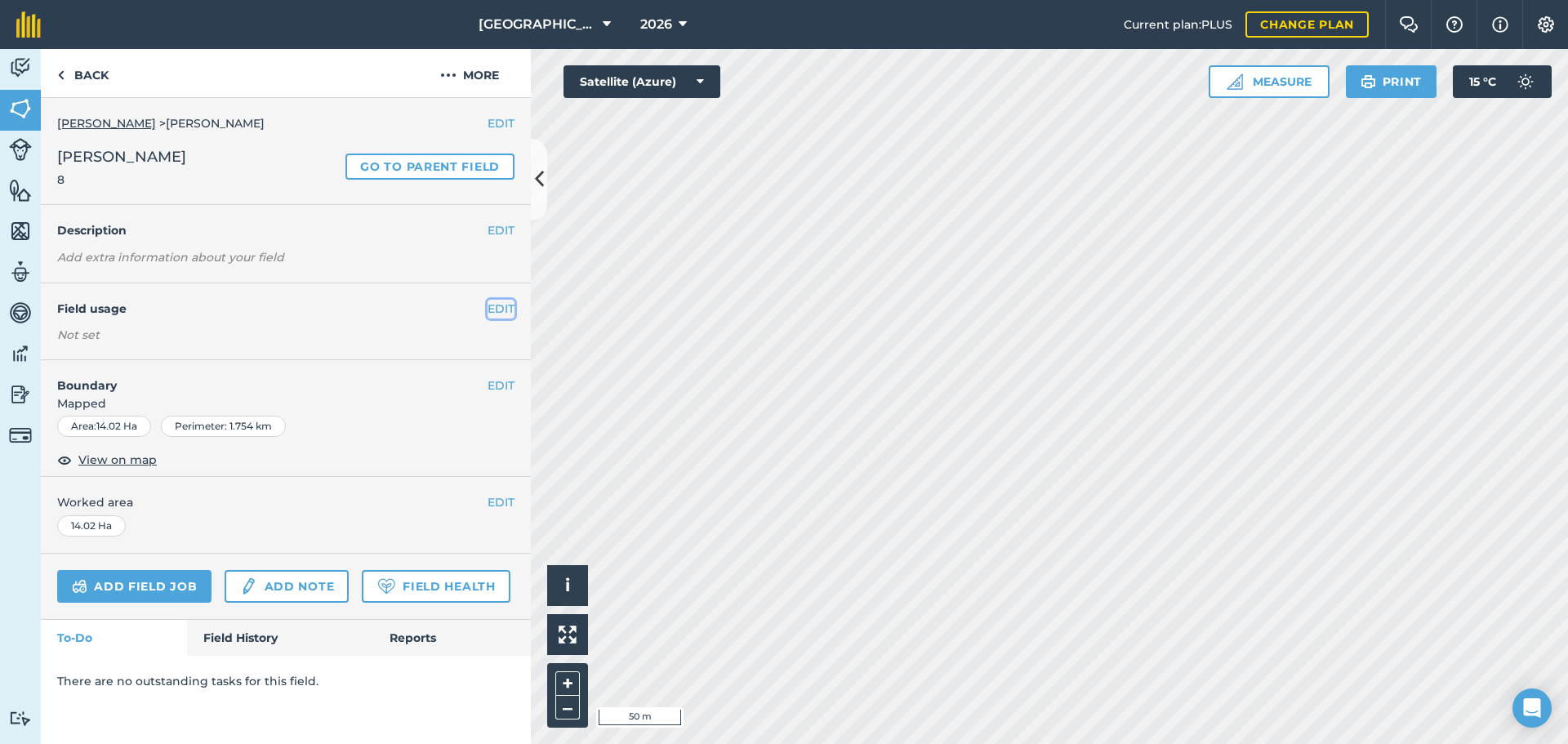
click at [499, 301] on button "EDIT" at bounding box center [500, 308] width 27 height 18
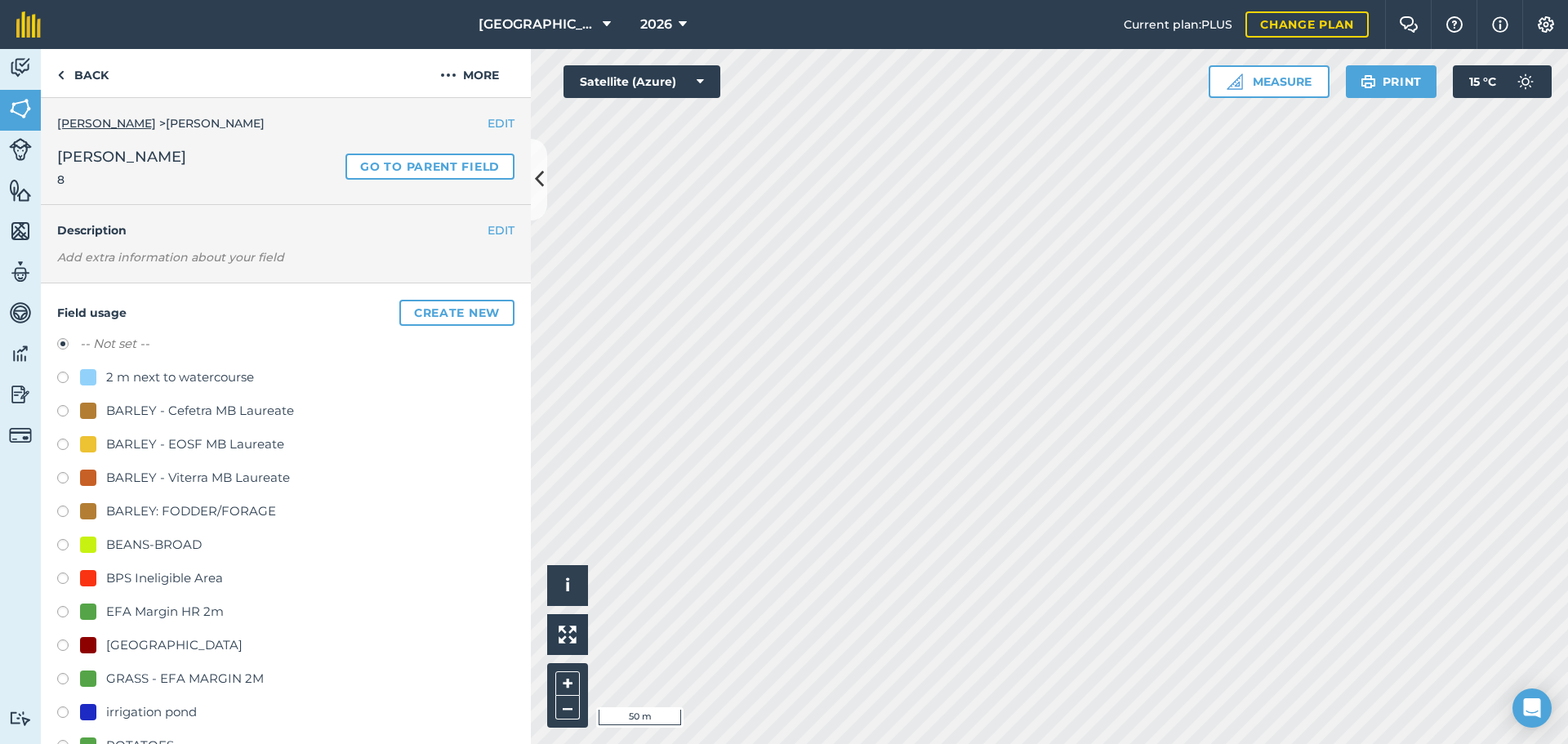
click at [193, 499] on div "-- Not set -- 2 m next to watercourse BARLEY - Cefetra MB Laureate BARLEY - EOS…" at bounding box center [286, 596] width 458 height 525
click at [193, 503] on div "BARLEY: FODDER/FORAGE" at bounding box center [191, 511] width 170 height 19
radio input "true"
radio input "false"
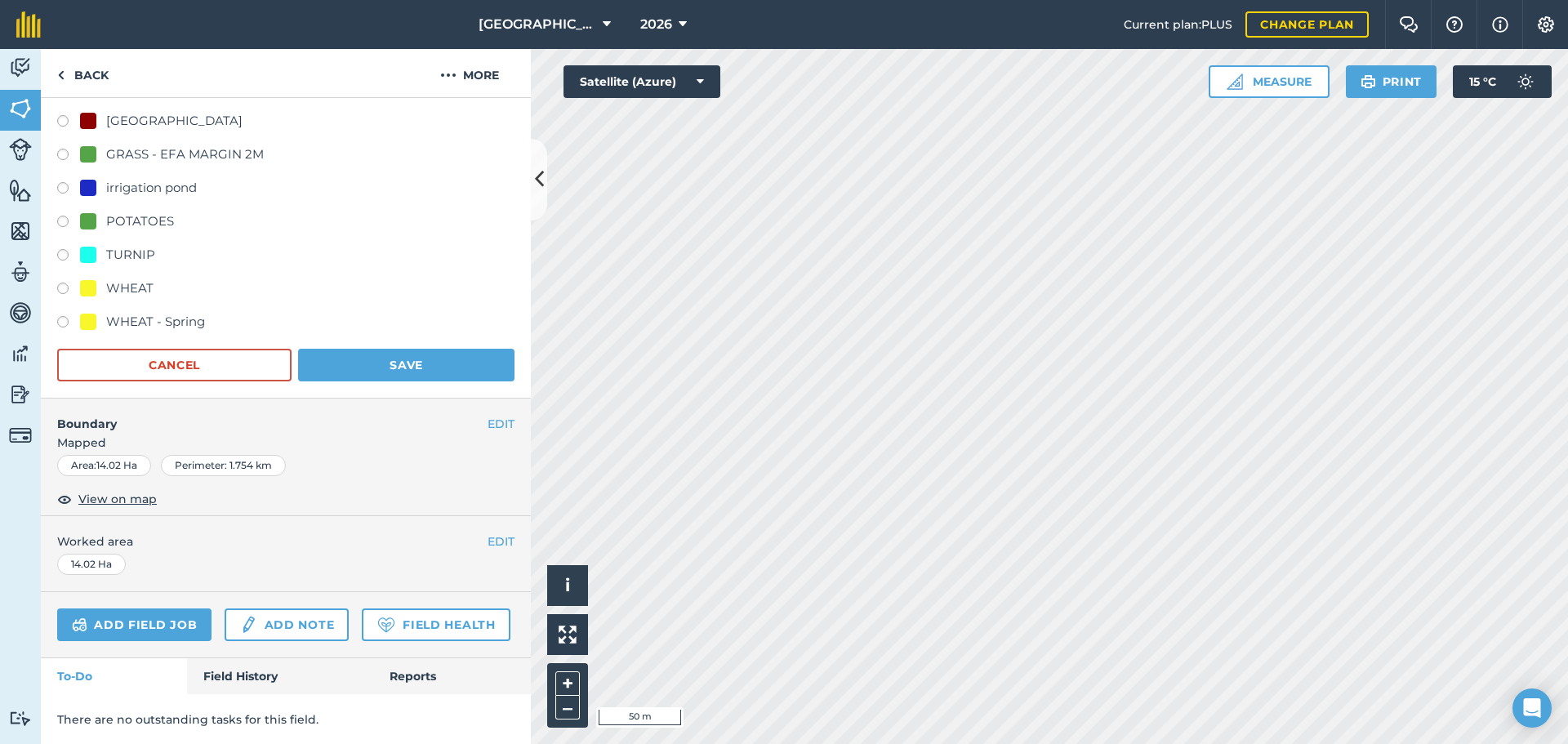
scroll to position [565, 0]
click at [422, 347] on button "Save" at bounding box center [406, 362] width 216 height 32
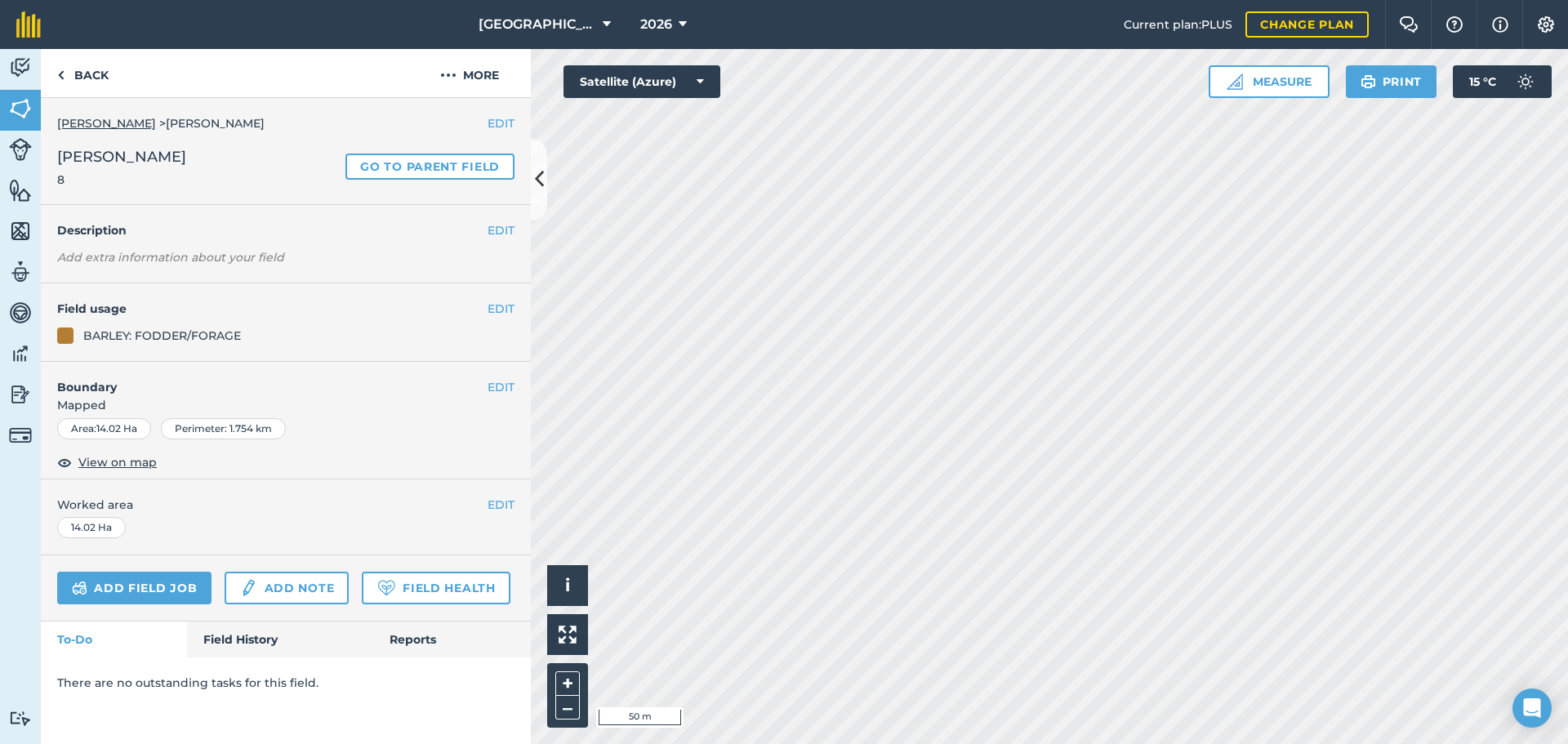
scroll to position [0, 0]
click at [79, 65] on link "Back" at bounding box center [83, 72] width 85 height 48
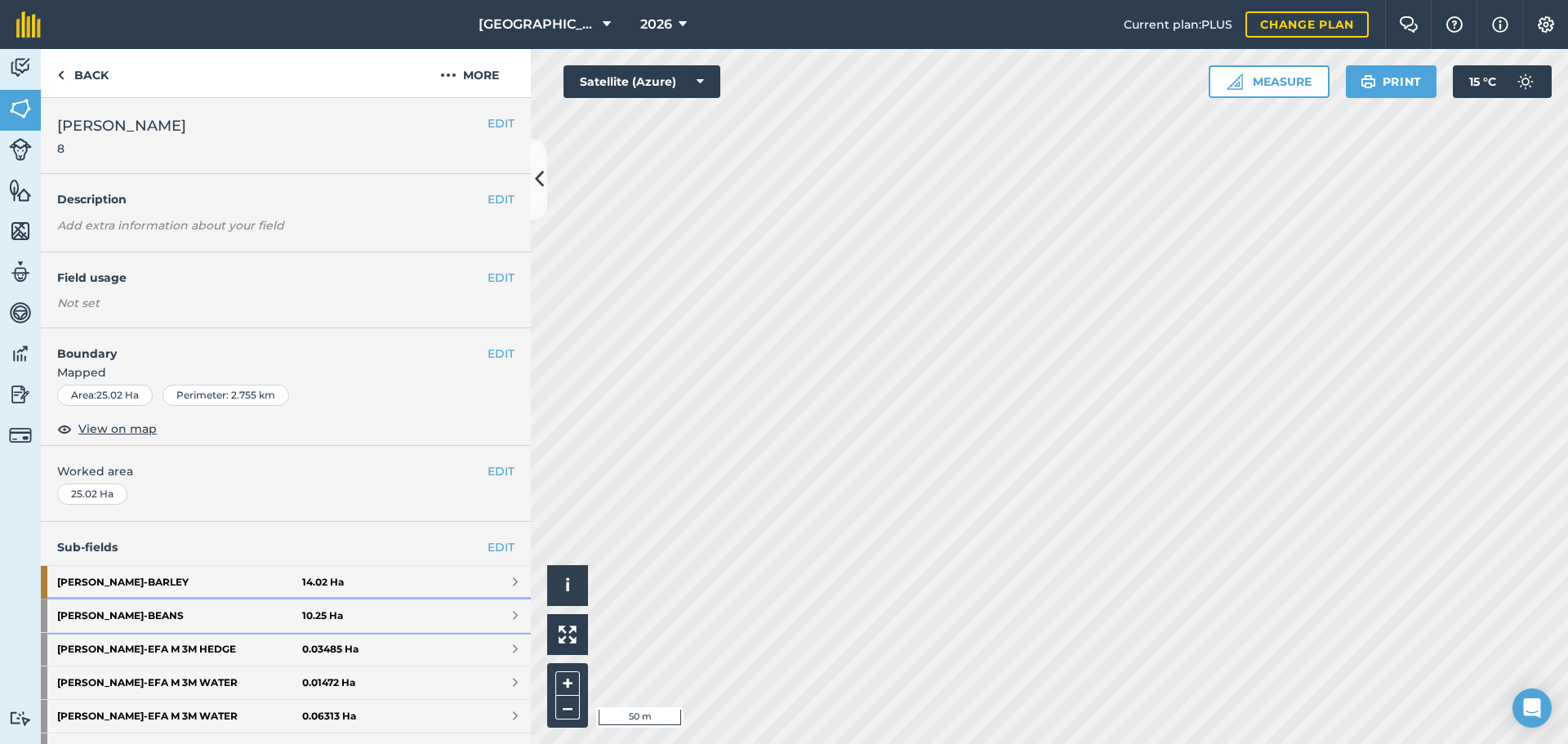
click at [287, 608] on strong "Myers - BEANS" at bounding box center [180, 615] width 245 height 32
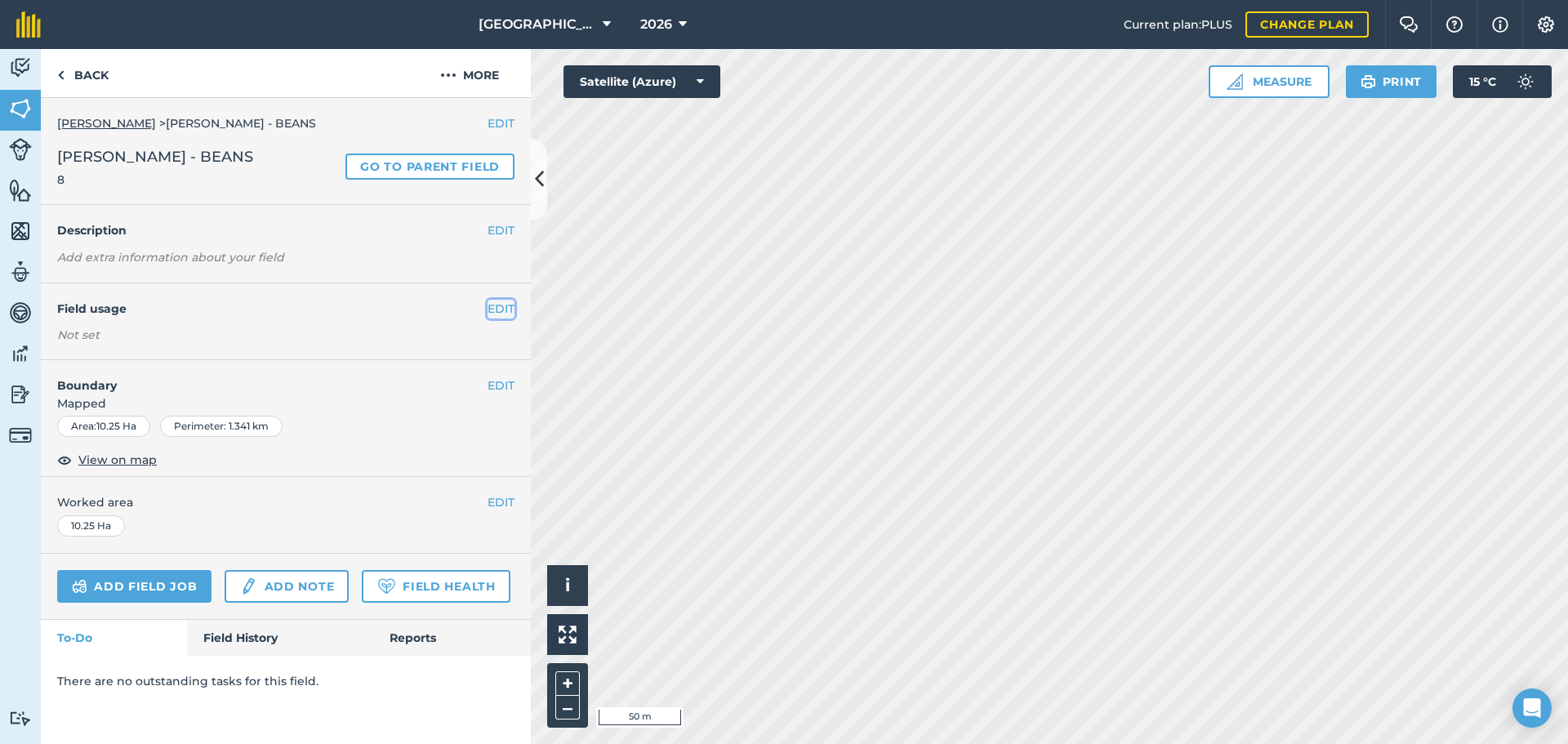
click at [492, 305] on button "EDIT" at bounding box center [500, 308] width 27 height 18
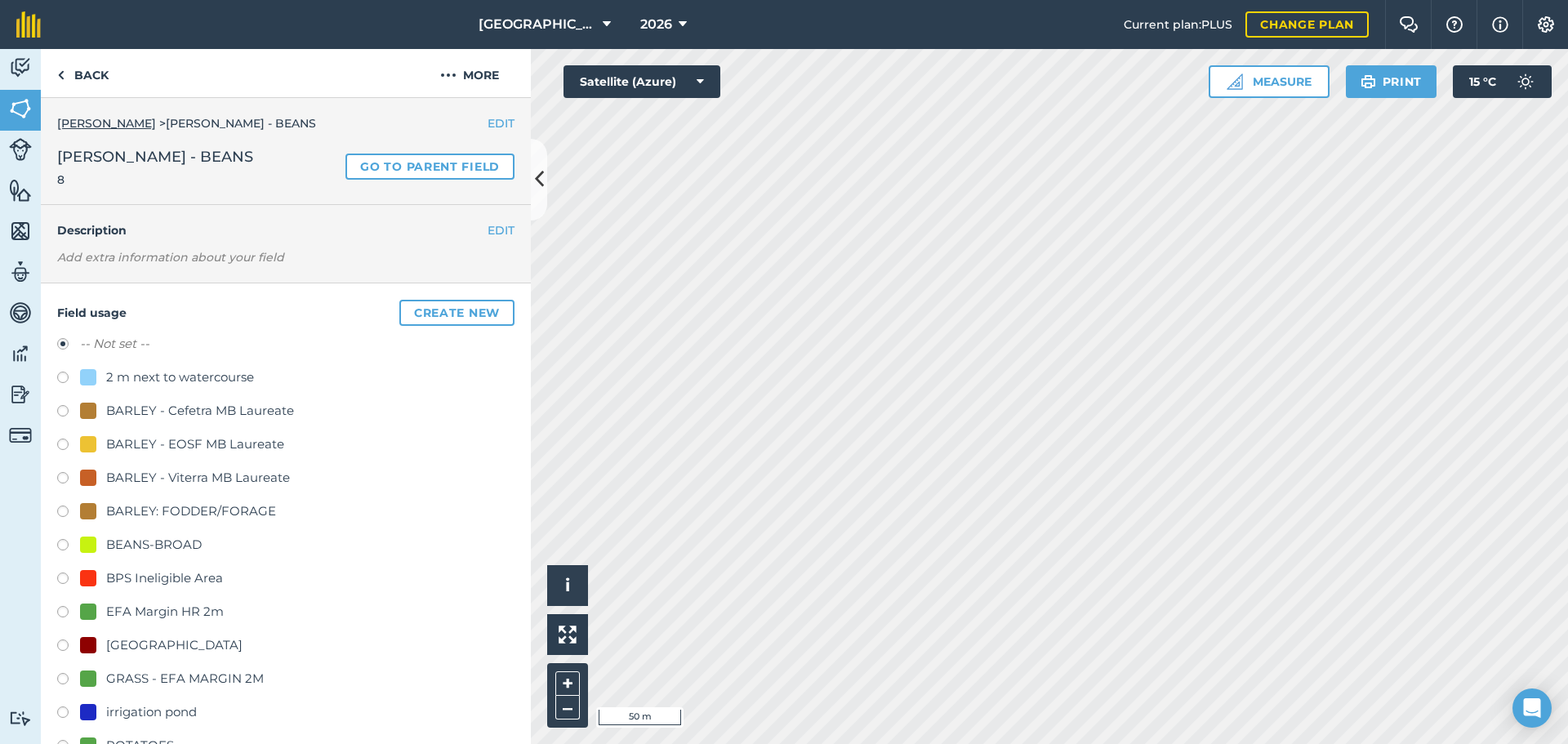
click at [198, 544] on div "BEANS-BROAD" at bounding box center [154, 544] width 96 height 19
radio input "true"
radio input "false"
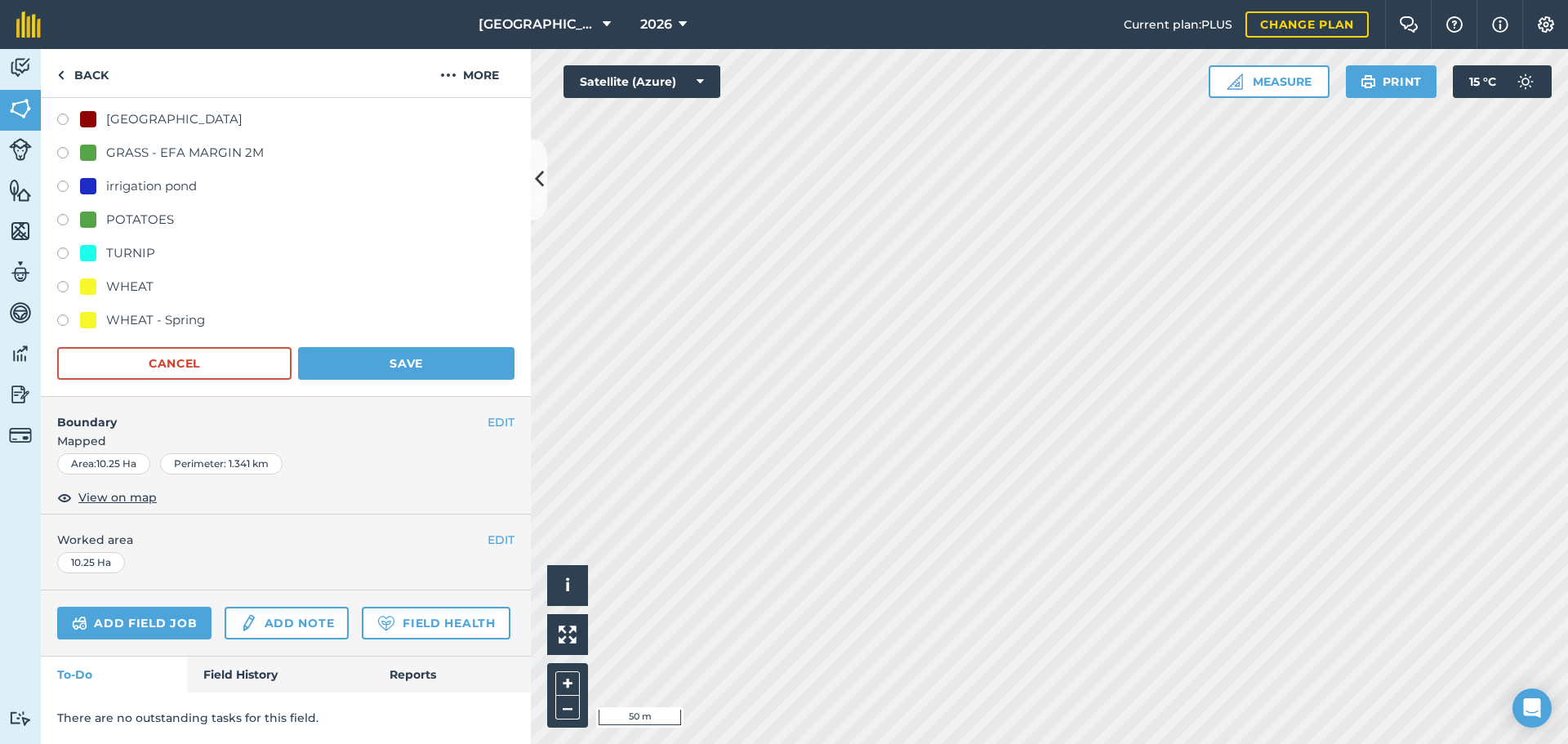
scroll to position [565, 0]
click at [475, 347] on button "Save" at bounding box center [406, 362] width 216 height 32
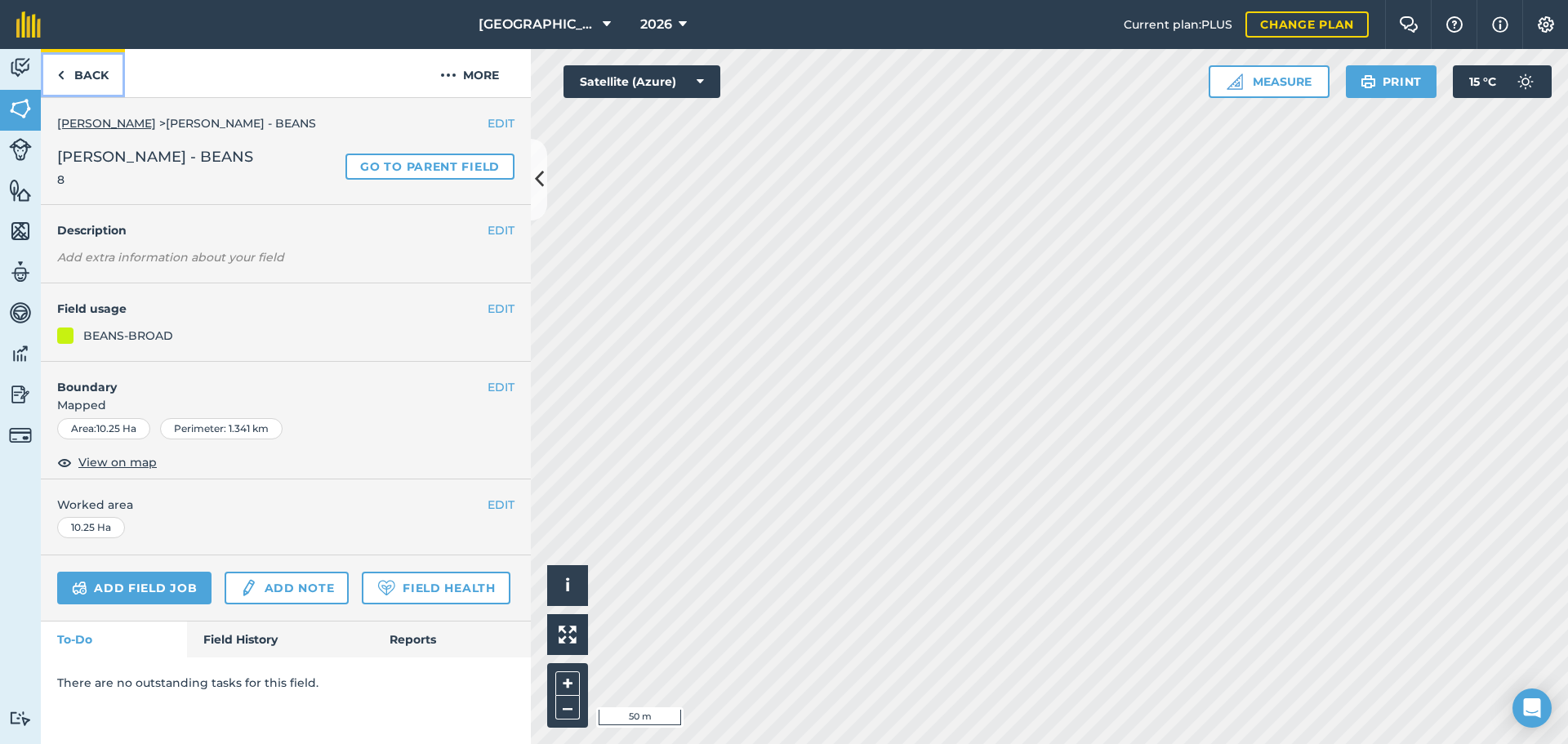
click at [91, 79] on link "Back" at bounding box center [83, 72] width 85 height 48
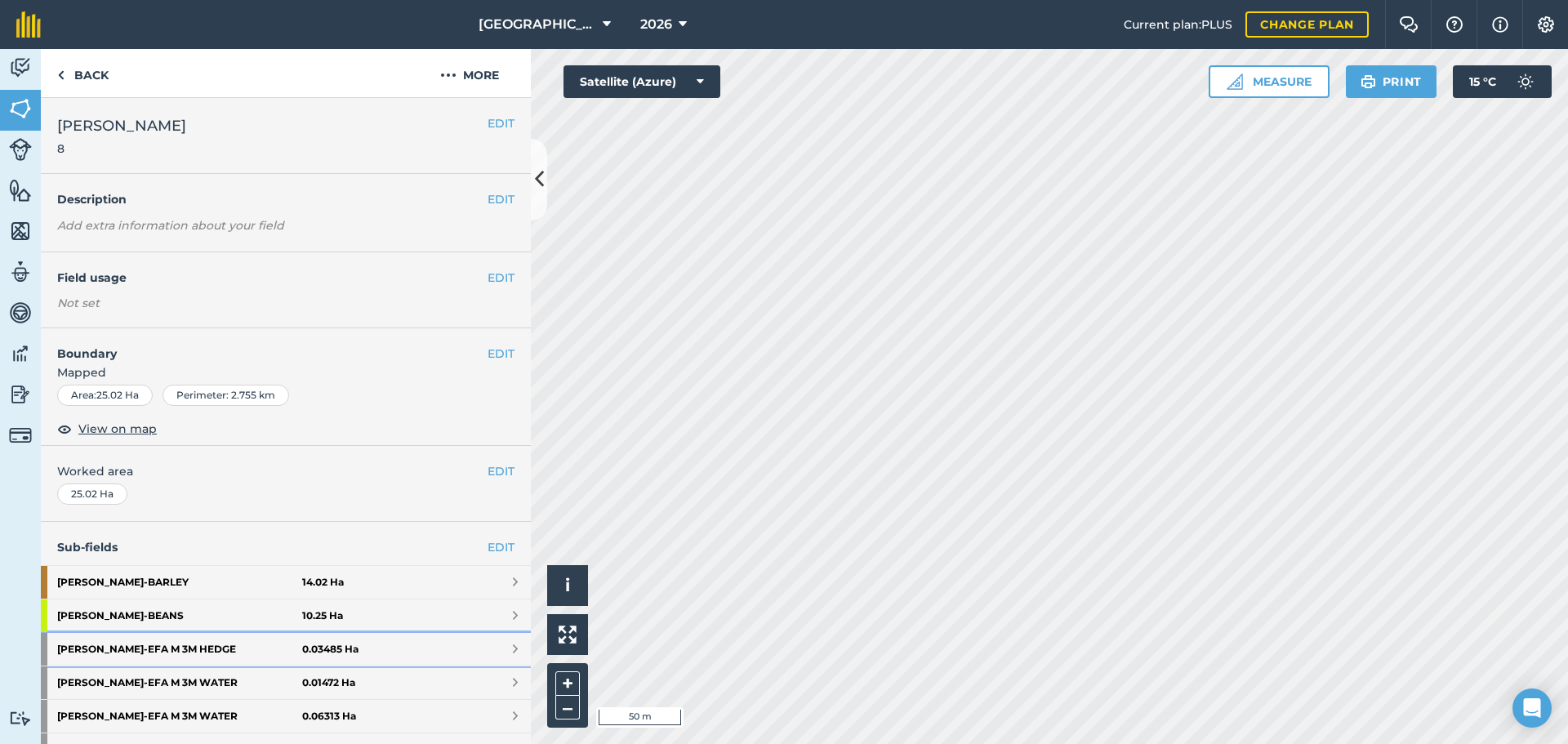
click at [323, 632] on link "Myers - EFA M 3M HEDGE 0.03485 Ha" at bounding box center [286, 648] width 490 height 32
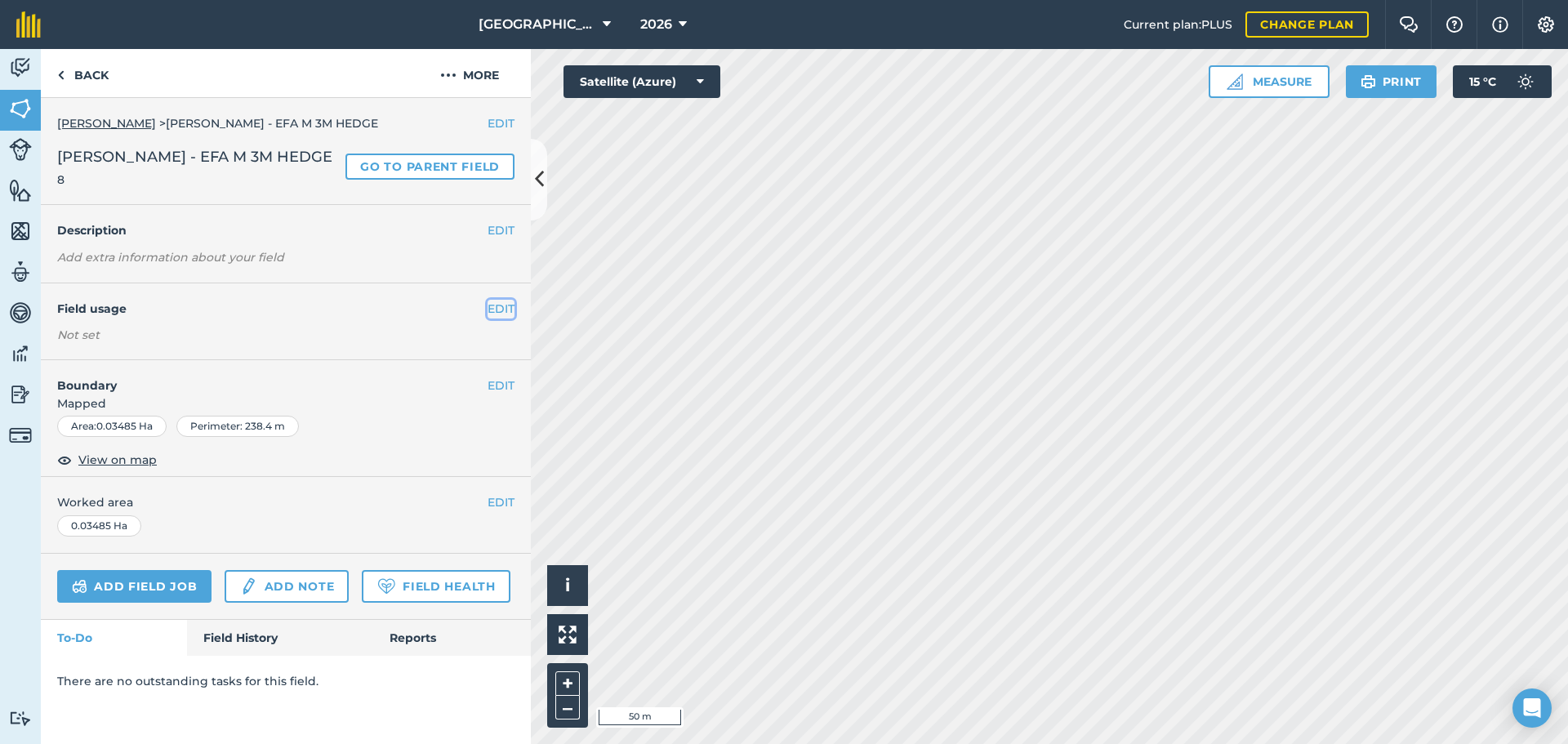
click at [496, 306] on button "EDIT" at bounding box center [500, 308] width 27 height 18
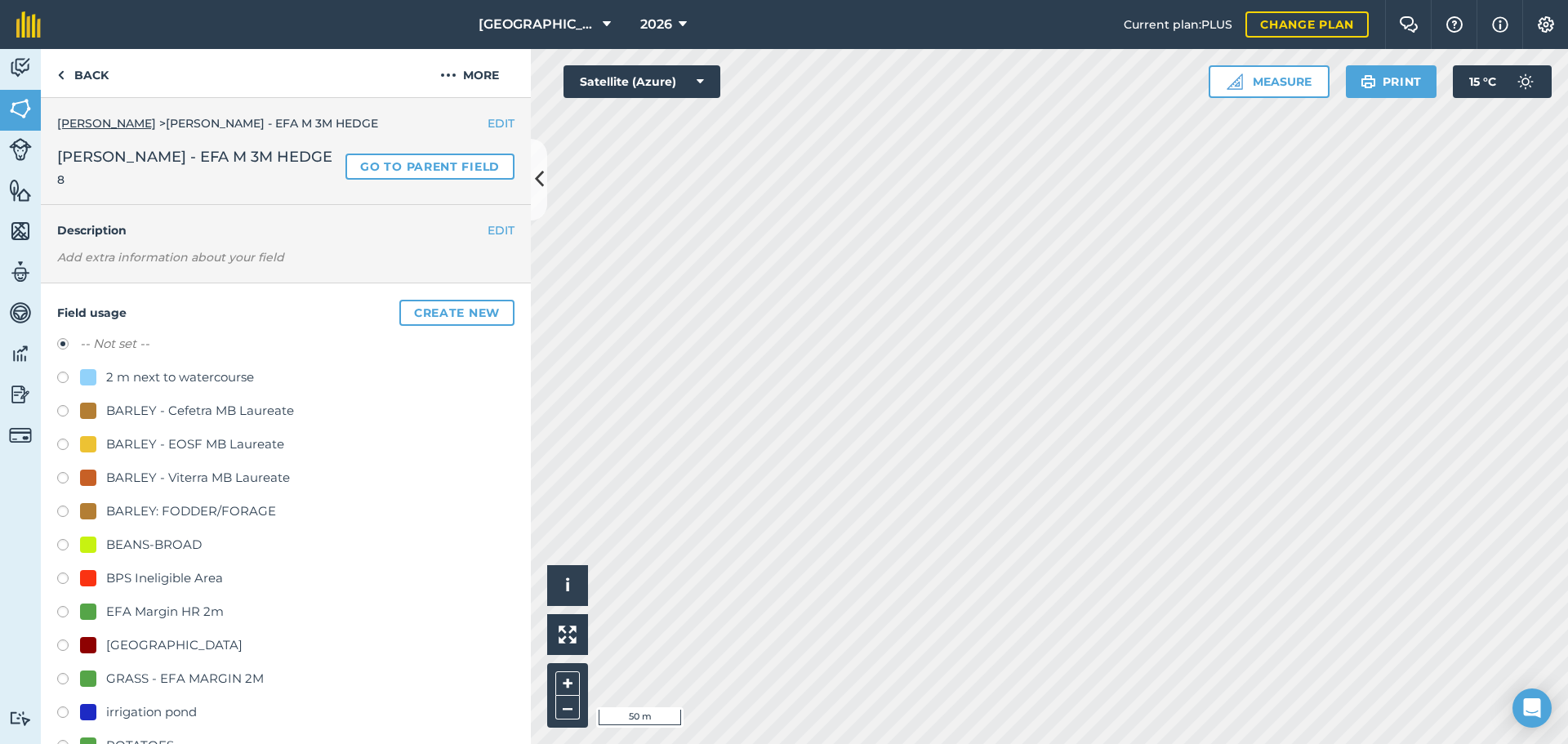
click at [158, 674] on div "GRASS - EFA MARGIN 2M" at bounding box center [185, 678] width 158 height 19
radio input "true"
radio input "false"
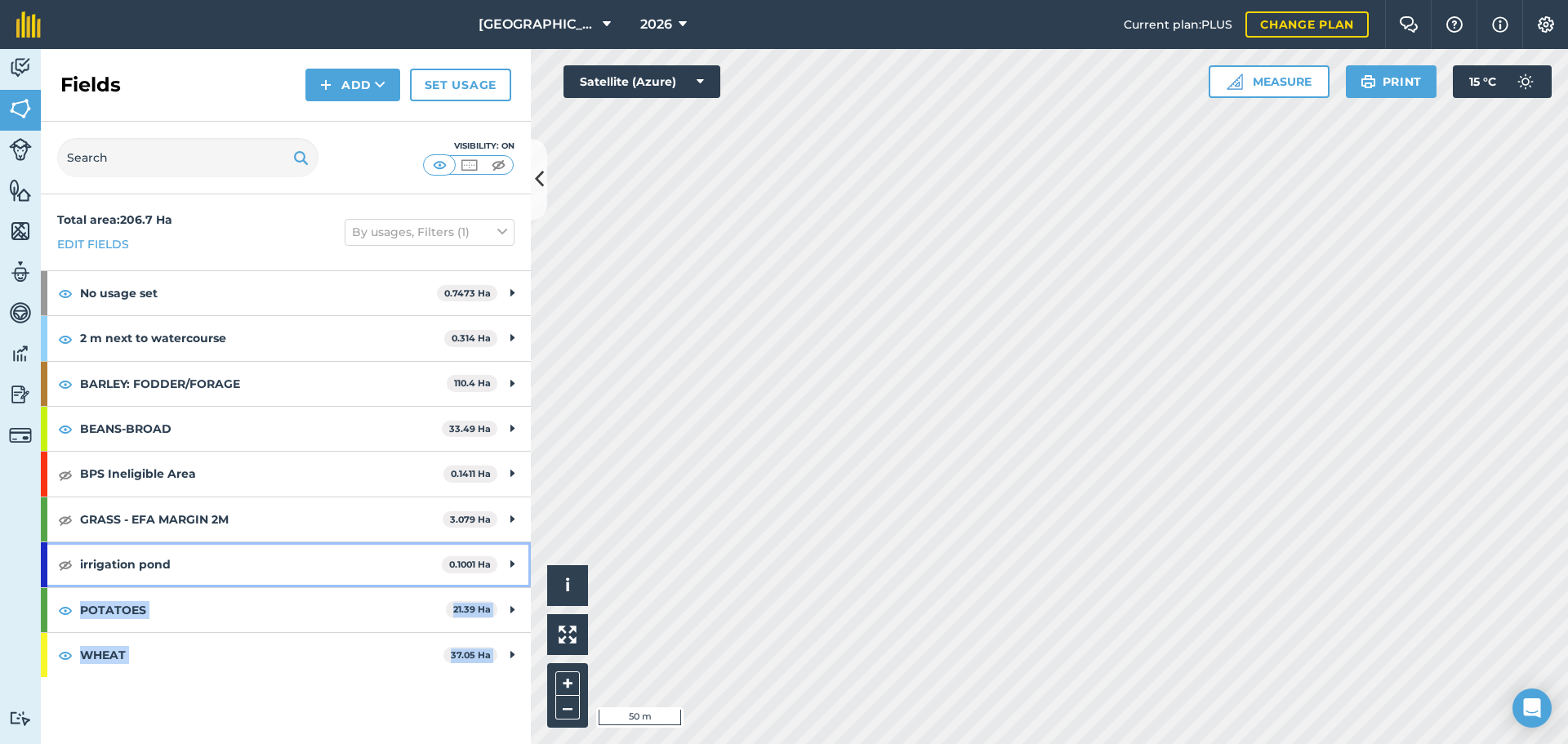
click at [597, 501] on div "Activity Fields Livestock Features Maps Team Vehicles Data Reporting Billing Tu…" at bounding box center [784, 396] width 1568 height 694
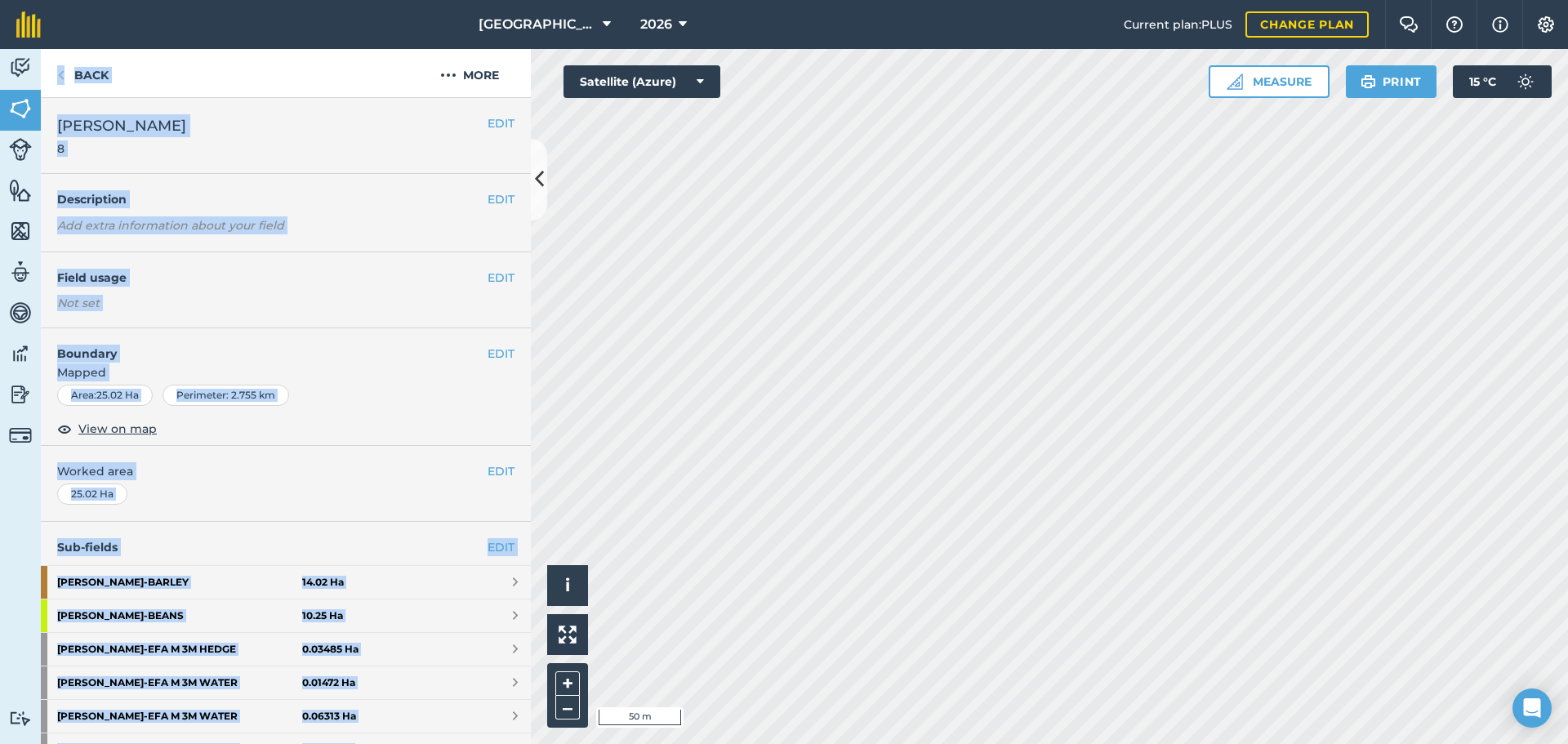
click at [406, 463] on span "Worked area" at bounding box center [286, 470] width 458 height 18
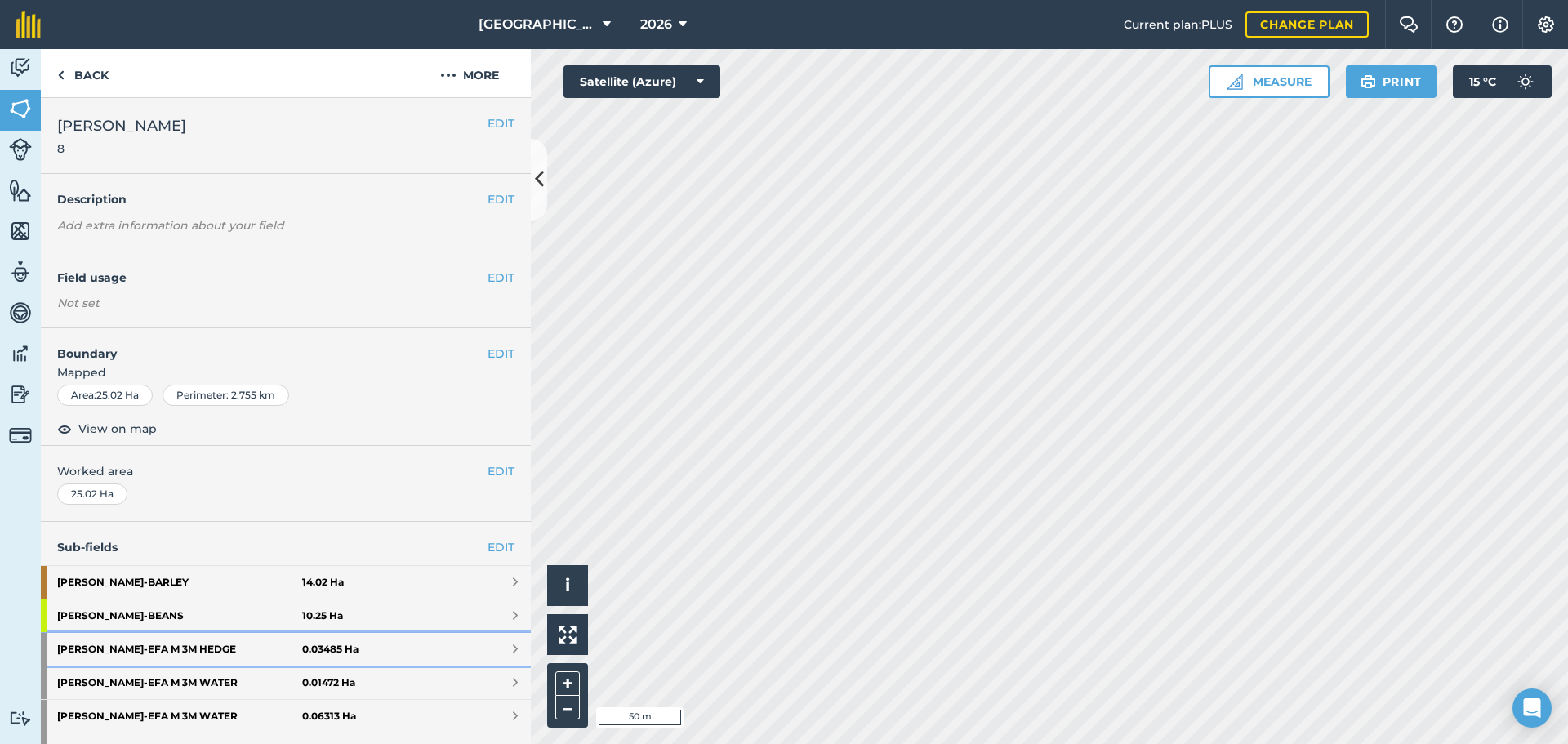
click at [370, 653] on link "Myers - EFA M 3M HEDGE 0.03485 Ha" at bounding box center [286, 648] width 490 height 32
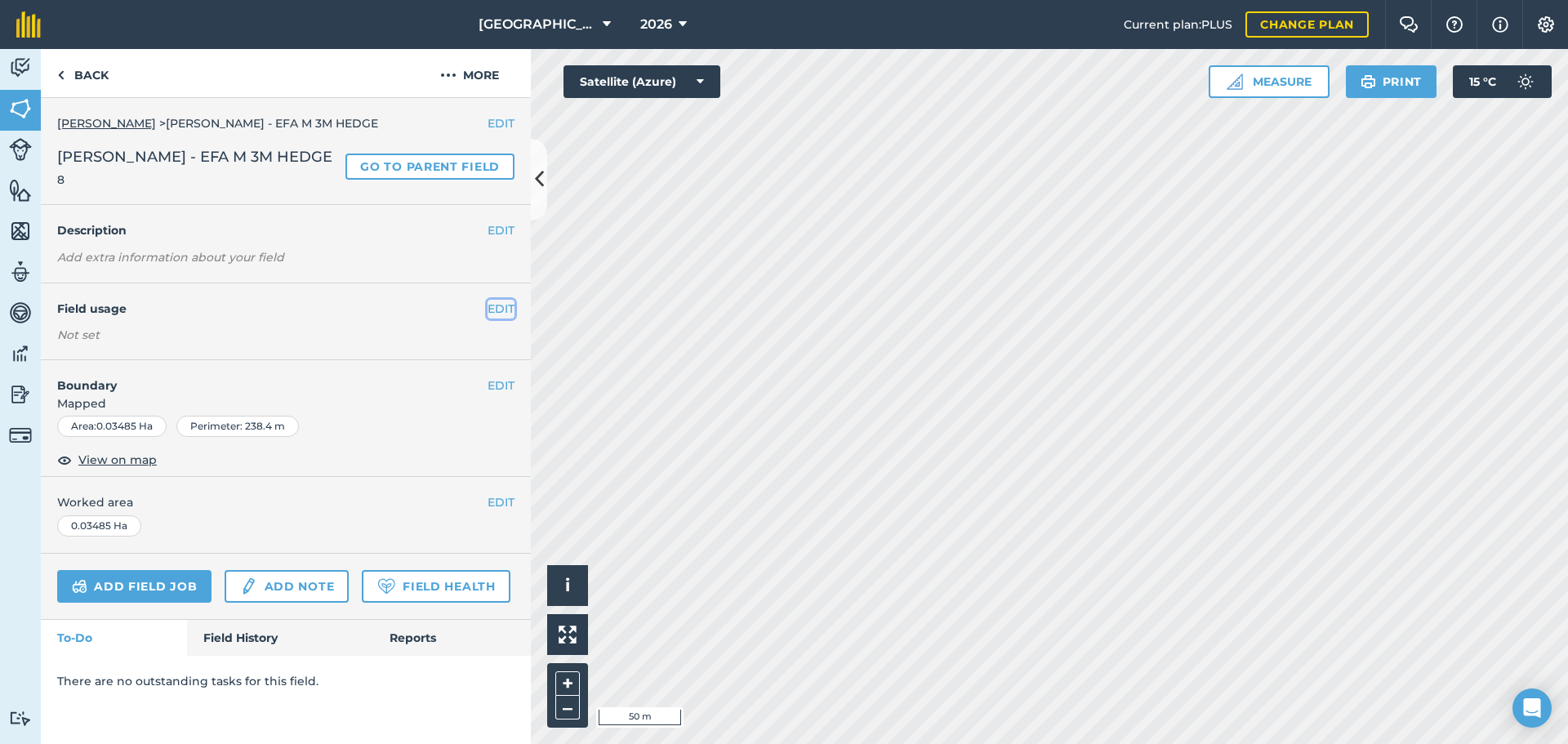
click at [494, 308] on button "EDIT" at bounding box center [500, 308] width 27 height 18
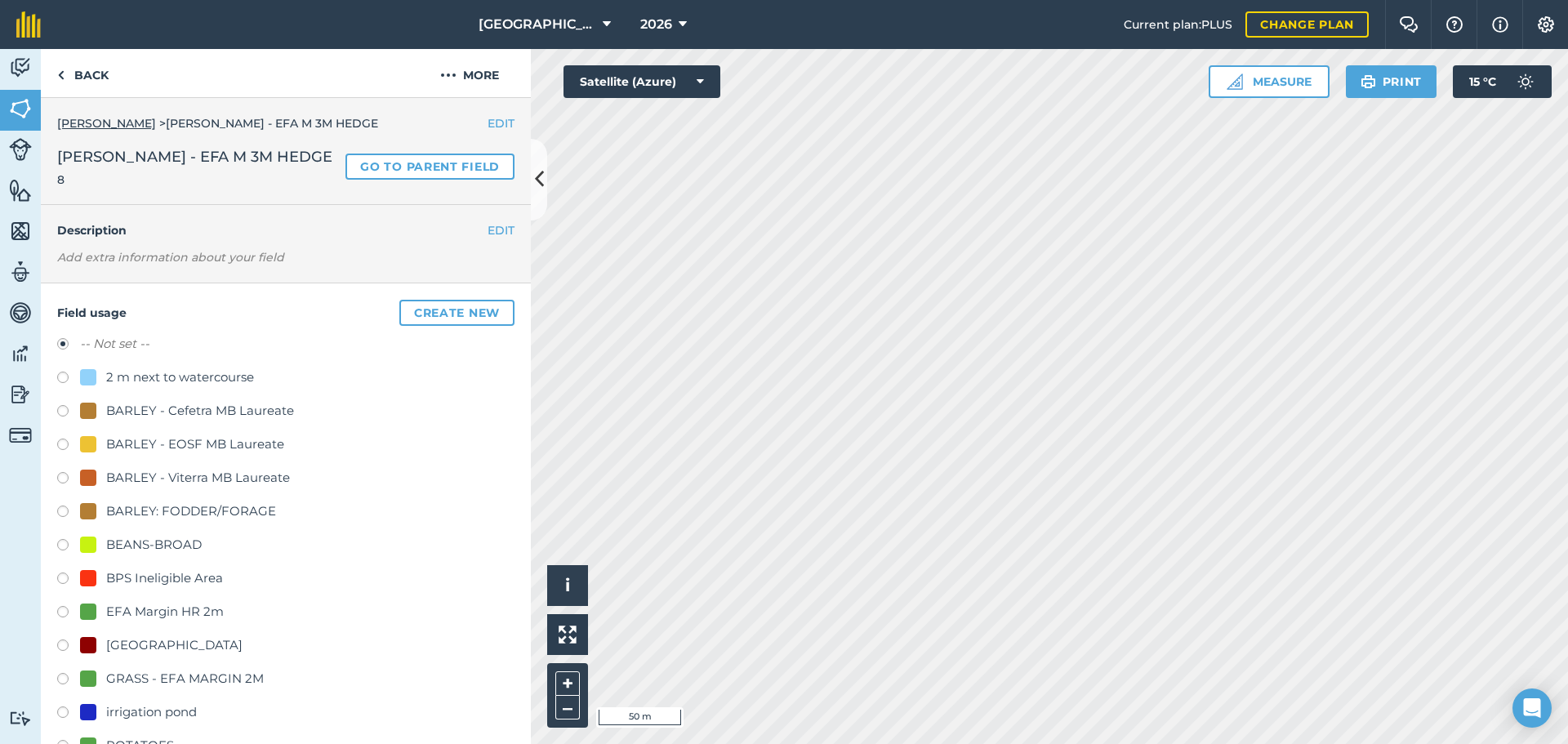
click at [181, 680] on div "GRASS - EFA MARGIN 2M" at bounding box center [185, 678] width 158 height 19
radio input "true"
radio input "false"
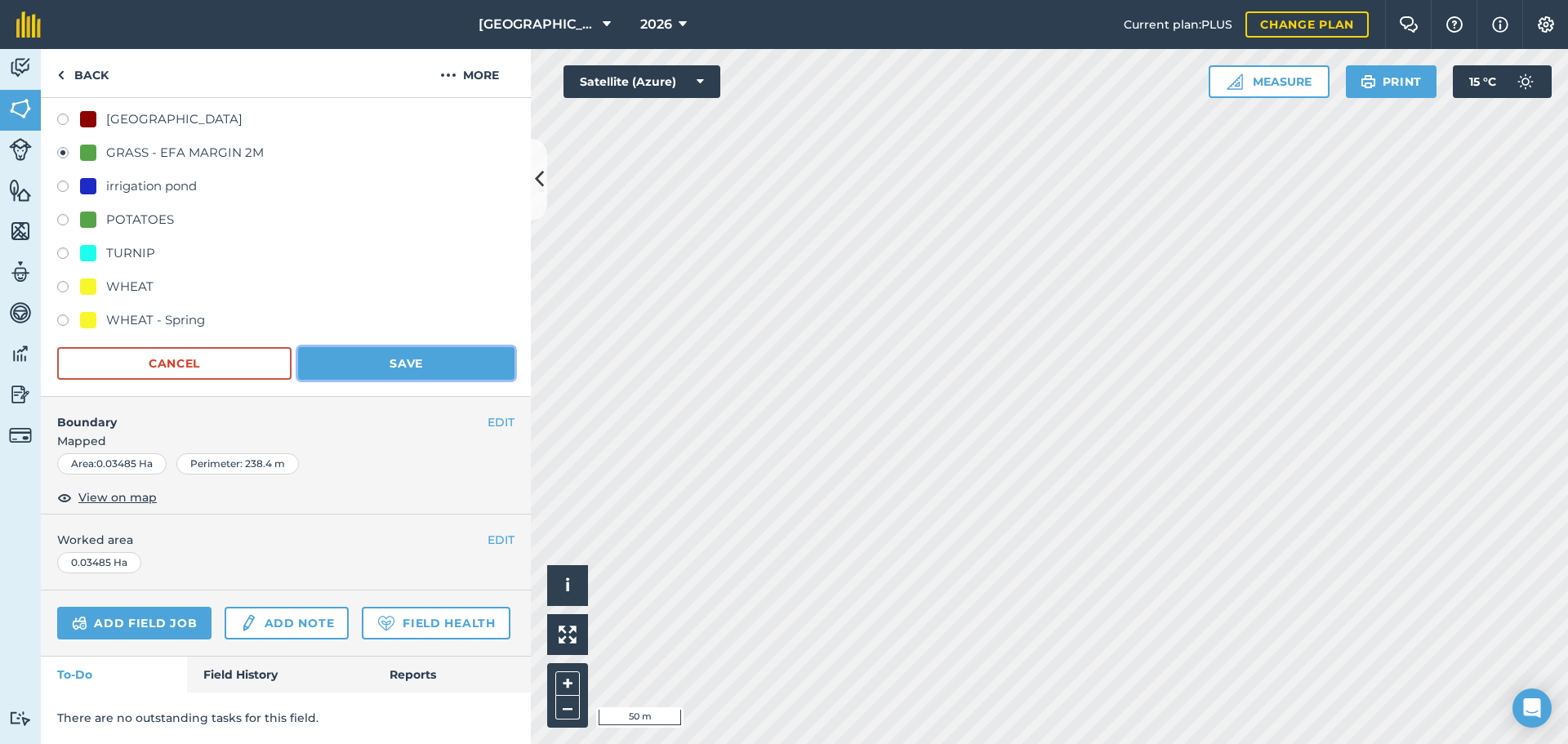
click at [441, 347] on button "Save" at bounding box center [406, 362] width 216 height 32
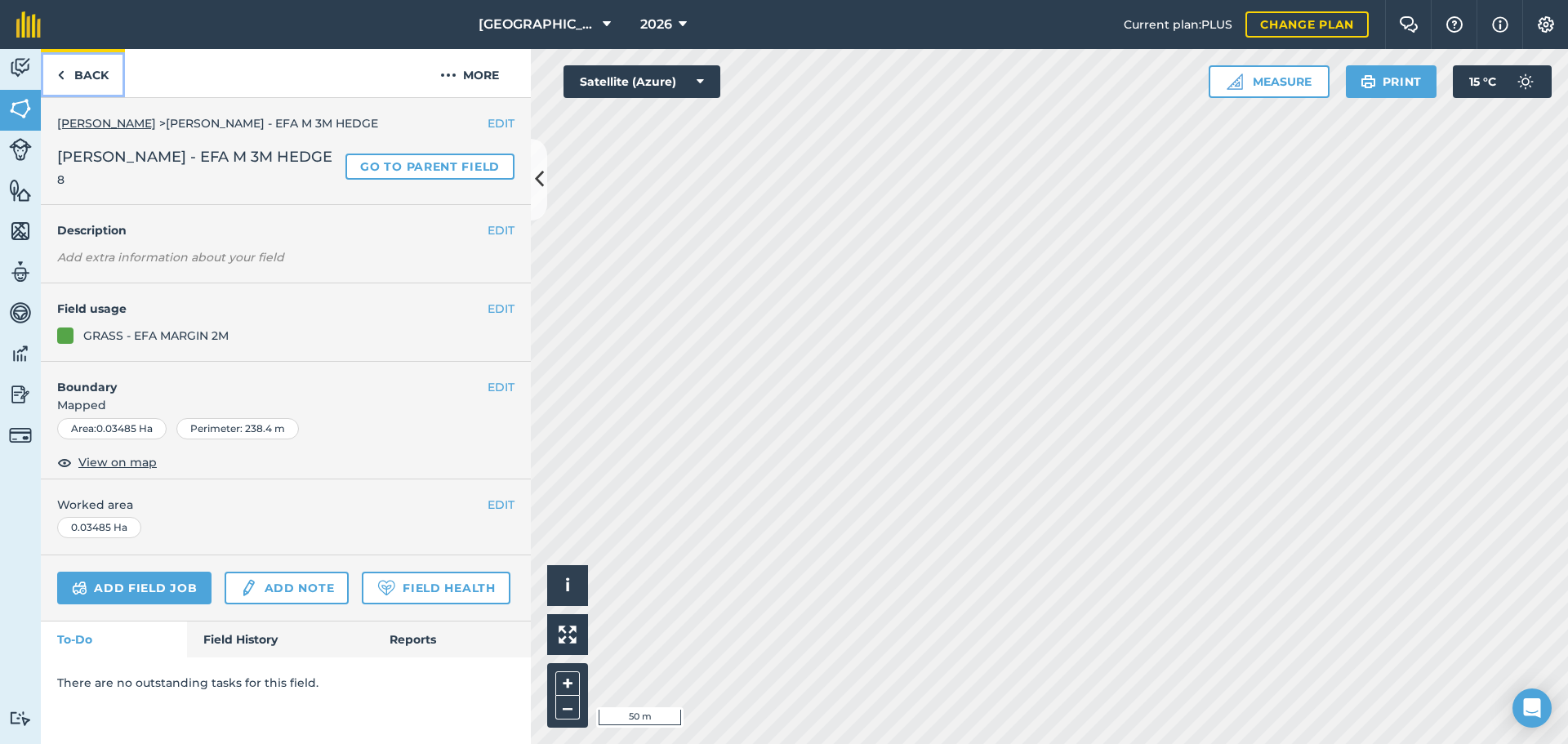
click at [77, 56] on link "Back" at bounding box center [83, 72] width 85 height 48
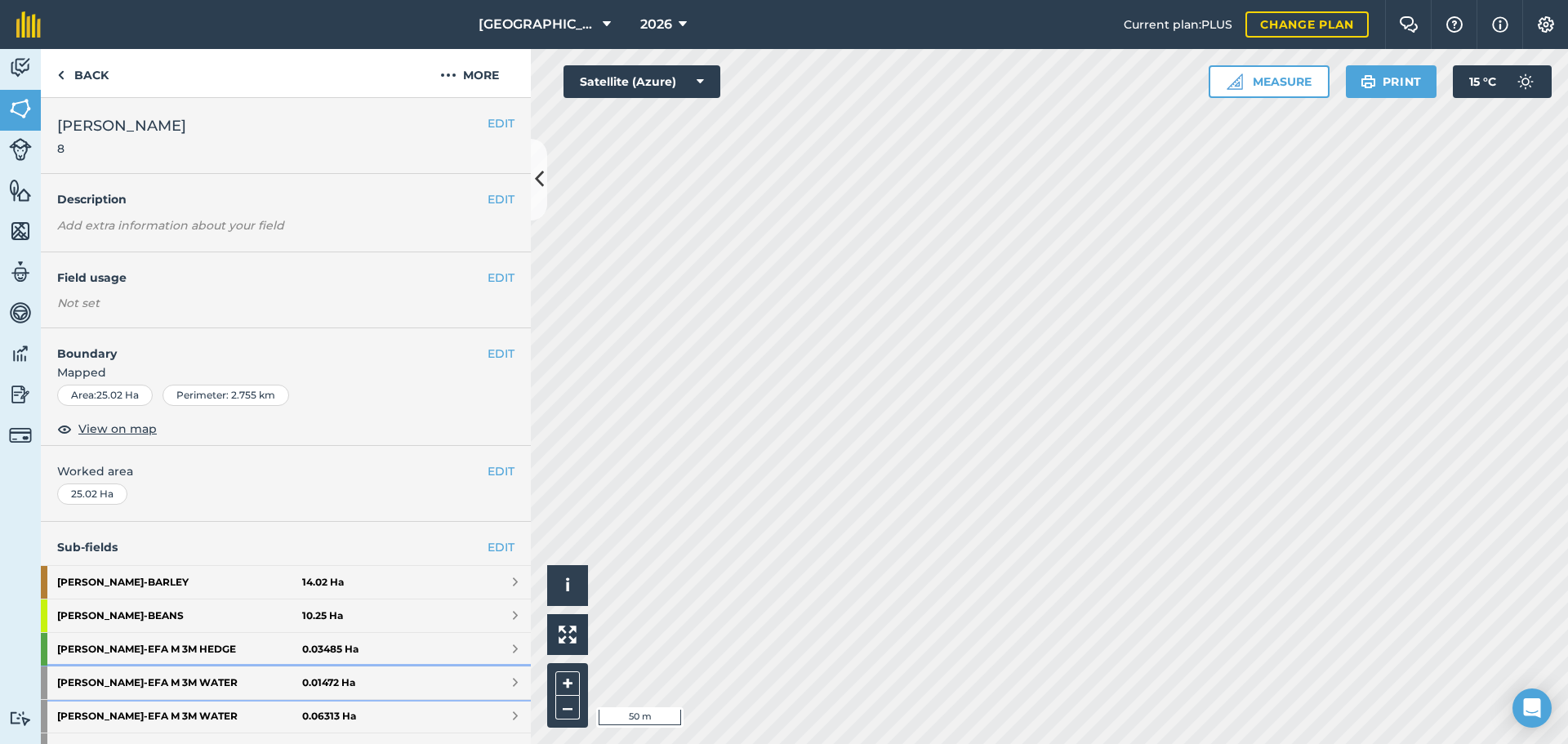
click at [254, 677] on strong "Myers - EFA M 3M WATER" at bounding box center [180, 682] width 245 height 32
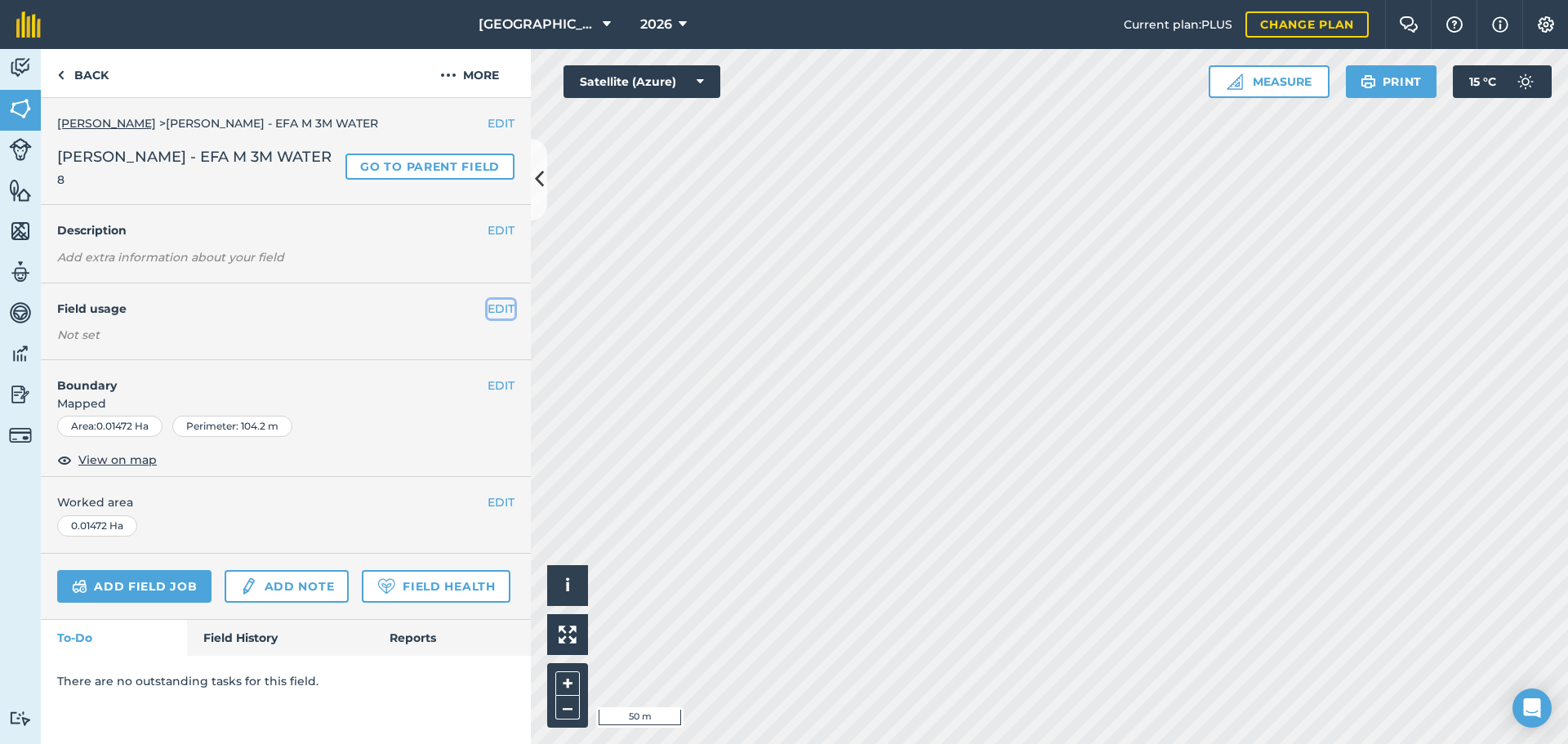
click at [504, 311] on button "EDIT" at bounding box center [500, 308] width 27 height 18
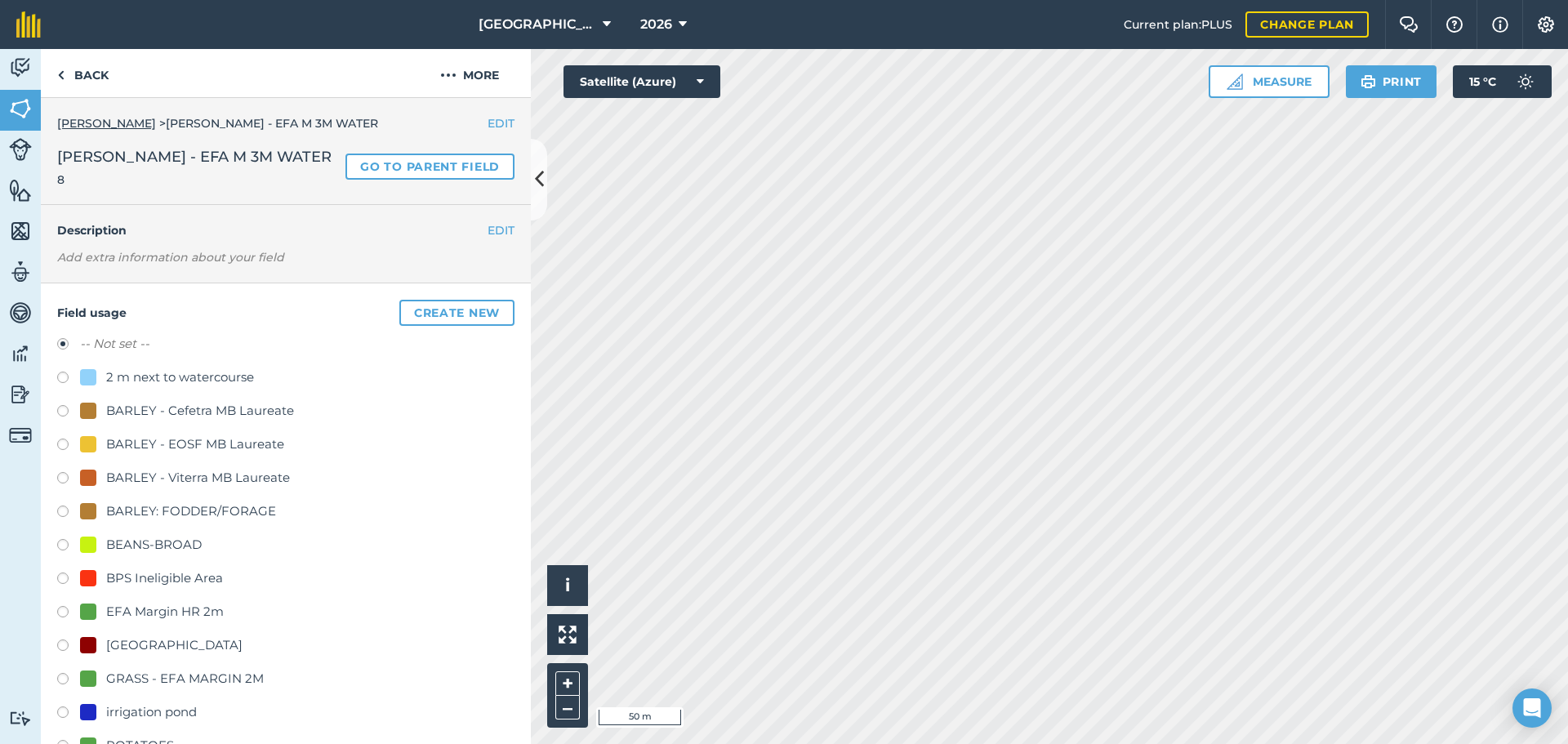
click at [180, 675] on div "GRASS - EFA MARGIN 2M" at bounding box center [185, 678] width 158 height 19
radio input "true"
radio input "false"
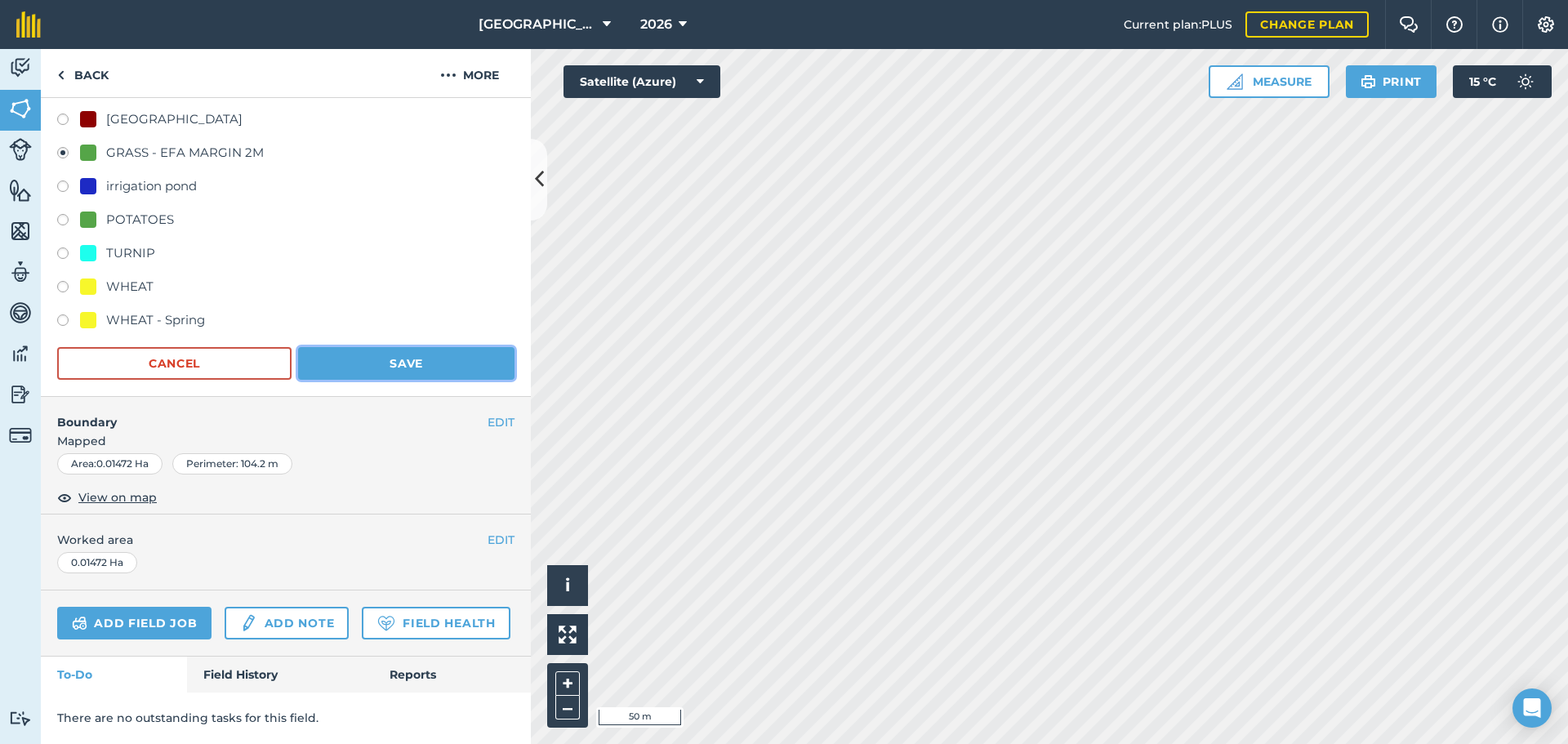
click at [431, 347] on button "Save" at bounding box center [406, 362] width 216 height 32
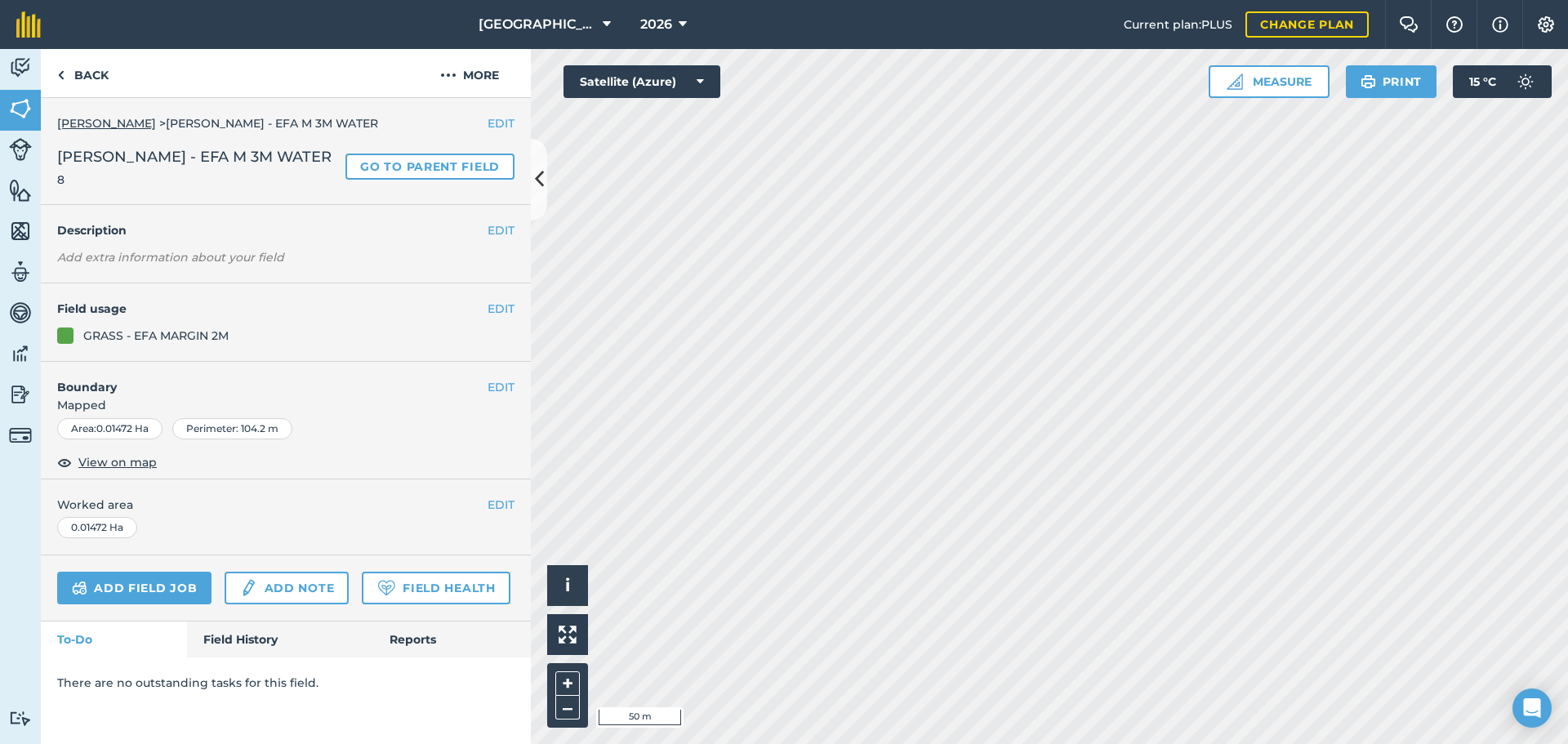
scroll to position [0, 0]
click at [98, 75] on link "Back" at bounding box center [83, 72] width 85 height 48
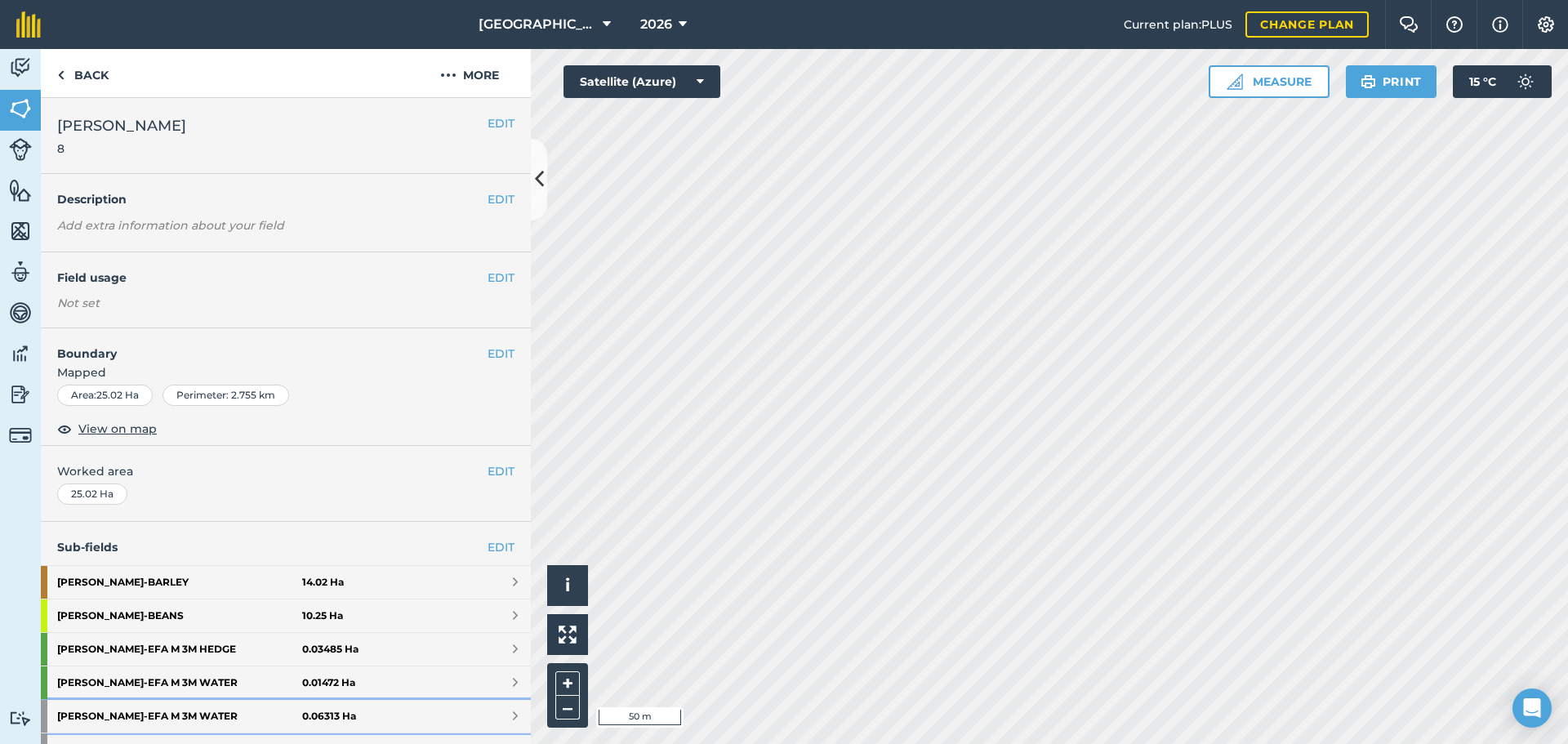
click at [414, 711] on link "Myers - EFA M 3M WATER 0.06313 Ha" at bounding box center [286, 715] width 490 height 32
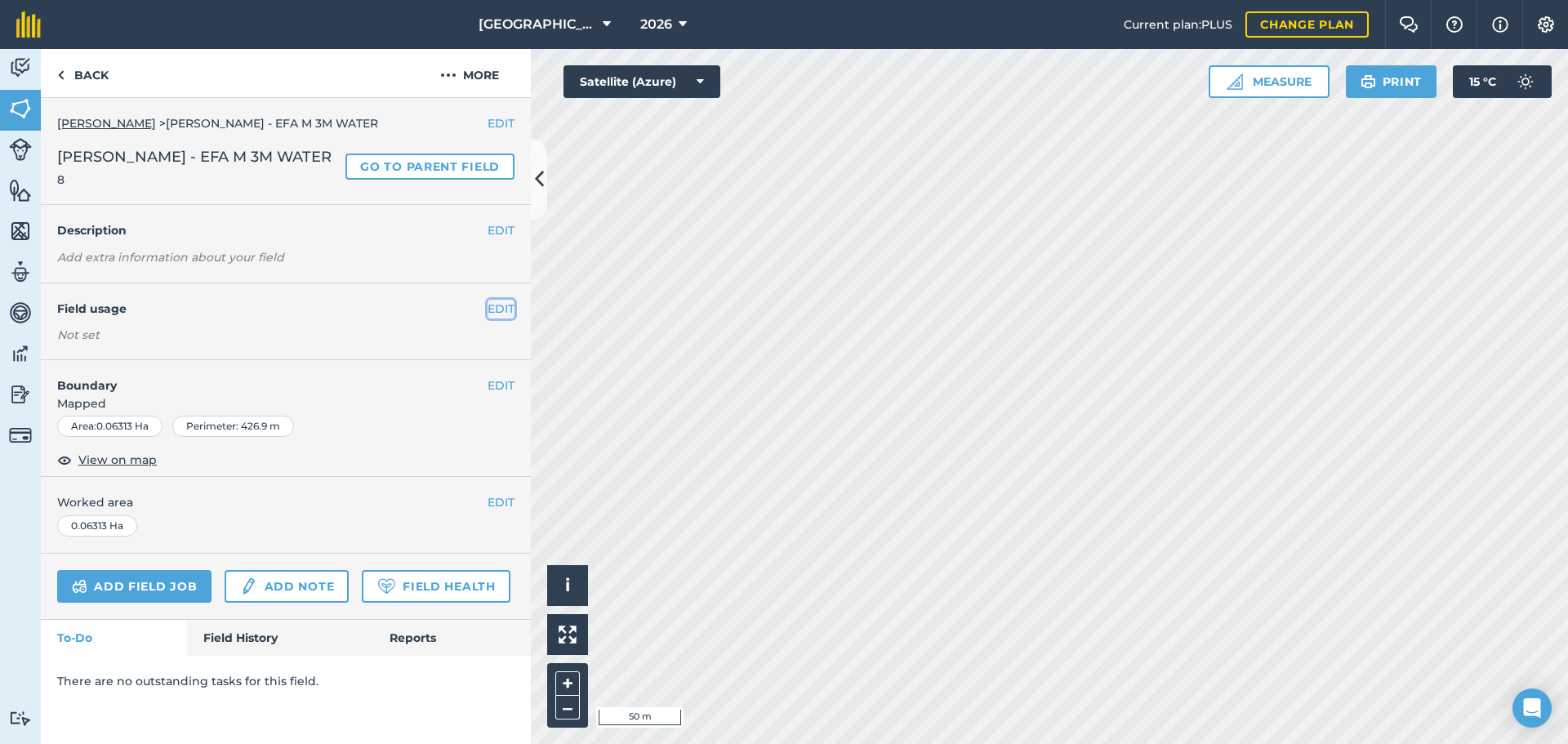
click at [495, 311] on button "EDIT" at bounding box center [500, 308] width 27 height 18
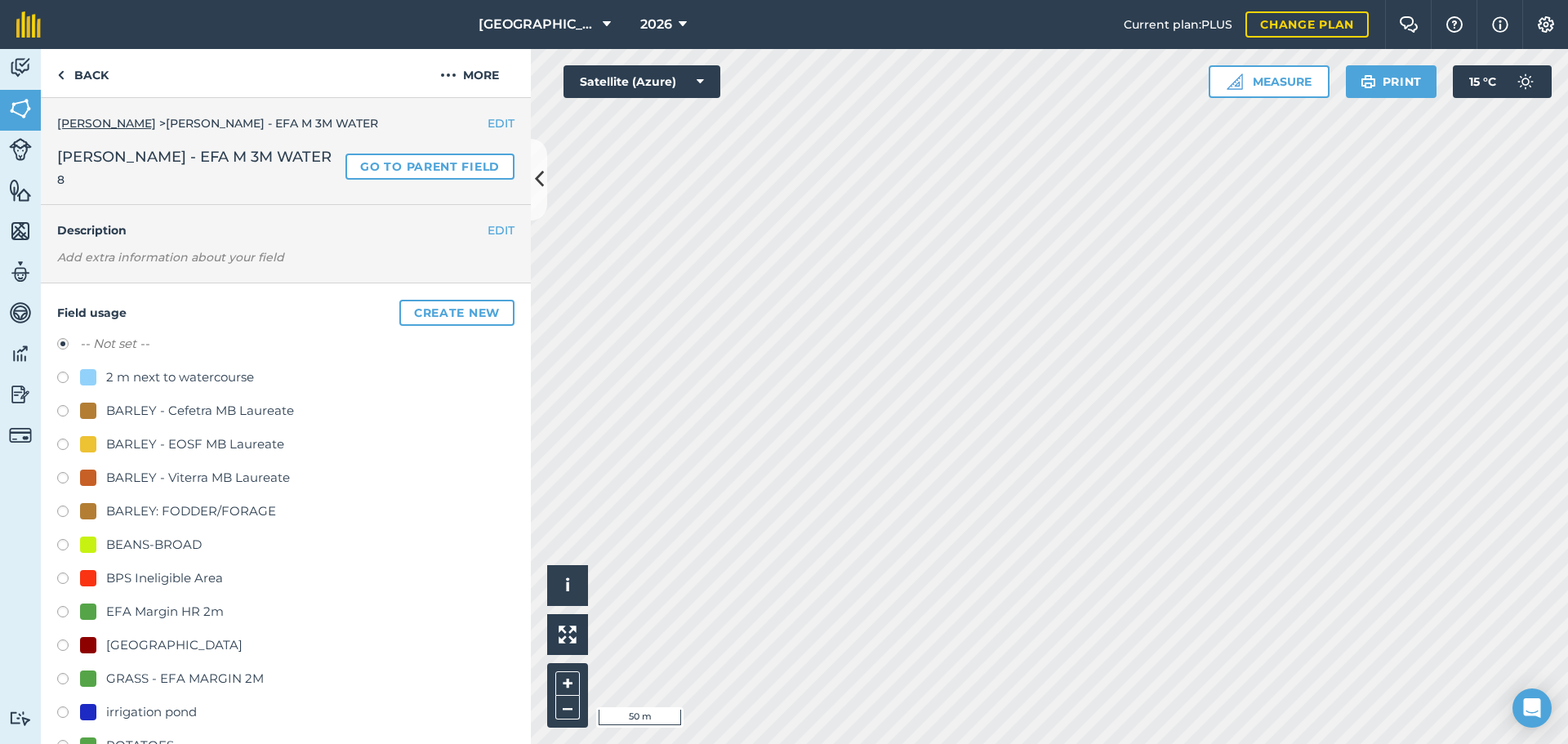
click at [201, 674] on div "GRASS - EFA MARGIN 2M" at bounding box center [185, 678] width 158 height 19
radio input "true"
radio input "false"
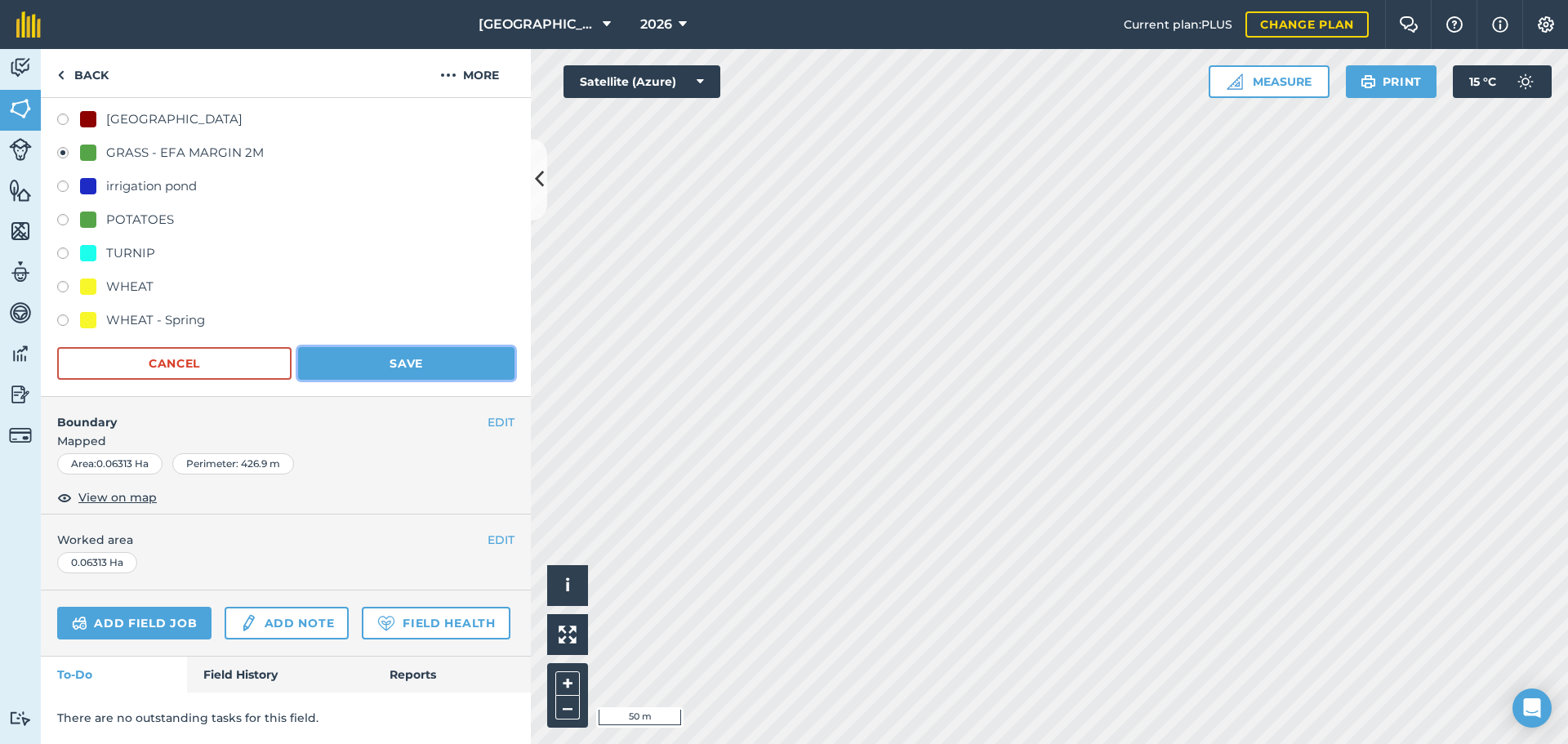
click at [437, 347] on button "Save" at bounding box center [406, 362] width 216 height 32
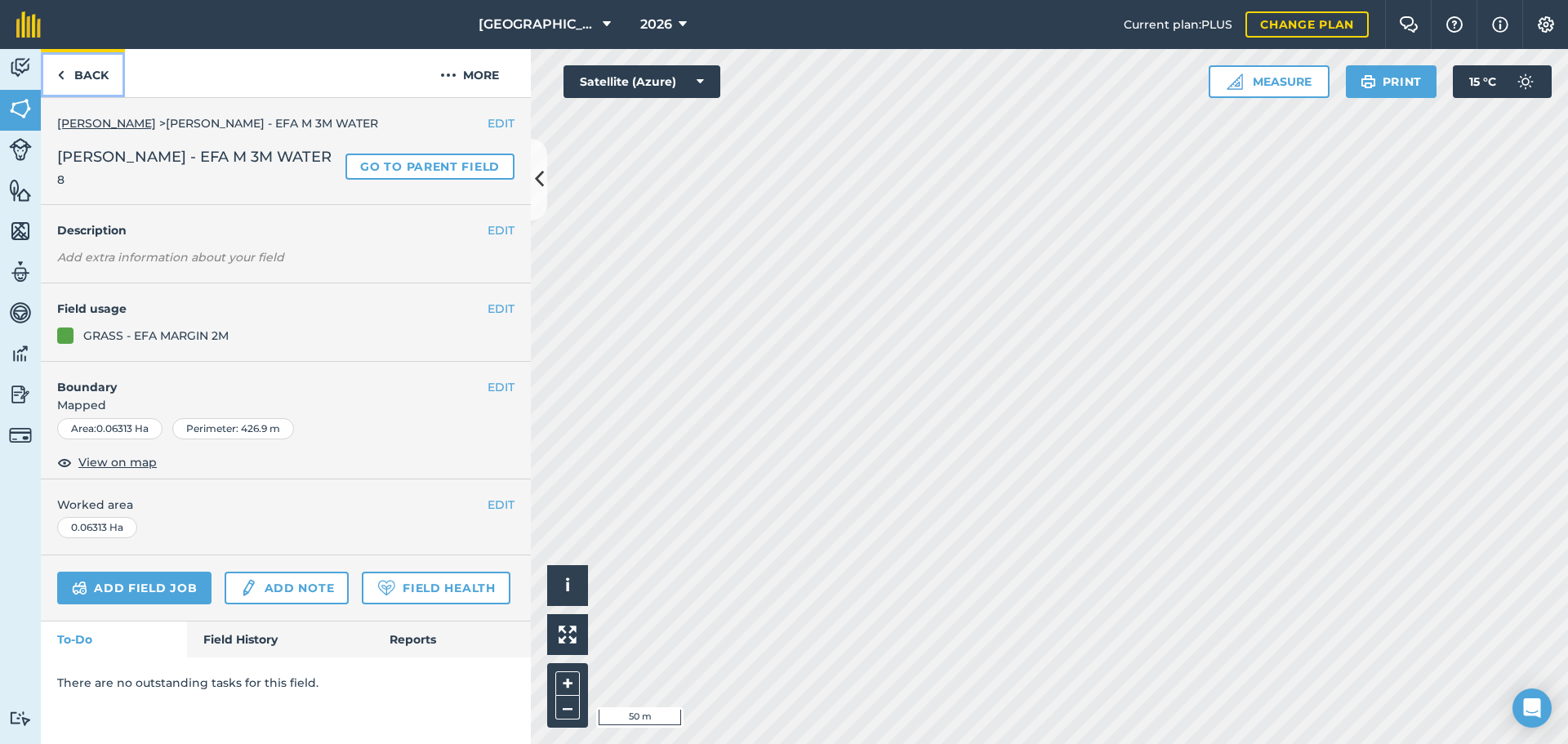
click at [91, 95] on link "Back" at bounding box center [83, 72] width 85 height 48
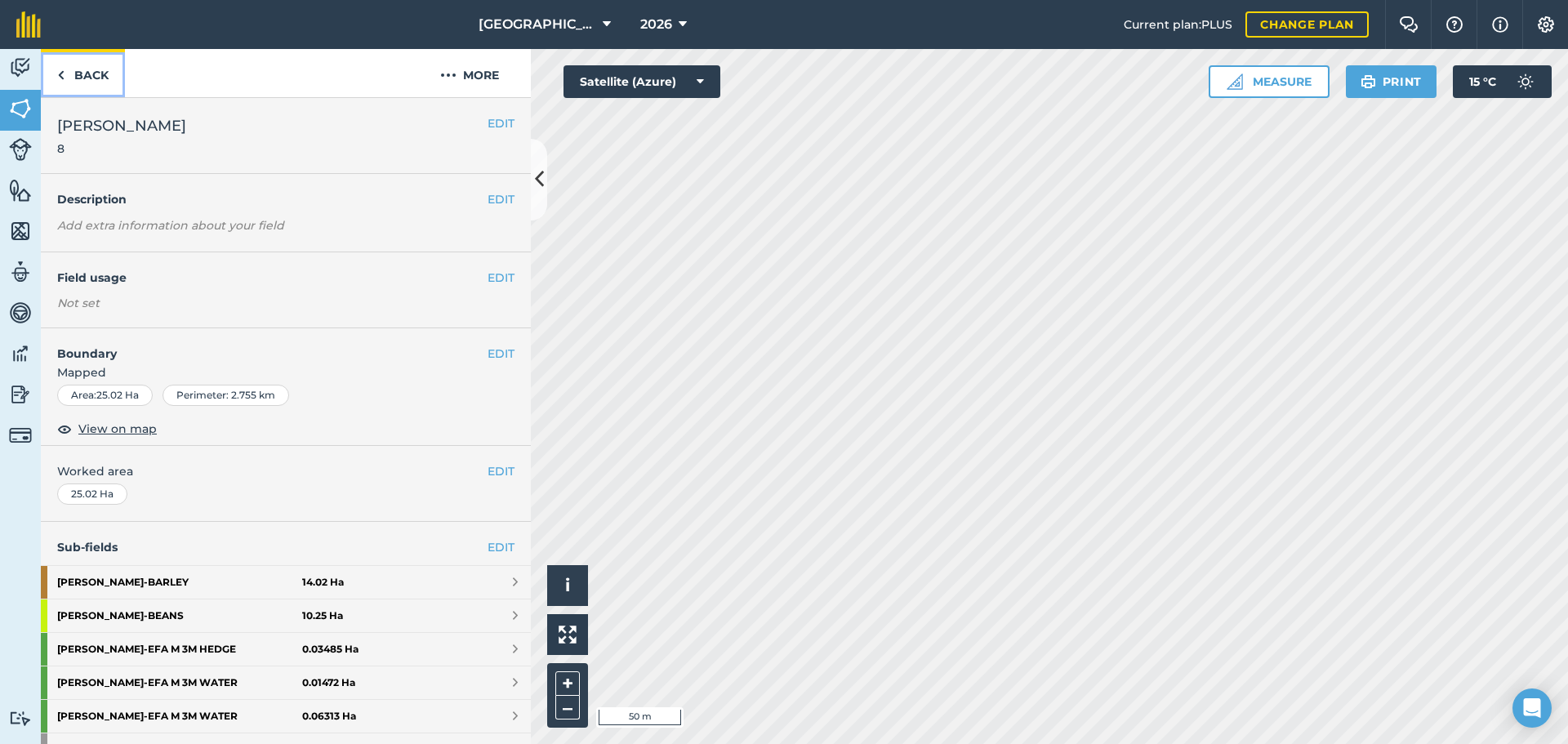
scroll to position [298, 0]
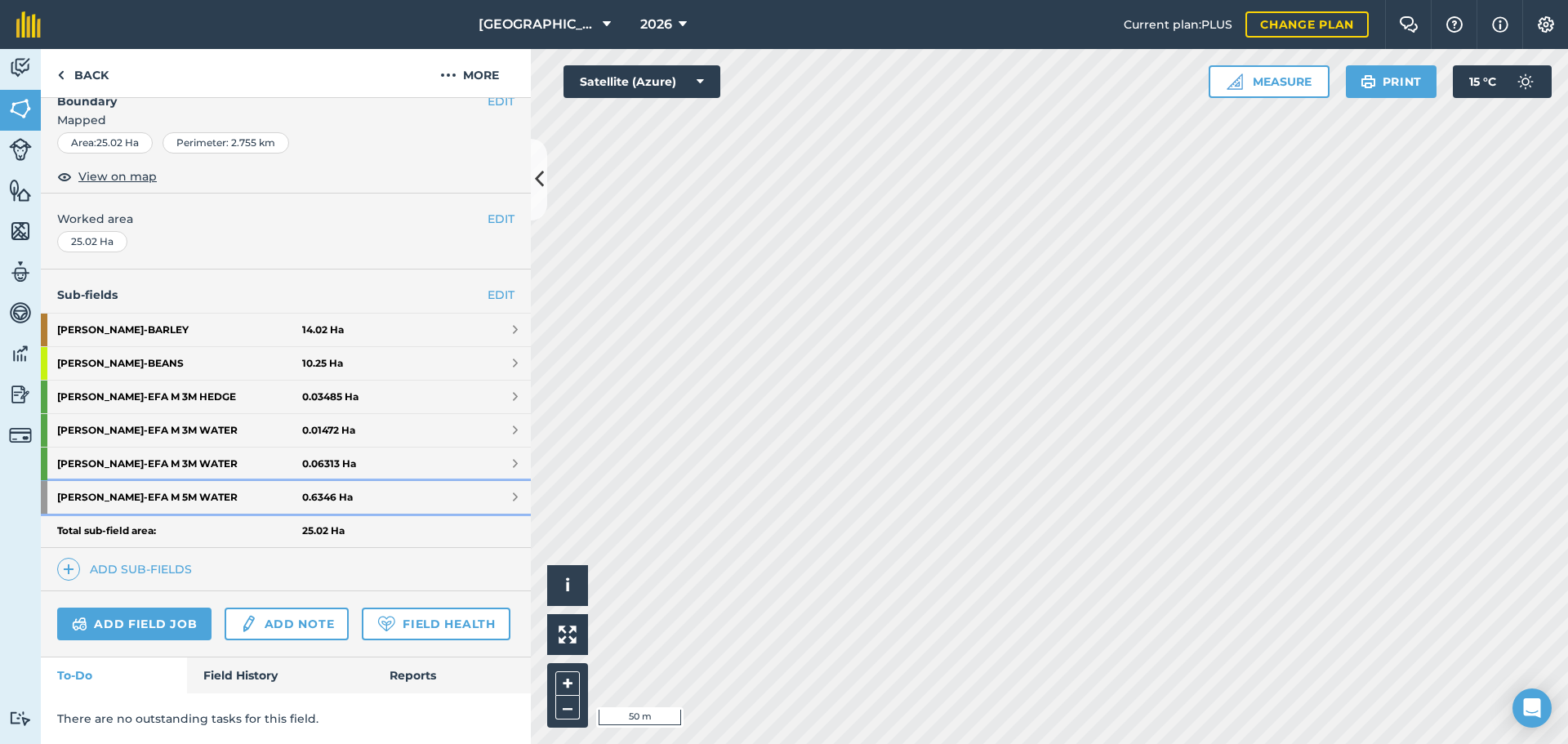
click at [441, 481] on link "Myers - EFA M 5M WATER 0.6346 Ha" at bounding box center [286, 497] width 490 height 32
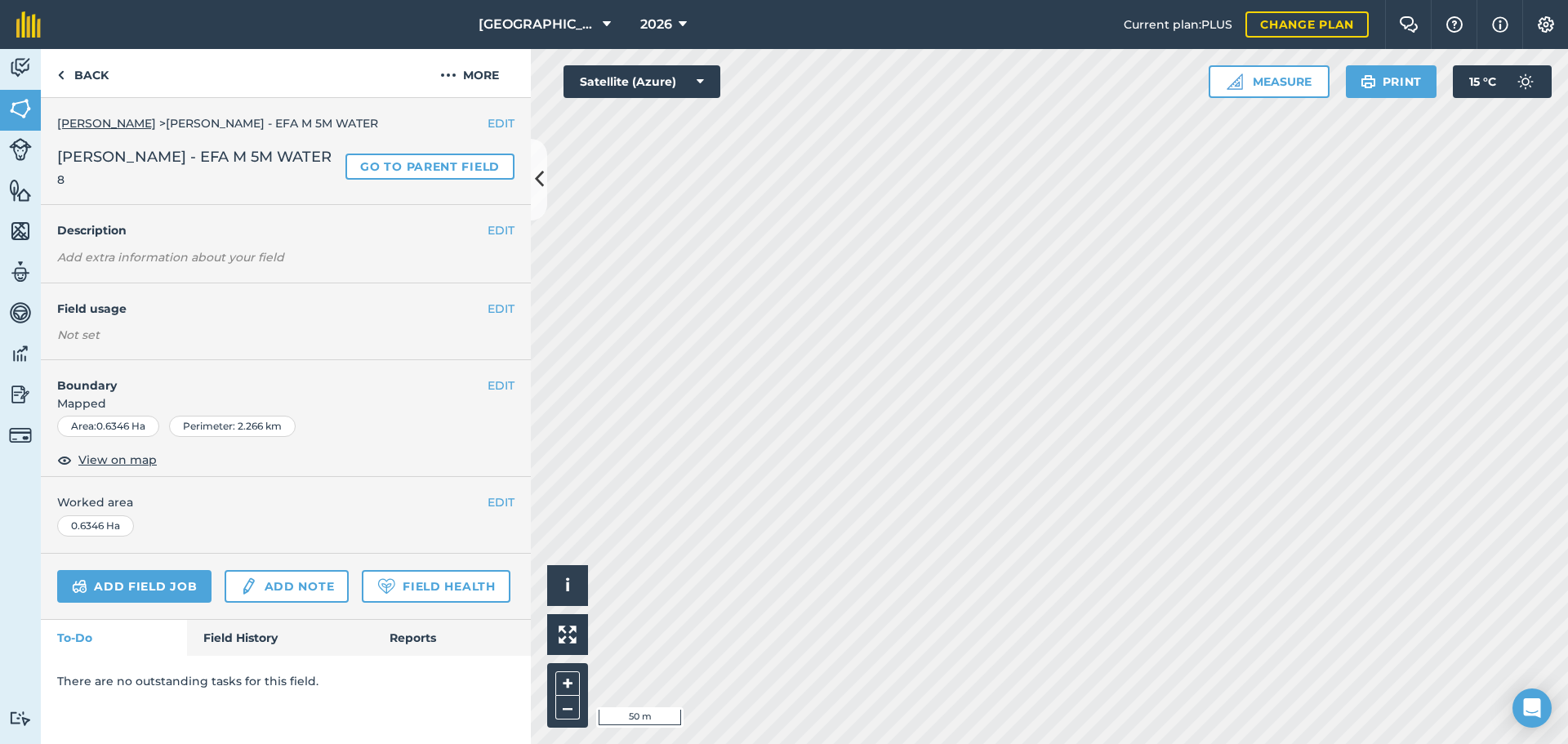
drag, startPoint x: 498, startPoint y: 295, endPoint x: 499, endPoint y: 312, distance: 17.0
click at [499, 304] on div "EDIT Field usage Not set" at bounding box center [286, 321] width 490 height 76
click at [499, 312] on button "EDIT" at bounding box center [500, 308] width 27 height 18
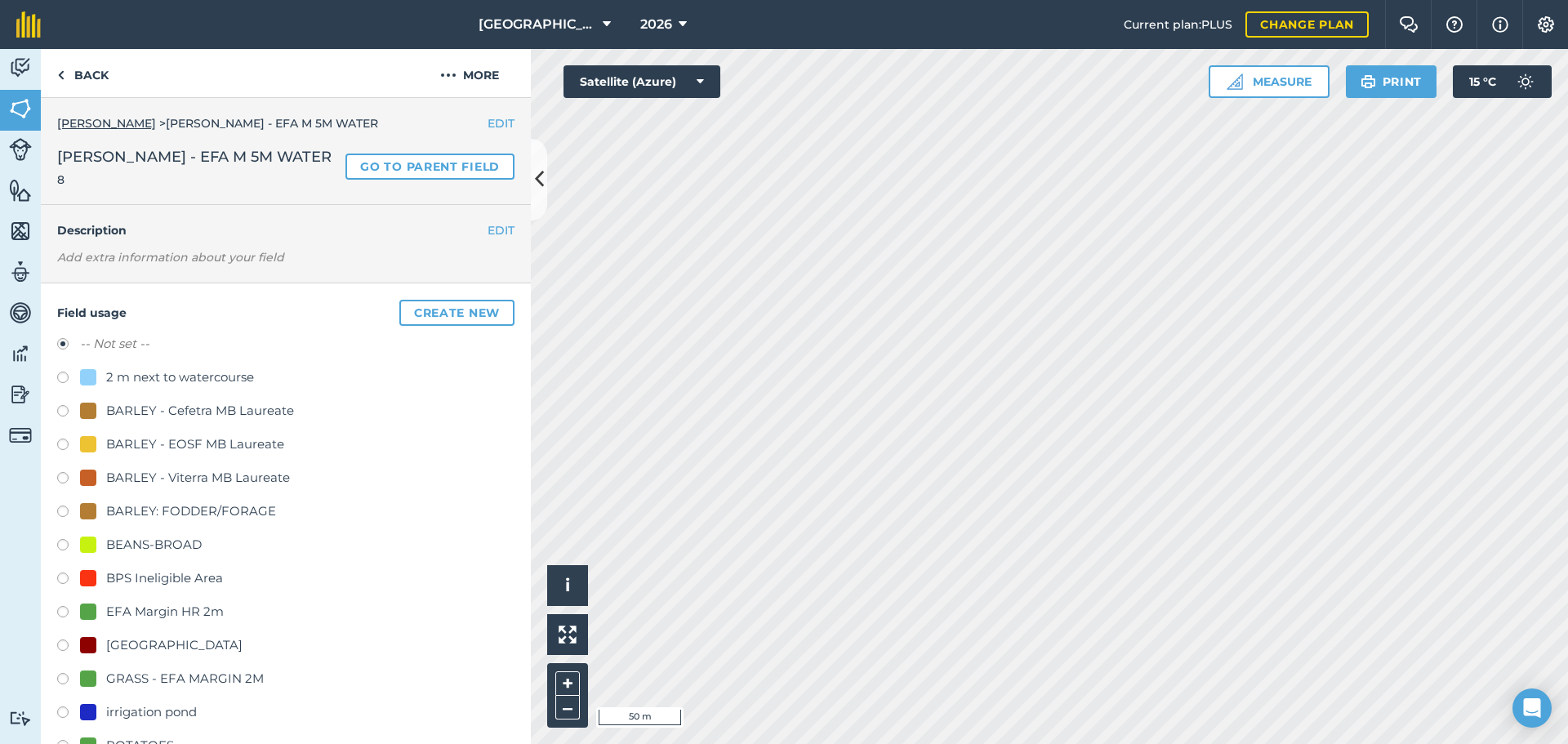
click at [201, 680] on div "GRASS - EFA MARGIN 2M" at bounding box center [185, 678] width 158 height 19
radio input "true"
radio input "false"
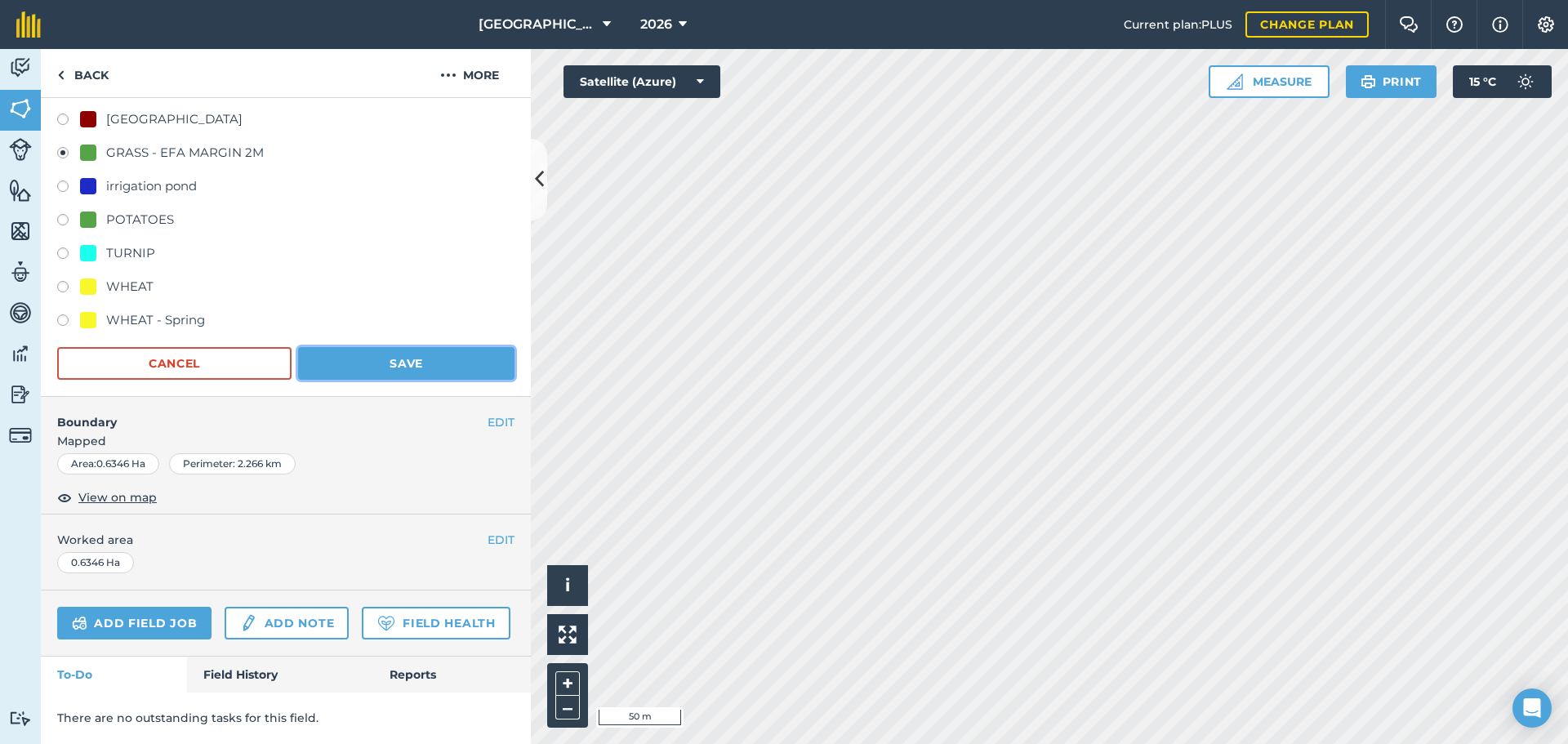
click at [468, 347] on button "Save" at bounding box center [406, 362] width 216 height 32
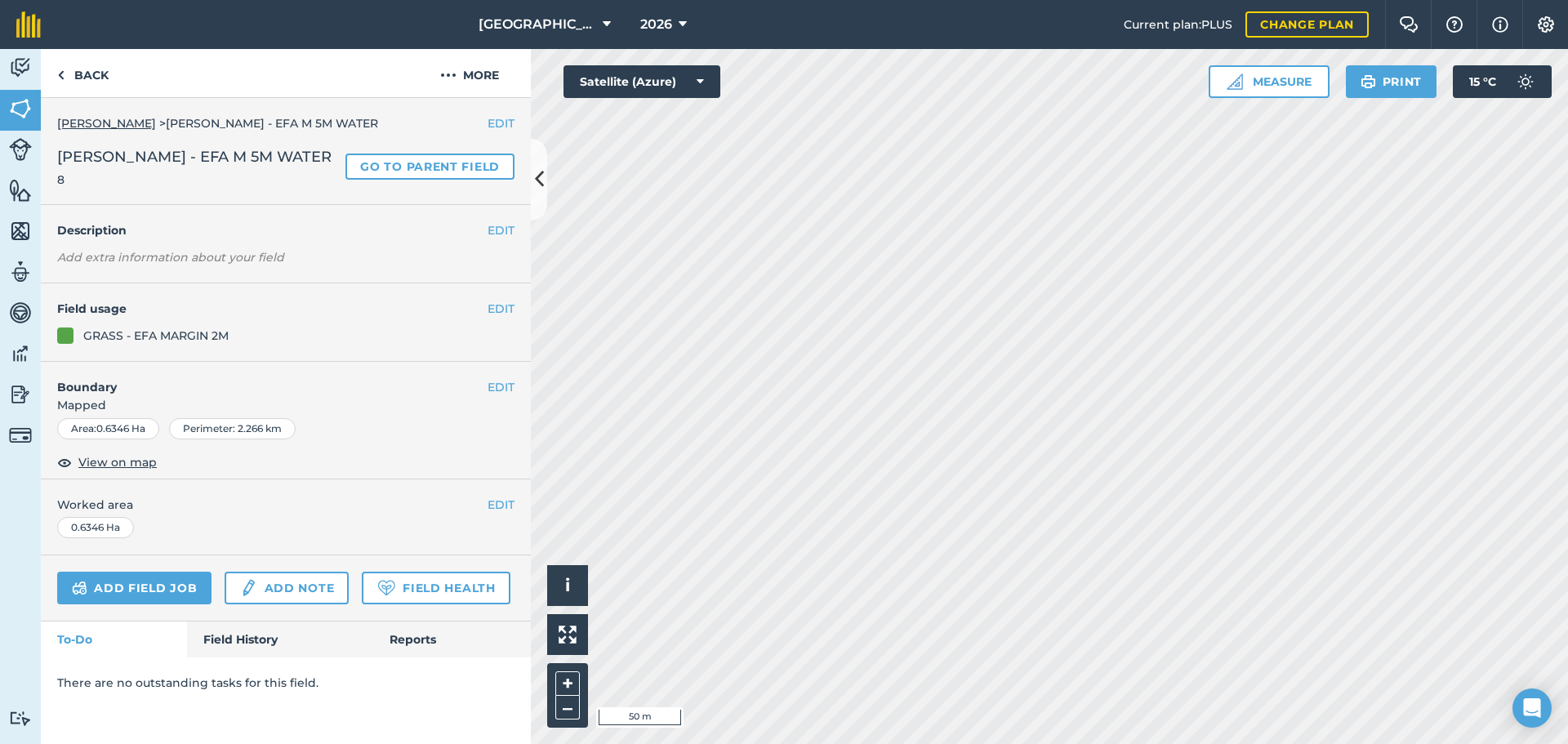
scroll to position [0, 0]
click at [120, 96] on link "Back" at bounding box center [83, 72] width 85 height 48
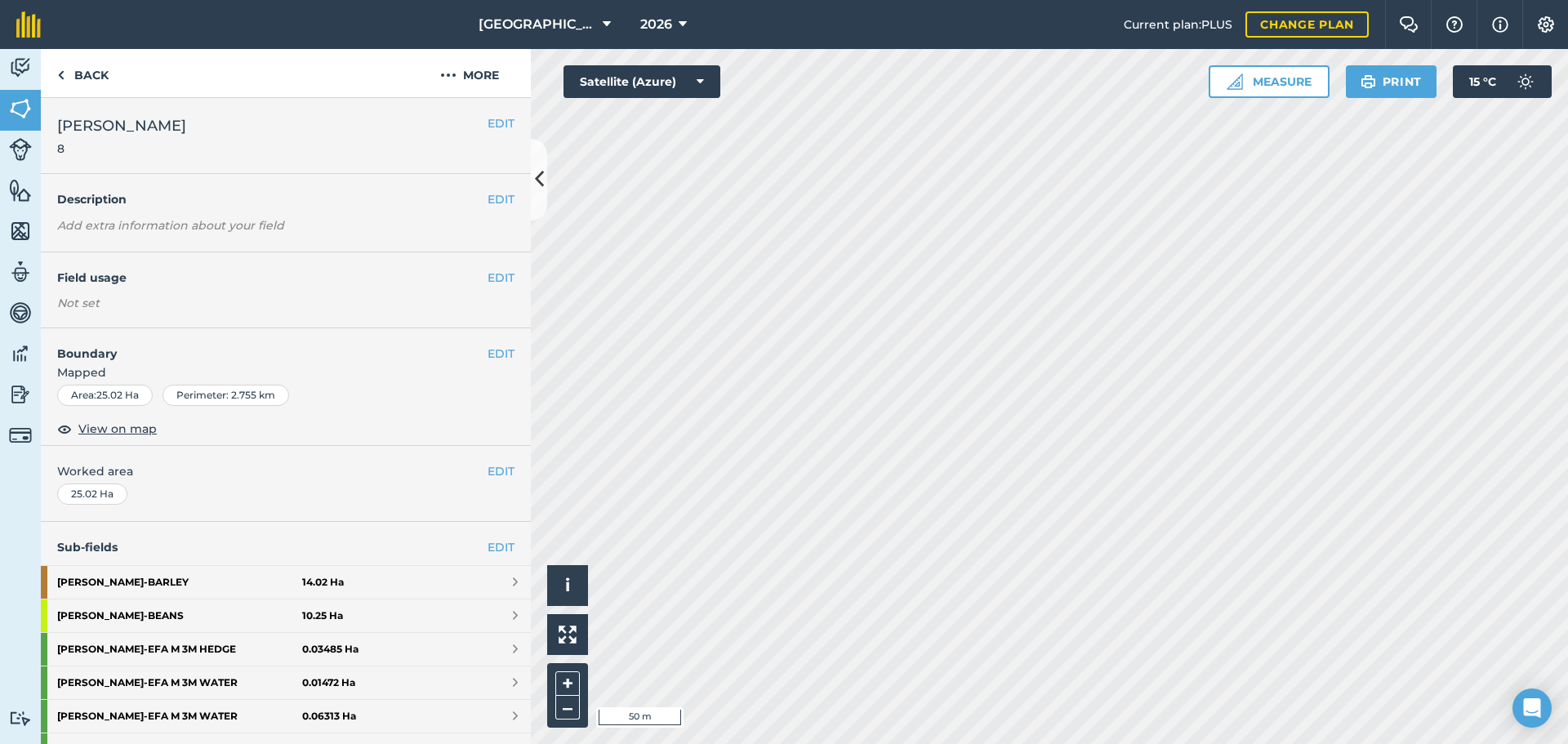
click at [322, 439] on div "EDIT Boundary Mapped Area : 25.02 Ha Perimeter : 2.755 km View on map" at bounding box center [286, 387] width 490 height 118
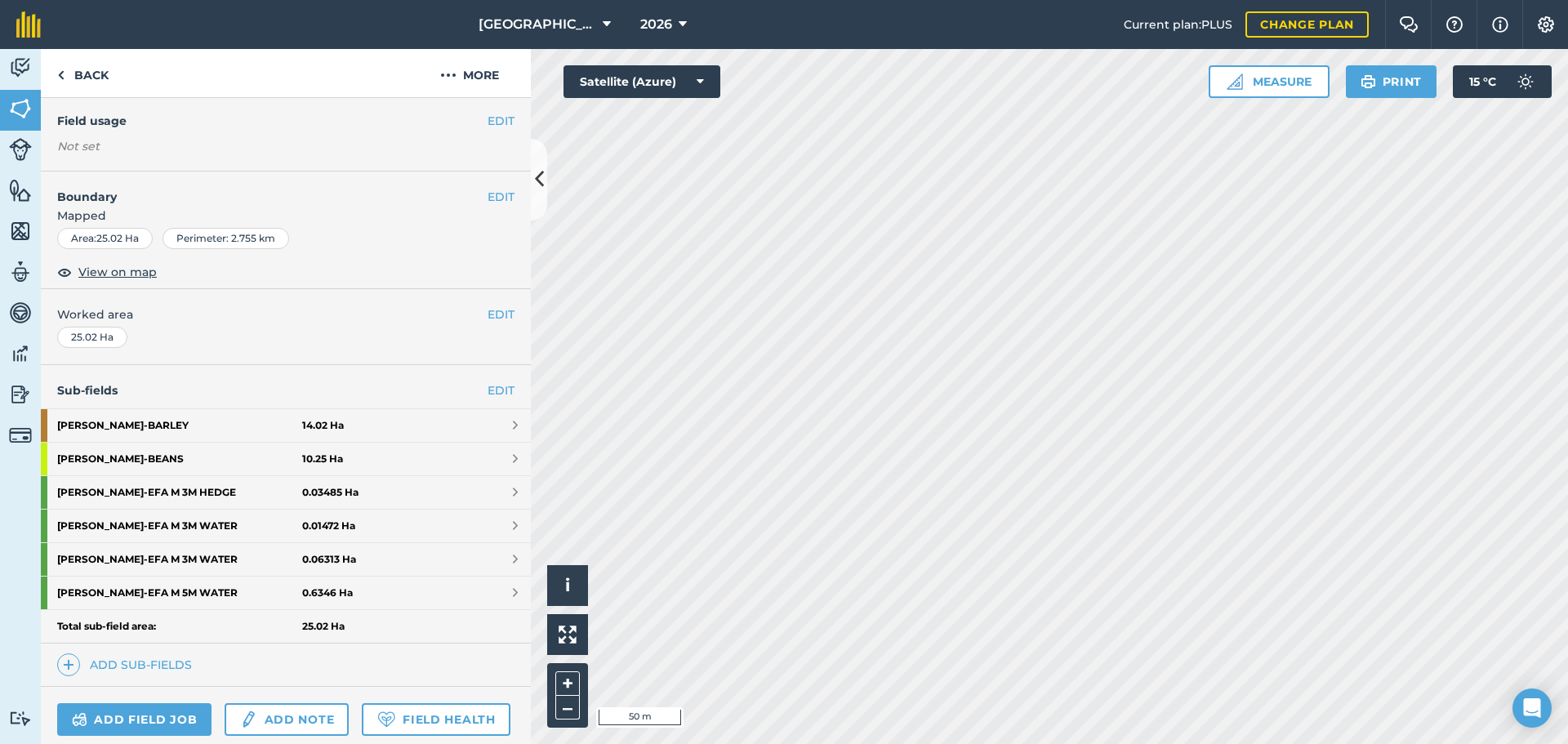
scroll to position [144, 0]
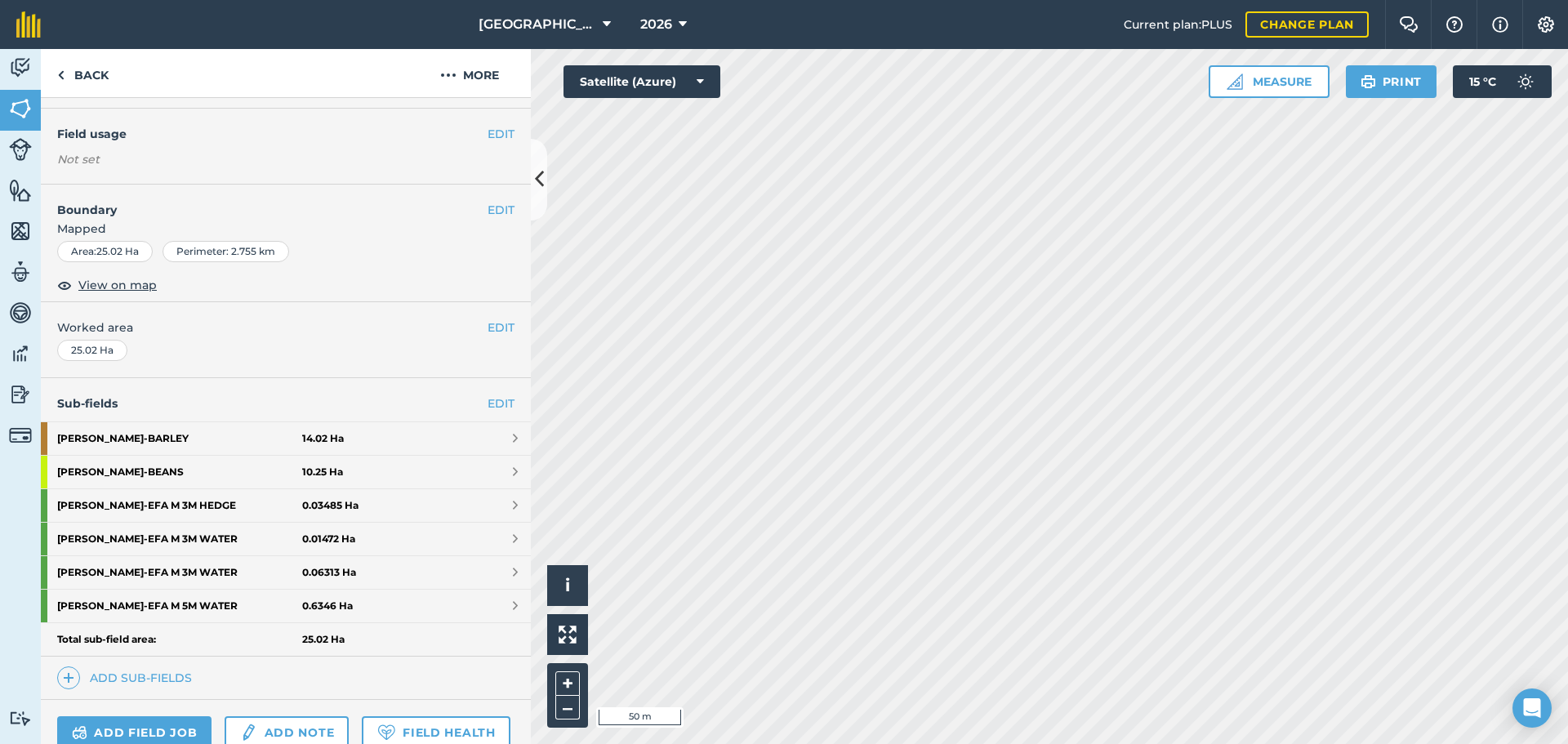
click at [523, 618] on div "Activity Fields Livestock Features Maps Team Vehicles Data Reporting Billing Tu…" at bounding box center [784, 396] width 1568 height 694
click at [76, 58] on link "Back" at bounding box center [83, 72] width 85 height 48
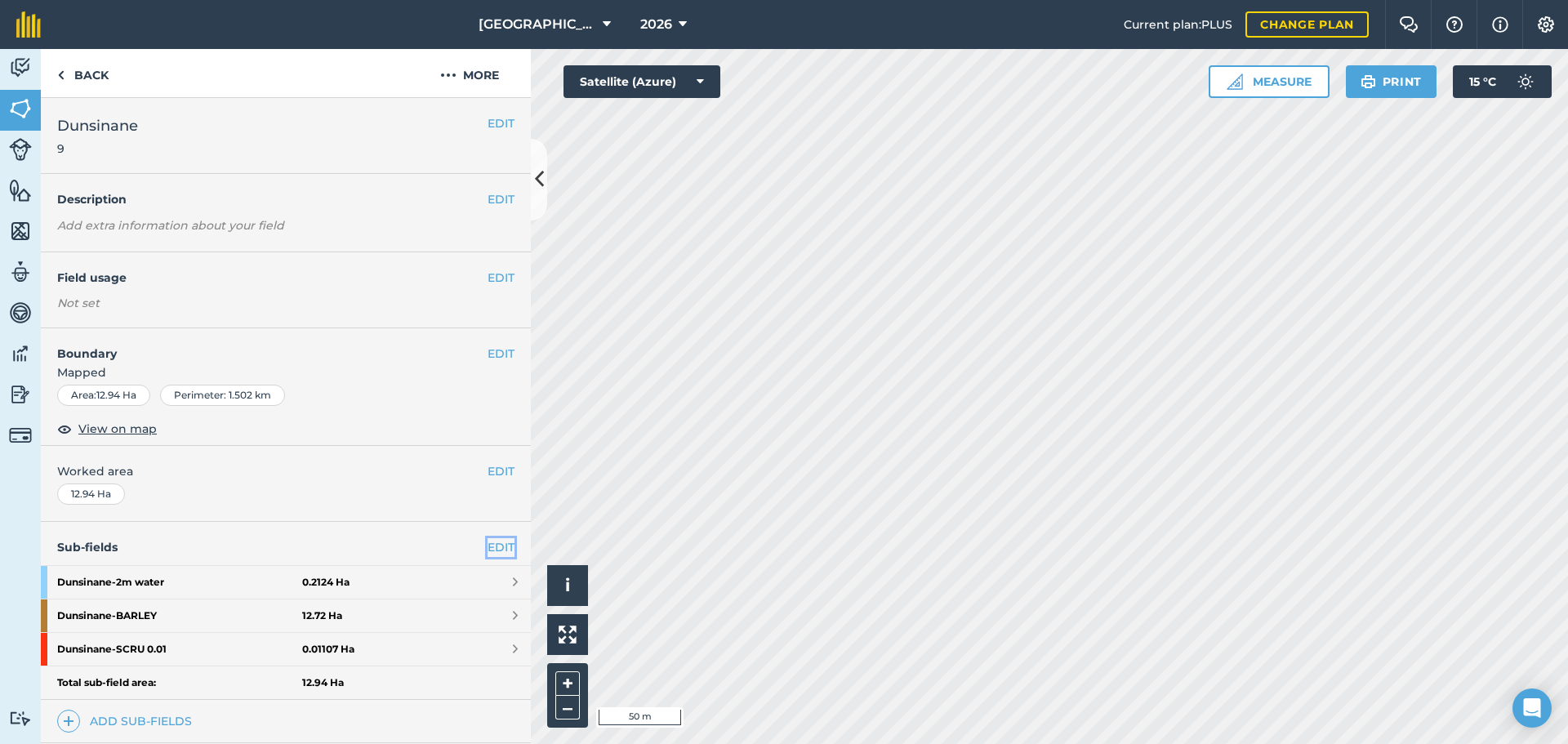
click at [492, 551] on link "EDIT" at bounding box center [500, 546] width 27 height 18
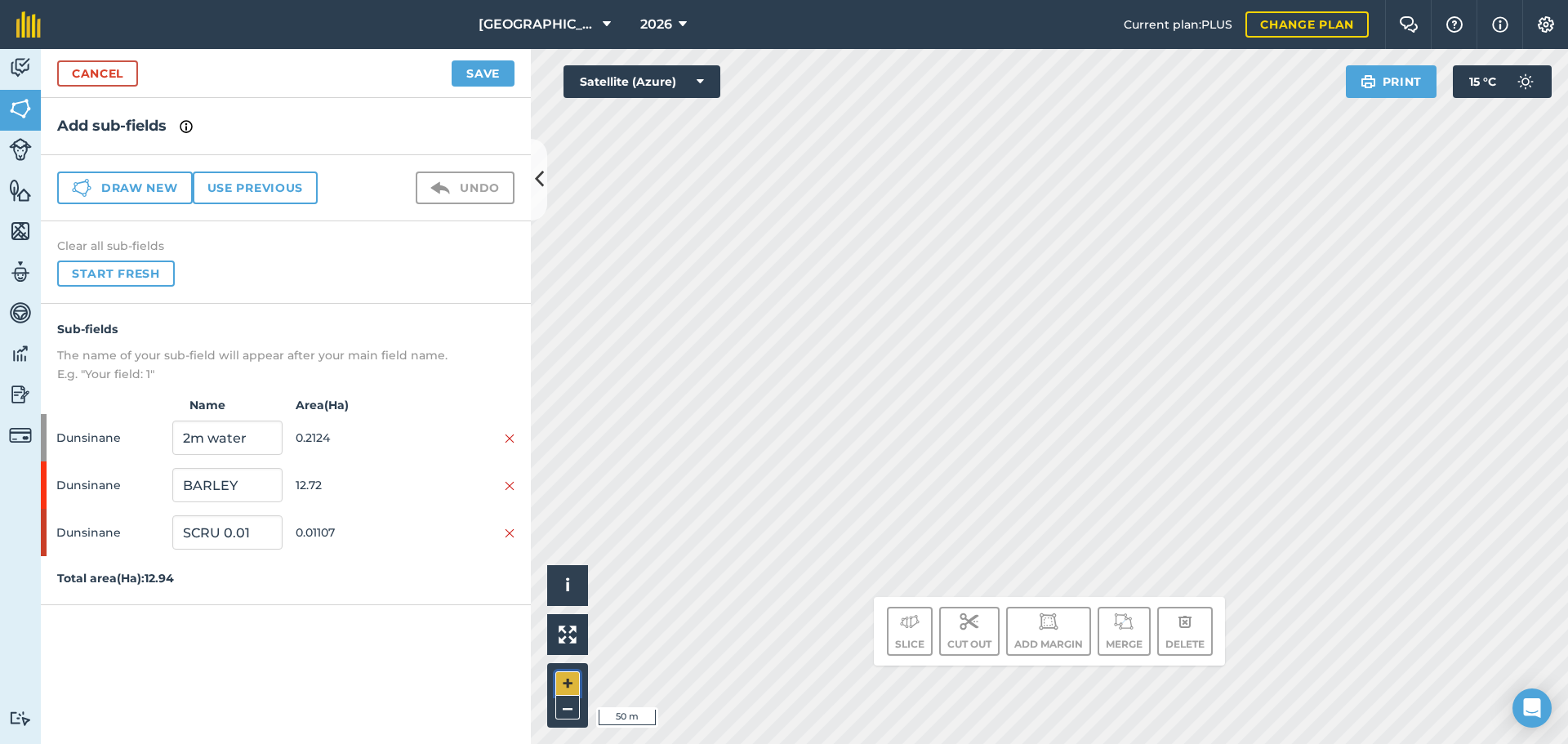
click at [560, 683] on button "+" at bounding box center [567, 683] width 24 height 24
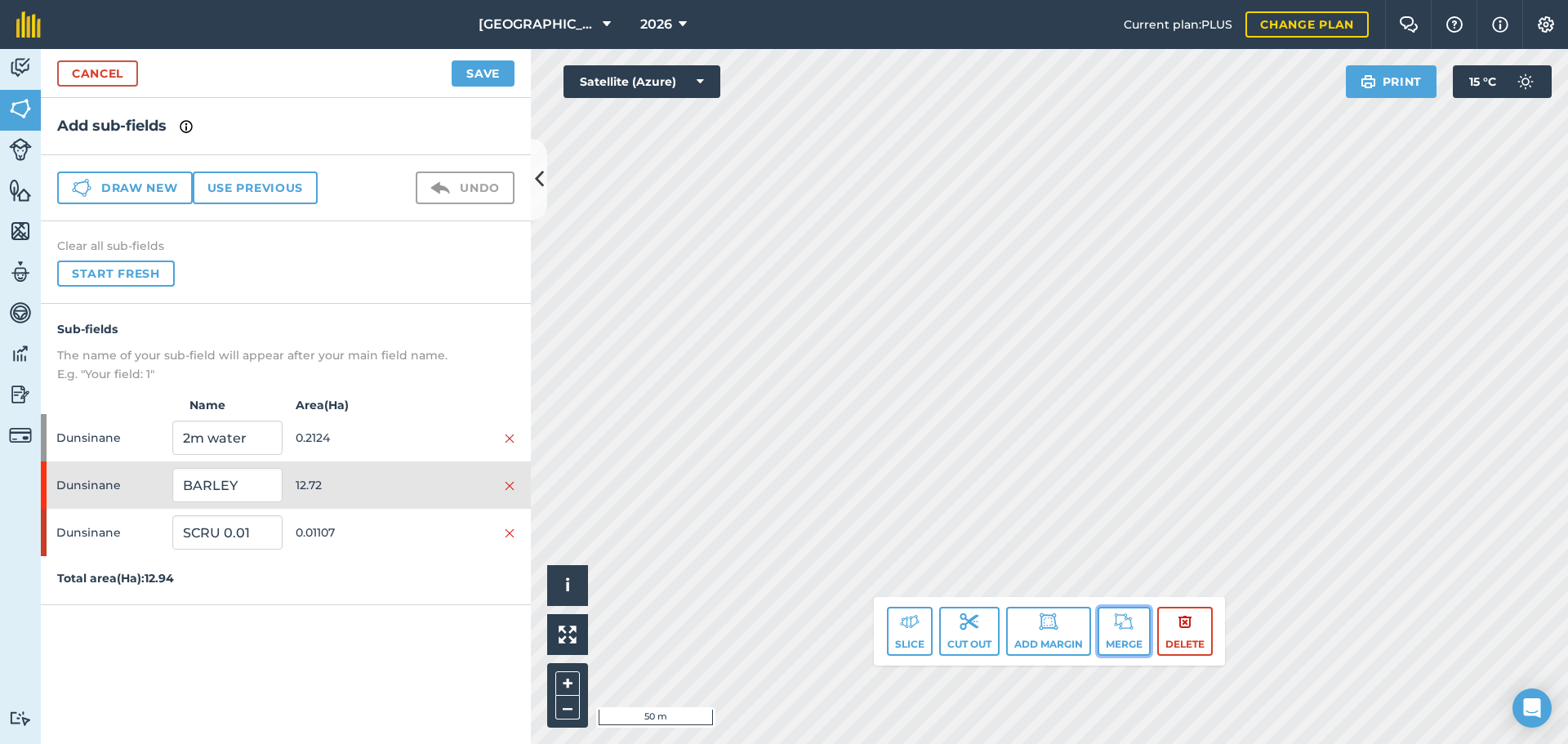
click at [1121, 616] on img at bounding box center [1123, 621] width 19 height 19
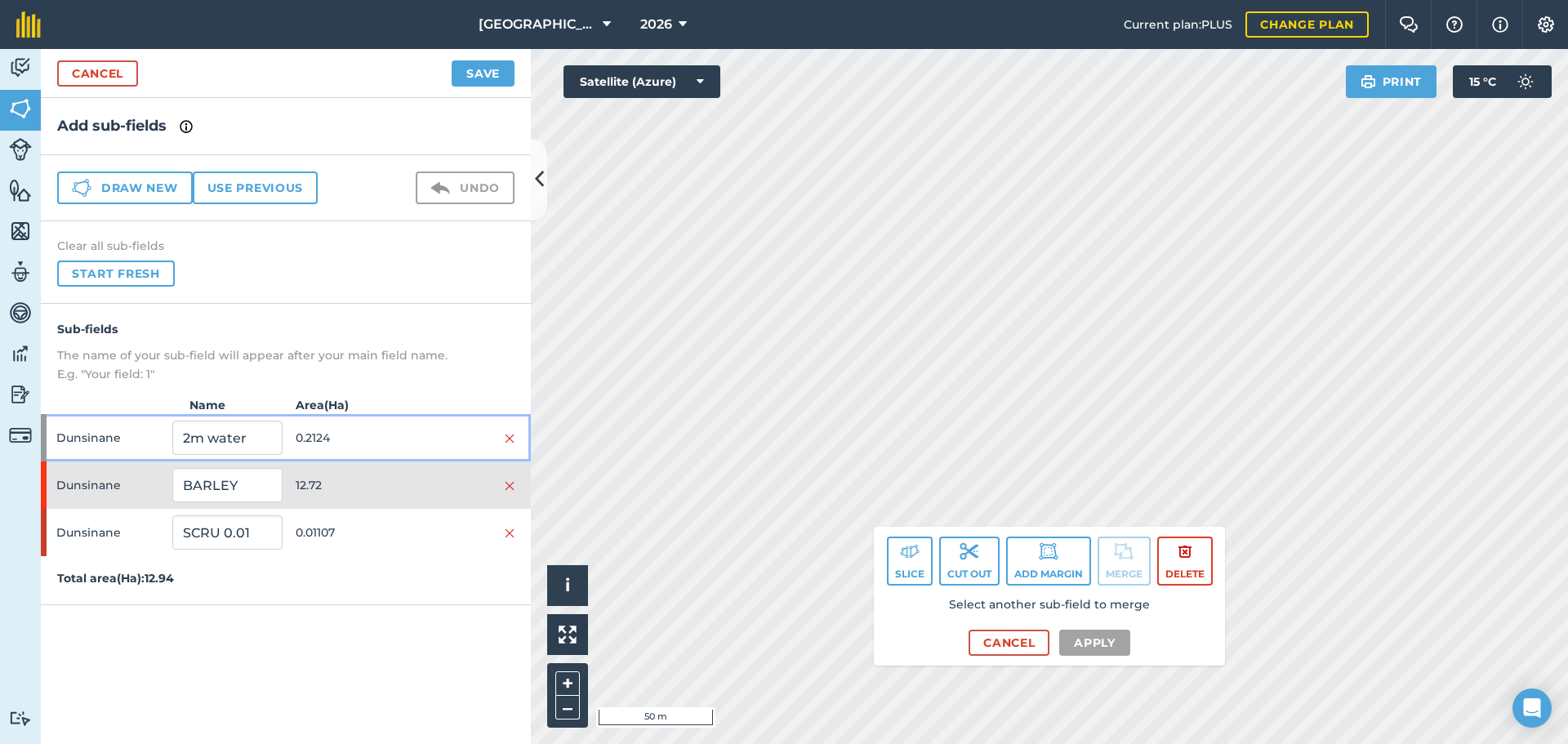
drag, startPoint x: 322, startPoint y: 445, endPoint x: 334, endPoint y: 446, distance: 12.0
click at [323, 445] on span "0.2124" at bounding box center [350, 437] width 110 height 31
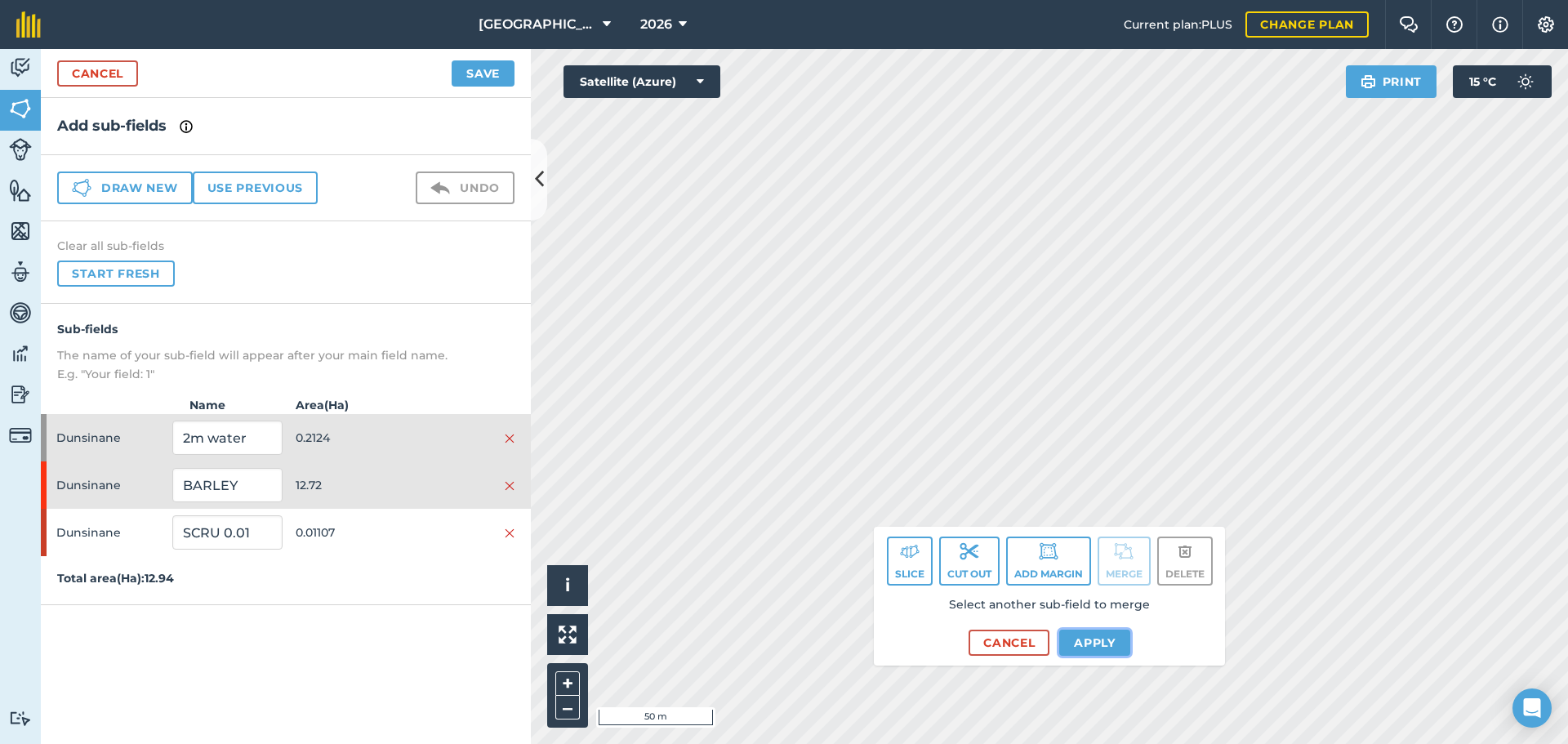
click at [1079, 641] on button "Apply" at bounding box center [1095, 642] width 71 height 26
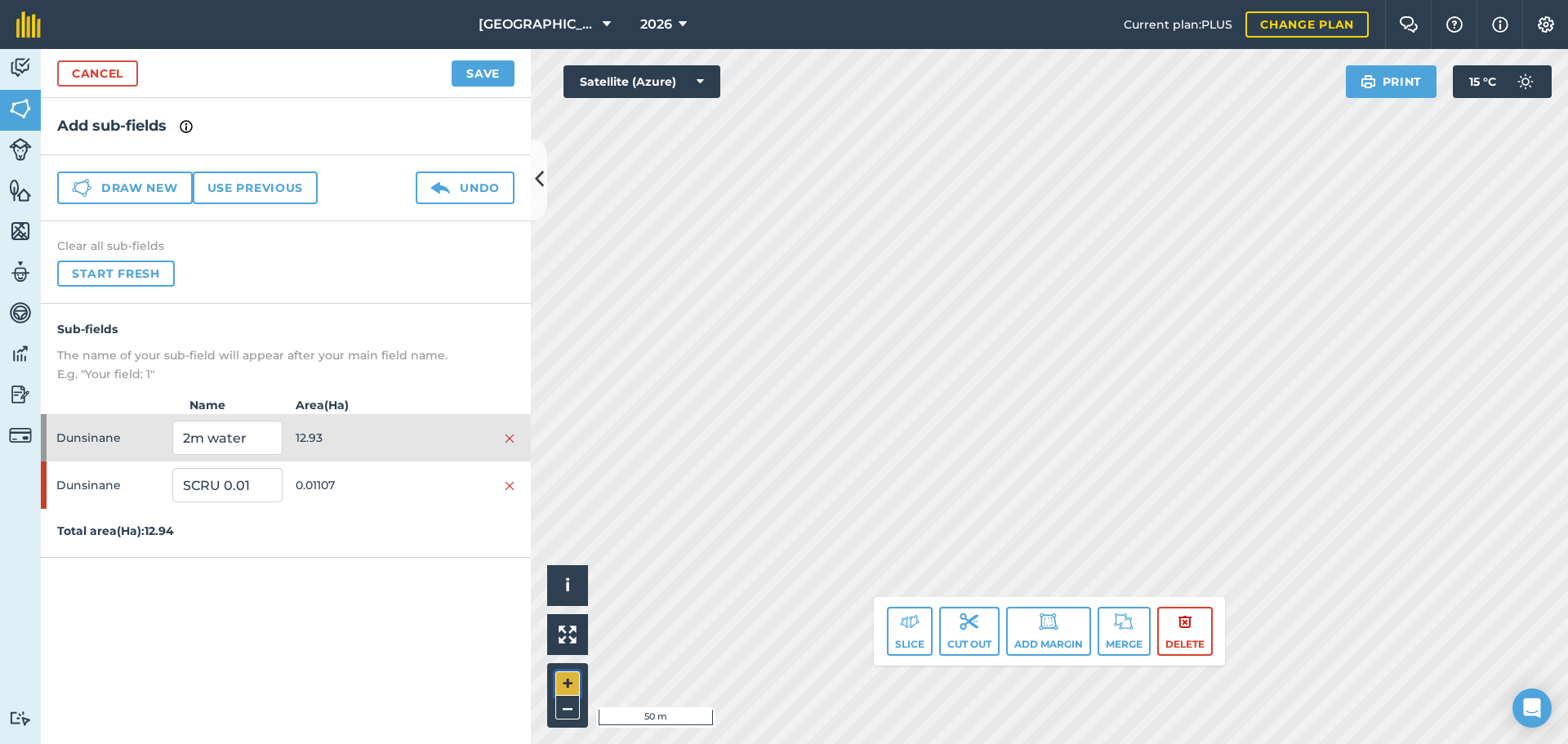
click at [565, 678] on button "+" at bounding box center [567, 683] width 24 height 24
click at [110, 266] on button "Start fresh" at bounding box center [116, 274] width 118 height 26
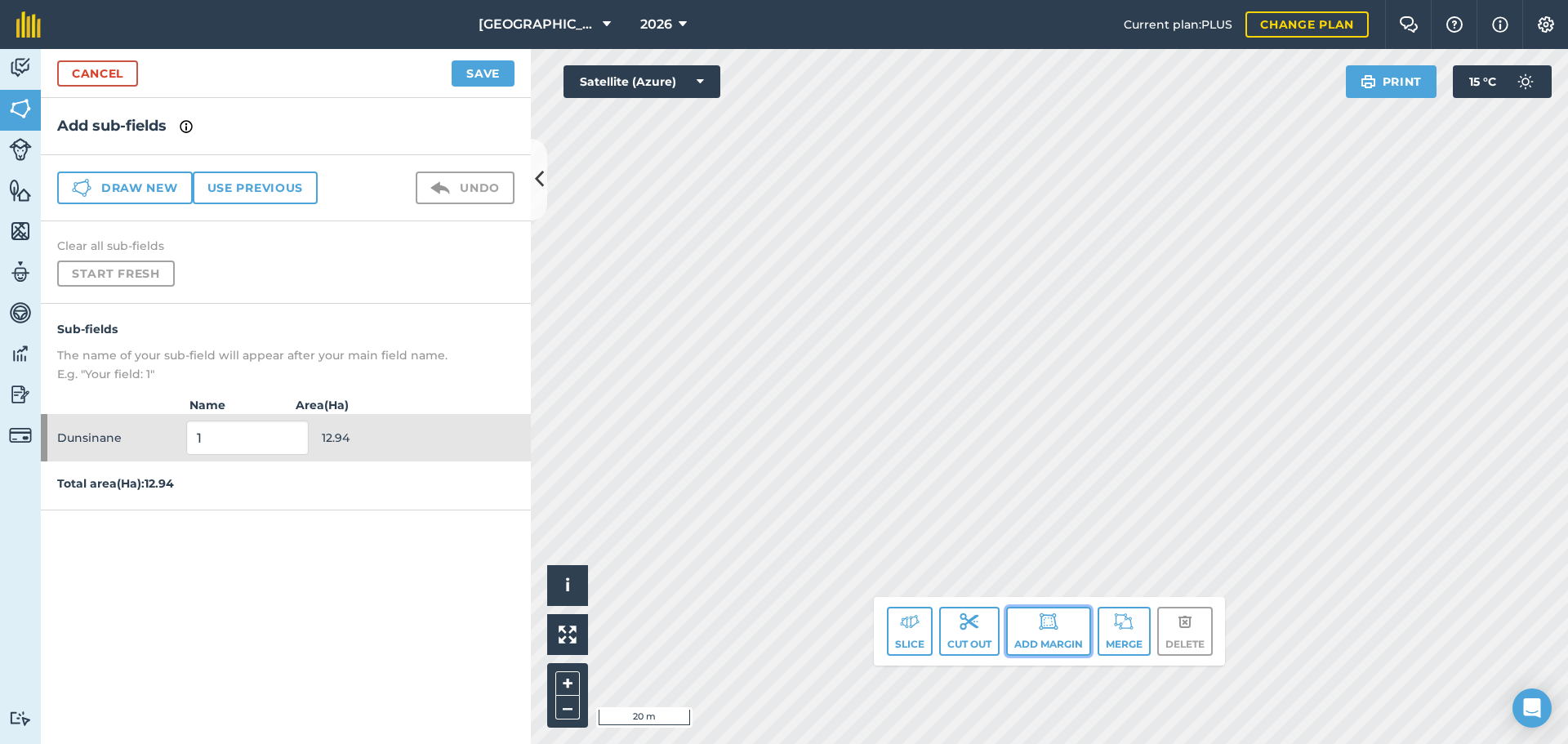
click at [1056, 617] on img at bounding box center [1049, 621] width 19 height 19
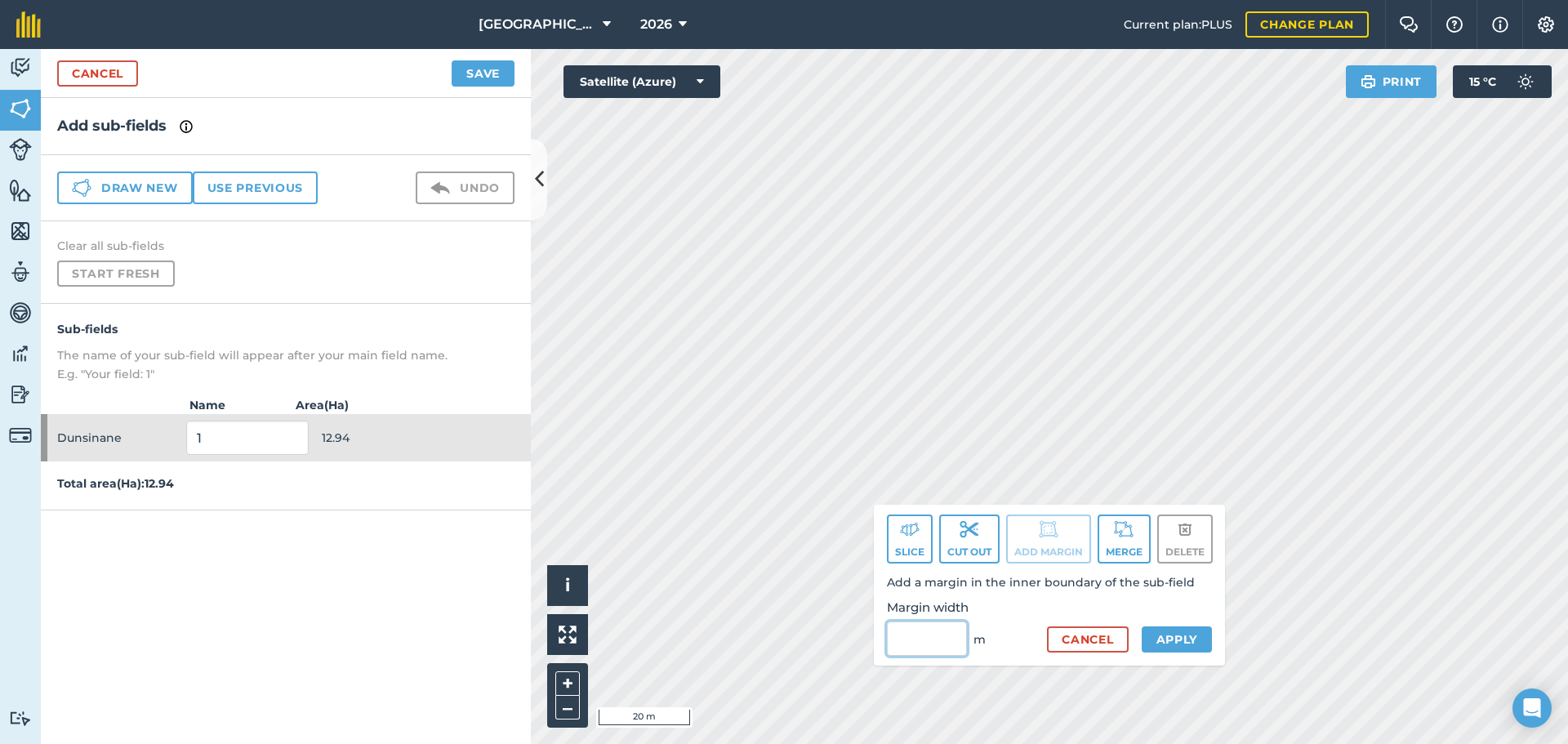
click at [925, 639] on input "Margin width" at bounding box center [927, 638] width 80 height 34
click at [908, 599] on div "Click to start drawing. Line must start & end outside boundary i © 2025 TomTom,…" at bounding box center [1049, 396] width 1037 height 694
click at [983, 585] on div "Click to start drawing. Line must start & end outside boundary i © 2025 TomTom,…" at bounding box center [1049, 396] width 1037 height 694
click at [905, 532] on img at bounding box center [910, 529] width 19 height 19
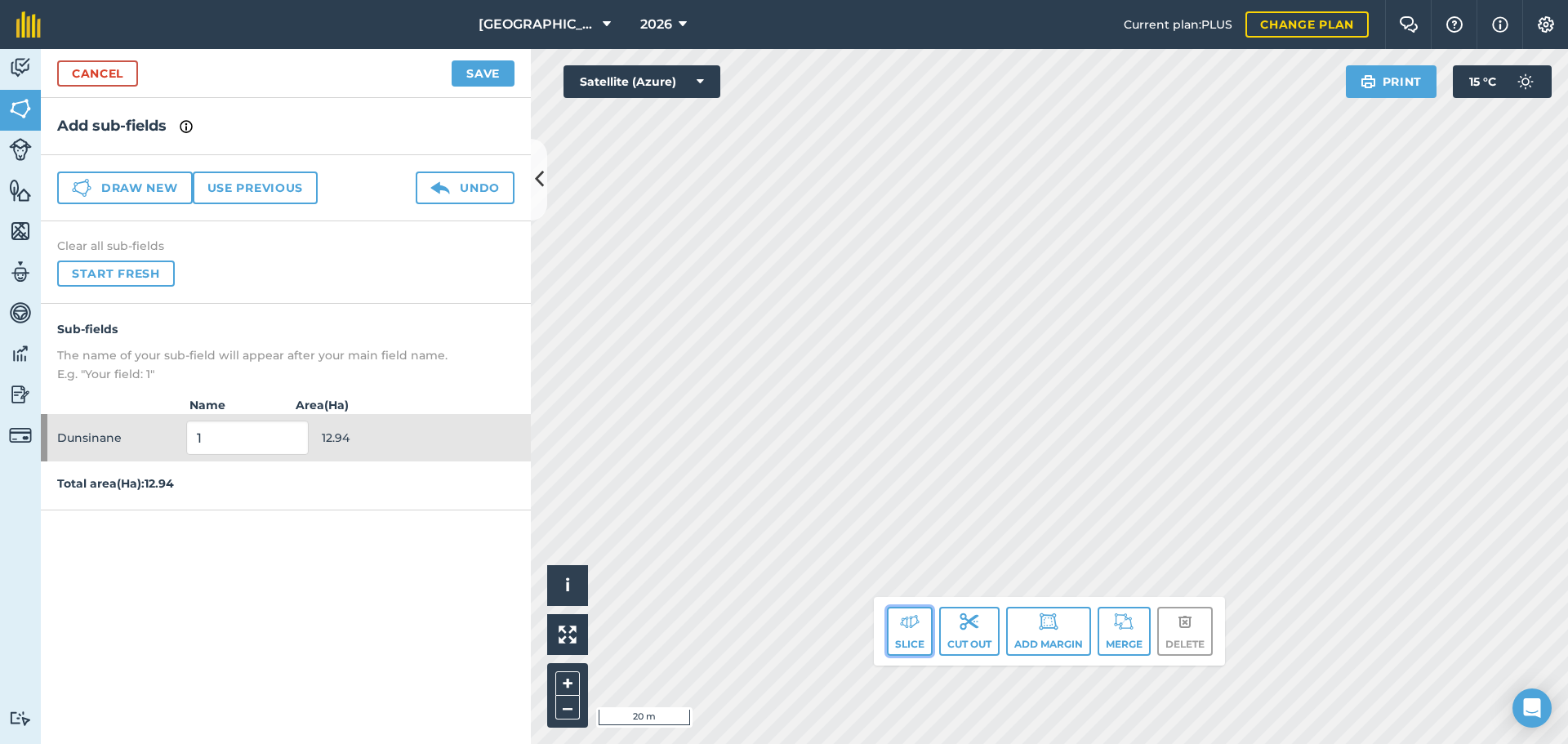
click at [903, 632] on button "Slice" at bounding box center [910, 631] width 45 height 49
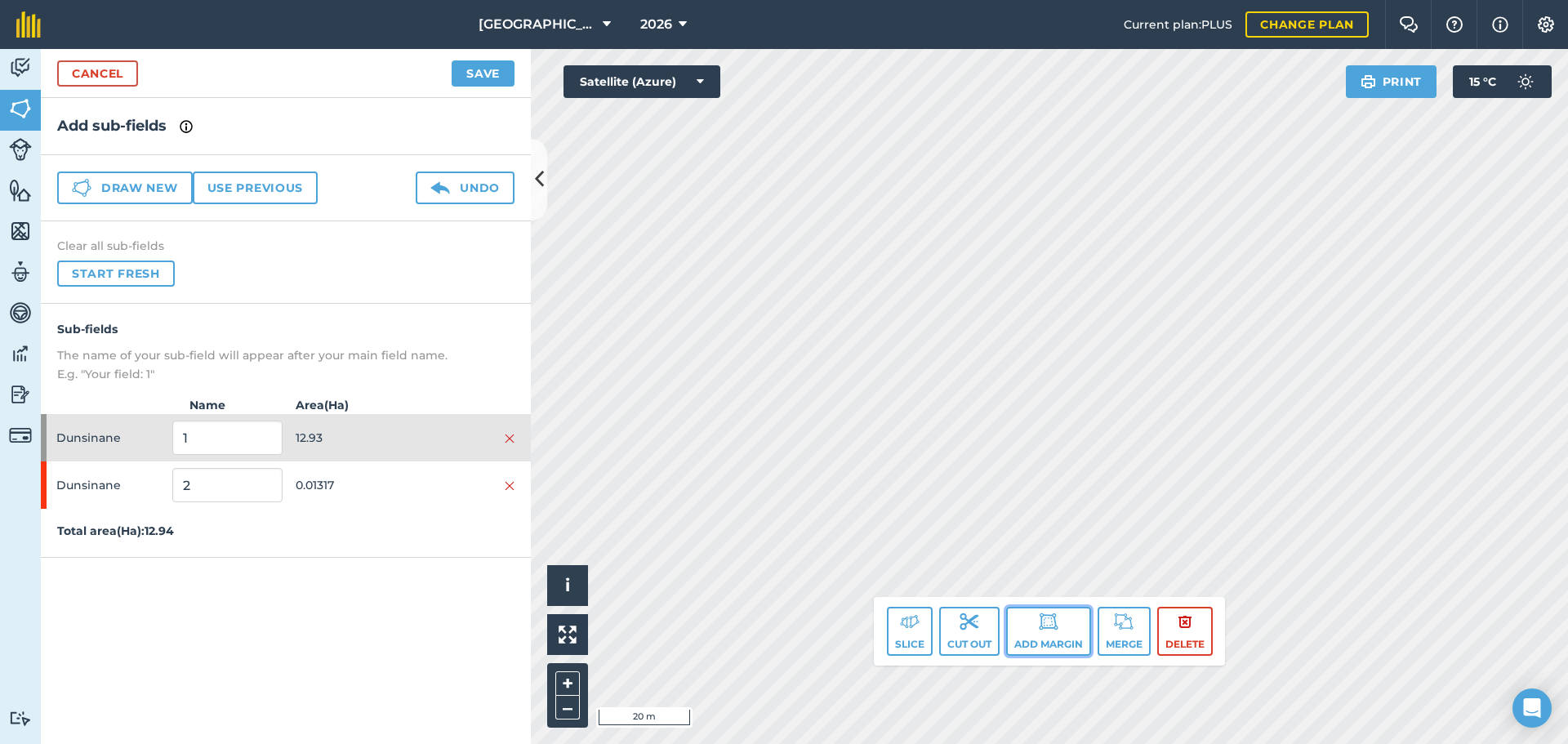
click at [1039, 636] on button "Add margin" at bounding box center [1048, 631] width 85 height 49
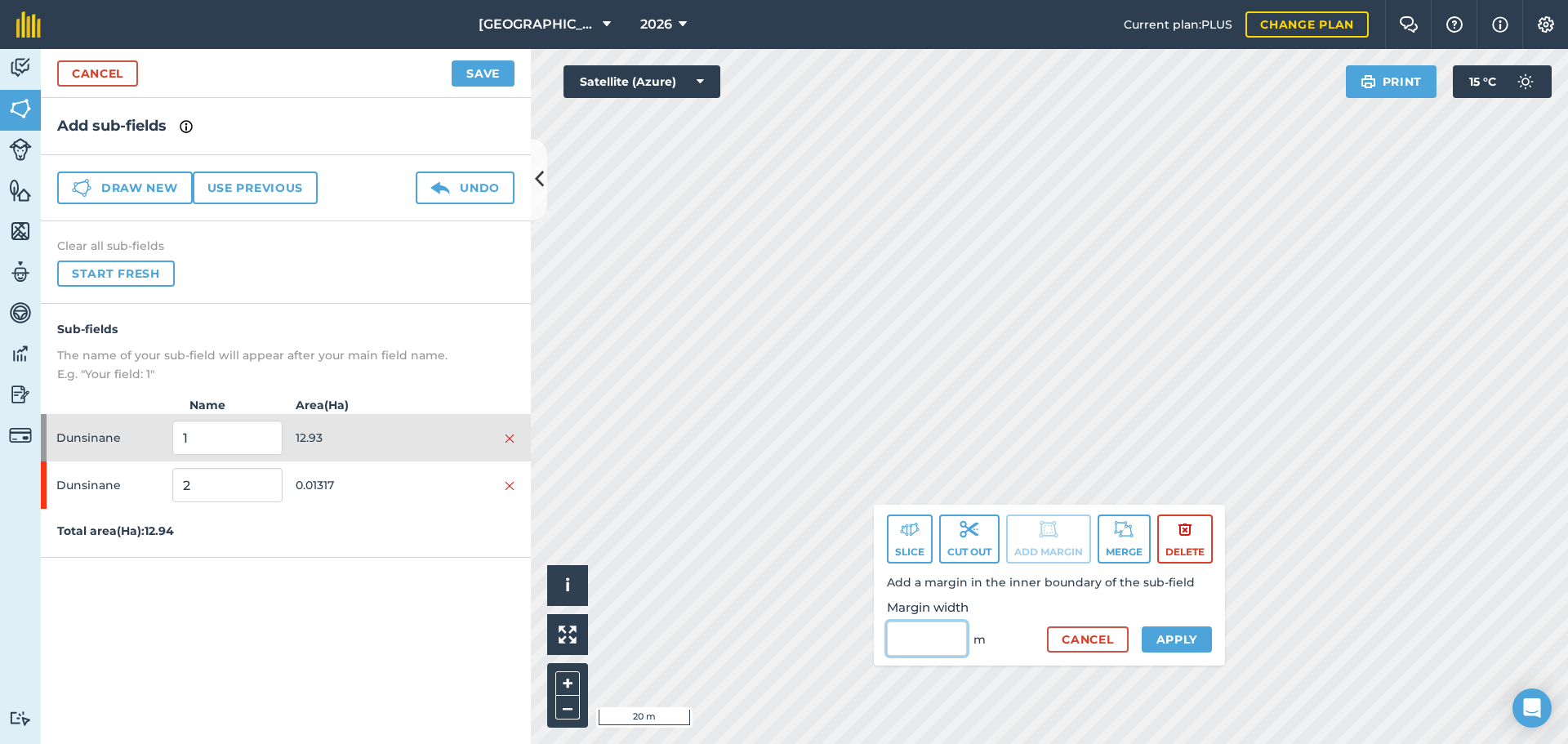
click at [927, 622] on input "Margin width" at bounding box center [927, 638] width 80 height 34
type input "5"
click at [1169, 648] on button "Apply" at bounding box center [1178, 639] width 71 height 26
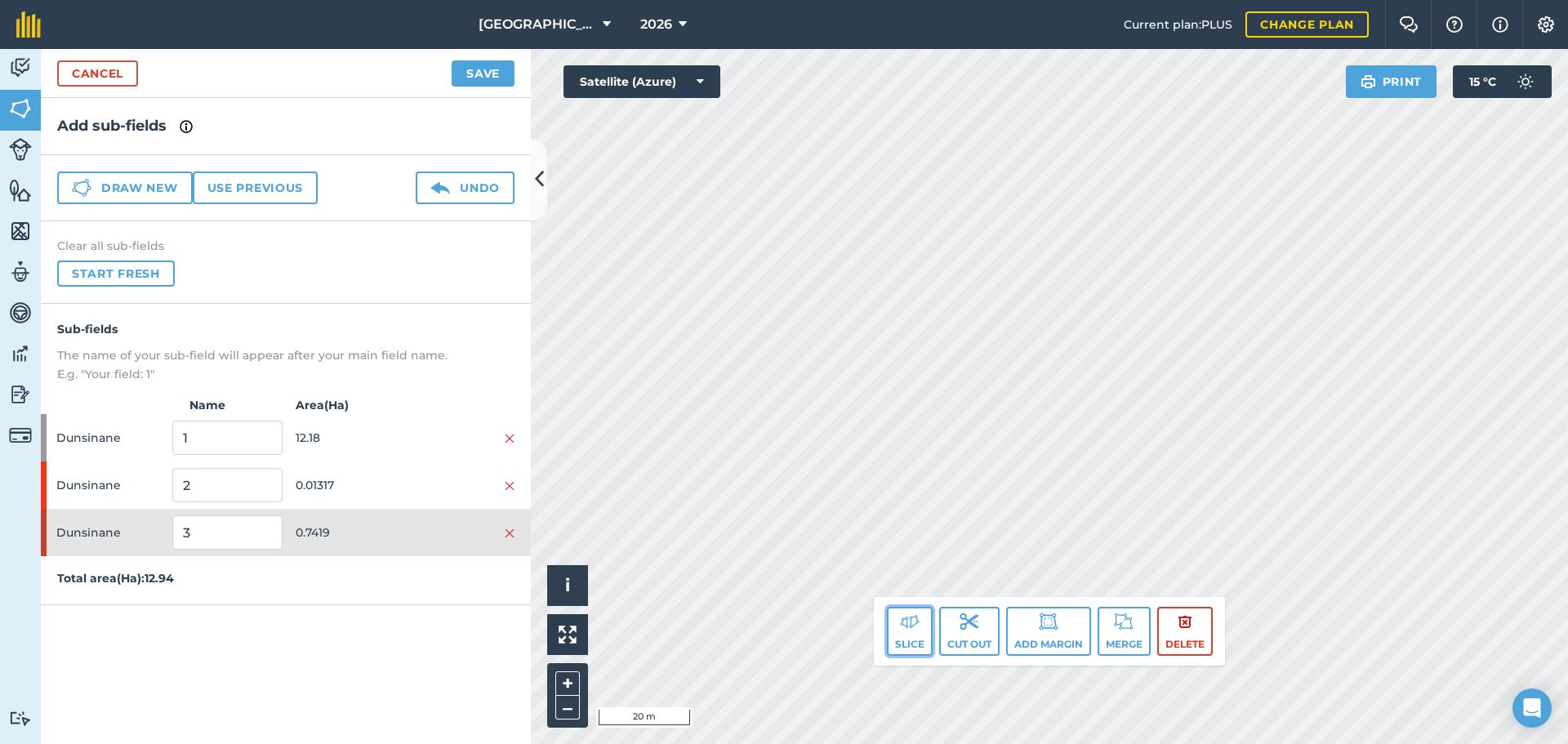
click at [910, 619] on img at bounding box center [910, 621] width 19 height 19
click at [906, 624] on img at bounding box center [910, 621] width 19 height 19
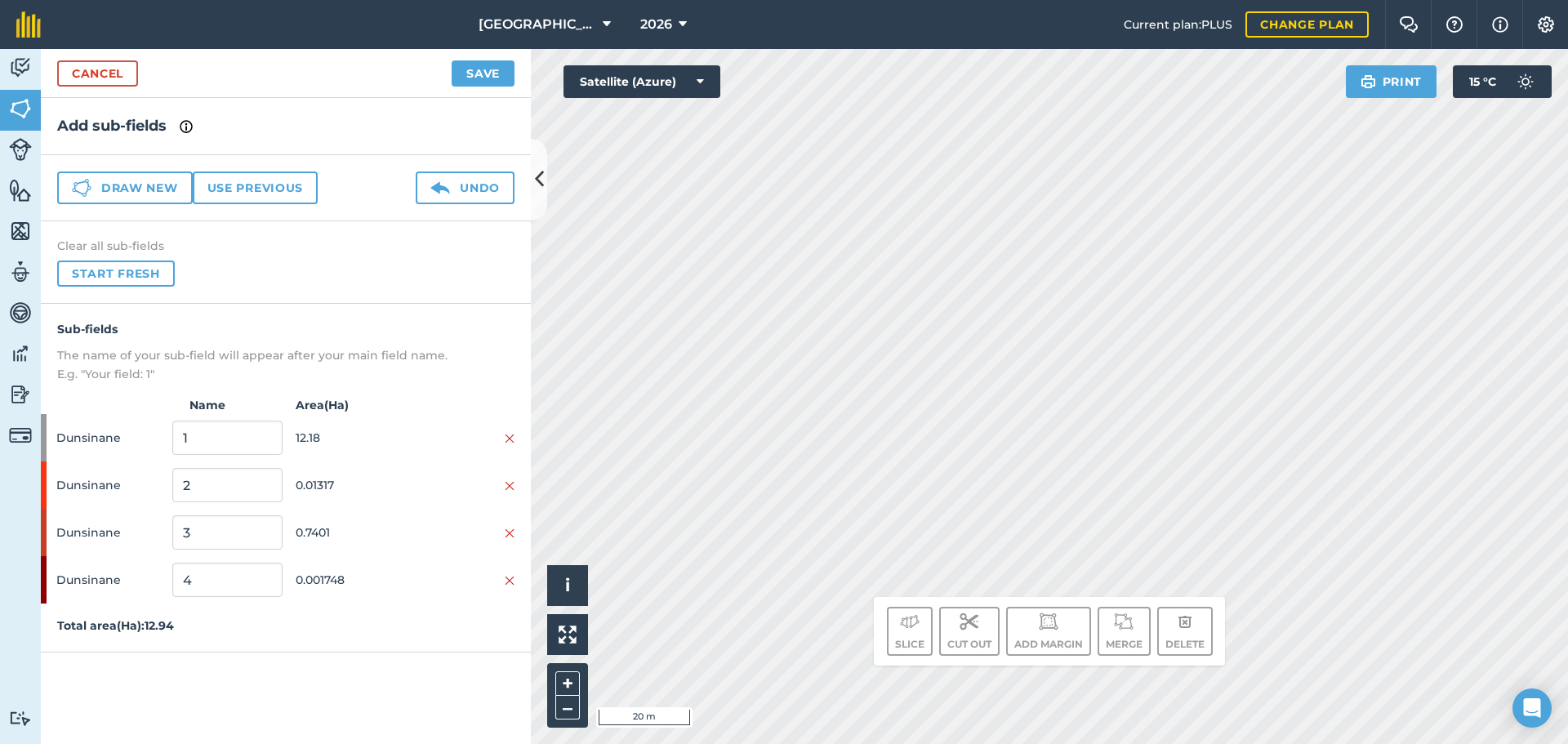
click at [947, 651] on div "Click to start drawing. Line must start & end outside boundary i © 2025 TomTom,…" at bounding box center [1049, 396] width 1037 height 694
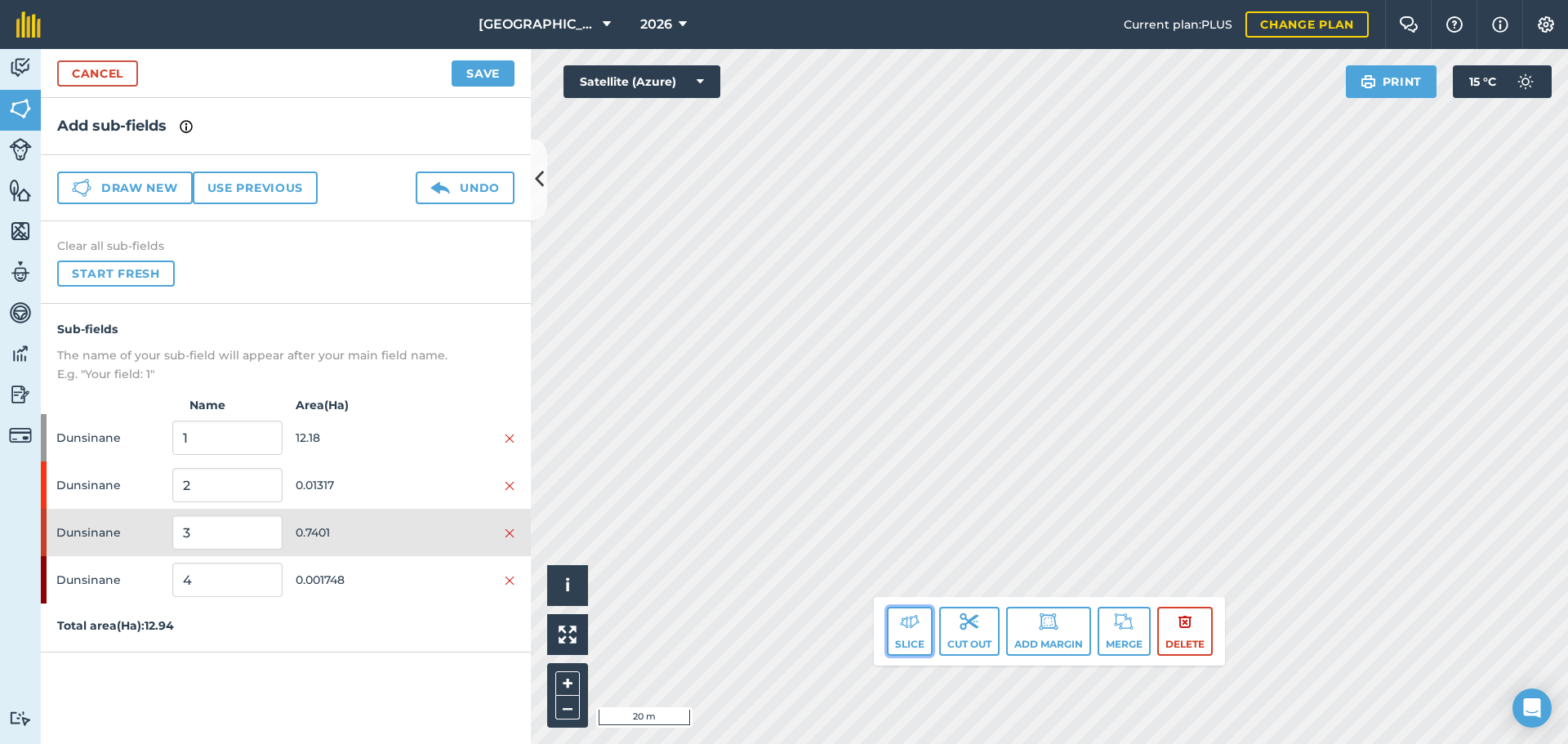
click at [913, 639] on button "Slice" at bounding box center [910, 631] width 45 height 49
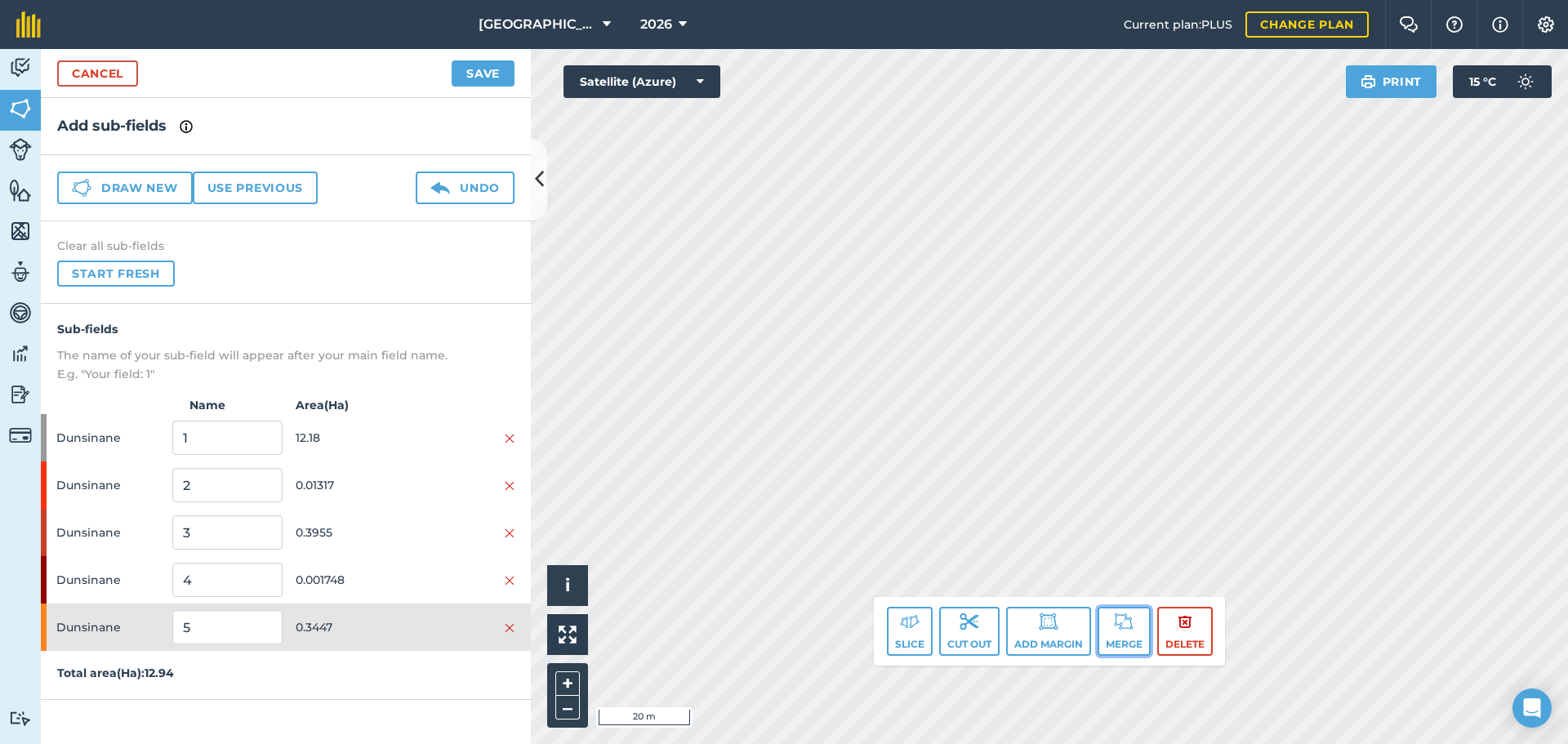
click at [1117, 626] on img at bounding box center [1123, 621] width 19 height 19
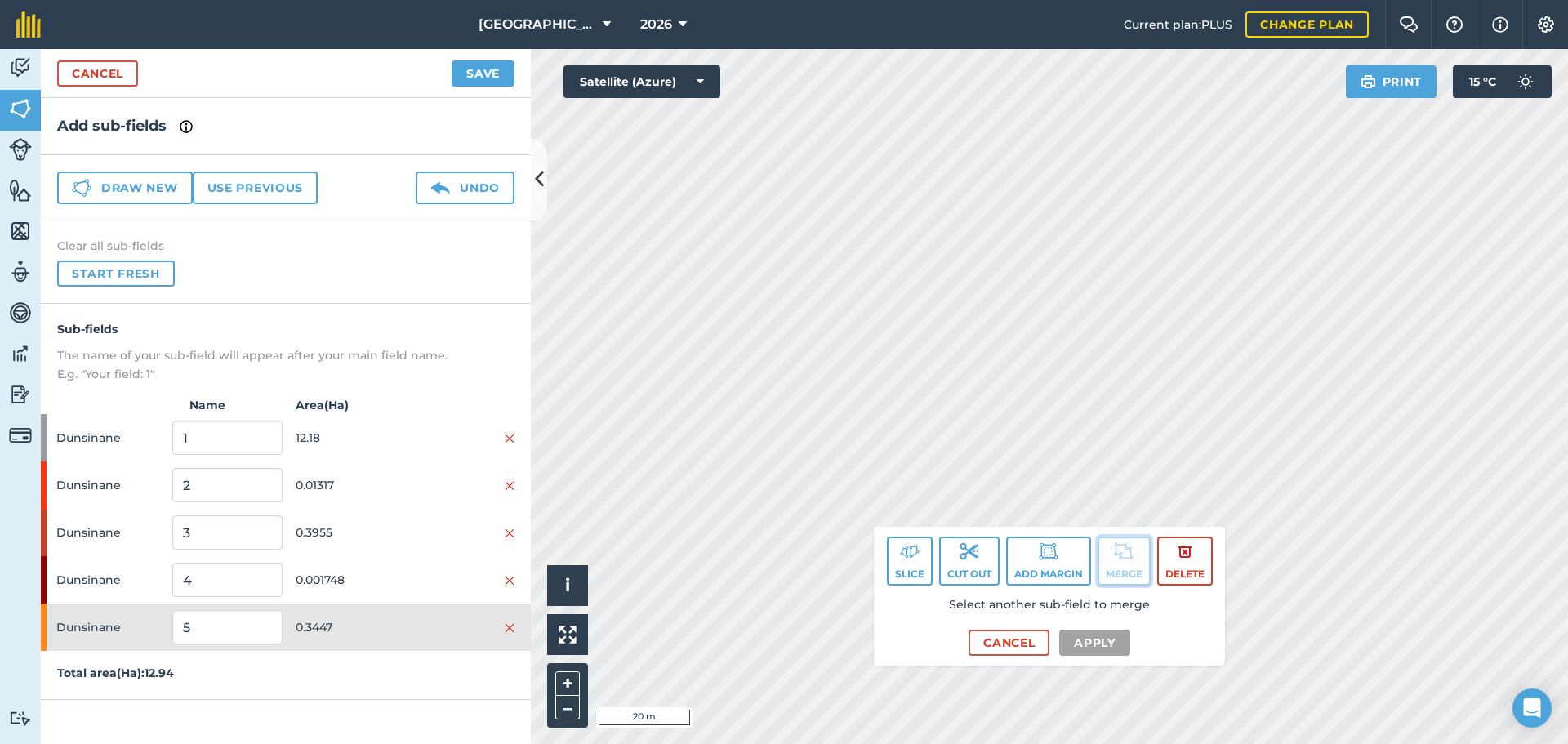
click at [1114, 565] on button "Merge" at bounding box center [1123, 561] width 53 height 49
click at [997, 645] on button "Cancel" at bounding box center [1008, 642] width 81 height 26
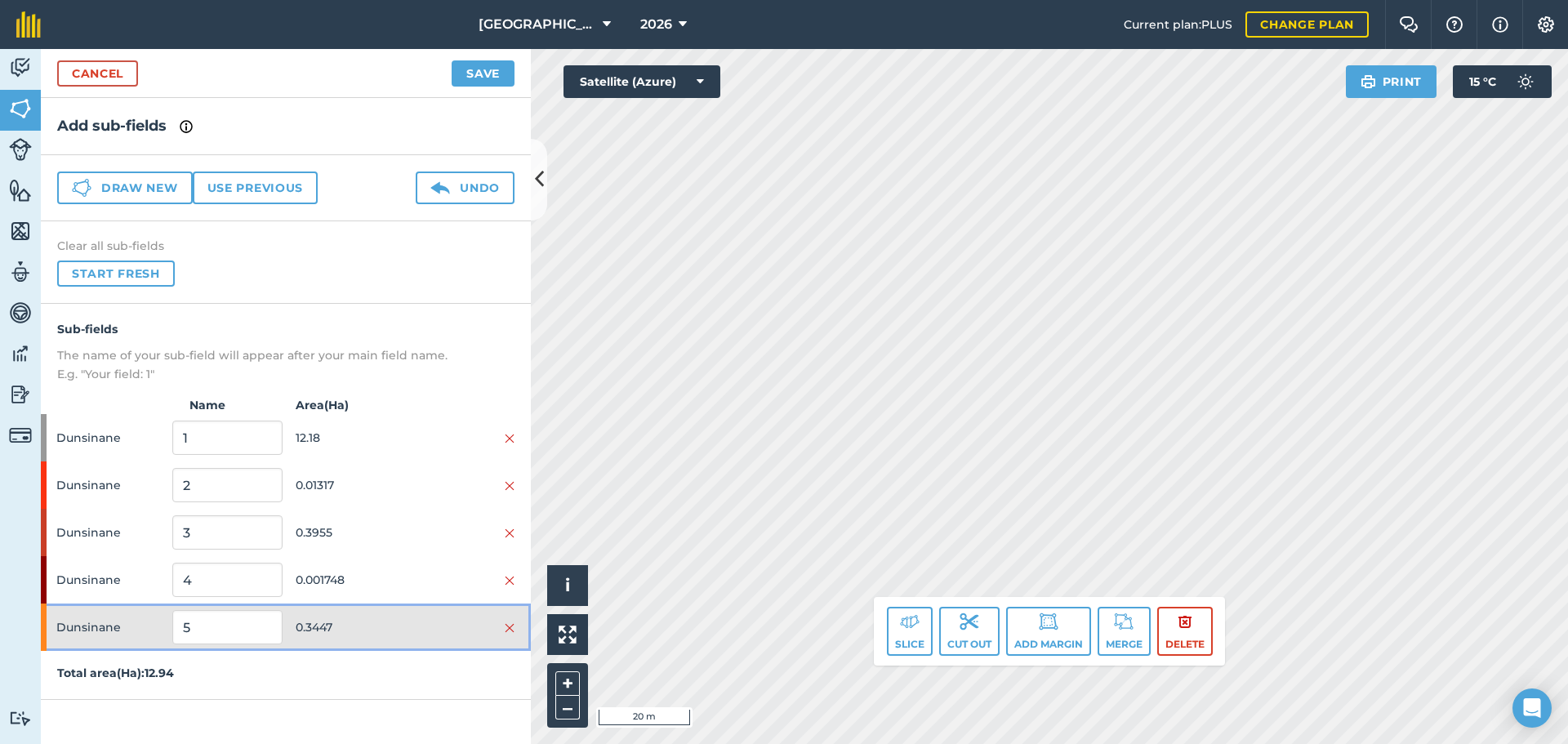
click at [396, 626] on span "0.3447" at bounding box center [350, 627] width 110 height 31
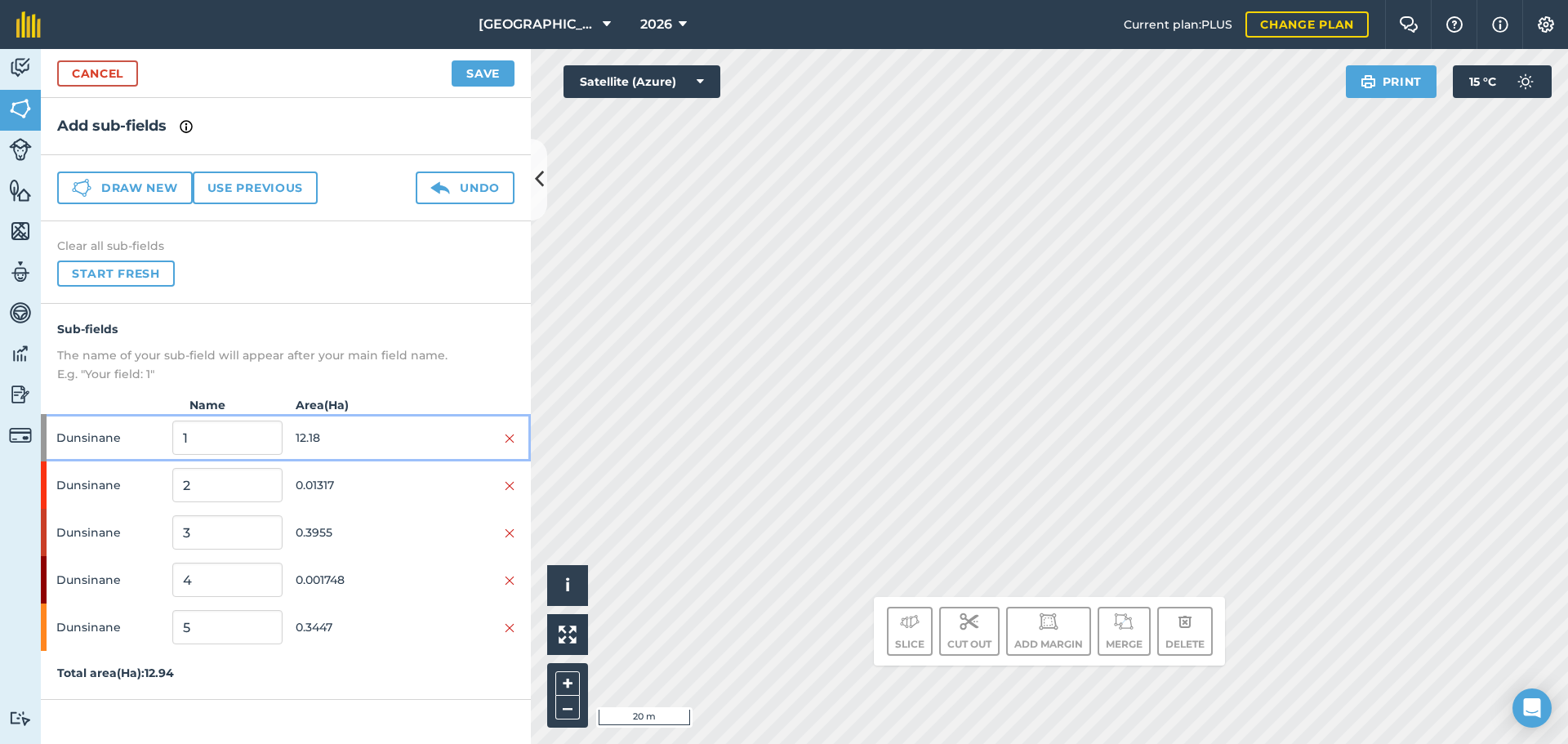
click at [396, 437] on span "12.18" at bounding box center [350, 437] width 110 height 31
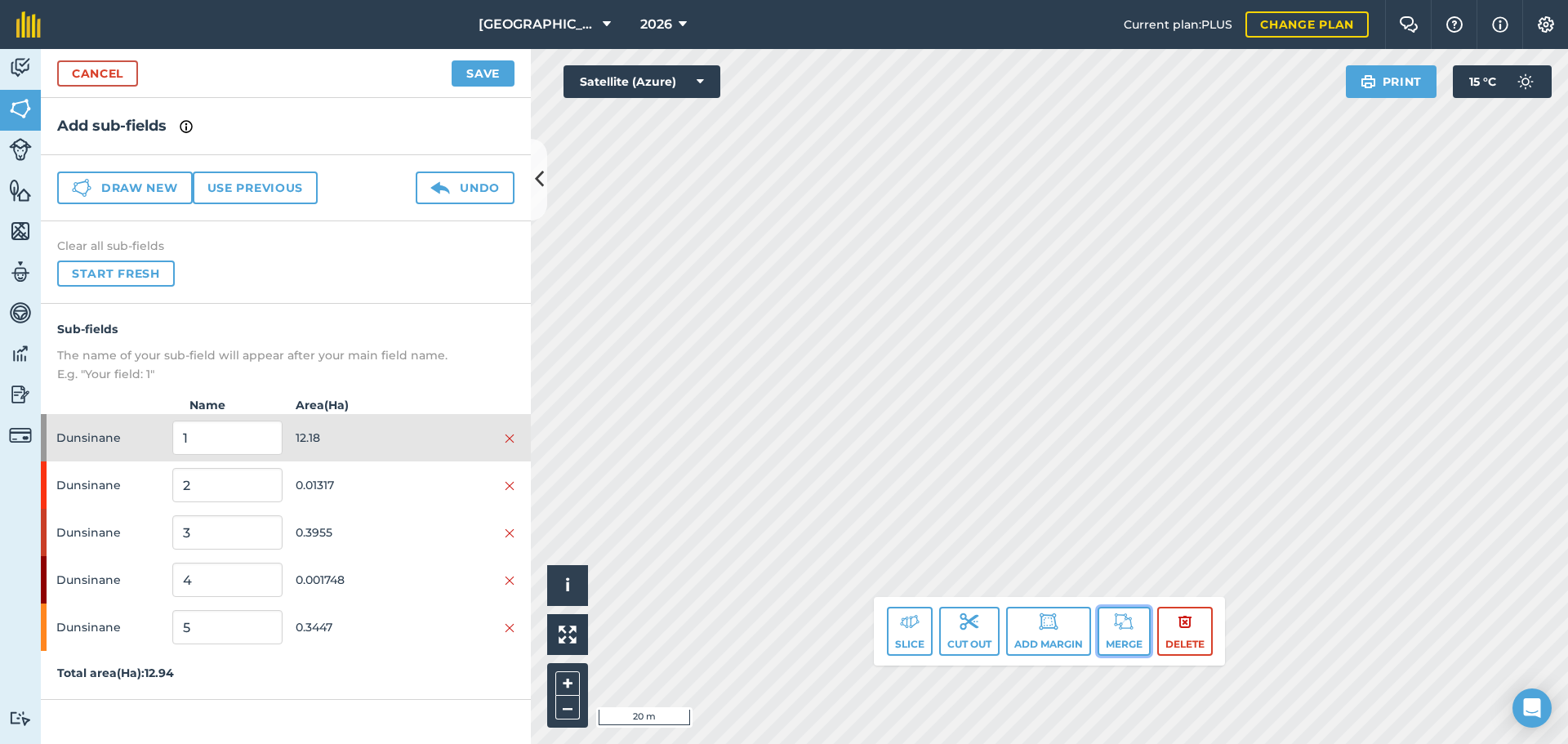
click at [1122, 621] on img at bounding box center [1123, 621] width 19 height 19
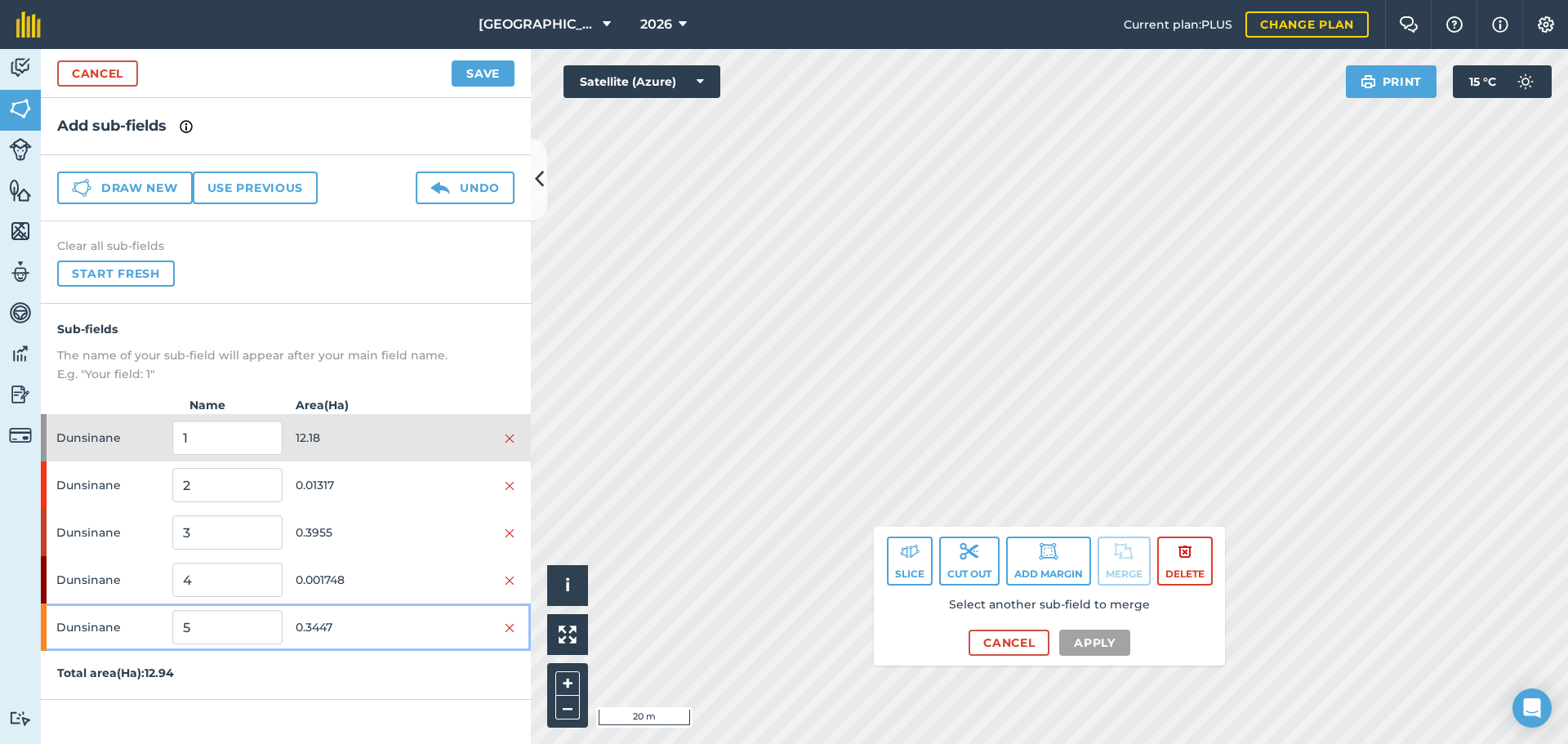
click at [447, 625] on div at bounding box center [460, 626] width 110 height 18
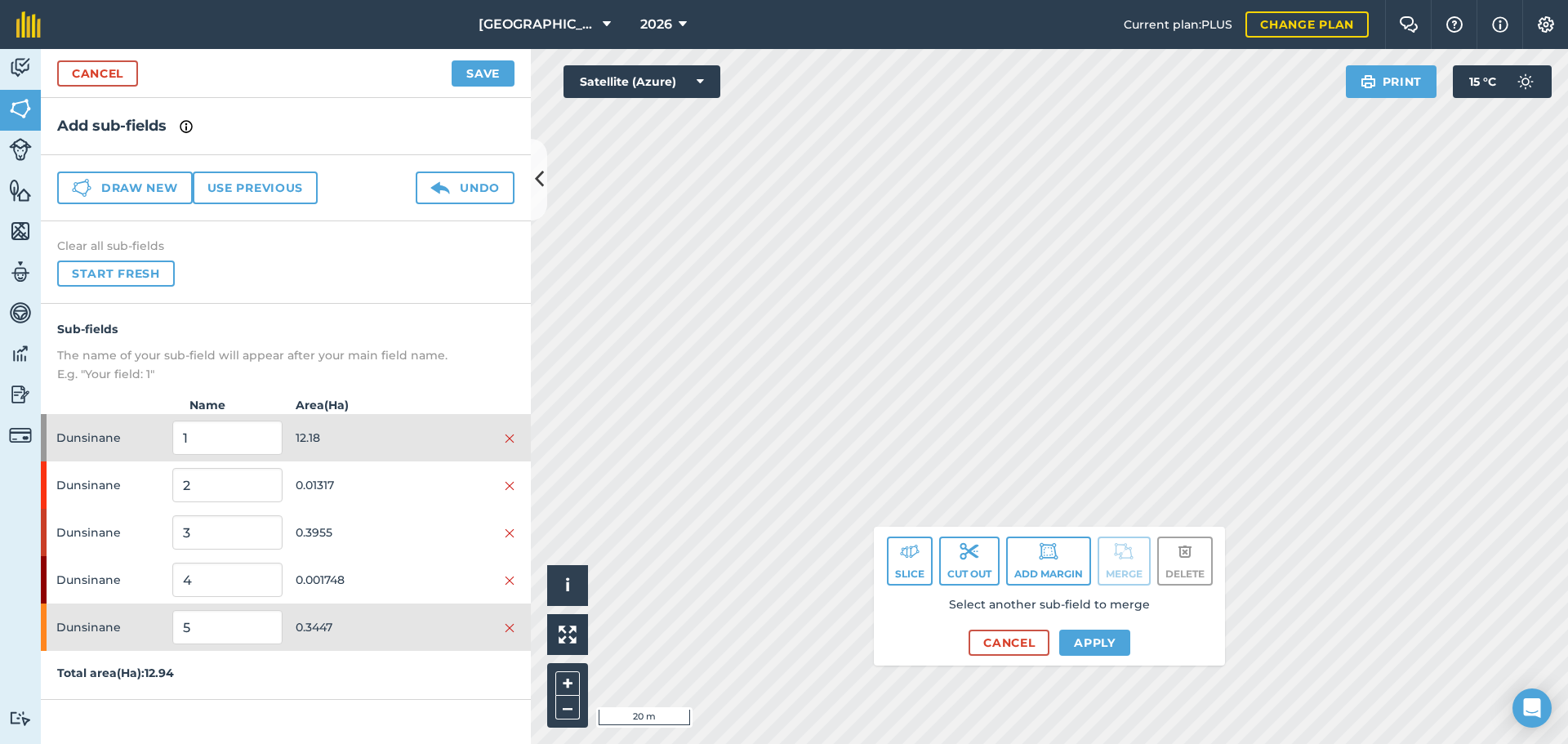
click at [895, 533] on div "Click to start drawing. Line must start & end outside boundary i © 2025 TomTom,…" at bounding box center [1049, 396] width 1037 height 694
click at [1012, 558] on div "Click to start drawing. Line must start & end outside boundary i © 2025 TomTom,…" at bounding box center [1049, 396] width 1037 height 694
click at [1091, 646] on button "Apply" at bounding box center [1095, 642] width 71 height 26
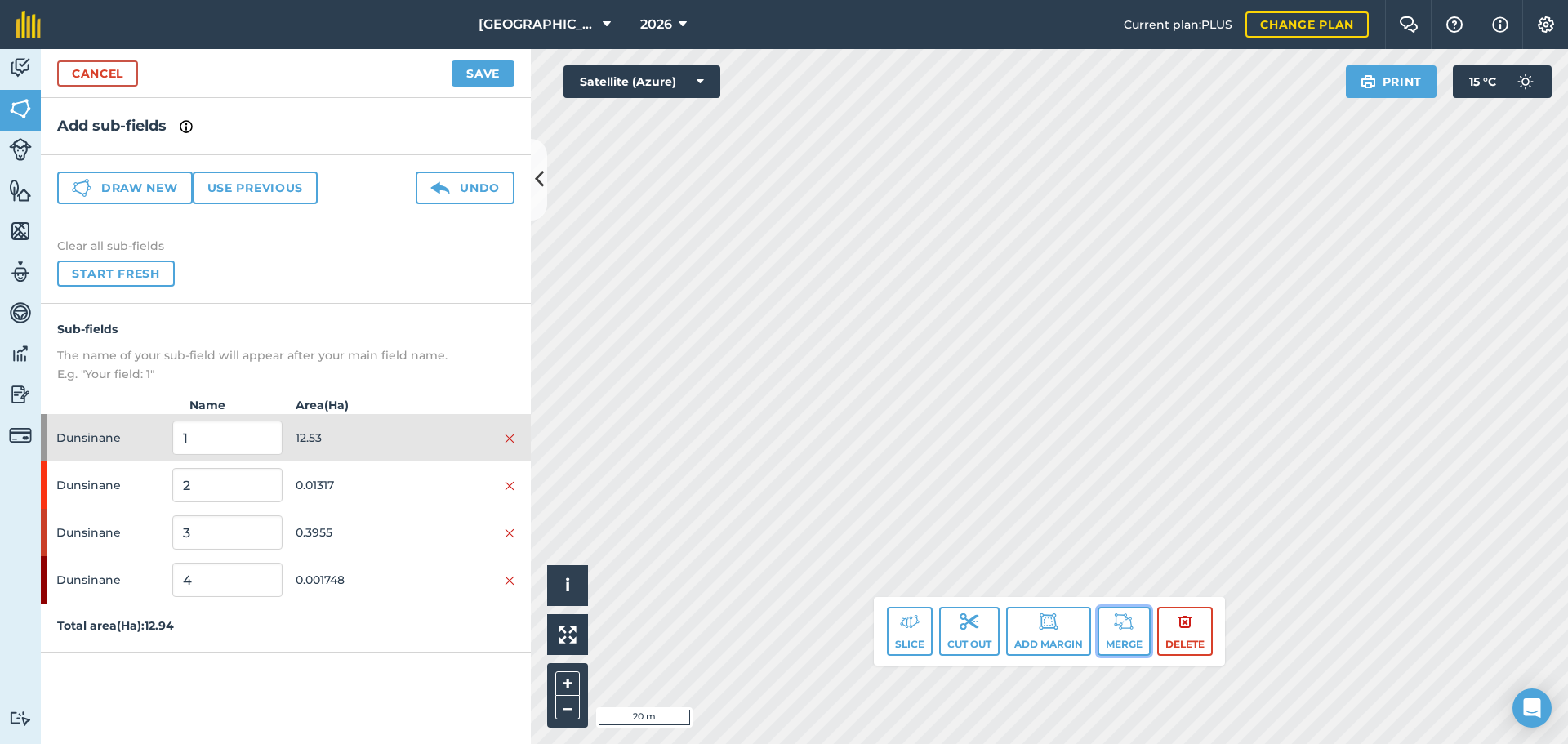
click at [1123, 644] on button "Merge" at bounding box center [1123, 631] width 53 height 49
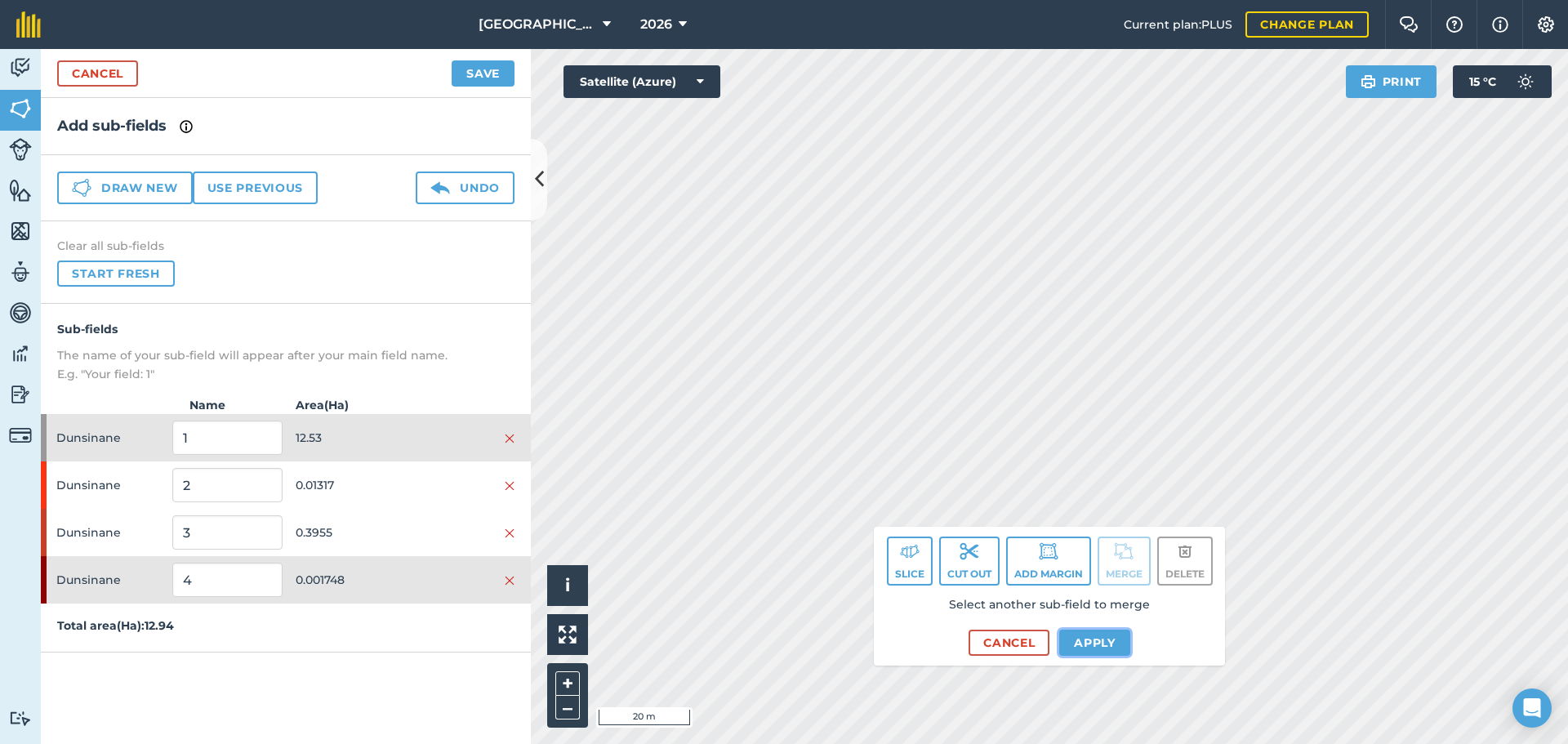
click at [1073, 645] on button "Apply" at bounding box center [1095, 642] width 71 height 26
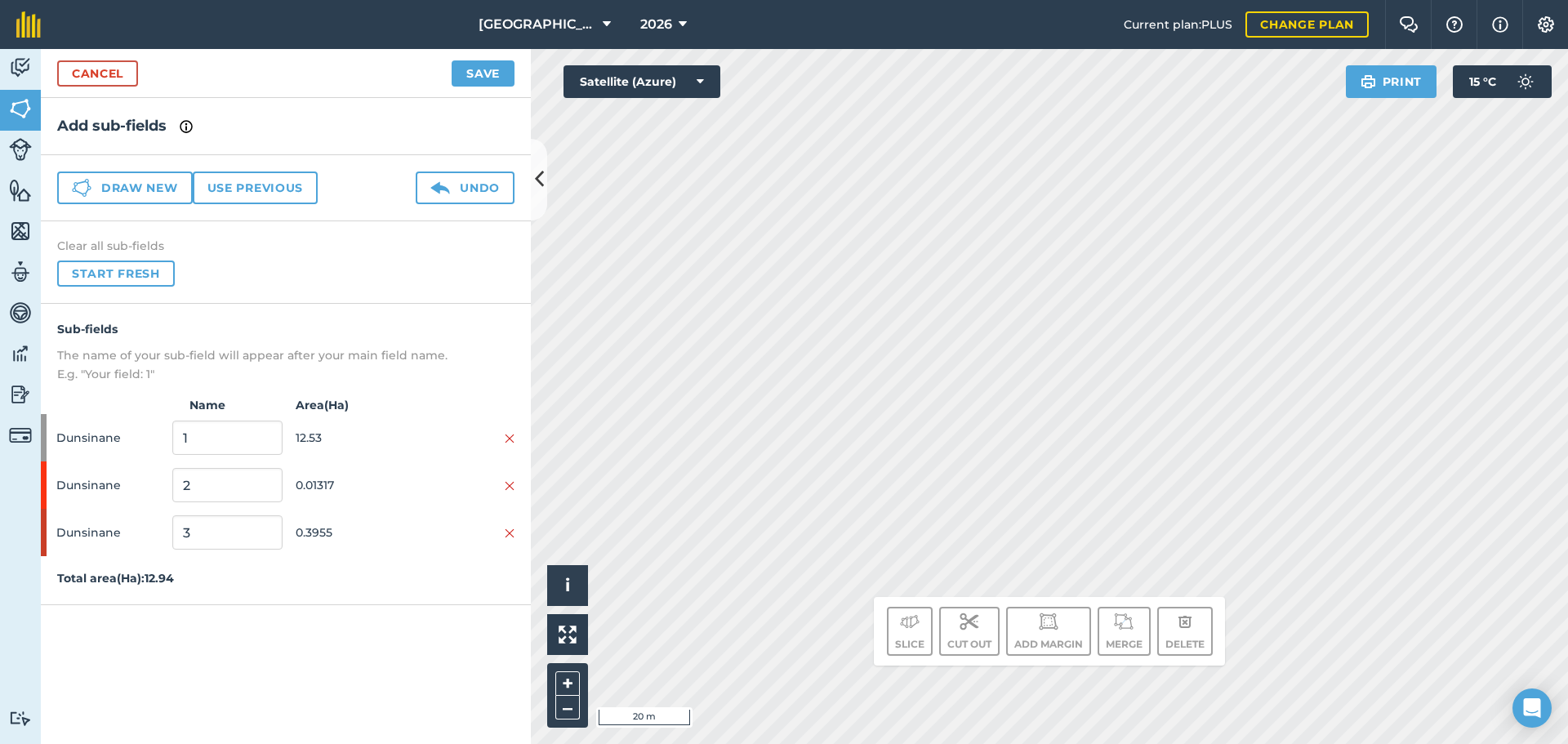
click at [1095, 620] on div "Click to start drawing. Line must start & end outside boundary i © 2025 TomTom,…" at bounding box center [1049, 396] width 1037 height 694
click at [1014, 609] on div "Click to start drawing. Line must start & end outside boundary i © 2025 TomTom,…" at bounding box center [1049, 396] width 1037 height 694
click at [918, 606] on div "Click to start drawing. Line must start & end outside boundary i © 2025 TomTom,…" at bounding box center [1049, 396] width 1037 height 694
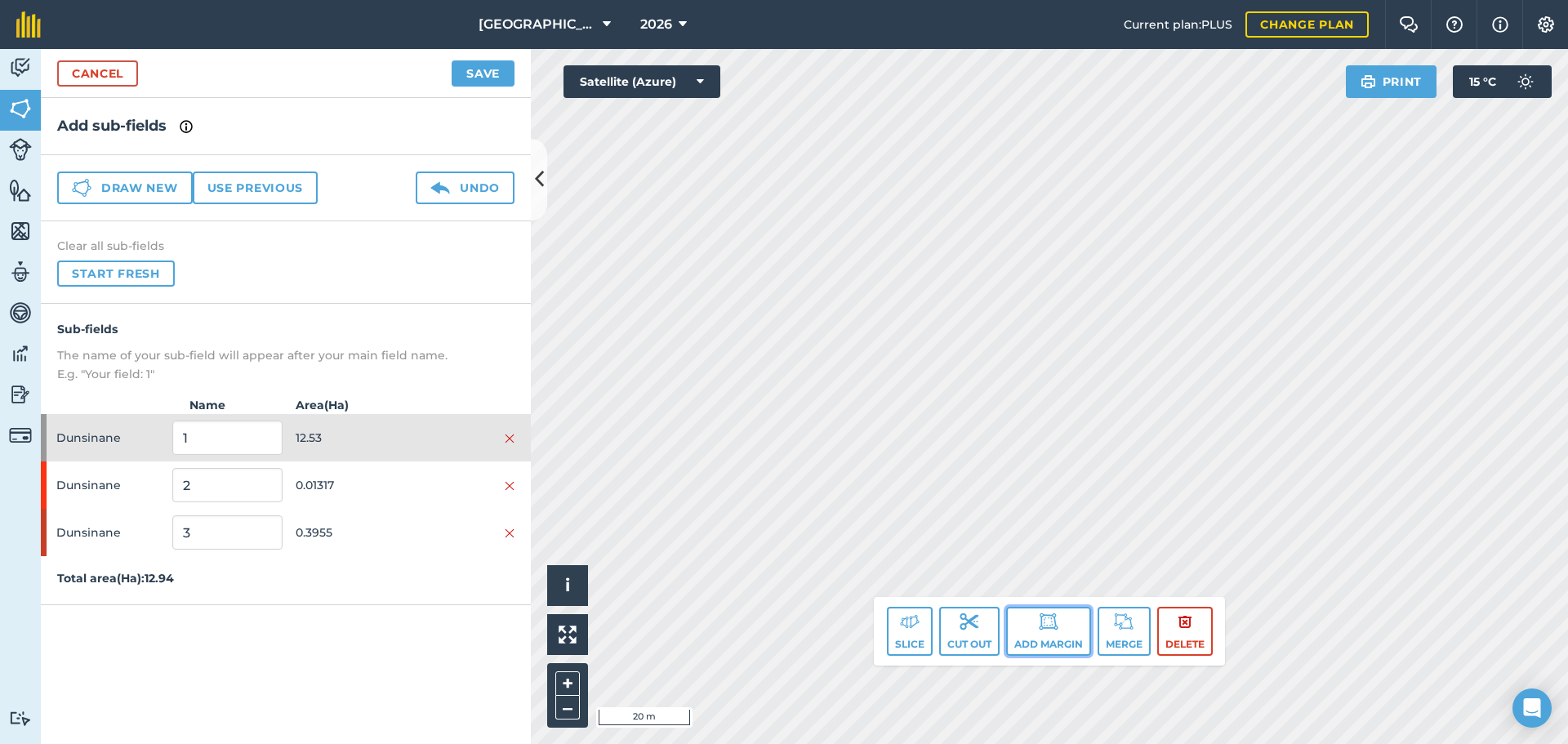
click at [1018, 626] on button "Add margin" at bounding box center [1048, 631] width 85 height 49
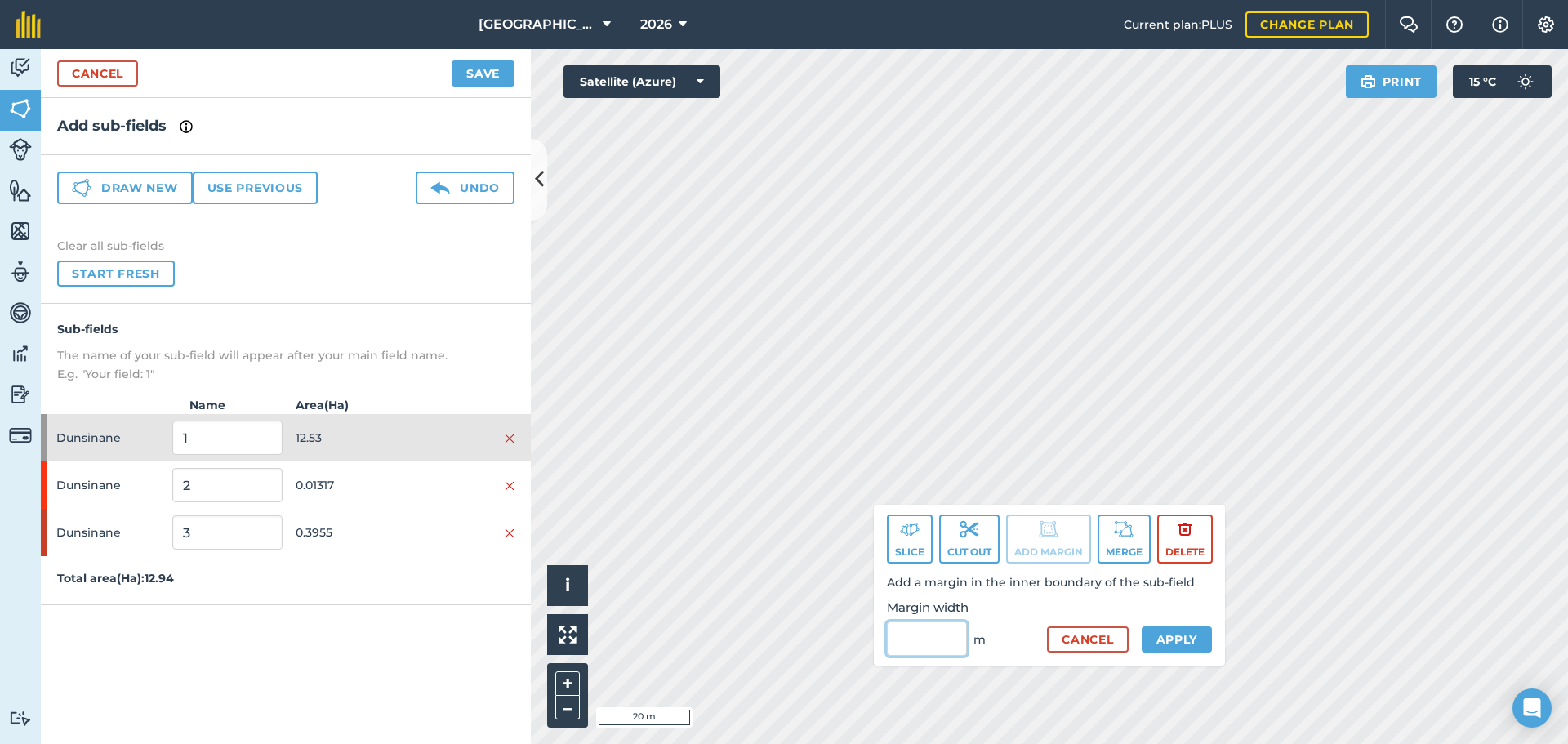
click at [927, 633] on input "Margin width" at bounding box center [927, 638] width 80 height 34
type input "3"
click at [1152, 643] on button "Apply" at bounding box center [1178, 639] width 71 height 26
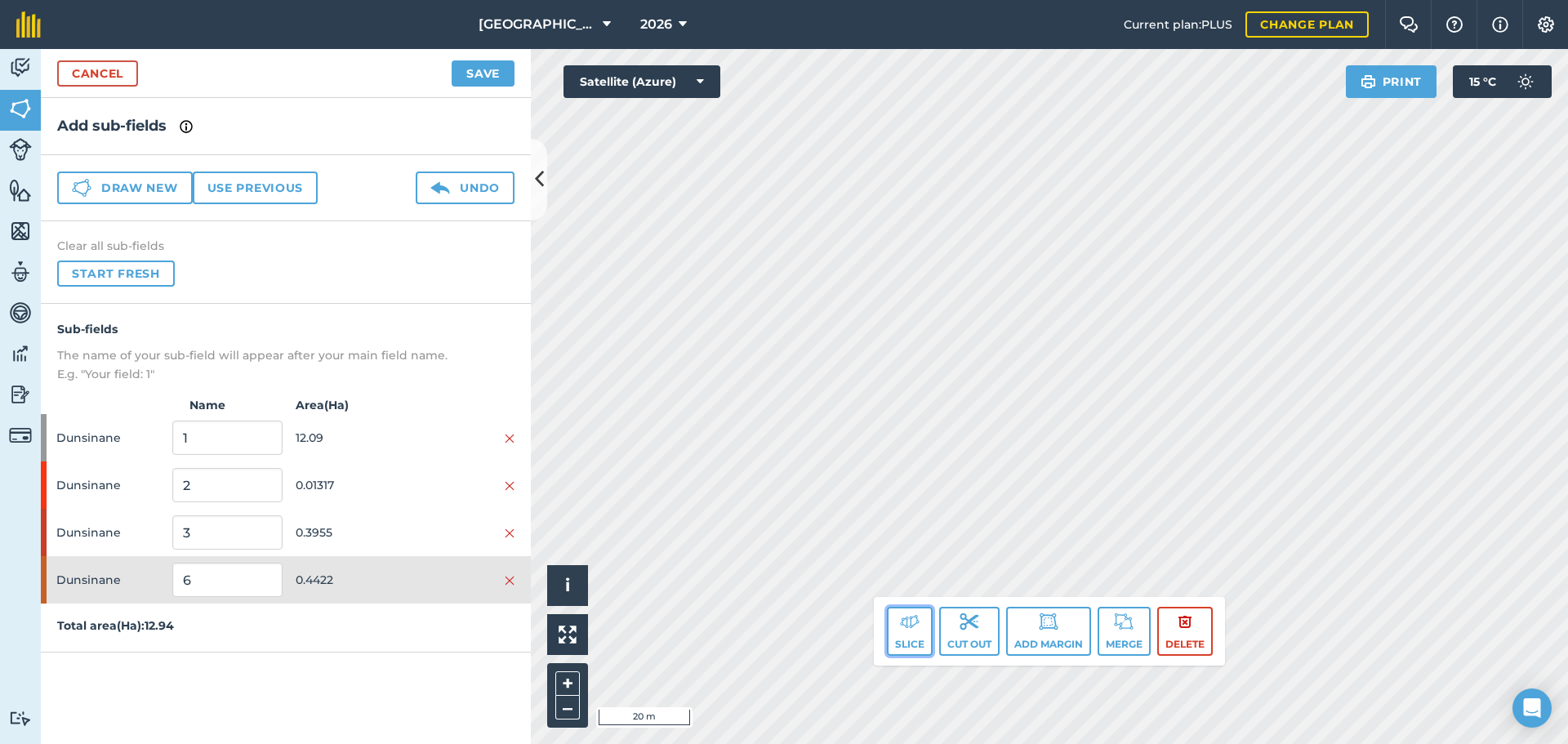
click at [917, 629] on img at bounding box center [910, 621] width 19 height 19
click at [893, 629] on button "Slice" at bounding box center [910, 631] width 45 height 49
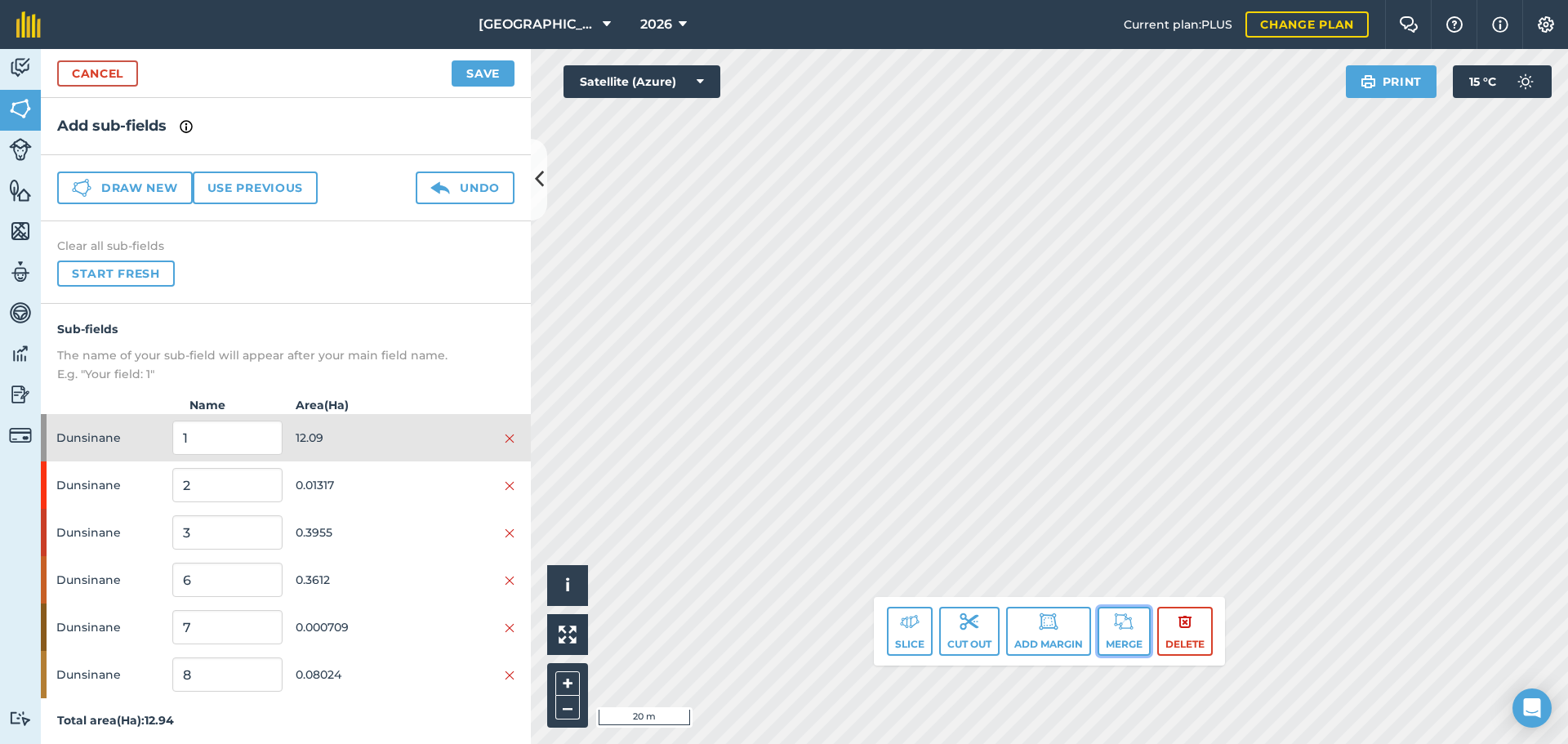
click at [1105, 641] on button "Merge" at bounding box center [1123, 631] width 53 height 49
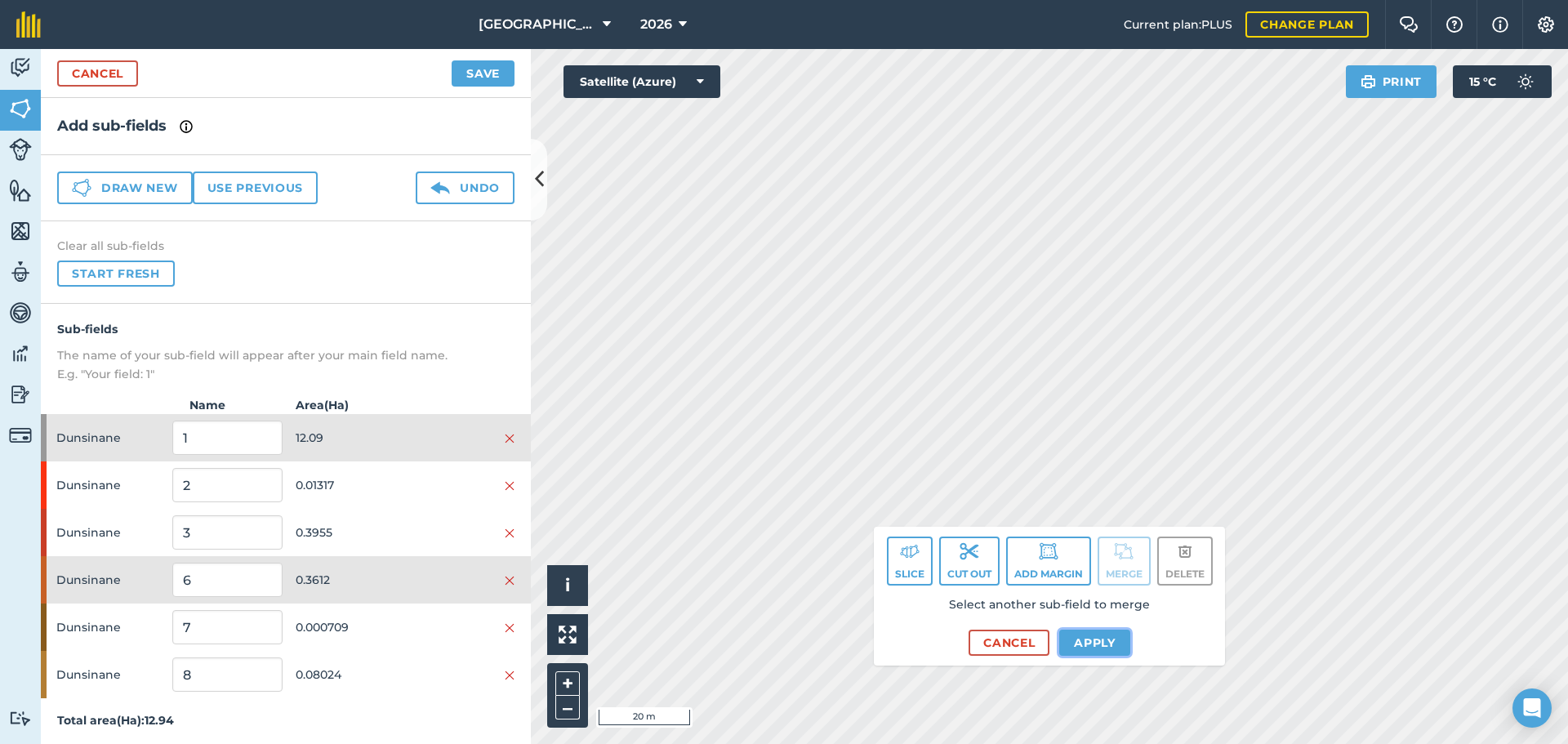
click at [1083, 629] on button "Apply" at bounding box center [1095, 642] width 71 height 26
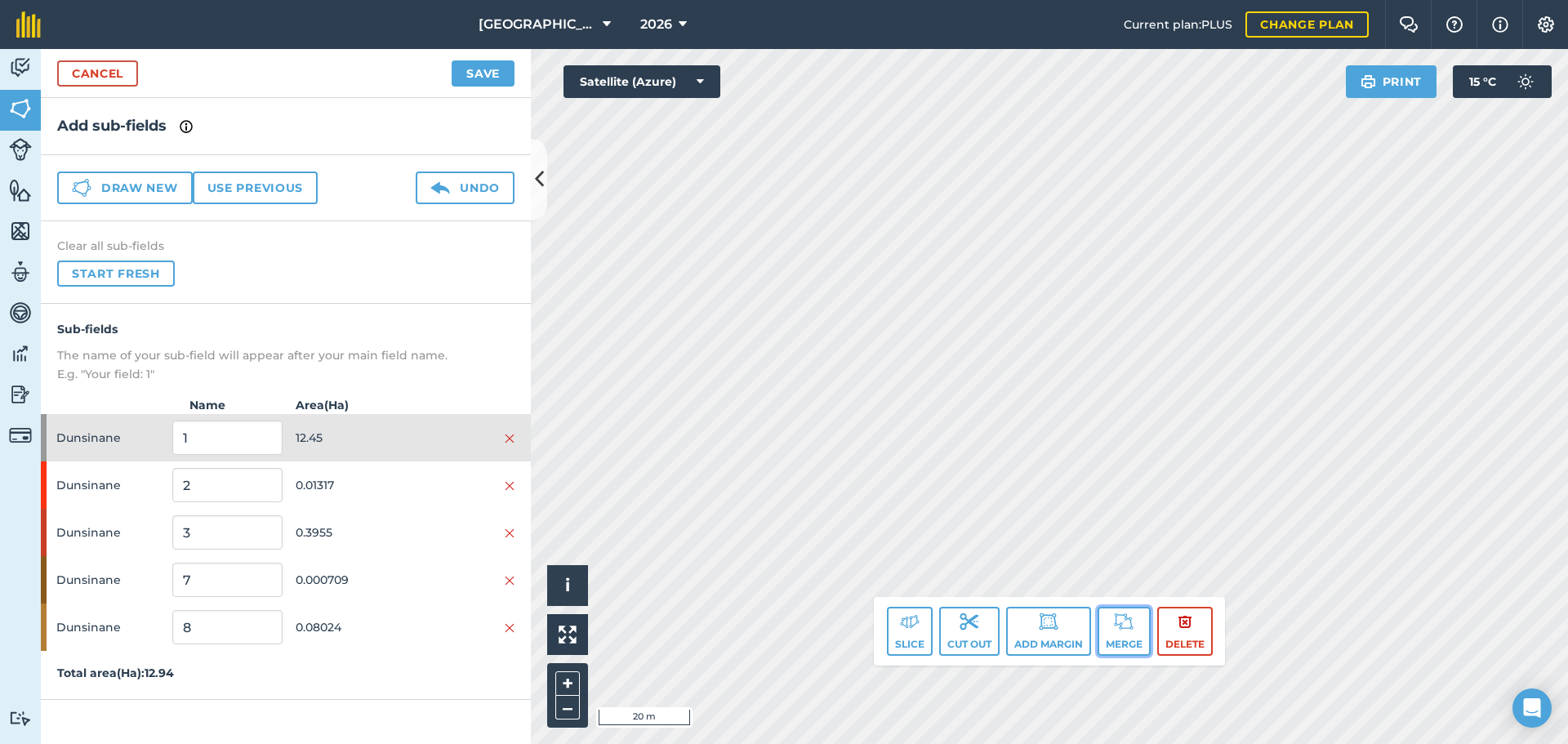
click at [1111, 623] on button "Merge" at bounding box center [1123, 631] width 53 height 49
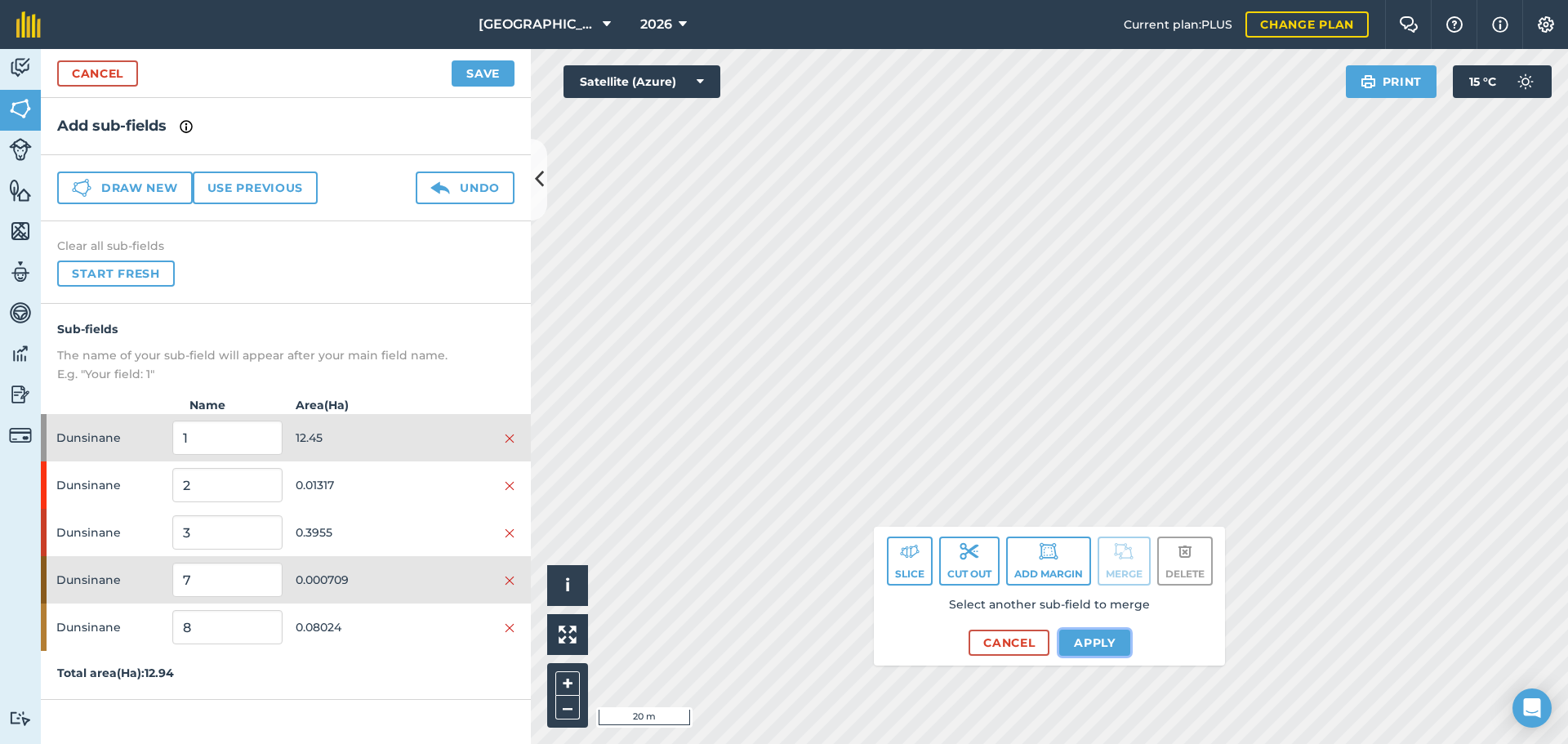
click at [1074, 635] on button "Apply" at bounding box center [1095, 642] width 71 height 26
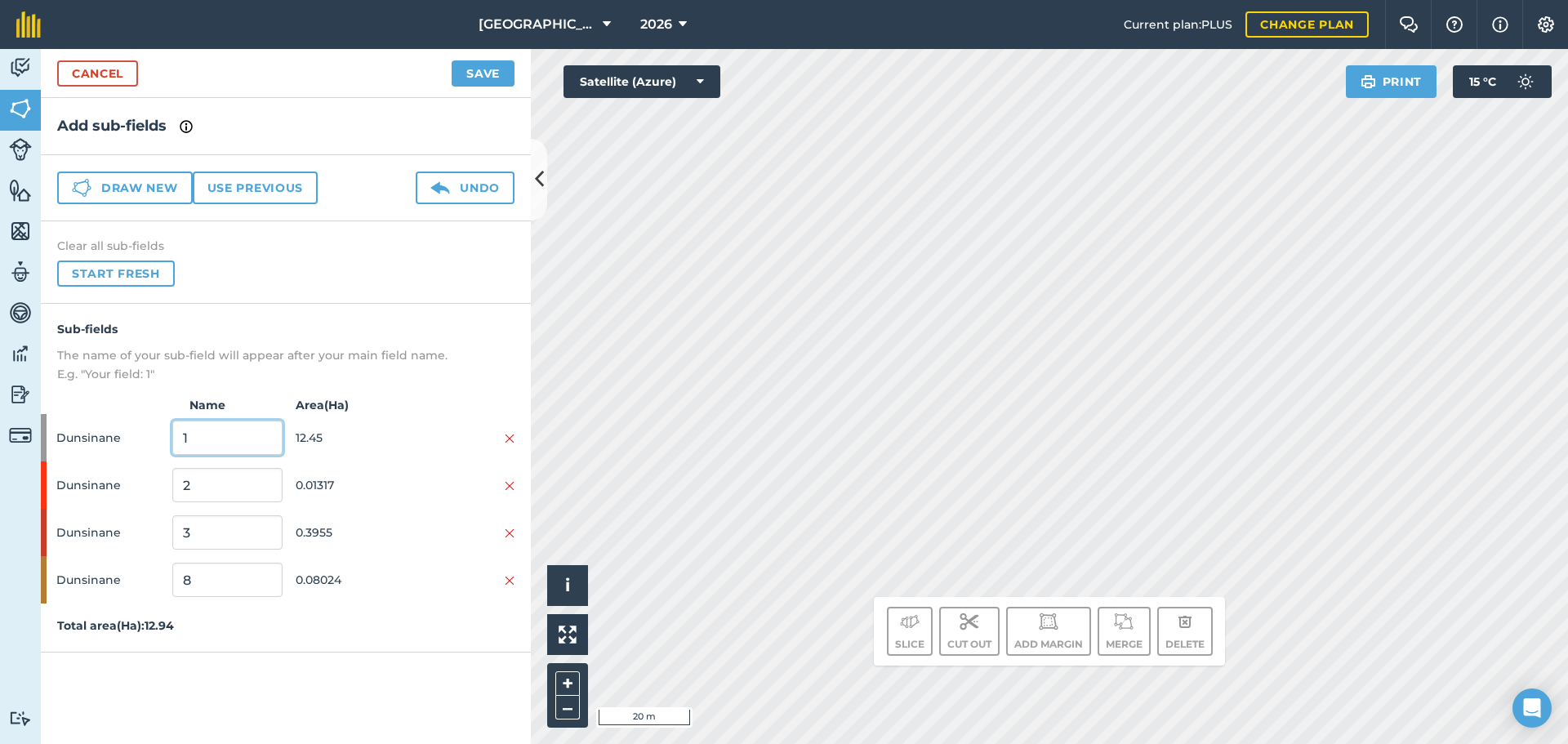
drag, startPoint x: 222, startPoint y: 427, endPoint x: 220, endPoint y: 436, distance: 9.2
click at [220, 436] on input "1" at bounding box center [227, 437] width 110 height 34
click at [562, 716] on button "–" at bounding box center [567, 707] width 24 height 24
click at [241, 436] on input "B" at bounding box center [227, 437] width 110 height 34
type input "BARLEY"
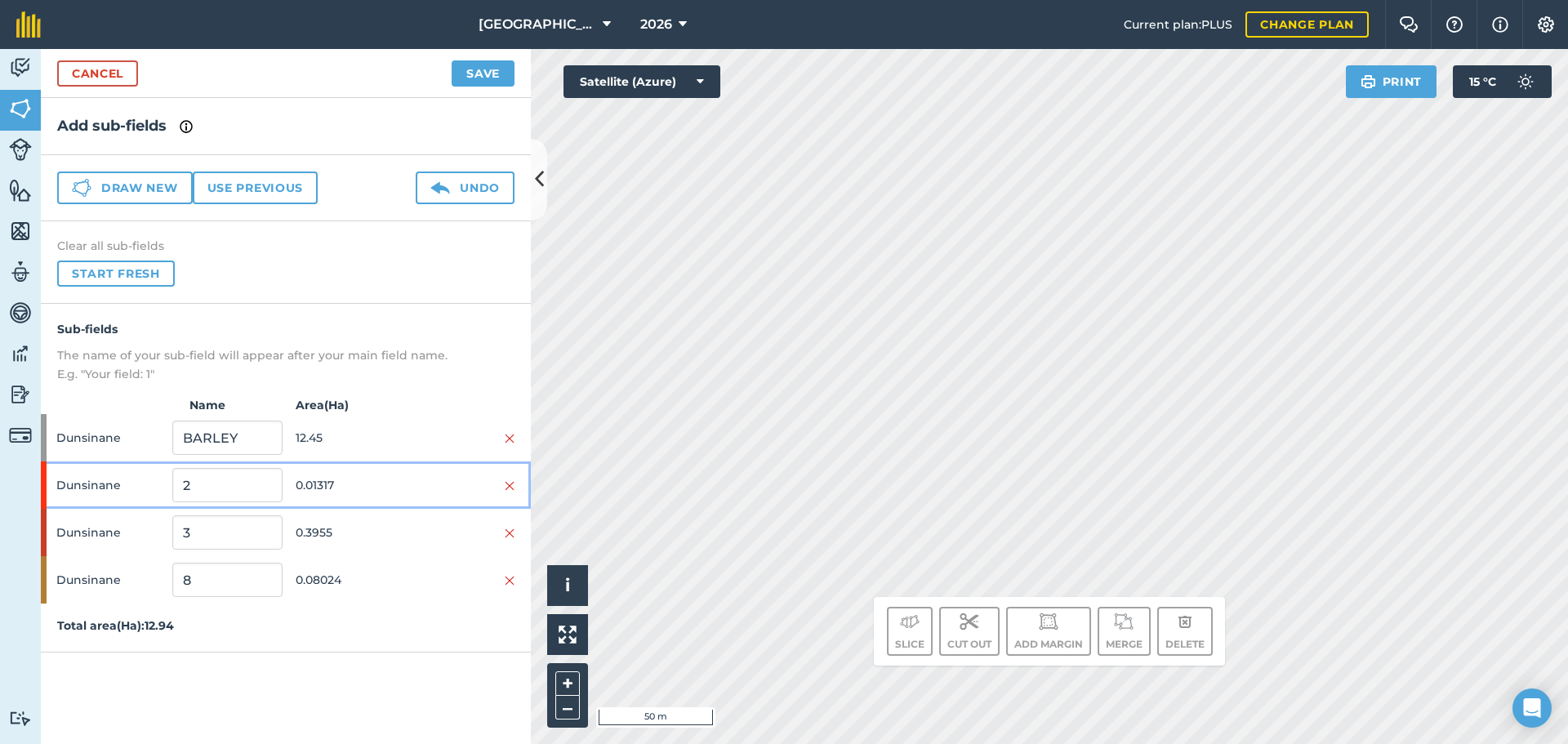
click at [399, 488] on span "0.01317" at bounding box center [350, 485] width 110 height 31
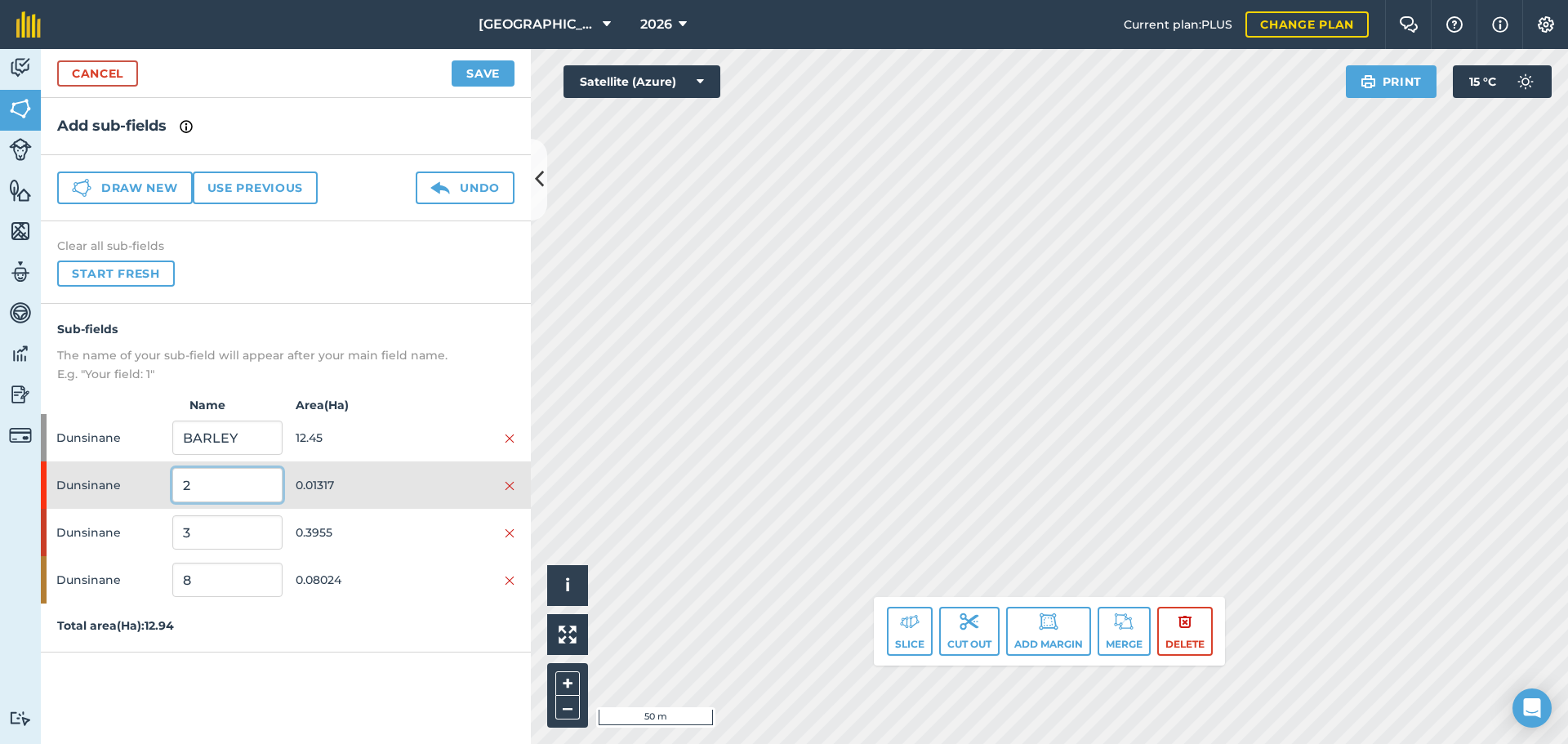
click at [194, 485] on input "2" at bounding box center [227, 484] width 110 height 34
type input "SCRU"
click at [322, 489] on span "0.01317" at bounding box center [350, 485] width 110 height 31
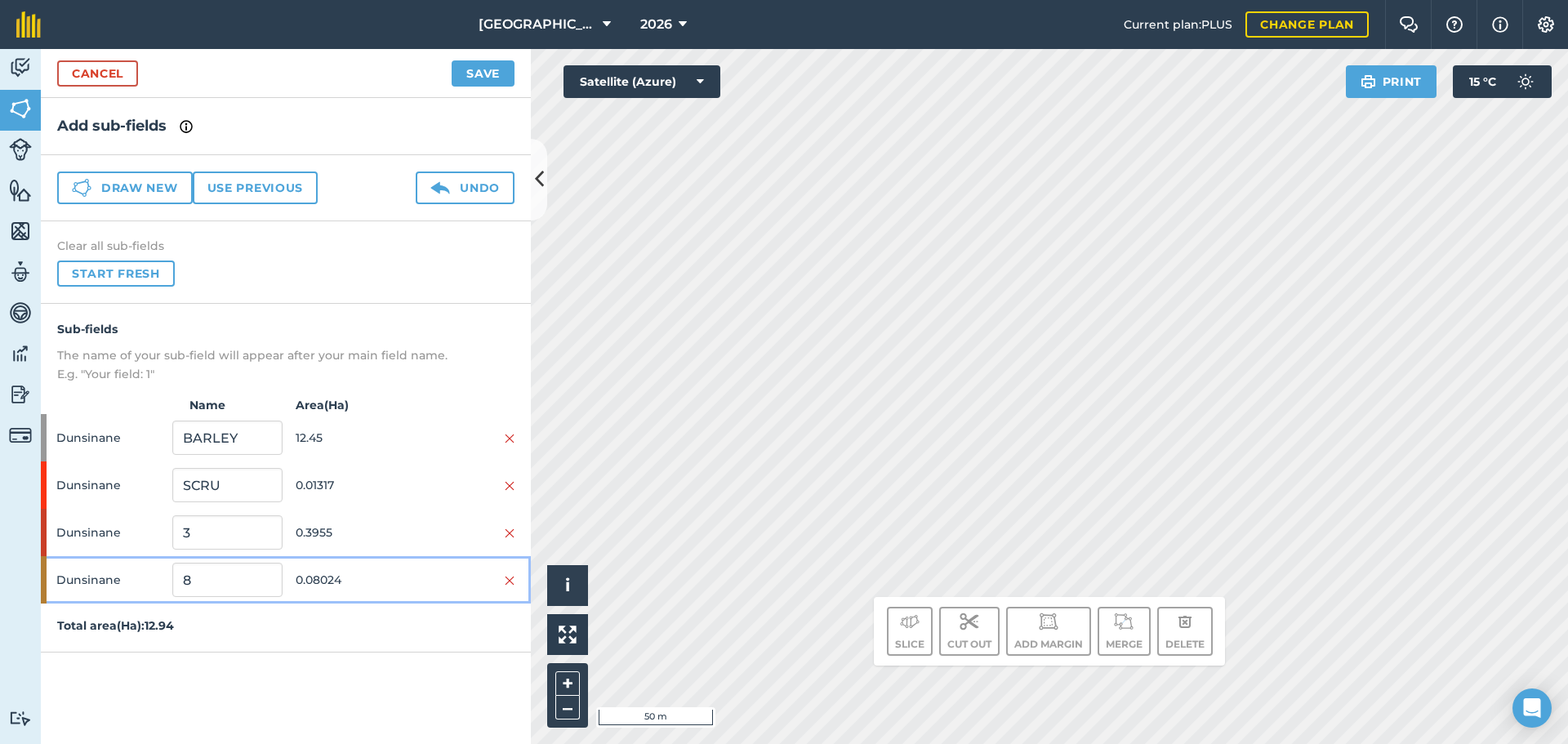
click at [372, 585] on span "0.08024" at bounding box center [350, 579] width 110 height 31
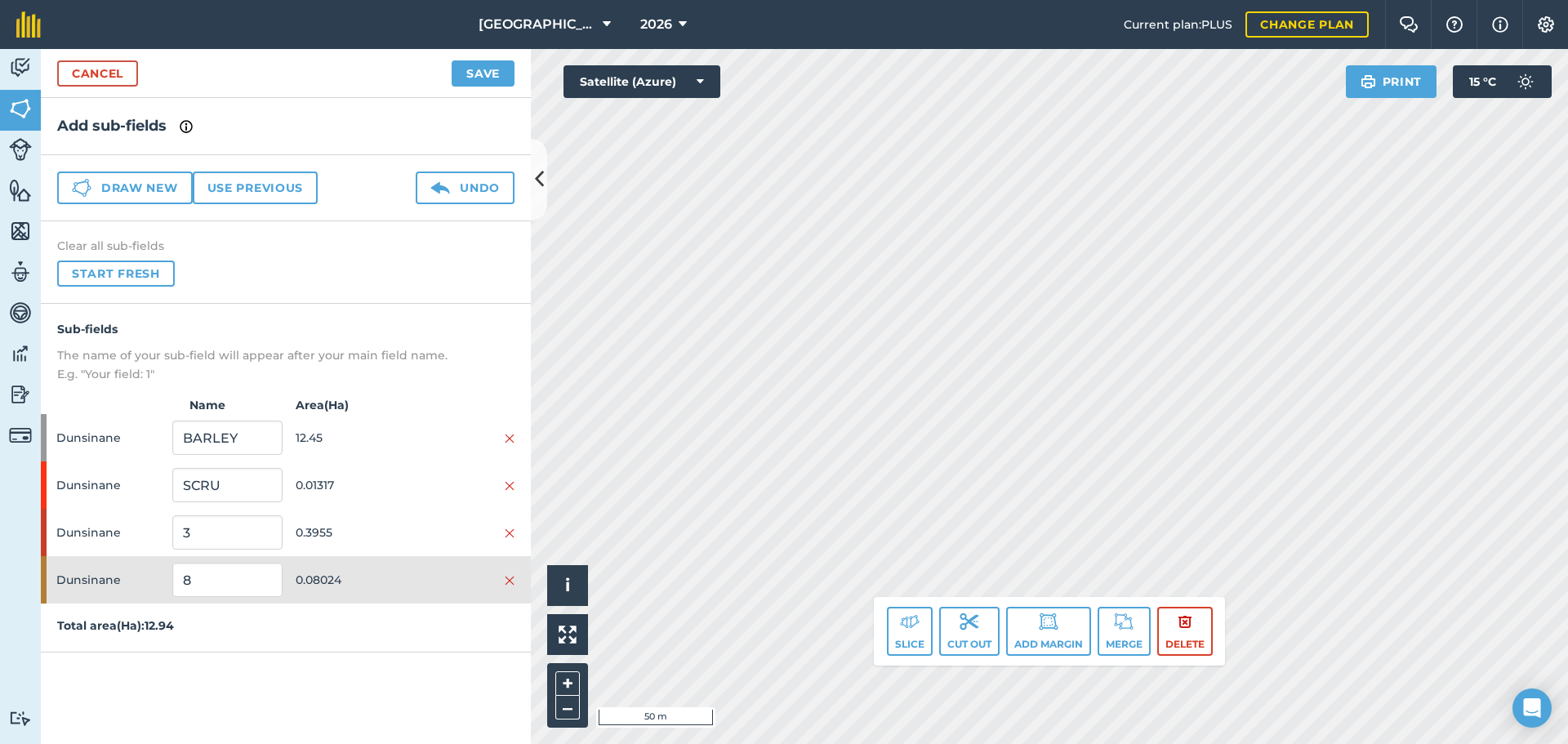
click at [479, 547] on div "Activity Fields Livestock Features Maps Team Vehicles Data Reporting Billing Tu…" at bounding box center [784, 396] width 1568 height 694
click at [230, 578] on input "8" at bounding box center [227, 579] width 110 height 34
type input "EFA M 3M WATER"
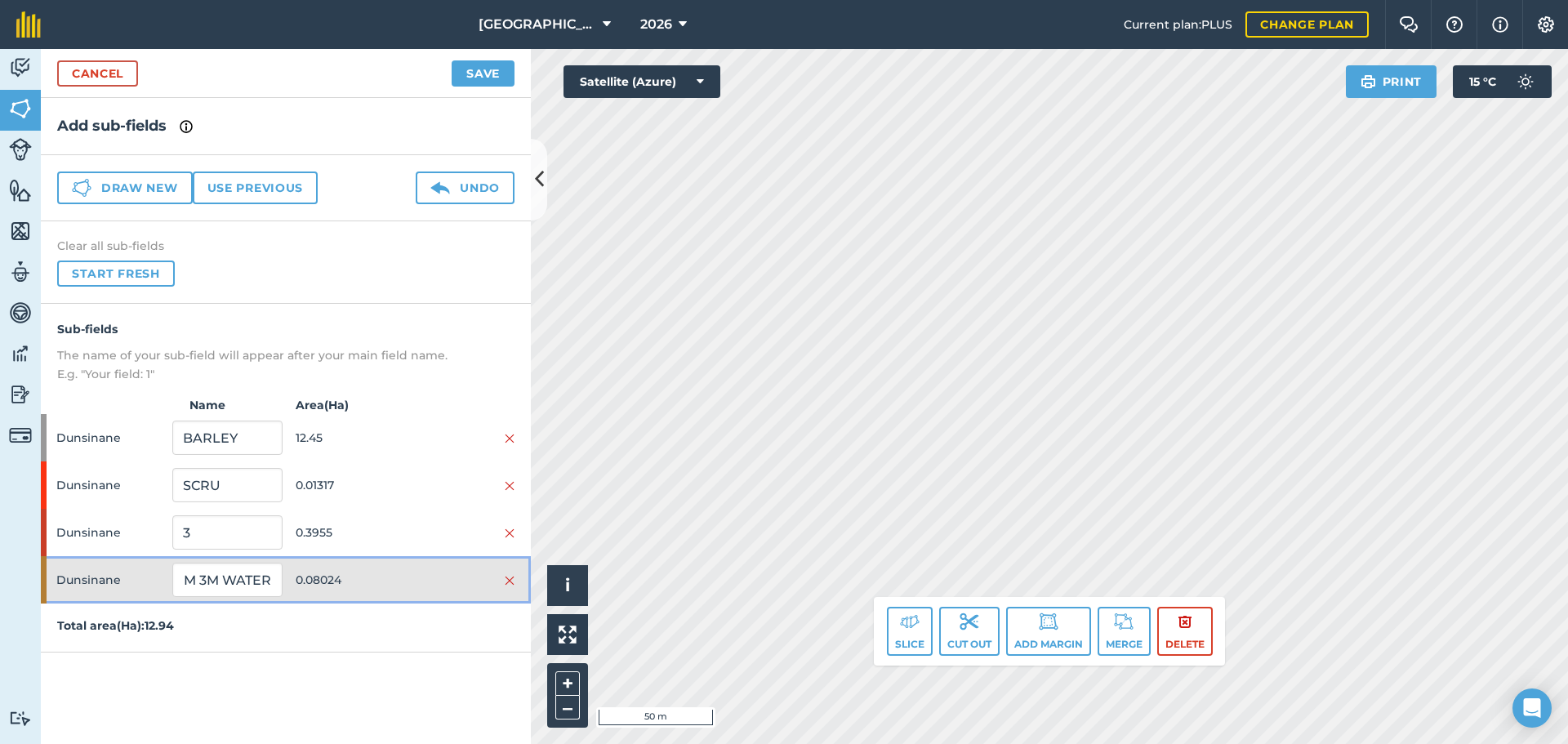
scroll to position [0, 0]
click at [321, 591] on span "0.08024" at bounding box center [350, 579] width 110 height 31
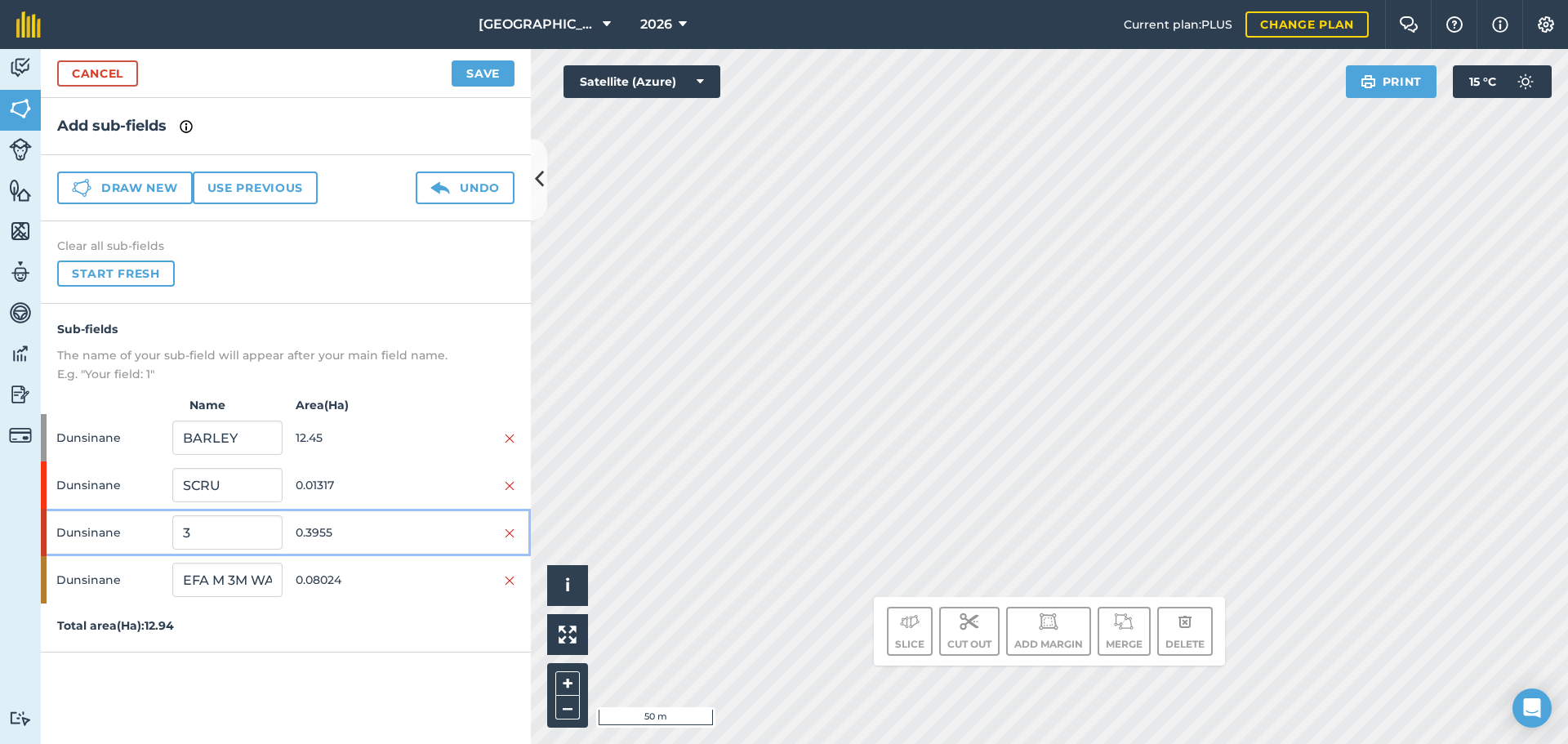
click at [335, 527] on span "0.3955" at bounding box center [350, 532] width 110 height 31
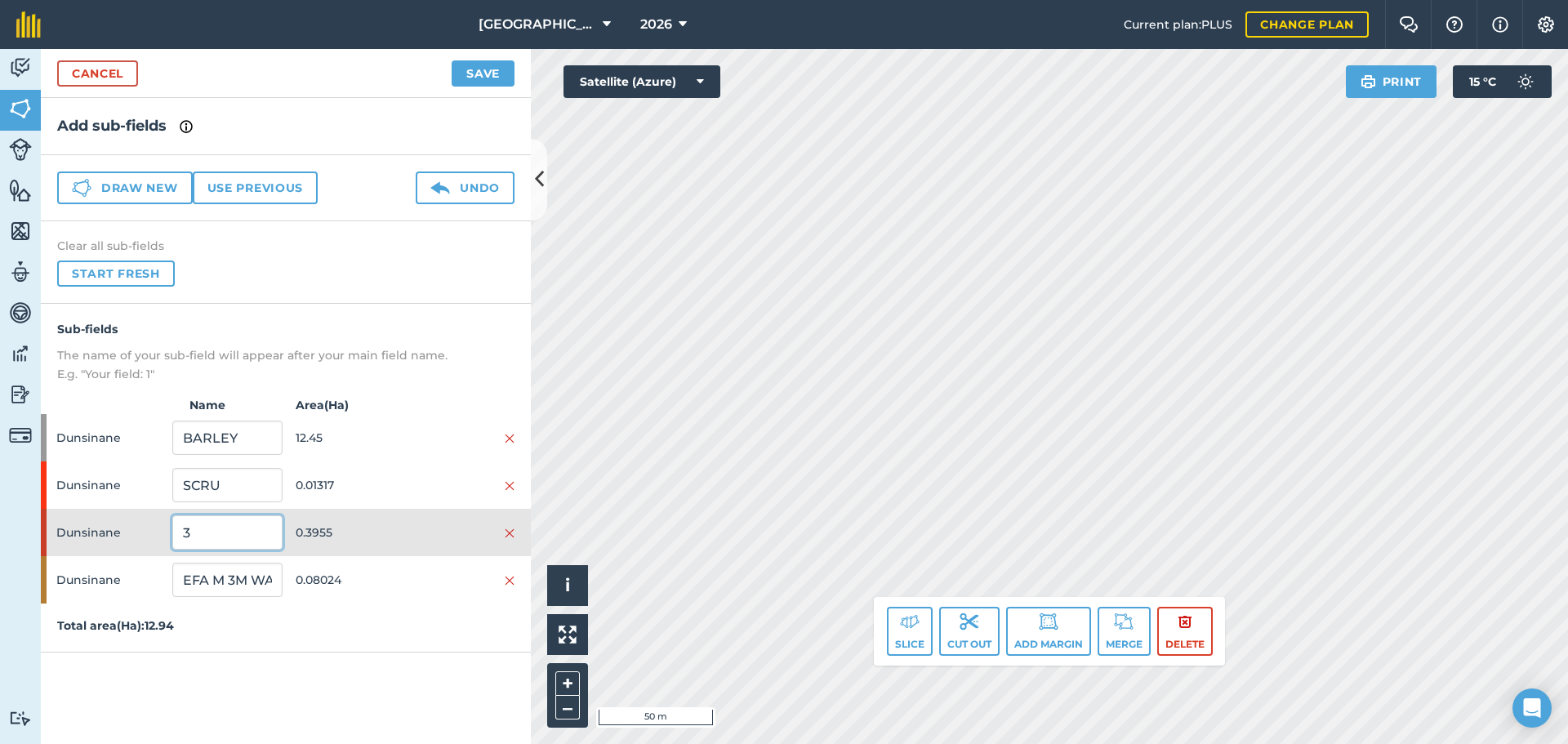
click at [226, 536] on input "3" at bounding box center [227, 531] width 110 height 34
type input "EFA M 5M WATER"
click at [365, 511] on div "Dunsinane EFA M 5M WATER 0.3955" at bounding box center [286, 532] width 490 height 47
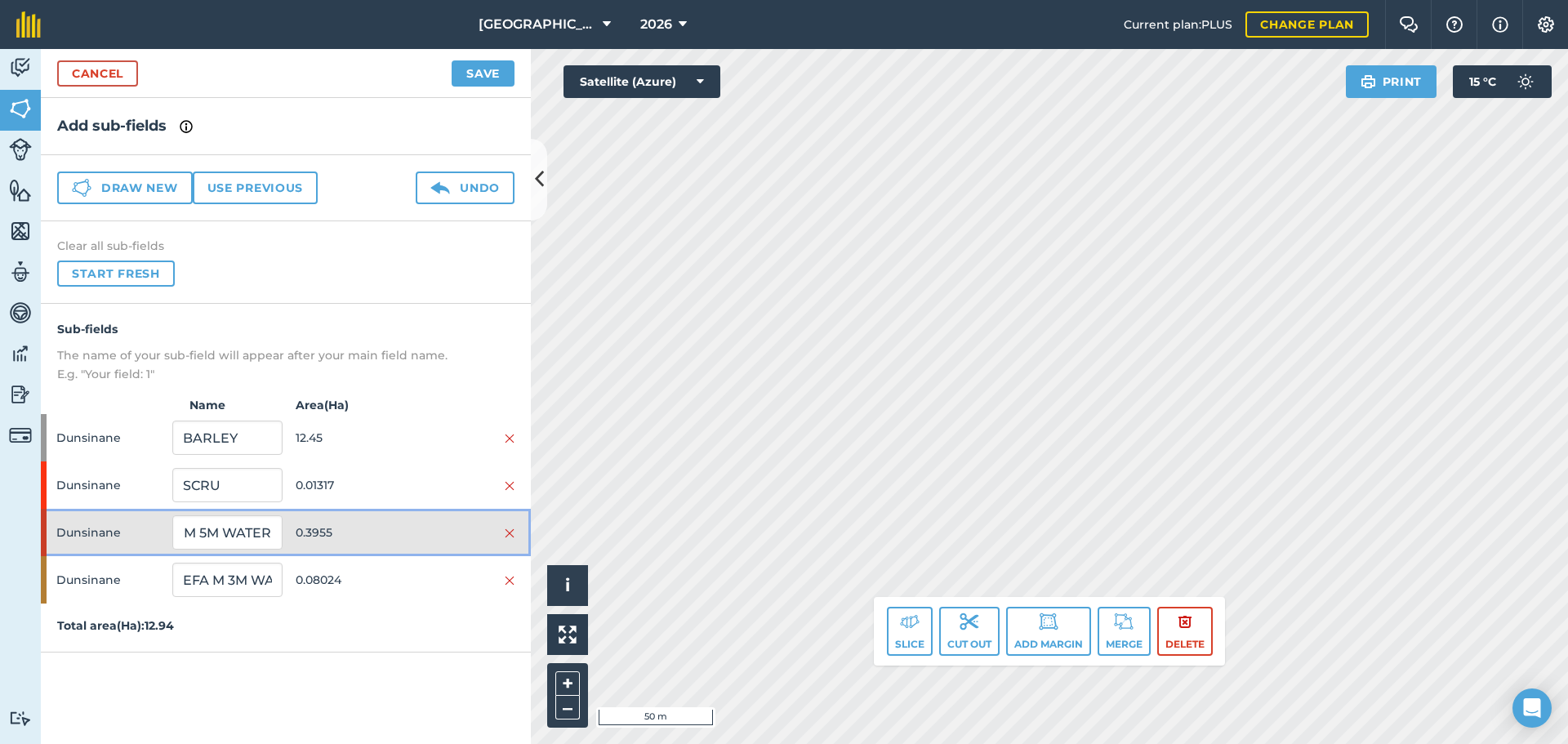
scroll to position [0, 0]
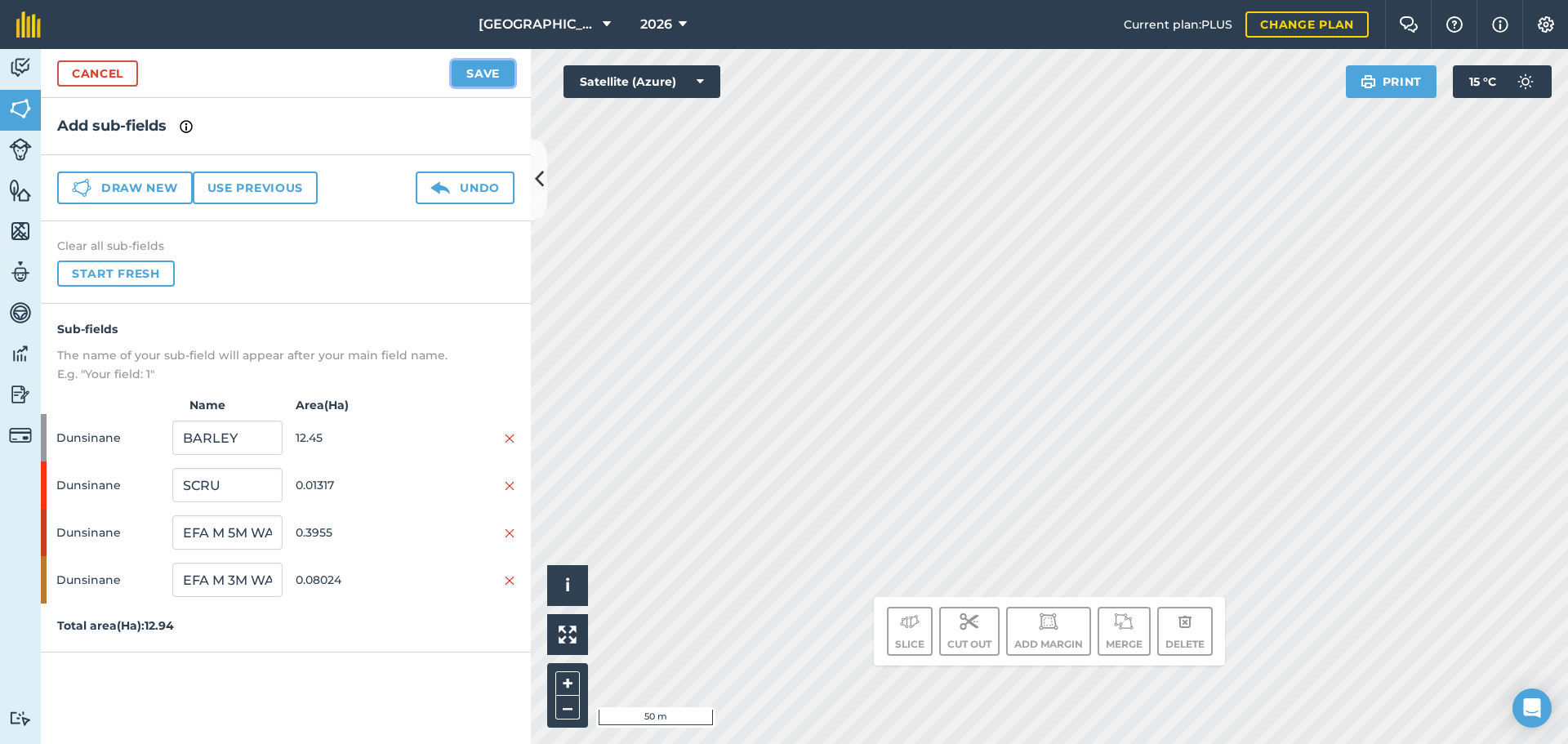
click at [473, 76] on button "Save" at bounding box center [483, 73] width 63 height 26
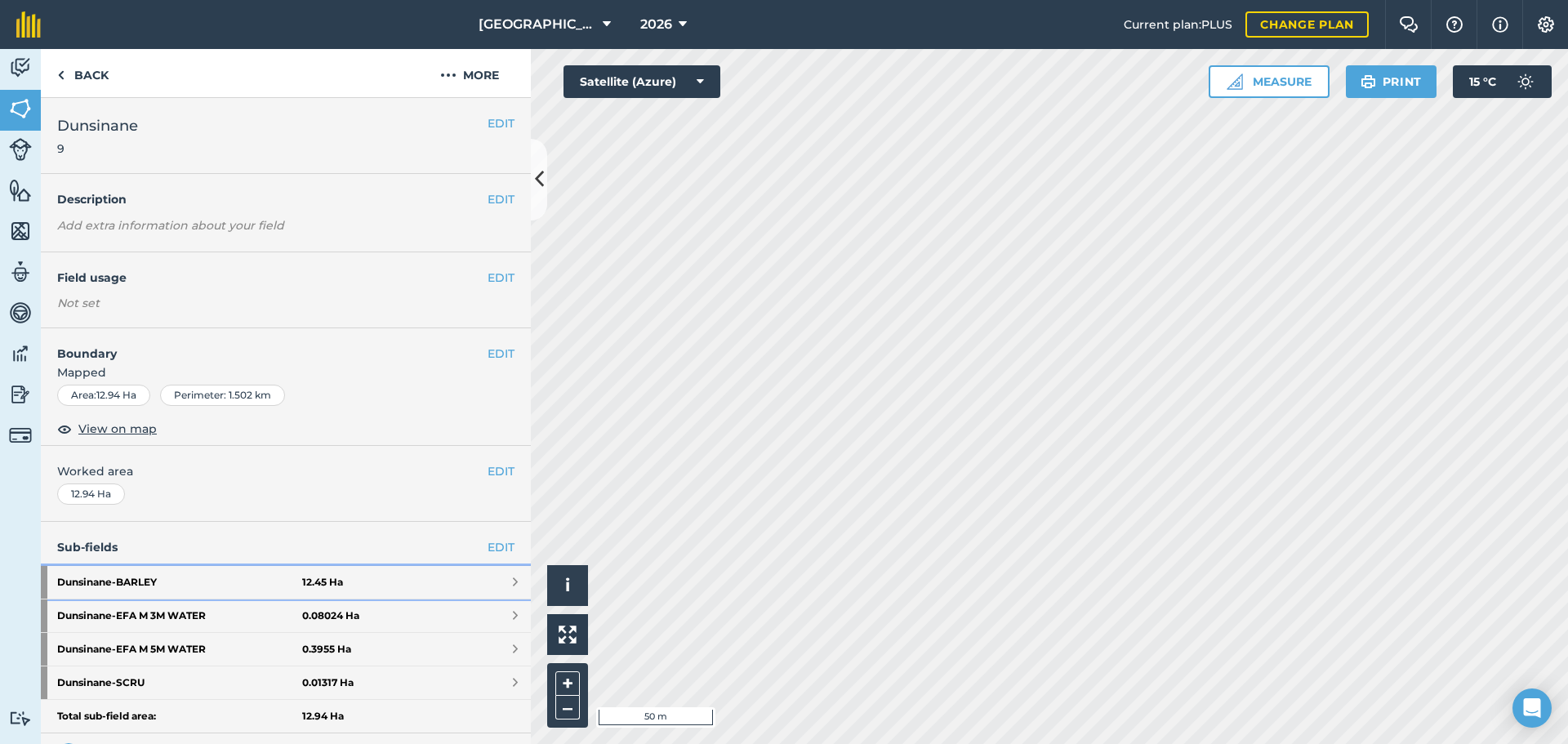
click at [470, 582] on link "Dunsinane - BARLEY 12.45 Ha" at bounding box center [286, 581] width 490 height 32
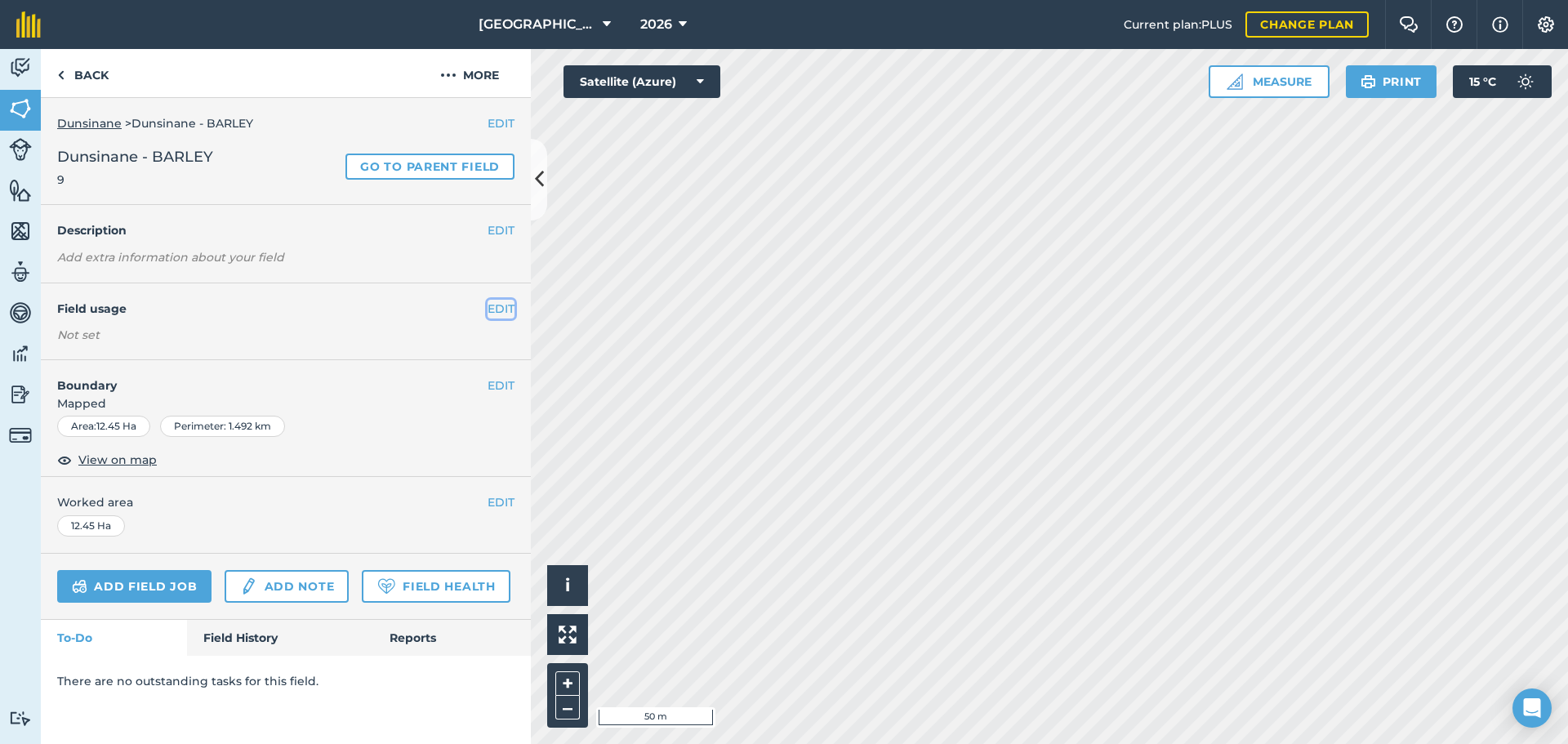
click at [502, 310] on button "EDIT" at bounding box center [500, 308] width 27 height 18
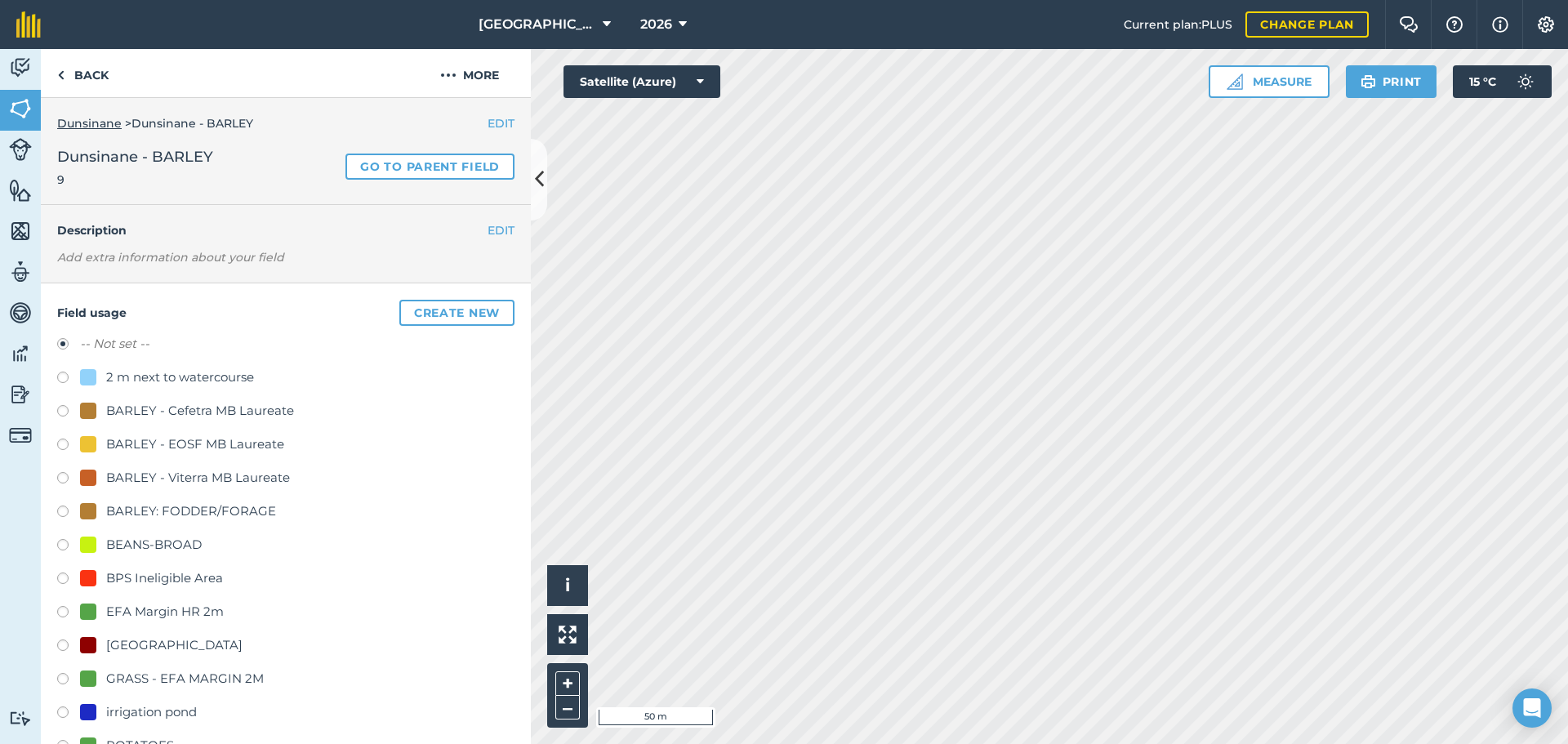
click at [229, 502] on div "BARLEY: FODDER/FORAGE" at bounding box center [191, 511] width 170 height 19
radio input "true"
radio input "false"
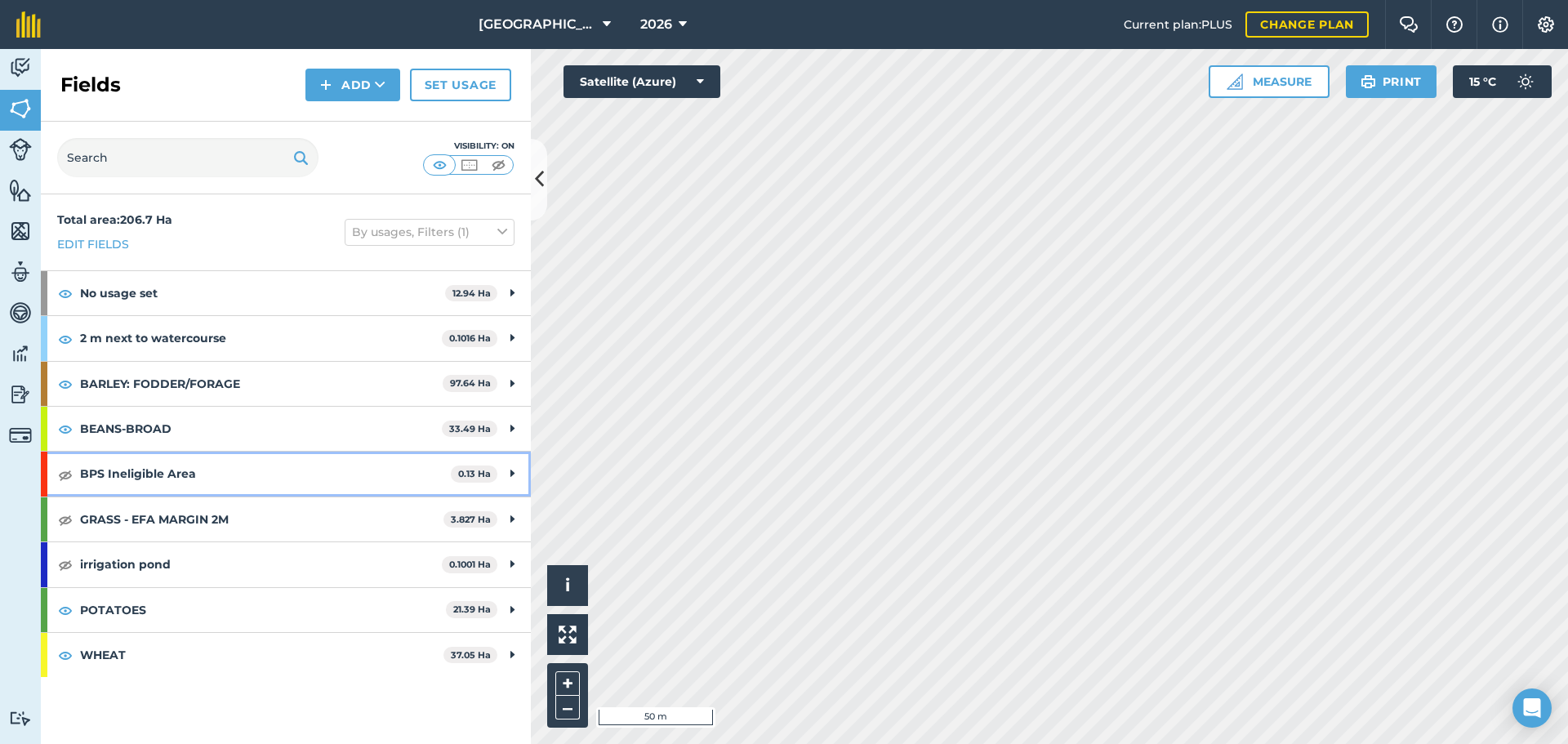
click at [524, 484] on div "BPS Ineligible Area 0.13 Ha" at bounding box center [286, 473] width 490 height 44
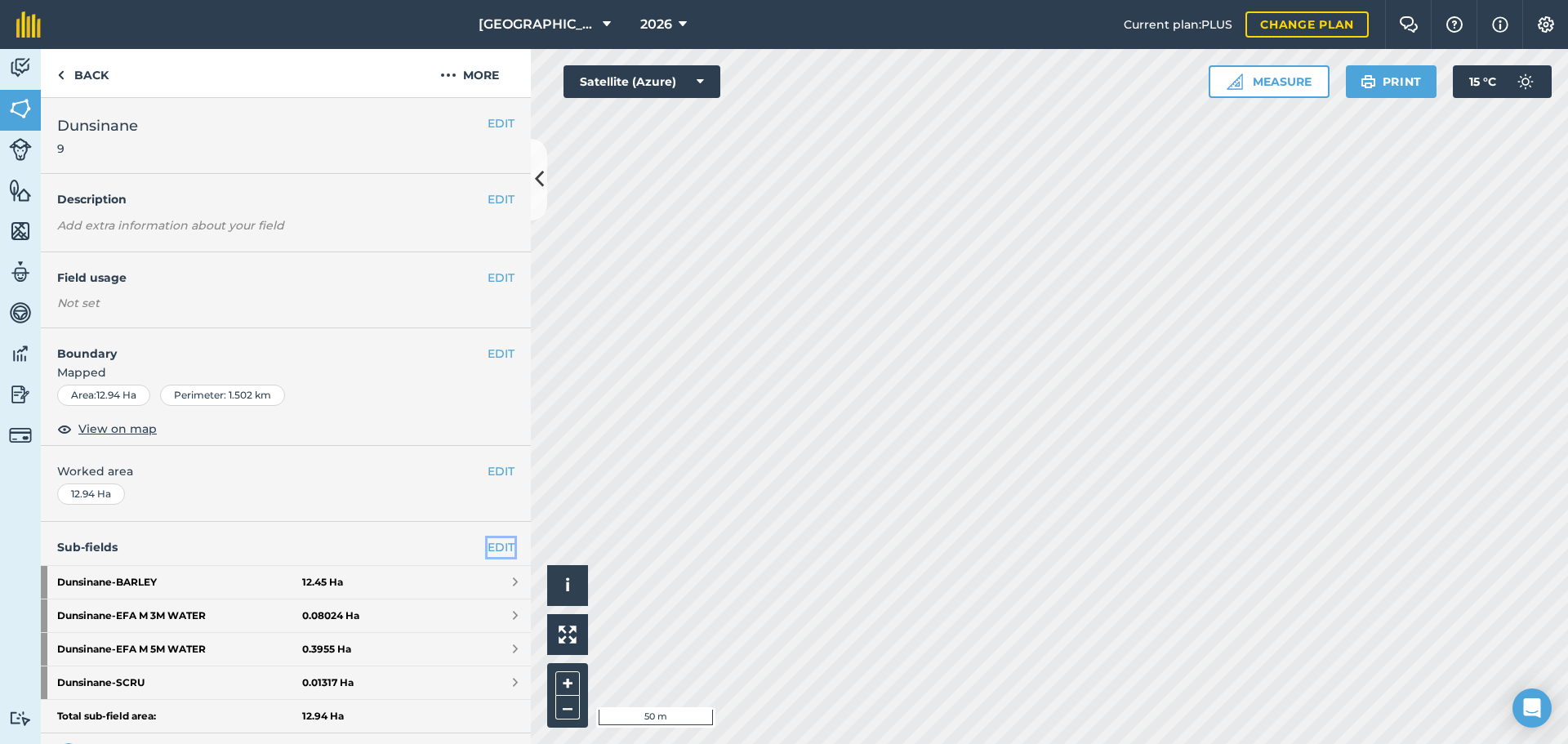
click at [492, 547] on link "EDIT" at bounding box center [500, 546] width 27 height 18
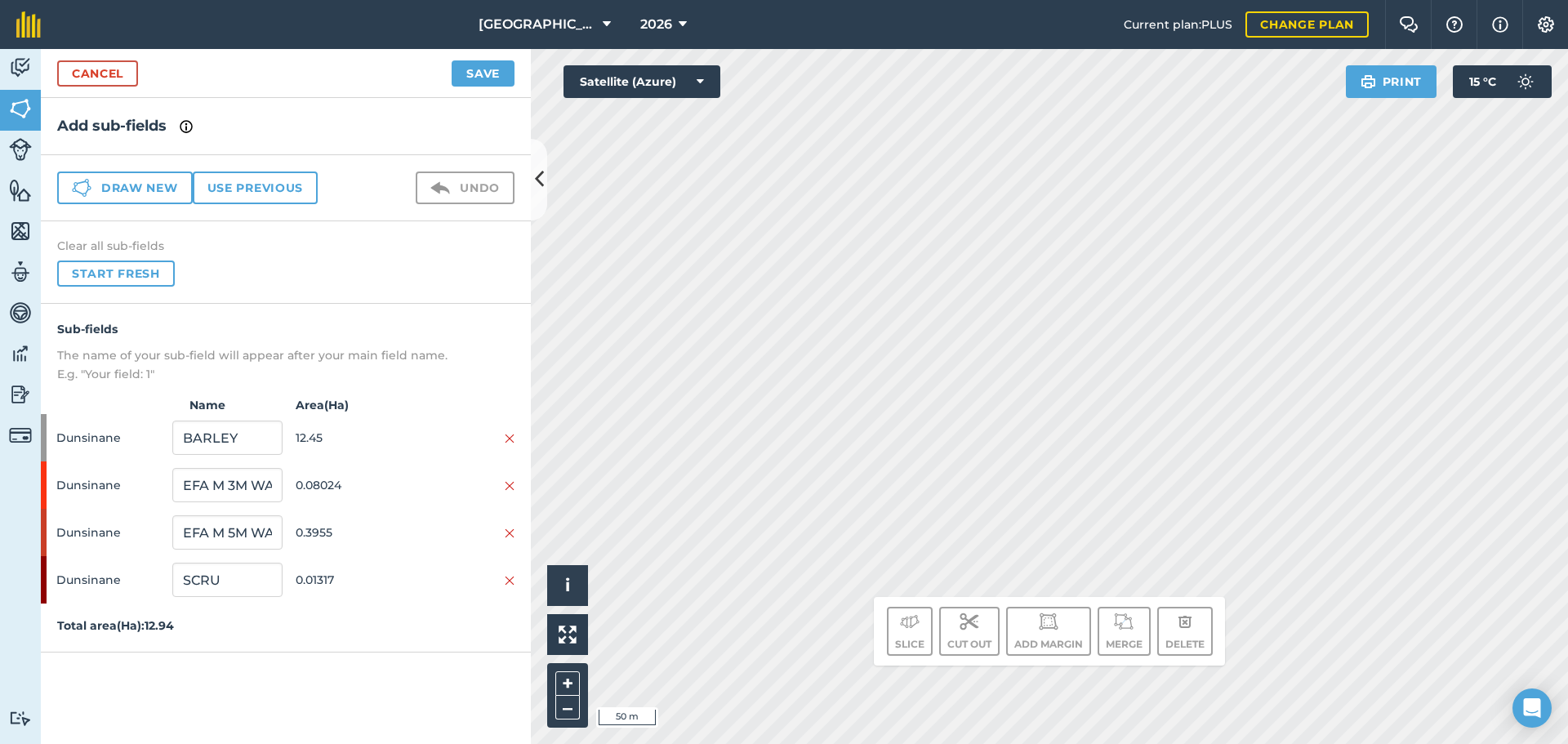
click at [96, 88] on div "Cancel Save" at bounding box center [286, 73] width 490 height 49
click at [96, 85] on link "Cancel" at bounding box center [98, 73] width 81 height 26
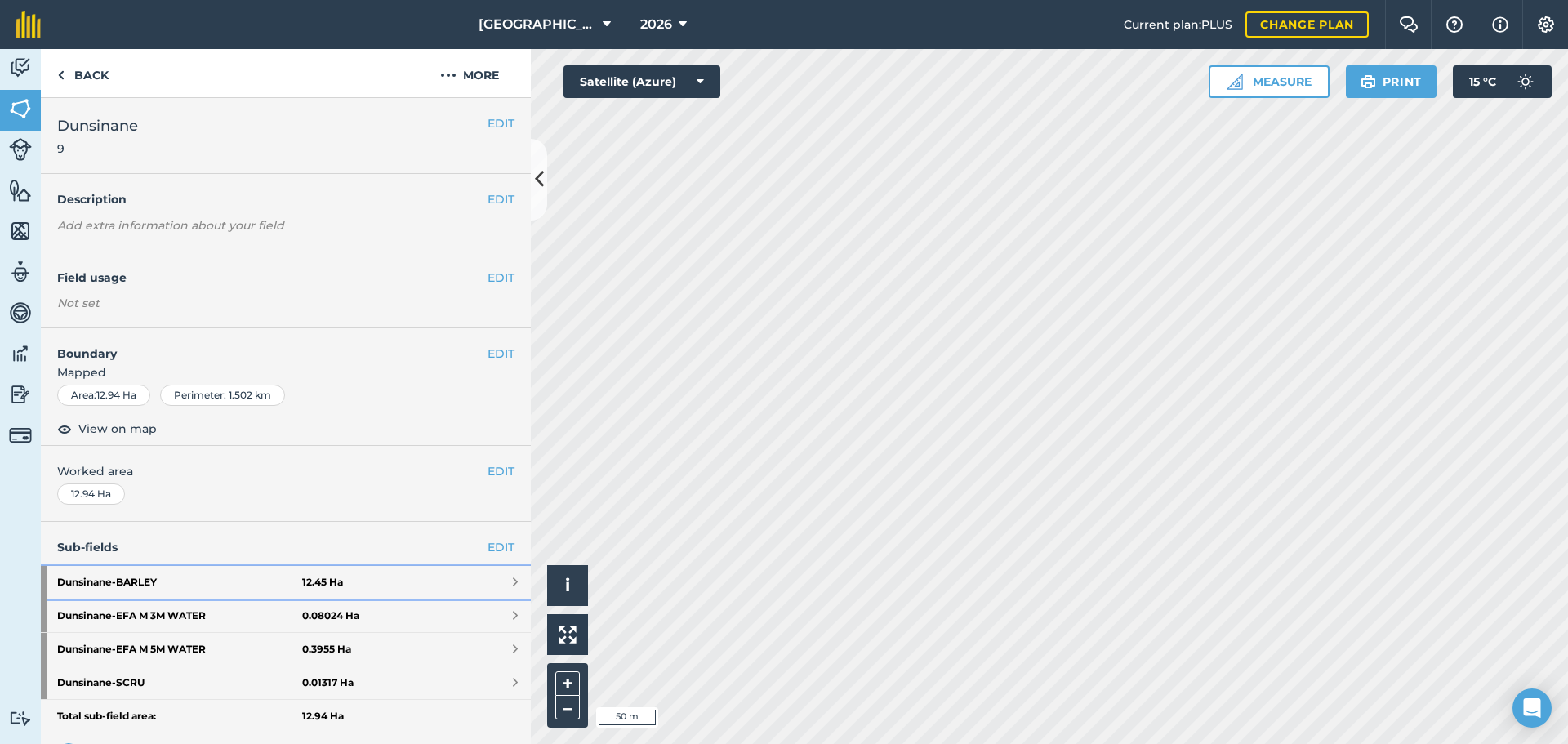
click at [373, 565] on link "Dunsinane - BARLEY 12.45 Ha" at bounding box center [286, 581] width 490 height 32
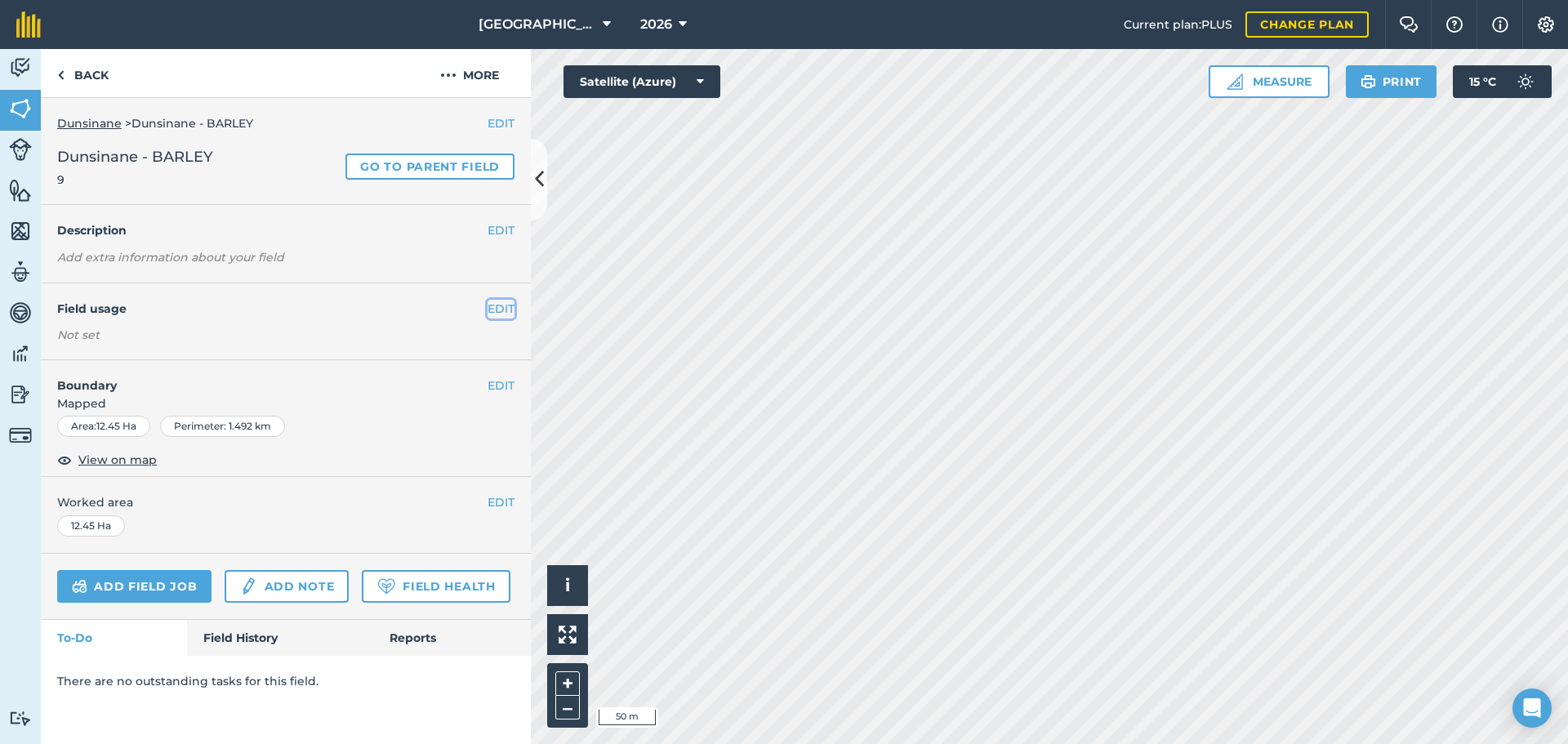
click at [499, 307] on button "EDIT" at bounding box center [500, 308] width 27 height 18
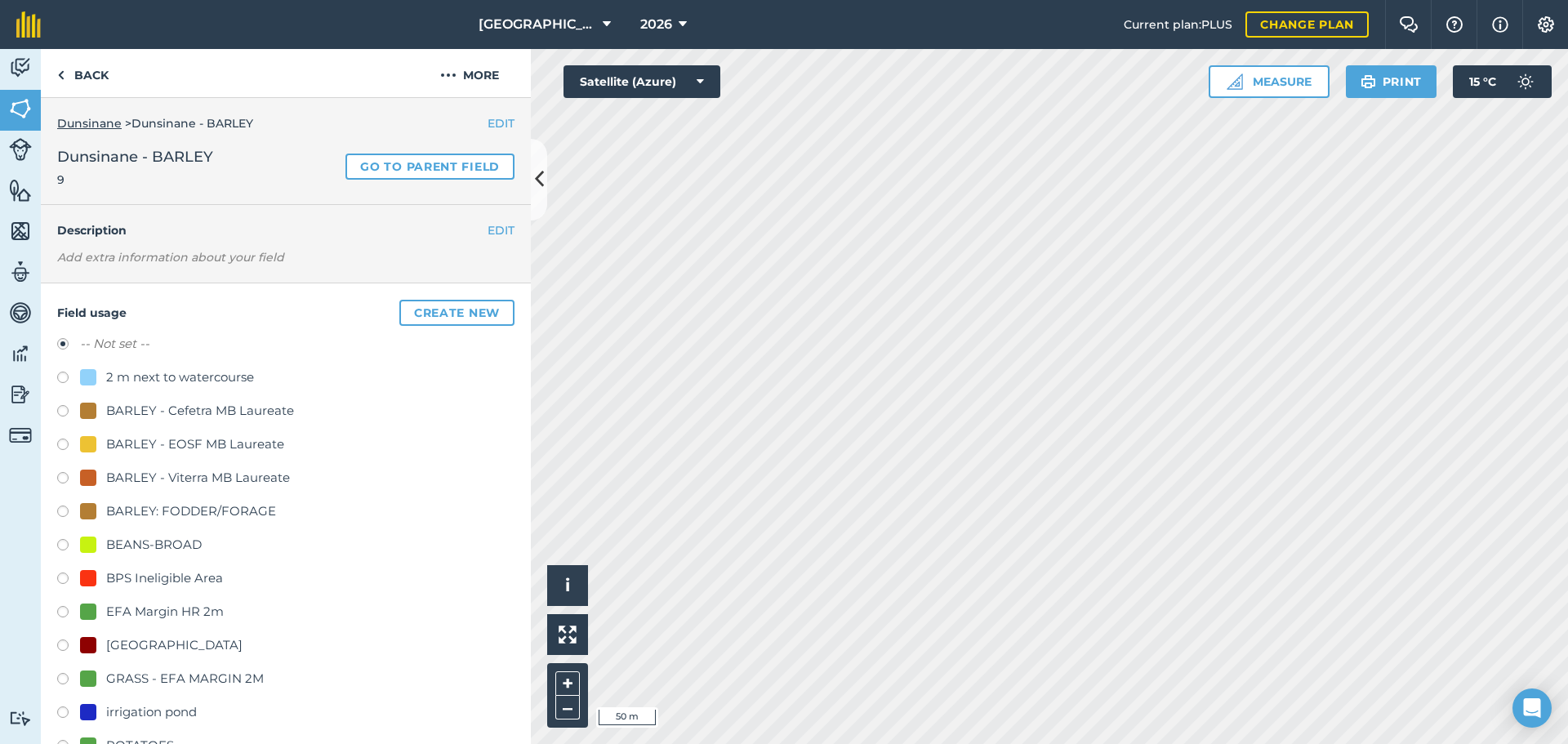
click at [213, 508] on div "BARLEY: FODDER/FORAGE" at bounding box center [191, 511] width 170 height 19
radio input "true"
radio input "false"
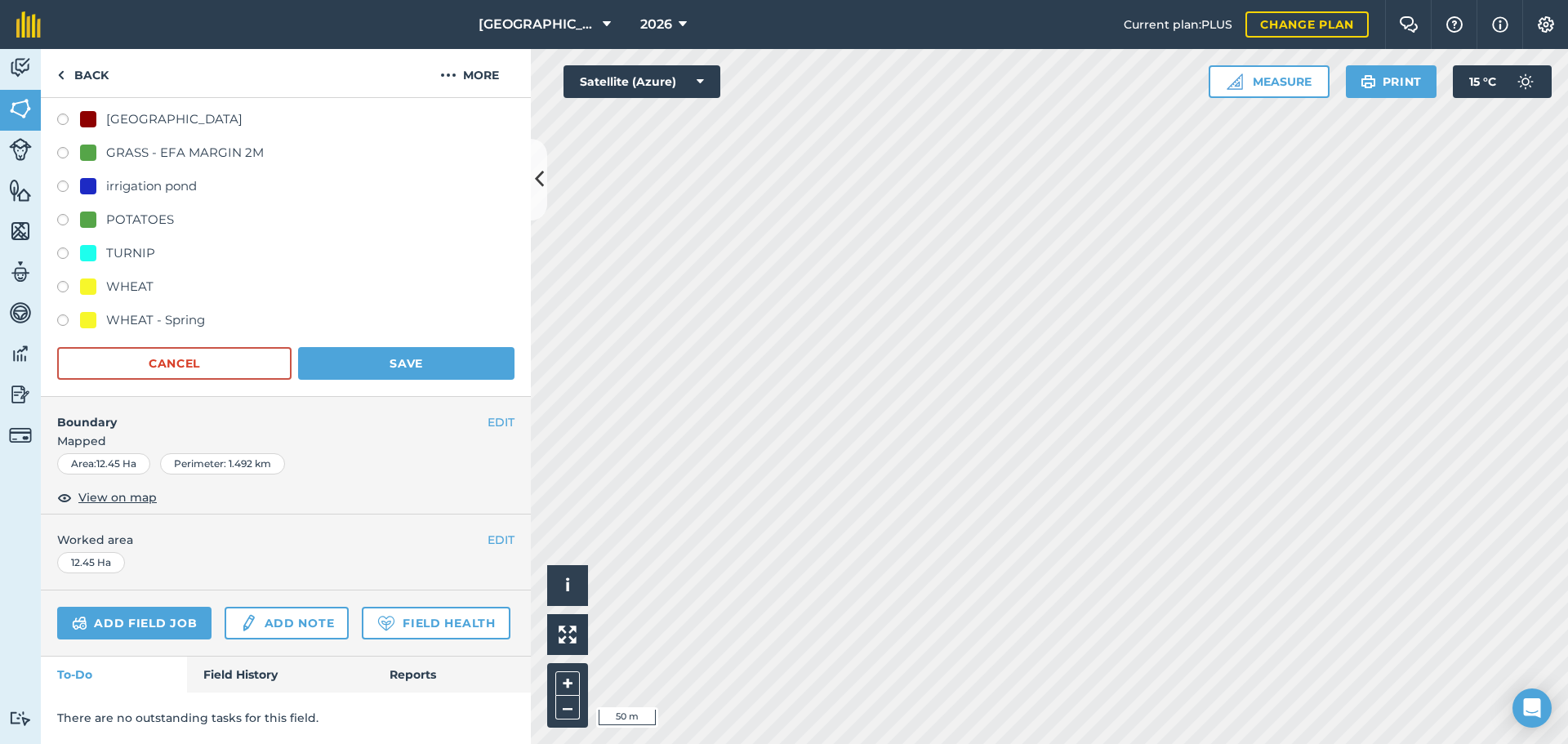
scroll to position [565, 0]
click at [455, 347] on button "Save" at bounding box center [406, 362] width 216 height 32
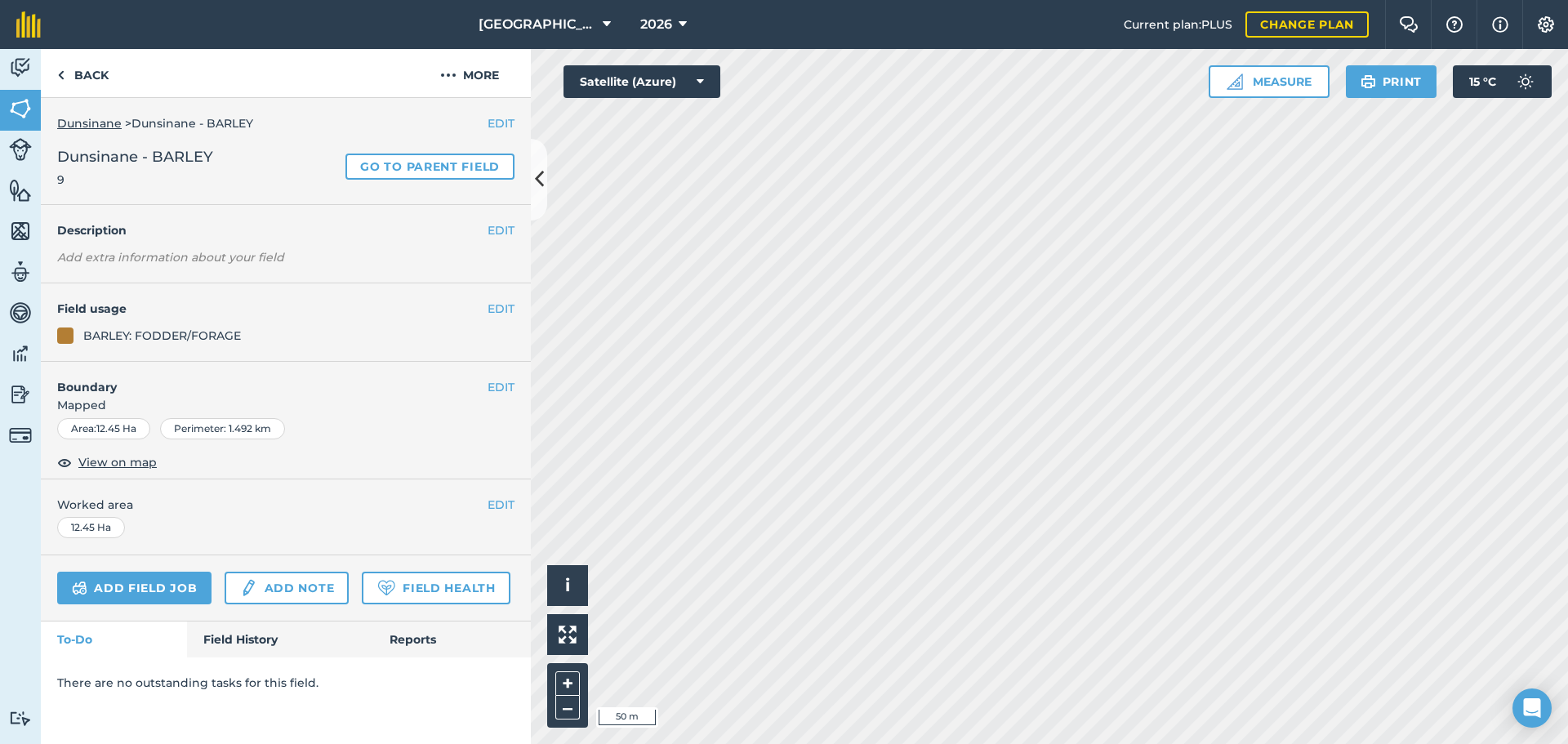
scroll to position [0, 0]
click at [98, 79] on link "Back" at bounding box center [83, 72] width 85 height 48
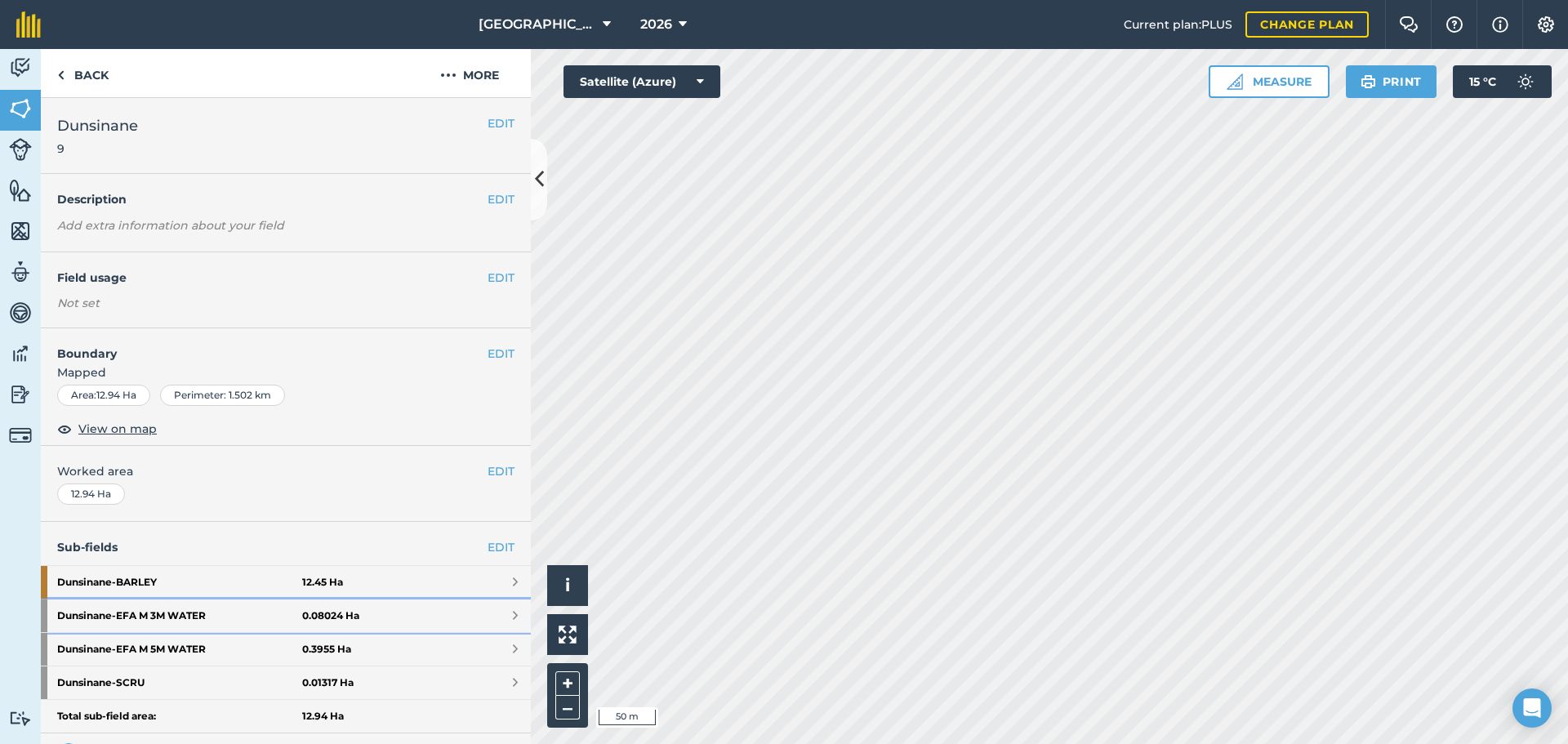
click at [211, 619] on strong "Dunsinane - EFA M 3M WATER" at bounding box center [180, 615] width 245 height 32
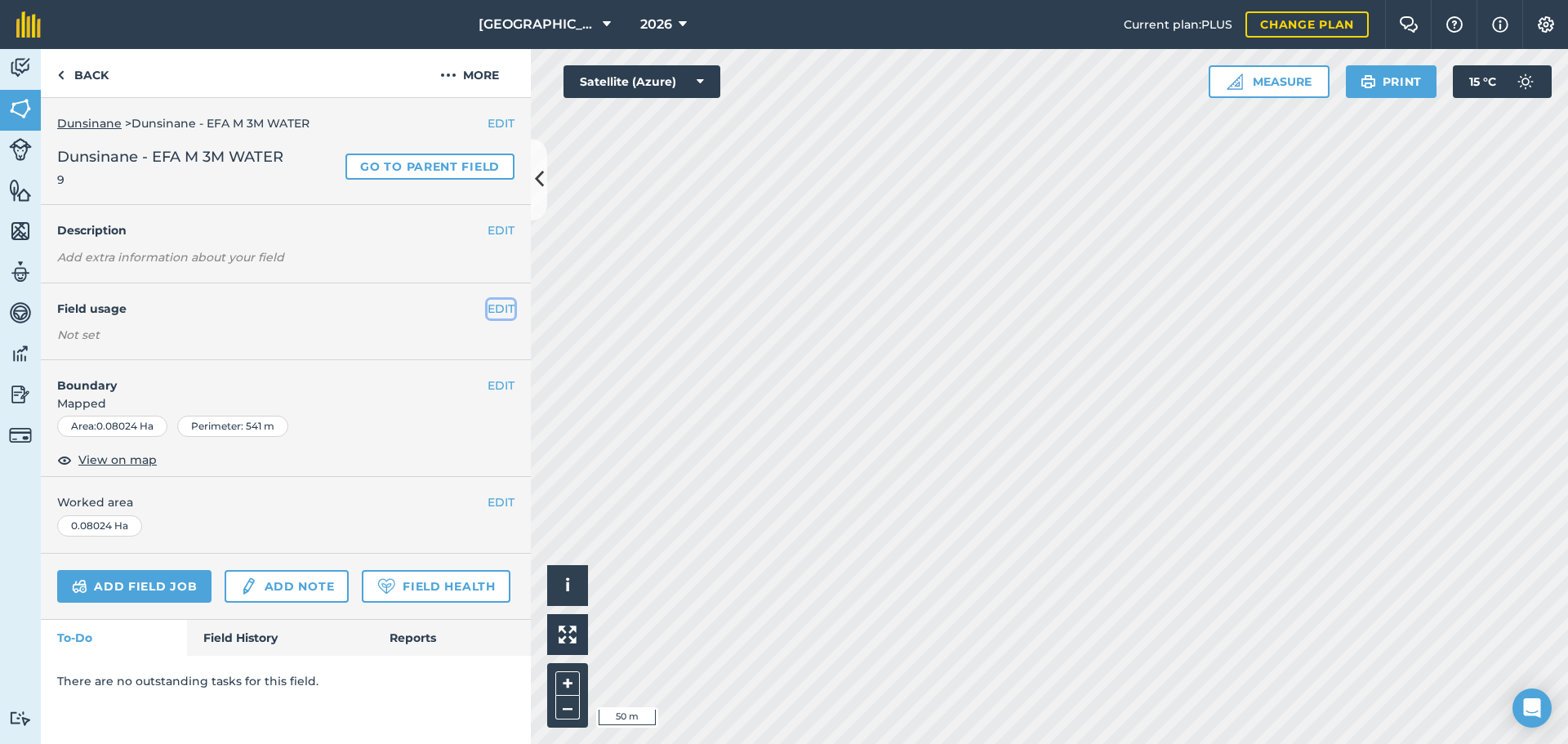
click at [506, 312] on button "EDIT" at bounding box center [500, 308] width 27 height 18
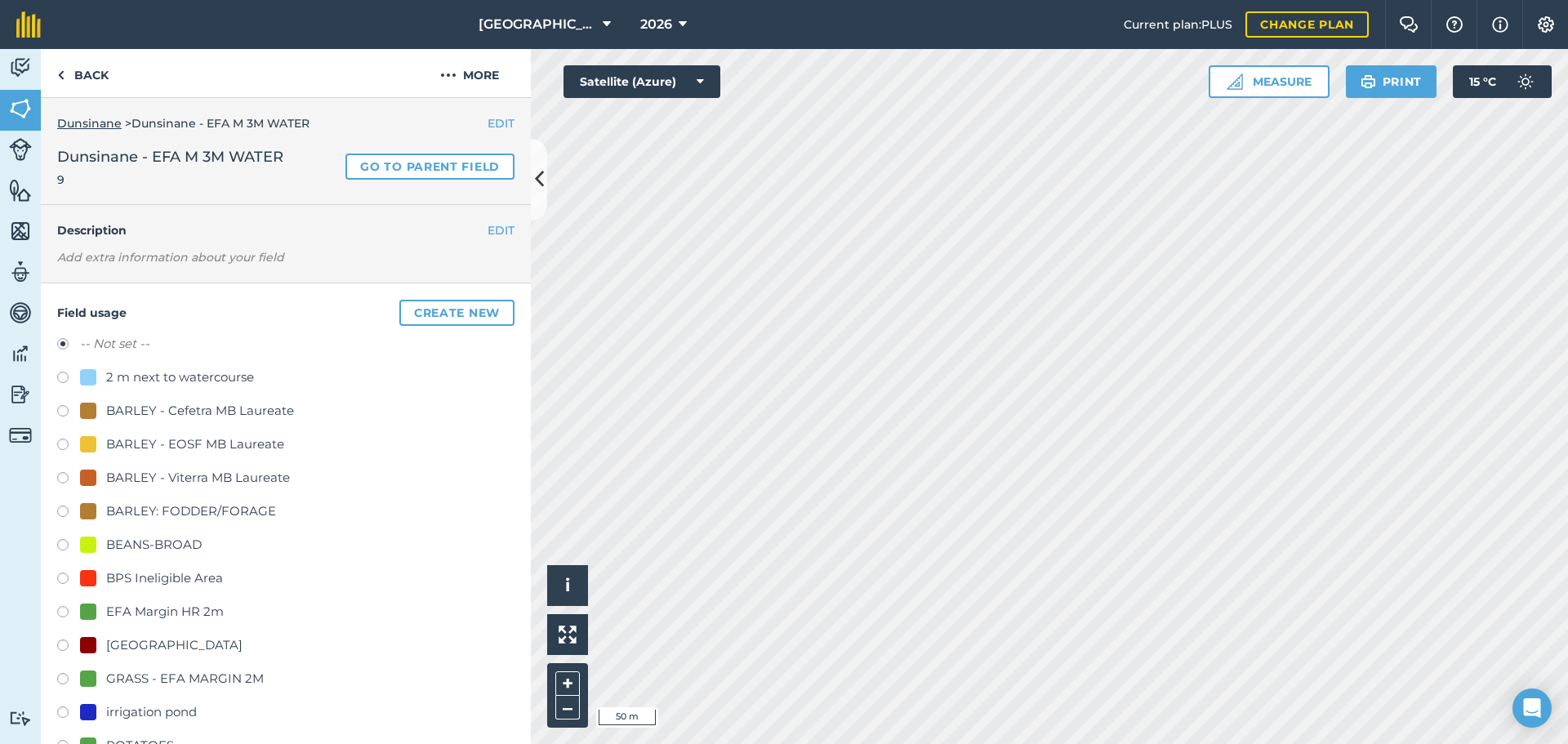
click at [185, 678] on div "GRASS - EFA MARGIN 2M" at bounding box center [185, 678] width 158 height 19
radio input "true"
radio input "false"
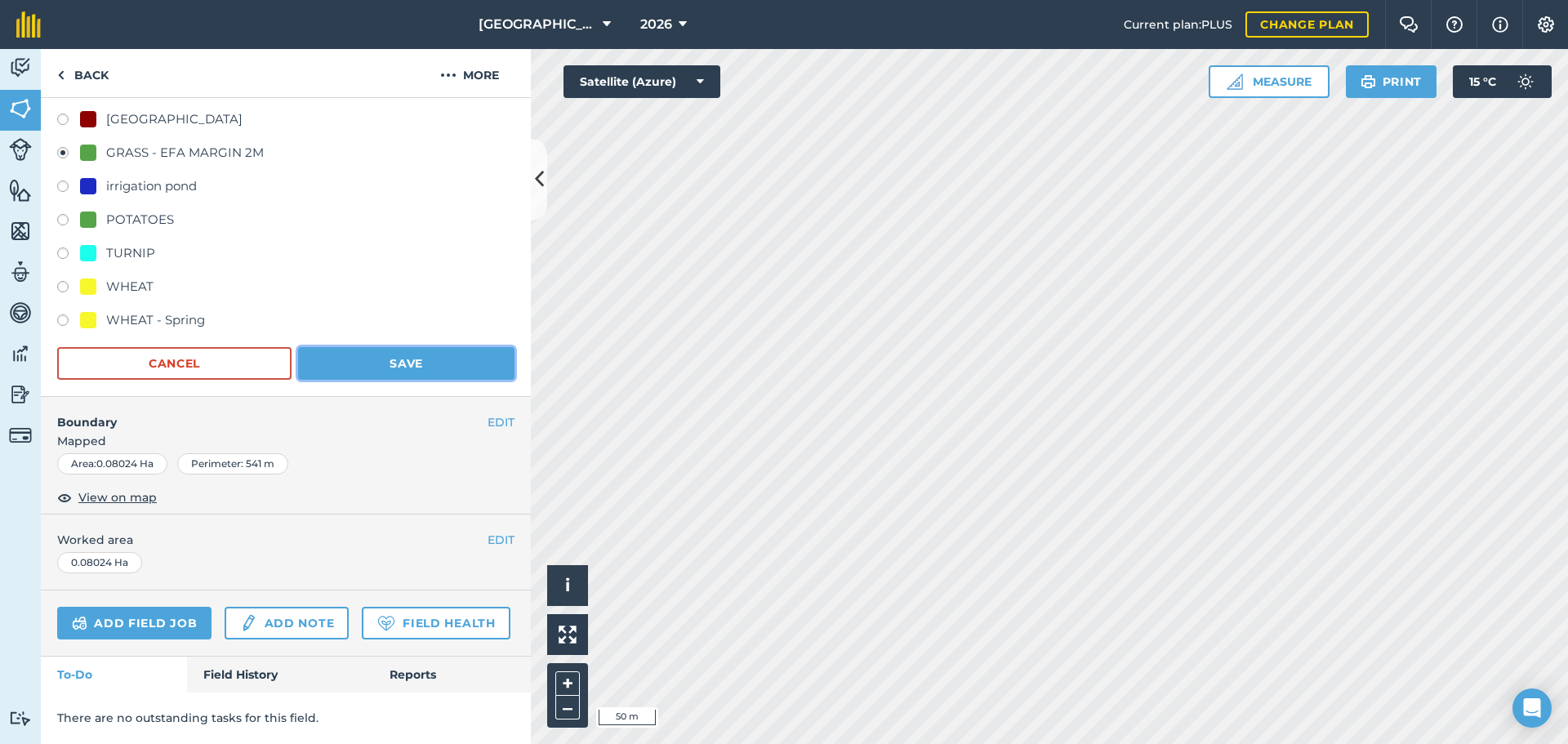
click at [413, 347] on button "Save" at bounding box center [406, 362] width 216 height 32
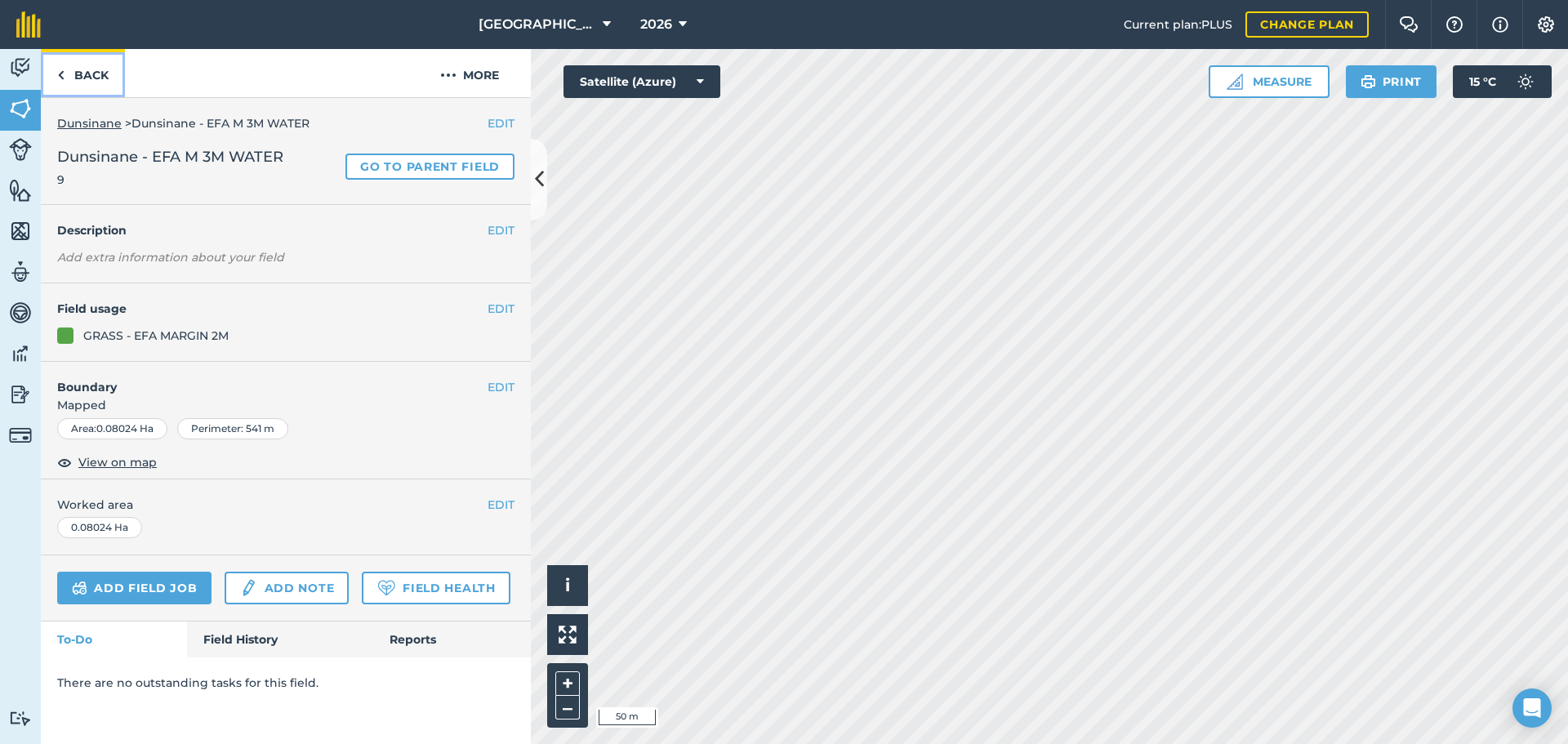
click at [103, 84] on link "Back" at bounding box center [83, 72] width 85 height 48
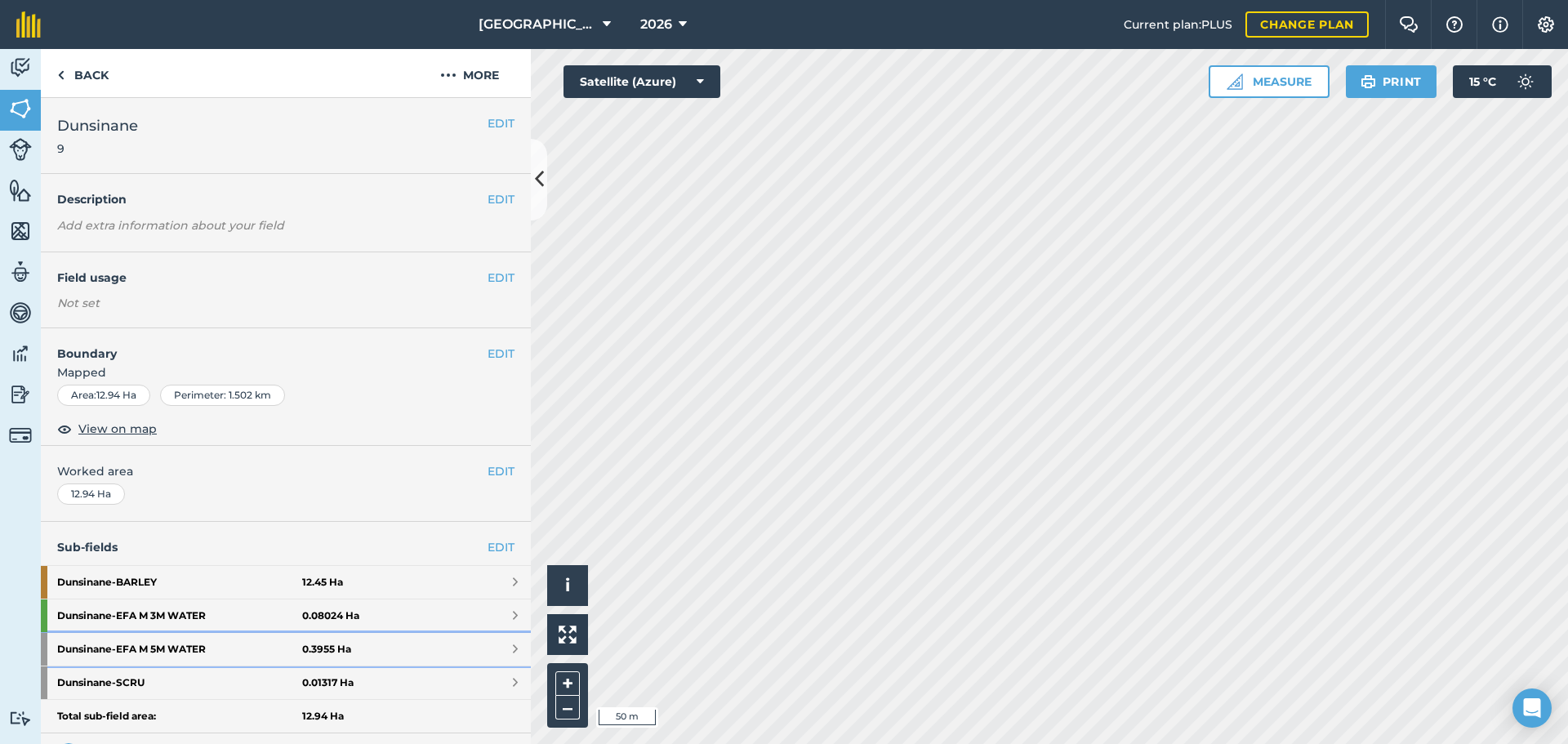
click at [221, 642] on strong "Dunsinane - EFA M 5M WATER" at bounding box center [180, 648] width 245 height 32
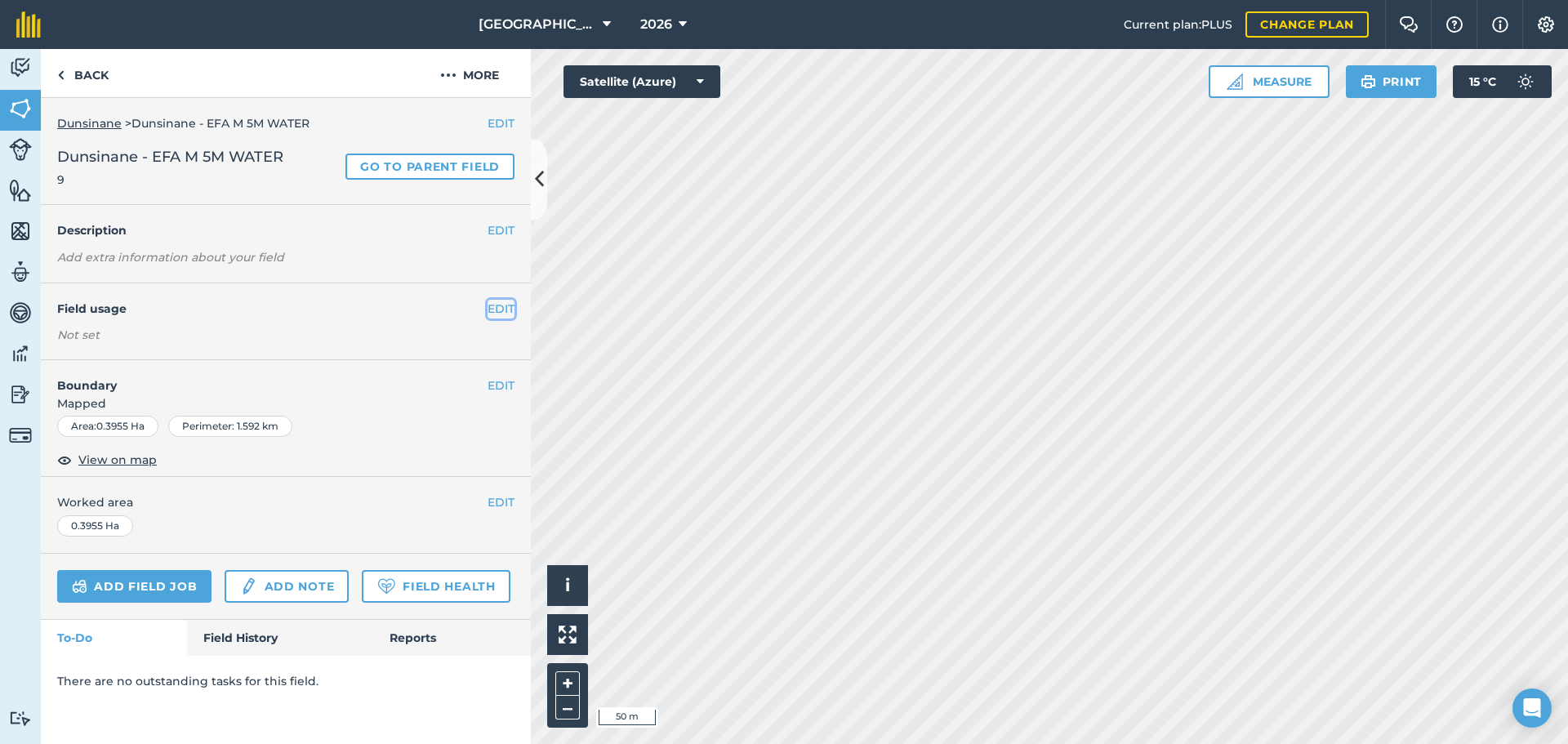
click at [499, 308] on button "EDIT" at bounding box center [500, 308] width 27 height 18
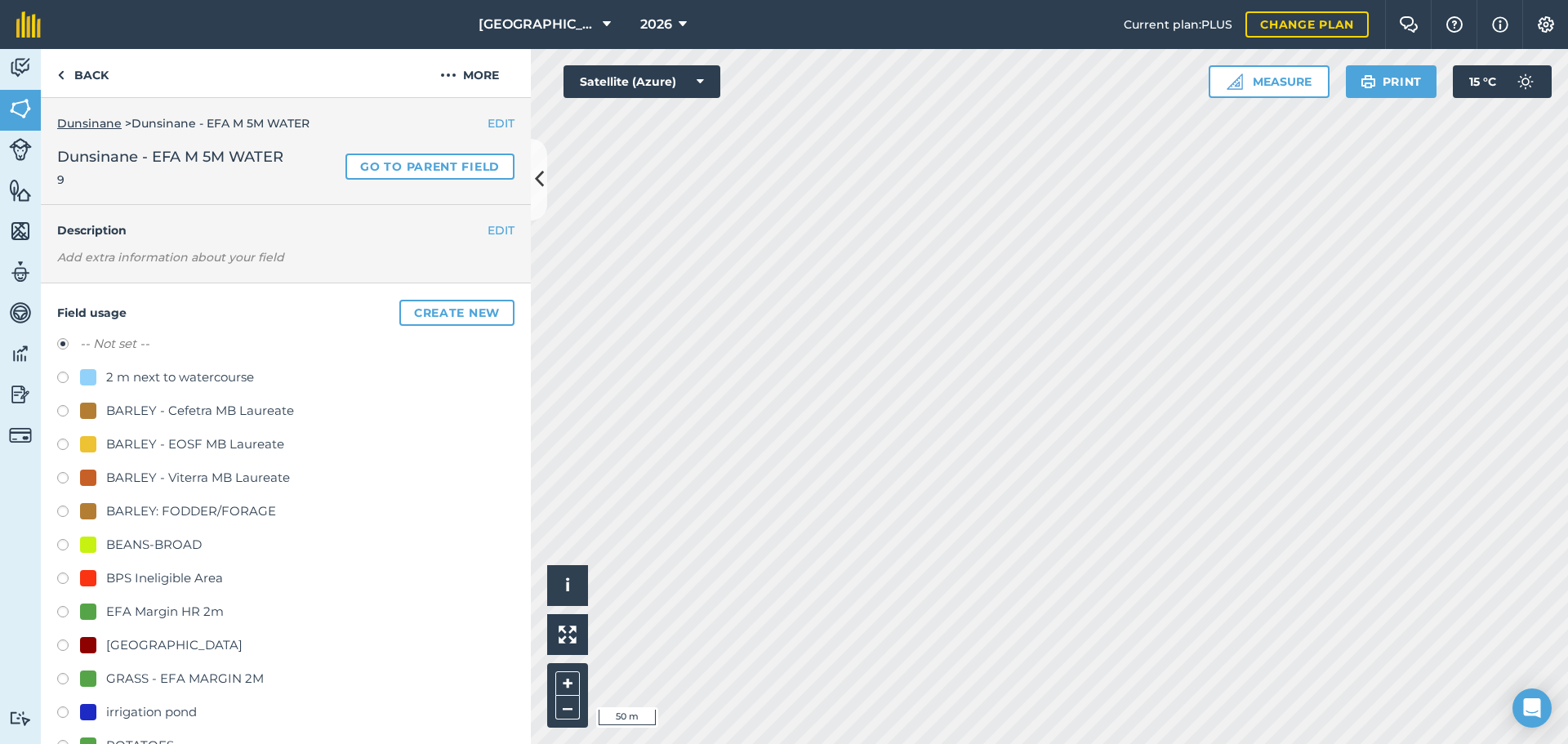
click at [216, 681] on div "GRASS - EFA MARGIN 2M" at bounding box center [185, 678] width 158 height 19
radio input "true"
radio input "false"
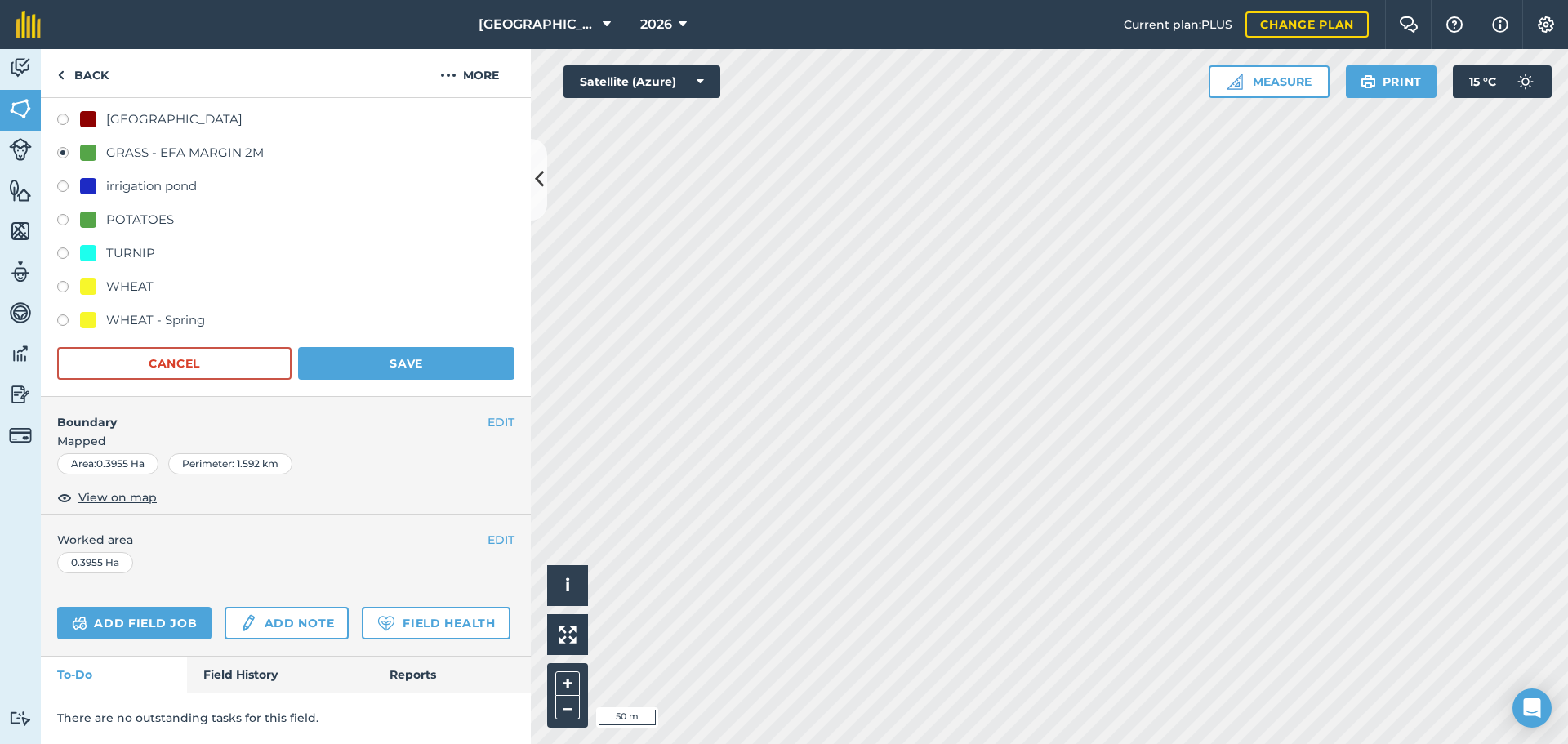
click at [448, 342] on div "Field usage Create new -- Not set -- 2 m next to watercourse BARLEY - Cefetra M…" at bounding box center [286, 78] width 490 height 639
click at [450, 347] on button "Save" at bounding box center [406, 362] width 216 height 32
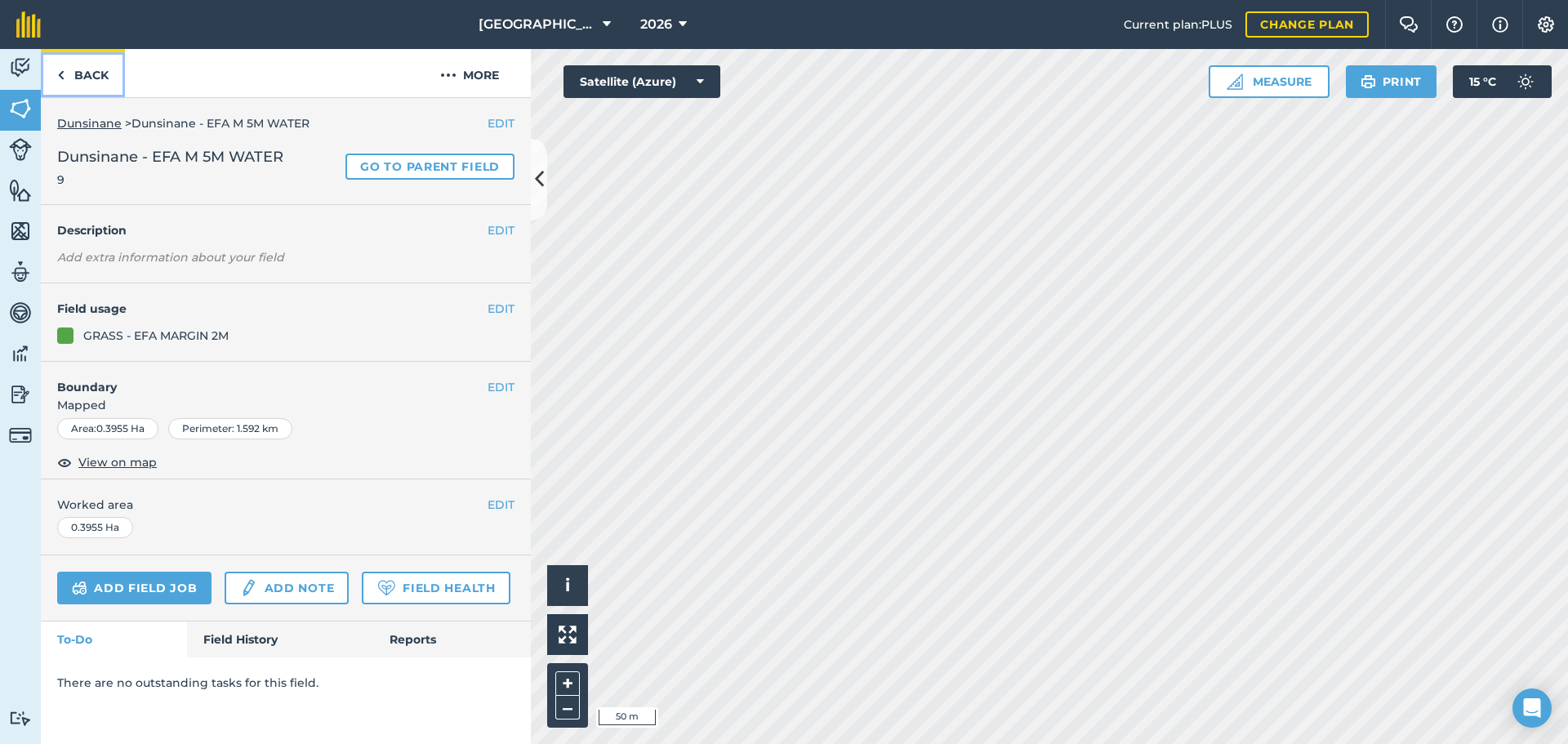
click at [96, 75] on link "Back" at bounding box center [83, 72] width 85 height 48
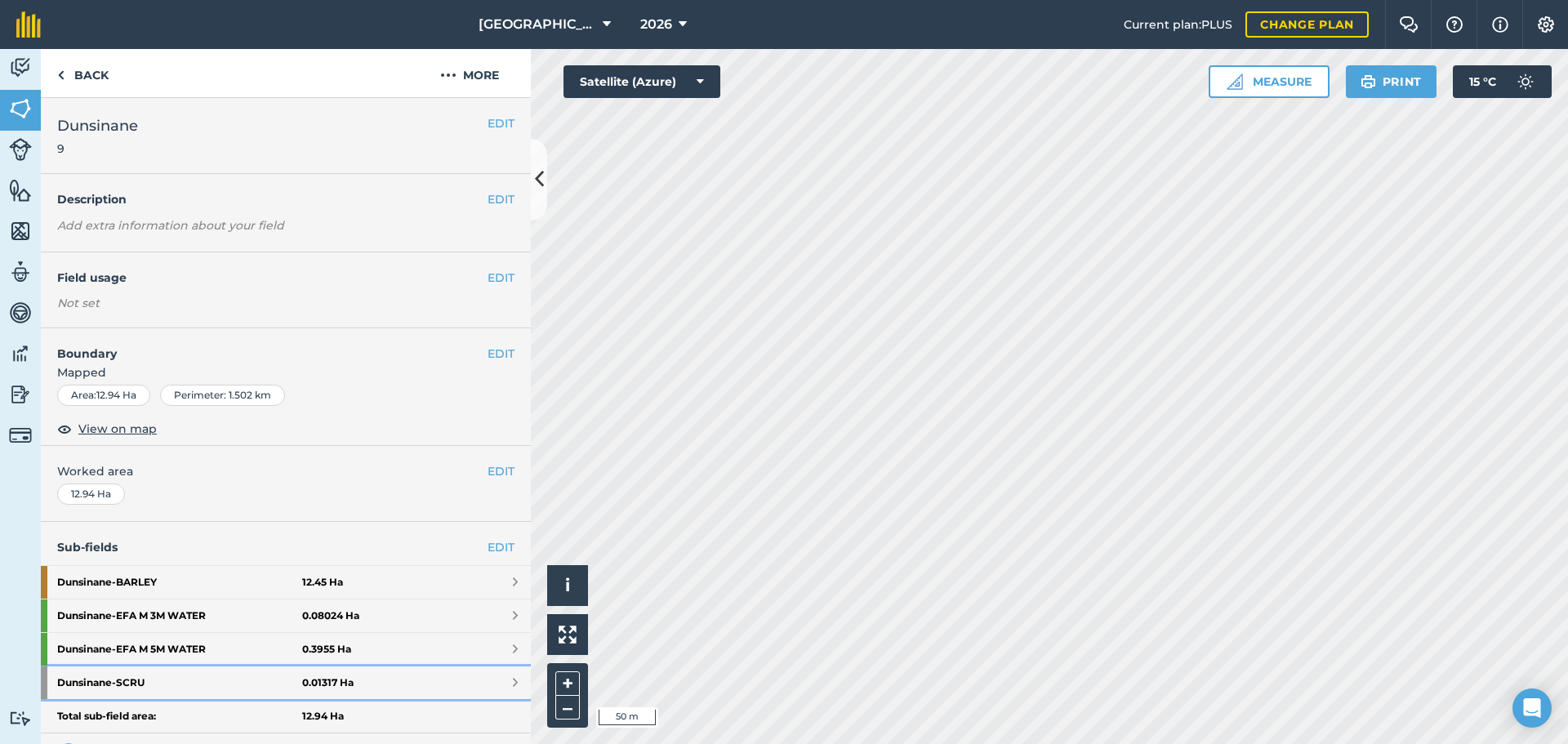
click at [264, 679] on strong "Dunsinane - SCRU" at bounding box center [180, 682] width 245 height 32
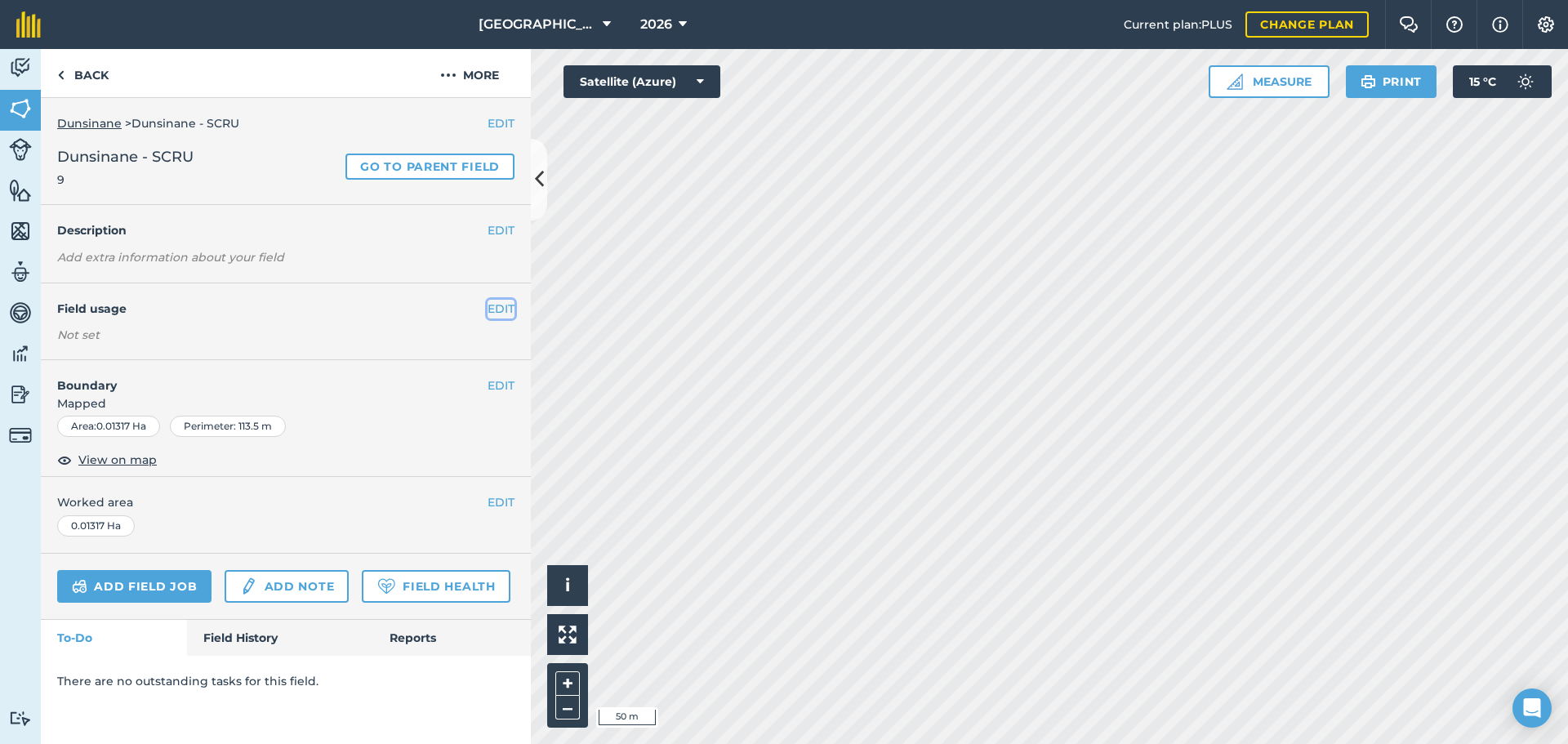
click at [499, 305] on button "EDIT" at bounding box center [500, 308] width 27 height 18
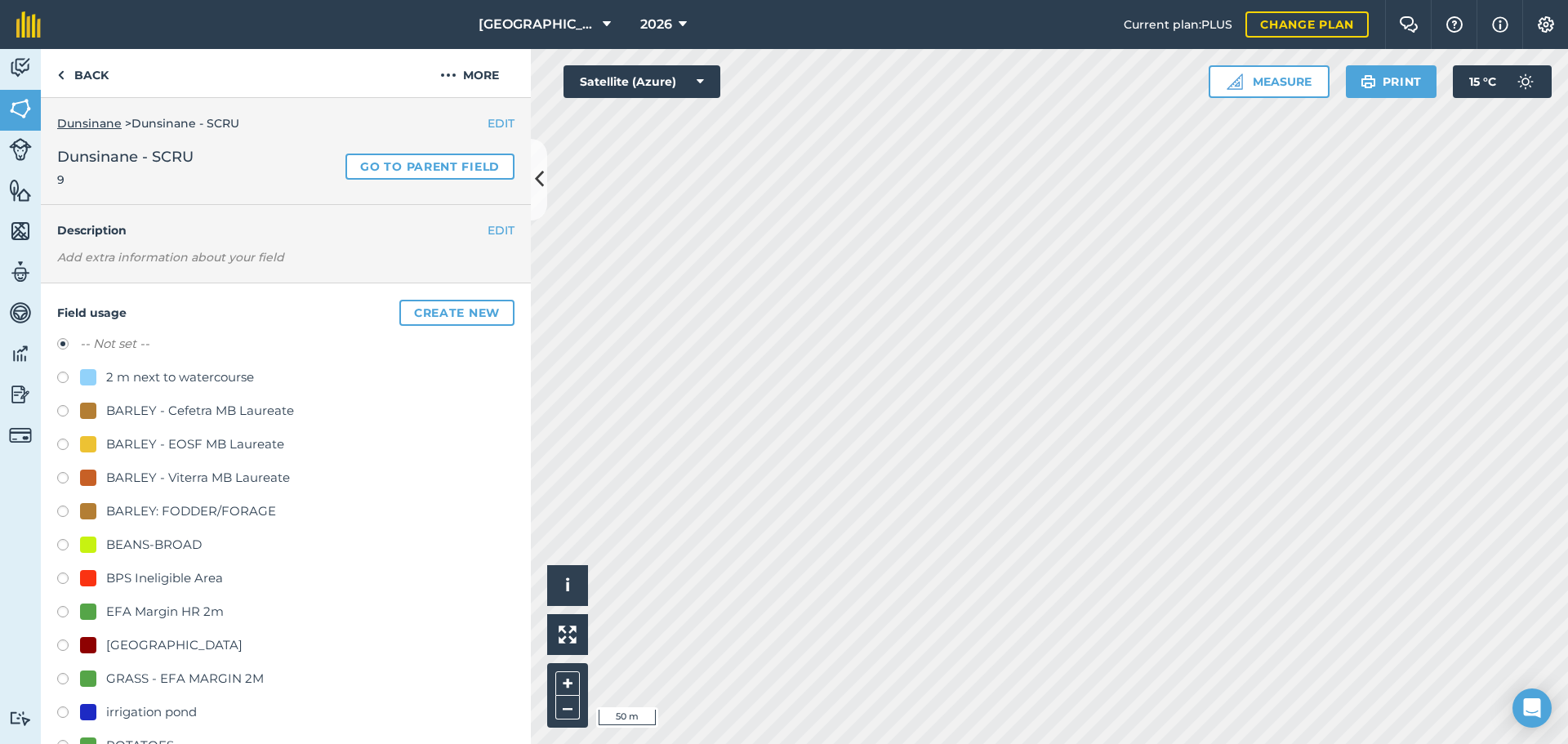
click at [129, 573] on div "BPS Ineligible Area" at bounding box center [165, 578] width 117 height 19
radio input "true"
radio input "false"
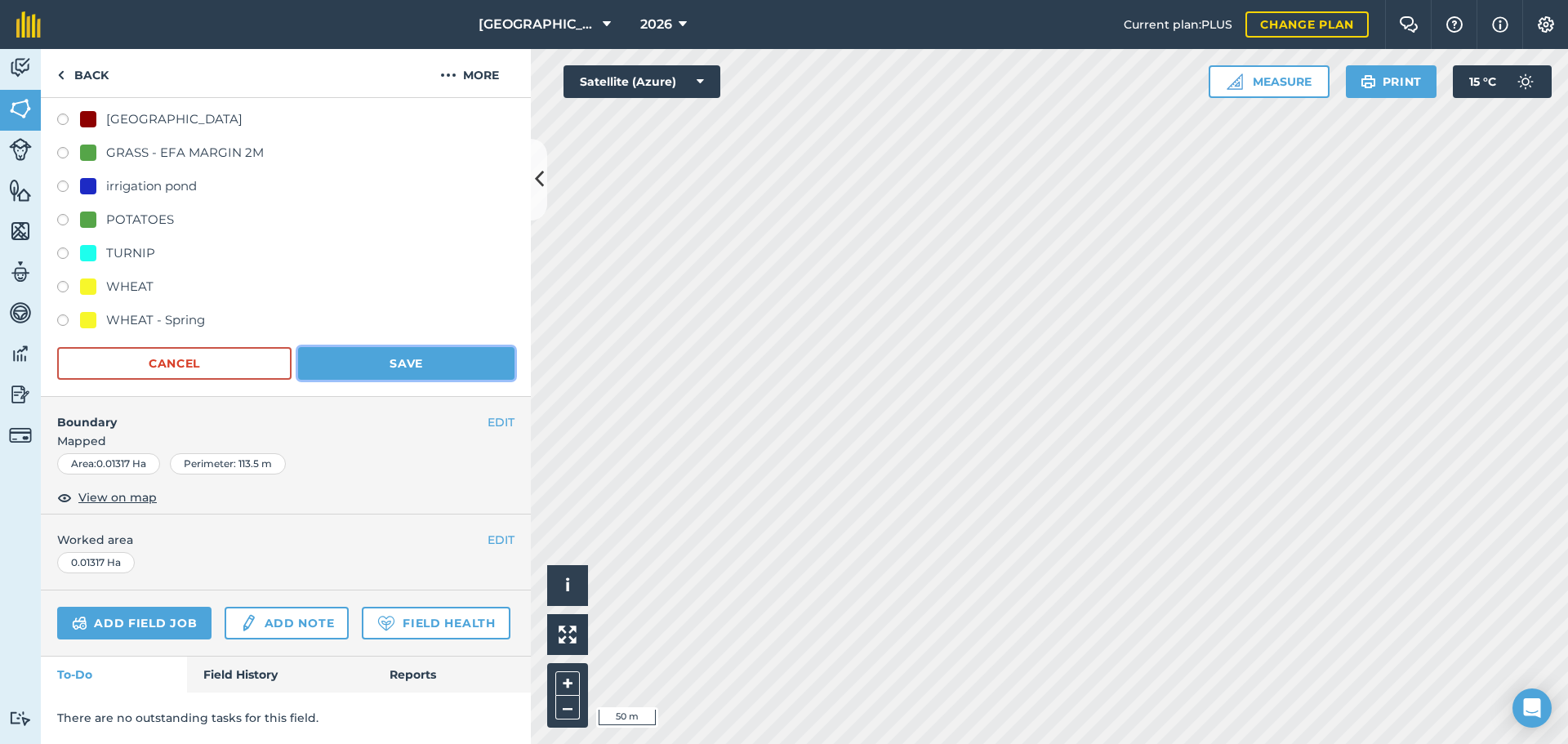
click at [404, 347] on button "Save" at bounding box center [406, 362] width 216 height 32
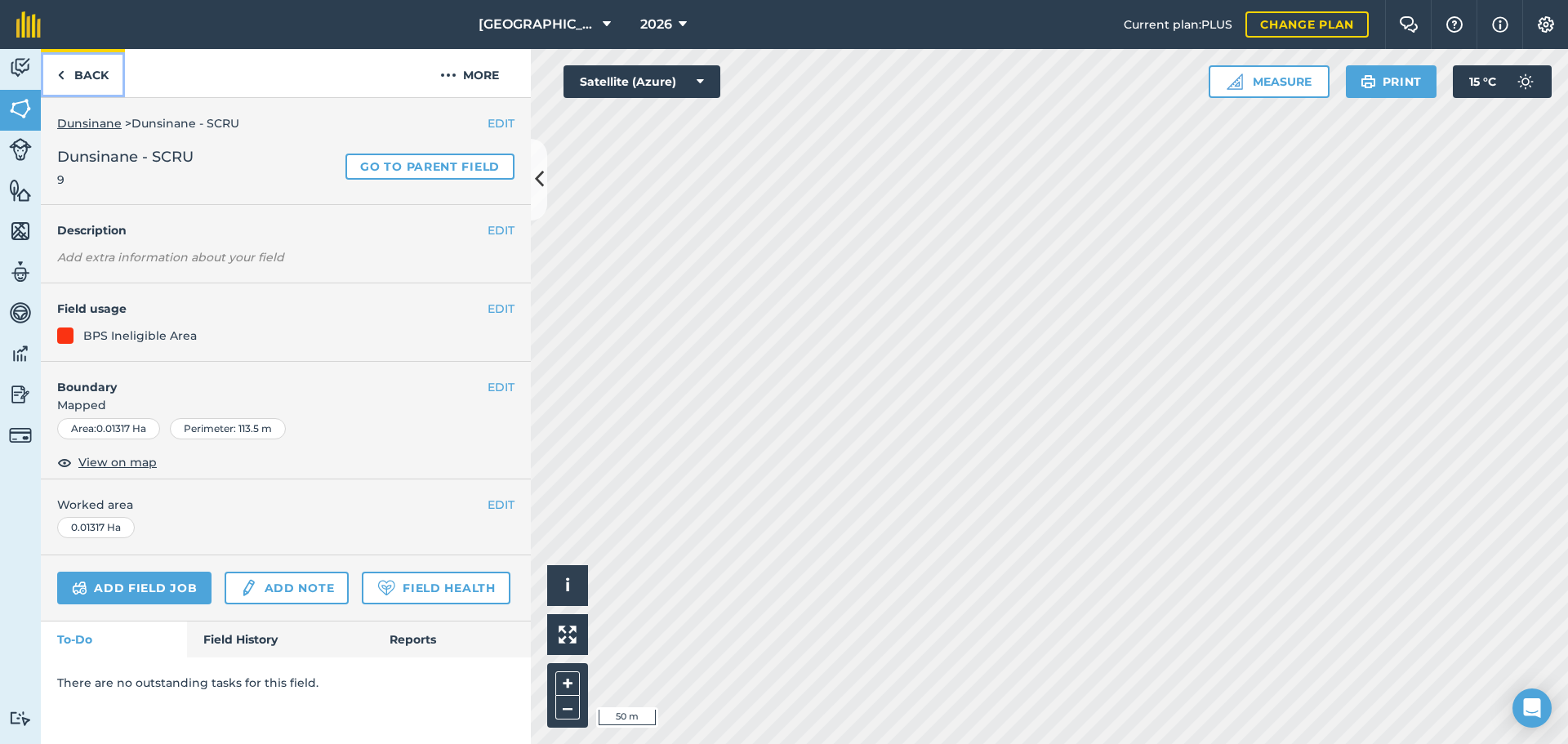
click at [78, 71] on link "Back" at bounding box center [83, 72] width 85 height 48
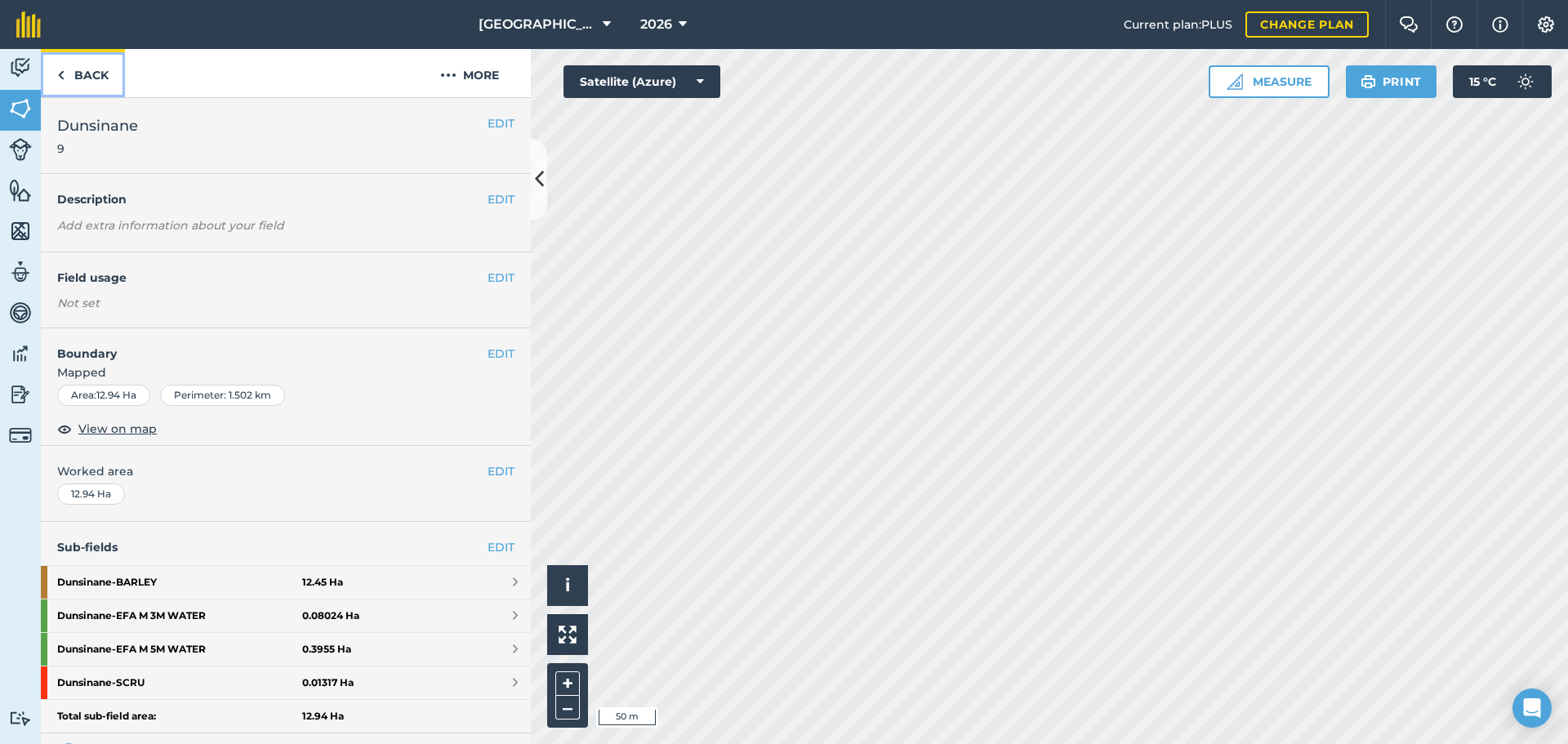
click at [85, 81] on link "Back" at bounding box center [83, 72] width 85 height 48
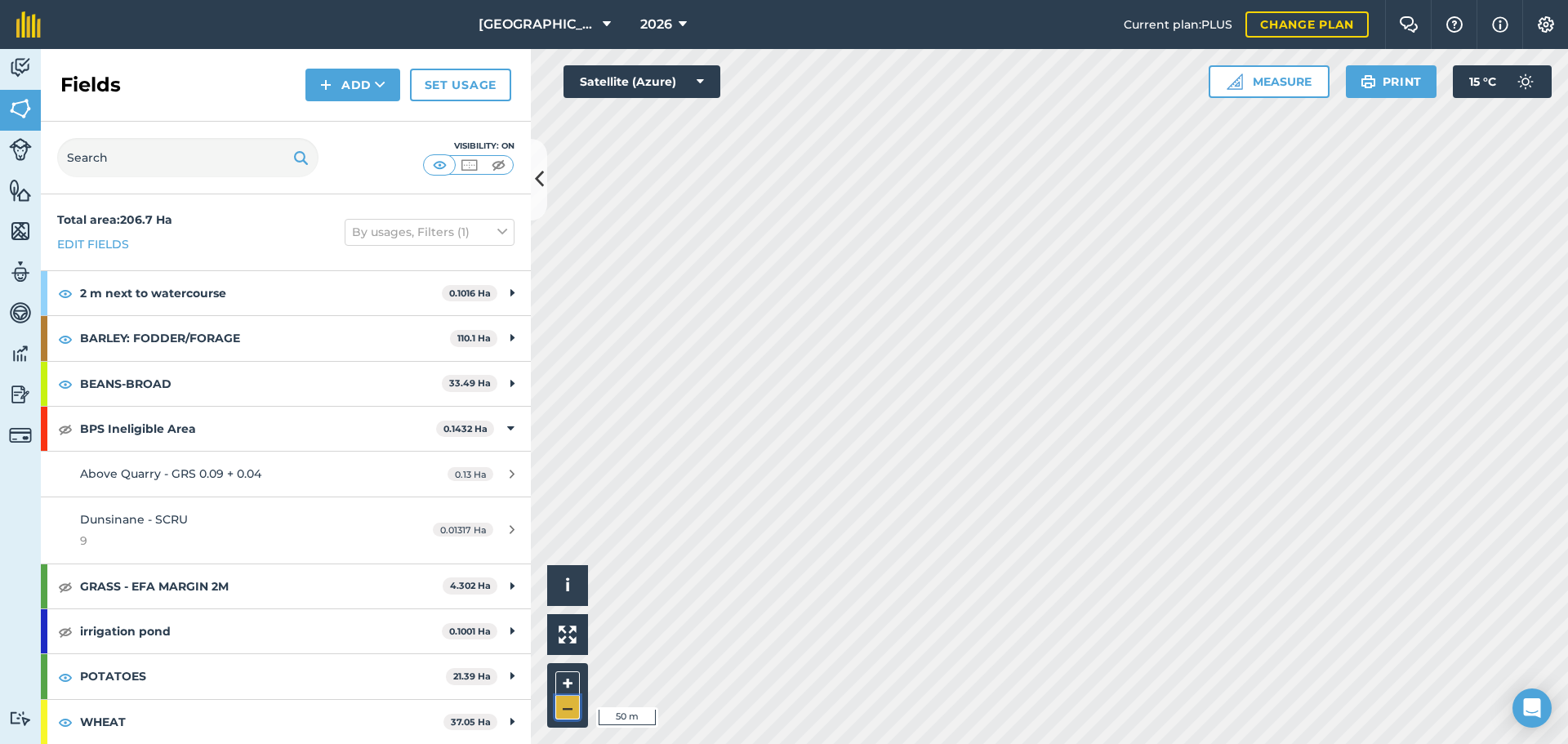
click at [566, 708] on button "–" at bounding box center [567, 707] width 24 height 24
click at [66, 427] on img at bounding box center [65, 429] width 15 height 19
click at [71, 429] on img at bounding box center [65, 429] width 15 height 19
click at [560, 687] on button "+" at bounding box center [567, 683] width 24 height 24
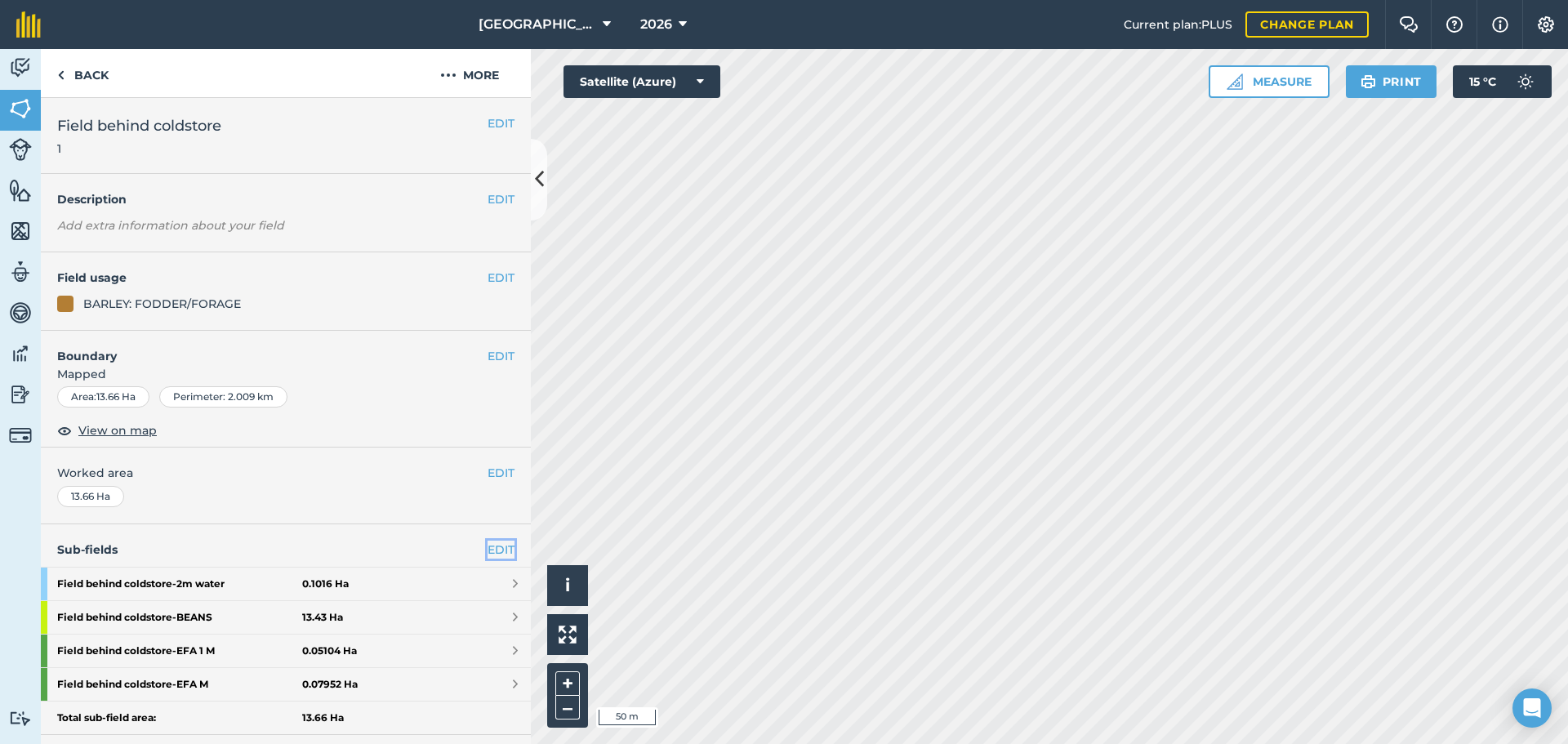
click at [496, 551] on link "EDIT" at bounding box center [500, 549] width 27 height 18
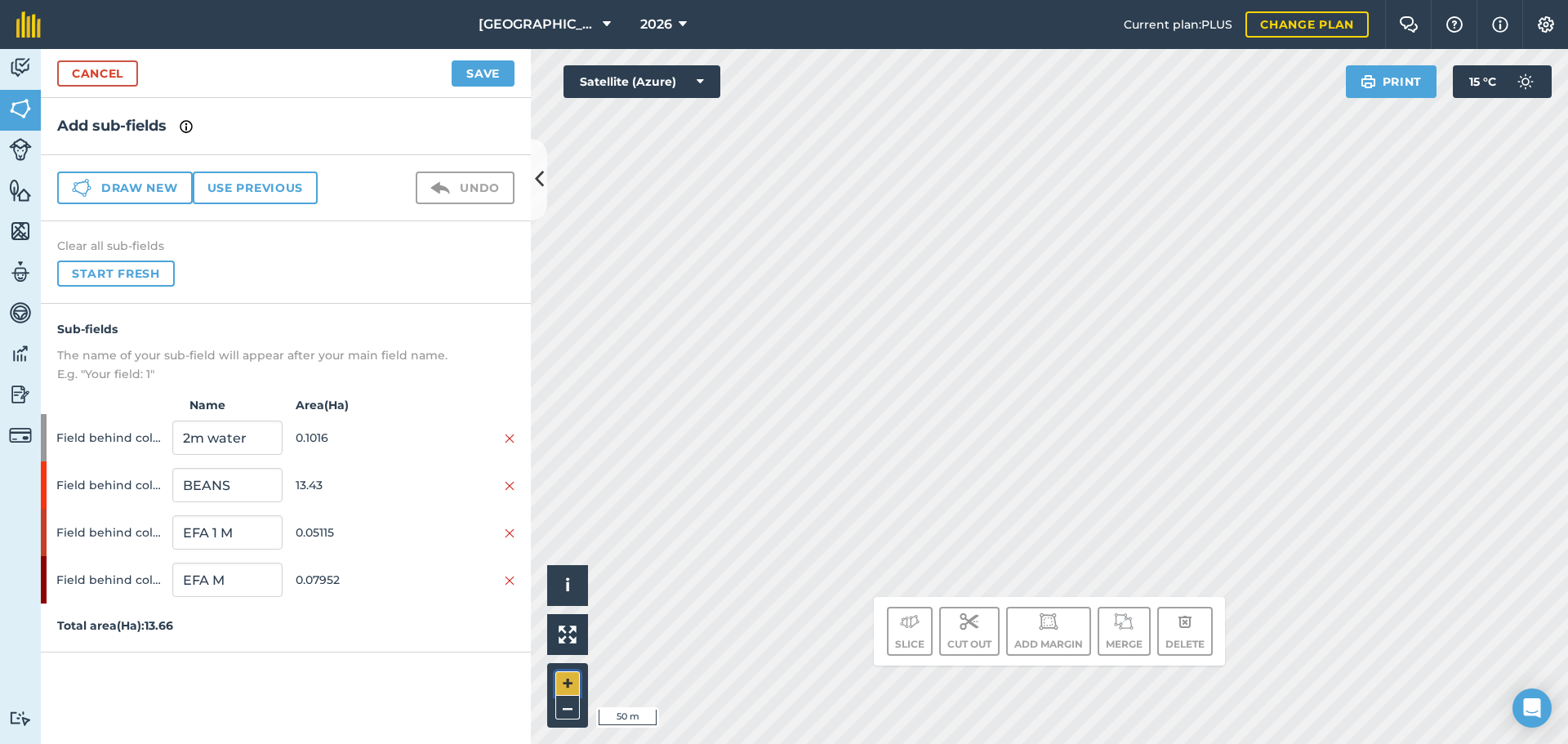
click at [561, 684] on button "+" at bounding box center [567, 683] width 24 height 24
click at [132, 271] on button "Start fresh" at bounding box center [116, 274] width 118 height 26
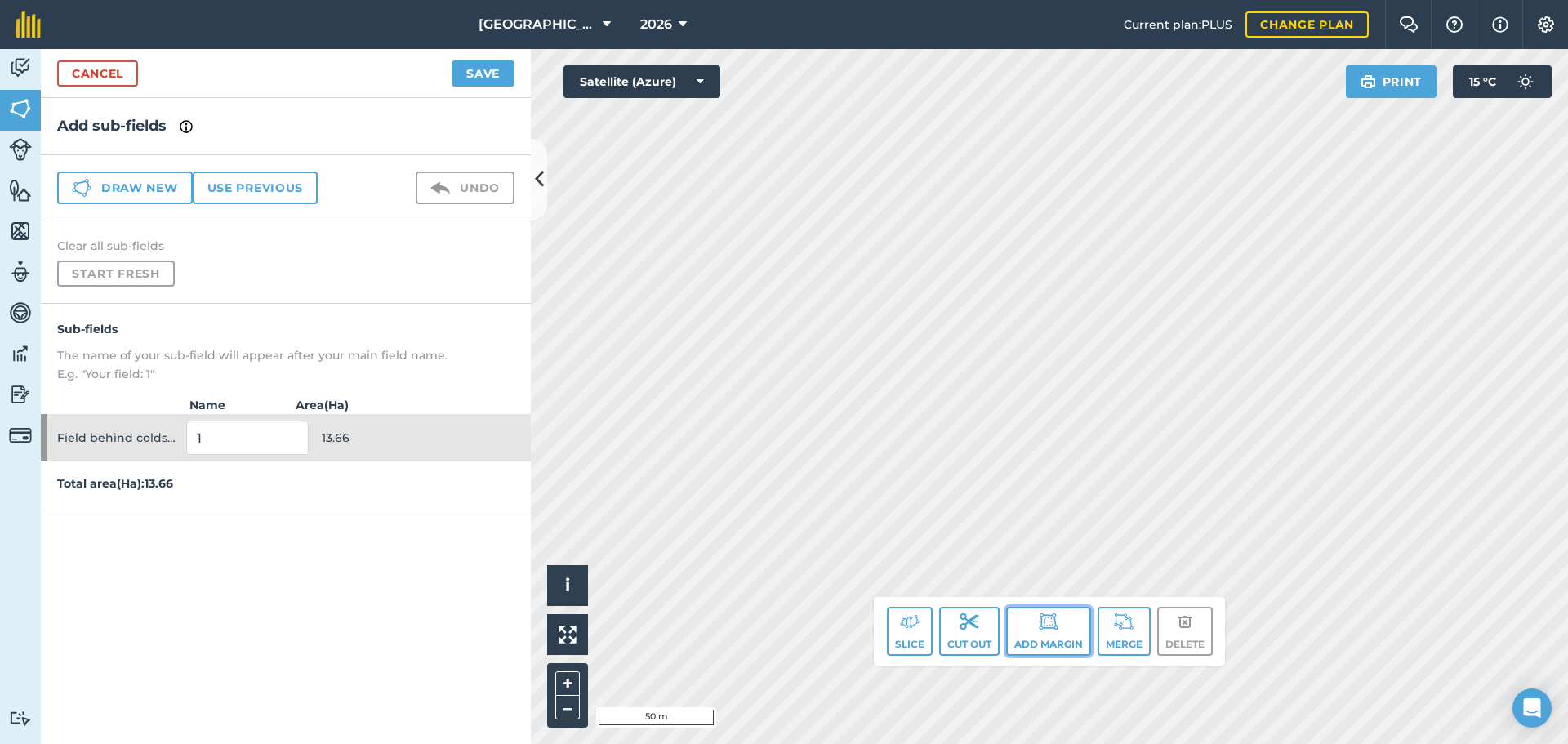
click at [1056, 639] on button "Add margin" at bounding box center [1048, 631] width 85 height 49
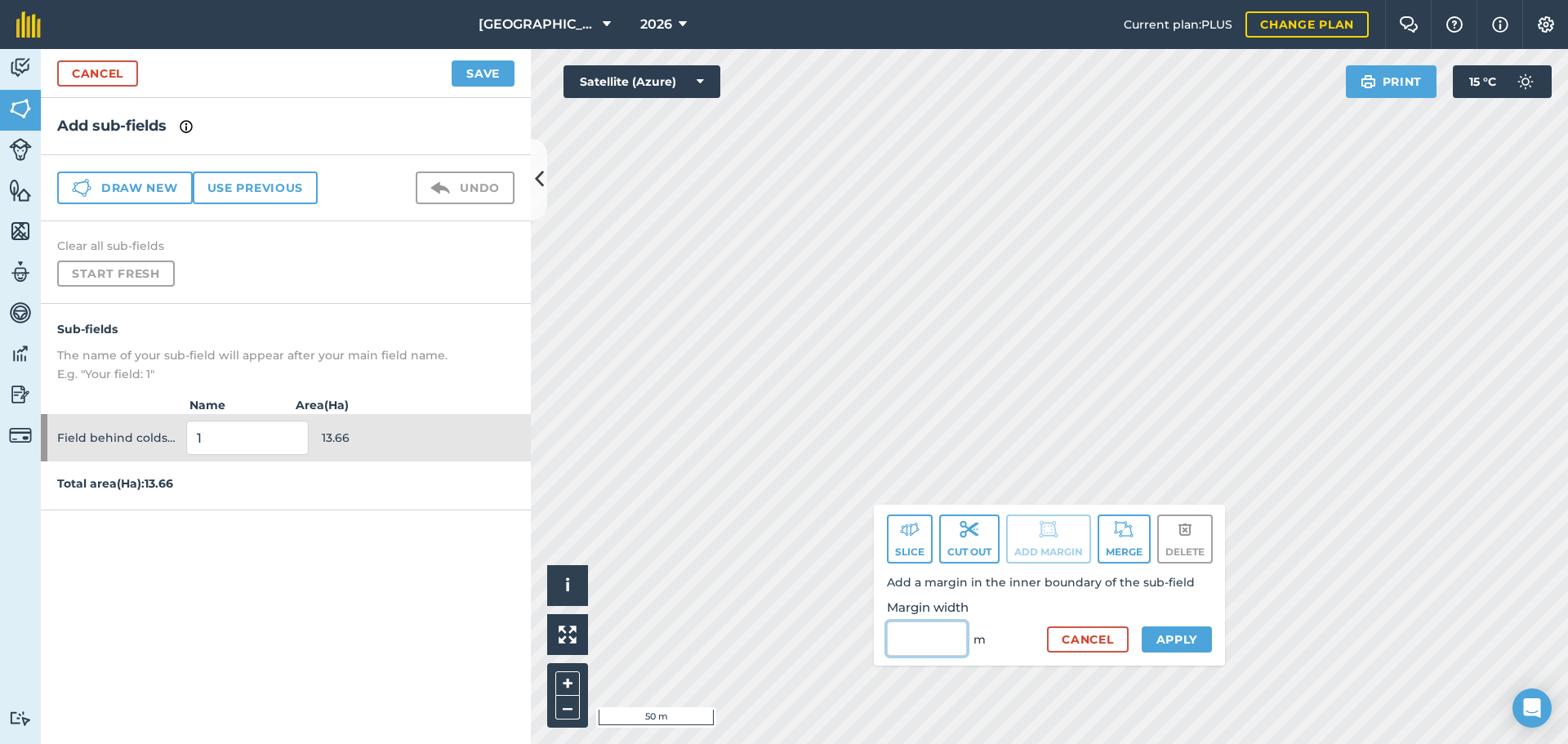
click at [891, 636] on input "Margin width" at bounding box center [927, 638] width 80 height 34
type input "3"
click at [1148, 629] on button "Apply" at bounding box center [1178, 639] width 71 height 26
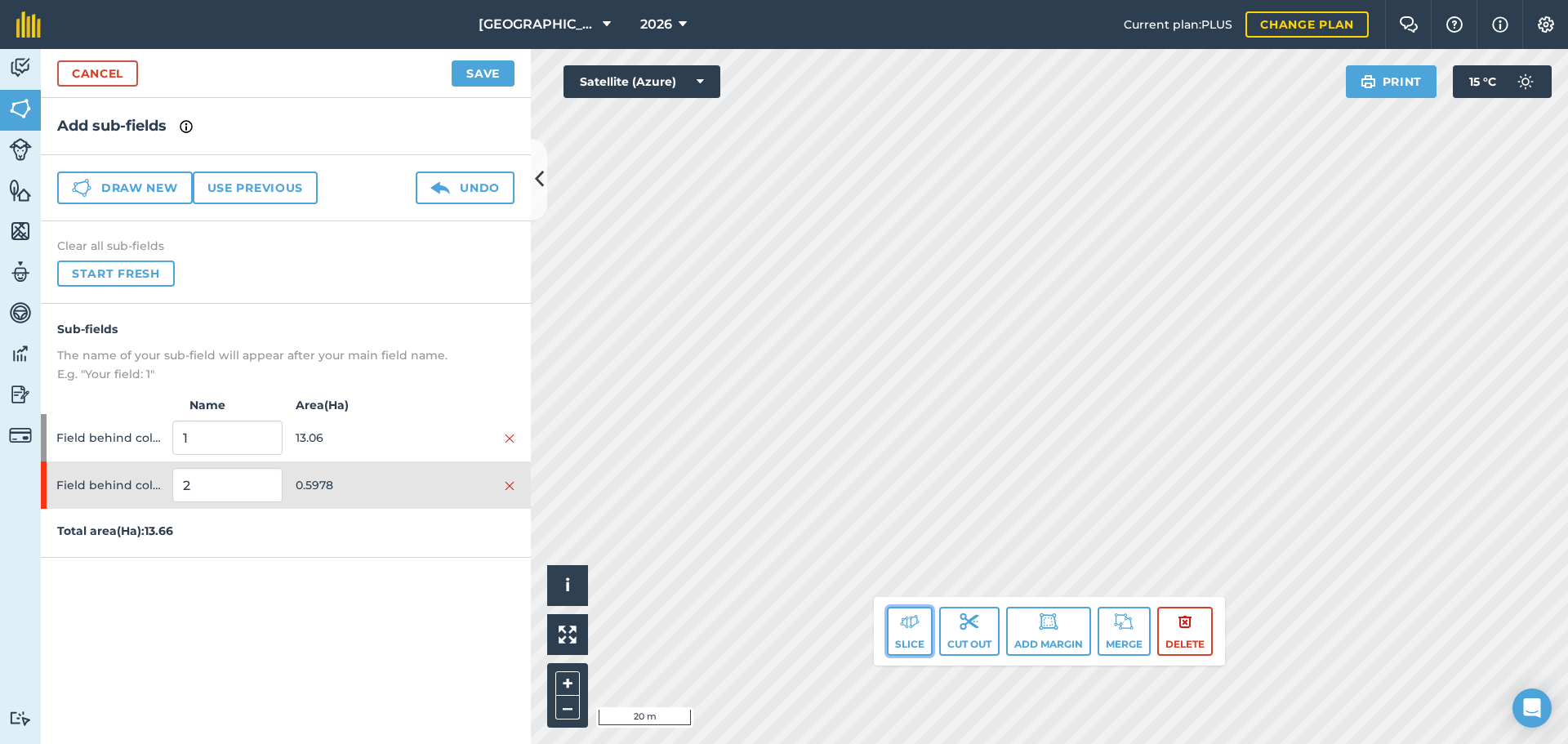
click at [896, 614] on button "Slice" at bounding box center [910, 631] width 45 height 49
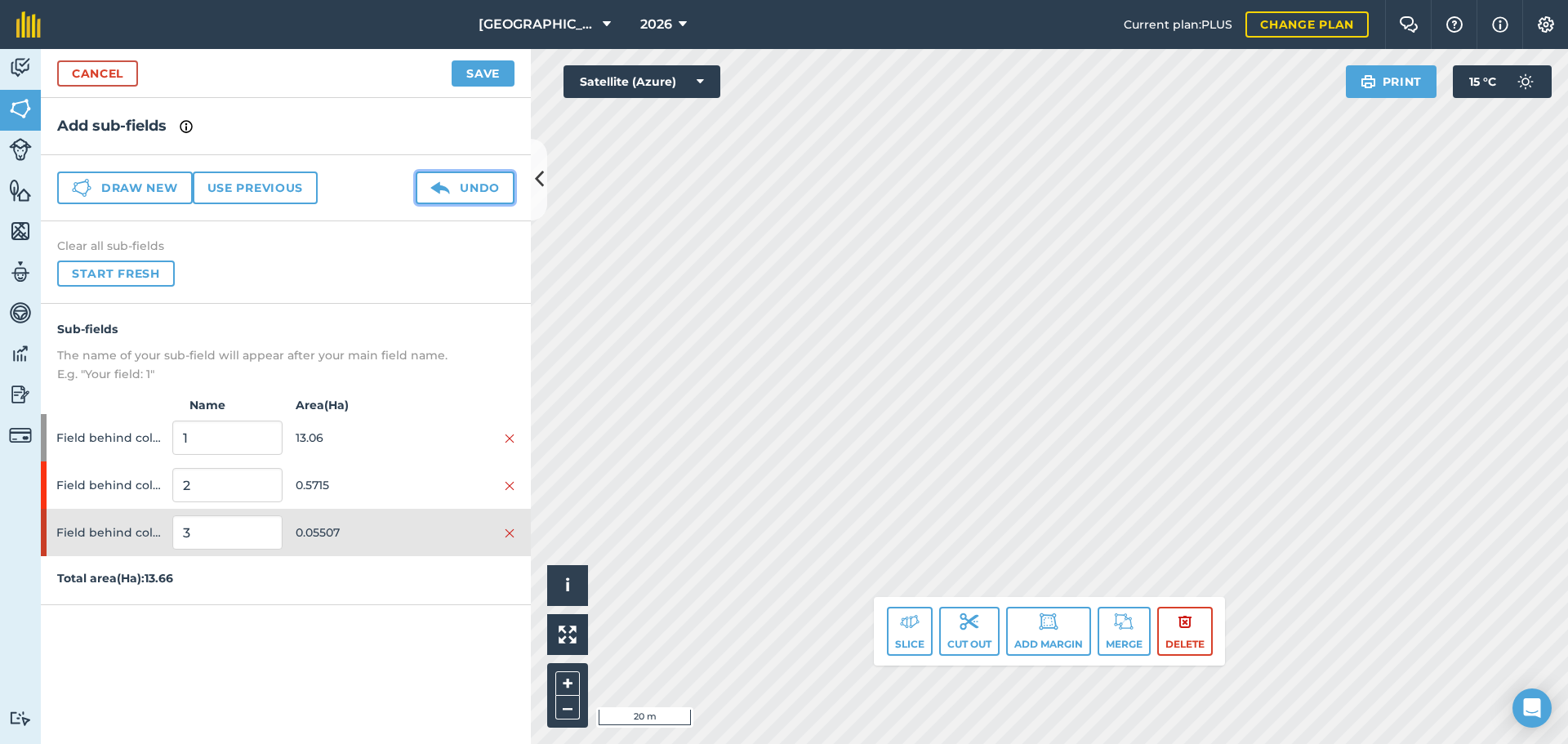
click at [485, 188] on button "Undo" at bounding box center [465, 187] width 98 height 32
click at [1126, 643] on button "Merge" at bounding box center [1123, 631] width 53 height 49
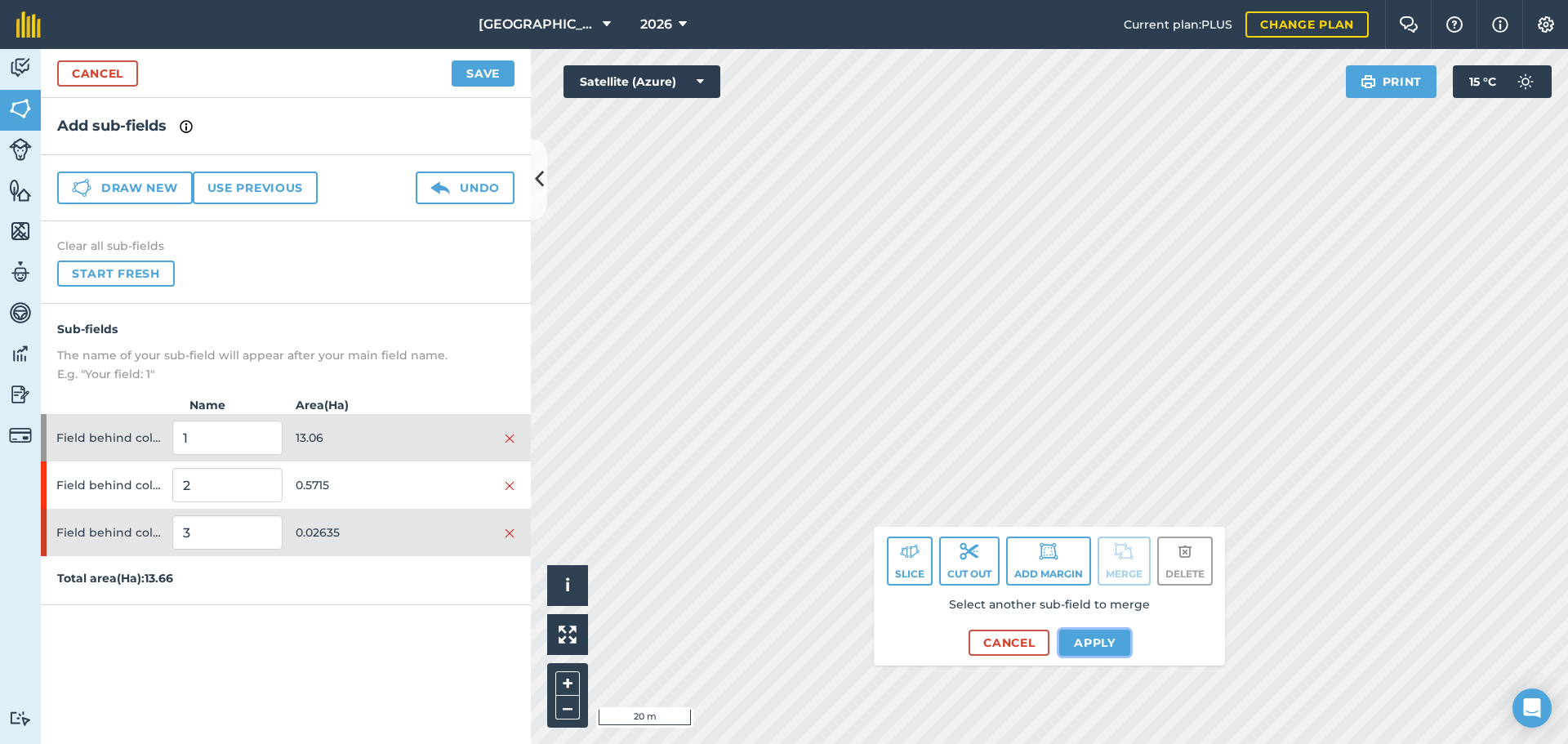
click at [1090, 640] on button "Apply" at bounding box center [1095, 642] width 71 height 26
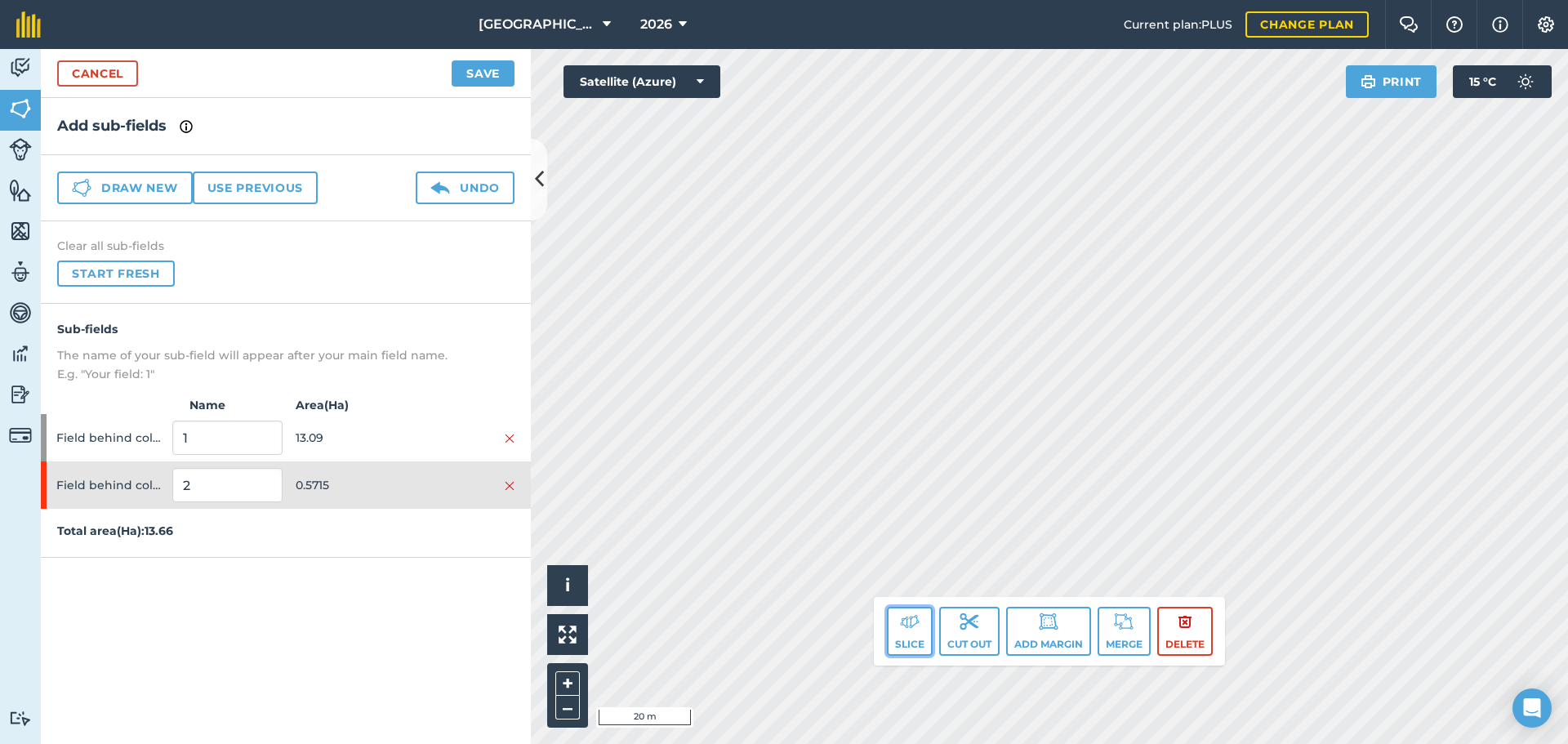
click at [912, 618] on img at bounding box center [910, 621] width 19 height 19
click at [901, 626] on button "Slice" at bounding box center [910, 631] width 45 height 49
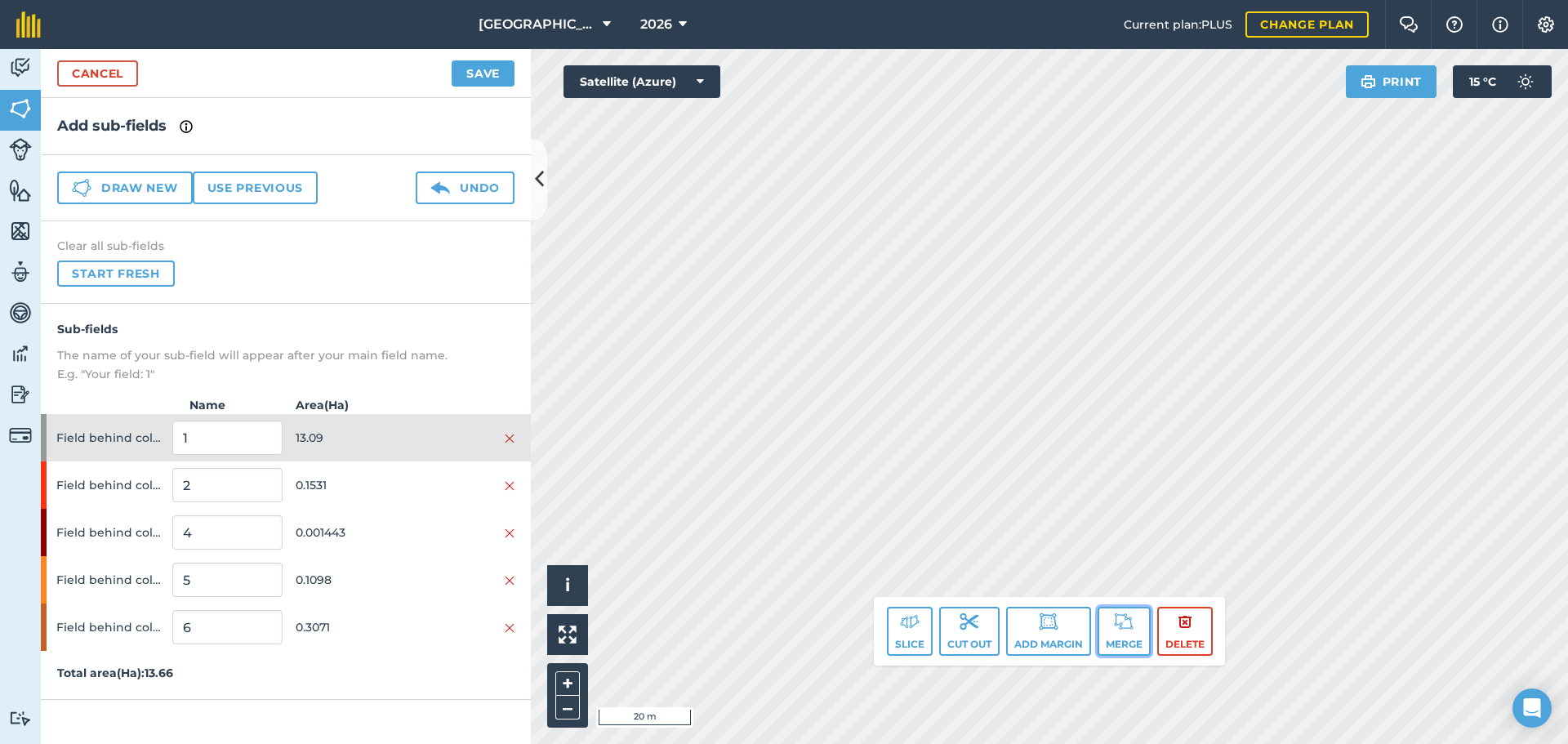
click at [1110, 639] on button "Merge" at bounding box center [1123, 631] width 53 height 49
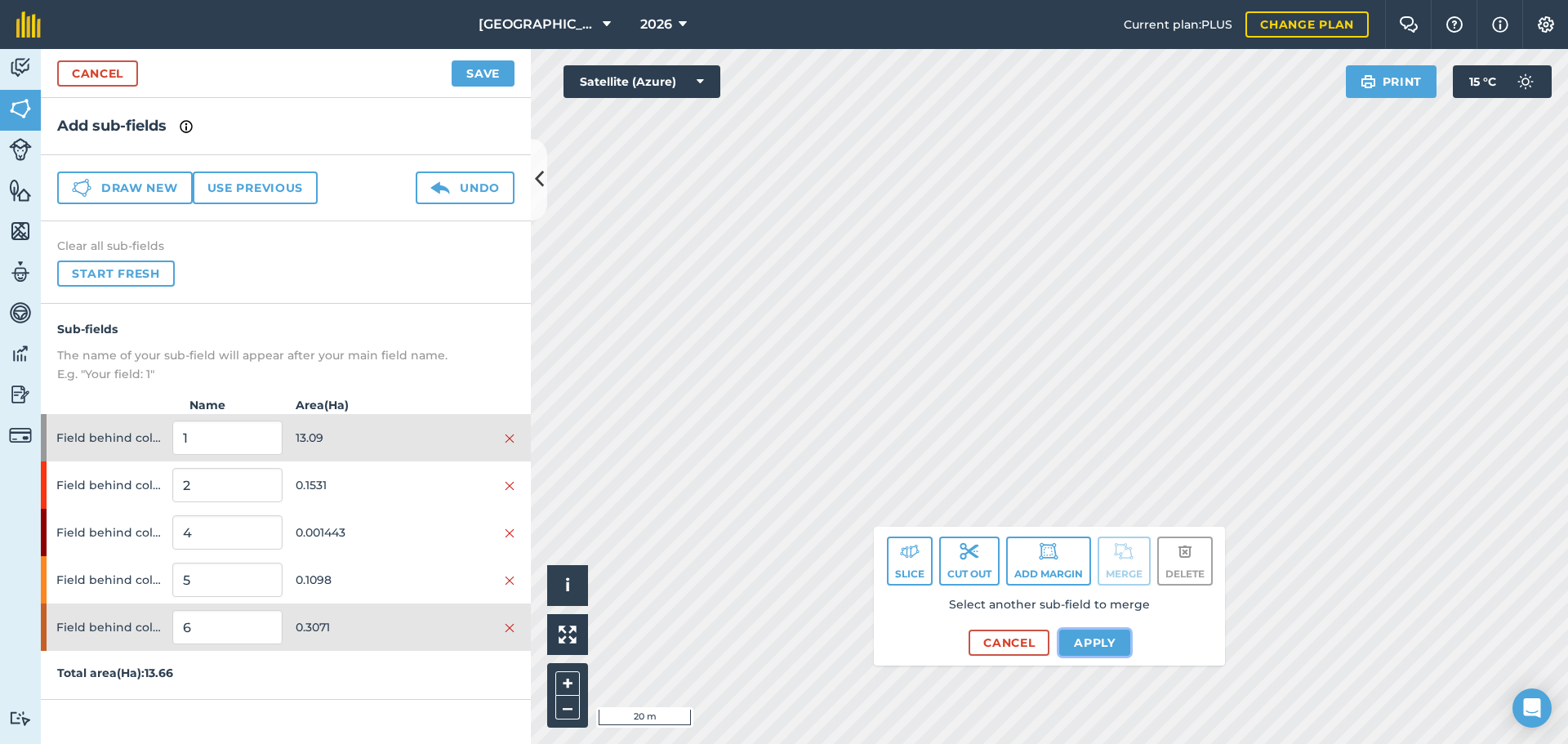
click at [1078, 647] on button "Apply" at bounding box center [1095, 642] width 71 height 26
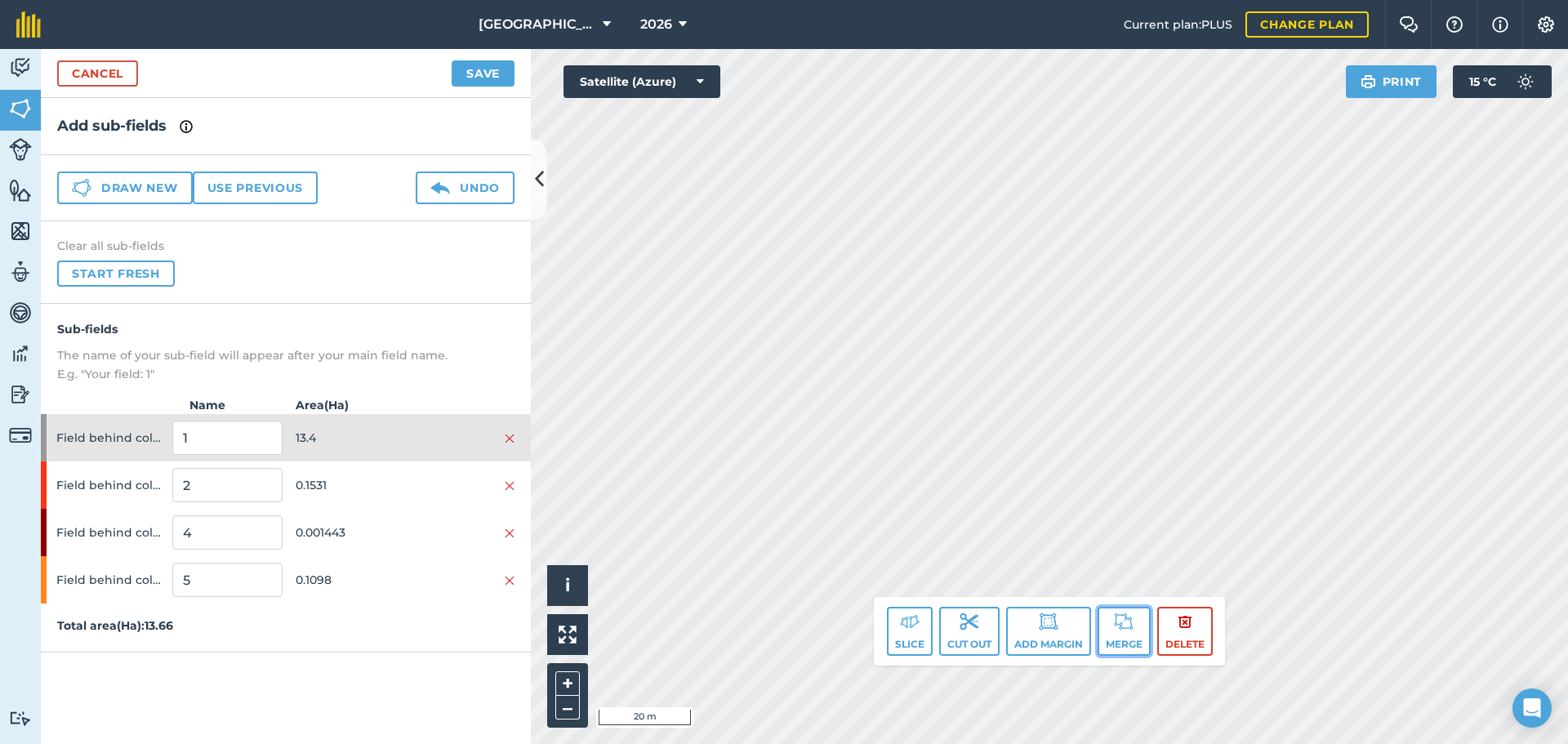
click at [1151, 635] on button "Merge" at bounding box center [1123, 631] width 53 height 49
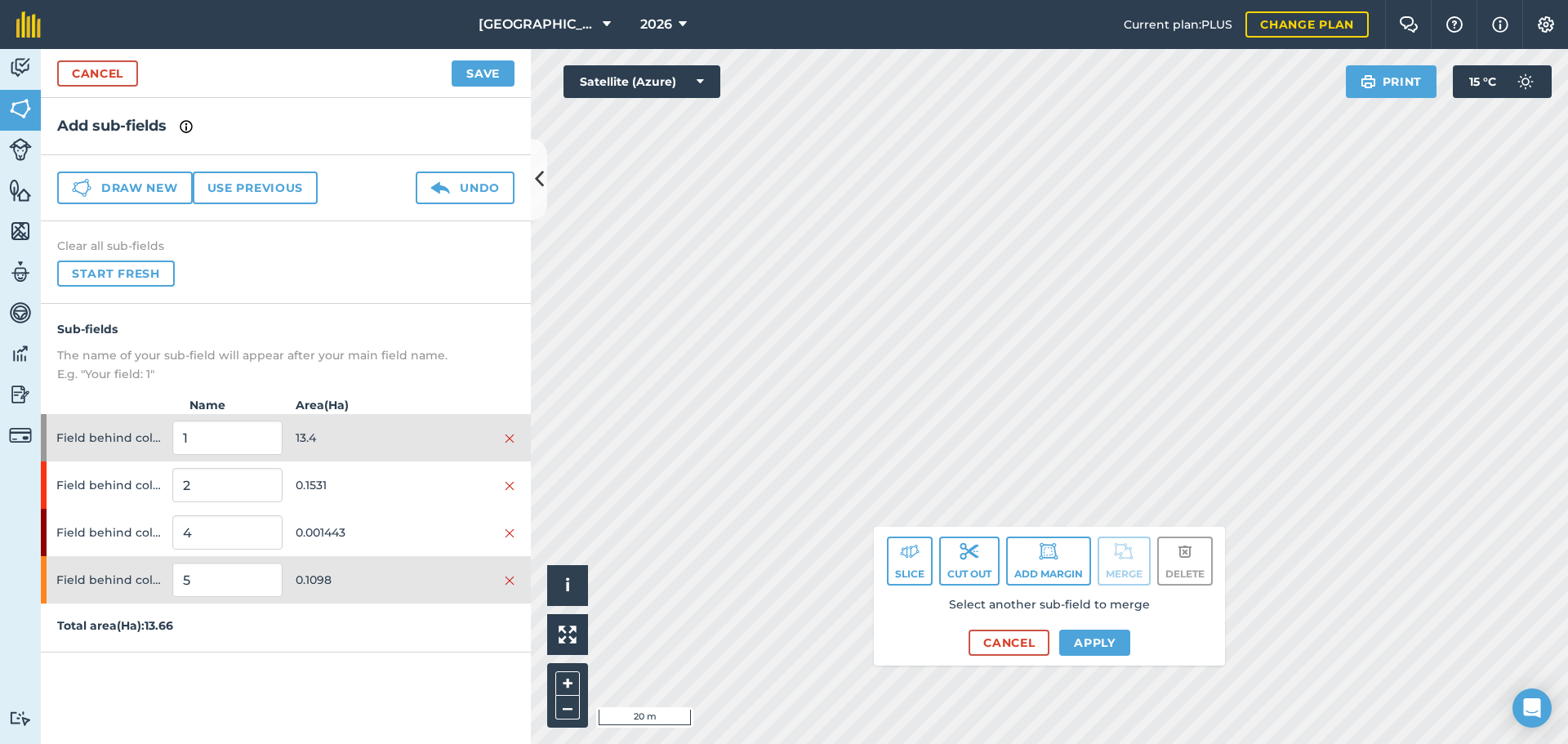
drag, startPoint x: 1095, startPoint y: 655, endPoint x: 1096, endPoint y: 638, distance: 17.0
click at [1096, 638] on div "Slice Cut out Add margin Merge Delete Select another sub-field to merge Cancel …" at bounding box center [1049, 595] width 351 height 139
click at [1096, 638] on button "Apply" at bounding box center [1095, 642] width 71 height 26
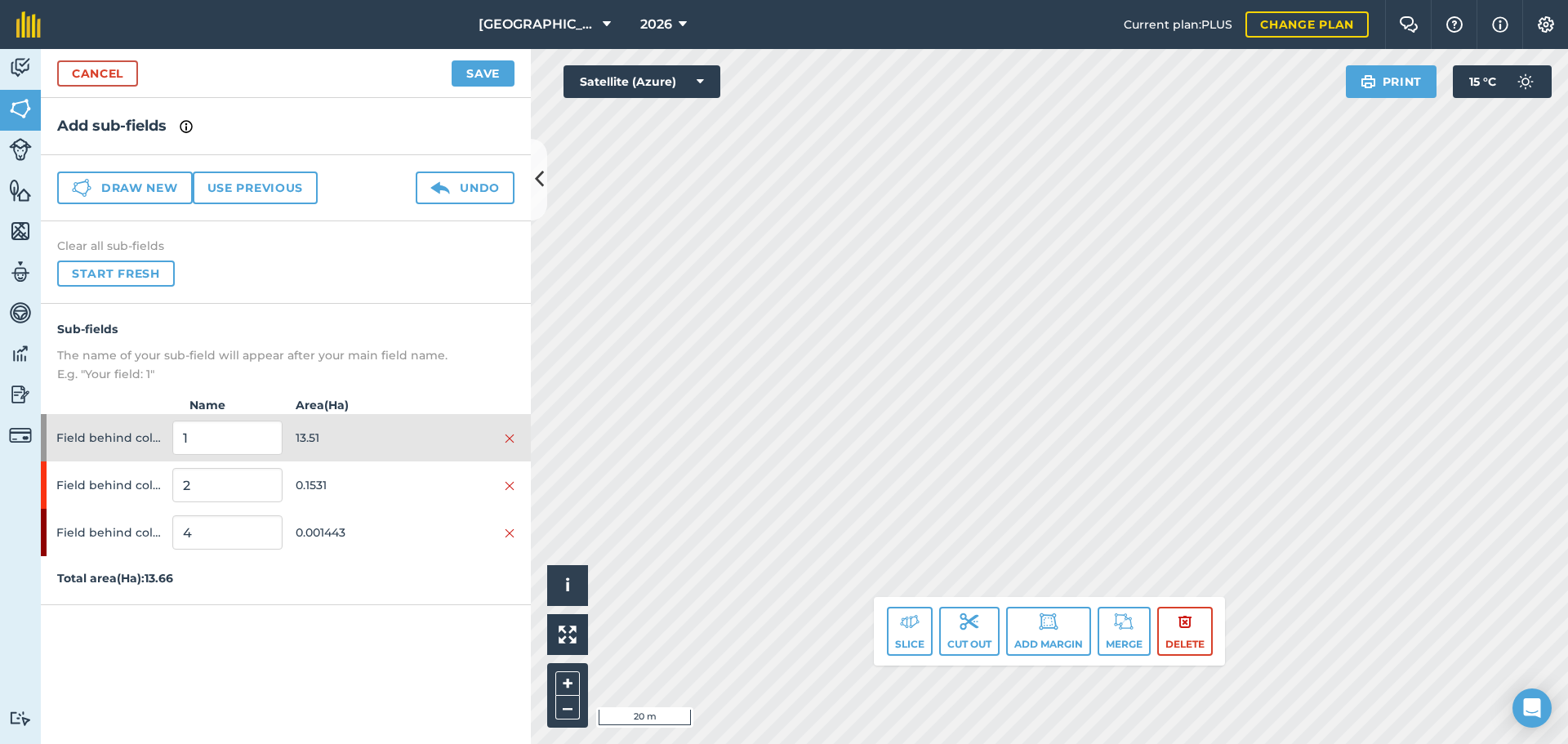
click at [1137, 657] on div "Click to start drawing. Line must start & end outside boundary i © 2025 TomTom,…" at bounding box center [1049, 396] width 1037 height 694
drag, startPoint x: 1109, startPoint y: 619, endPoint x: 1102, endPoint y: 591, distance: 28.9
click at [1110, 619] on button "Merge" at bounding box center [1123, 631] width 53 height 49
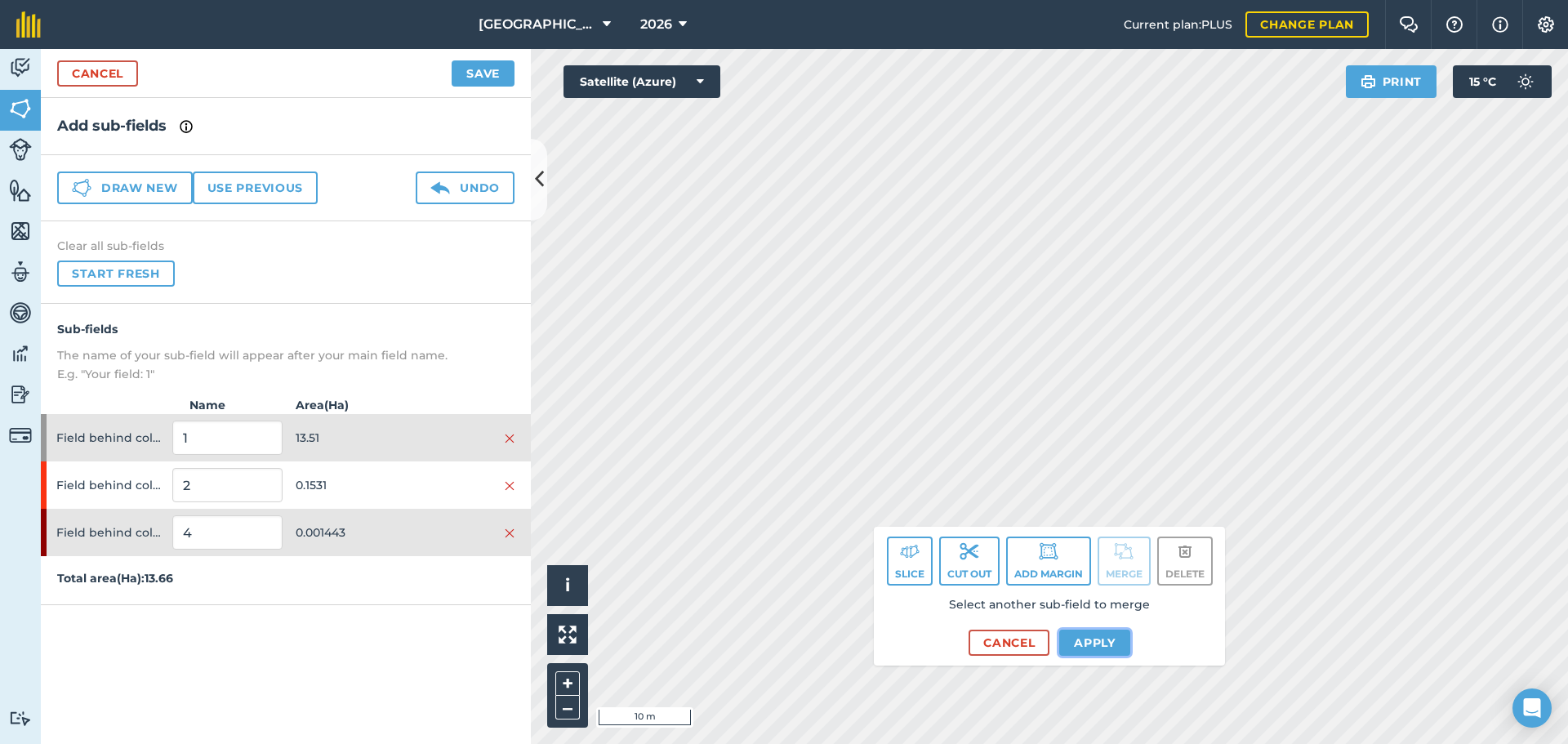
click at [1076, 634] on button "Apply" at bounding box center [1095, 642] width 71 height 26
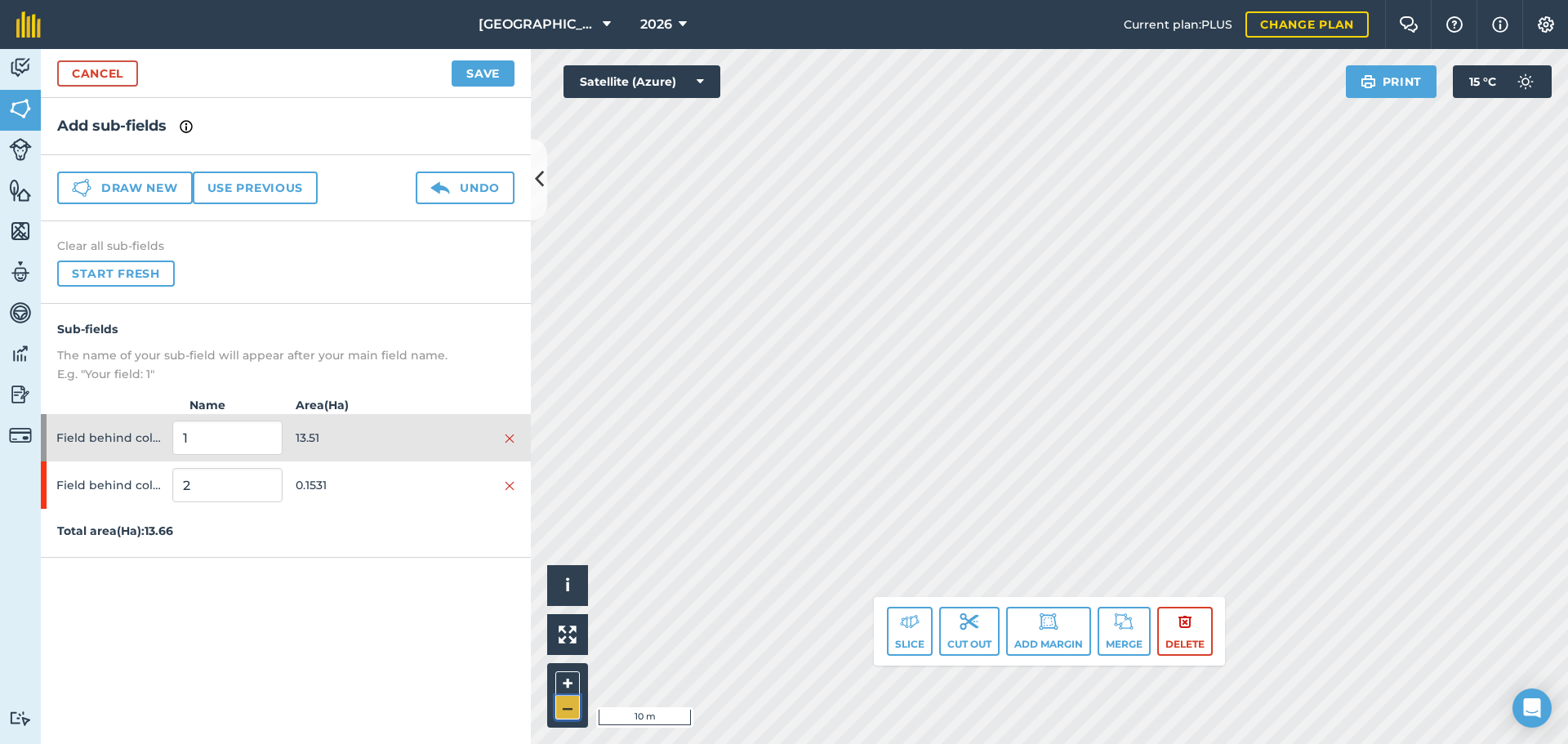
click at [566, 704] on button "–" at bounding box center [567, 707] width 24 height 24
click at [560, 688] on button "+" at bounding box center [567, 683] width 24 height 24
click at [894, 639] on button "Slice" at bounding box center [910, 631] width 45 height 49
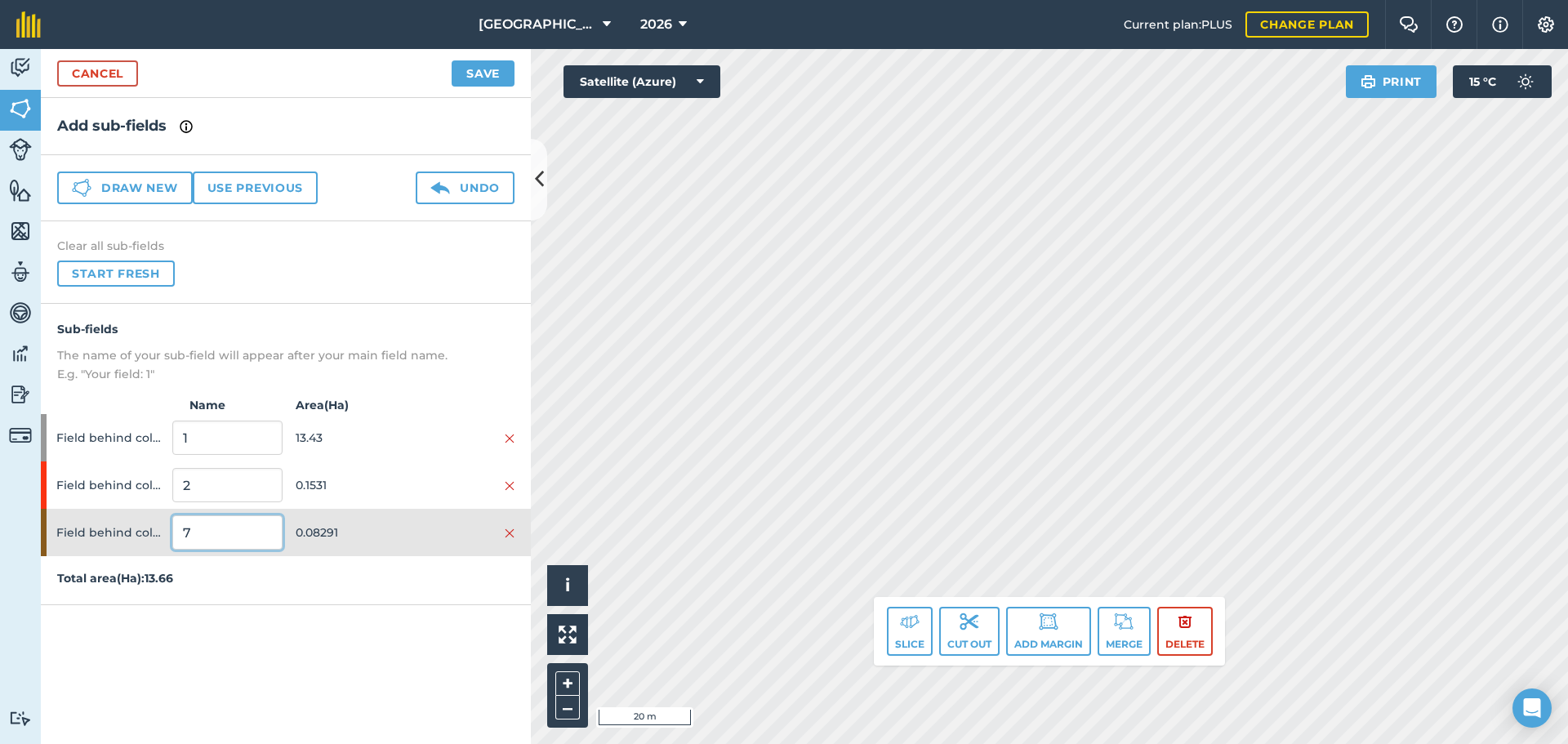
click at [221, 538] on input "7" at bounding box center [227, 531] width 110 height 34
type input "EFA M BEHIND GRAIN DRYER"
click at [334, 549] on div "Field behind coldstore EFA M BEHIND GRAIN DRYER 0.08291" at bounding box center [286, 532] width 490 height 47
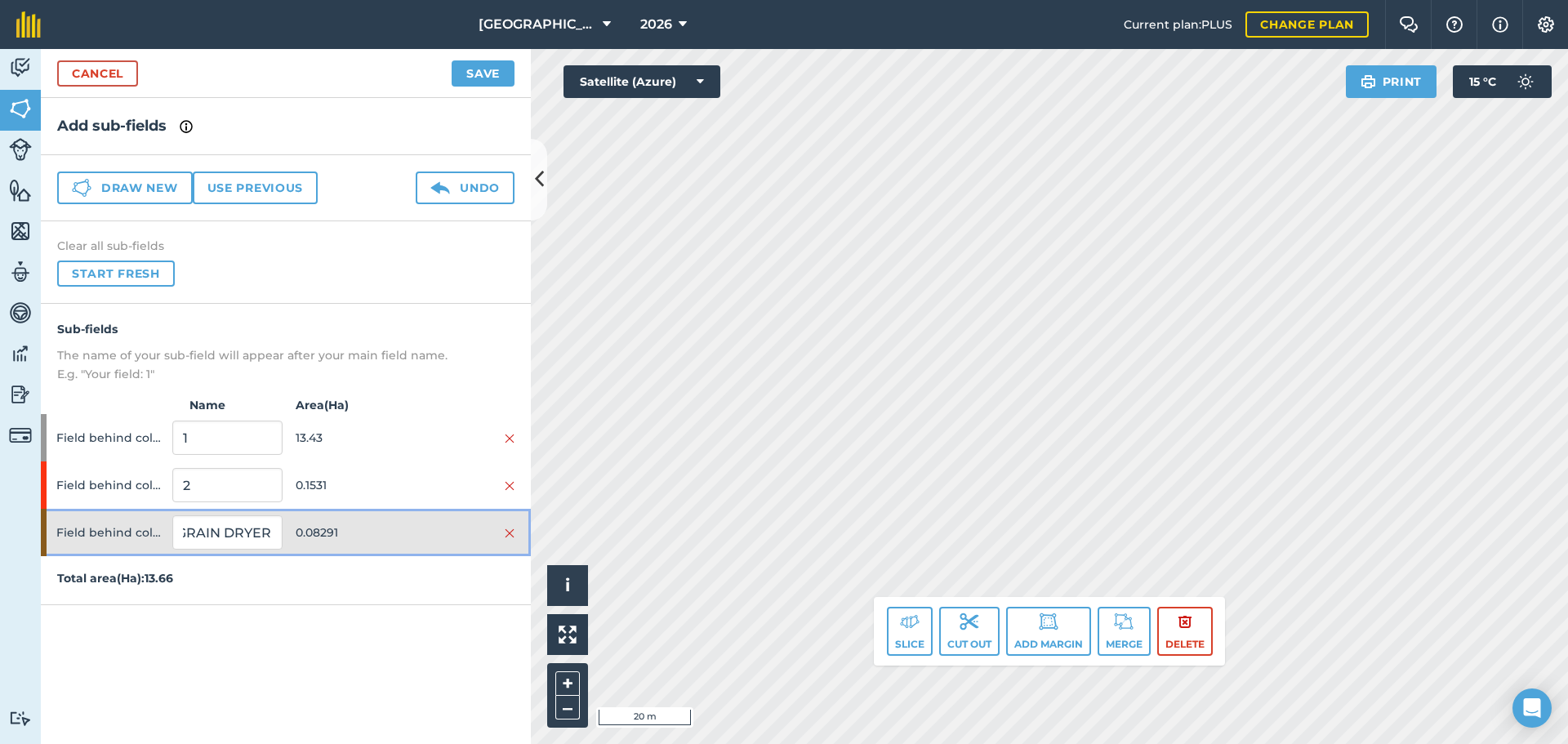
scroll to position [0, 0]
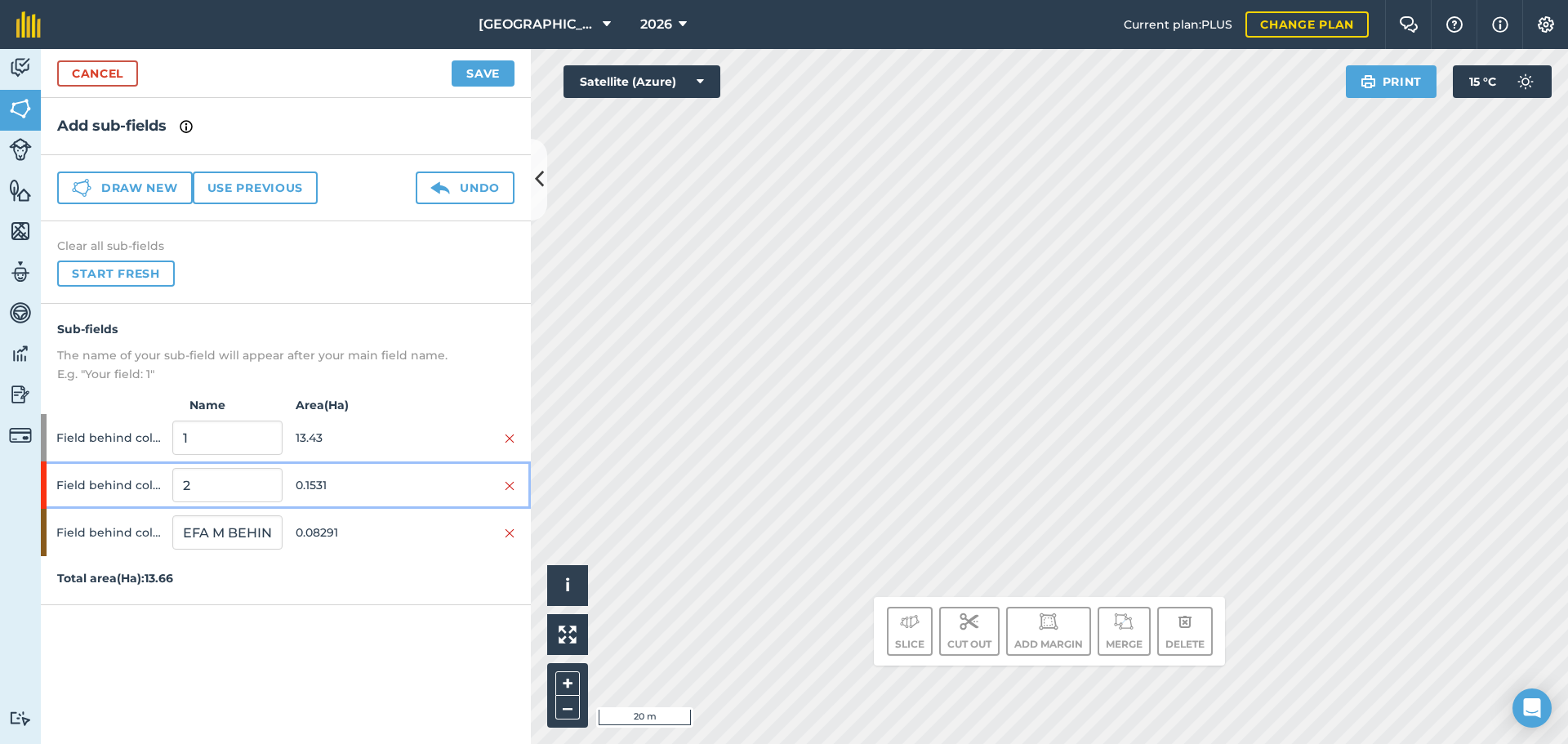
click at [321, 493] on span "0.1531" at bounding box center [350, 485] width 110 height 31
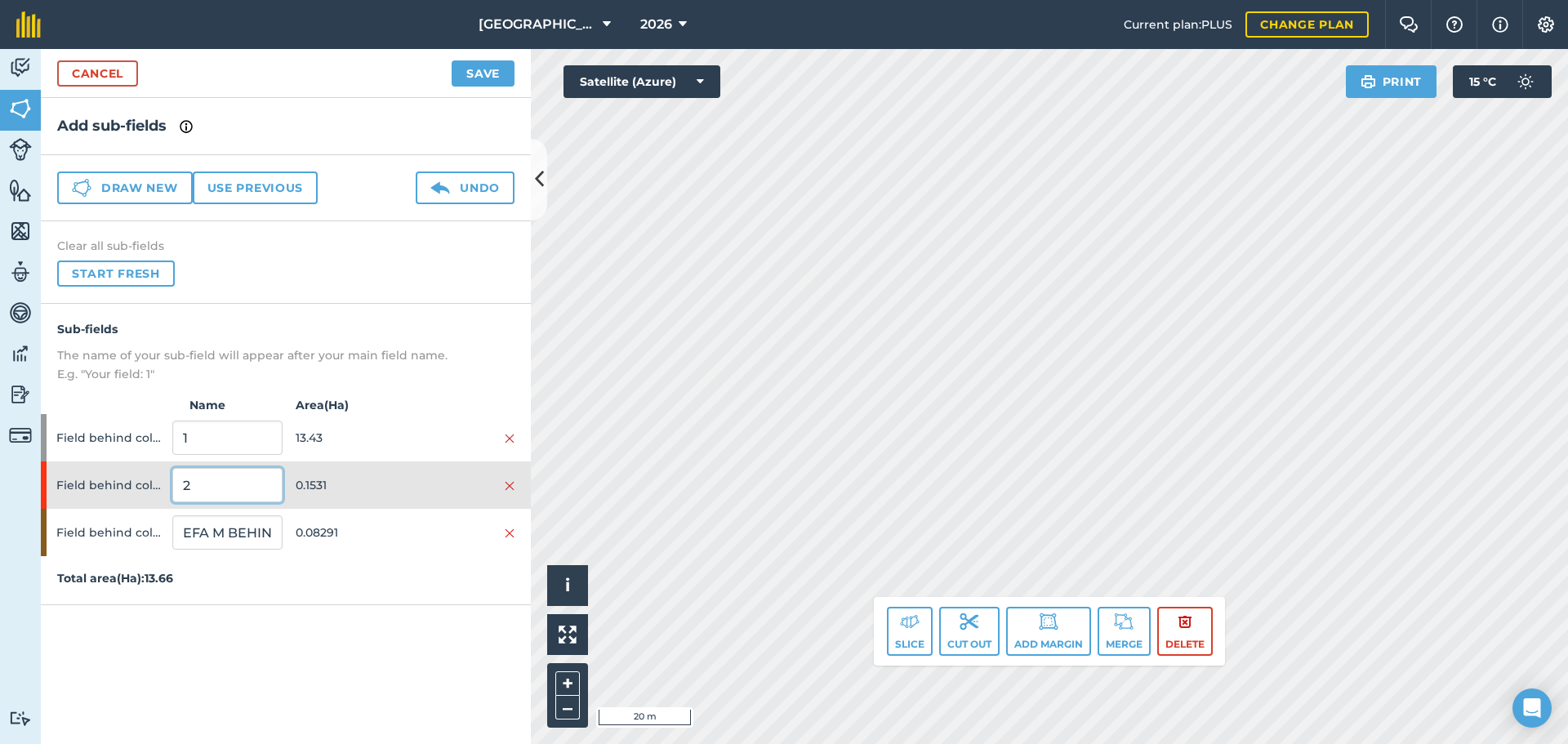
click at [252, 470] on input "2" at bounding box center [227, 484] width 110 height 34
type input "EFA M 3M WATER"
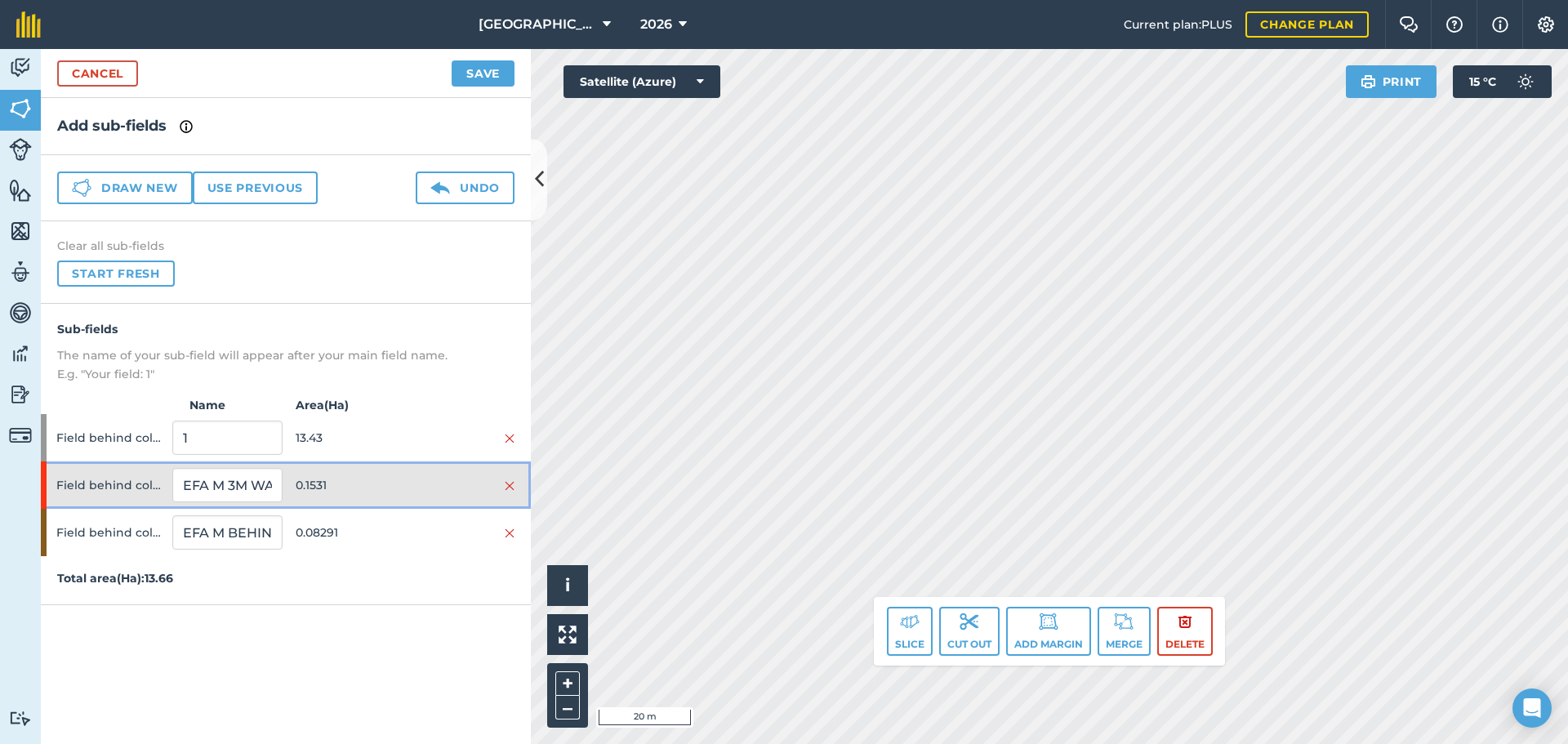
click at [380, 477] on span "0.1531" at bounding box center [350, 485] width 110 height 31
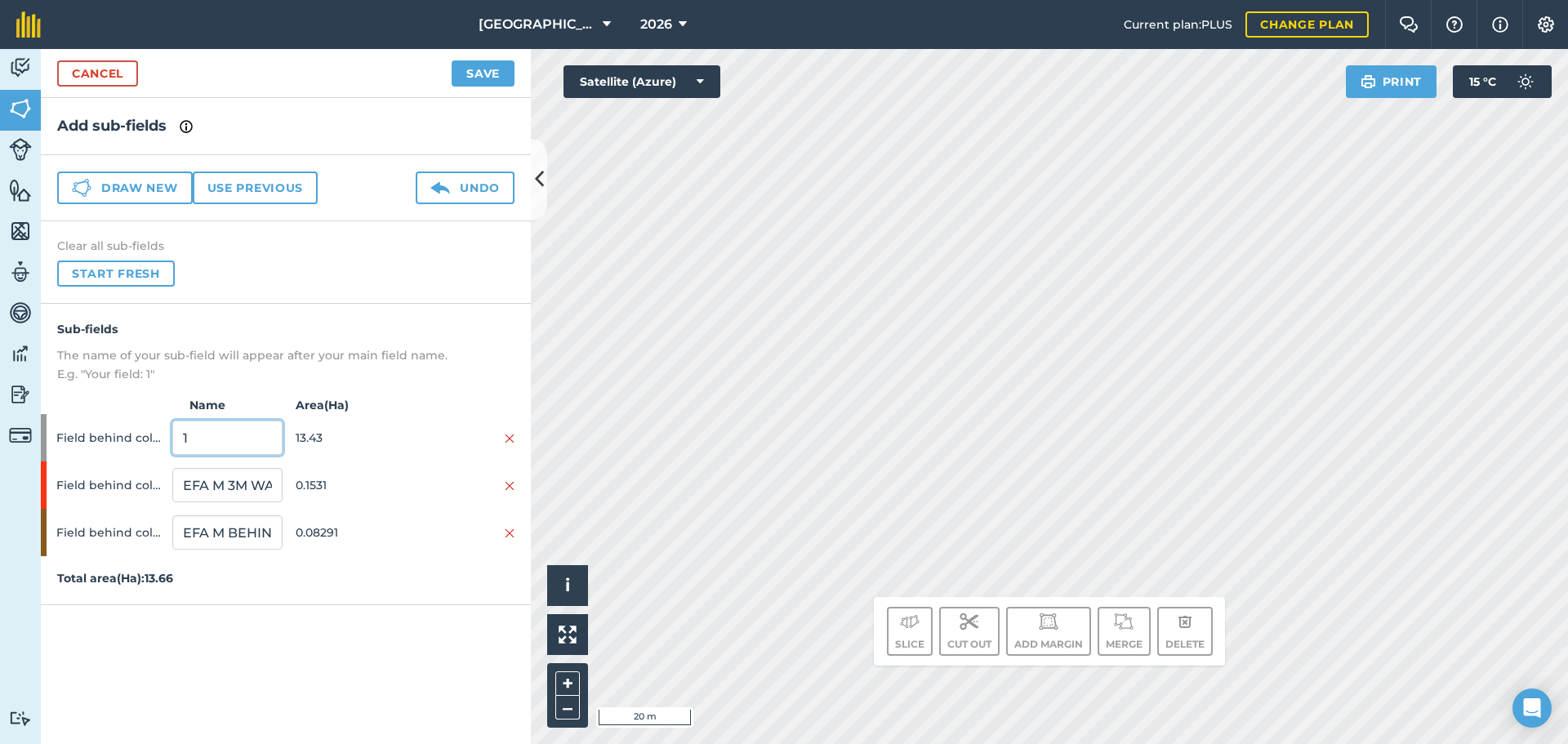
click at [229, 426] on input "1" at bounding box center [227, 437] width 110 height 34
type input "BEANS"
click at [567, 714] on button "–" at bounding box center [567, 707] width 24 height 24
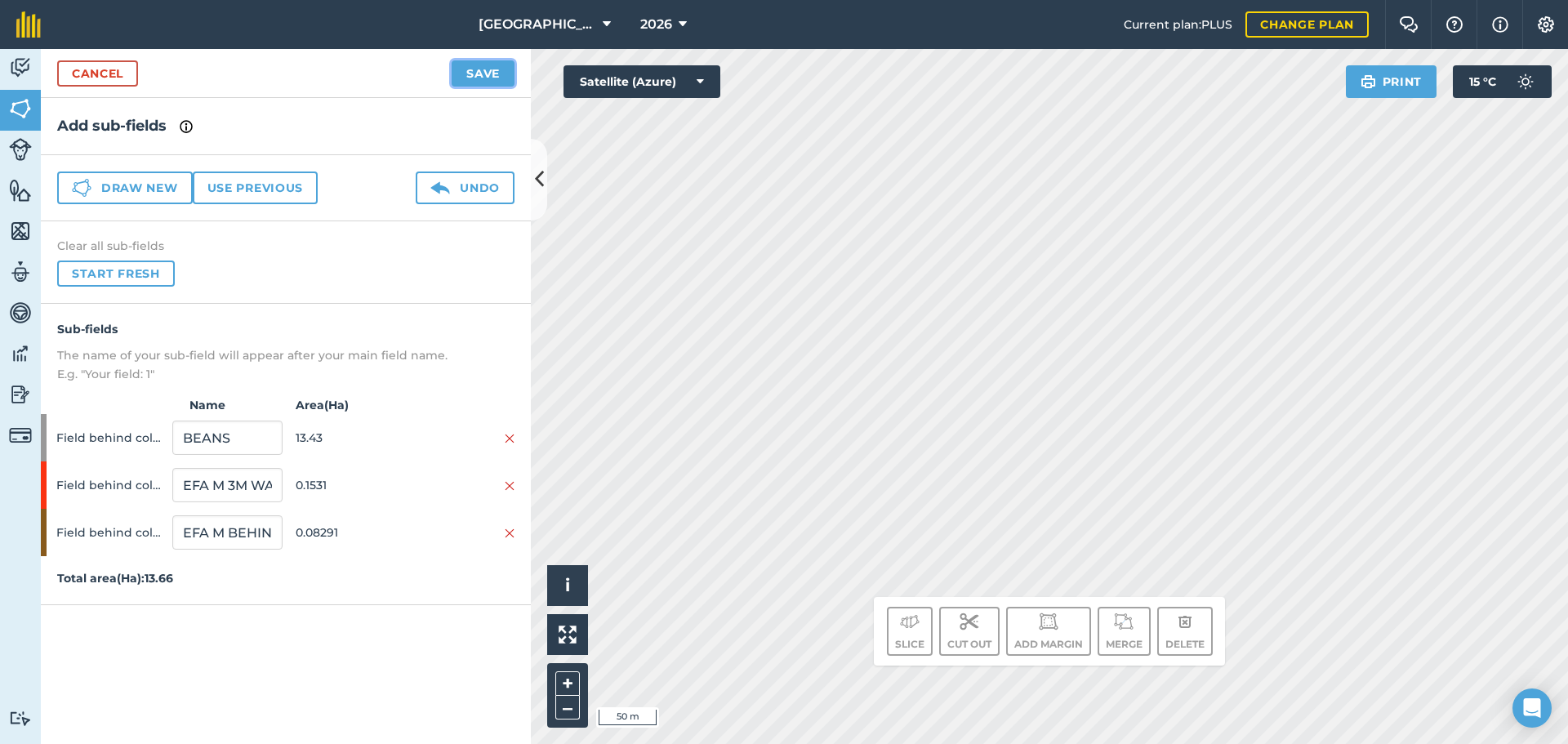
click at [485, 73] on button "Save" at bounding box center [483, 73] width 63 height 26
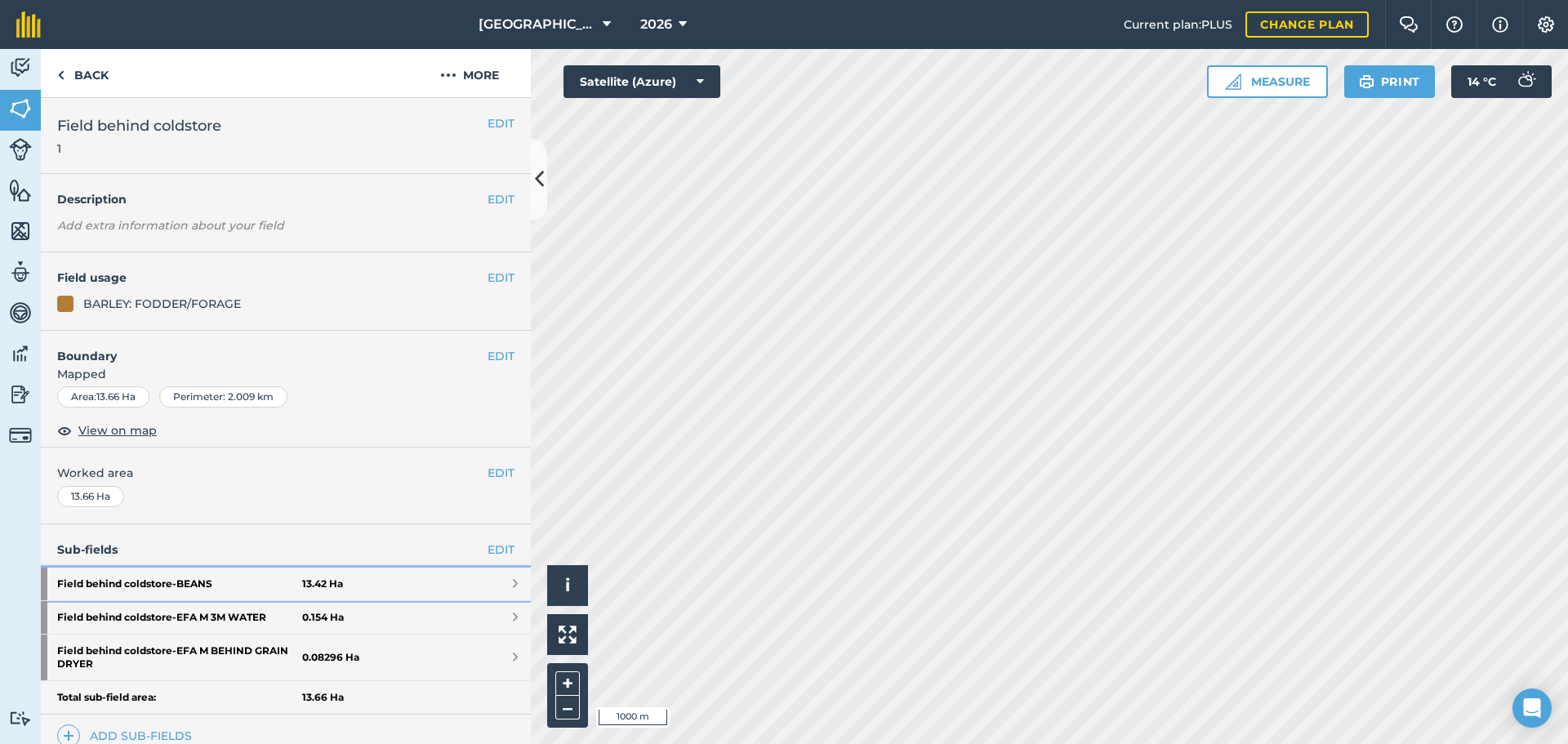
click at [412, 570] on link "Field behind coldstore - BEANS 13.42 Ha" at bounding box center [286, 583] width 490 height 32
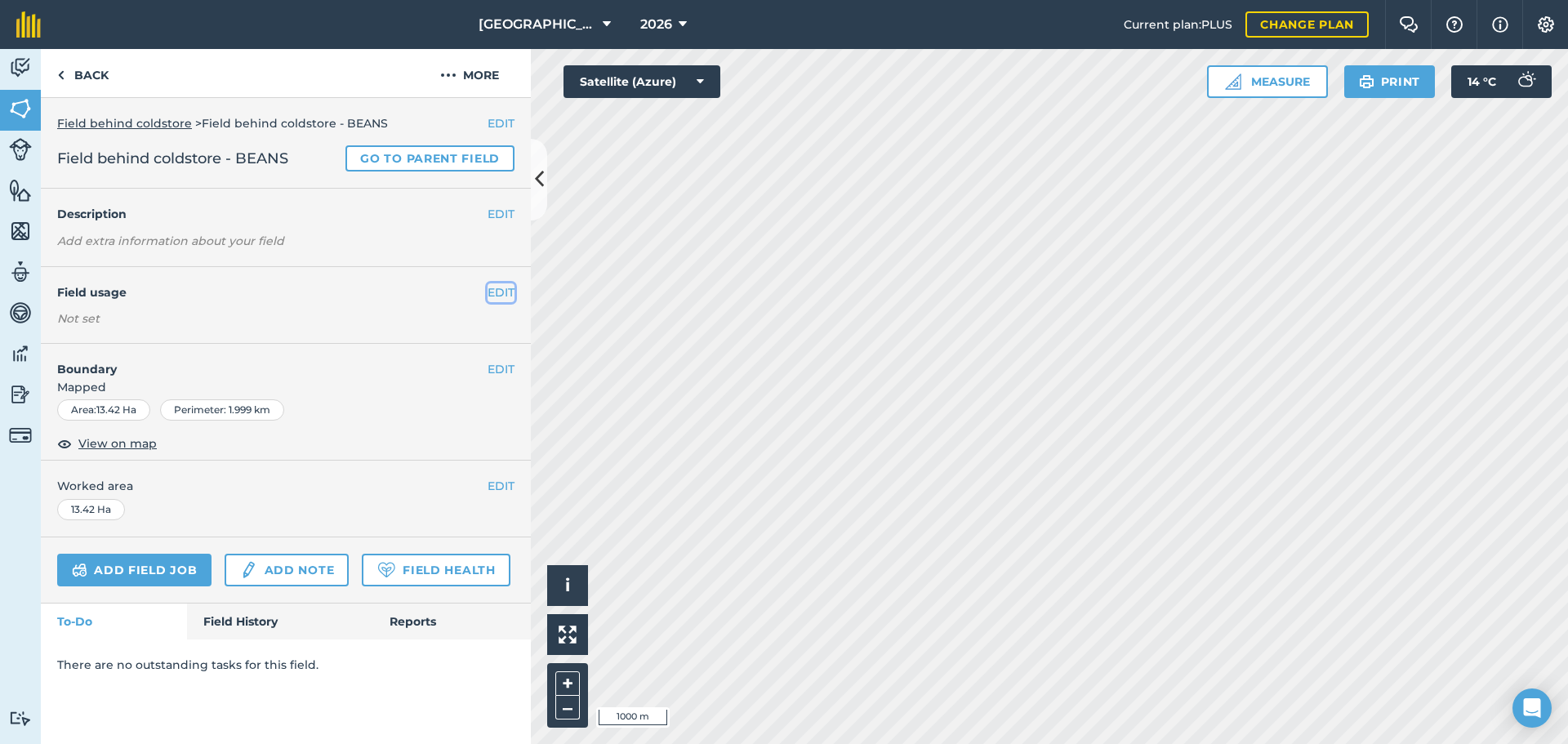
click at [499, 284] on button "EDIT" at bounding box center [500, 292] width 27 height 18
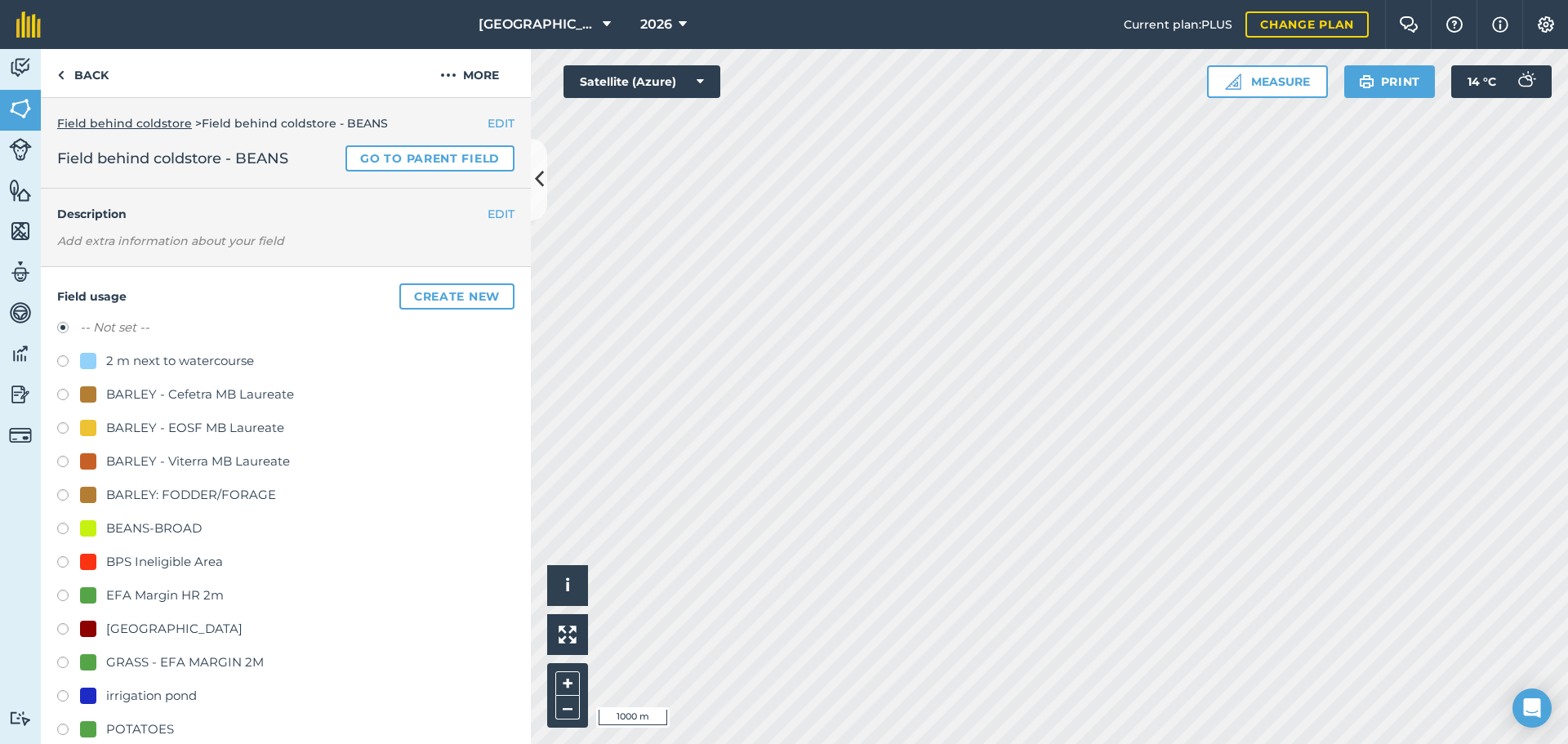
click at [185, 539] on div "BEANS-BROAD" at bounding box center [286, 530] width 458 height 24
click at [187, 525] on div "BEANS-BROAD" at bounding box center [154, 528] width 96 height 19
radio input "true"
radio input "false"
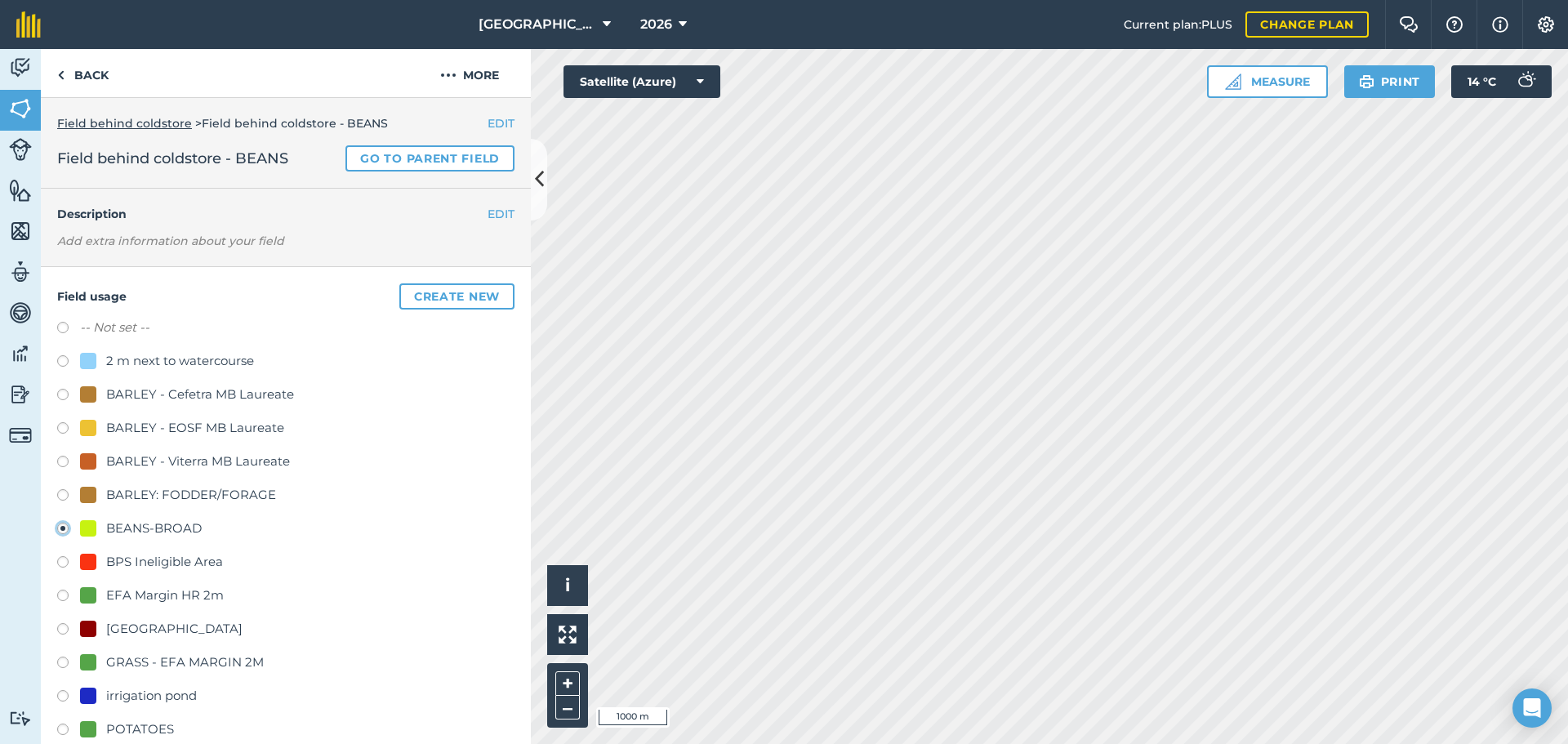
scroll to position [555, 0]
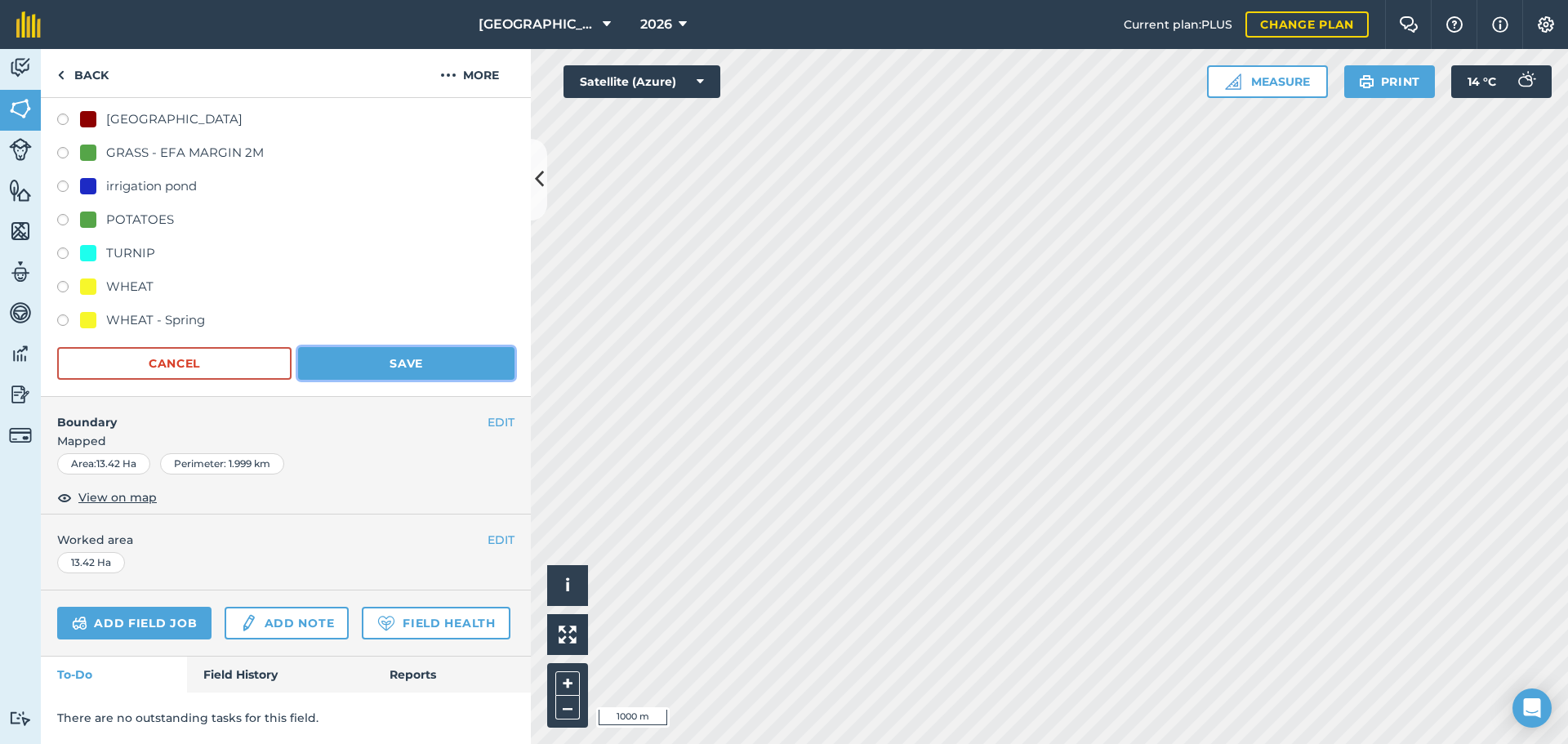
click at [408, 347] on button "Save" at bounding box center [406, 362] width 216 height 32
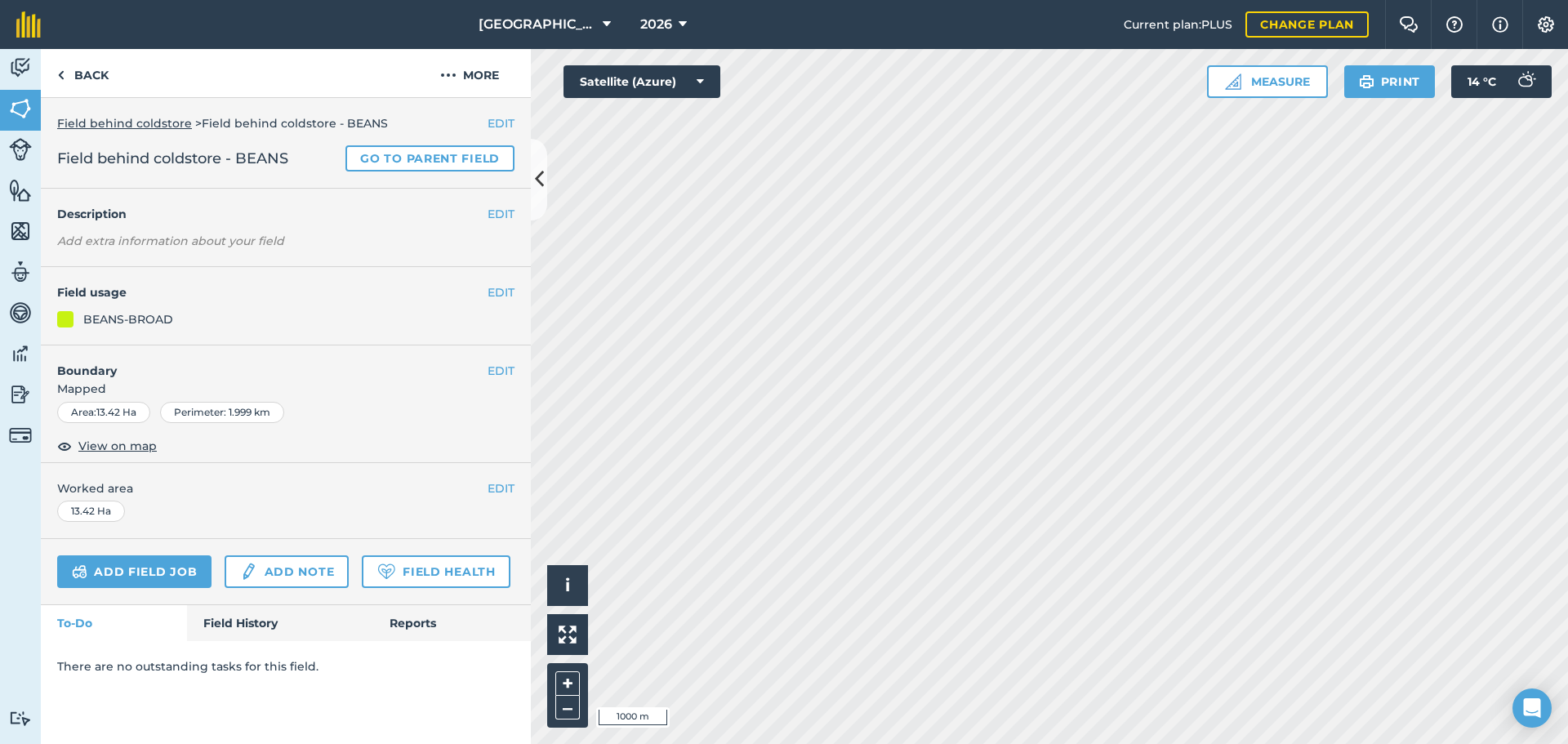
scroll to position [0, 0]
click at [84, 60] on link "Back" at bounding box center [83, 72] width 85 height 48
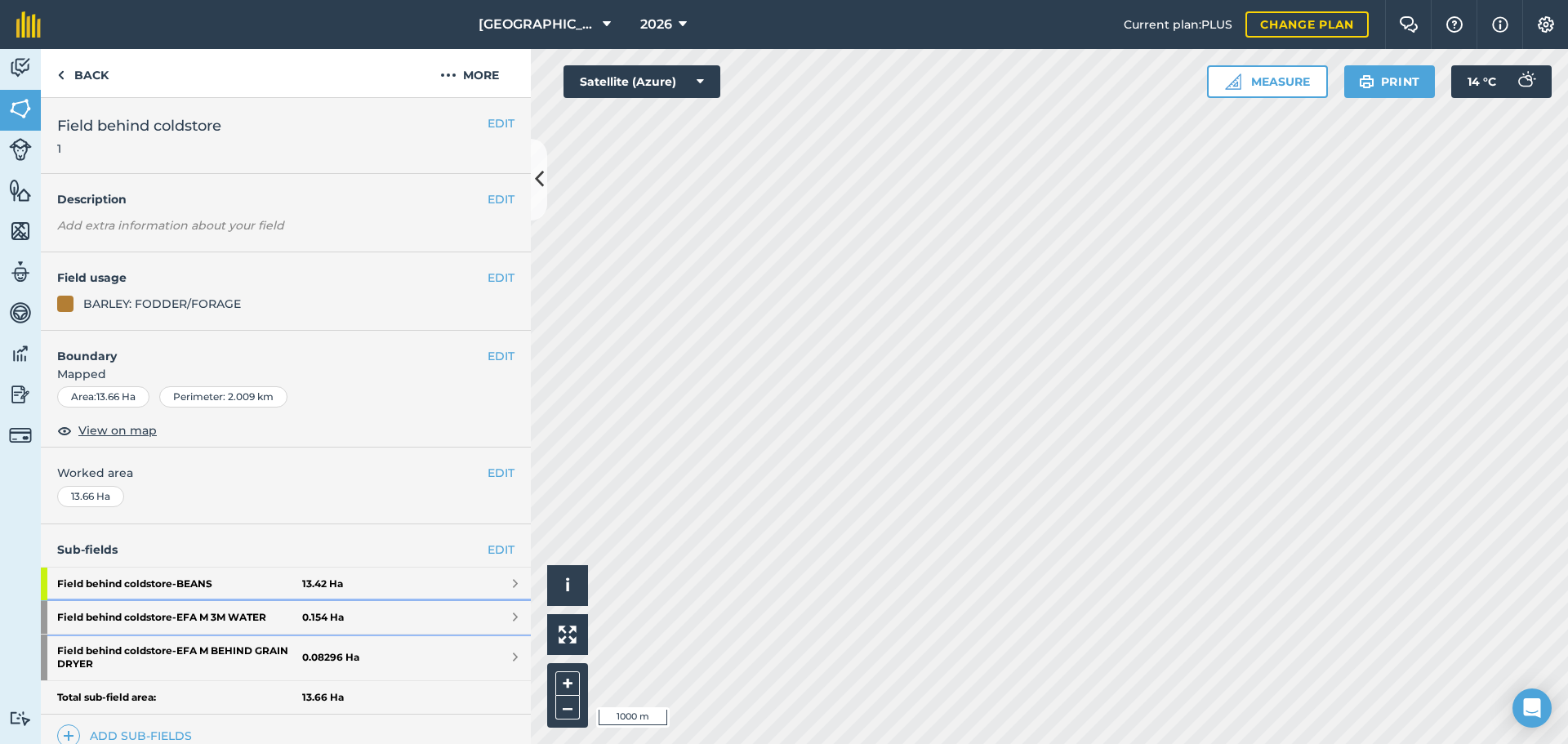
click at [200, 606] on strong "Field behind coldstore - EFA M 3M WATER" at bounding box center [180, 617] width 245 height 32
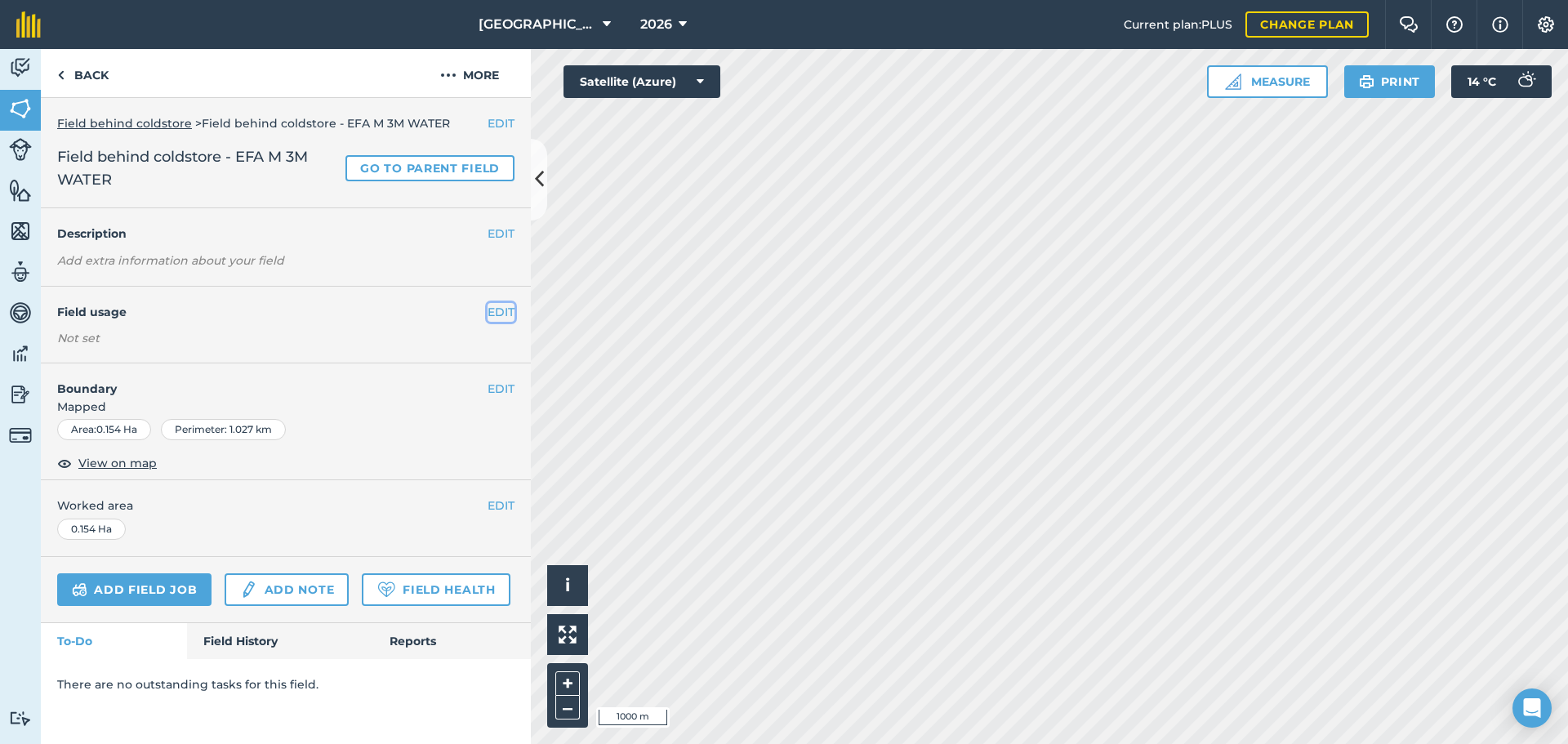
click at [506, 318] on button "EDIT" at bounding box center [500, 312] width 27 height 18
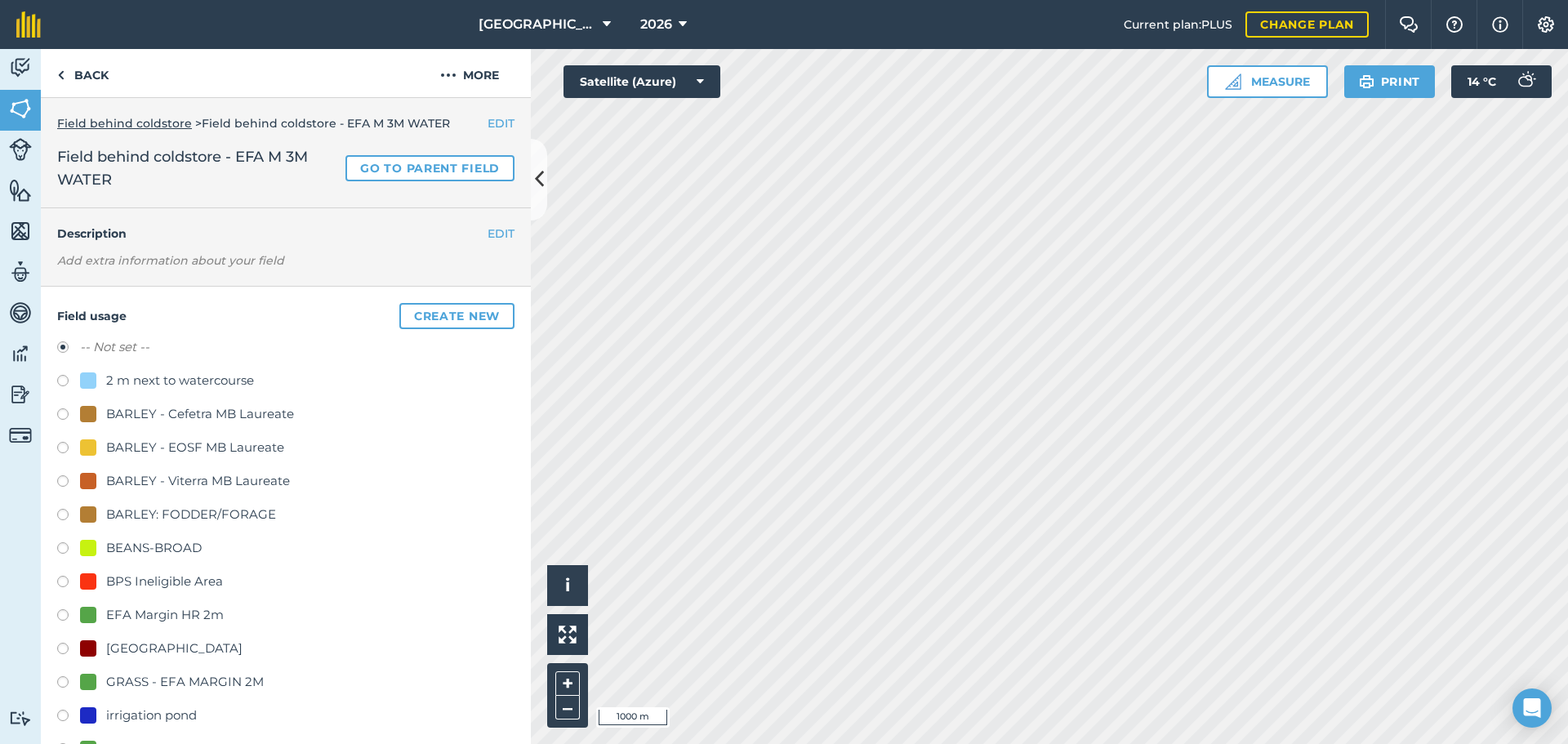
click at [150, 678] on div "GRASS - EFA MARGIN 2M" at bounding box center [185, 681] width 158 height 19
radio input "true"
radio input "false"
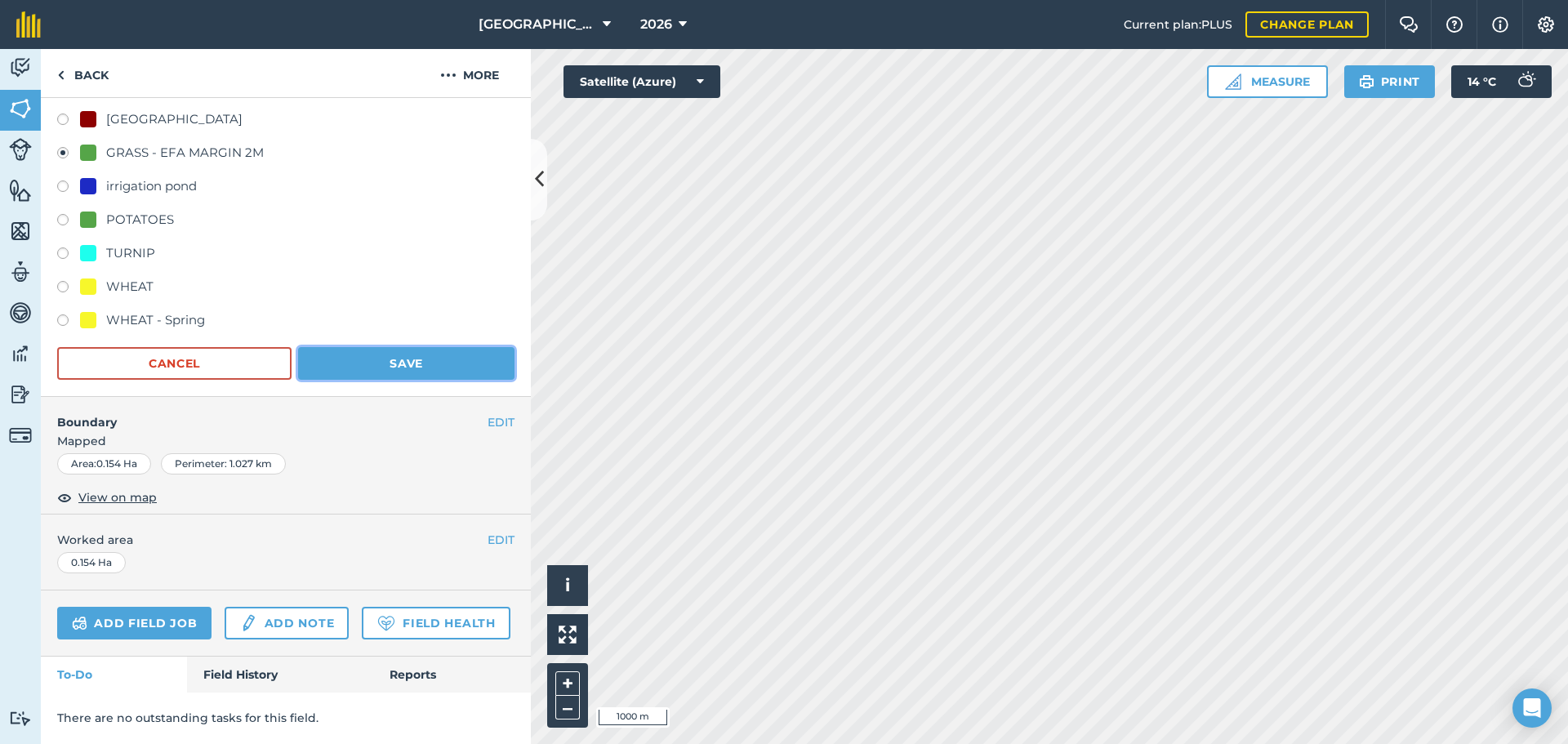
click at [399, 347] on button "Save" at bounding box center [406, 362] width 216 height 32
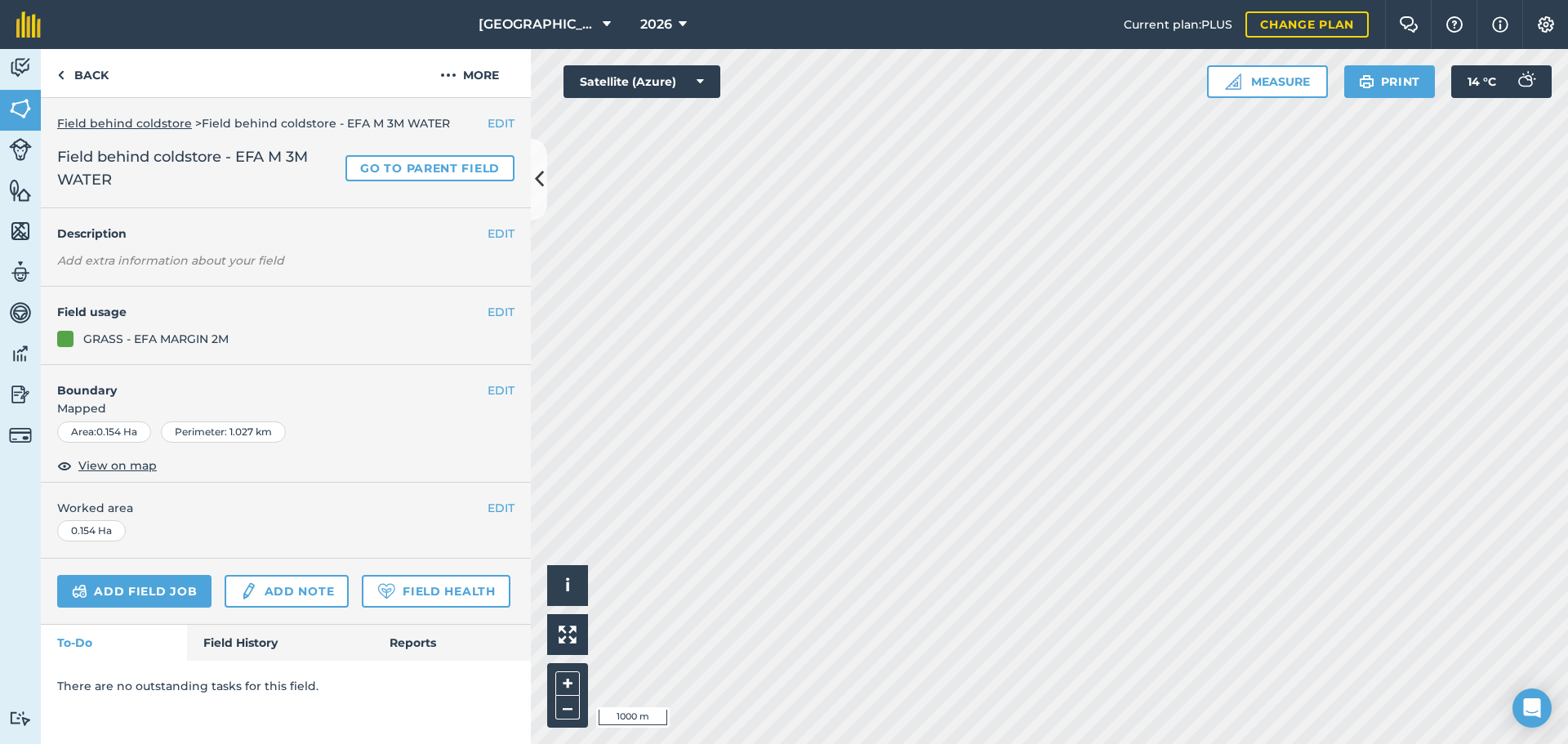
scroll to position [0, 0]
click at [105, 74] on link "Back" at bounding box center [83, 72] width 85 height 48
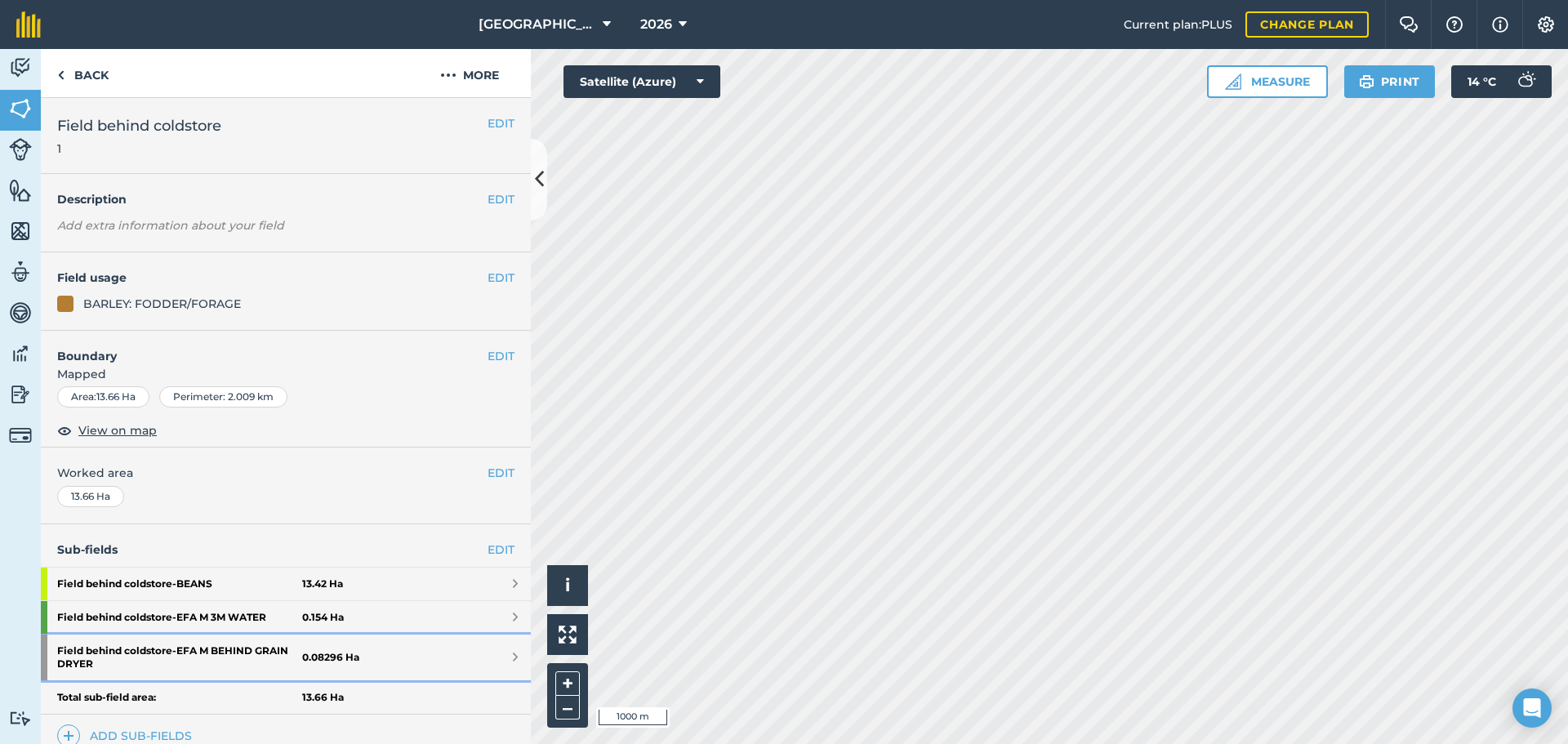
click at [238, 648] on strong "Field behind coldstore - EFA M BEHIND GRAIN DRYER" at bounding box center [180, 657] width 245 height 45
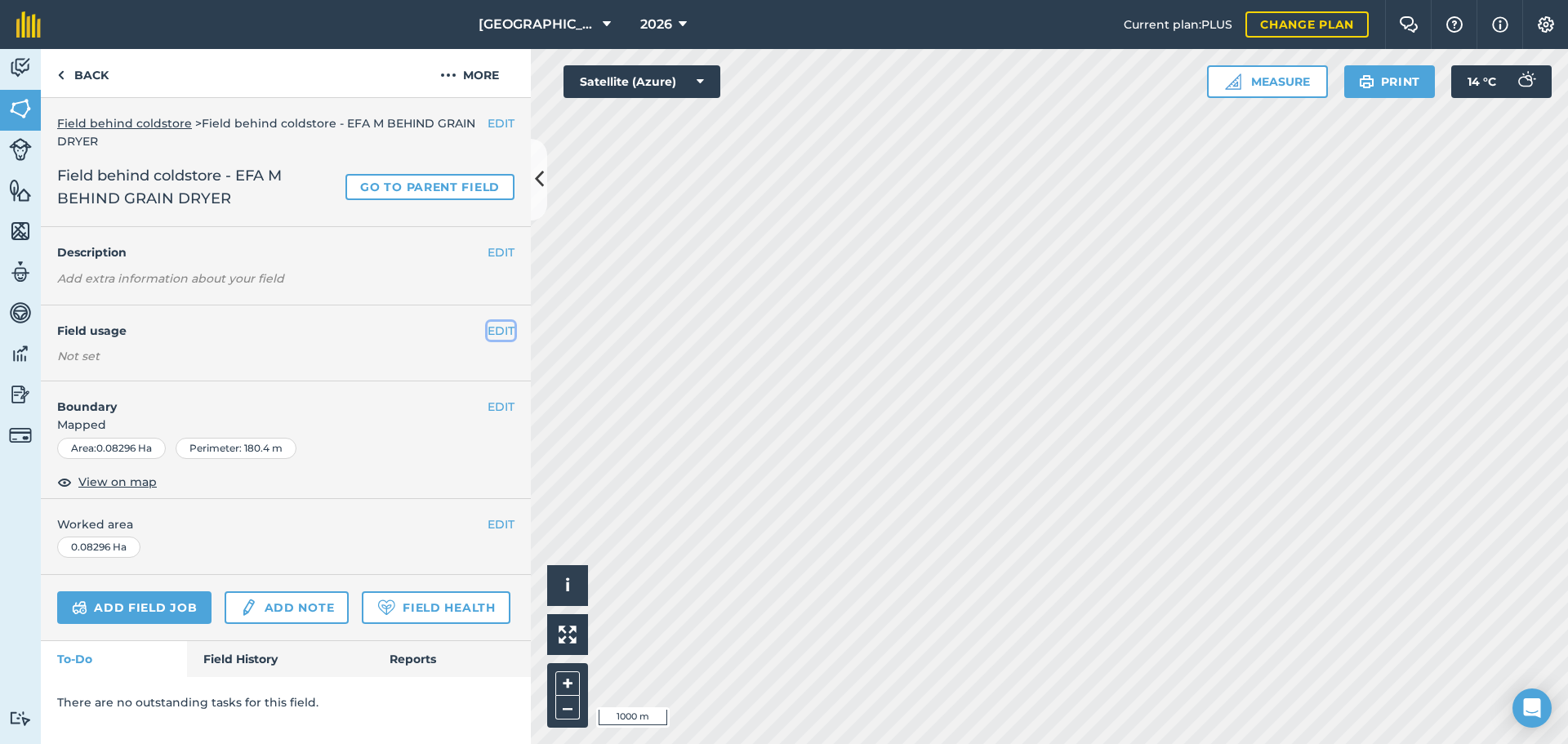
click at [499, 323] on button "EDIT" at bounding box center [500, 330] width 27 height 18
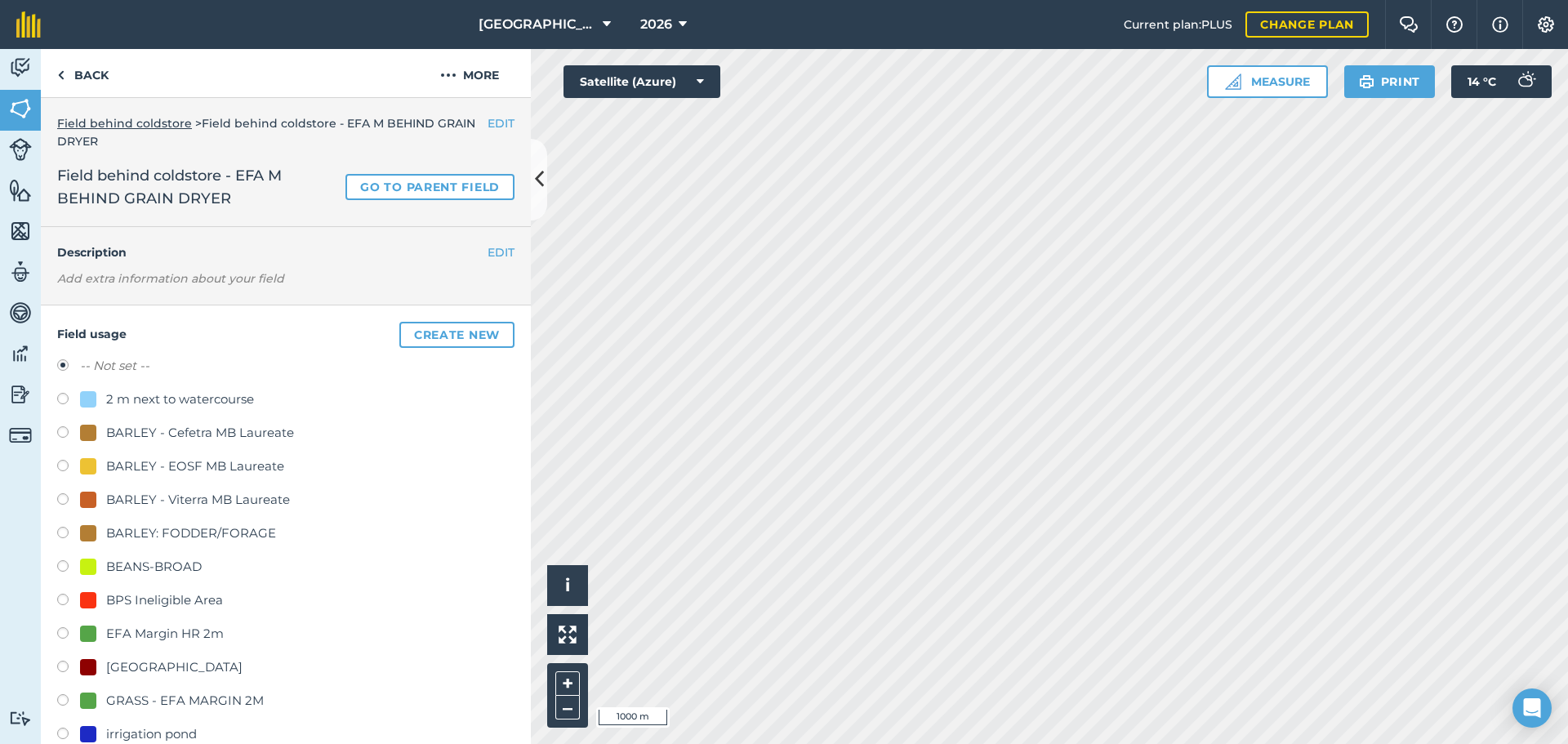
click at [249, 698] on div "GRASS - EFA MARGIN 2M" at bounding box center [185, 700] width 158 height 19
radio input "true"
radio input "false"
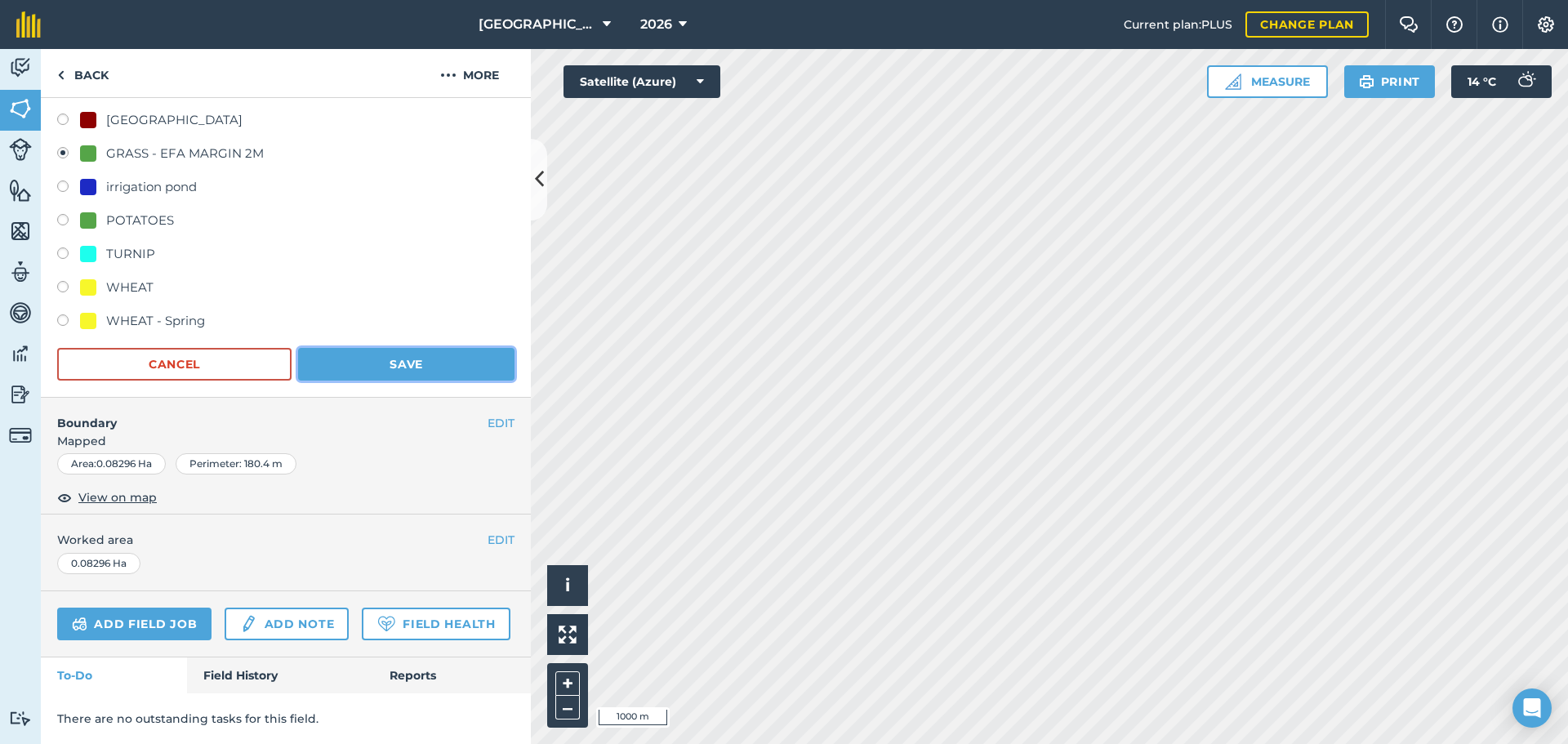
click at [434, 348] on button "Save" at bounding box center [406, 363] width 216 height 32
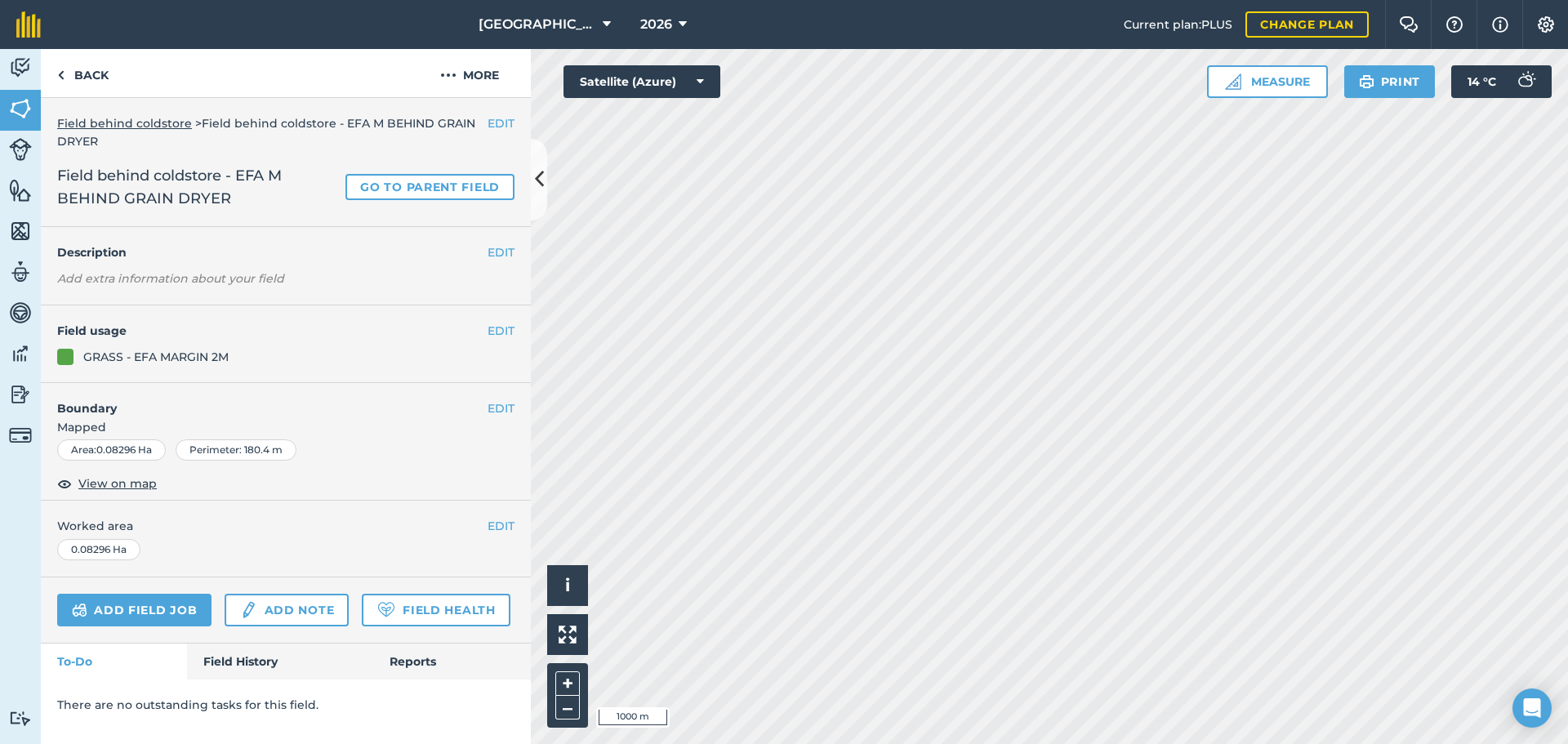
scroll to position [0, 0]
click at [569, 683] on button "+" at bounding box center [567, 683] width 24 height 24
click at [568, 676] on button "+" at bounding box center [567, 683] width 24 height 24
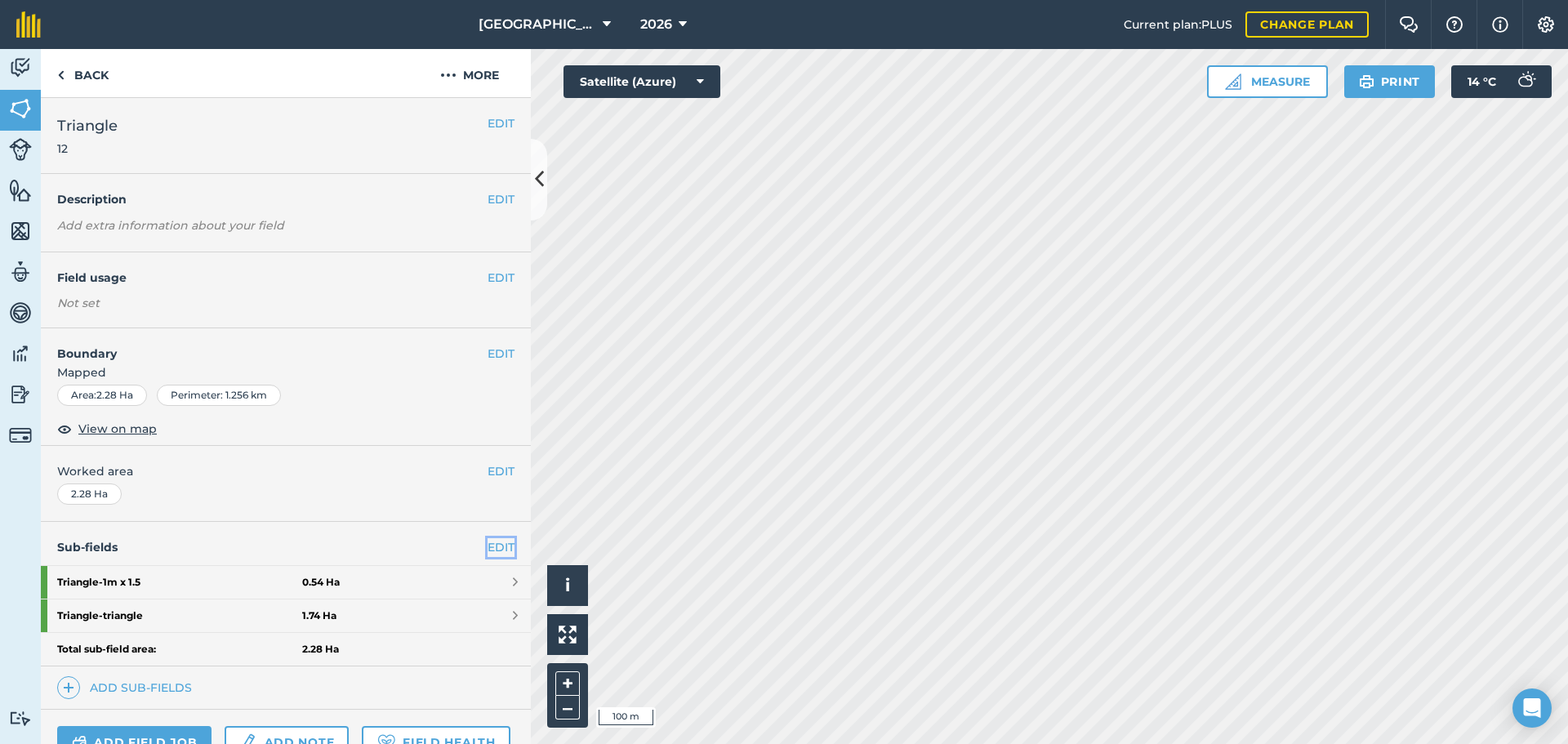
click at [499, 538] on link "EDIT" at bounding box center [500, 546] width 27 height 18
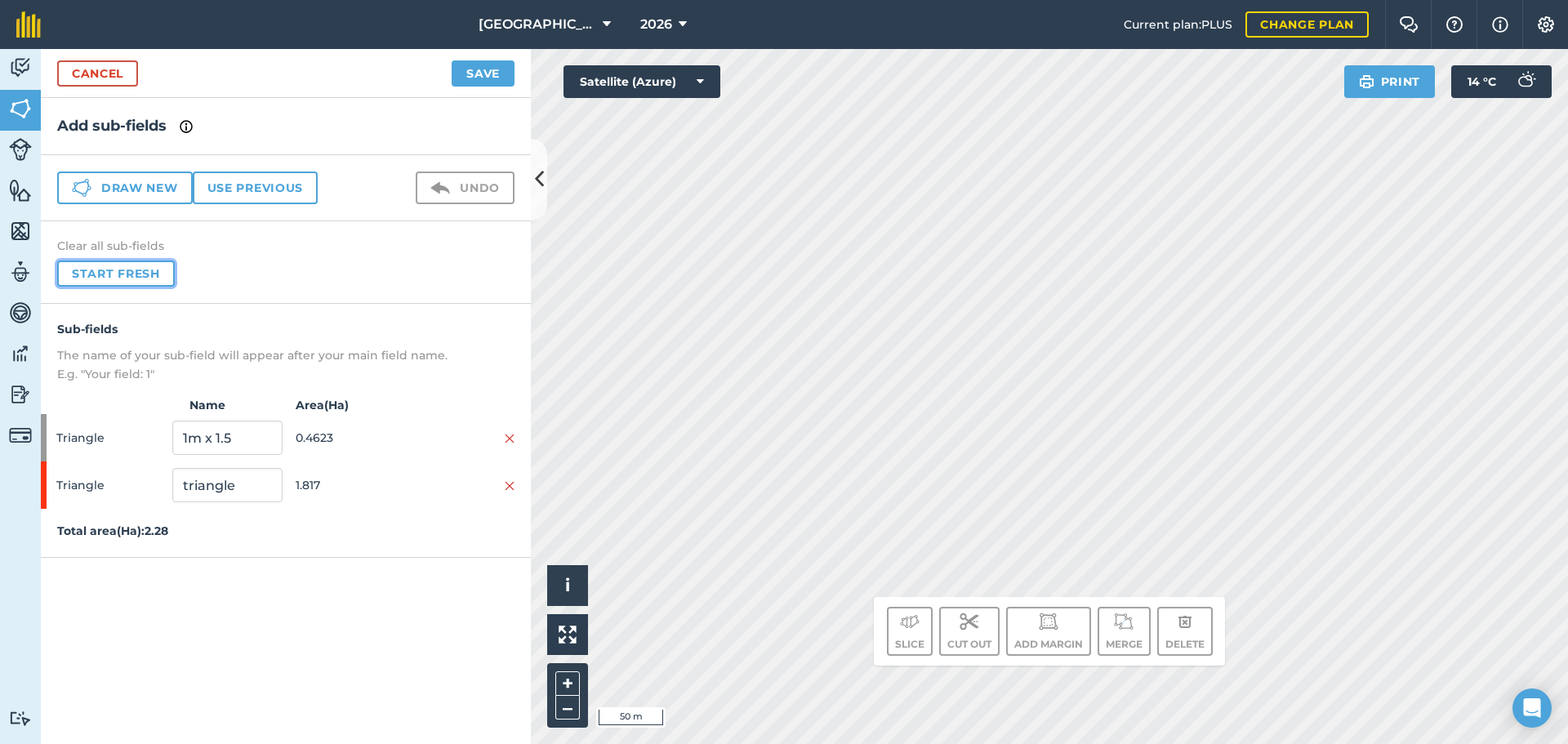
click at [132, 263] on button "Start fresh" at bounding box center [116, 274] width 118 height 26
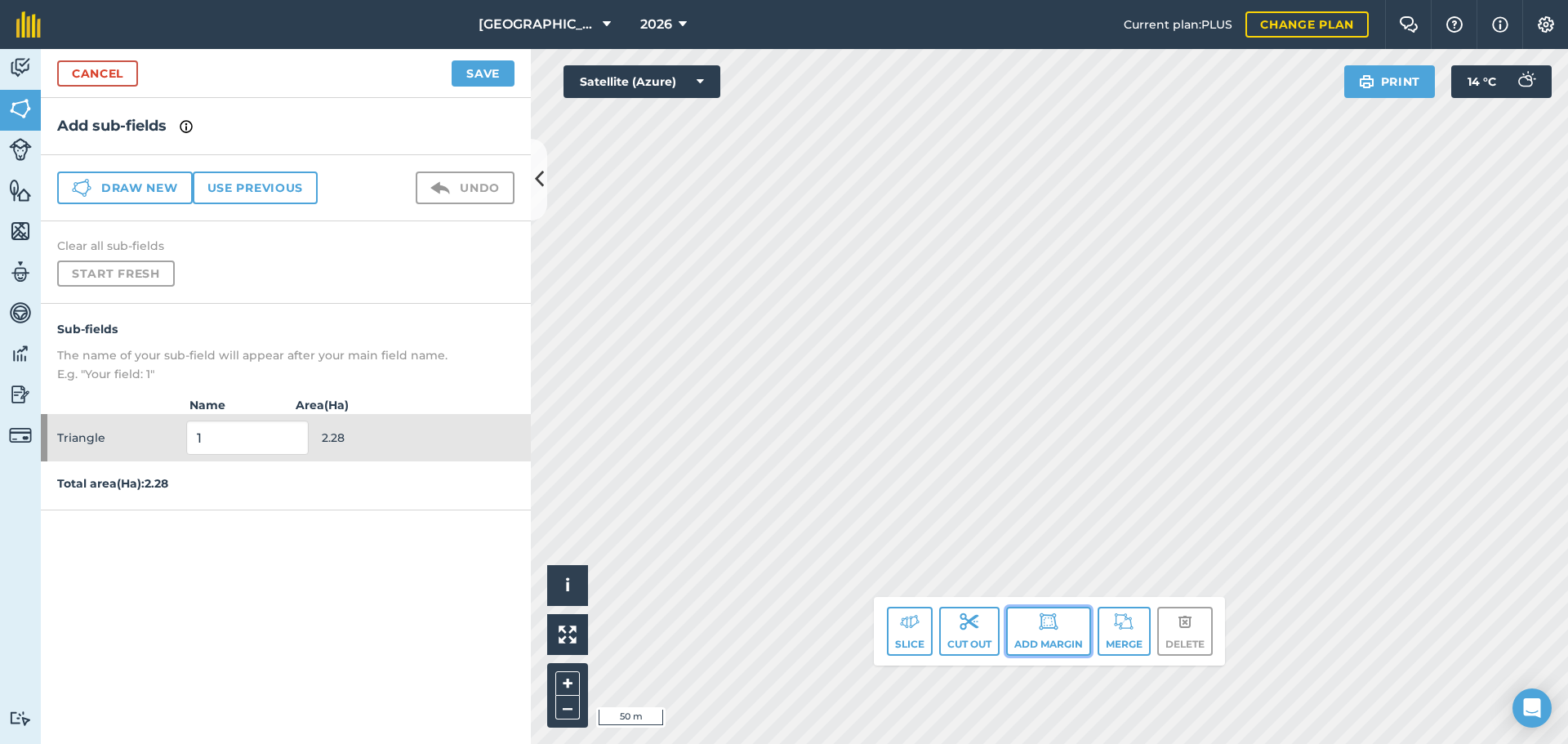
click at [1056, 631] on button "Add margin" at bounding box center [1048, 631] width 85 height 49
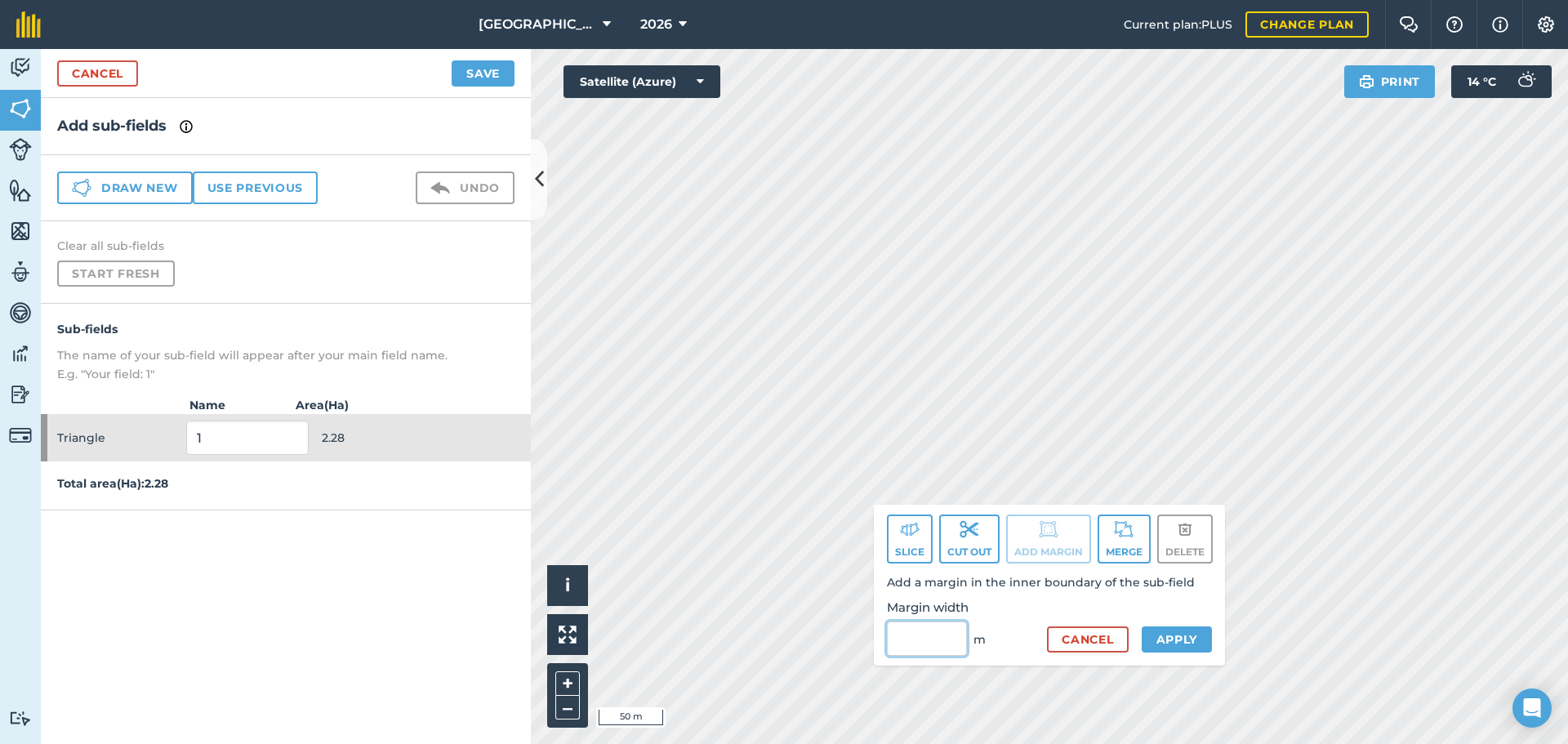
click at [926, 633] on input "Margin width" at bounding box center [927, 638] width 80 height 34
type input "3"
click at [1173, 636] on button "Apply" at bounding box center [1178, 639] width 71 height 26
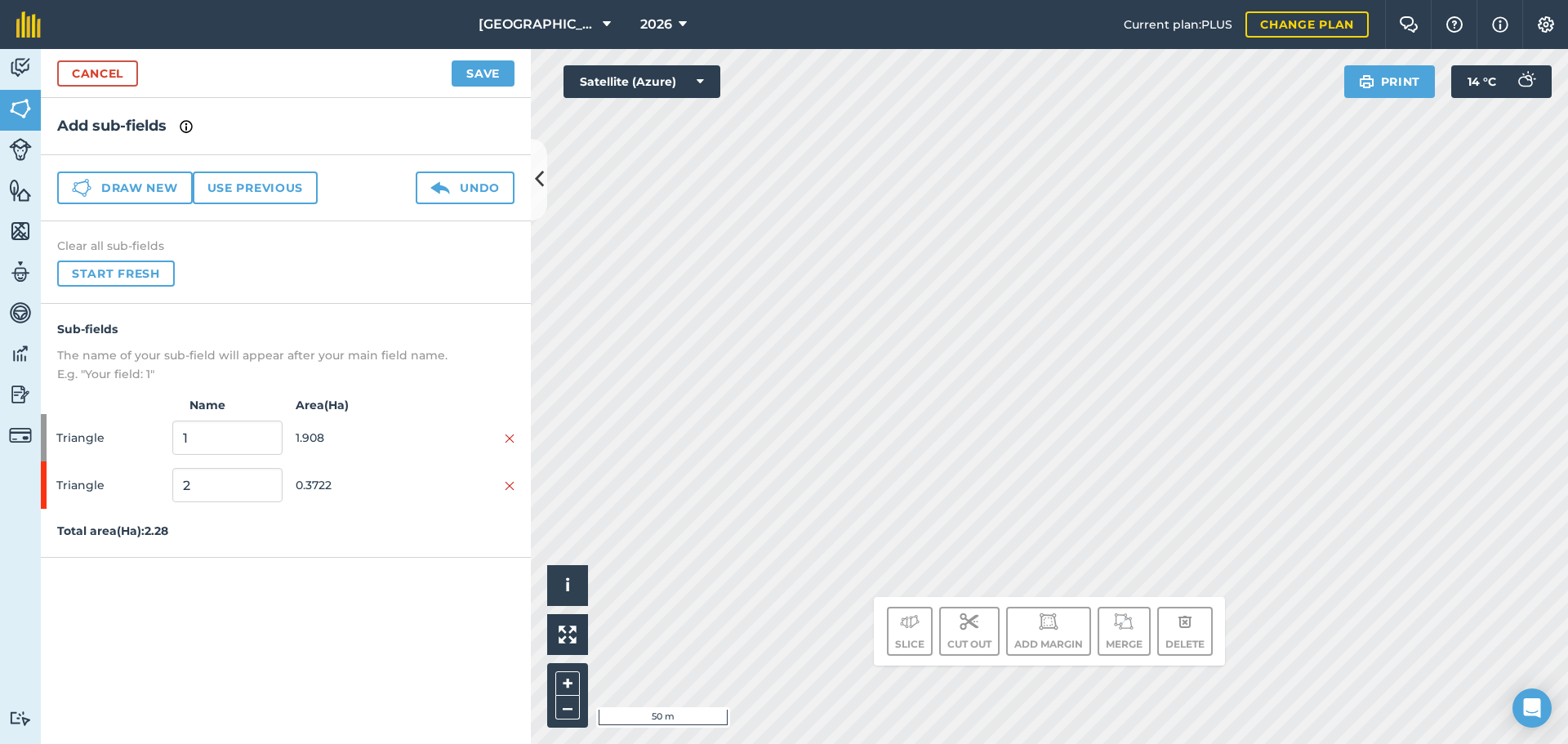
click at [1066, 615] on div "Hello i © 2025 TomTom, Microsoft 50 m + – Satellite (Azure) Print 14 ° C Slice …" at bounding box center [1049, 396] width 1037 height 694
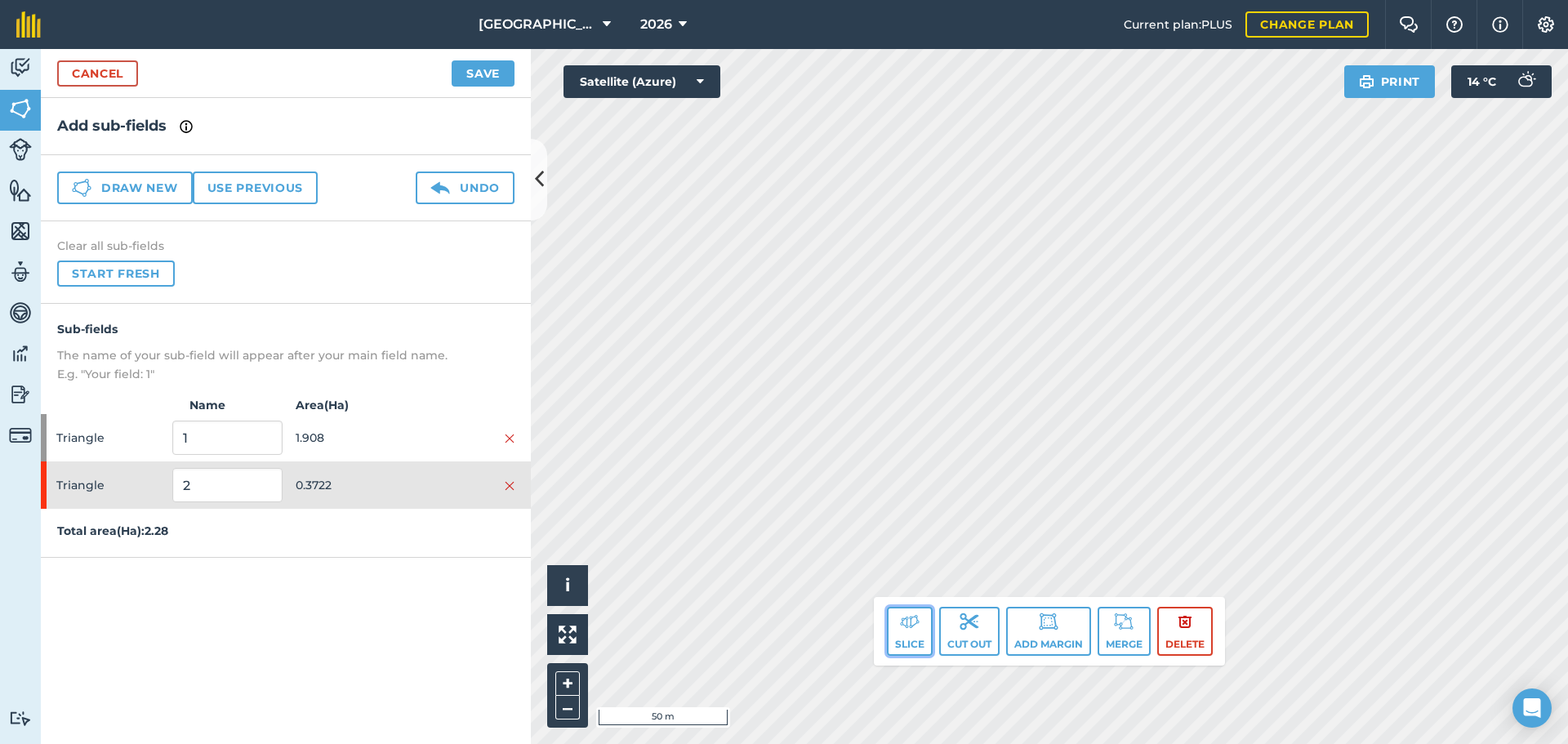
click at [921, 631] on button "Slice" at bounding box center [910, 631] width 45 height 49
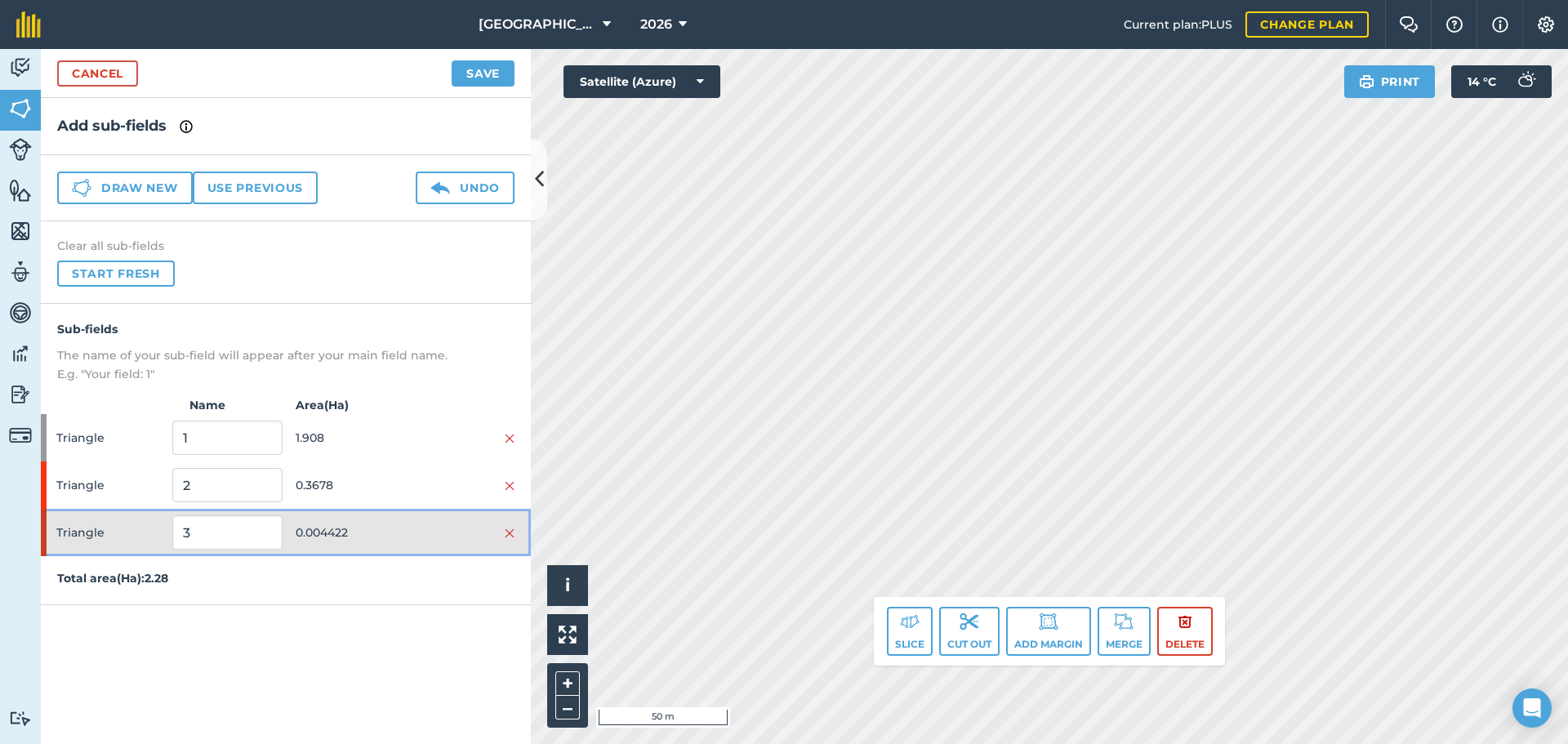
click at [474, 539] on div at bounding box center [460, 532] width 110 height 18
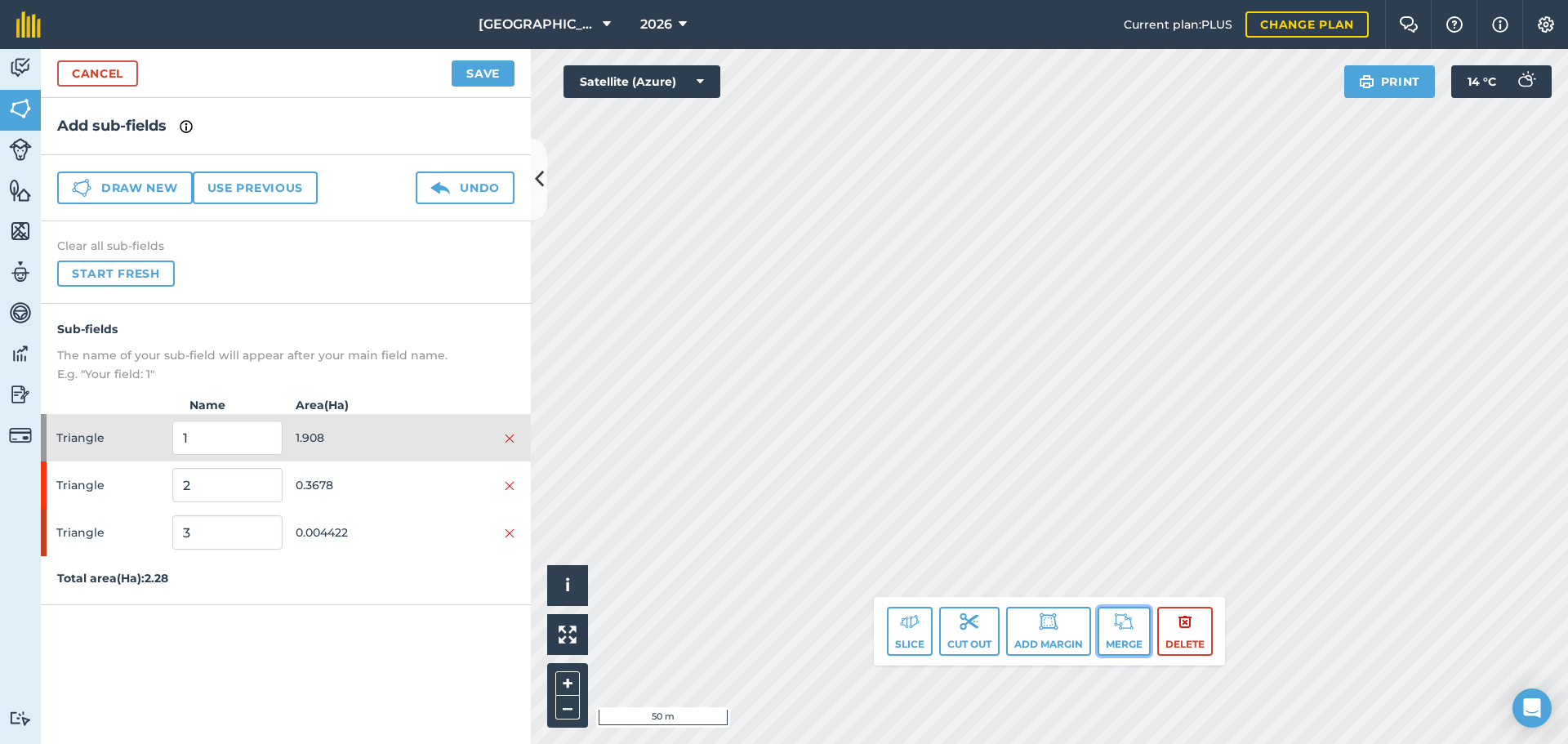
click at [1117, 633] on button "Merge" at bounding box center [1123, 631] width 53 height 49
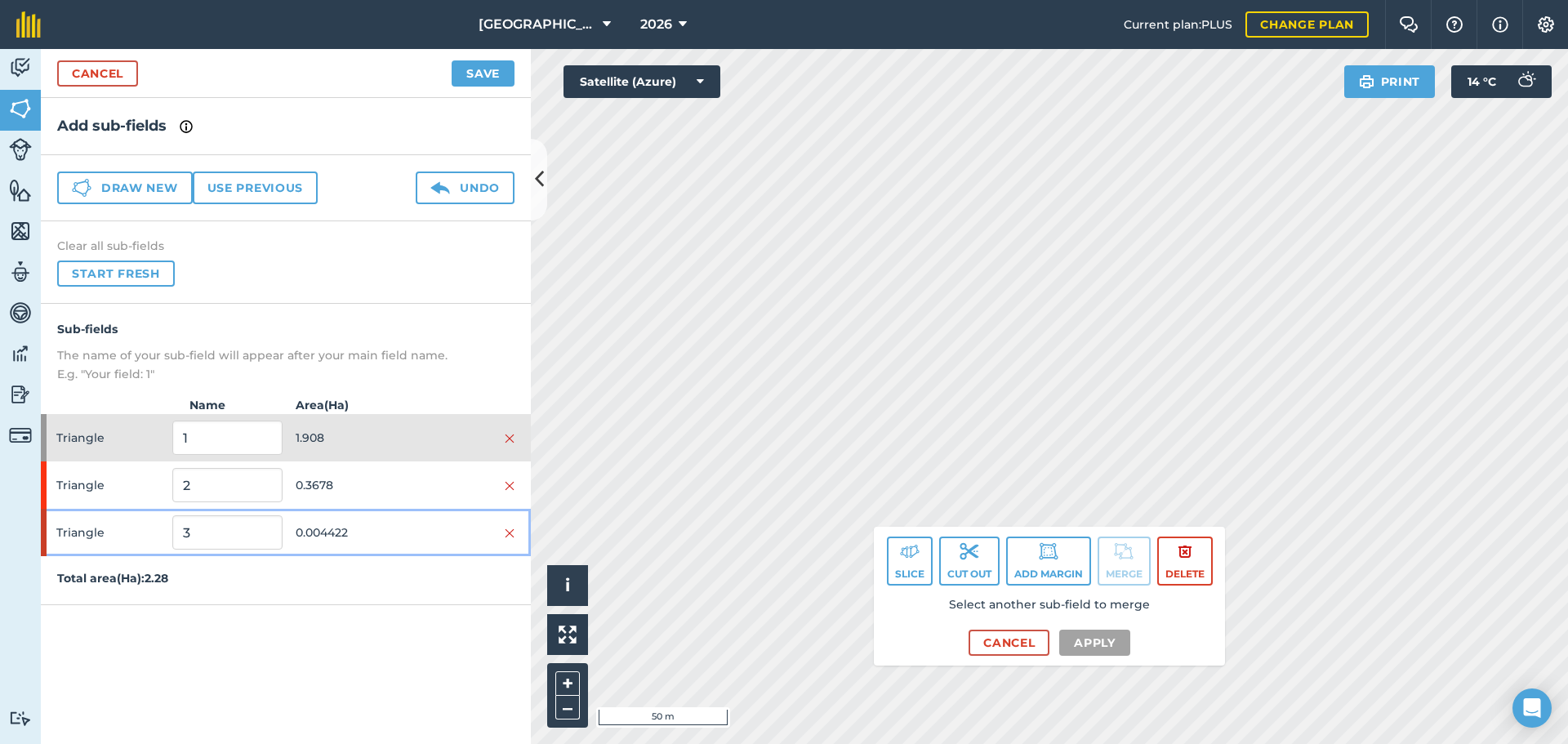
click at [334, 525] on span "0.004422" at bounding box center [350, 532] width 110 height 31
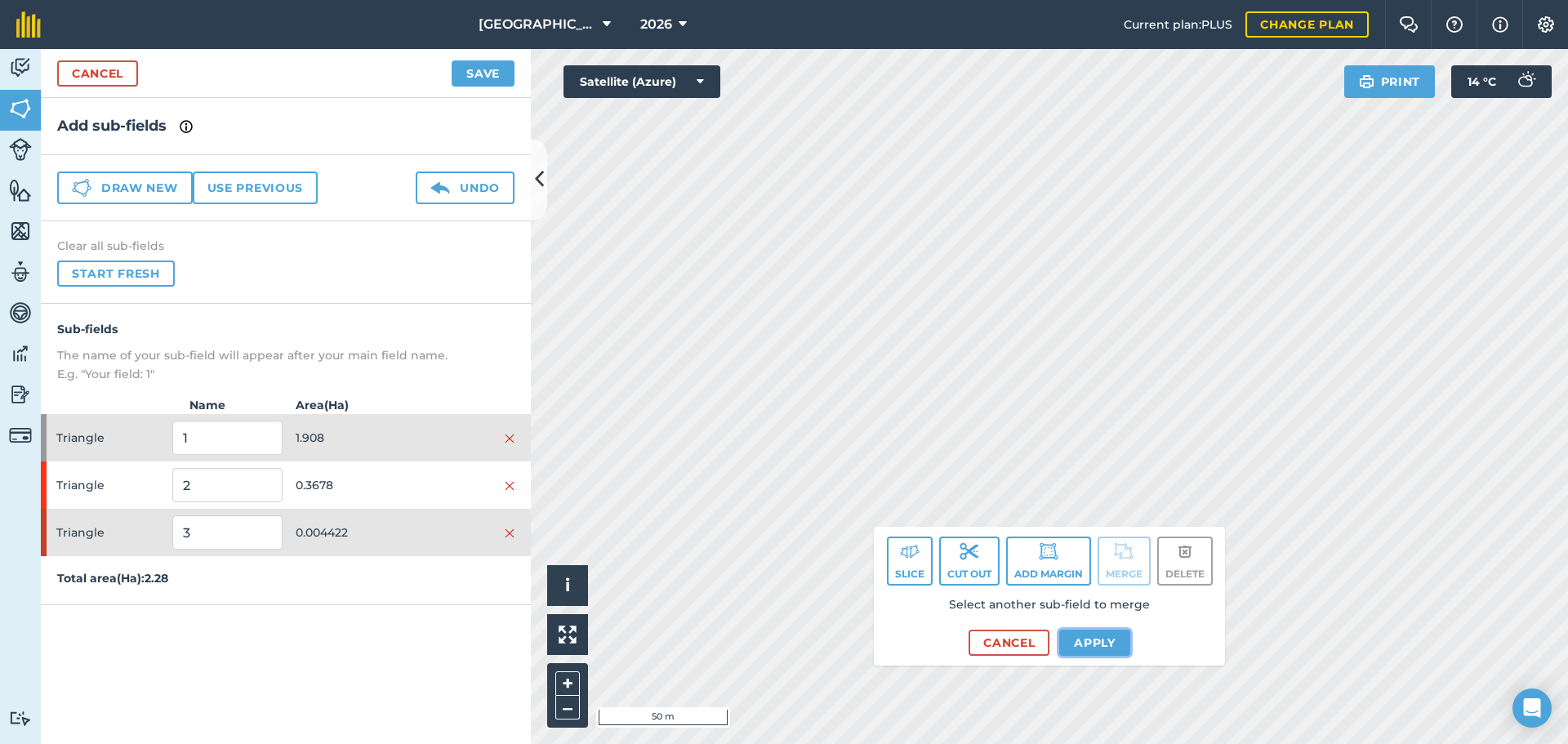
click at [1097, 645] on button "Apply" at bounding box center [1095, 642] width 71 height 26
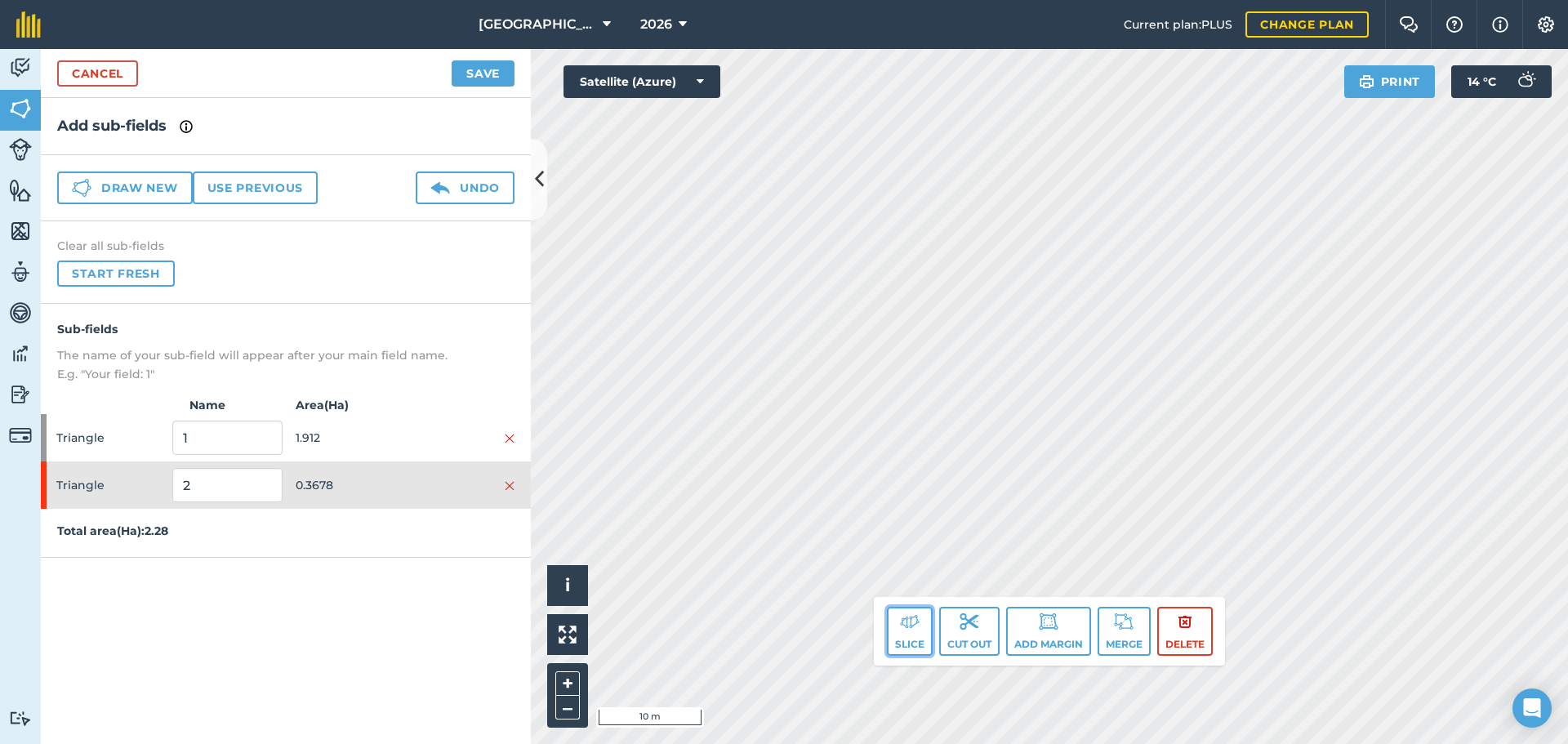
click at [920, 629] on button "Slice" at bounding box center [910, 631] width 45 height 49
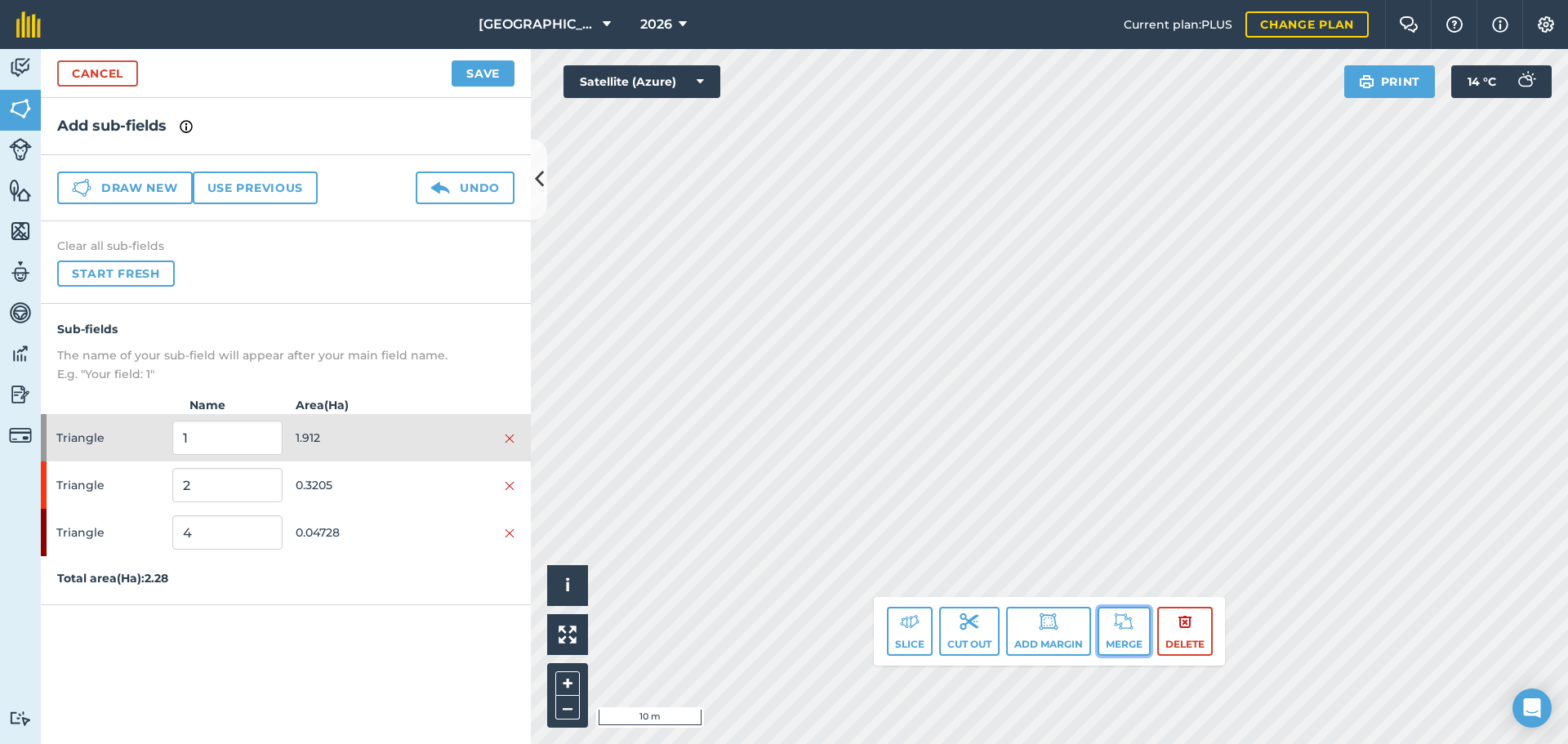
click at [1127, 638] on button "Merge" at bounding box center [1123, 631] width 53 height 49
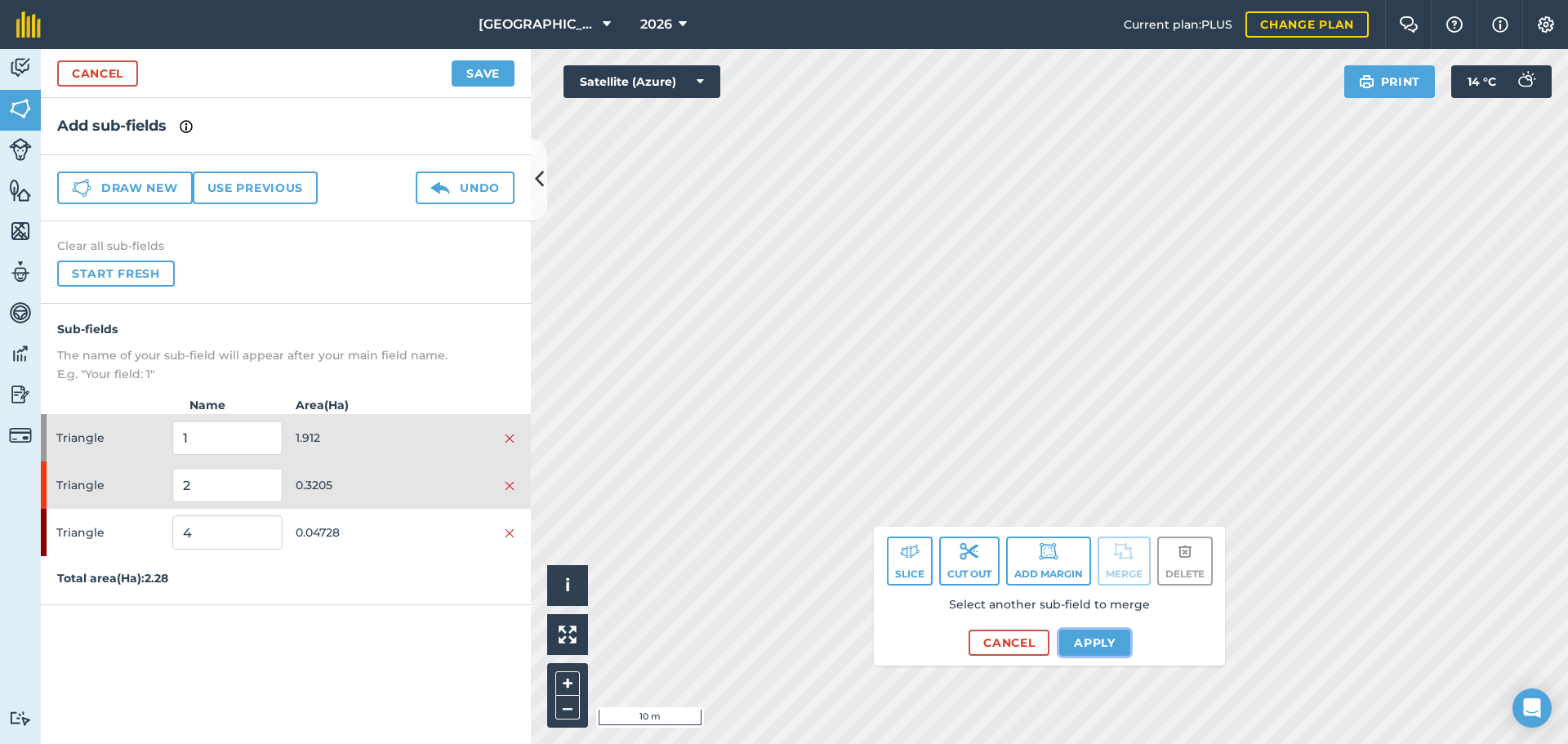
click at [1096, 641] on button "Apply" at bounding box center [1095, 642] width 71 height 26
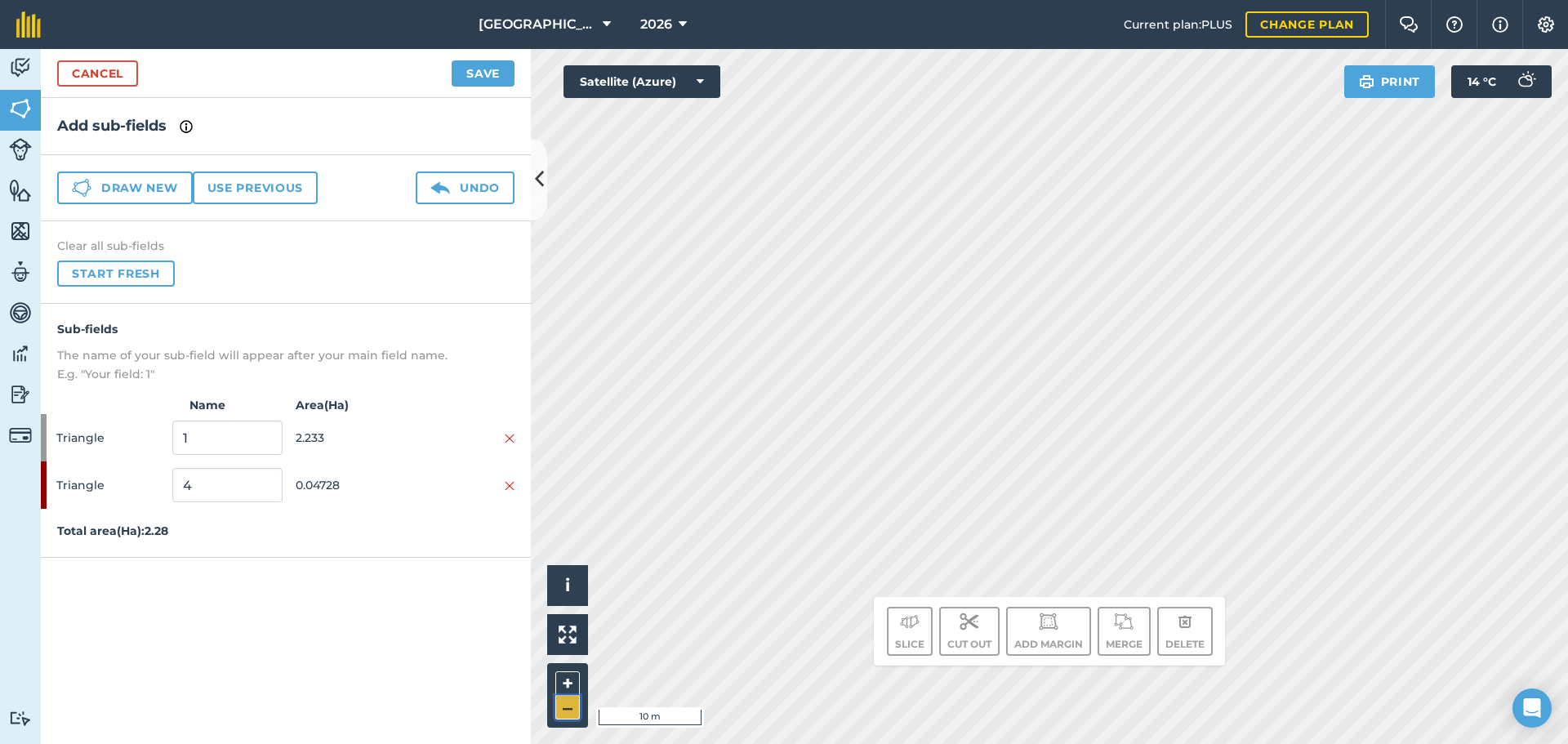
click at [564, 704] on button "–" at bounding box center [567, 707] width 24 height 24
click at [570, 708] on button "–" at bounding box center [567, 707] width 24 height 24
click at [556, 705] on button "–" at bounding box center [567, 707] width 24 height 24
click at [564, 680] on button "+" at bounding box center [567, 683] width 24 height 24
click at [264, 490] on input "4" at bounding box center [227, 484] width 110 height 34
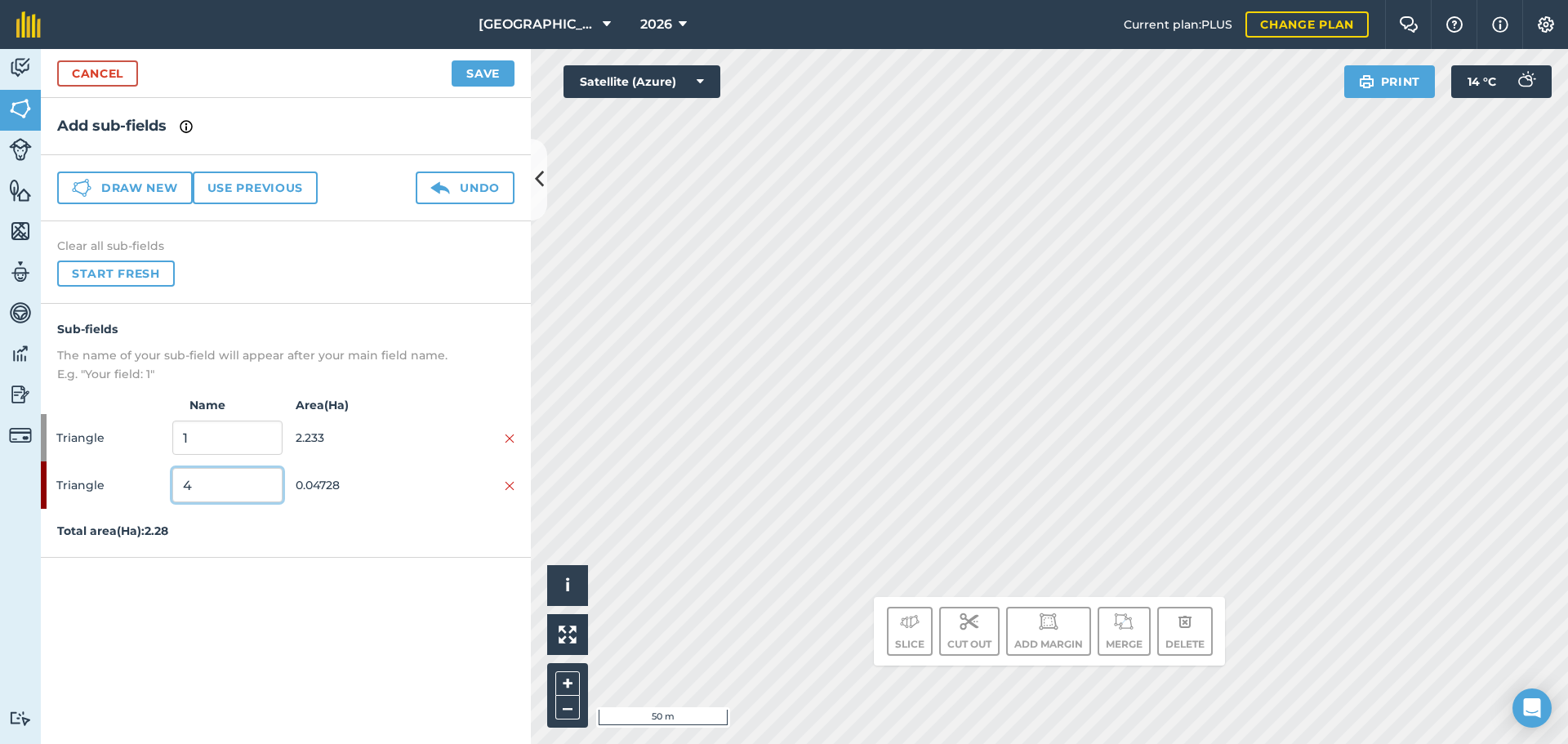
click at [266, 490] on input "4" at bounding box center [227, 484] width 110 height 34
click at [266, 493] on input "4" at bounding box center [227, 484] width 110 height 34
type input "EFA M 3M HEDGE"
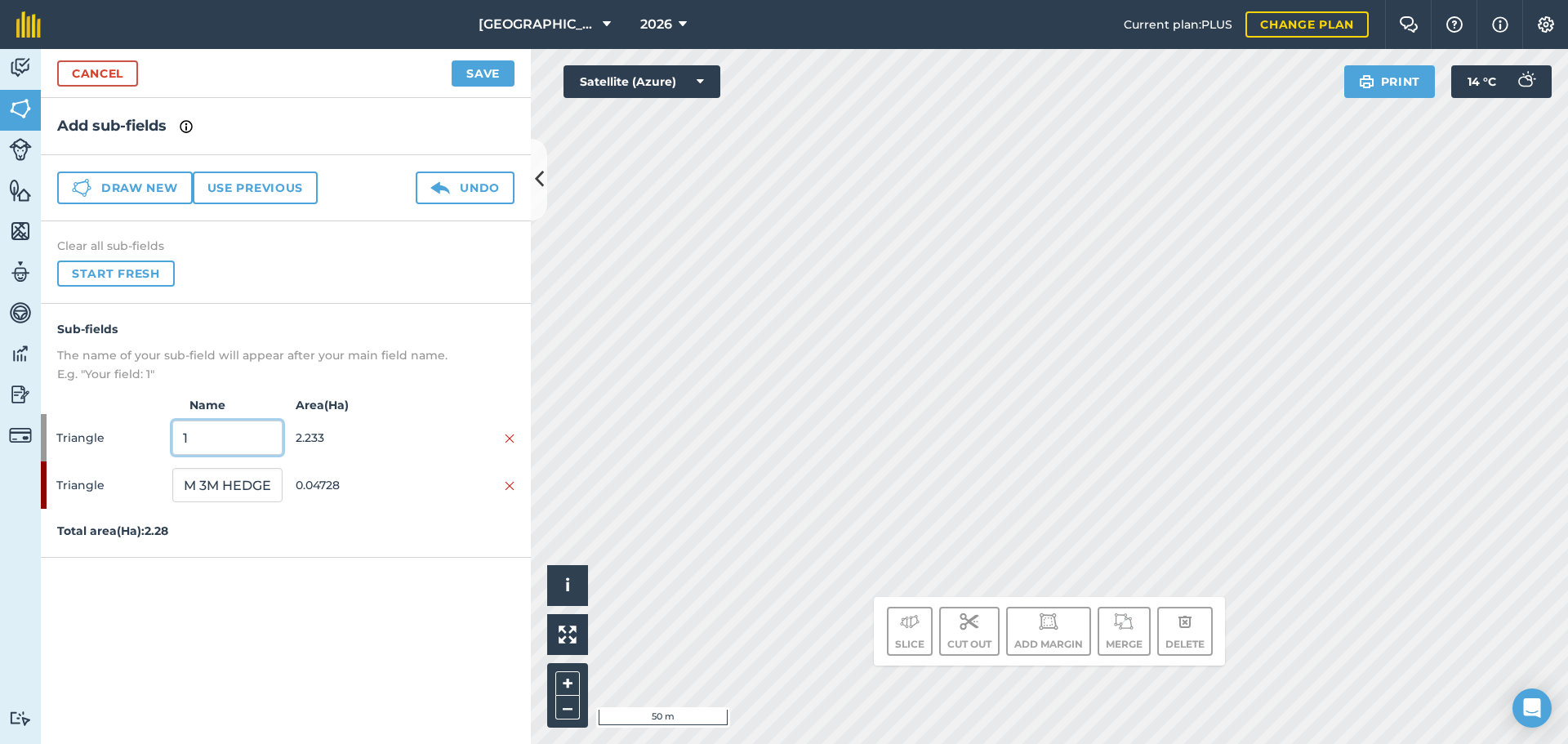
scroll to position [0, 0]
click at [237, 447] on input "1" at bounding box center [227, 437] width 110 height 34
type input "POTATOES"
click at [577, 698] on button "–" at bounding box center [567, 707] width 24 height 24
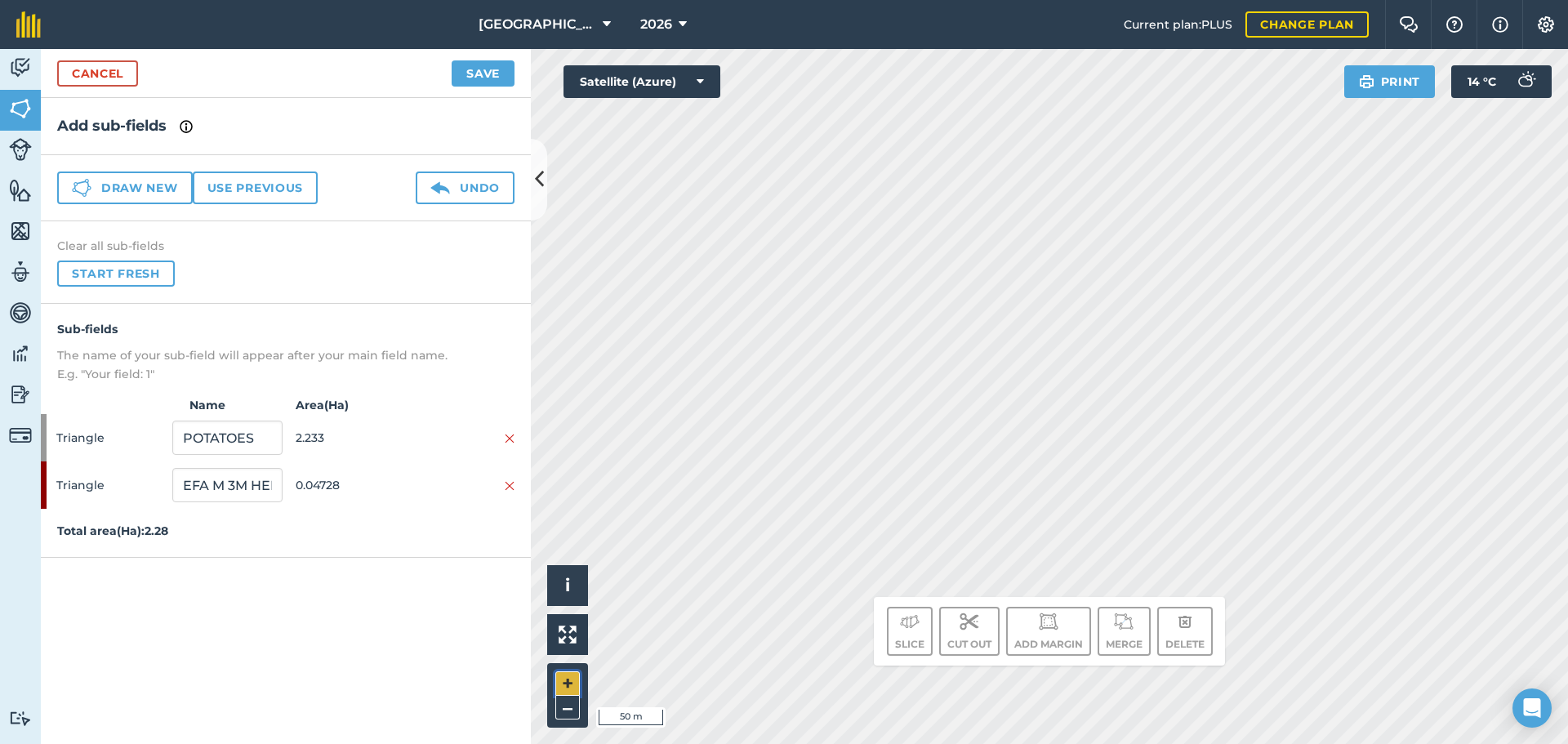
click at [560, 691] on button "+" at bounding box center [567, 683] width 24 height 24
click at [571, 686] on button "+" at bounding box center [567, 683] width 24 height 24
click at [560, 708] on button "–" at bounding box center [567, 707] width 24 height 24
click at [574, 721] on div "Click to start drawing. Line must start & end outside boundary i © 2025 TomTom,…" at bounding box center [1049, 396] width 1037 height 694
click at [570, 714] on button "–" at bounding box center [567, 707] width 24 height 24
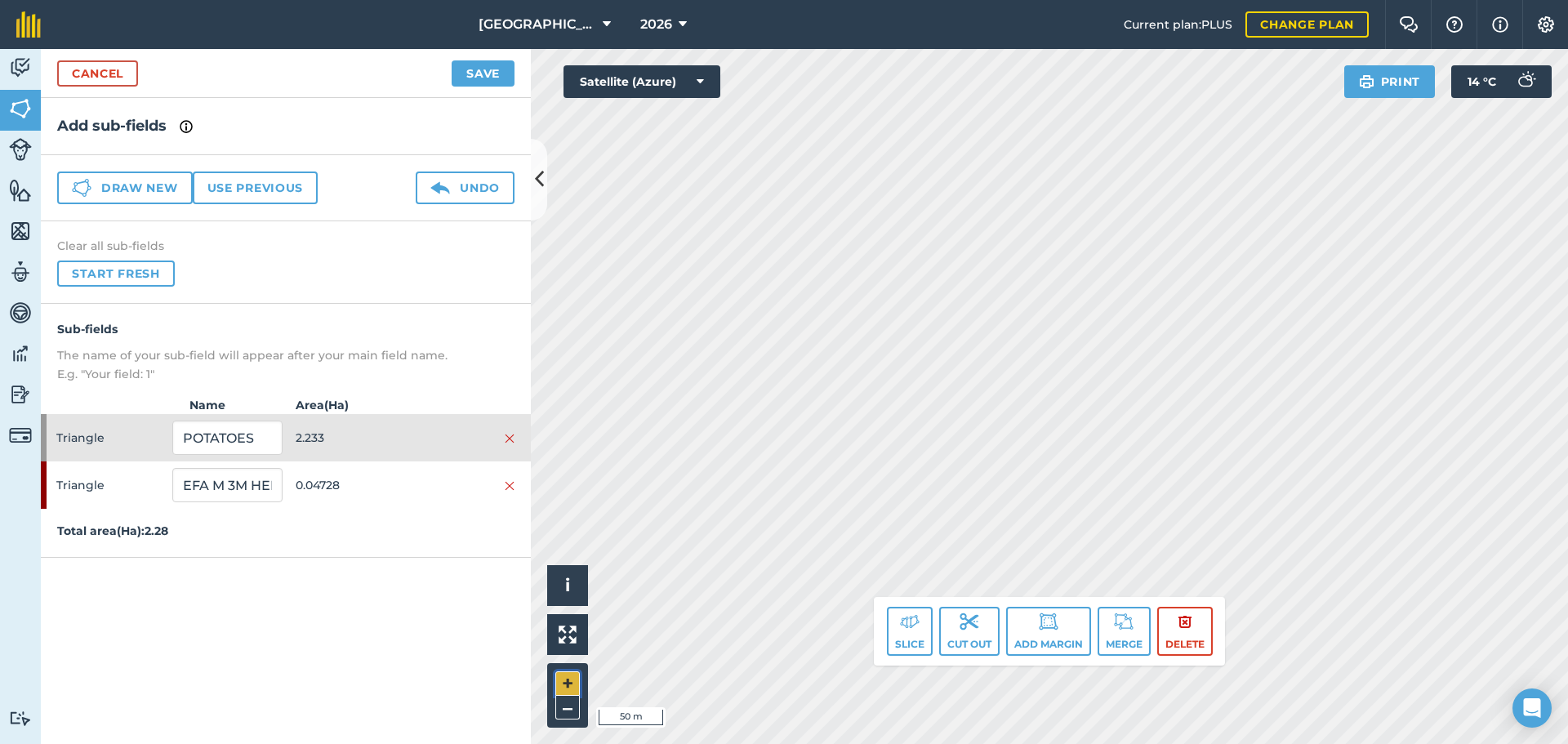
click at [574, 683] on button "+" at bounding box center [567, 683] width 24 height 24
click at [904, 641] on button "Slice" at bounding box center [910, 631] width 45 height 49
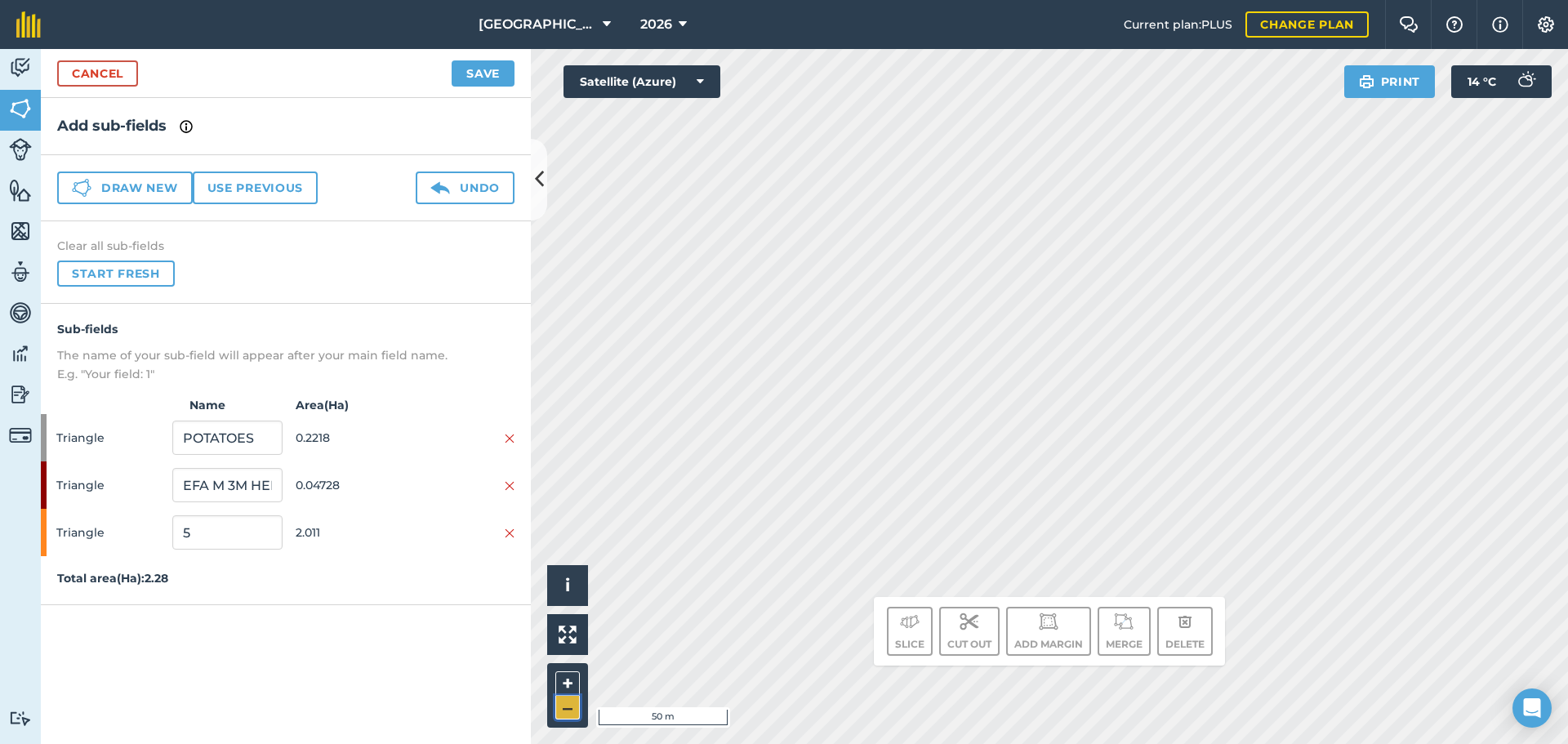
click at [563, 701] on button "–" at bounding box center [567, 707] width 24 height 24
click at [215, 526] on input "5" at bounding box center [227, 531] width 110 height 34
type input "POTATOES"
click at [225, 430] on input "POTATOES" at bounding box center [227, 437] width 110 height 34
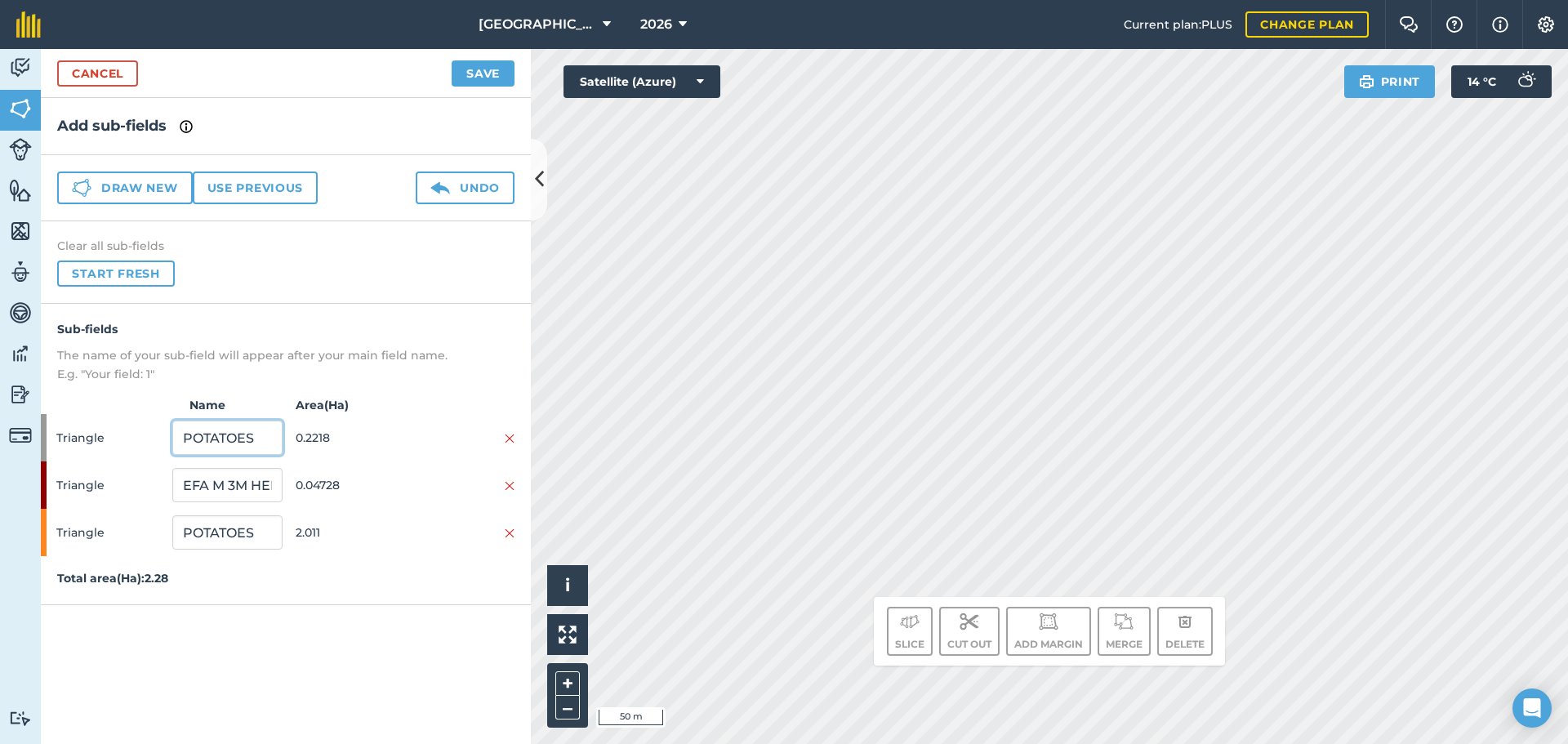
click at [225, 430] on input "POTATOES" at bounding box center [227, 437] width 110 height 34
type input "EFA M TRIANGLE"
click at [451, 403] on strong "Area ( Ha )" at bounding box center [408, 404] width 245 height 18
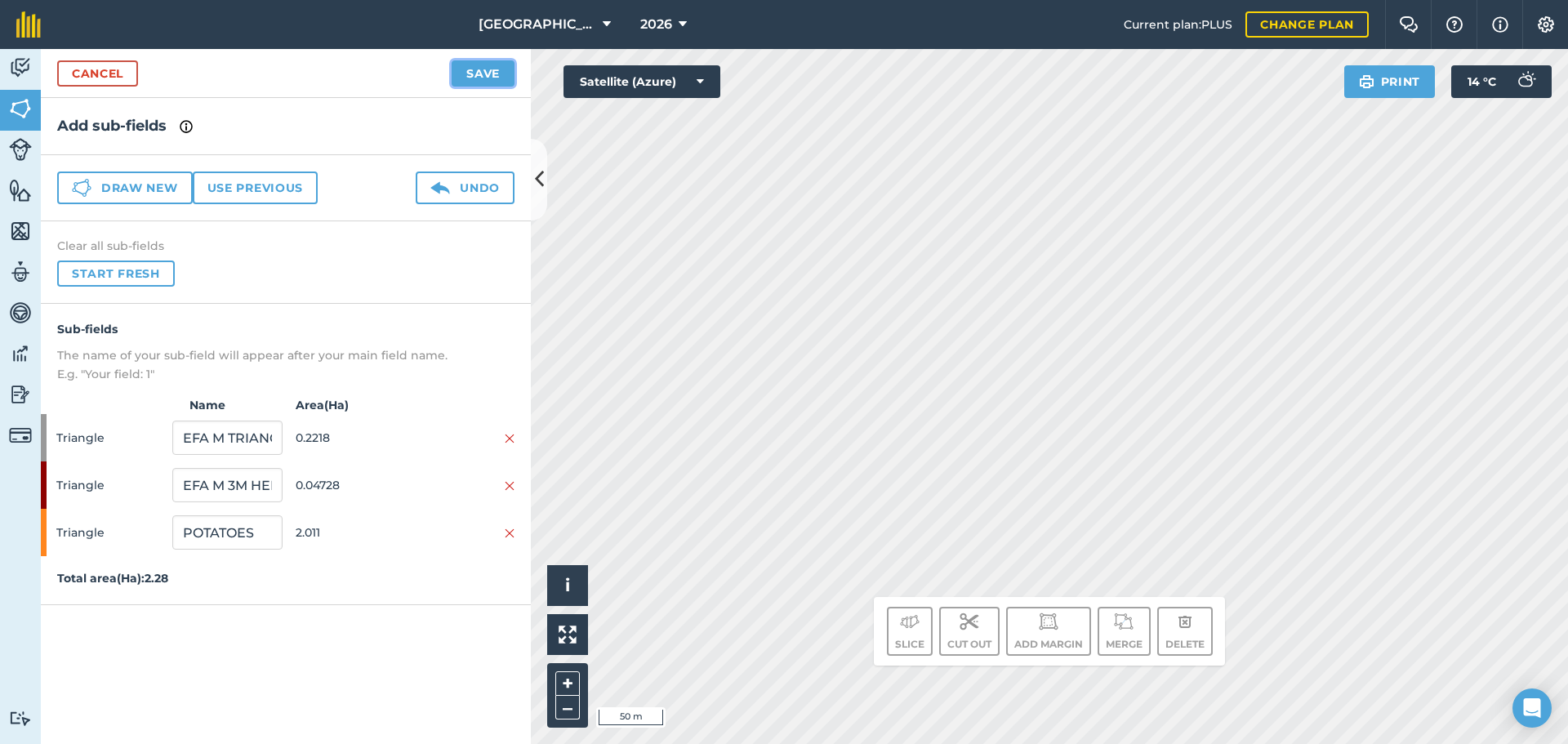
click at [468, 71] on button "Save" at bounding box center [483, 73] width 63 height 26
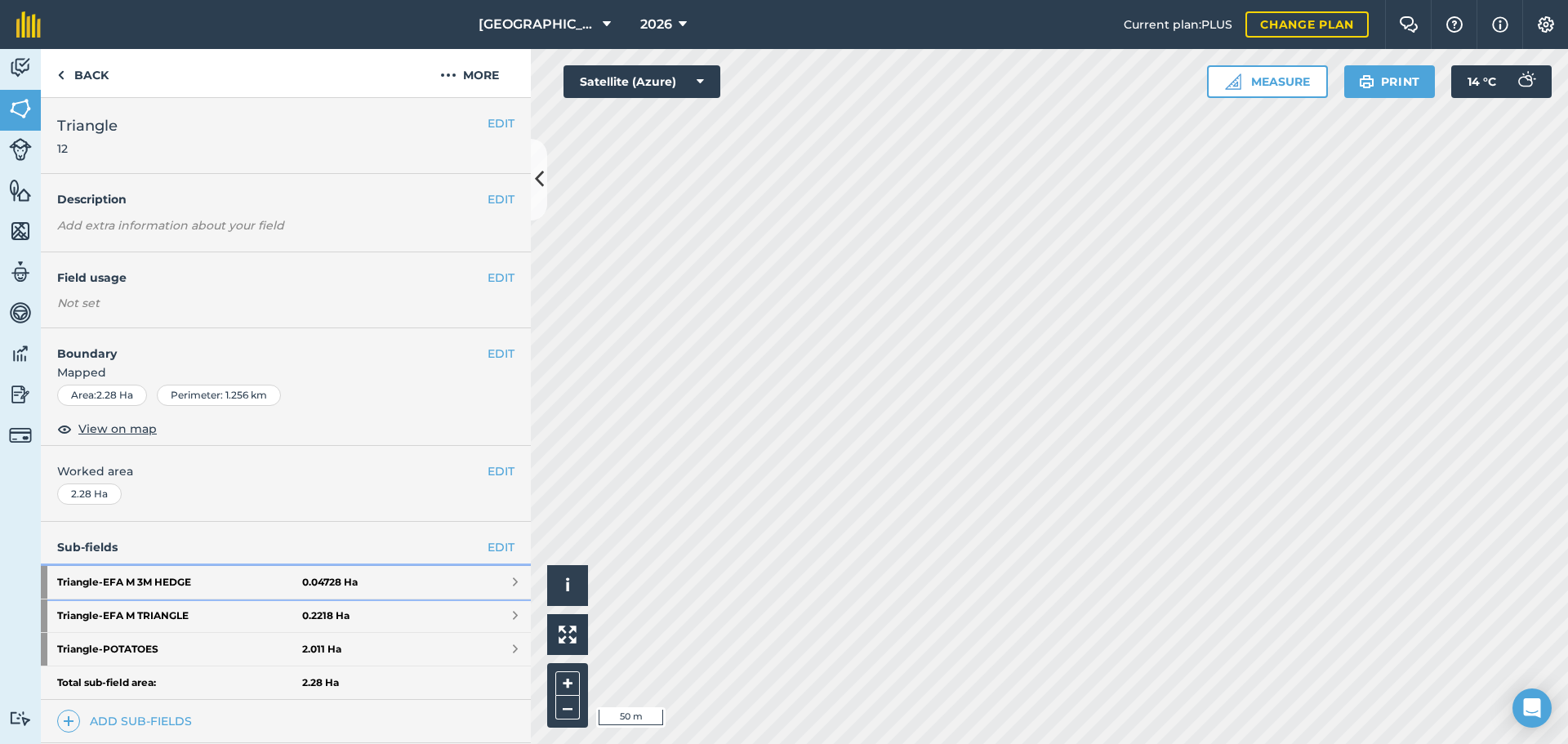
click at [437, 584] on link "Triangle - EFA M 3M HEDGE 0.04728 Ha" at bounding box center [286, 581] width 490 height 32
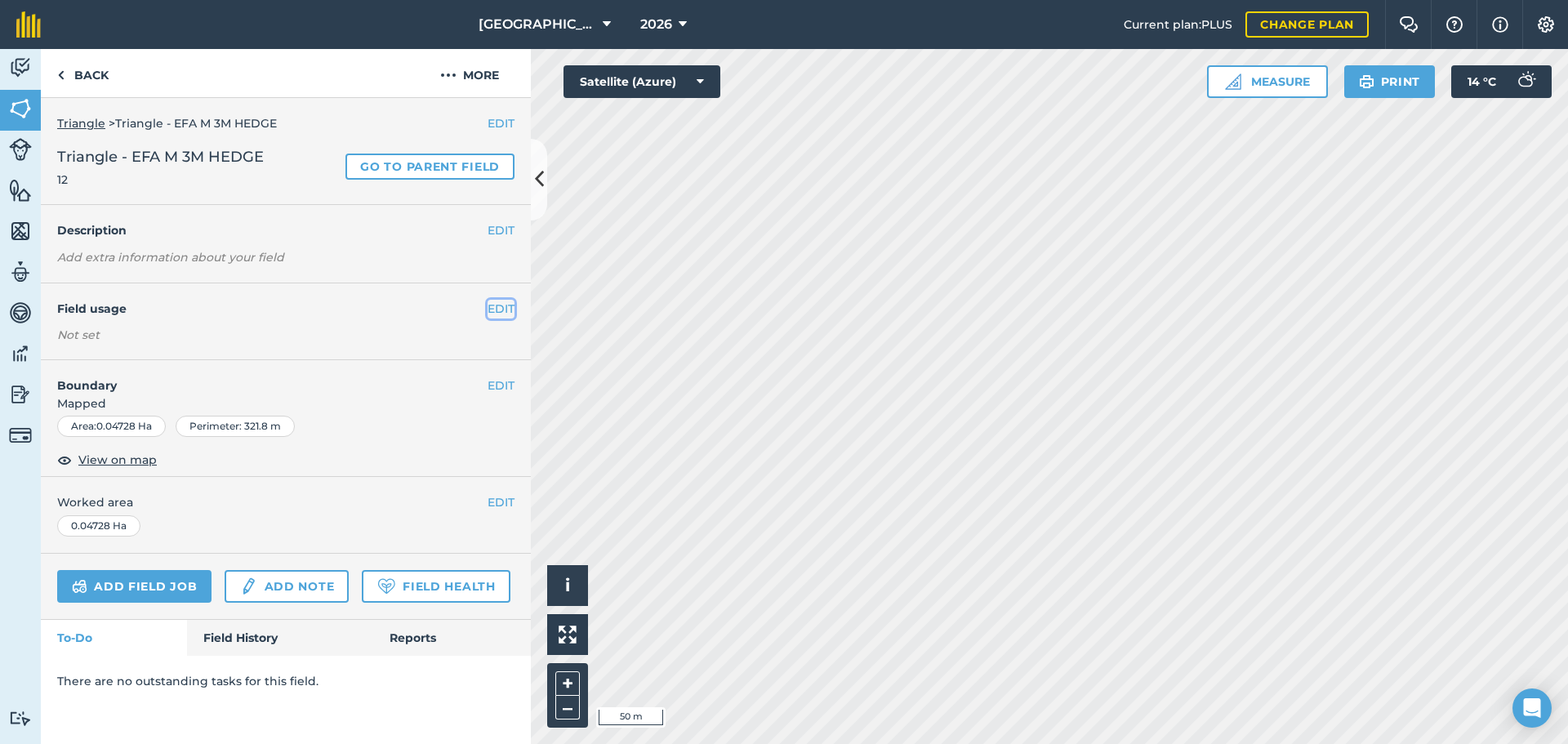
click at [503, 302] on button "EDIT" at bounding box center [500, 308] width 27 height 18
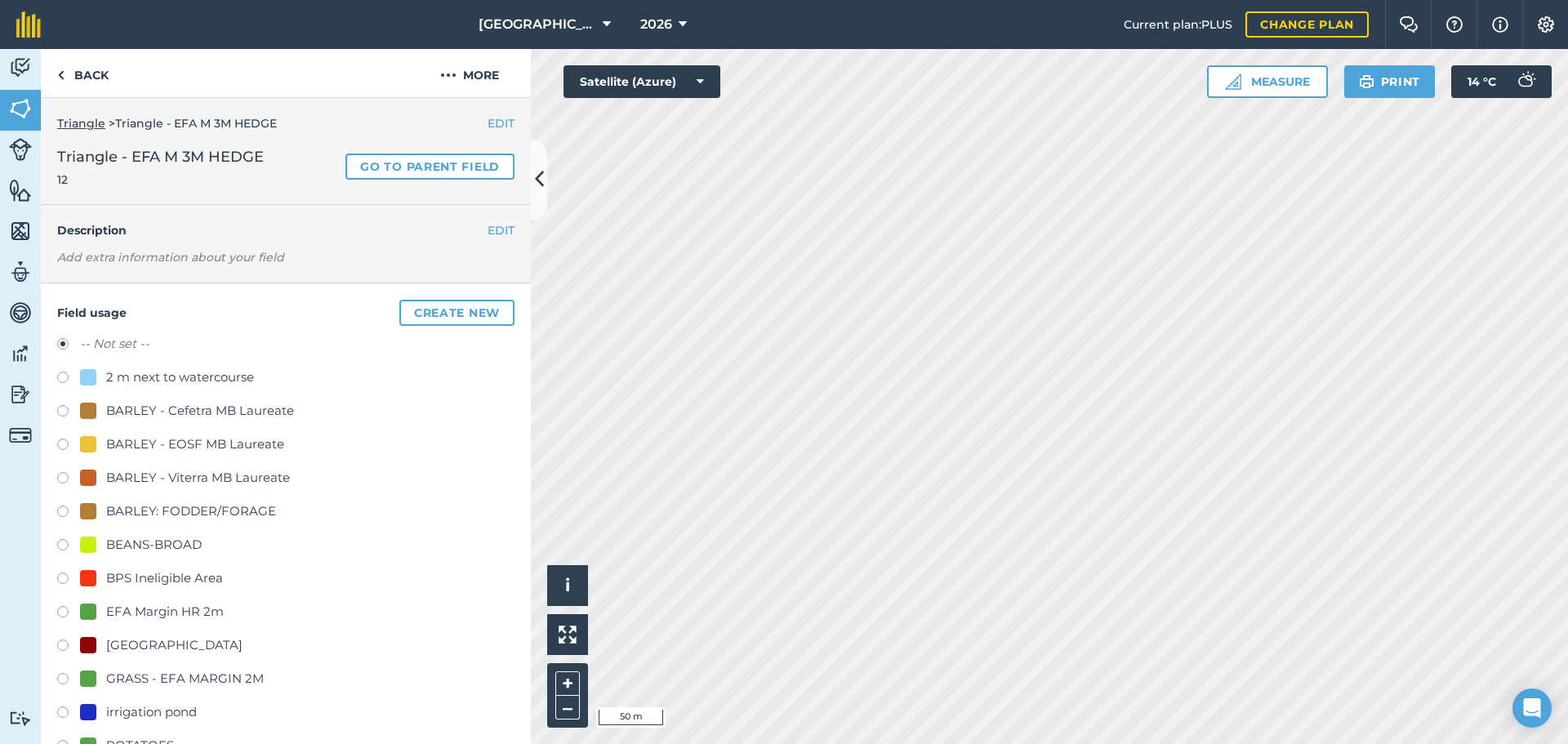
click at [162, 676] on div "GRASS - EFA MARGIN 2M" at bounding box center [185, 678] width 158 height 19
radio input "true"
radio input "false"
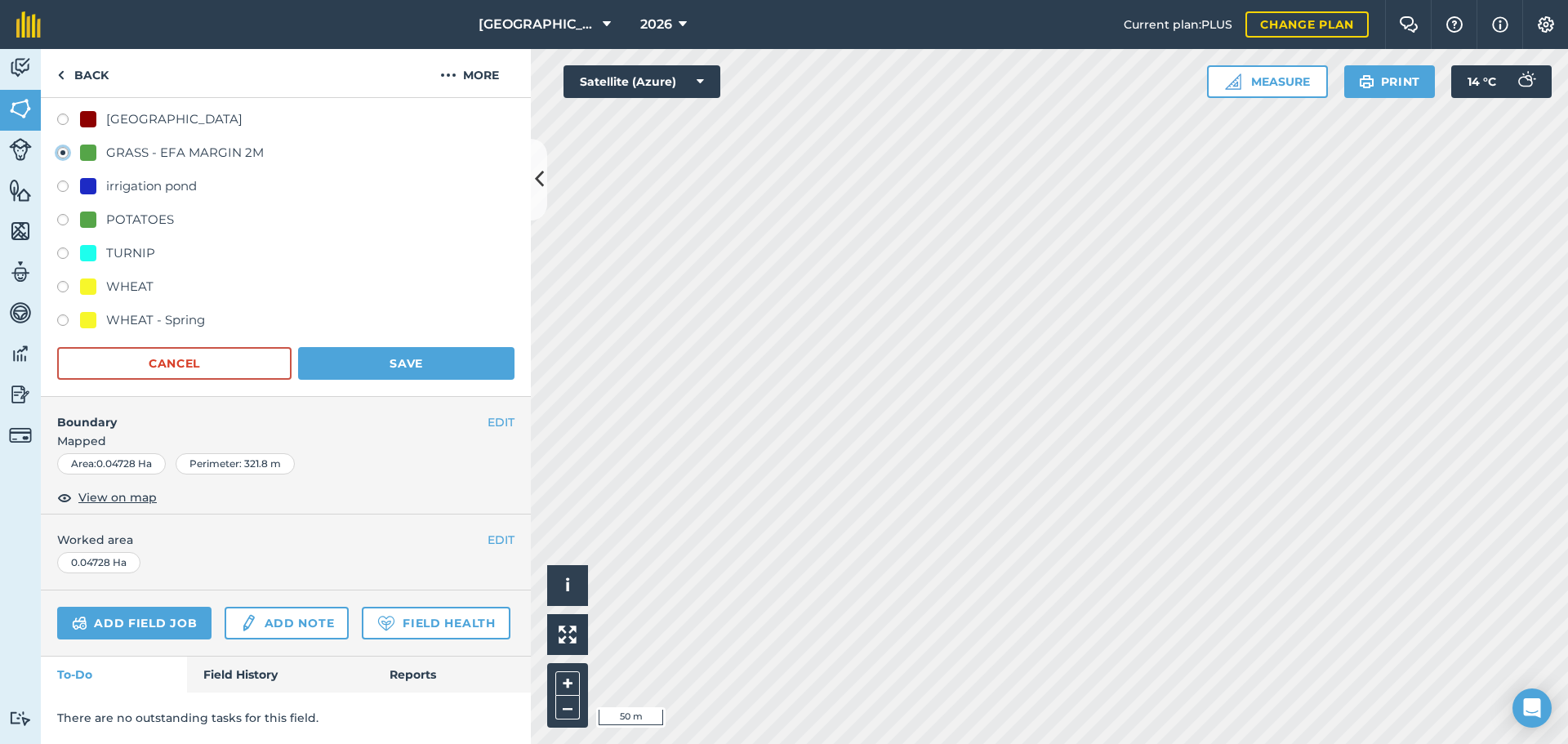
scroll to position [565, 0]
drag, startPoint x: 433, startPoint y: 319, endPoint x: 442, endPoint y: 331, distance: 15.0
click at [441, 347] on button "Save" at bounding box center [406, 362] width 216 height 32
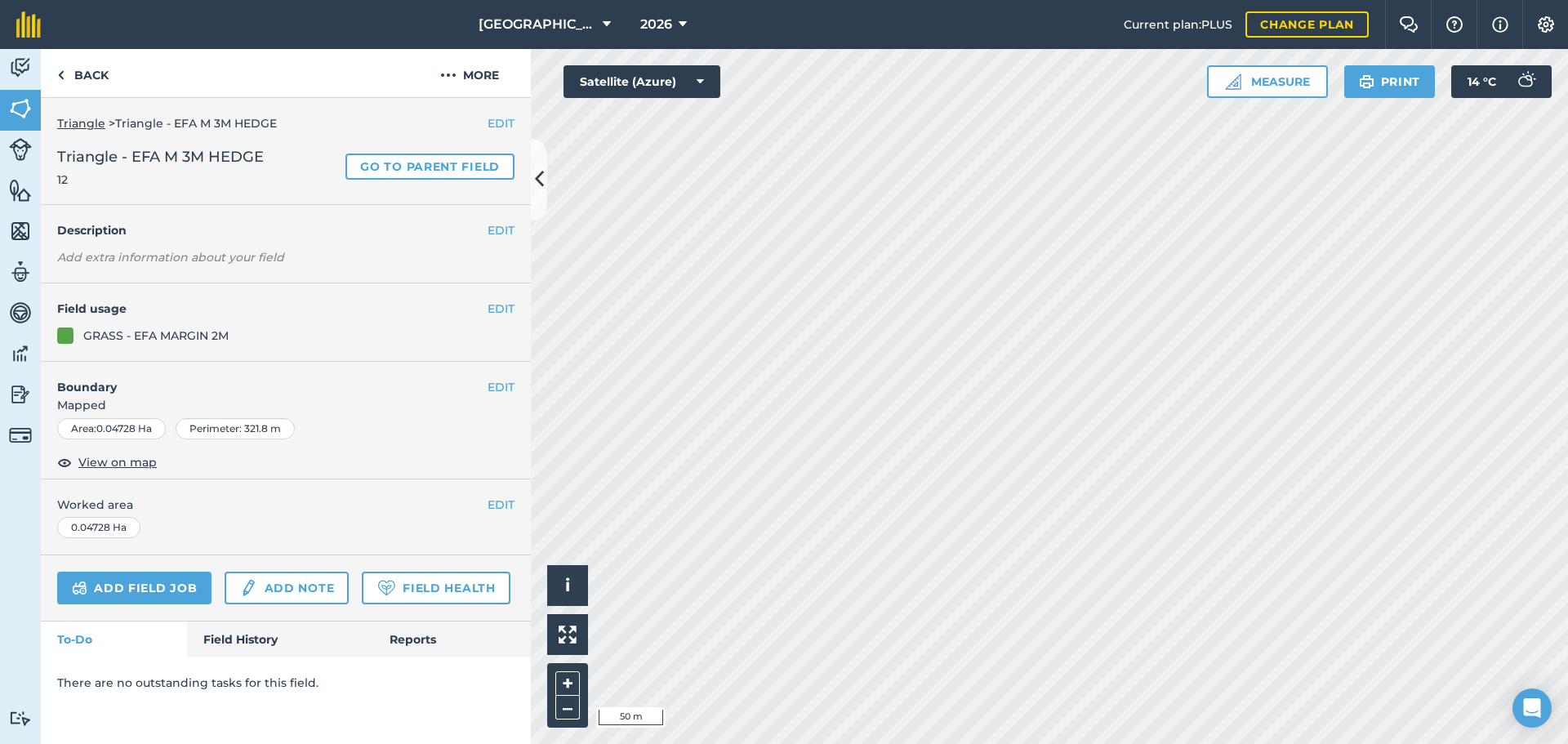
scroll to position [0, 0]
click at [98, 82] on link "Back" at bounding box center [83, 72] width 85 height 48
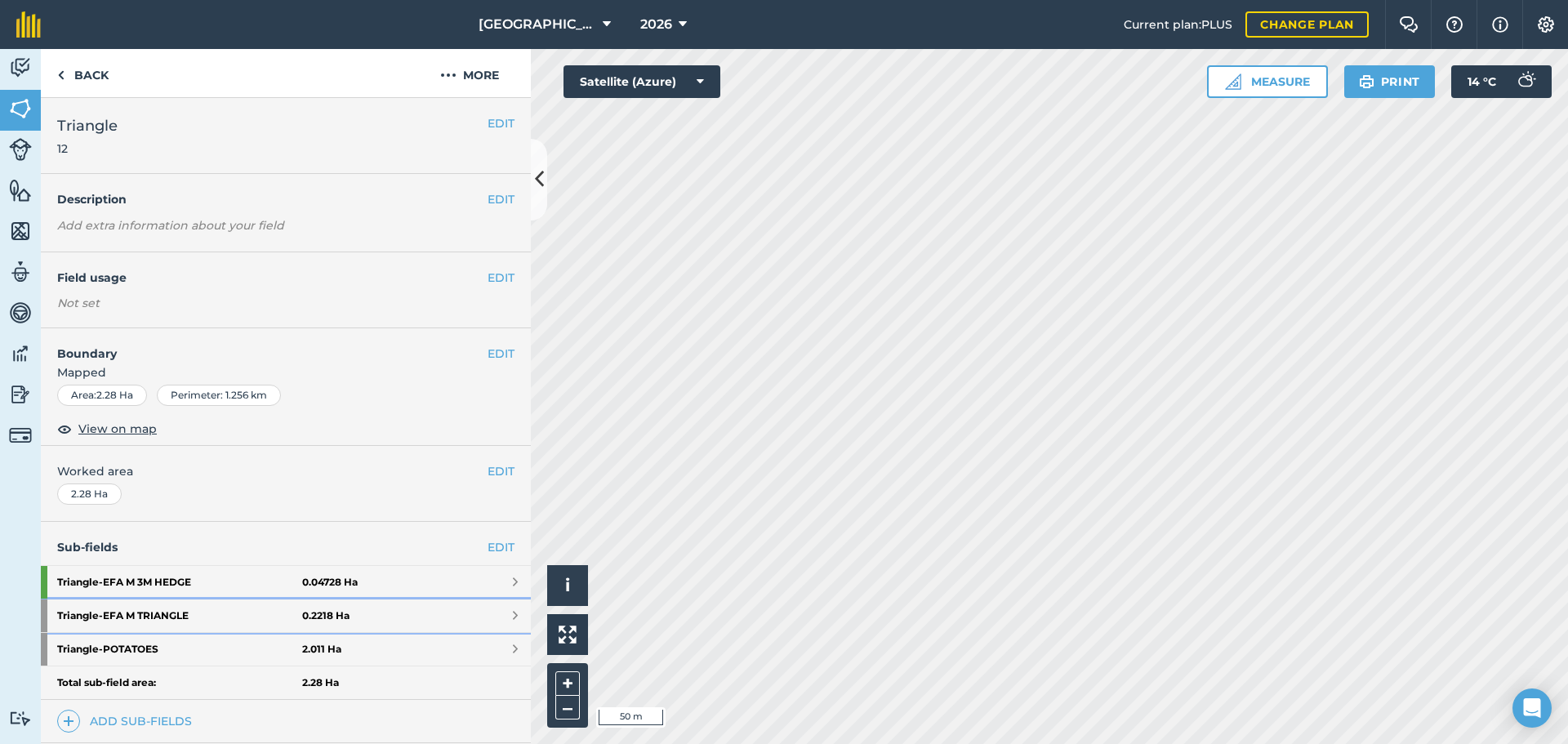
click at [145, 608] on strong "Triangle - EFA M TRIANGLE" at bounding box center [180, 615] width 245 height 32
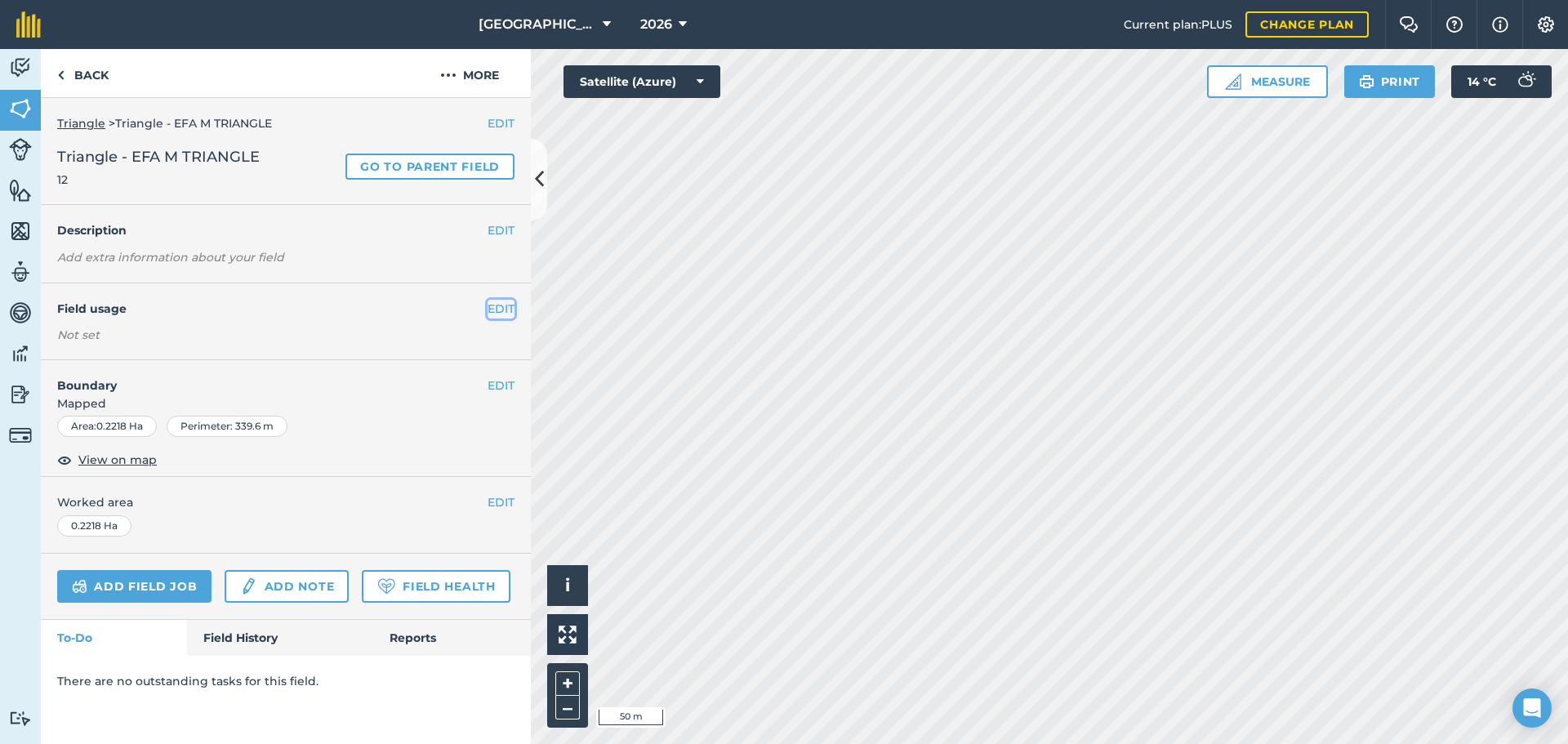
click at [492, 303] on button "EDIT" at bounding box center [500, 308] width 27 height 18
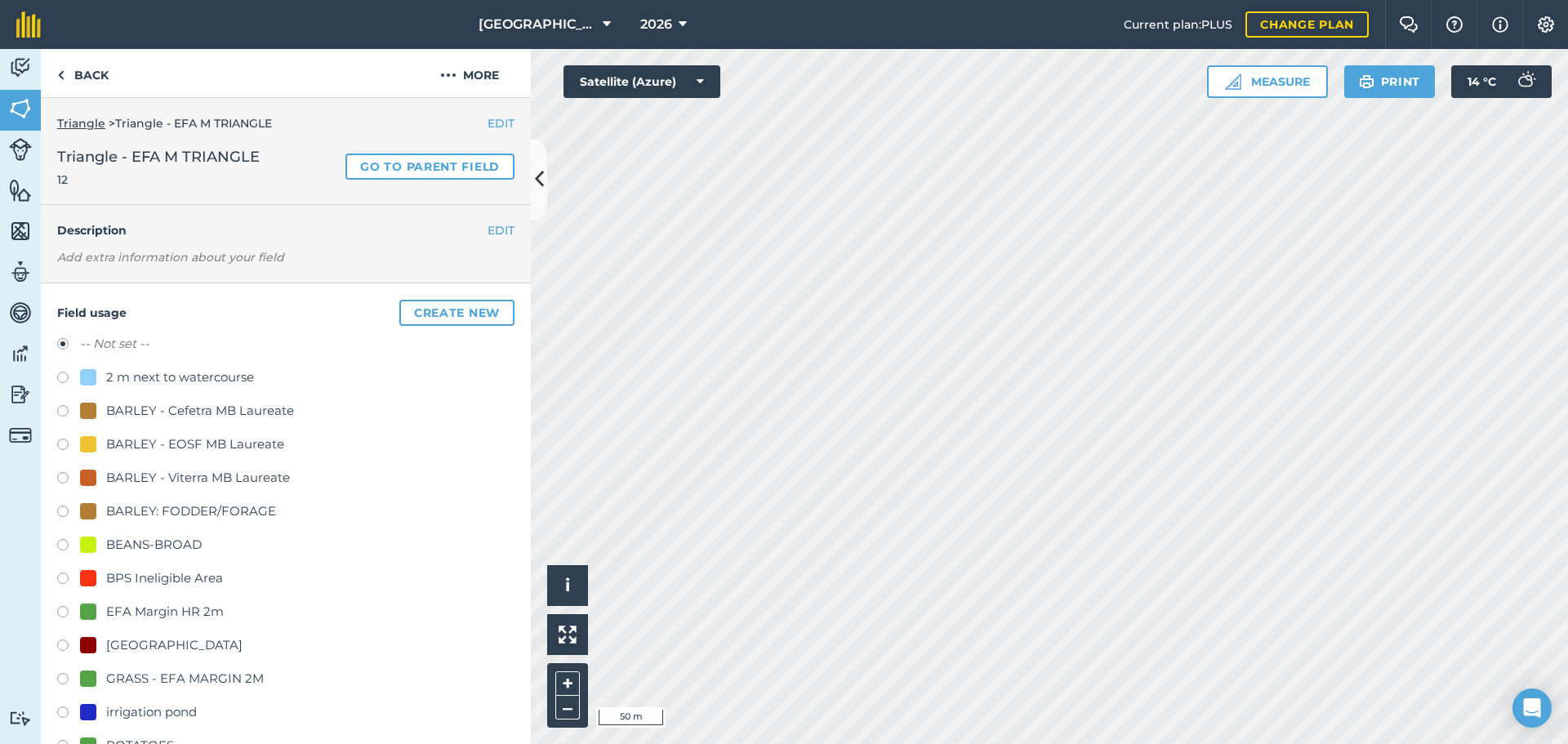
click at [178, 668] on div "-- Not set -- 2 m next to watercourse BARLEY - Cefetra MB Laureate BARLEY - EOS…" at bounding box center [286, 596] width 458 height 525
click at [178, 671] on div "GRASS - EFA MARGIN 2M" at bounding box center [185, 678] width 158 height 19
radio input "true"
radio input "false"
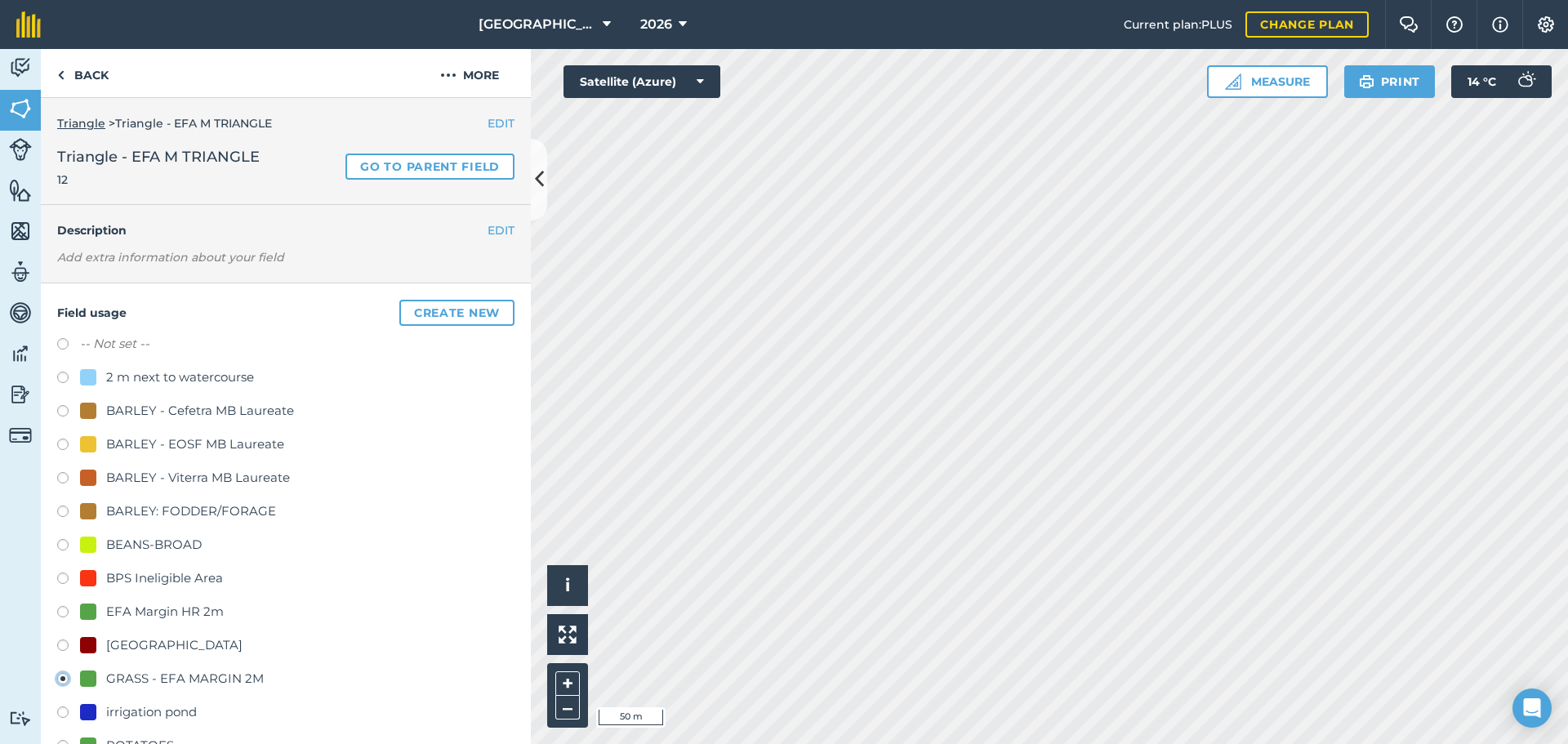
scroll to position [565, 0]
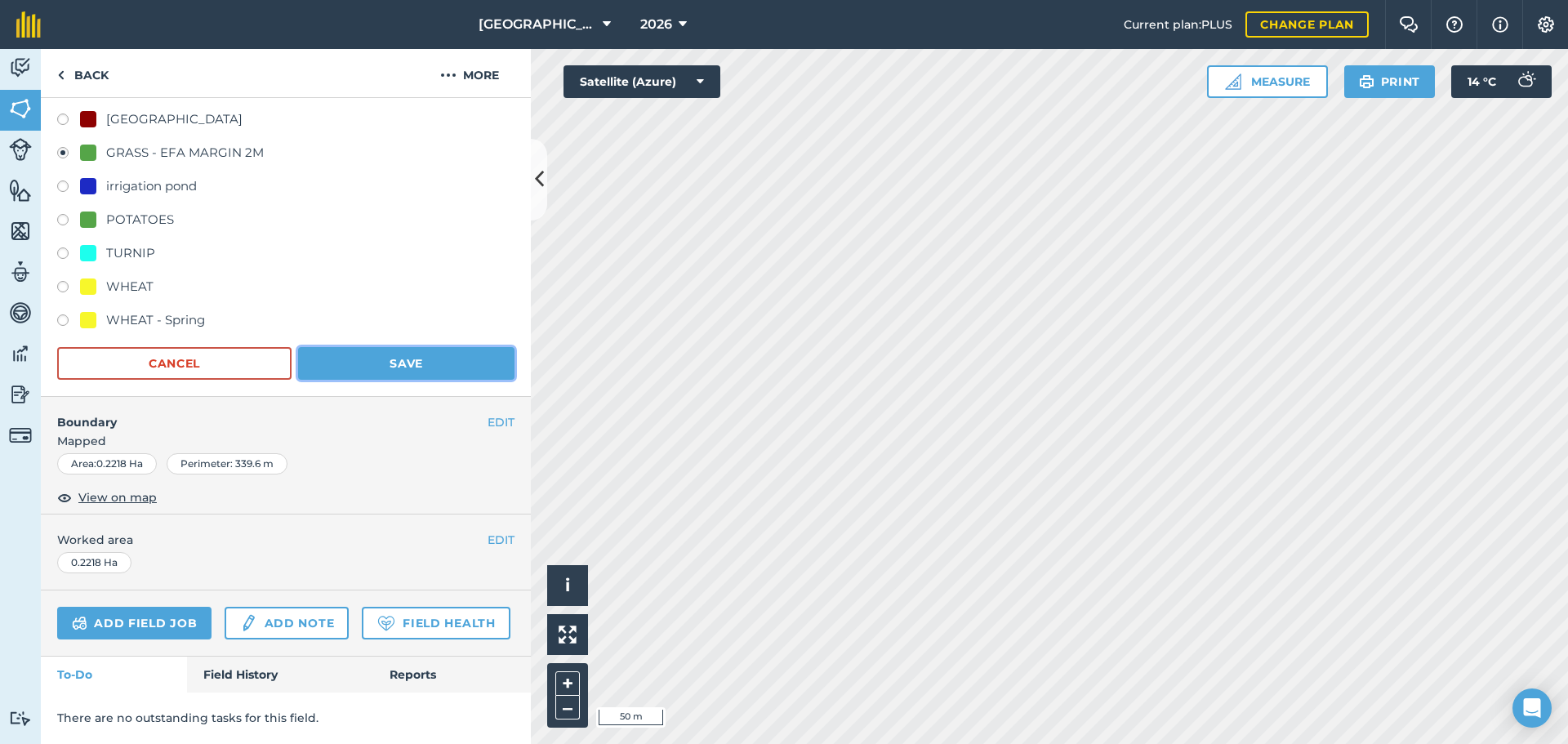
click at [463, 347] on button "Save" at bounding box center [406, 362] width 216 height 32
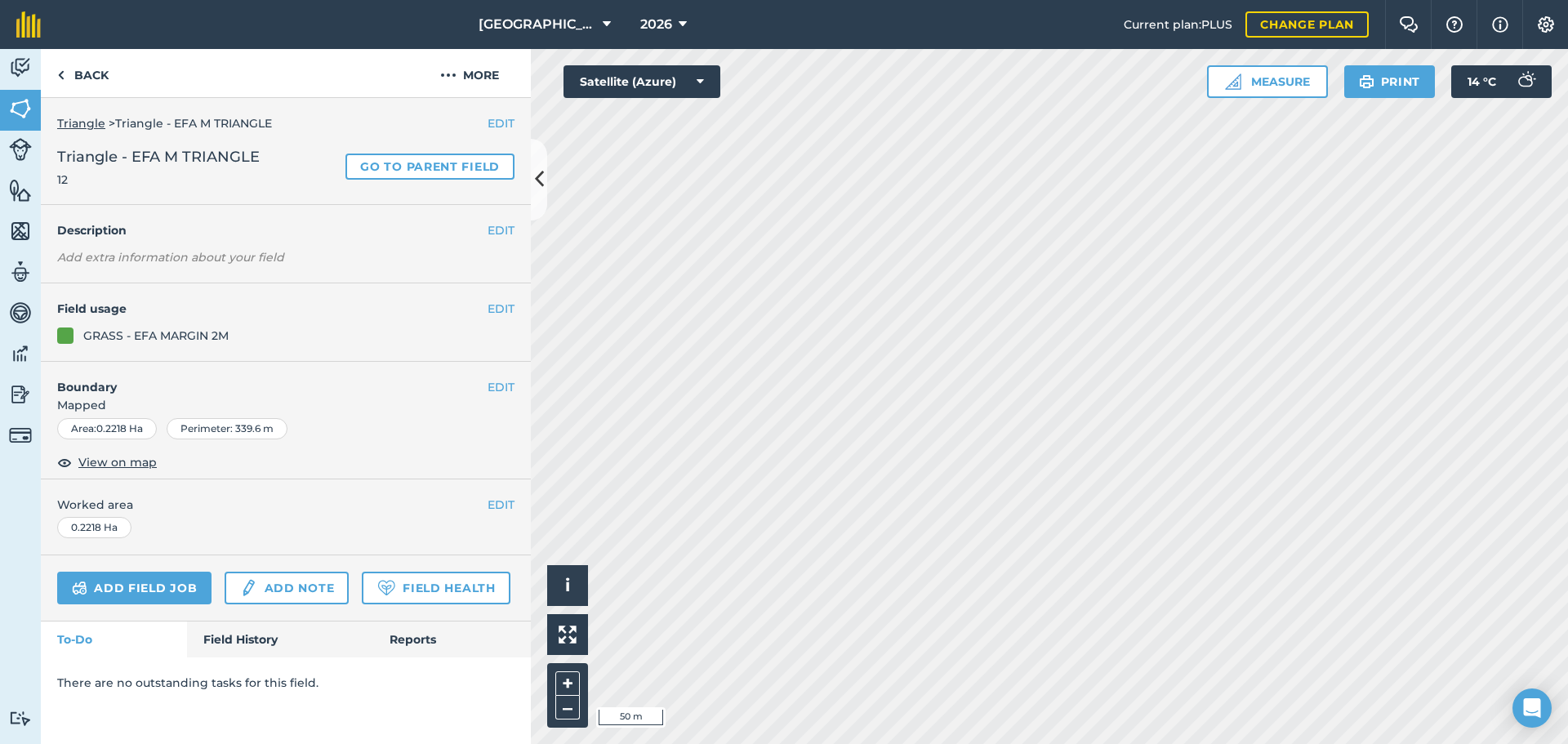
scroll to position [0, 0]
click at [79, 64] on link "Back" at bounding box center [83, 72] width 85 height 48
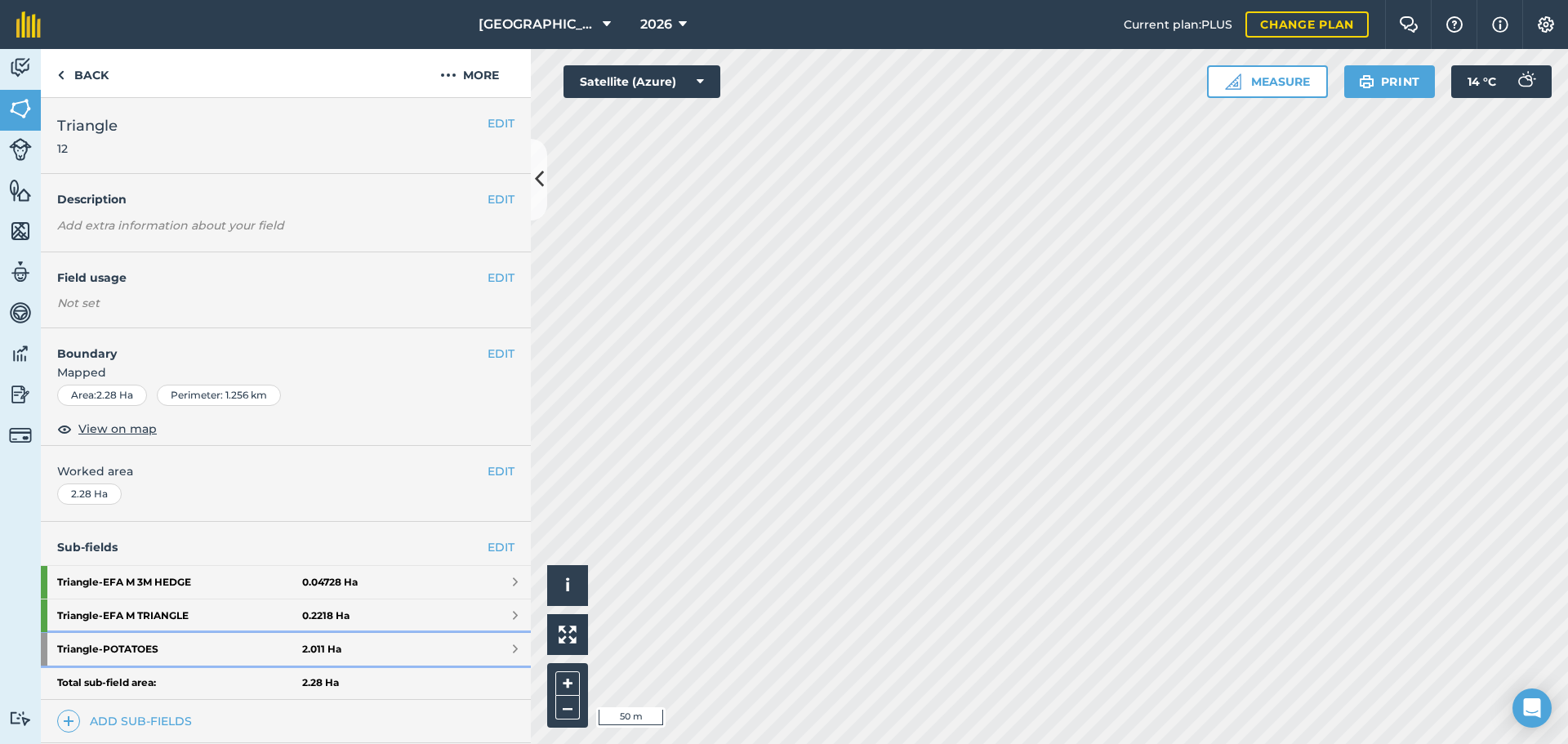
click at [246, 655] on strong "Triangle - POTATOES" at bounding box center [180, 648] width 245 height 32
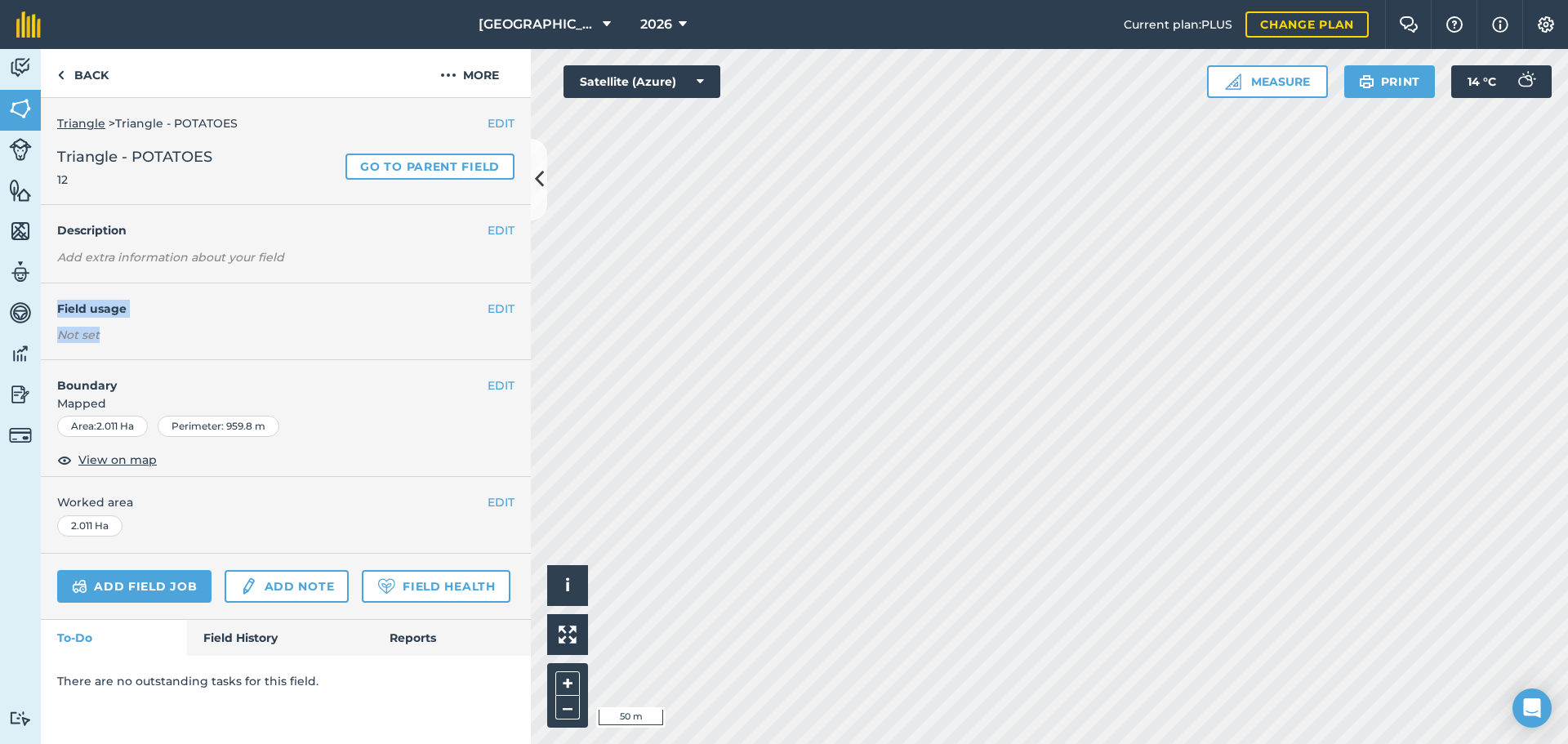
click at [495, 313] on div "EDIT Field usage Not set" at bounding box center [286, 321] width 490 height 76
click at [495, 312] on button "EDIT" at bounding box center [500, 308] width 27 height 18
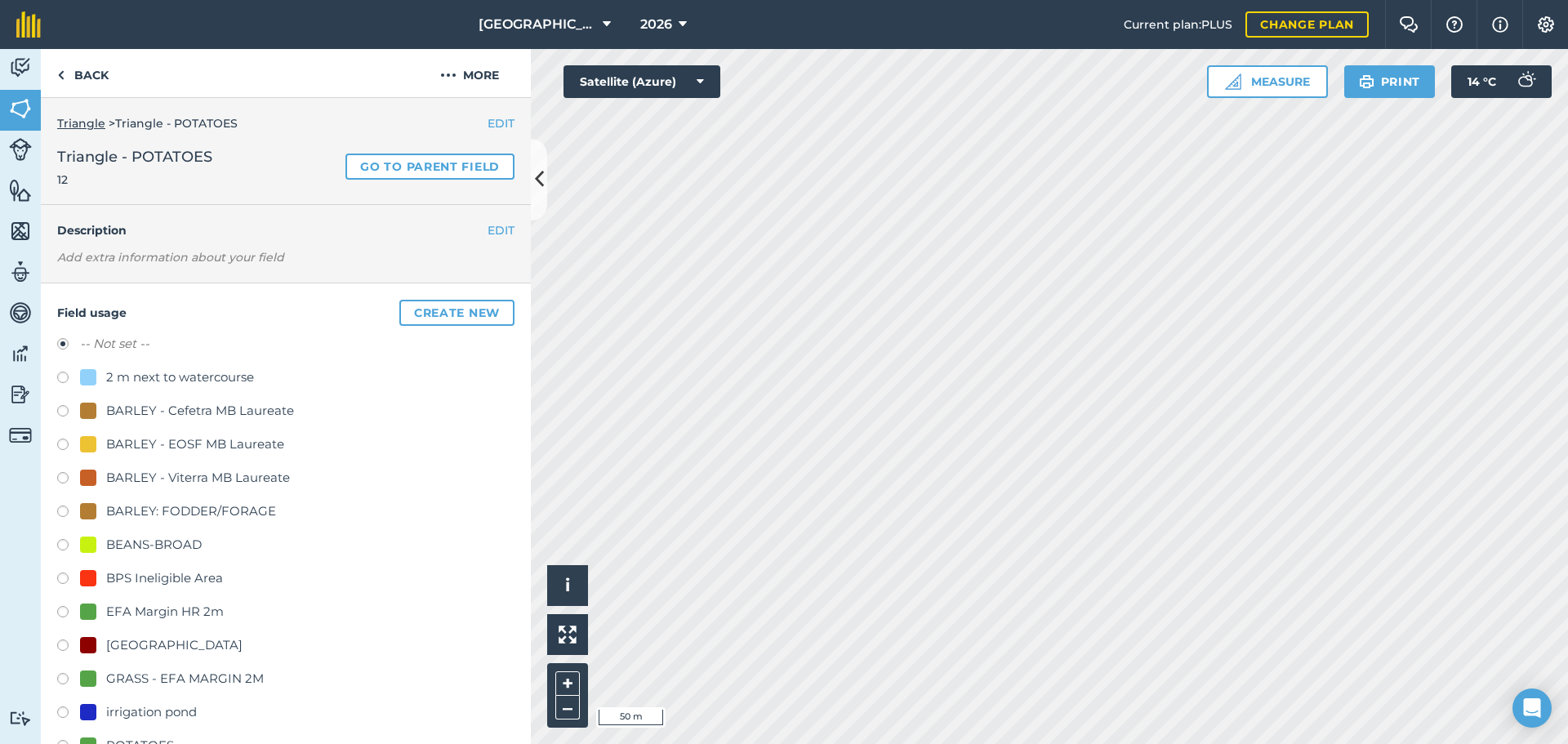
click at [158, 741] on div "POTATOES" at bounding box center [140, 745] width 68 height 19
radio input "true"
radio input "false"
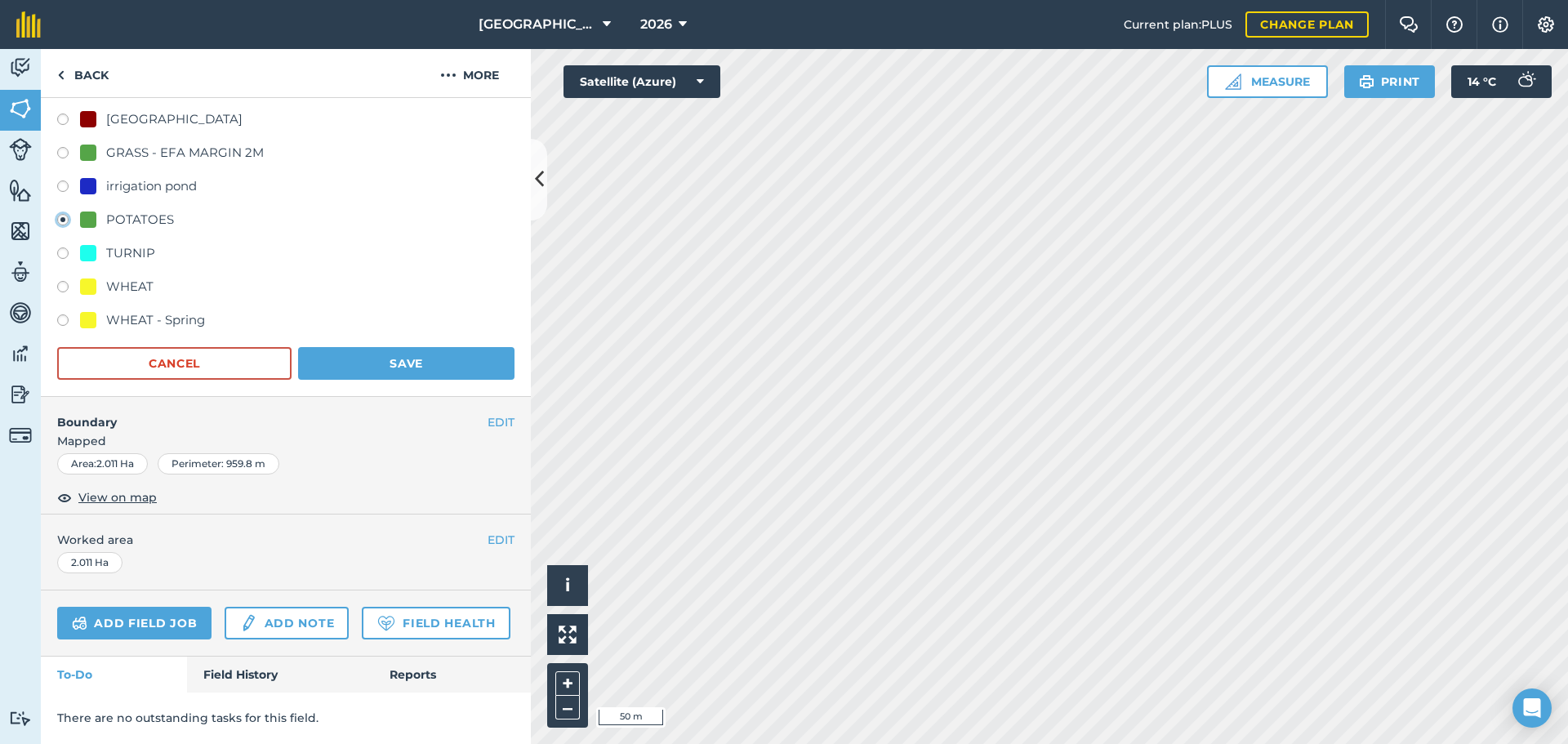
scroll to position [572, 0]
click at [467, 347] on button "Save" at bounding box center [406, 362] width 216 height 32
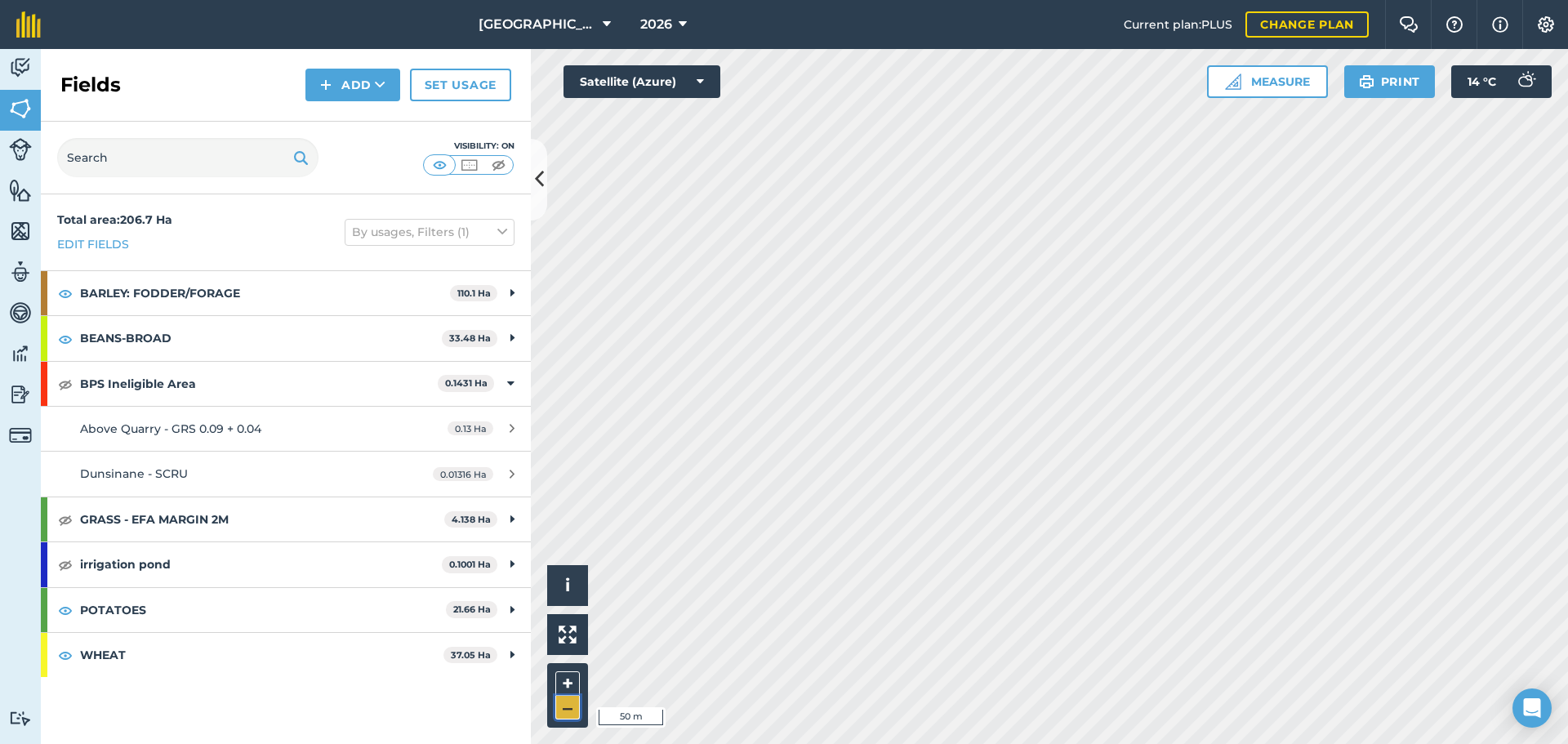
click at [556, 707] on button "–" at bounding box center [567, 707] width 24 height 24
click at [564, 698] on button "–" at bounding box center [567, 707] width 24 height 24
click at [574, 680] on button "+" at bounding box center [567, 683] width 24 height 24
click at [575, 687] on button "+" at bounding box center [567, 683] width 24 height 24
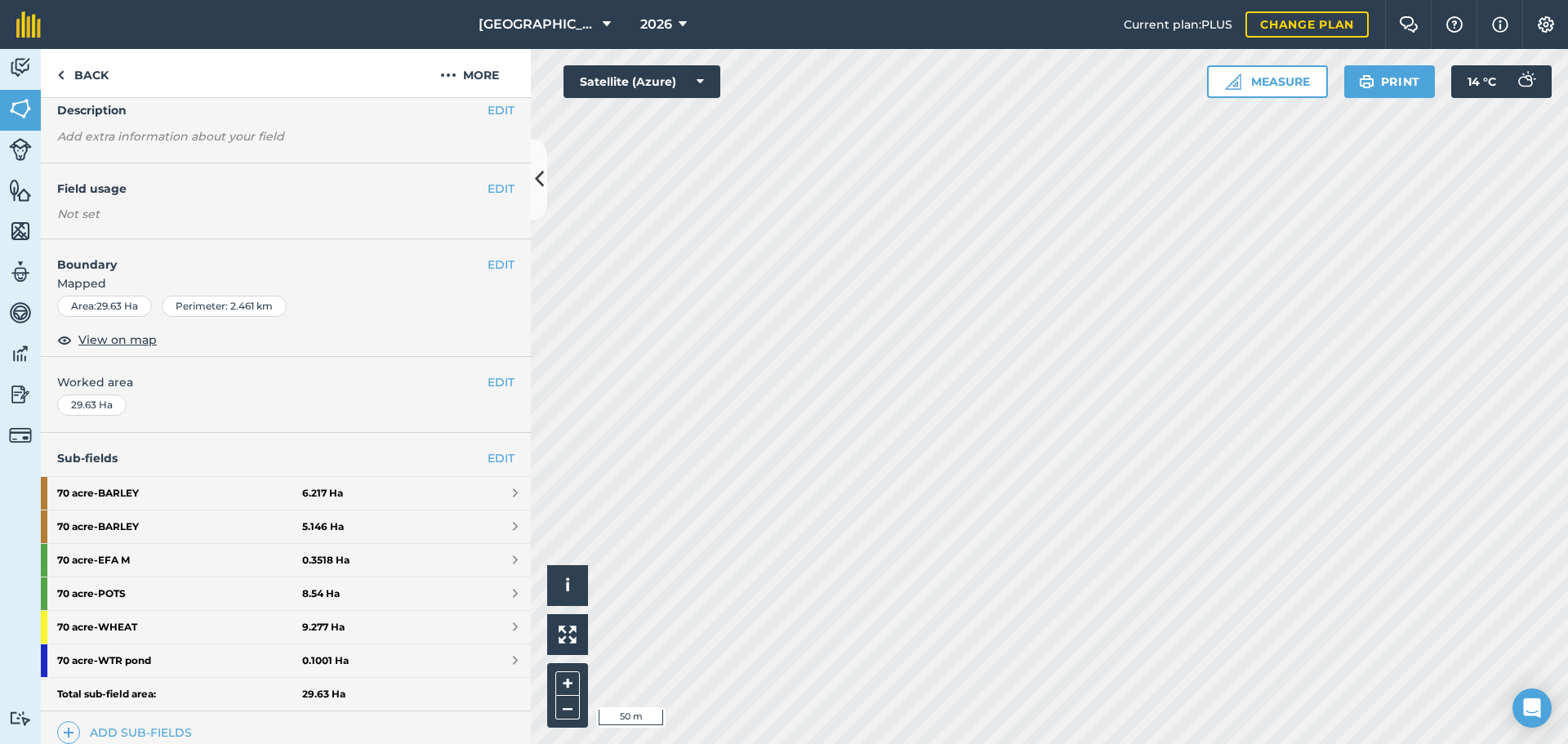
scroll to position [97, 0]
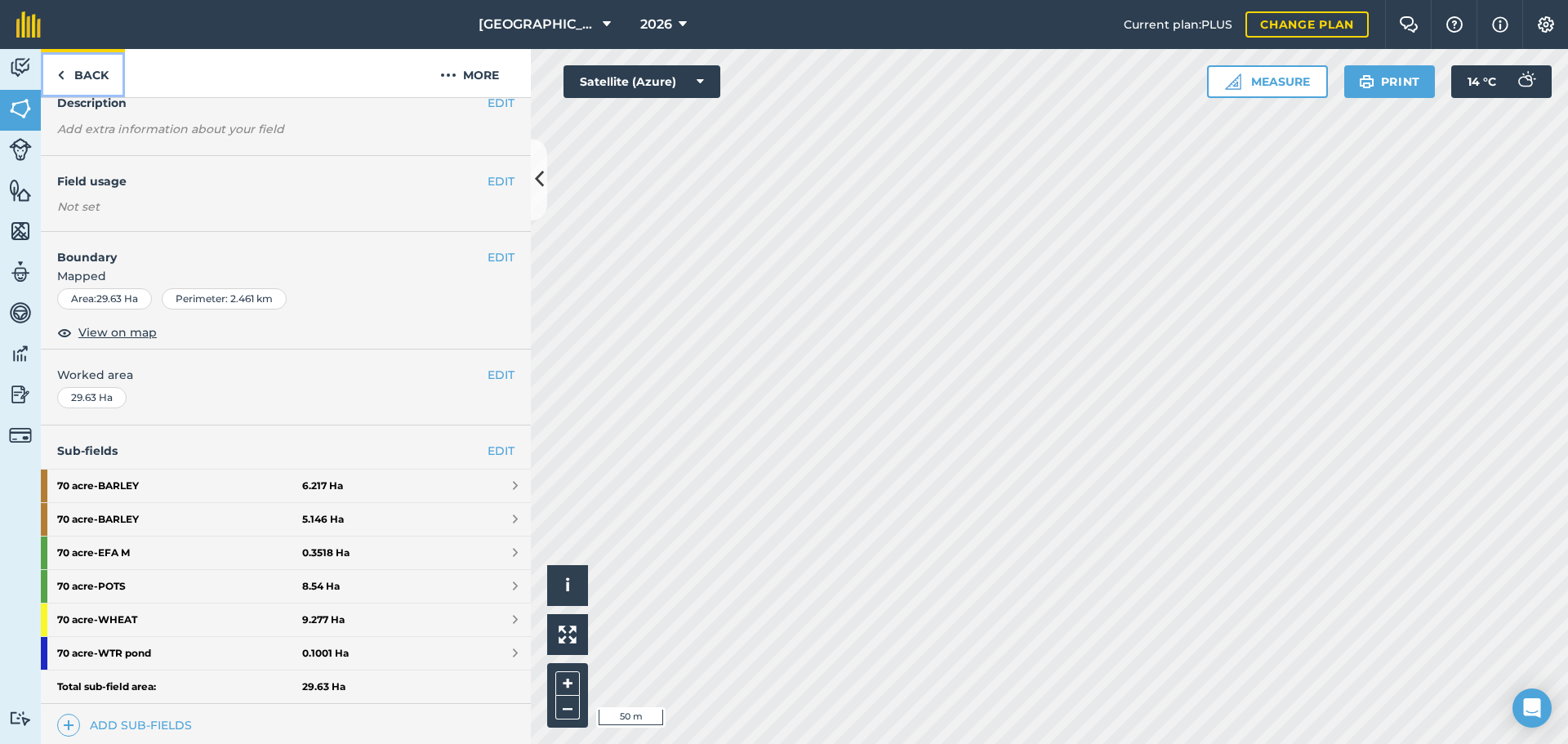
click at [100, 77] on link "Back" at bounding box center [83, 72] width 85 height 48
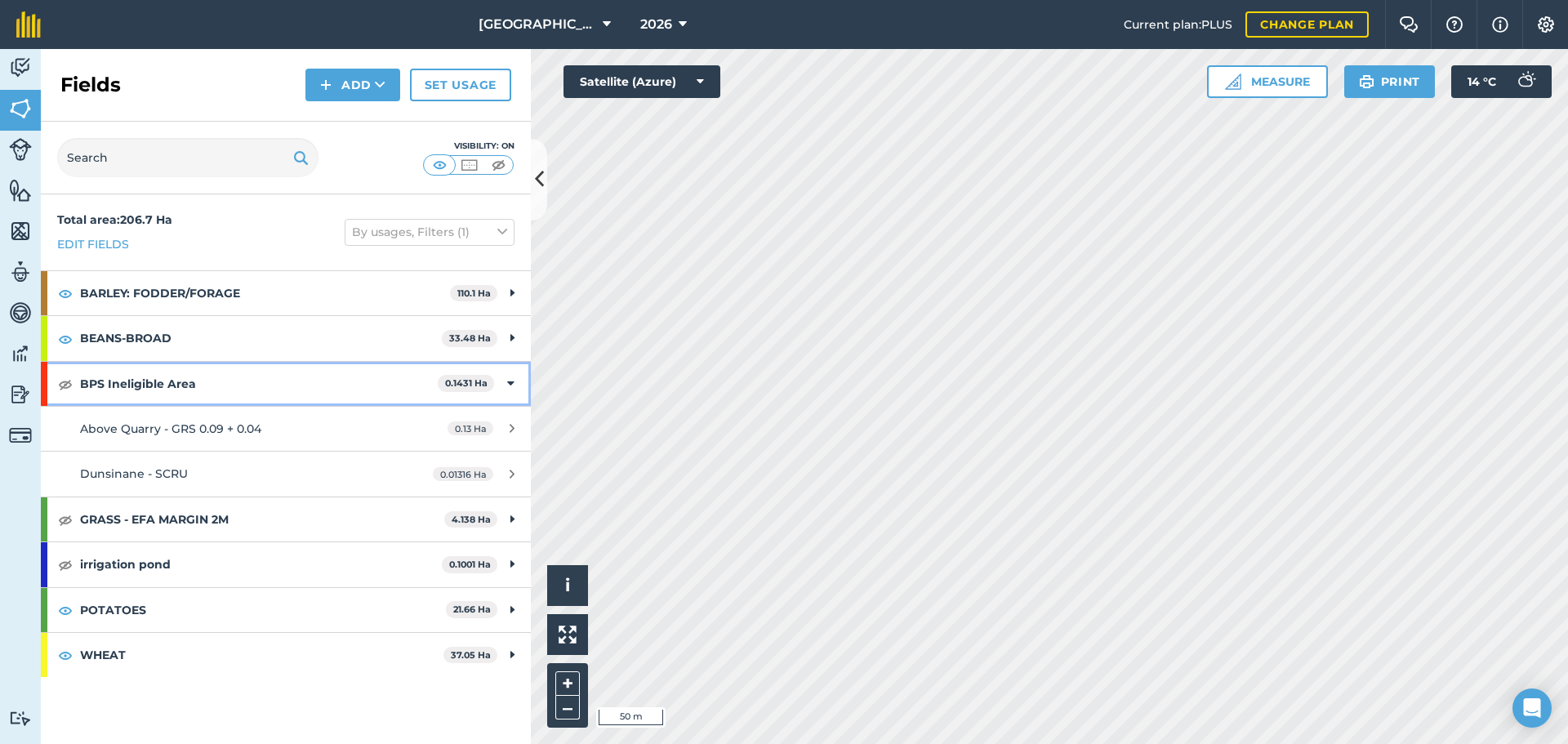
click at [518, 377] on div "BPS Ineligible Area 0.1431 Ha" at bounding box center [286, 383] width 490 height 44
